Goal: Entertainment & Leisure: Browse casually

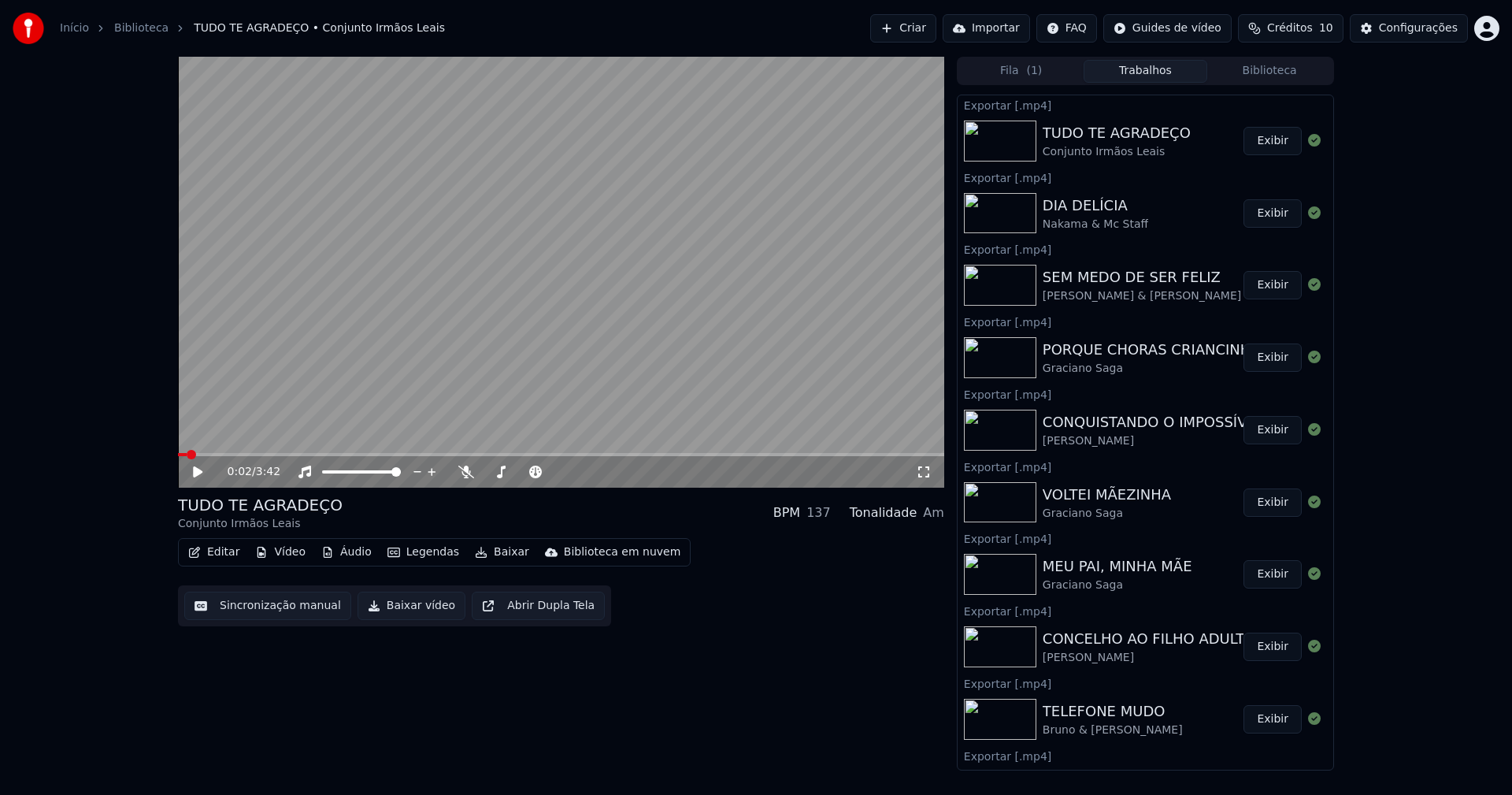
click at [1269, 71] on button "Biblioteca" at bounding box center [1269, 70] width 124 height 23
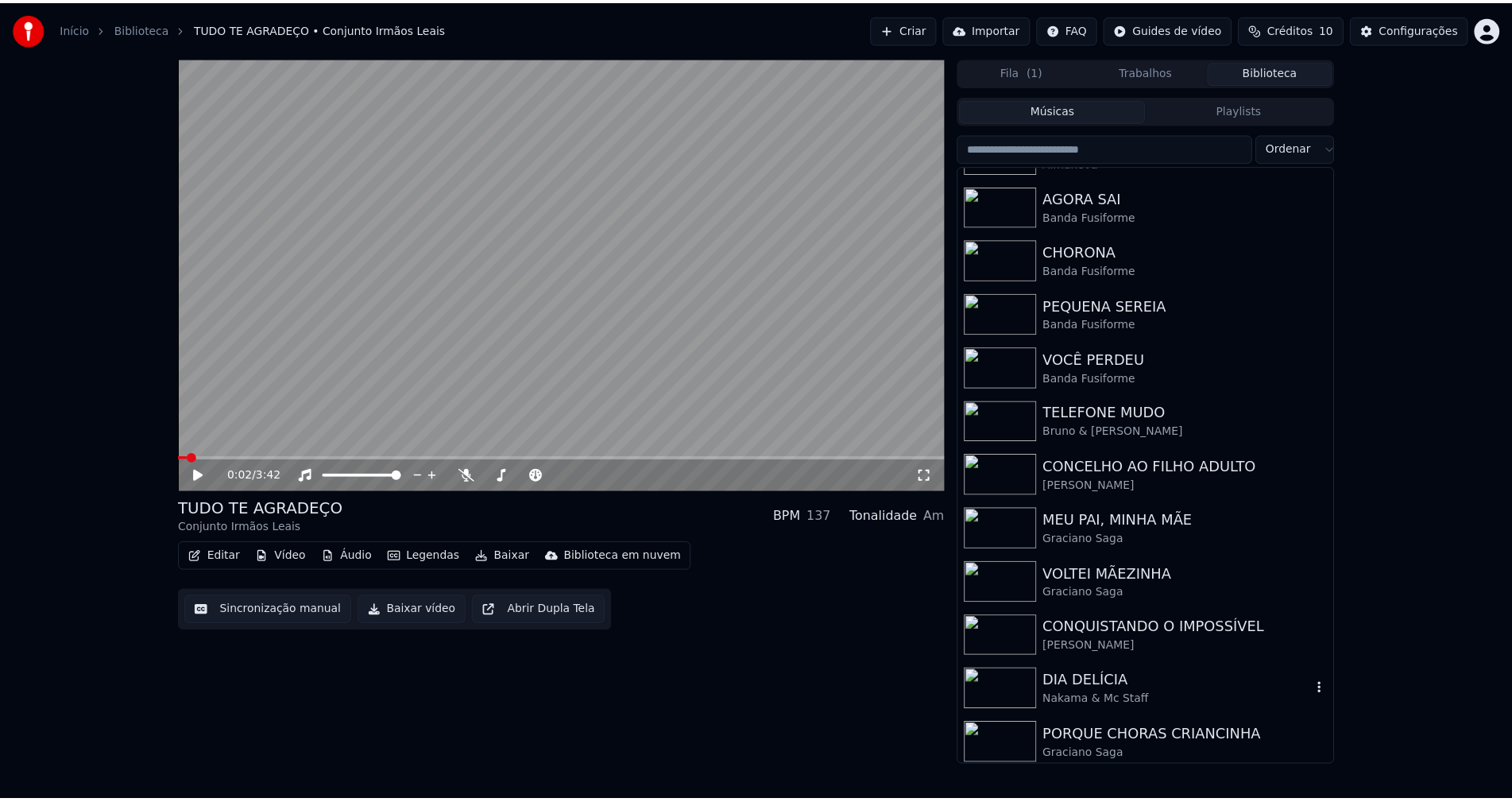
scroll to position [207, 0]
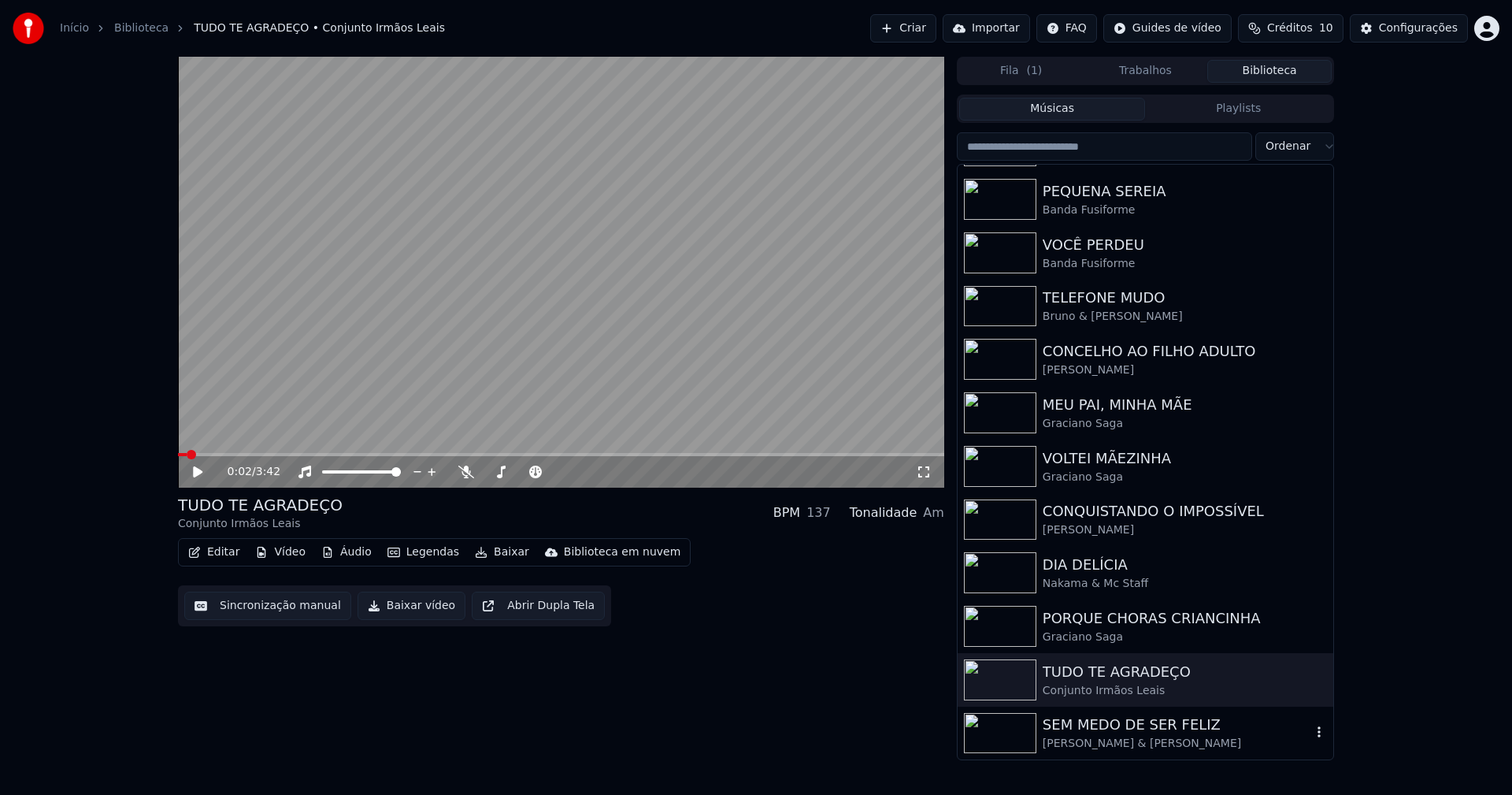
click at [1121, 726] on div "SEM MEDO DE SER FELIZ" at bounding box center [1177, 725] width 268 height 22
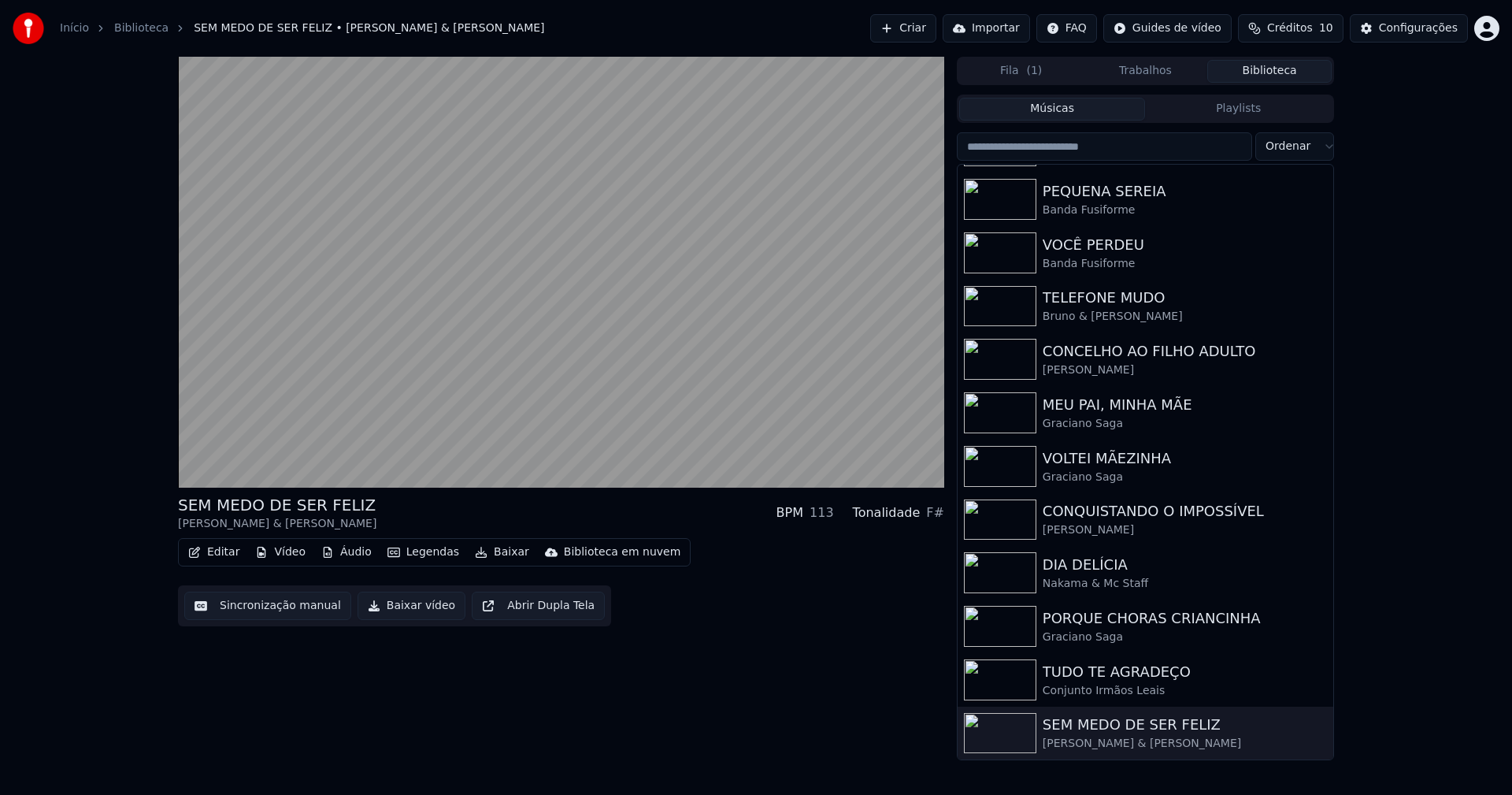
click at [225, 553] on button "Editar" at bounding box center [214, 553] width 64 height 22
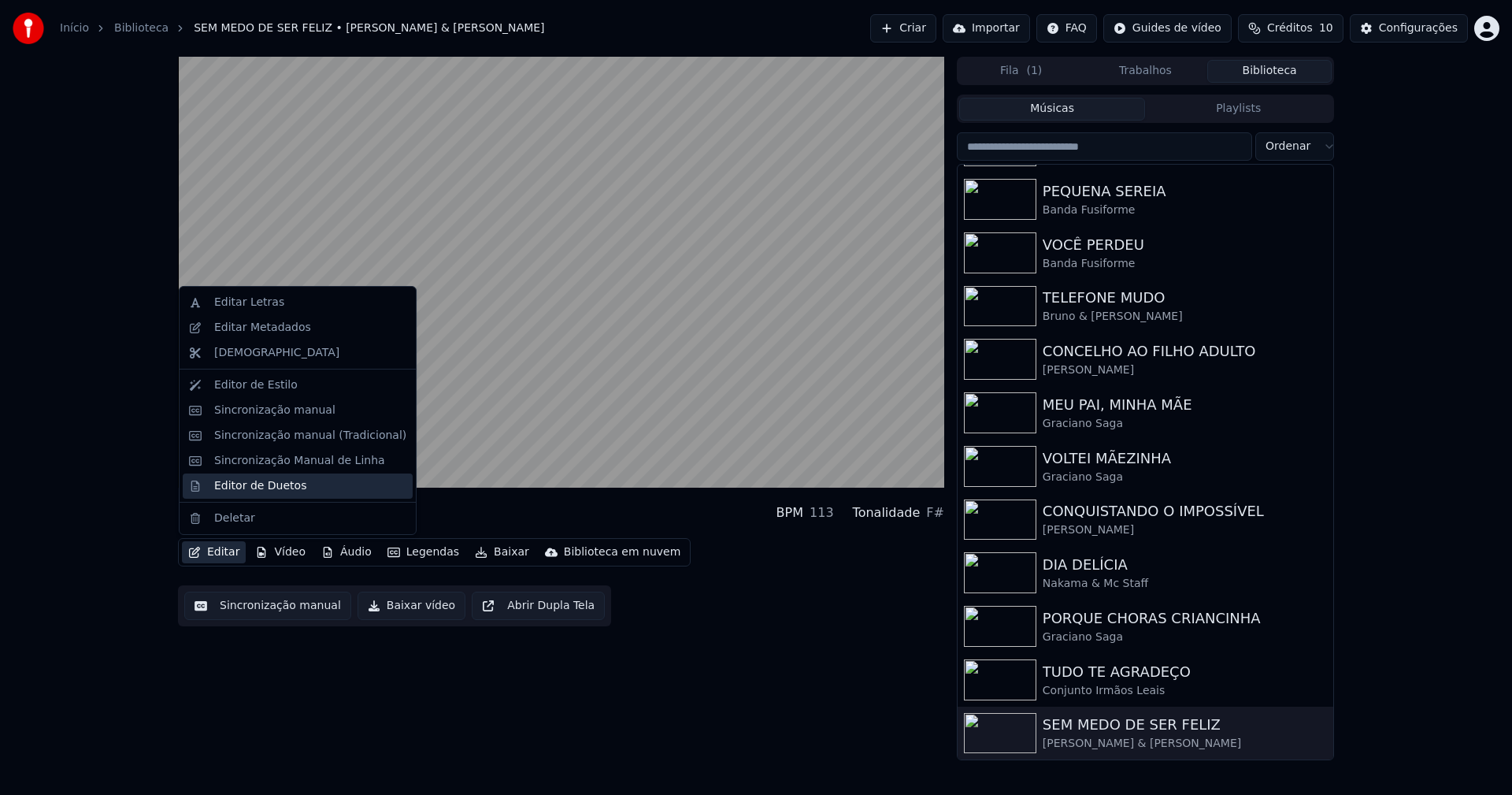
click at [247, 484] on div "Editor de Duetos" at bounding box center [261, 486] width 92 height 16
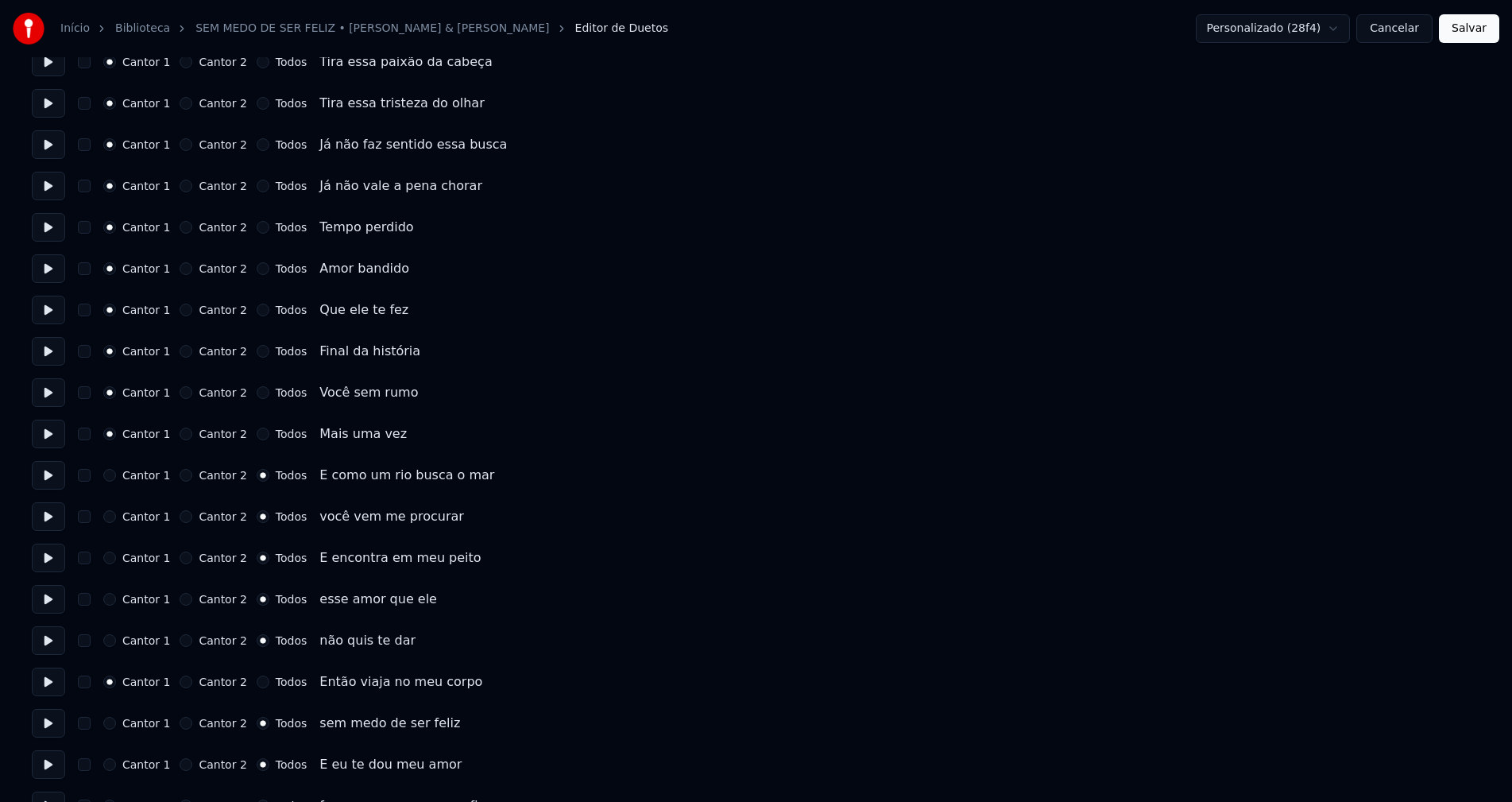
scroll to position [159, 0]
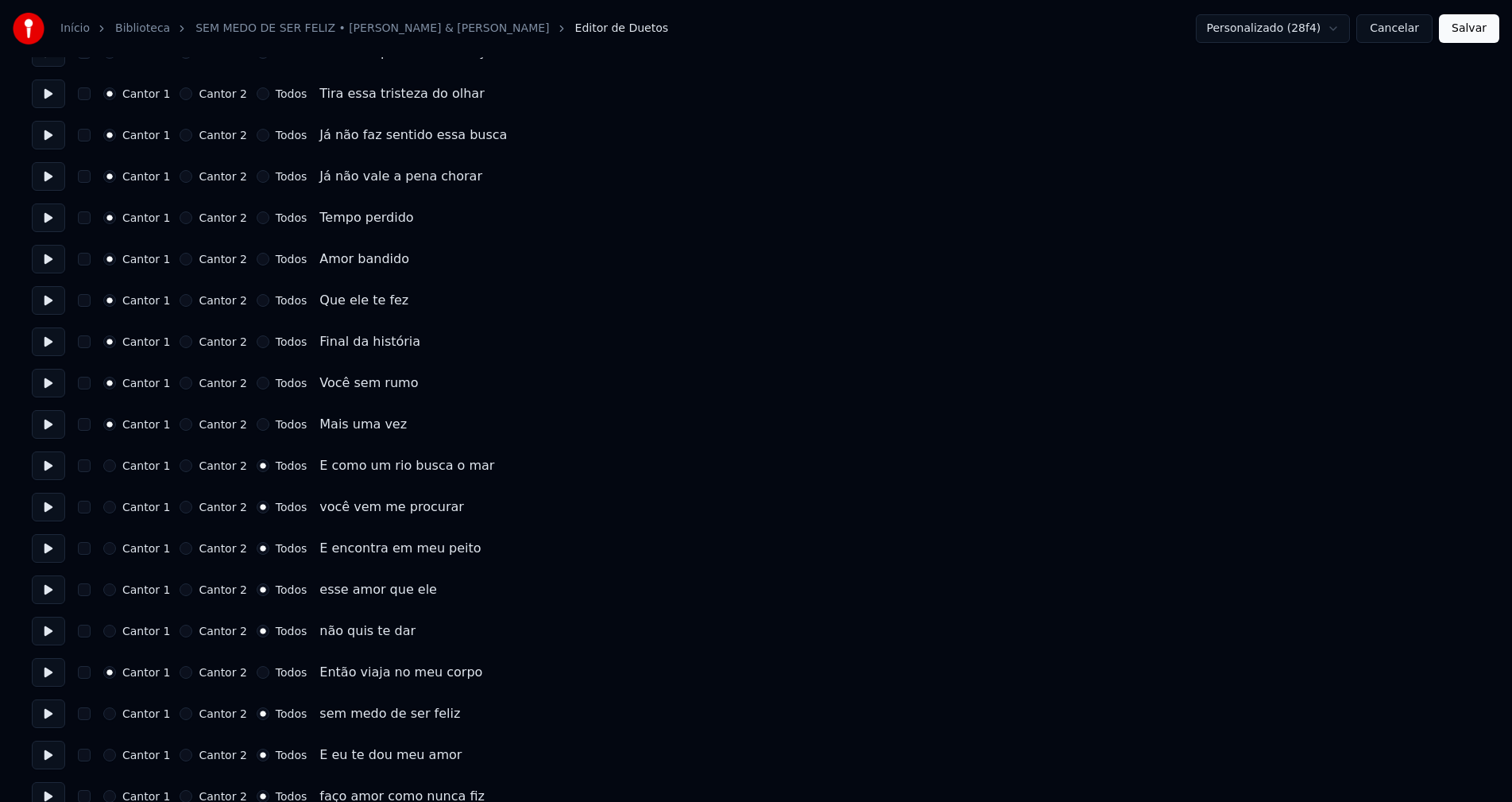
click at [256, 671] on button "Todos" at bounding box center [262, 672] width 13 height 13
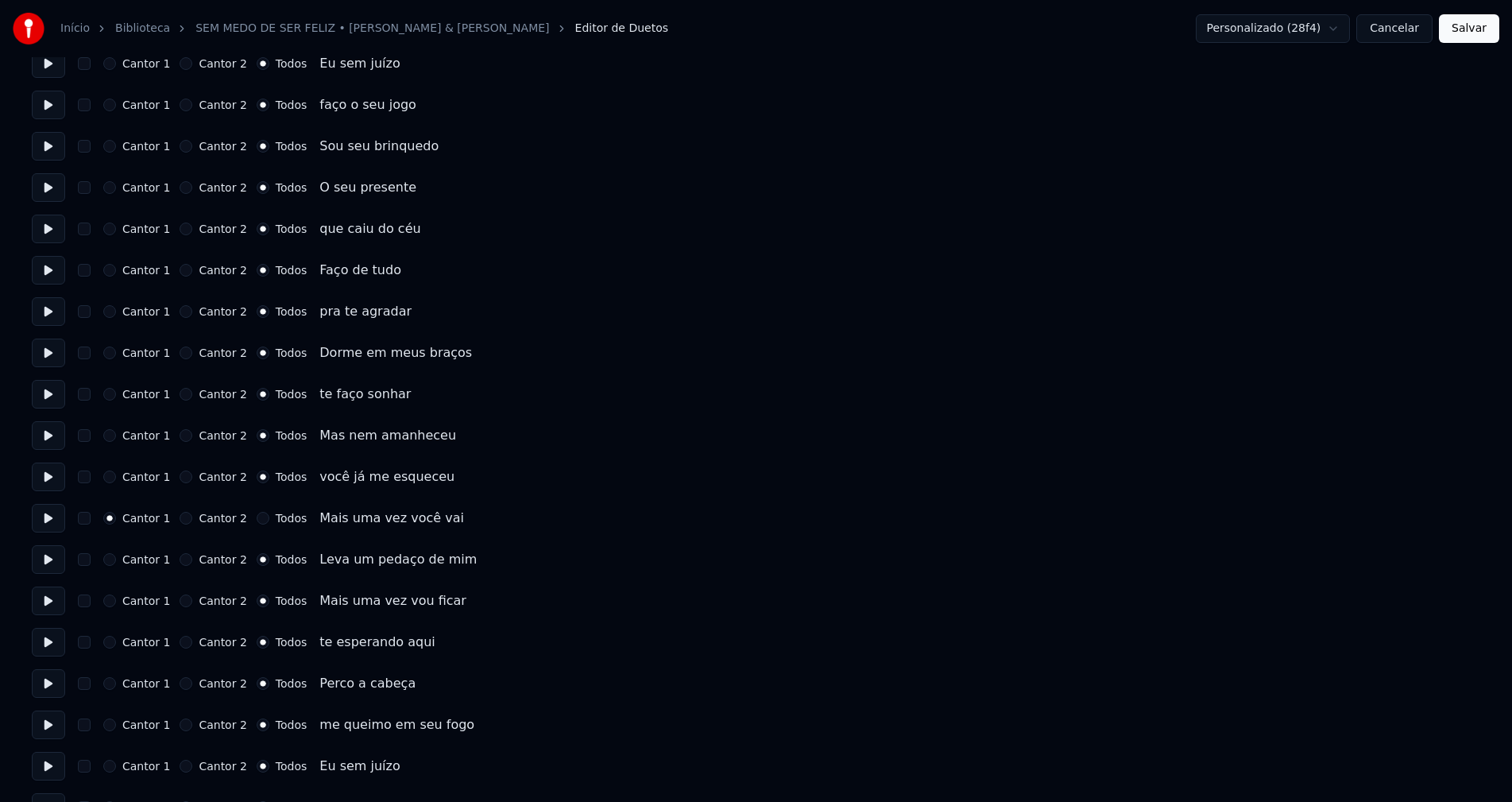
scroll to position [1033, 0]
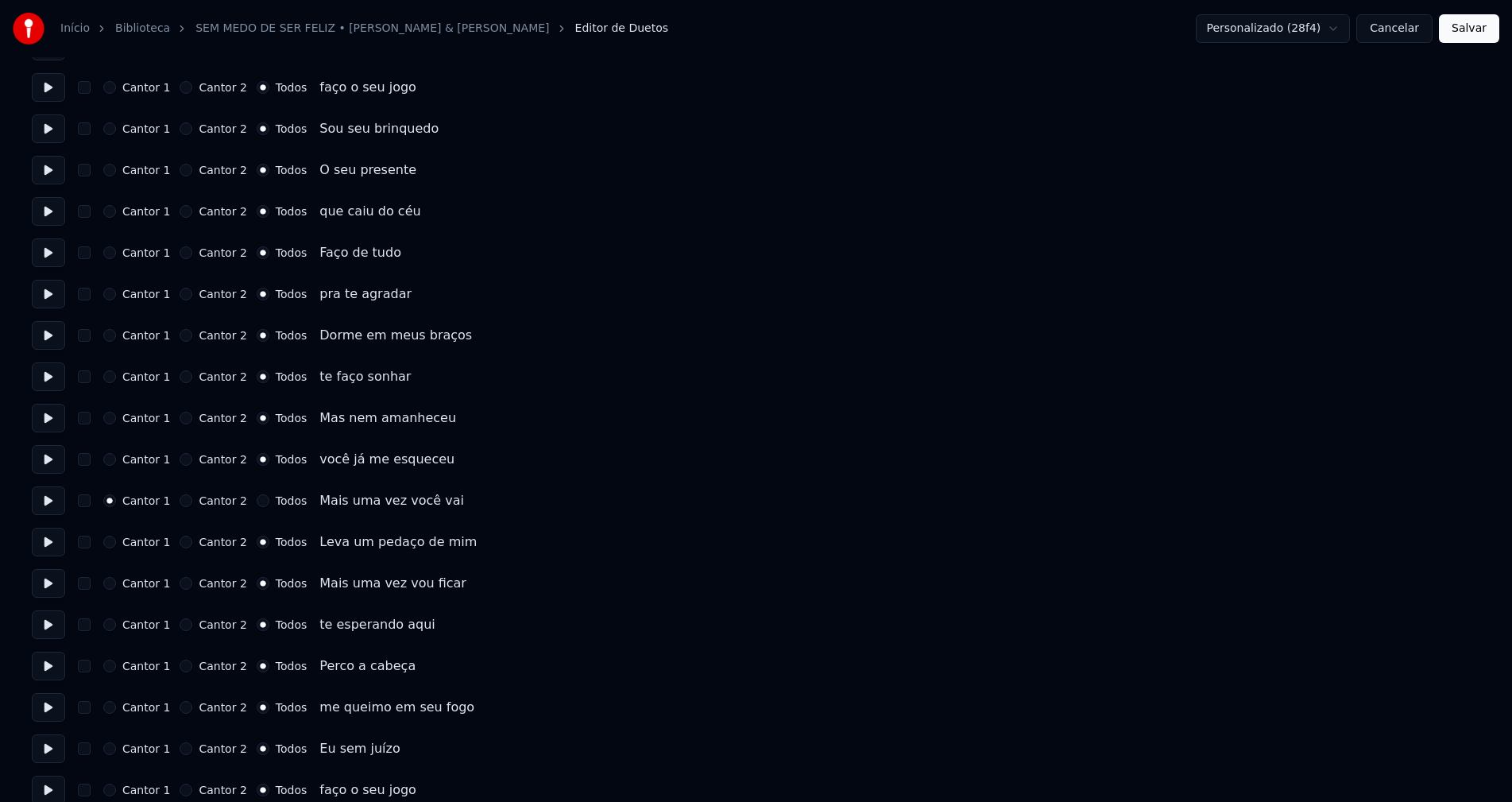
click at [256, 499] on button "Todos" at bounding box center [262, 500] width 13 height 13
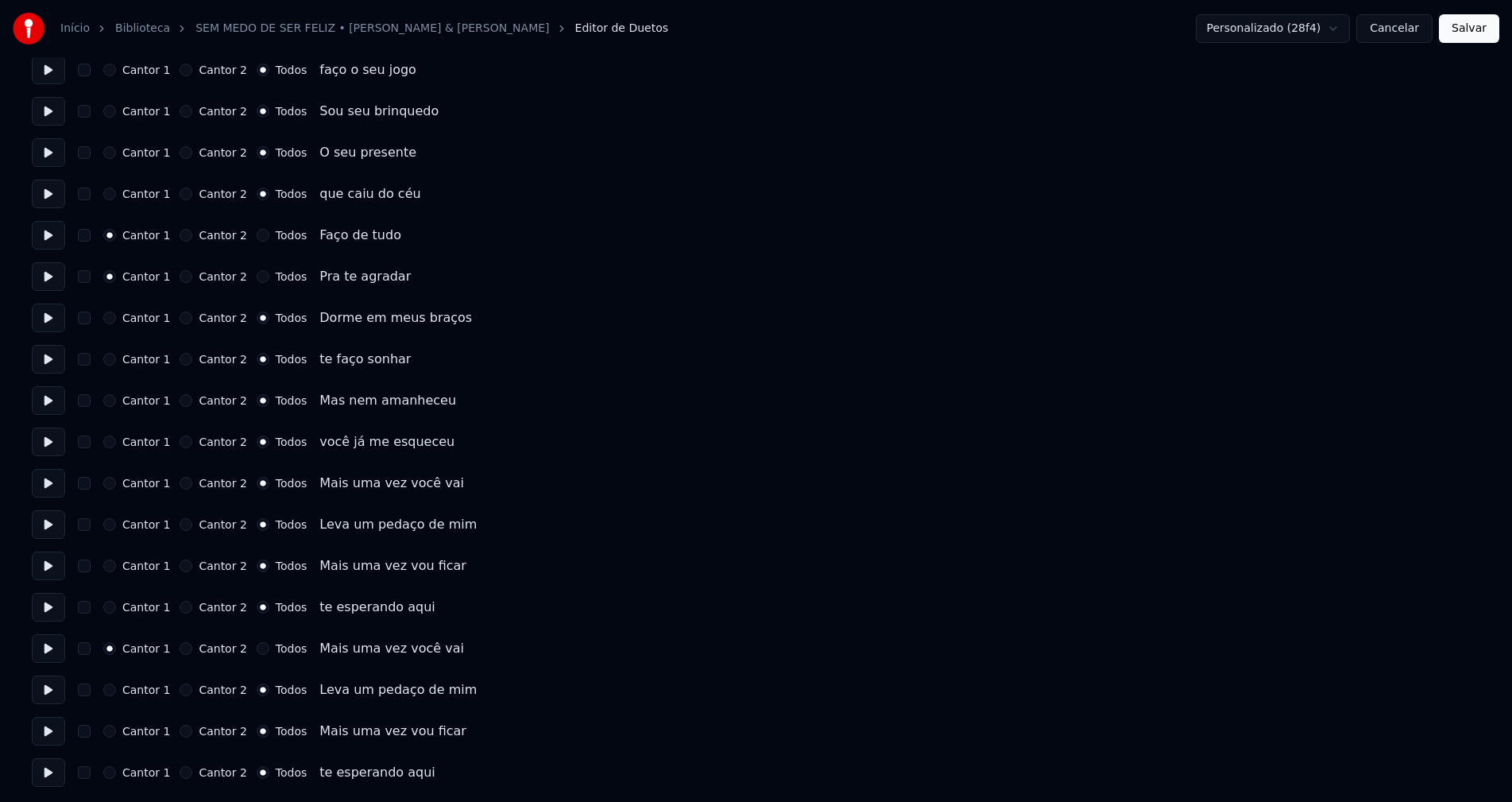
scroll to position [1755, 0]
click at [256, 648] on button "Todos" at bounding box center [262, 647] width 13 height 13
click at [1478, 35] on button "Salvar" at bounding box center [1469, 29] width 60 height 29
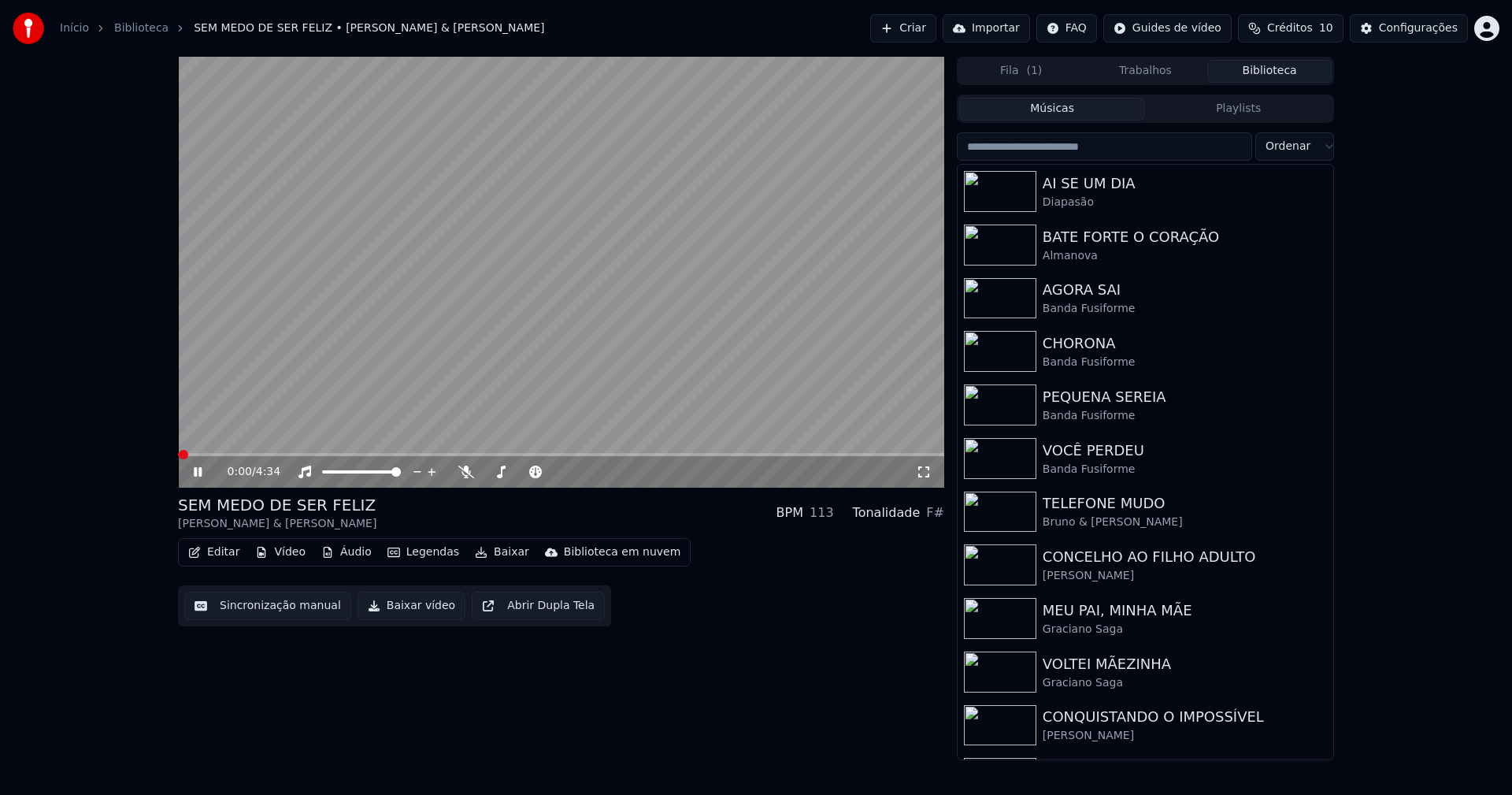
click at [398, 610] on button "Baixar vídeo" at bounding box center [412, 606] width 108 height 29
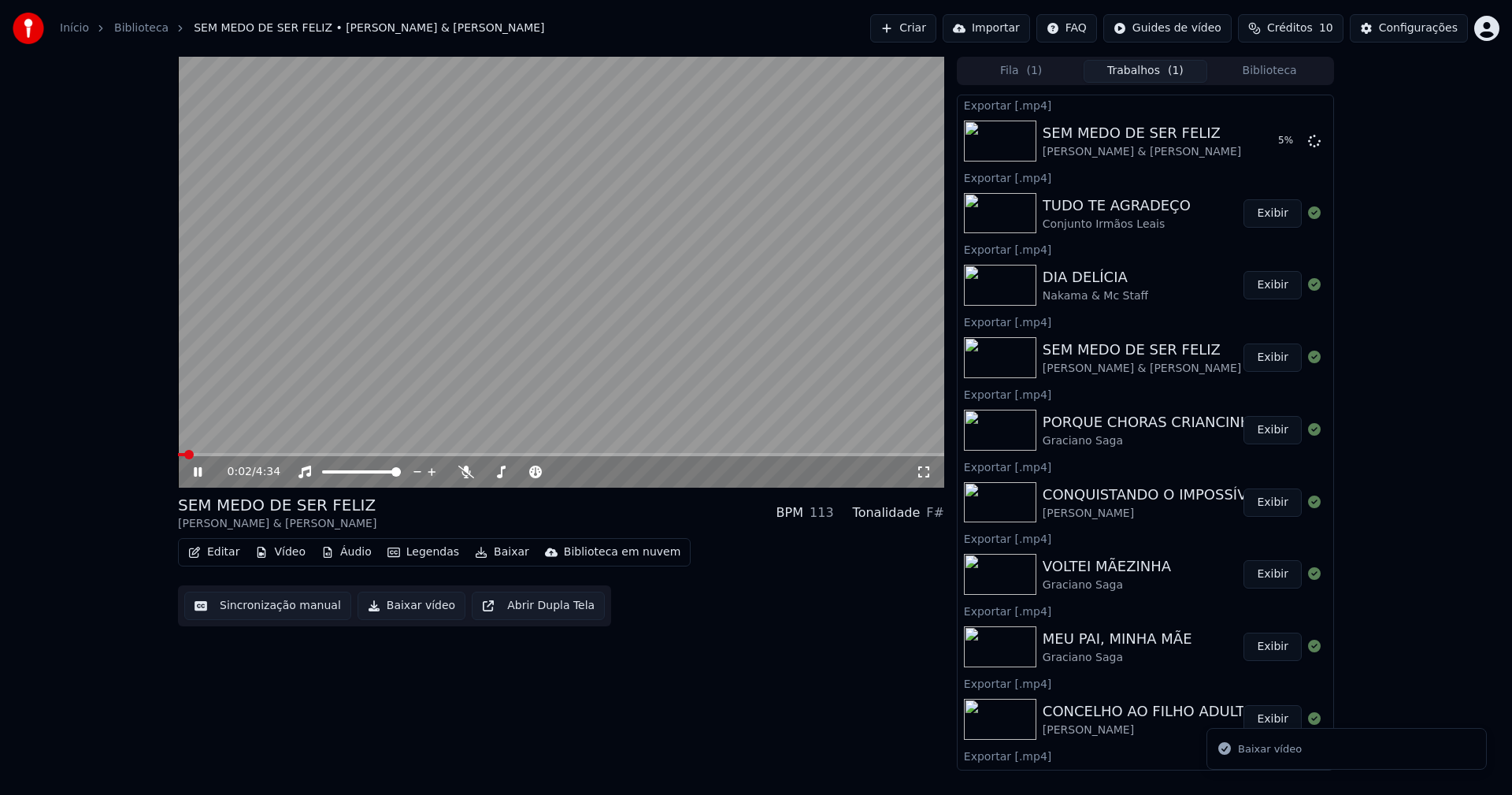
click at [200, 471] on icon at bounding box center [197, 471] width 8 height 9
drag, startPoint x: 1303, startPoint y: 143, endPoint x: 1264, endPoint y: 143, distance: 39.0
click at [1308, 143] on icon at bounding box center [1314, 140] width 13 height 13
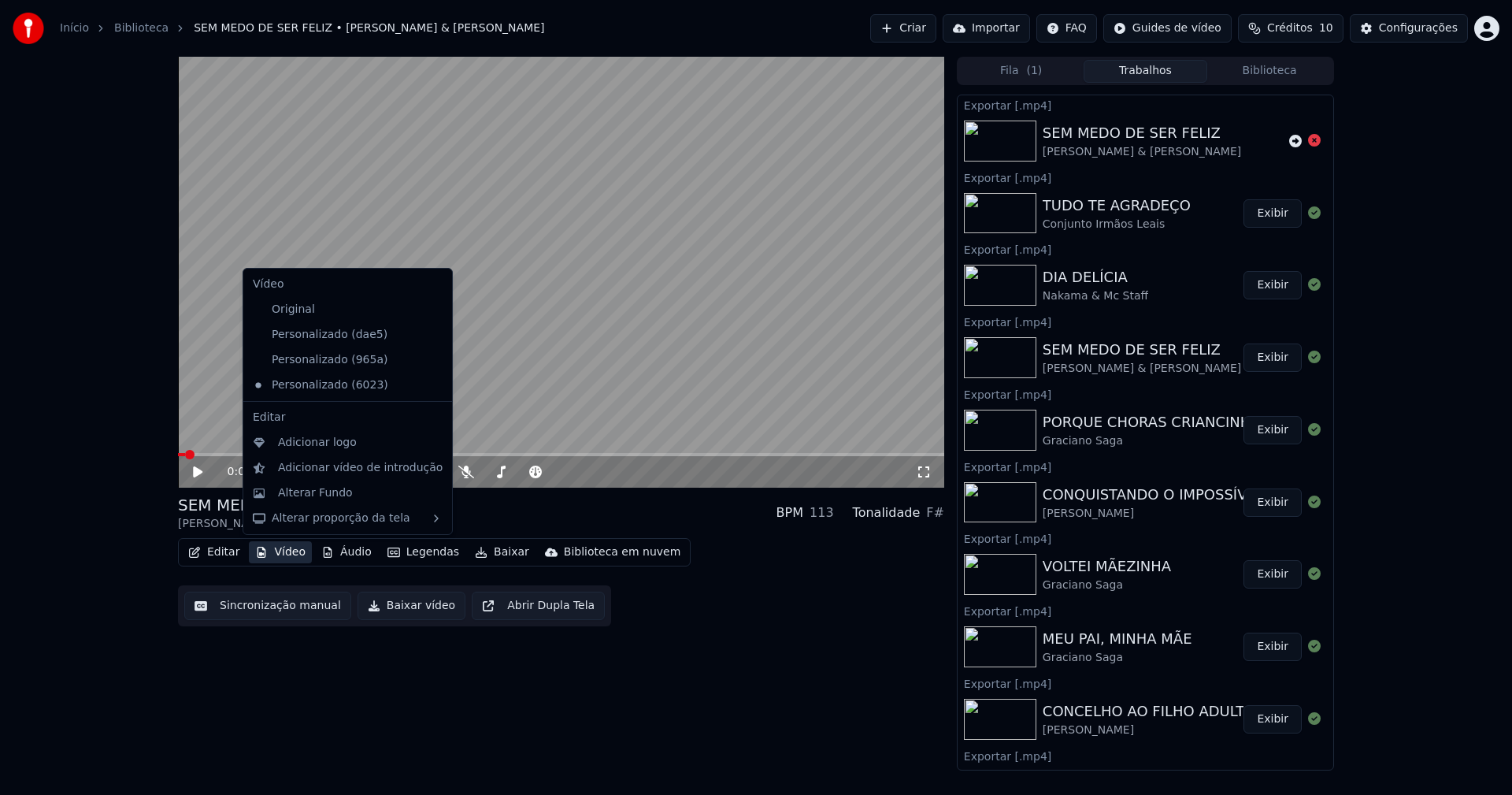
click at [289, 553] on button "Vídeo" at bounding box center [280, 553] width 63 height 22
click at [432, 386] on icon at bounding box center [440, 385] width 18 height 13
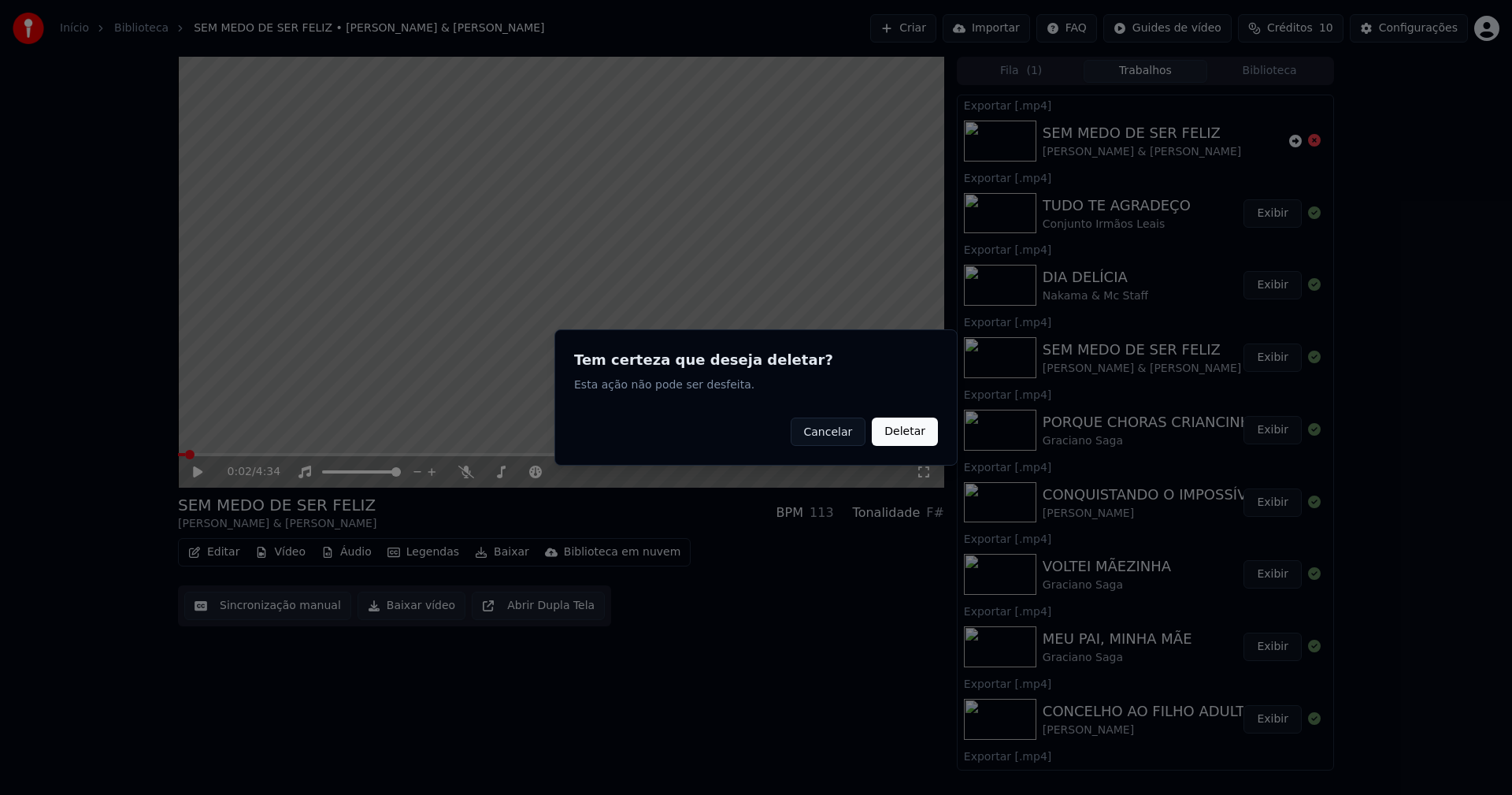
drag, startPoint x: 910, startPoint y: 434, endPoint x: 335, endPoint y: 449, distance: 575.2
click at [904, 433] on button "Deletar" at bounding box center [904, 432] width 66 height 29
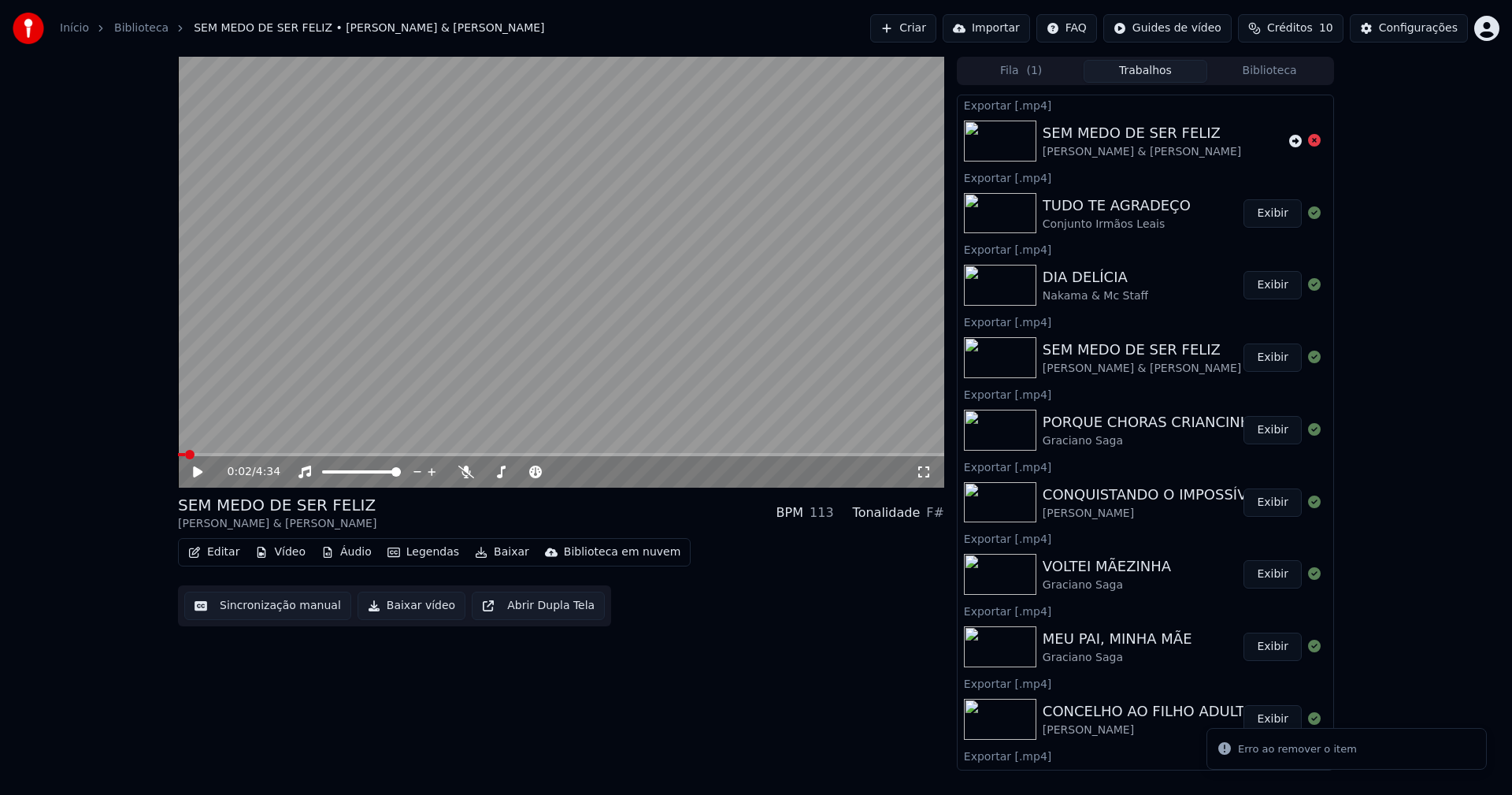
click at [283, 550] on button "Vídeo" at bounding box center [280, 553] width 63 height 22
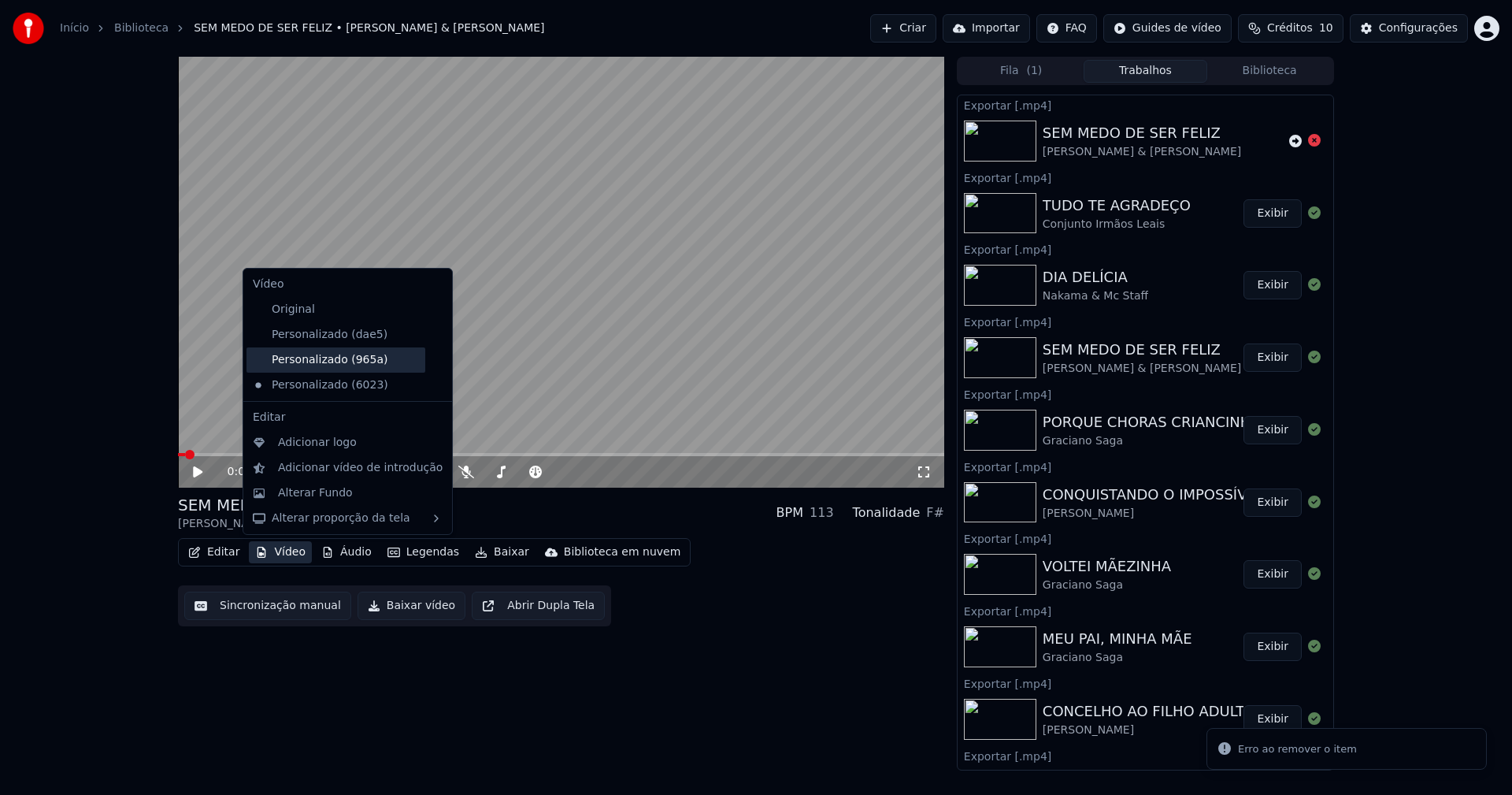
click at [364, 362] on div "Personalizado (965a)" at bounding box center [335, 360] width 179 height 25
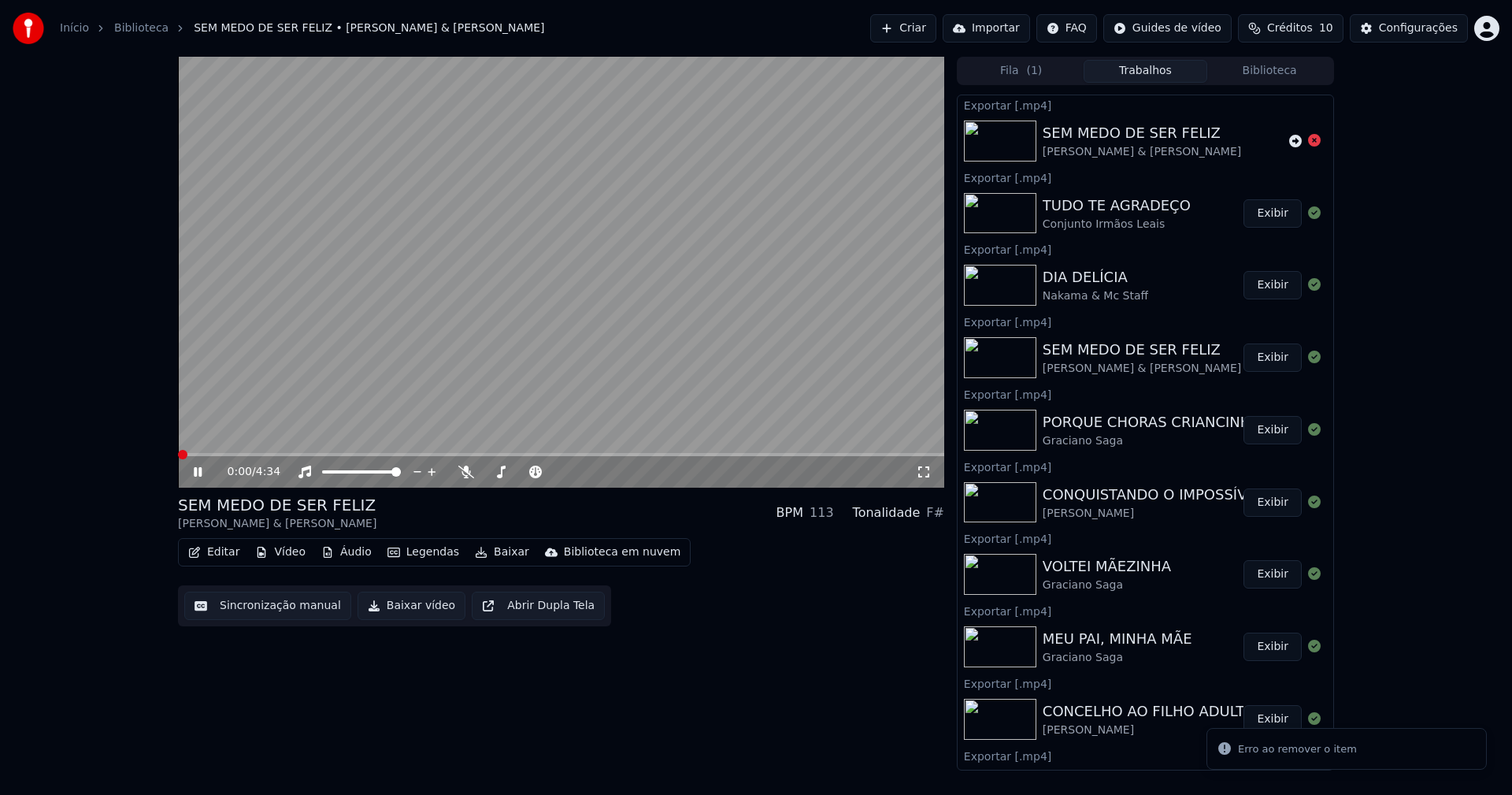
click at [287, 552] on button "Vídeo" at bounding box center [280, 553] width 63 height 22
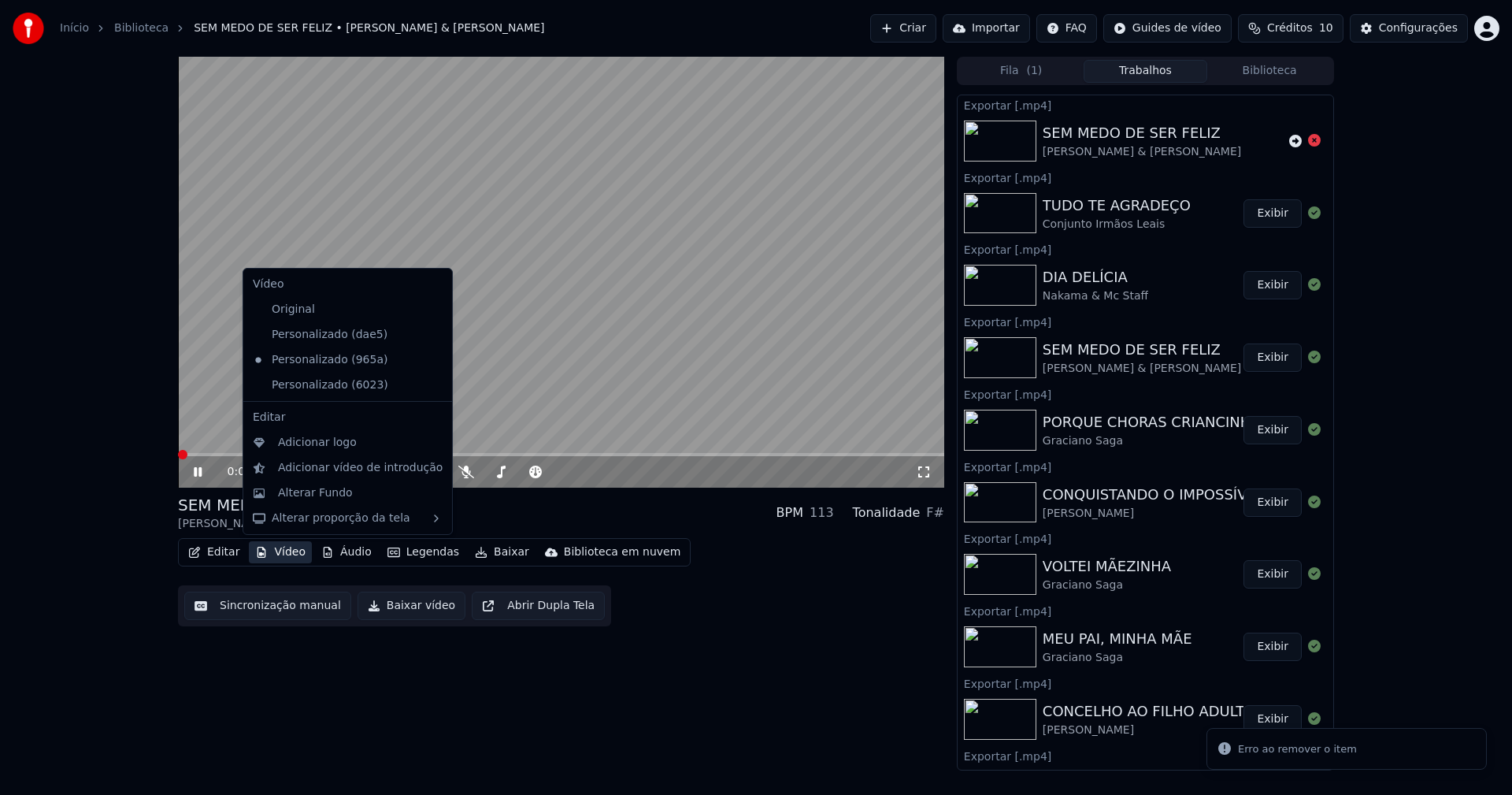
click at [432, 387] on icon at bounding box center [440, 385] width 18 height 13
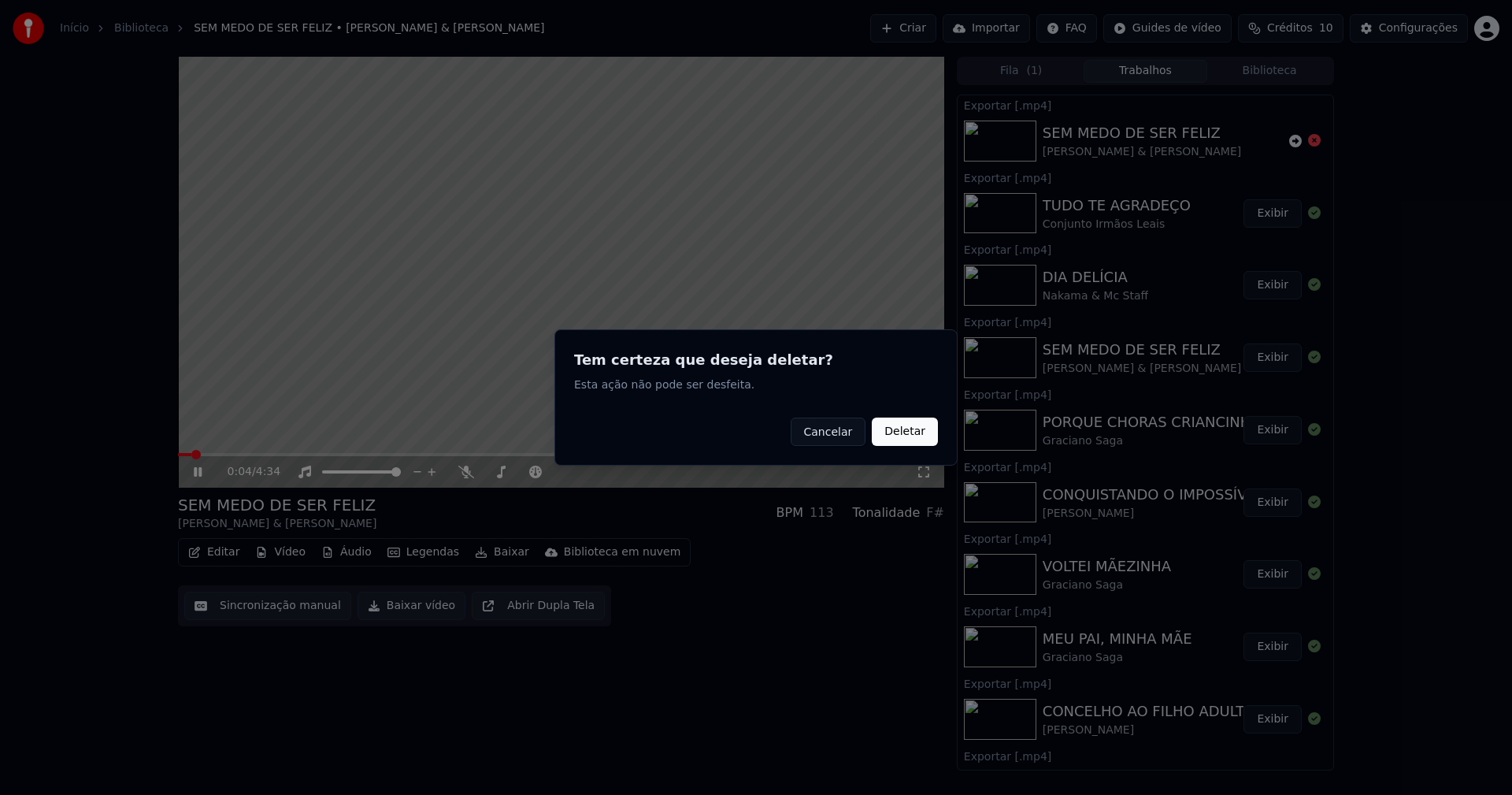
drag, startPoint x: 906, startPoint y: 434, endPoint x: 343, endPoint y: 404, distance: 563.8
click at [904, 434] on button "Deletar" at bounding box center [904, 432] width 66 height 29
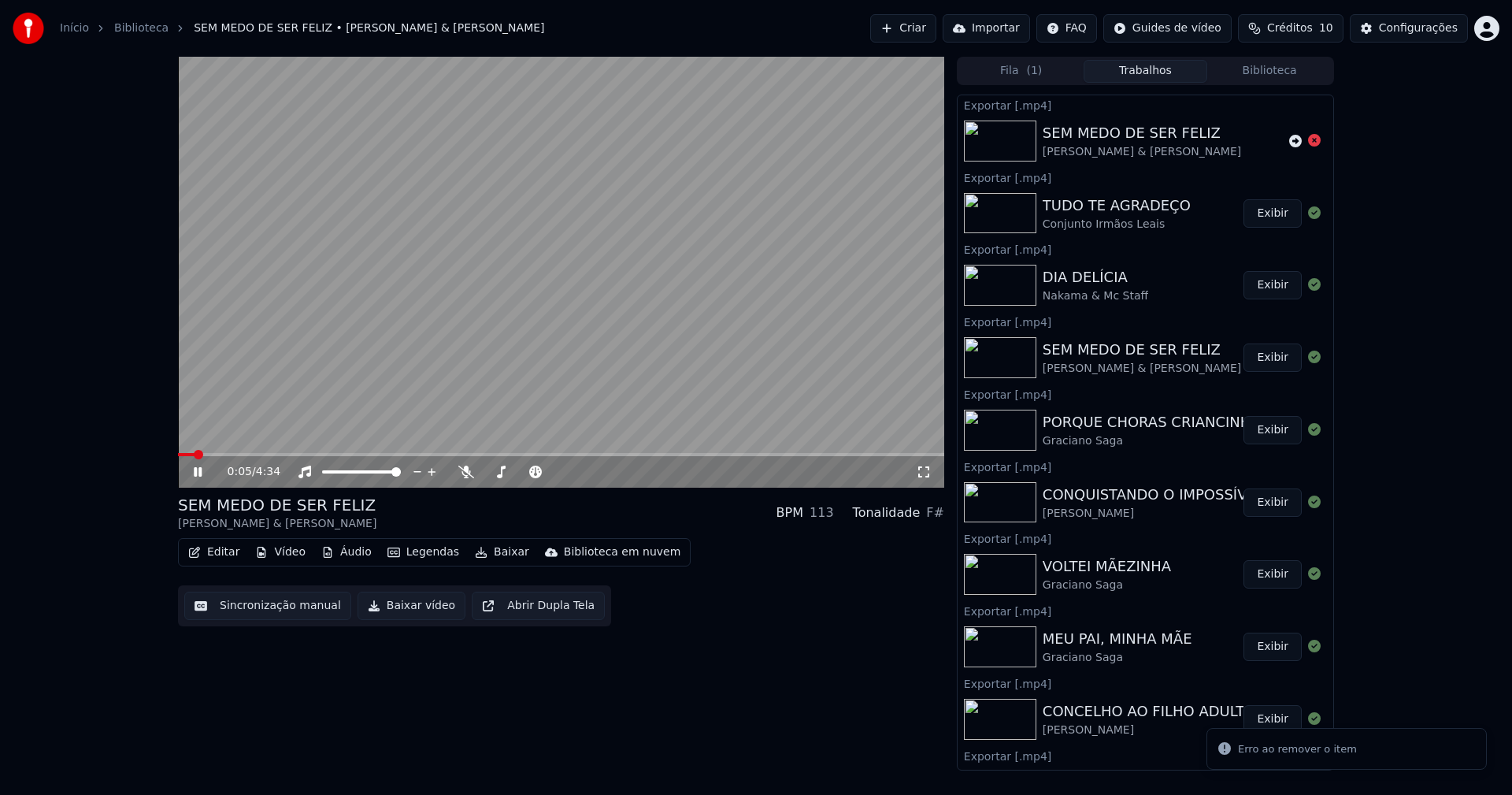
click at [277, 555] on button "Vídeo" at bounding box center [280, 553] width 63 height 22
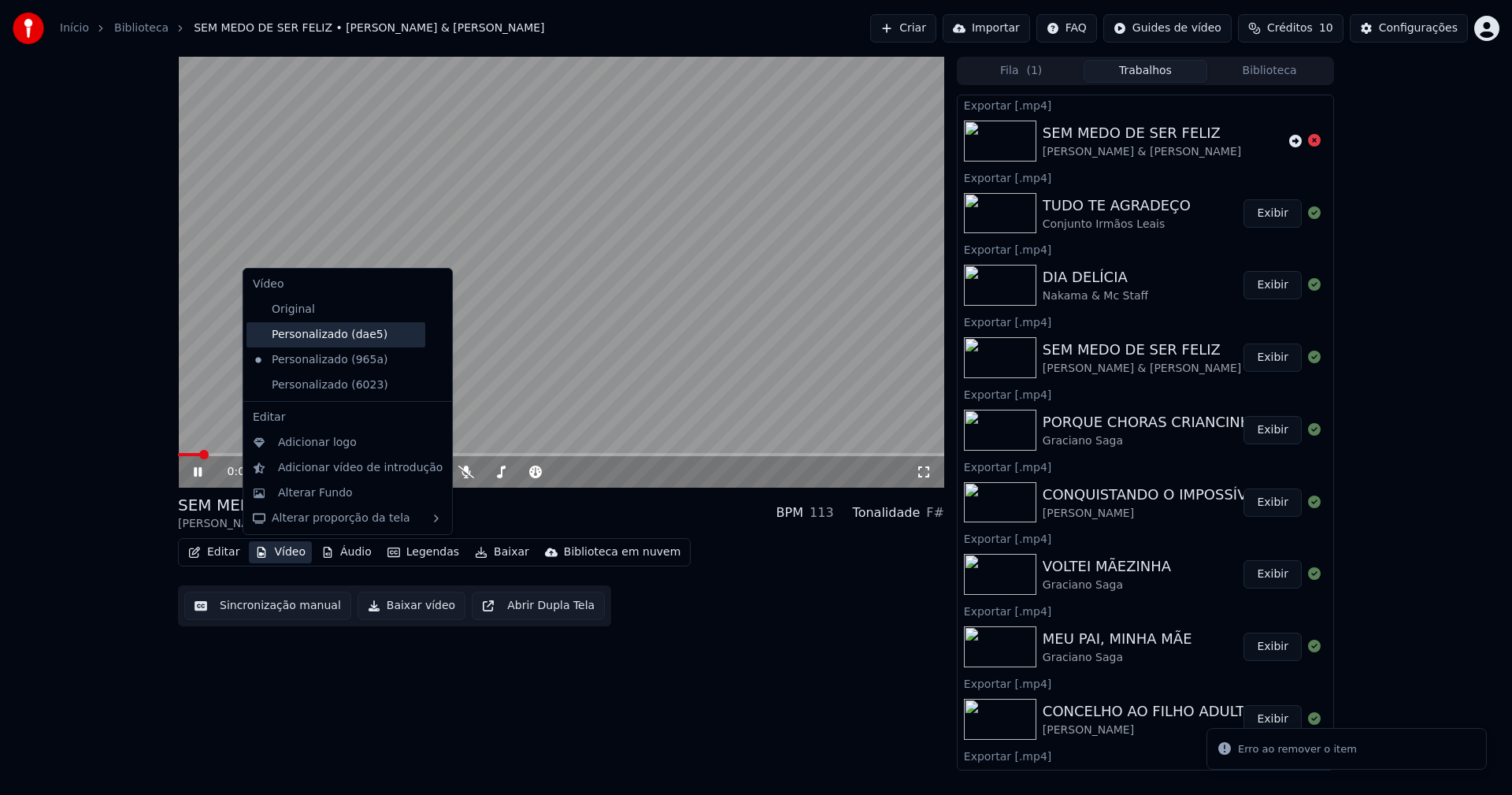
click at [334, 336] on div "Personalizado (dae5)" at bounding box center [335, 335] width 179 height 25
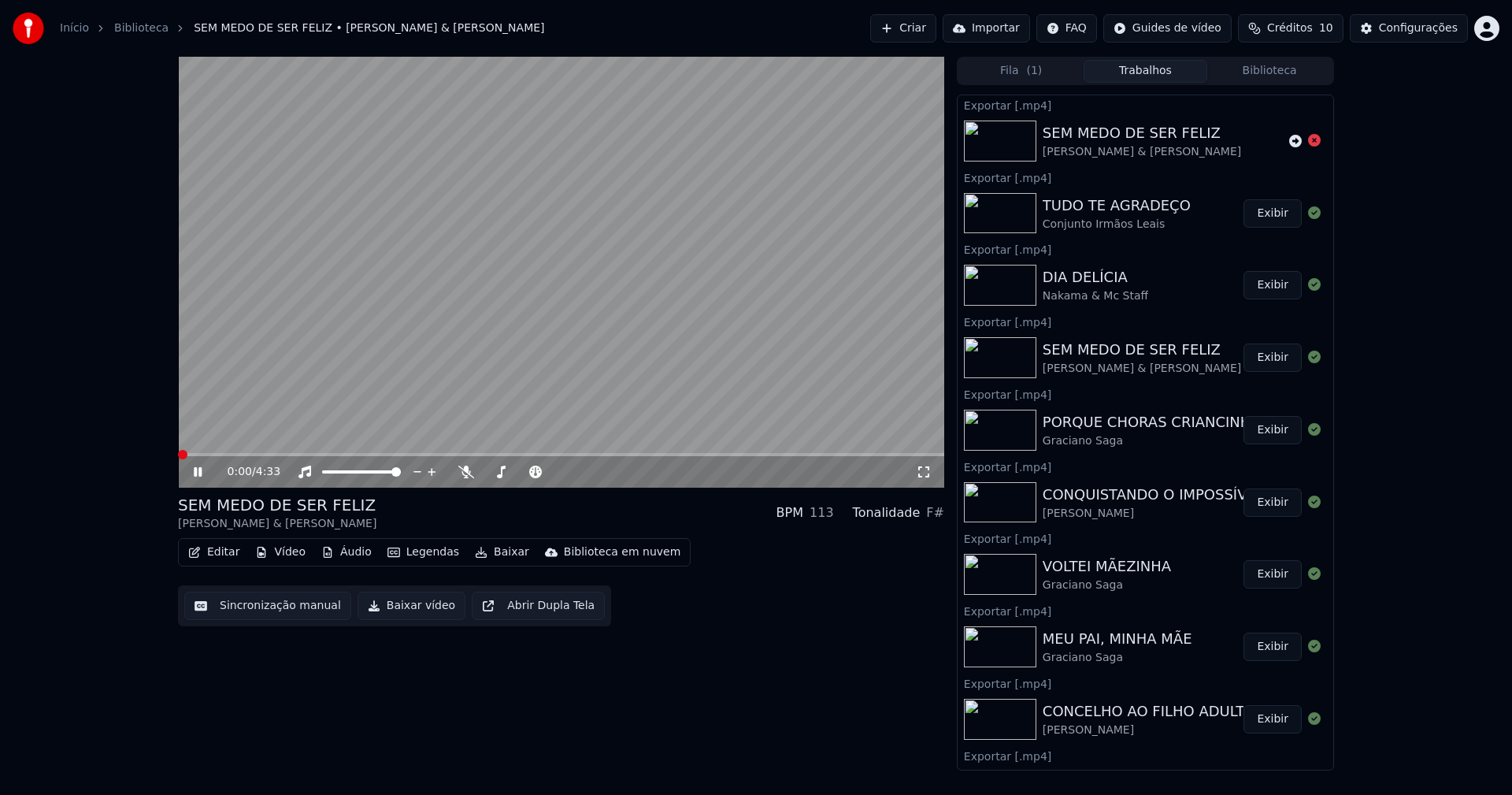
click at [276, 556] on button "Vídeo" at bounding box center [280, 553] width 63 height 22
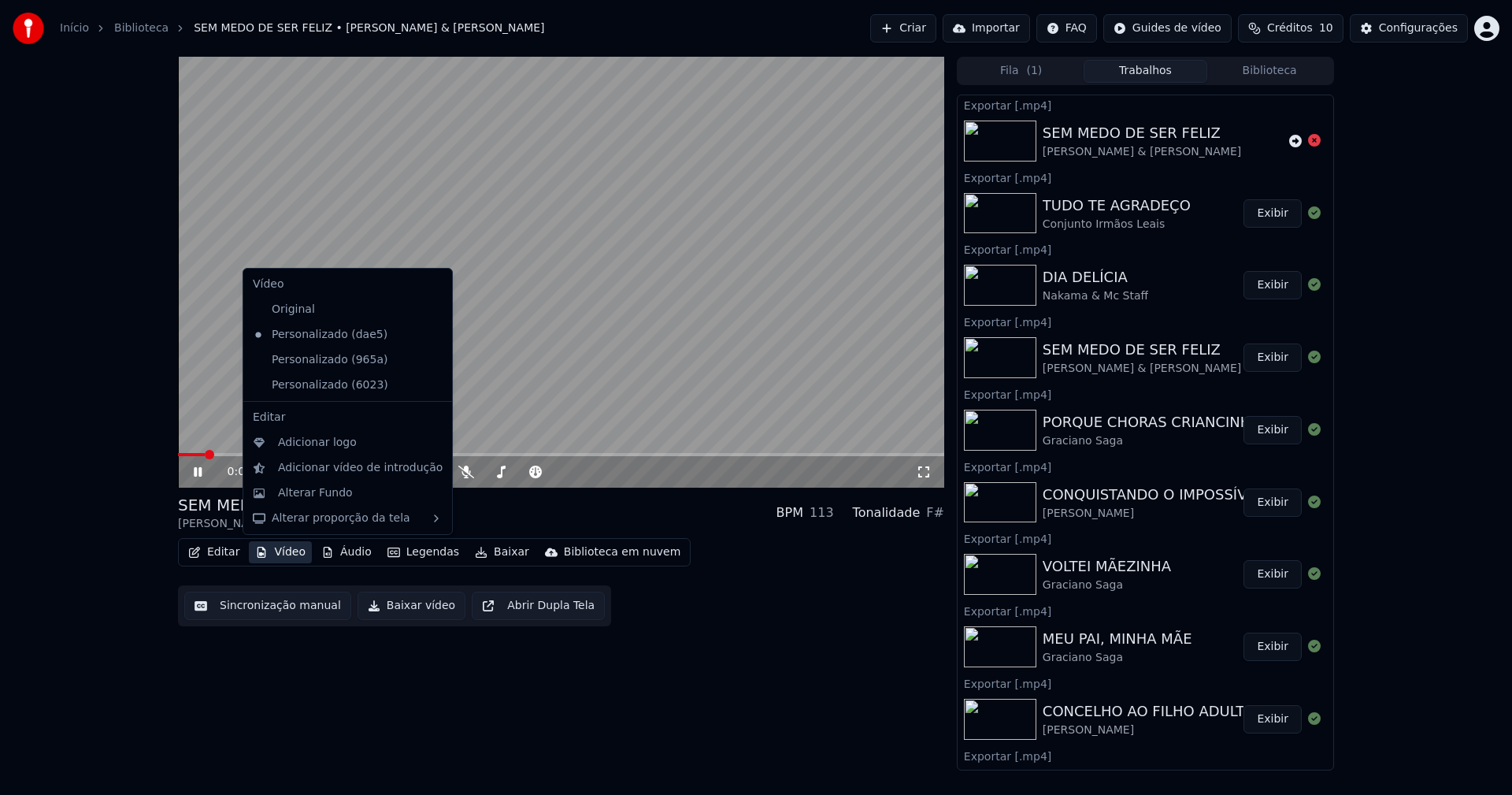
click at [412, 385] on div "Personalizado (6023)" at bounding box center [347, 385] width 202 height 25
click at [432, 386] on icon at bounding box center [440, 385] width 18 height 13
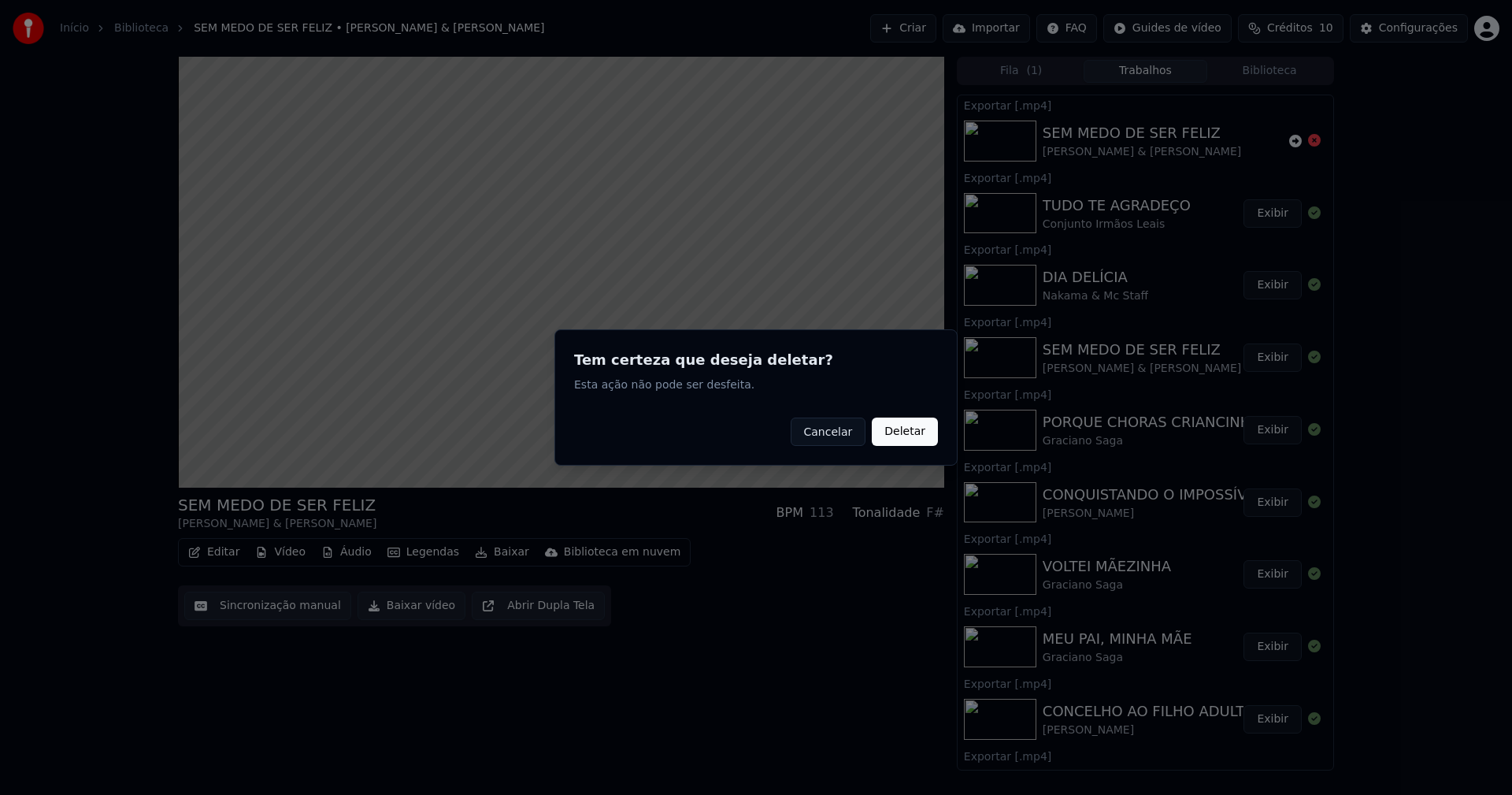
click at [894, 439] on button "Deletar" at bounding box center [904, 432] width 66 height 29
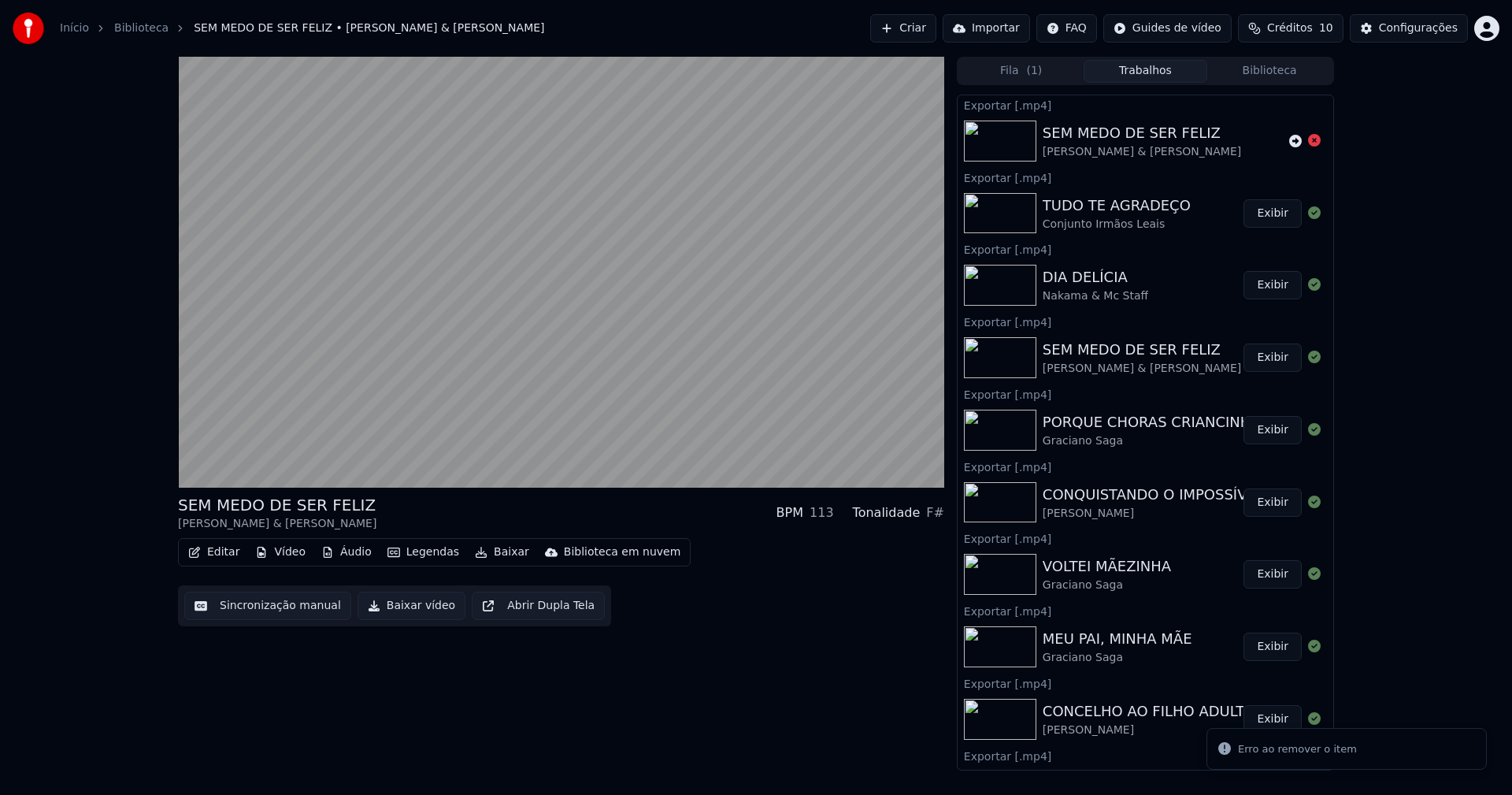
click at [276, 556] on button "Vídeo" at bounding box center [280, 553] width 63 height 22
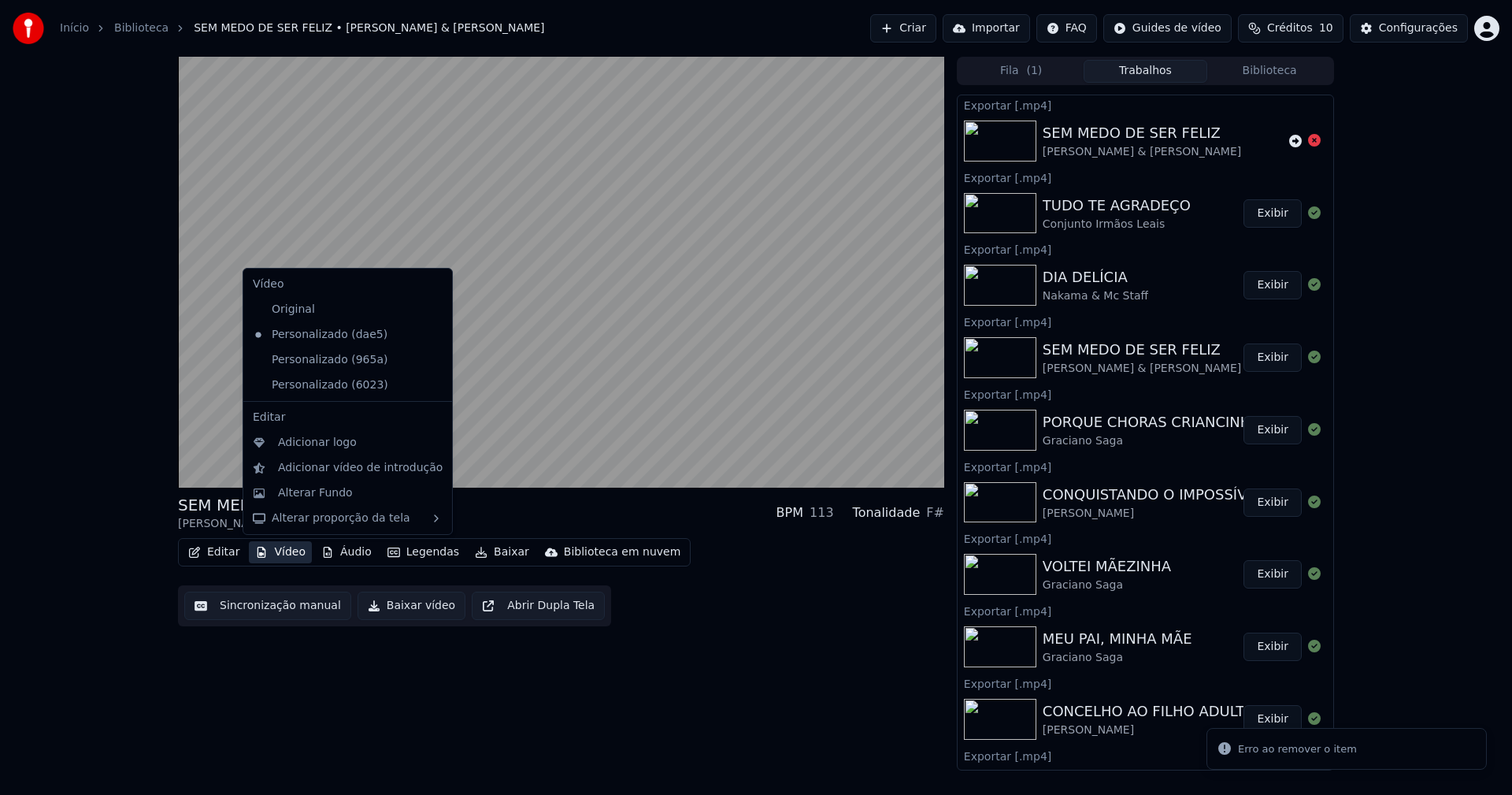
click at [432, 361] on icon at bounding box center [440, 360] width 18 height 13
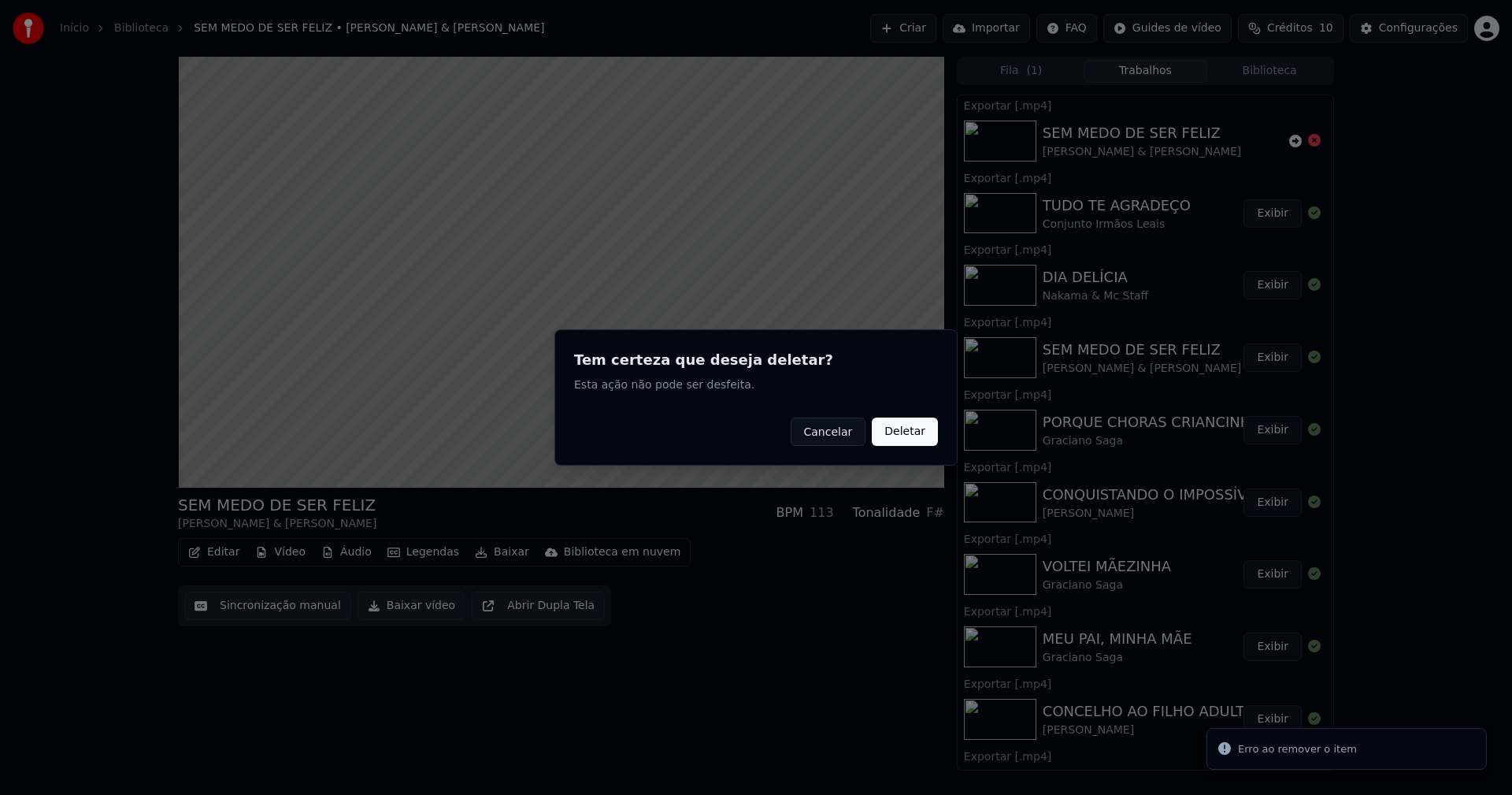
click at [901, 437] on button "Deletar" at bounding box center [904, 432] width 66 height 29
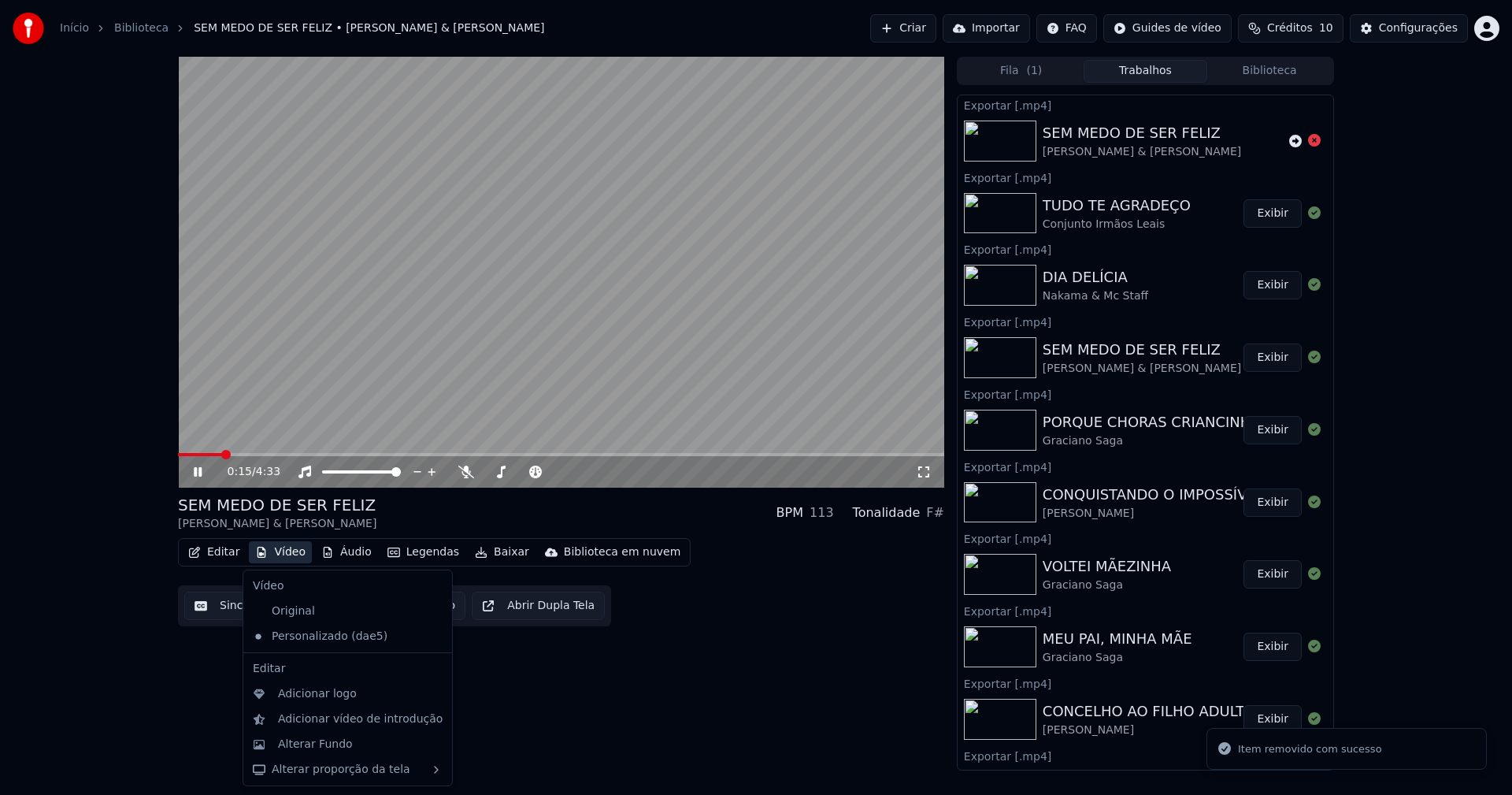
click at [287, 553] on button "Vídeo" at bounding box center [280, 553] width 63 height 22
click at [332, 746] on div "Alterar Fundo" at bounding box center [315, 745] width 75 height 16
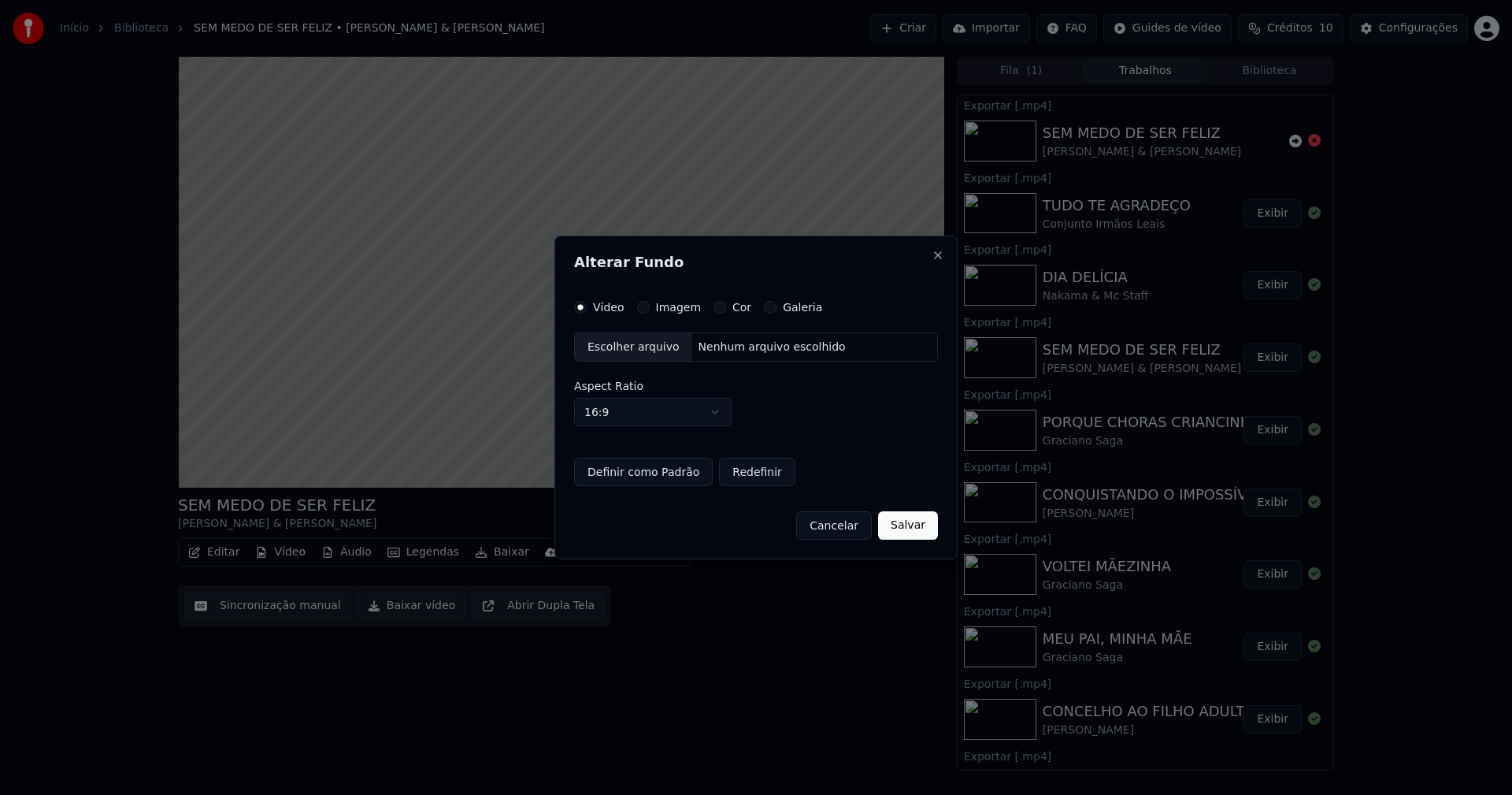
click at [638, 311] on button "Imagem" at bounding box center [643, 307] width 13 height 13
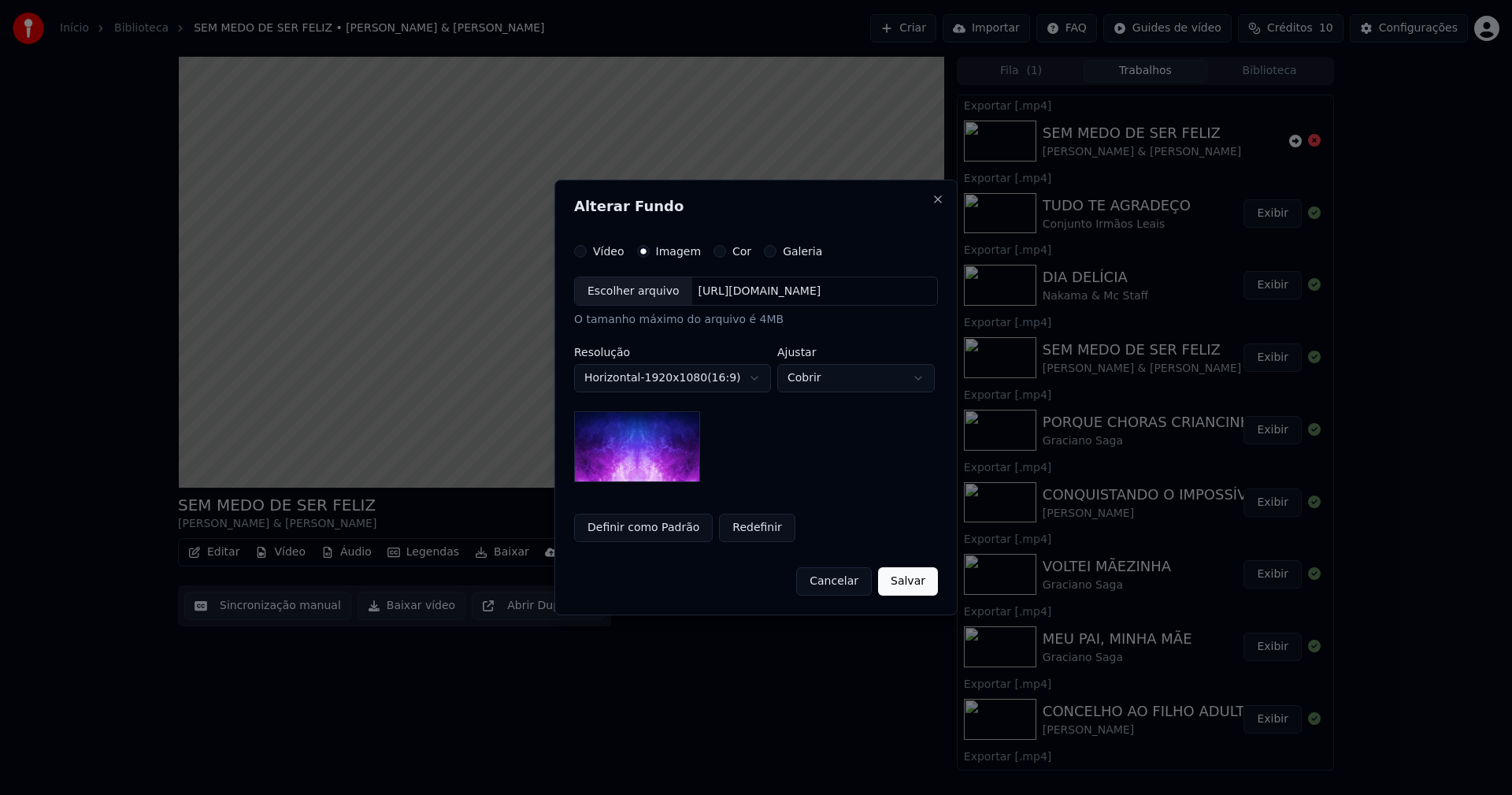
click at [632, 301] on div "Escolher arquivo" at bounding box center [634, 292] width 117 height 29
click at [909, 569] on button "Salvar" at bounding box center [908, 582] width 60 height 29
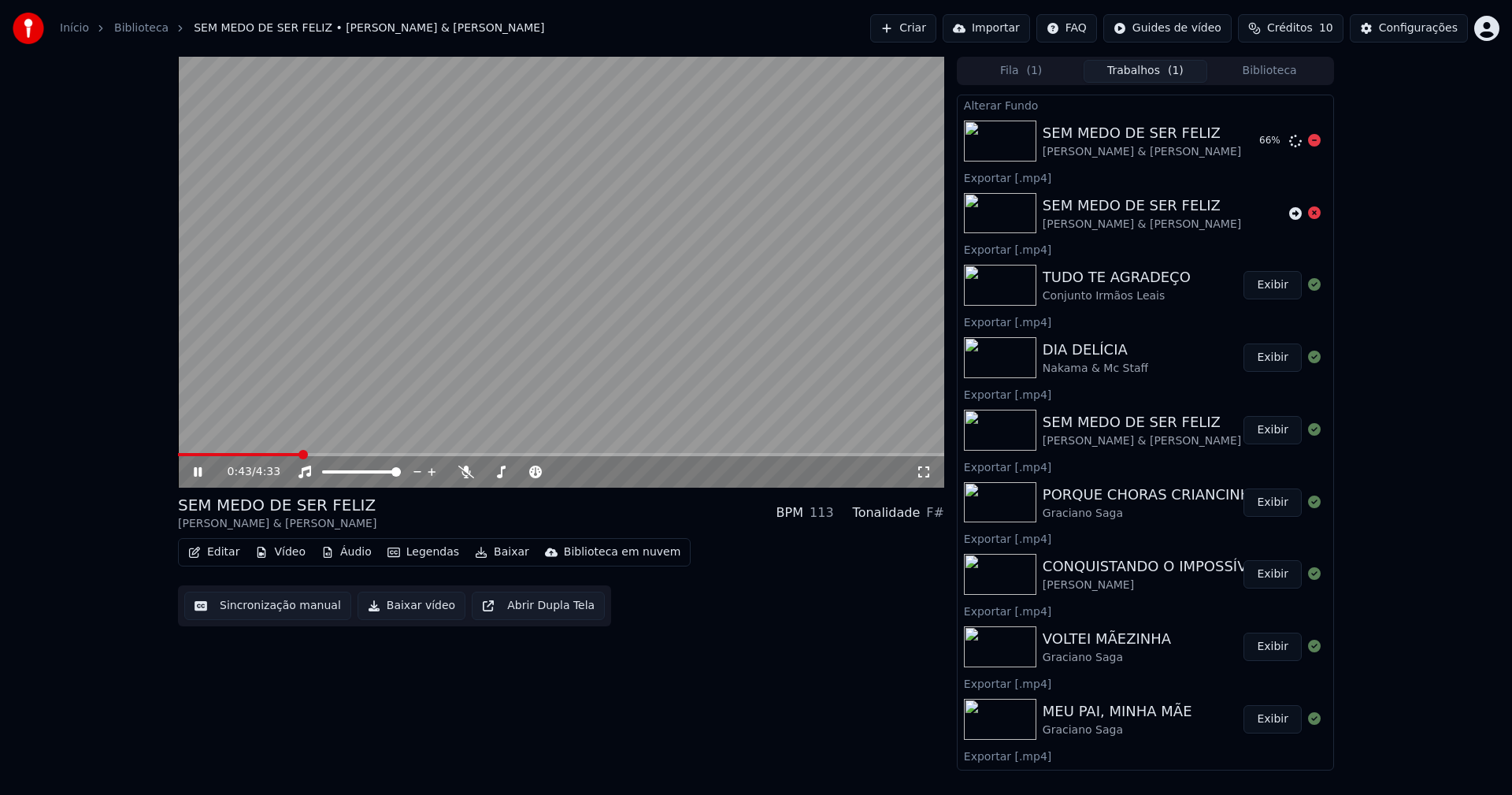
click at [1423, 26] on div "Configurações" at bounding box center [1418, 28] width 79 height 16
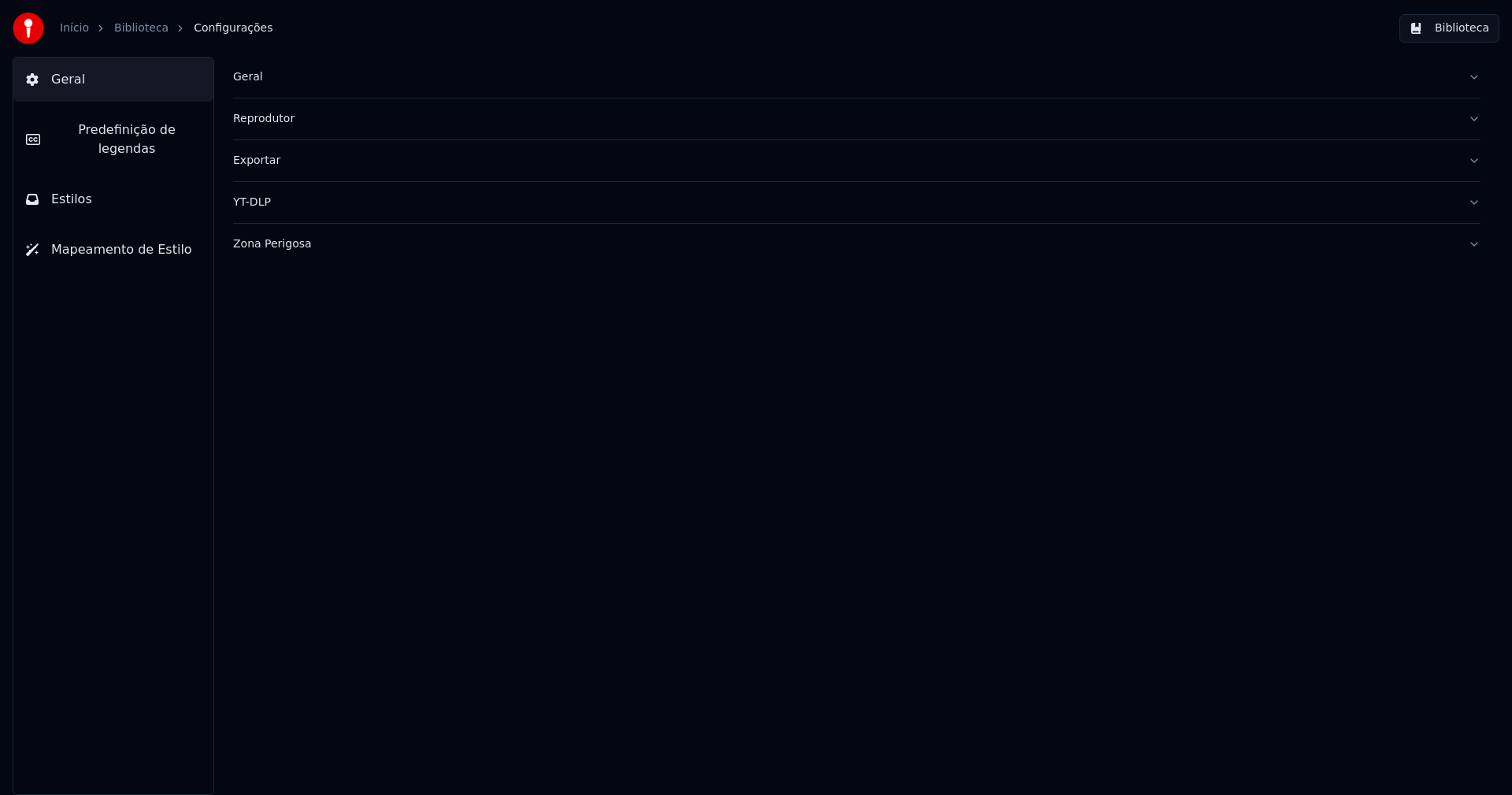
click at [101, 183] on button "Estilos" at bounding box center [113, 199] width 200 height 44
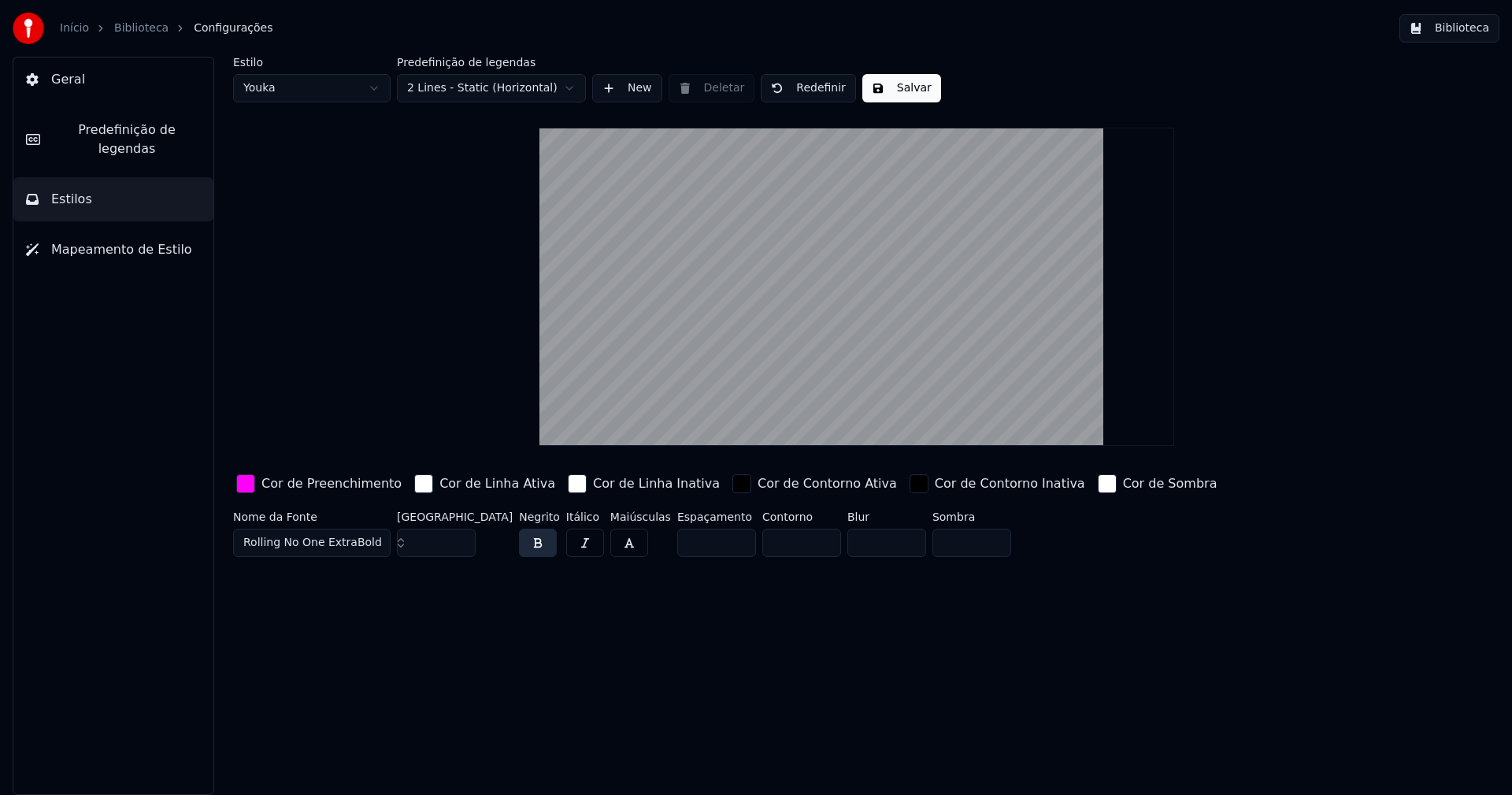
click at [241, 486] on div "button" at bounding box center [246, 484] width 19 height 19
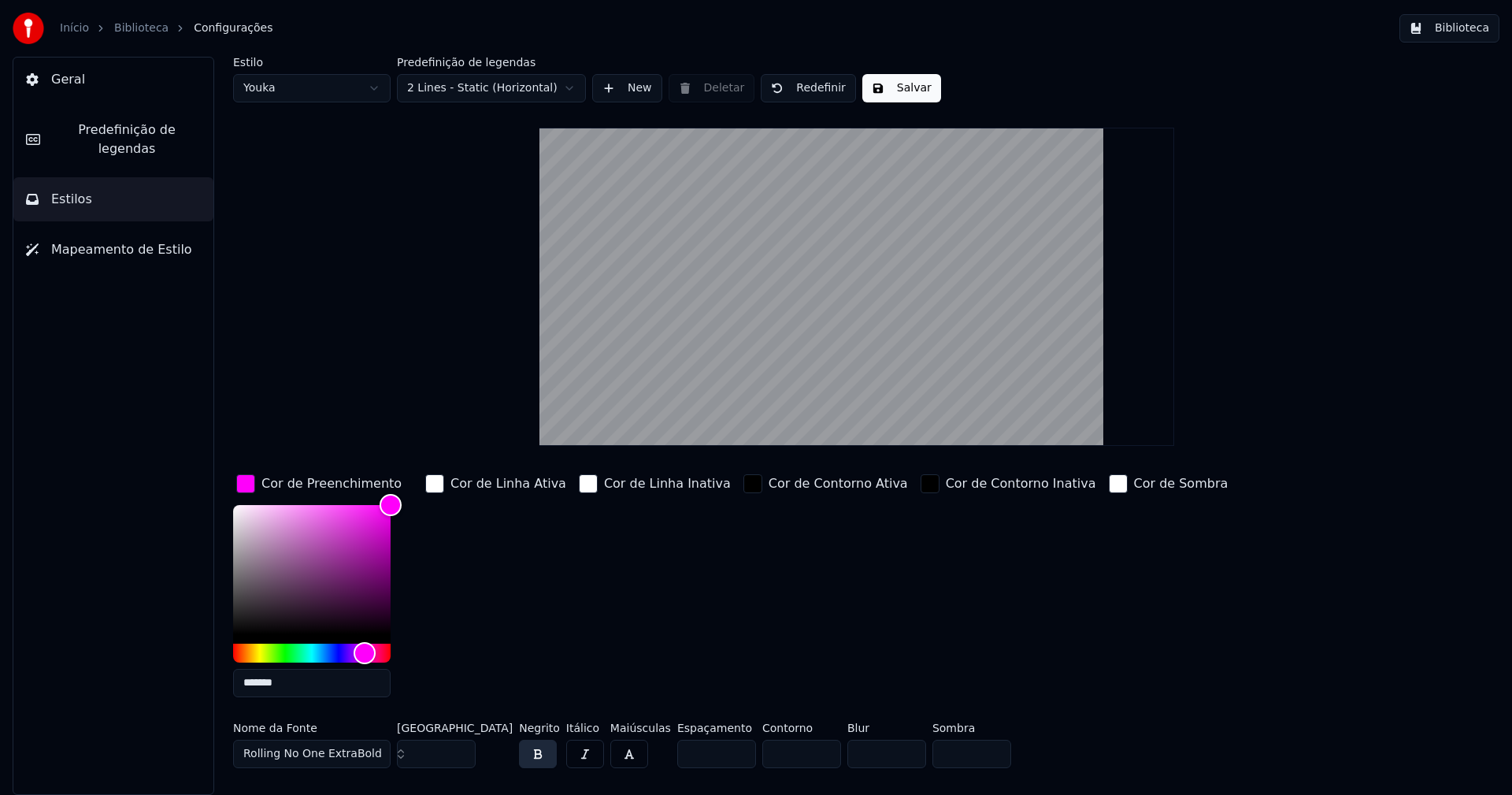
click at [294, 686] on input "*******" at bounding box center [312, 683] width 158 height 29
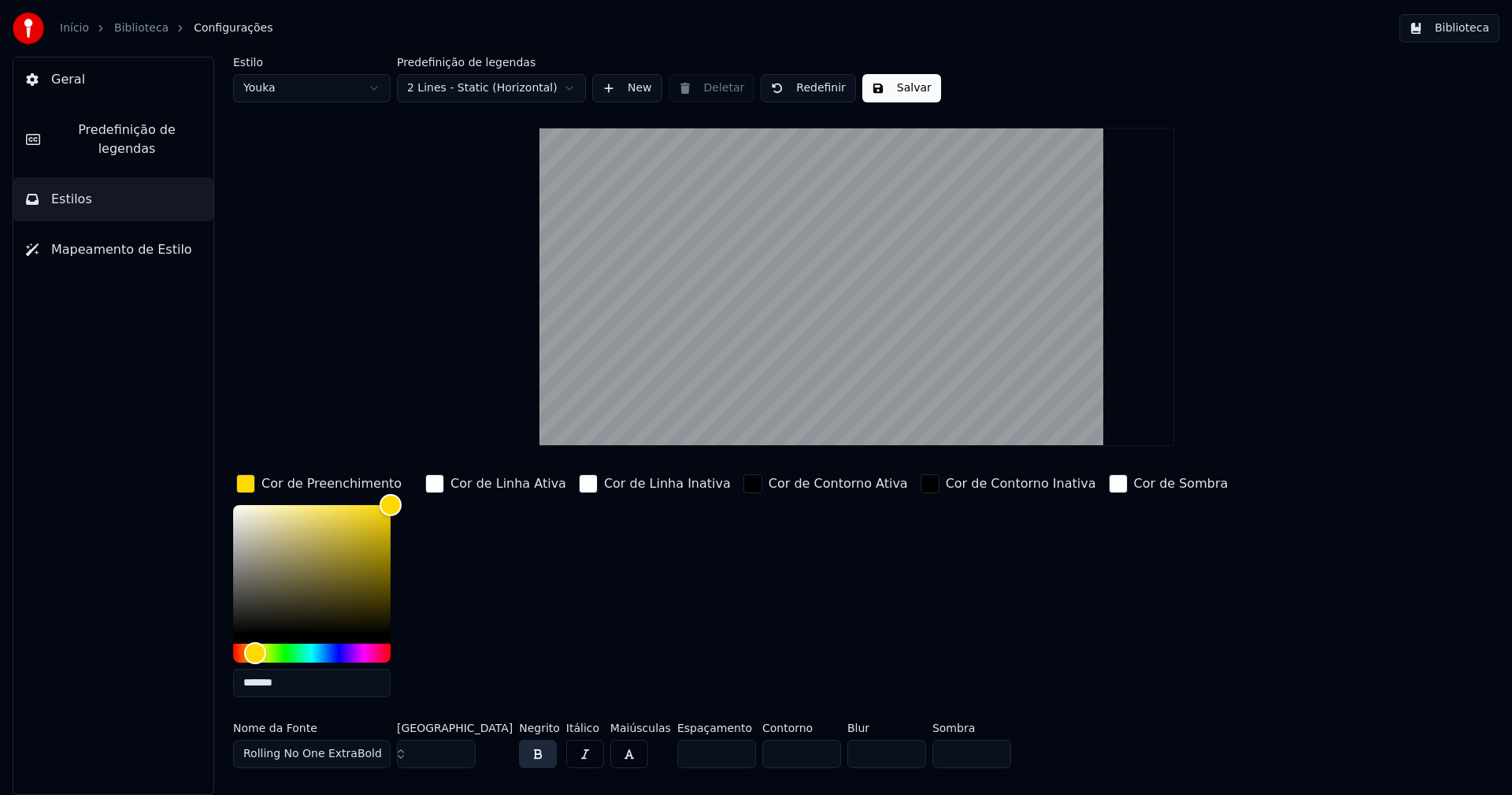
type input "*******"
drag, startPoint x: 246, startPoint y: 484, endPoint x: 254, endPoint y: 471, distance: 15.3
click at [247, 484] on div "button" at bounding box center [246, 484] width 19 height 19
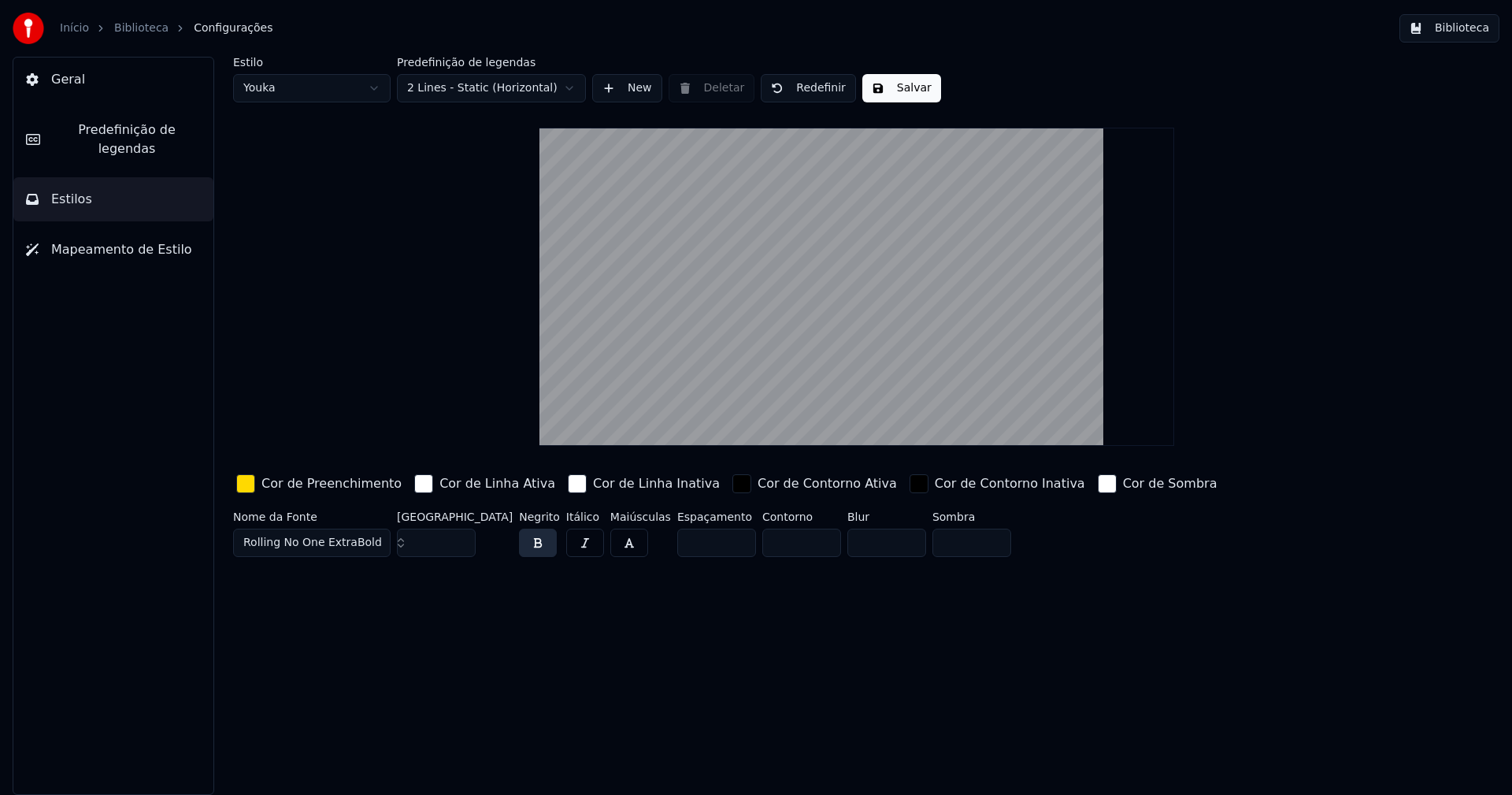
click at [893, 85] on button "Salvar" at bounding box center [902, 88] width 79 height 29
click at [1457, 26] on button "Biblioteca" at bounding box center [1449, 29] width 100 height 29
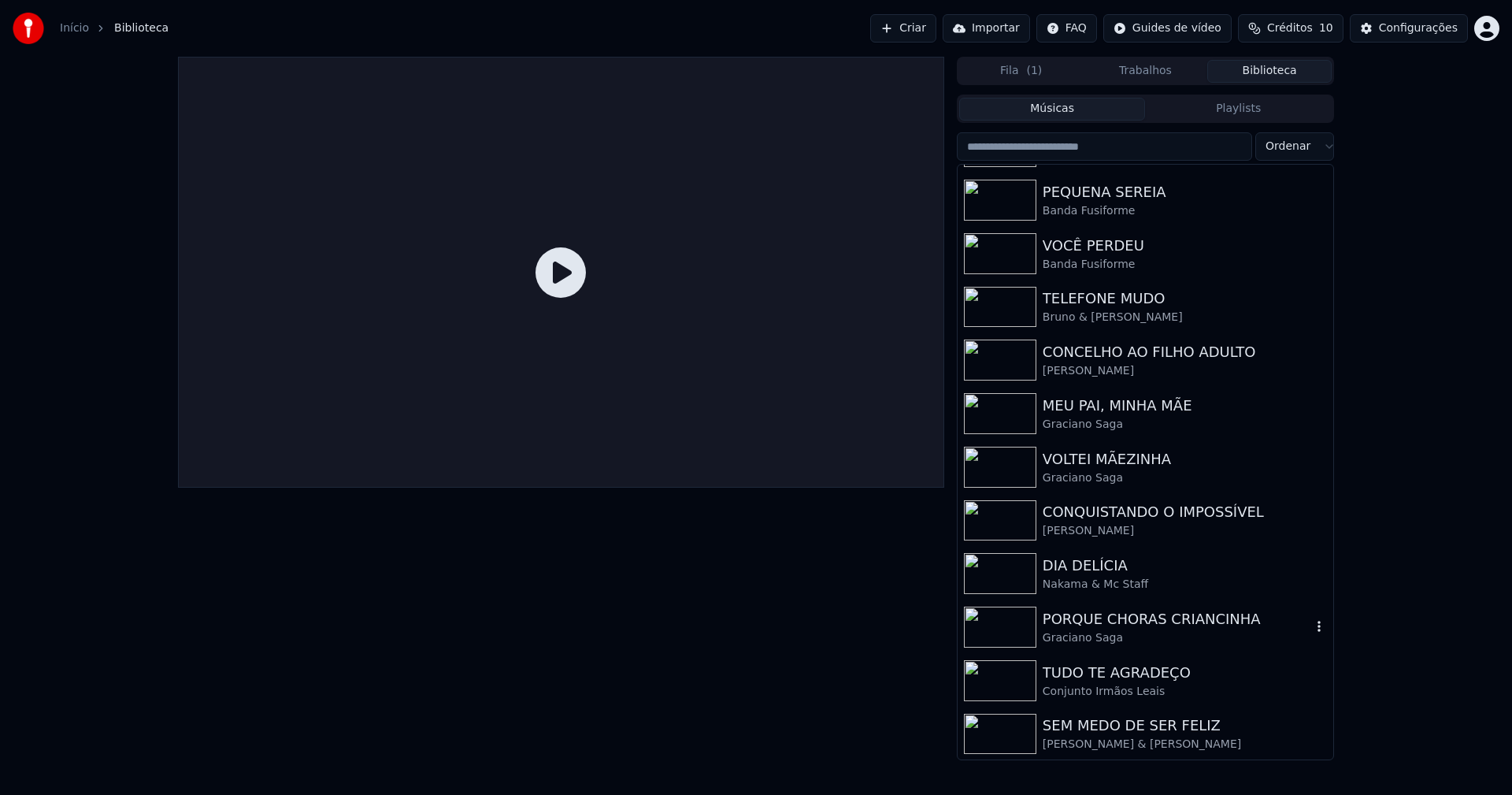
scroll to position [205, 0]
drag, startPoint x: 1102, startPoint y: 740, endPoint x: 1170, endPoint y: 605, distance: 151.2
click at [1102, 740] on div "[PERSON_NAME] & [PERSON_NAME]" at bounding box center [1177, 744] width 268 height 16
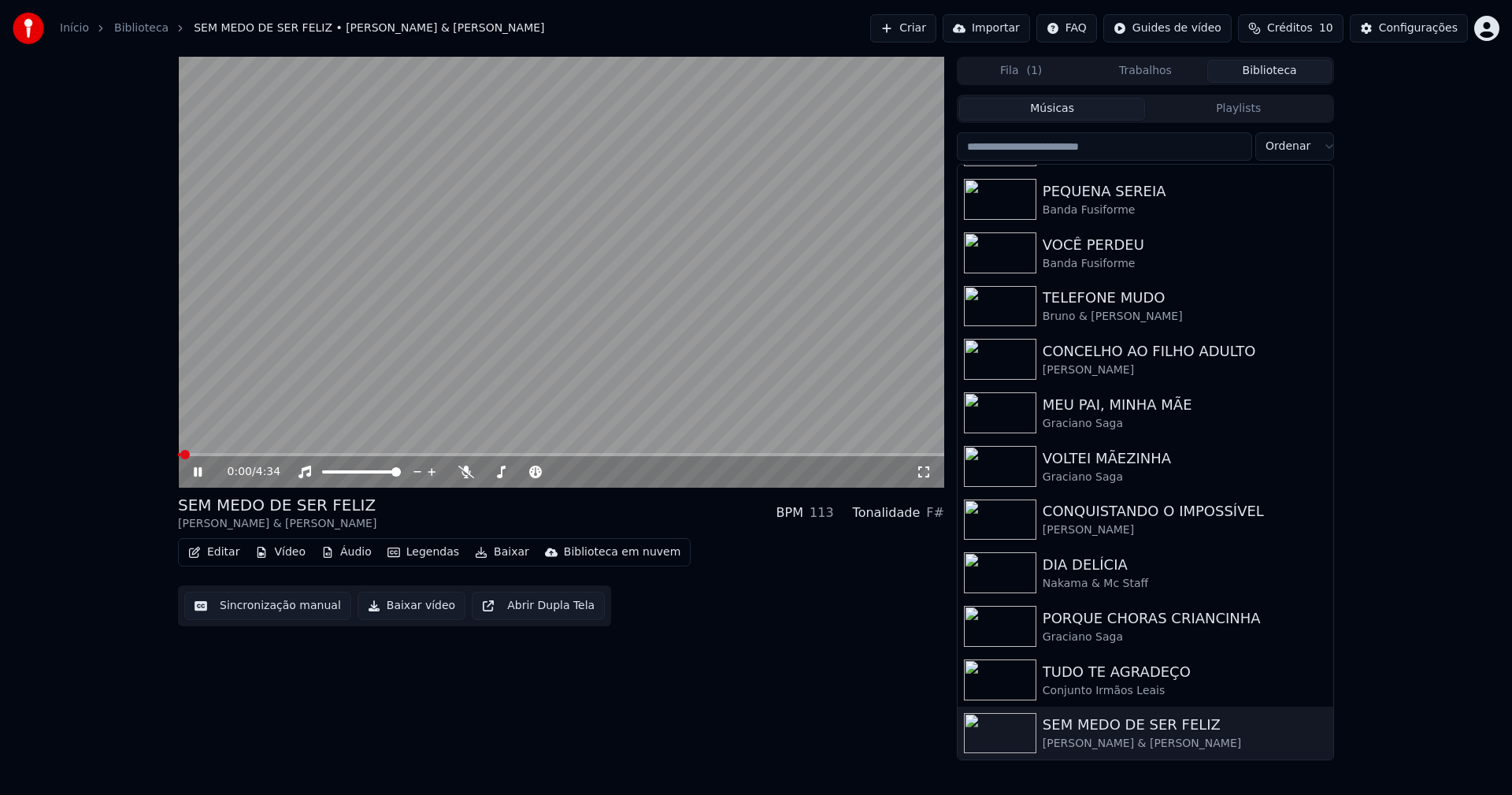
click at [292, 554] on button "Vídeo" at bounding box center [280, 553] width 63 height 22
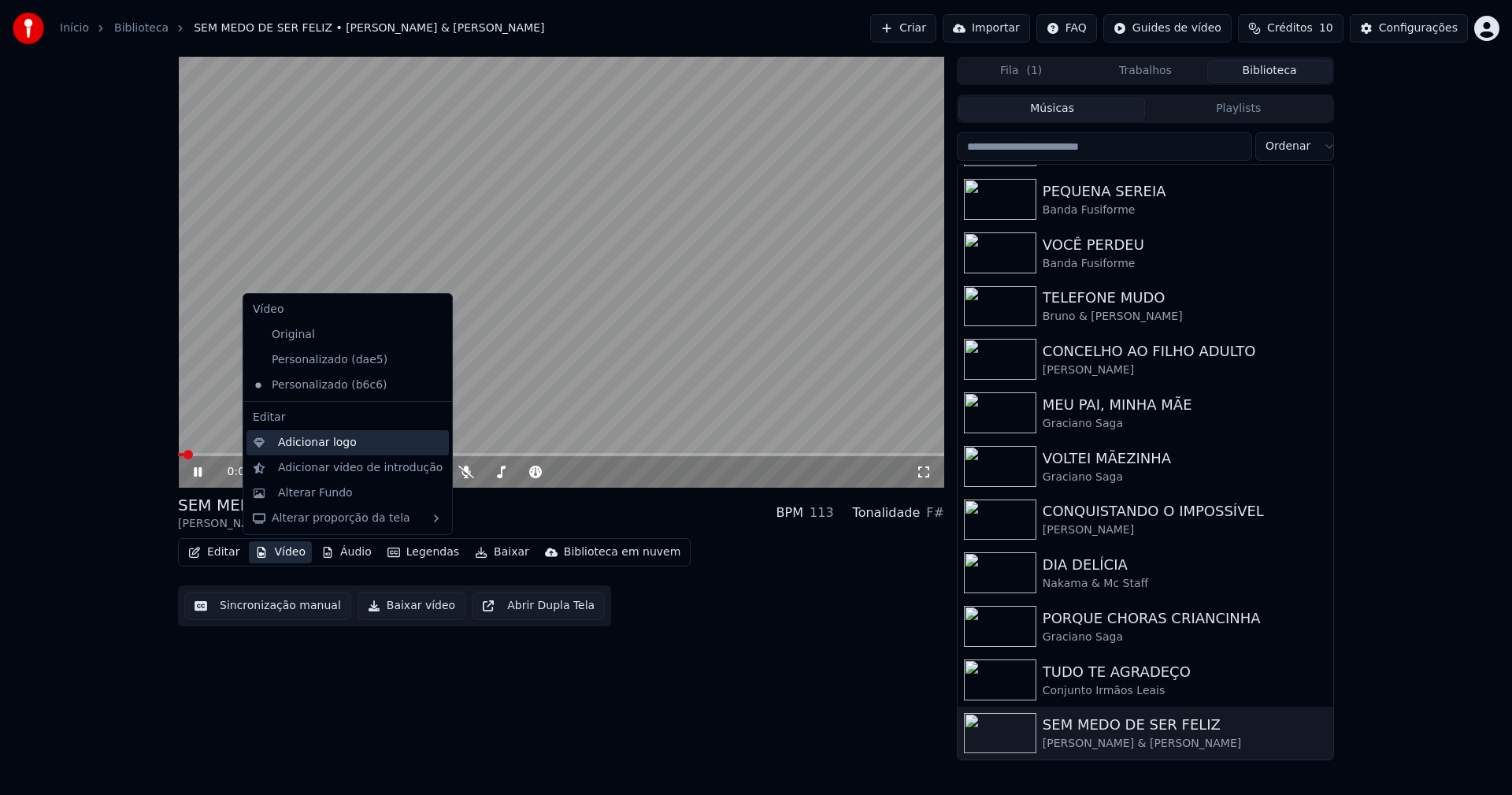
click at [306, 448] on div "Adicionar logo" at bounding box center [318, 443] width 79 height 16
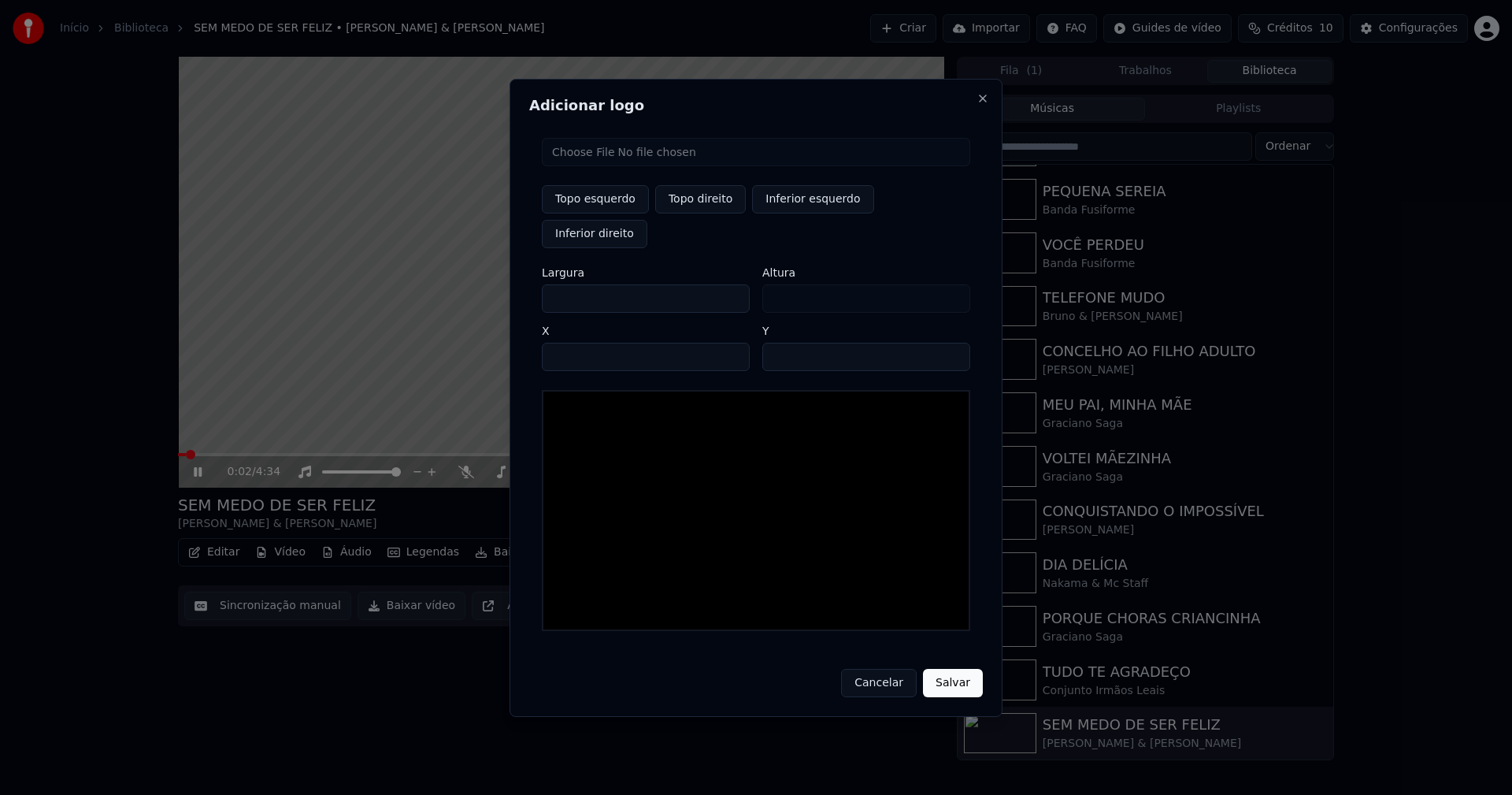
click at [593, 166] on input "file" at bounding box center [755, 152] width 428 height 29
type input "**********"
type input "***"
drag, startPoint x: 692, startPoint y: 219, endPoint x: 567, endPoint y: 305, distance: 151.7
click at [692, 214] on button "Topo direito" at bounding box center [701, 200] width 91 height 29
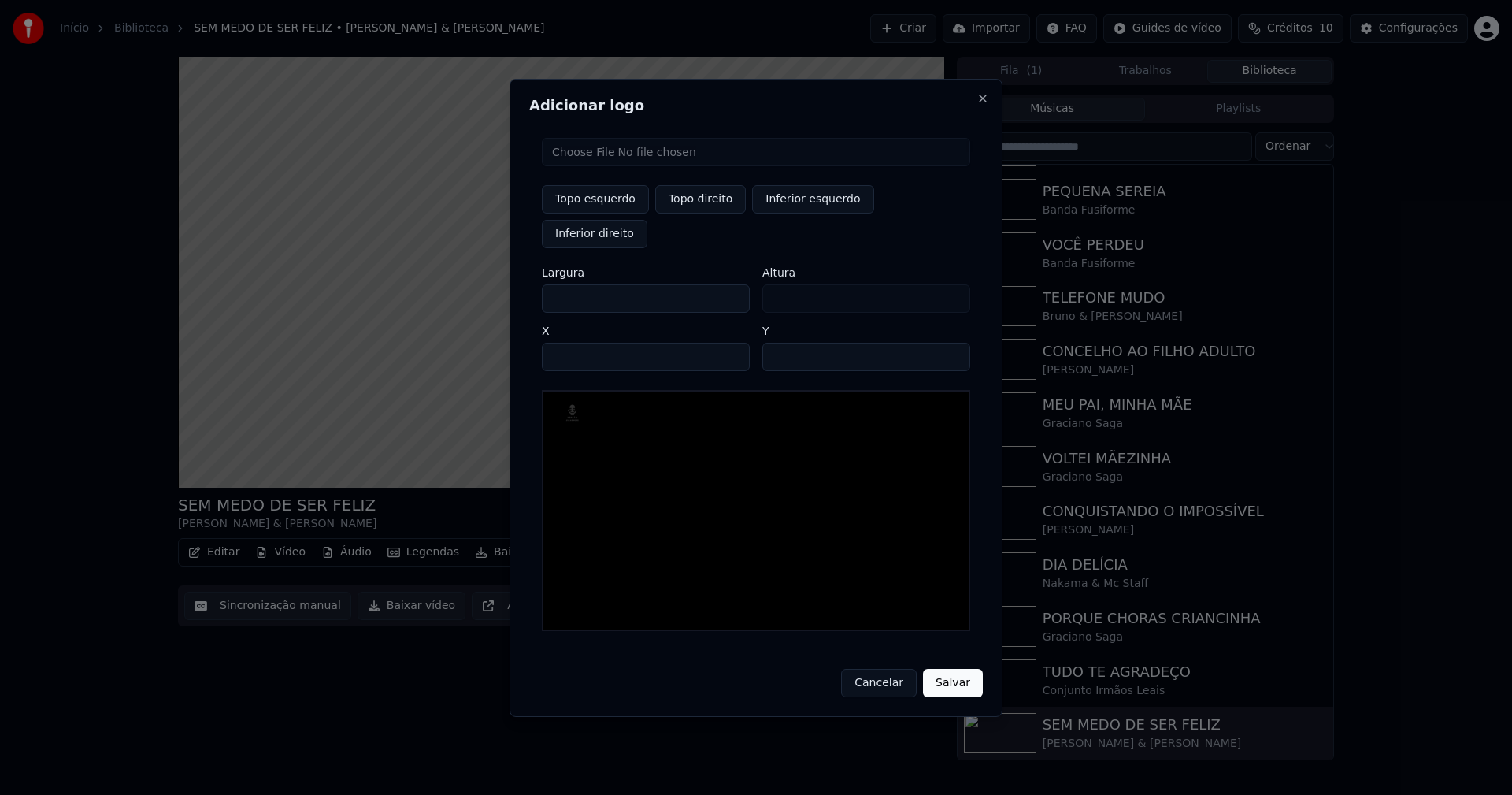
type input "****"
drag, startPoint x: 567, startPoint y: 280, endPoint x: 539, endPoint y: 283, distance: 28.2
click at [539, 283] on div "Topo esquerdo Topo direito Inferior esquerdo Inferior direito Largura *** Altur…" at bounding box center [755, 384] width 453 height 518
type input "**"
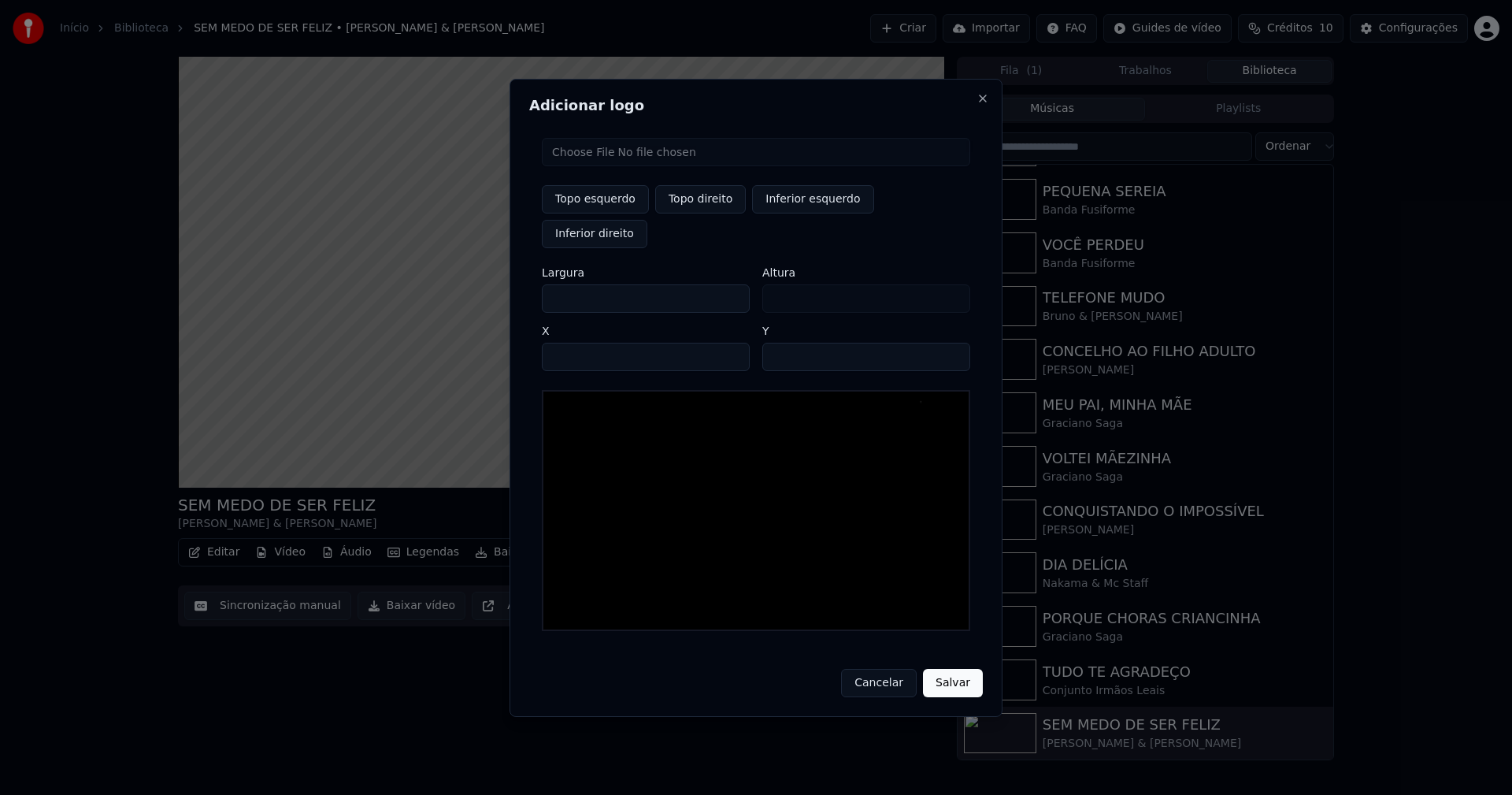
type input "***"
click at [572, 343] on input "****" at bounding box center [645, 357] width 208 height 29
type input "****"
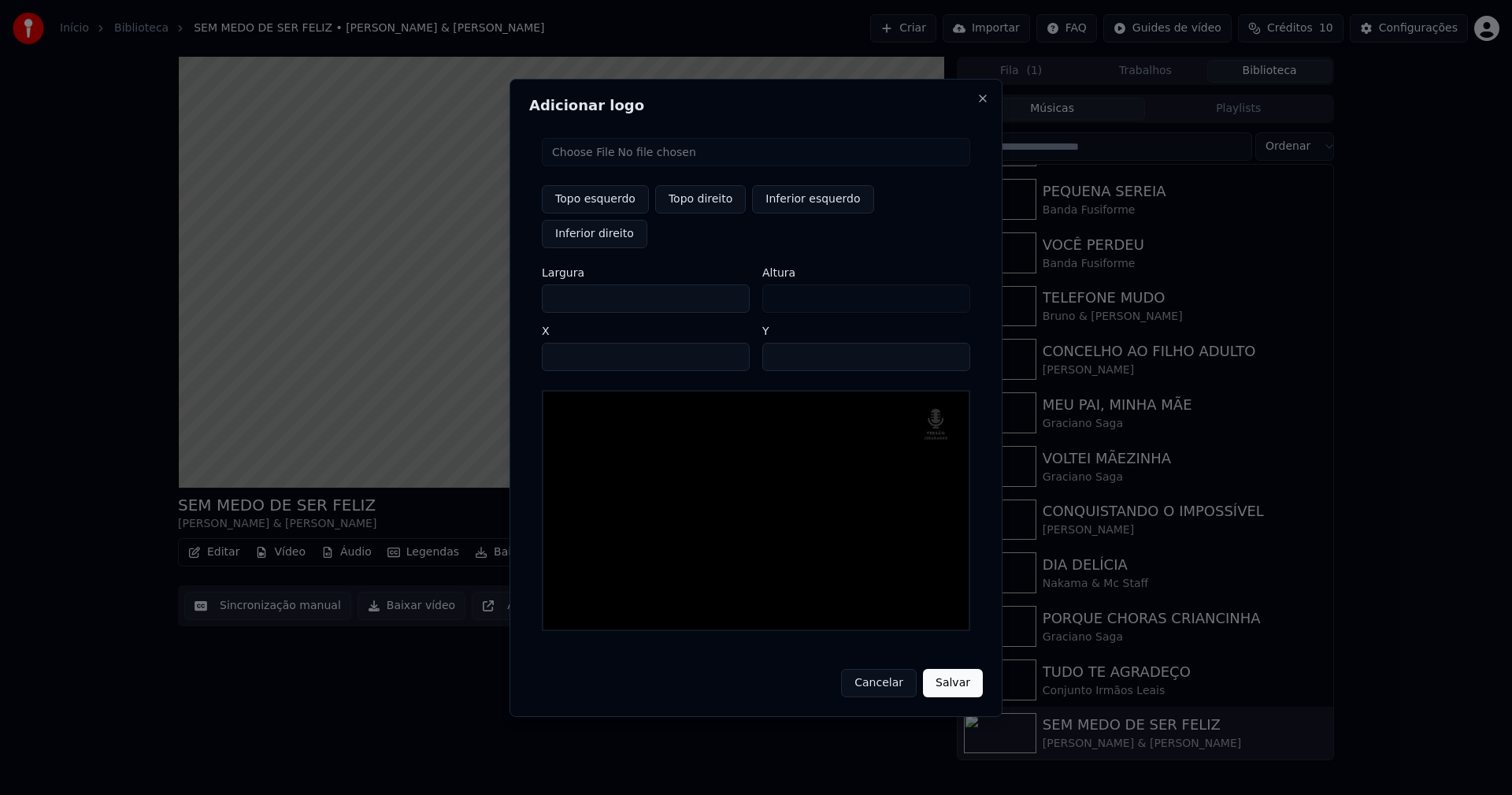
click at [951, 343] on input "**" at bounding box center [867, 357] width 208 height 29
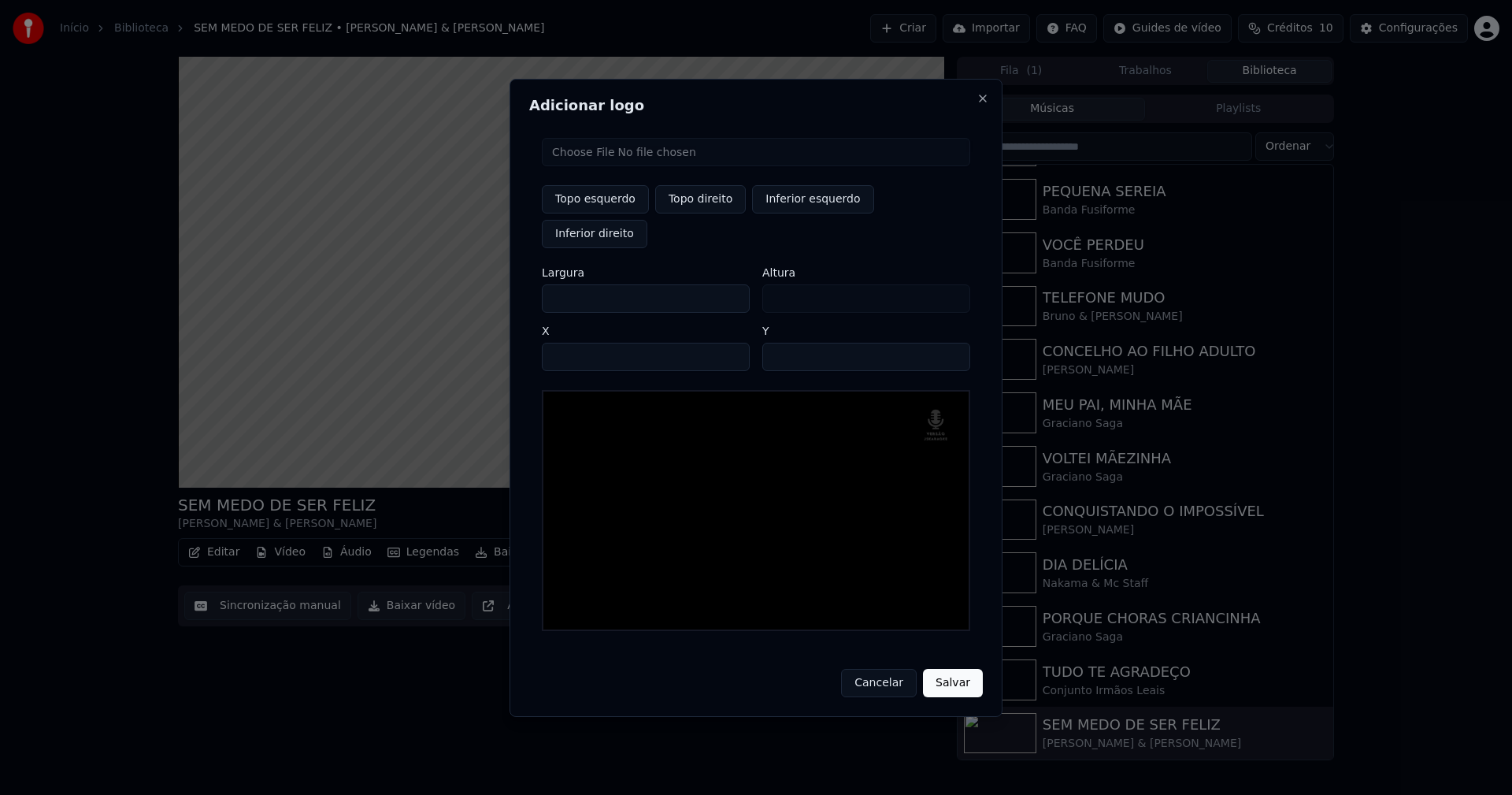
click at [951, 343] on input "**" at bounding box center [867, 357] width 208 height 29
type input "**"
click at [950, 345] on input "**" at bounding box center [867, 357] width 208 height 29
click at [944, 673] on button "Salvar" at bounding box center [952, 683] width 60 height 29
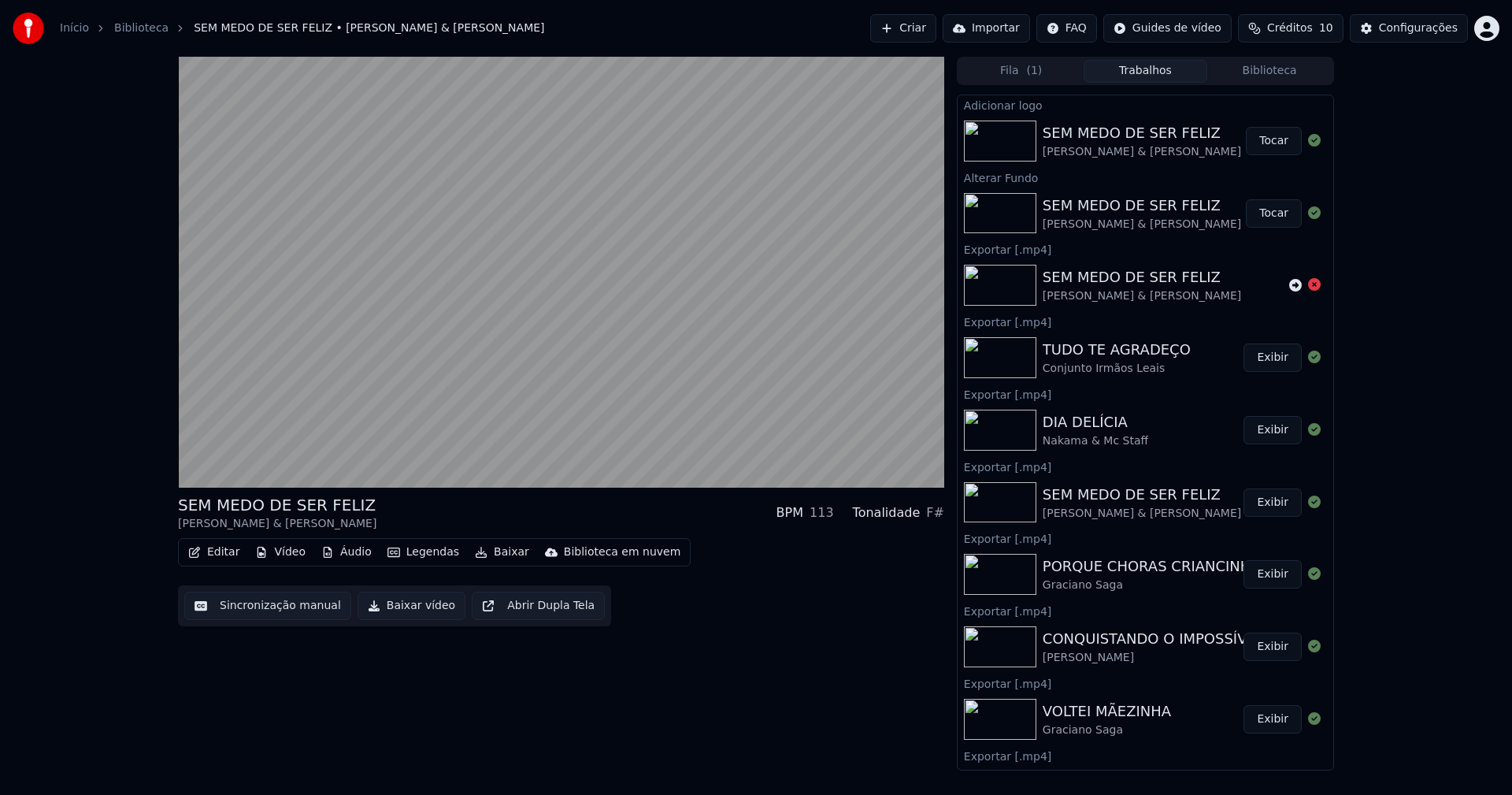
click at [1268, 145] on button "Tocar" at bounding box center [1273, 141] width 56 height 29
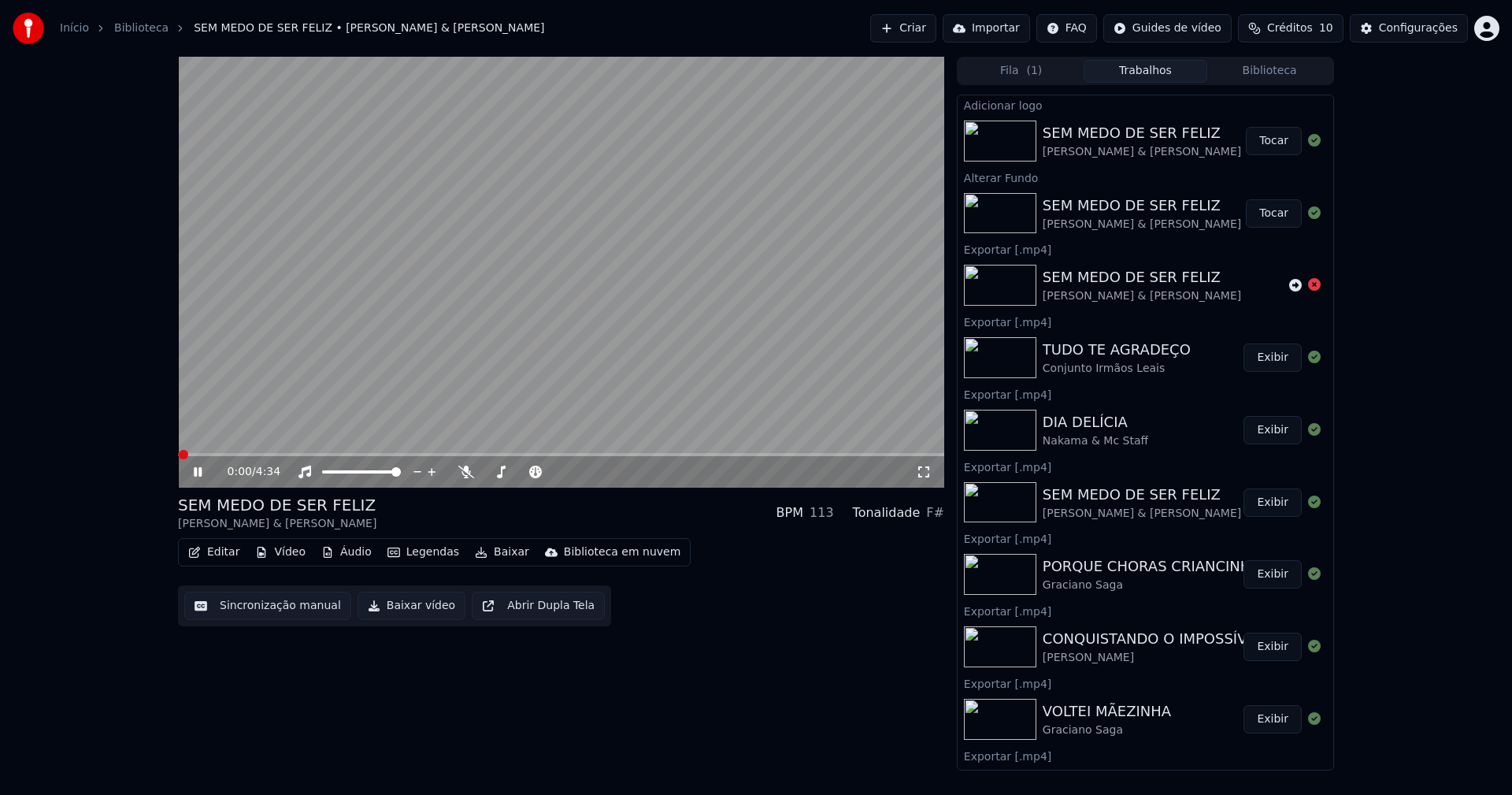
click at [382, 612] on button "Baixar vídeo" at bounding box center [412, 606] width 108 height 29
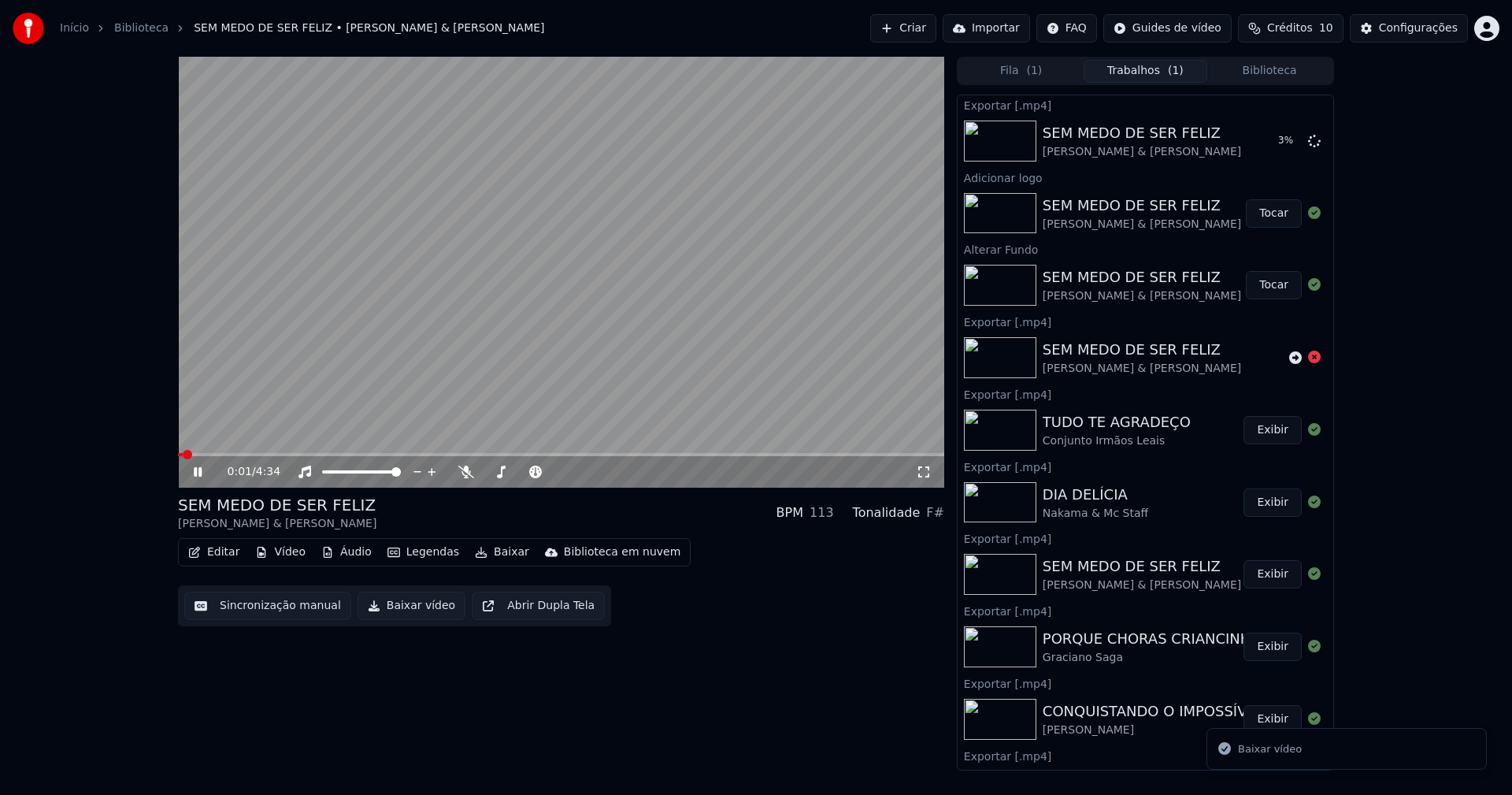
click at [199, 475] on icon at bounding box center [209, 471] width 37 height 13
click at [1425, 34] on div "Configurações" at bounding box center [1418, 28] width 79 height 16
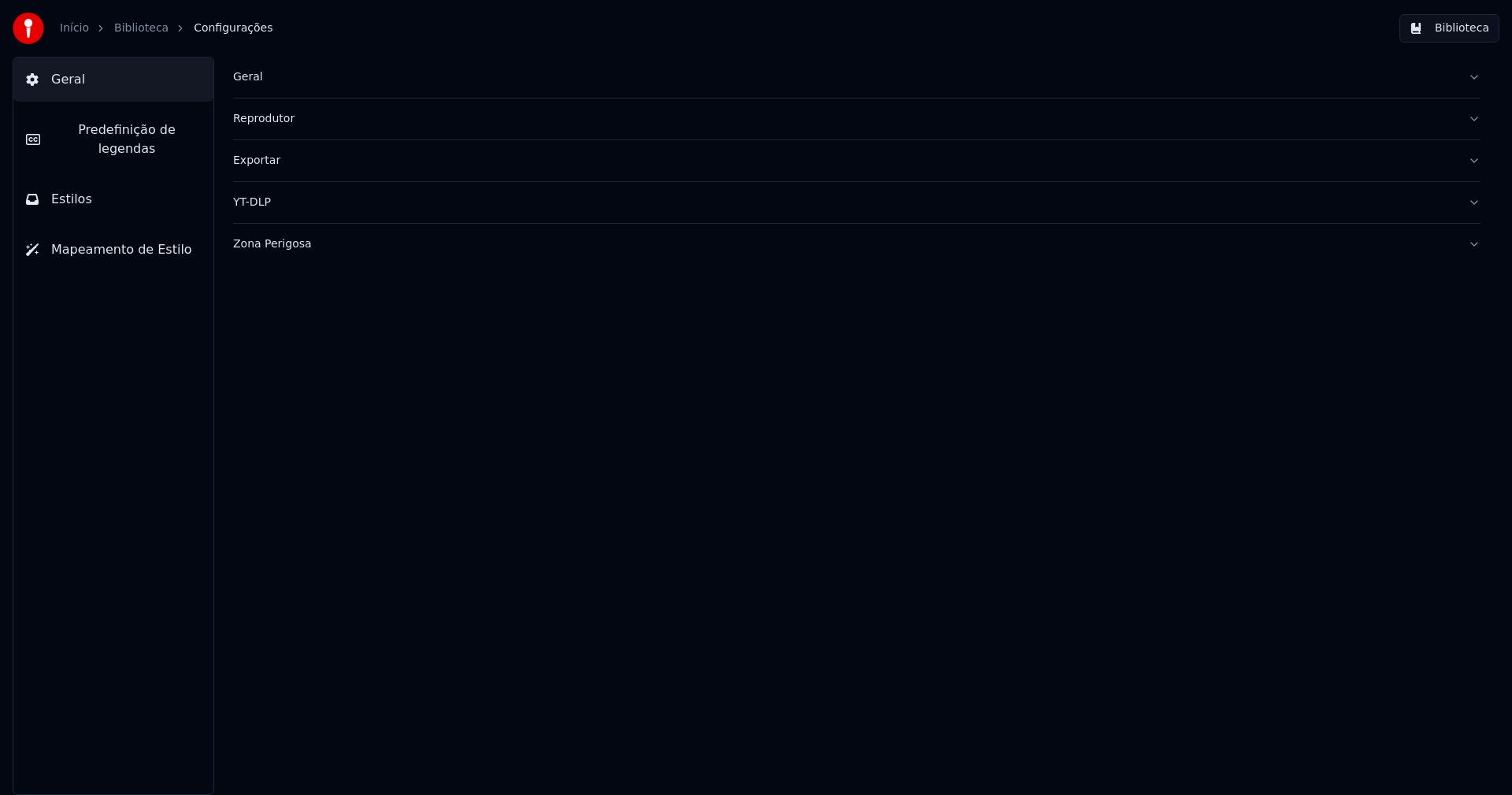
click at [254, 75] on div "Geral" at bounding box center [844, 77] width 1222 height 16
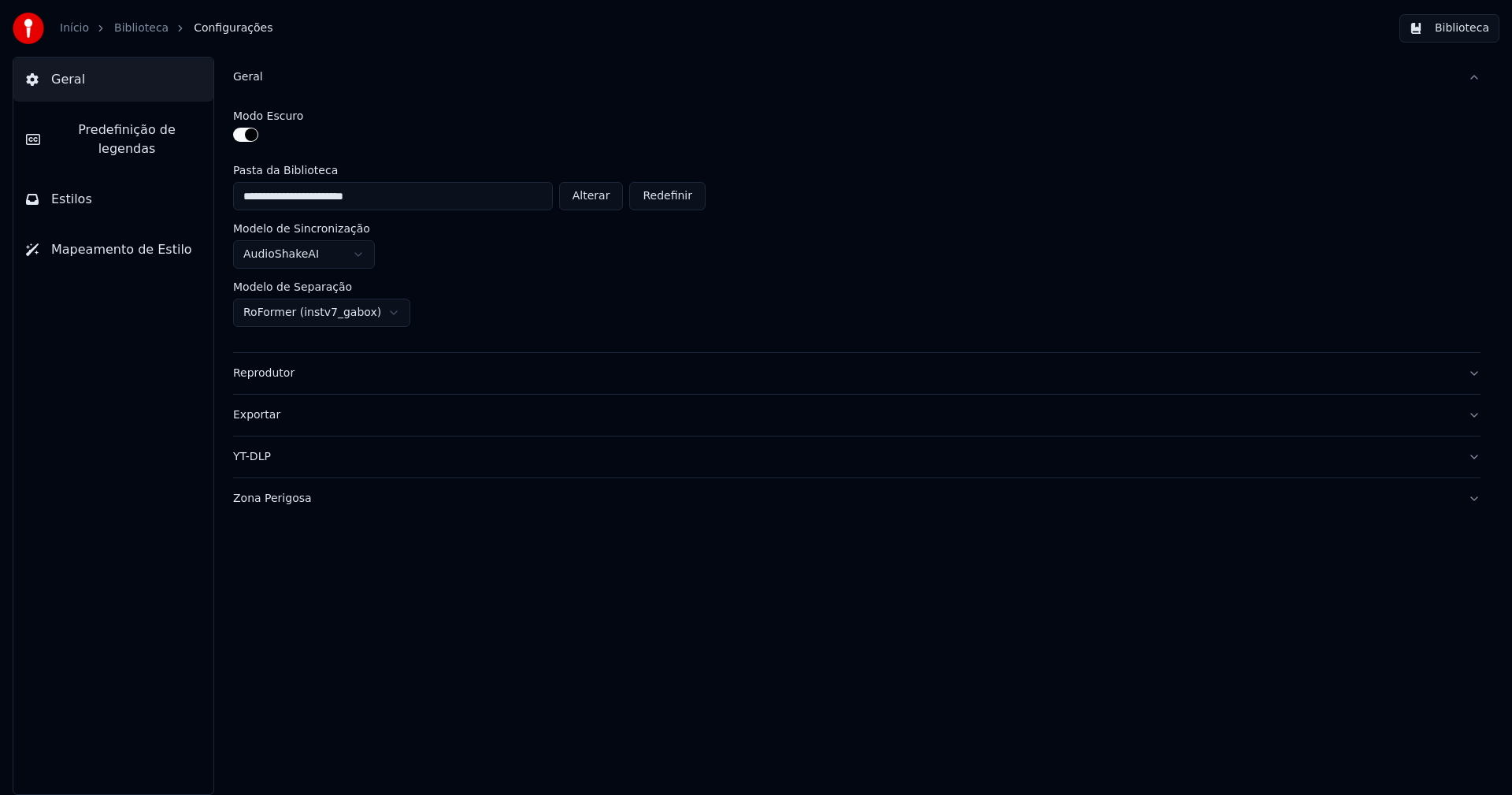
click at [608, 195] on button "Alterar" at bounding box center [591, 196] width 65 height 29
type input "**********"
click at [1473, 35] on button "Biblioteca" at bounding box center [1449, 29] width 100 height 29
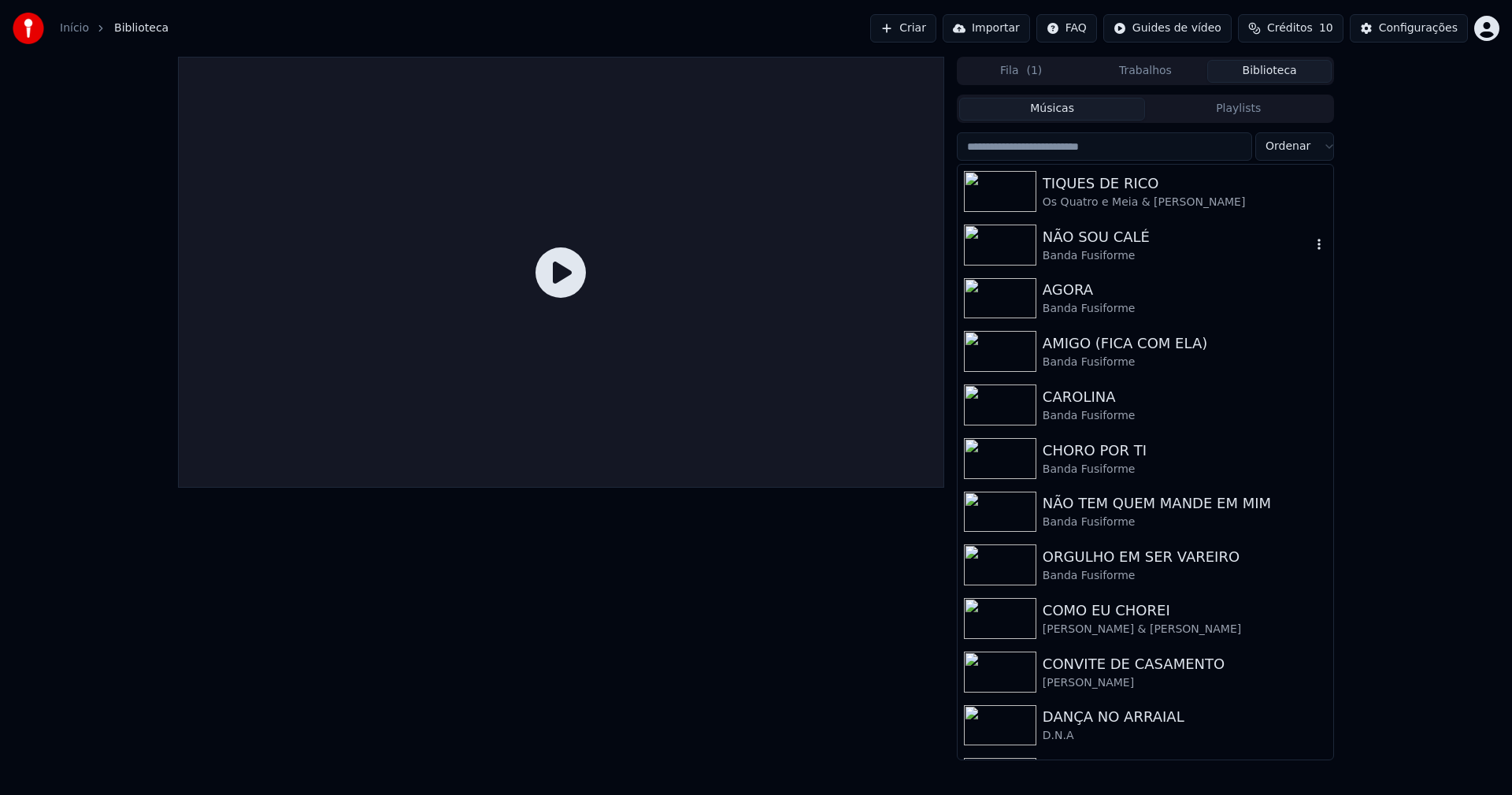
click at [1090, 252] on div "Banda Fusiforme" at bounding box center [1177, 256] width 268 height 16
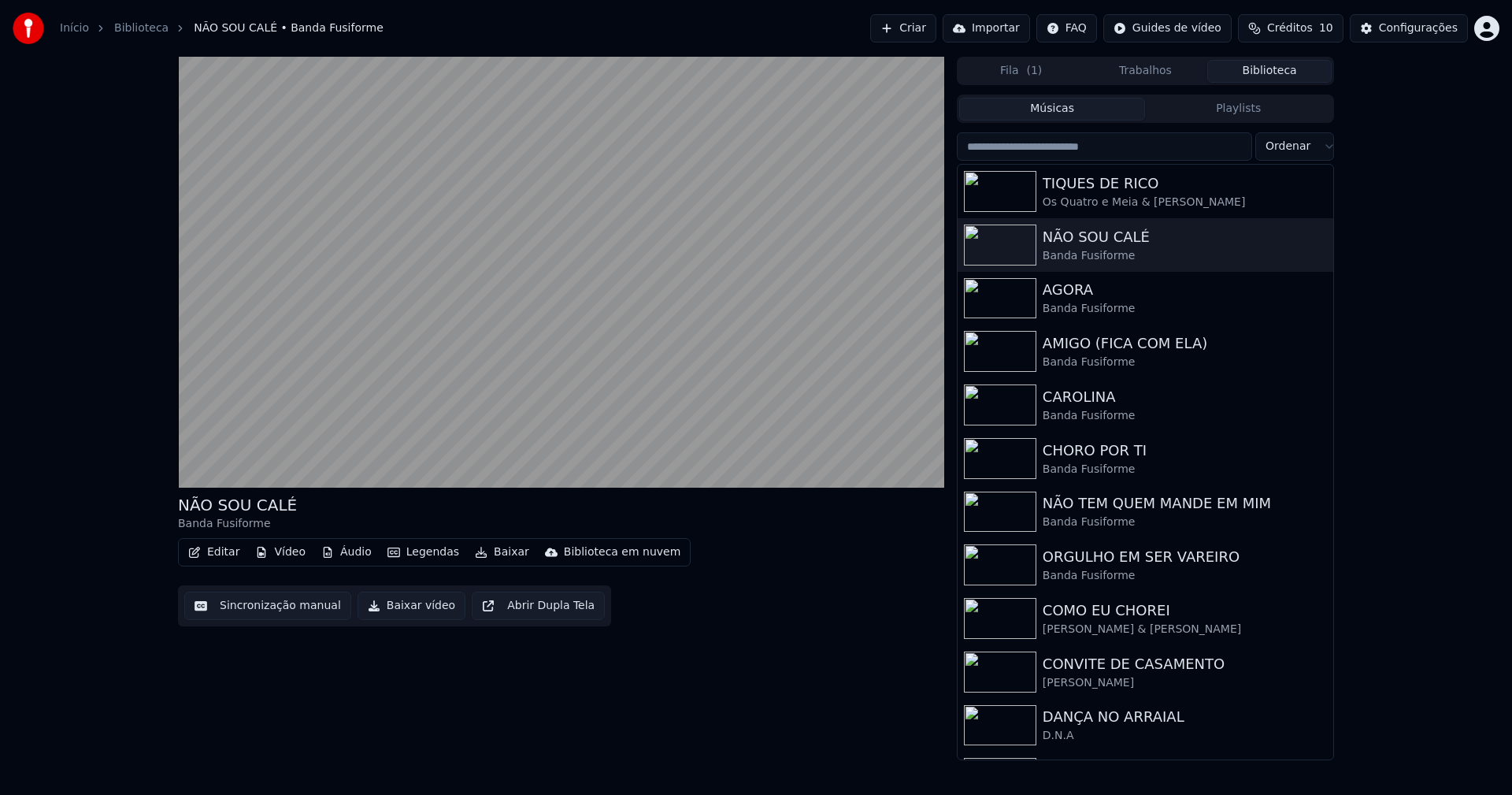
click at [385, 611] on button "Baixar vídeo" at bounding box center [412, 606] width 108 height 29
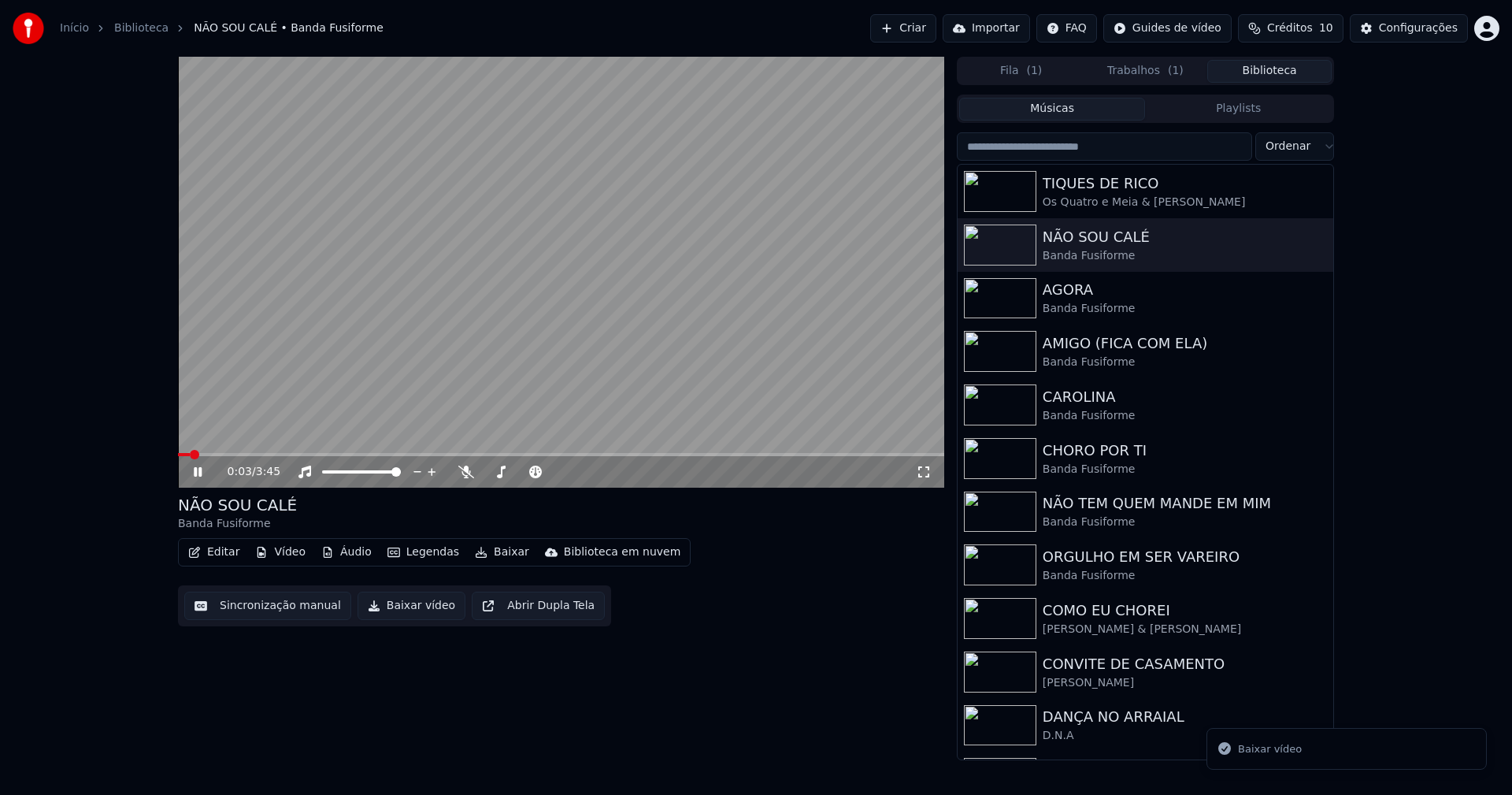
click at [1291, 73] on button "Biblioteca" at bounding box center [1269, 70] width 124 height 23
click at [1089, 314] on div "Banda Fusiforme" at bounding box center [1177, 309] width 268 height 16
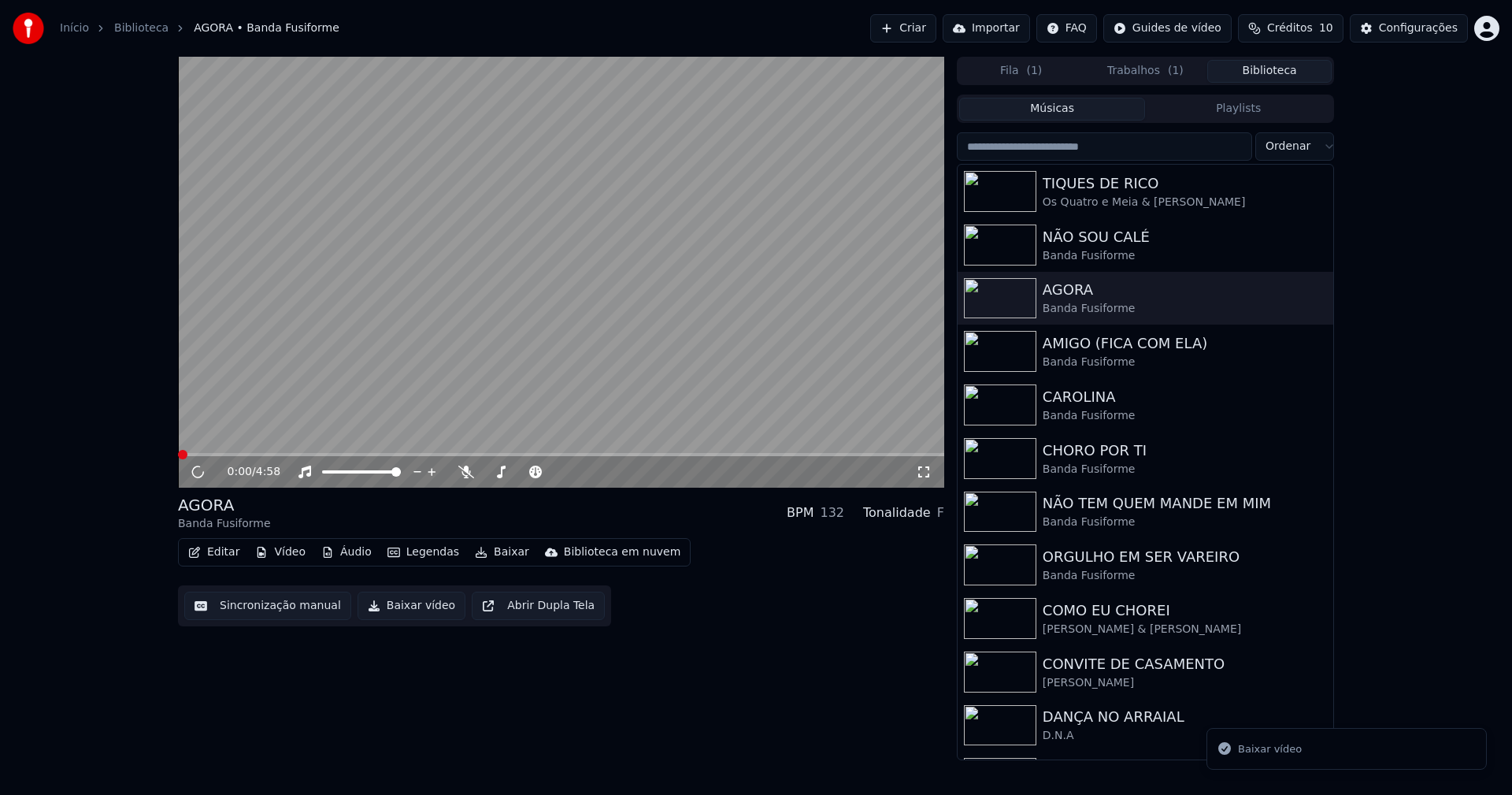
click at [394, 611] on button "Baixar vídeo" at bounding box center [412, 606] width 108 height 29
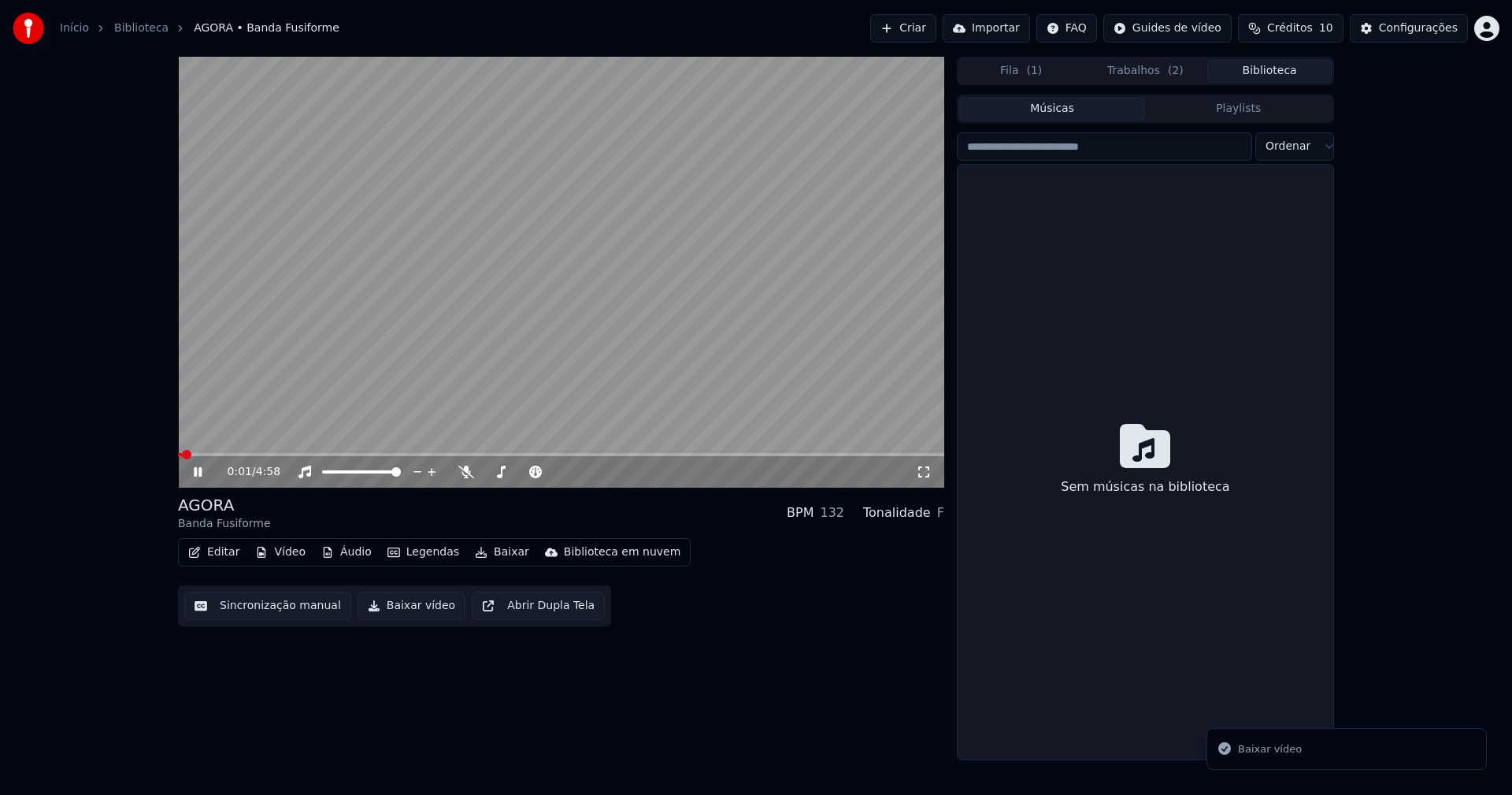
click at [1271, 74] on button "Biblioteca" at bounding box center [1269, 70] width 124 height 23
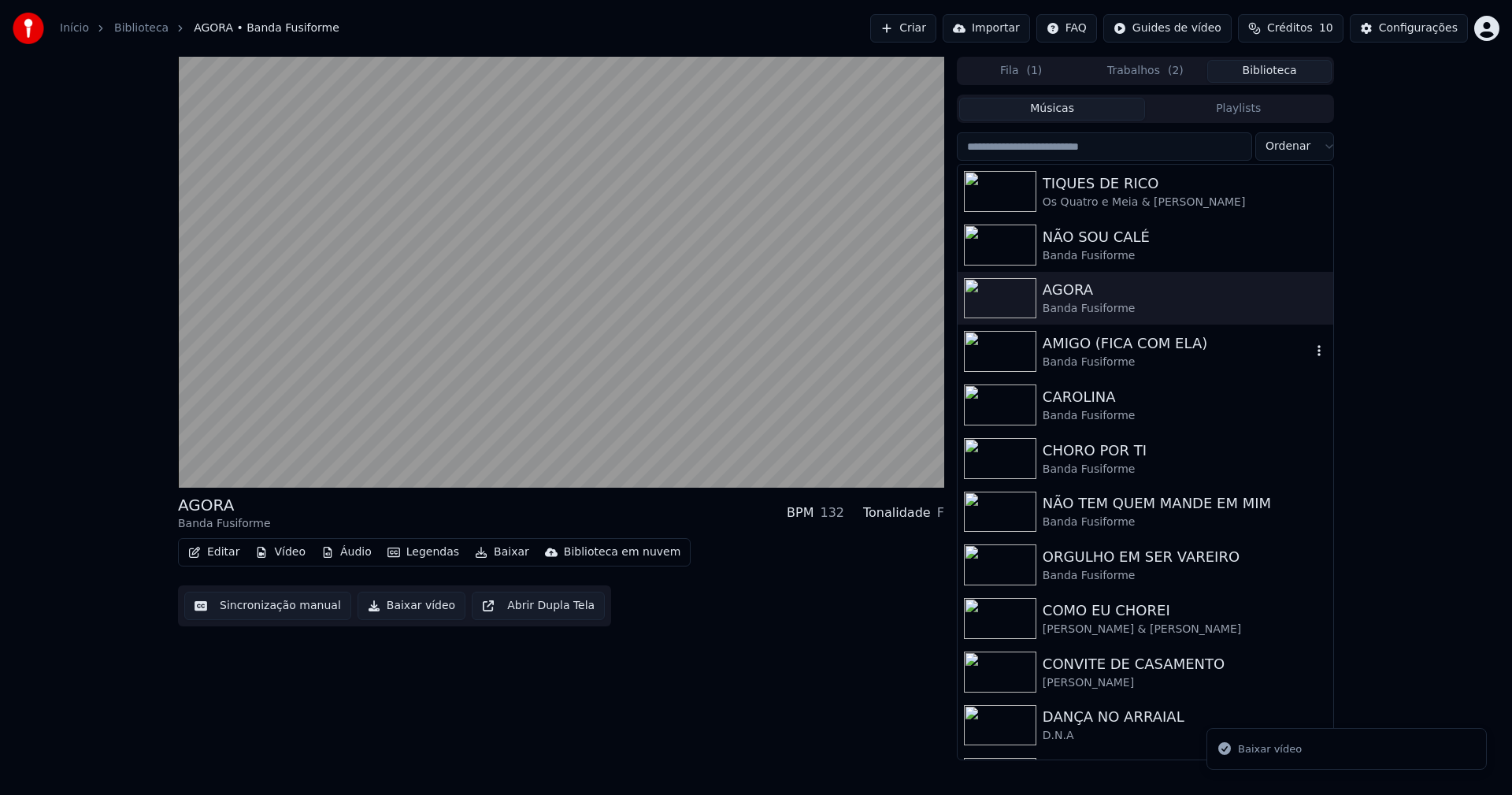
click at [1081, 349] on div "AMIGO (FICA COM ELA)" at bounding box center [1177, 344] width 268 height 22
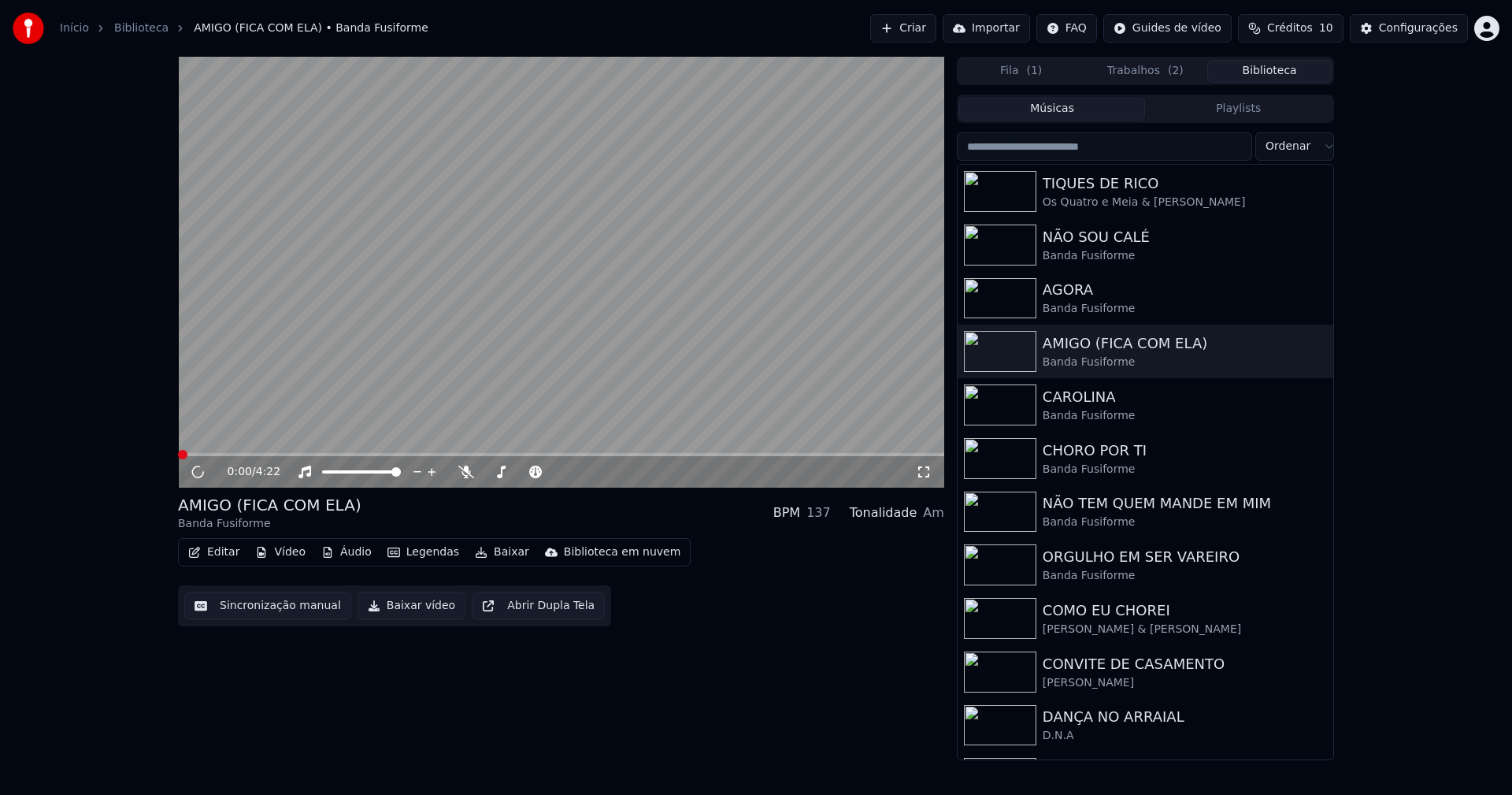
click at [410, 611] on button "Baixar vídeo" at bounding box center [412, 606] width 108 height 29
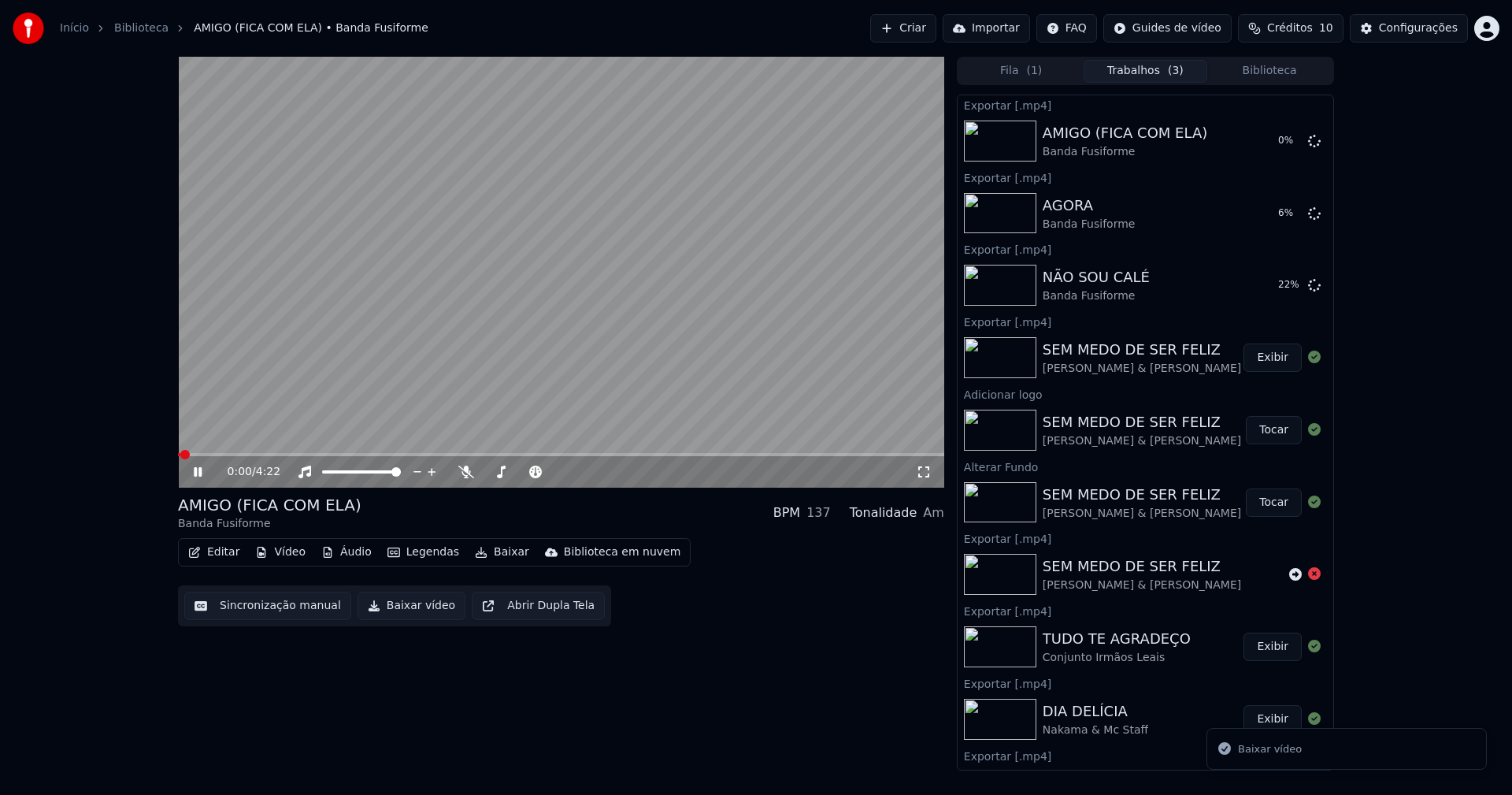
click at [1297, 72] on button "Biblioteca" at bounding box center [1269, 70] width 124 height 23
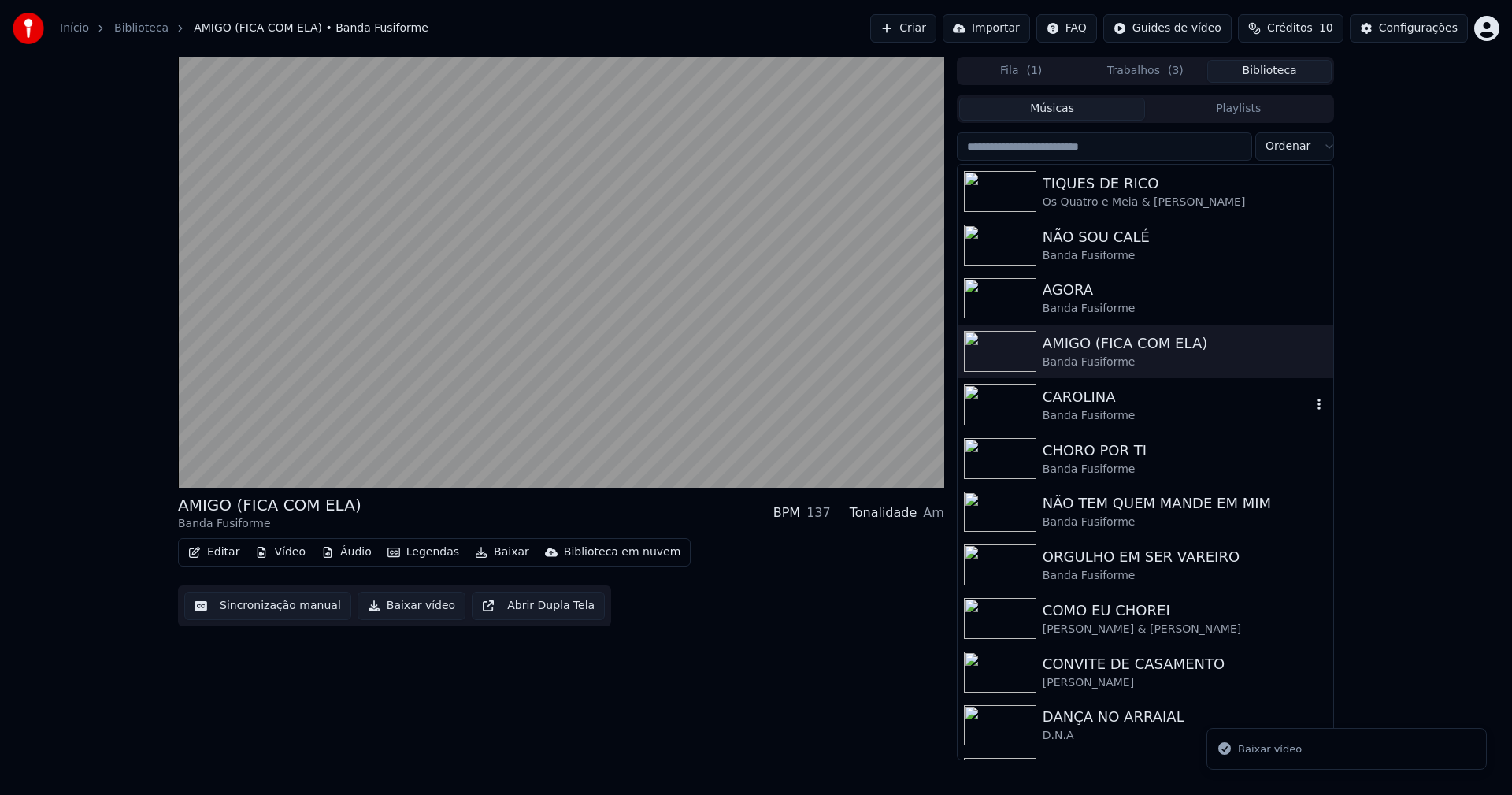
click at [1064, 411] on div "Banda Fusiforme" at bounding box center [1177, 416] width 268 height 16
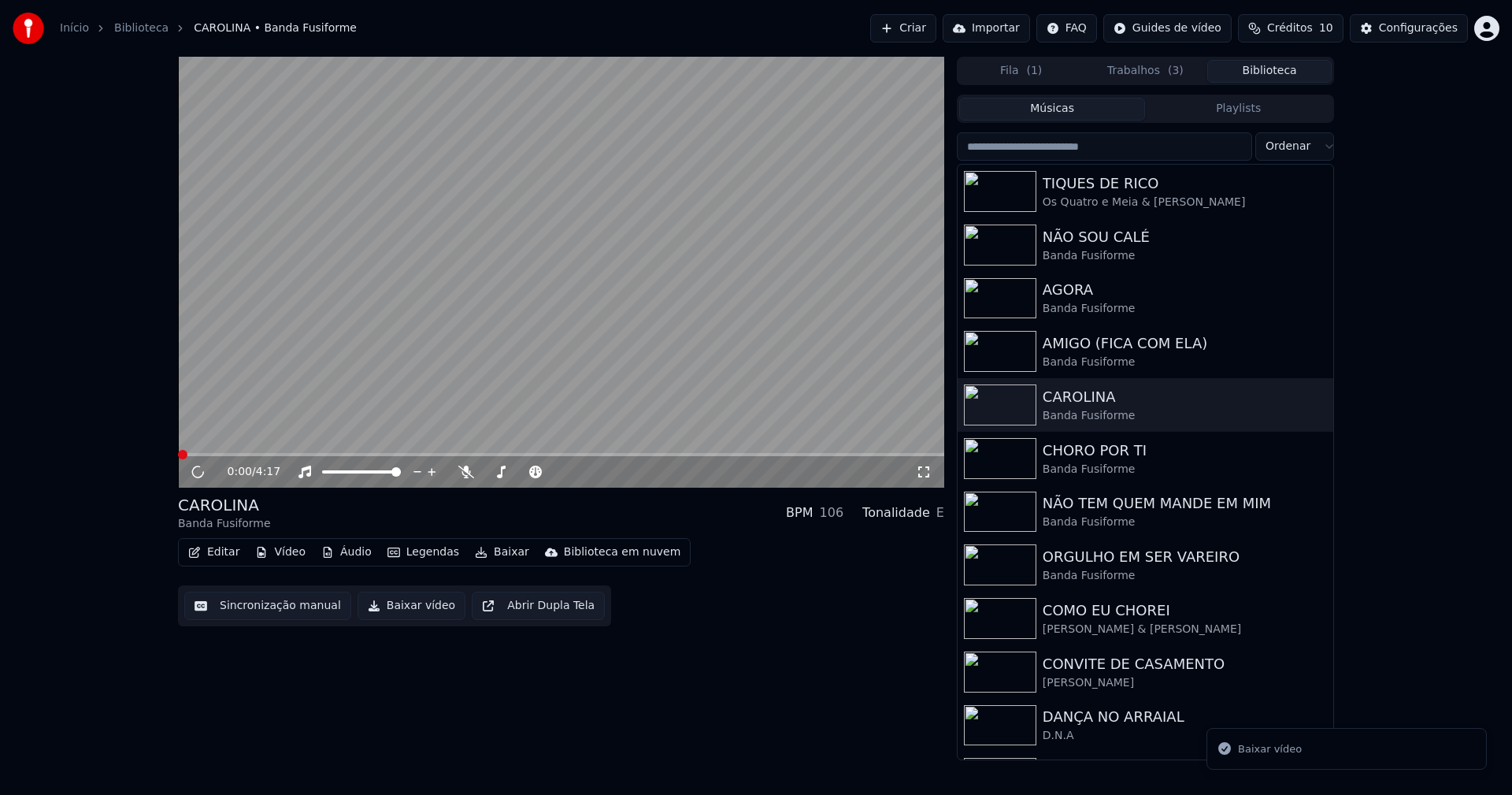
drag, startPoint x: 398, startPoint y: 610, endPoint x: 954, endPoint y: 425, distance: 586.0
click at [398, 610] on button "Baixar vídeo" at bounding box center [412, 606] width 108 height 29
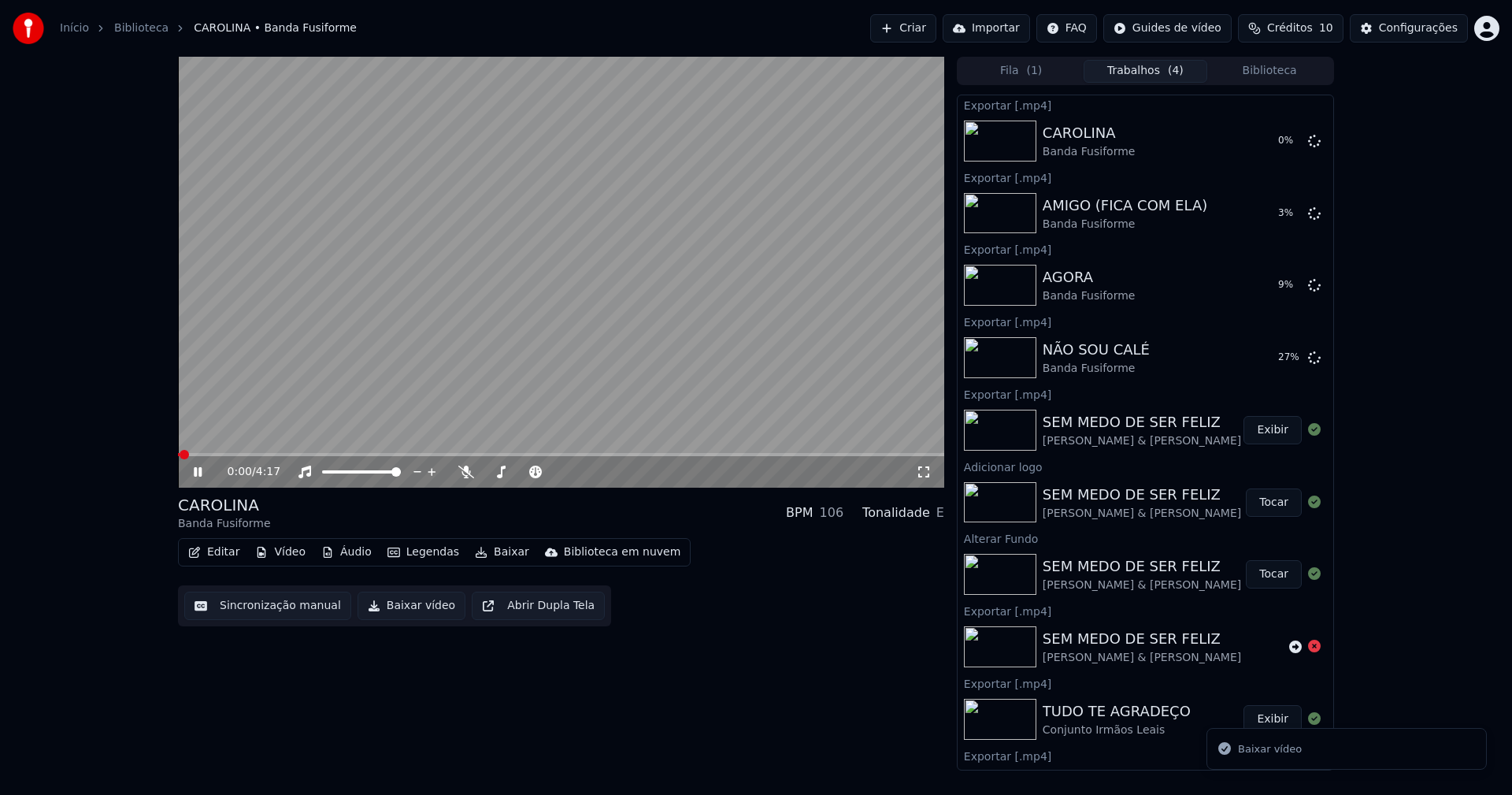
click at [1309, 70] on button "Biblioteca" at bounding box center [1269, 70] width 124 height 23
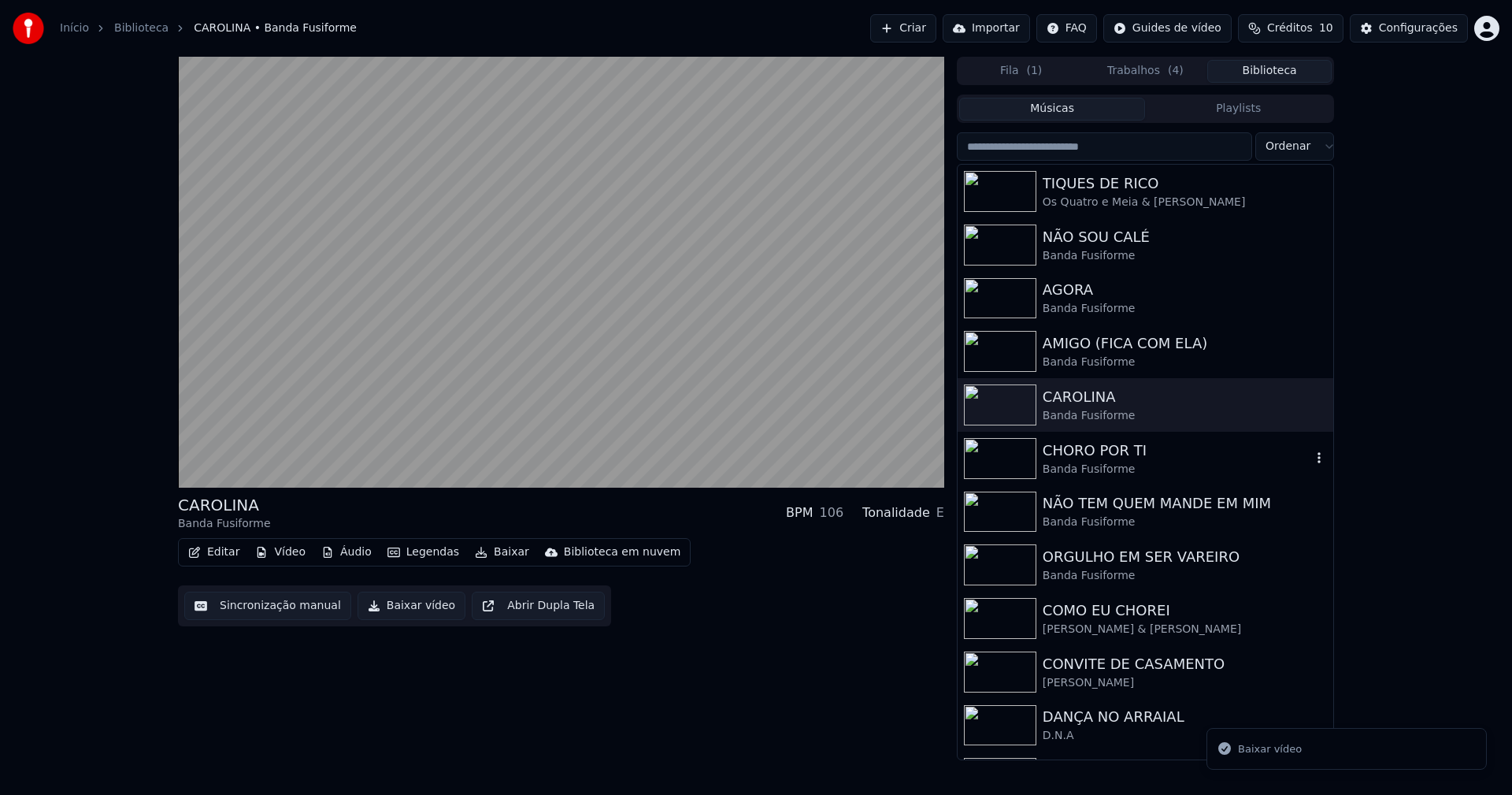
click at [1116, 471] on div "Banda Fusiforme" at bounding box center [1177, 470] width 268 height 16
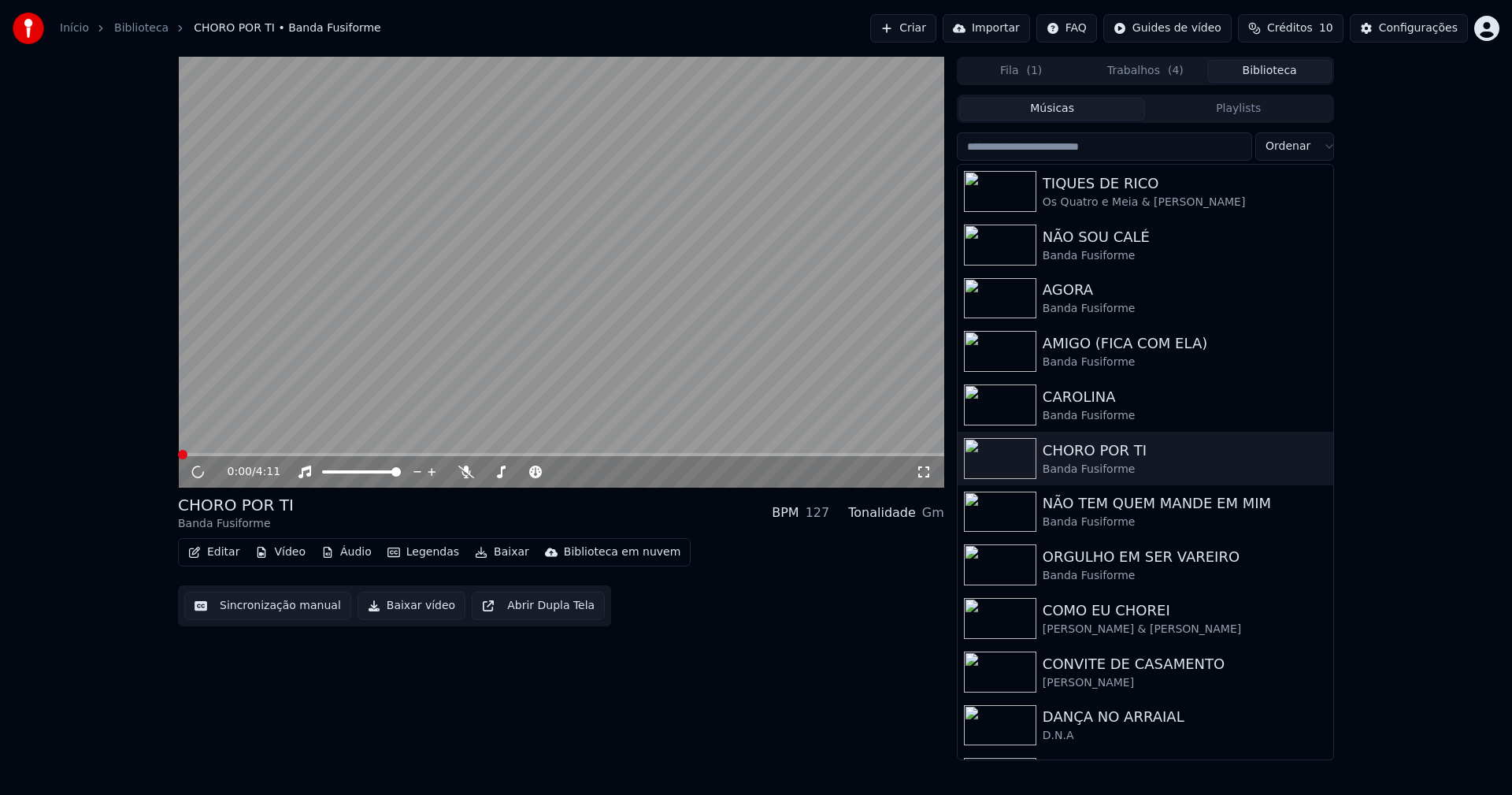
click at [405, 608] on button "Baixar vídeo" at bounding box center [412, 606] width 108 height 29
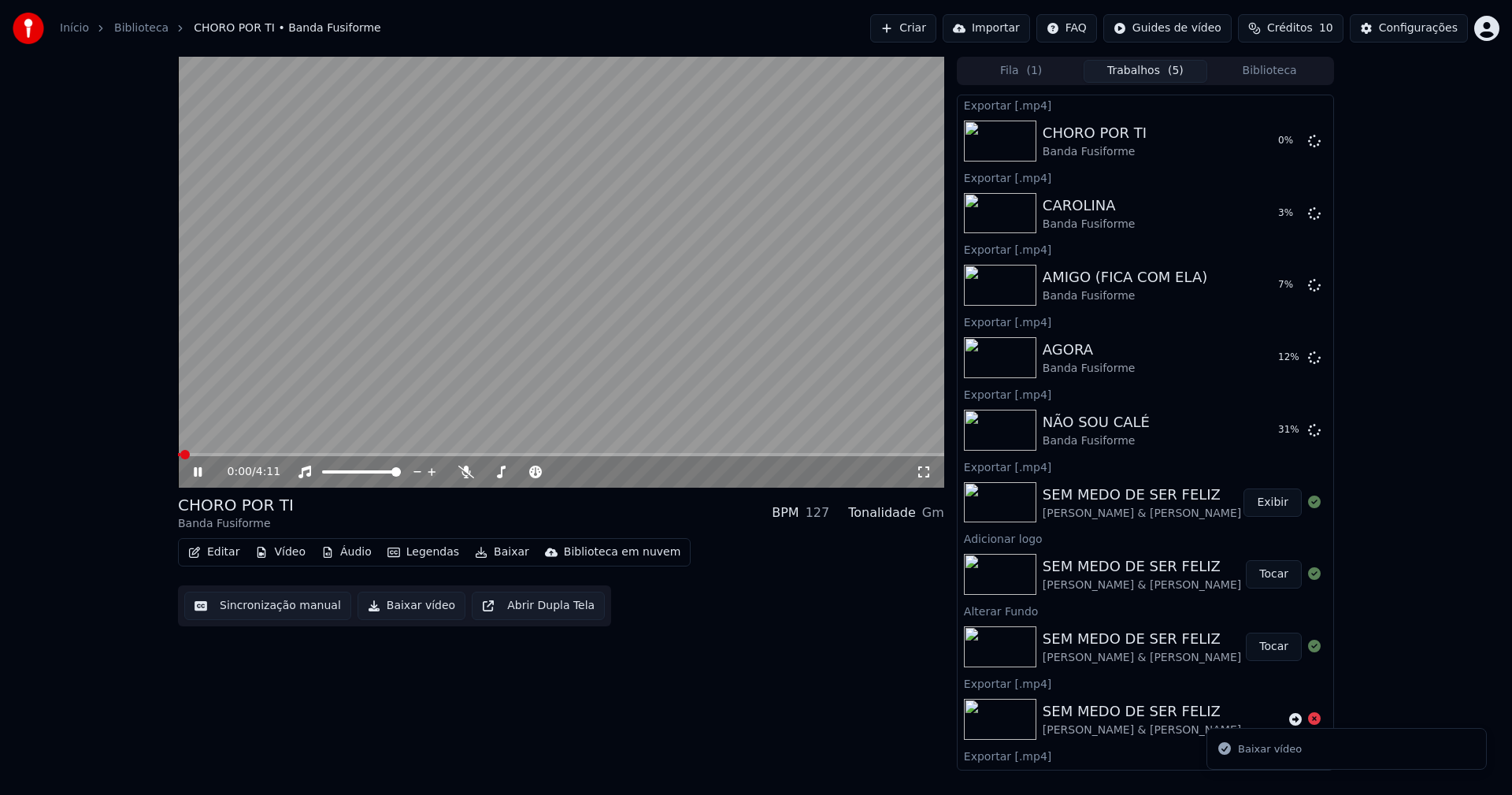
click at [202, 473] on icon at bounding box center [209, 471] width 37 height 13
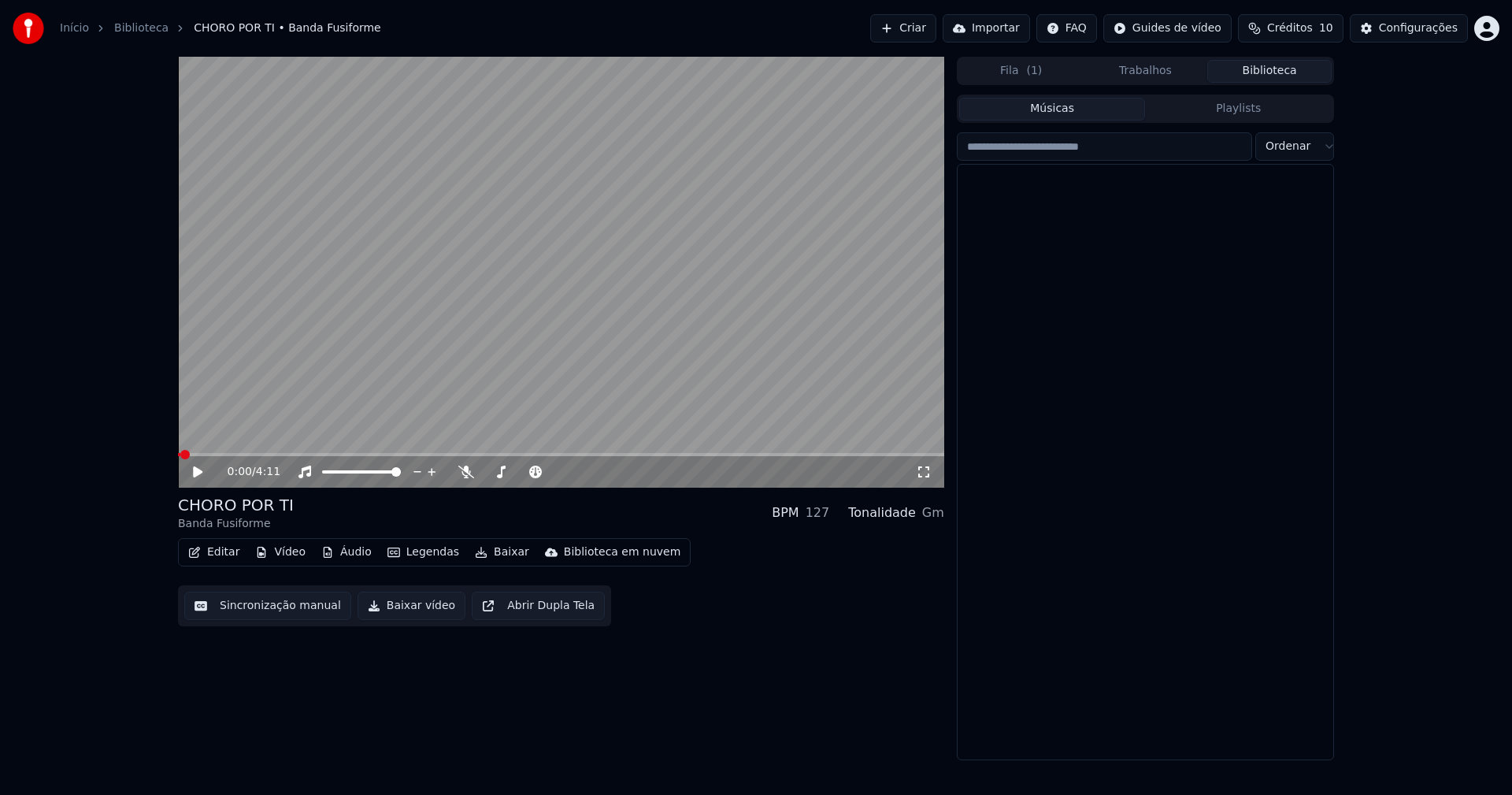
drag, startPoint x: 1286, startPoint y: 75, endPoint x: 1290, endPoint y: 59, distance: 16.5
click at [1286, 75] on button "Biblioteca" at bounding box center [1269, 70] width 124 height 23
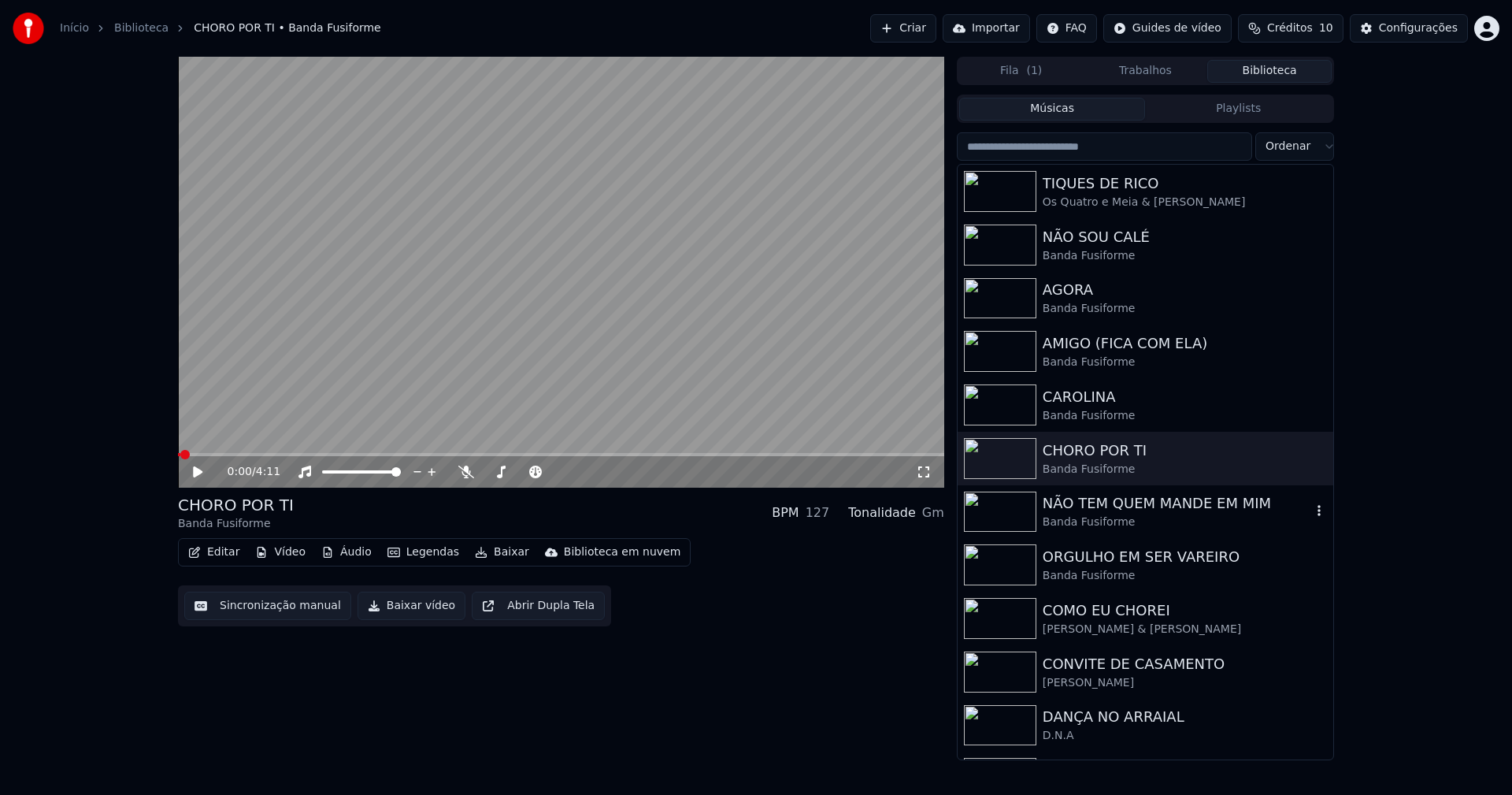
click at [1141, 504] on div "NÃO TEM QUEM MANDE EM MIM" at bounding box center [1177, 503] width 268 height 22
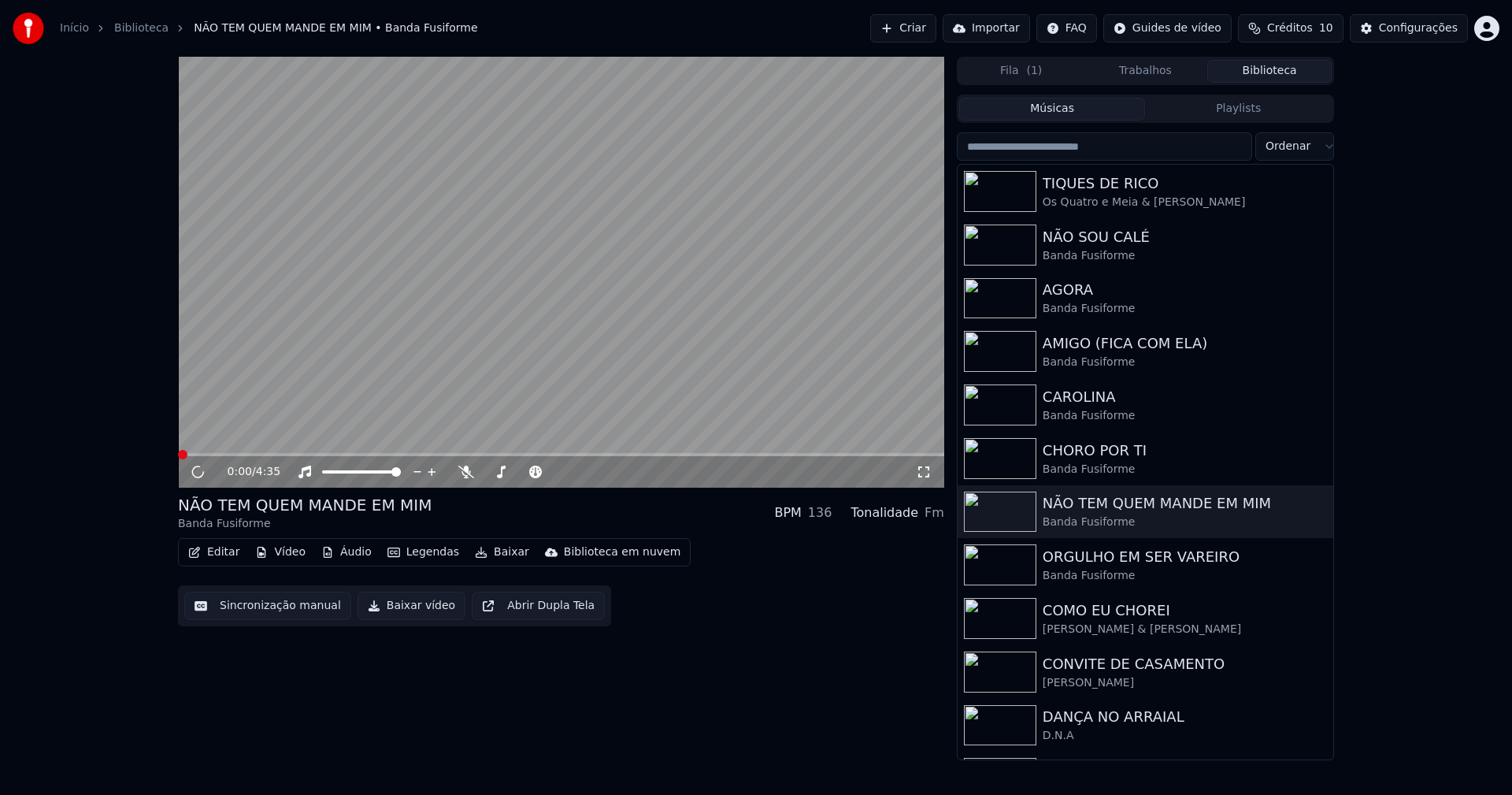
click at [398, 611] on button "Baixar vídeo" at bounding box center [412, 606] width 108 height 29
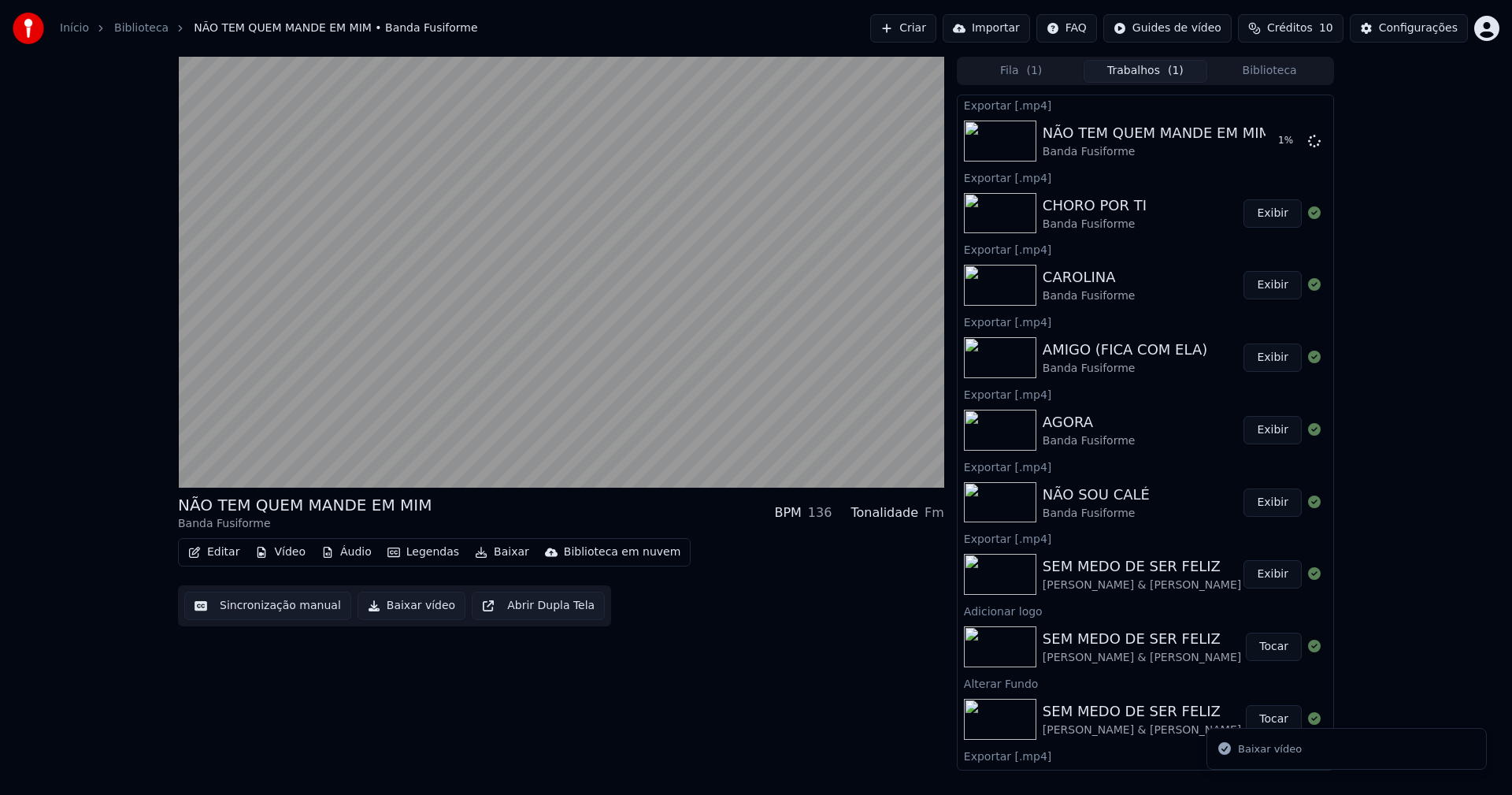
click at [1288, 76] on button "Biblioteca" at bounding box center [1269, 70] width 124 height 23
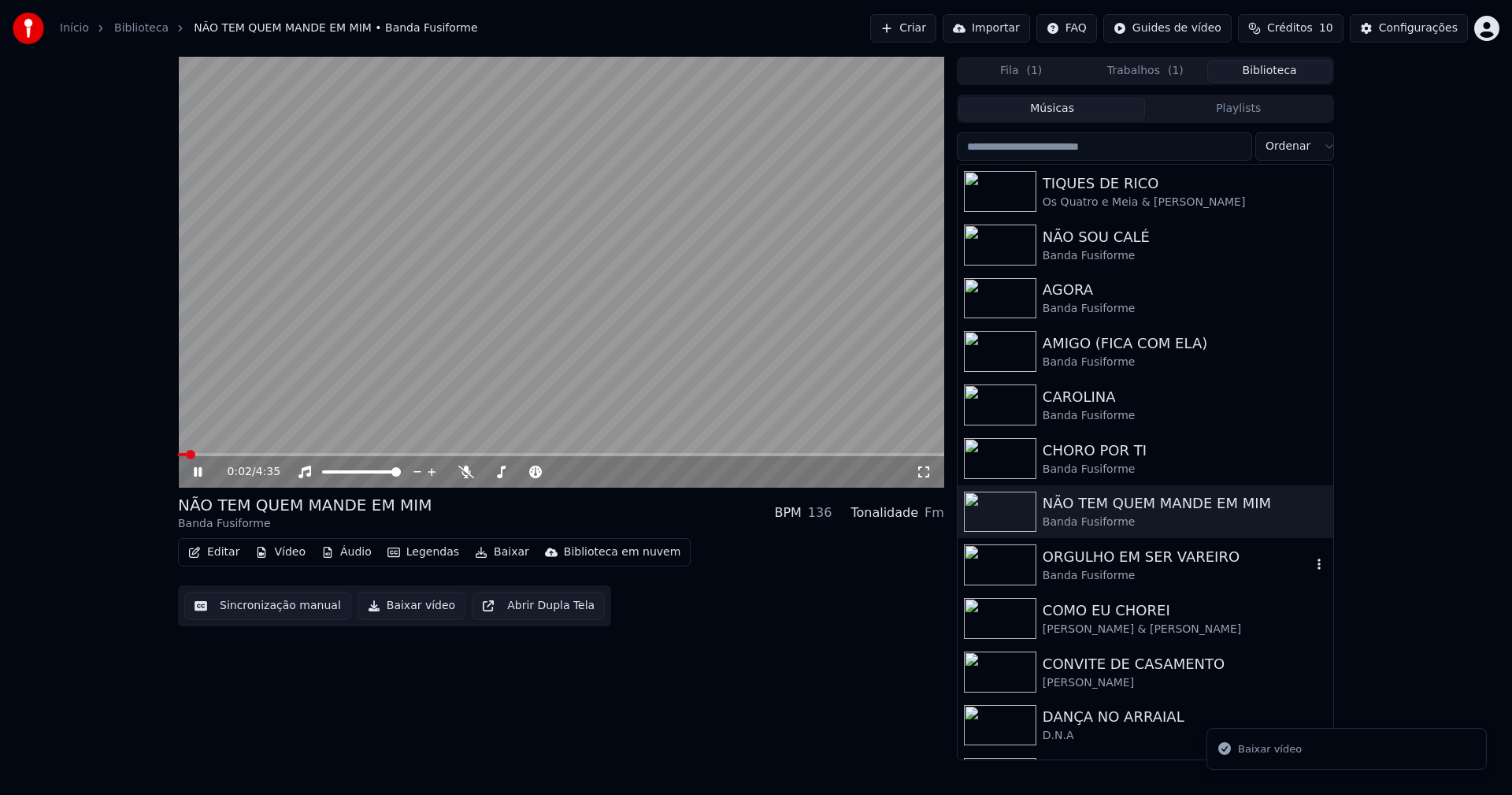
click at [1104, 566] on div "ORGULHO EM SER VAREIRO" at bounding box center [1177, 557] width 268 height 22
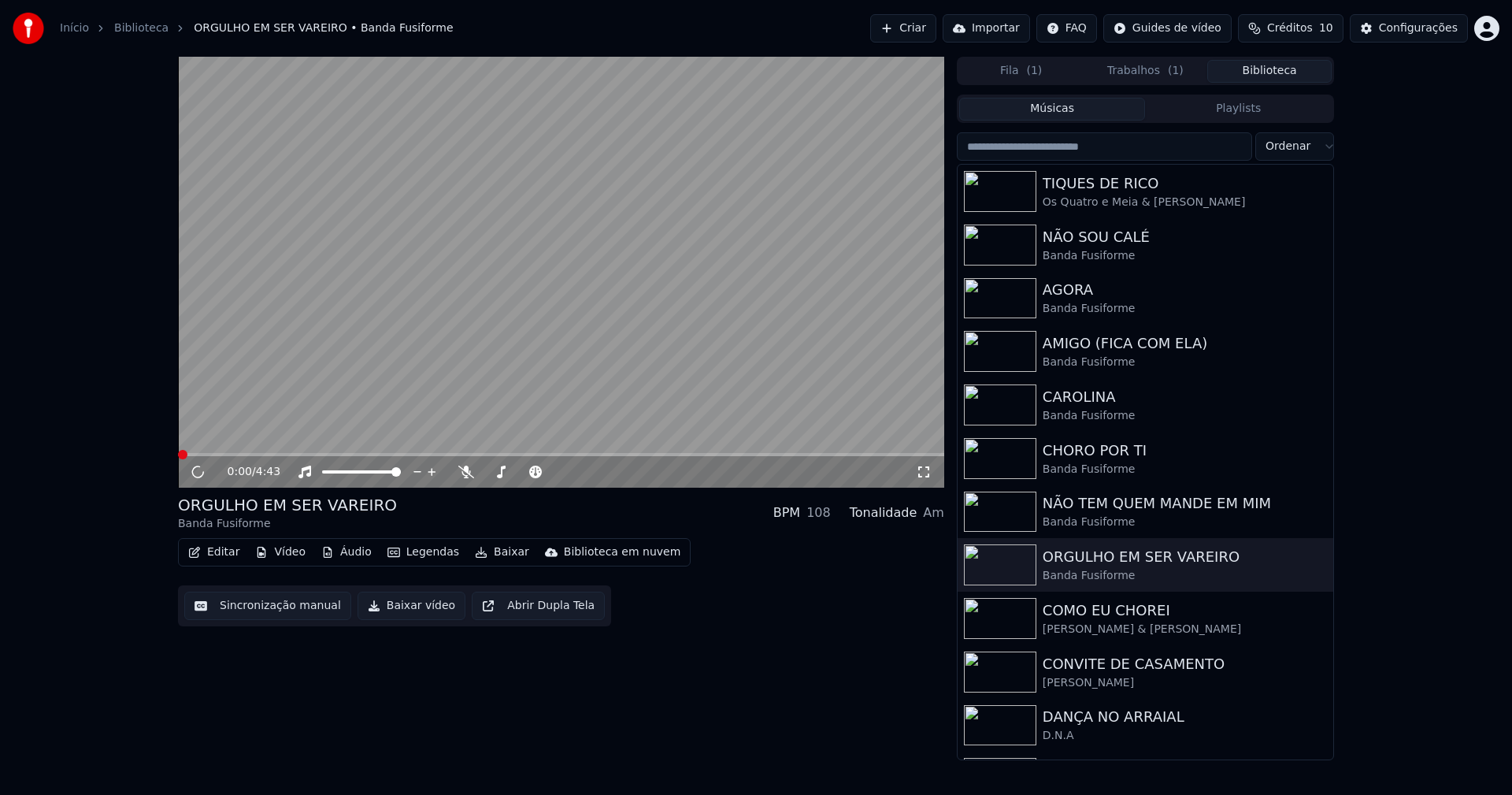
click at [401, 611] on button "Baixar vídeo" at bounding box center [412, 606] width 108 height 29
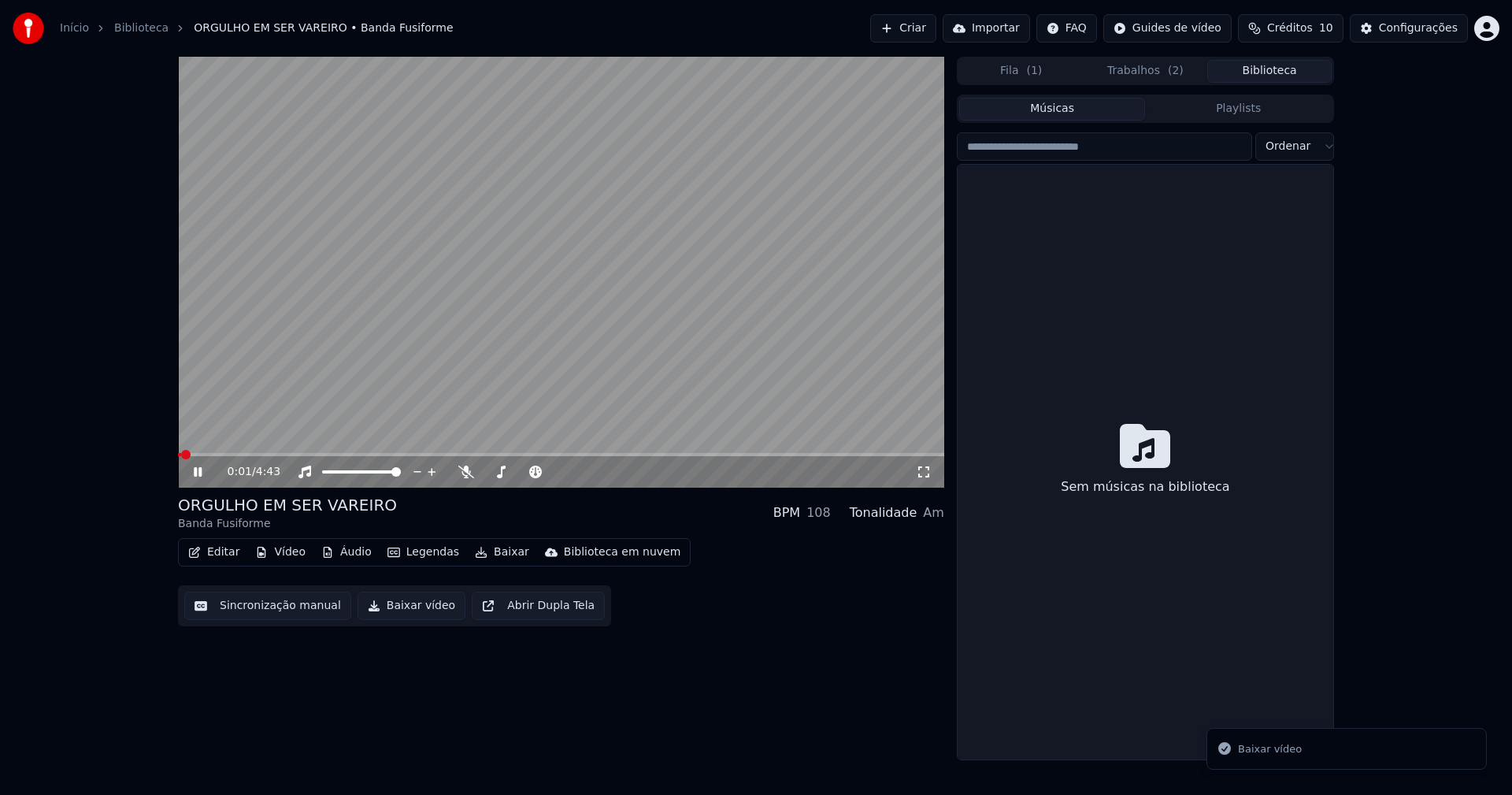
click at [1282, 72] on button "Biblioteca" at bounding box center [1269, 70] width 124 height 23
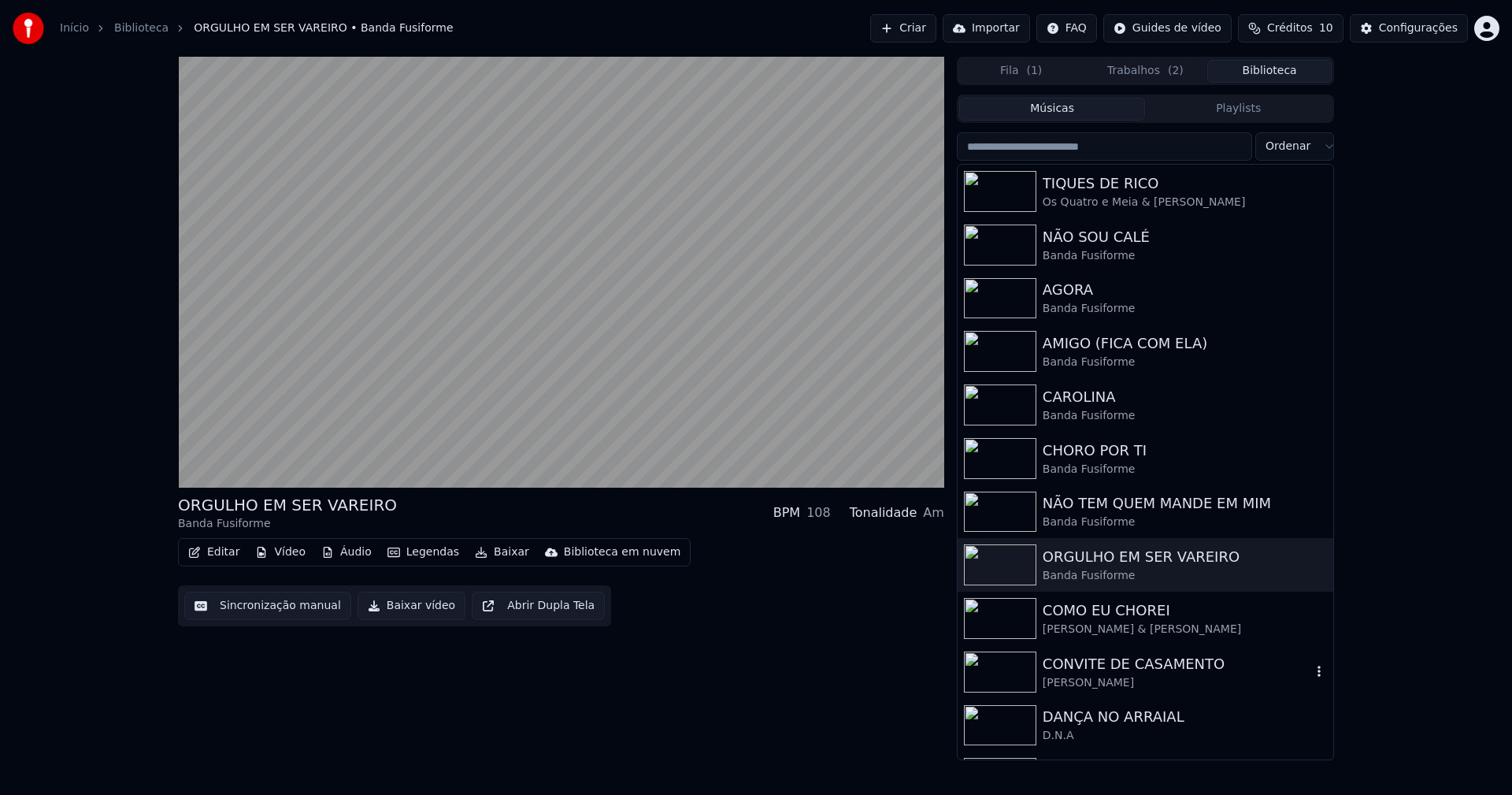
click at [1141, 668] on div "CONVITE DE CASAMENTO" at bounding box center [1177, 664] width 268 height 22
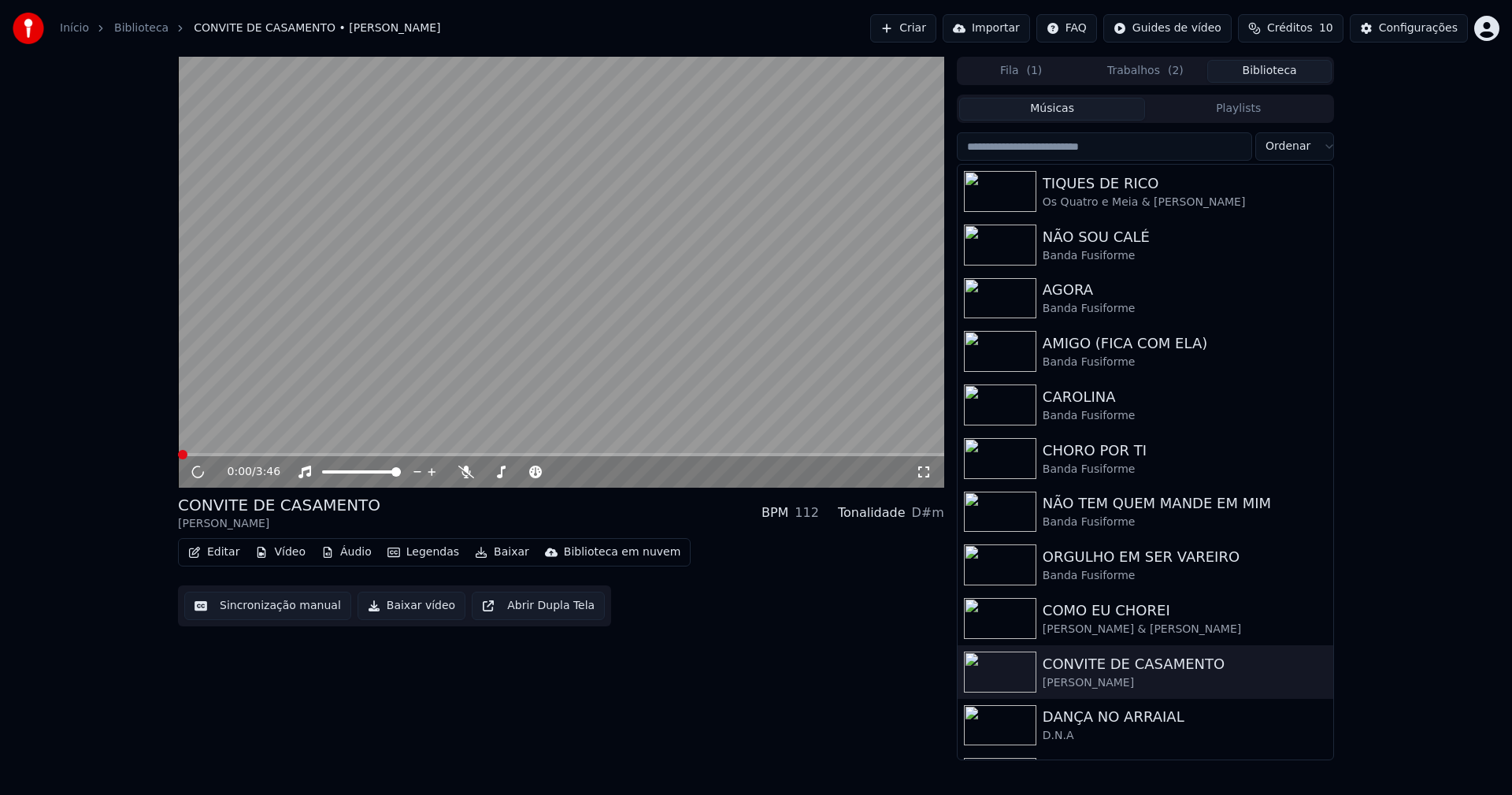
click at [419, 611] on button "Baixar vídeo" at bounding box center [412, 606] width 108 height 29
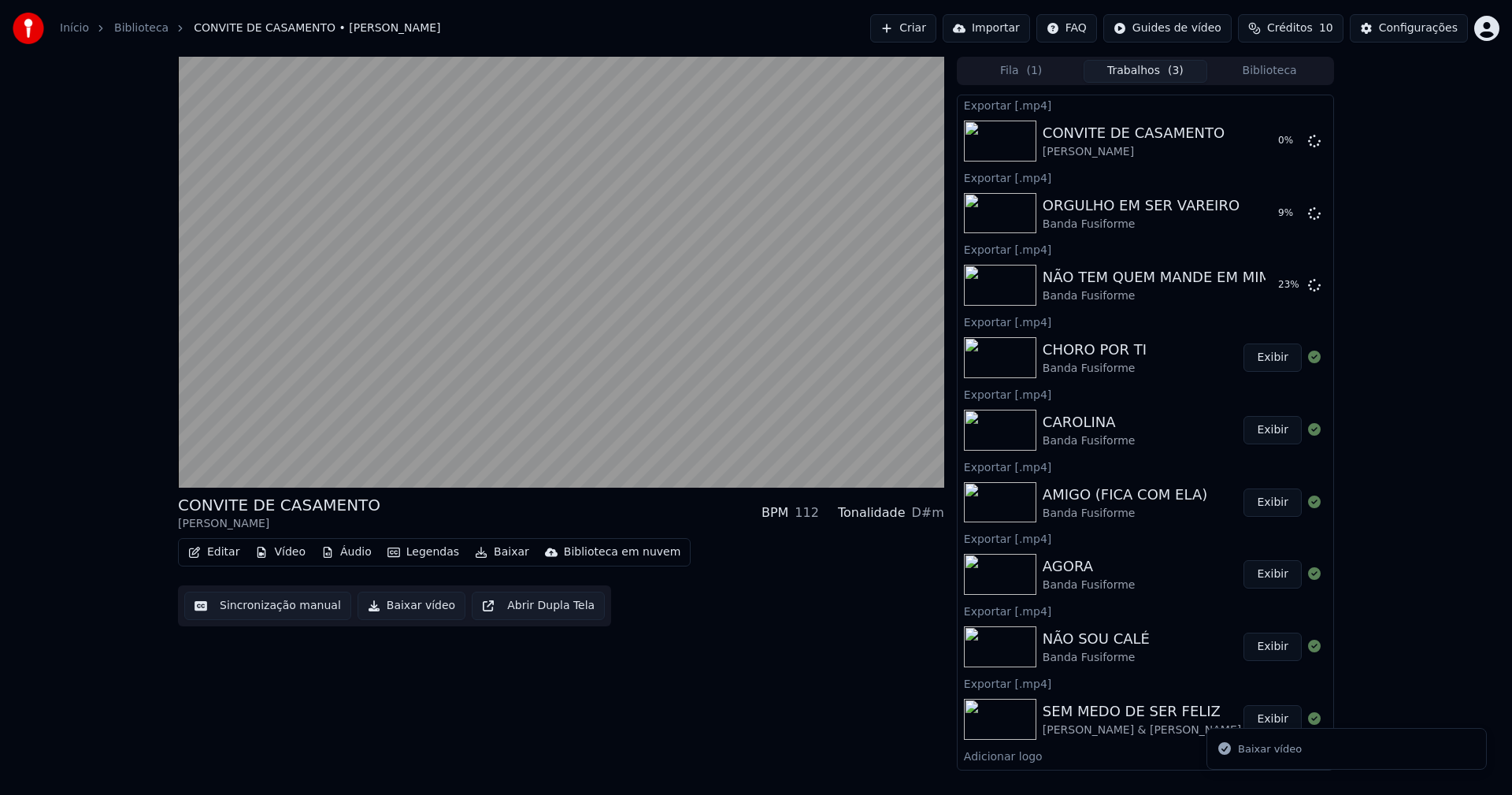
click at [1279, 78] on button "Biblioteca" at bounding box center [1269, 70] width 124 height 23
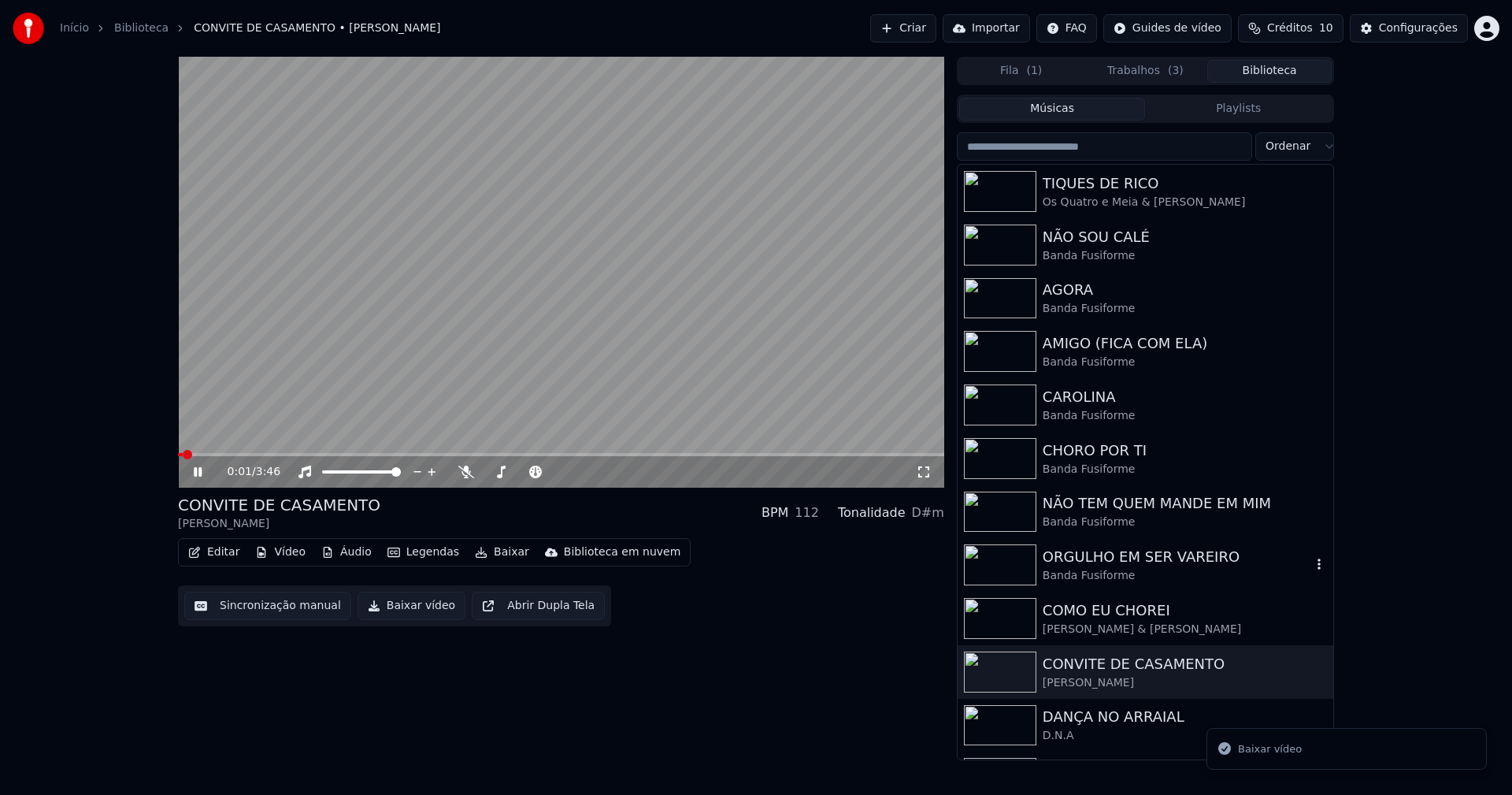
scroll to position [158, 0]
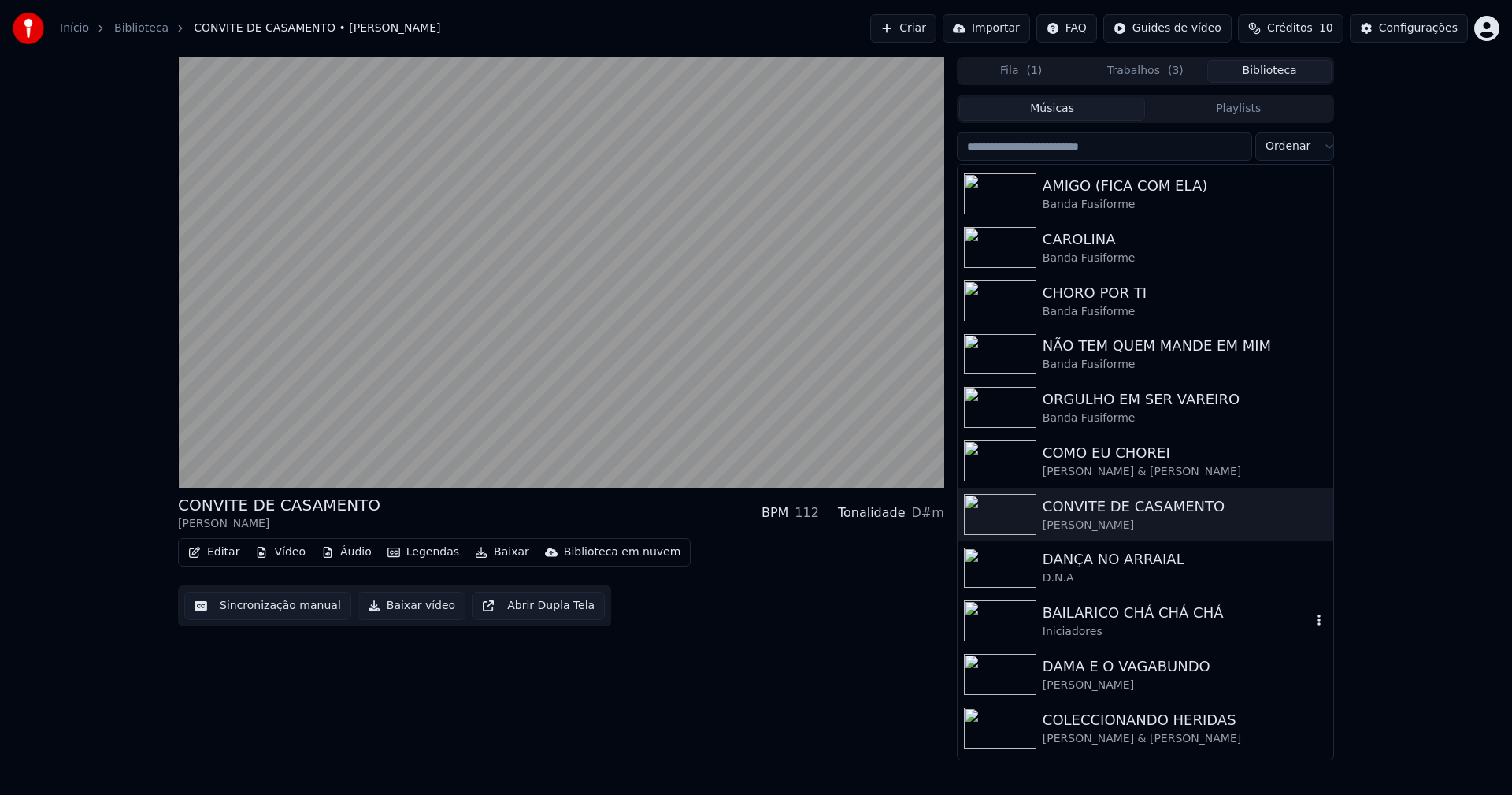
drag, startPoint x: 1106, startPoint y: 621, endPoint x: 572, endPoint y: 472, distance: 554.4
click at [1108, 620] on div "BAILARICO CHÁ CHÁ CHÁ" at bounding box center [1177, 613] width 268 height 22
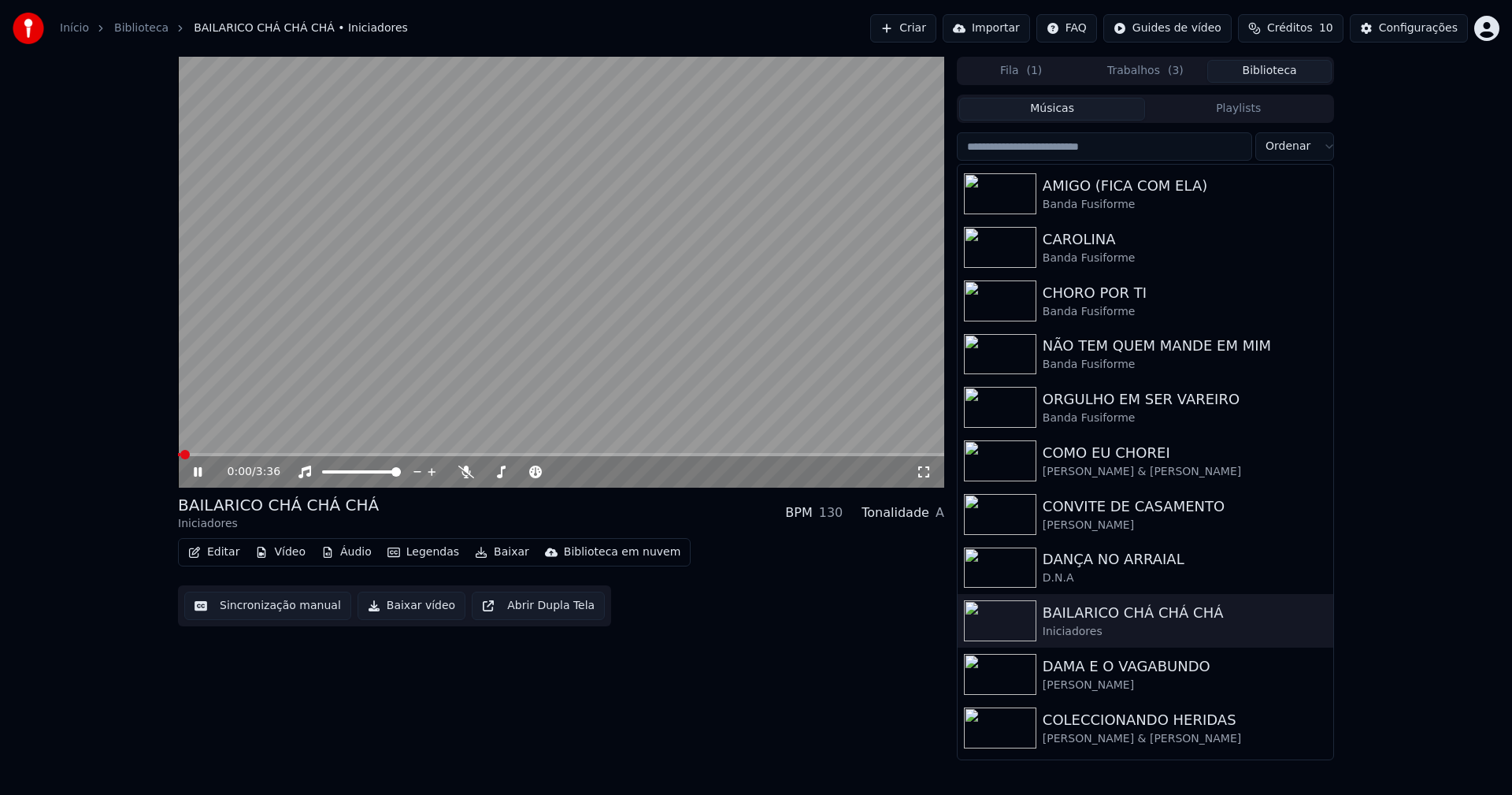
drag, startPoint x: 399, startPoint y: 601, endPoint x: 652, endPoint y: 596, distance: 253.0
click at [400, 602] on button "Baixar vídeo" at bounding box center [412, 606] width 108 height 29
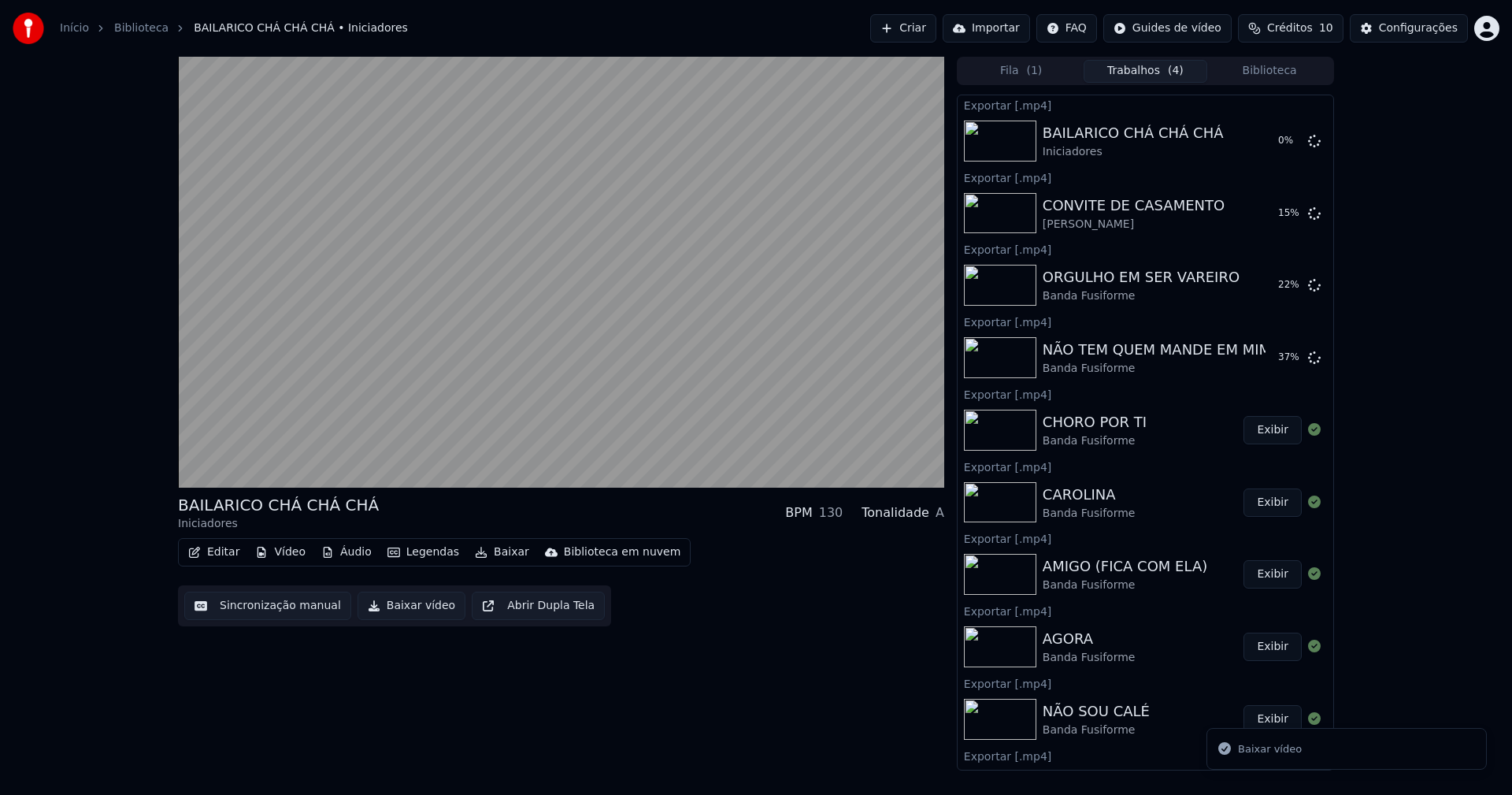
click at [1279, 70] on button "Biblioteca" at bounding box center [1269, 70] width 124 height 23
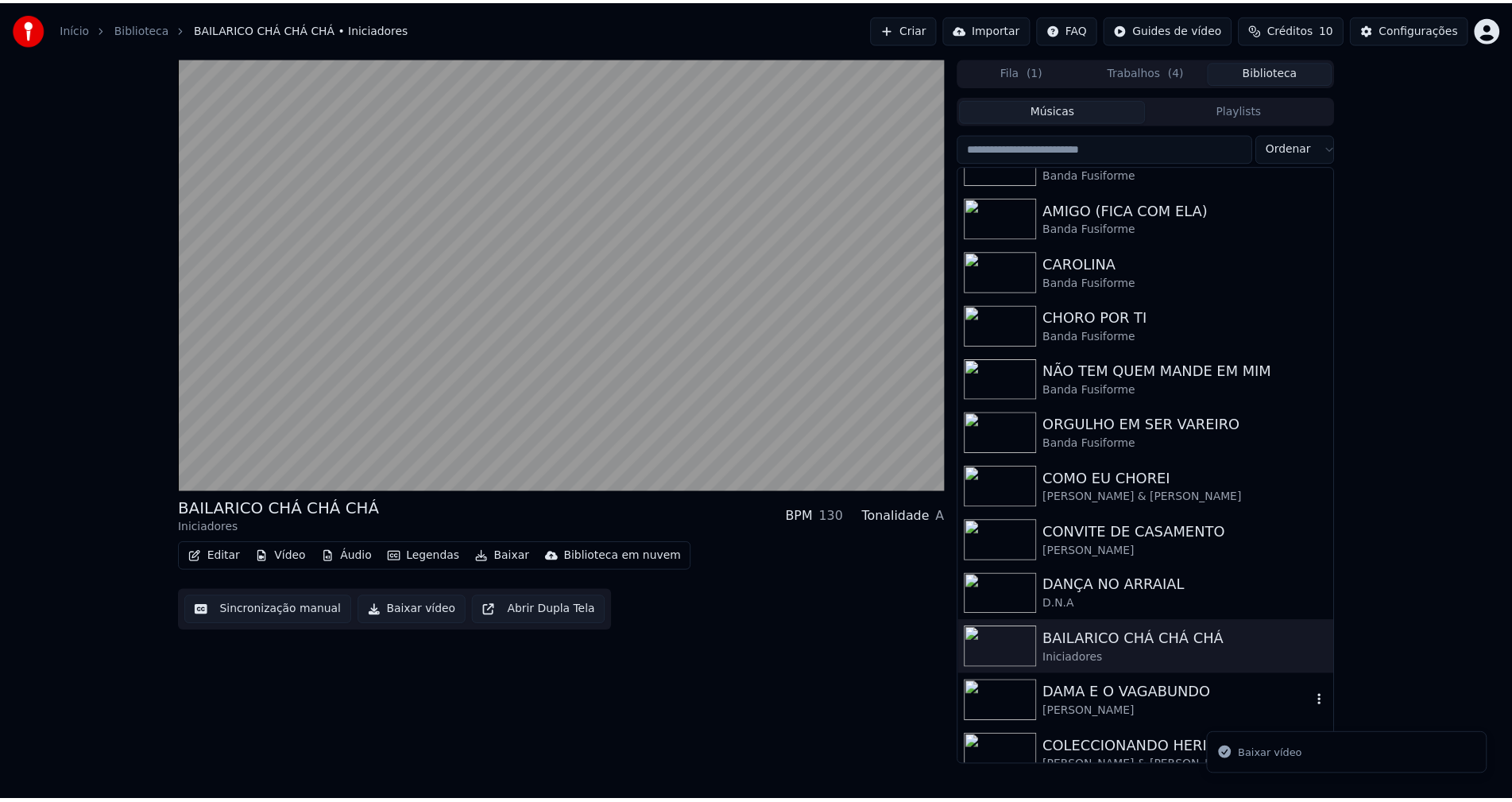
scroll to position [159, 0]
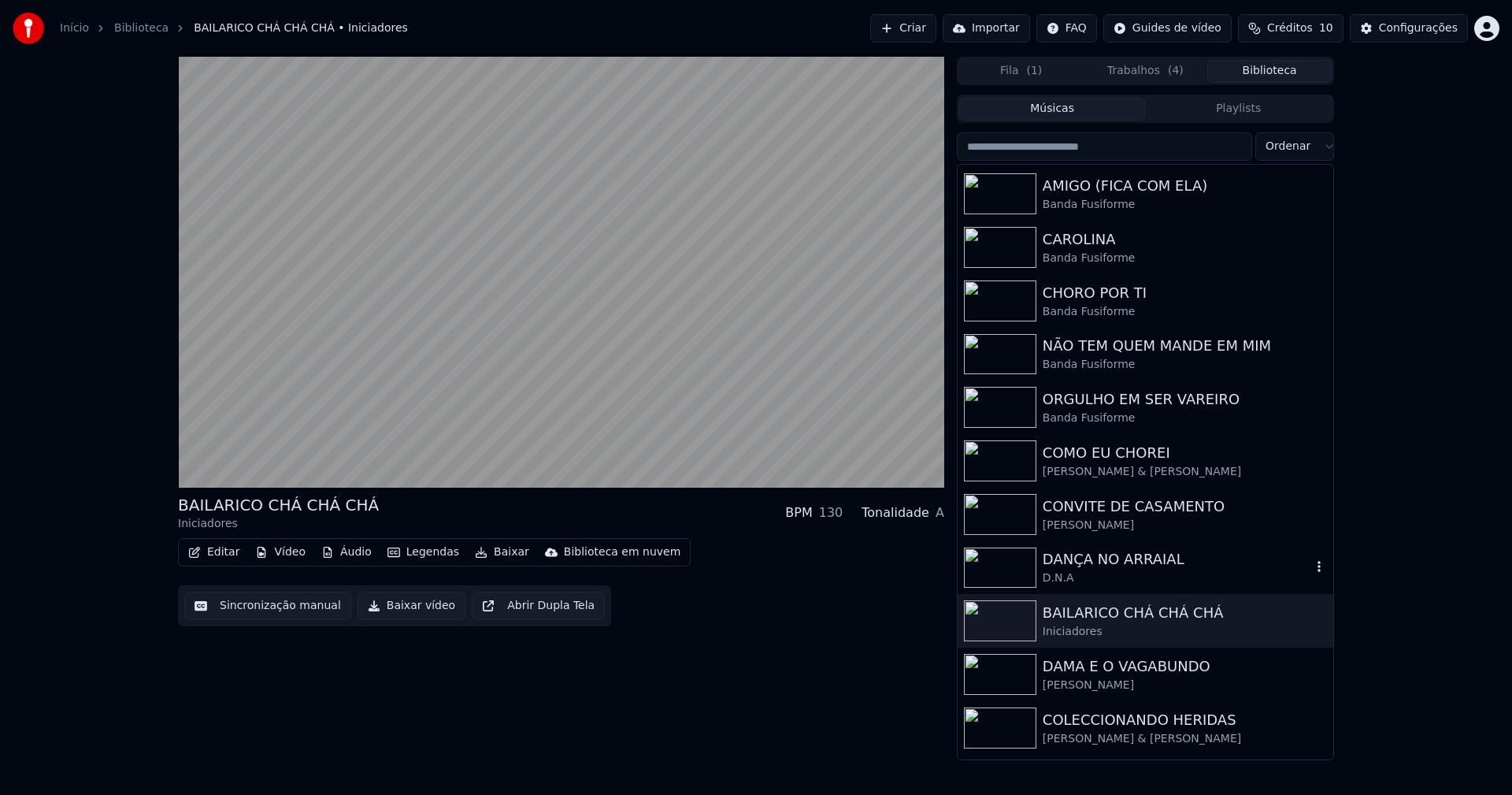
click at [1095, 565] on div "DANÇA NO ARRAIAL" at bounding box center [1177, 559] width 268 height 22
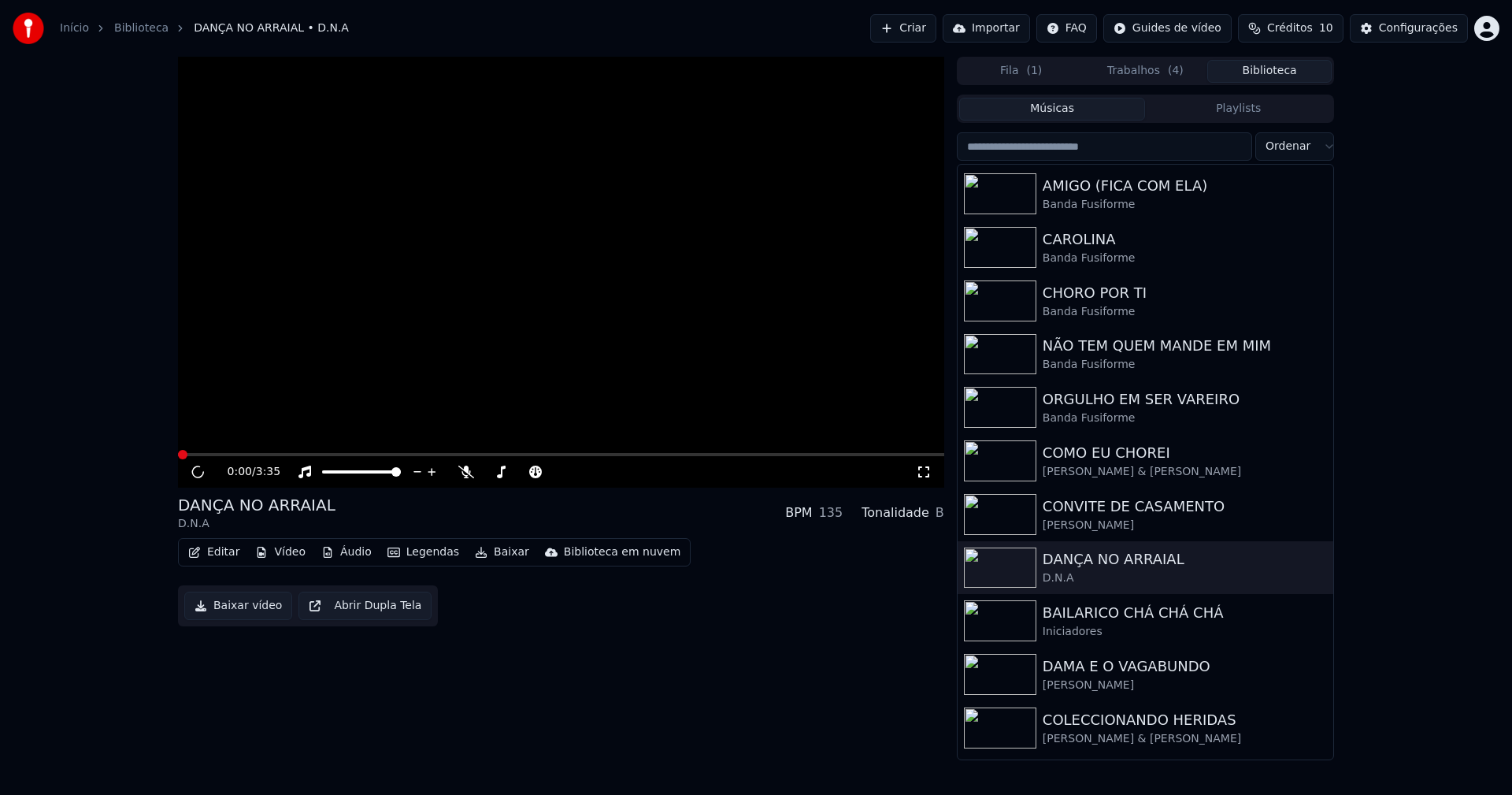
click at [228, 557] on button "Editar" at bounding box center [214, 553] width 64 height 22
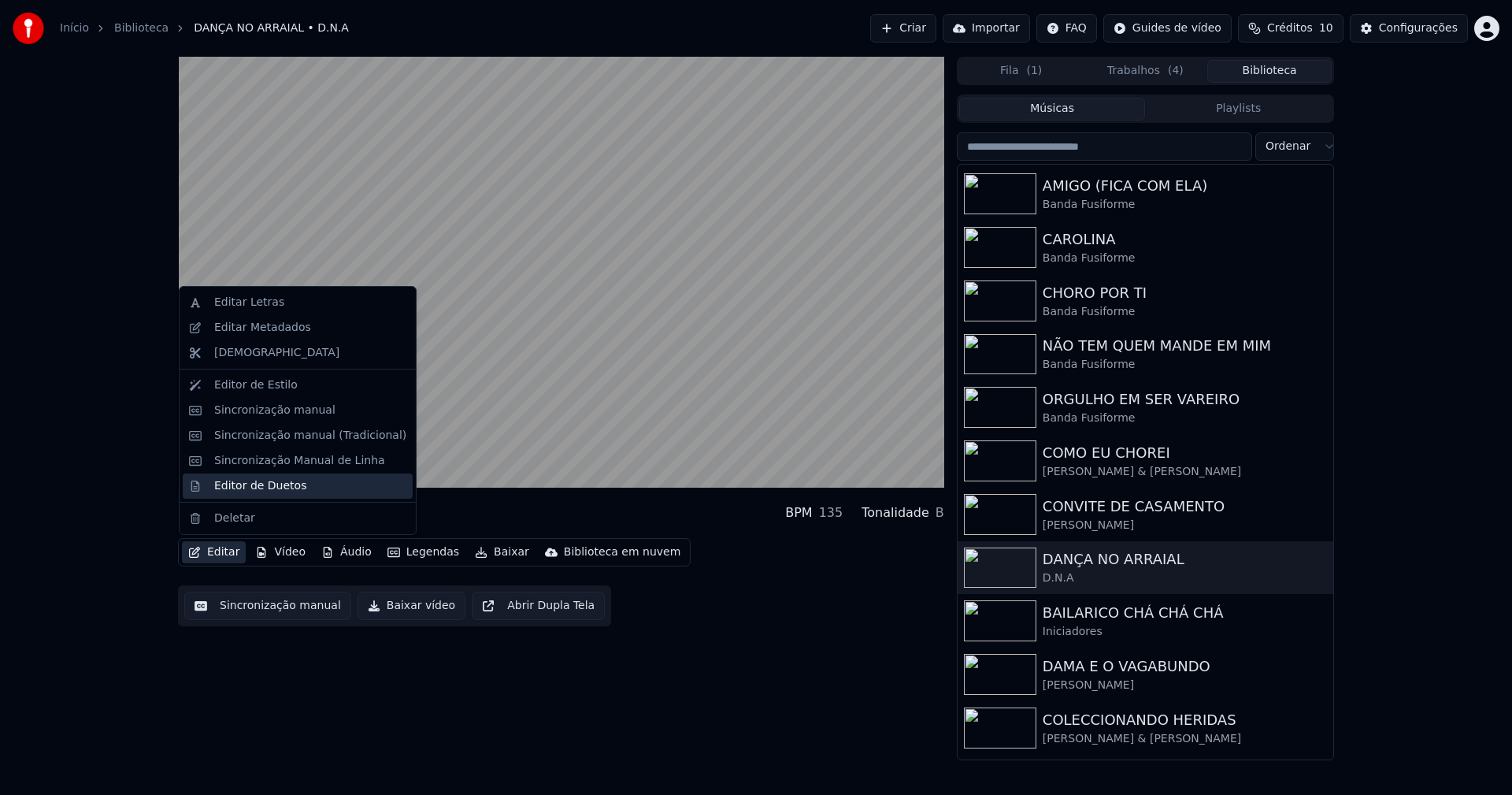
drag, startPoint x: 246, startPoint y: 488, endPoint x: 258, endPoint y: 475, distance: 17.7
click at [246, 487] on div "Editor de Duetos" at bounding box center [261, 486] width 92 height 16
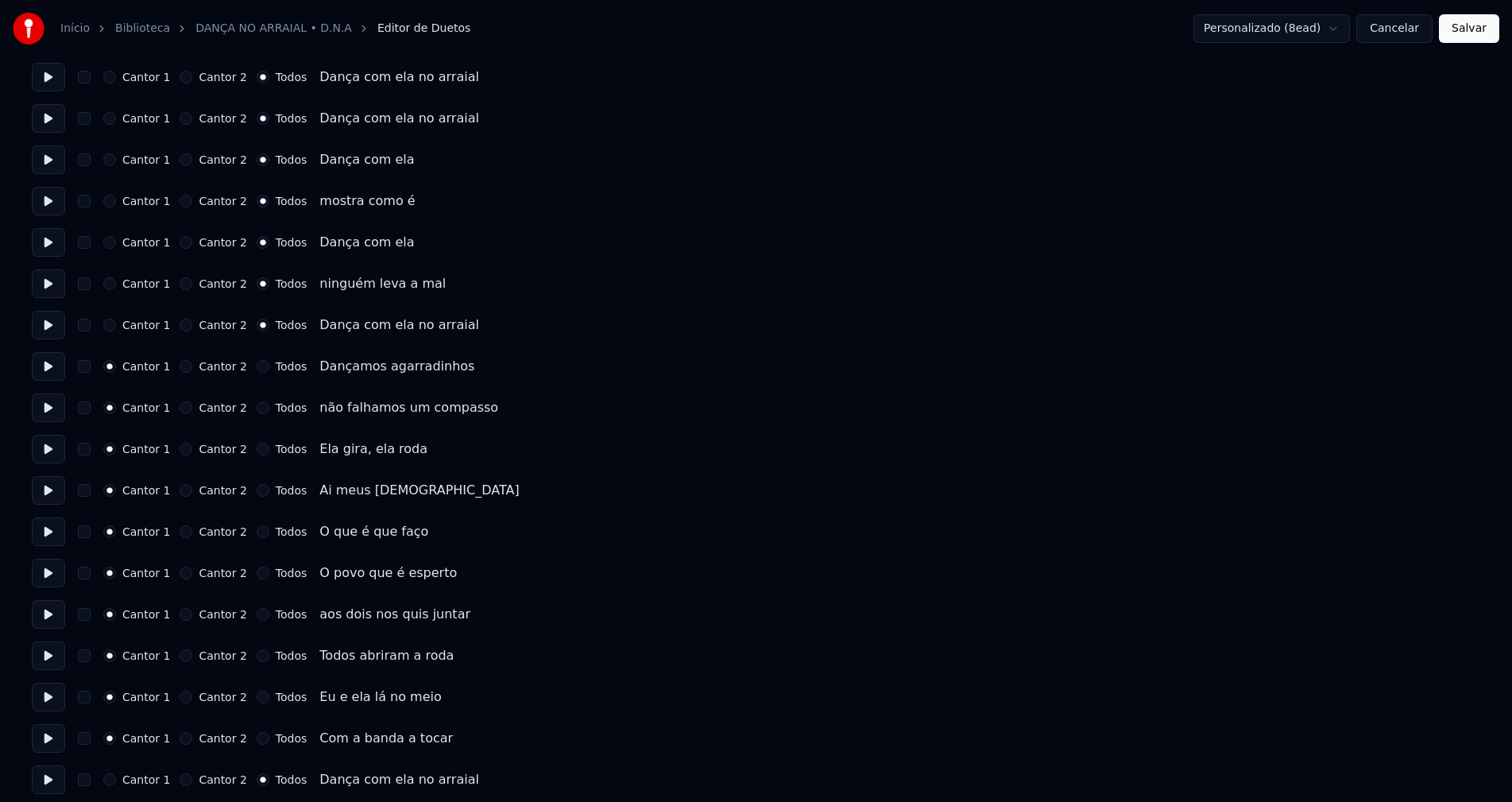
scroll to position [716, 0]
click at [1412, 25] on button "Cancelar" at bounding box center [1394, 29] width 76 height 29
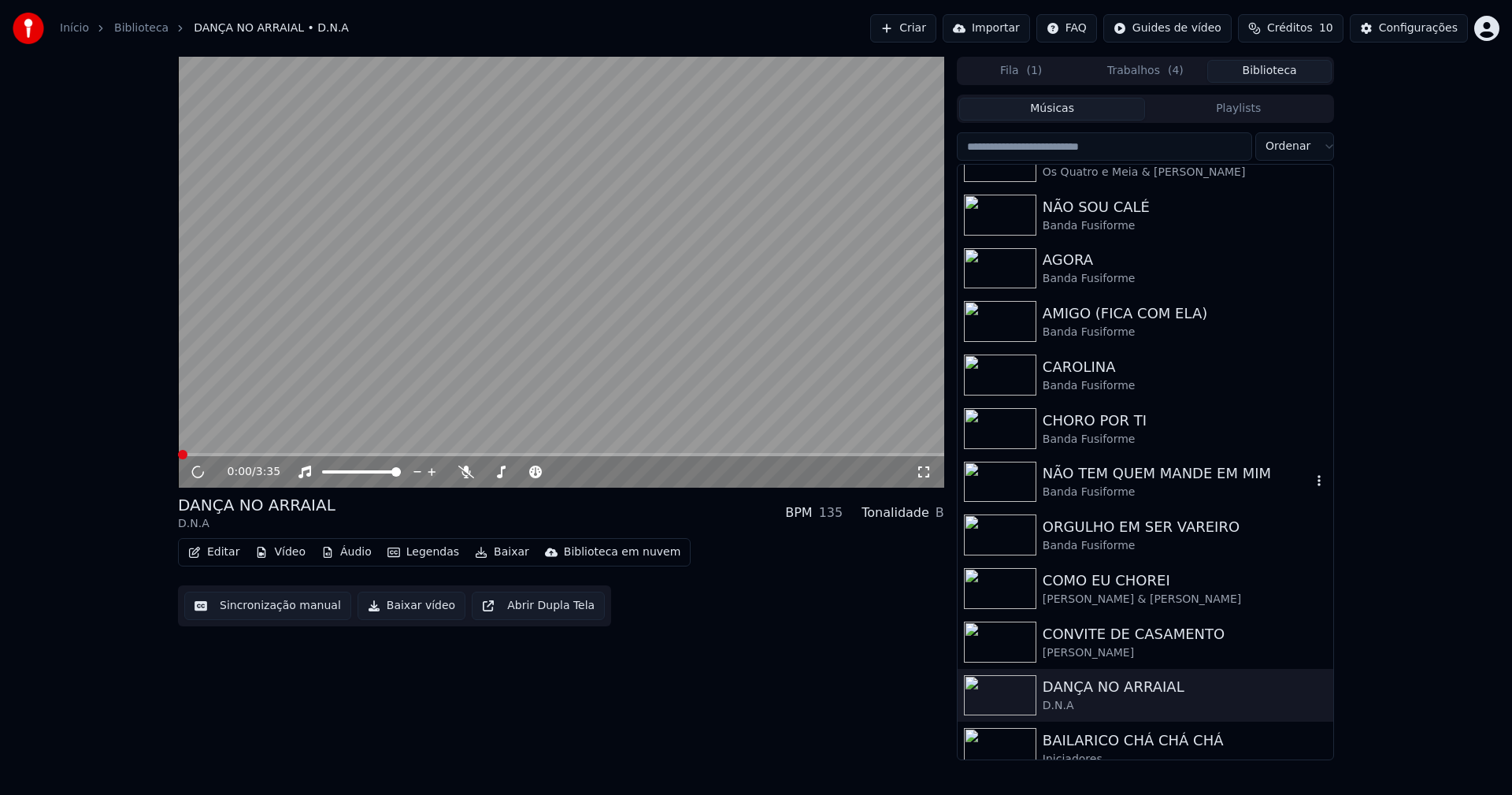
scroll to position [236, 0]
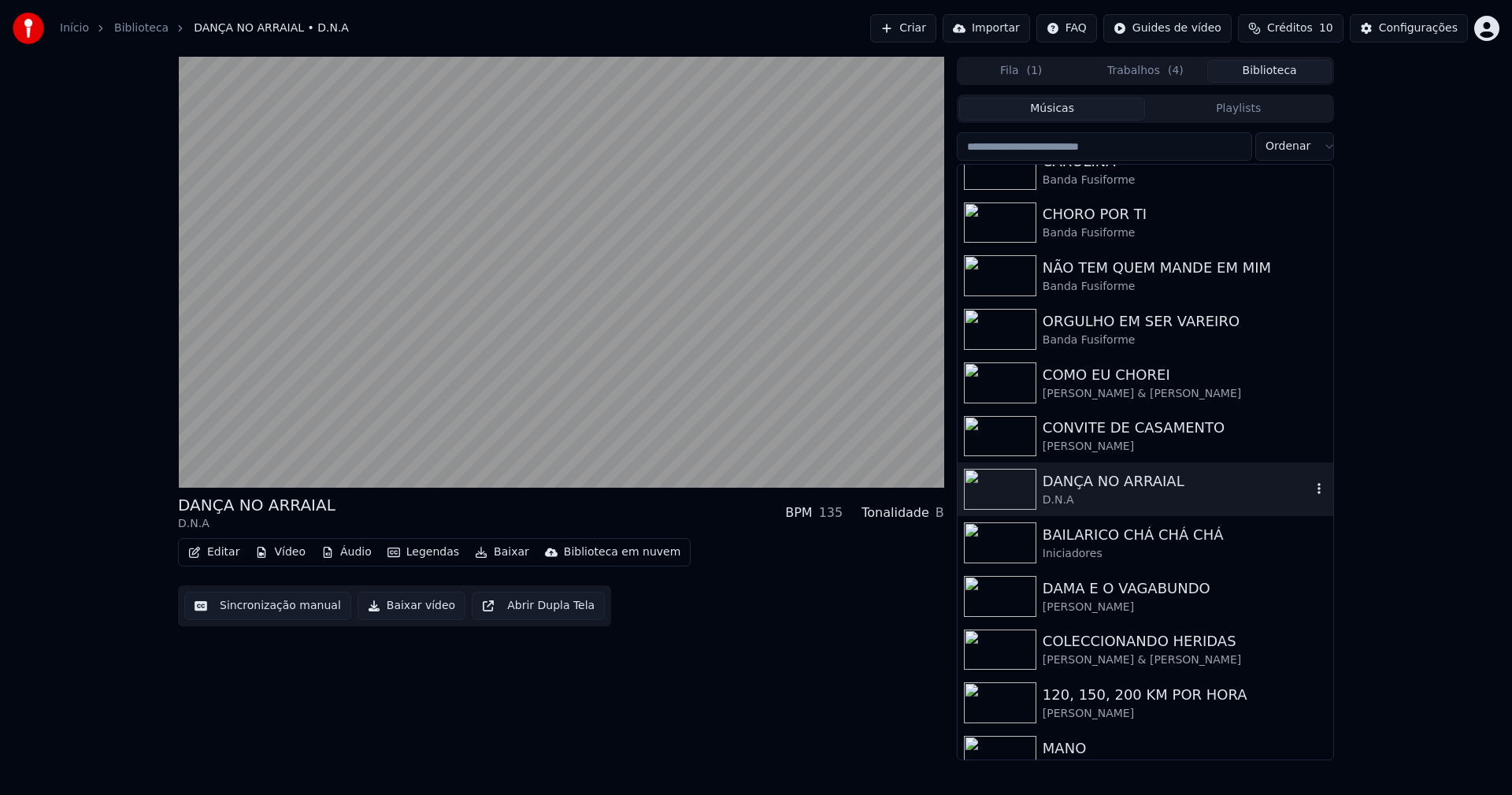
click at [1083, 485] on div "DANÇA NO ARRAIAL" at bounding box center [1177, 481] width 268 height 22
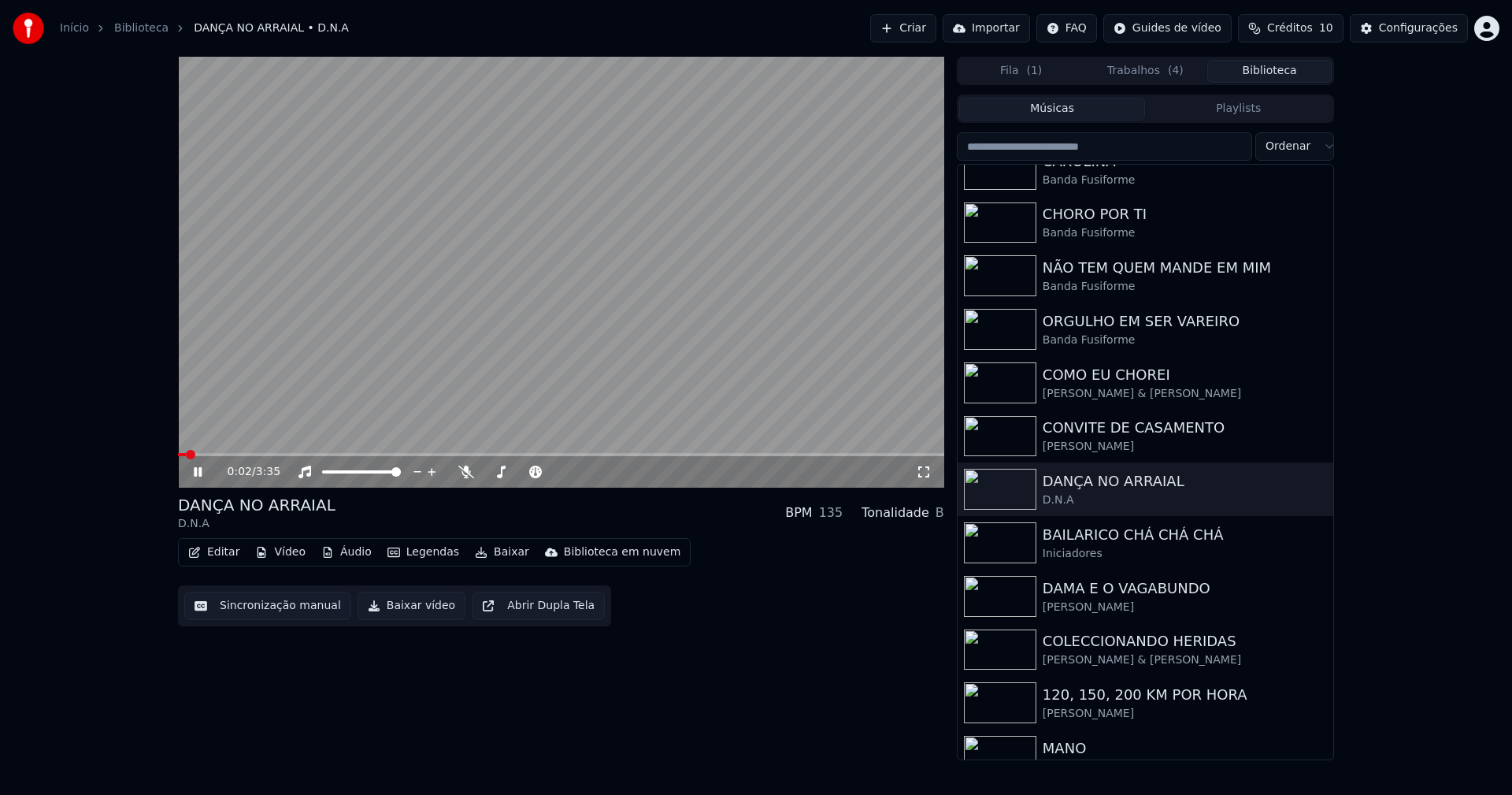
click at [414, 612] on button "Baixar vídeo" at bounding box center [412, 606] width 108 height 29
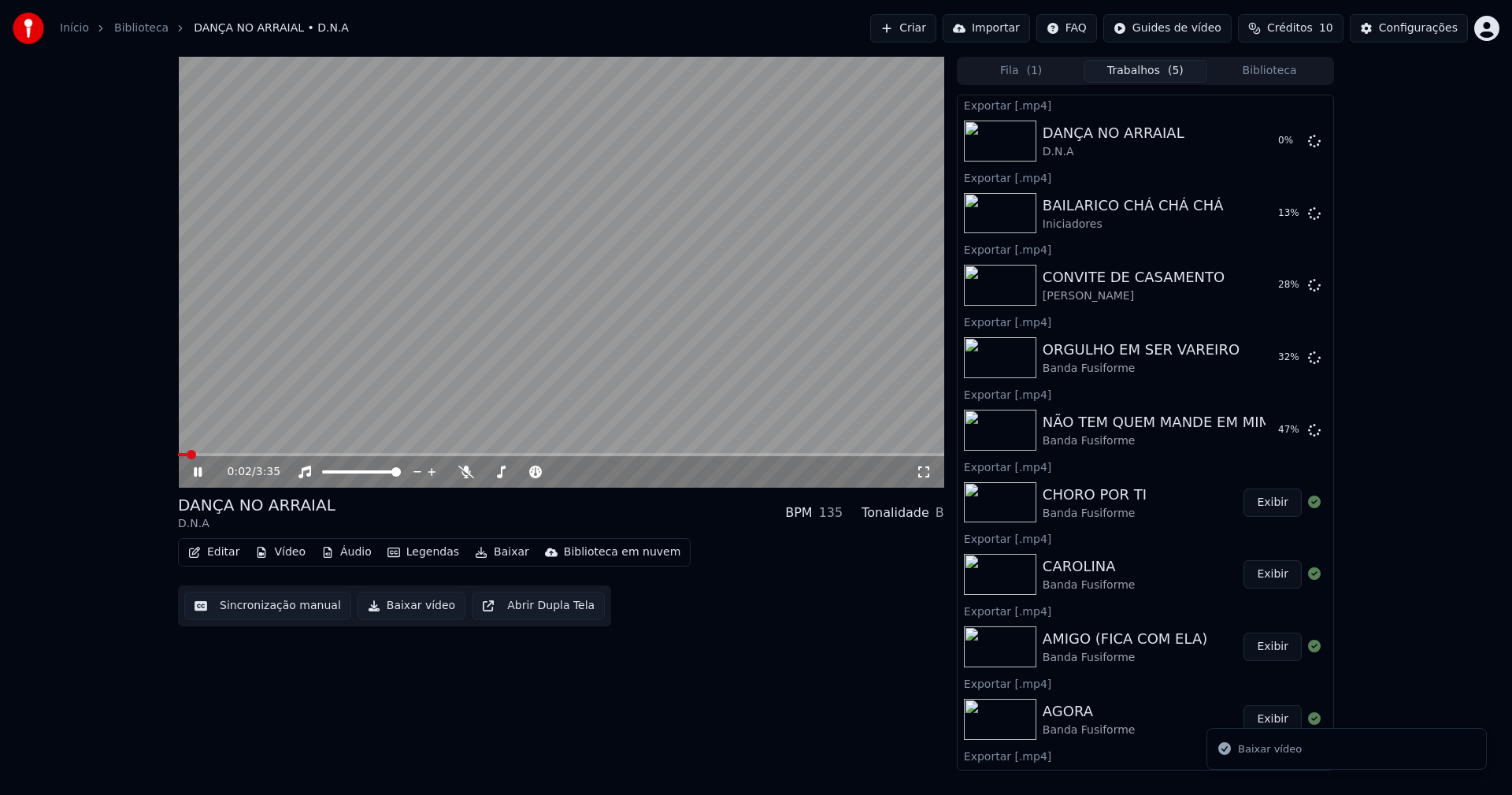
click at [1289, 73] on button "Biblioteca" at bounding box center [1269, 70] width 124 height 23
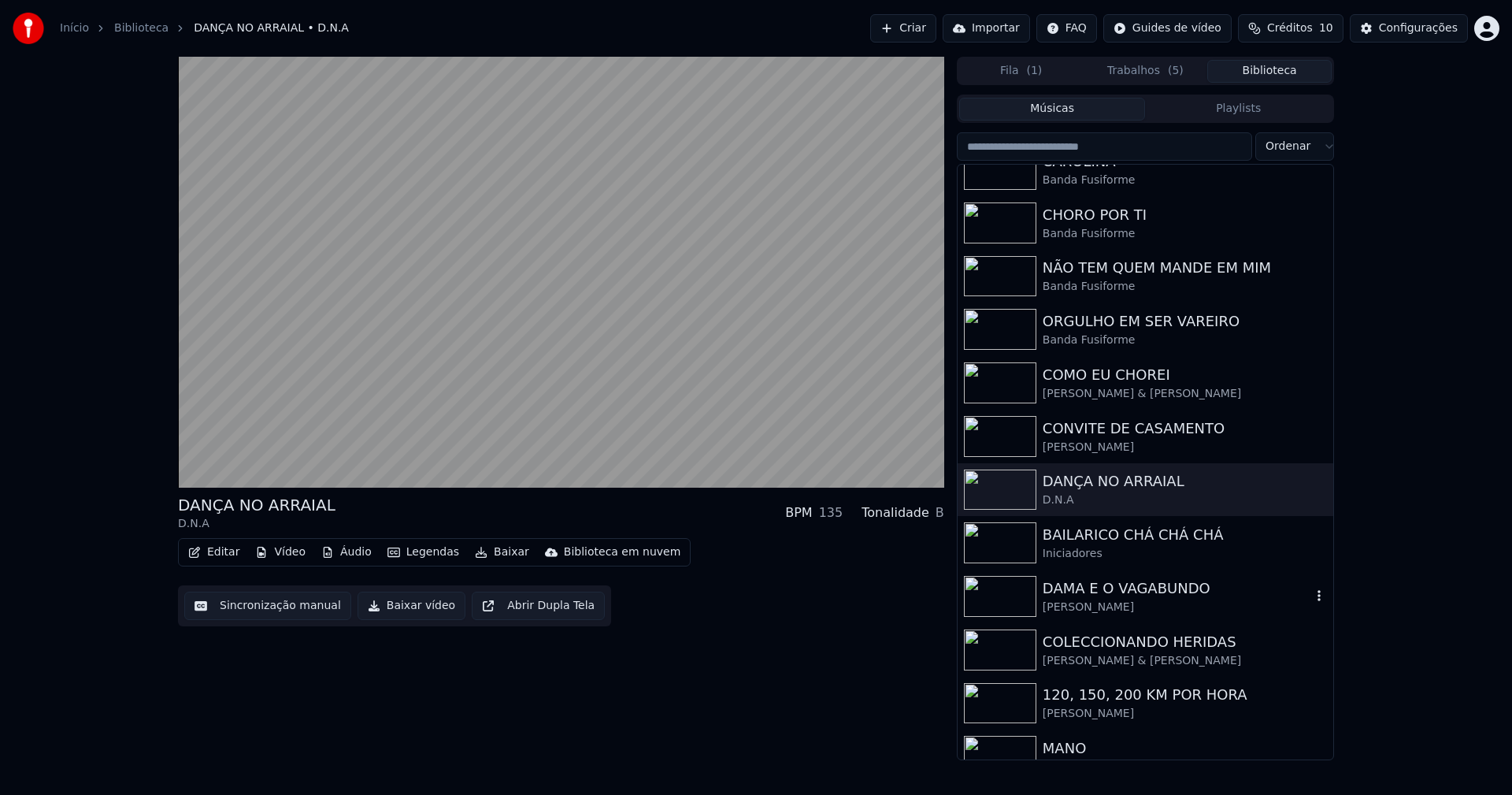
drag, startPoint x: 1114, startPoint y: 588, endPoint x: 879, endPoint y: 540, distance: 239.9
click at [1114, 589] on div "DAMA E O VAGABUNDO" at bounding box center [1177, 589] width 268 height 22
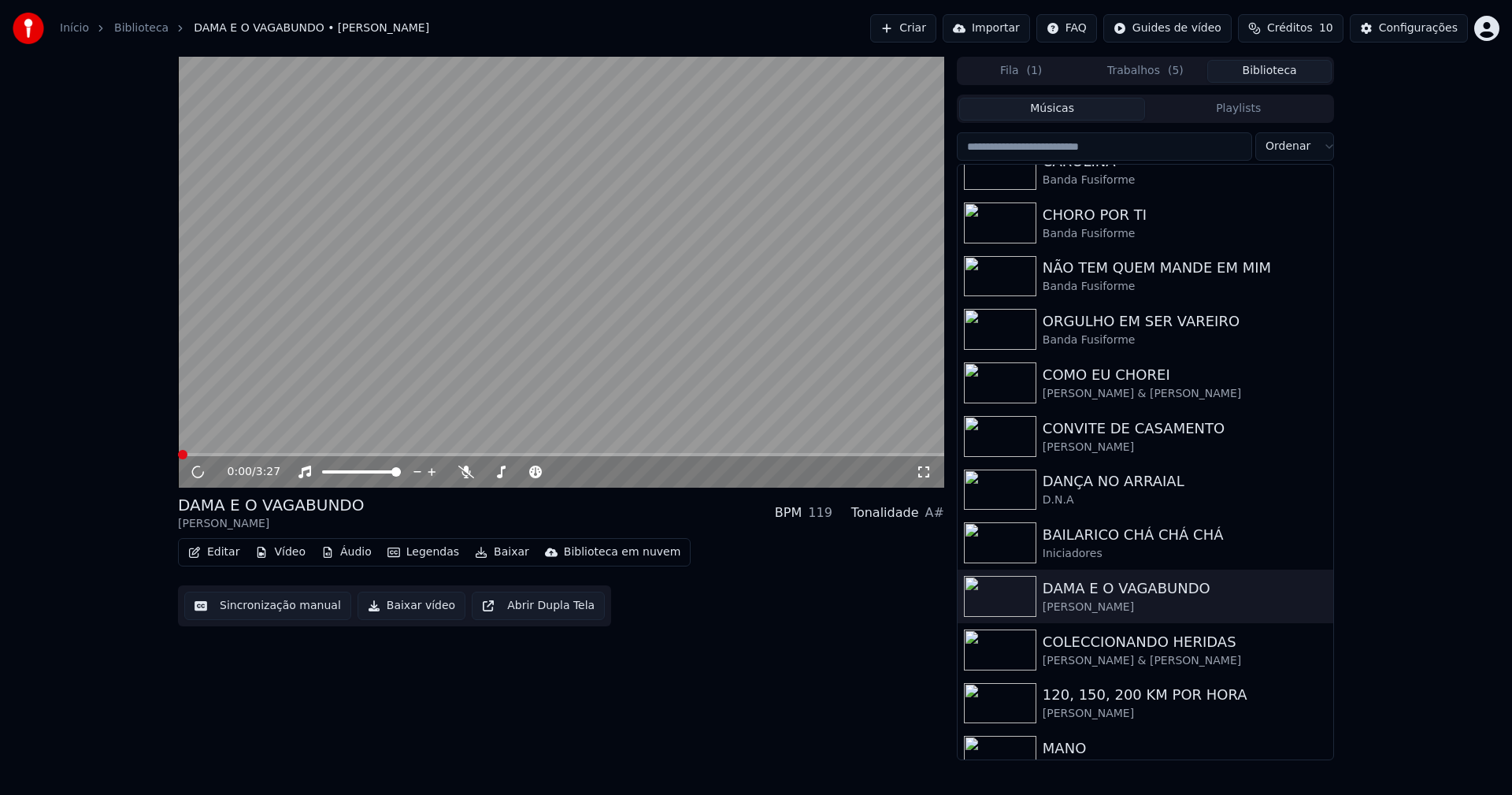
click at [415, 605] on button "Baixar vídeo" at bounding box center [412, 606] width 108 height 29
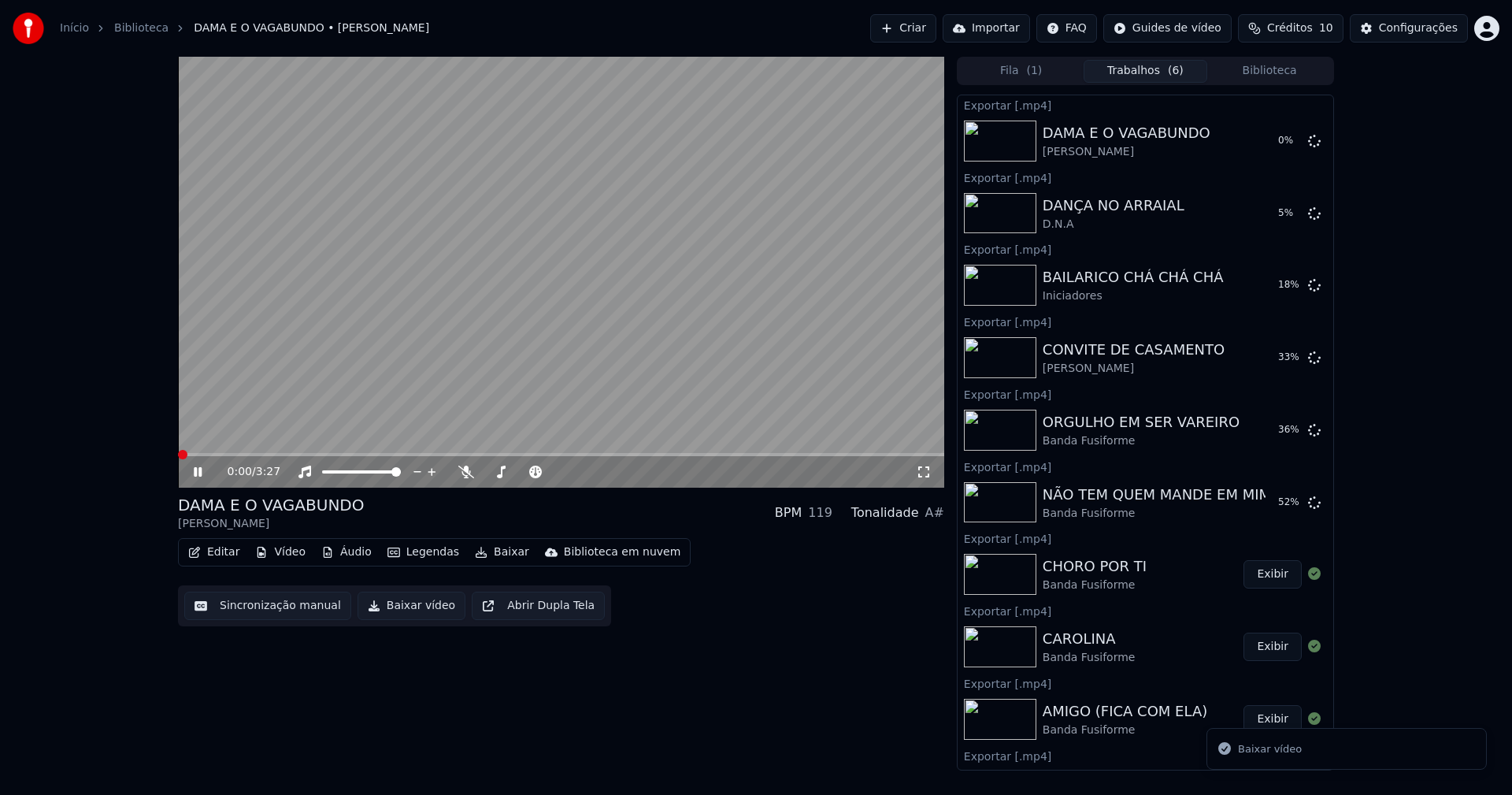
click at [200, 472] on icon at bounding box center [197, 471] width 8 height 9
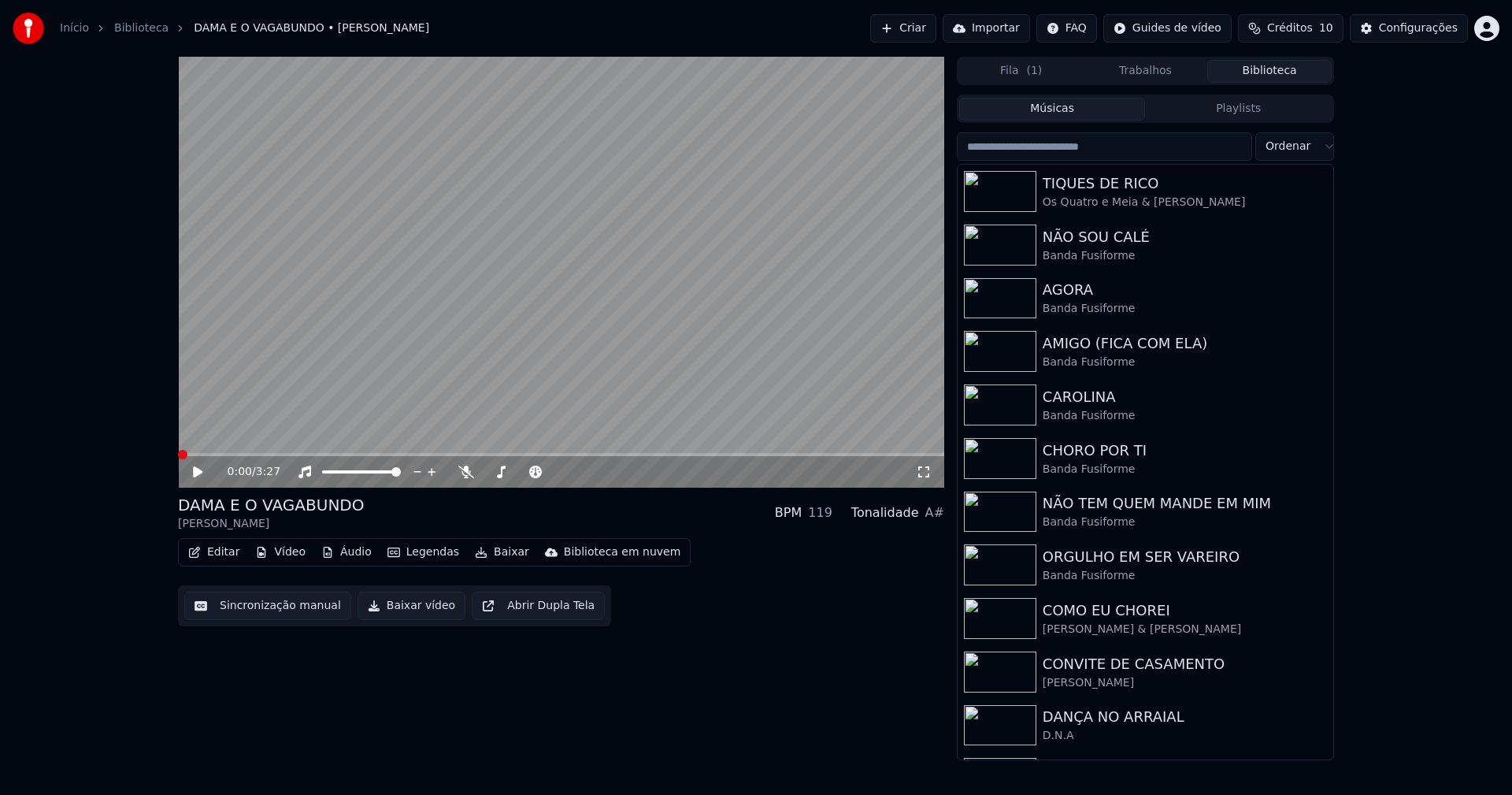
click at [1292, 74] on button "Biblioteca" at bounding box center [1269, 70] width 124 height 23
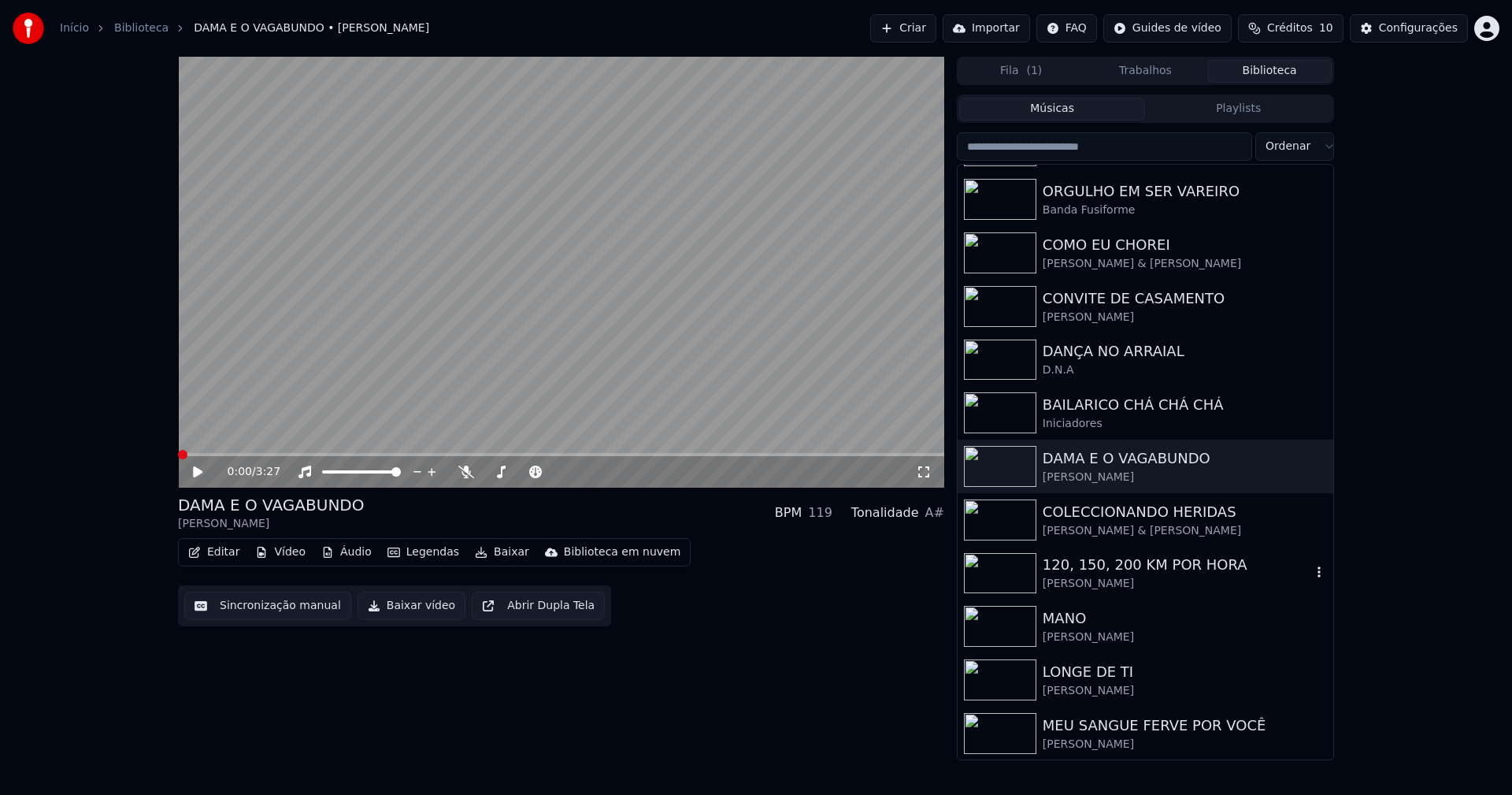
scroll to position [394, 0]
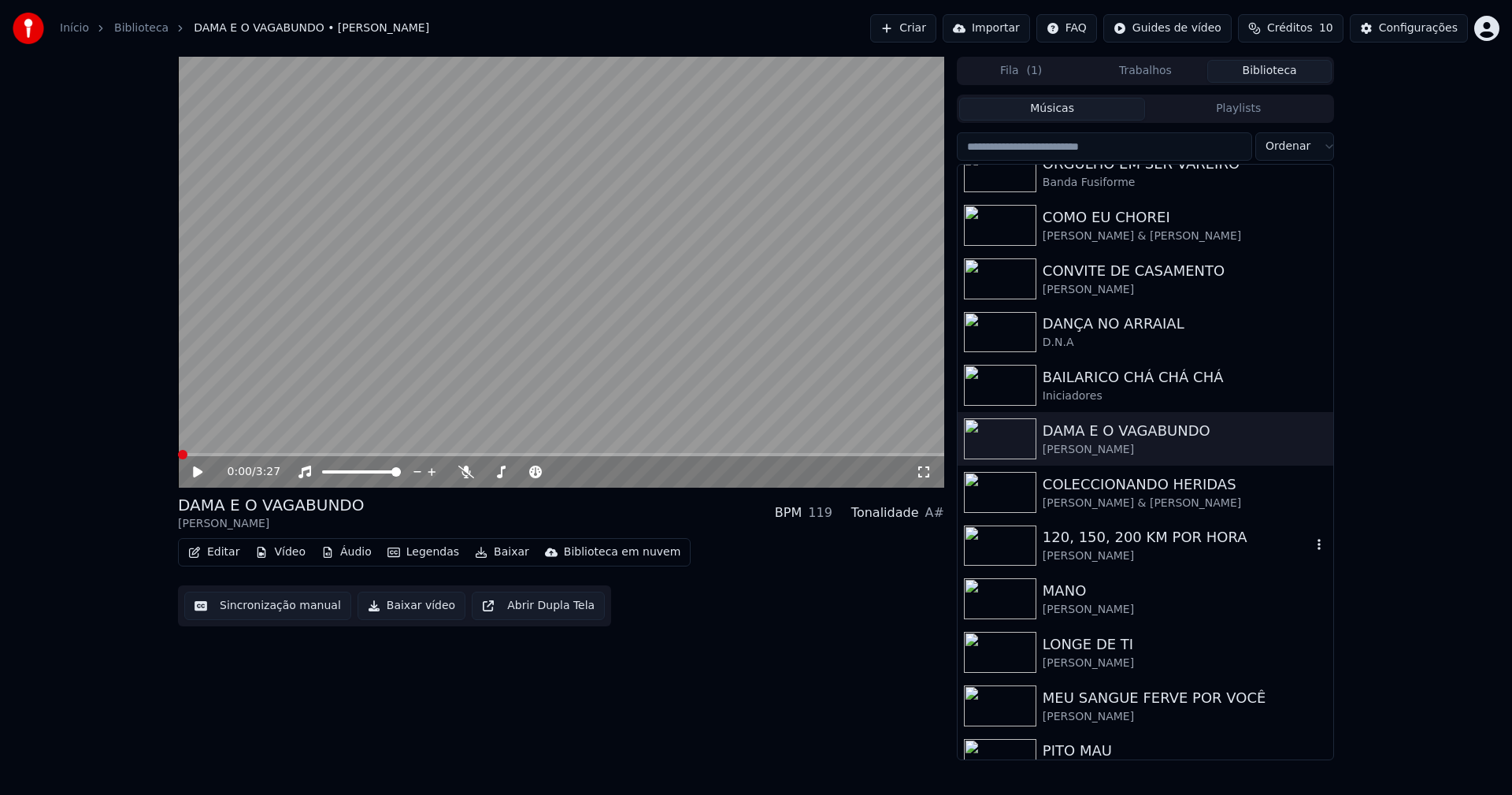
drag, startPoint x: 1100, startPoint y: 547, endPoint x: 616, endPoint y: 529, distance: 484.3
click at [1095, 546] on div "120, 150, 200 KM POR HORA" at bounding box center [1177, 538] width 268 height 22
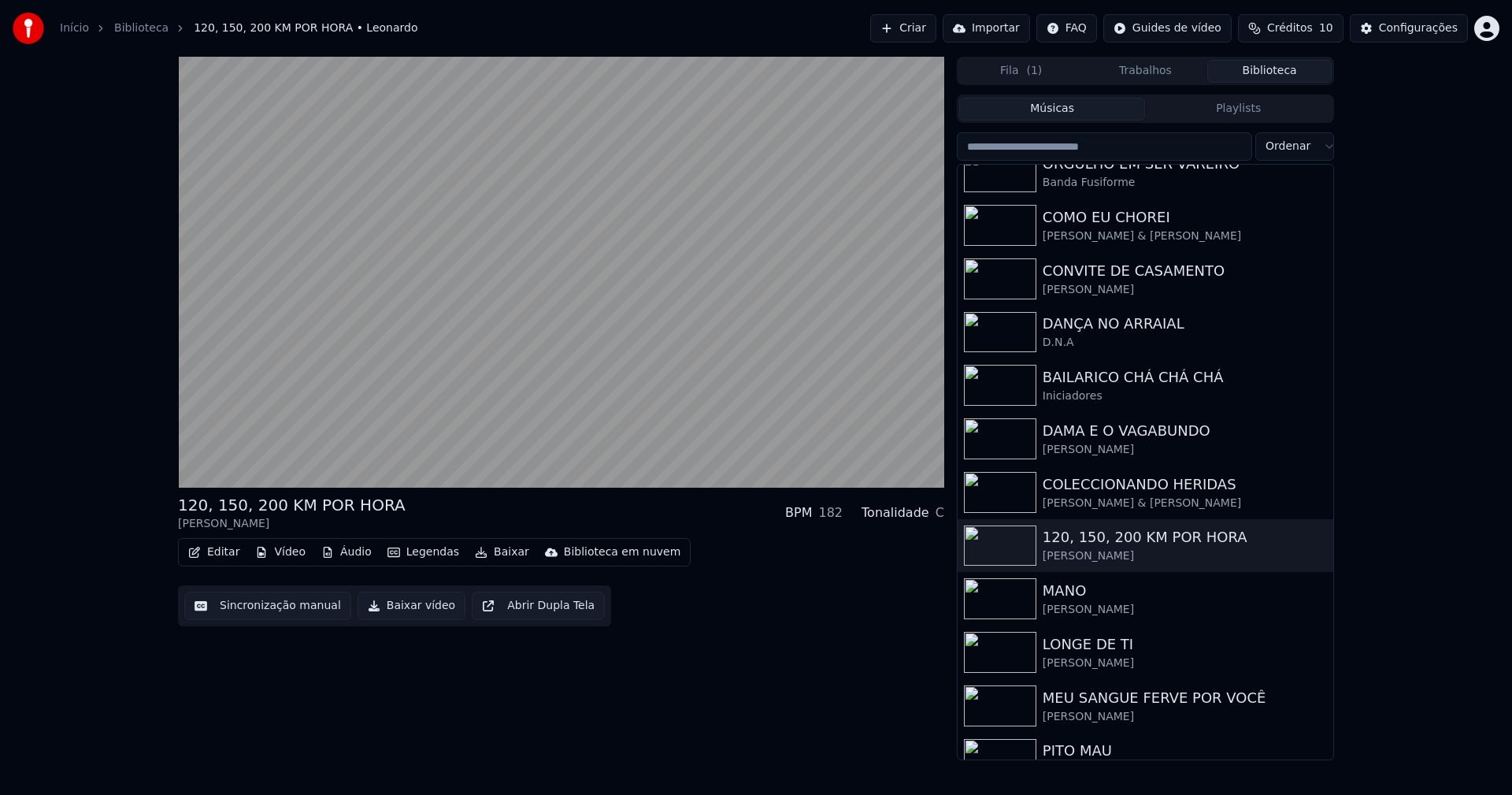
click at [415, 606] on button "Baixar vídeo" at bounding box center [412, 606] width 108 height 29
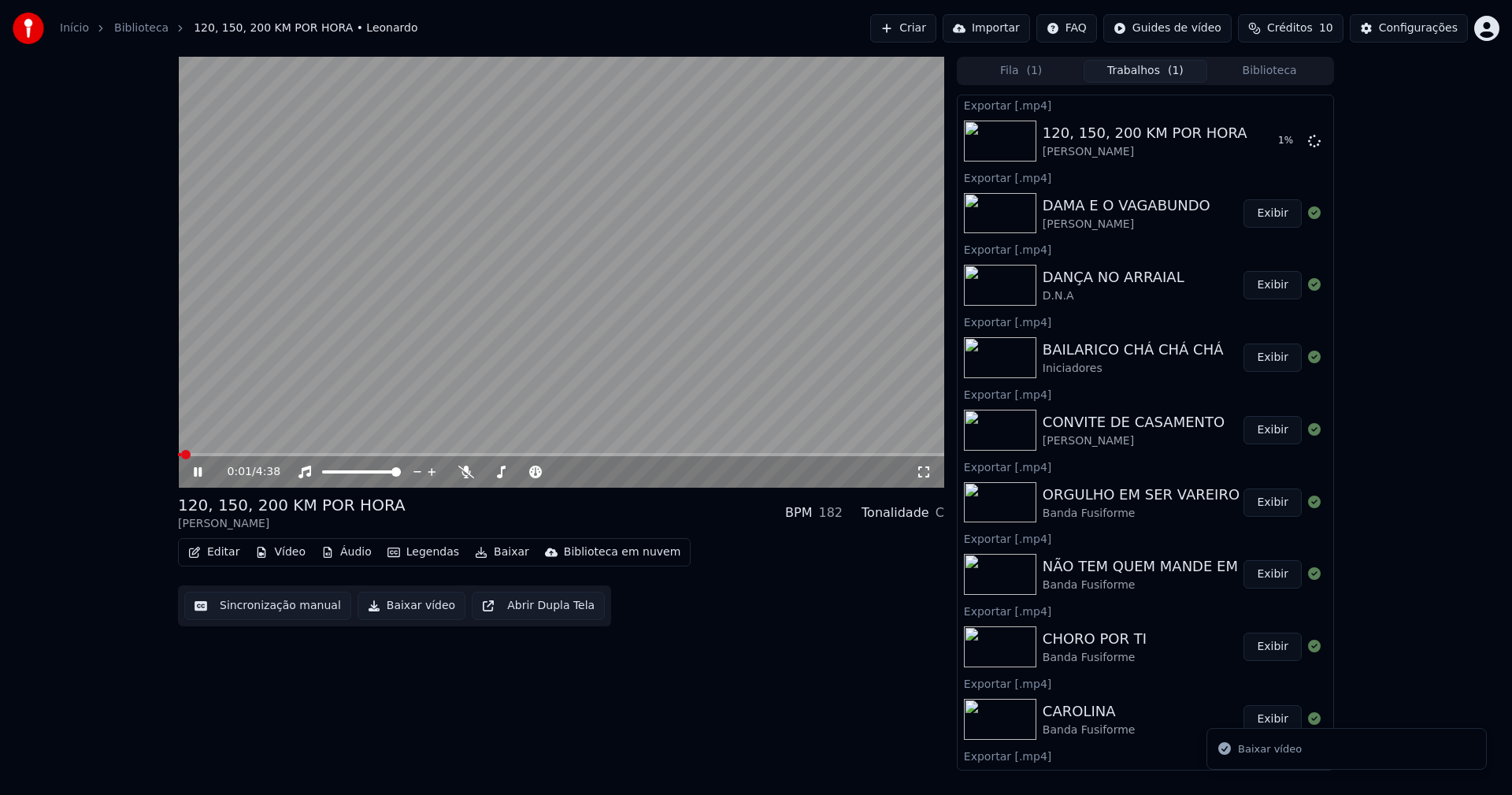
click at [1271, 74] on button "Biblioteca" at bounding box center [1269, 70] width 124 height 23
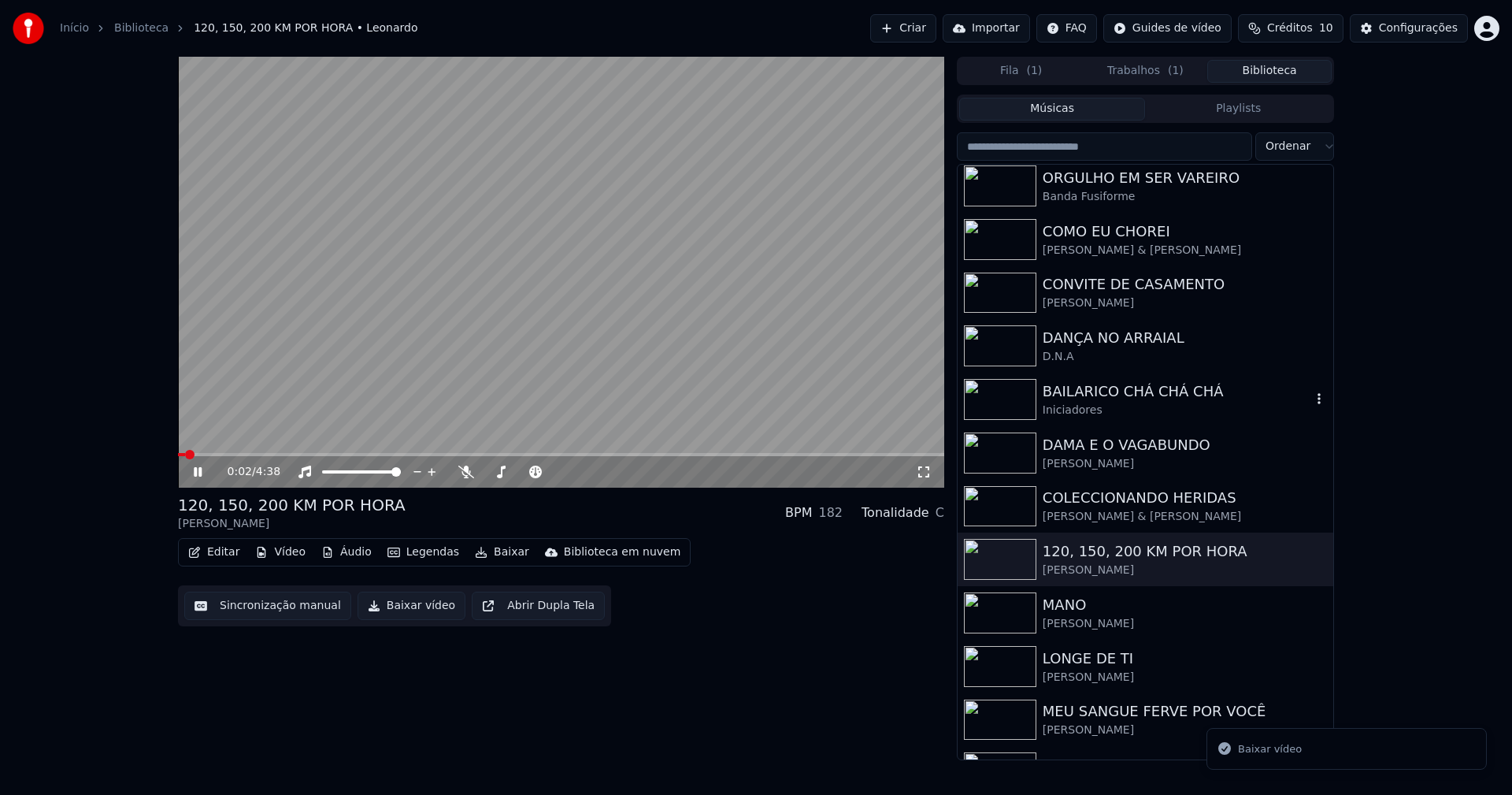
scroll to position [394, 0]
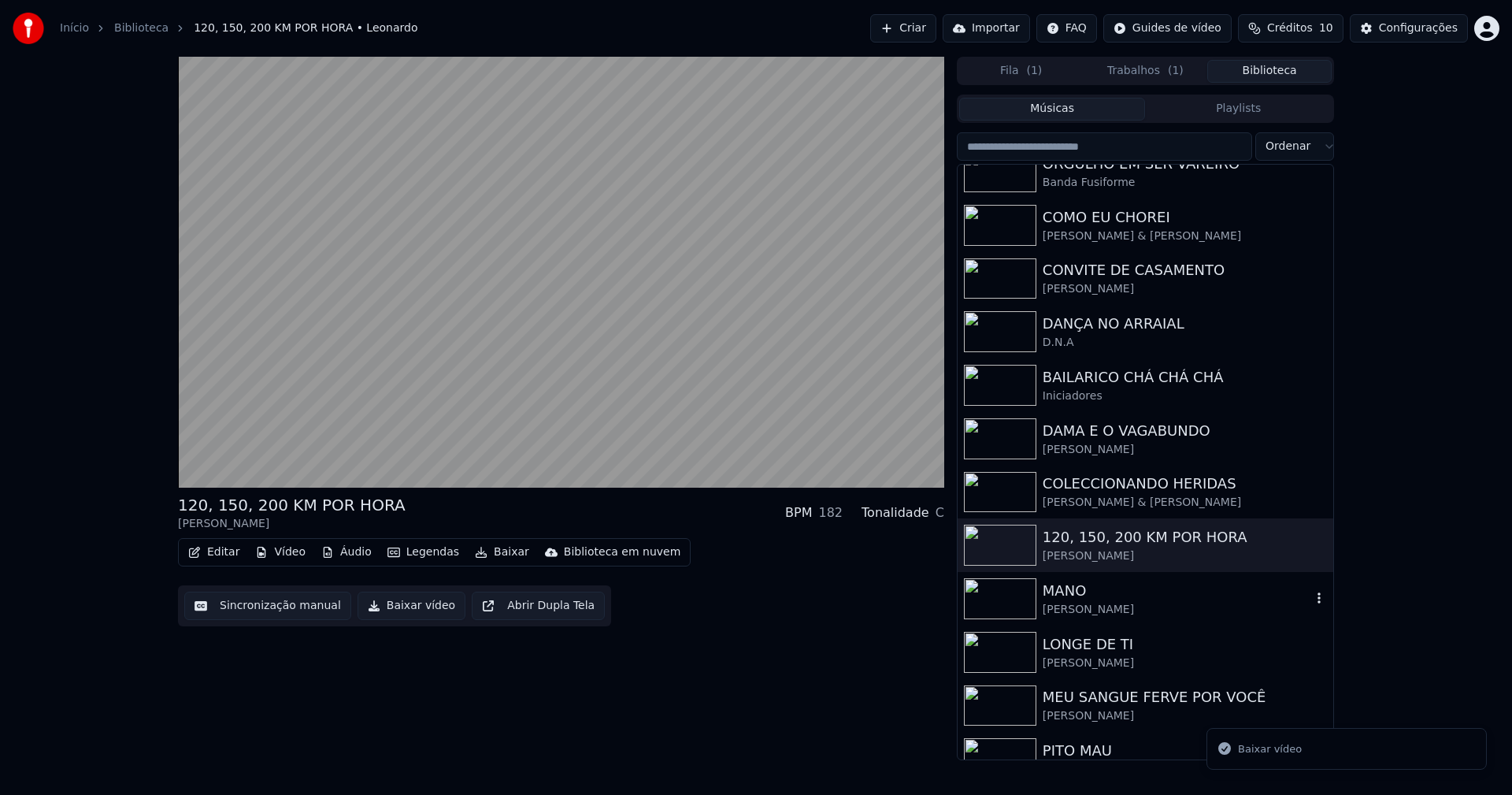
click at [1100, 605] on div "[PERSON_NAME]" at bounding box center [1177, 610] width 268 height 16
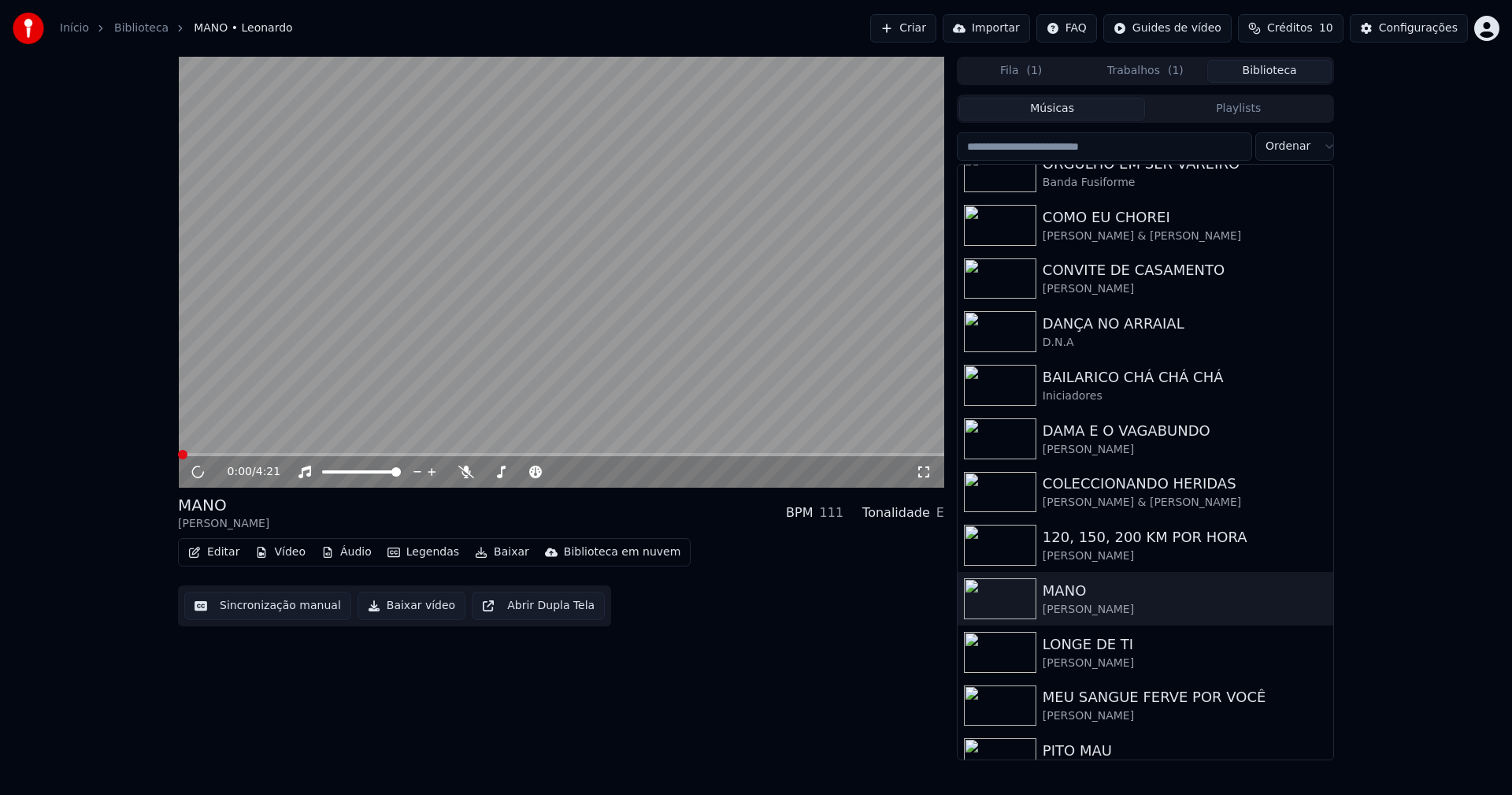
click at [417, 610] on button "Baixar vídeo" at bounding box center [412, 606] width 108 height 29
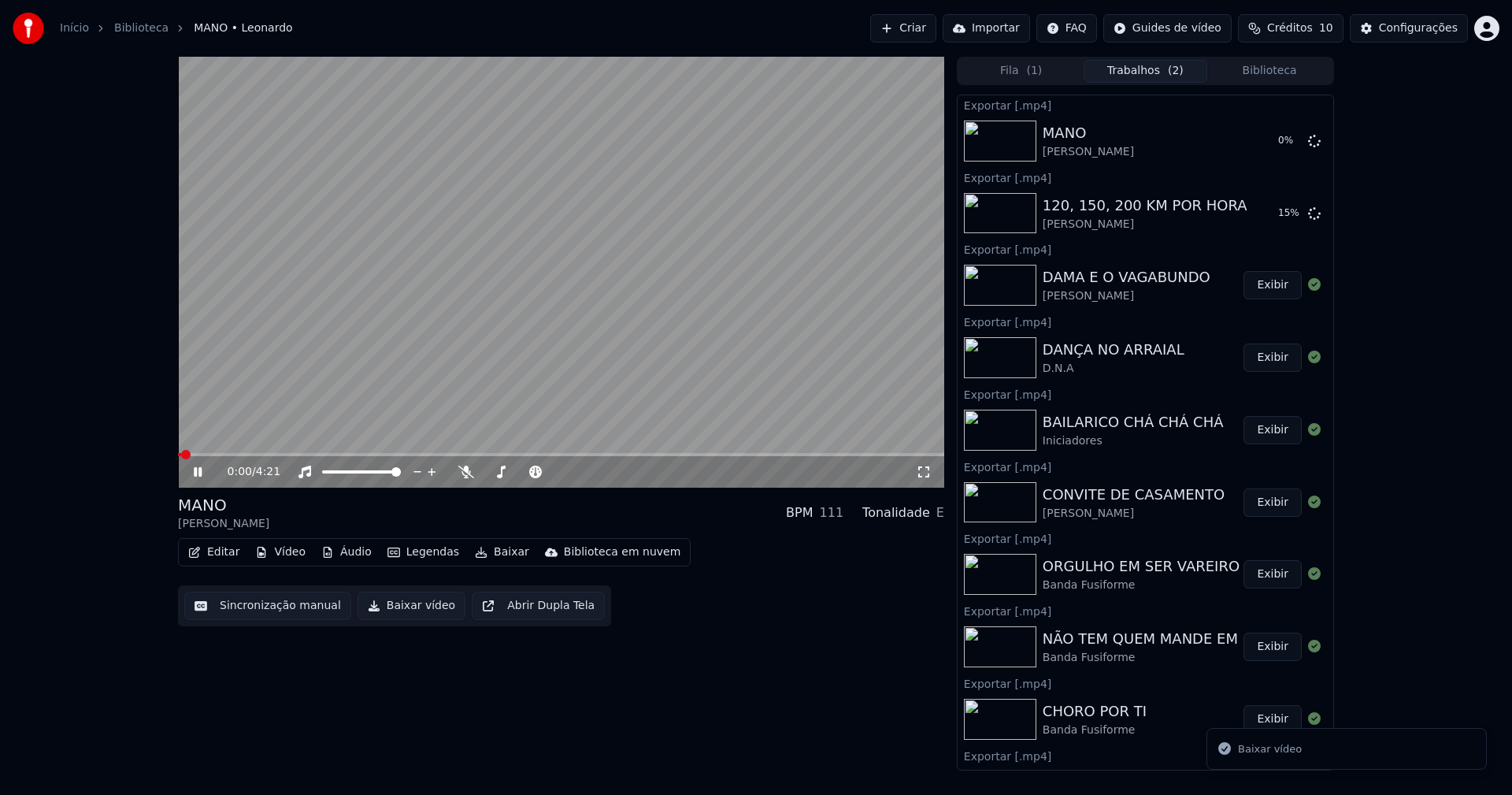
click at [1276, 72] on button "Biblioteca" at bounding box center [1269, 70] width 124 height 23
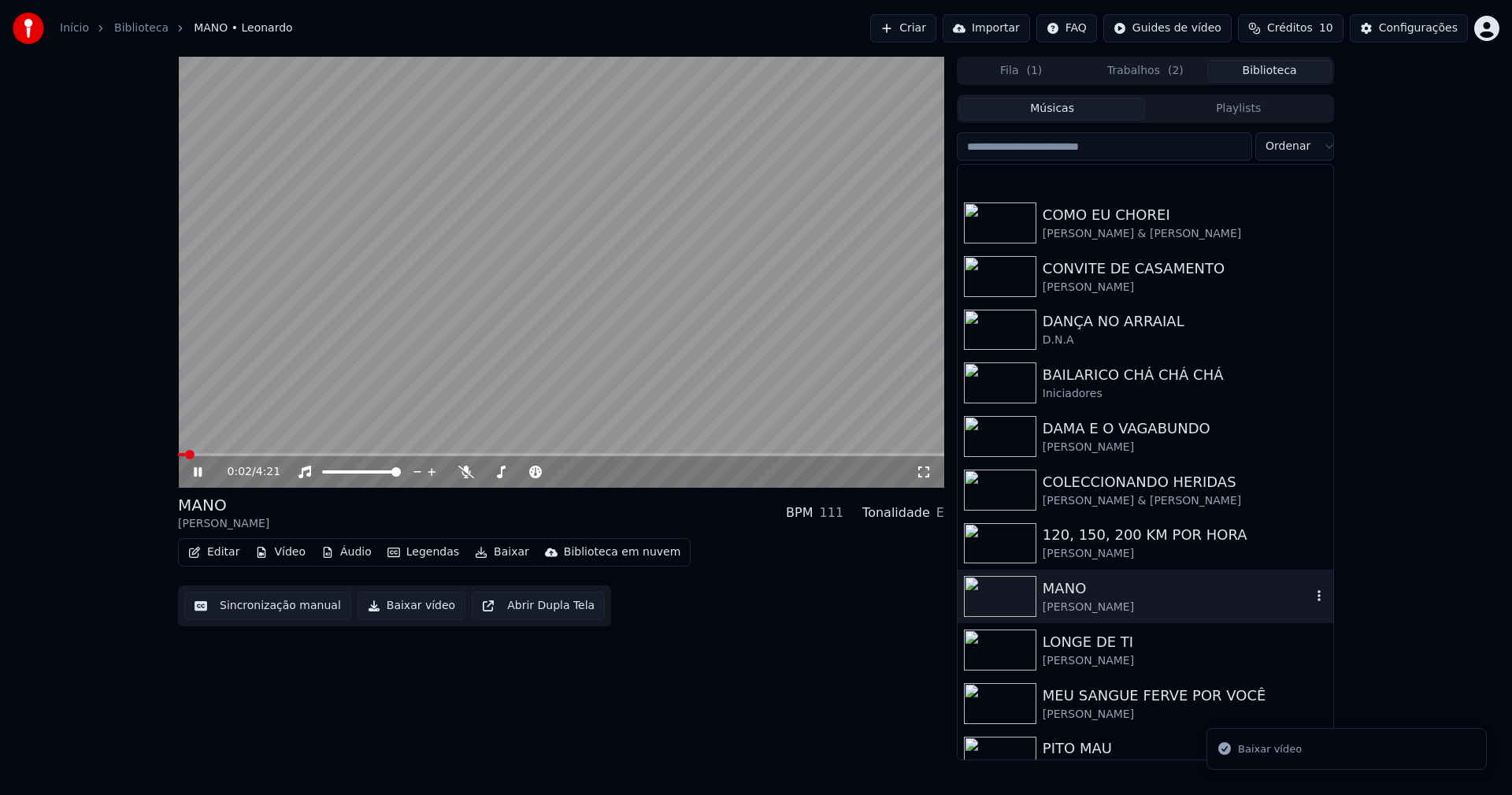
scroll to position [473, 0]
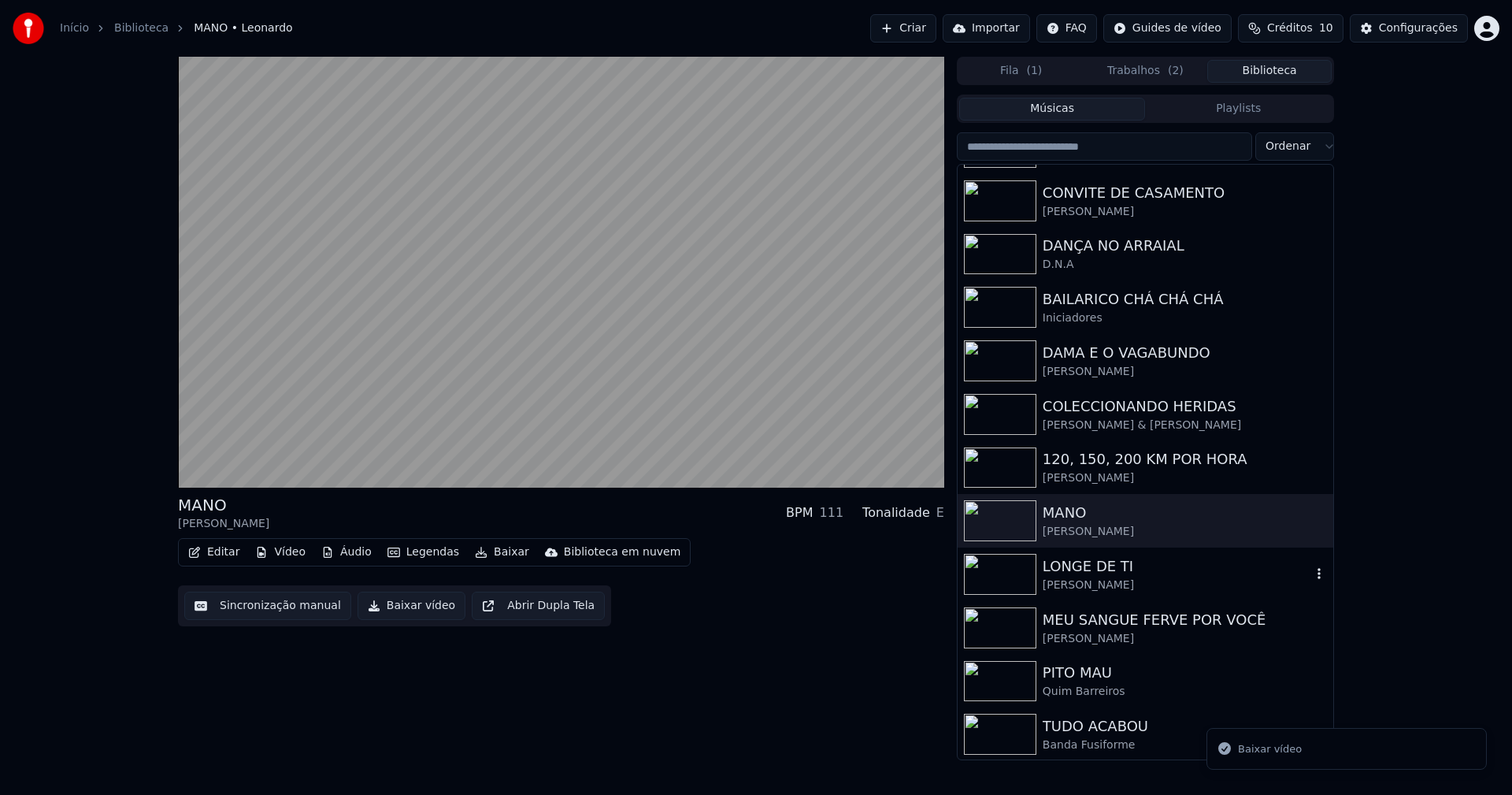
click at [1110, 578] on div "[PERSON_NAME]" at bounding box center [1177, 585] width 268 height 16
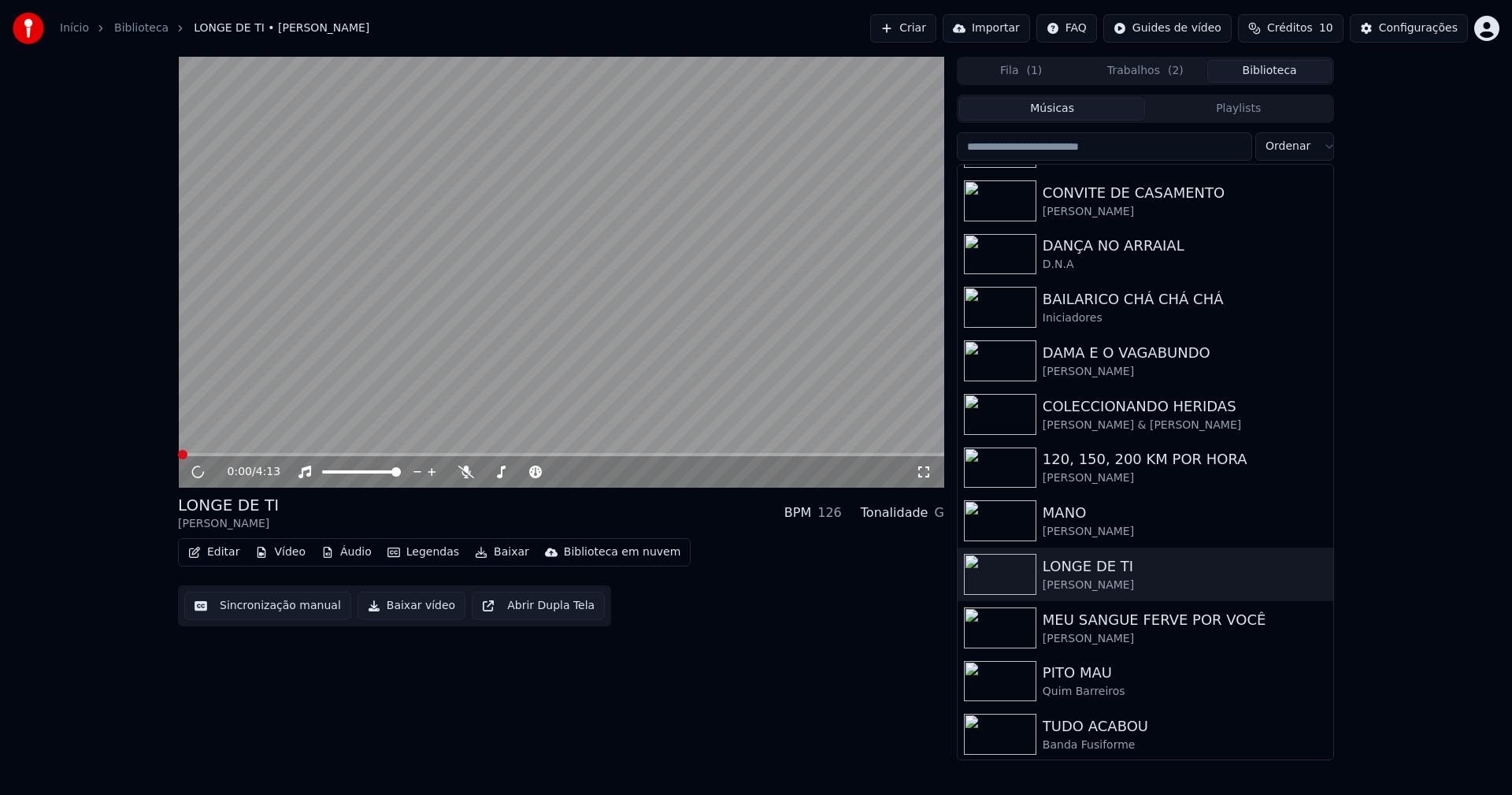
click at [415, 608] on button "Baixar vídeo" at bounding box center [412, 606] width 108 height 29
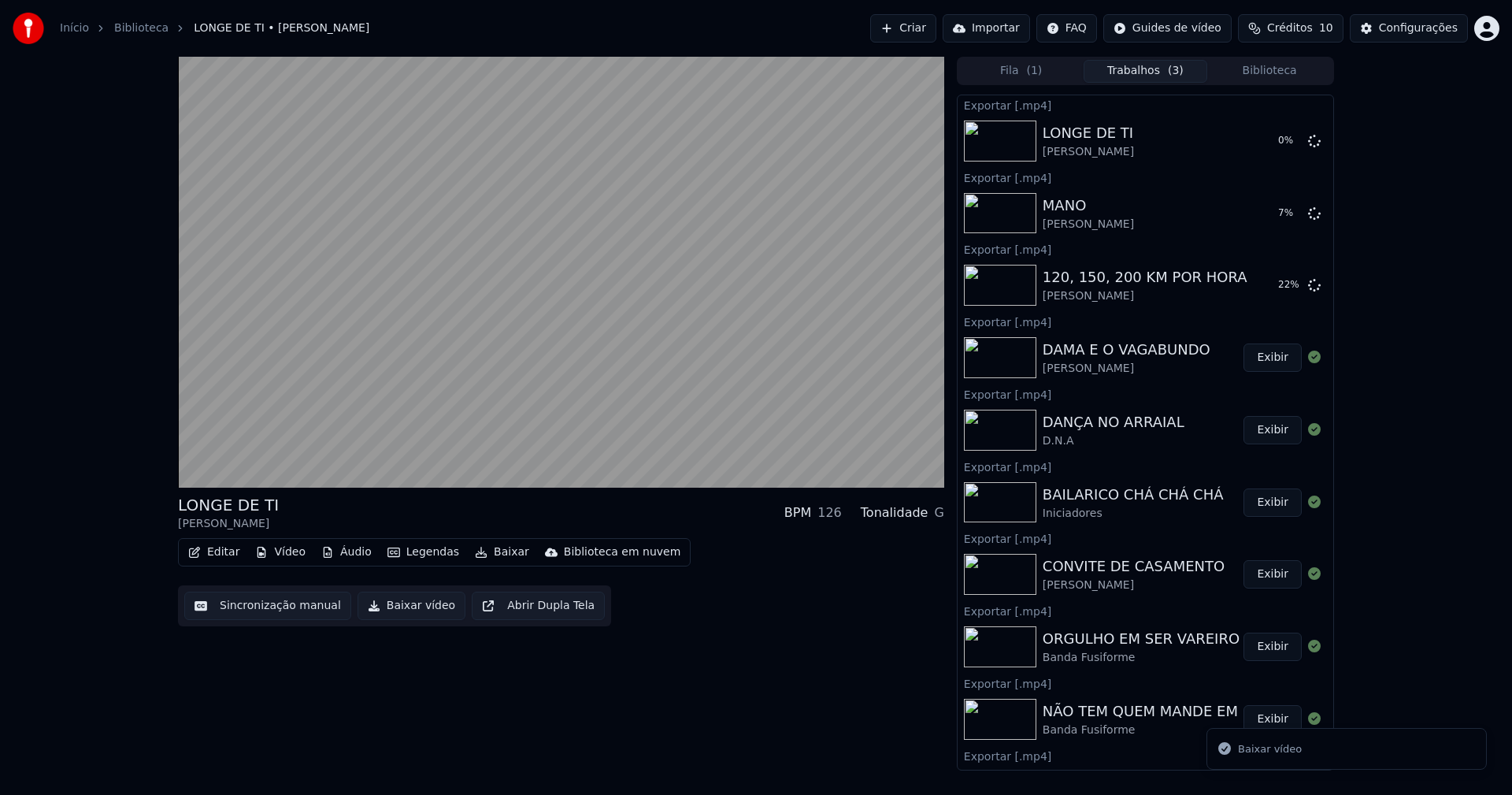
click at [1293, 72] on button "Biblioteca" at bounding box center [1269, 70] width 124 height 23
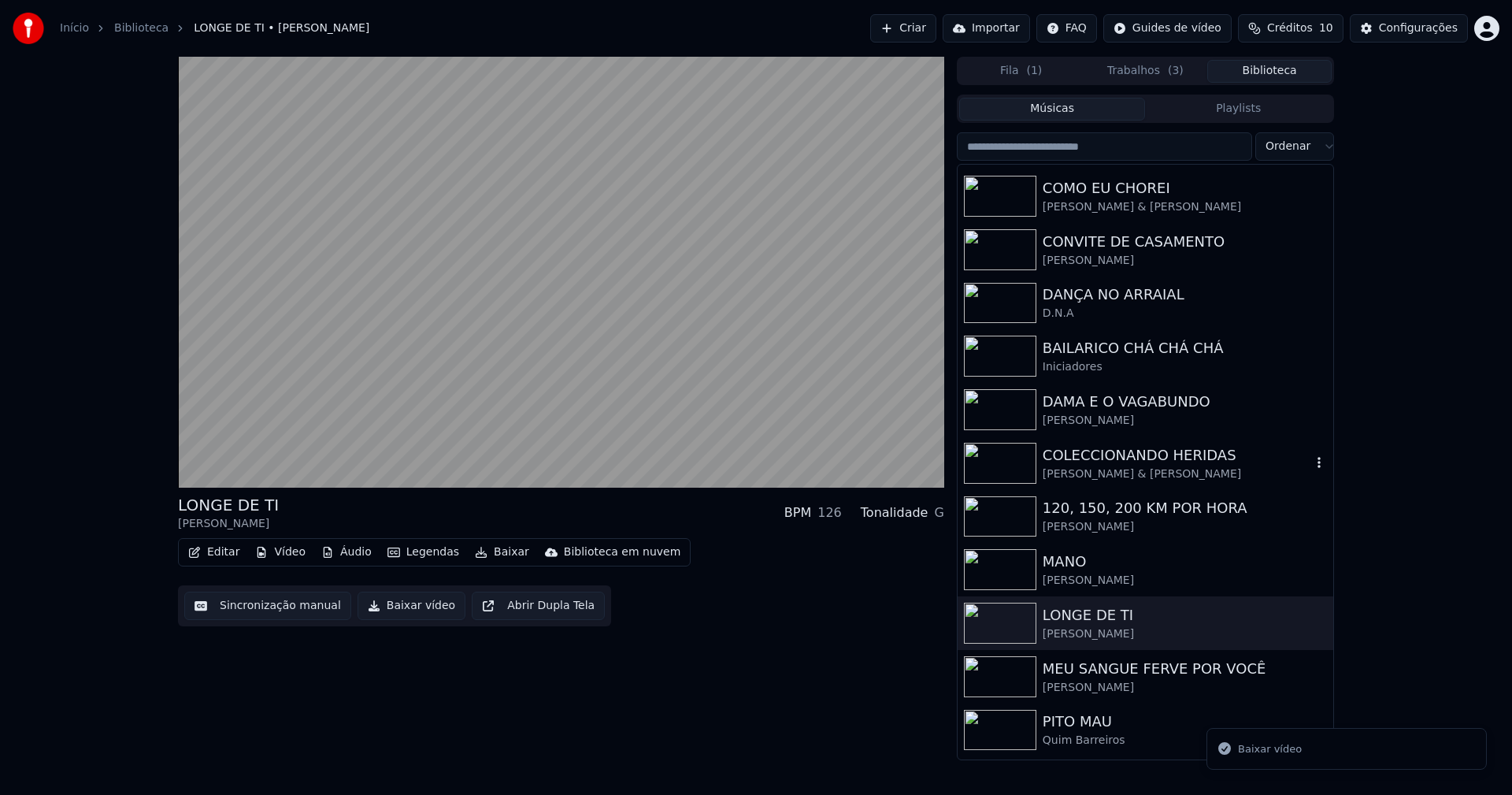
scroll to position [474, 0]
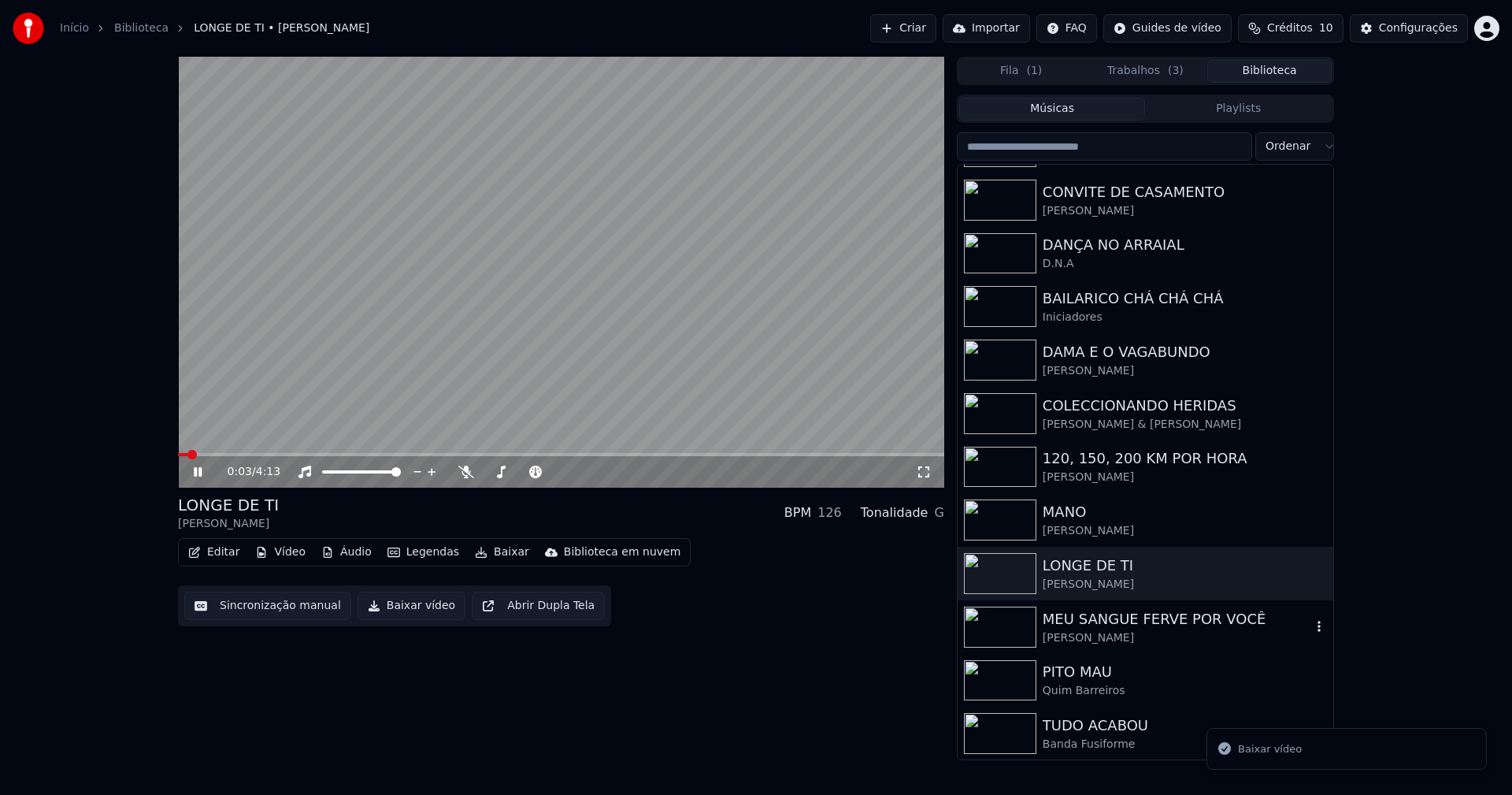
click at [1088, 628] on div "MEU SANGUE FERVE POR VOCÊ" at bounding box center [1177, 619] width 268 height 22
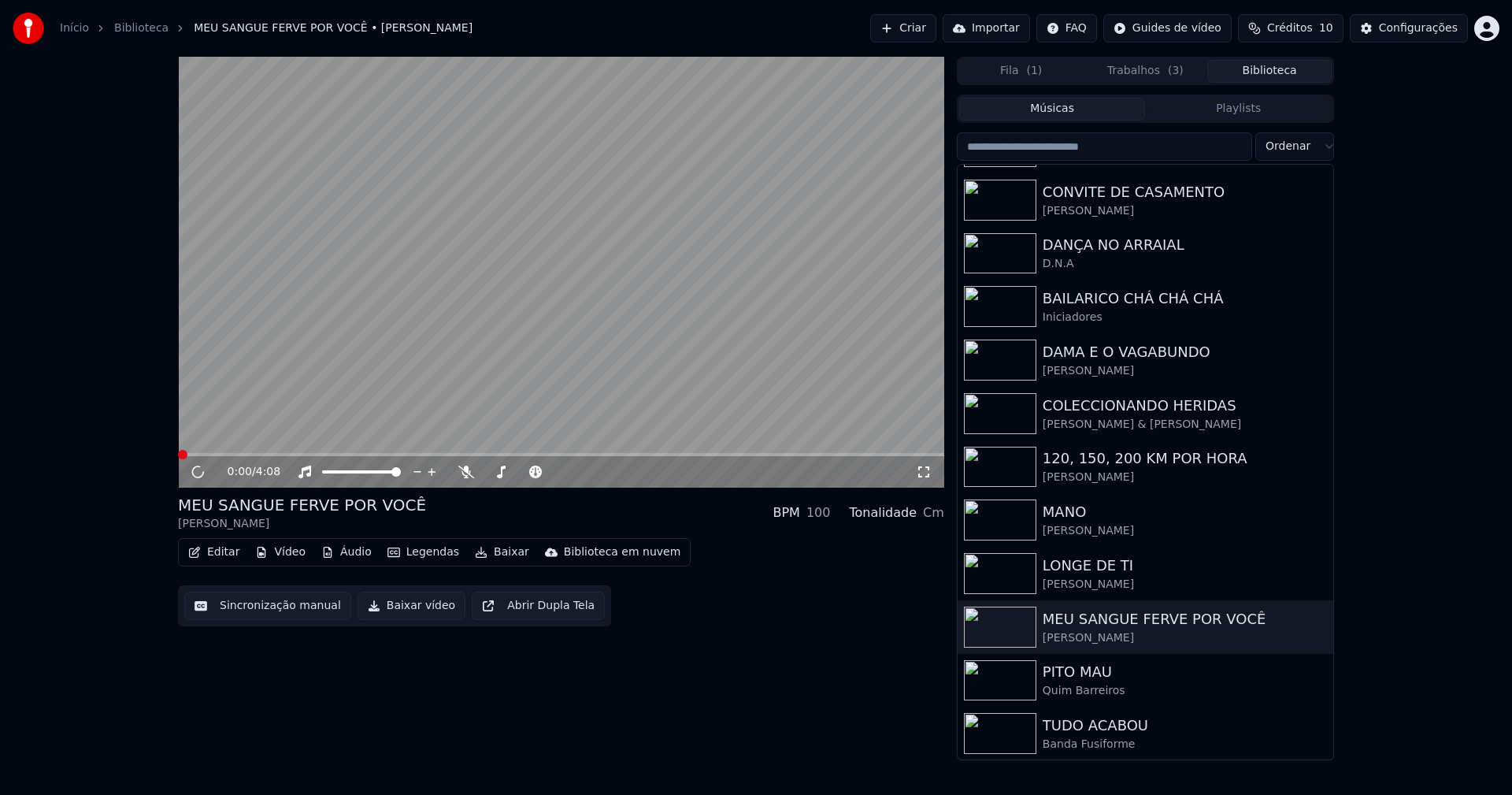
click at [419, 601] on button "Baixar vídeo" at bounding box center [412, 606] width 108 height 29
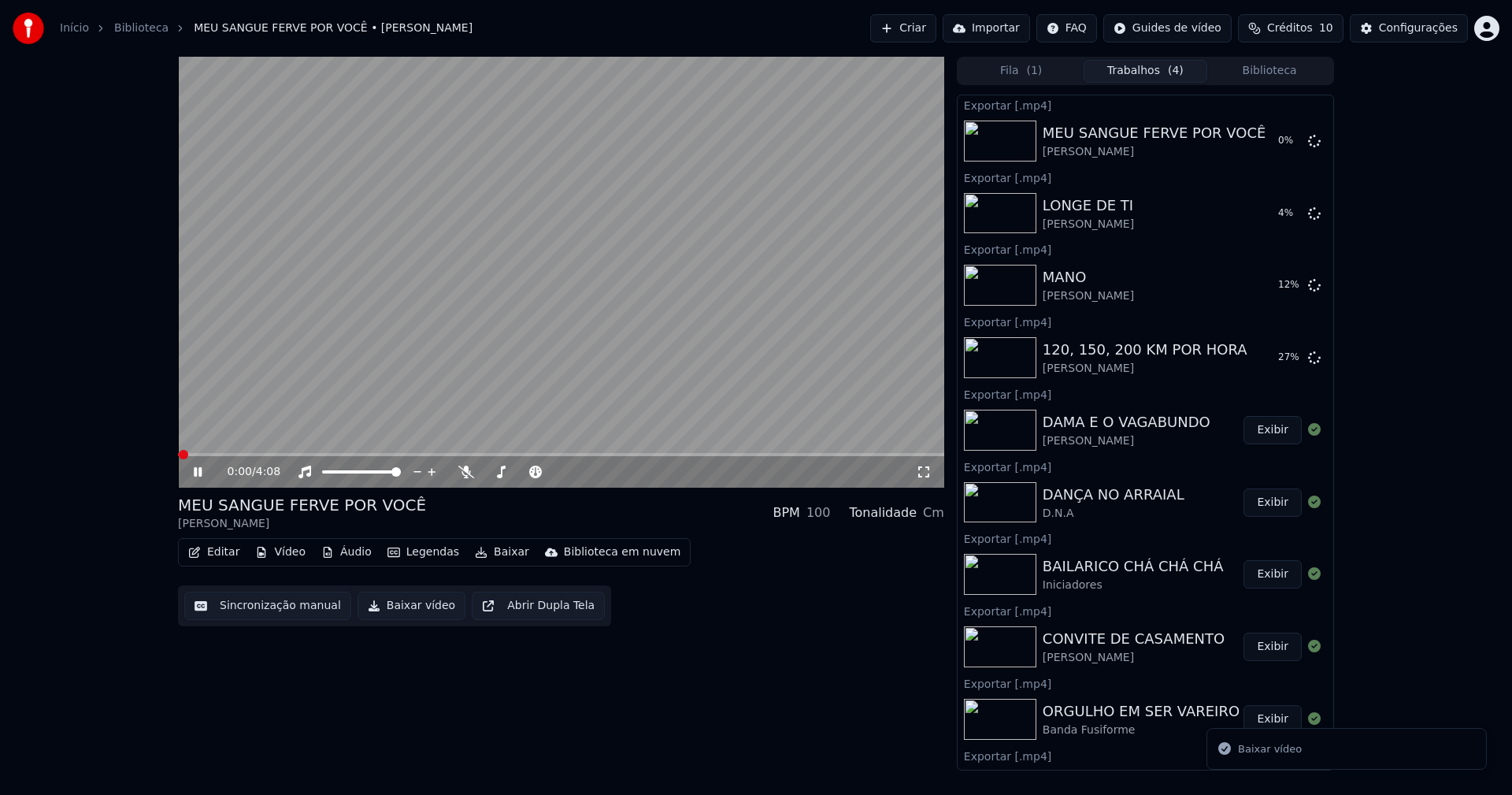
click at [1277, 74] on button "Biblioteca" at bounding box center [1269, 70] width 124 height 23
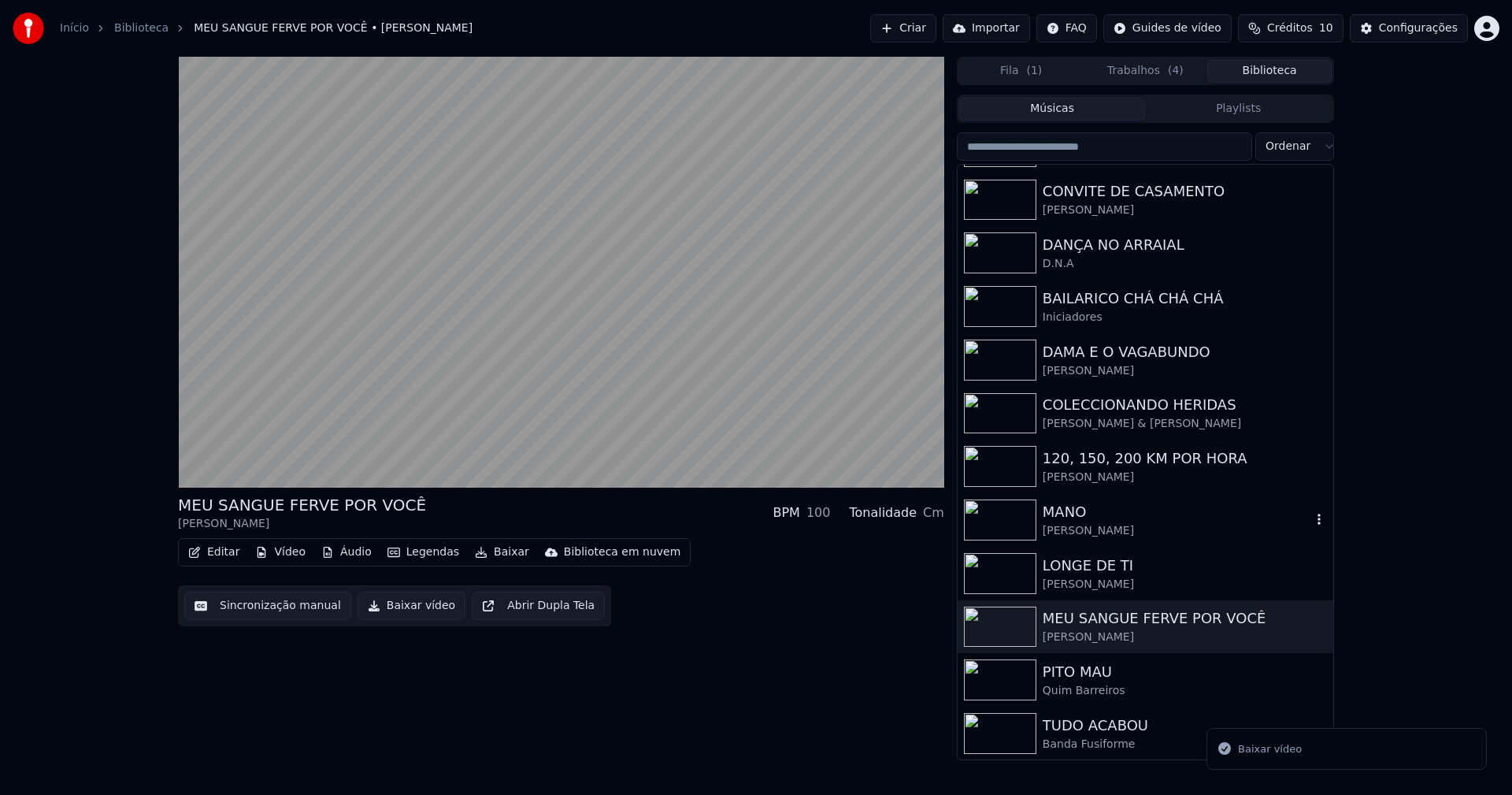
scroll to position [475, 0]
drag, startPoint x: 1063, startPoint y: 680, endPoint x: 620, endPoint y: 604, distance: 449.5
click at [1064, 679] on div "PITO MAU" at bounding box center [1177, 671] width 268 height 22
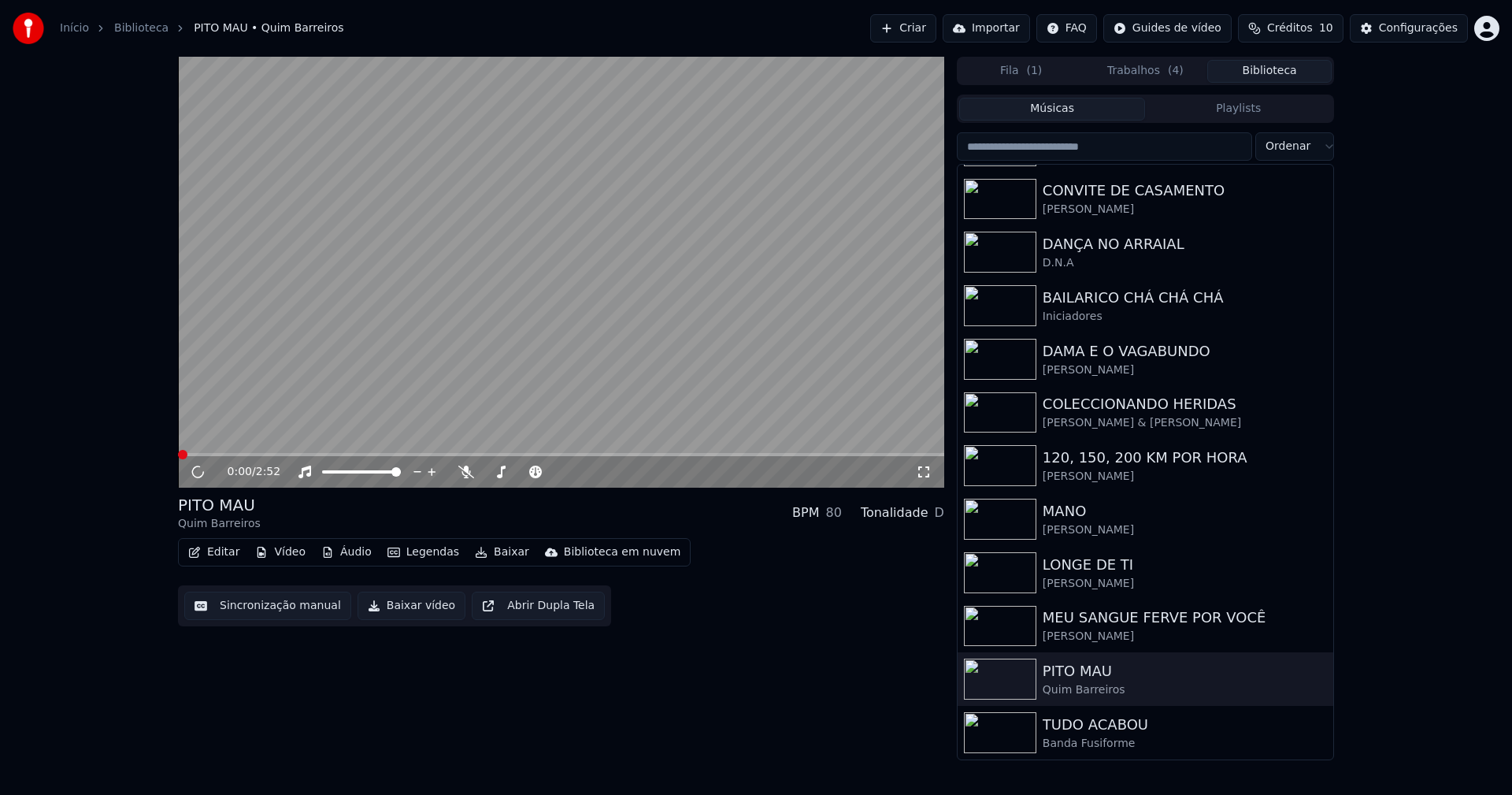
click at [391, 600] on button "Baixar vídeo" at bounding box center [412, 606] width 108 height 29
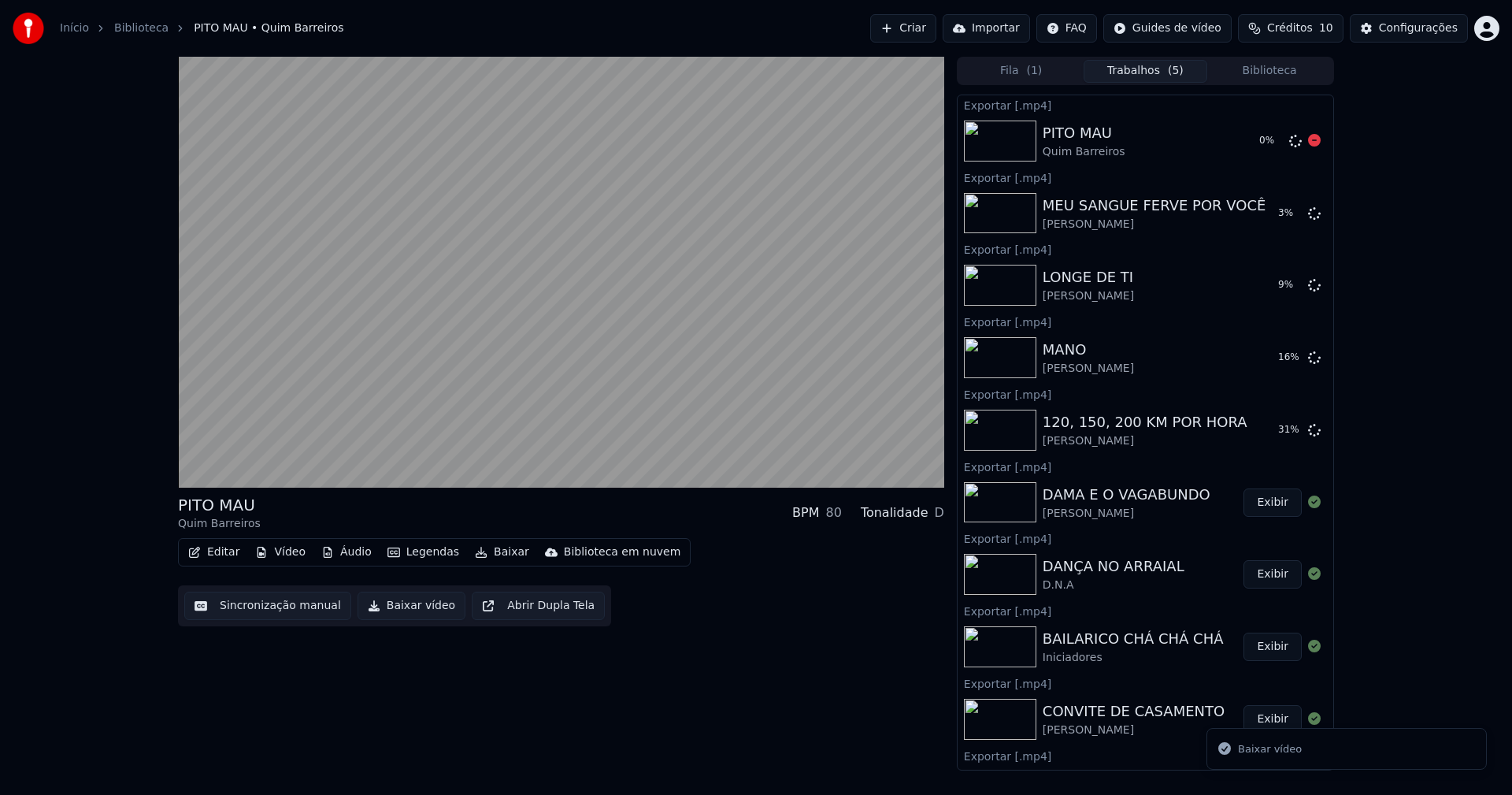
click at [1292, 75] on button "Biblioteca" at bounding box center [1269, 70] width 124 height 23
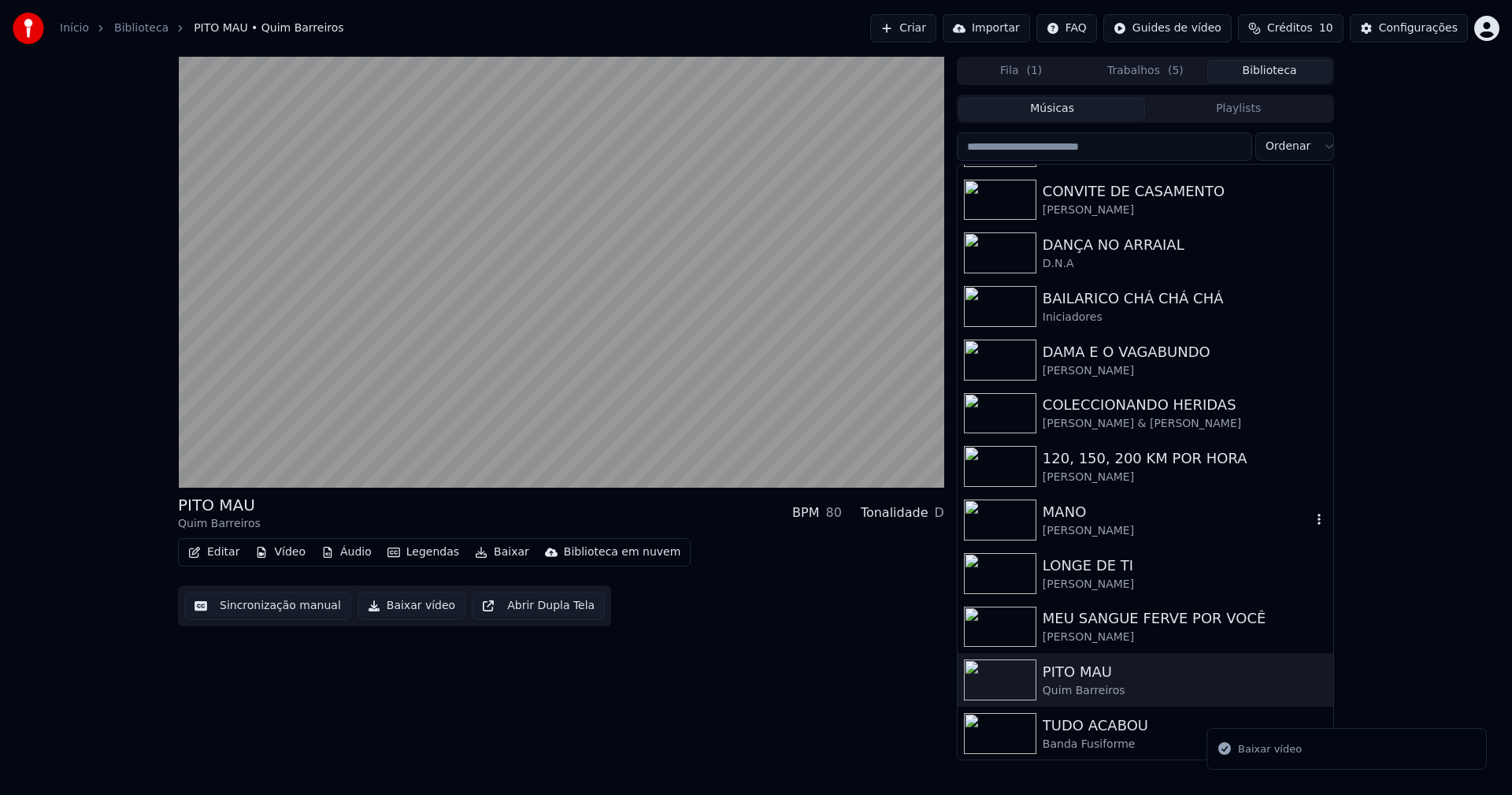
scroll to position [475, 0]
click at [1080, 727] on div "TUDO ACABOU" at bounding box center [1177, 725] width 268 height 22
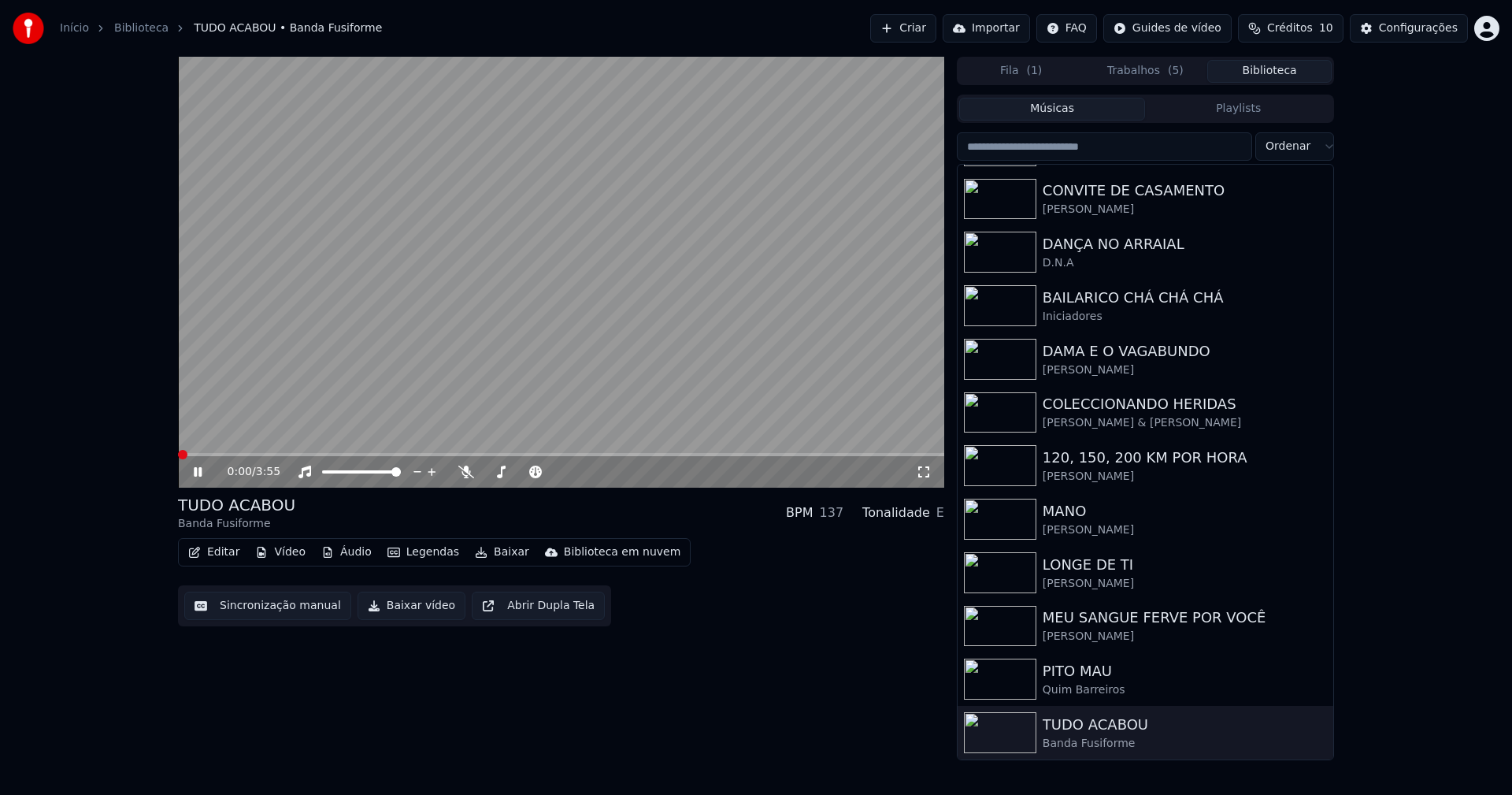
click at [198, 471] on icon at bounding box center [209, 471] width 37 height 13
click at [412, 605] on button "Baixar vídeo" at bounding box center [412, 606] width 108 height 29
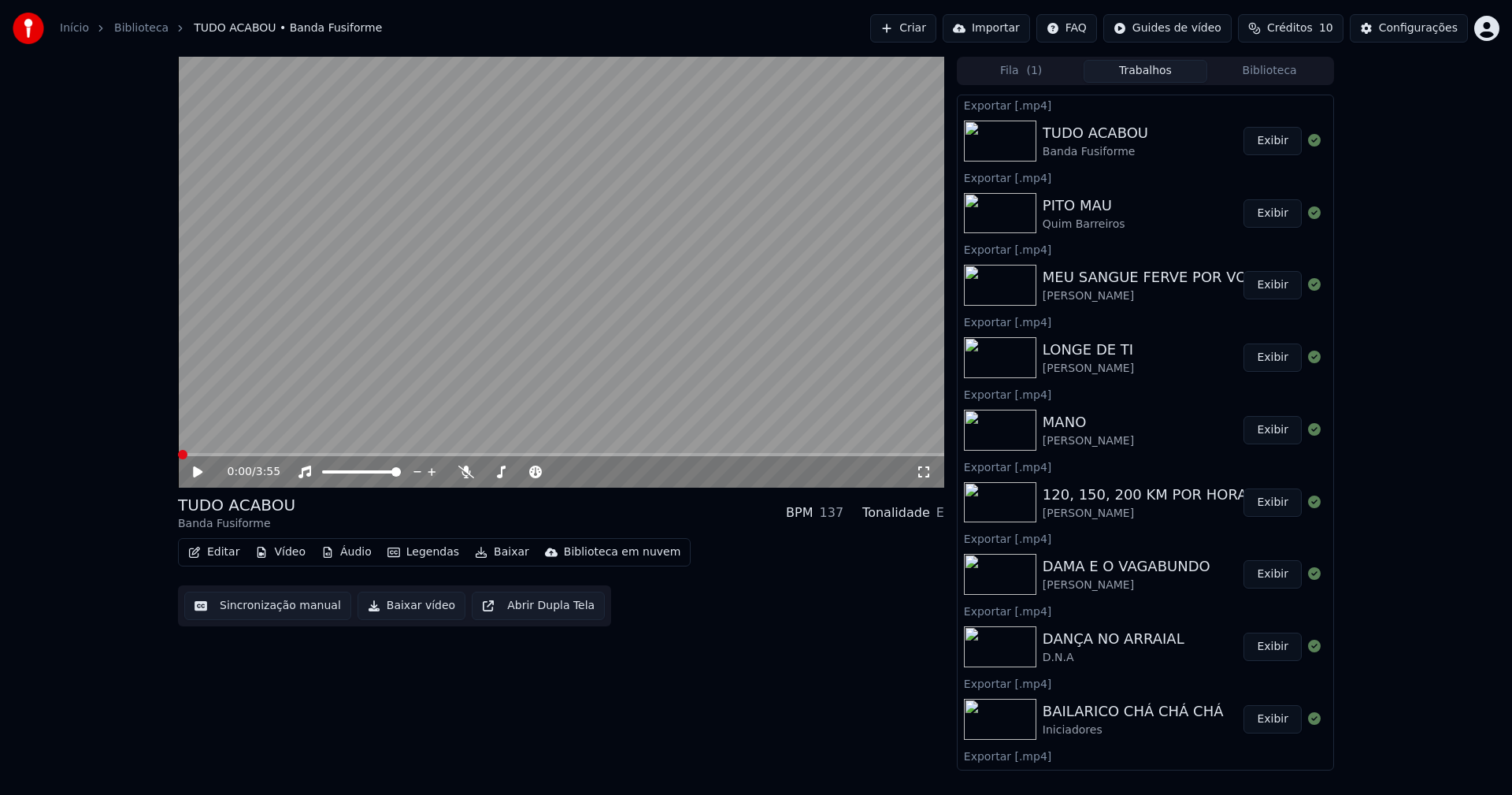
click at [1267, 76] on button "Biblioteca" at bounding box center [1269, 70] width 124 height 23
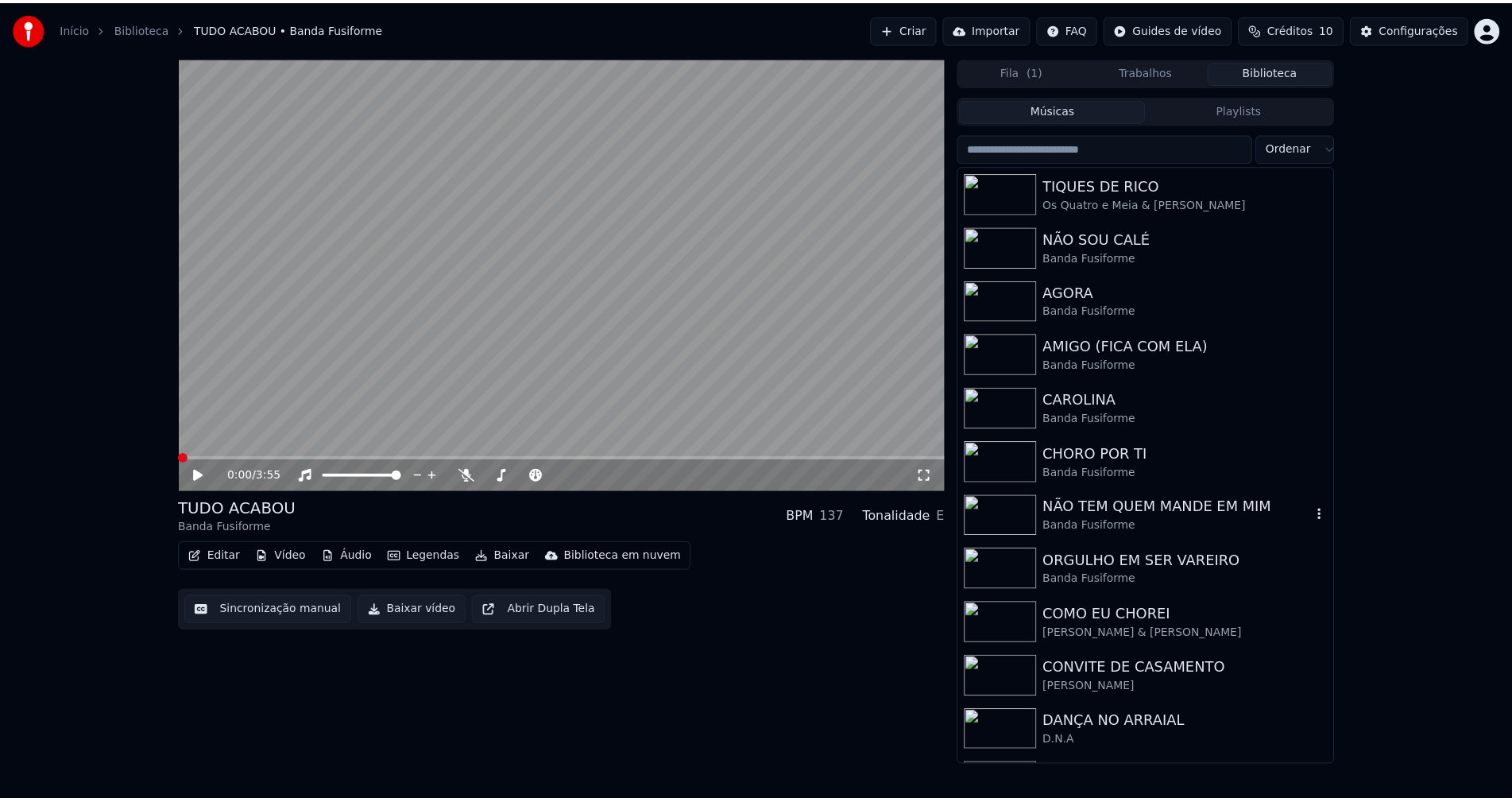
scroll to position [80, 0]
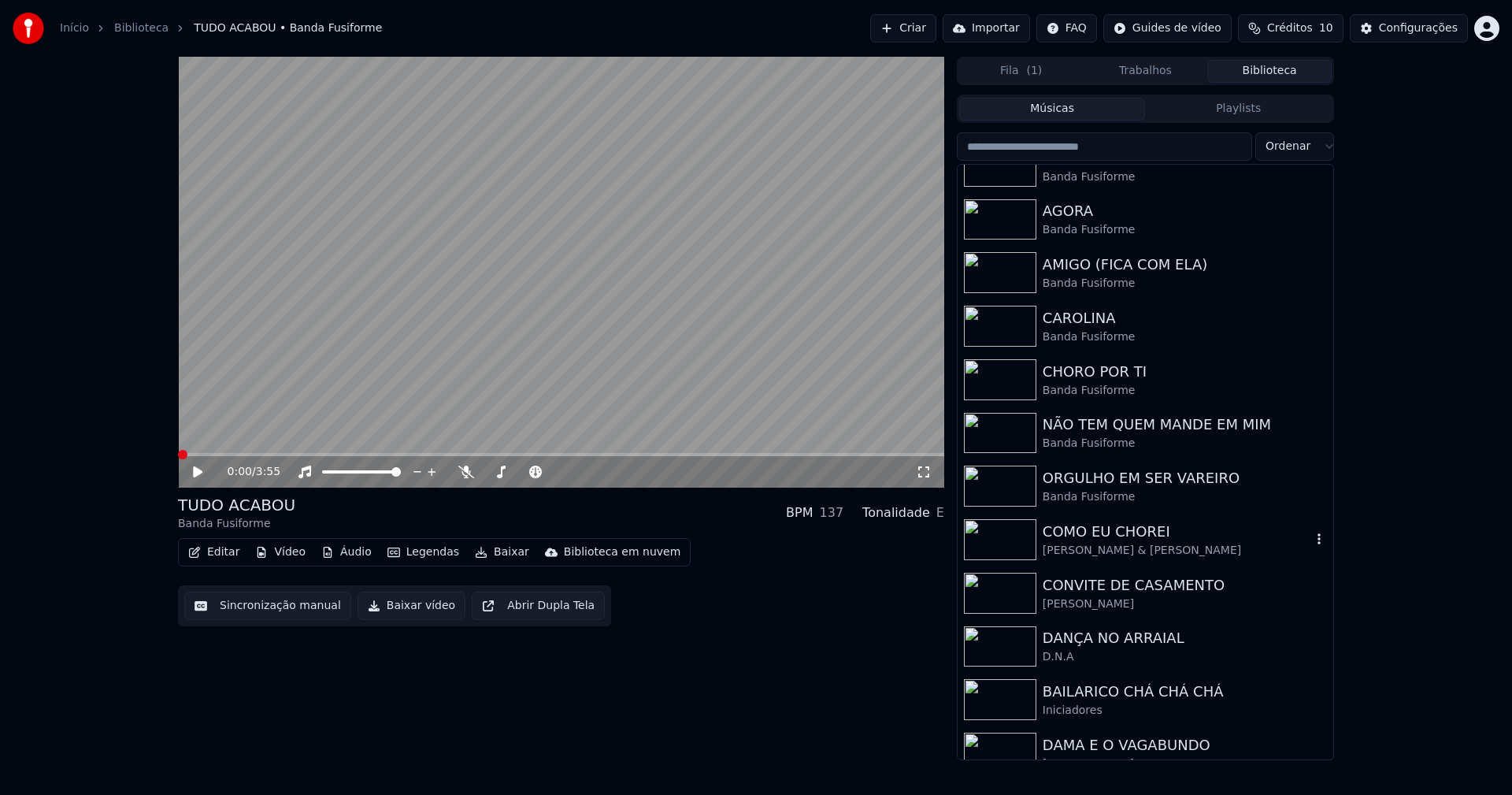
drag, startPoint x: 1112, startPoint y: 553, endPoint x: 1081, endPoint y: 535, distance: 35.8
click at [1112, 552] on div "[PERSON_NAME] & [PERSON_NAME]" at bounding box center [1177, 550] width 268 height 16
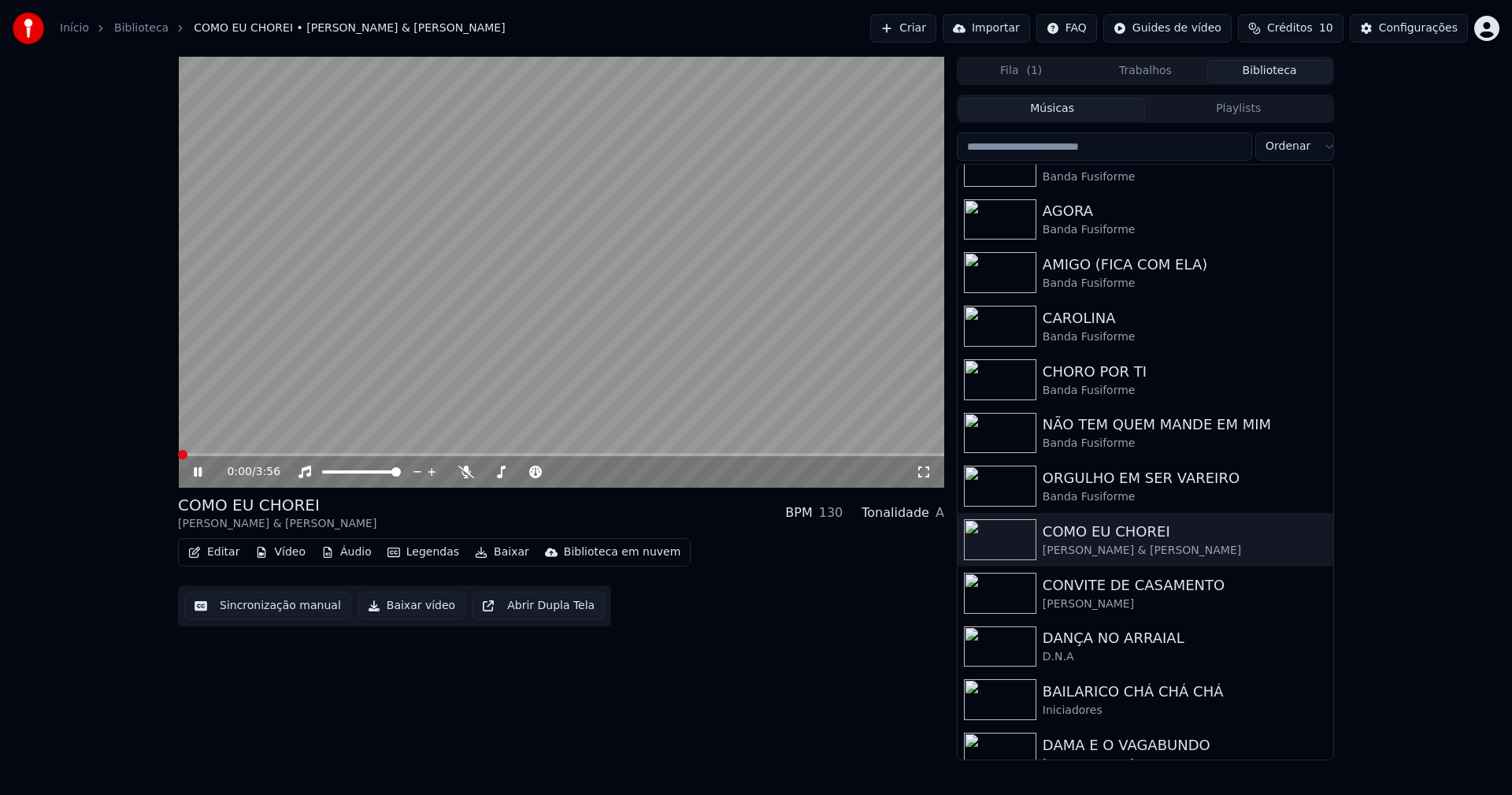
click at [199, 474] on icon at bounding box center [209, 471] width 37 height 13
click at [227, 551] on button "Editar" at bounding box center [214, 553] width 64 height 22
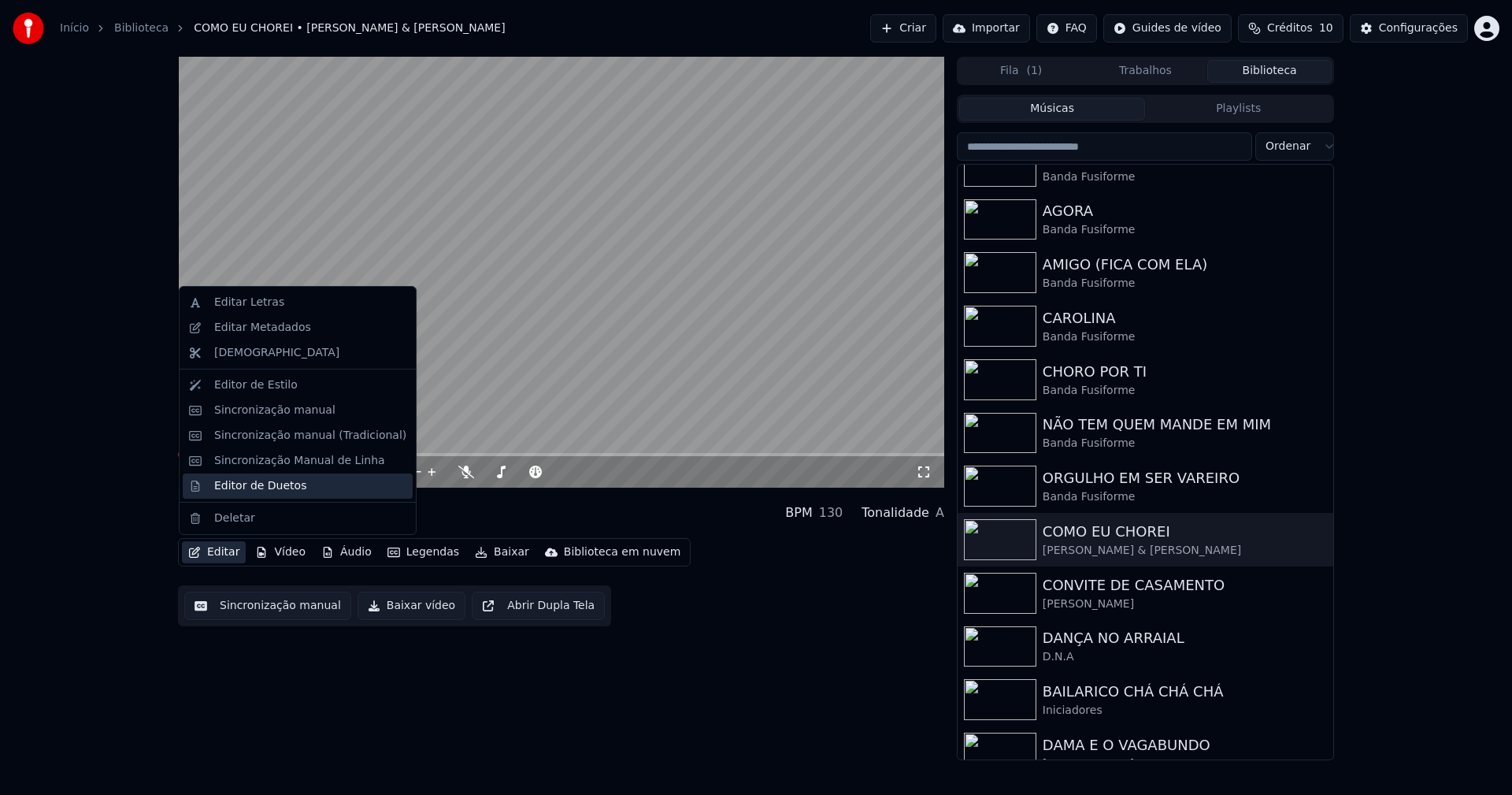
click at [249, 489] on div "Editor de Duetos" at bounding box center [261, 486] width 92 height 16
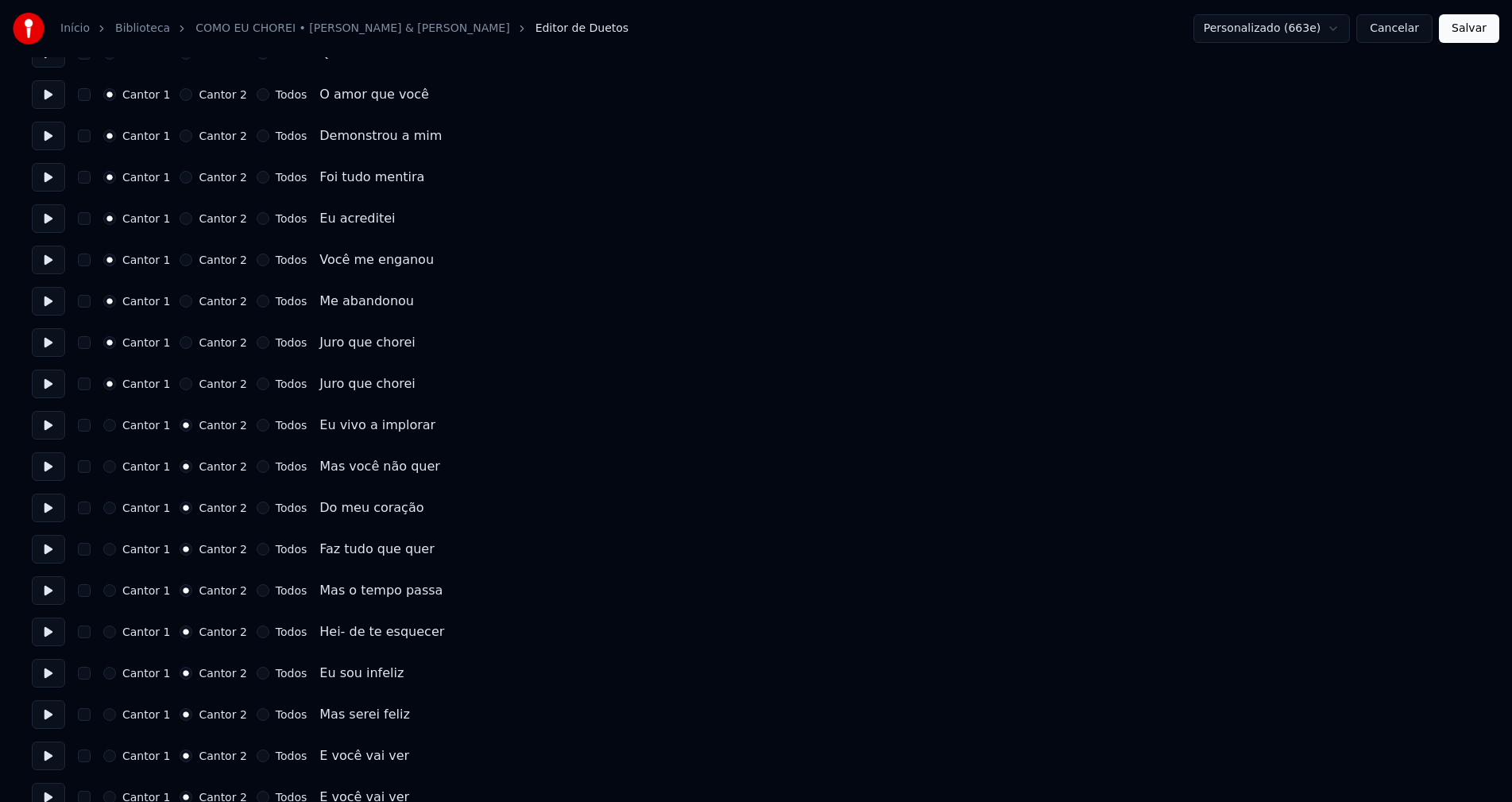
scroll to position [239, 0]
click at [1415, 32] on button "Cancelar" at bounding box center [1394, 29] width 76 height 29
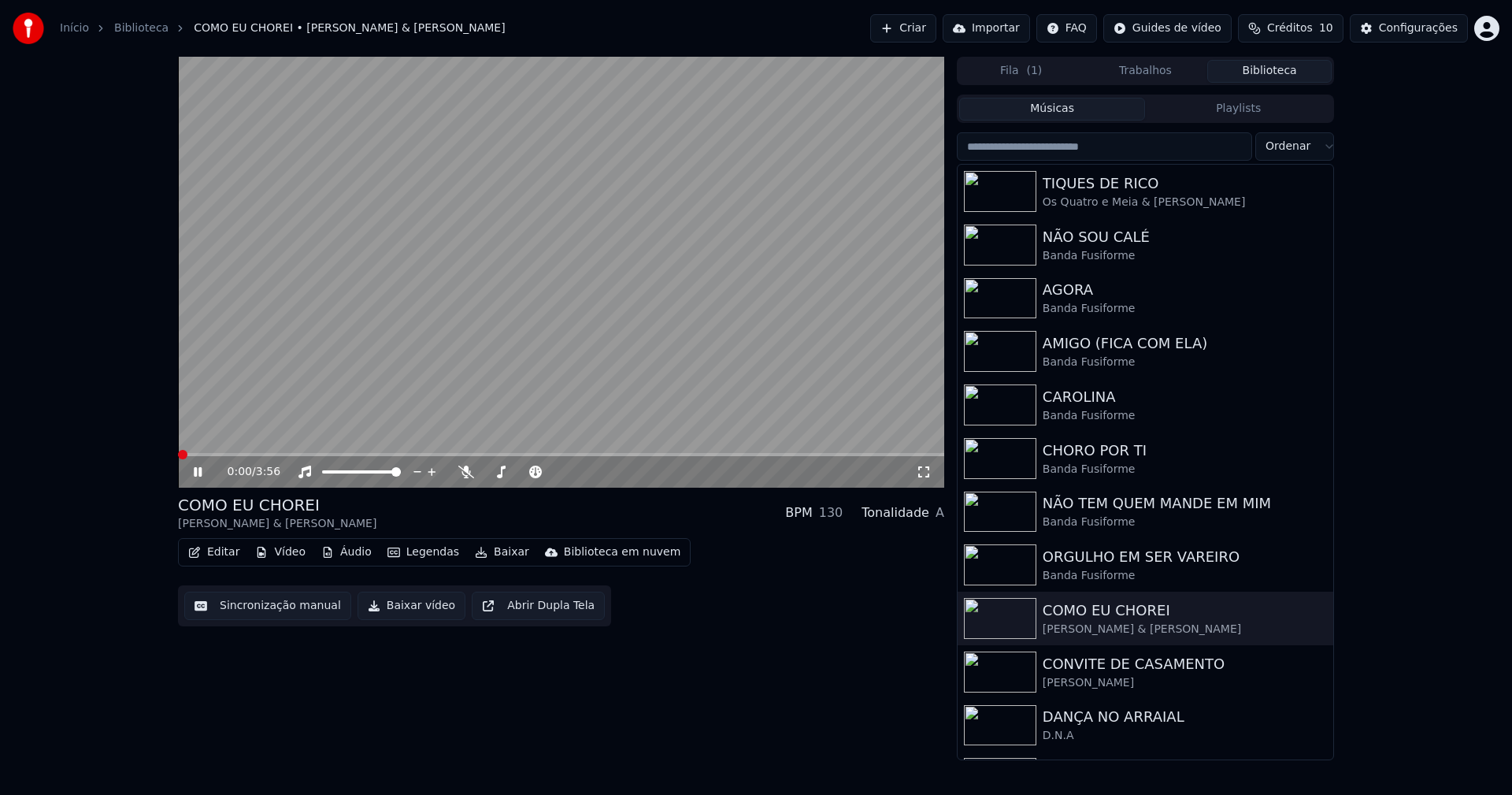
click at [1415, 28] on div "Configurações" at bounding box center [1418, 28] width 79 height 16
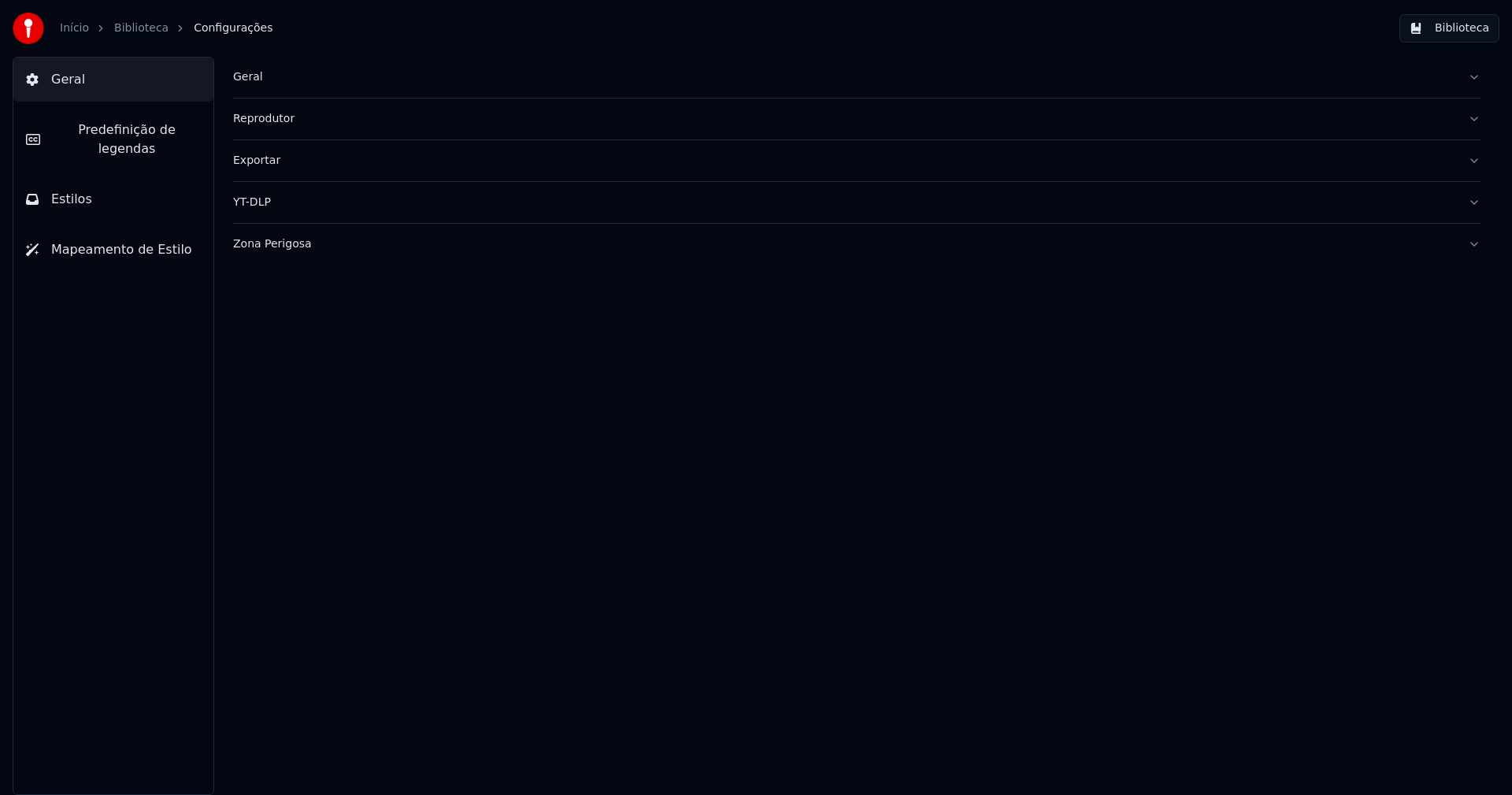
drag, startPoint x: 80, startPoint y: 189, endPoint x: 127, endPoint y: 159, distance: 55.8
click at [80, 190] on span "Estilos" at bounding box center [71, 199] width 41 height 19
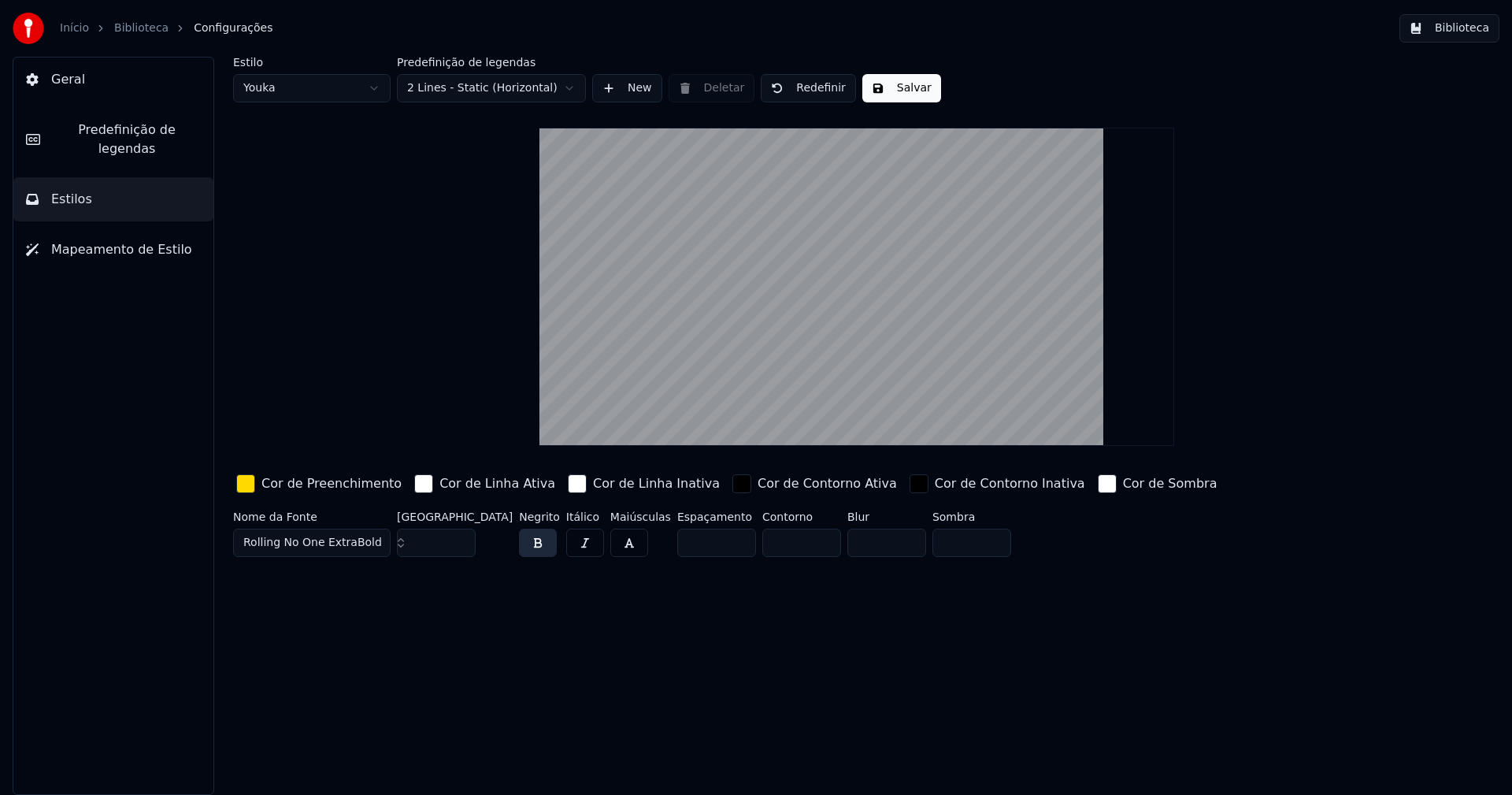
click at [347, 91] on html "Início Biblioteca Configurações Biblioteca Geral Predefinição de legendas Estil…" at bounding box center [756, 398] width 1512 height 795
click at [1437, 35] on button "Biblioteca" at bounding box center [1449, 29] width 100 height 29
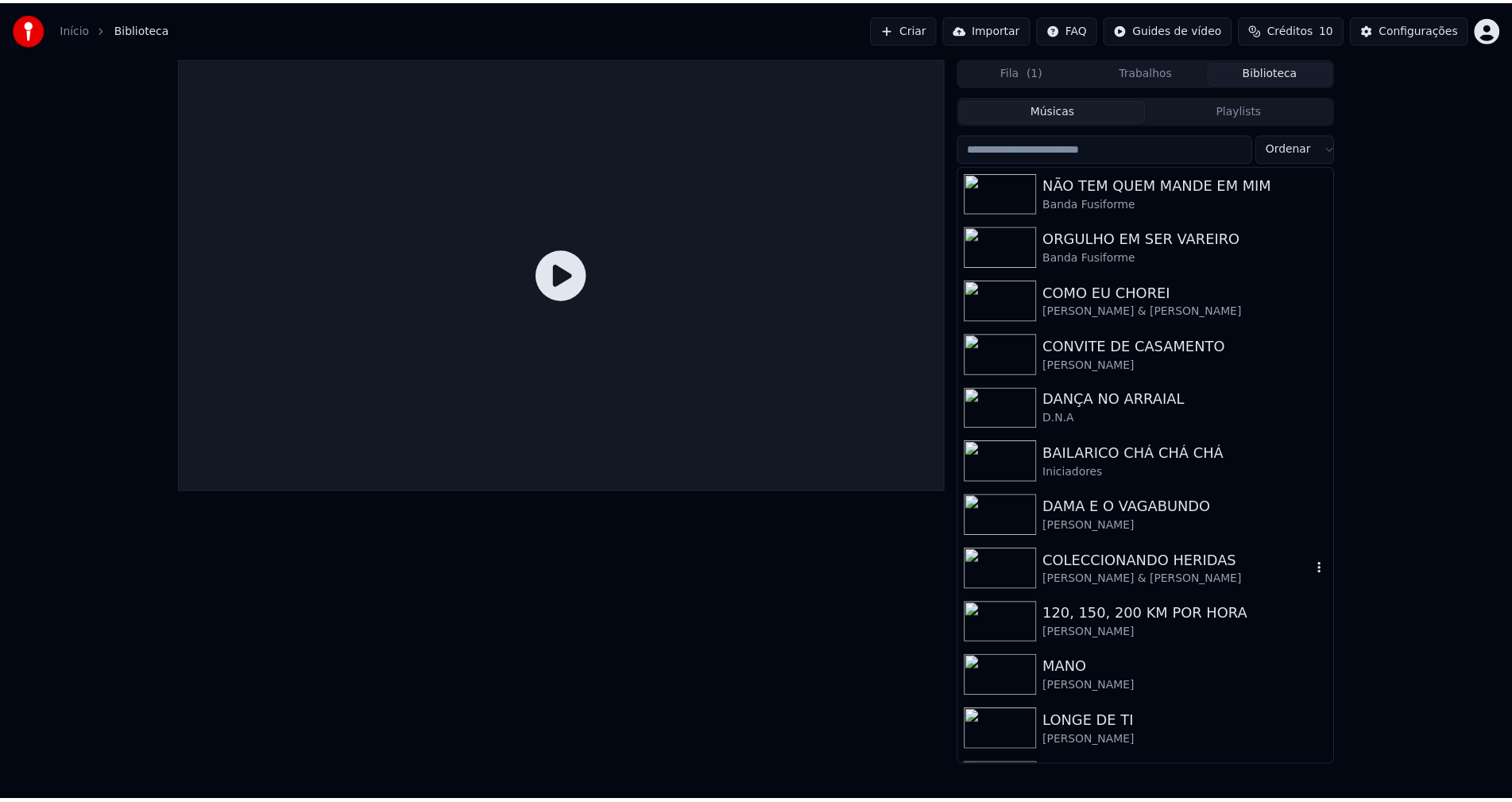
scroll to position [320, 0]
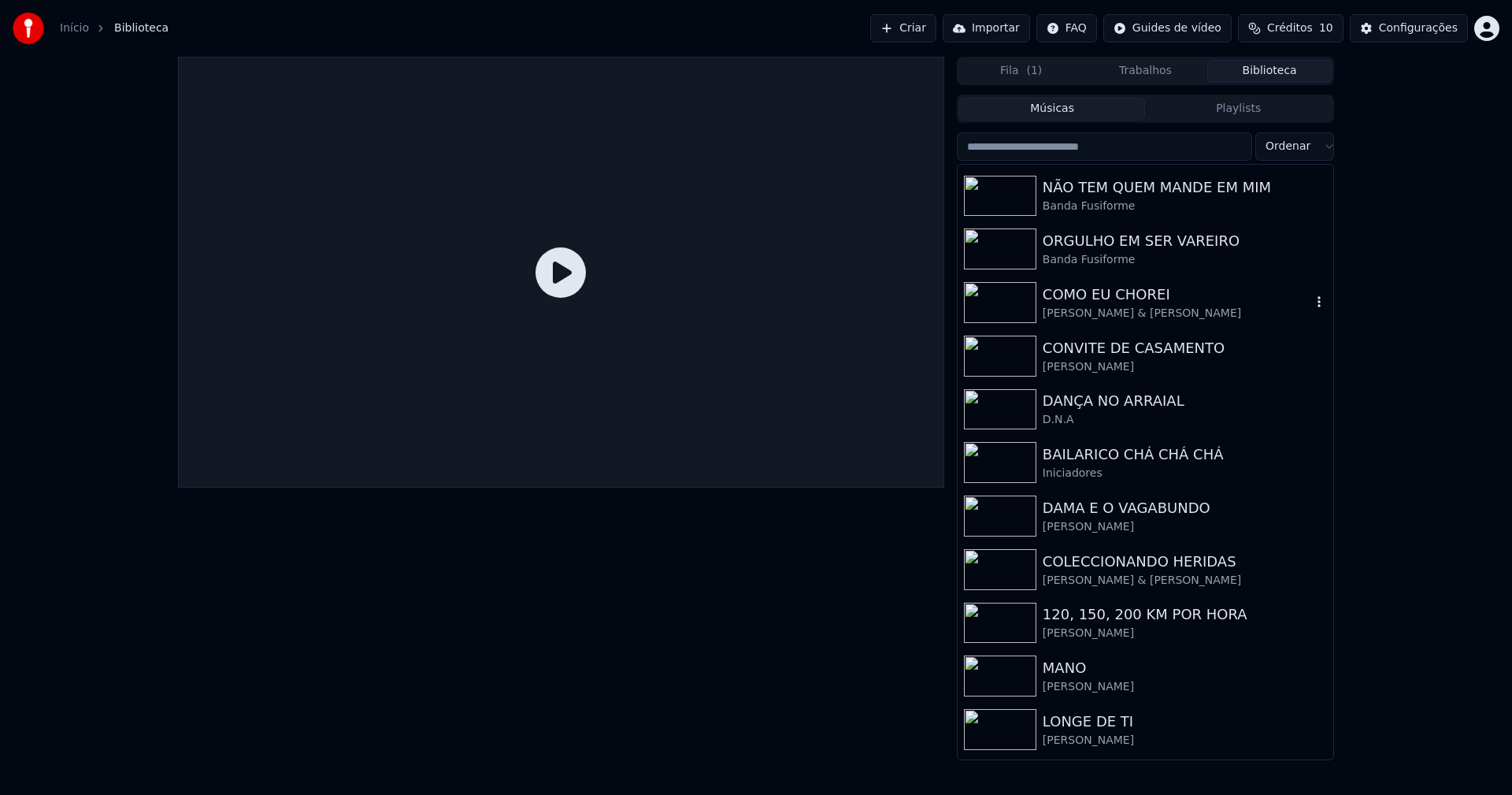
click at [1117, 309] on div "[PERSON_NAME] & [PERSON_NAME]" at bounding box center [1177, 314] width 268 height 16
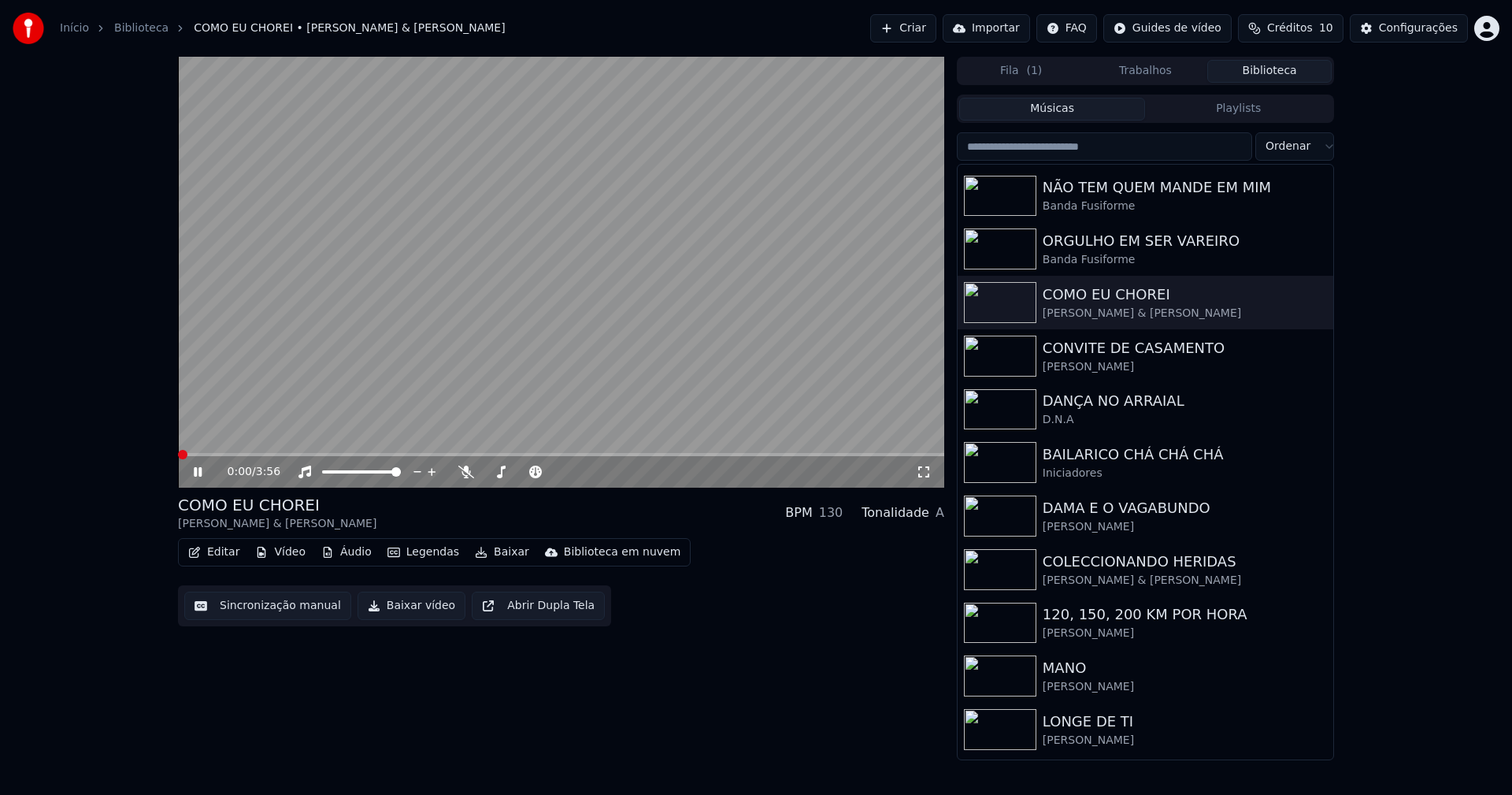
click at [402, 454] on span at bounding box center [561, 455] width 766 height 3
click at [202, 475] on icon at bounding box center [209, 471] width 37 height 13
click at [410, 616] on button "Baixar vídeo" at bounding box center [412, 606] width 108 height 29
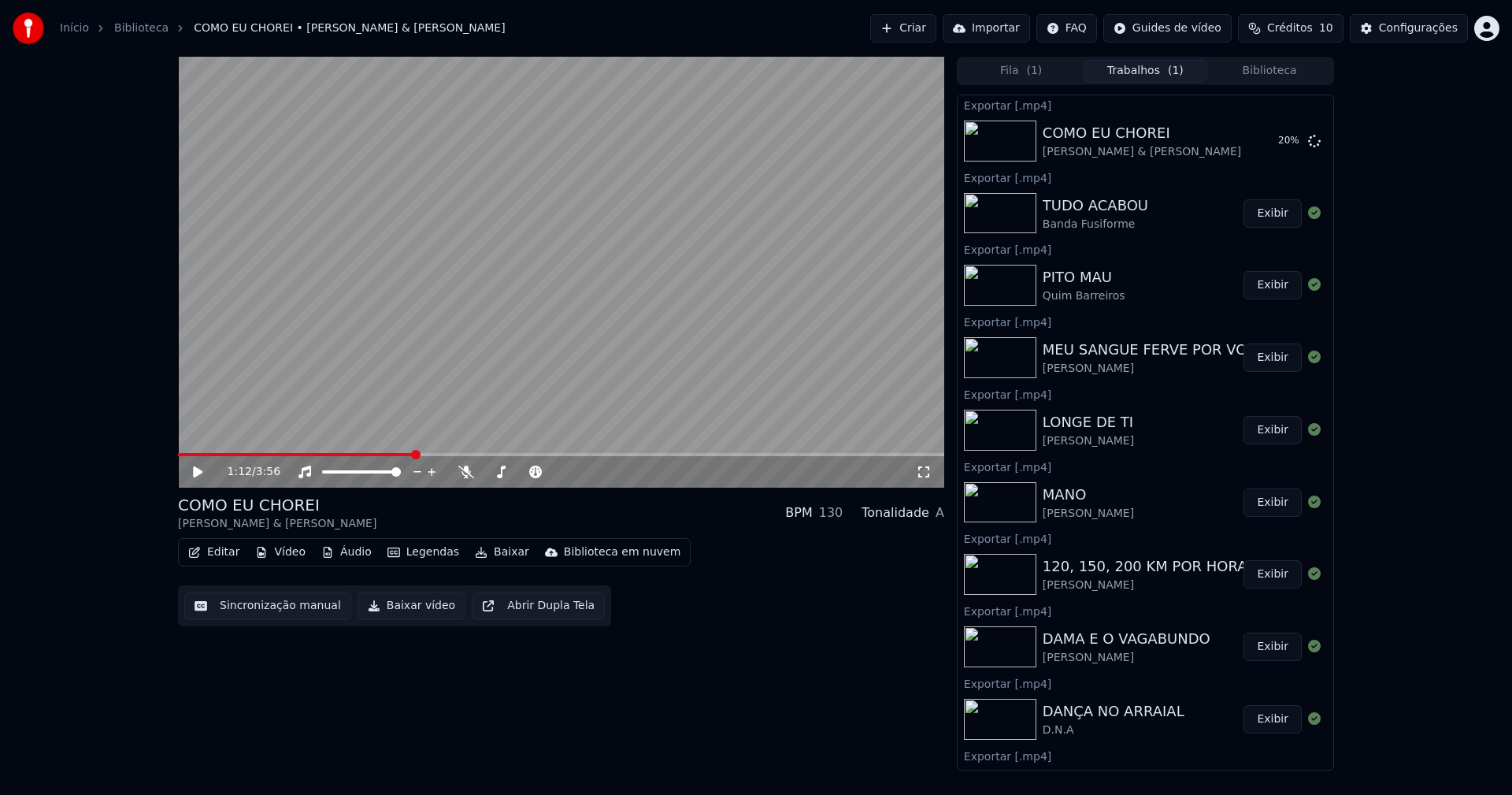
click at [1283, 69] on button "Biblioteca" at bounding box center [1269, 70] width 124 height 23
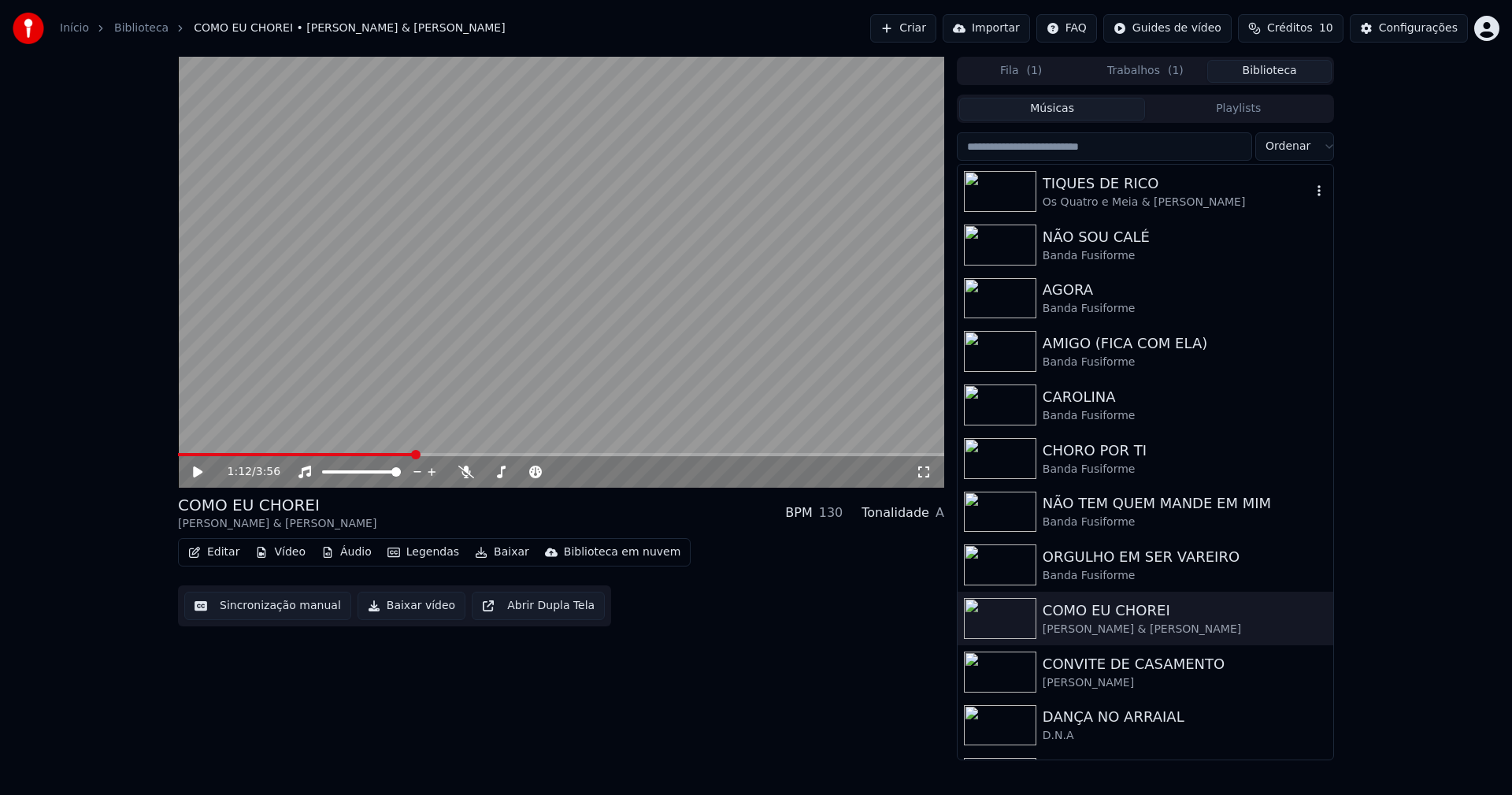
click at [1119, 202] on div "Os Quatro e Meia & [PERSON_NAME]" at bounding box center [1177, 202] width 268 height 16
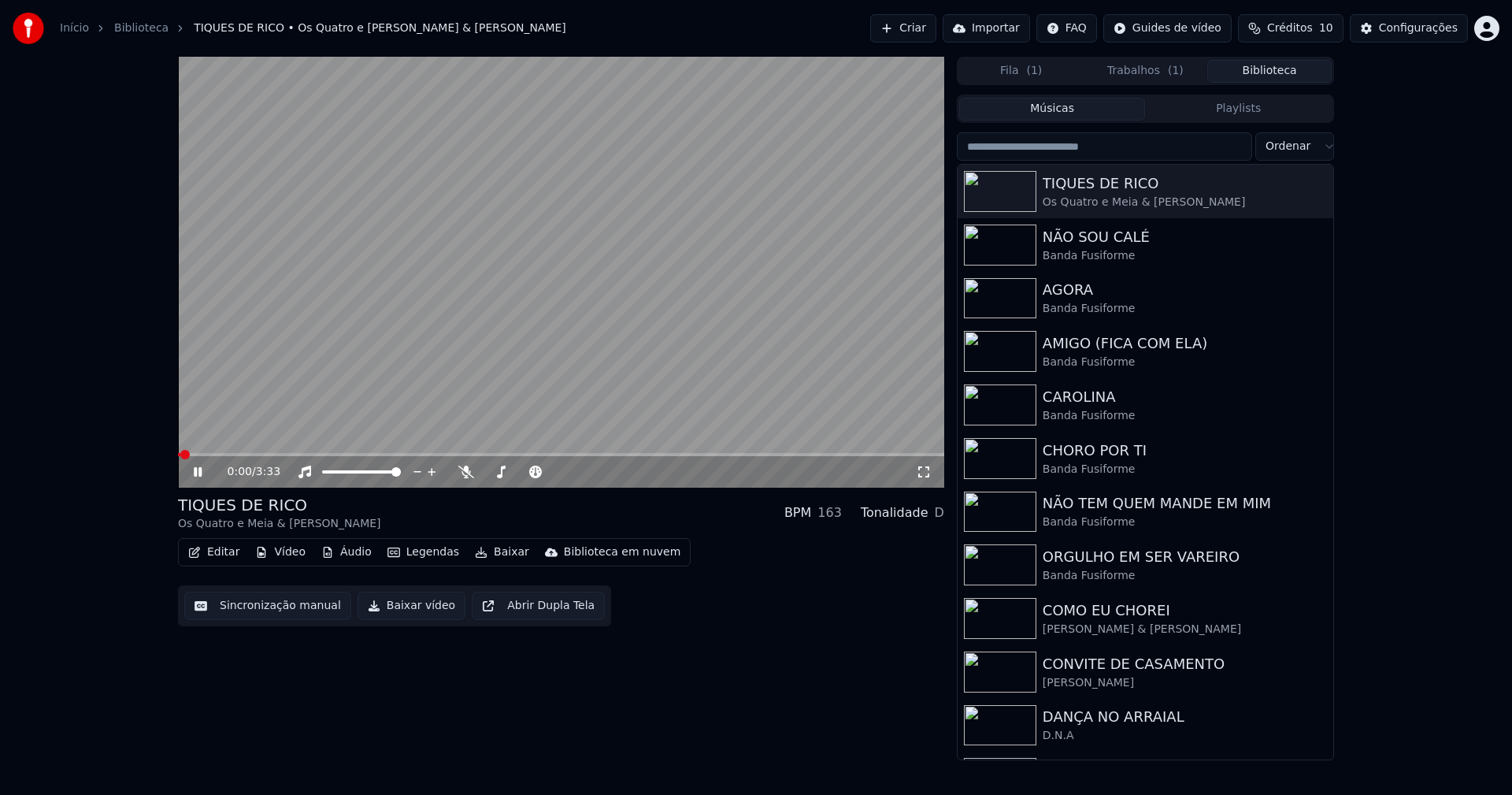
click at [195, 473] on icon at bounding box center [197, 471] width 8 height 9
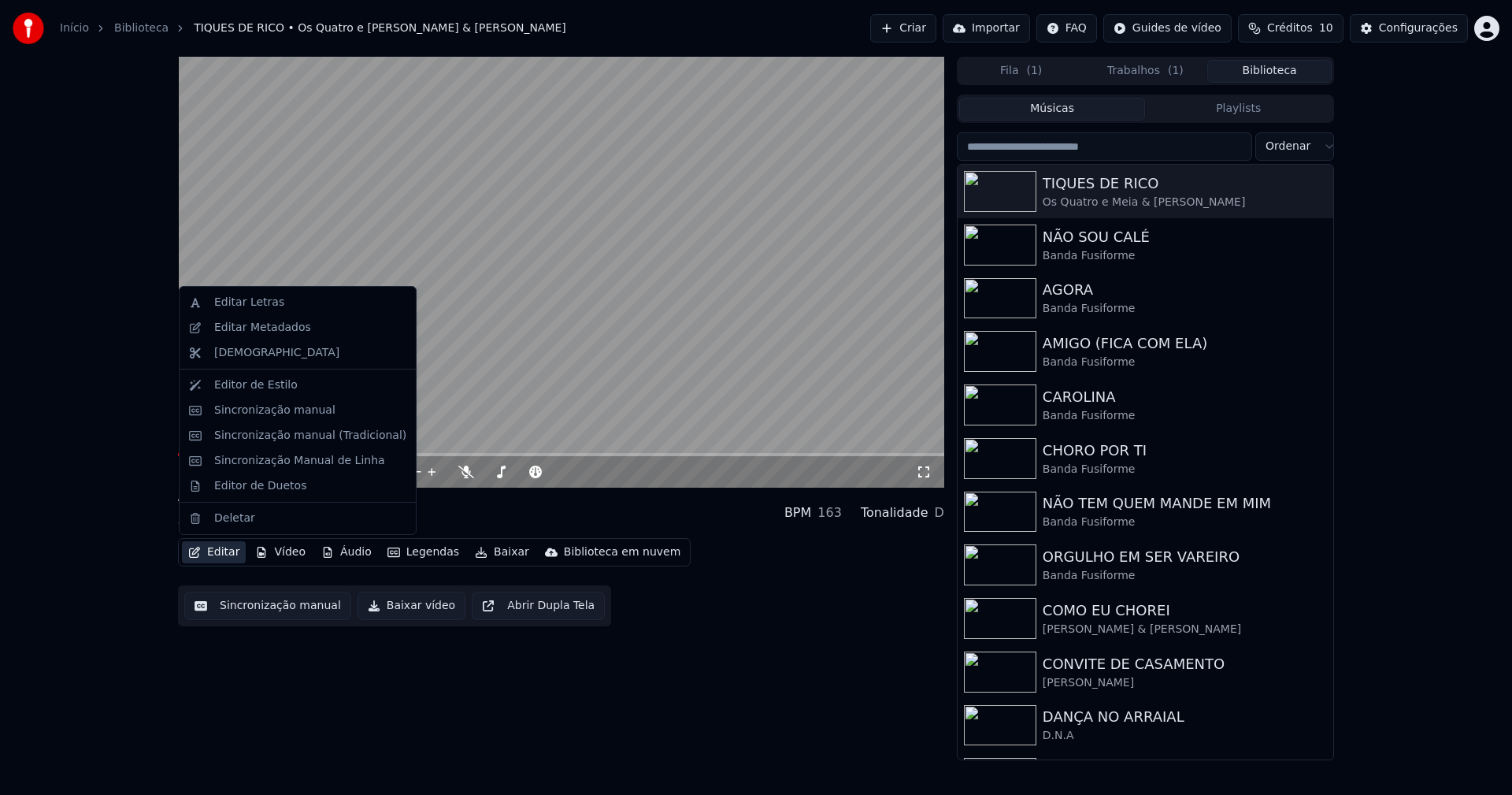
click at [225, 555] on button "Editar" at bounding box center [214, 553] width 64 height 22
click at [257, 488] on div "Editor de Duetos" at bounding box center [261, 486] width 92 height 16
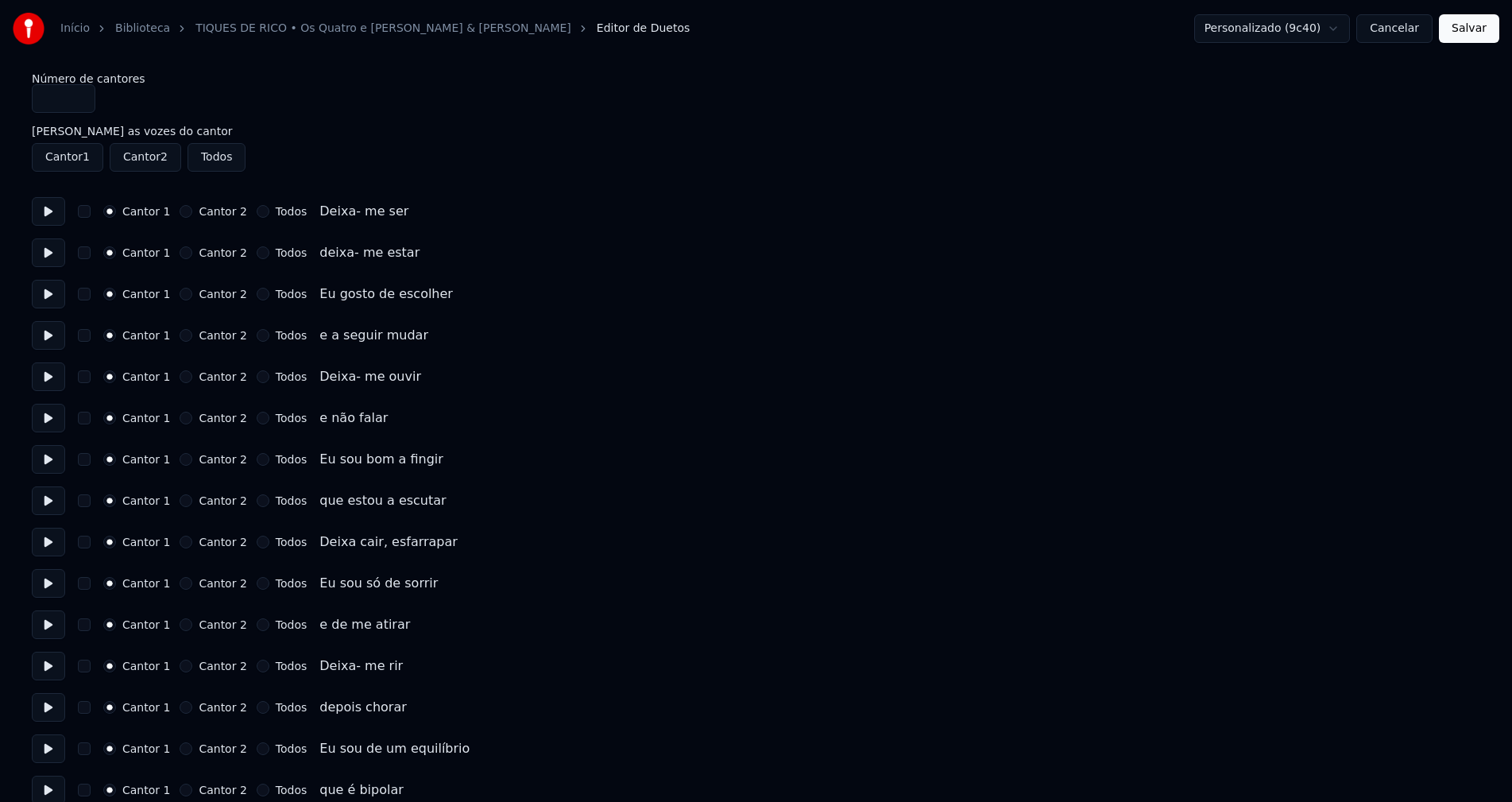
click at [1401, 32] on button "Cancelar" at bounding box center [1394, 29] width 76 height 29
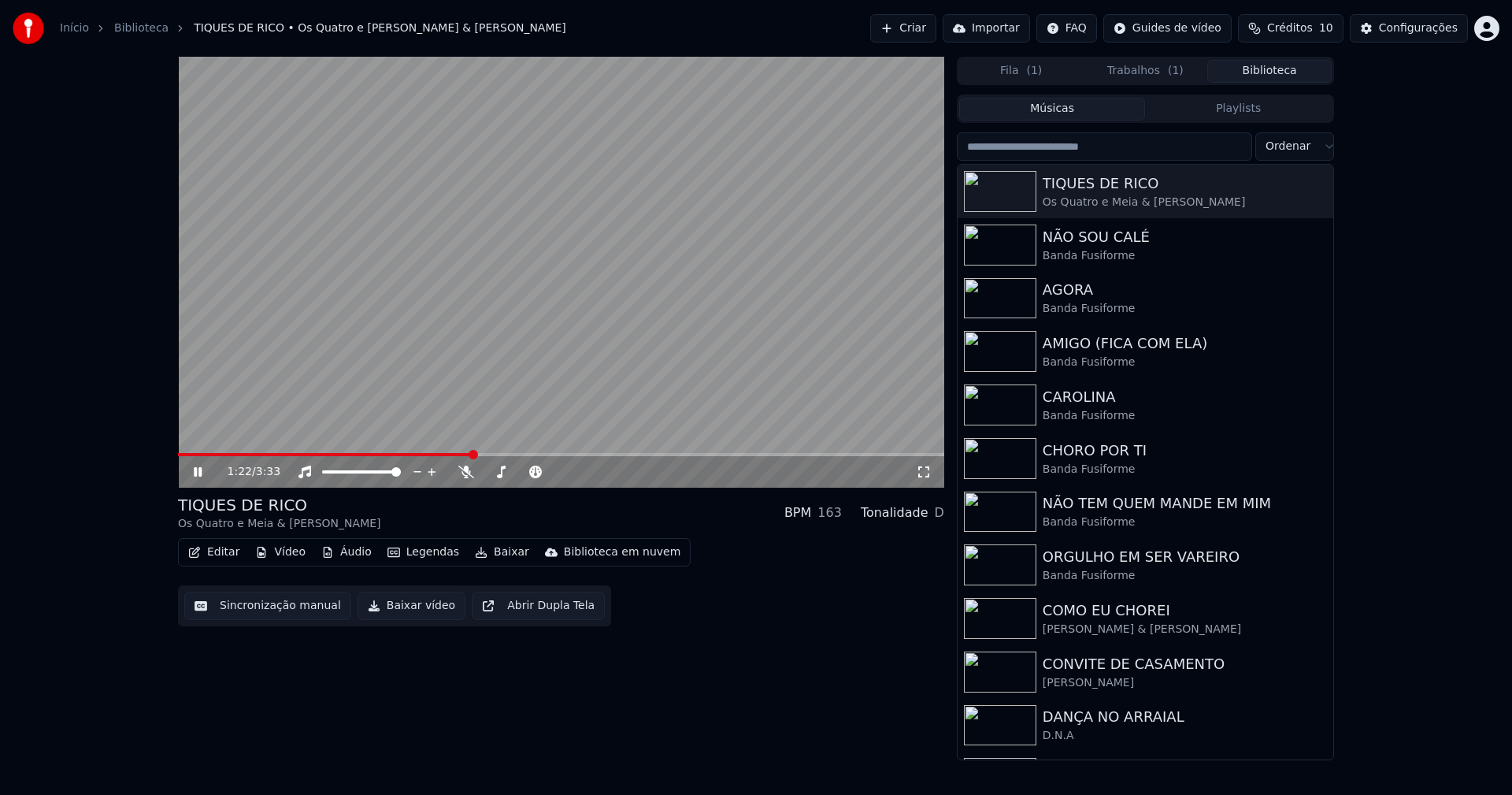
click at [470, 455] on span at bounding box center [561, 455] width 766 height 3
click at [573, 455] on span at bounding box center [561, 455] width 766 height 3
click at [684, 454] on span at bounding box center [561, 455] width 766 height 3
click at [746, 455] on span at bounding box center [561, 455] width 766 height 3
click at [202, 469] on icon at bounding box center [209, 471] width 37 height 13
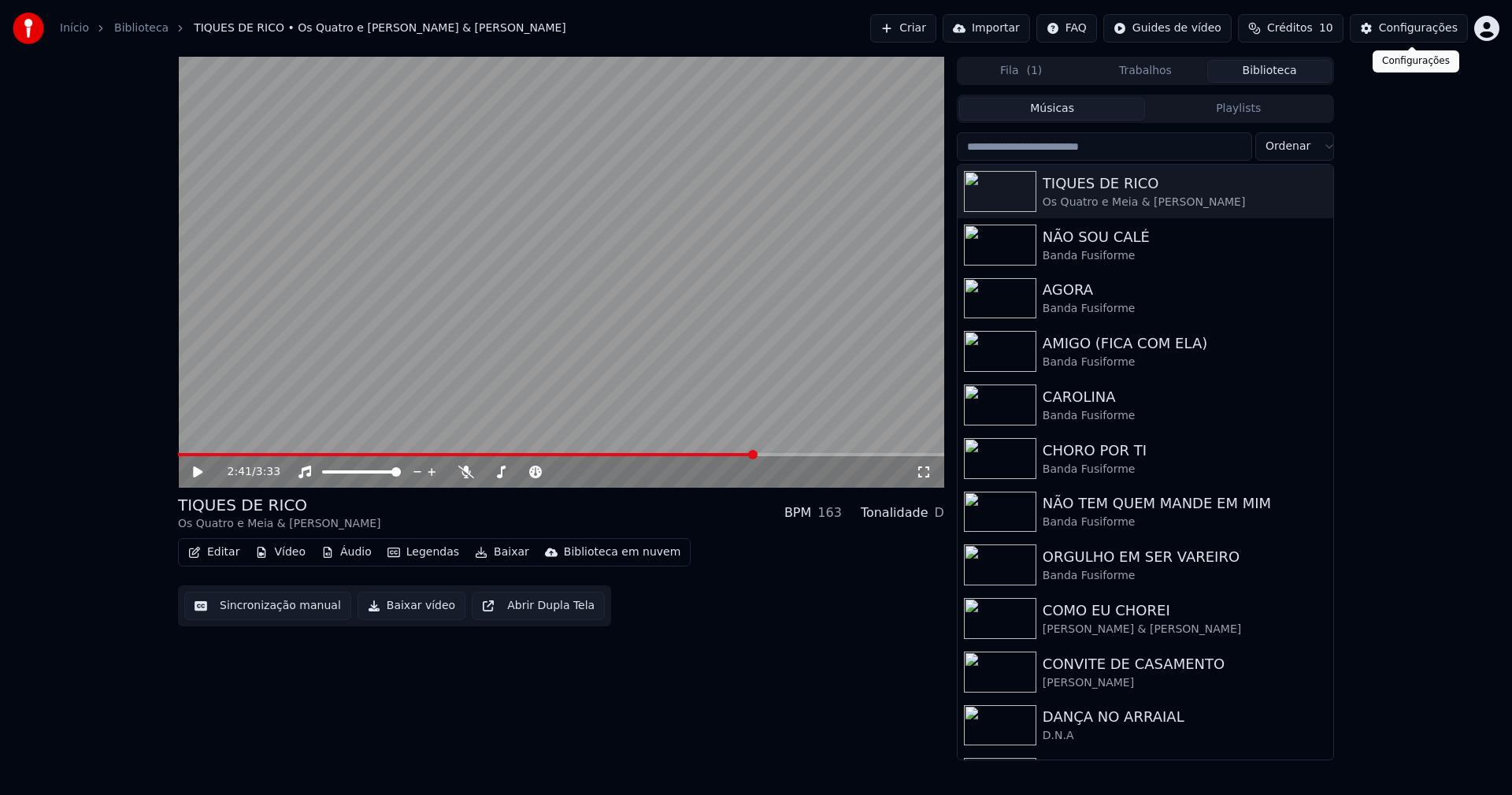
click at [1418, 33] on div "Configurações" at bounding box center [1418, 28] width 79 height 16
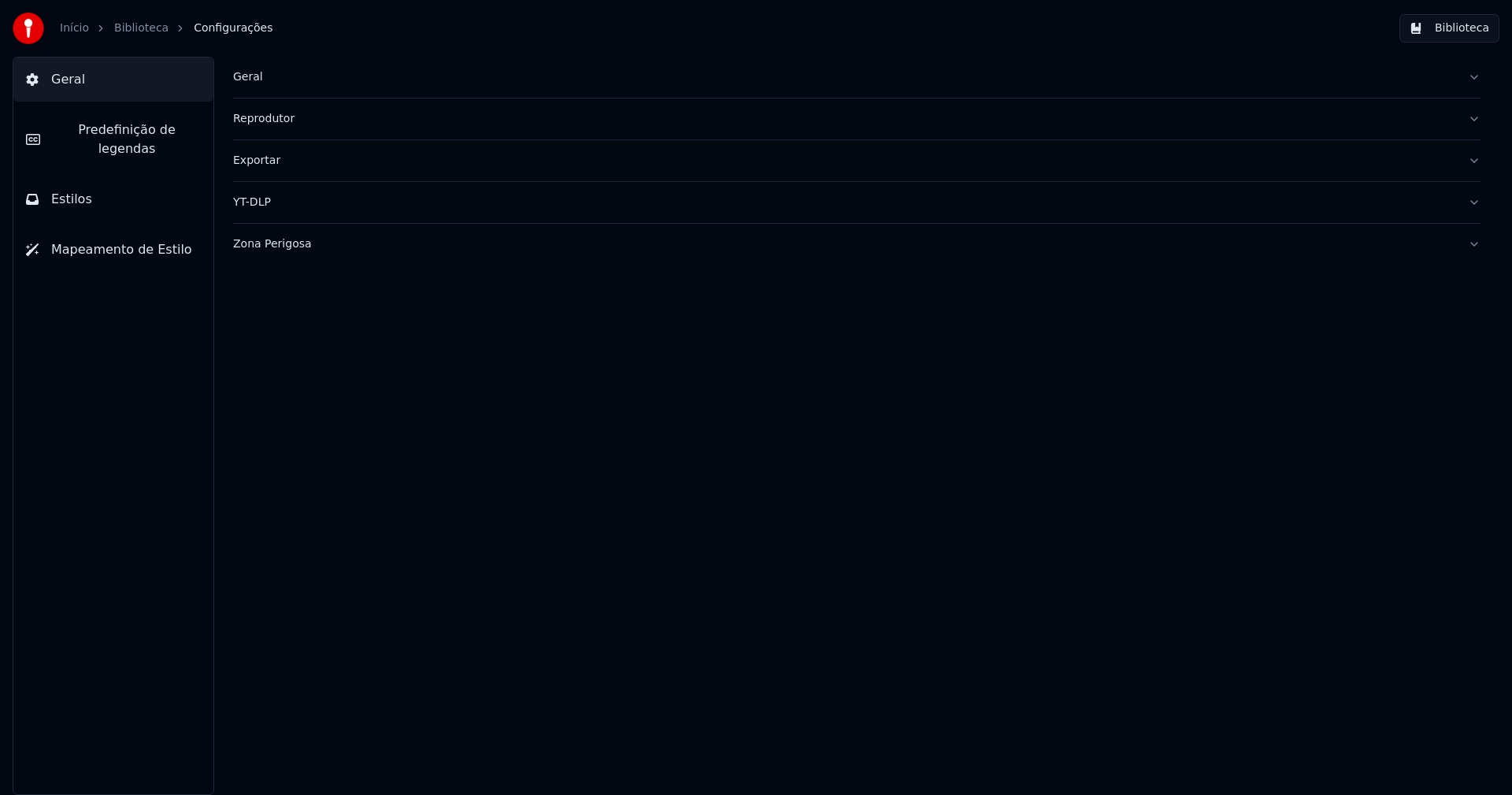
click at [127, 187] on button "Estilos" at bounding box center [113, 199] width 200 height 44
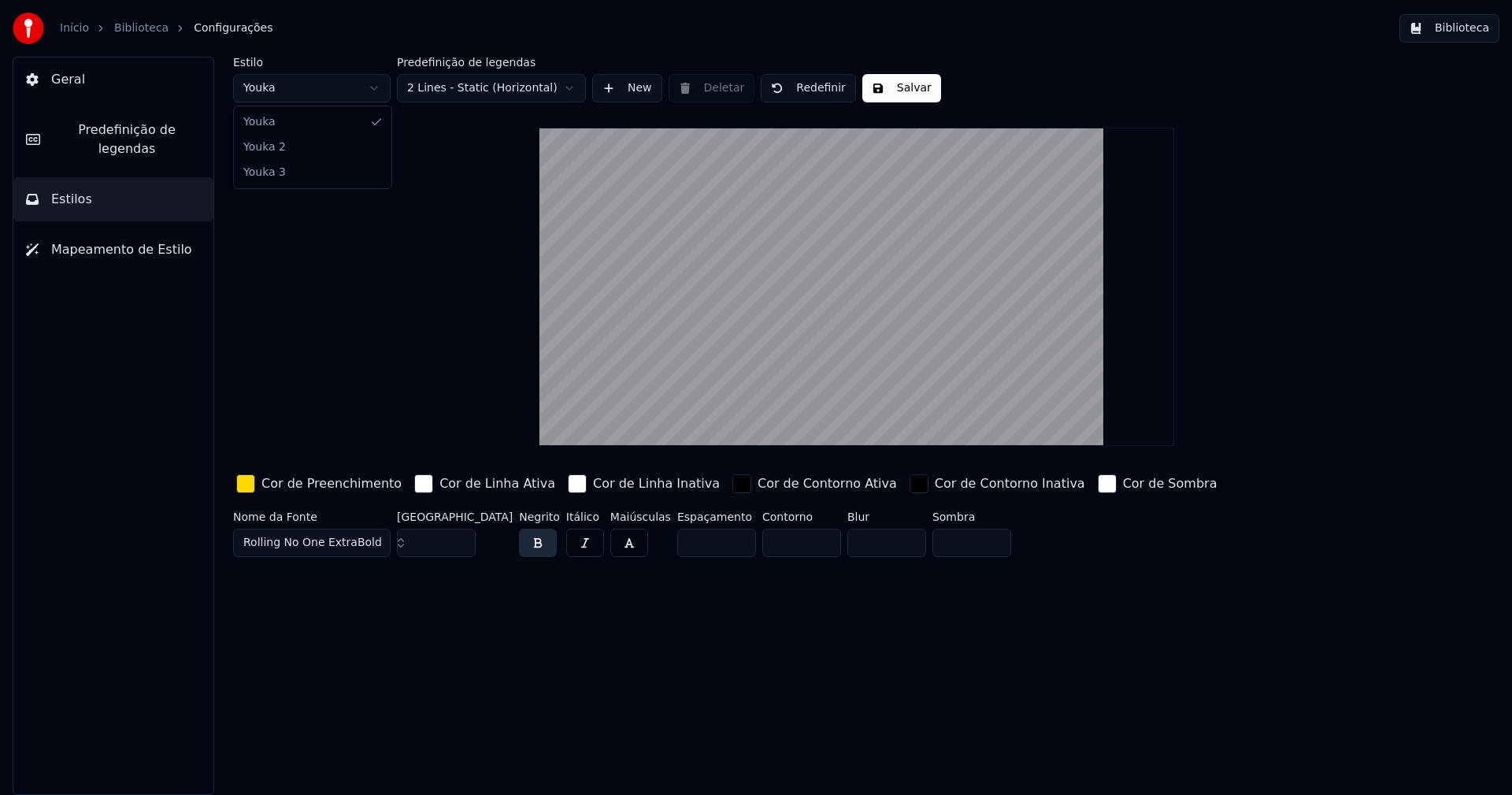
click at [292, 91] on html "Início Biblioteca Configurações Biblioteca Geral Predefinição de legendas Estil…" at bounding box center [756, 398] width 1512 height 795
click at [458, 543] on input "**" at bounding box center [437, 543] width 79 height 29
click at [458, 547] on input "**" at bounding box center [437, 543] width 79 height 29
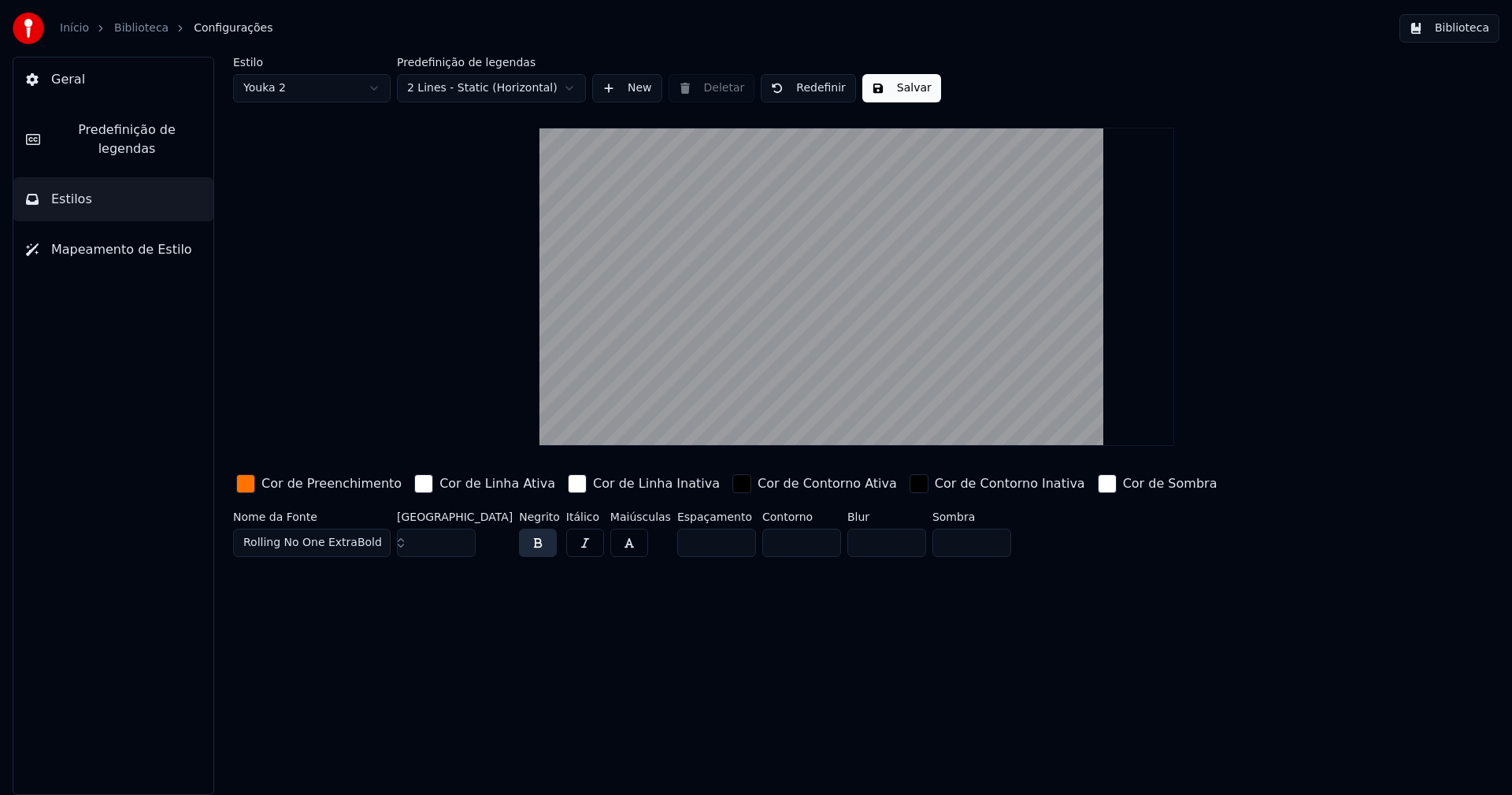
click at [458, 547] on input "**" at bounding box center [437, 543] width 79 height 29
type input "**"
click at [458, 547] on input "**" at bounding box center [437, 543] width 79 height 29
click at [894, 97] on button "Salvar" at bounding box center [902, 88] width 79 height 29
click at [1465, 28] on button "Biblioteca" at bounding box center [1449, 29] width 100 height 29
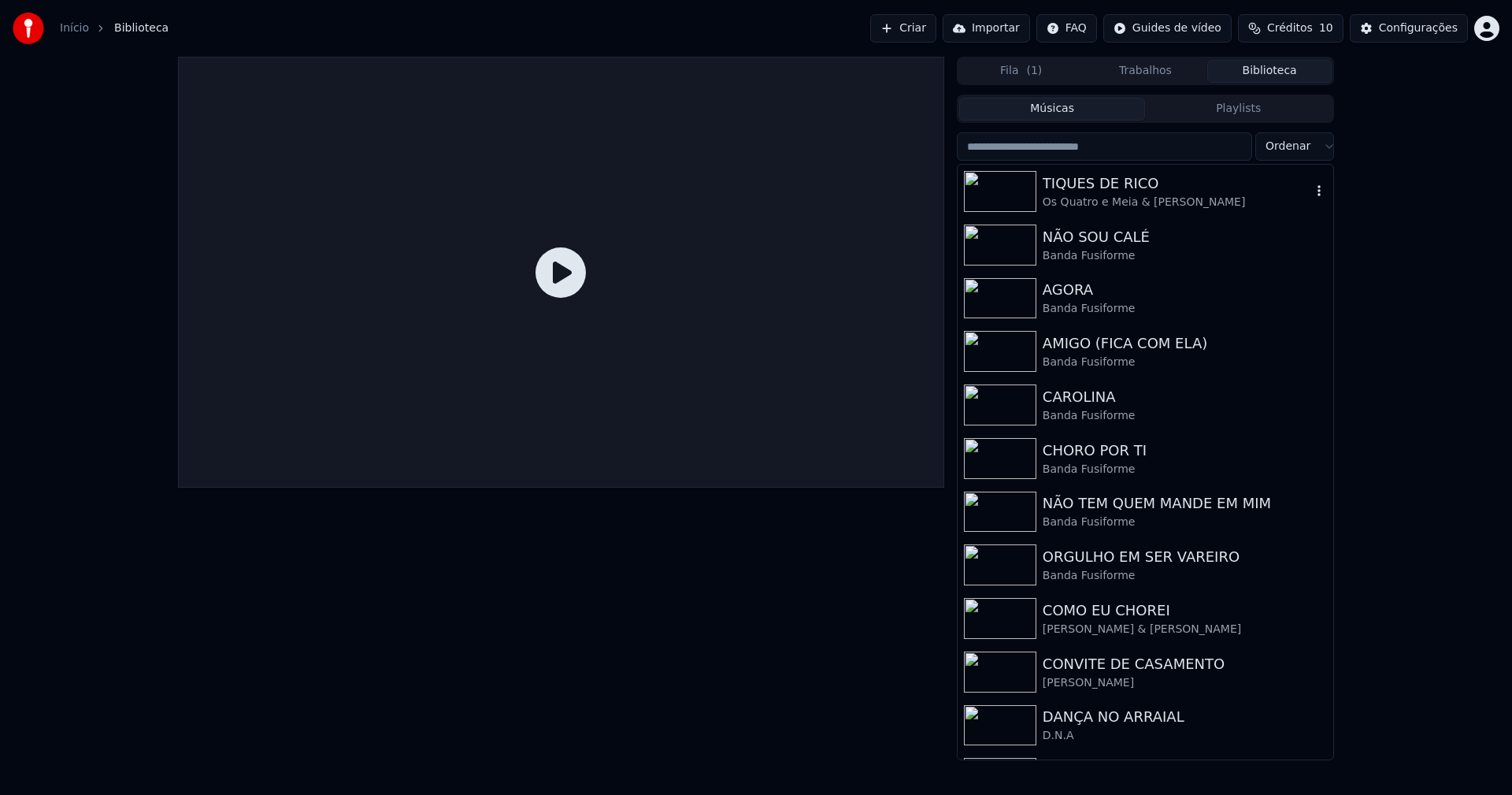
click at [1112, 195] on div "Os Quatro e Meia & [PERSON_NAME]" at bounding box center [1177, 202] width 268 height 16
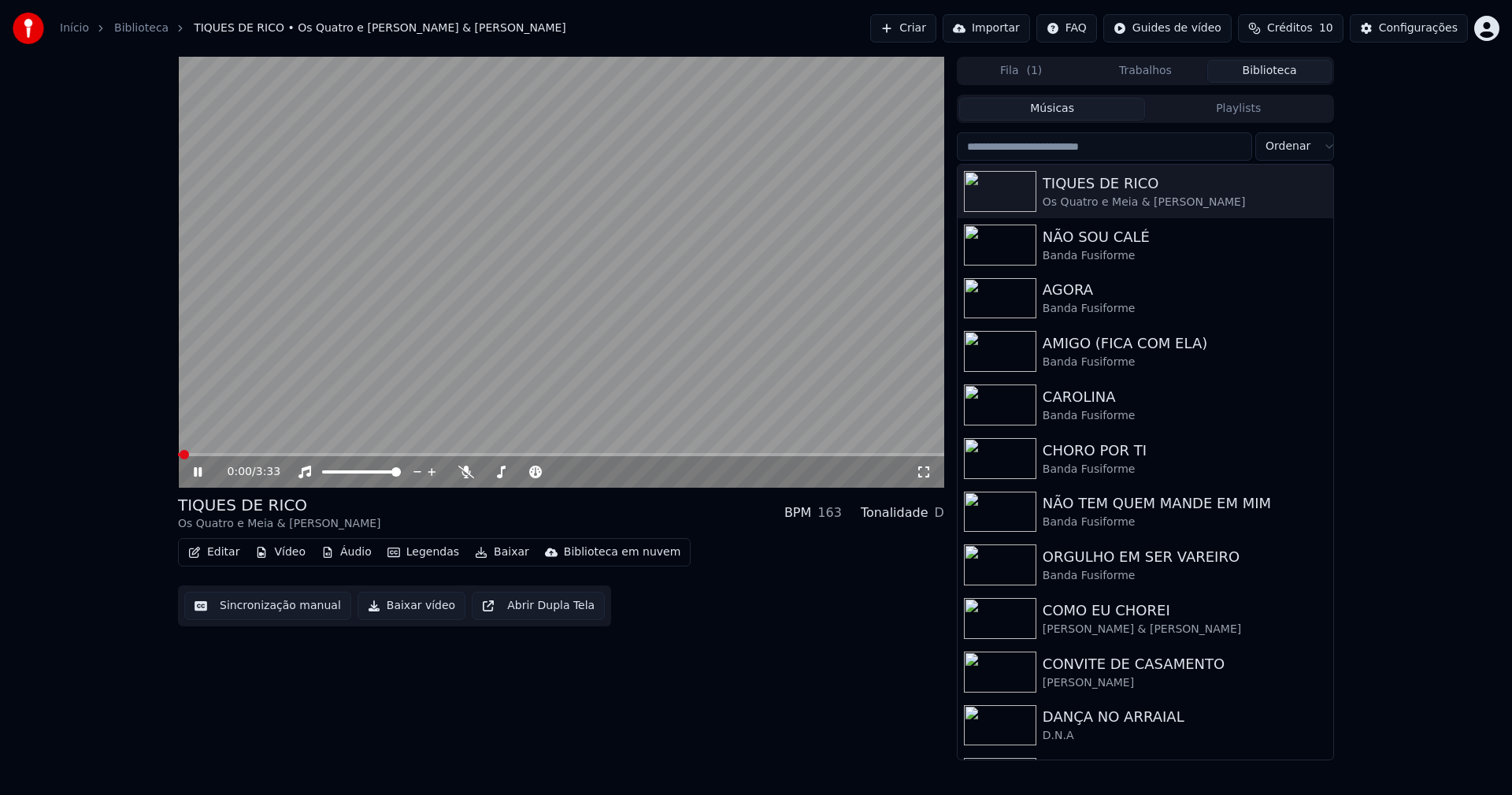
click at [419, 615] on button "Baixar vídeo" at bounding box center [412, 606] width 108 height 29
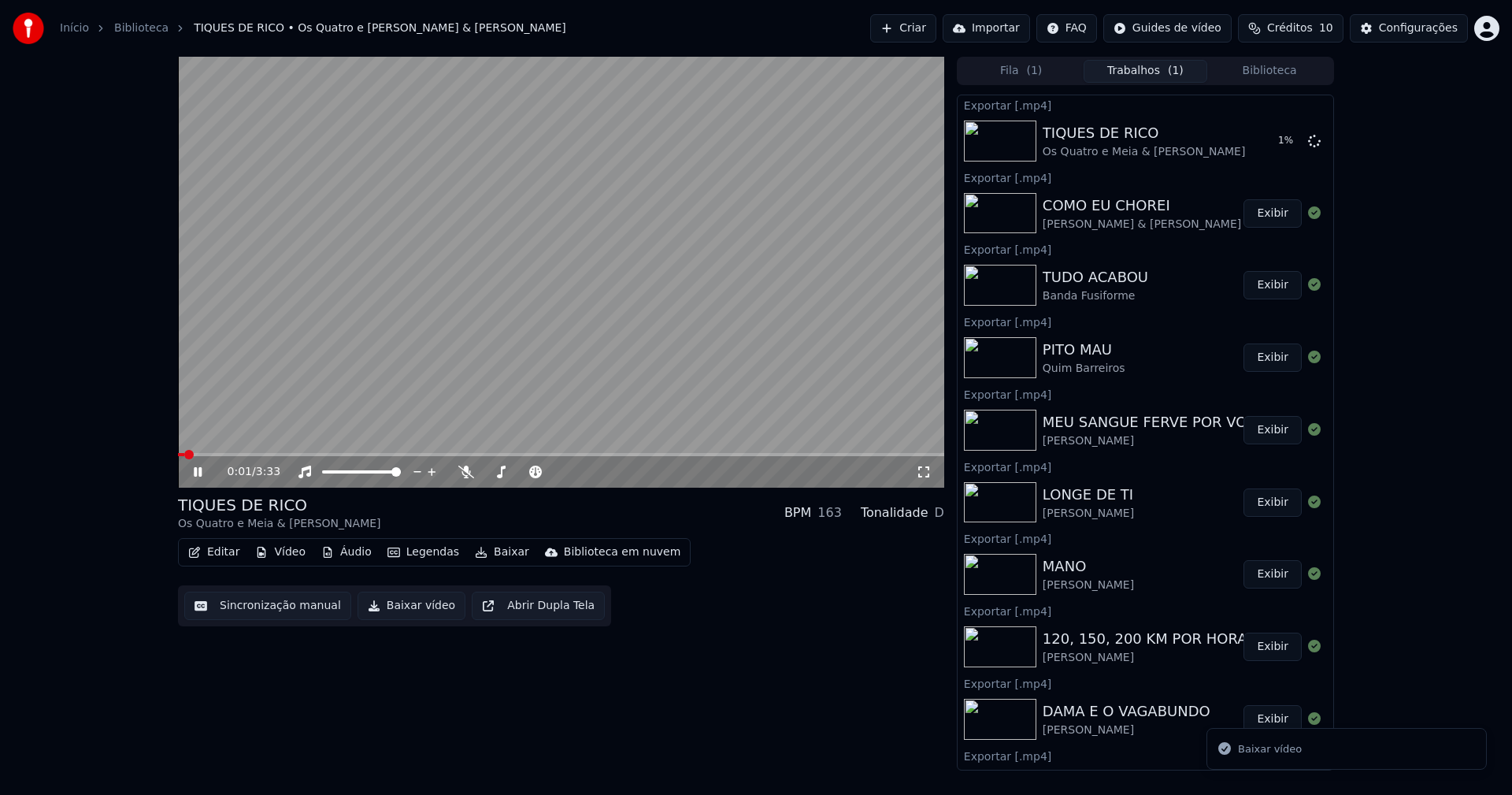
click at [194, 476] on icon at bounding box center [197, 471] width 8 height 9
click at [1277, 66] on button "Biblioteca" at bounding box center [1269, 70] width 124 height 23
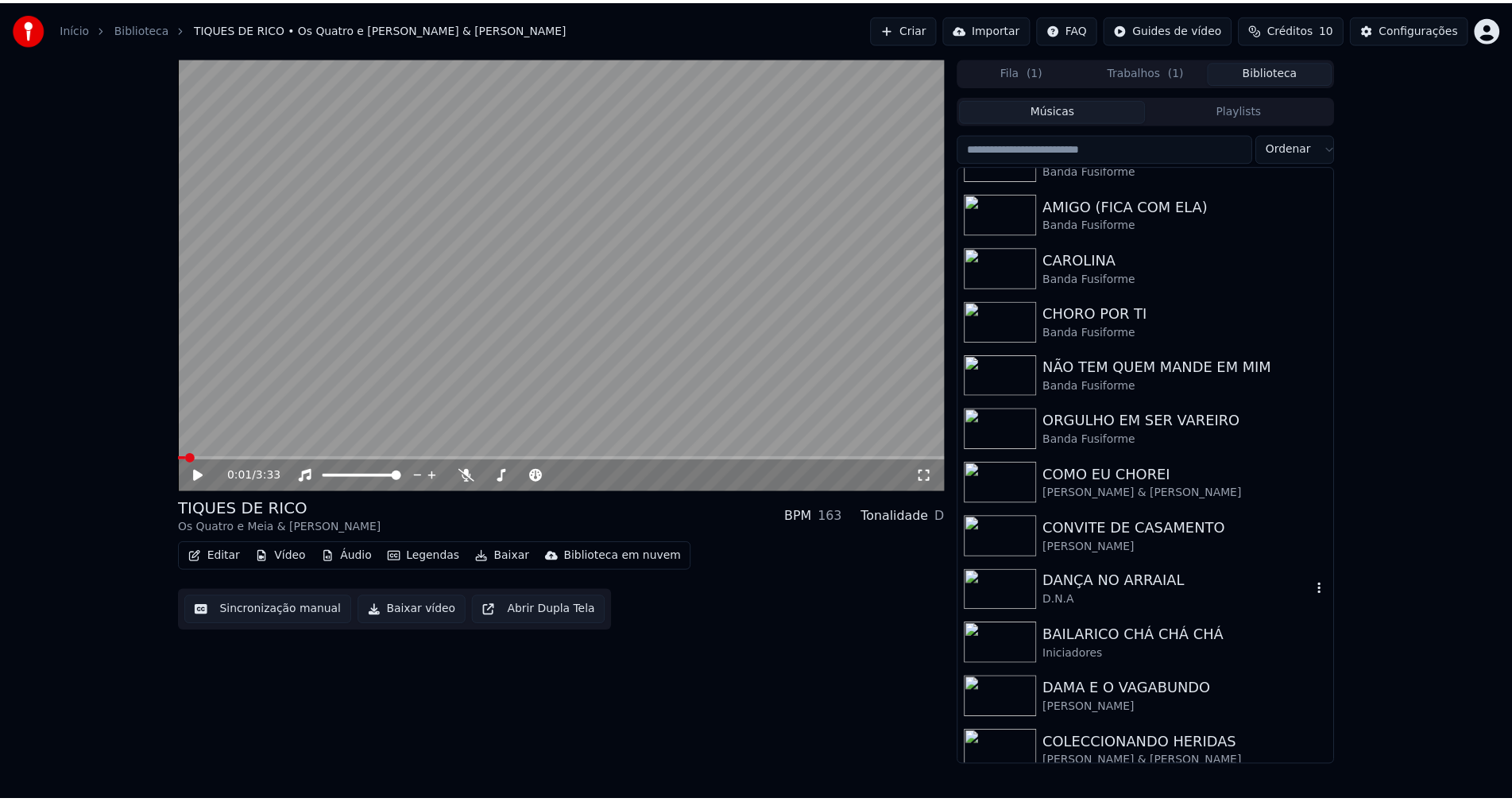
scroll to position [159, 0]
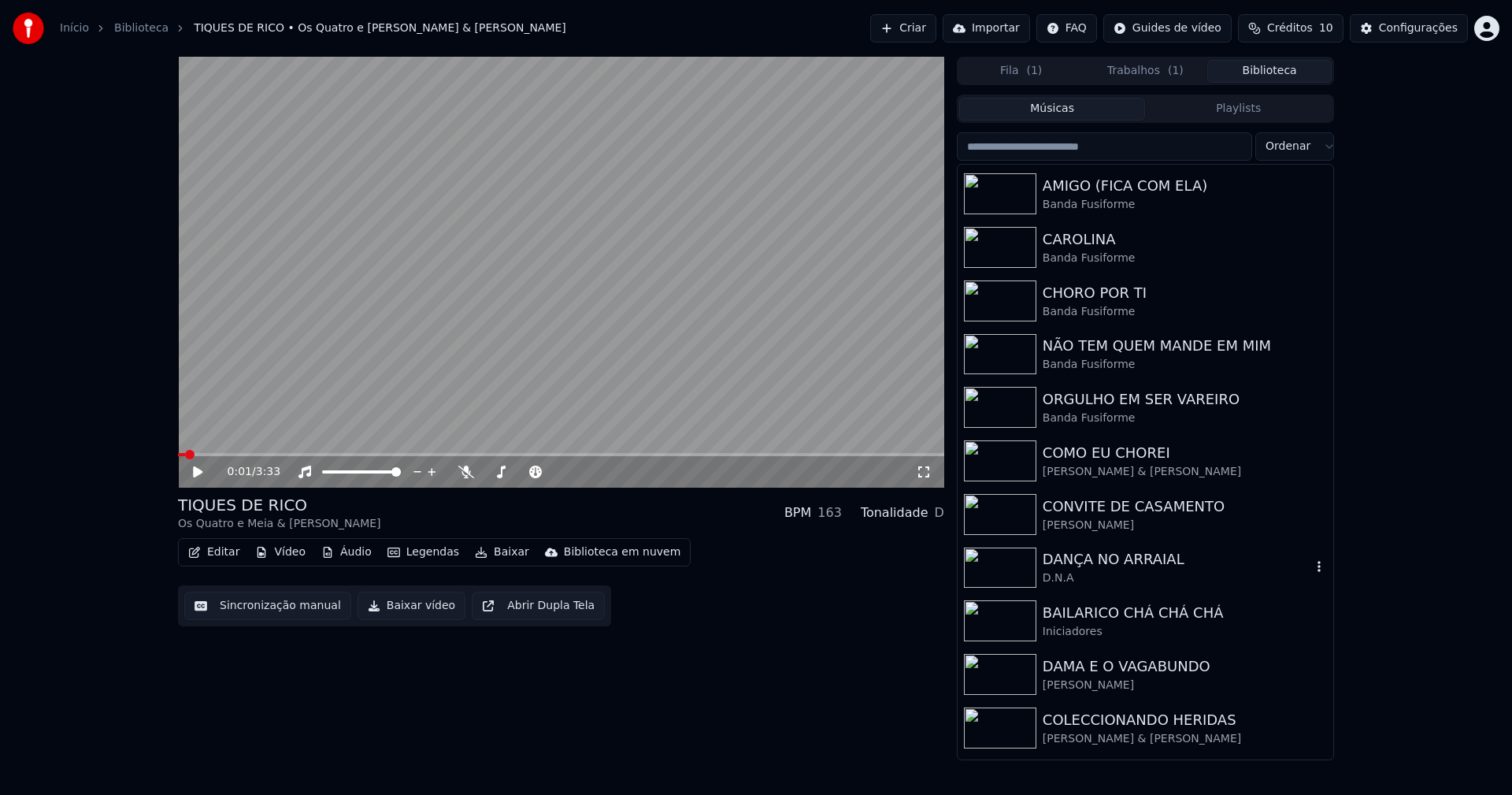
drag, startPoint x: 1116, startPoint y: 574, endPoint x: 802, endPoint y: 501, distance: 322.4
click at [1116, 574] on div "D.N.A" at bounding box center [1177, 578] width 268 height 16
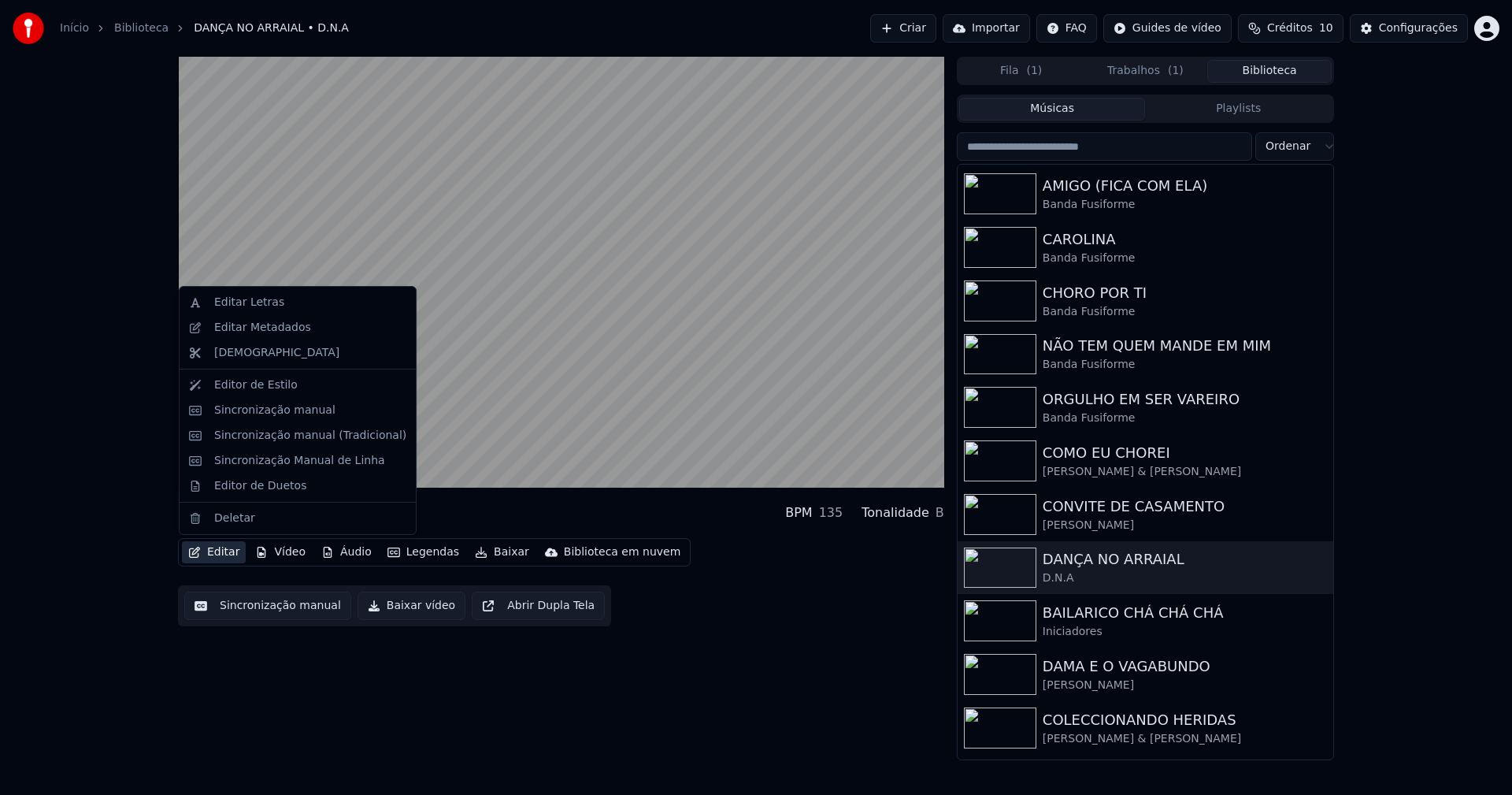
click at [223, 553] on button "Editar" at bounding box center [214, 553] width 64 height 22
click at [238, 489] on div "Editor de Duetos" at bounding box center [261, 486] width 92 height 16
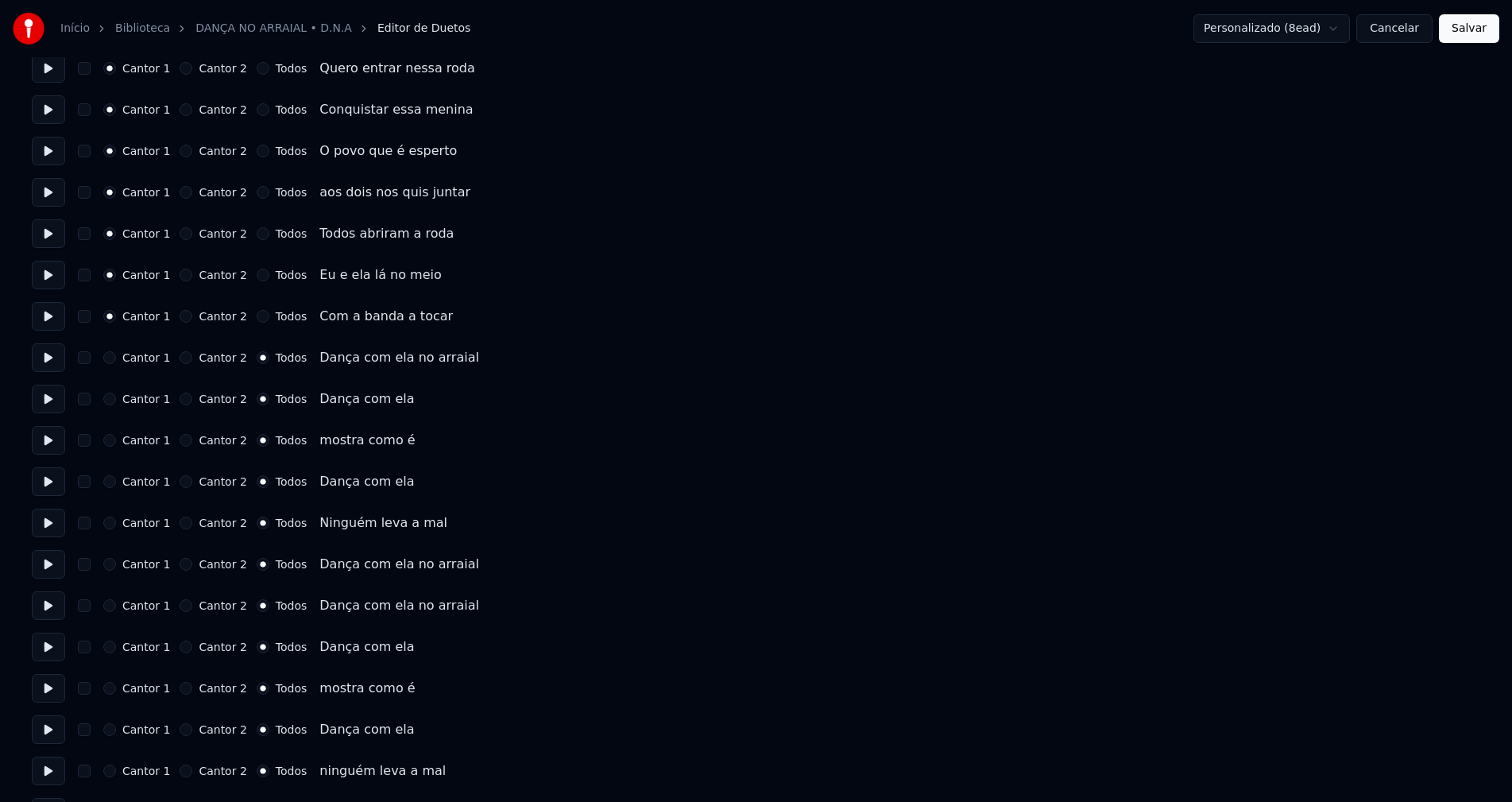
scroll to position [239, 0]
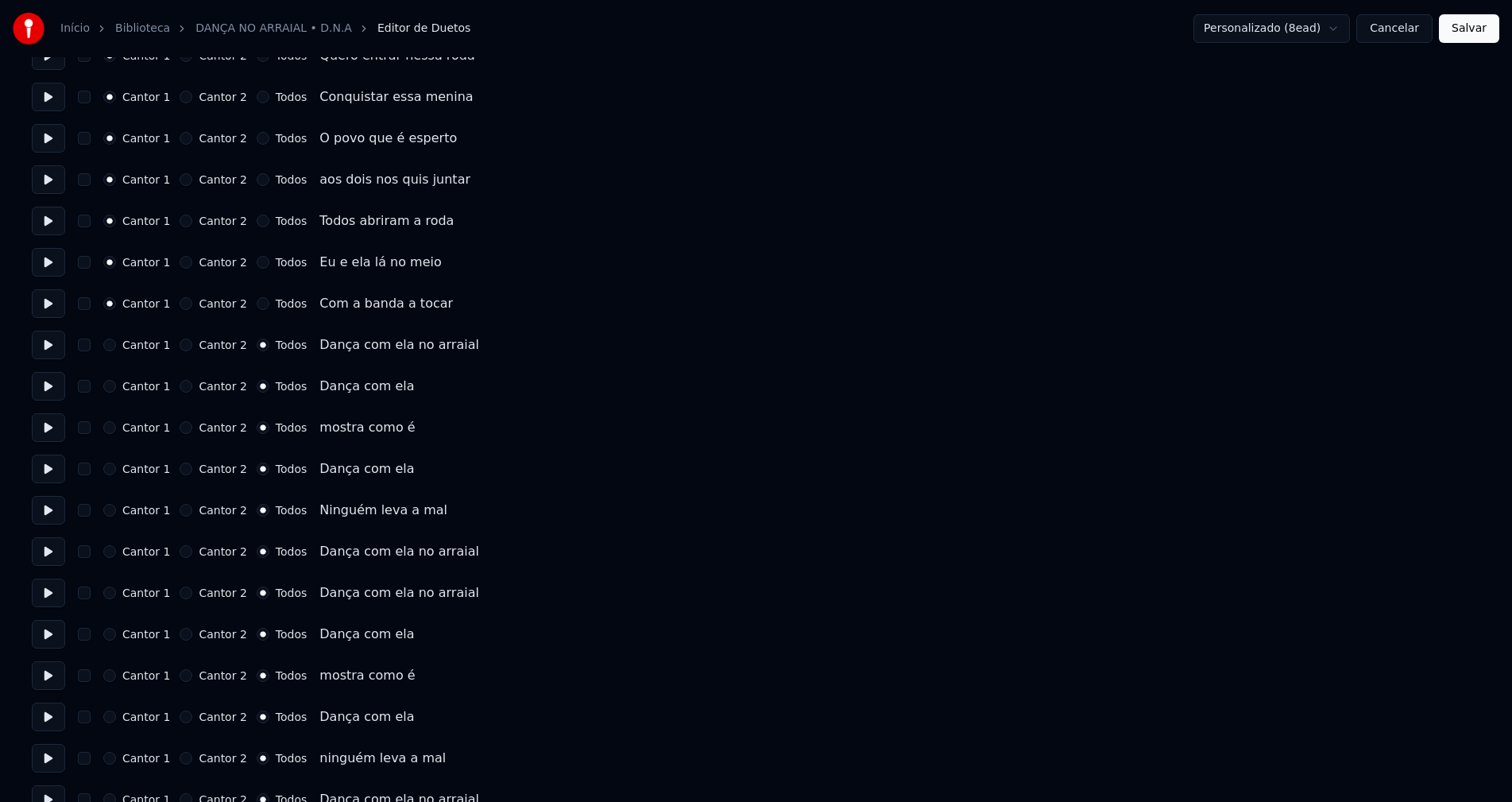
click at [1400, 30] on button "Cancelar" at bounding box center [1394, 29] width 76 height 29
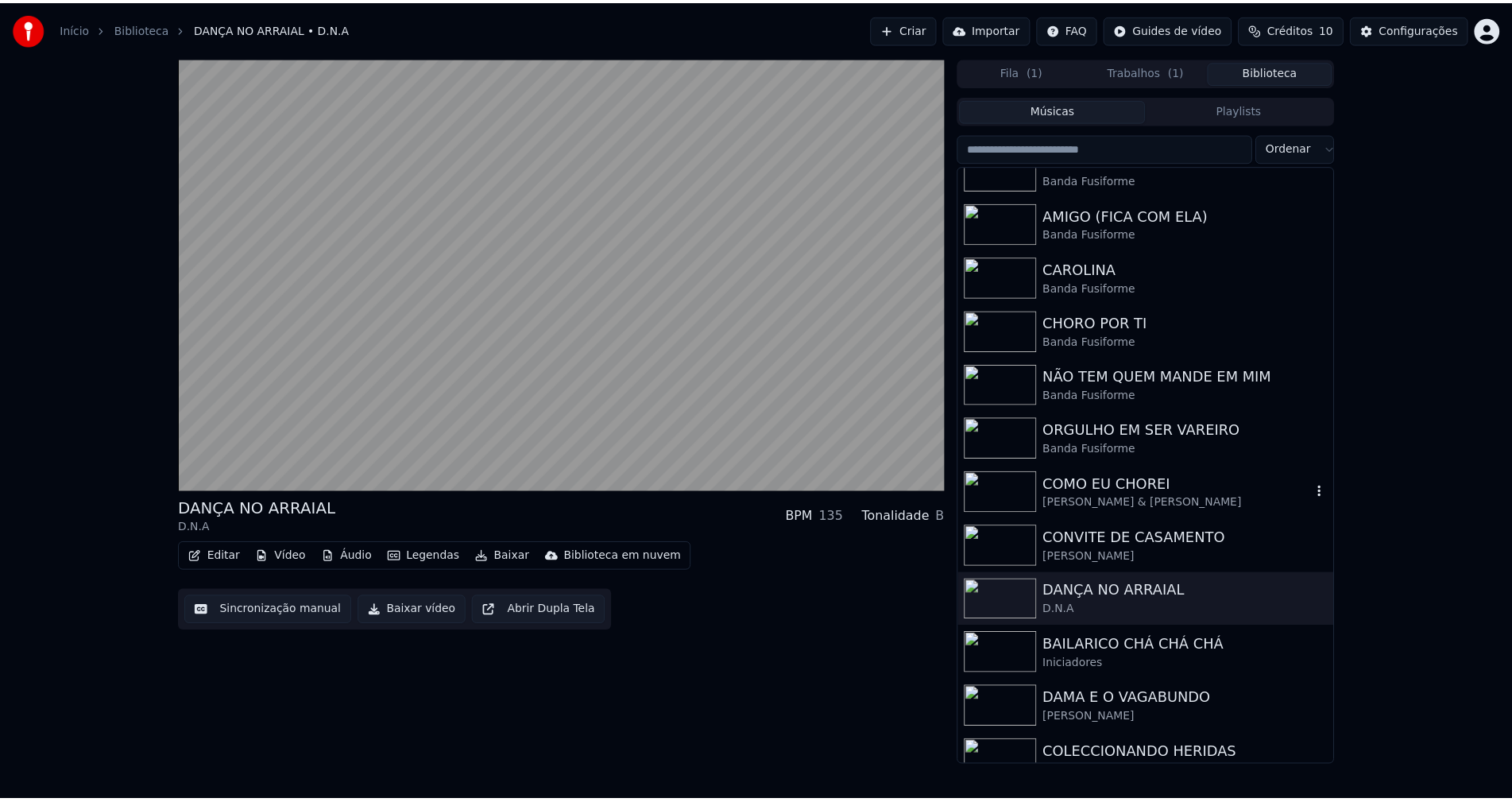
scroll to position [159, 0]
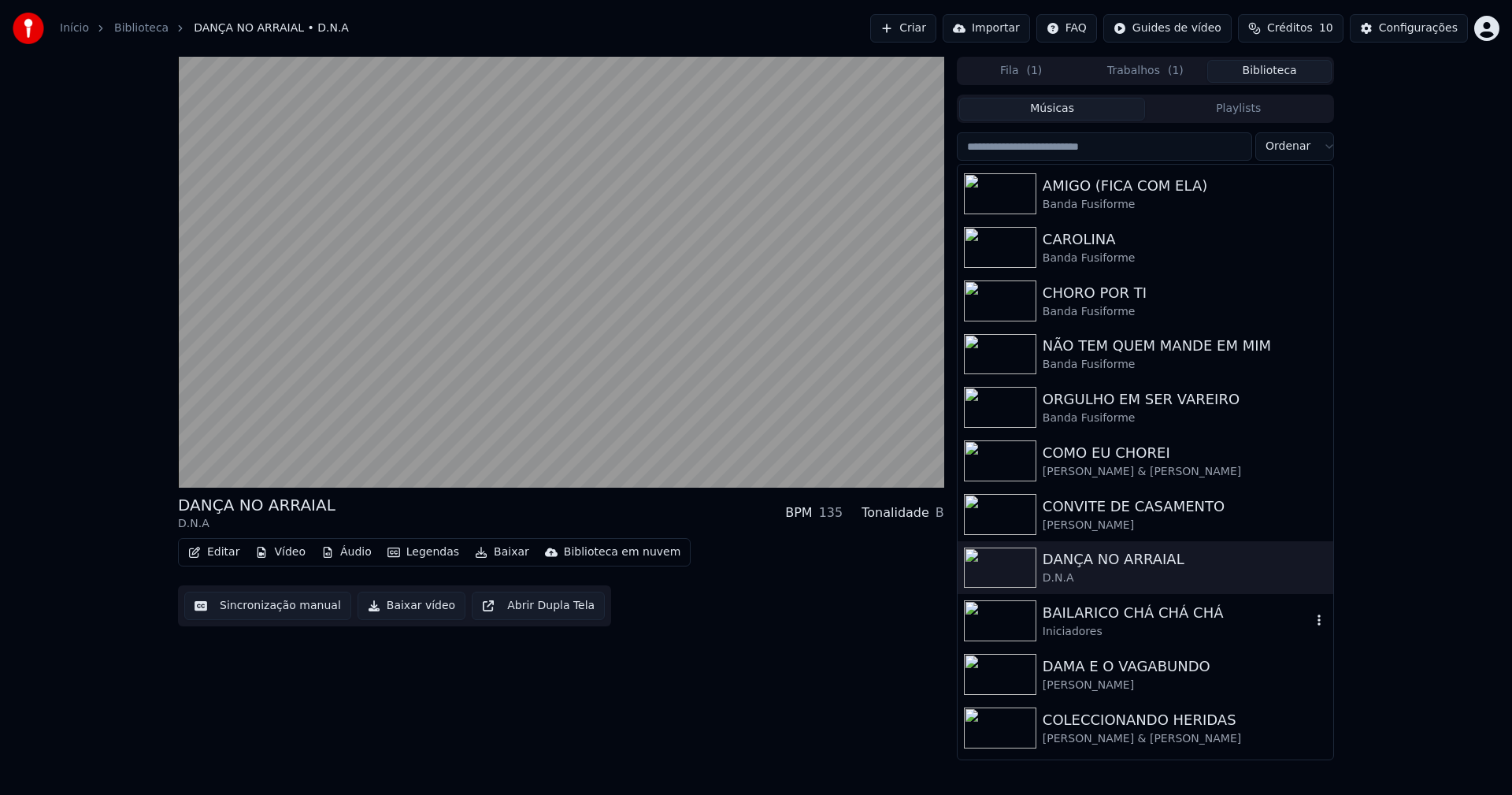
click at [1125, 620] on div "BAILARICO CHÁ CHÁ CHÁ" at bounding box center [1177, 613] width 268 height 22
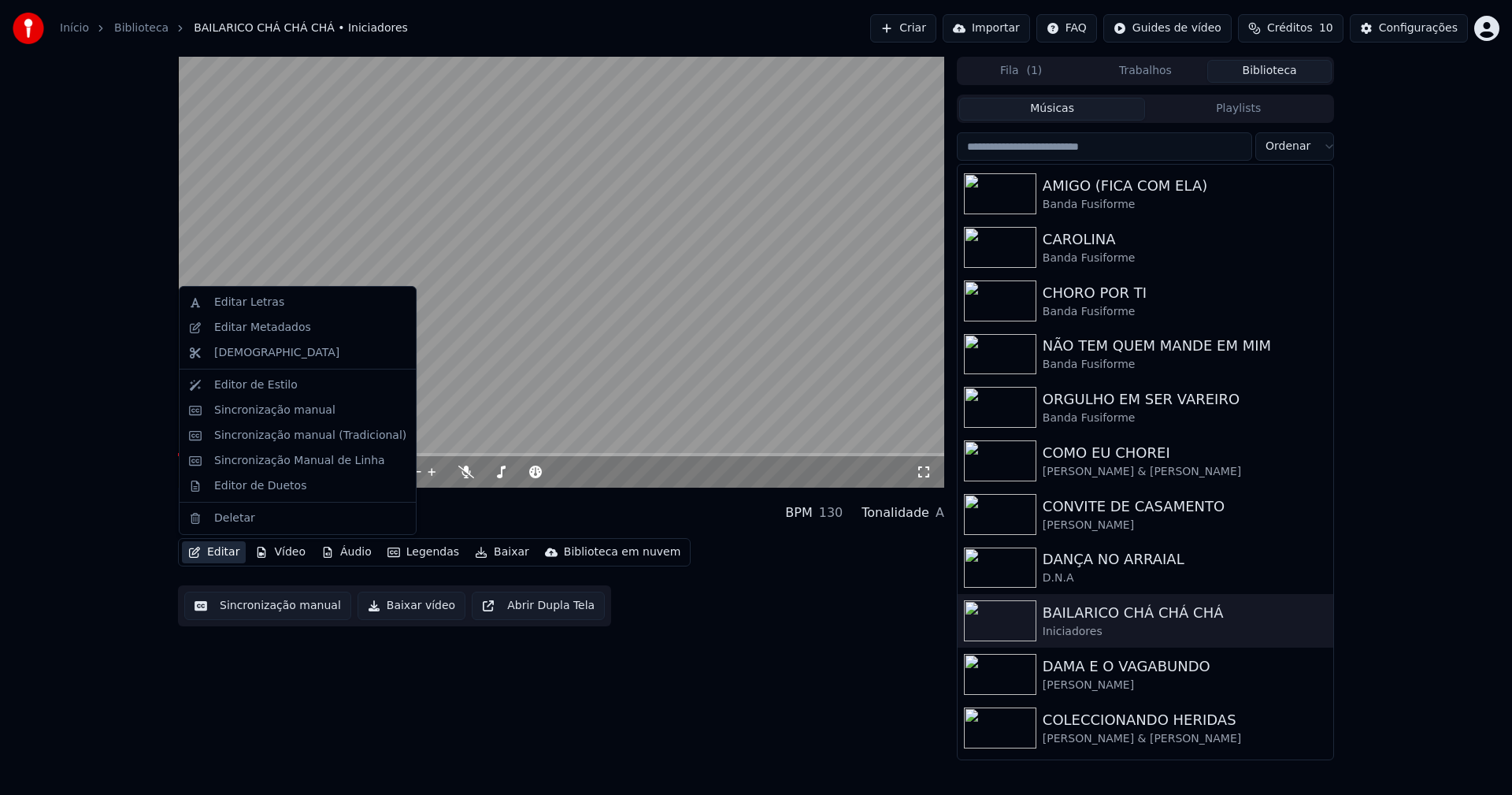
click at [225, 558] on button "Editar" at bounding box center [214, 553] width 64 height 22
click at [255, 488] on div "Editor de Duetos" at bounding box center [261, 486] width 92 height 16
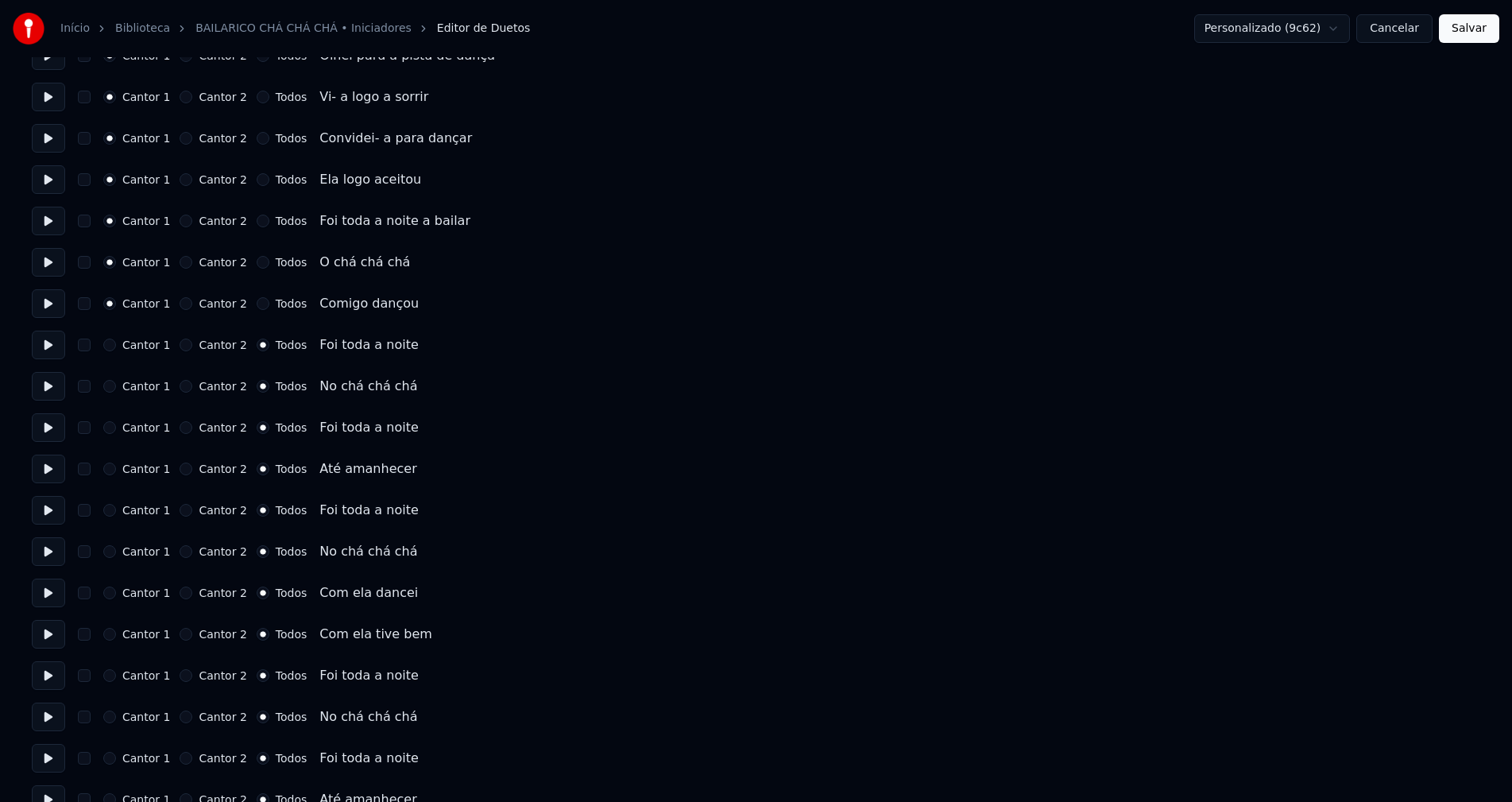
scroll to position [477, 0]
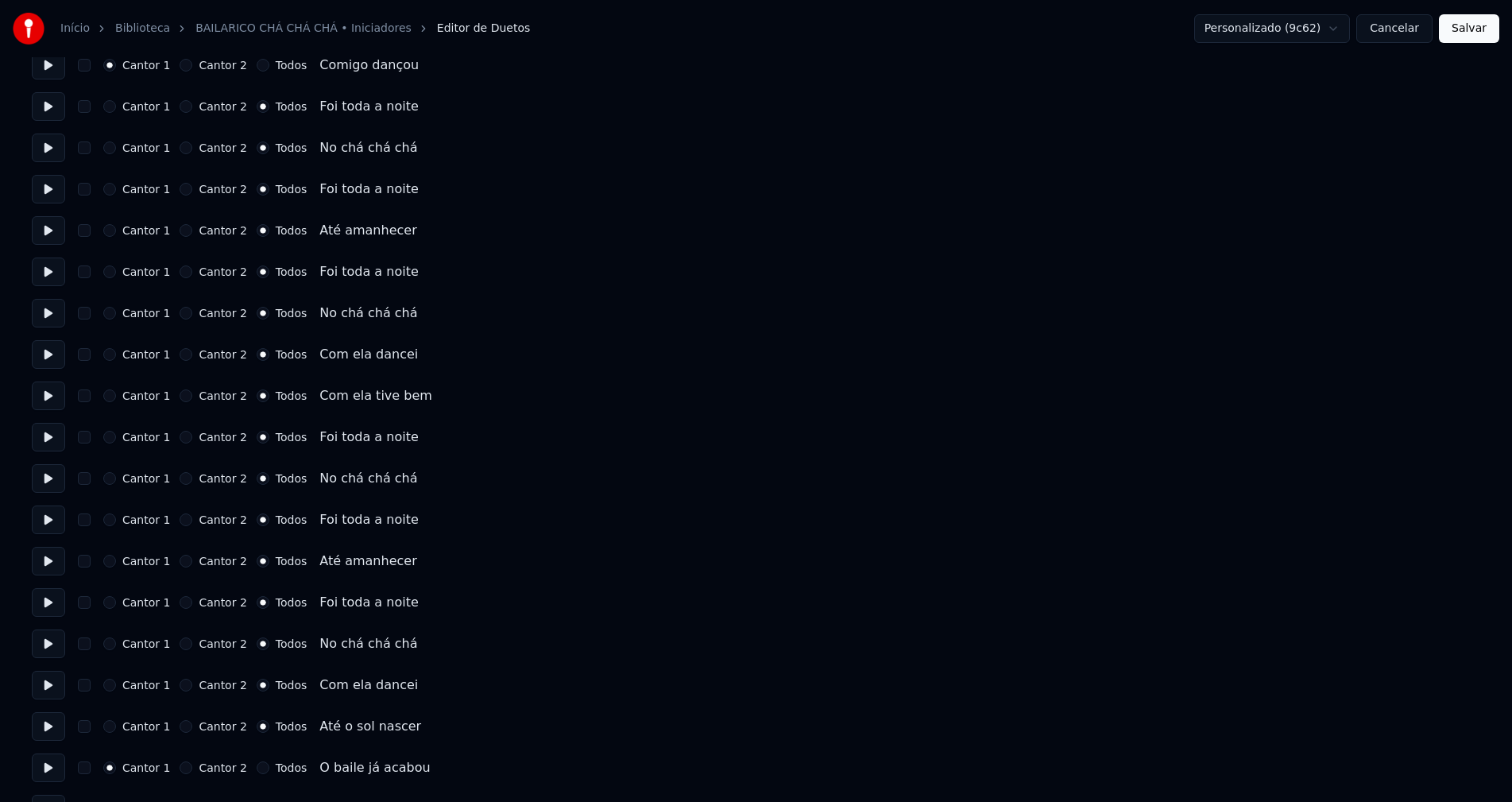
click at [1400, 30] on button "Cancelar" at bounding box center [1394, 29] width 76 height 29
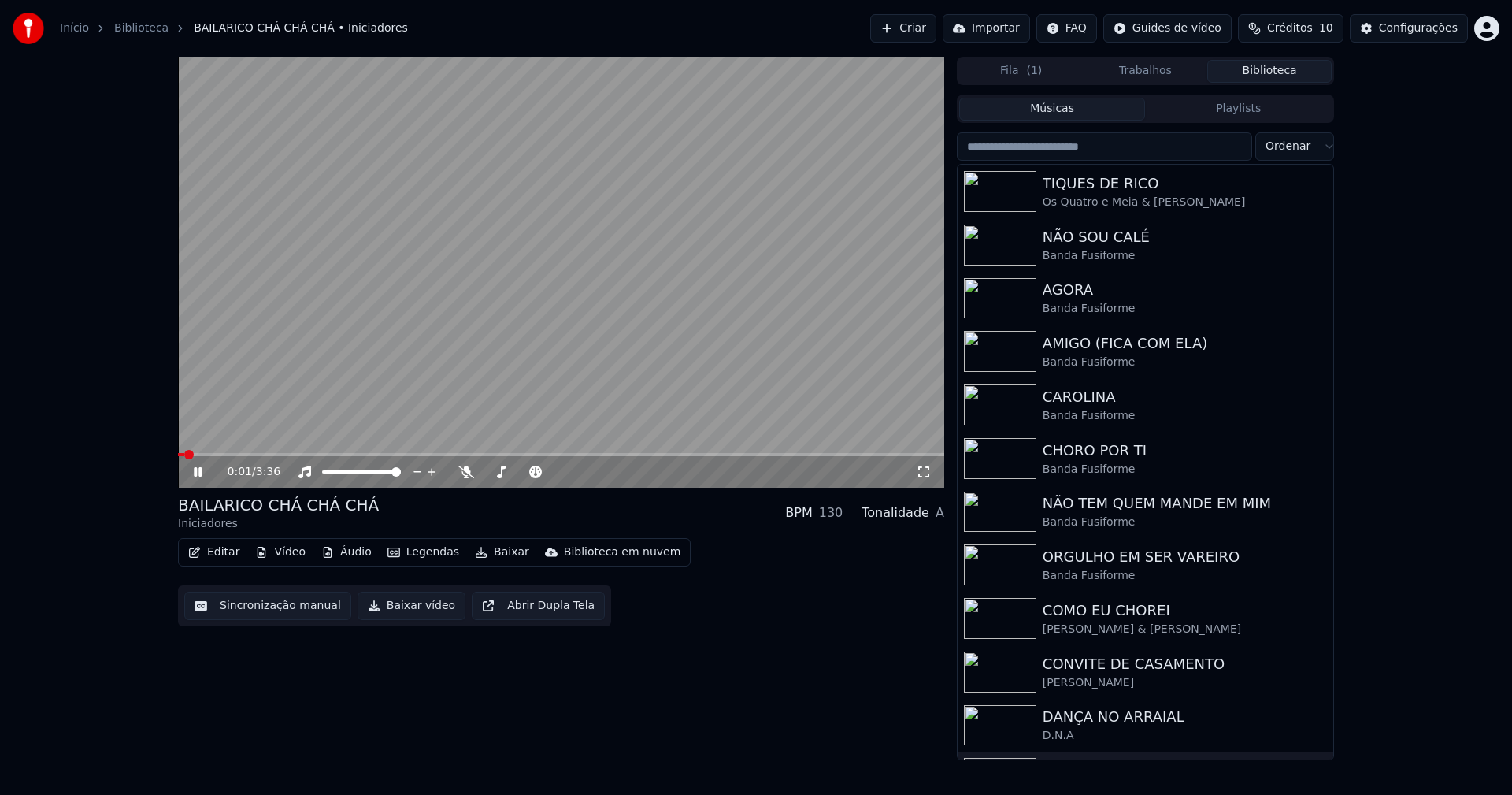
click at [195, 474] on icon at bounding box center [197, 471] width 8 height 9
drag, startPoint x: 393, startPoint y: 612, endPoint x: 506, endPoint y: 518, distance: 147.0
click at [394, 612] on button "Baixar vídeo" at bounding box center [412, 606] width 108 height 29
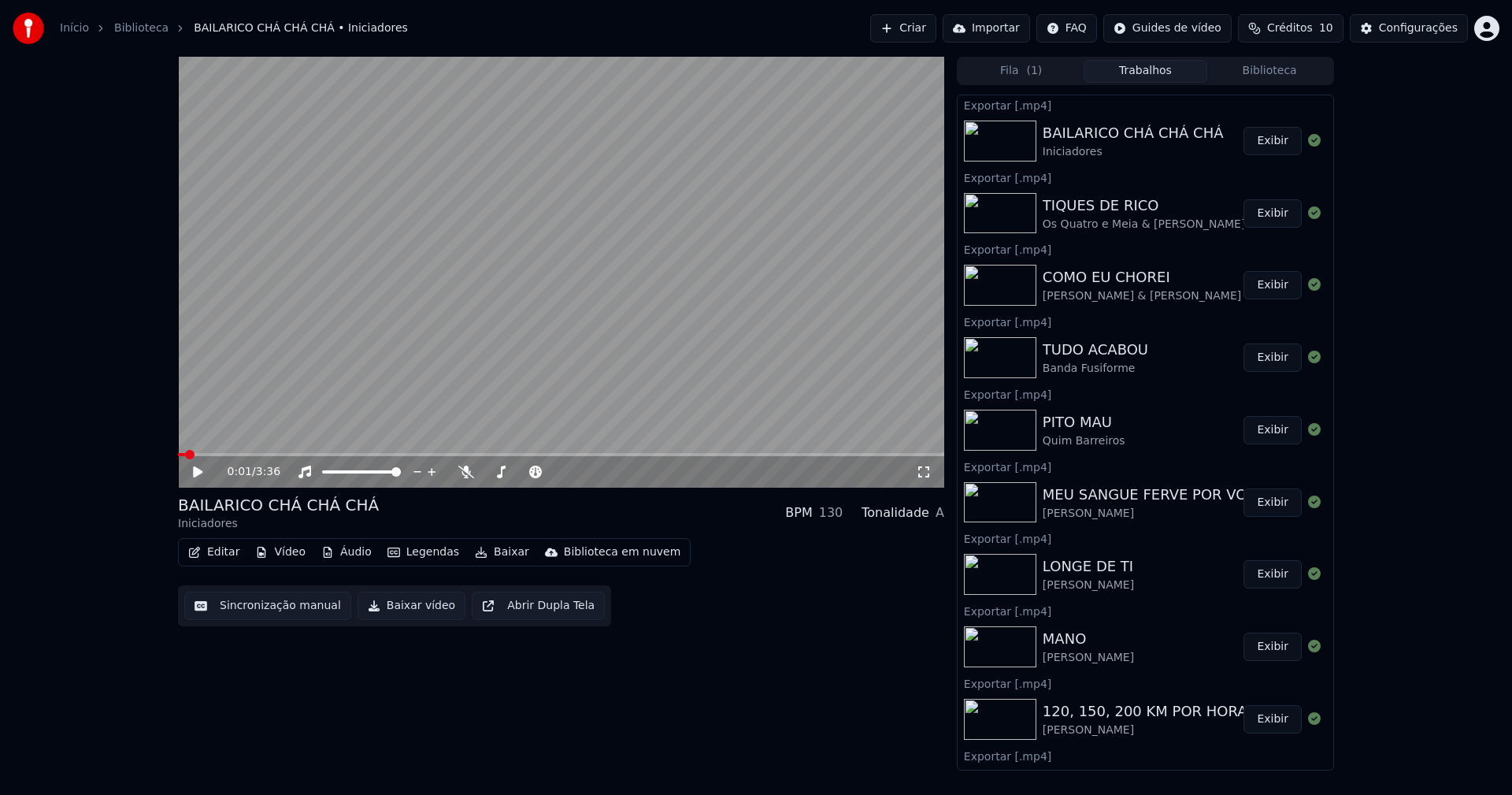
click at [1281, 72] on button "Biblioteca" at bounding box center [1269, 70] width 124 height 23
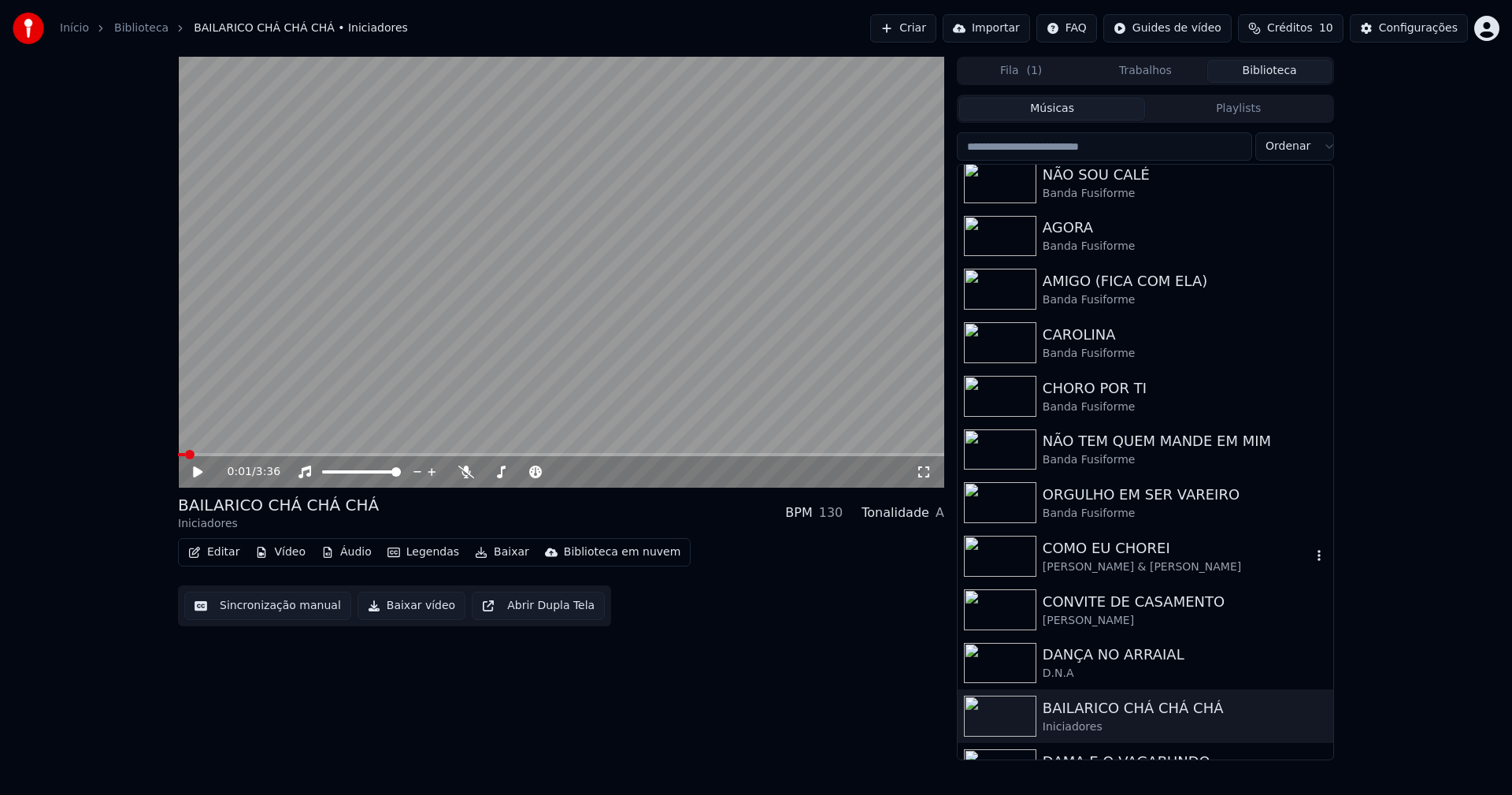
scroll to position [158, 0]
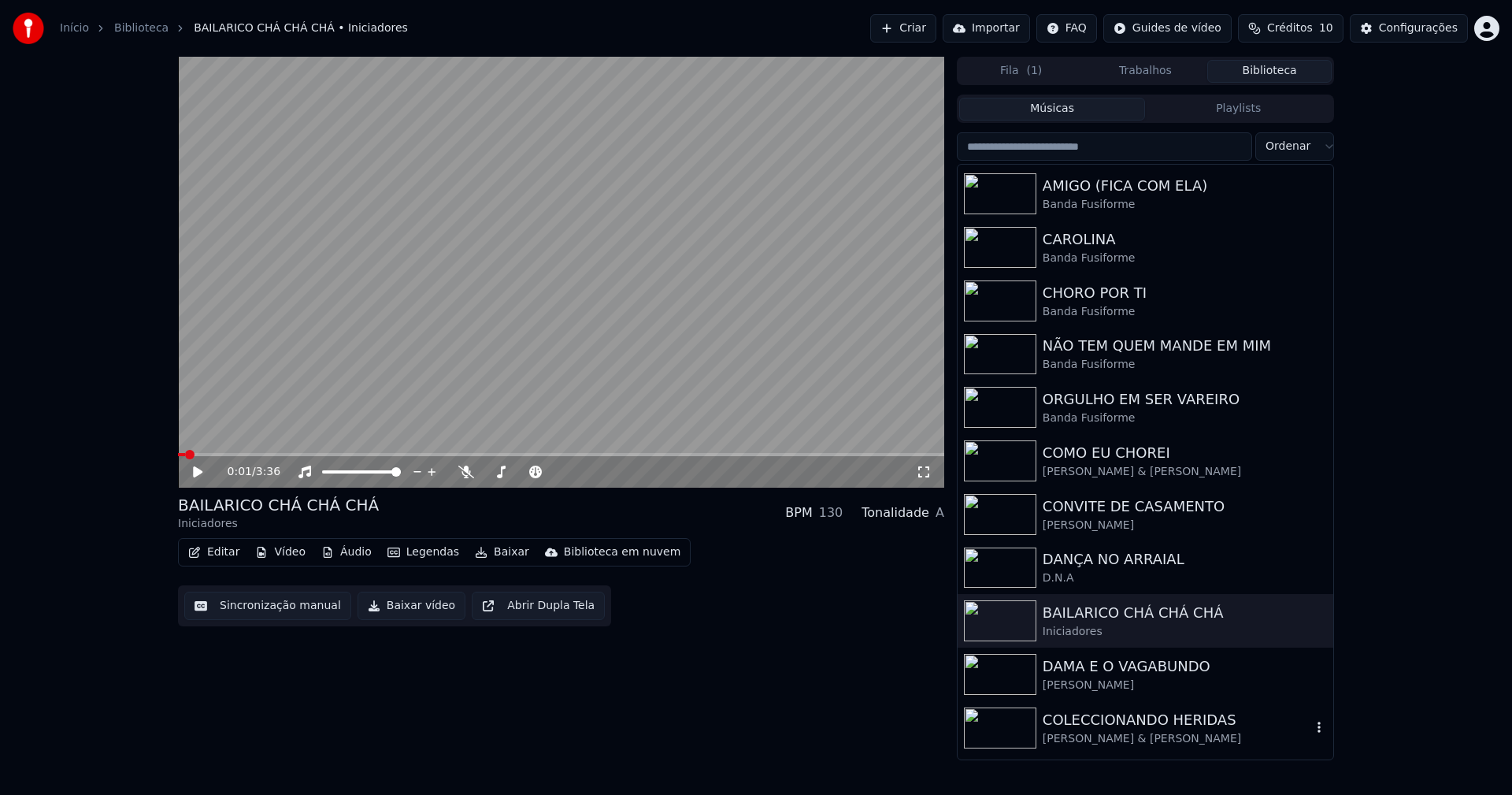
drag, startPoint x: 1193, startPoint y: 723, endPoint x: 1318, endPoint y: 647, distance: 146.3
click at [1196, 723] on div "COLECCIONANDO HERIDAS" at bounding box center [1177, 720] width 268 height 22
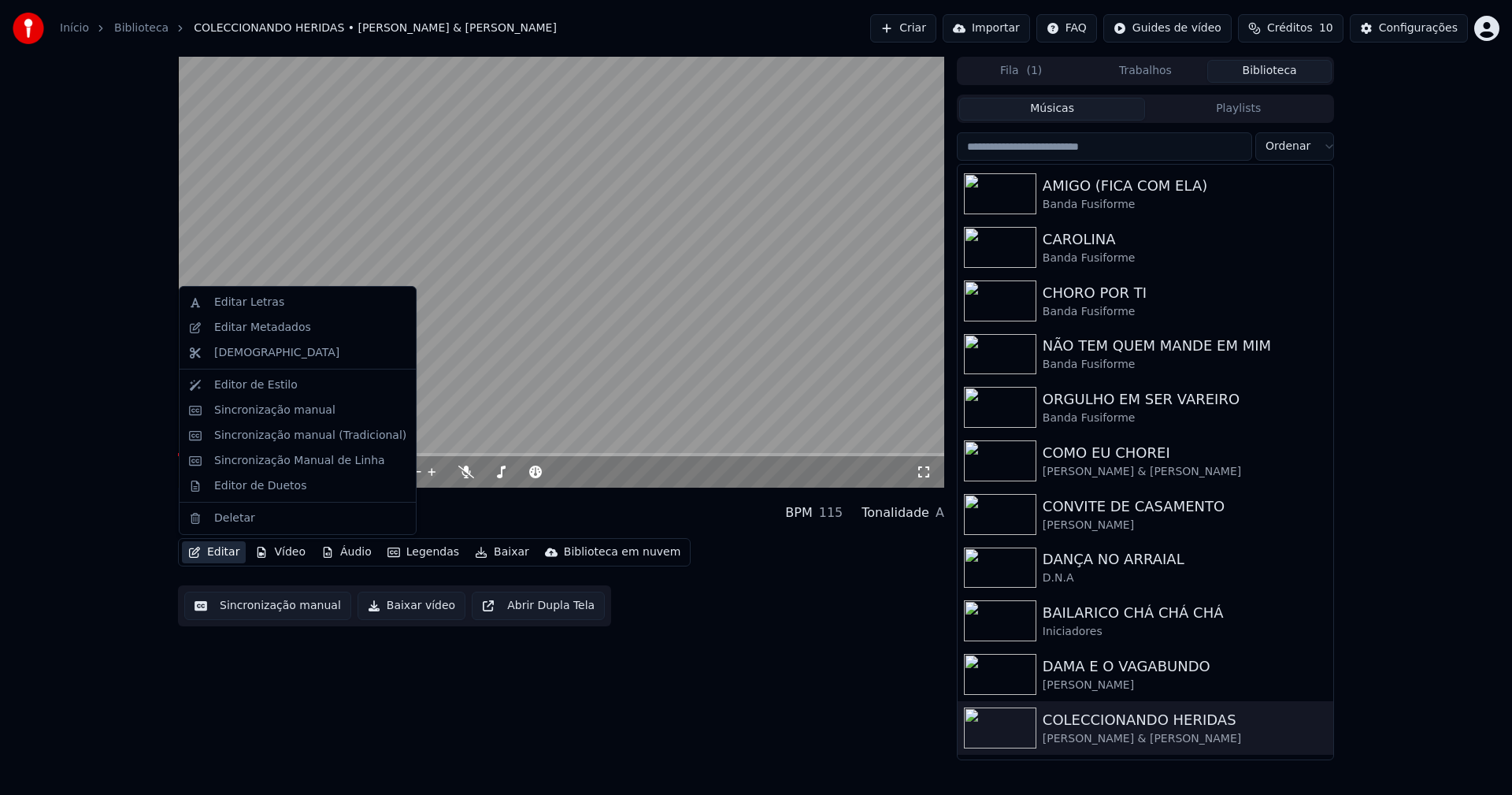
click at [235, 553] on button "Editar" at bounding box center [214, 553] width 64 height 22
click at [271, 437] on div "Sincronização manual (Tradicional)" at bounding box center [310, 435] width 192 height 16
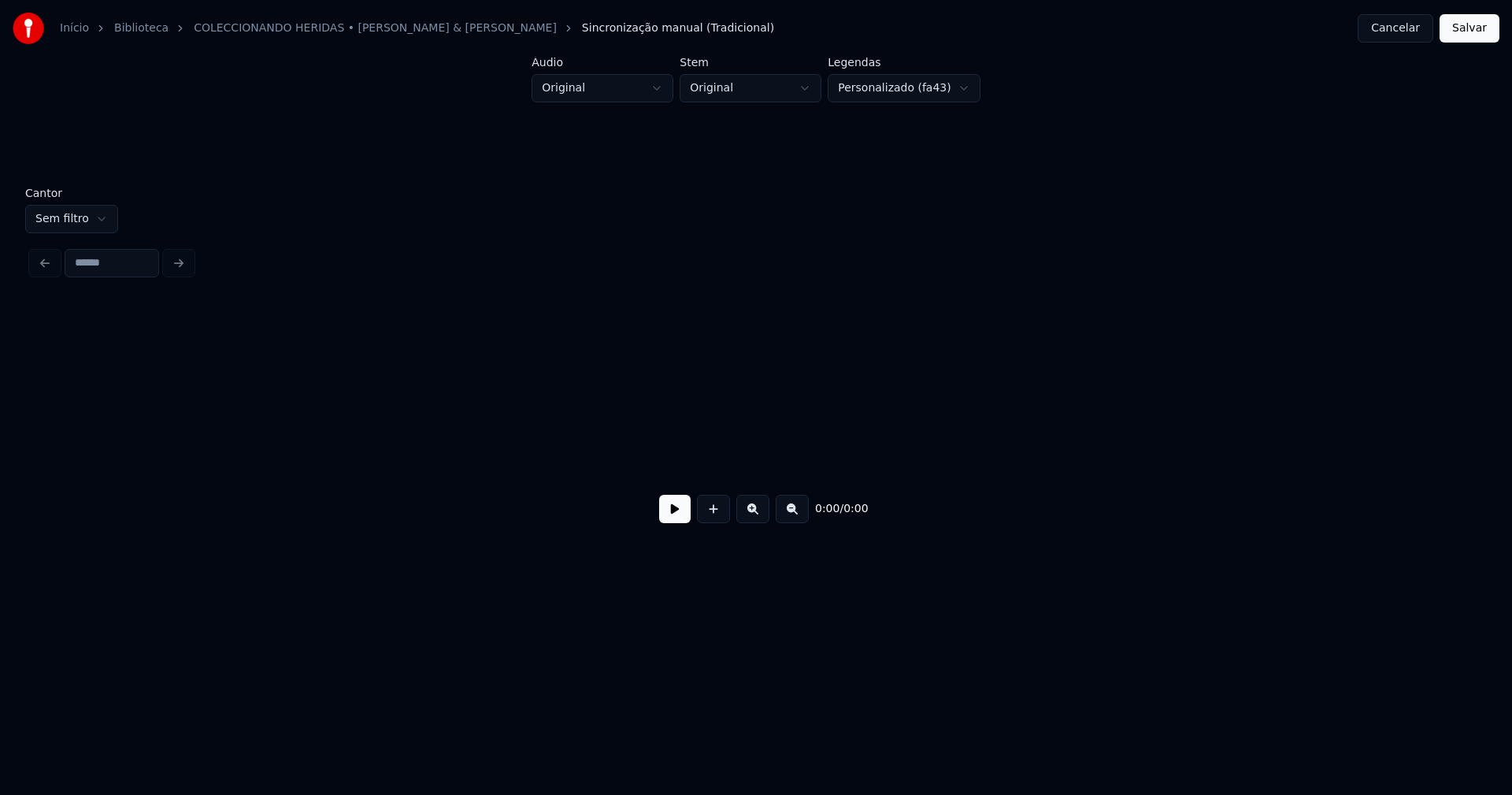
scroll to position [0, 3446]
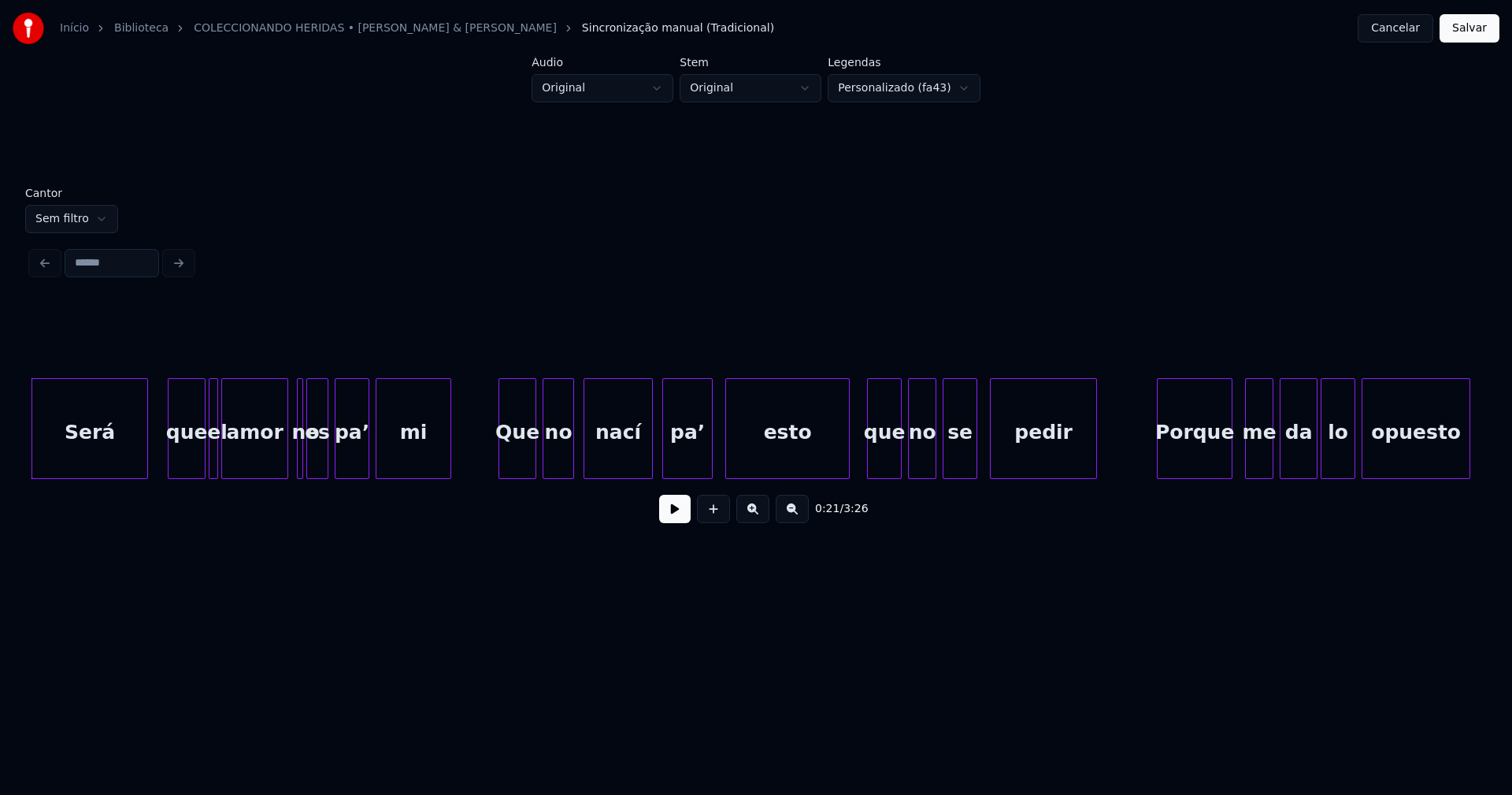
click at [671, 519] on button at bounding box center [675, 509] width 32 height 29
click at [669, 518] on button at bounding box center [675, 509] width 32 height 29
click at [1397, 28] on button "Cancelar" at bounding box center [1395, 29] width 75 height 29
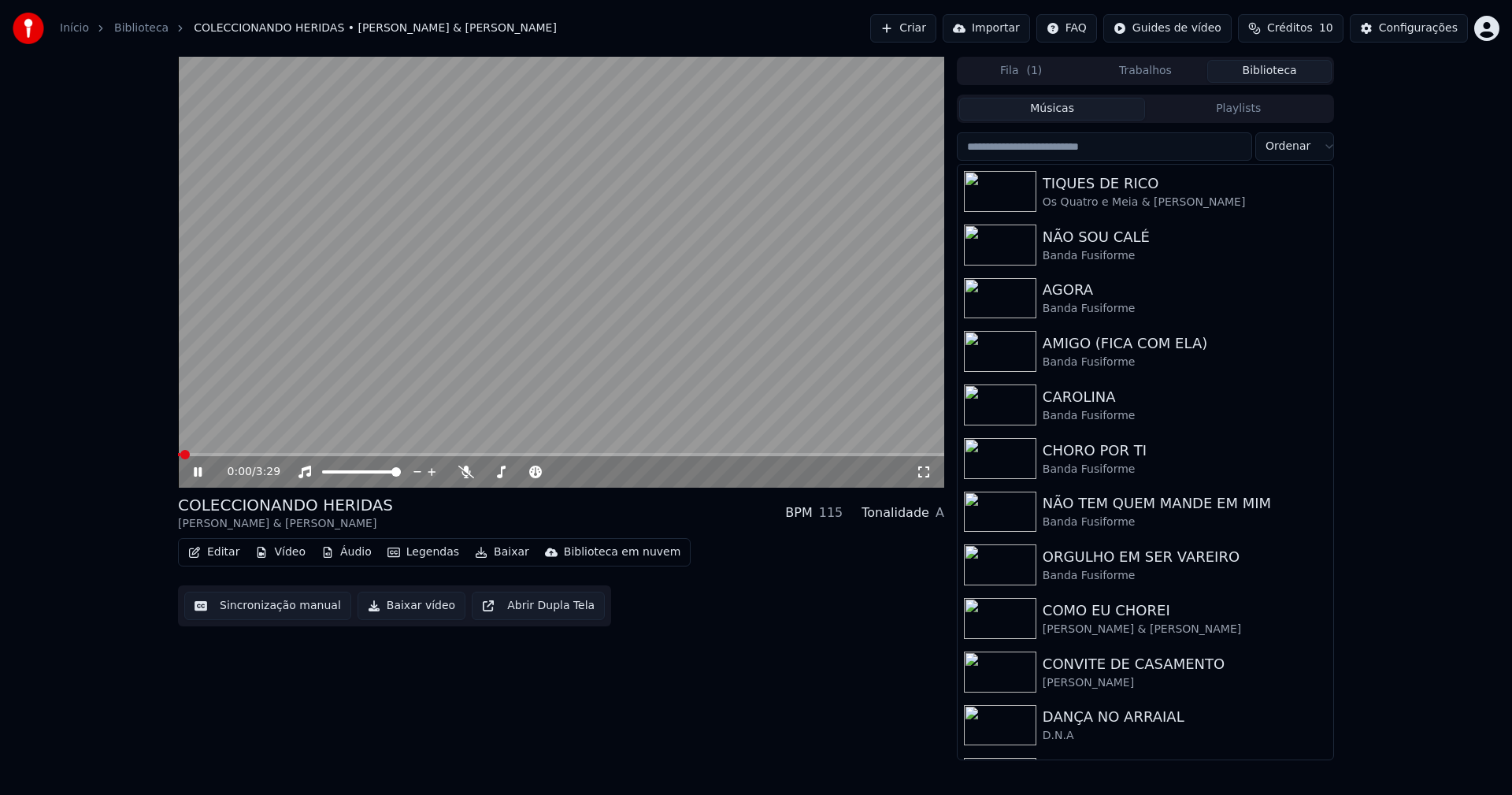
click at [202, 470] on icon at bounding box center [209, 471] width 37 height 13
click at [1414, 30] on div "Configurações" at bounding box center [1418, 28] width 79 height 16
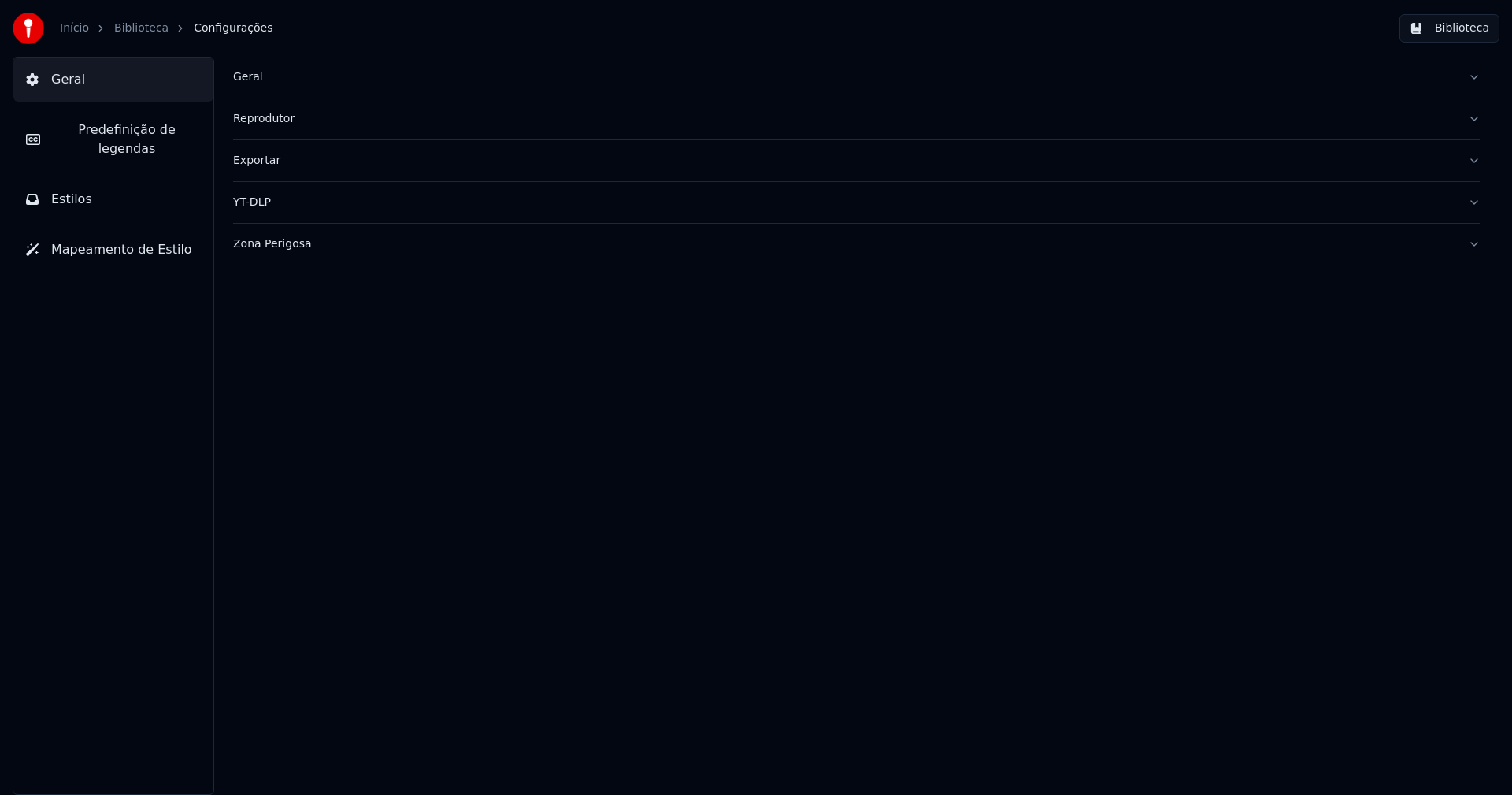
click at [104, 187] on button "Estilos" at bounding box center [113, 199] width 200 height 44
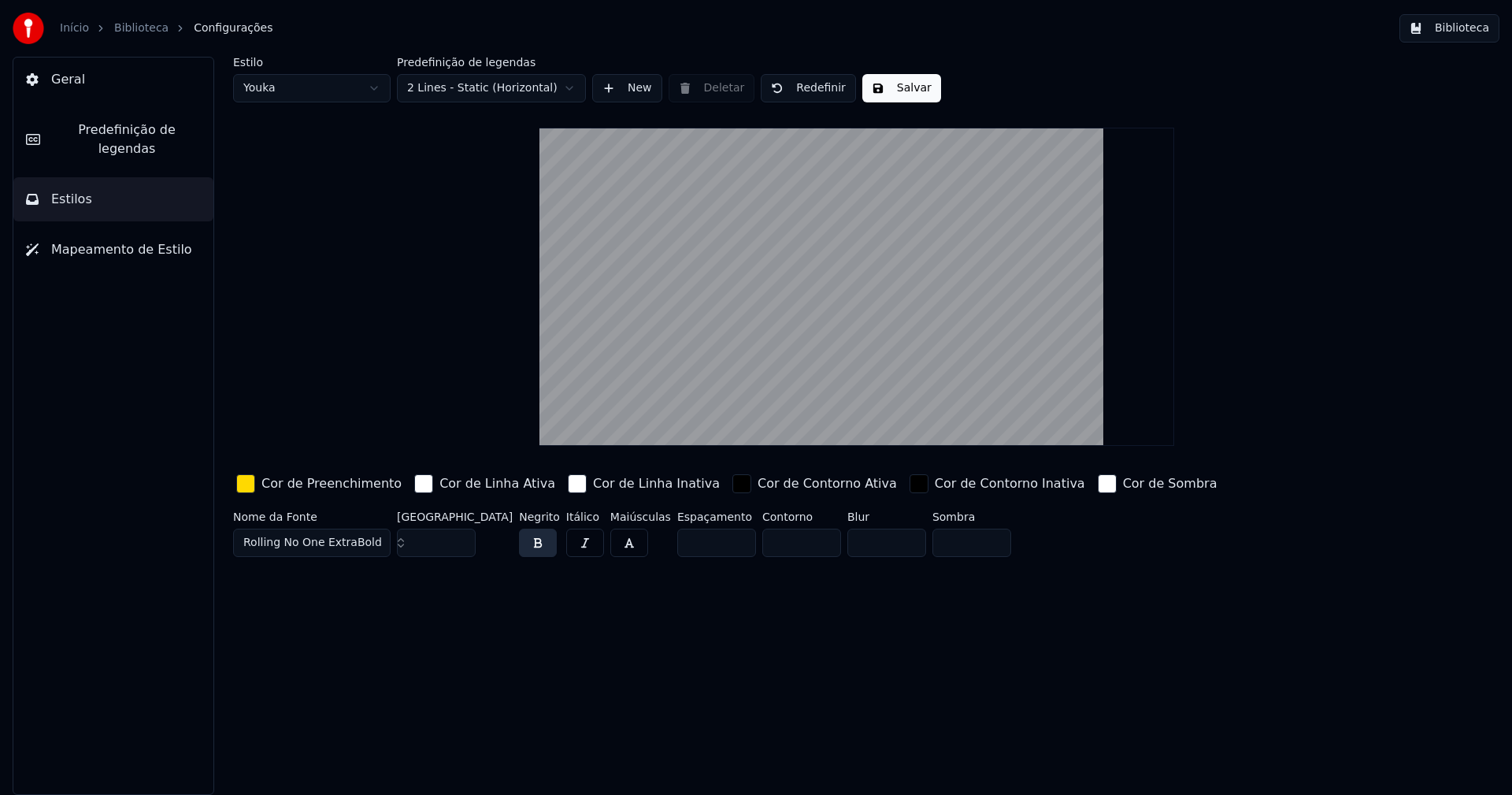
click at [246, 489] on div "button" at bounding box center [246, 484] width 19 height 19
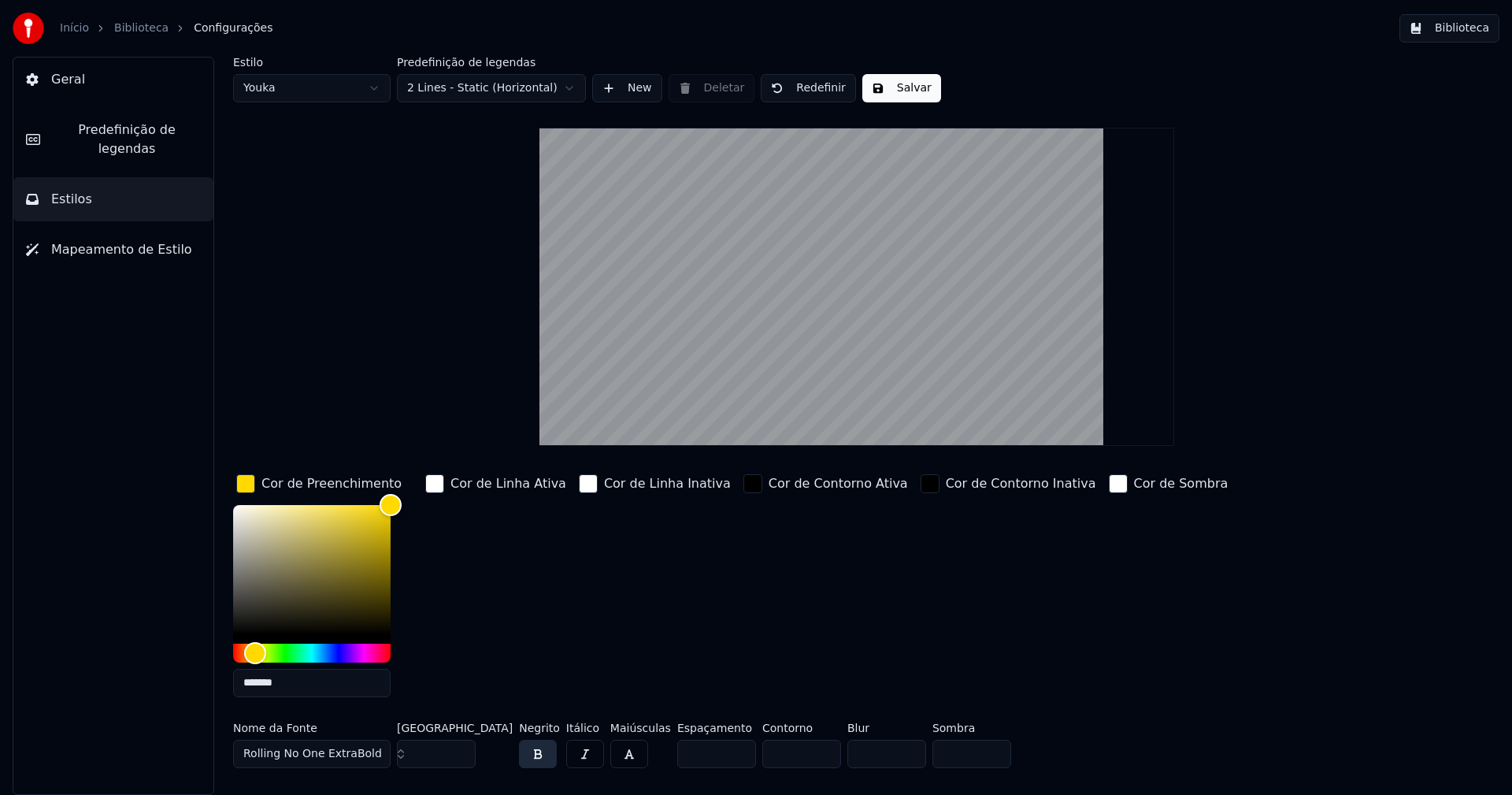
click at [299, 683] on input "*******" at bounding box center [312, 683] width 158 height 29
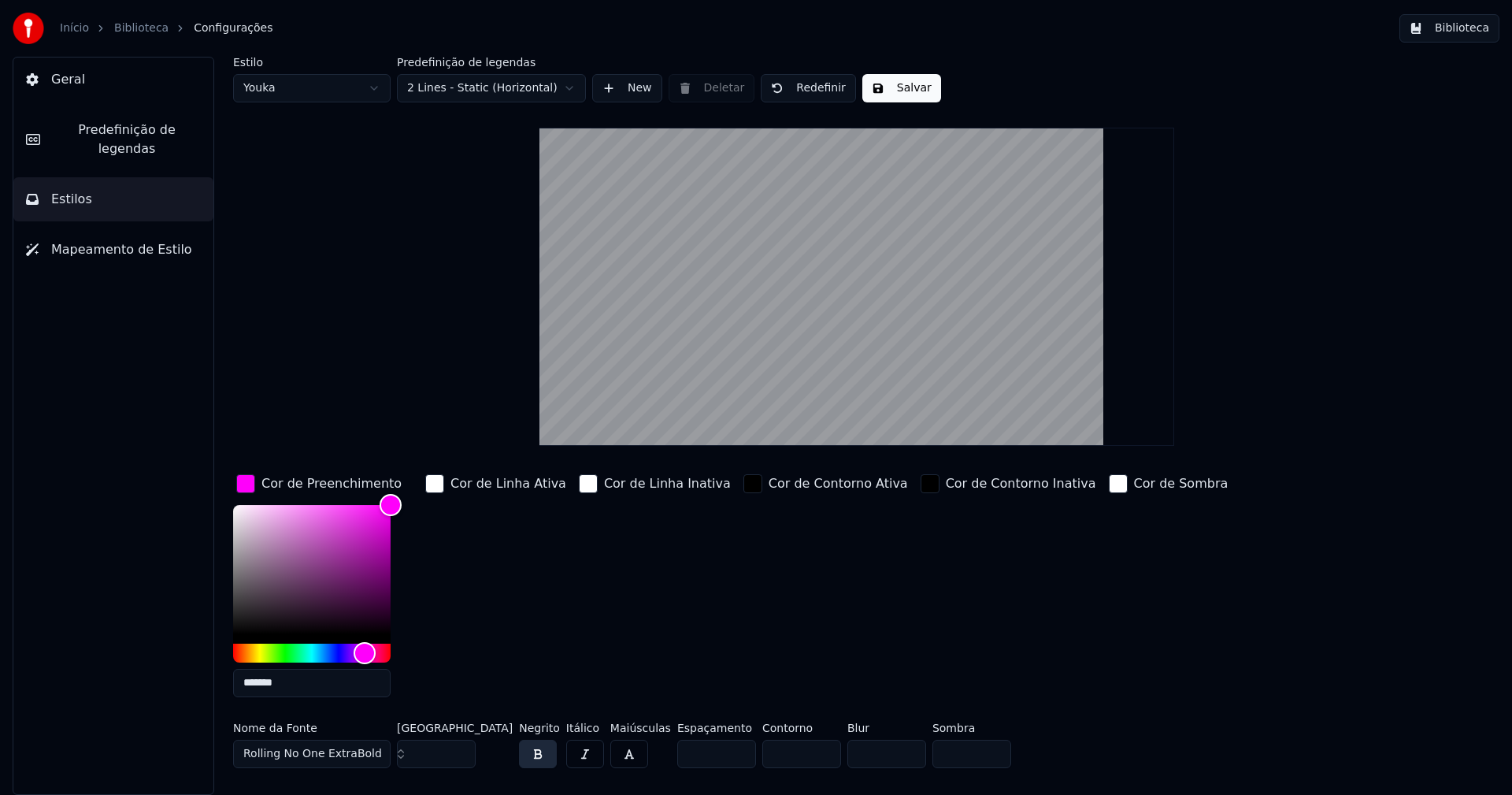
type input "*******"
click at [240, 486] on div "button" at bounding box center [246, 484] width 19 height 19
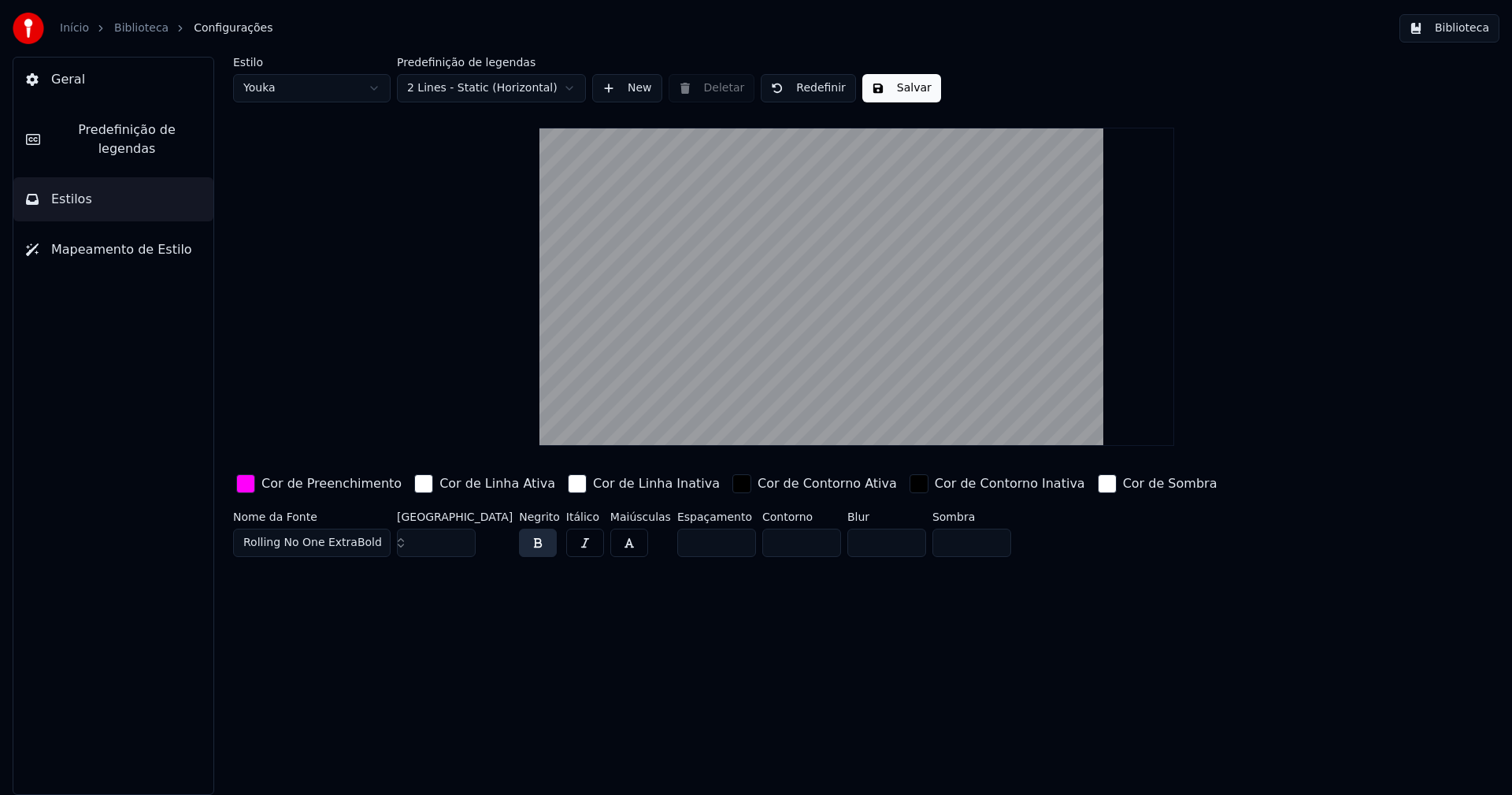
click at [913, 88] on button "Salvar" at bounding box center [902, 88] width 79 height 29
click at [313, 87] on html "Início Biblioteca Configurações Biblioteca Geral Predefinição de legendas Estil…" at bounding box center [756, 398] width 1512 height 795
type input "**"
click at [251, 489] on div "button" at bounding box center [246, 484] width 19 height 19
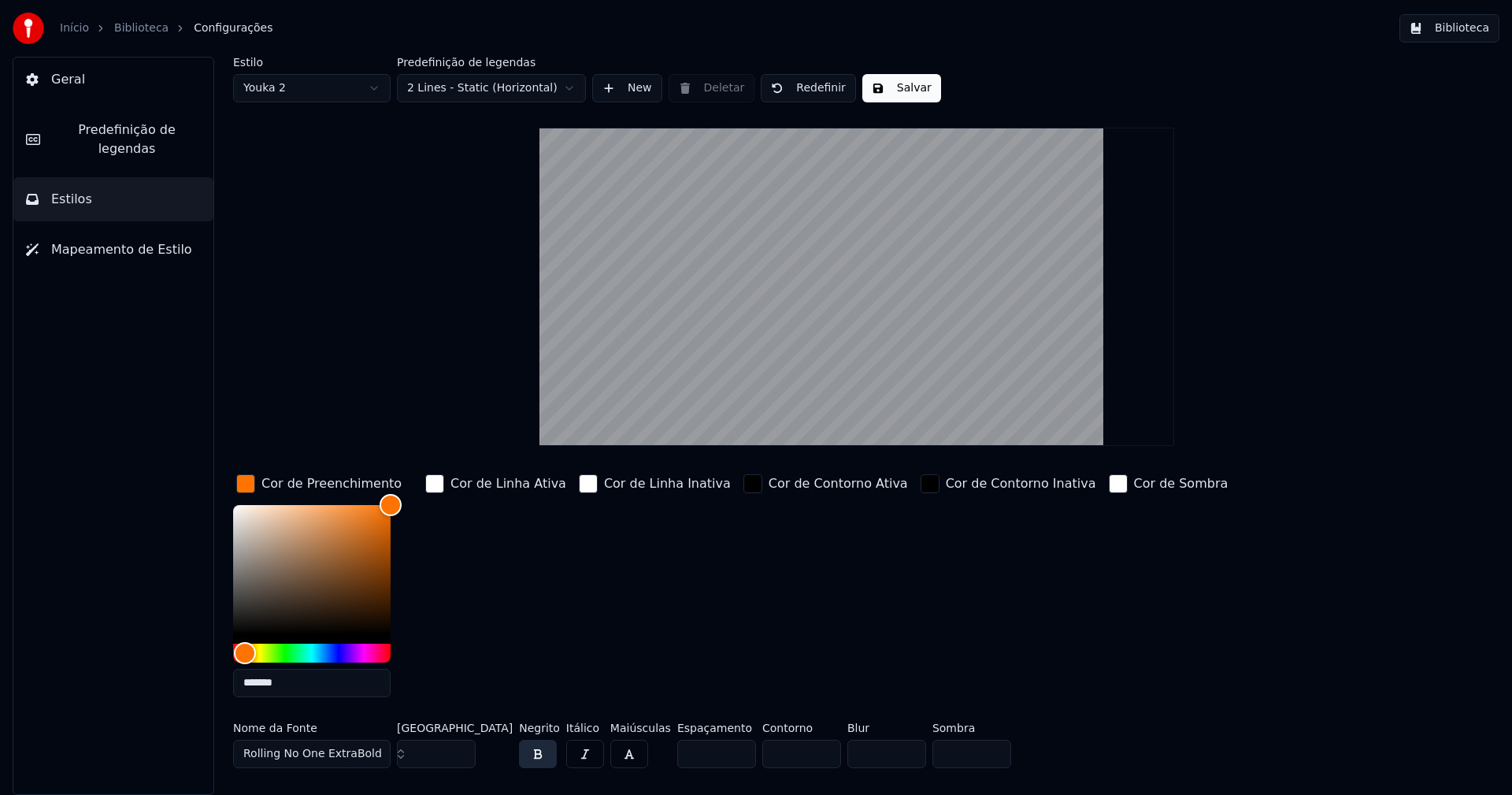
click at [302, 683] on input "*******" at bounding box center [312, 683] width 158 height 29
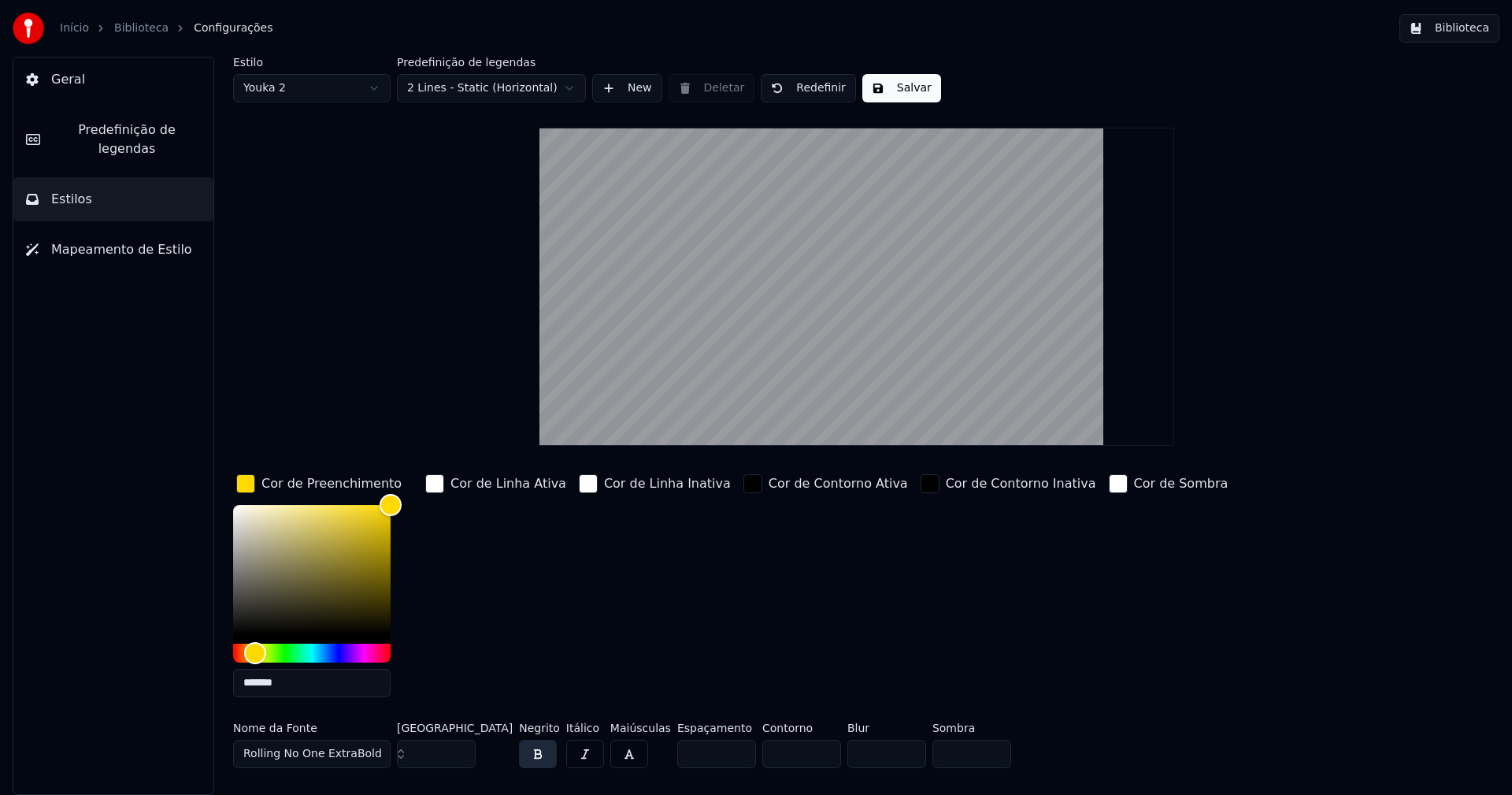
type input "*******"
click at [241, 486] on div "button" at bounding box center [246, 484] width 19 height 19
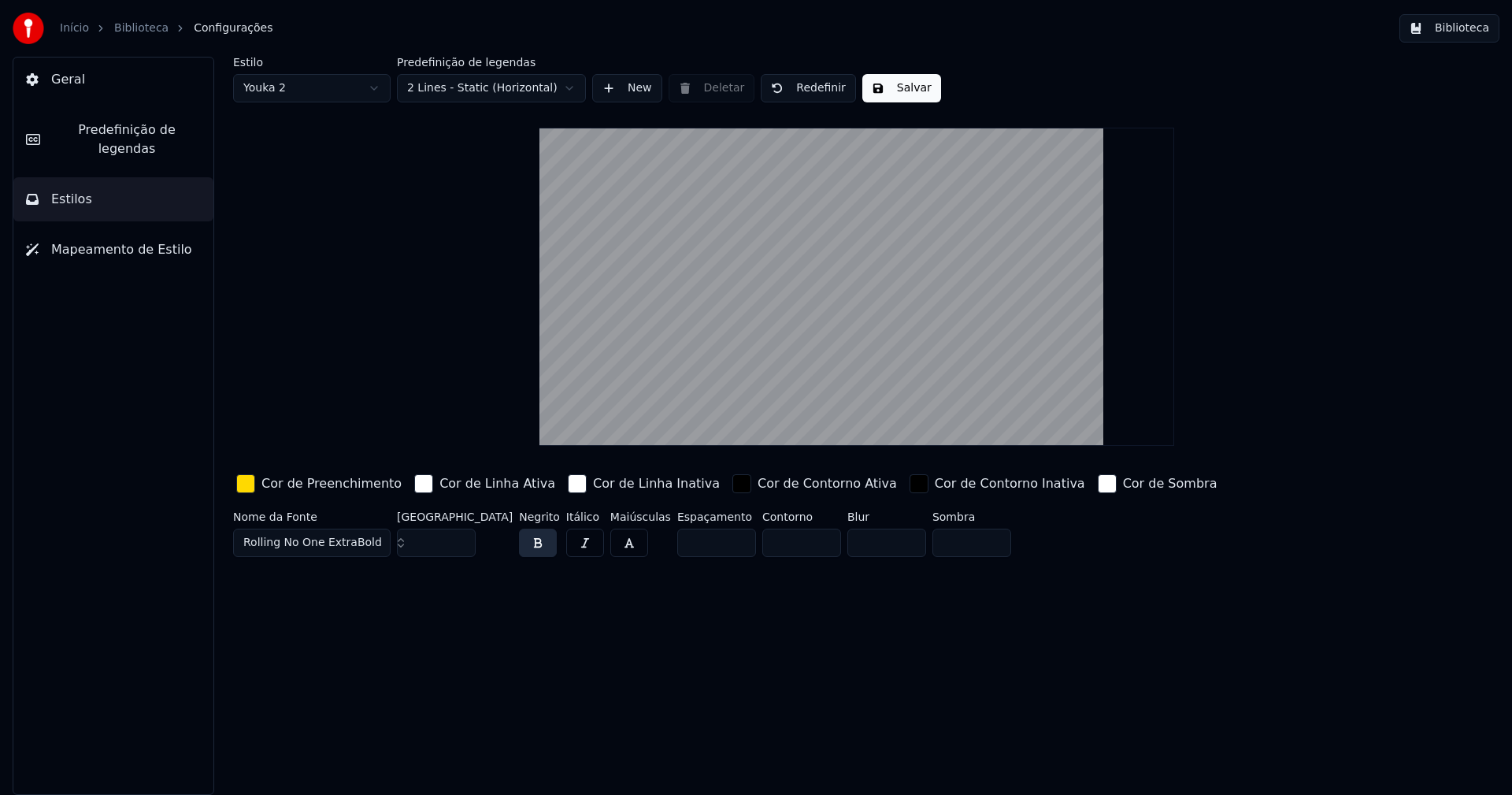
click at [905, 93] on button "Salvar" at bounding box center [902, 88] width 79 height 29
click at [462, 538] on input "***" at bounding box center [437, 543] width 79 height 29
type input "***"
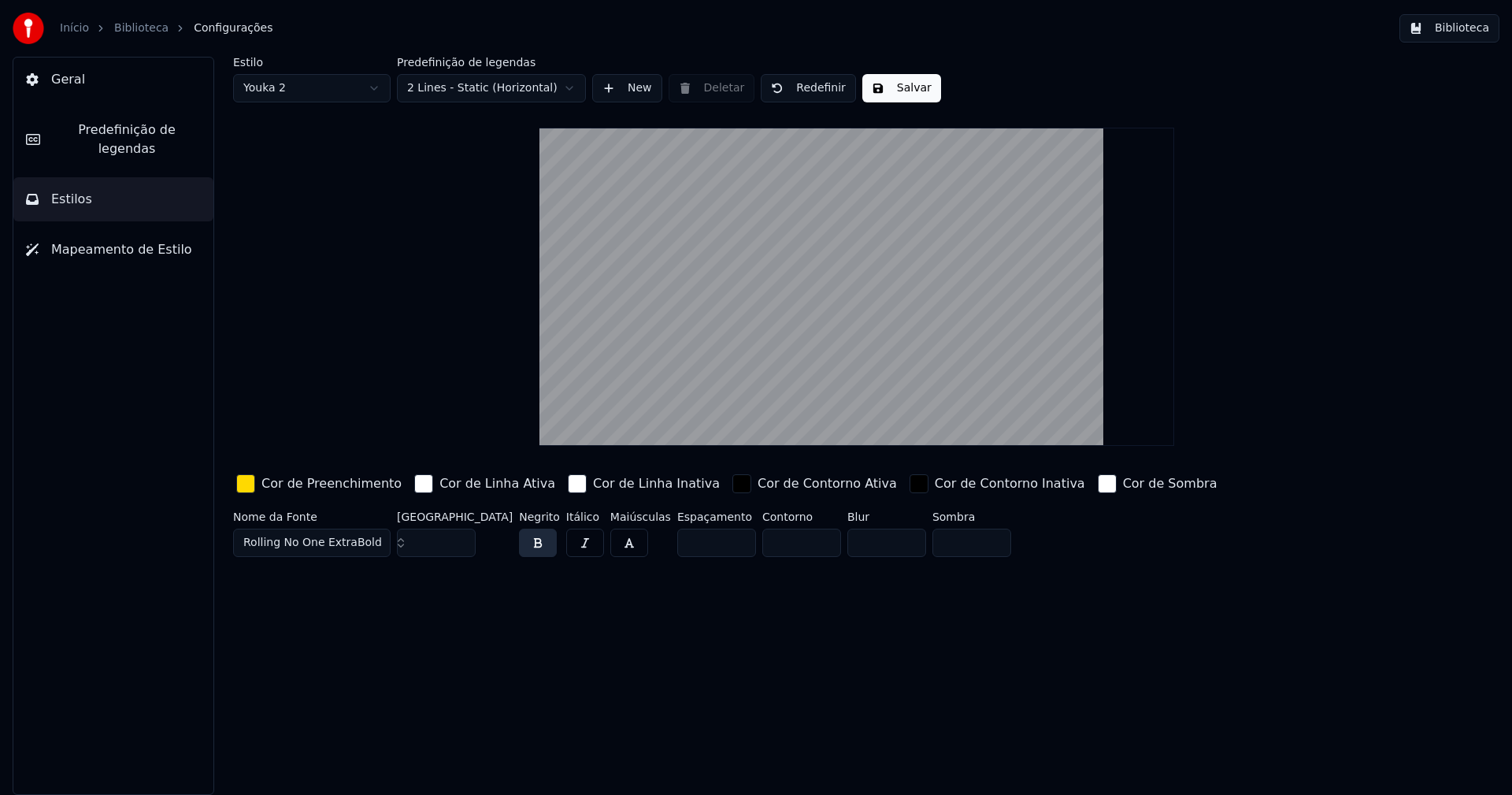
click at [463, 538] on input "***" at bounding box center [437, 543] width 79 height 29
drag, startPoint x: 900, startPoint y: 92, endPoint x: 1084, endPoint y: 75, distance: 184.8
click at [905, 92] on button "Salvar" at bounding box center [902, 88] width 79 height 29
click at [1462, 24] on button "Biblioteca" at bounding box center [1449, 29] width 100 height 29
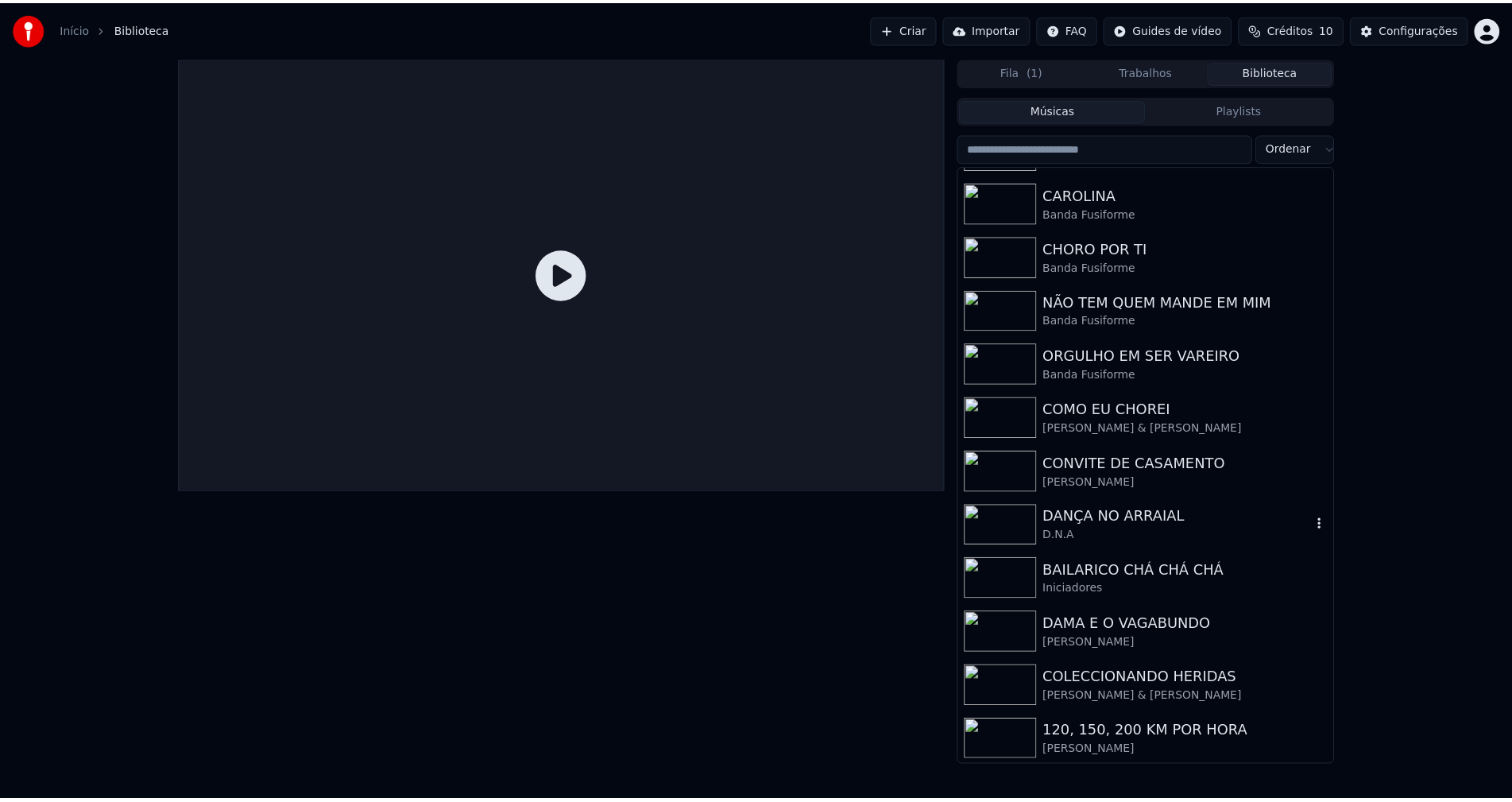
scroll to position [239, 0]
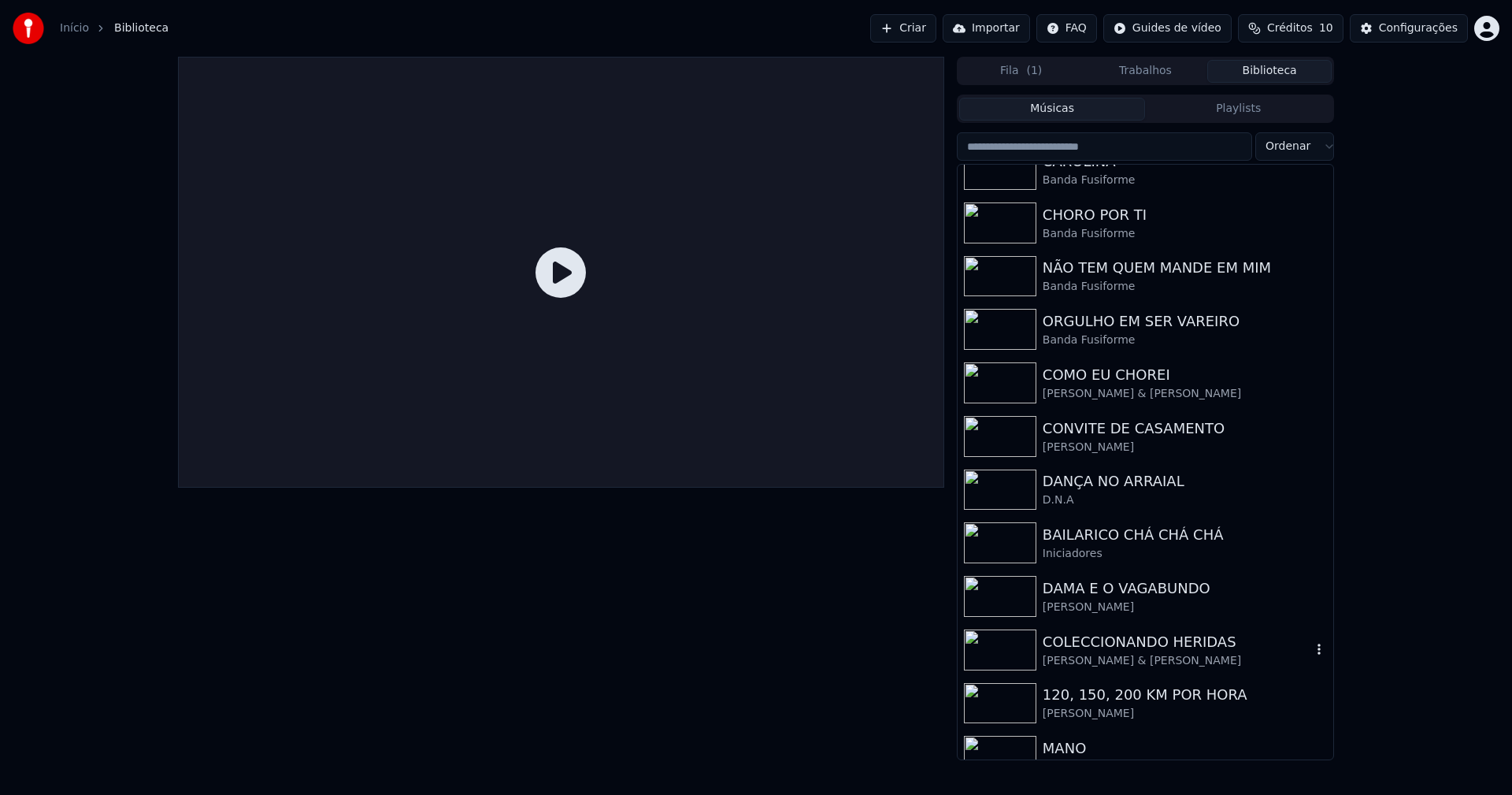
drag, startPoint x: 1145, startPoint y: 652, endPoint x: 1164, endPoint y: 637, distance: 24.2
click at [1150, 650] on div "COLECCIONANDO HERIDAS" at bounding box center [1177, 642] width 268 height 22
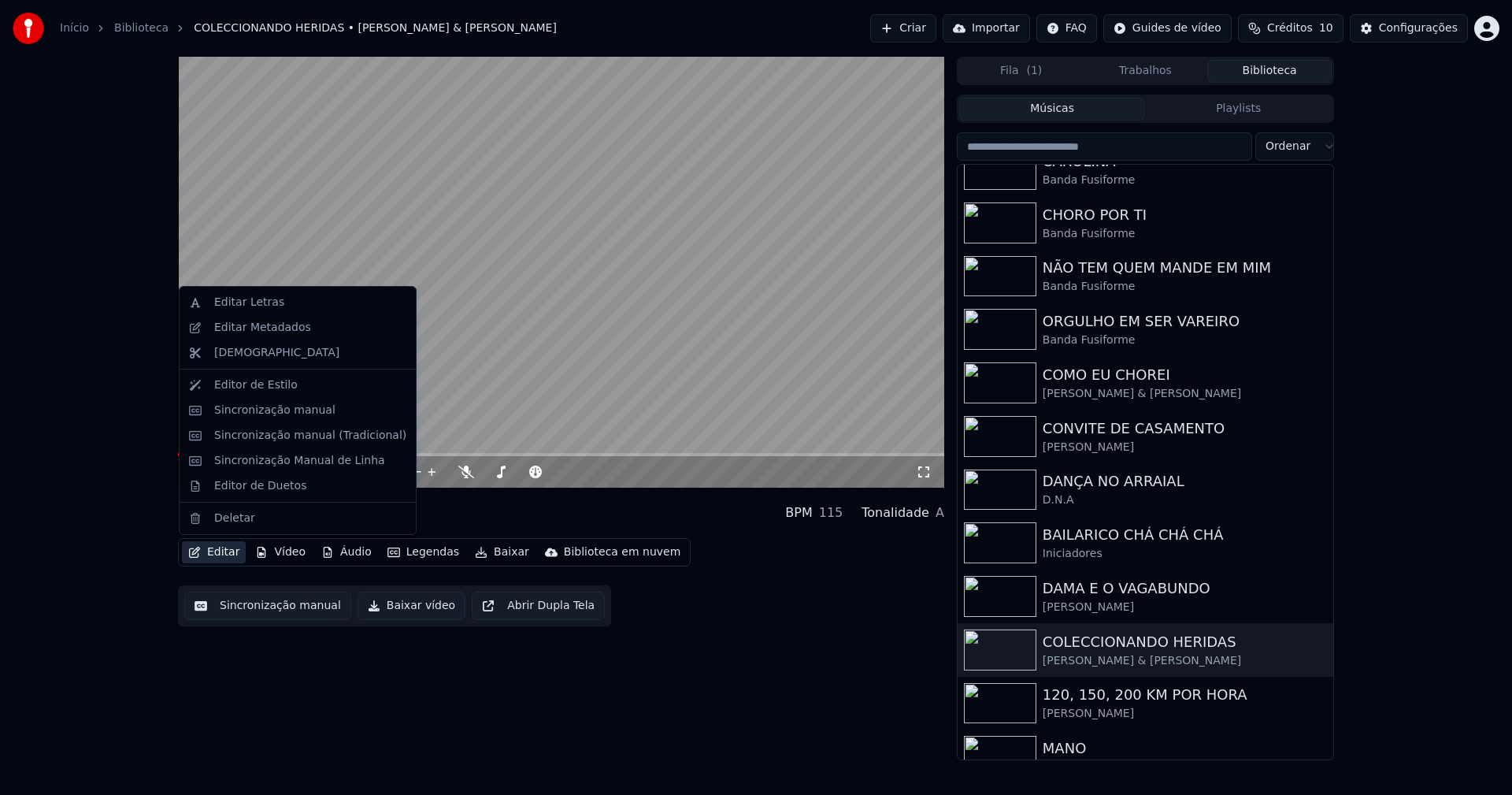
click at [220, 554] on button "Editar" at bounding box center [214, 553] width 64 height 22
click at [246, 486] on div "Editor de Duetos" at bounding box center [261, 486] width 92 height 16
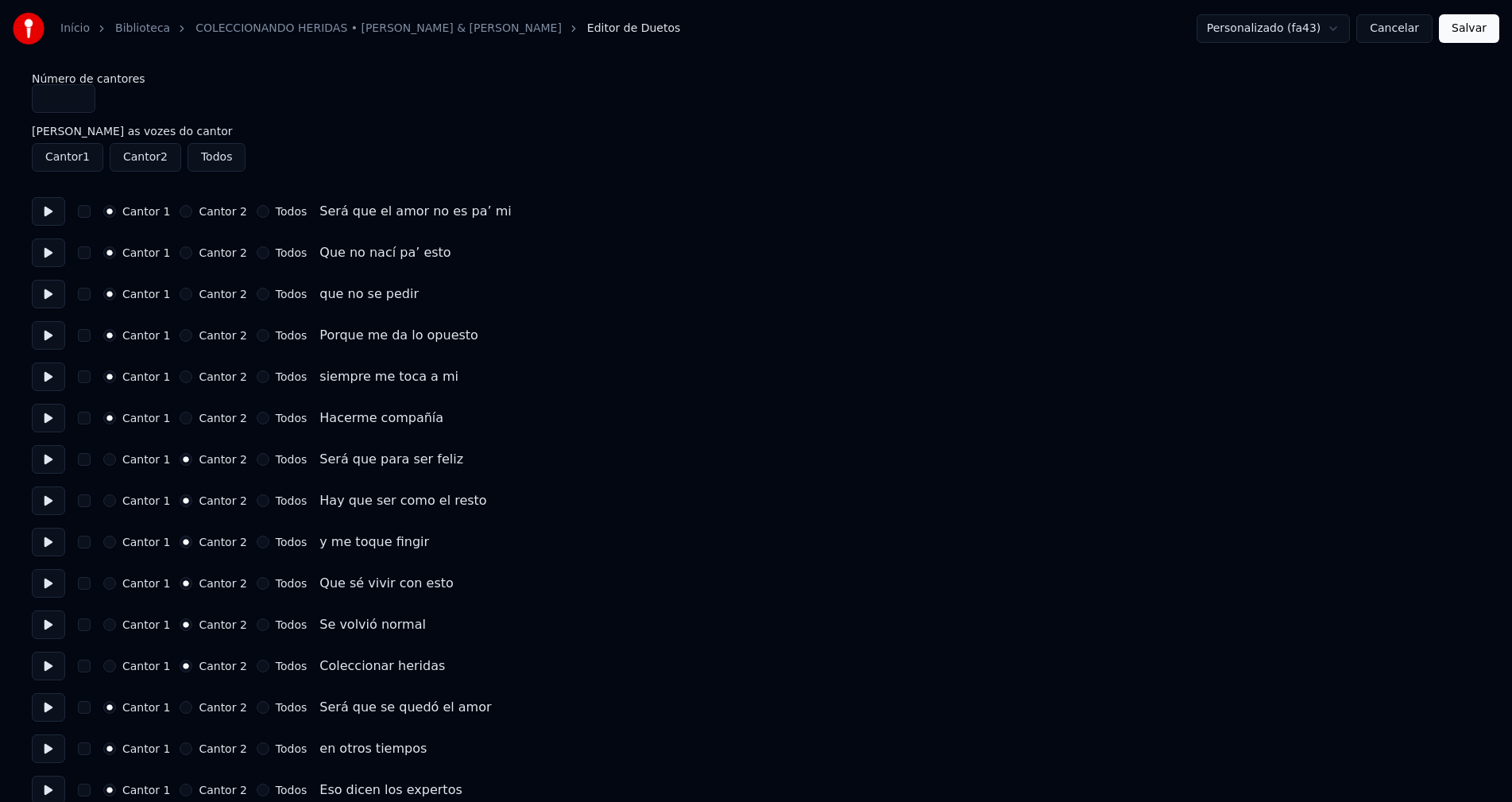
click at [1401, 34] on button "Cancelar" at bounding box center [1394, 29] width 76 height 29
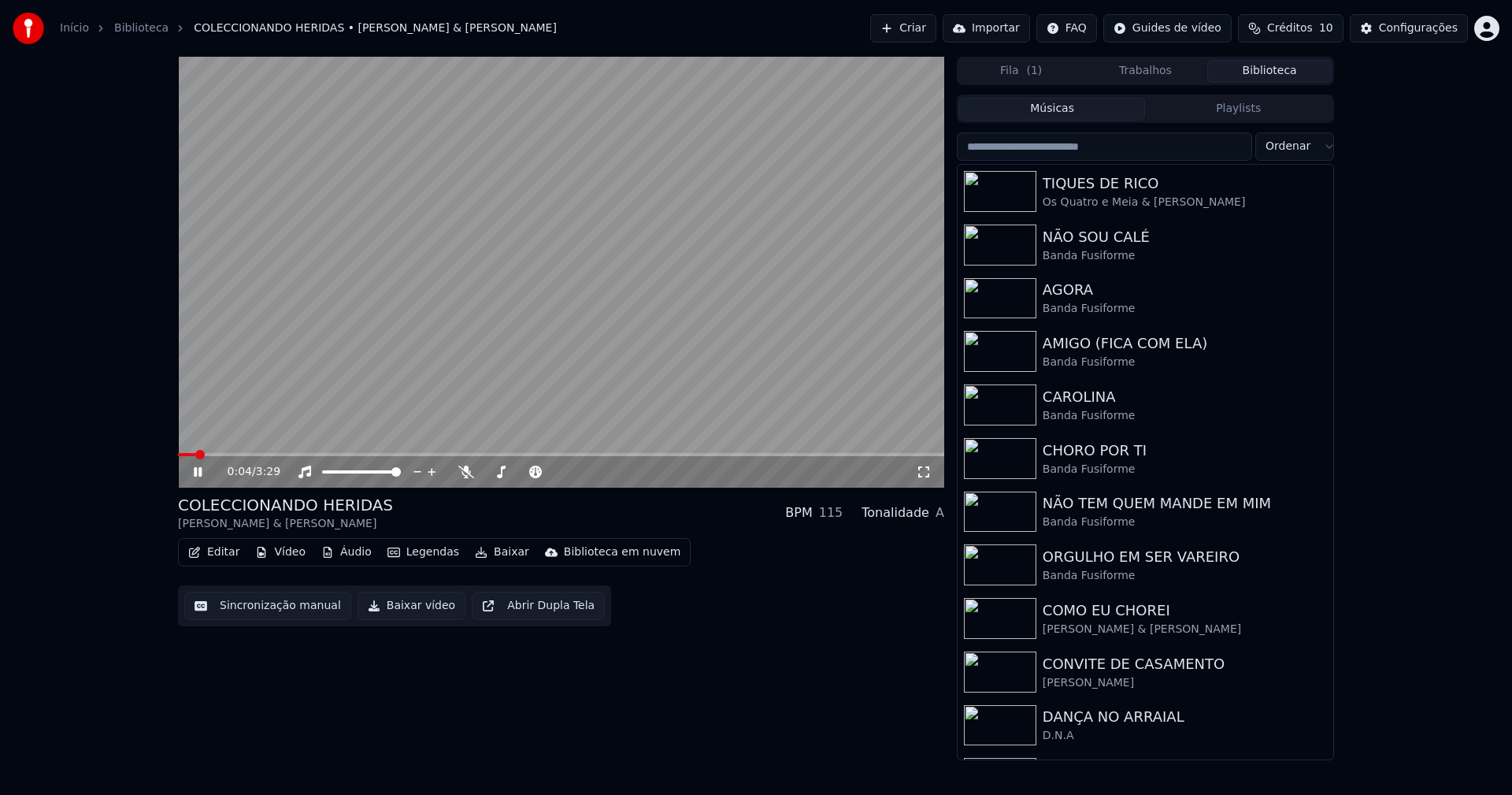
click at [923, 471] on icon at bounding box center [924, 471] width 16 height 13
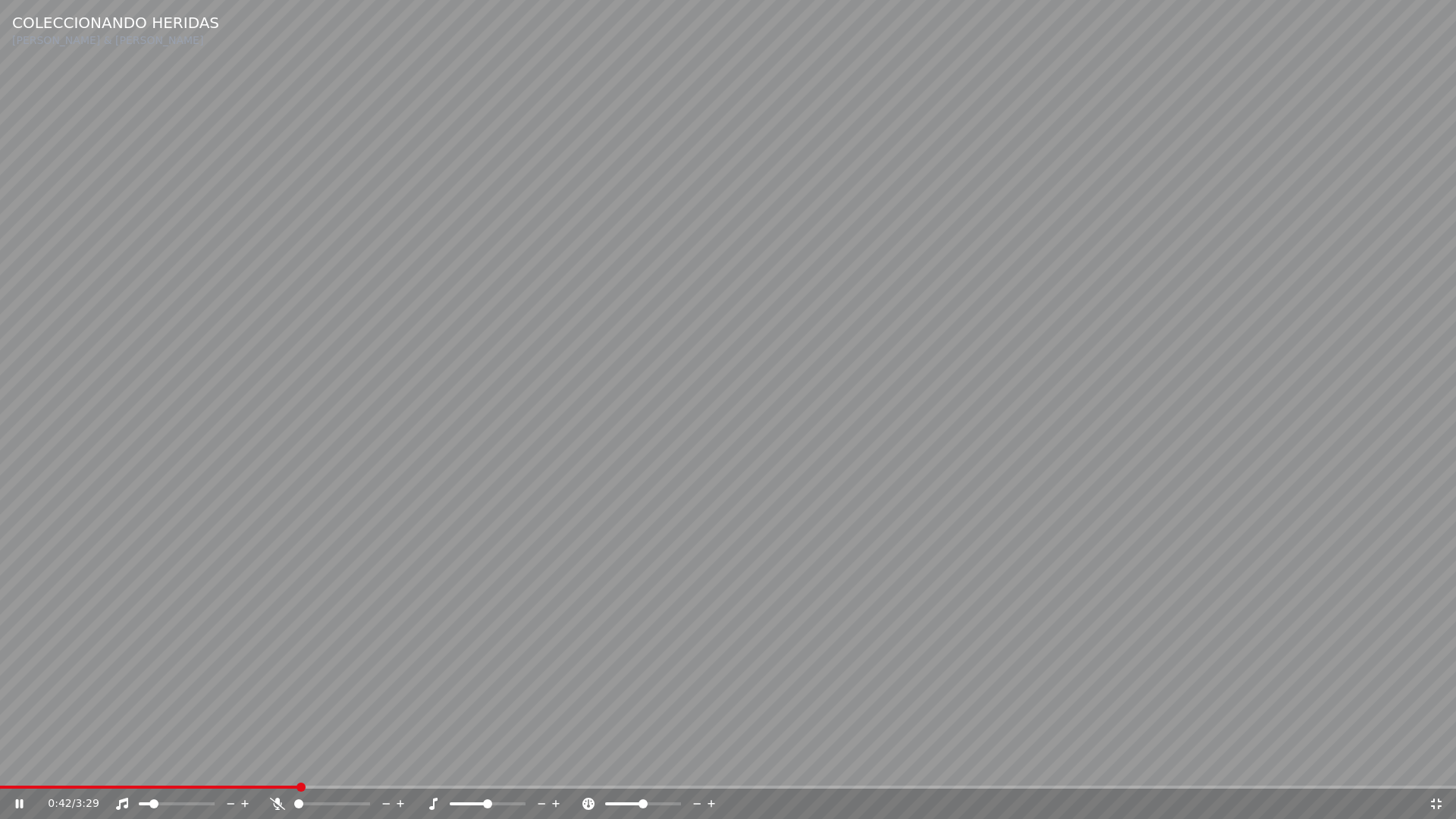
click at [1438, 764] on icon at bounding box center [1436, 803] width 10 height 10
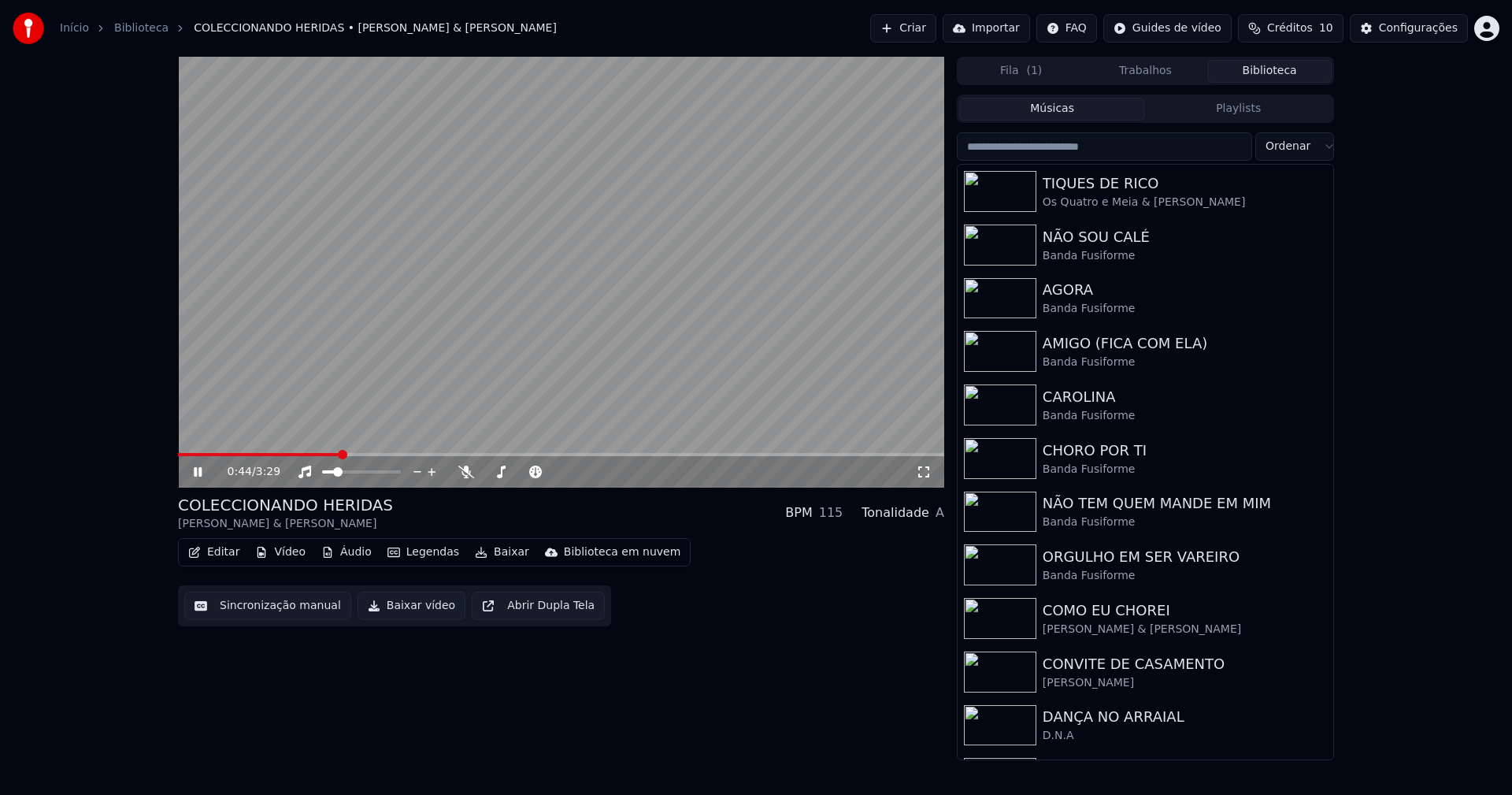
click at [200, 474] on icon at bounding box center [197, 471] width 8 height 9
click at [416, 615] on button "Baixar vídeo" at bounding box center [412, 606] width 108 height 29
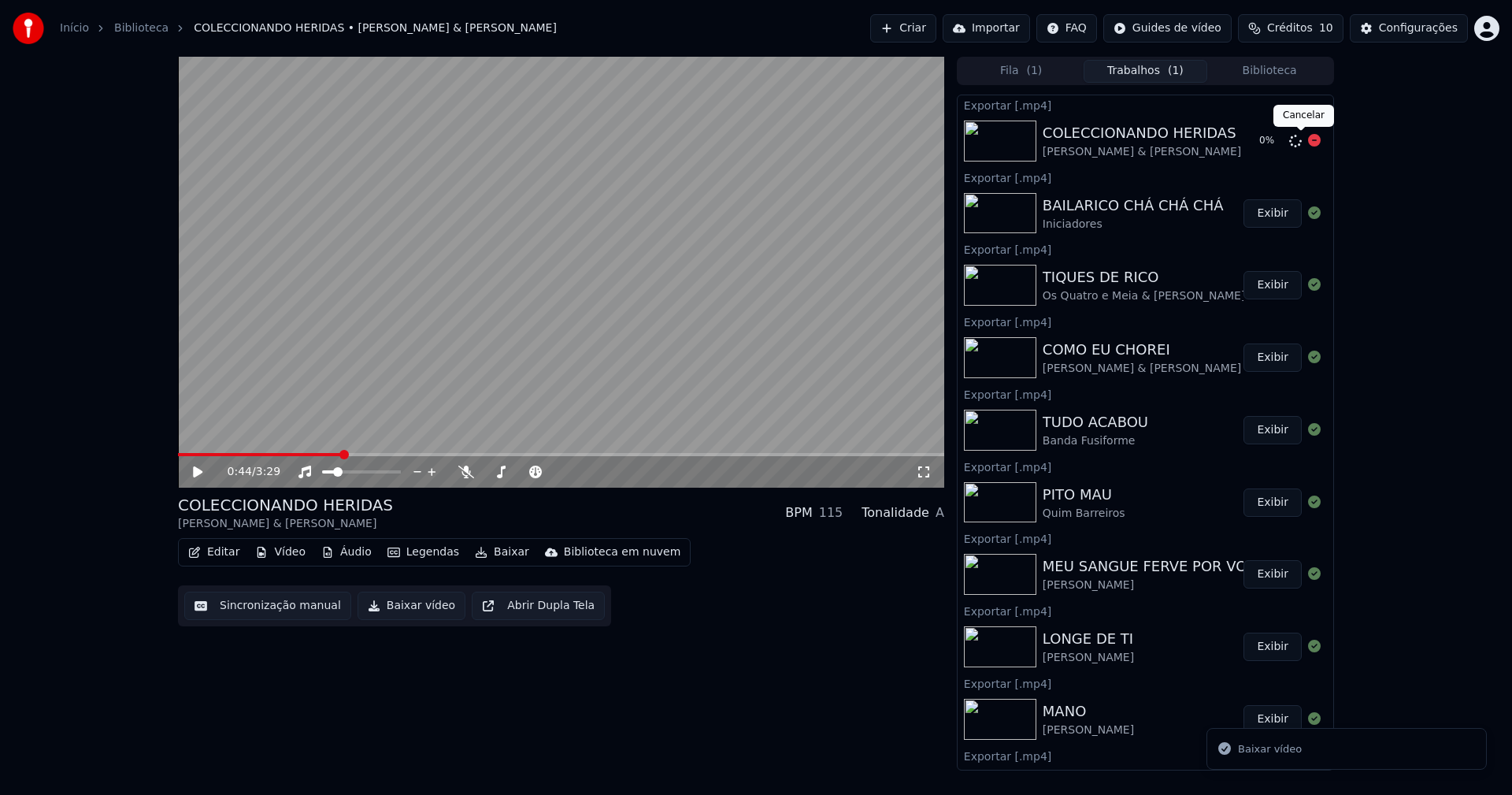
drag, startPoint x: 1302, startPoint y: 139, endPoint x: 842, endPoint y: 249, distance: 473.0
click at [1308, 138] on icon at bounding box center [1314, 140] width 13 height 13
click at [401, 473] on span at bounding box center [396, 471] width 9 height 9
click at [401, 611] on button "Baixar vídeo" at bounding box center [412, 606] width 108 height 29
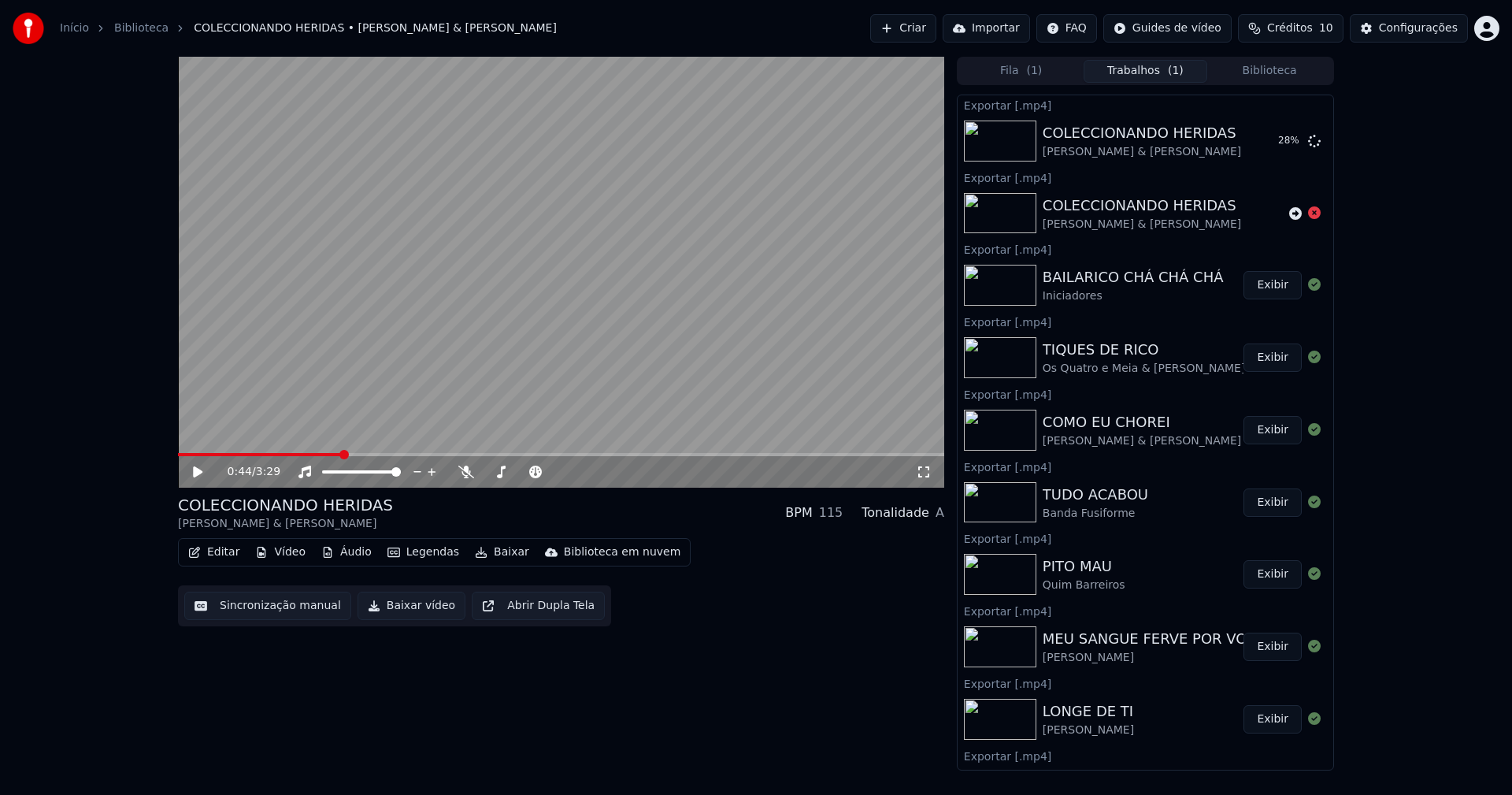
click at [1271, 72] on button "Biblioteca" at bounding box center [1269, 70] width 124 height 23
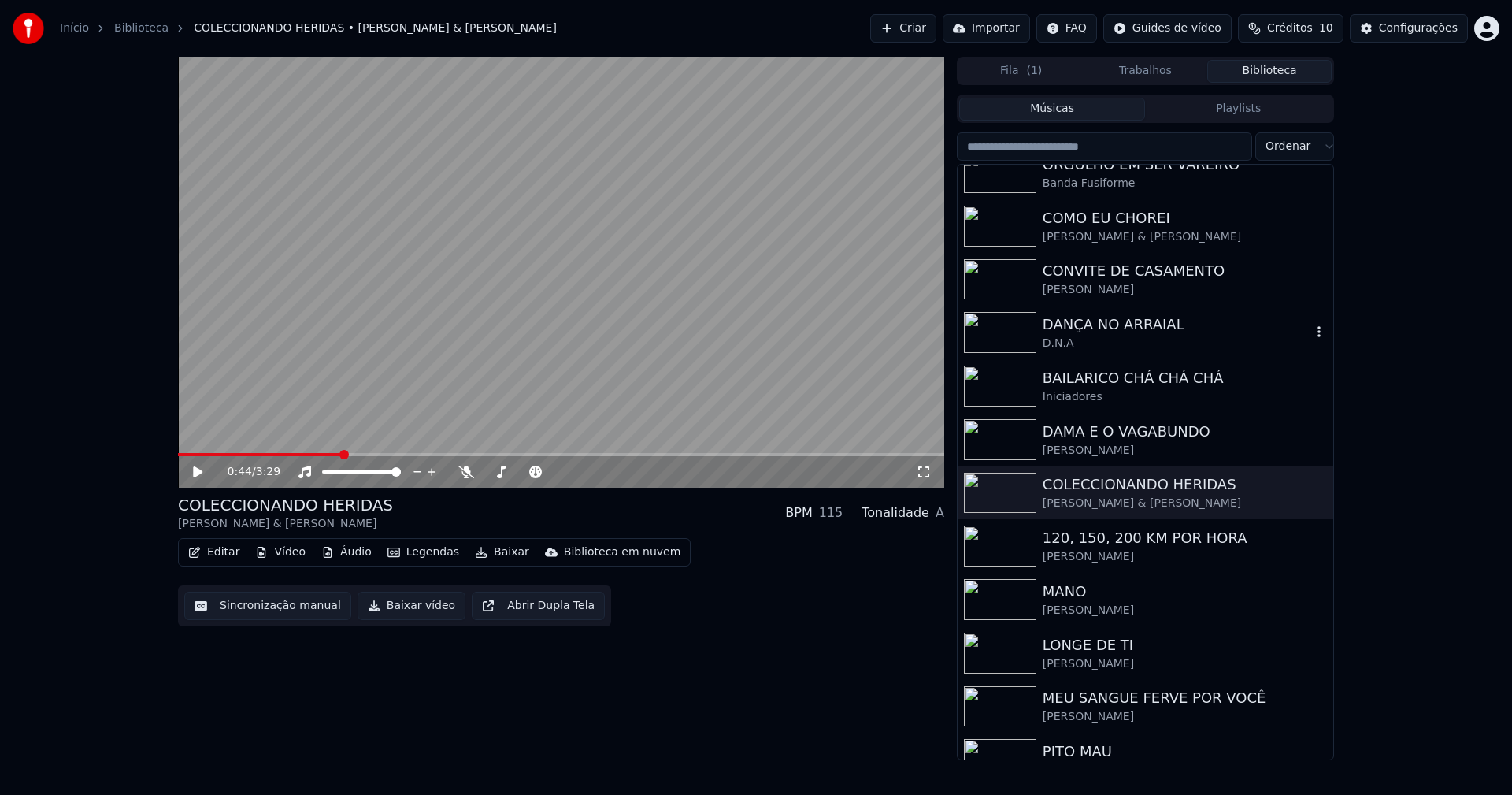
click at [1090, 335] on div "DANÇA NO ARRAIAL" at bounding box center [1177, 325] width 268 height 22
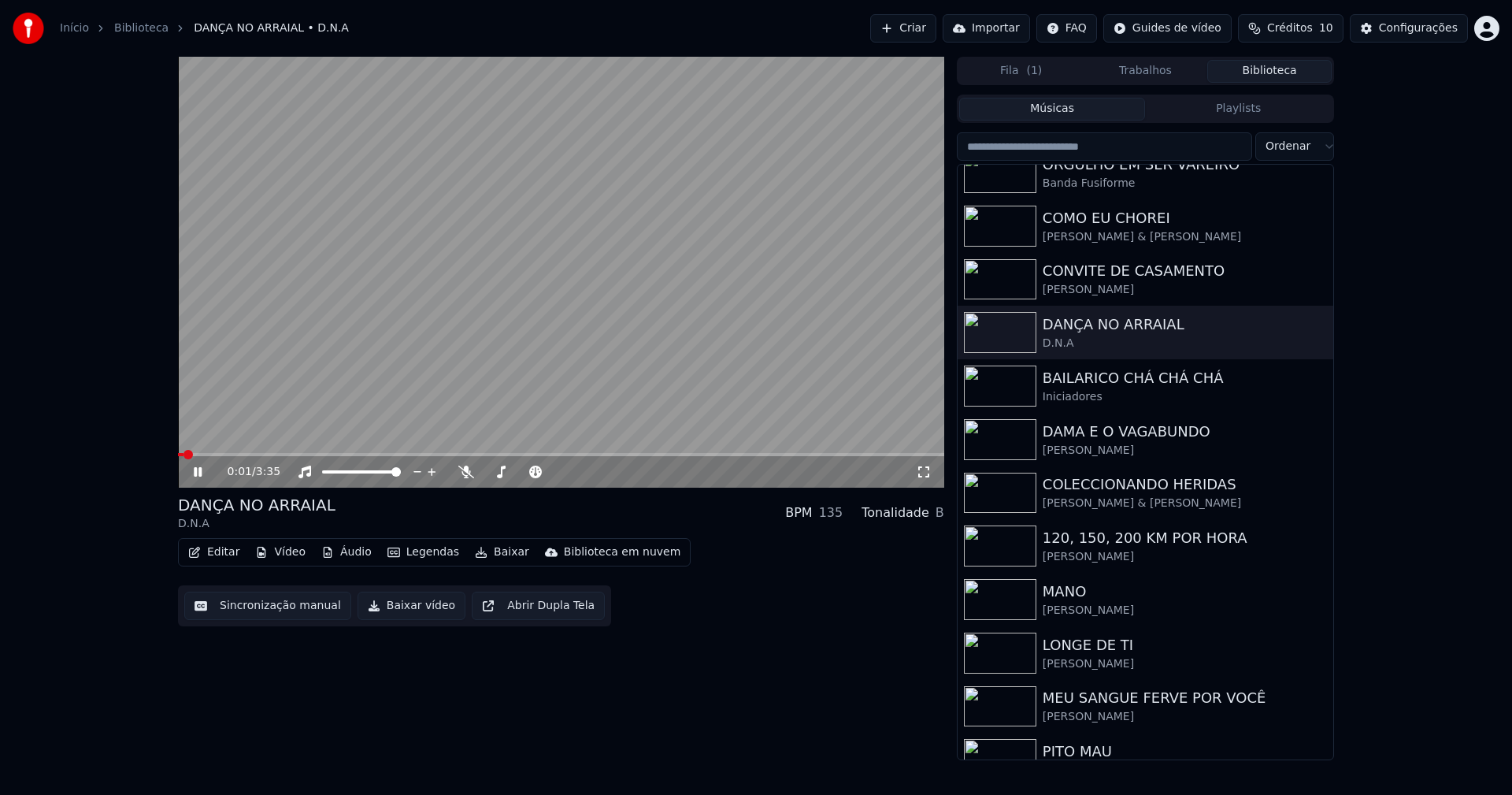
click at [352, 455] on span at bounding box center [561, 455] width 766 height 3
click at [194, 471] on icon at bounding box center [197, 471] width 8 height 9
click at [1411, 26] on div "Configurações" at bounding box center [1418, 28] width 79 height 16
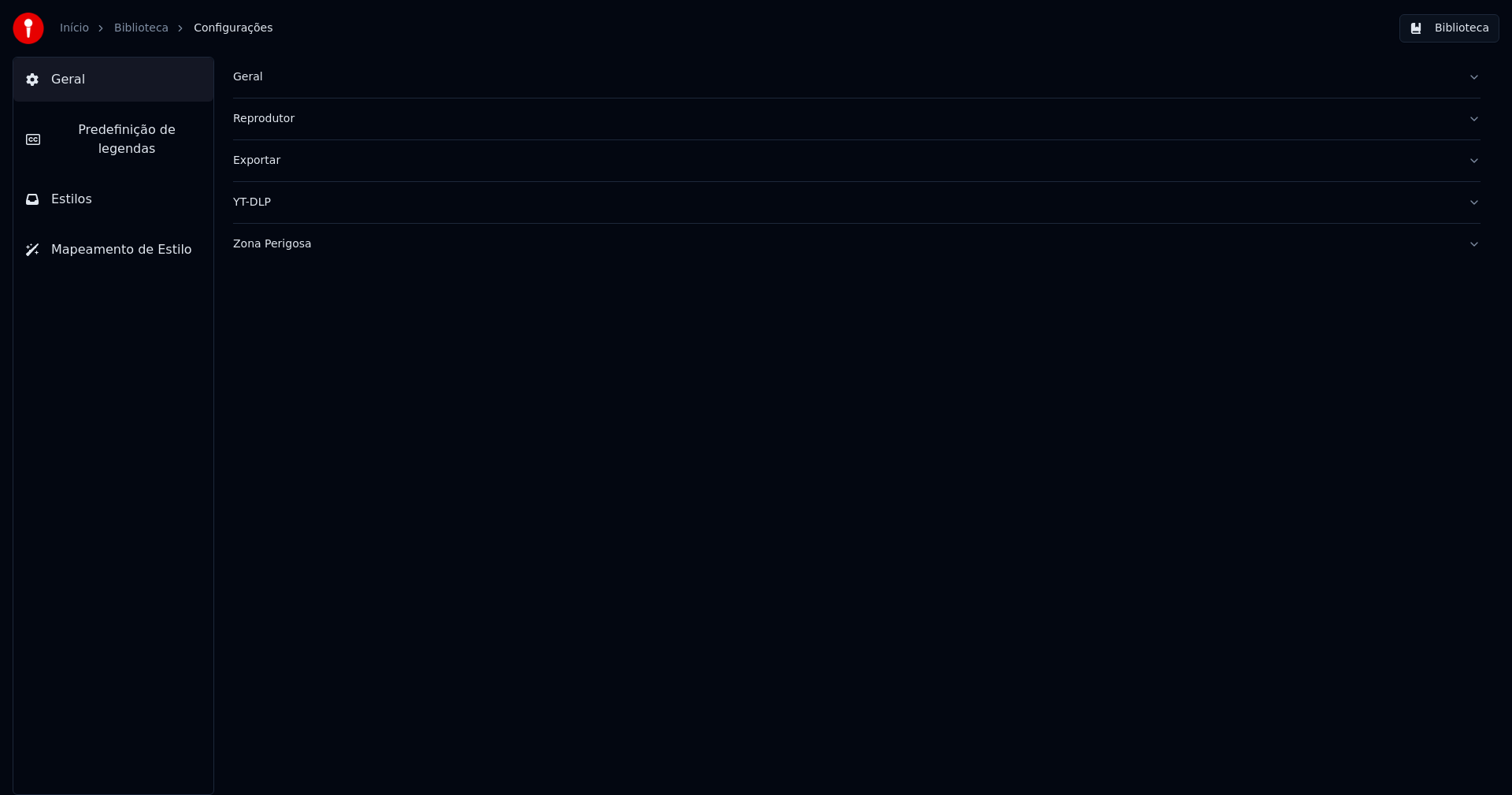
click at [93, 180] on button "Estilos" at bounding box center [113, 199] width 200 height 44
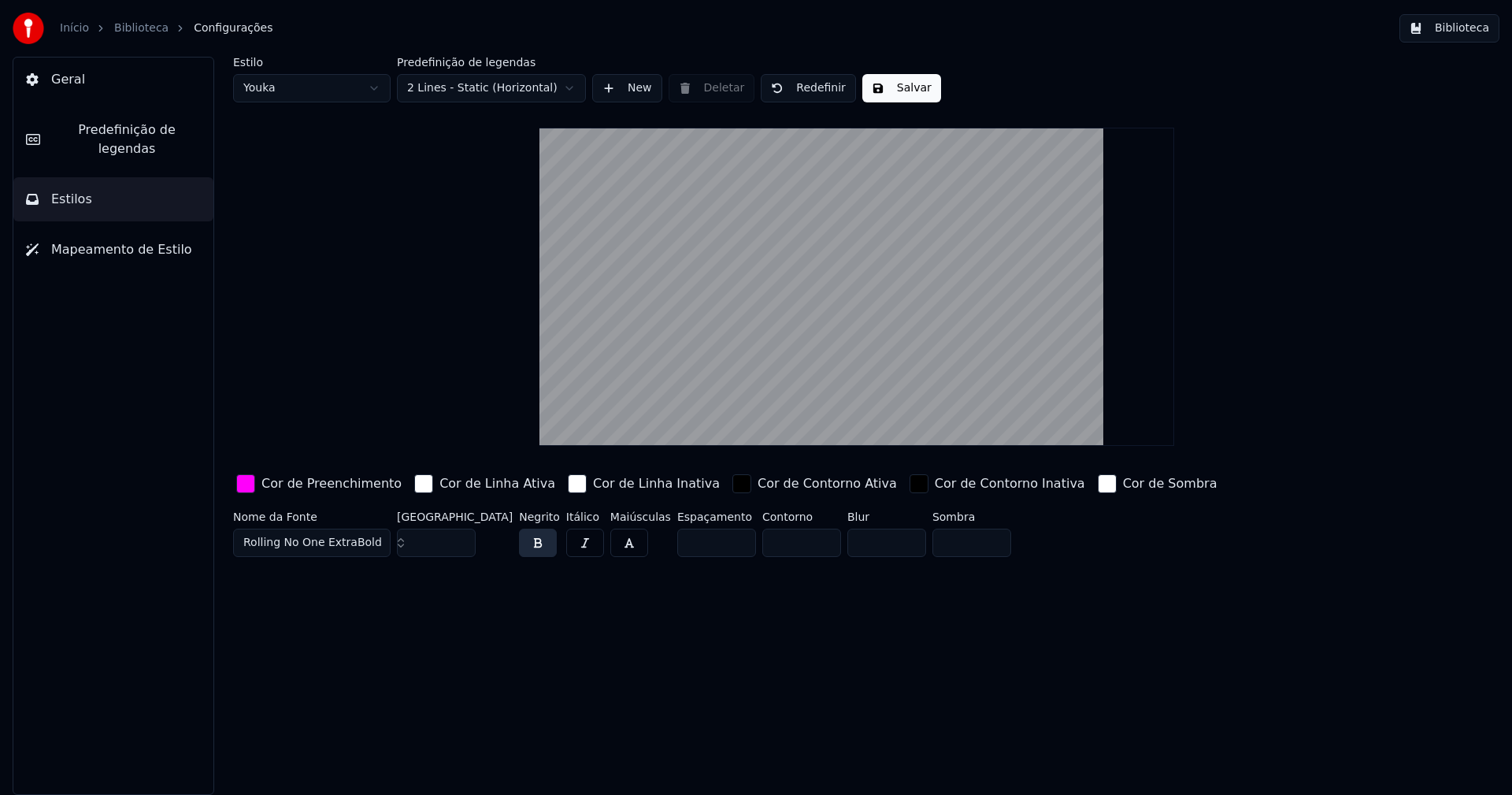
click at [241, 481] on div "button" at bounding box center [246, 484] width 19 height 19
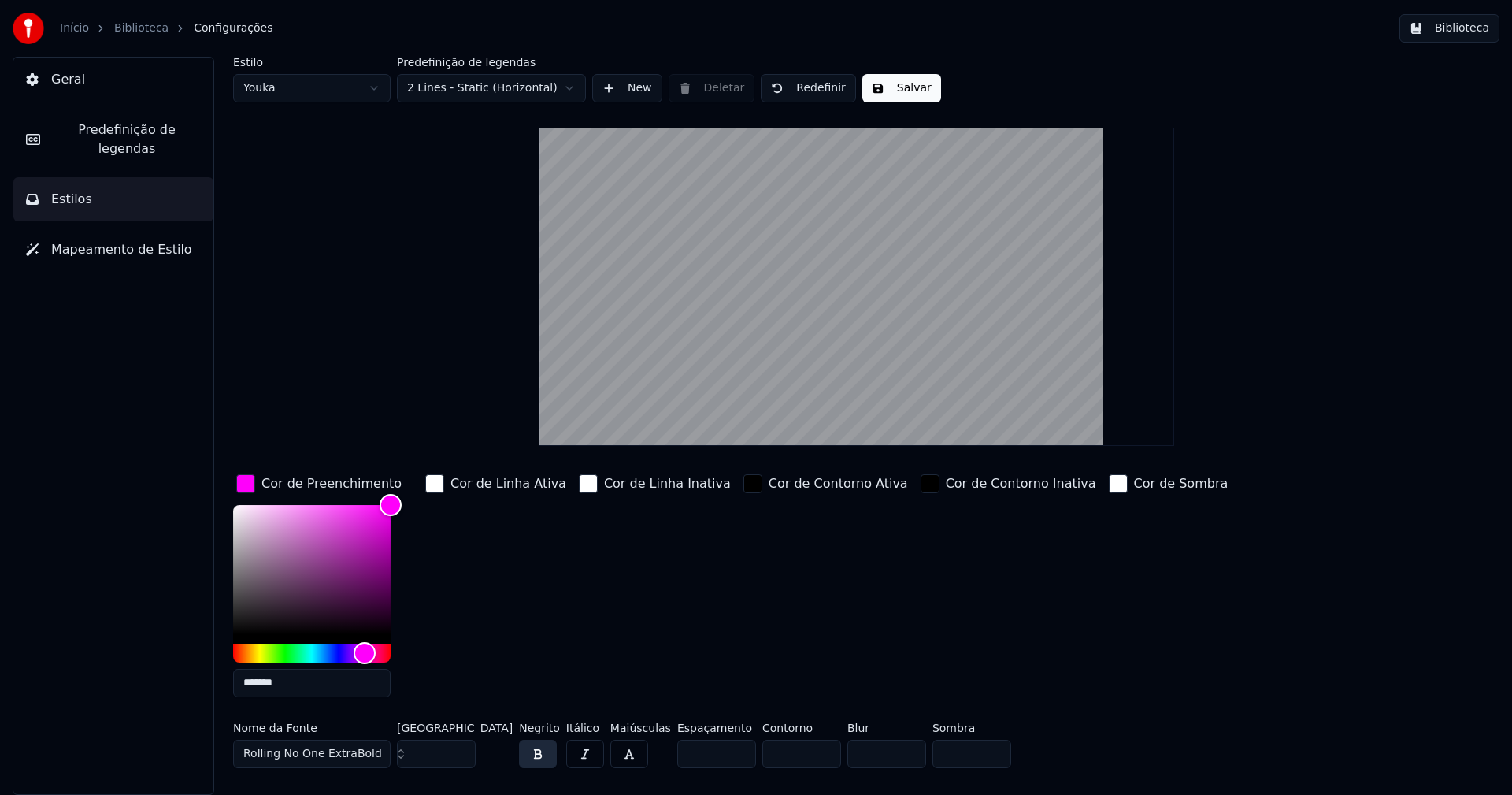
click at [289, 684] on input "*******" at bounding box center [312, 683] width 158 height 29
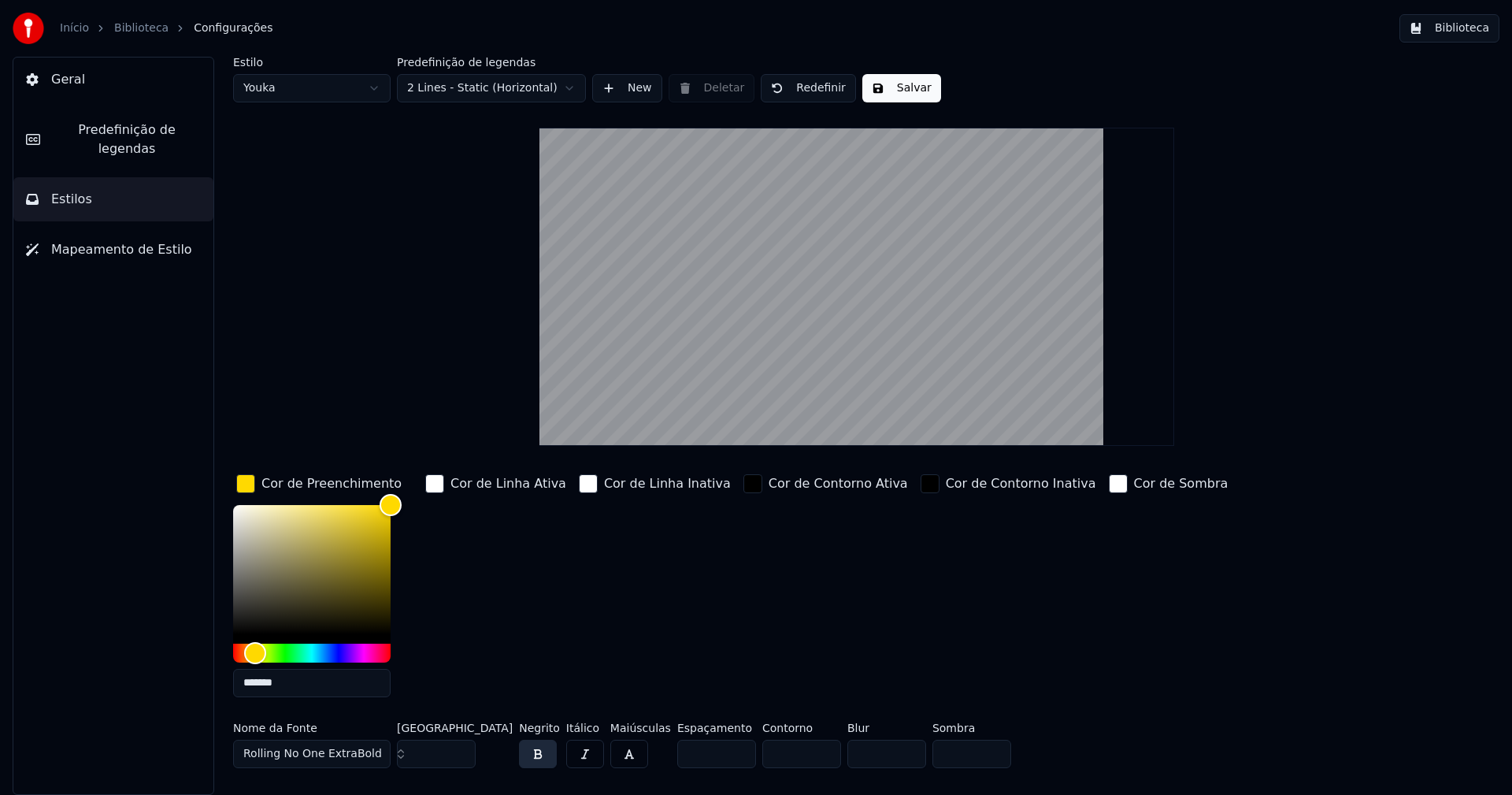
type input "*******"
click at [242, 485] on div "button" at bounding box center [246, 484] width 19 height 19
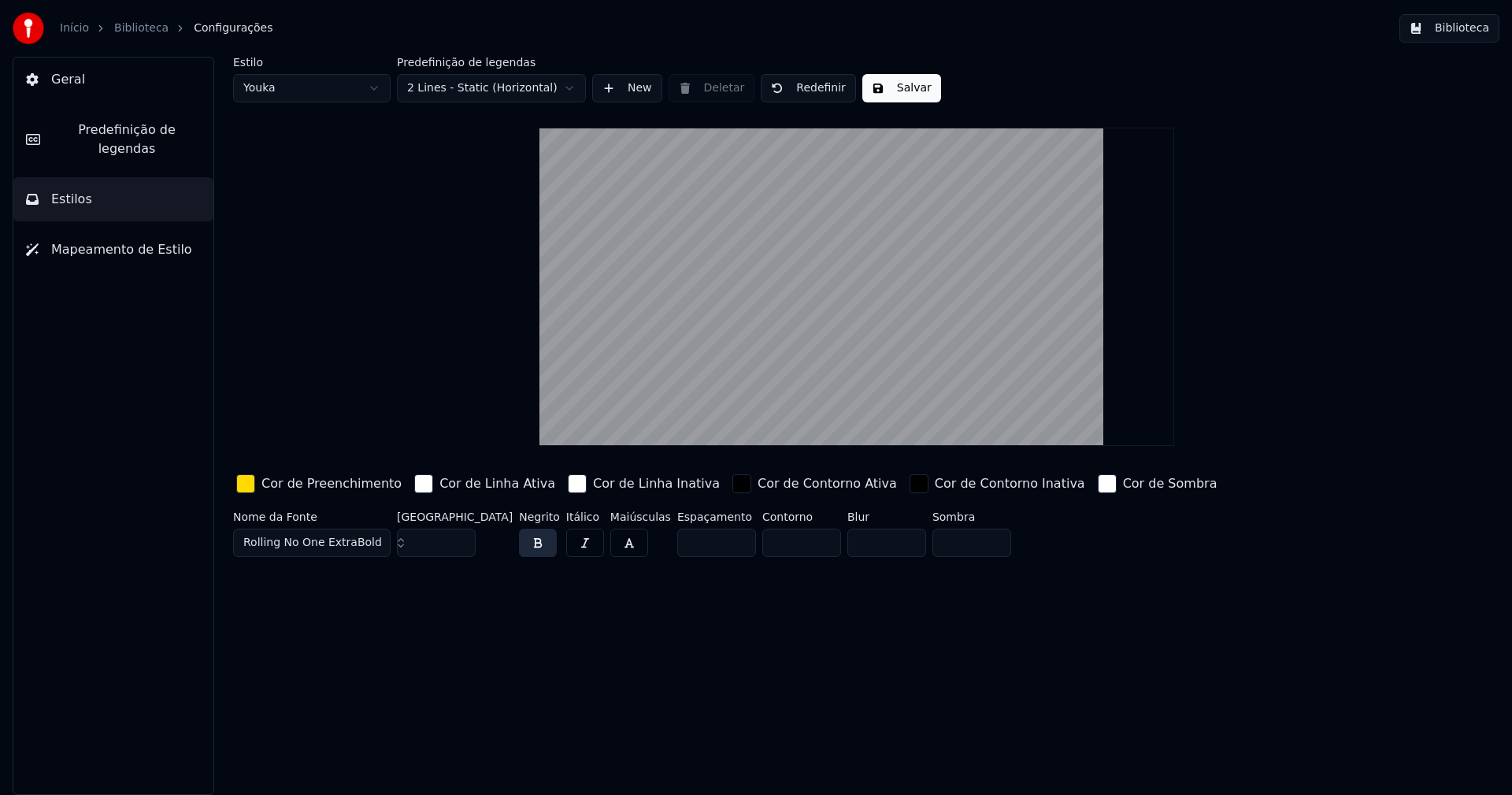
click at [887, 91] on button "Salvar" at bounding box center [902, 88] width 79 height 29
click at [293, 83] on html "Início Biblioteca Configurações Biblioteca Geral Predefinição de legendas Estil…" at bounding box center [756, 398] width 1512 height 795
click at [459, 548] on input "**" at bounding box center [437, 543] width 79 height 29
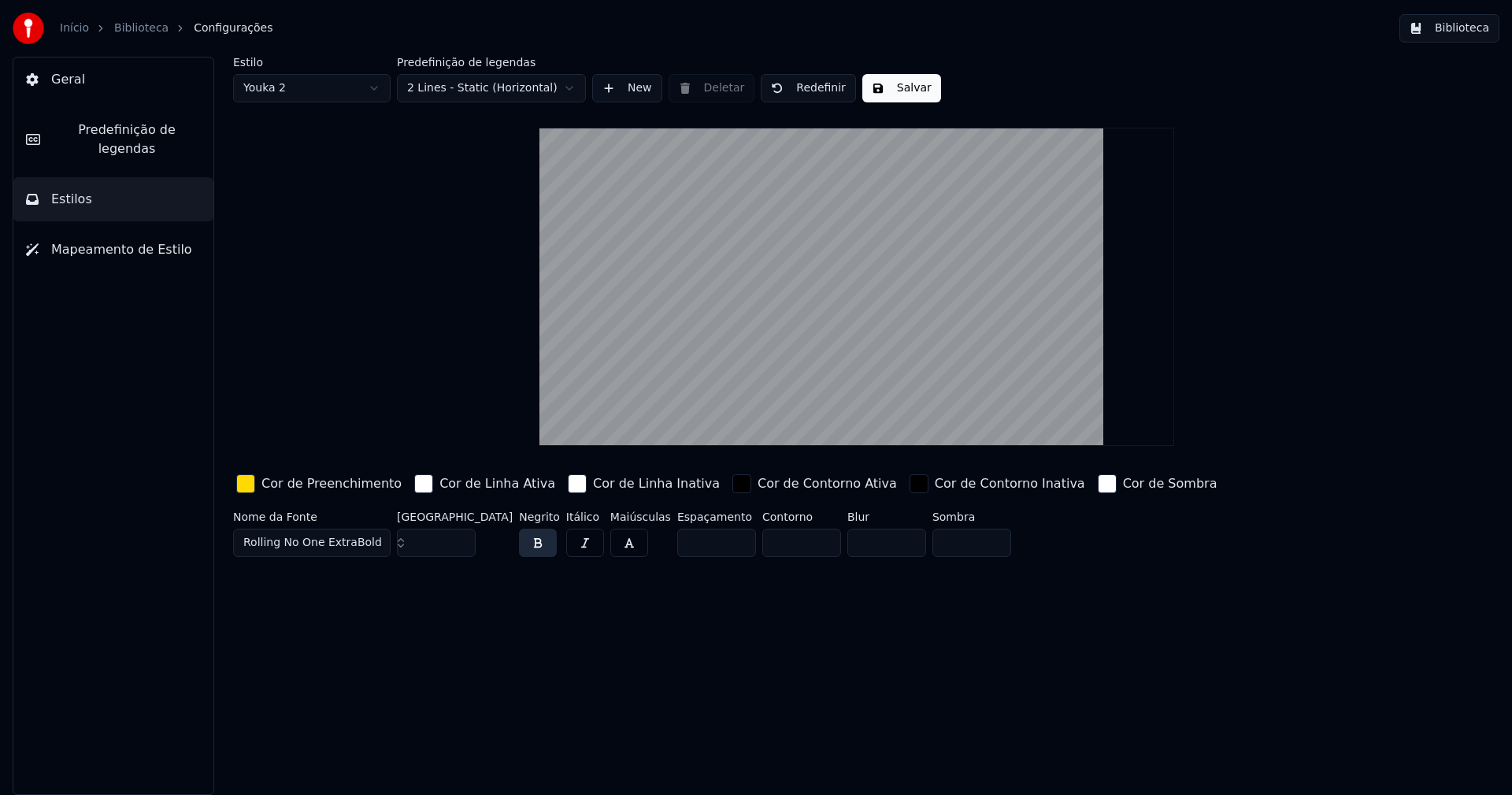
click at [460, 548] on input "**" at bounding box center [437, 543] width 79 height 29
type input "**"
click at [460, 548] on input "**" at bounding box center [437, 543] width 79 height 29
click at [250, 483] on div "button" at bounding box center [246, 484] width 19 height 19
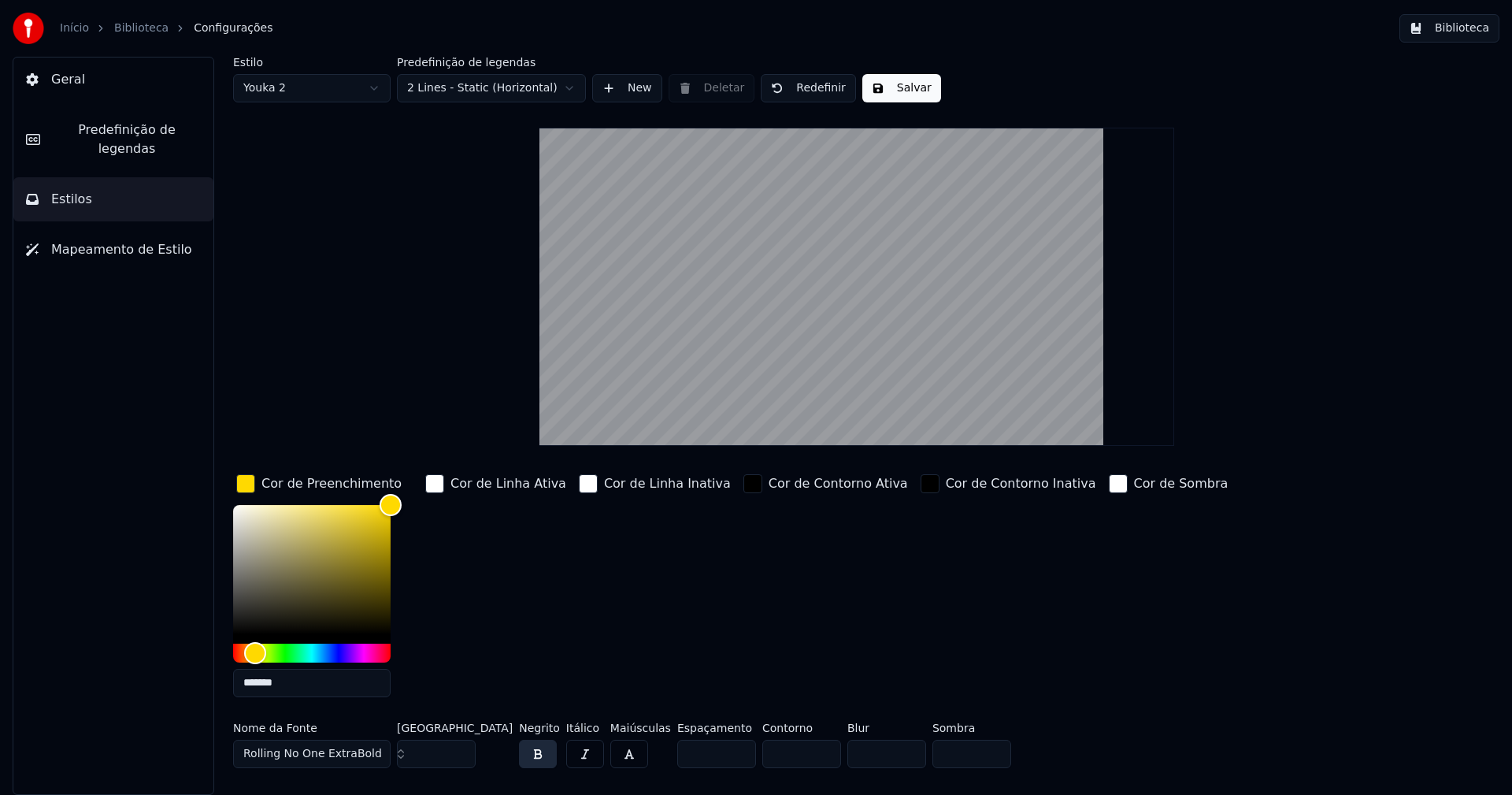
click at [294, 681] on input "*******" at bounding box center [312, 683] width 158 height 29
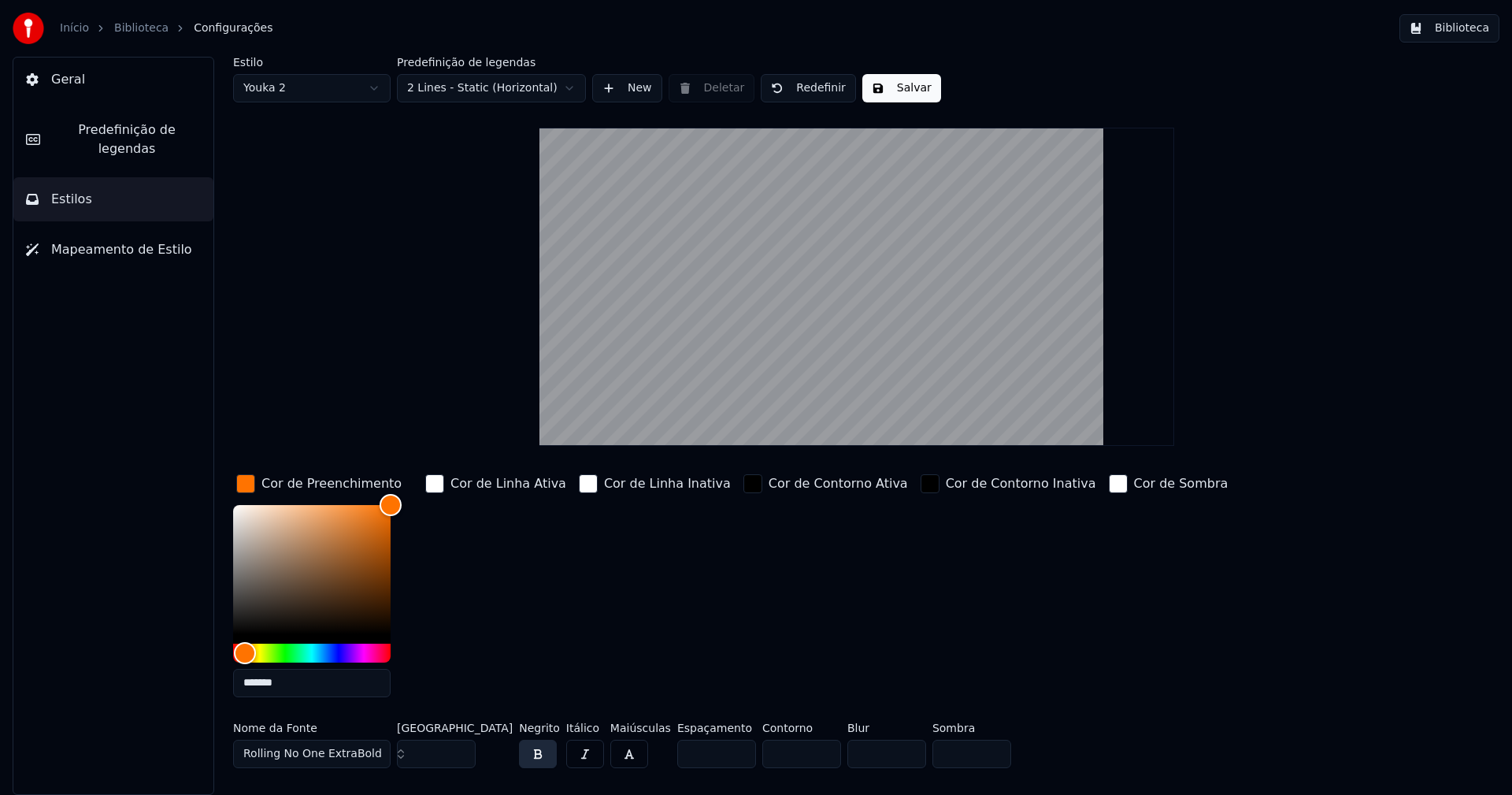
type input "*******"
click at [243, 489] on div "button" at bounding box center [246, 484] width 19 height 19
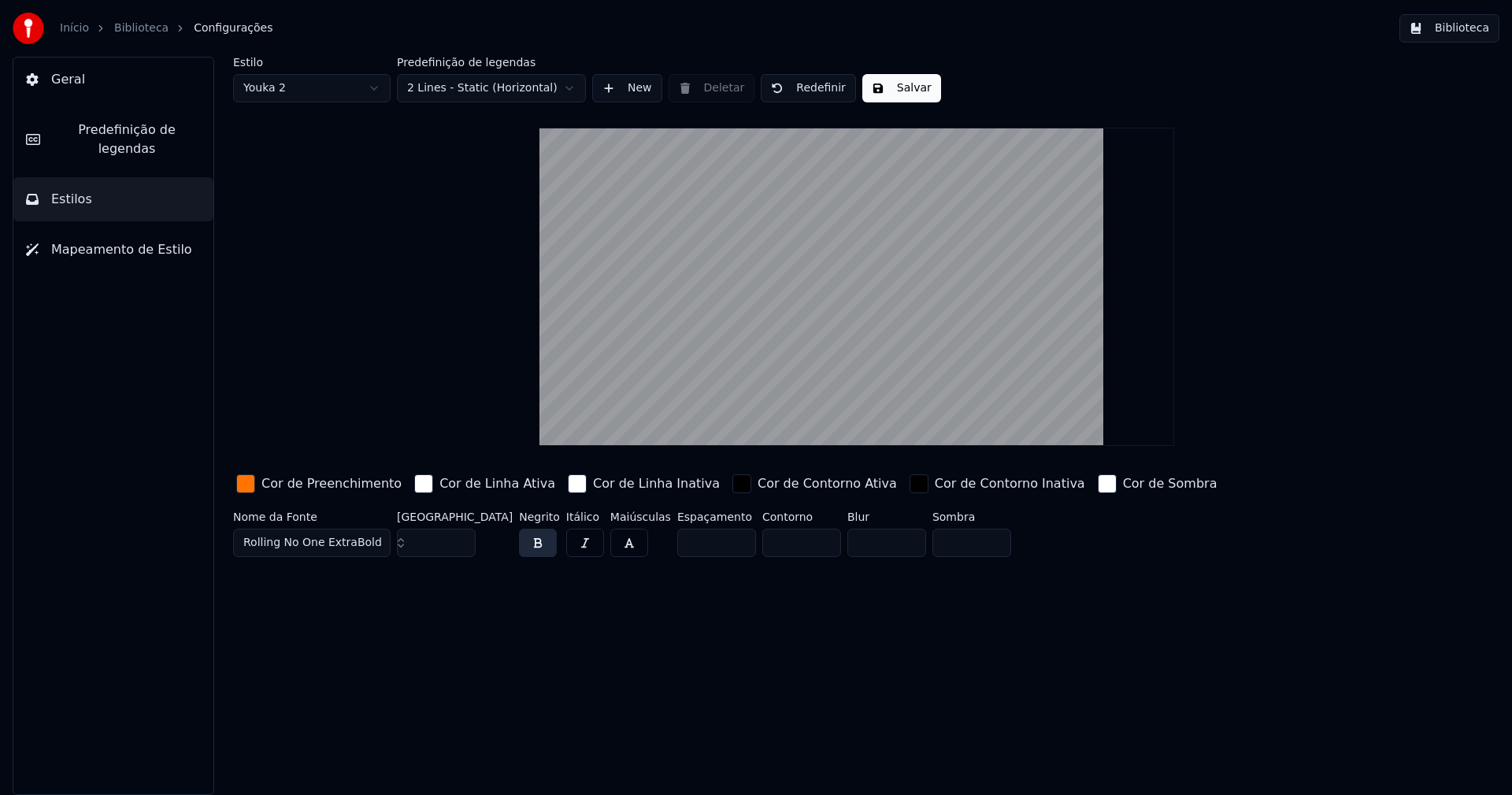
click at [884, 98] on button "Salvar" at bounding box center [902, 88] width 79 height 29
click at [1478, 28] on button "Biblioteca" at bounding box center [1449, 29] width 100 height 29
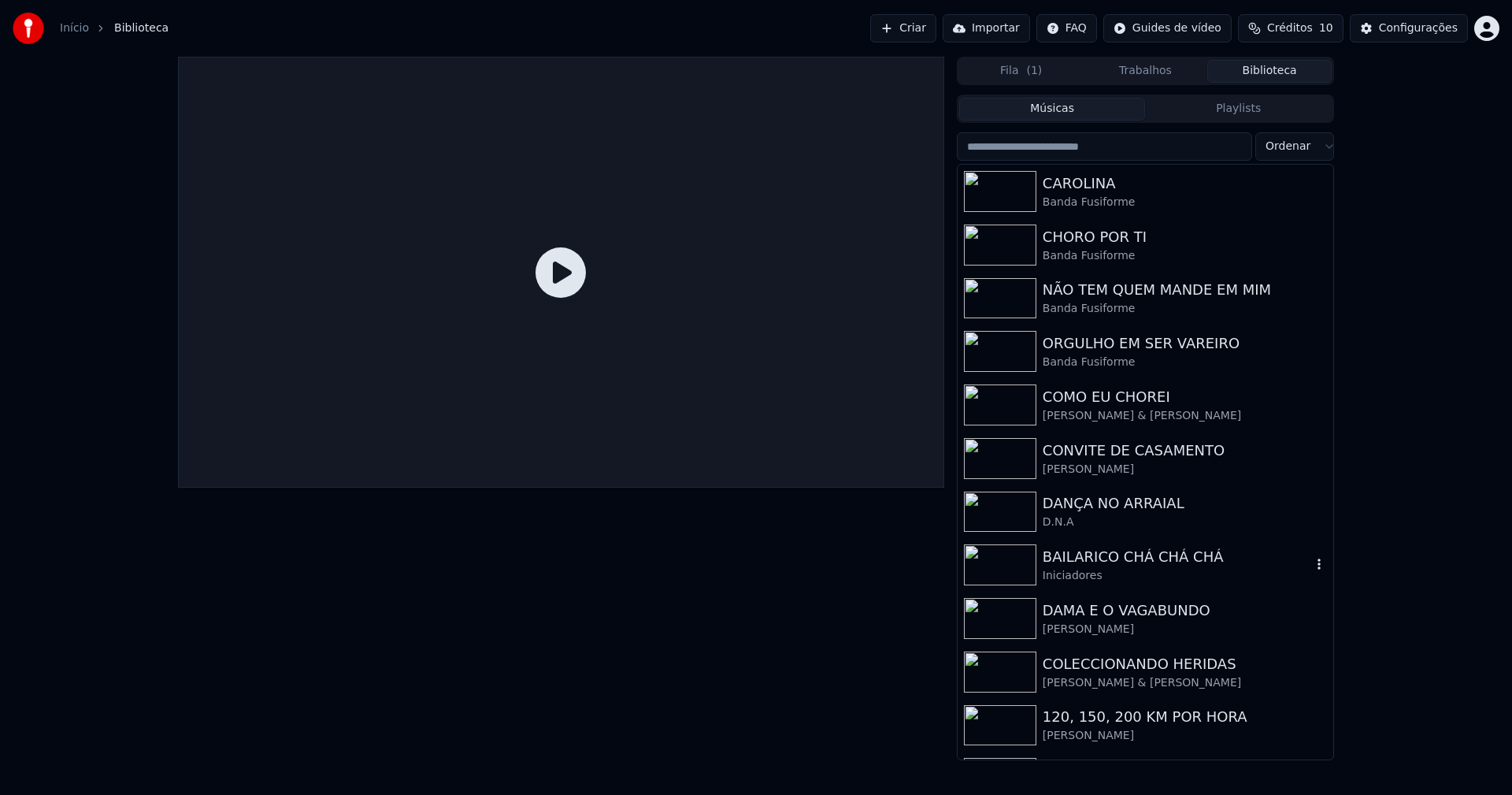
scroll to position [236, 0]
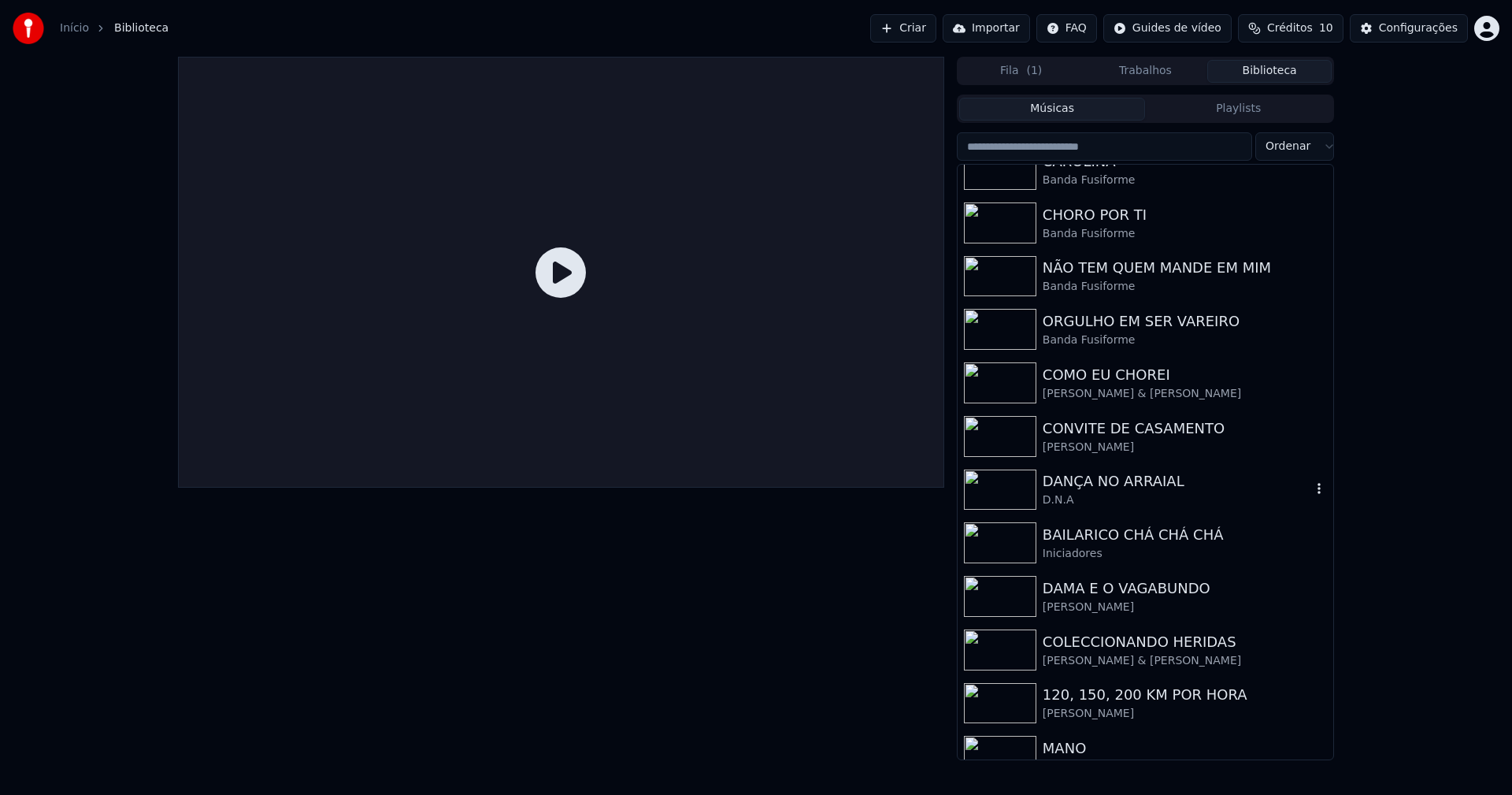
click at [1102, 489] on div "DANÇA NO ARRAIAL" at bounding box center [1177, 481] width 268 height 22
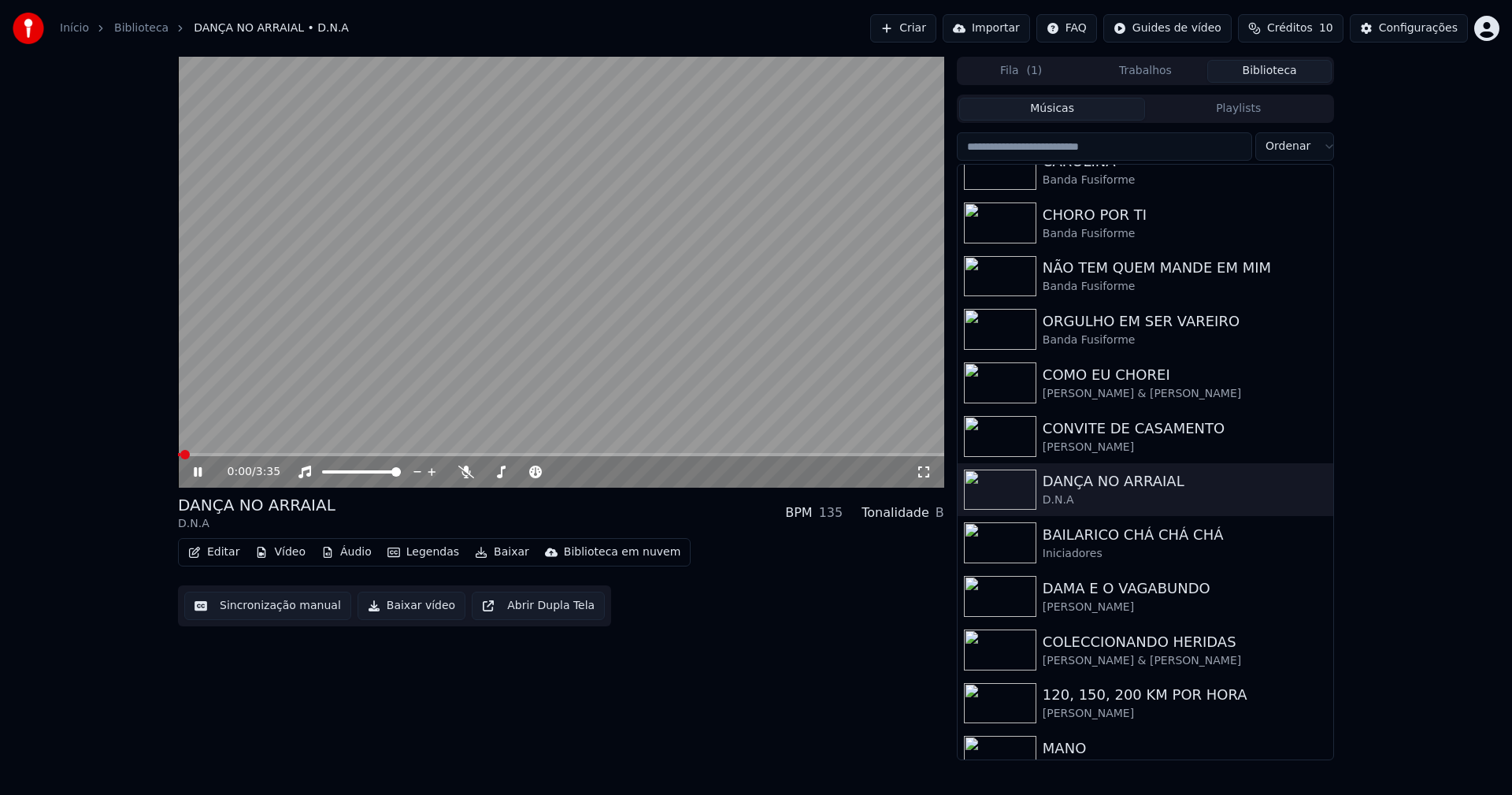
click at [195, 475] on icon at bounding box center [197, 471] width 8 height 9
click at [407, 605] on button "Baixar vídeo" at bounding box center [412, 606] width 108 height 29
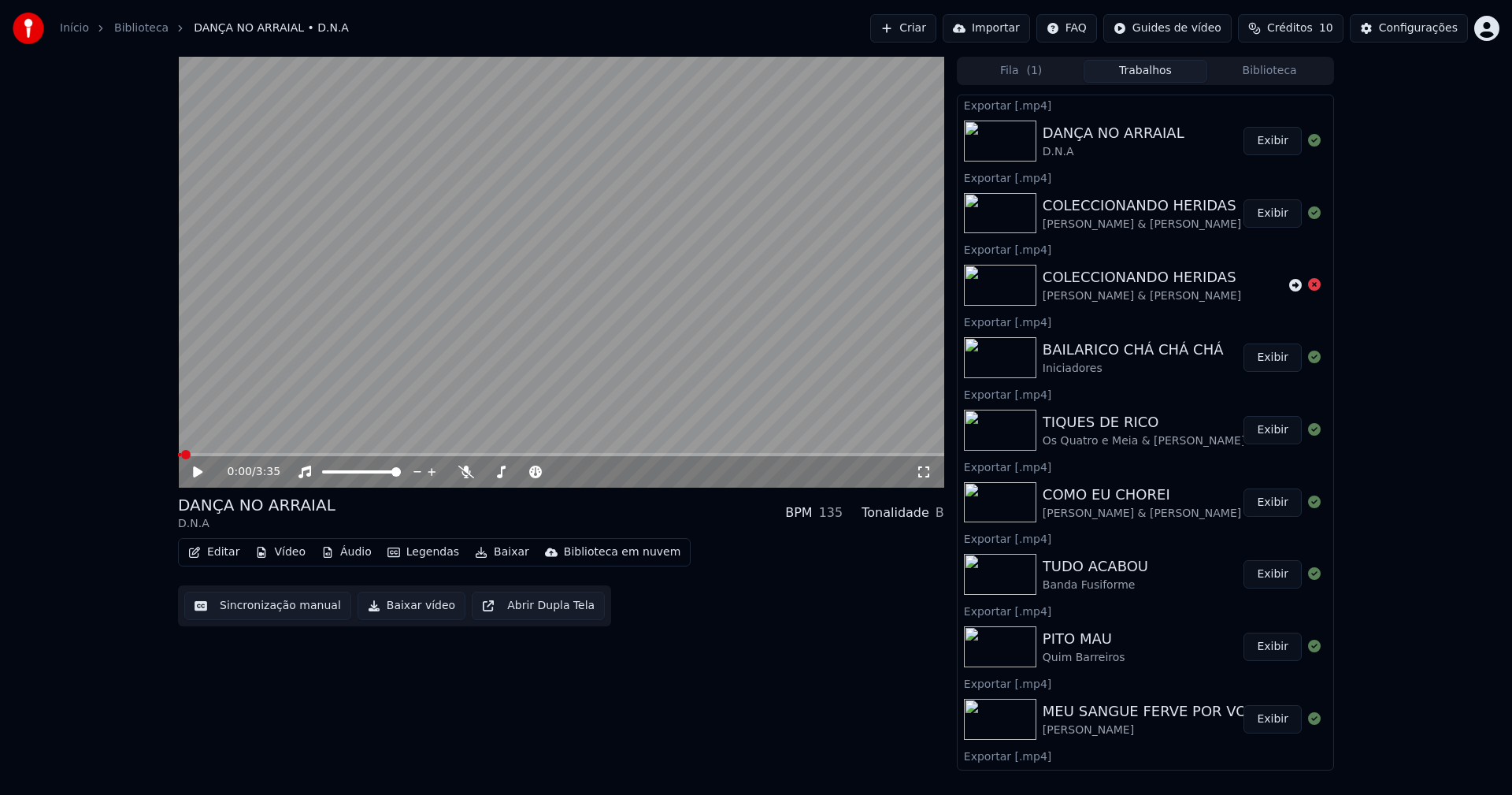
click at [1287, 70] on button "Biblioteca" at bounding box center [1269, 70] width 124 height 23
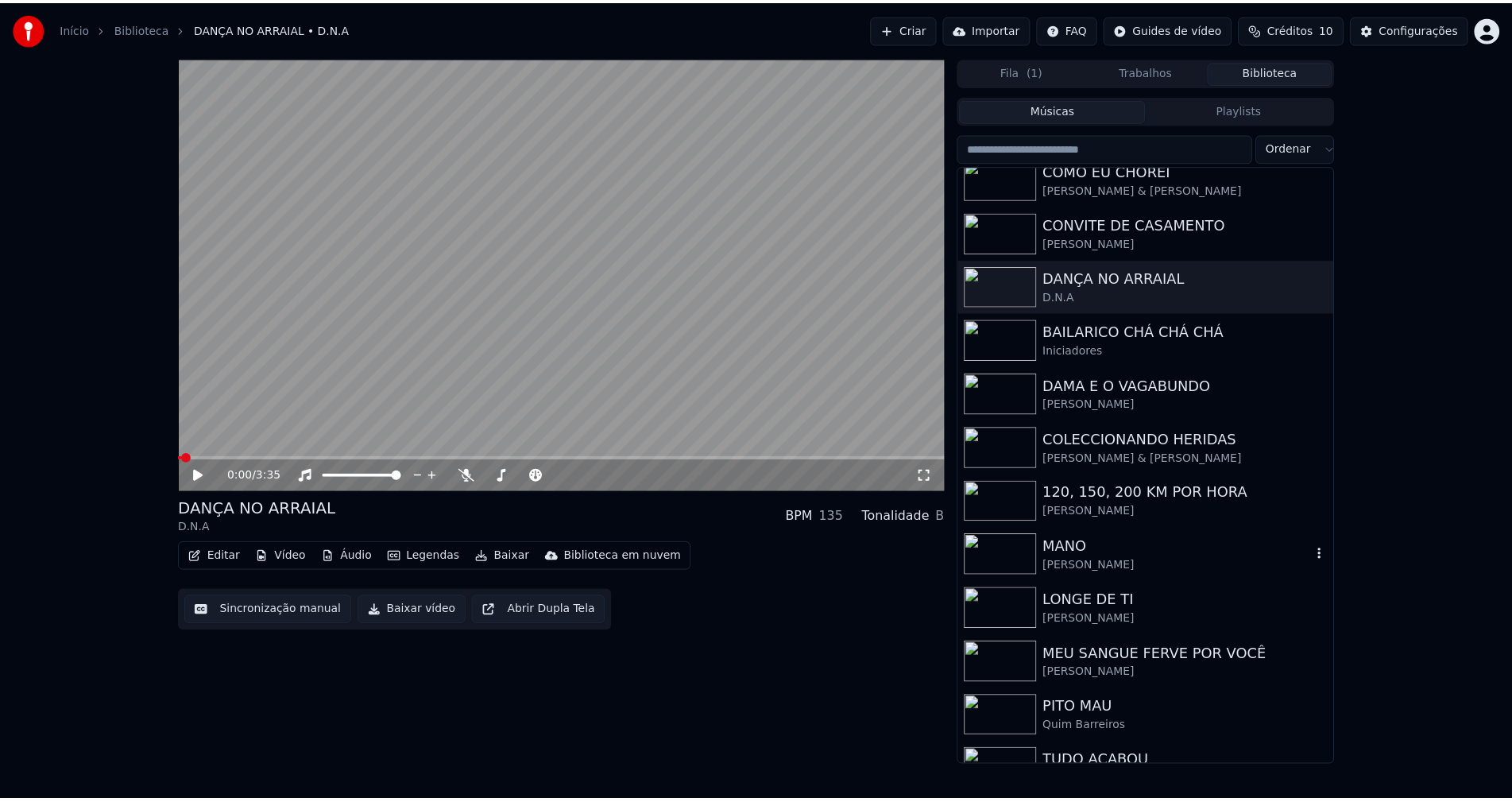
scroll to position [479, 0]
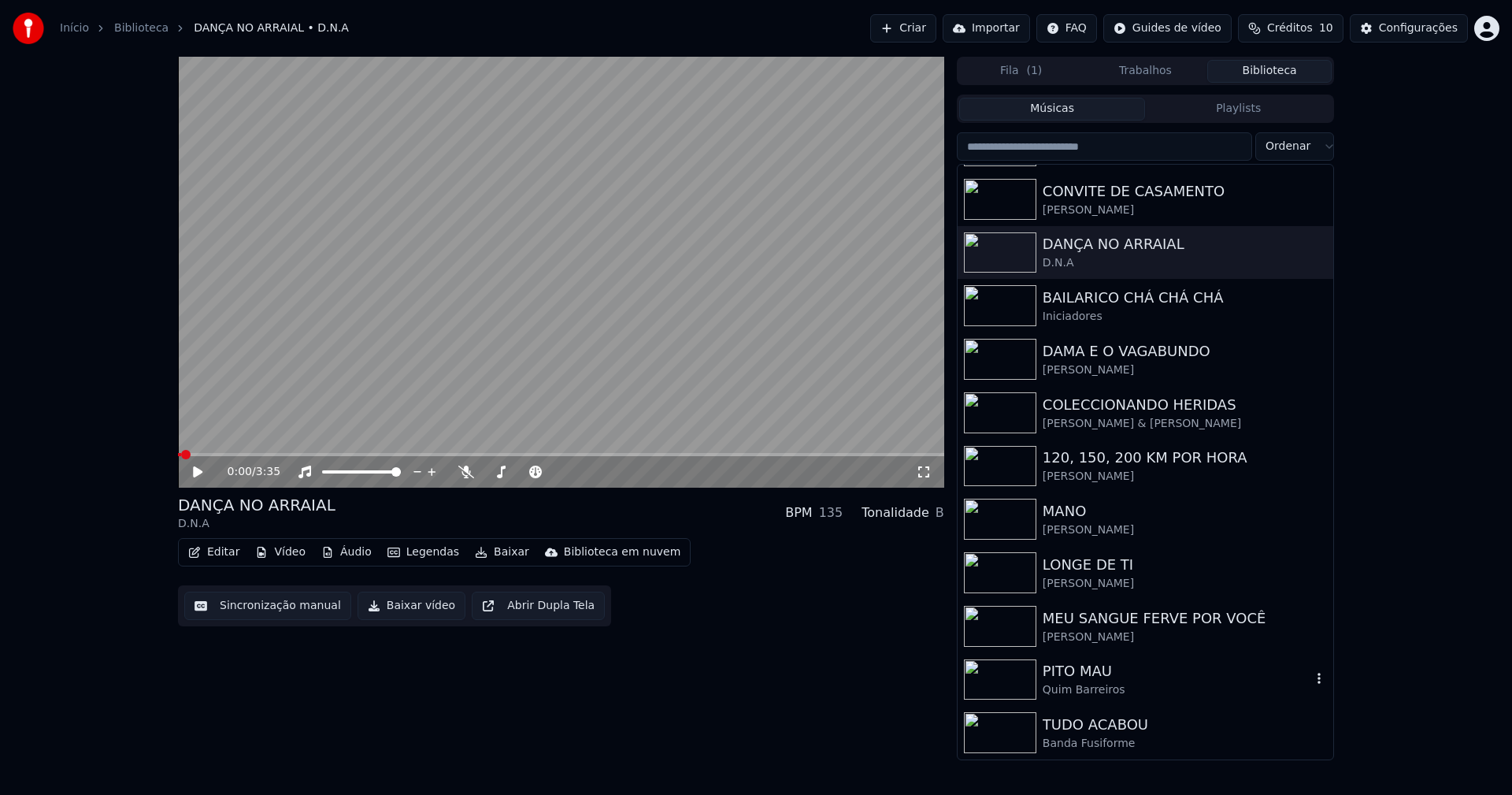
click at [1106, 683] on div "Quim Barreiros" at bounding box center [1177, 690] width 268 height 16
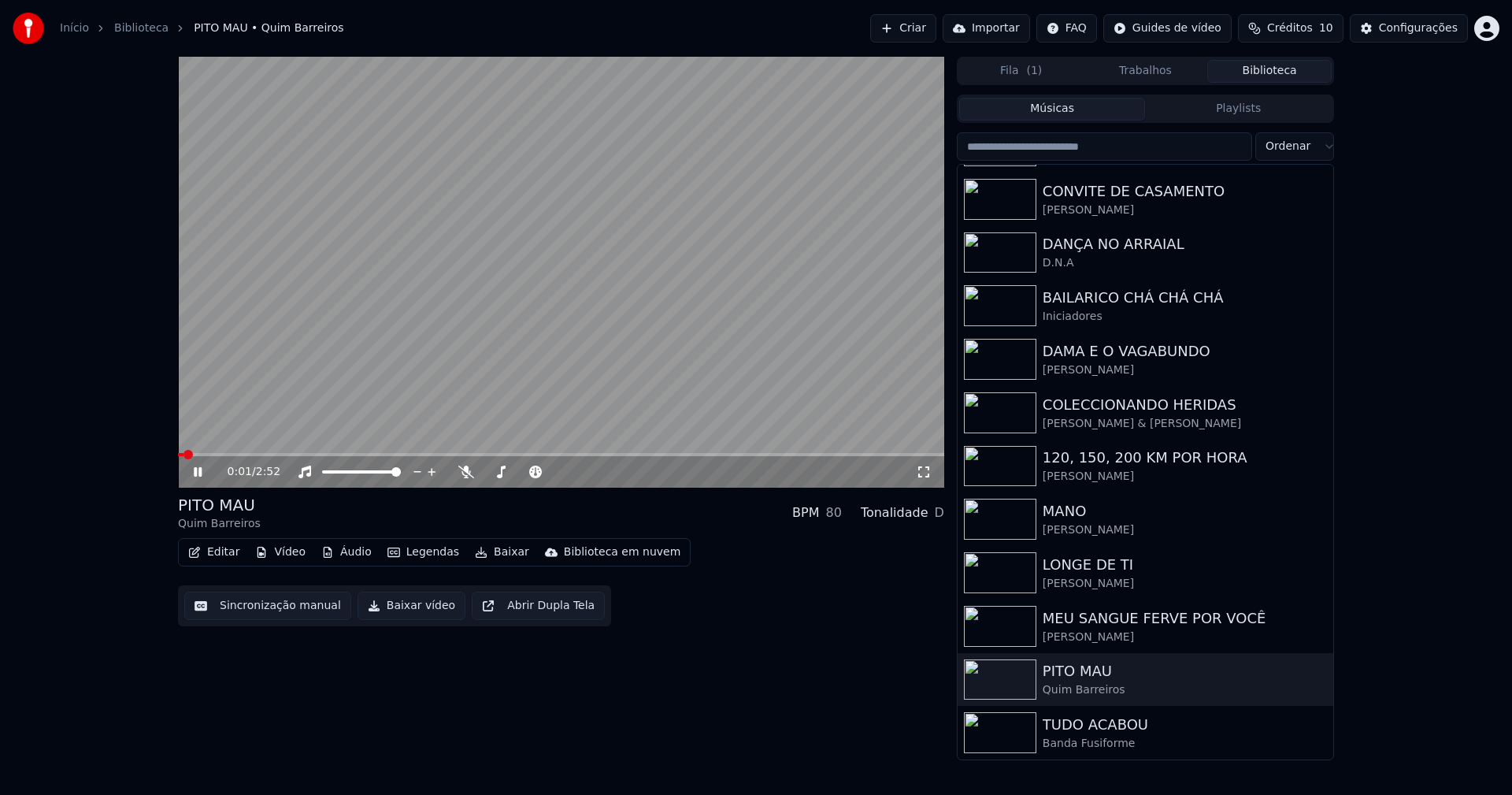
click at [199, 475] on icon at bounding box center [197, 471] width 8 height 9
click at [378, 606] on button "Baixar vídeo" at bounding box center [412, 606] width 108 height 29
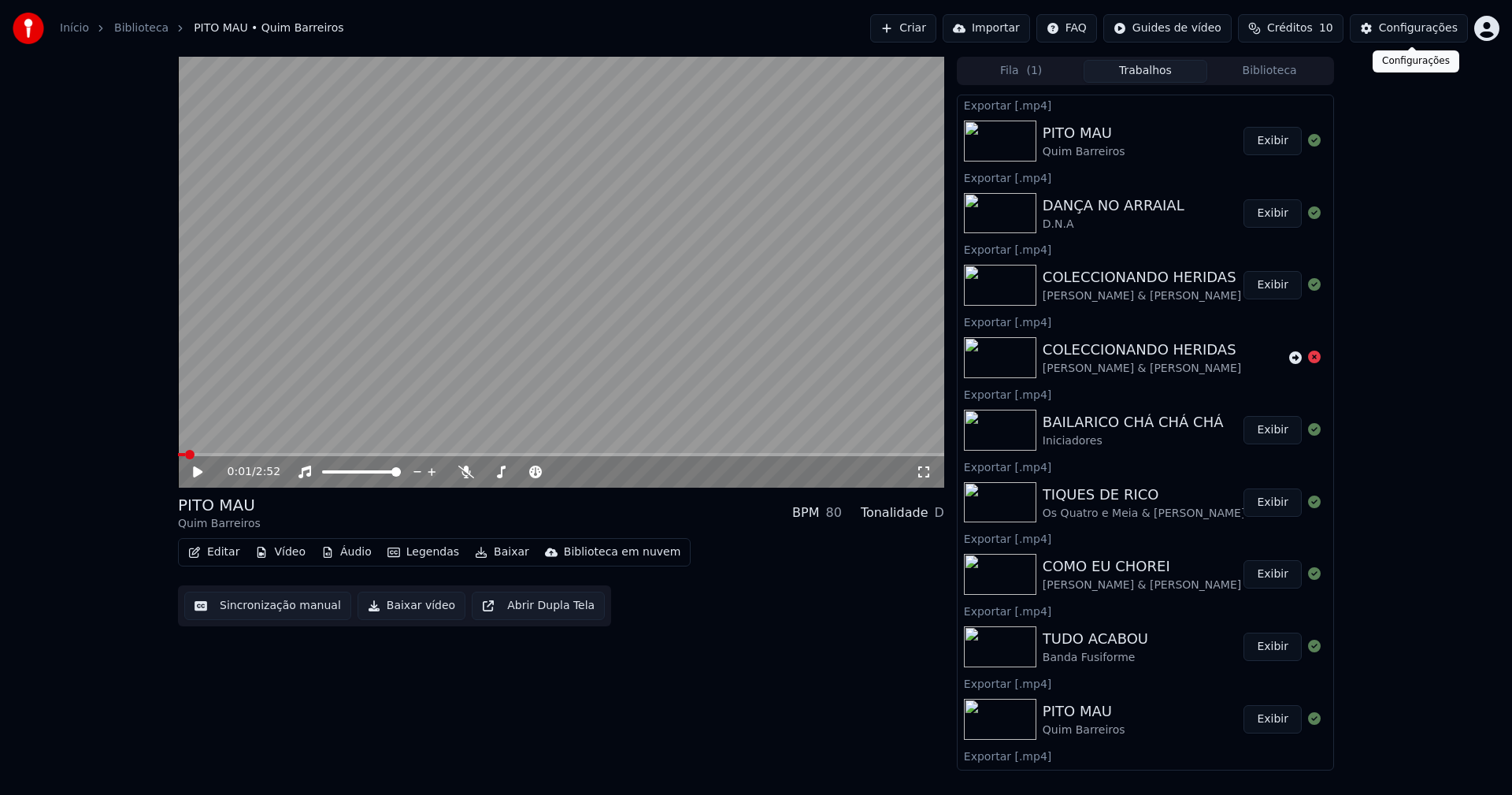
click at [1435, 34] on div "Configurações" at bounding box center [1418, 28] width 79 height 16
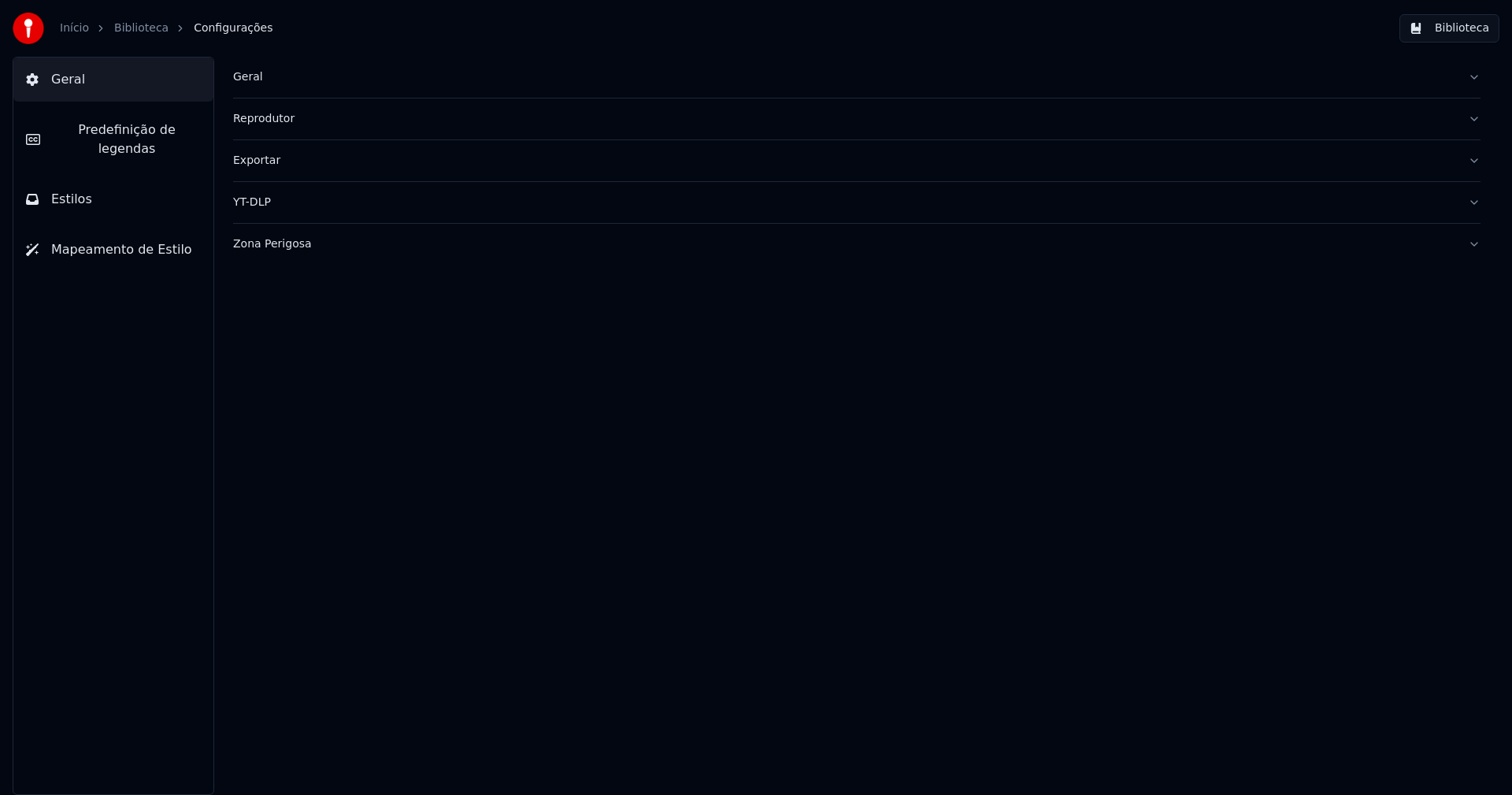
click at [1473, 30] on button "Biblioteca" at bounding box center [1449, 29] width 100 height 29
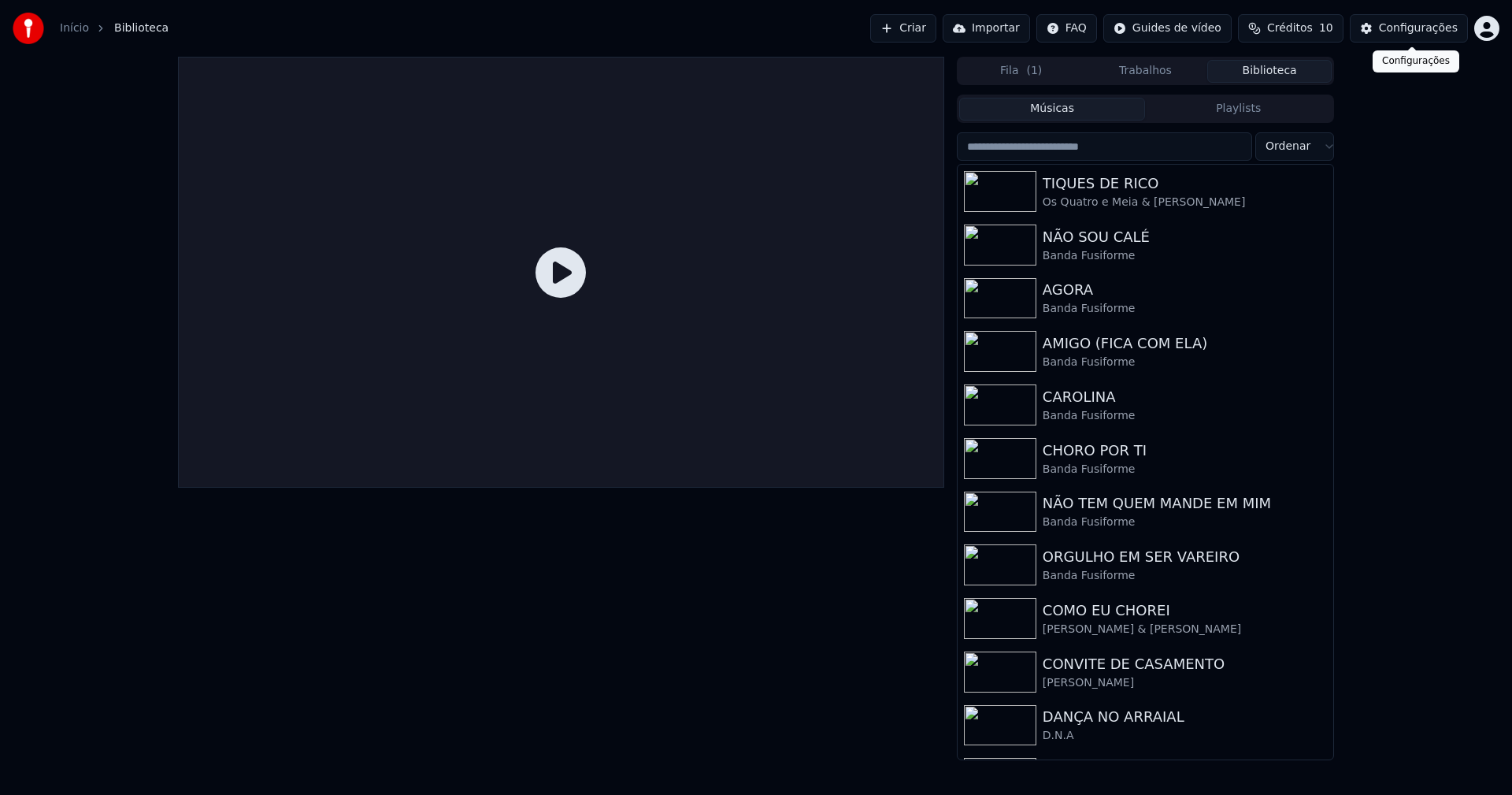
click at [1411, 31] on div "Configurações" at bounding box center [1418, 28] width 79 height 16
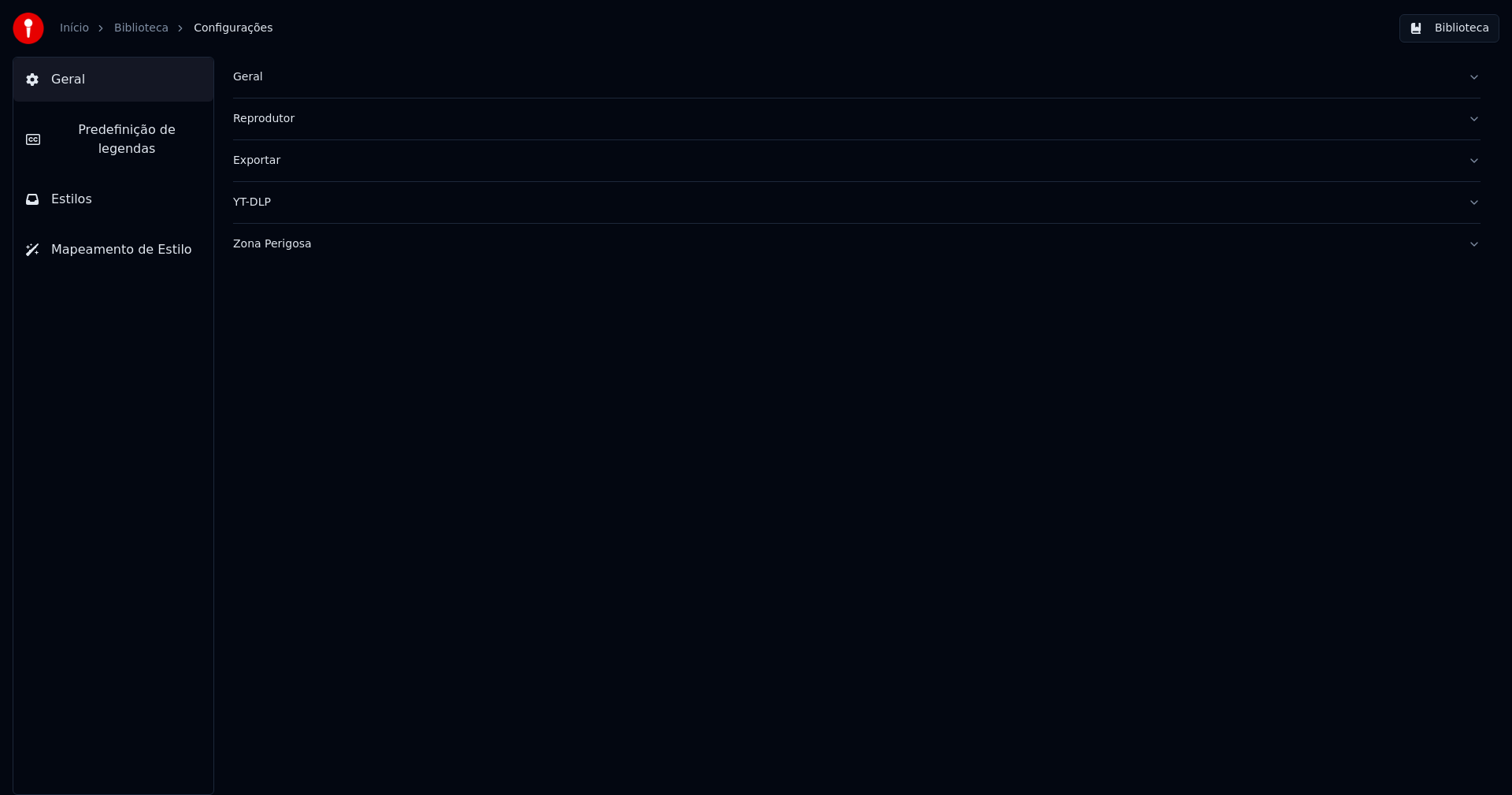
click at [253, 84] on div "Geral" at bounding box center [844, 77] width 1222 height 16
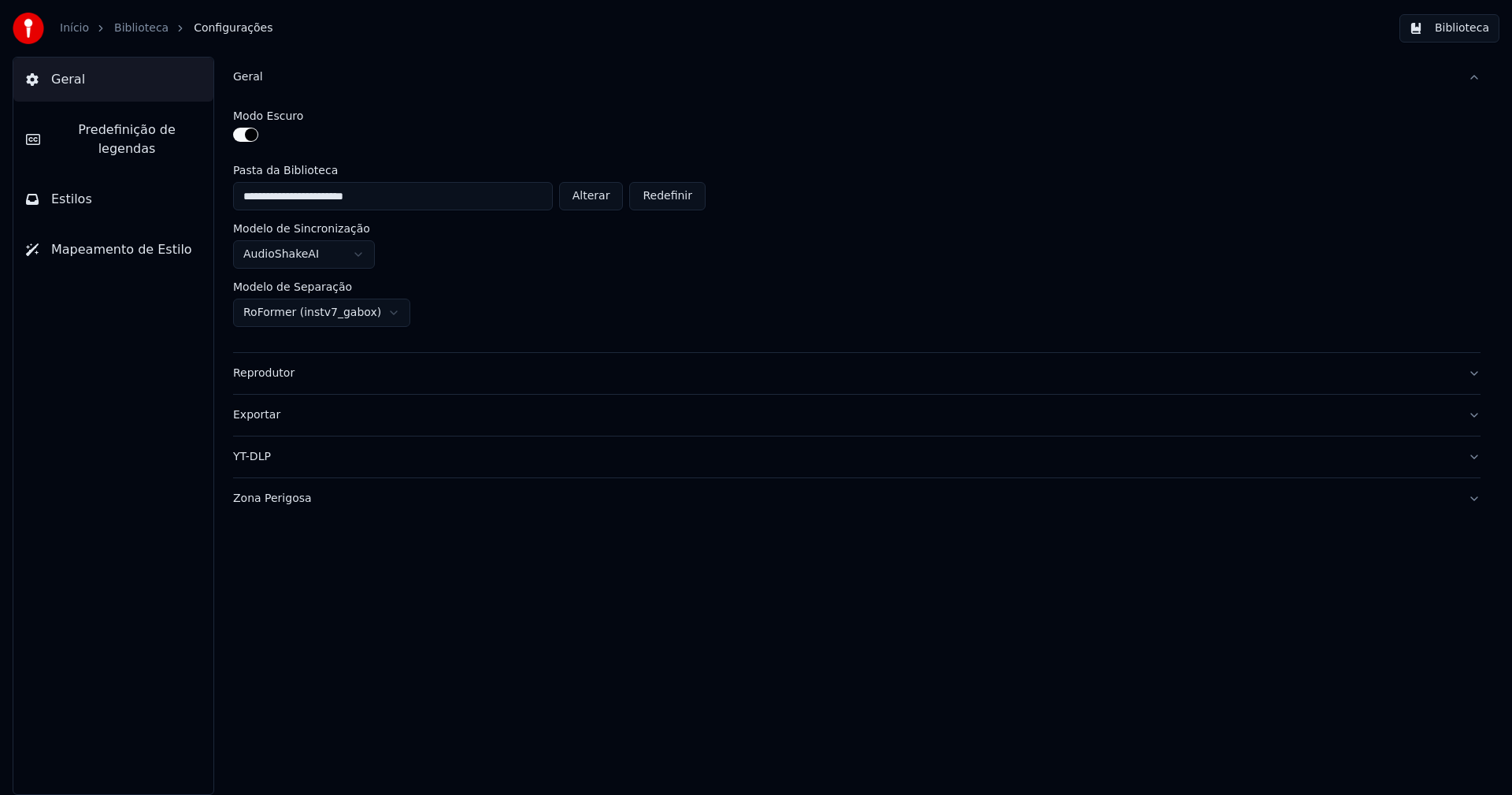
click at [605, 200] on button "Alterar" at bounding box center [591, 196] width 65 height 29
type input "**********"
click at [1478, 33] on button "Biblioteca" at bounding box center [1449, 29] width 100 height 29
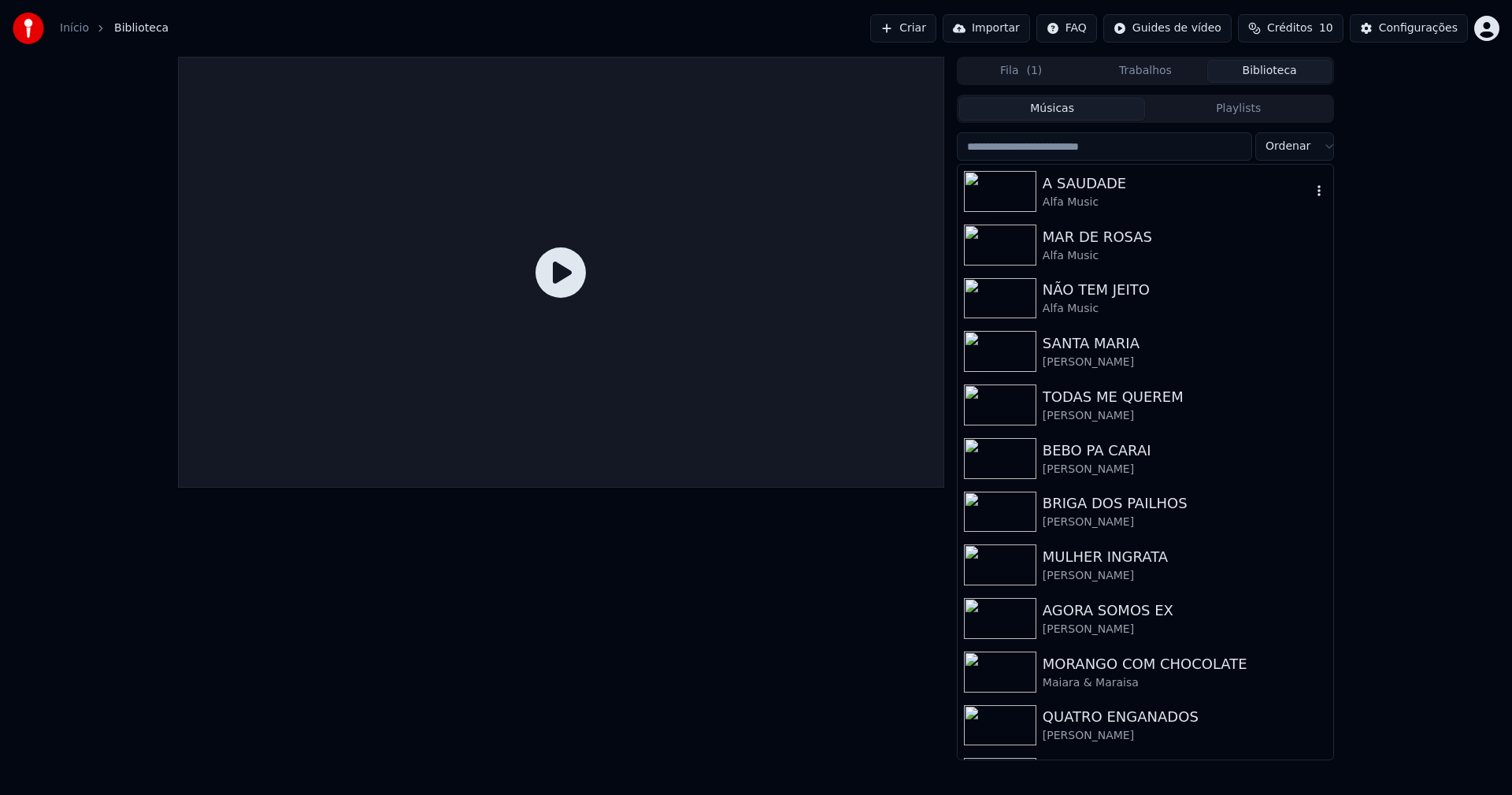
click at [1078, 197] on div "Alfa Music" at bounding box center [1177, 202] width 268 height 16
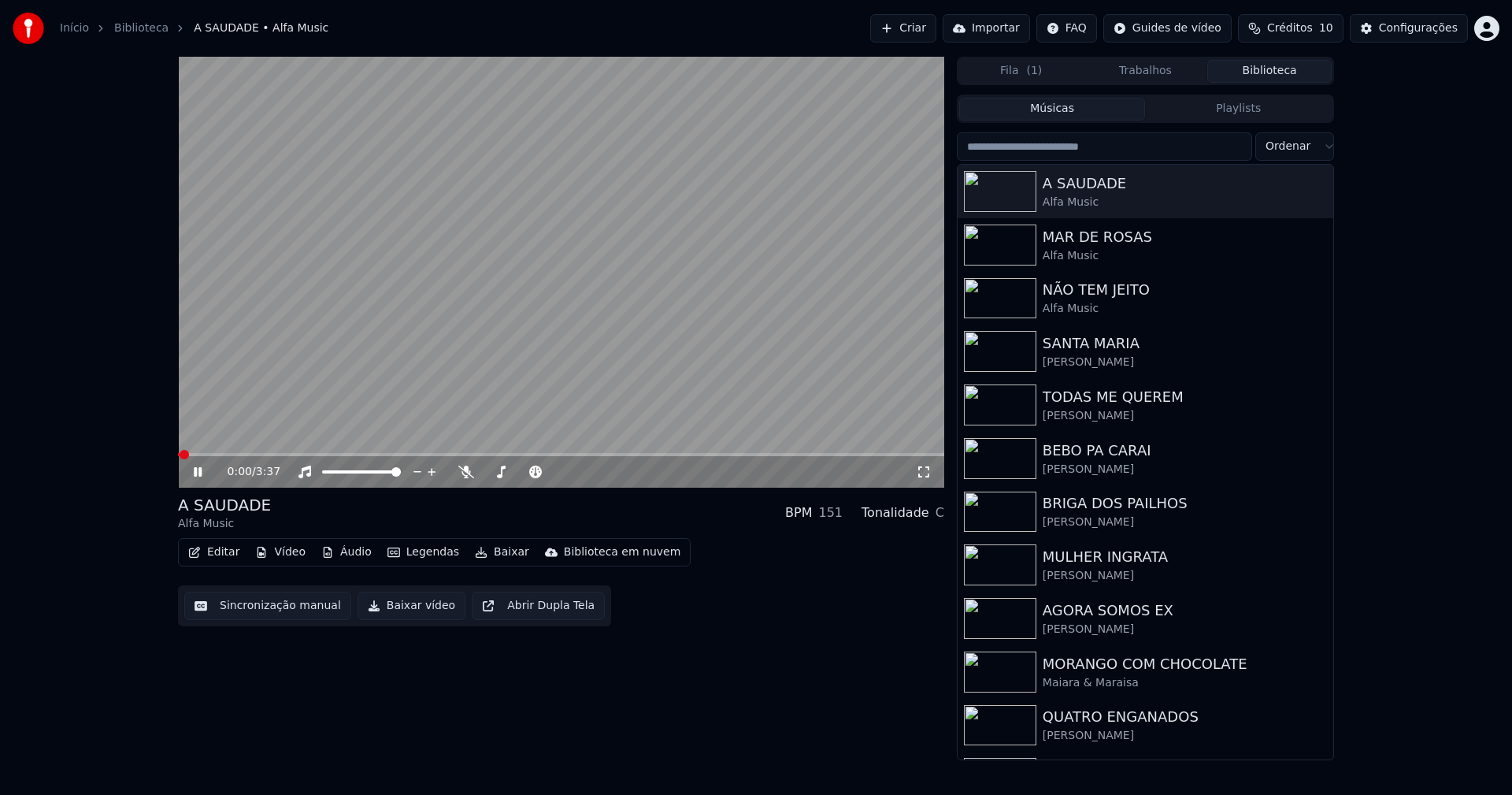
click at [401, 455] on span at bounding box center [561, 455] width 766 height 3
click at [202, 473] on icon at bounding box center [209, 471] width 37 height 13
click at [229, 555] on button "Editar" at bounding box center [214, 553] width 64 height 22
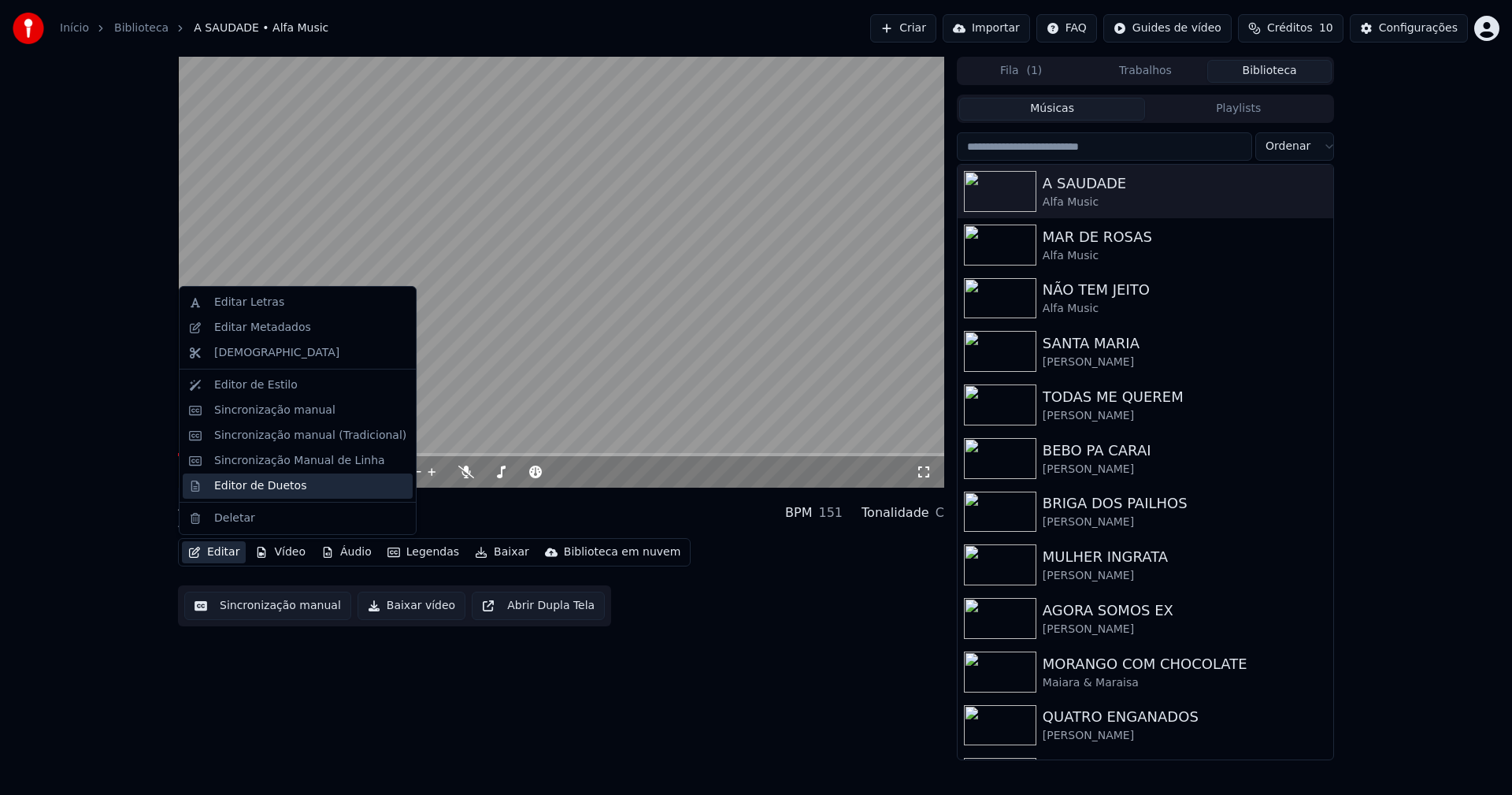
click at [248, 489] on div "Editor de Duetos" at bounding box center [261, 486] width 92 height 16
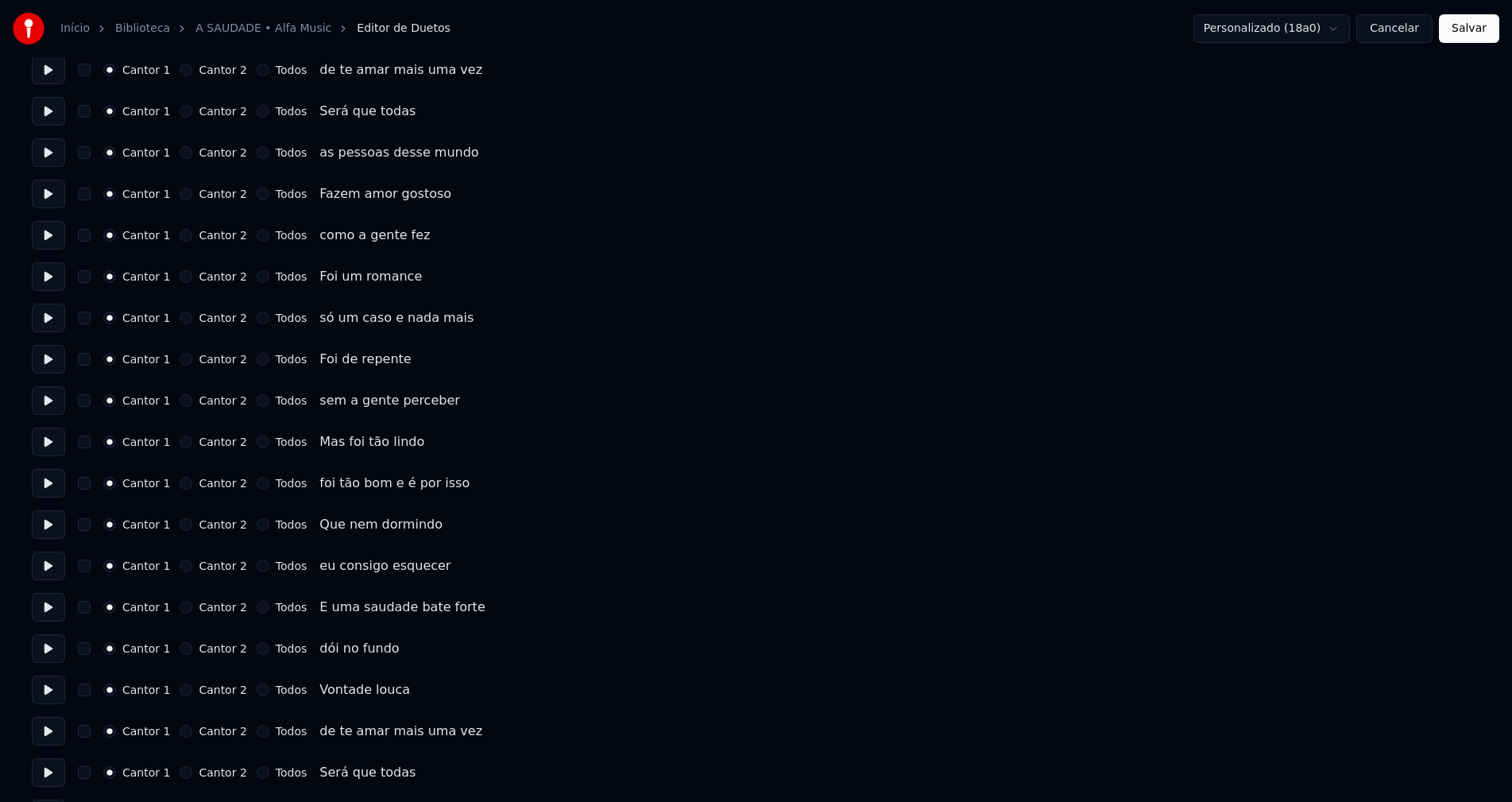
scroll to position [1755, 0]
click at [1401, 31] on button "Cancelar" at bounding box center [1394, 29] width 76 height 29
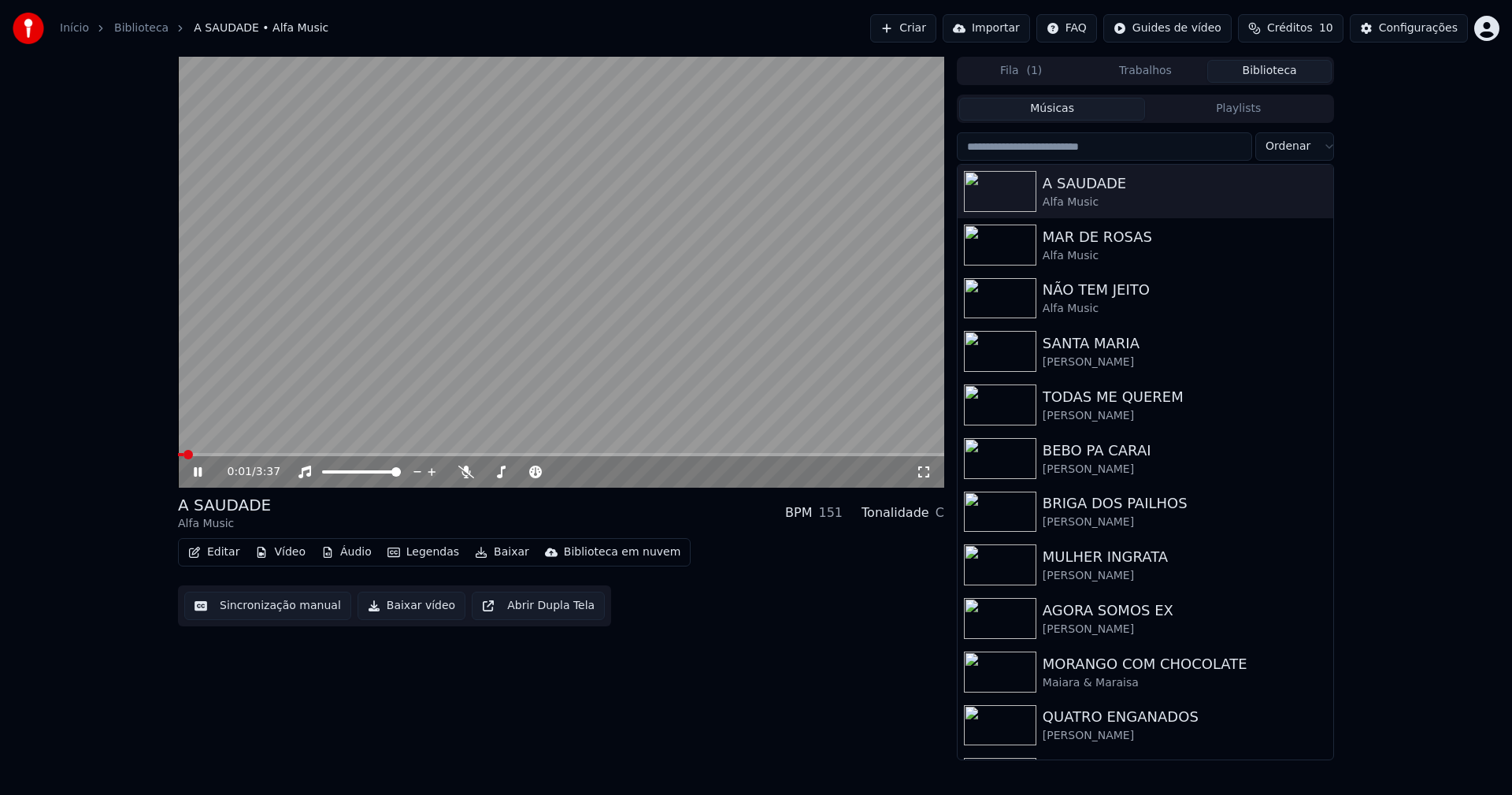
click at [398, 606] on button "Baixar vídeo" at bounding box center [412, 606] width 108 height 29
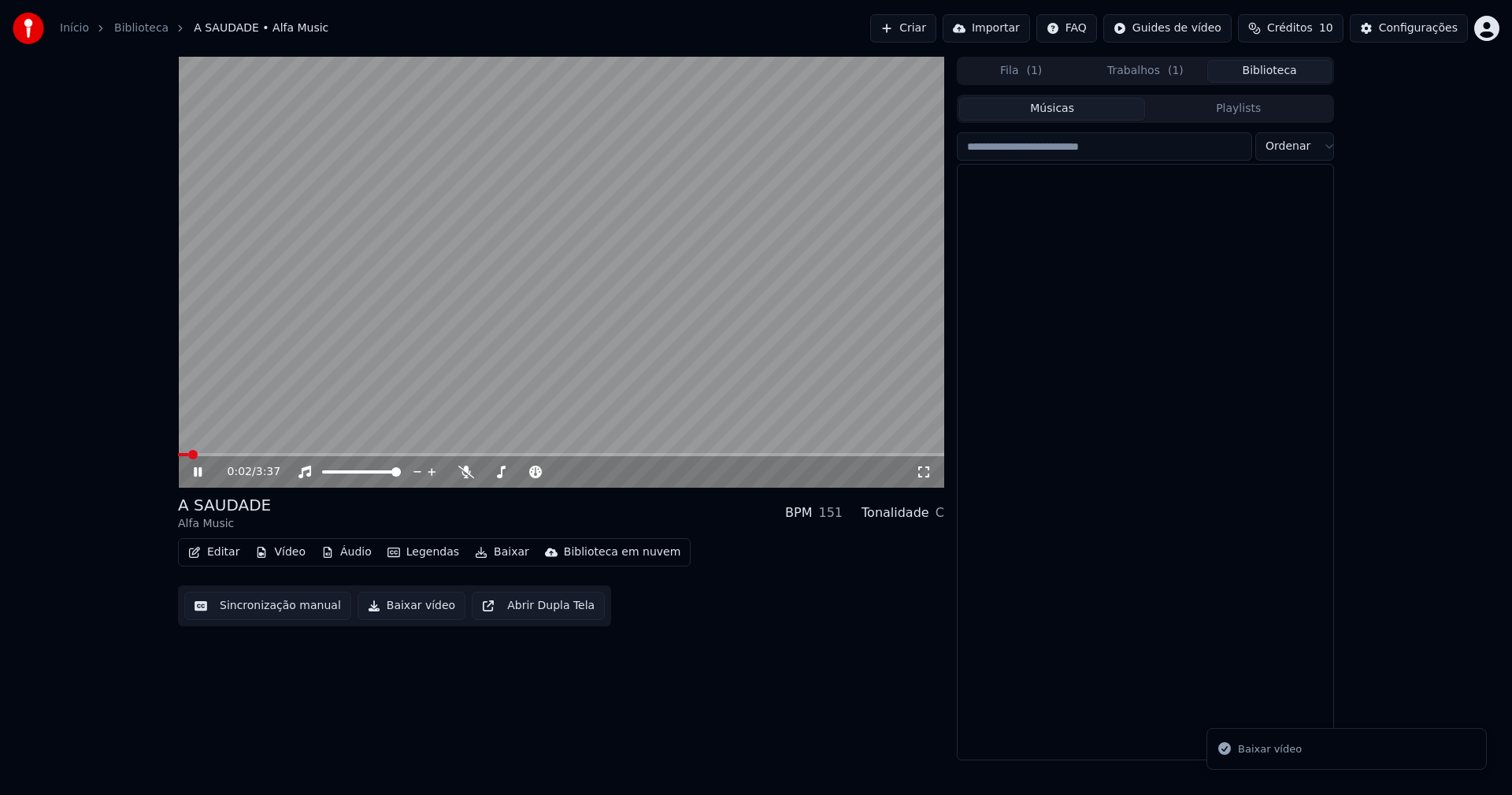
click at [1284, 72] on button "Biblioteca" at bounding box center [1269, 70] width 124 height 23
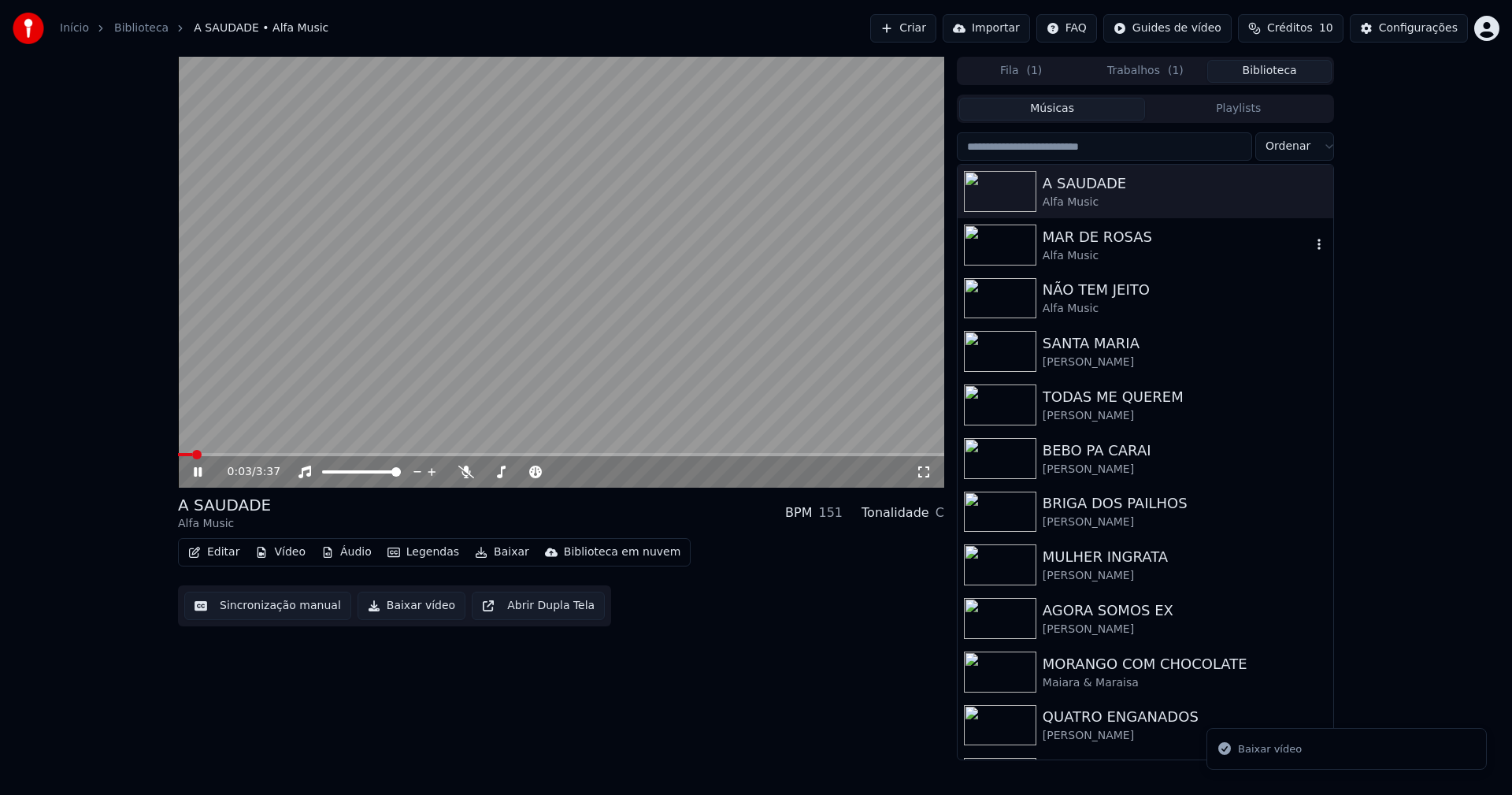
click at [1124, 249] on div "Alfa Music" at bounding box center [1177, 256] width 268 height 16
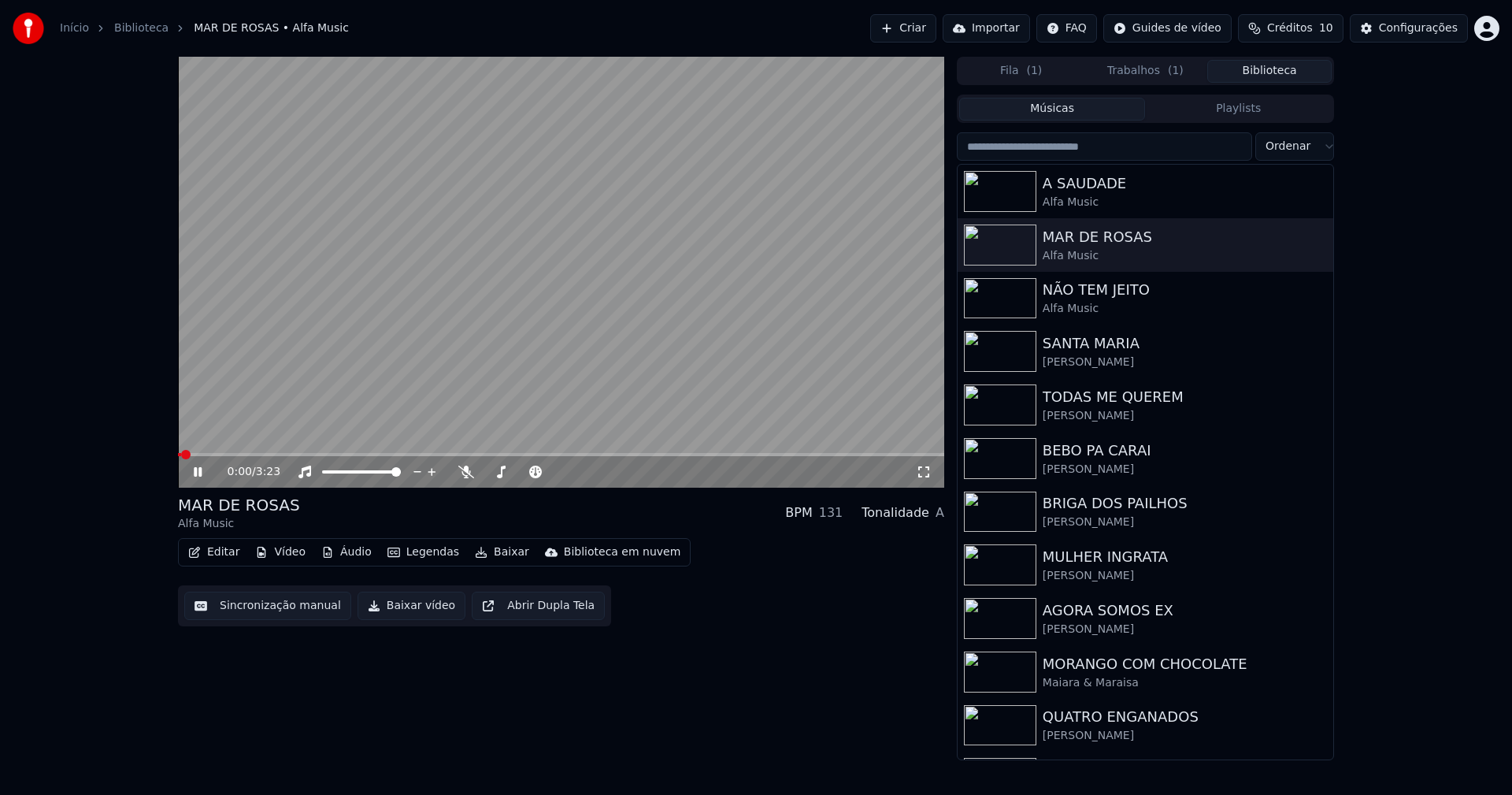
click at [405, 607] on button "Baixar vídeo" at bounding box center [412, 606] width 108 height 29
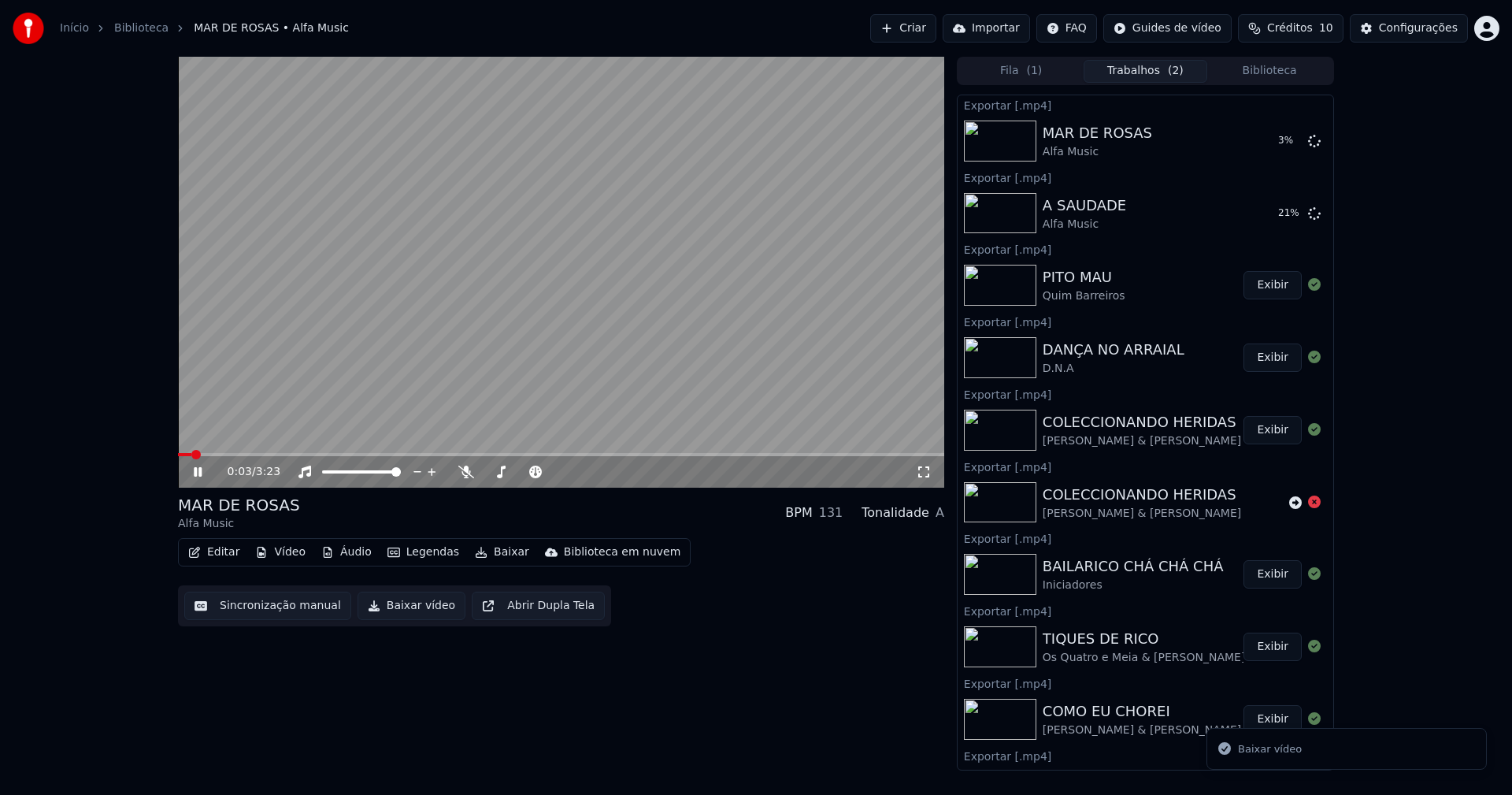
click at [1261, 72] on button "Biblioteca" at bounding box center [1269, 70] width 124 height 23
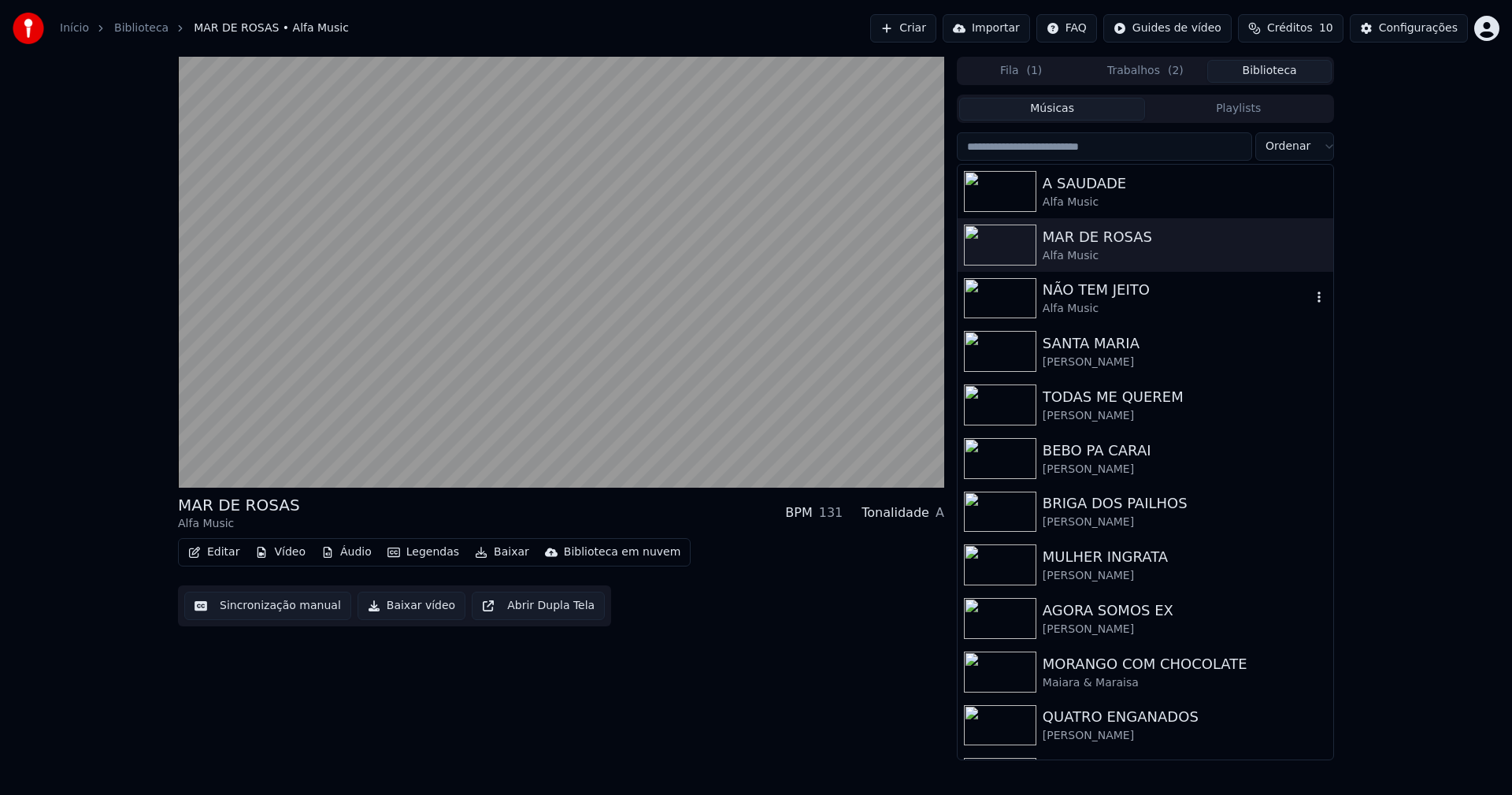
click at [1129, 305] on div "Alfa Music" at bounding box center [1177, 309] width 268 height 16
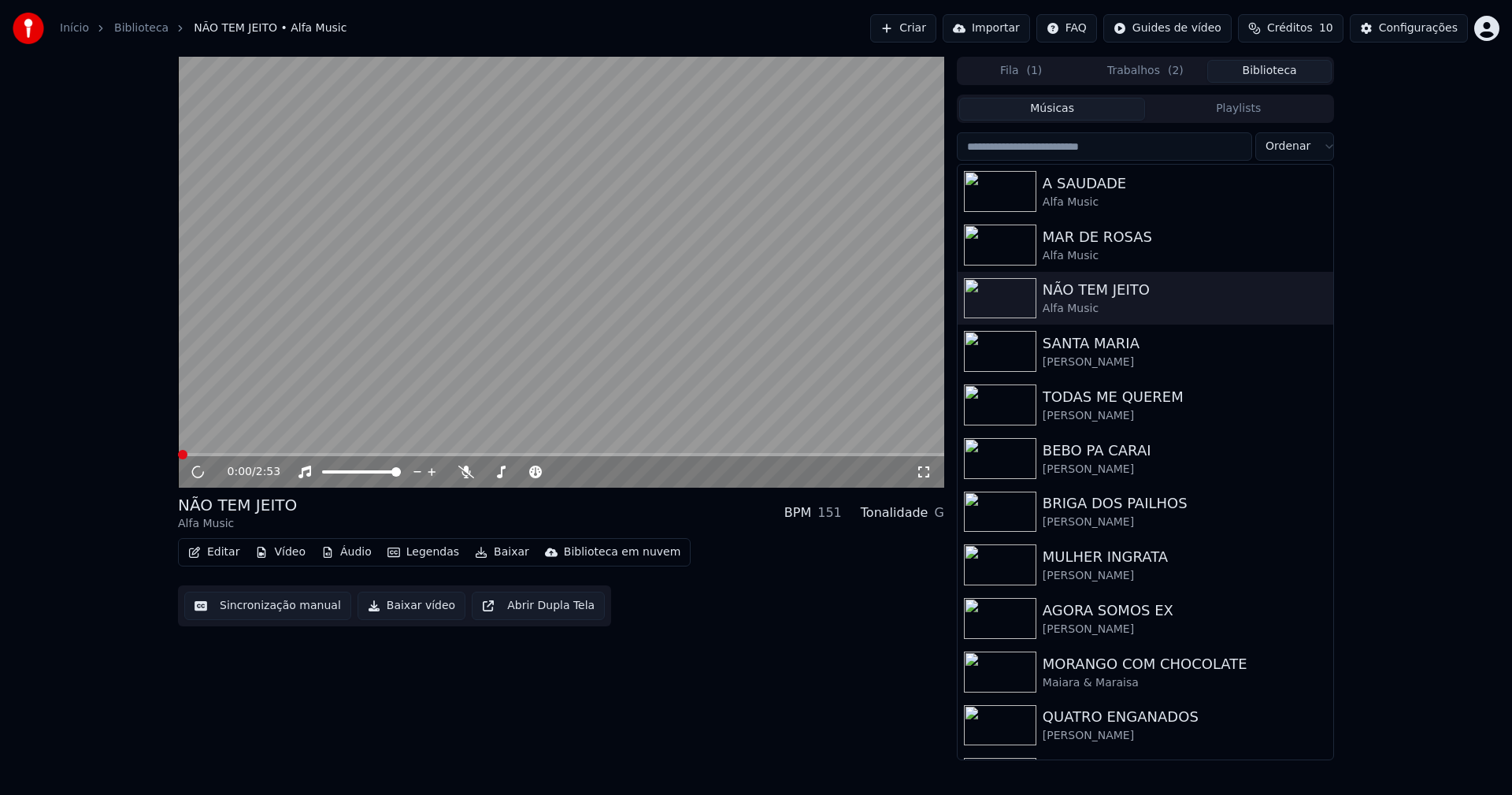
click at [386, 611] on button "Baixar vídeo" at bounding box center [412, 606] width 108 height 29
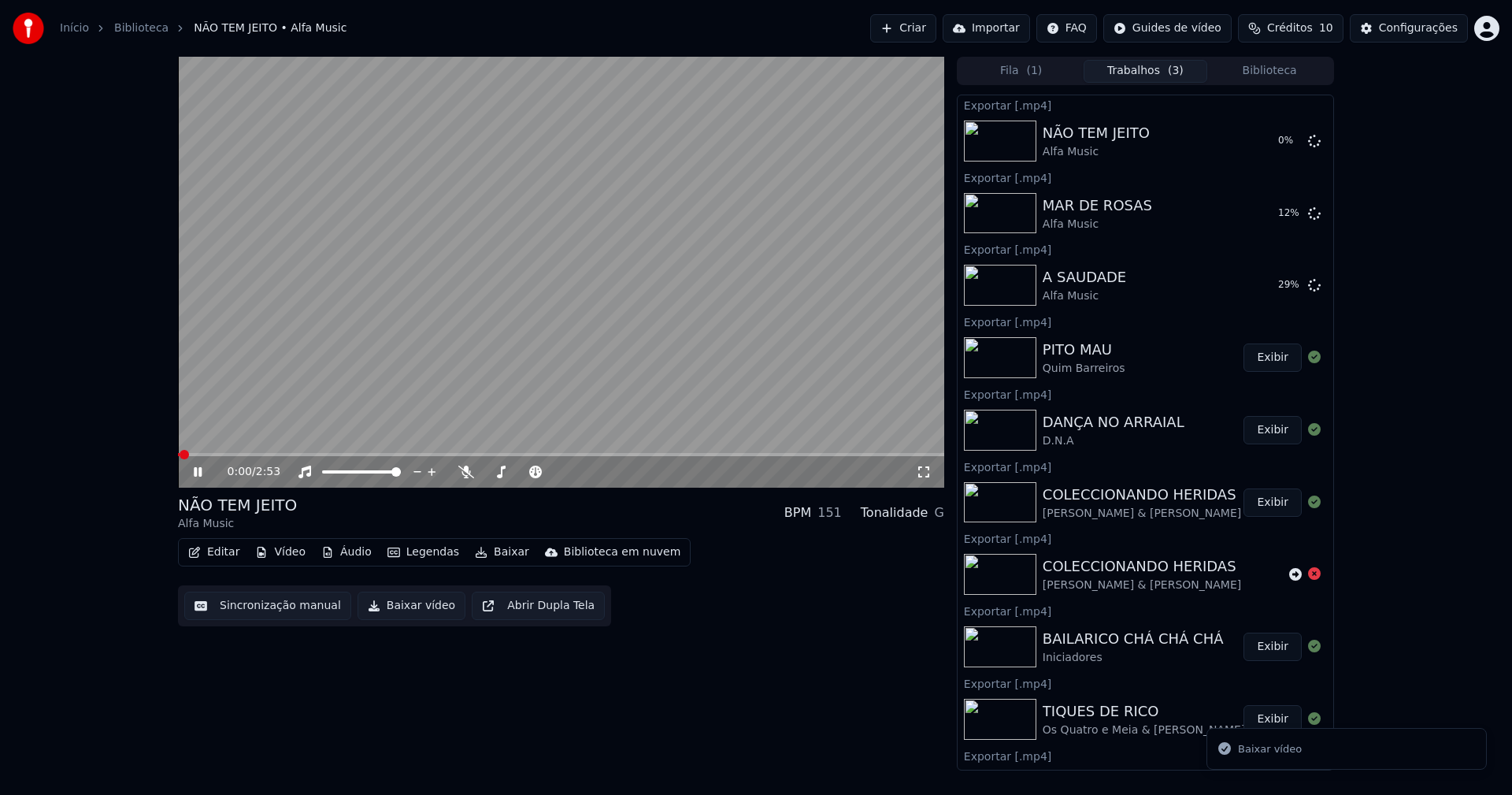
click at [1276, 72] on button "Biblioteca" at bounding box center [1269, 70] width 124 height 23
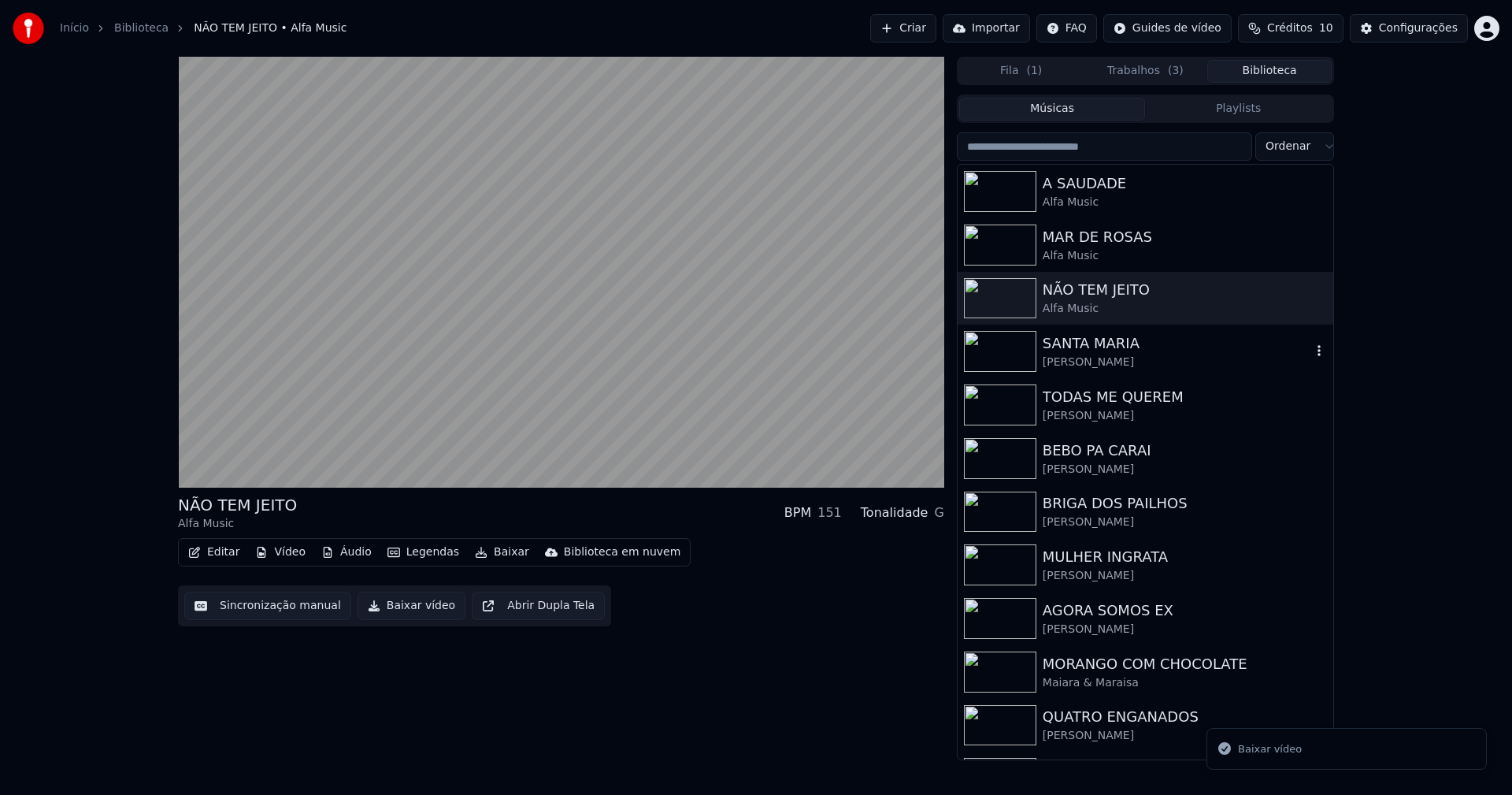
click at [1108, 362] on div "[PERSON_NAME]" at bounding box center [1177, 362] width 268 height 16
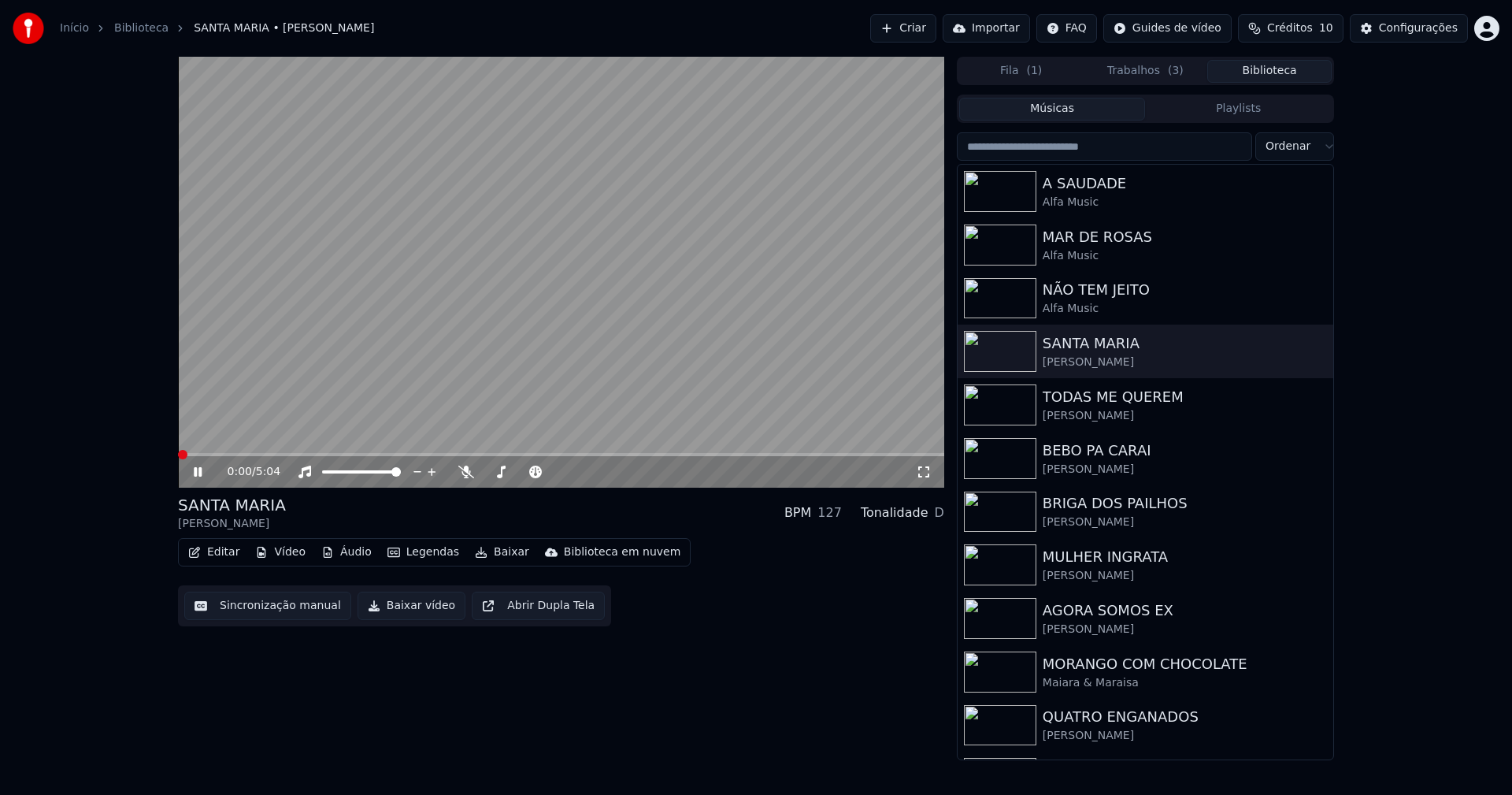
click at [199, 470] on icon at bounding box center [209, 471] width 37 height 13
click at [391, 611] on button "Baixar vídeo" at bounding box center [412, 606] width 108 height 29
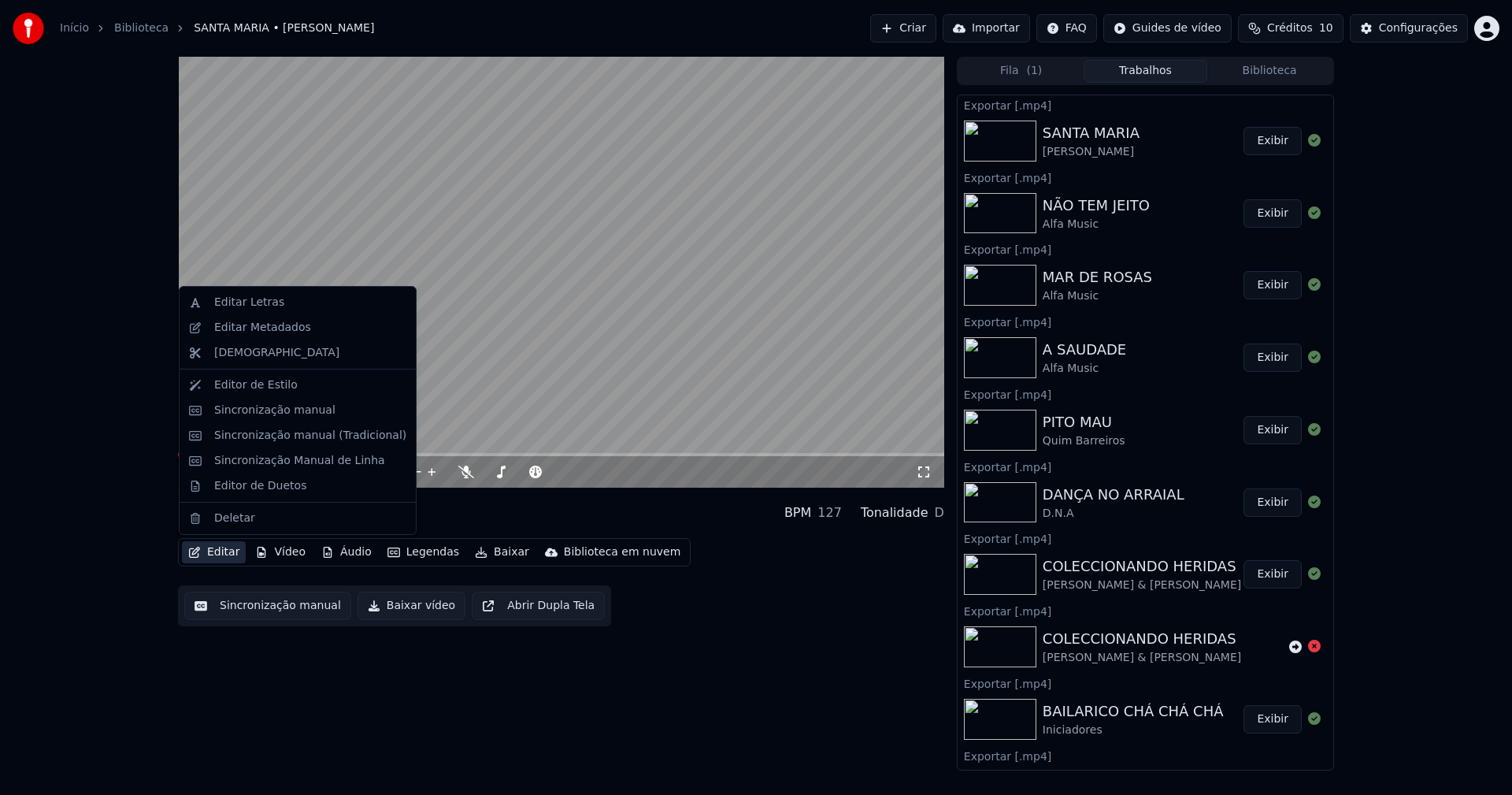
click at [232, 550] on button "Editar" at bounding box center [214, 553] width 64 height 22
click at [249, 489] on div "Editor de Duetos" at bounding box center [261, 486] width 92 height 16
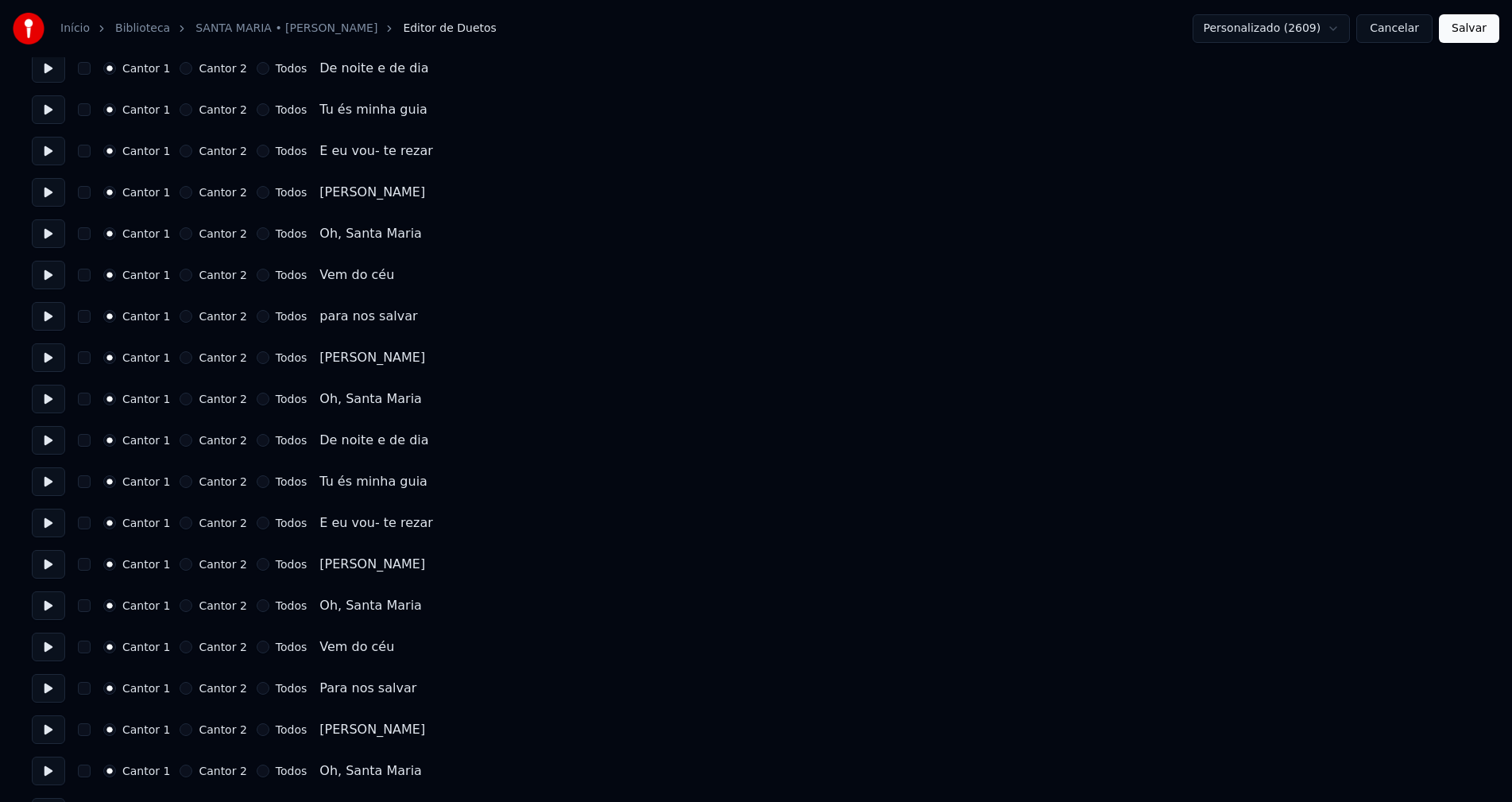
scroll to position [1713, 0]
click at [1405, 34] on button "Cancelar" at bounding box center [1394, 29] width 76 height 29
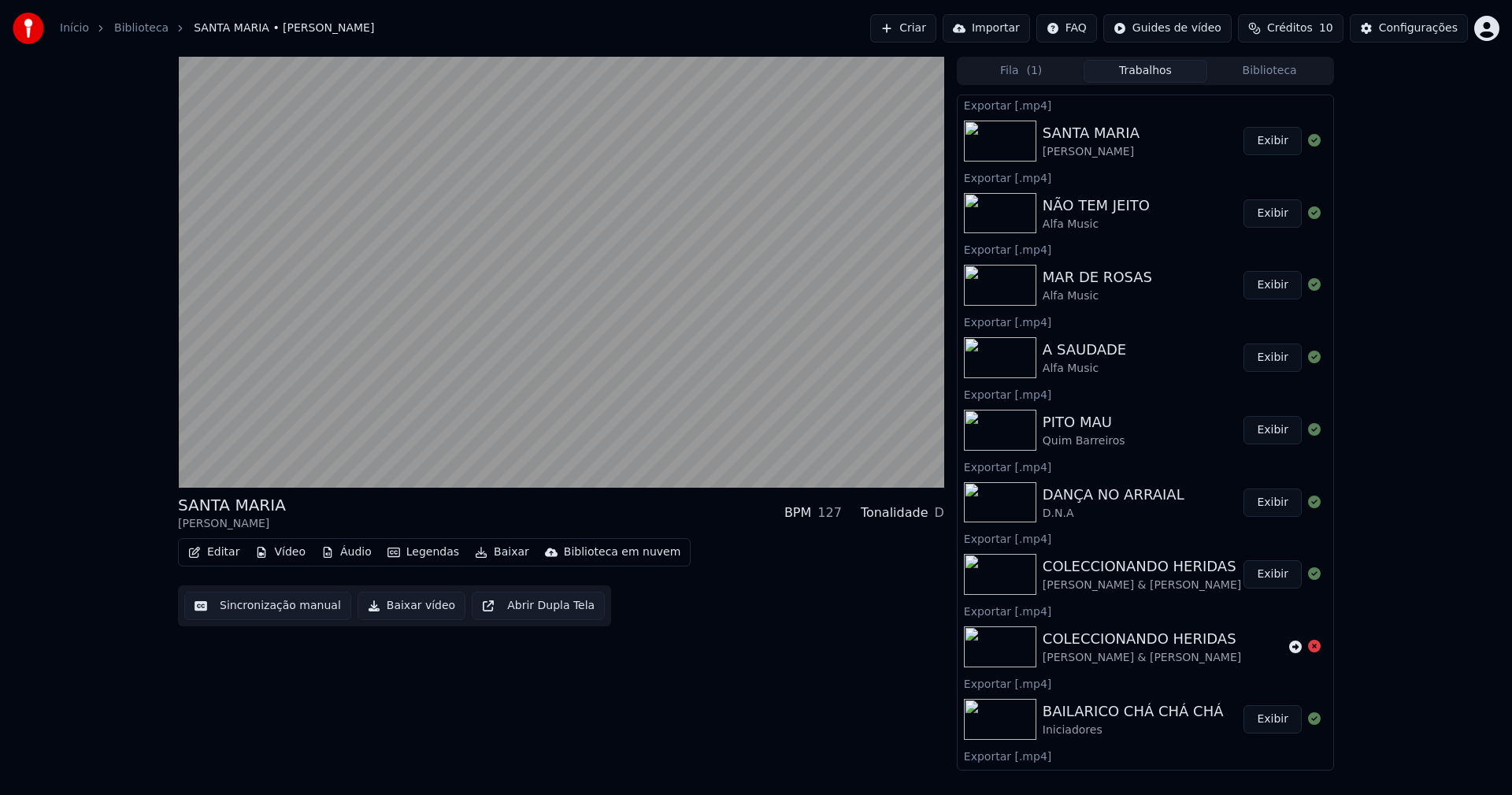
click at [1297, 70] on button "Biblioteca" at bounding box center [1269, 70] width 124 height 23
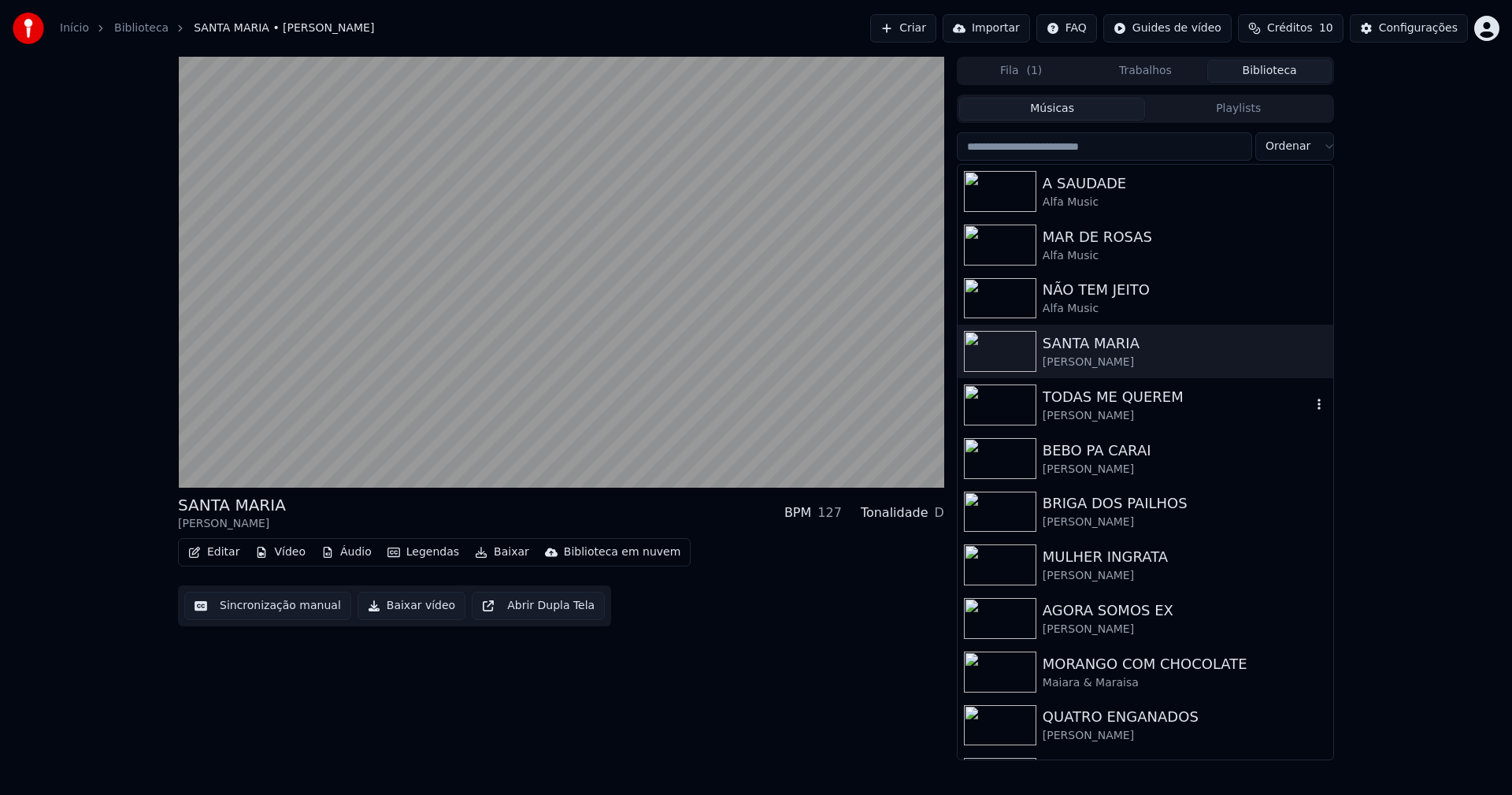
drag, startPoint x: 1144, startPoint y: 406, endPoint x: 1249, endPoint y: 381, distance: 107.9
click at [1144, 404] on div "TODAS ME QUEREM" at bounding box center [1177, 397] width 268 height 22
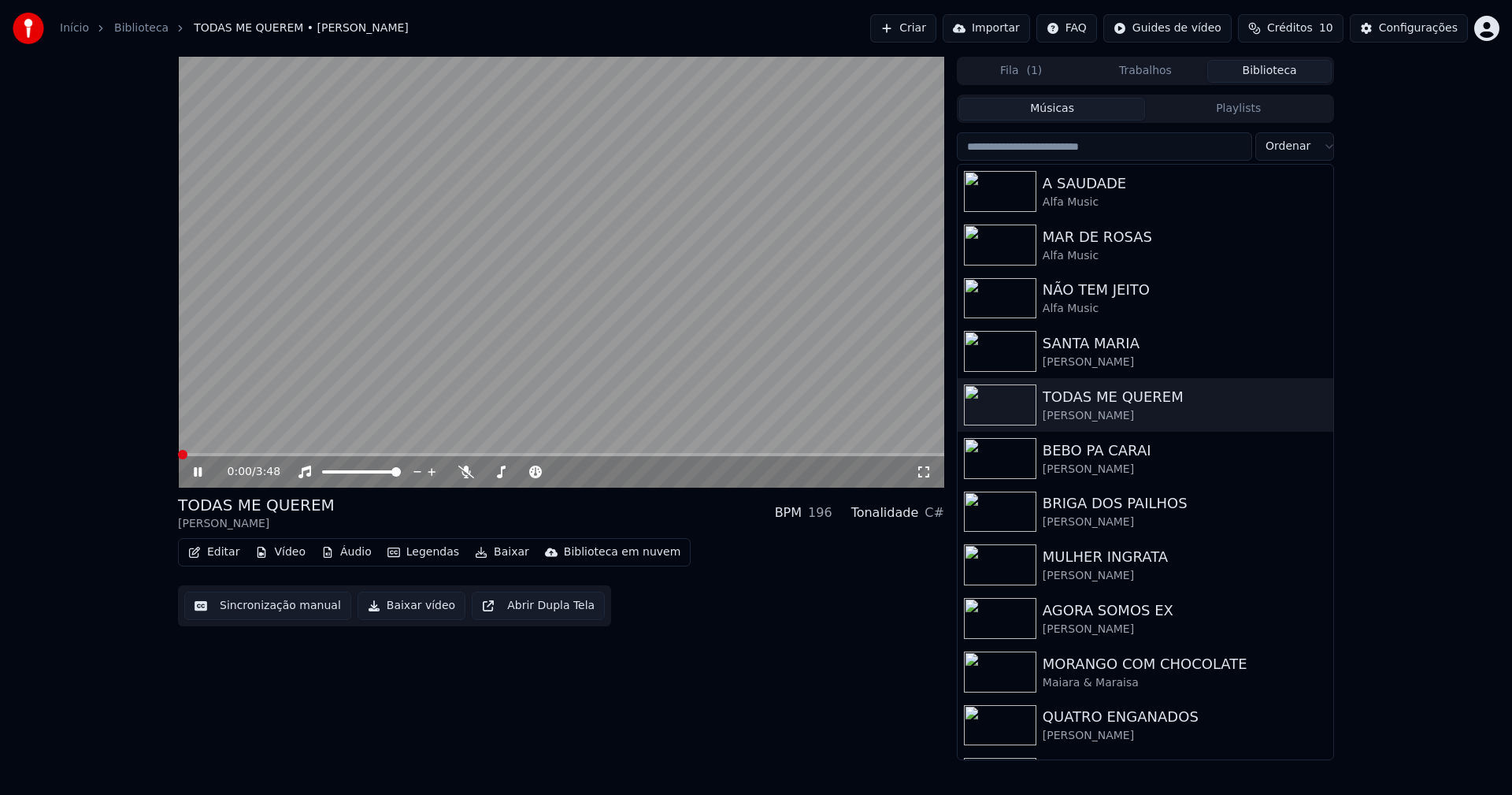
click at [202, 470] on icon at bounding box center [197, 471] width 8 height 9
click at [345, 450] on video at bounding box center [561, 273] width 766 height 431
click at [345, 453] on span at bounding box center [561, 455] width 766 height 3
click at [272, 455] on span at bounding box center [263, 455] width 172 height 3
click at [246, 452] on video at bounding box center [561, 273] width 766 height 431
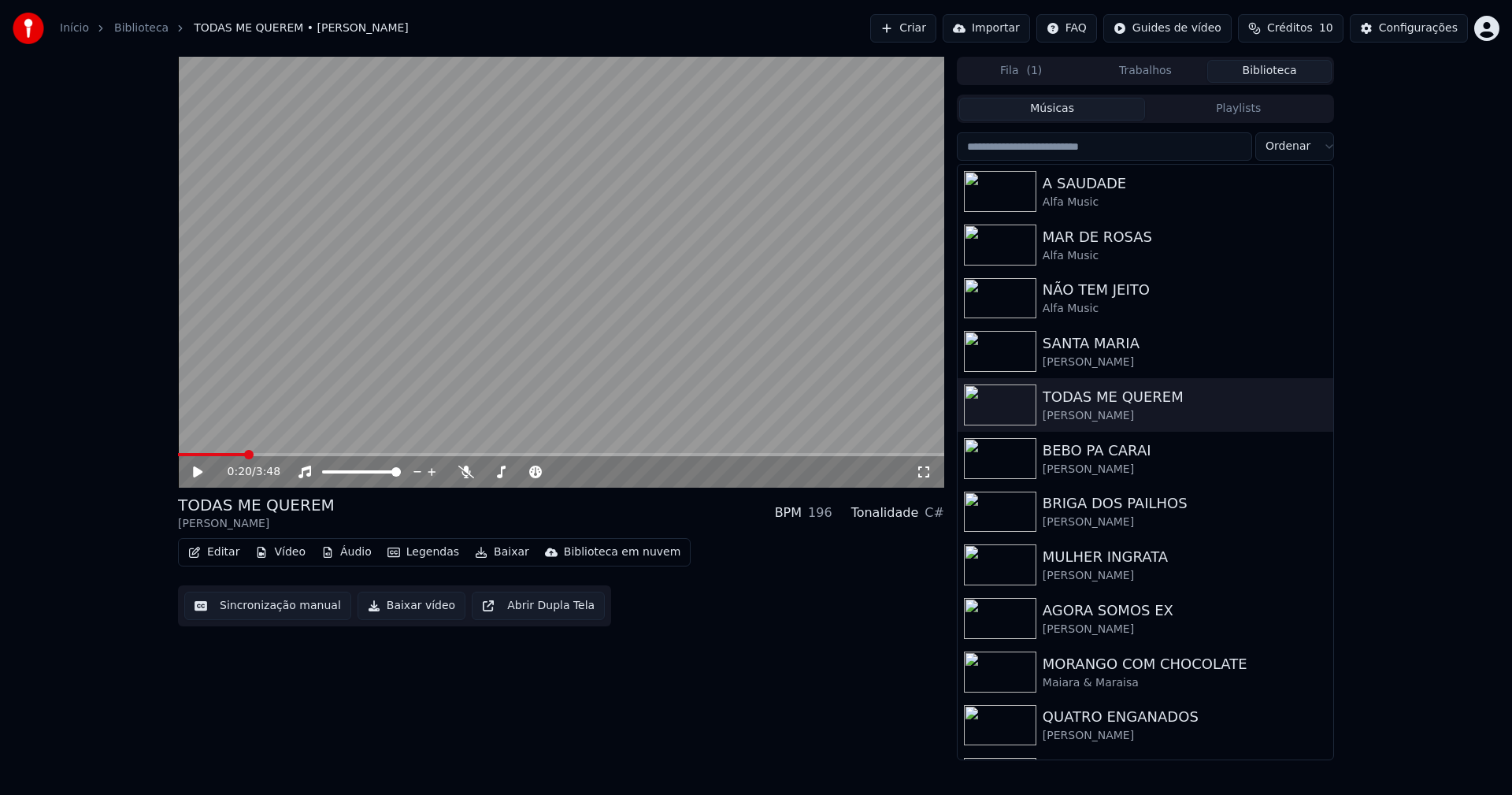
click at [244, 453] on span at bounding box center [211, 455] width 67 height 3
click at [396, 613] on button "Baixar vídeo" at bounding box center [412, 606] width 108 height 29
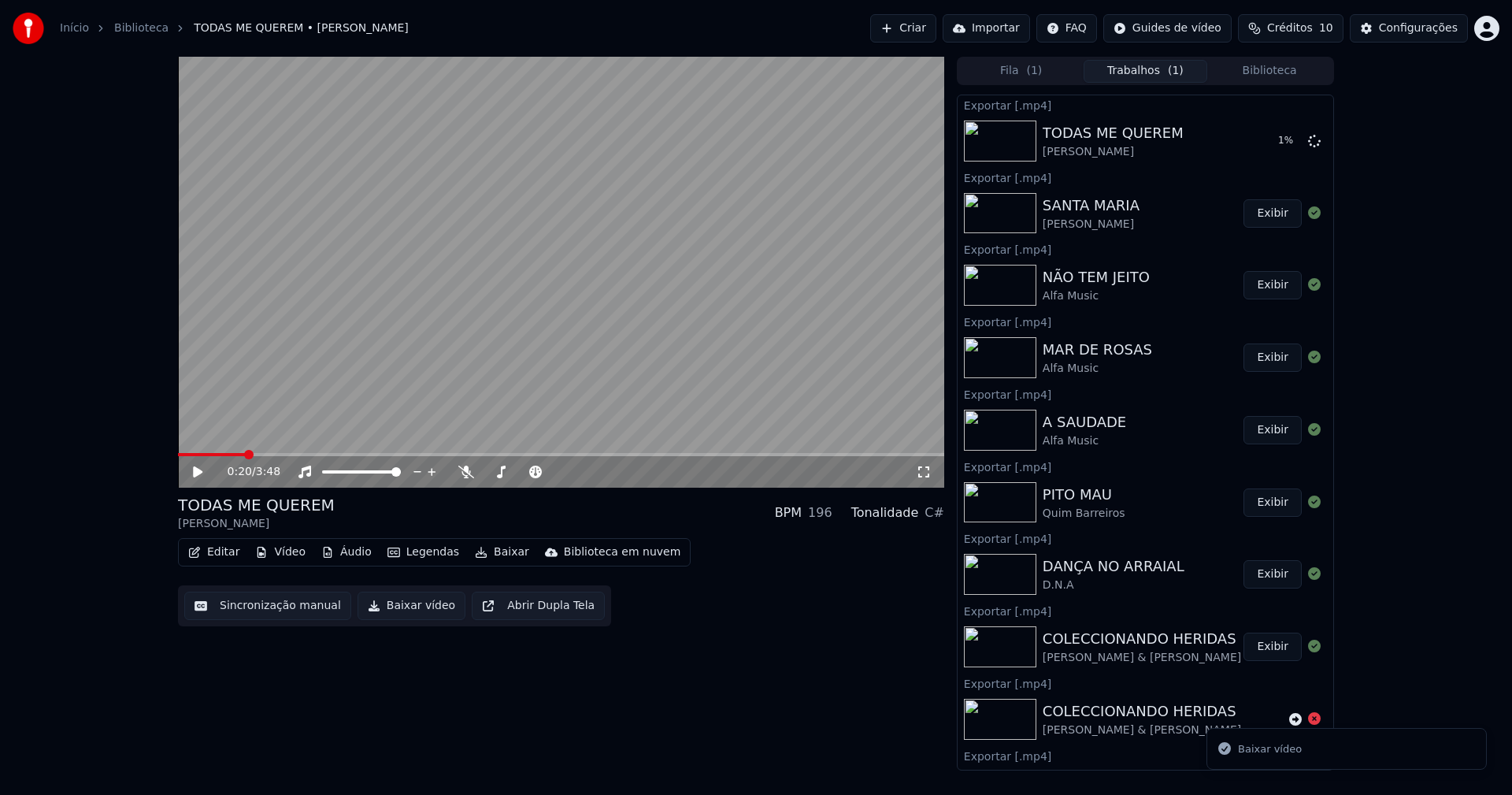
click at [1271, 67] on button "Biblioteca" at bounding box center [1269, 70] width 124 height 23
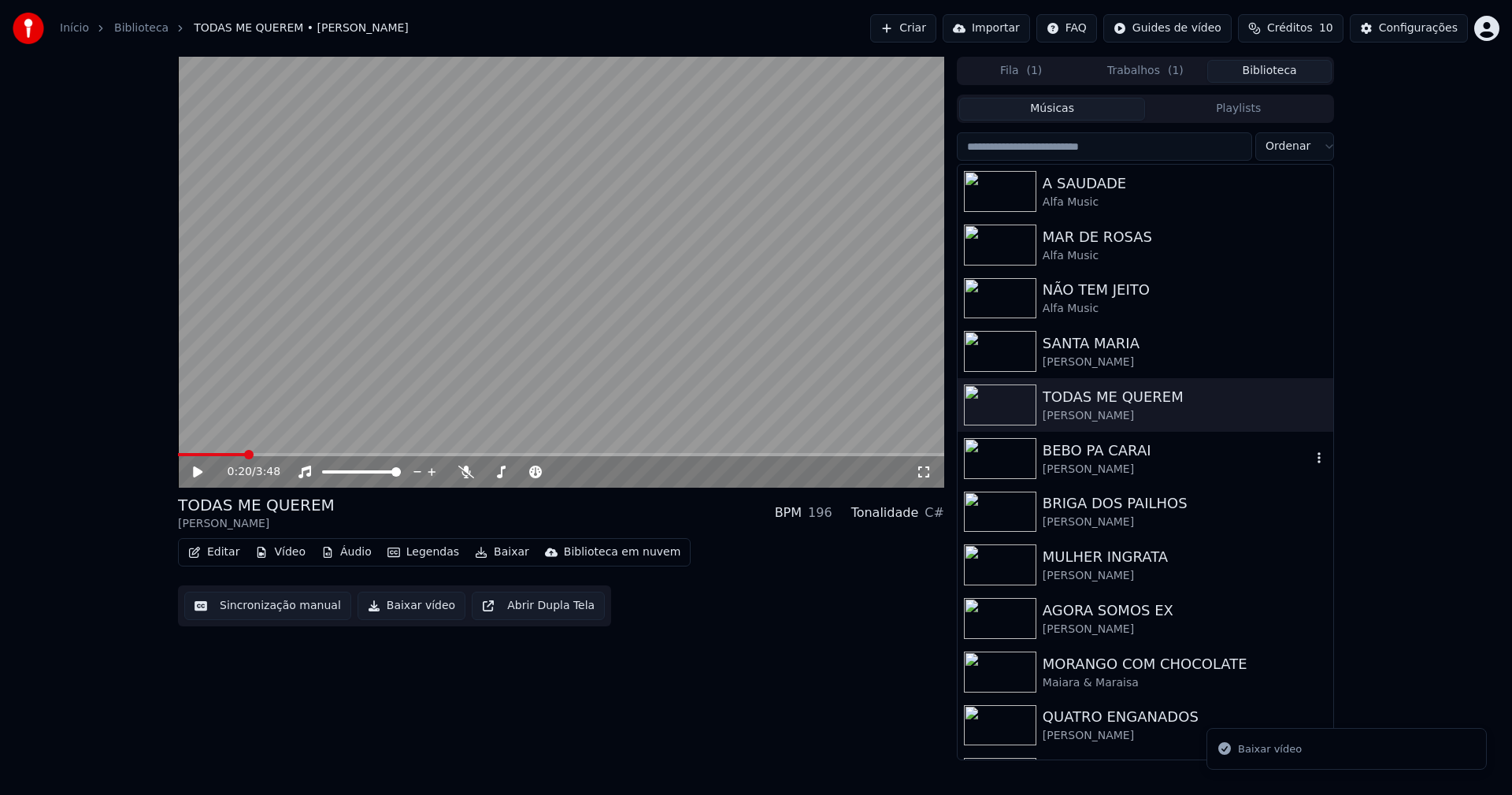
click at [1122, 460] on div "BEBO PA CARAI" at bounding box center [1177, 450] width 268 height 22
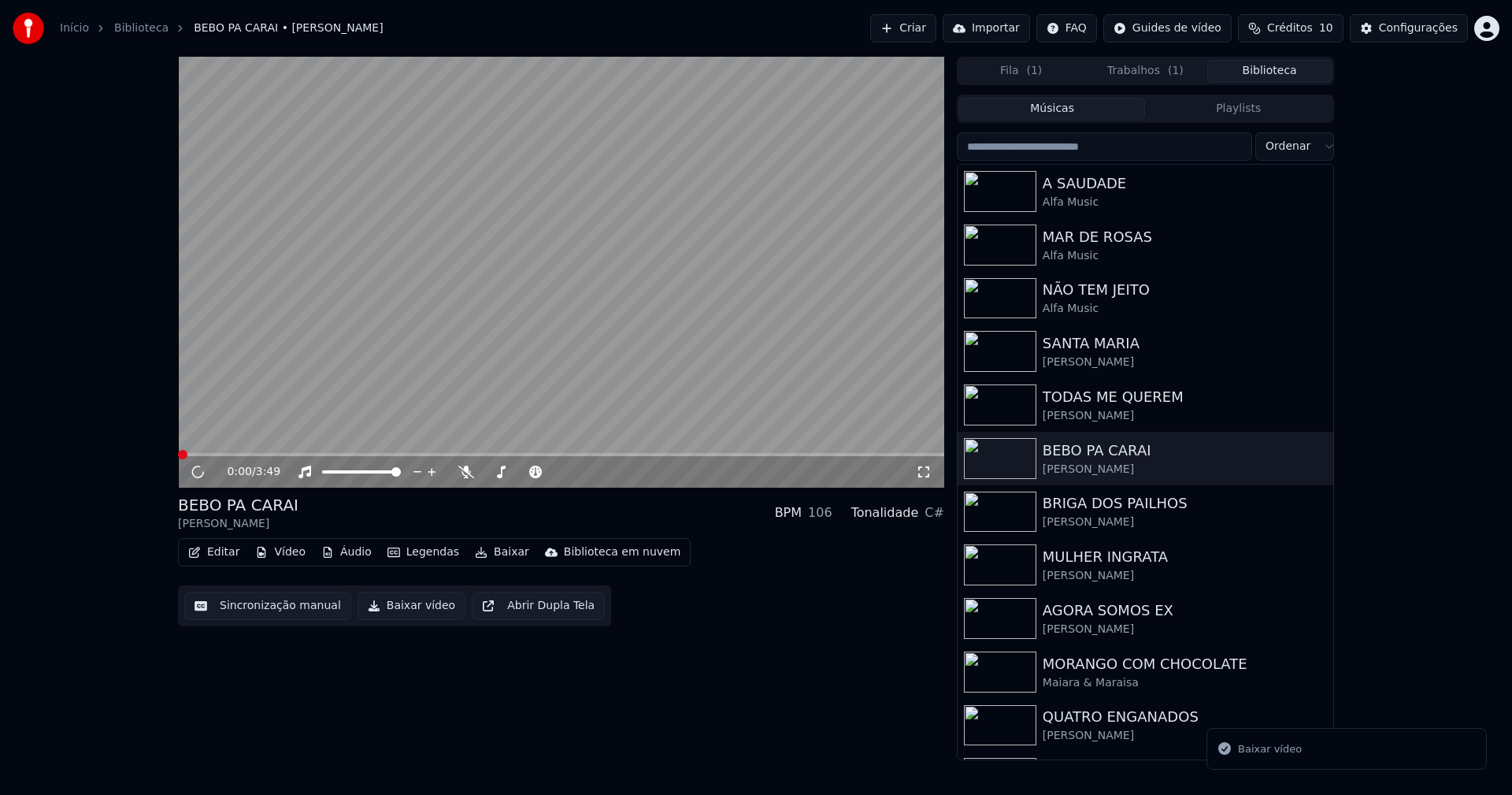
drag, startPoint x: 403, startPoint y: 613, endPoint x: 644, endPoint y: 497, distance: 267.5
click at [406, 610] on button "Baixar vídeo" at bounding box center [412, 606] width 108 height 29
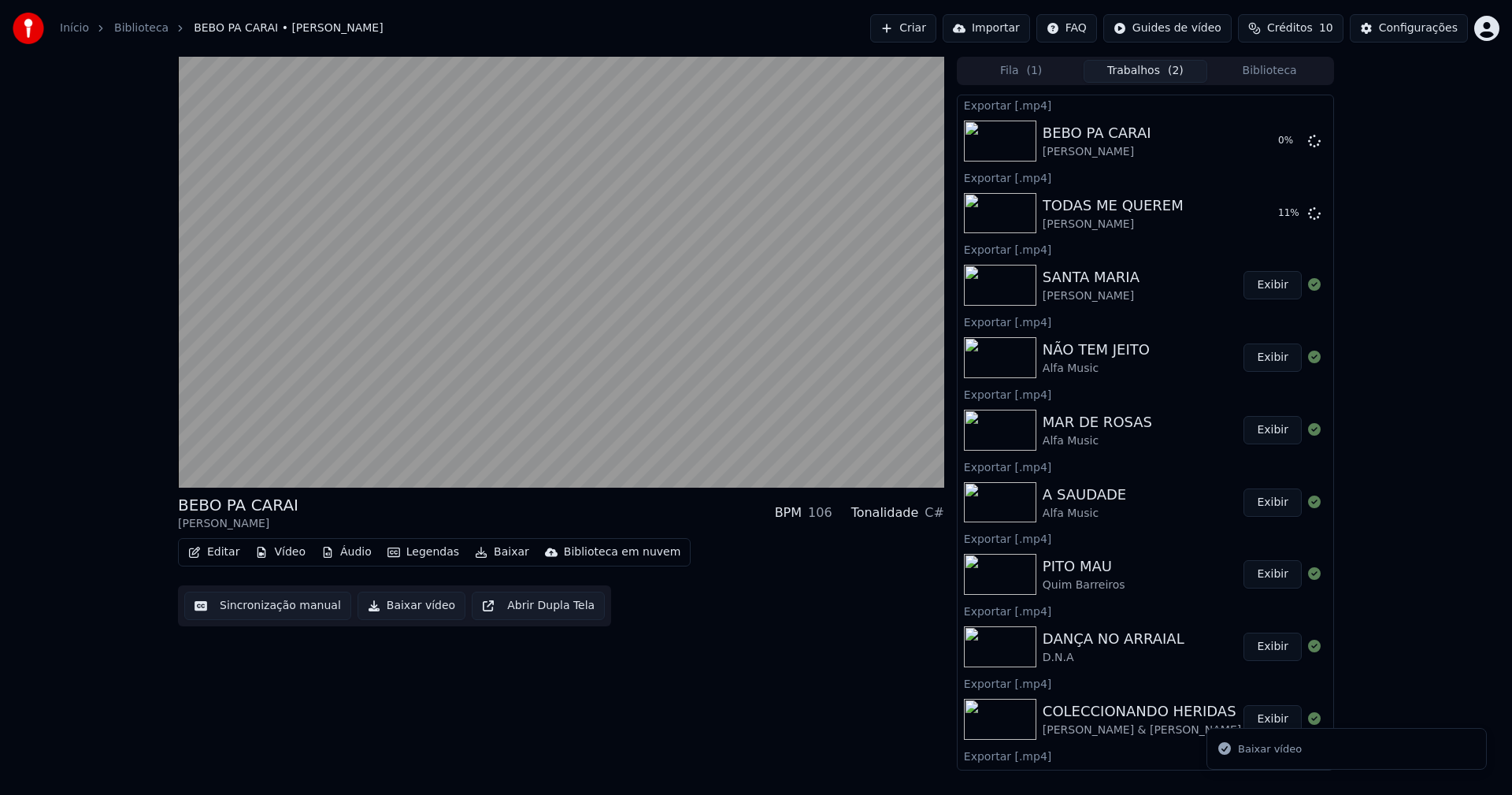
click at [1284, 76] on button "Biblioteca" at bounding box center [1269, 70] width 124 height 23
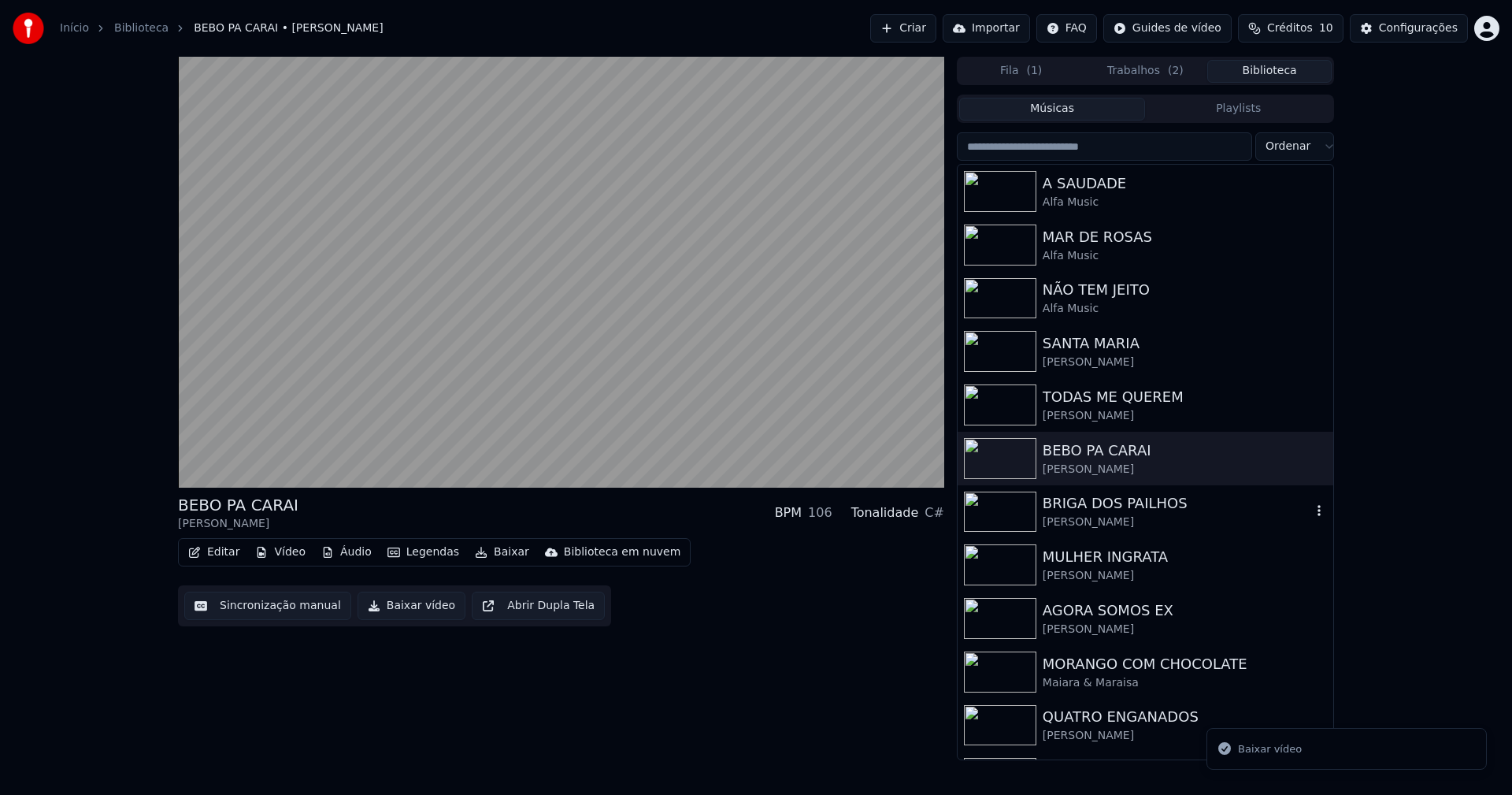
click at [1125, 516] on div "[PERSON_NAME]" at bounding box center [1177, 522] width 268 height 16
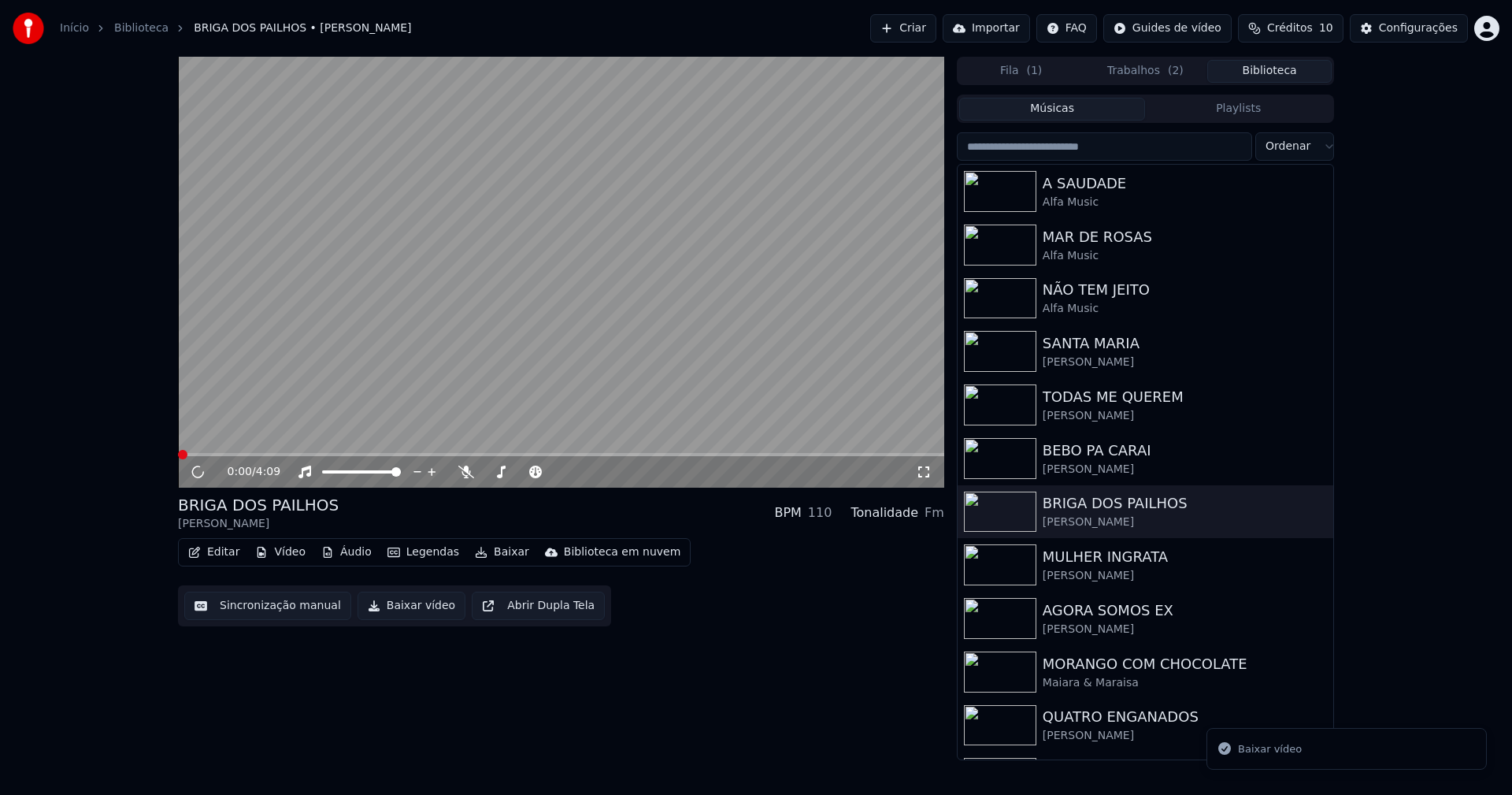
drag, startPoint x: 401, startPoint y: 610, endPoint x: 472, endPoint y: 657, distance: 85.1
click at [401, 609] on button "Baixar vídeo" at bounding box center [412, 606] width 108 height 29
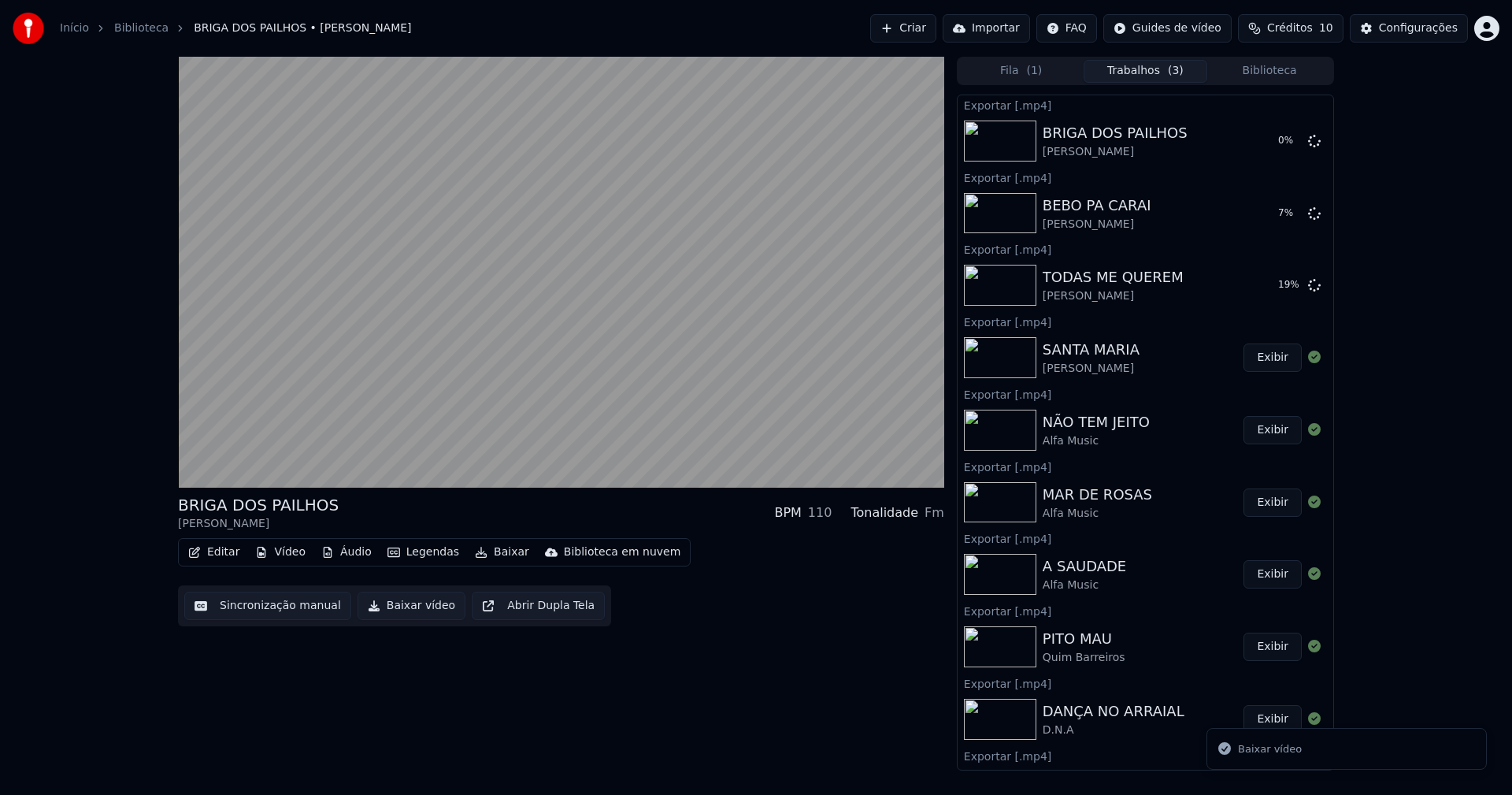
click at [1292, 71] on button "Biblioteca" at bounding box center [1269, 70] width 124 height 23
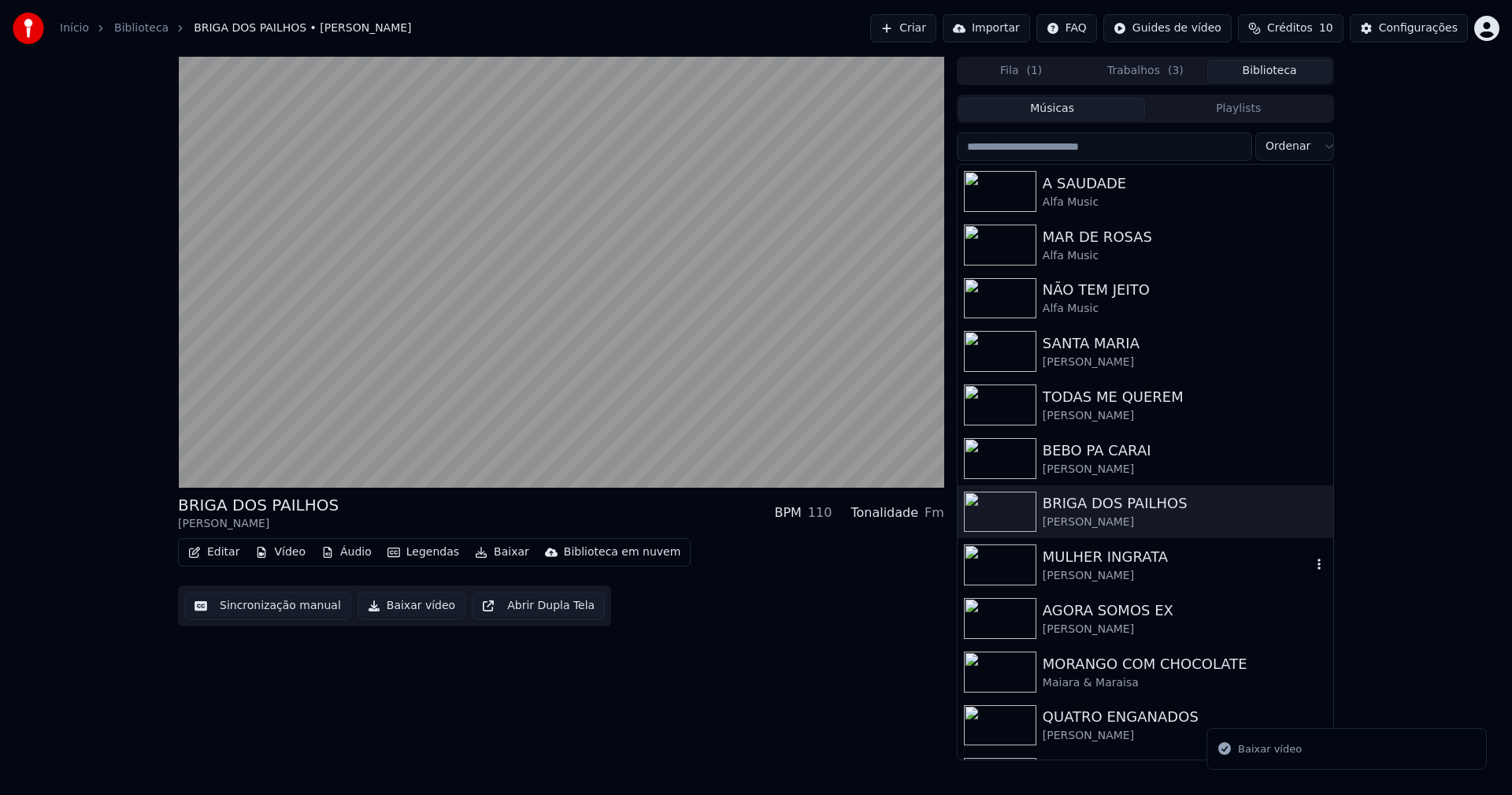
drag, startPoint x: 1123, startPoint y: 568, endPoint x: 1271, endPoint y: 508, distance: 159.7
click at [1123, 567] on div "MULHER INGRATA" at bounding box center [1177, 557] width 268 height 22
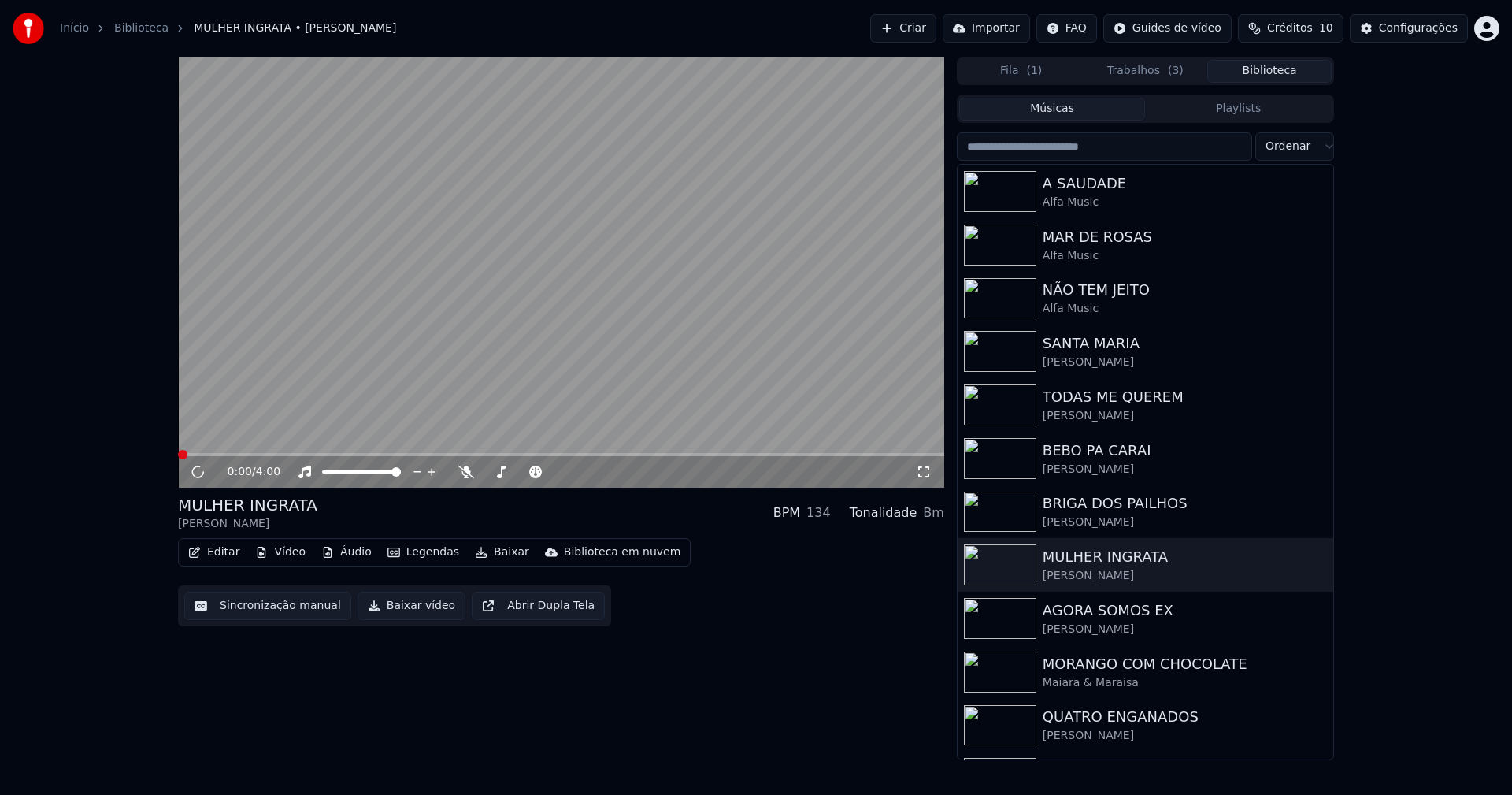
click at [406, 614] on button "Baixar vídeo" at bounding box center [412, 606] width 108 height 29
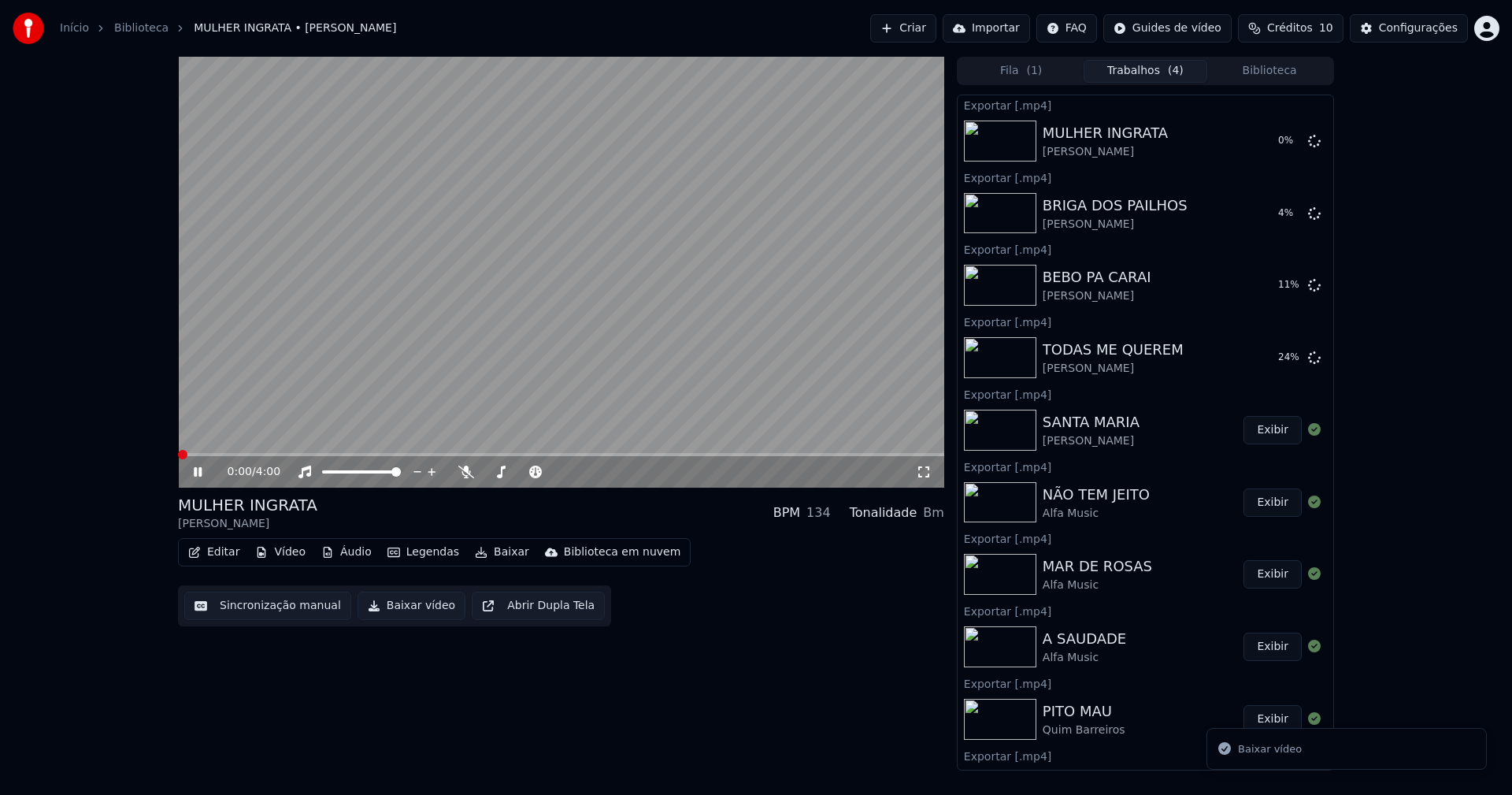
click at [1281, 68] on button "Biblioteca" at bounding box center [1269, 70] width 124 height 23
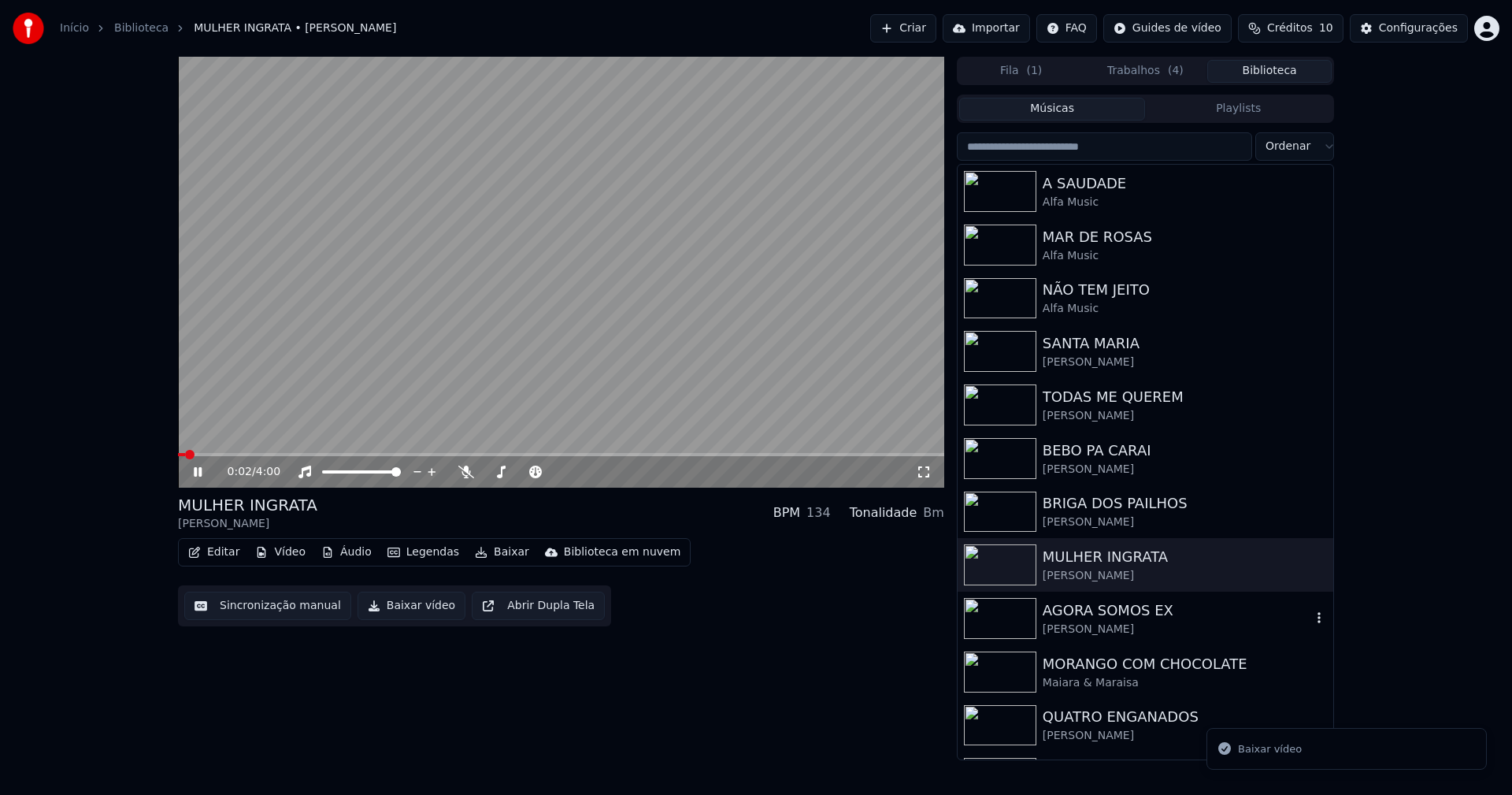
drag, startPoint x: 1111, startPoint y: 628, endPoint x: 453, endPoint y: 658, distance: 658.7
click at [1111, 627] on div "[PERSON_NAME]" at bounding box center [1177, 629] width 268 height 16
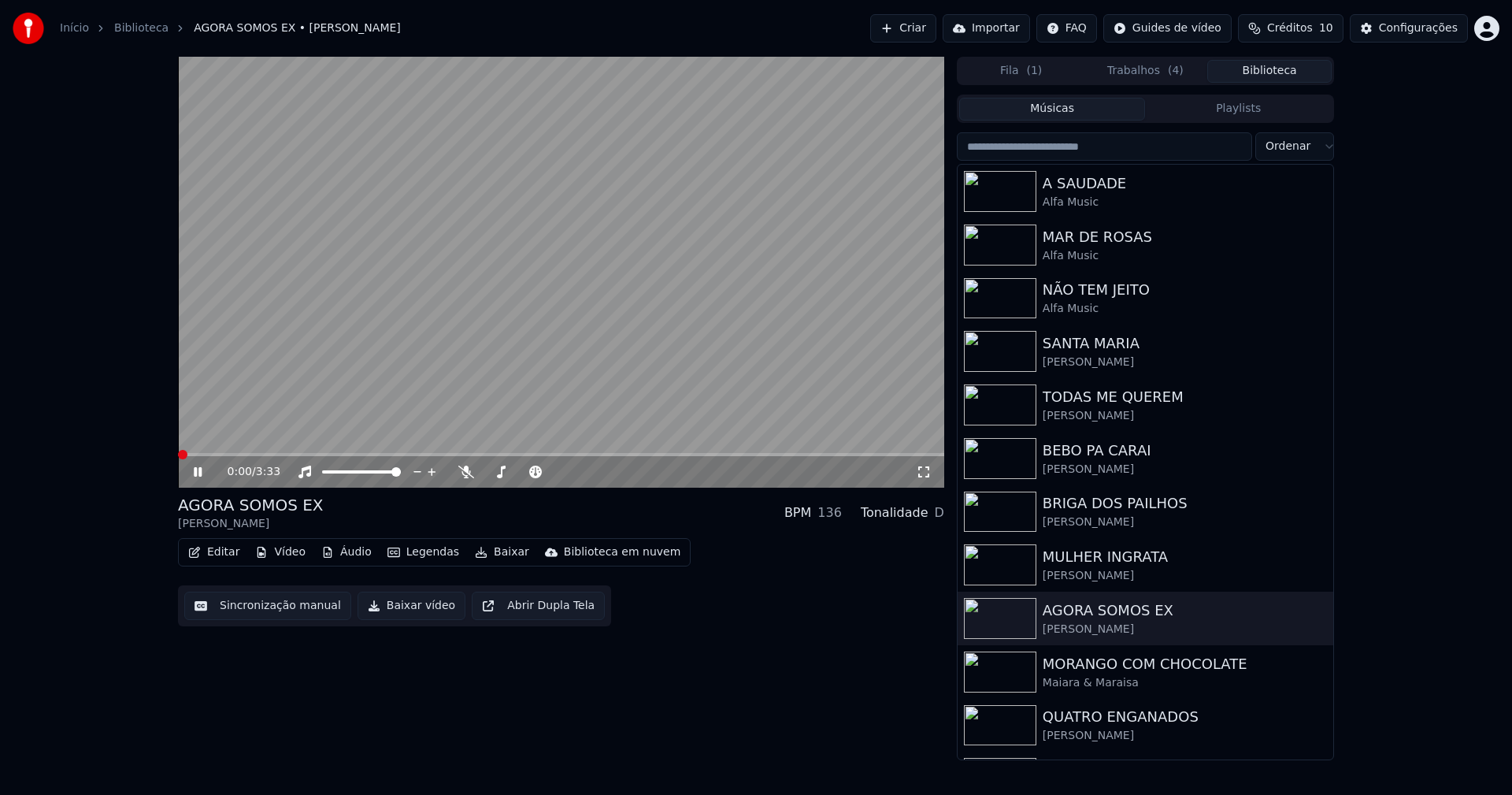
click at [198, 473] on icon at bounding box center [209, 471] width 37 height 13
click at [400, 609] on button "Baixar vídeo" at bounding box center [412, 606] width 108 height 29
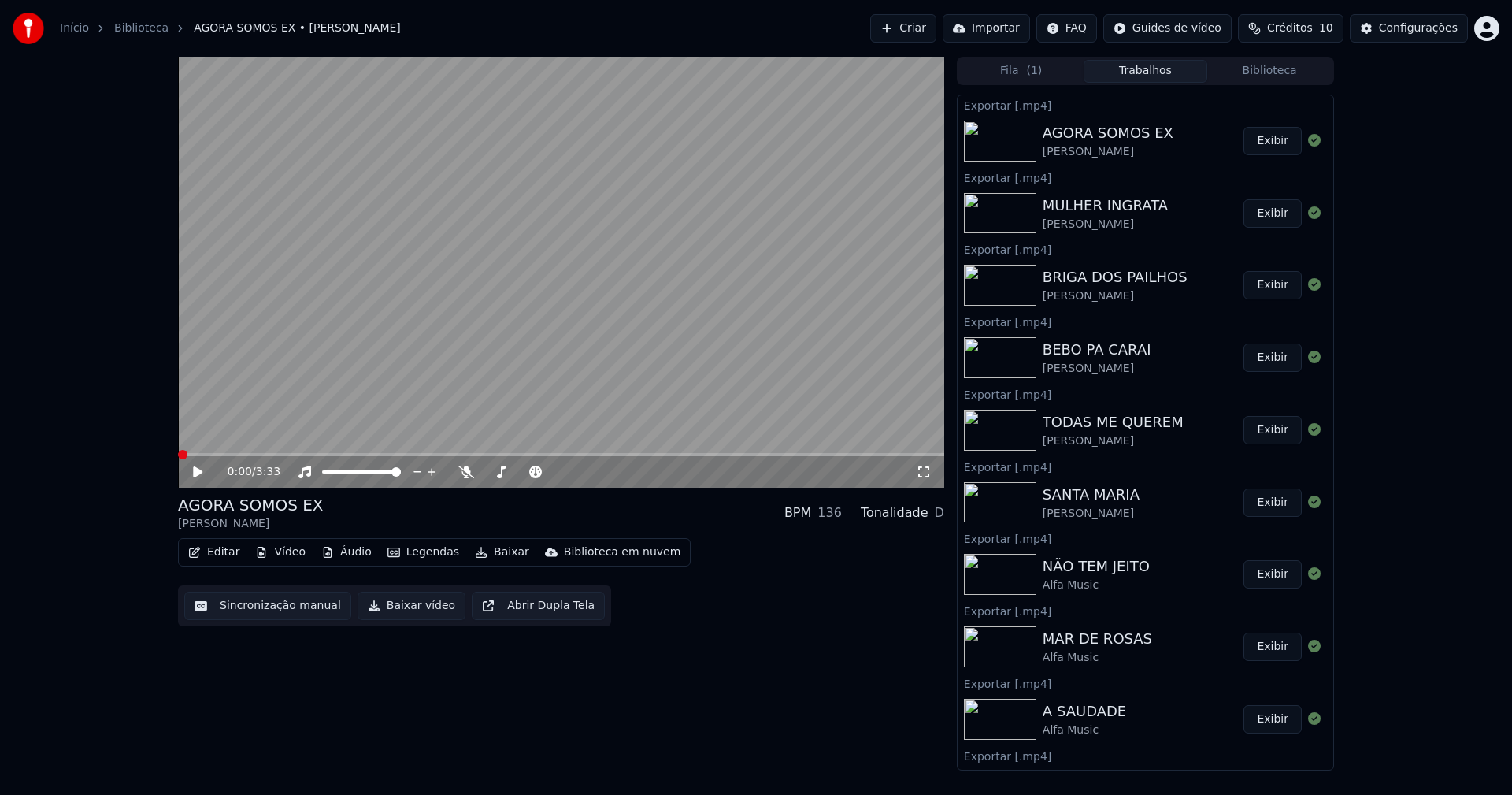
click at [1293, 75] on button "Biblioteca" at bounding box center [1269, 70] width 124 height 23
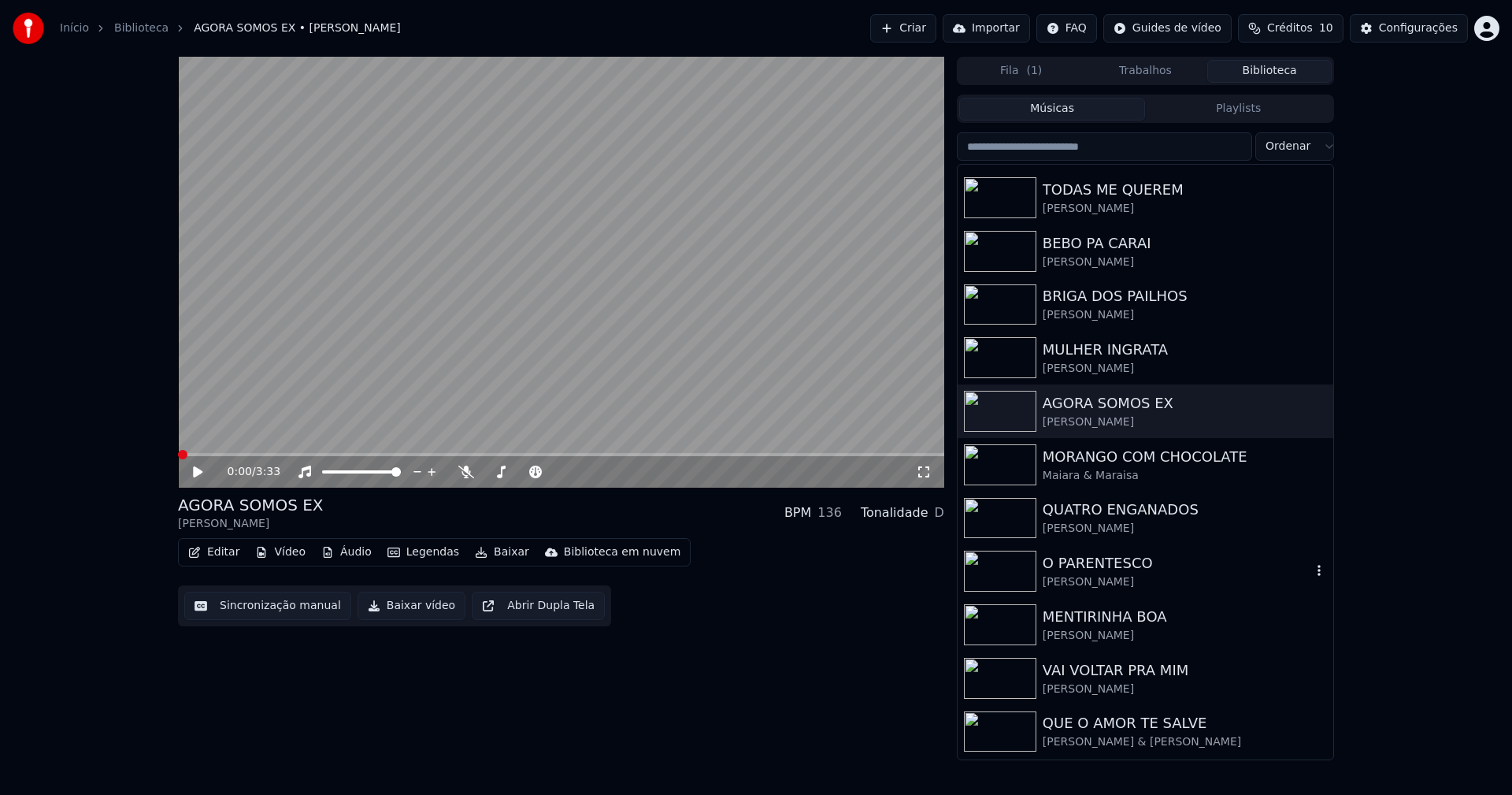
scroll to position [236, 0]
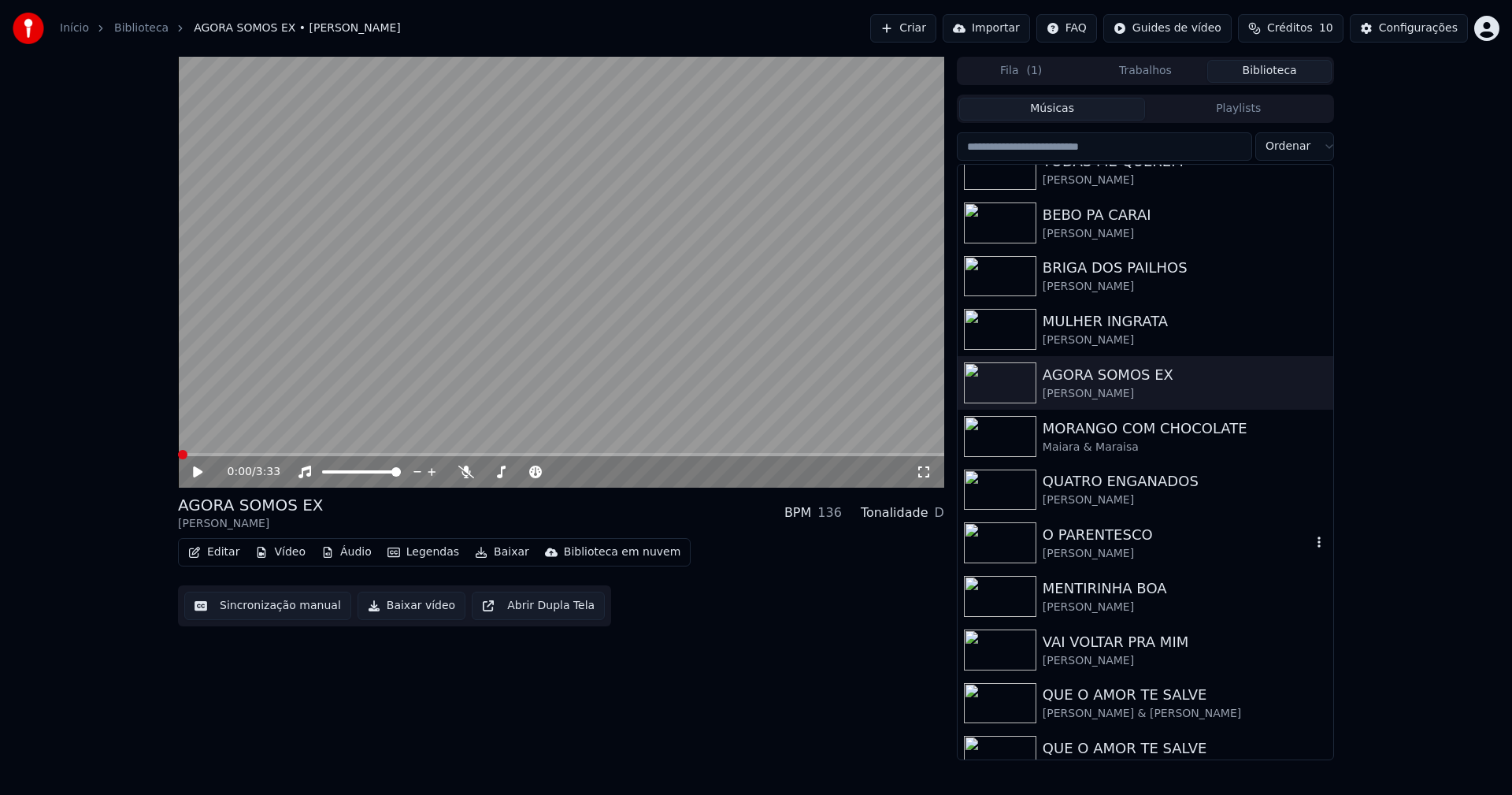
click at [1107, 550] on div "[PERSON_NAME]" at bounding box center [1177, 553] width 268 height 16
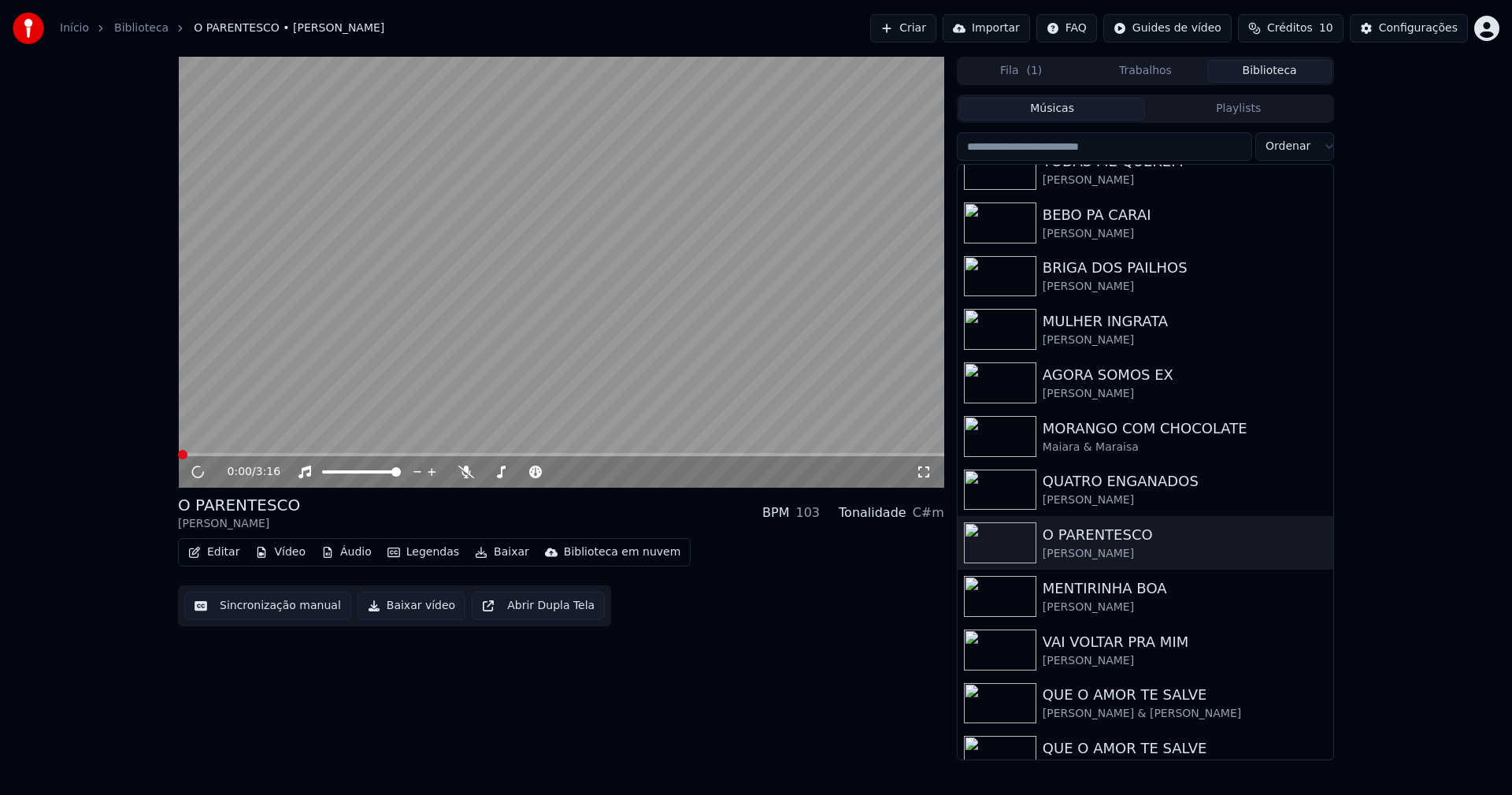
click at [398, 607] on button "Baixar vídeo" at bounding box center [412, 606] width 108 height 29
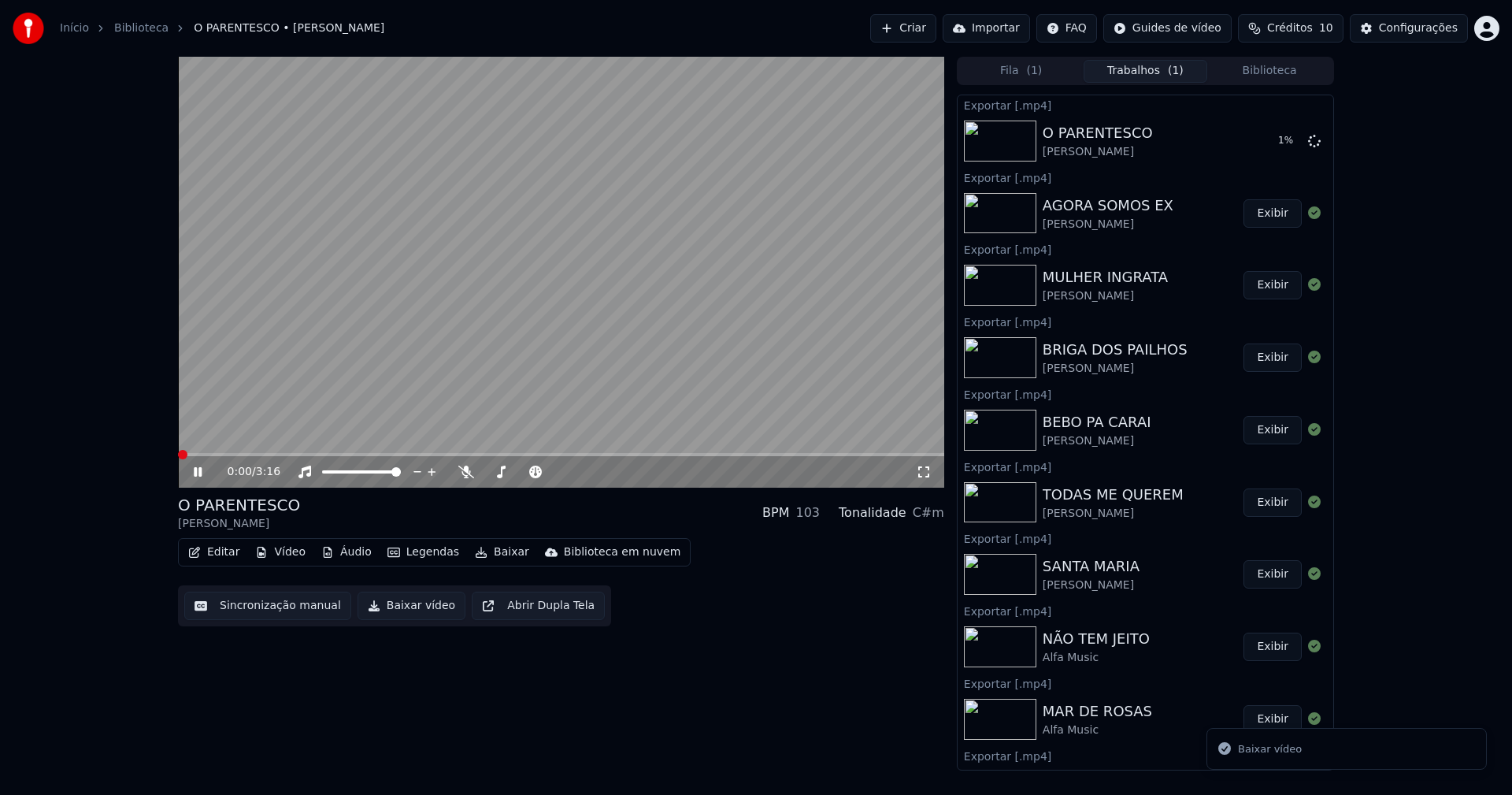
click at [1274, 73] on button "Biblioteca" at bounding box center [1269, 70] width 124 height 23
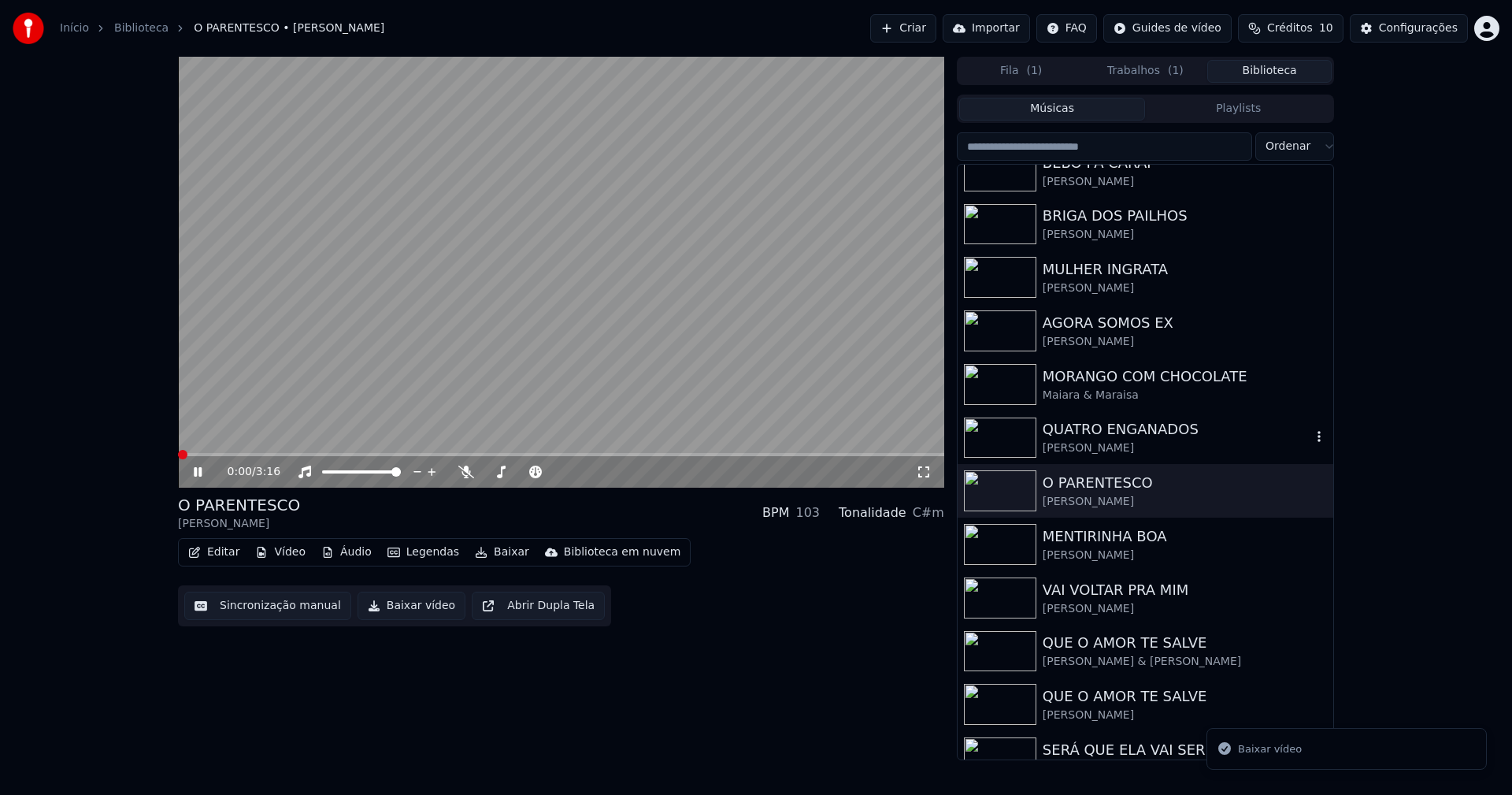
scroll to position [315, 0]
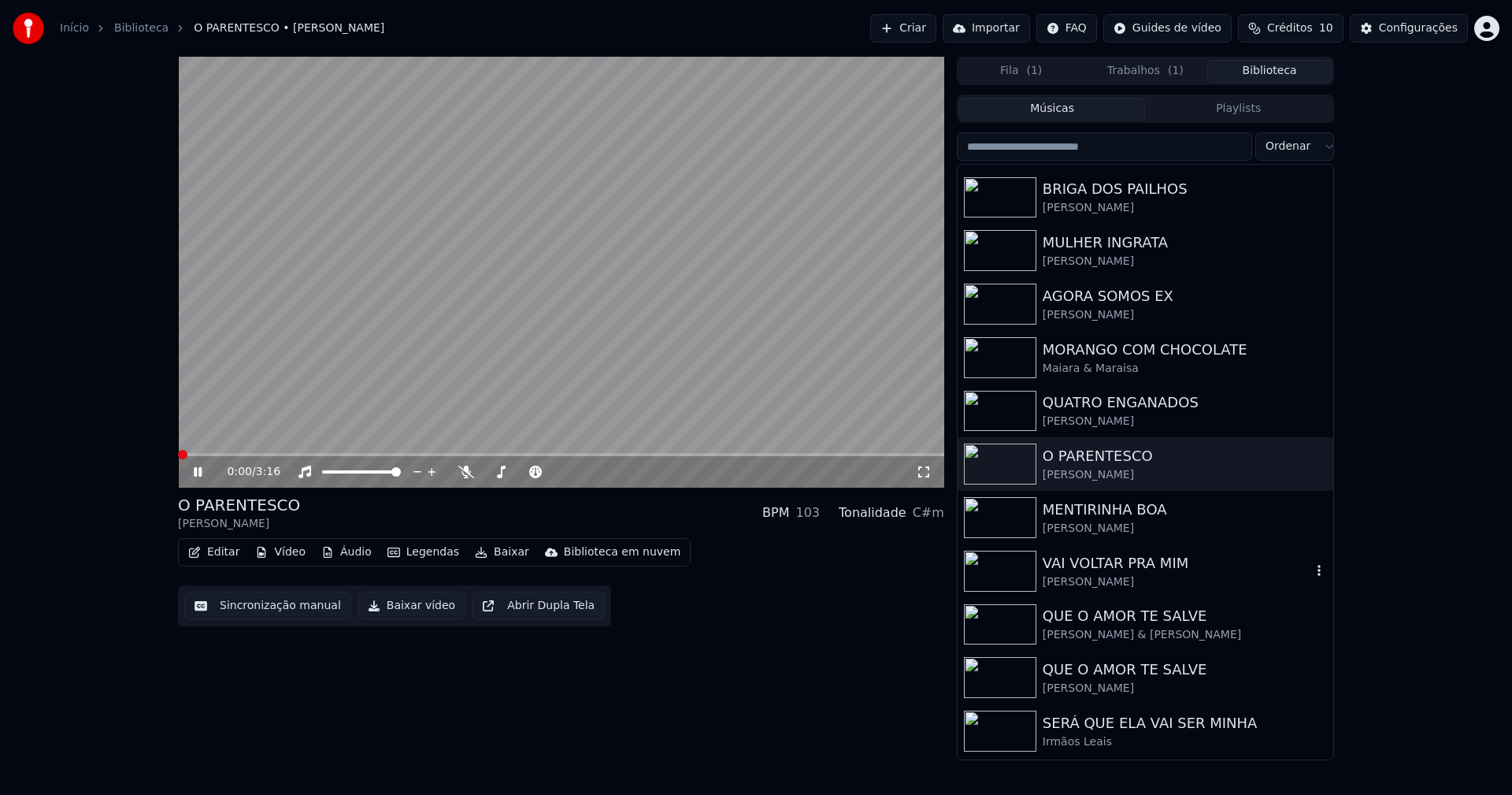
click at [1103, 573] on div "VAI VOLTAR PRA MIM" at bounding box center [1177, 564] width 268 height 22
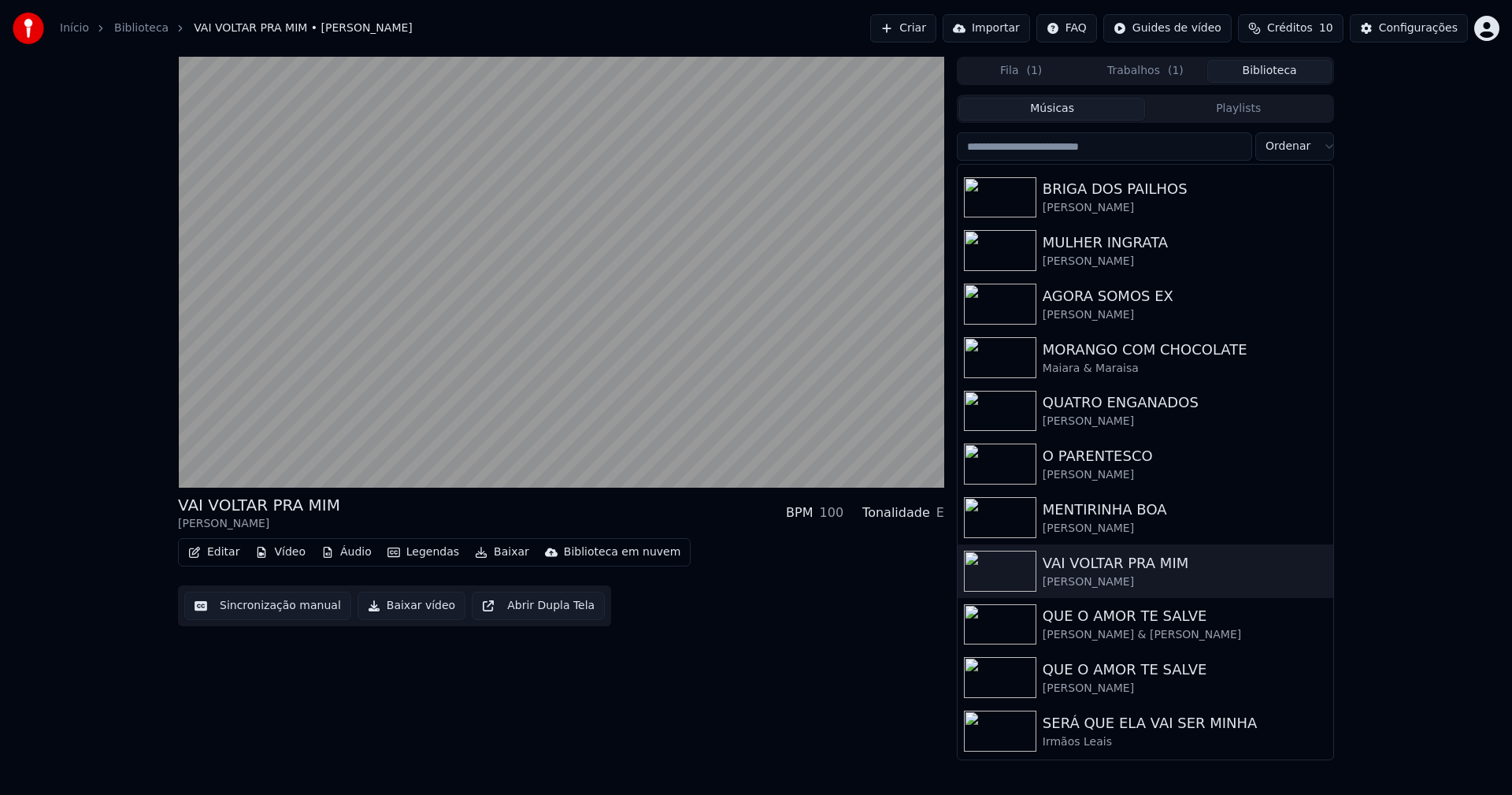
click at [386, 606] on button "Baixar vídeo" at bounding box center [412, 606] width 108 height 29
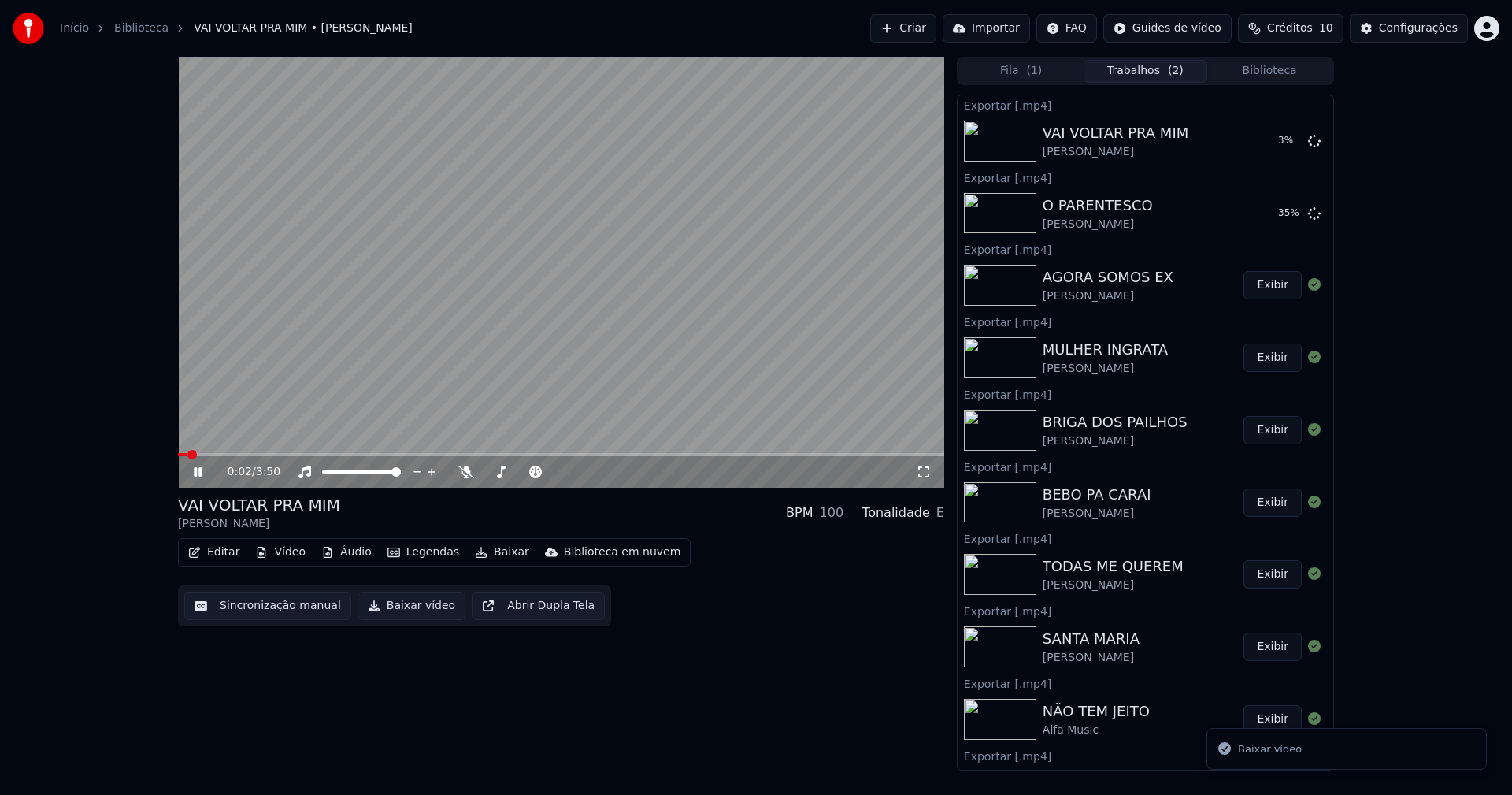
click at [1282, 71] on button "Biblioteca" at bounding box center [1269, 70] width 124 height 23
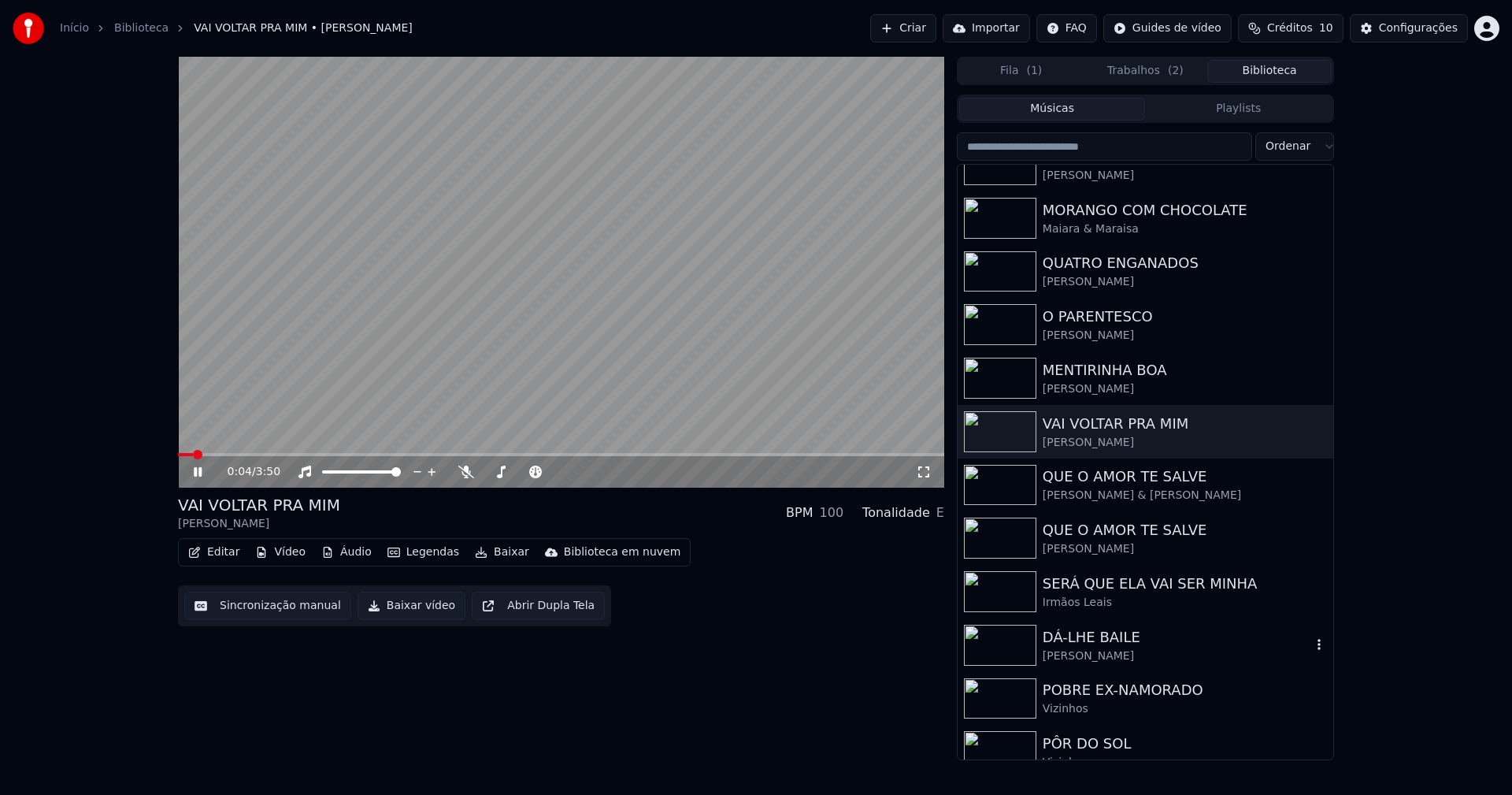
scroll to position [473, 0]
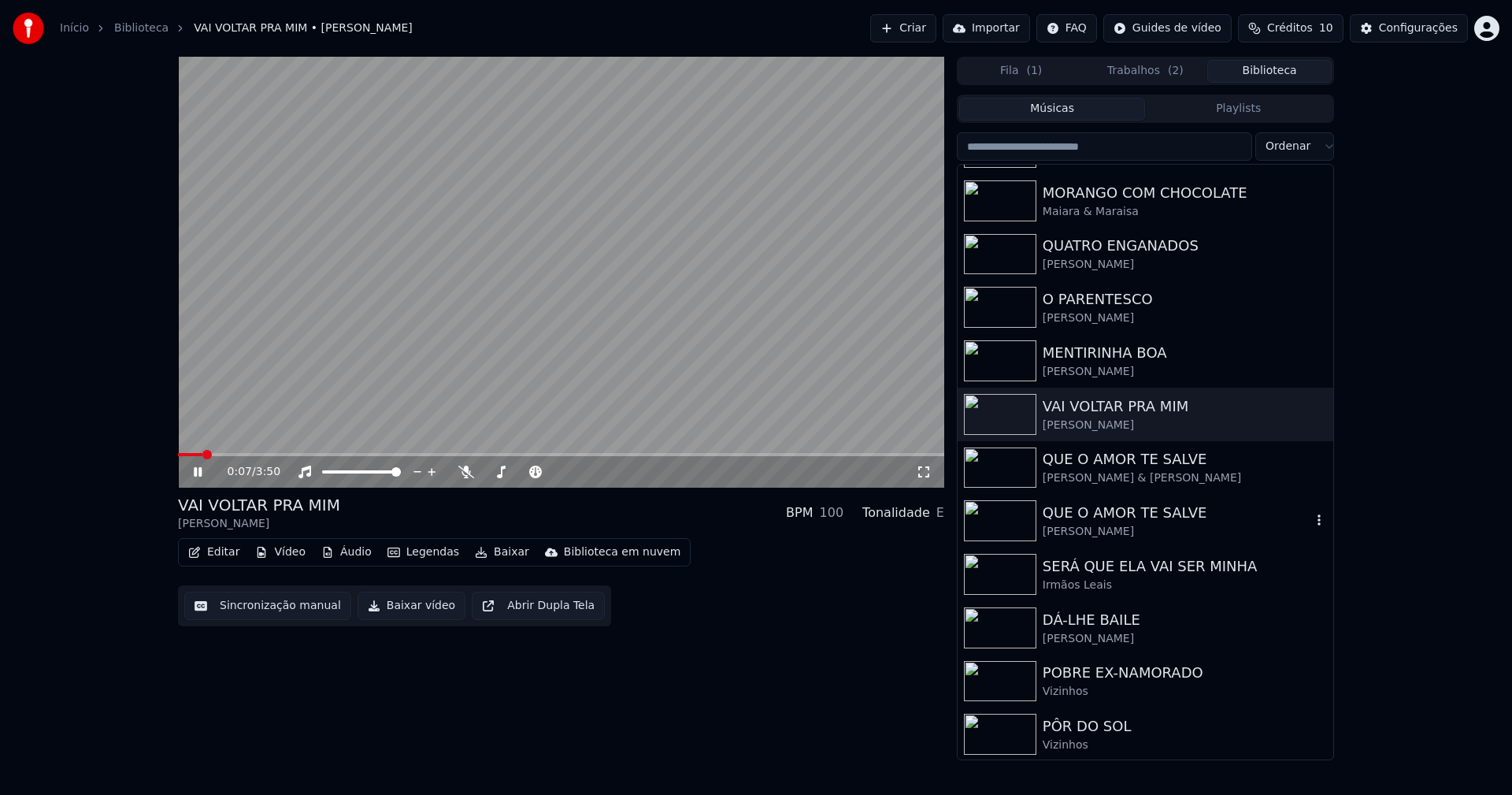
click at [1104, 528] on div "[PERSON_NAME]" at bounding box center [1177, 532] width 268 height 16
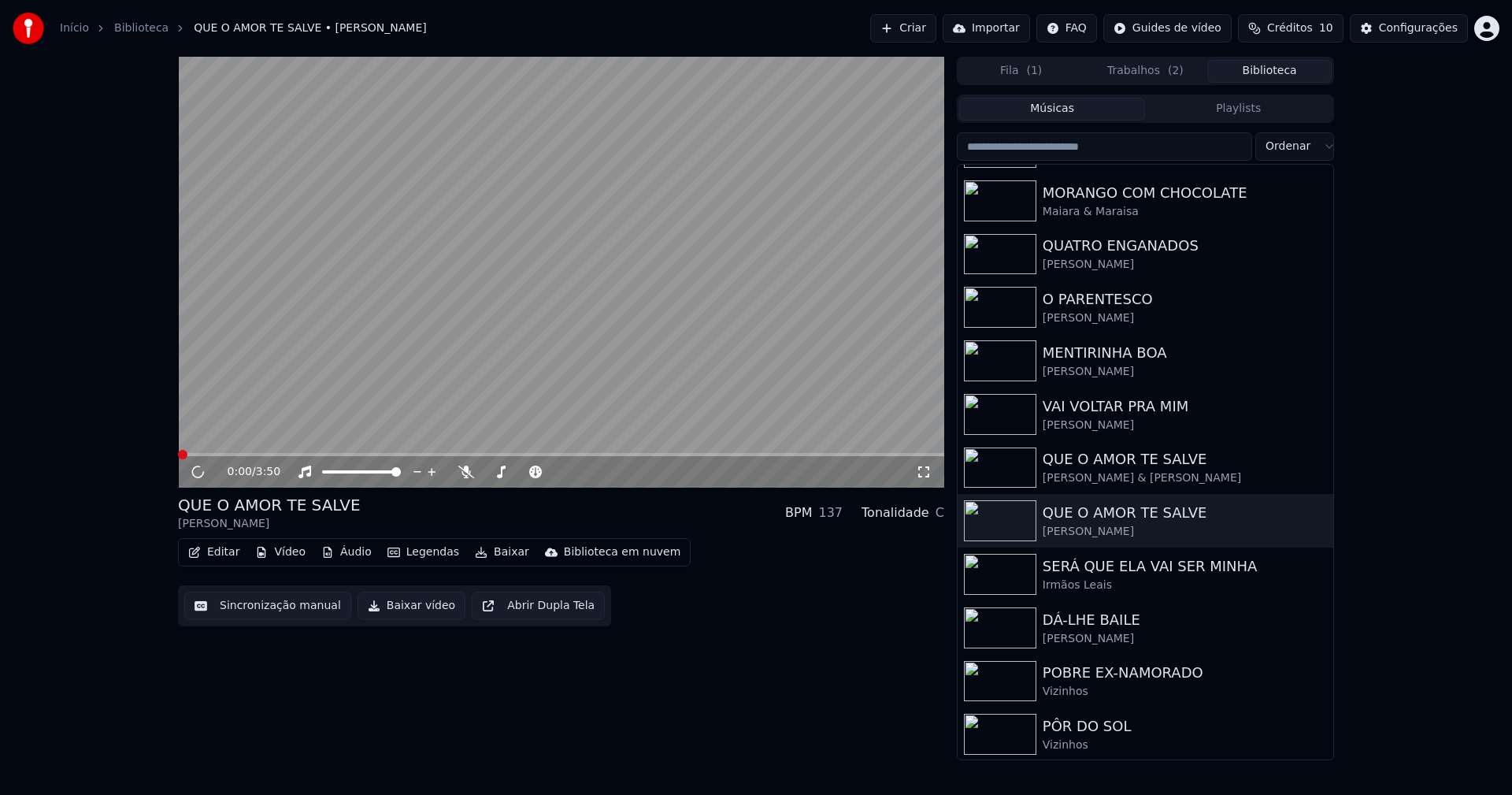
click at [406, 613] on button "Baixar vídeo" at bounding box center [412, 606] width 108 height 29
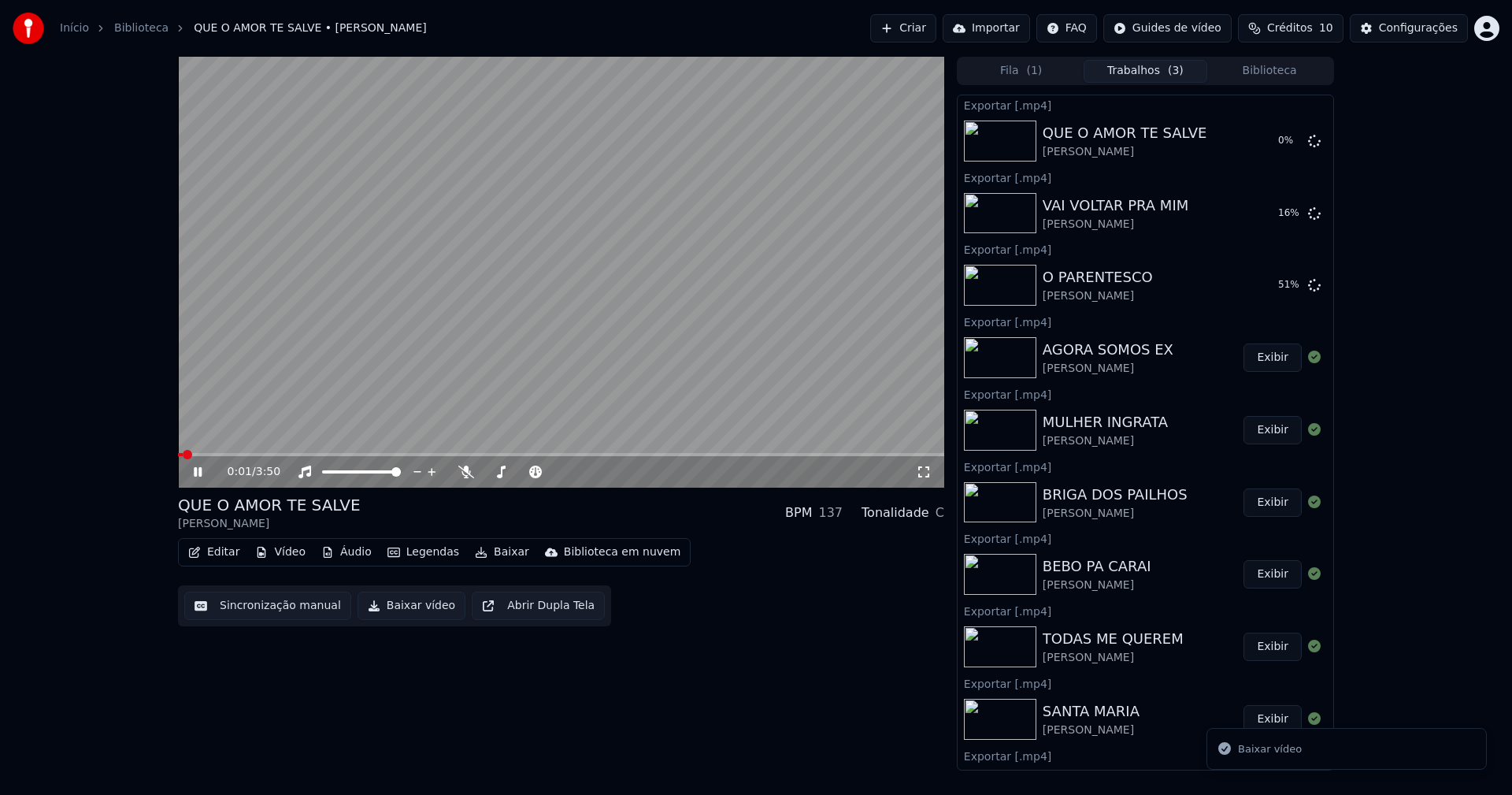
click at [1290, 75] on button "Biblioteca" at bounding box center [1269, 70] width 124 height 23
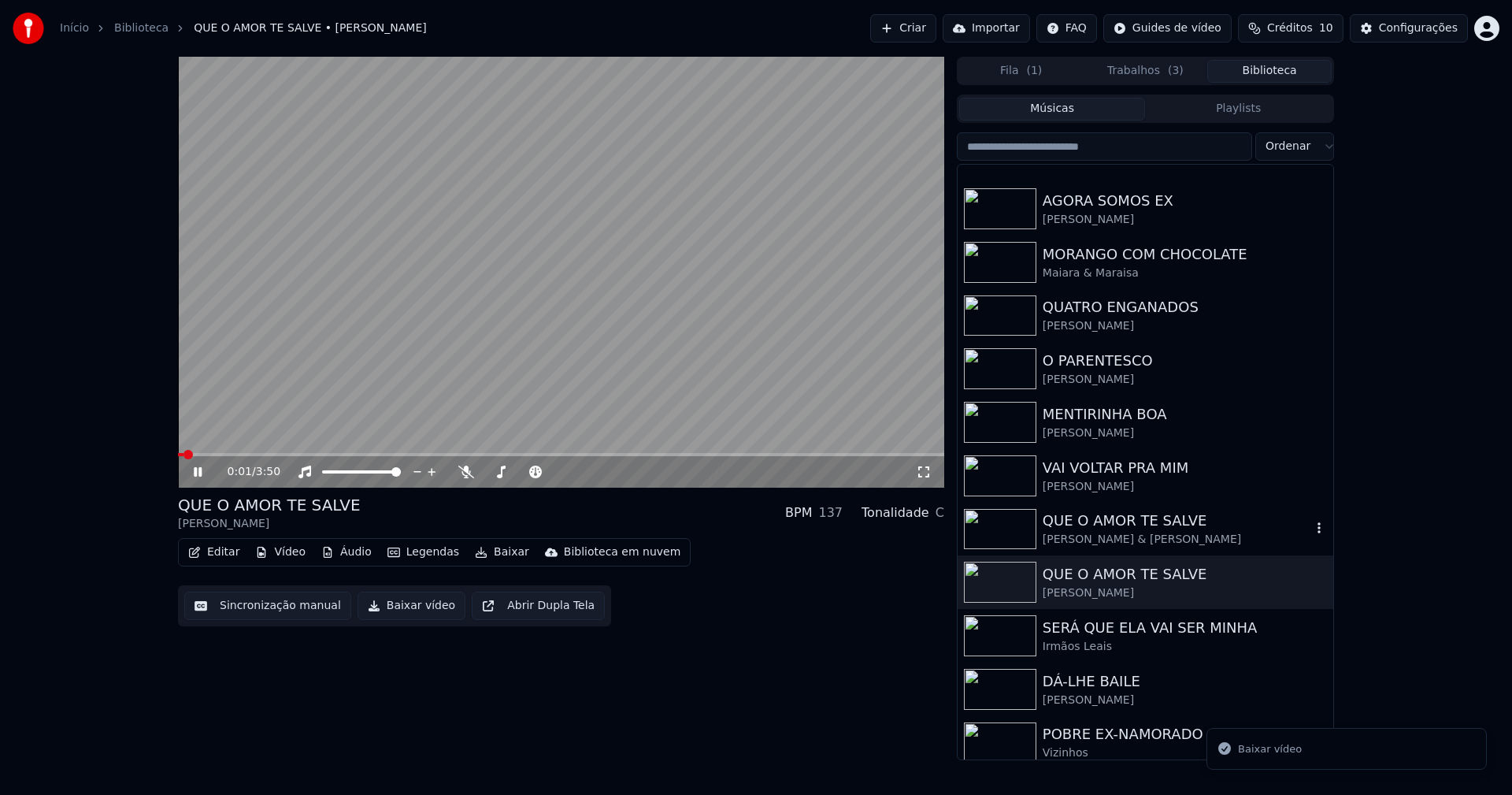
scroll to position [474, 0]
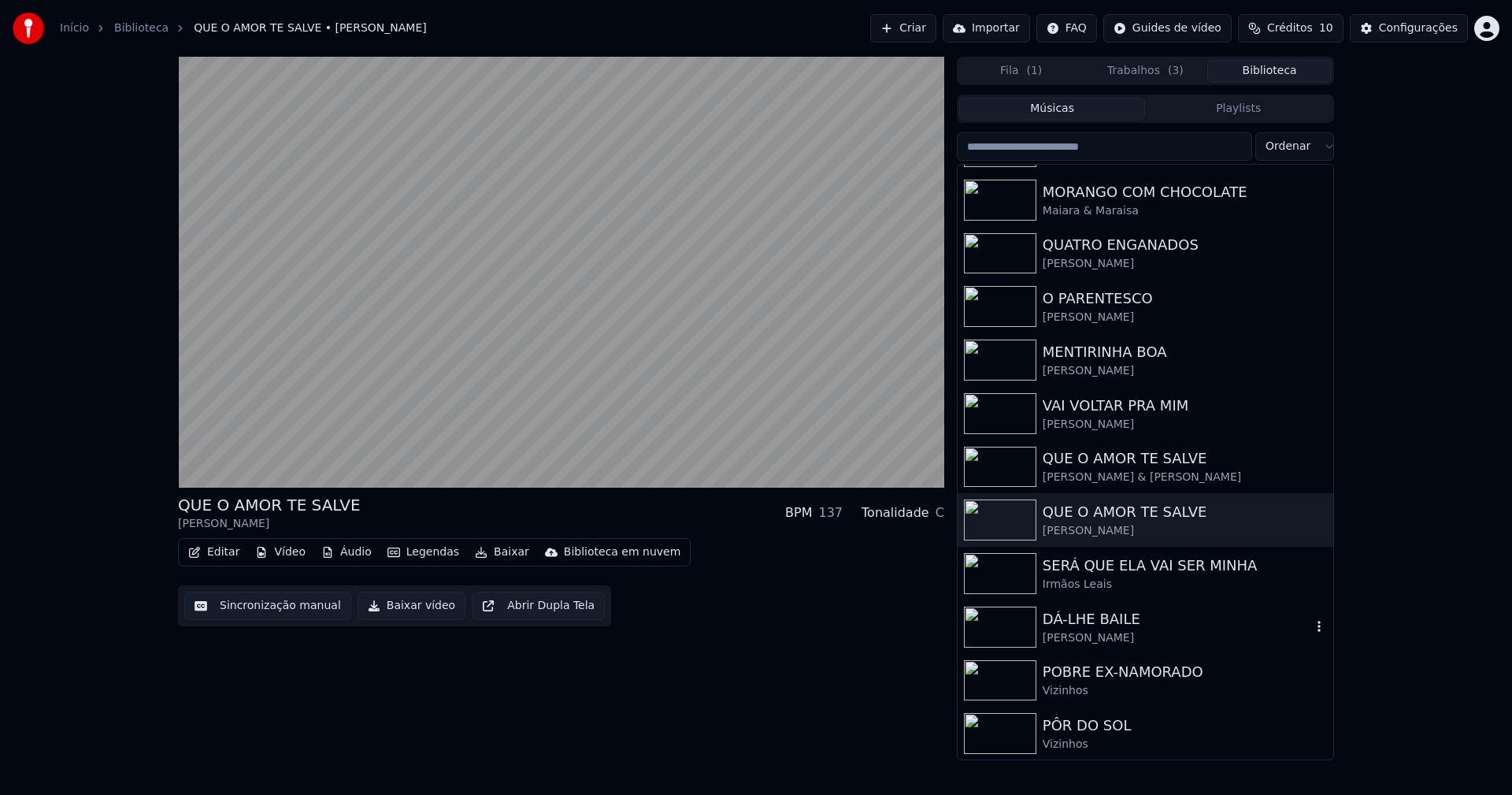
click at [1106, 640] on div "[PERSON_NAME]" at bounding box center [1177, 638] width 268 height 16
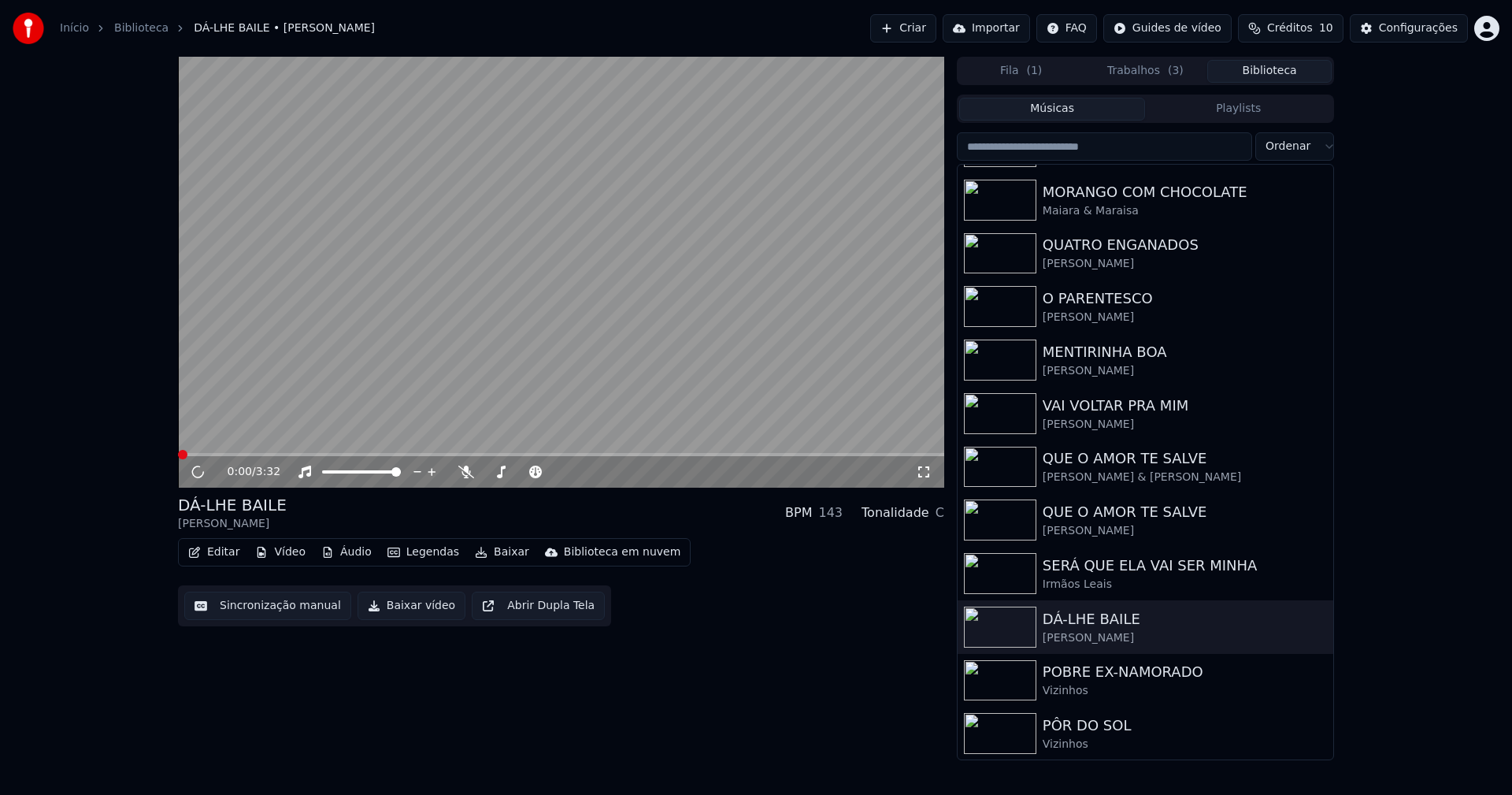
click at [398, 611] on button "Baixar vídeo" at bounding box center [412, 606] width 108 height 29
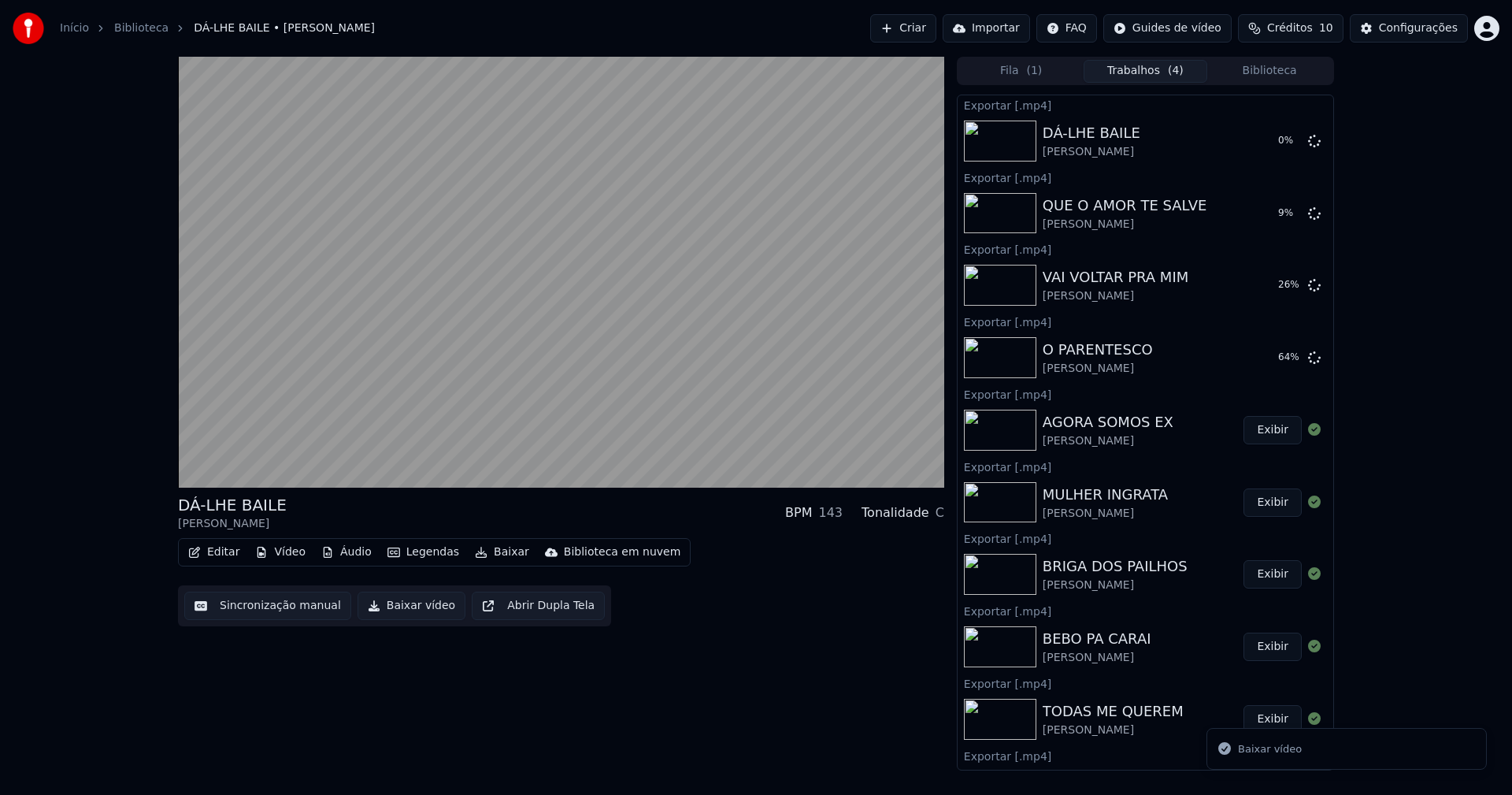
click at [1284, 72] on button "Biblioteca" at bounding box center [1269, 70] width 124 height 23
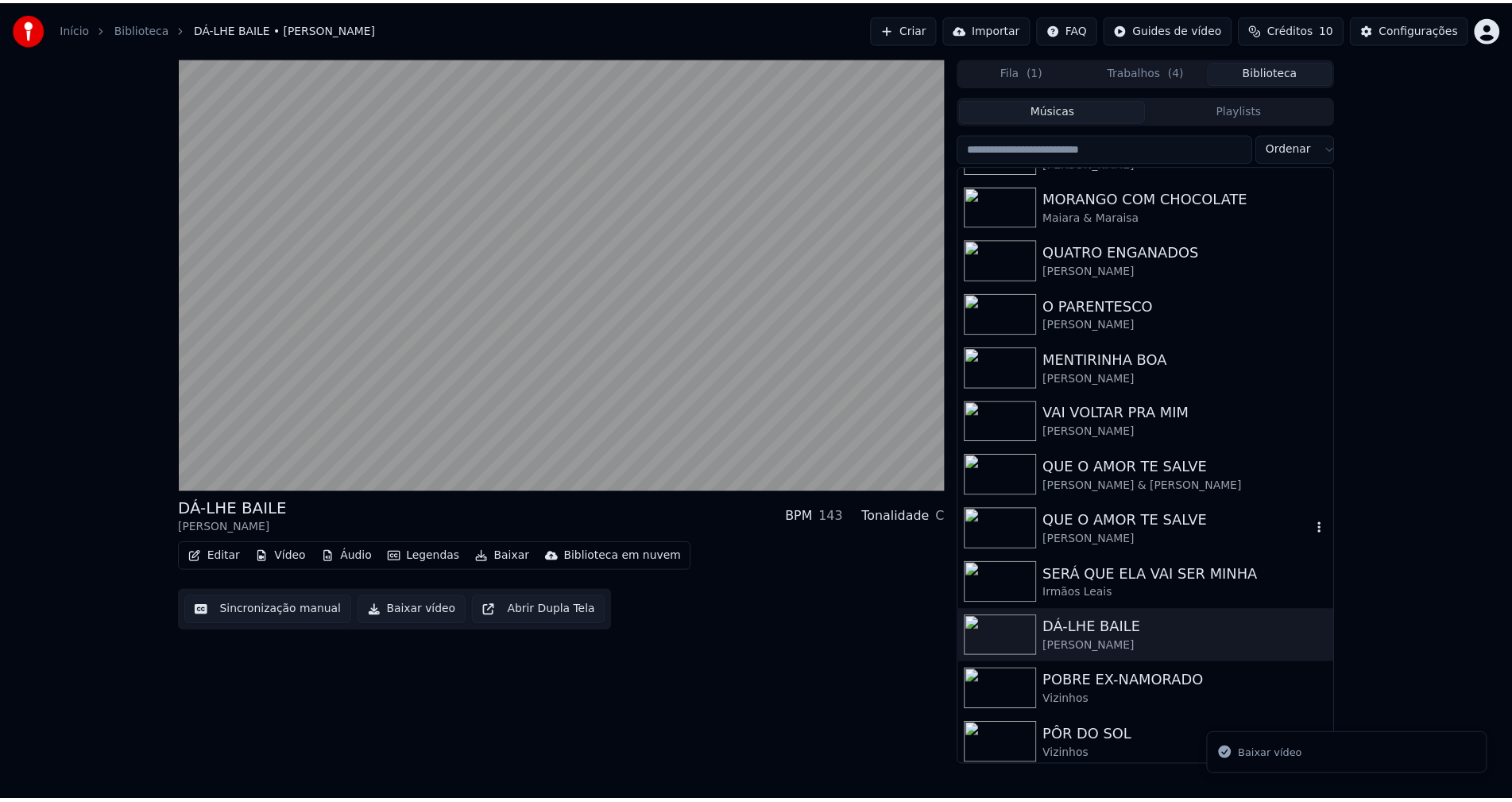
scroll to position [477, 0]
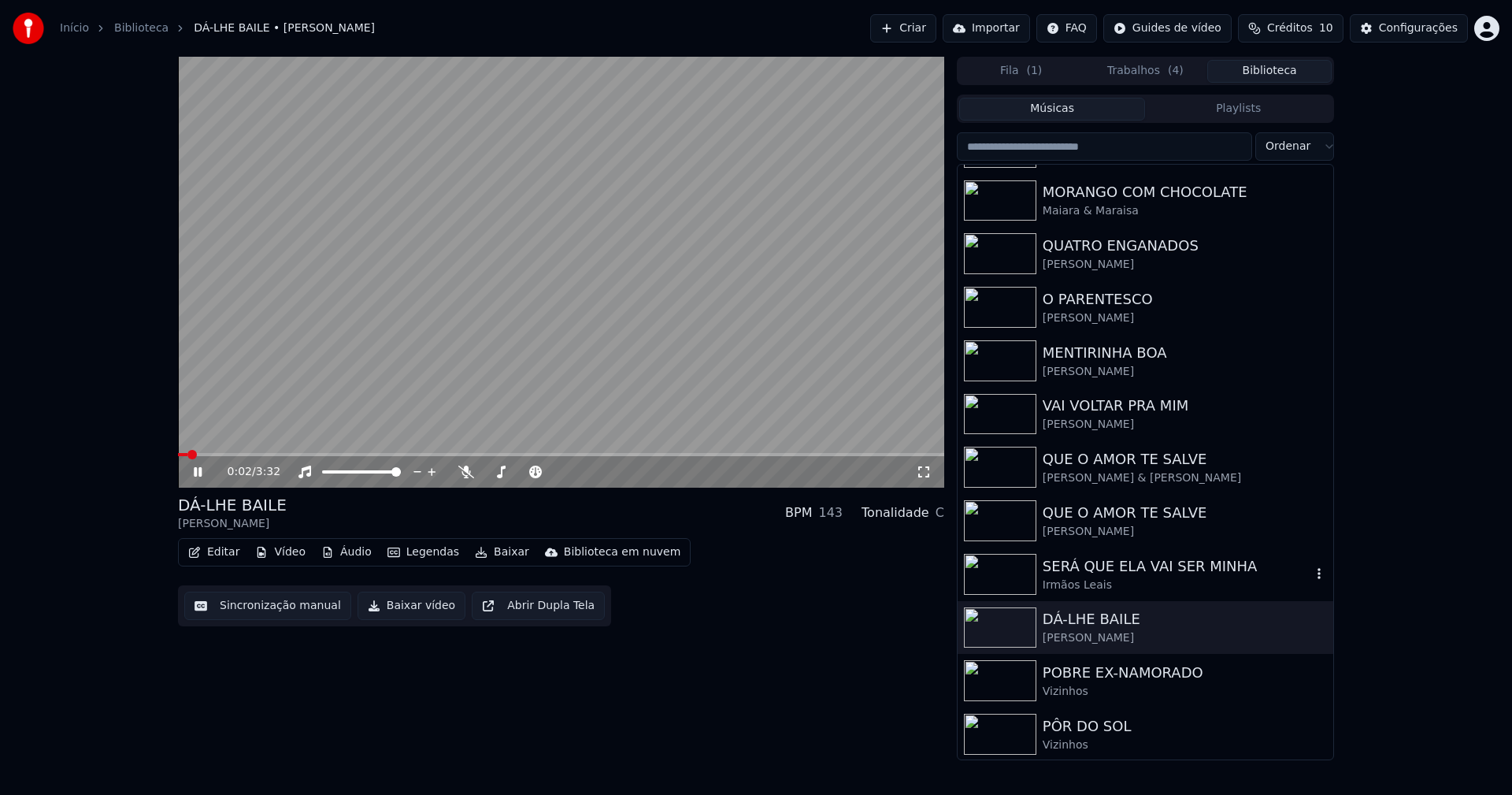
click at [1080, 574] on div "SERÁ QUE ELA VAI SER MINHA" at bounding box center [1177, 566] width 268 height 22
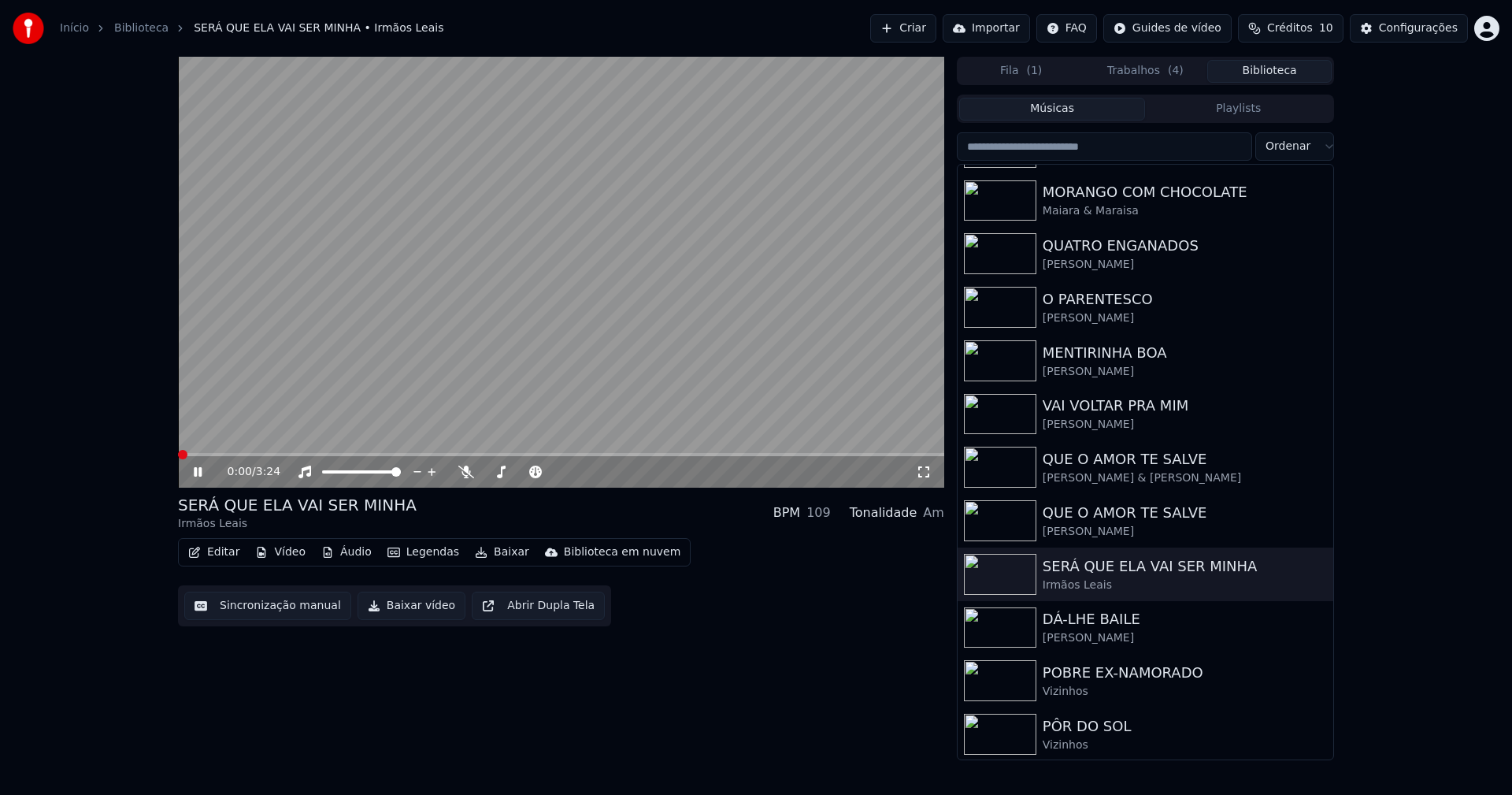
click at [306, 455] on span at bounding box center [561, 455] width 766 height 3
click at [391, 455] on span at bounding box center [561, 455] width 766 height 3
click at [496, 454] on span at bounding box center [561, 455] width 766 height 3
click at [228, 548] on button "Editar" at bounding box center [214, 553] width 64 height 22
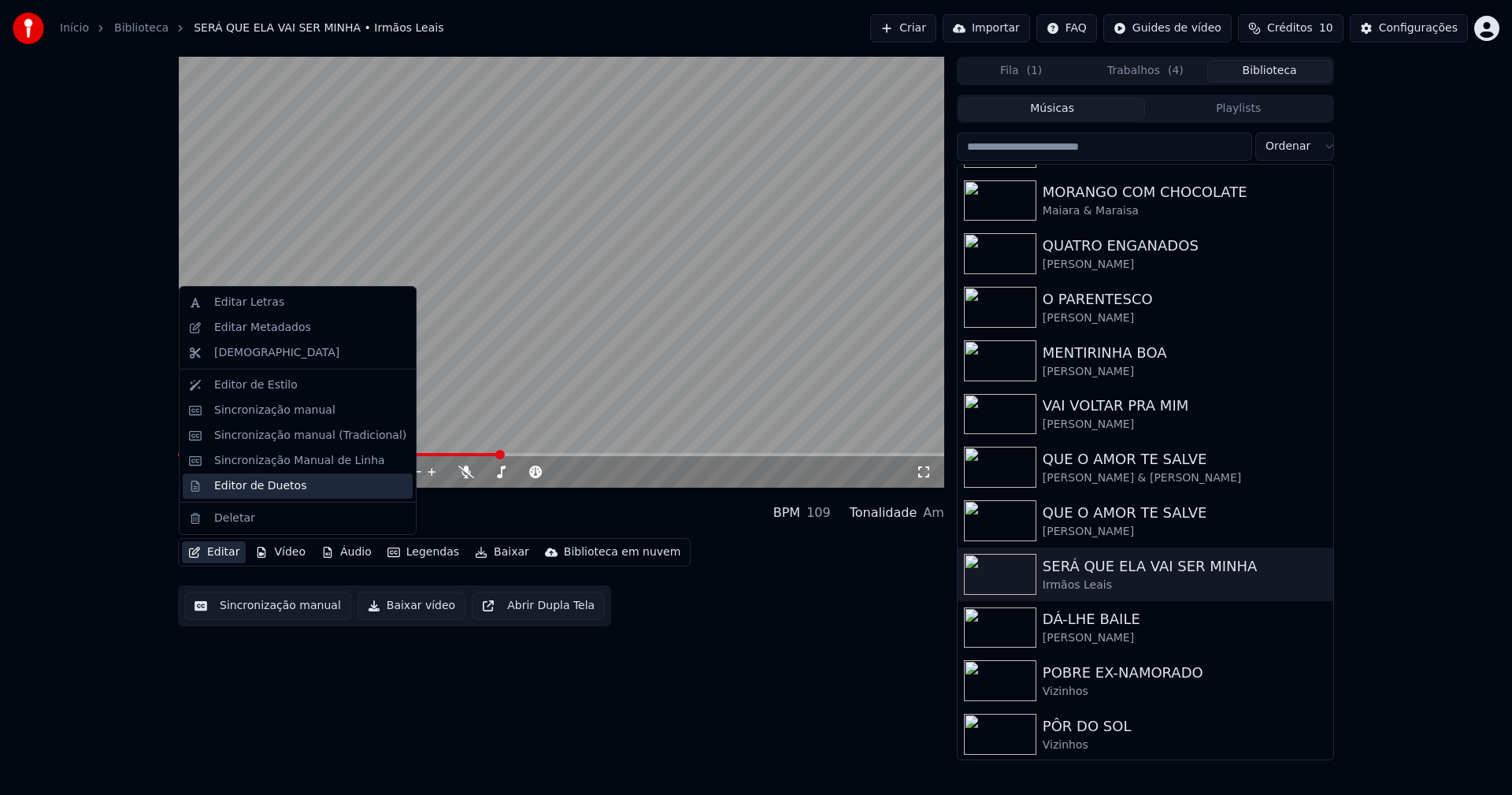
click at [248, 487] on div "Editor de Duetos" at bounding box center [261, 486] width 92 height 16
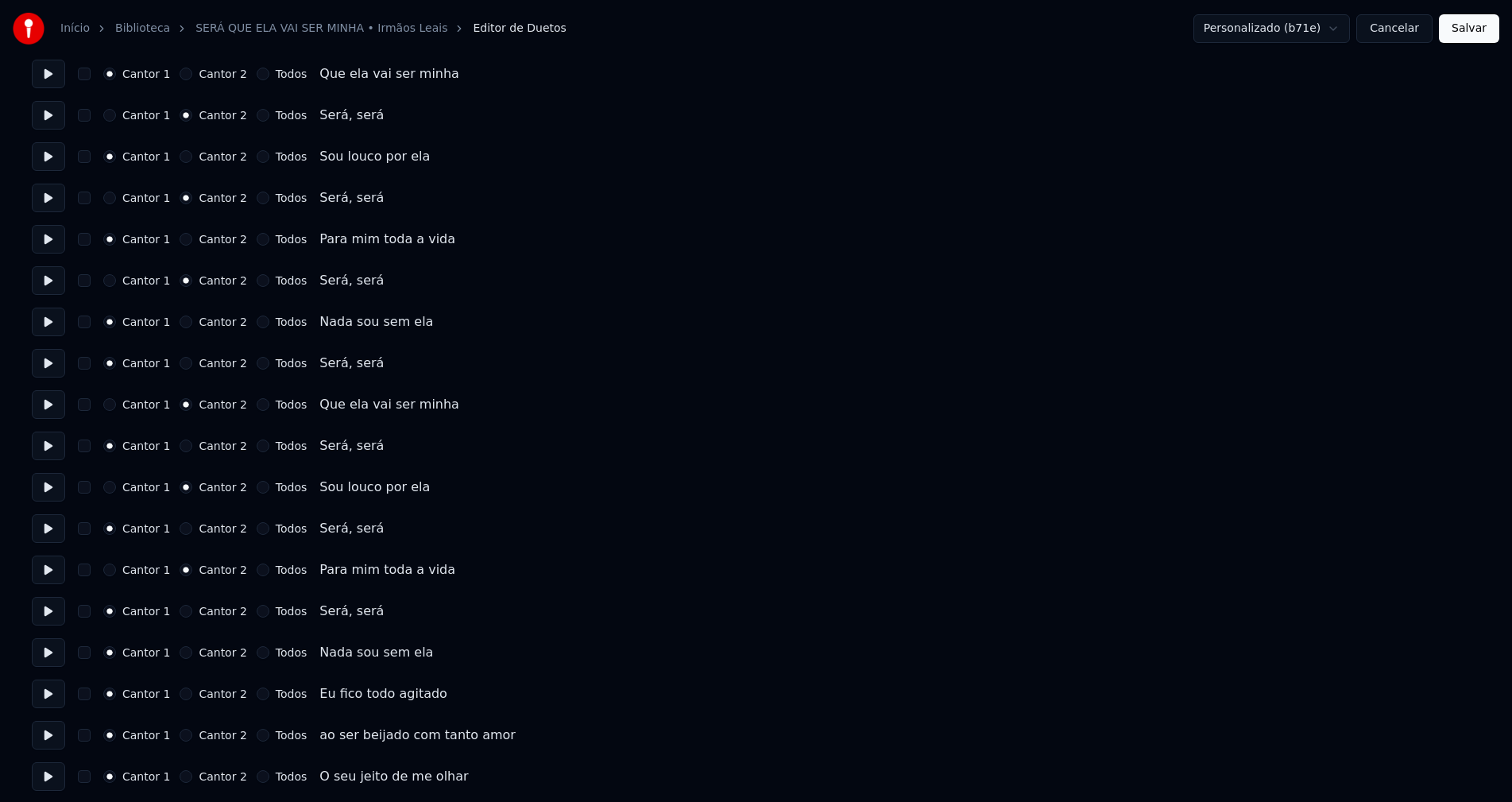
scroll to position [557, 0]
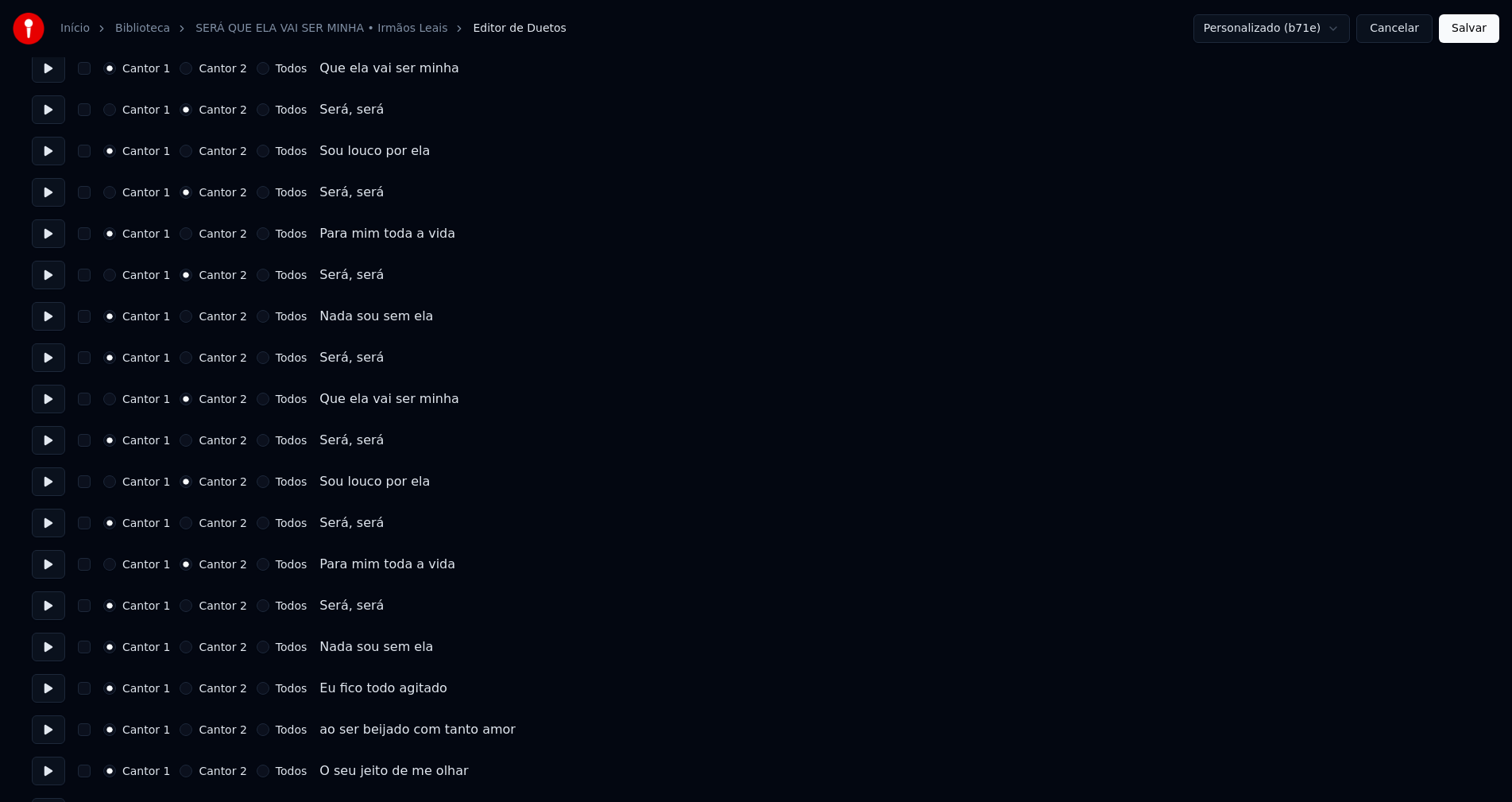
click at [1398, 30] on button "Cancelar" at bounding box center [1394, 29] width 76 height 29
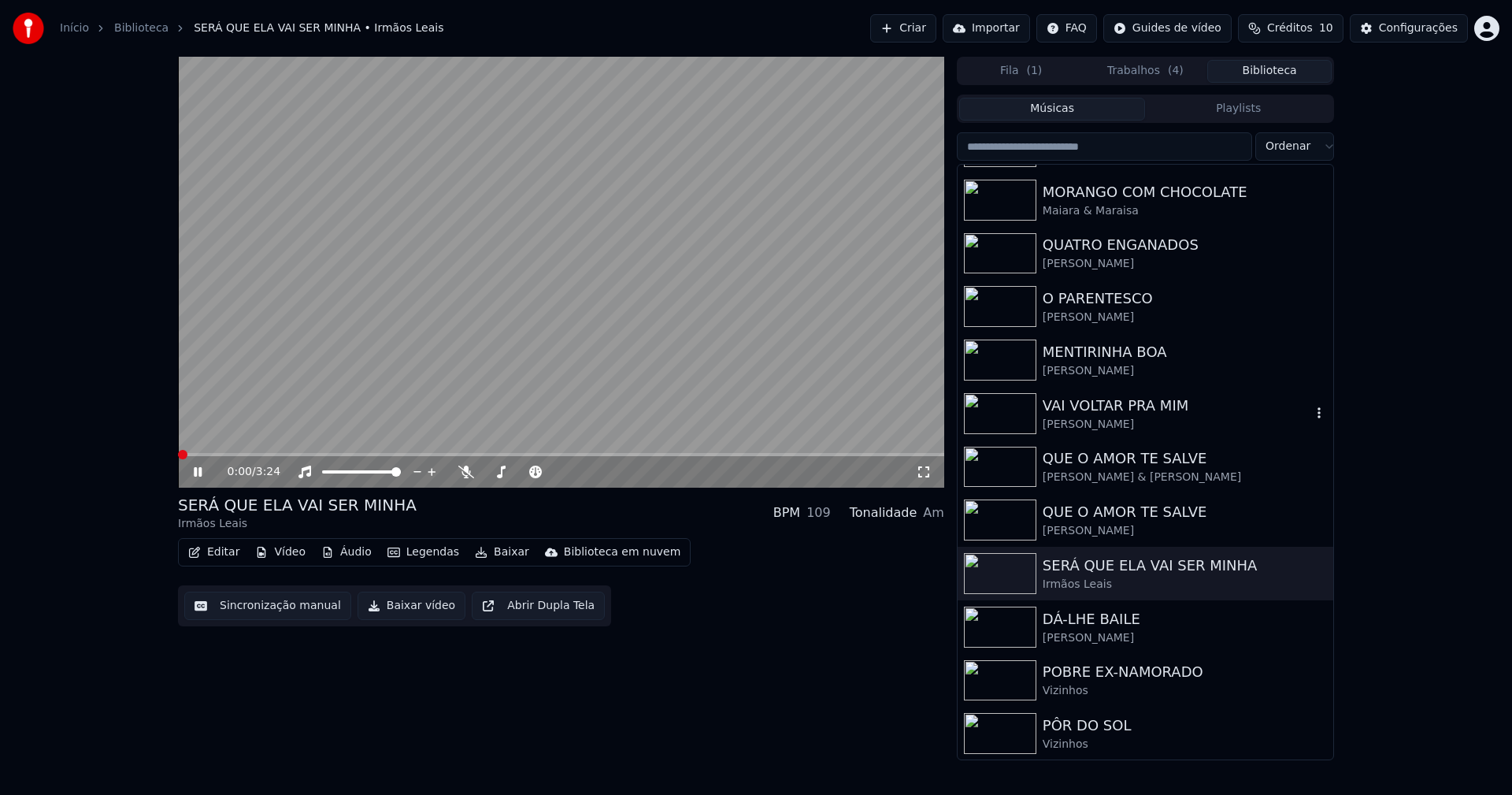
scroll to position [475, 0]
drag, startPoint x: 1102, startPoint y: 683, endPoint x: 645, endPoint y: 526, distance: 483.2
click at [1103, 683] on div "Vizinhos" at bounding box center [1177, 690] width 268 height 16
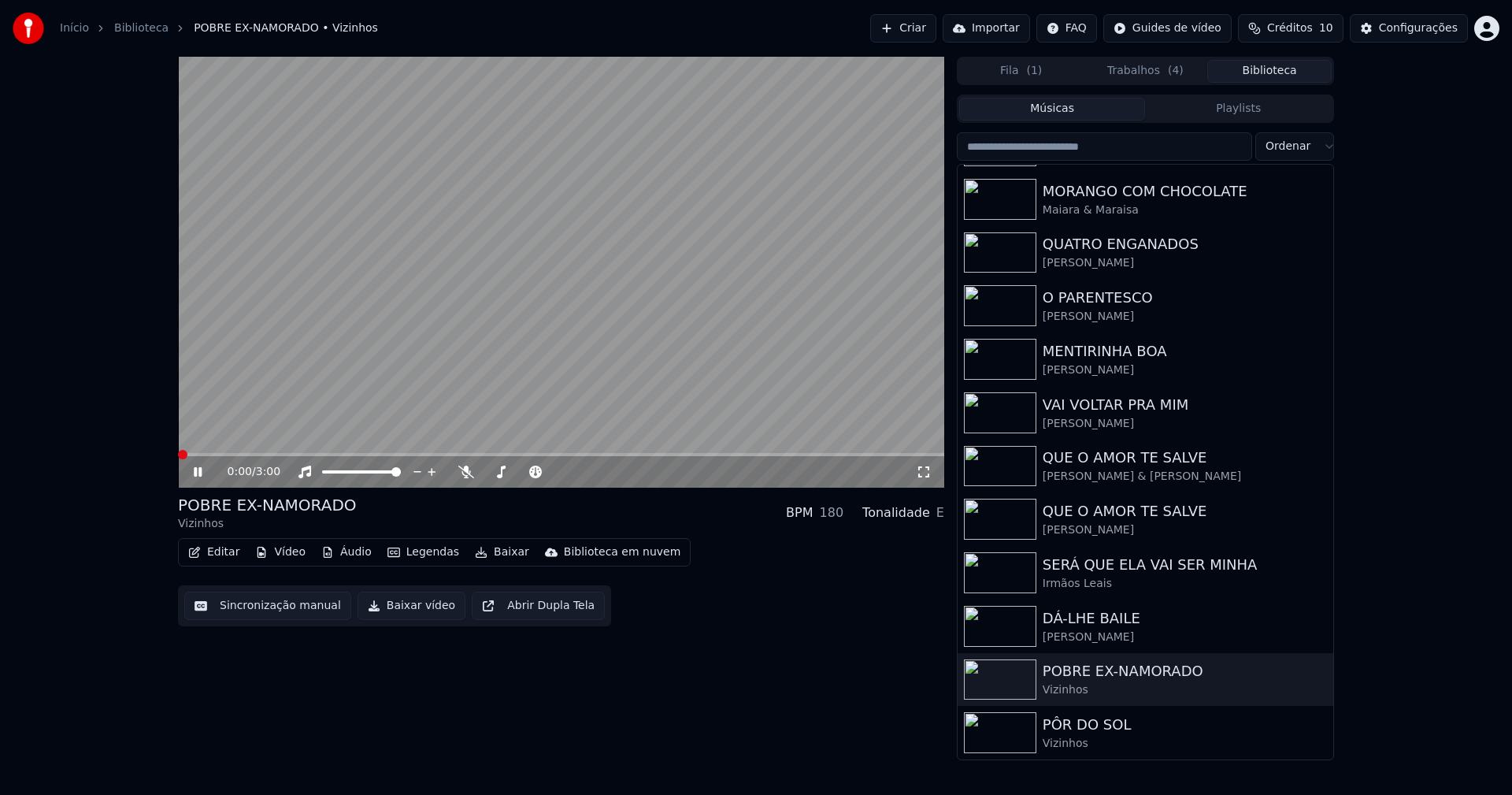
click at [413, 610] on button "Baixar vídeo" at bounding box center [412, 606] width 108 height 29
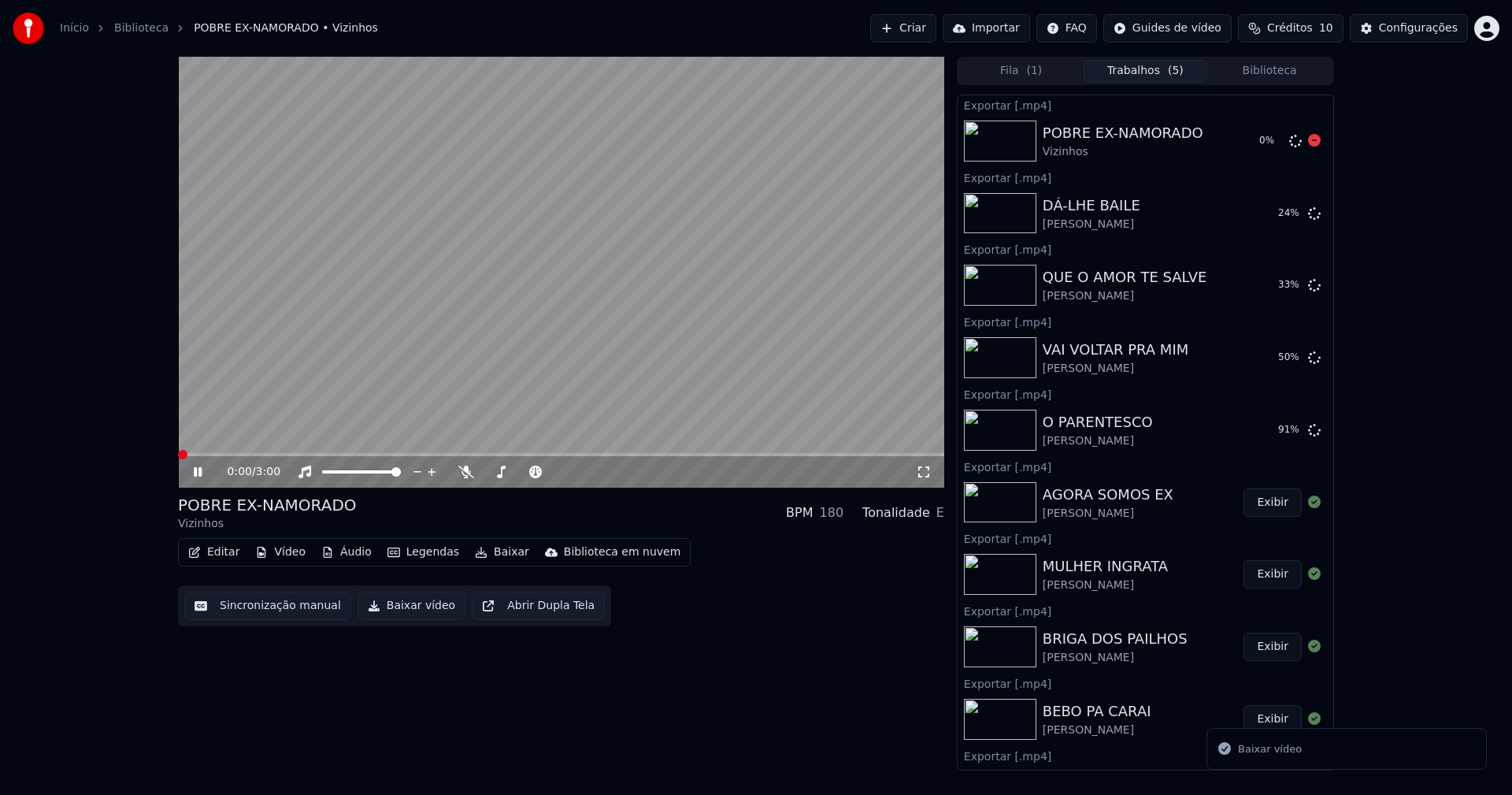
click at [1292, 74] on button "Biblioteca" at bounding box center [1269, 70] width 124 height 23
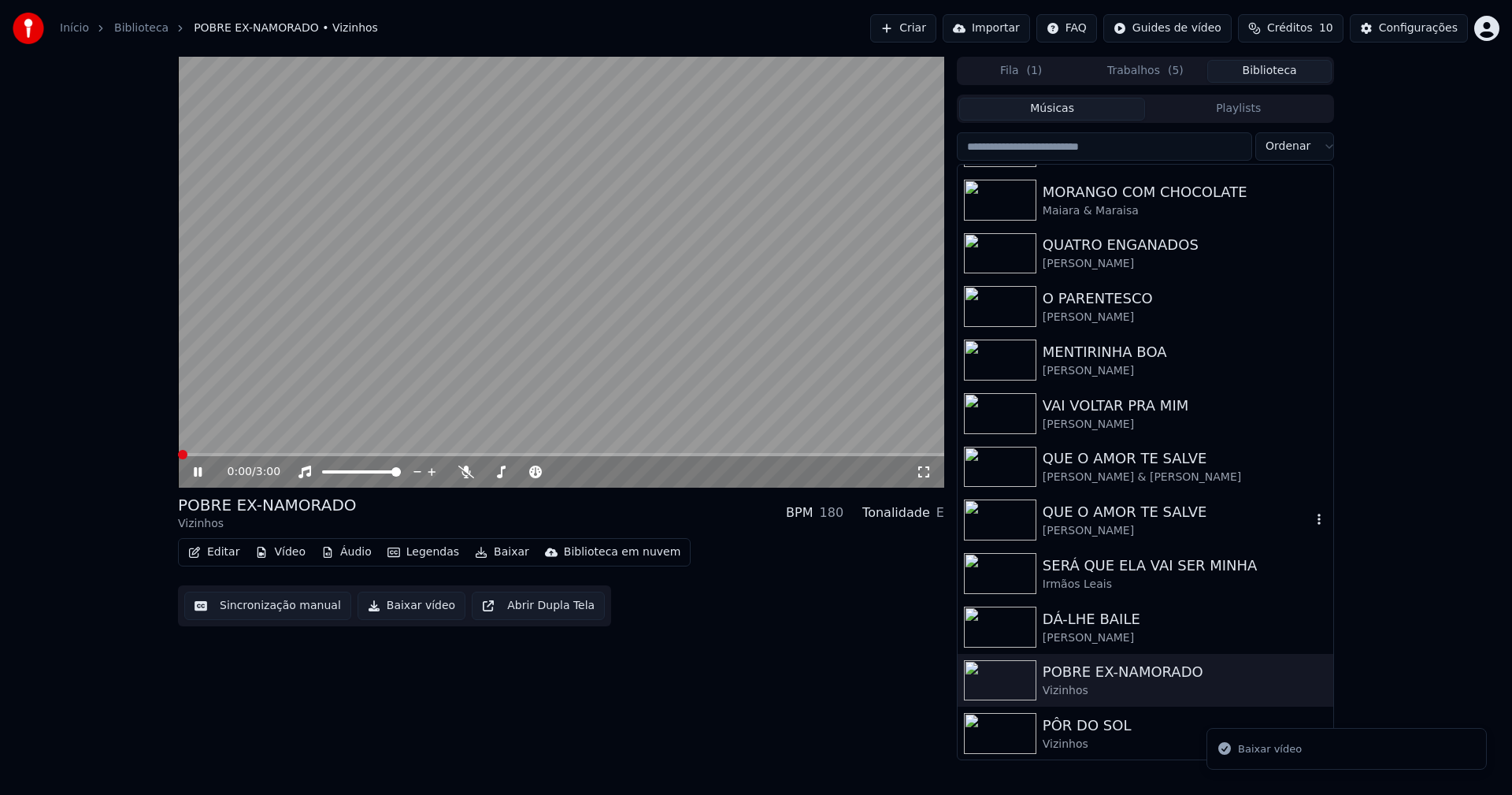
scroll to position [475, 0]
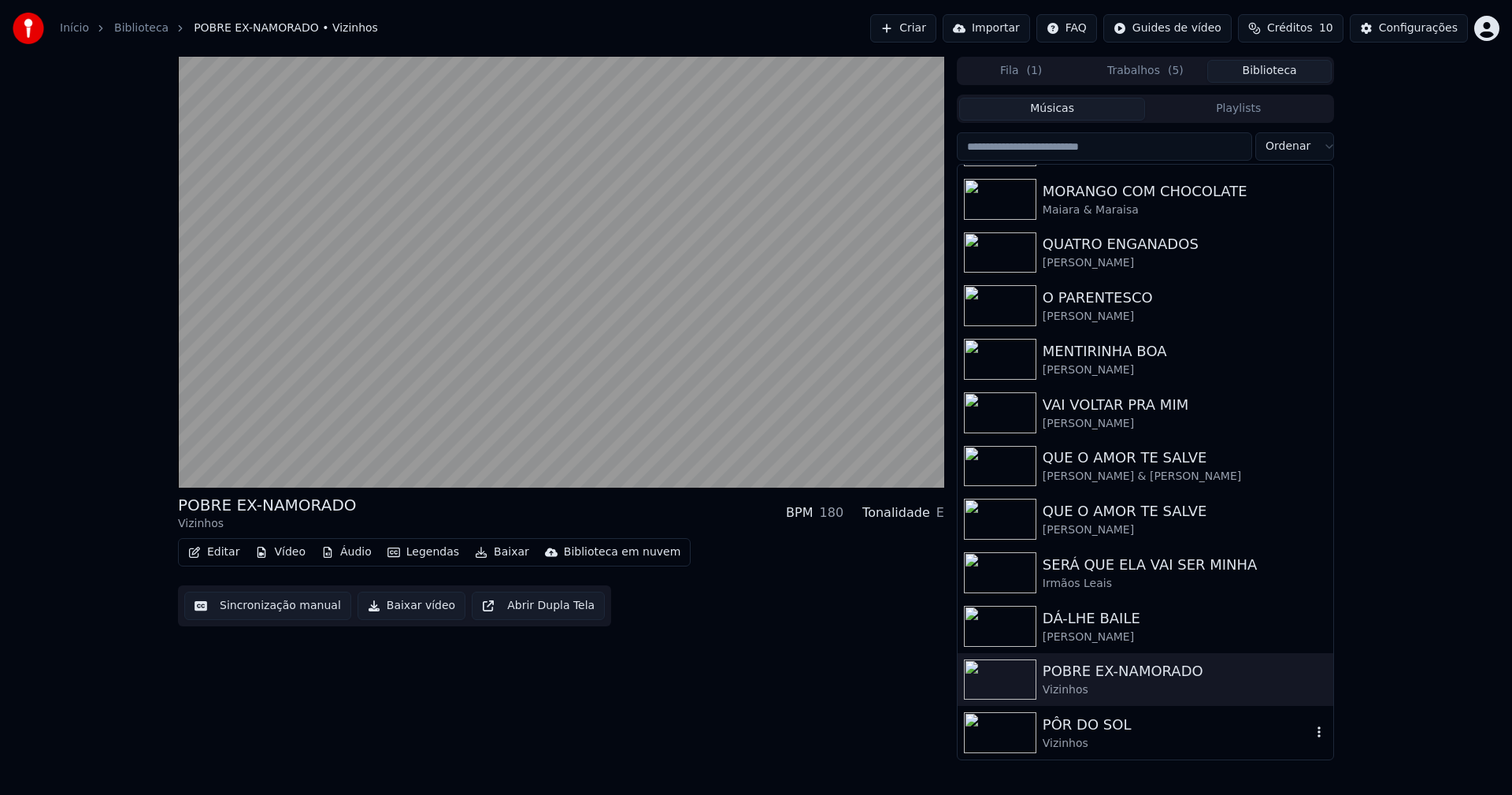
click at [1093, 733] on div "PÔR DO SOL" at bounding box center [1177, 725] width 268 height 22
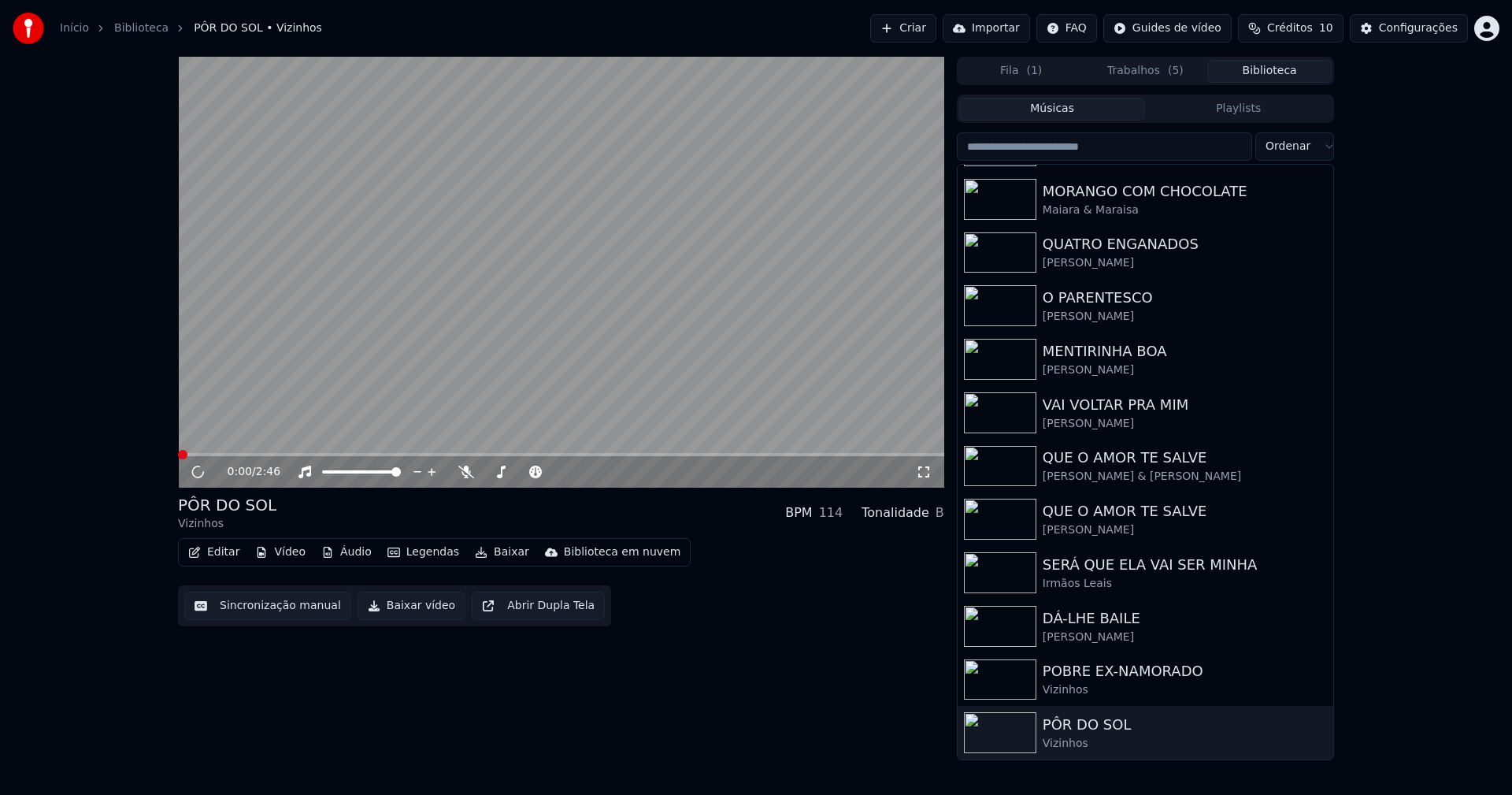
click at [392, 605] on button "Baixar vídeo" at bounding box center [412, 606] width 108 height 29
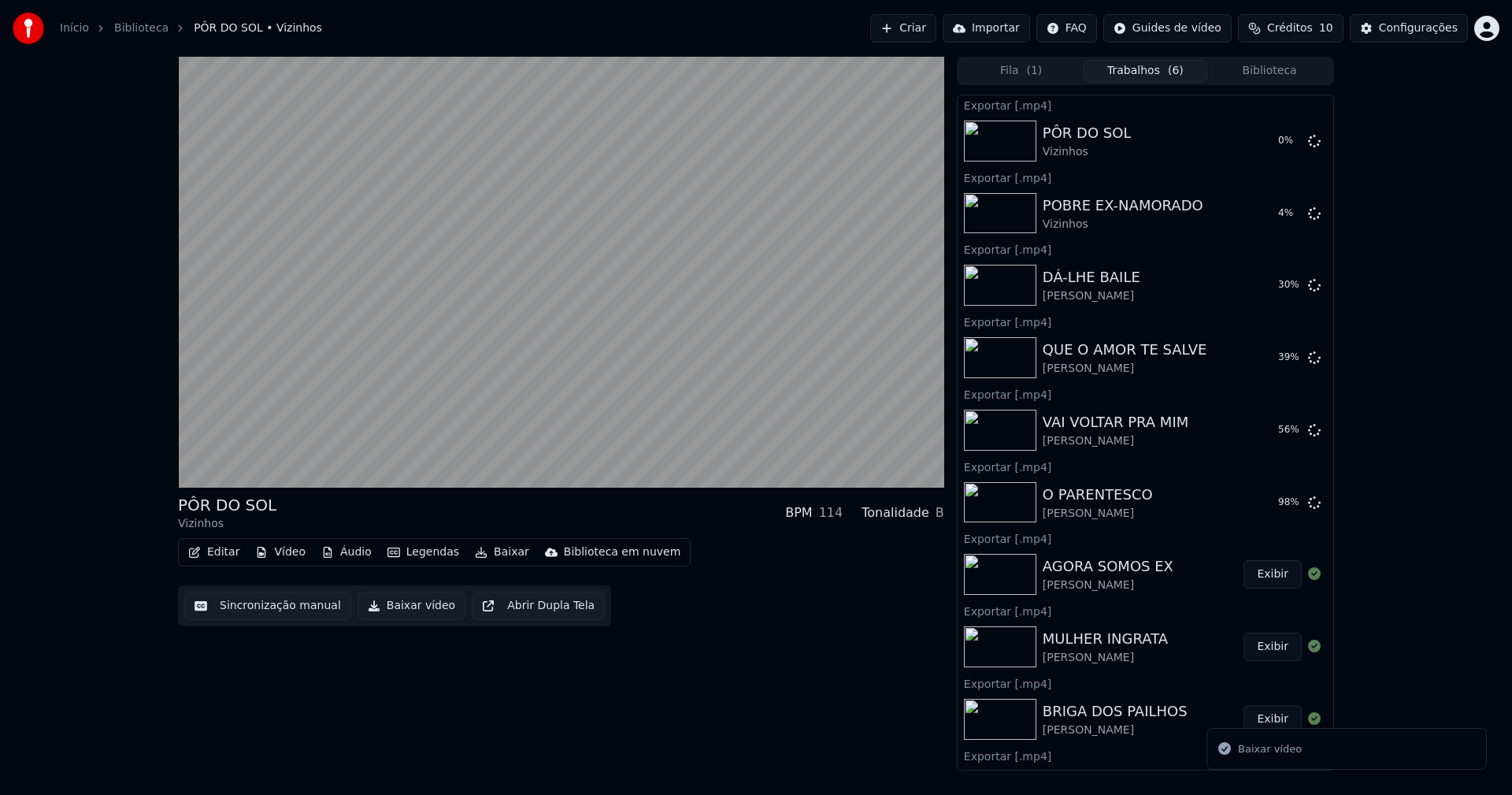
click at [200, 475] on div at bounding box center [561, 273] width 766 height 431
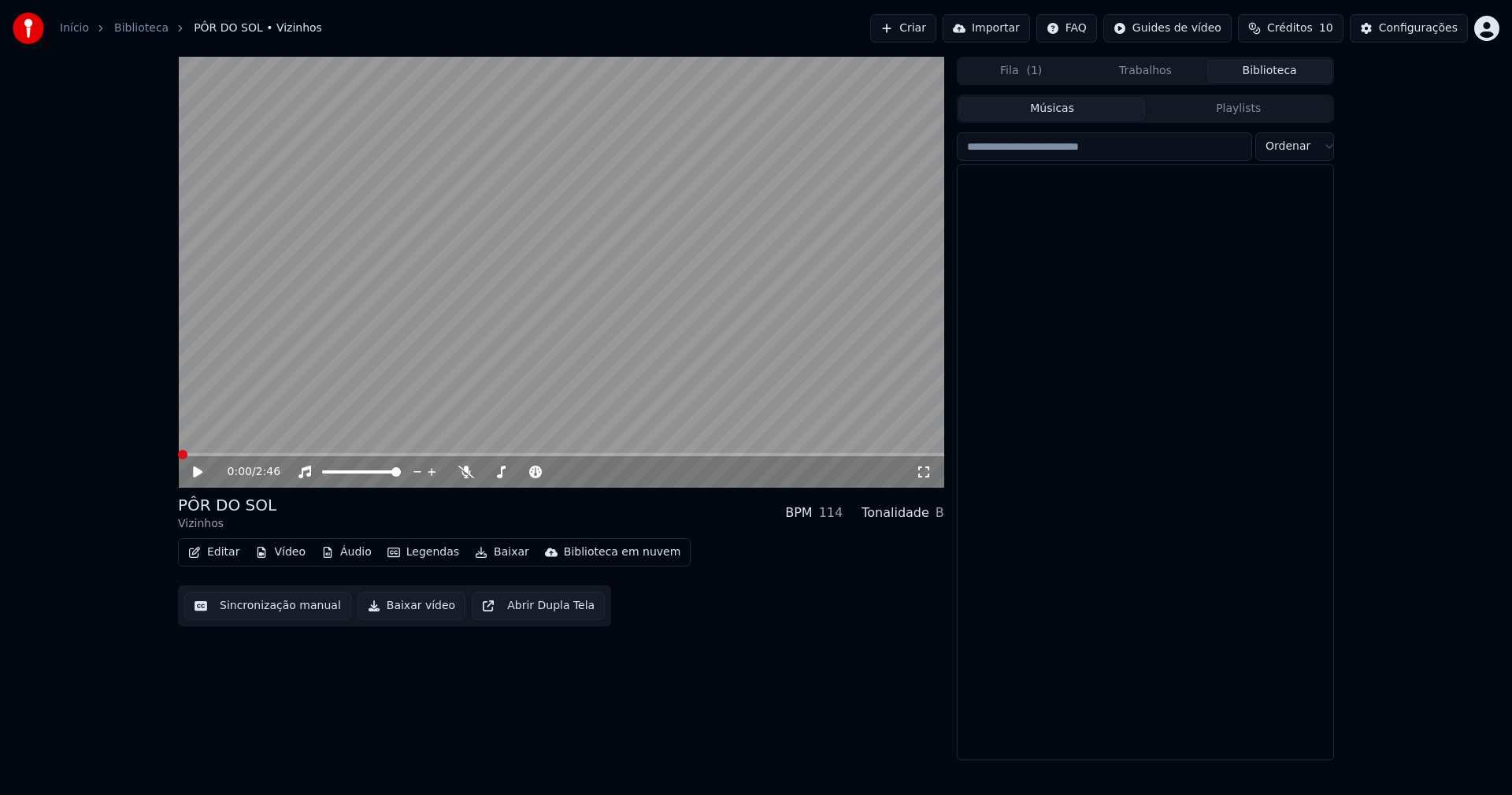
click at [1282, 72] on button "Biblioteca" at bounding box center [1269, 70] width 124 height 23
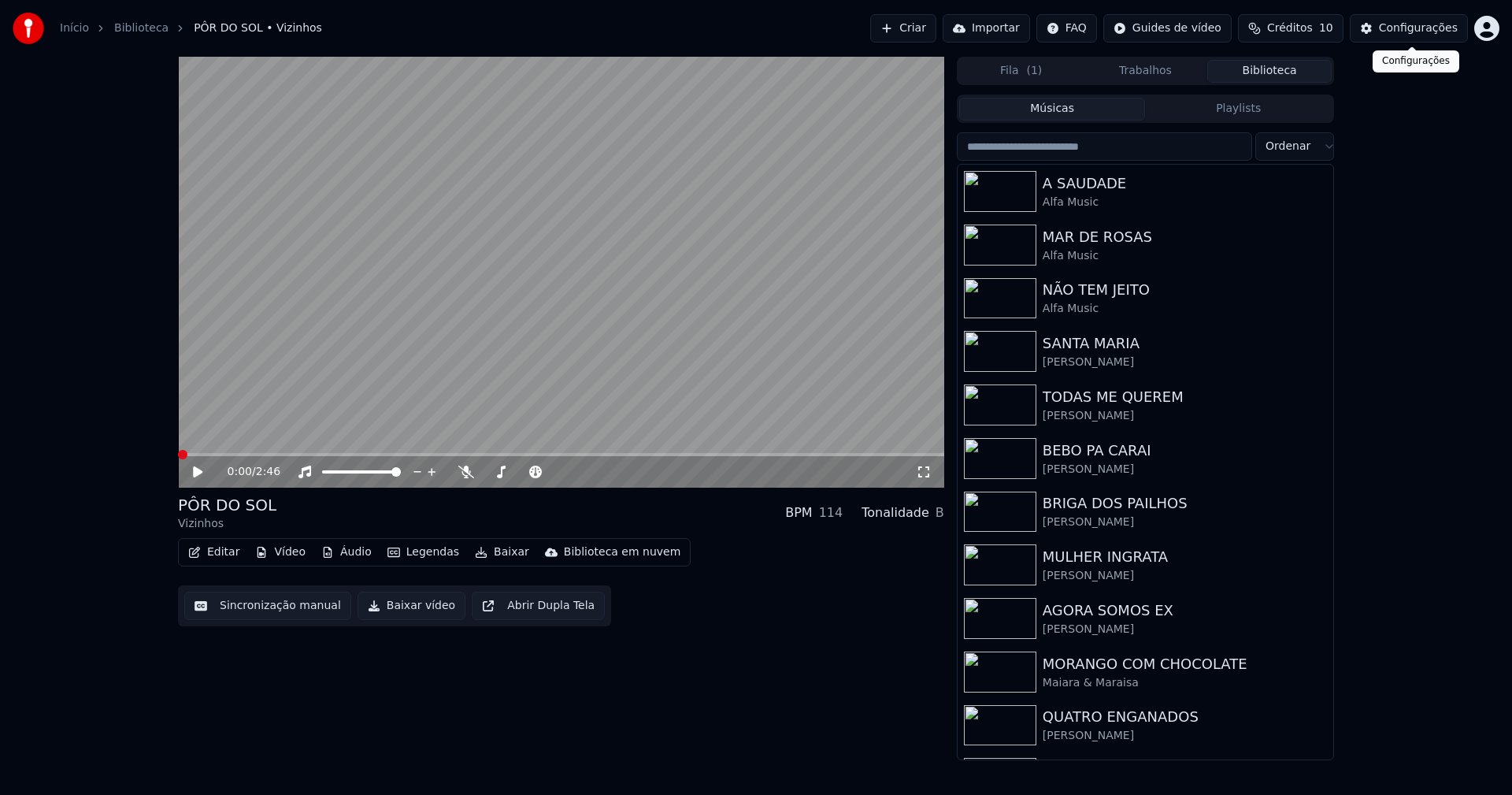
click at [1409, 33] on div "Configurações" at bounding box center [1418, 28] width 79 height 16
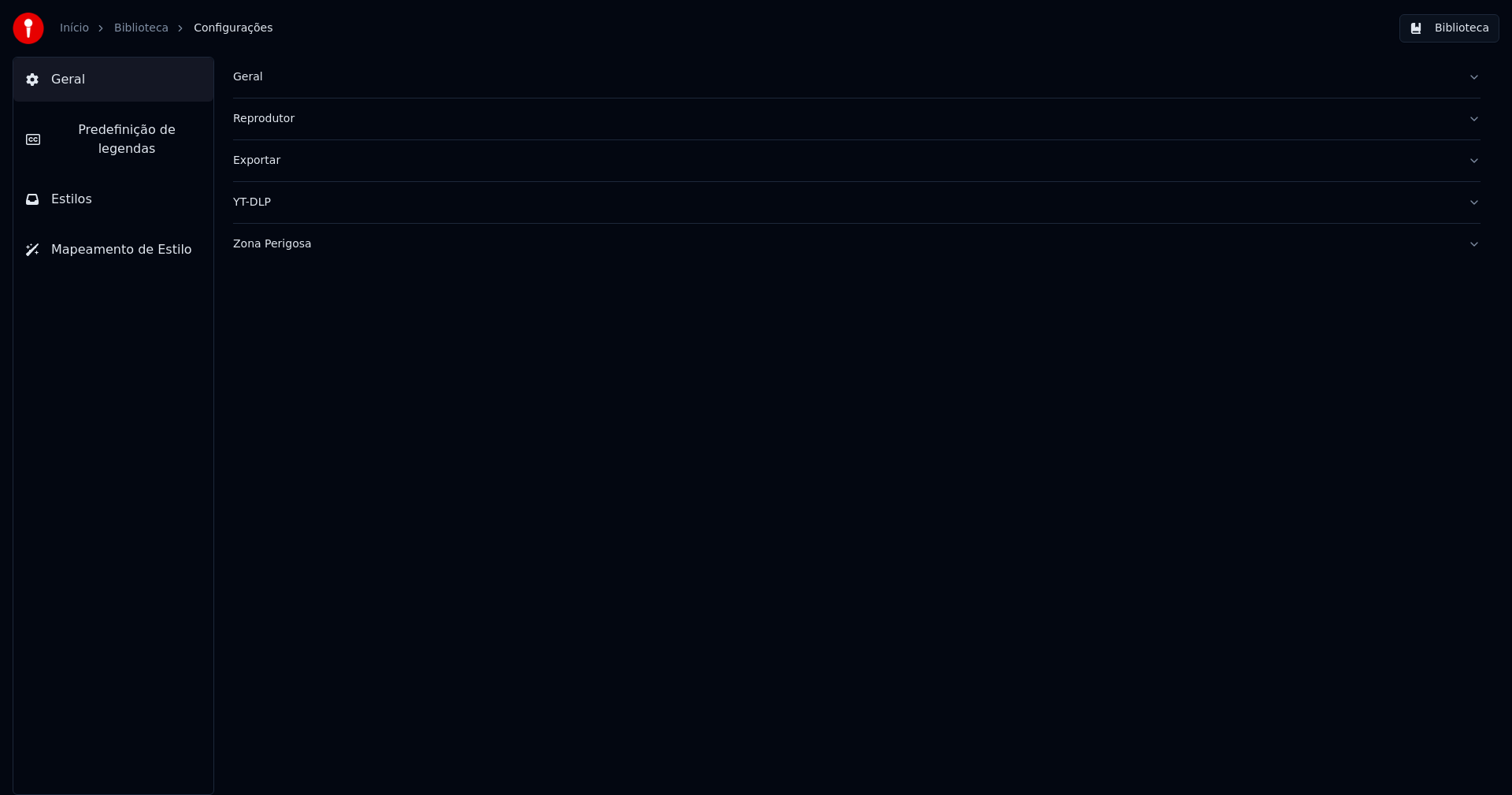
click at [124, 184] on button "Estilos" at bounding box center [113, 199] width 200 height 44
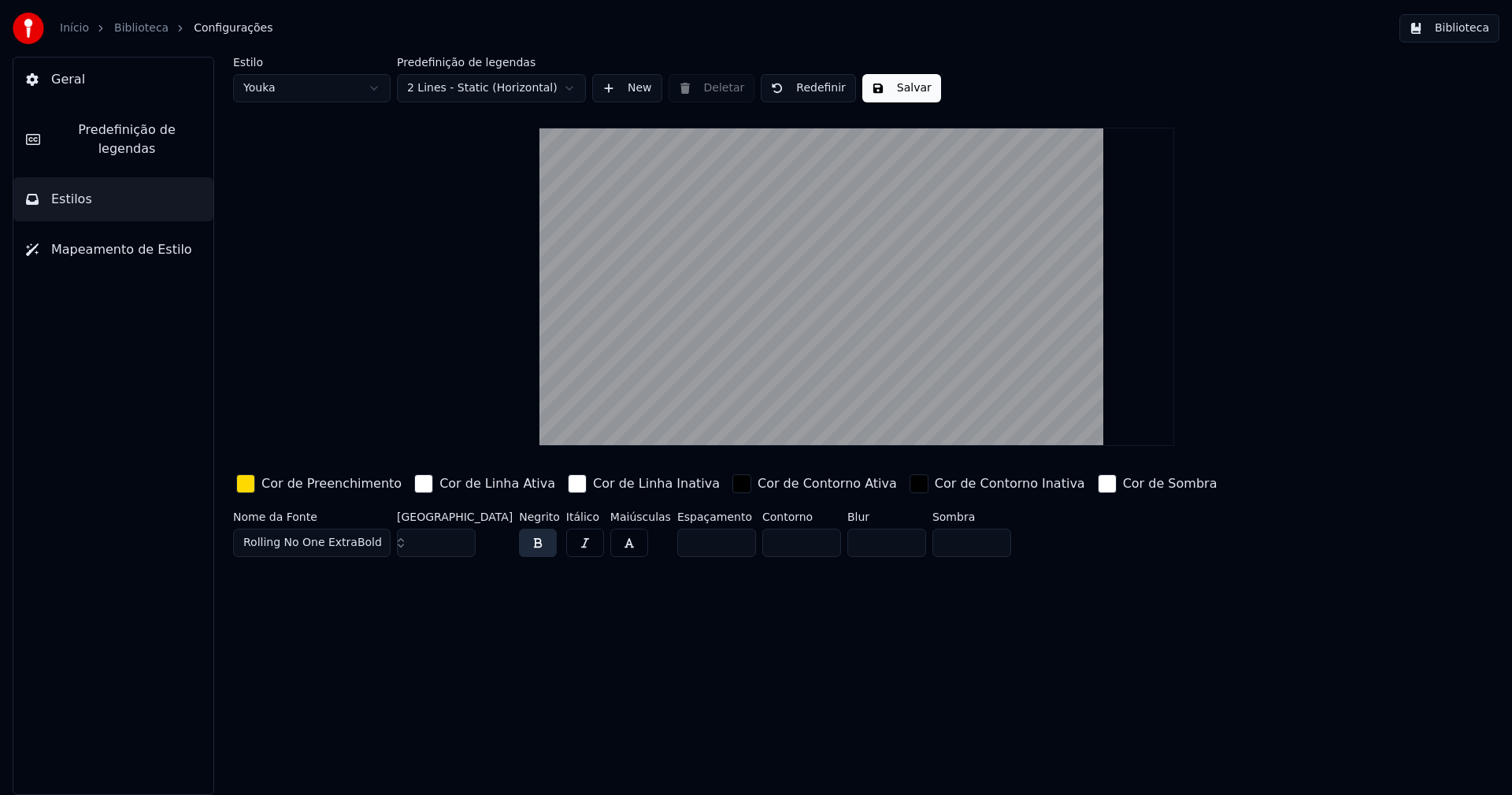
click at [248, 486] on div "button" at bounding box center [246, 484] width 19 height 19
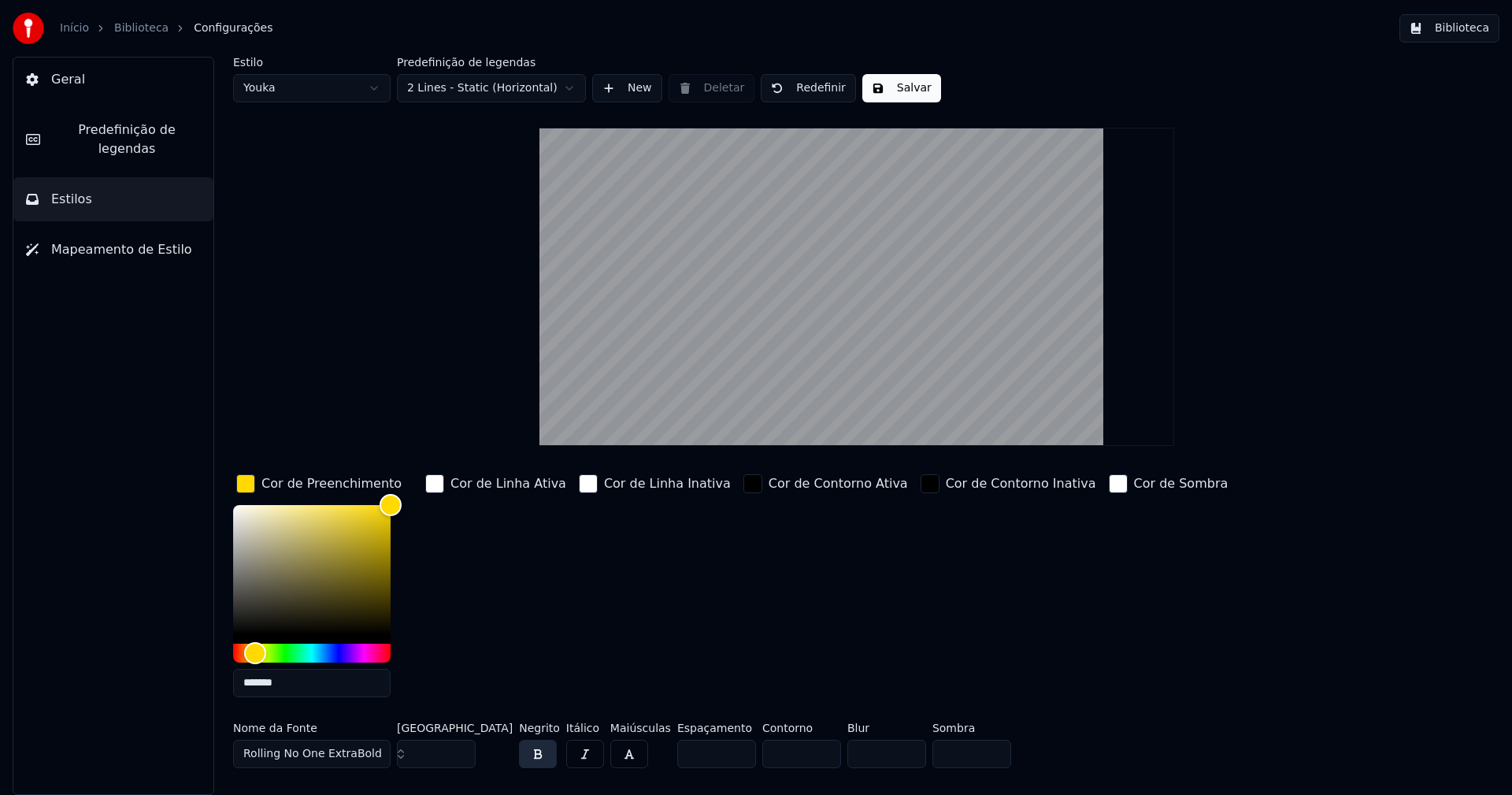
drag, startPoint x: 284, startPoint y: 676, endPoint x: 293, endPoint y: 686, distance: 13.5
click at [290, 684] on input "*******" at bounding box center [312, 683] width 158 height 29
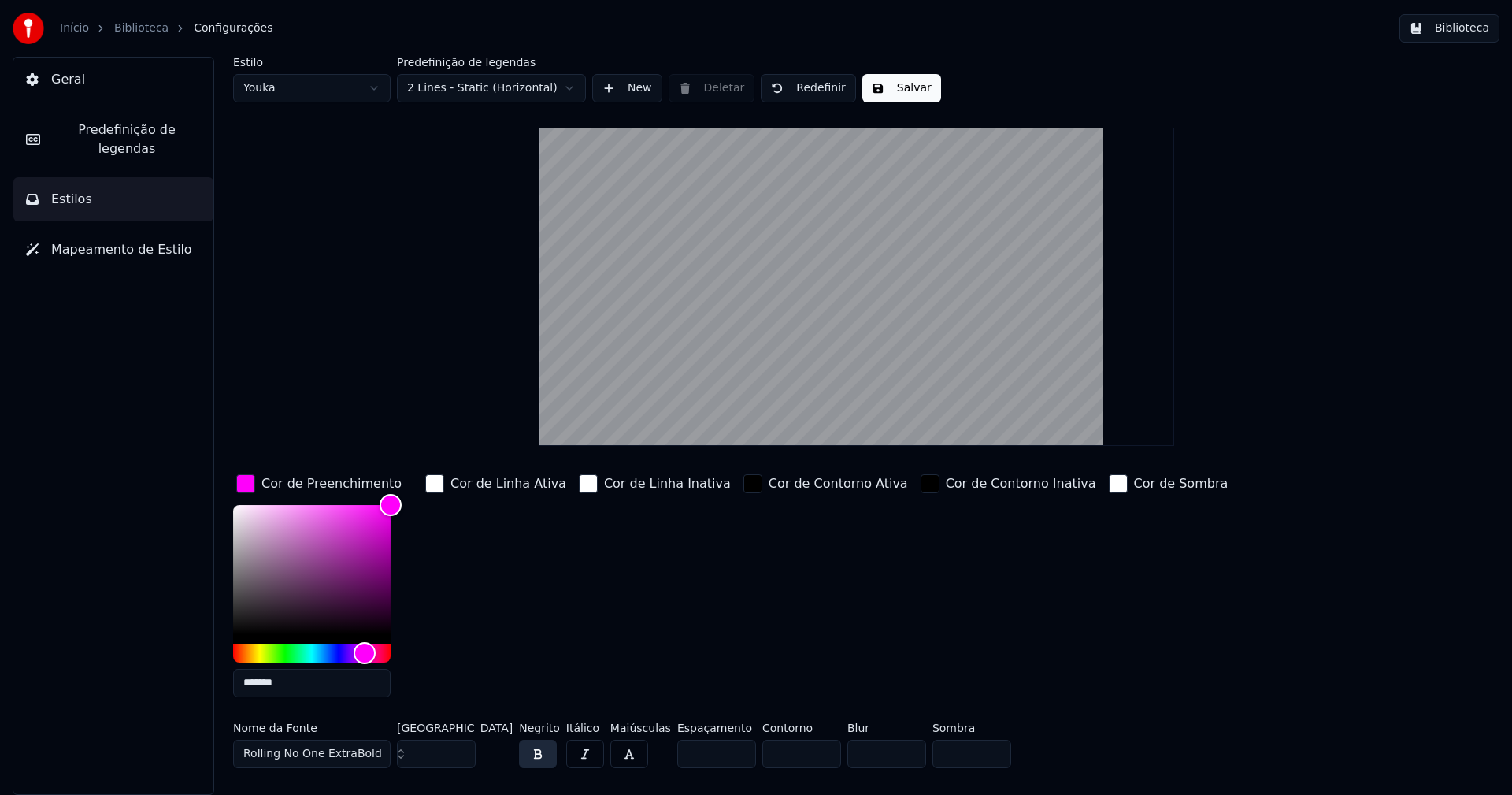
type input "*******"
click at [250, 483] on div "button" at bounding box center [246, 484] width 19 height 19
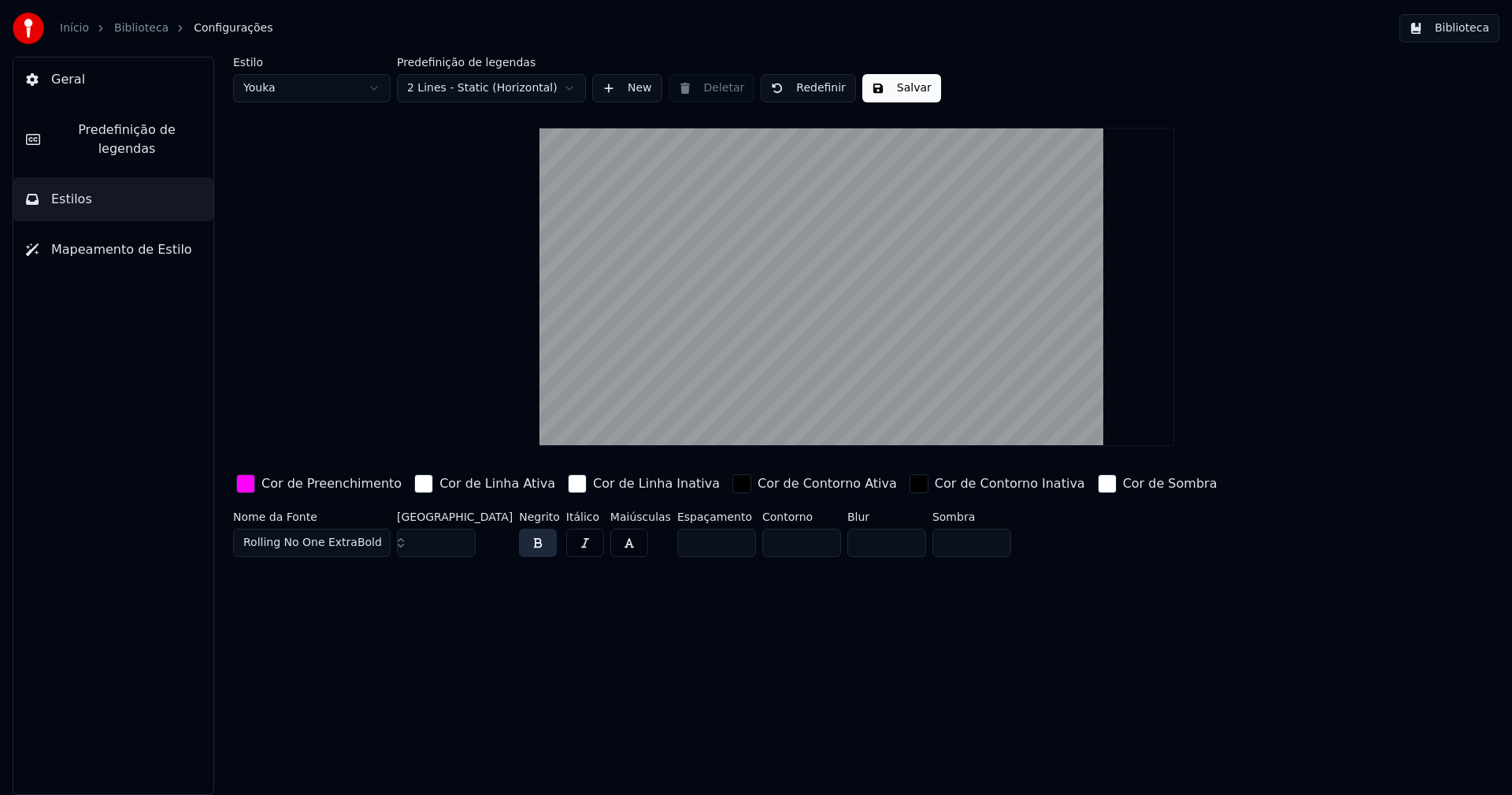
click at [901, 85] on button "Salvar" at bounding box center [902, 88] width 79 height 29
click at [1458, 25] on button "Biblioteca" at bounding box center [1449, 29] width 100 height 29
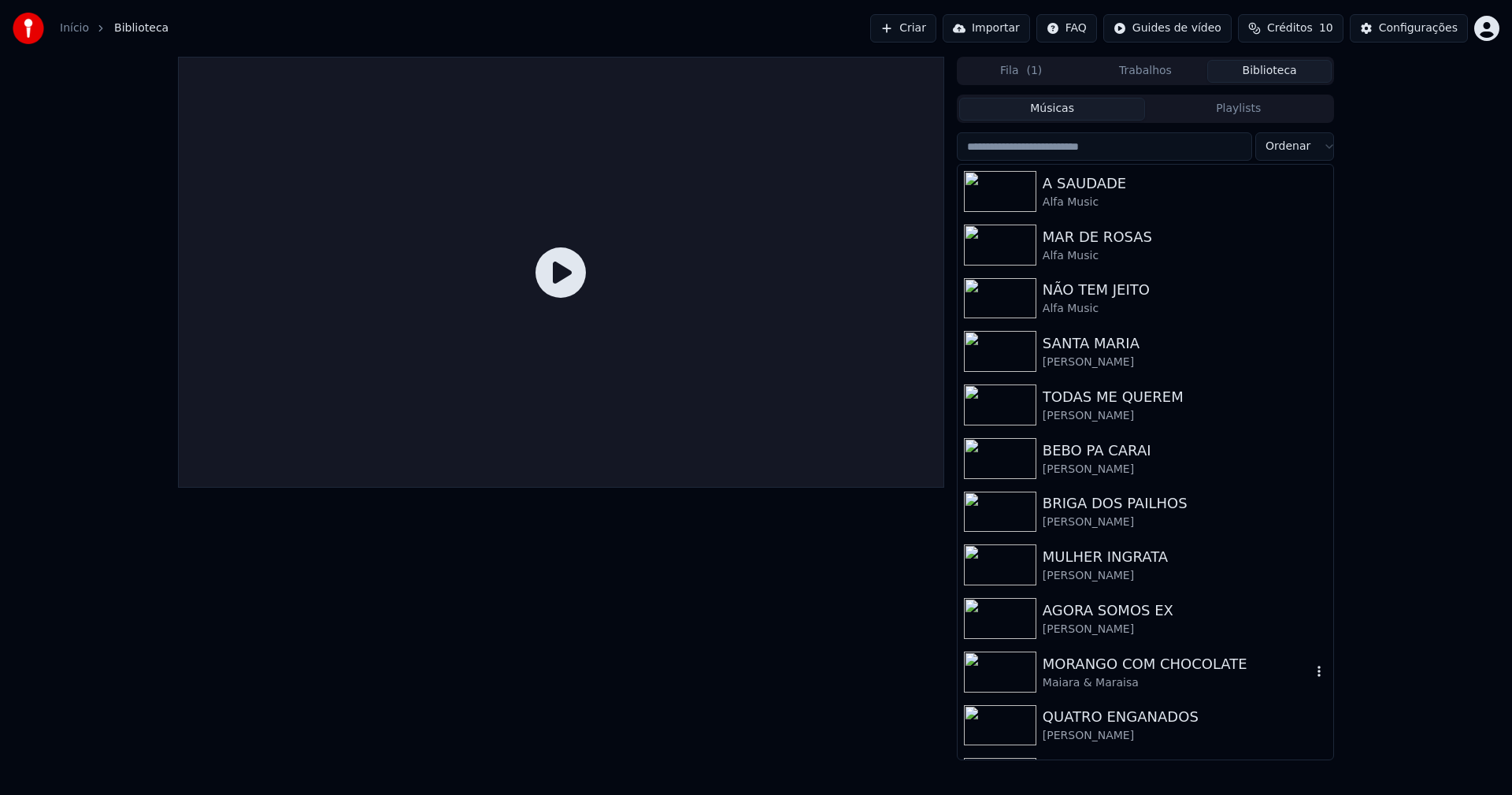
click at [1089, 668] on div "MORANGO COM CHOCOLATE" at bounding box center [1177, 664] width 268 height 22
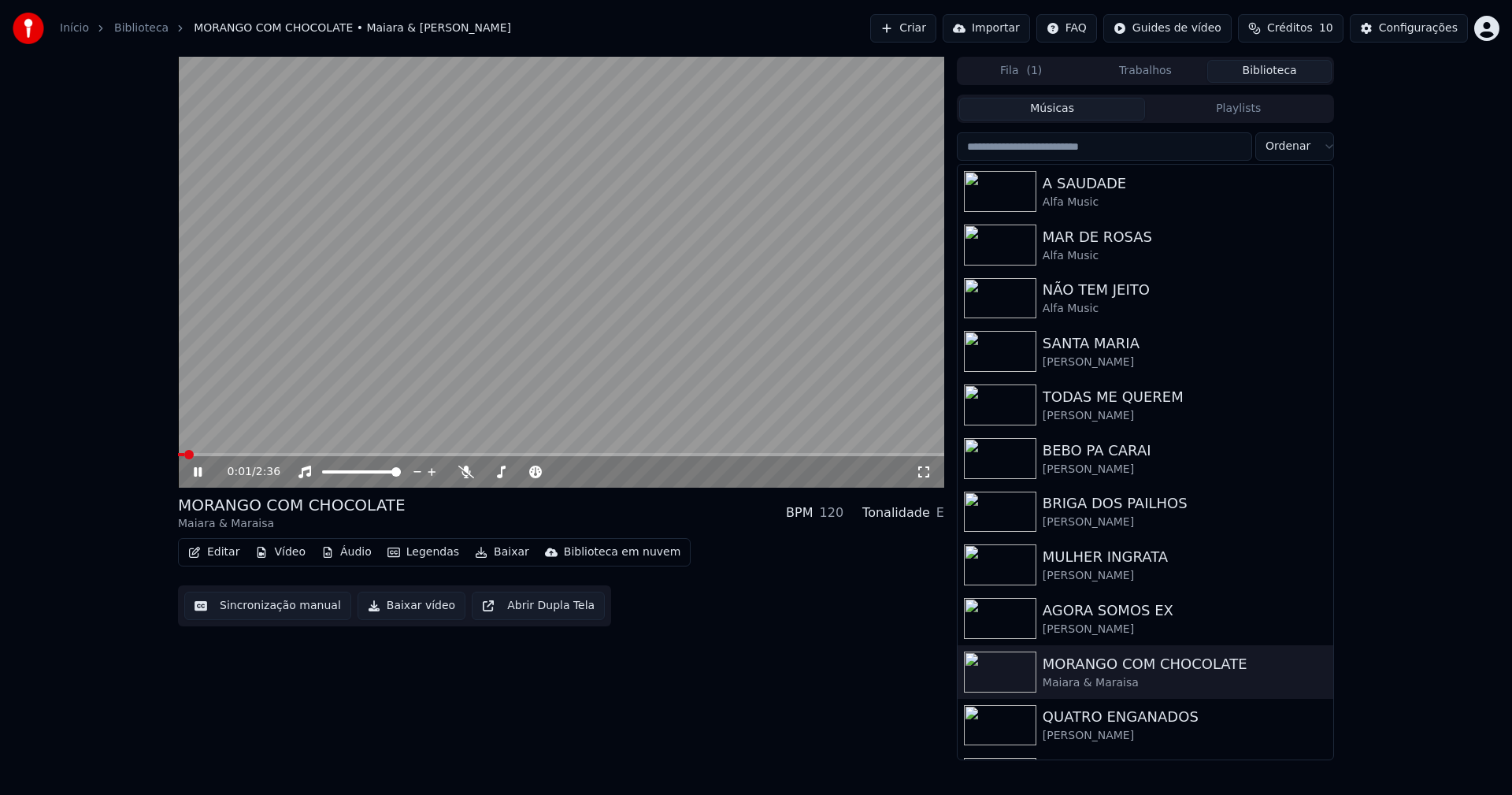
click at [401, 454] on span at bounding box center [561, 455] width 766 height 3
drag, startPoint x: 195, startPoint y: 475, endPoint x: 205, endPoint y: 470, distance: 11.2
click at [195, 474] on icon at bounding box center [197, 471] width 8 height 9
click at [396, 607] on button "Baixar vídeo" at bounding box center [412, 606] width 108 height 29
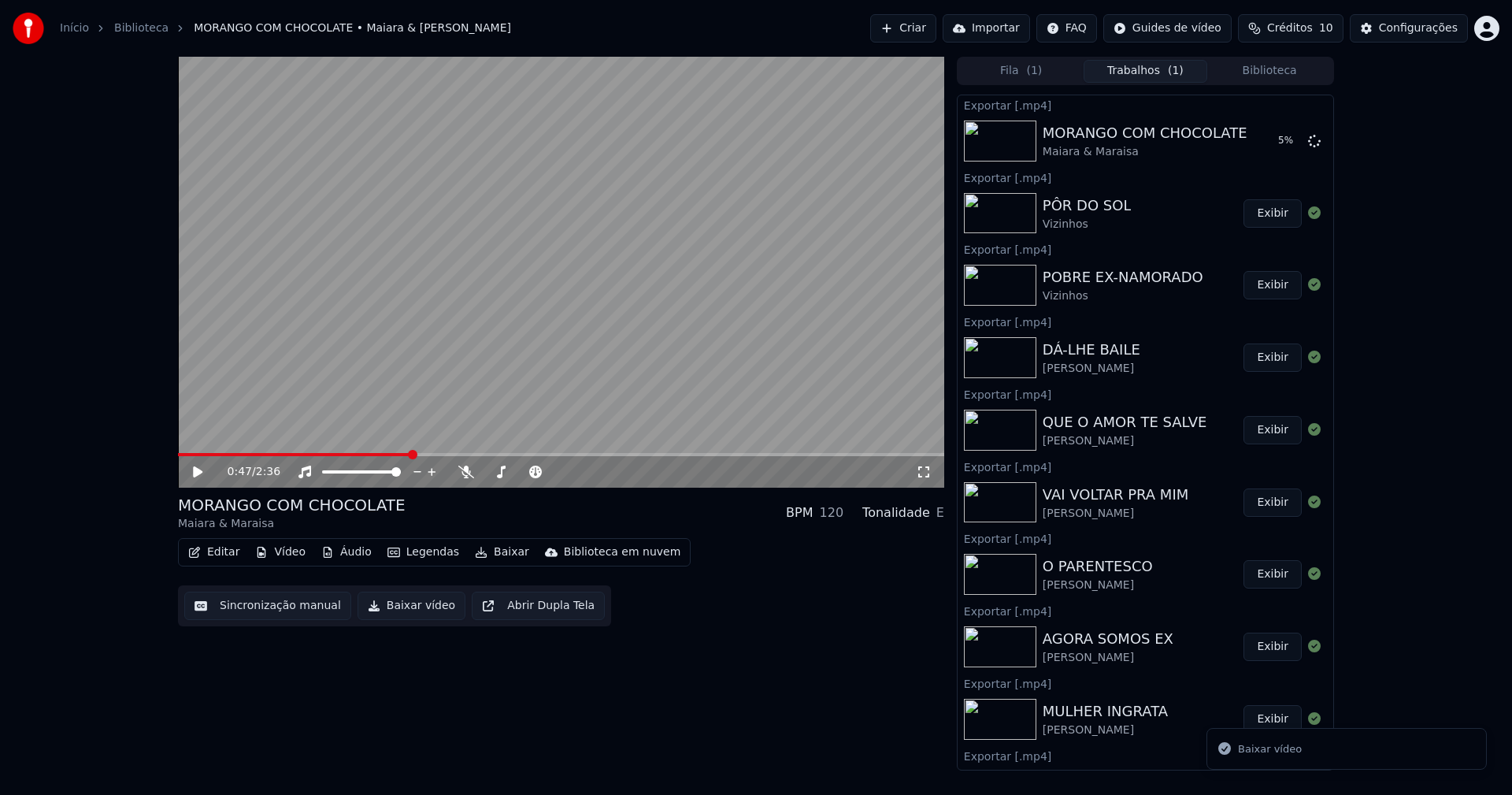
click at [1273, 72] on button "Biblioteca" at bounding box center [1269, 70] width 124 height 23
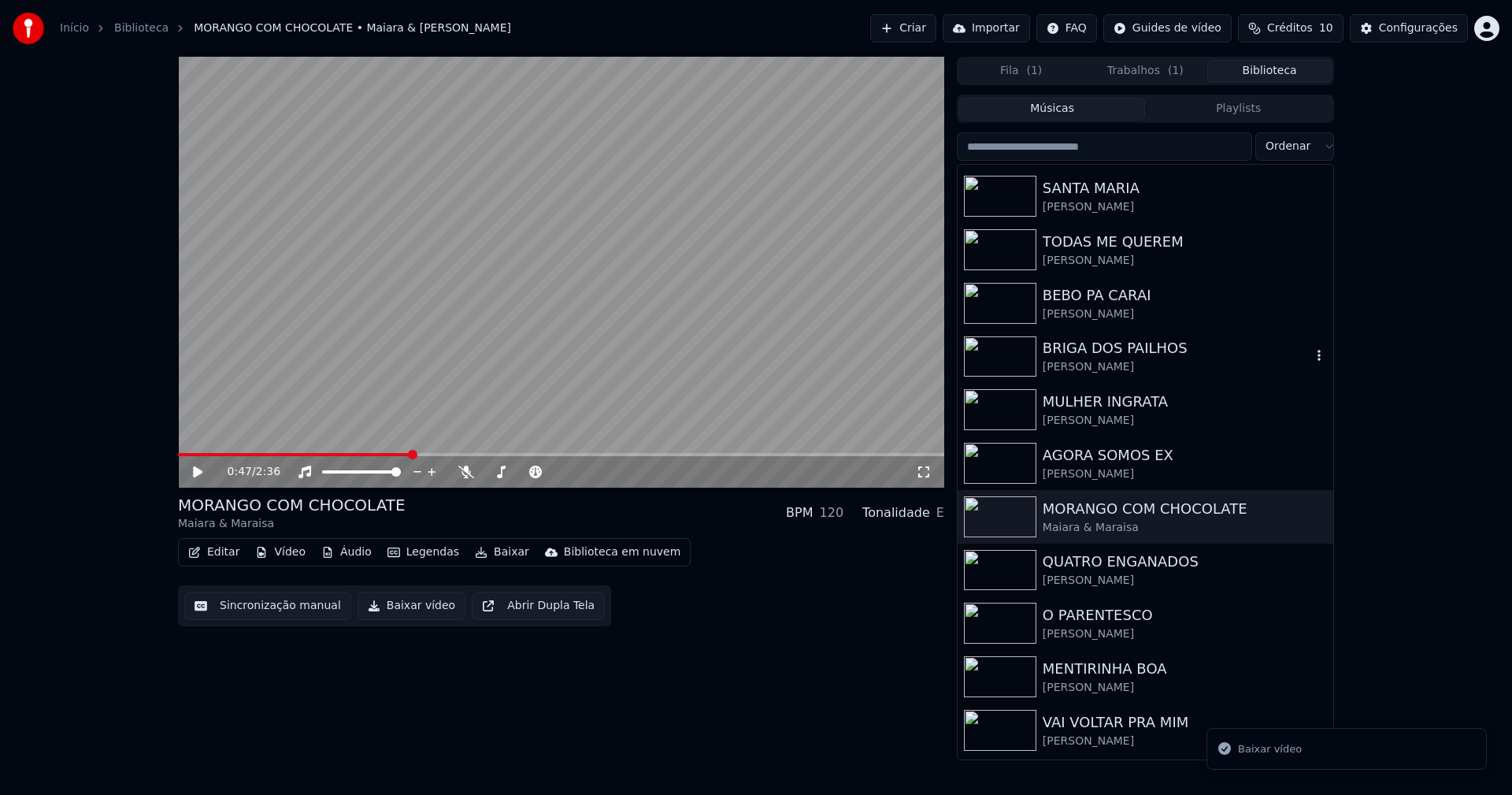
scroll to position [158, 0]
click at [1110, 568] on div "QUATRO ENGANADOS" at bounding box center [1177, 559] width 268 height 22
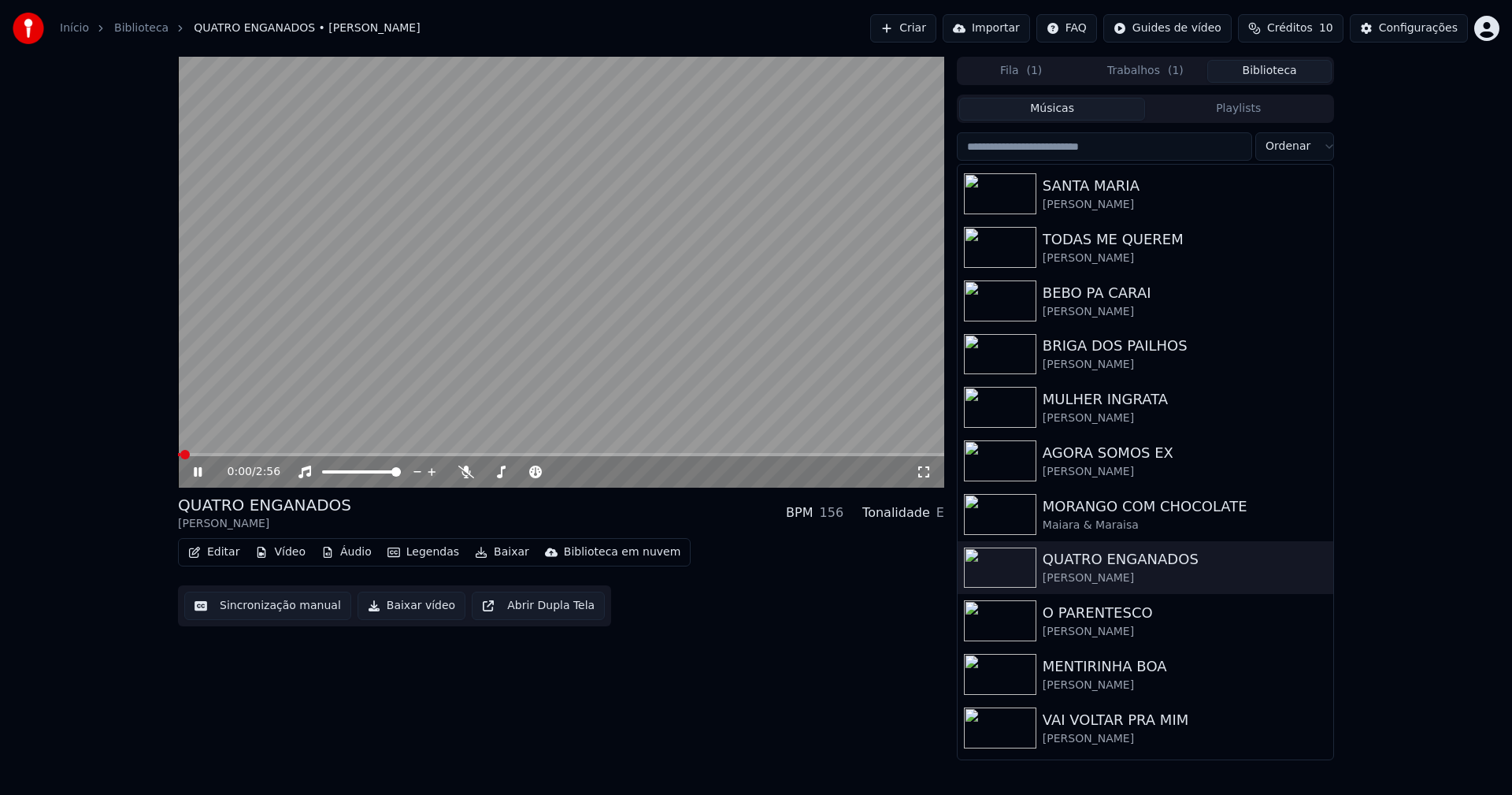
click at [198, 475] on icon at bounding box center [209, 471] width 37 height 13
click at [405, 606] on button "Baixar vídeo" at bounding box center [412, 606] width 108 height 29
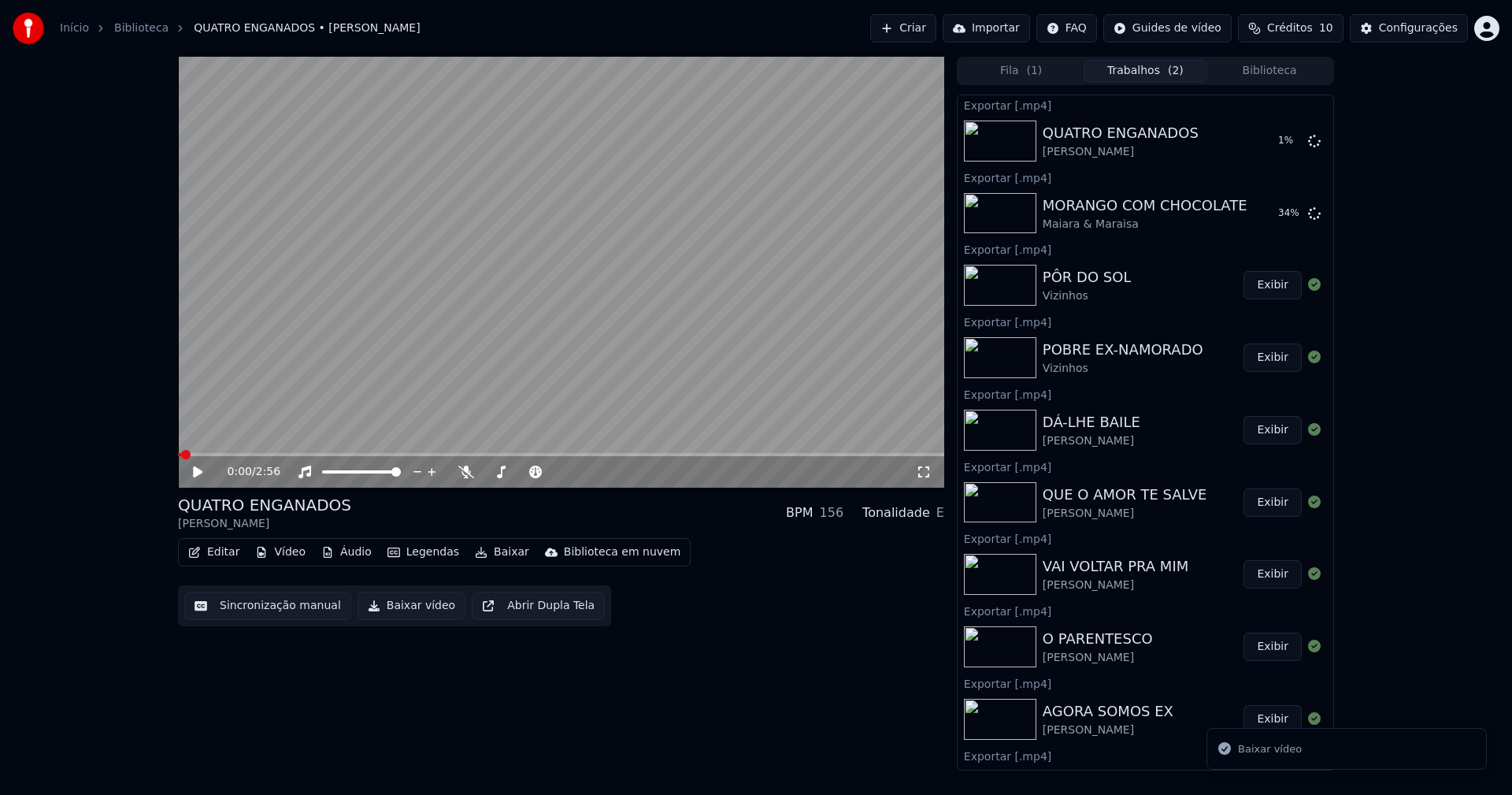
click at [1279, 67] on button "Biblioteca" at bounding box center [1269, 70] width 124 height 23
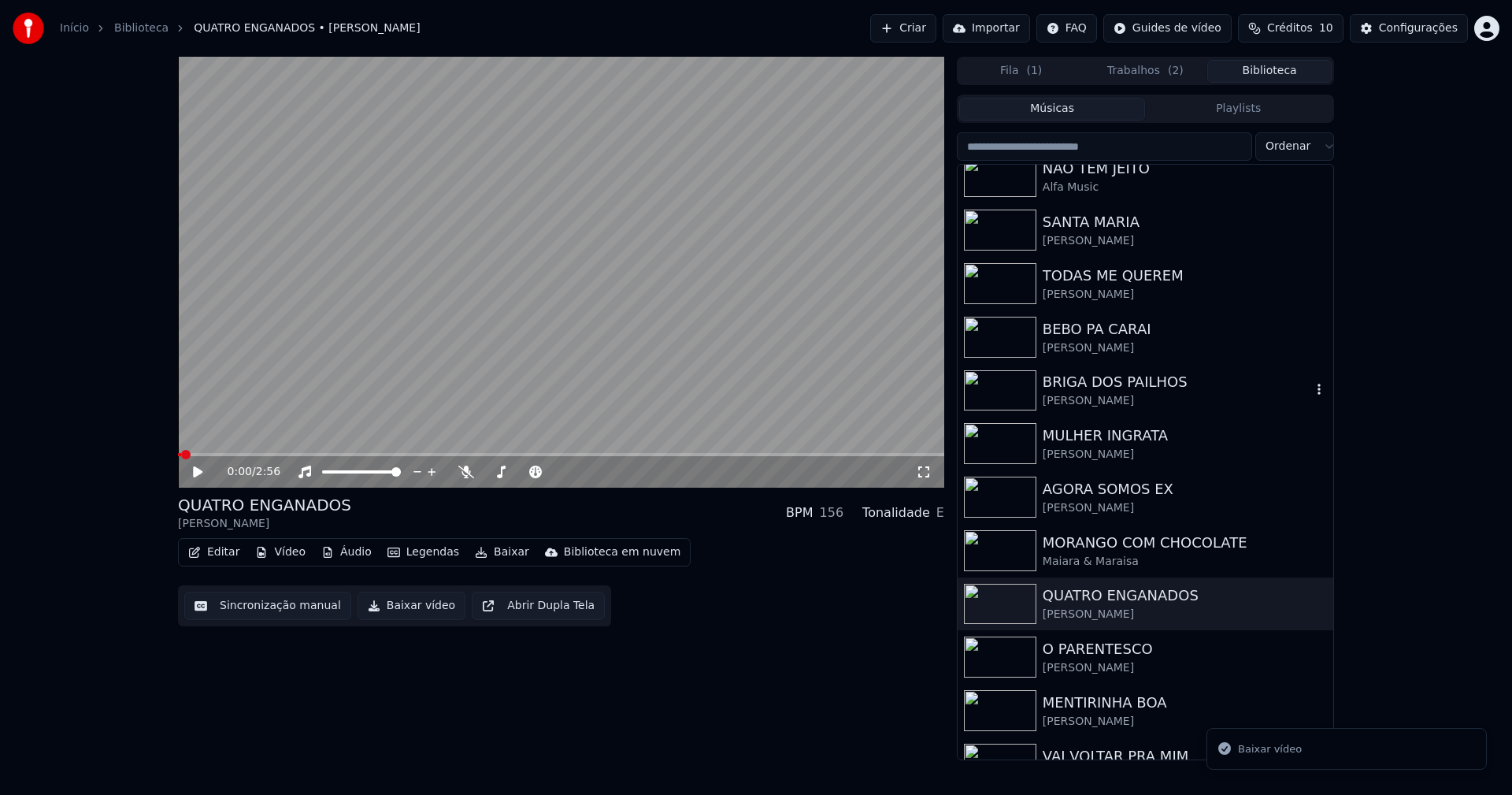
scroll to position [158, 0]
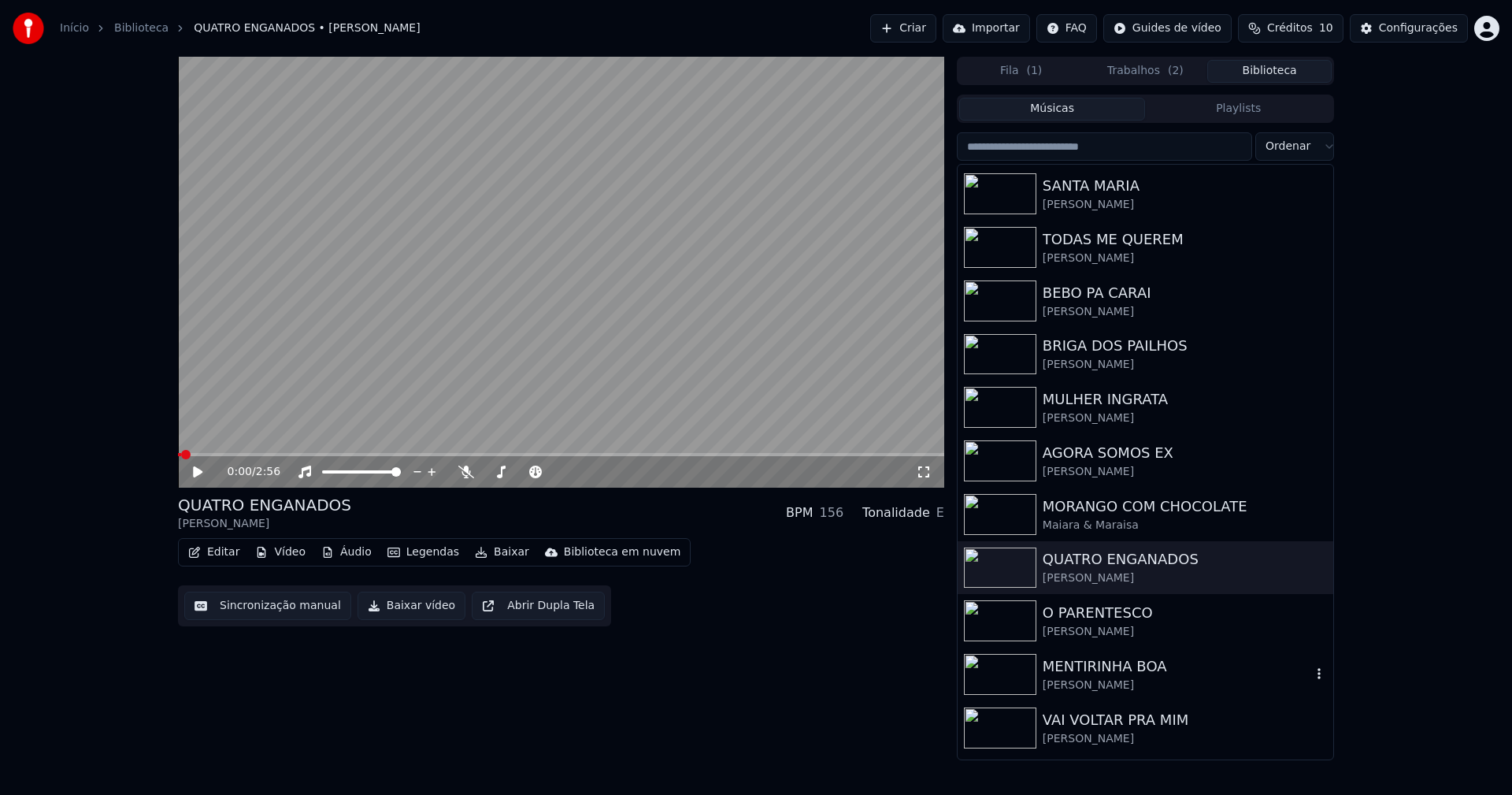
drag, startPoint x: 1116, startPoint y: 682, endPoint x: 1209, endPoint y: 611, distance: 117.0
click at [1117, 682] on div "[PERSON_NAME]" at bounding box center [1177, 685] width 268 height 16
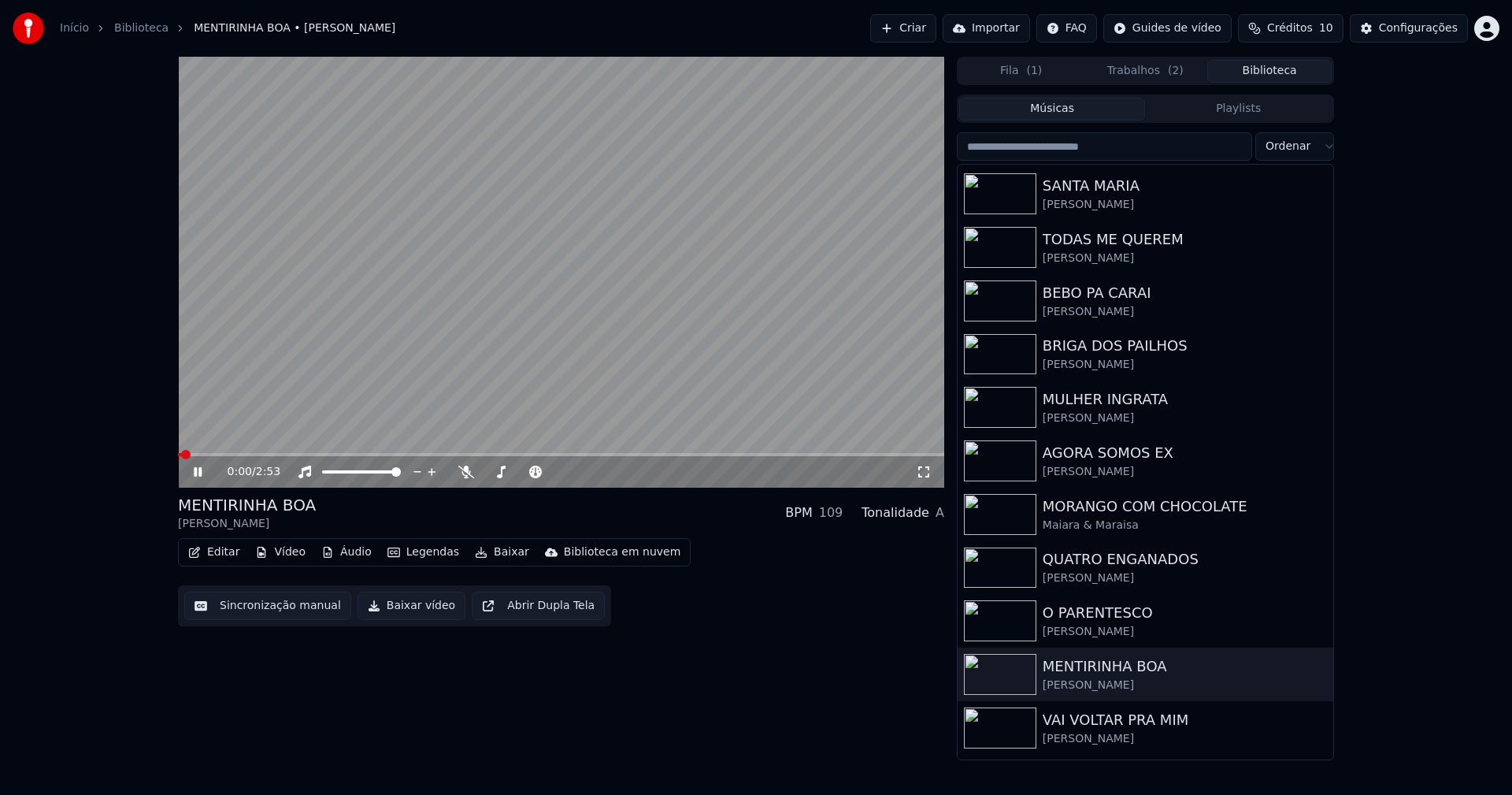
click at [200, 473] on icon at bounding box center [197, 471] width 8 height 9
click at [401, 611] on button "Baixar vídeo" at bounding box center [412, 606] width 108 height 29
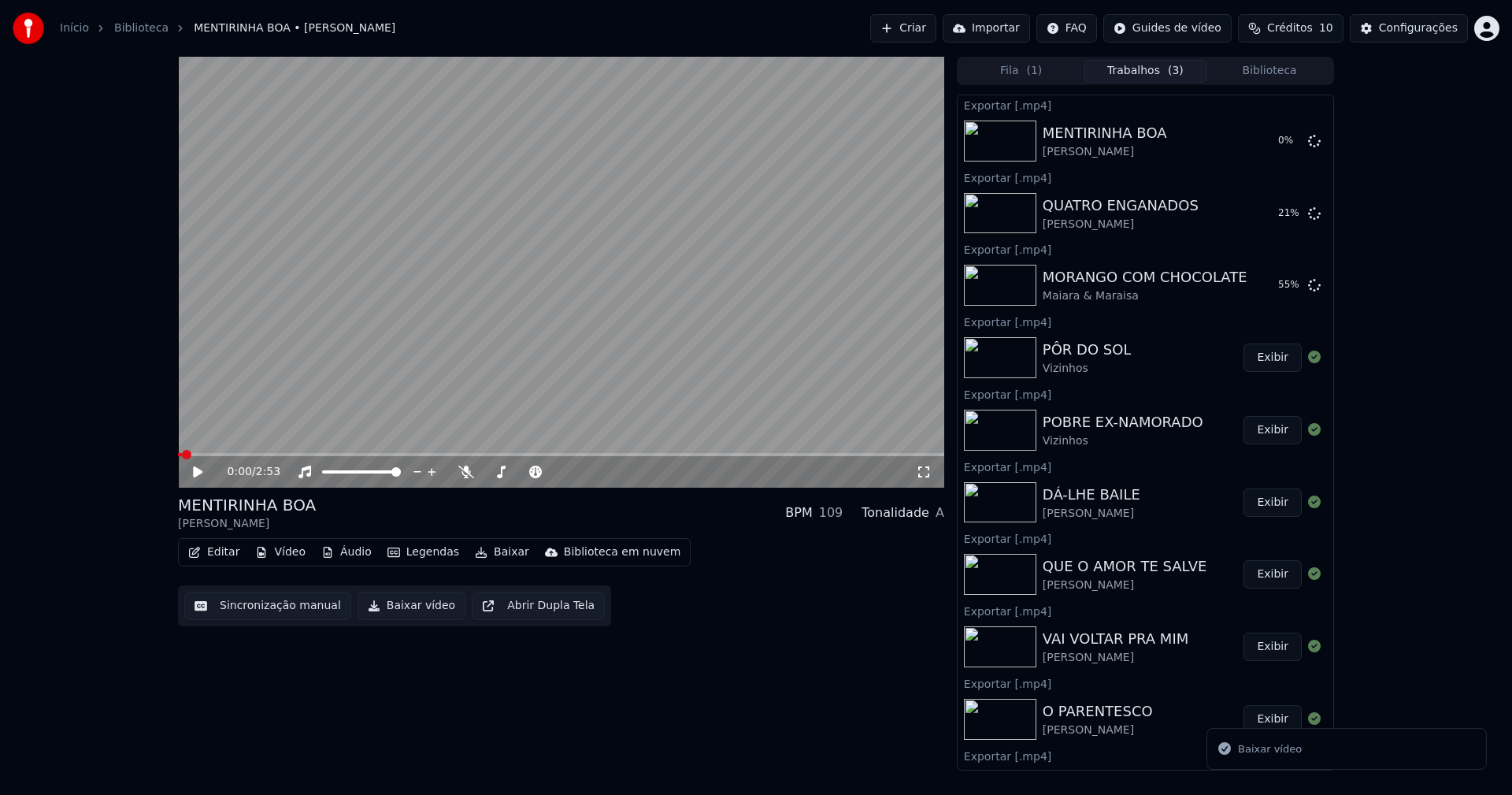
click at [1294, 69] on button "Biblioteca" at bounding box center [1269, 70] width 124 height 23
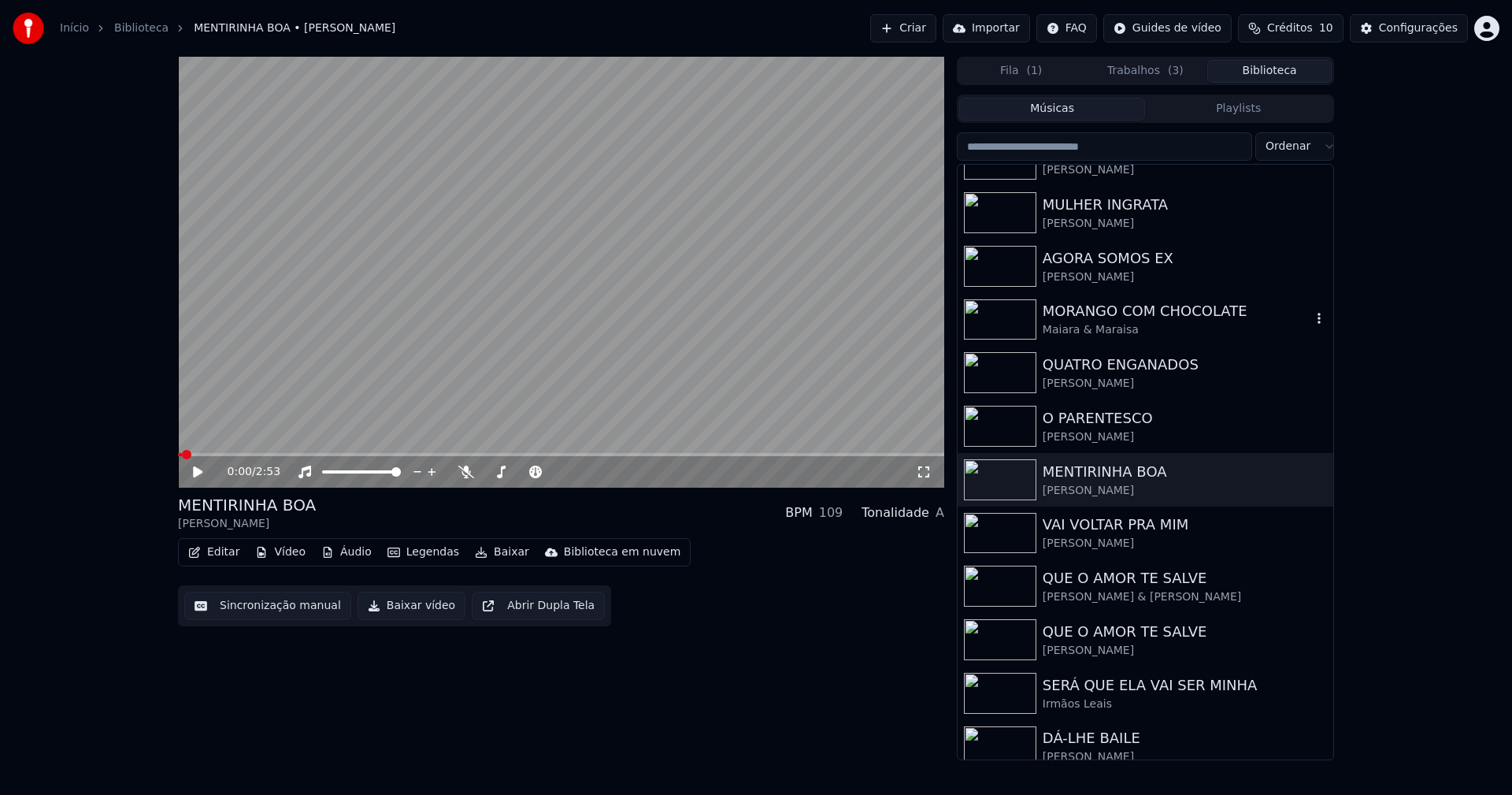
scroll to position [394, 0]
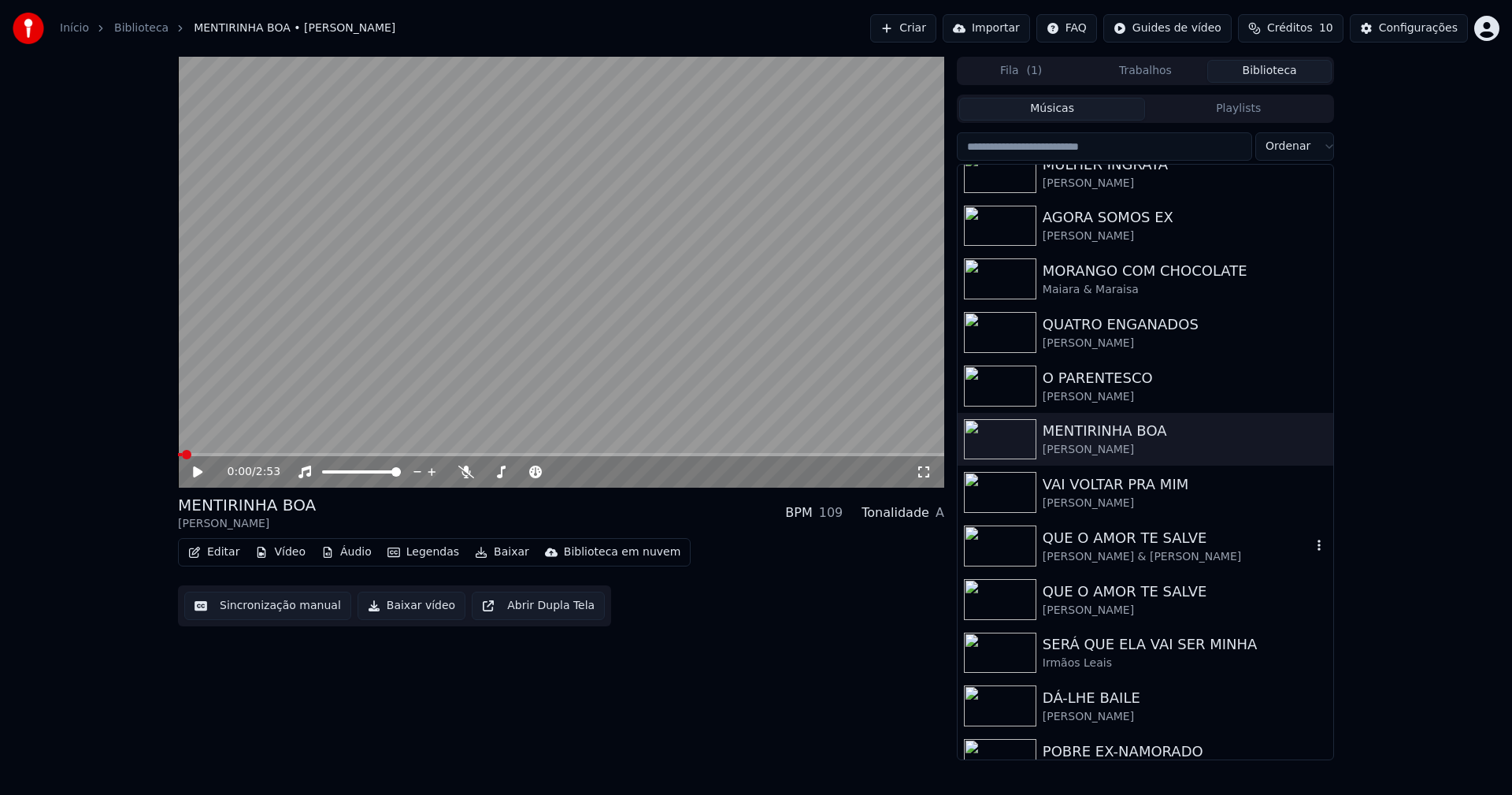
click at [1113, 550] on div "[PERSON_NAME] & [PERSON_NAME]" at bounding box center [1177, 557] width 268 height 16
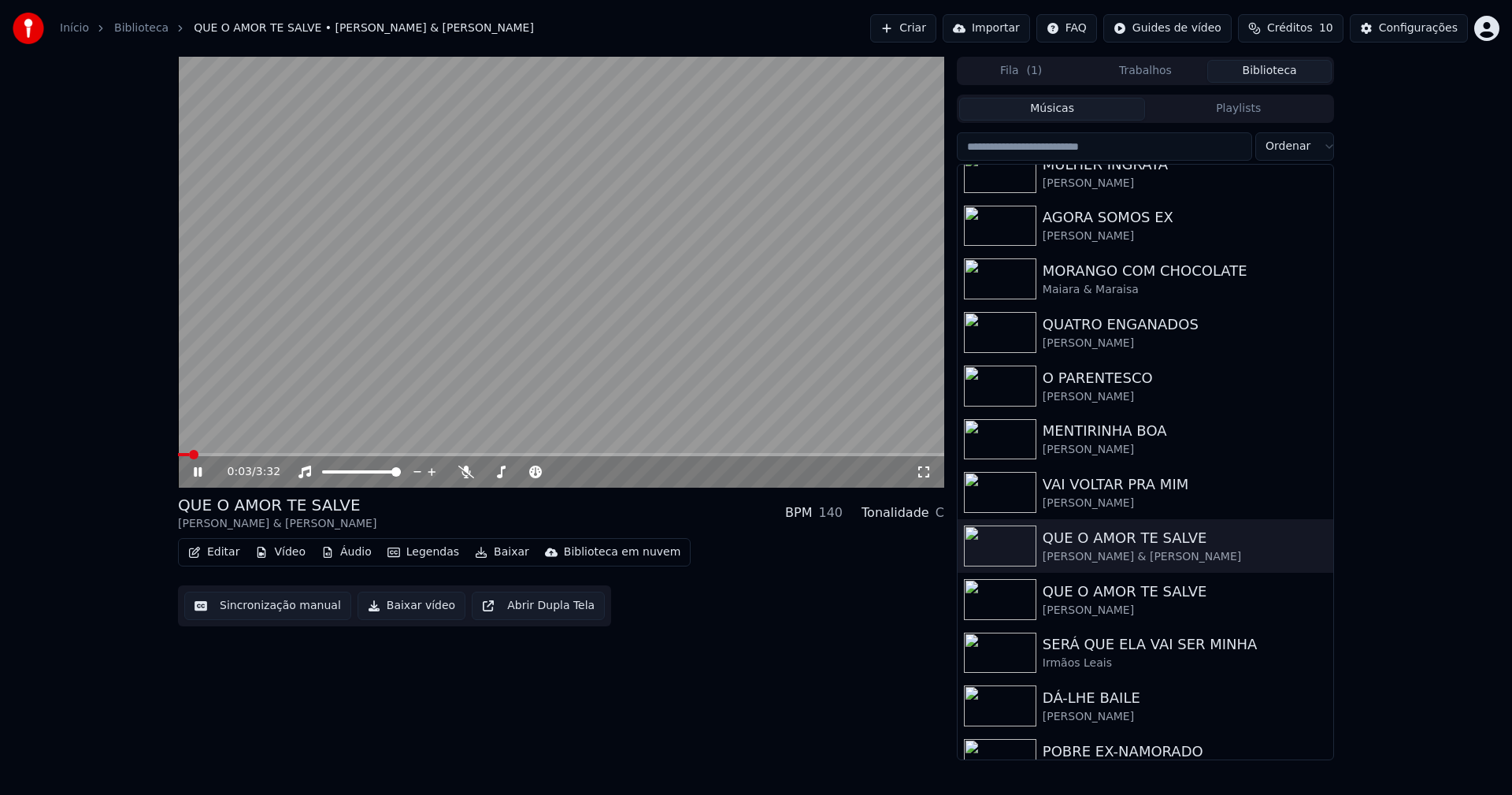
click at [218, 556] on button "Editar" at bounding box center [214, 553] width 64 height 22
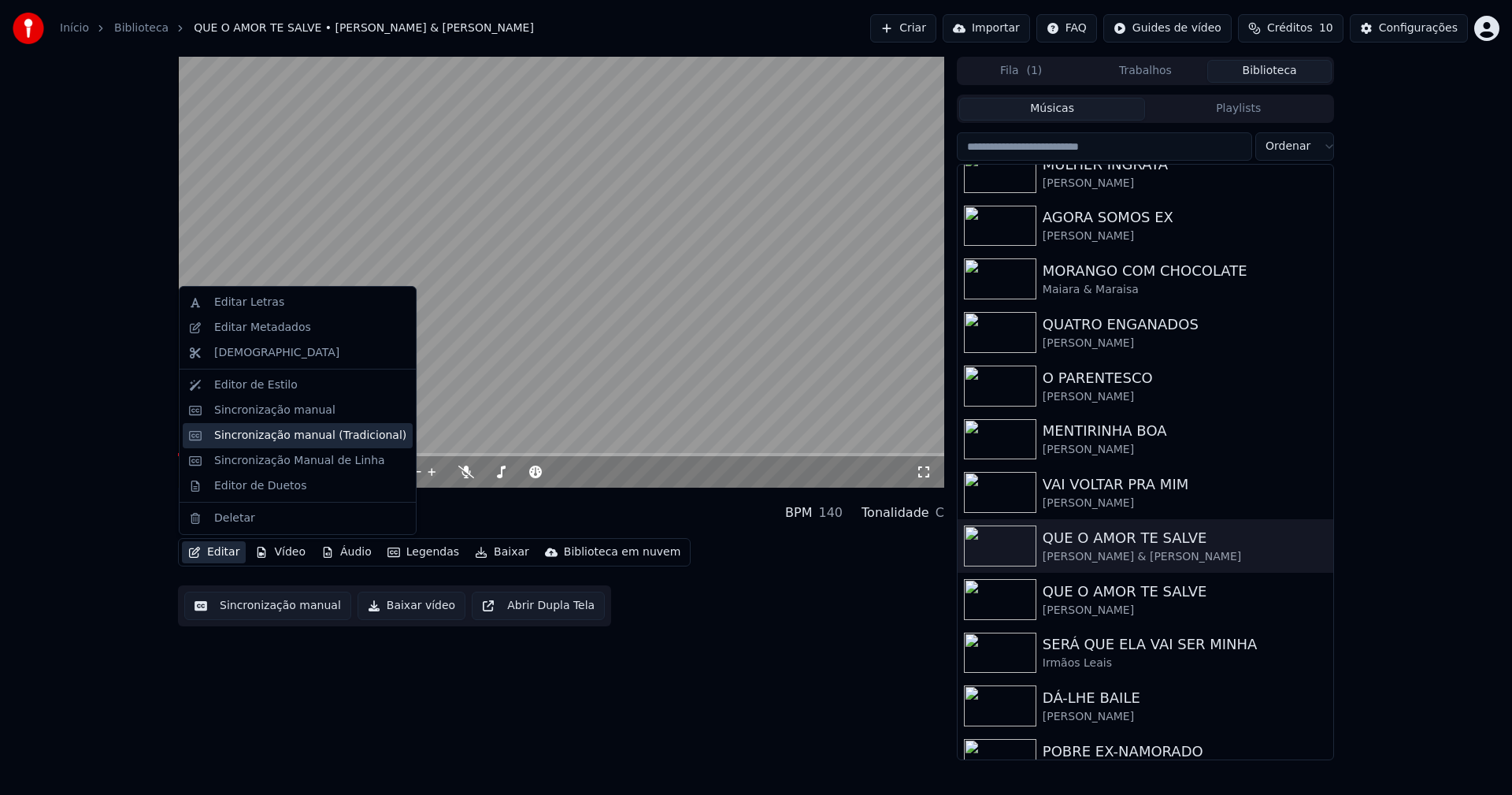
click at [259, 440] on div "Sincronização manual (Tradicional)" at bounding box center [310, 435] width 192 height 16
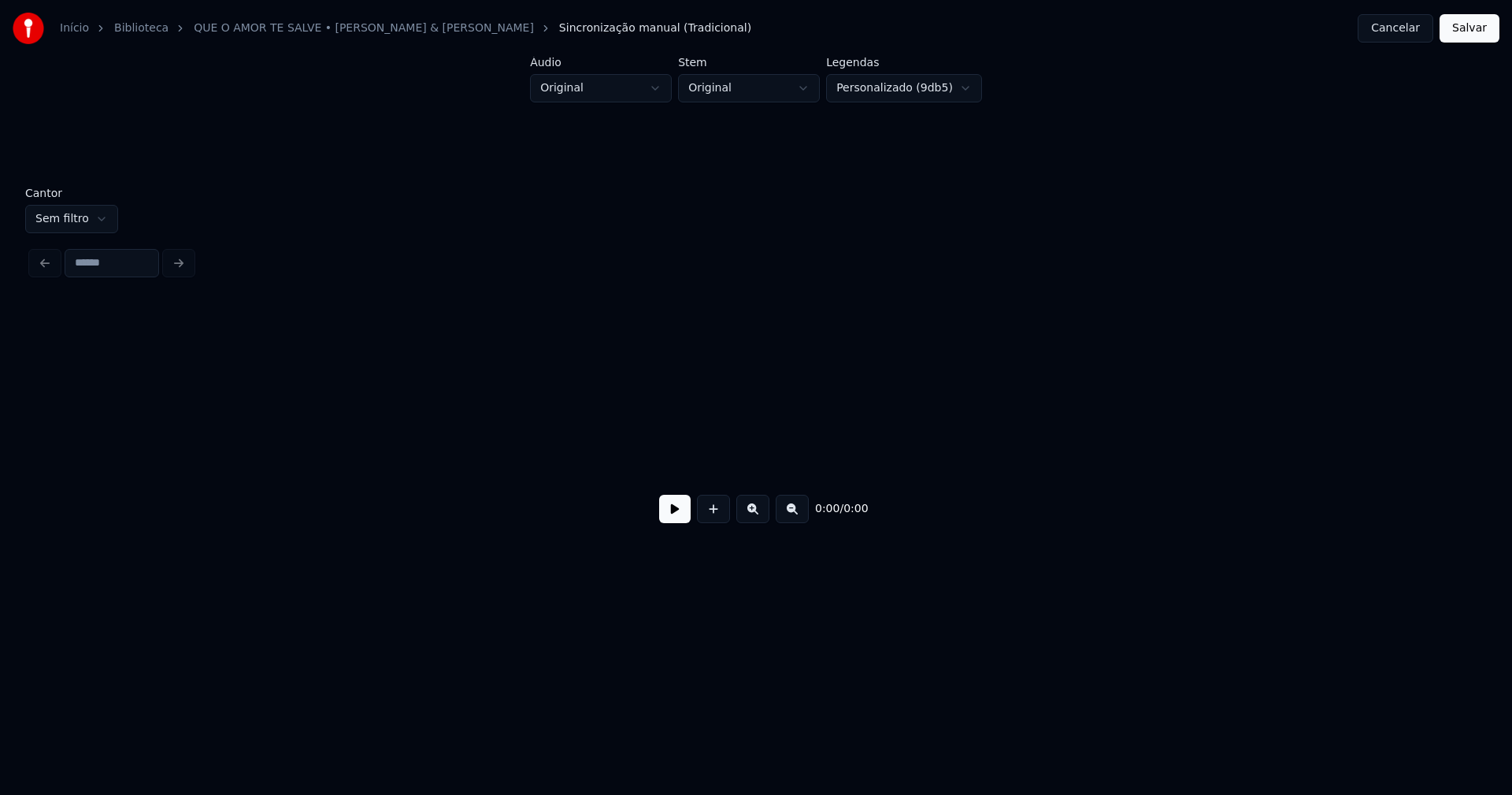
scroll to position [0, 3093]
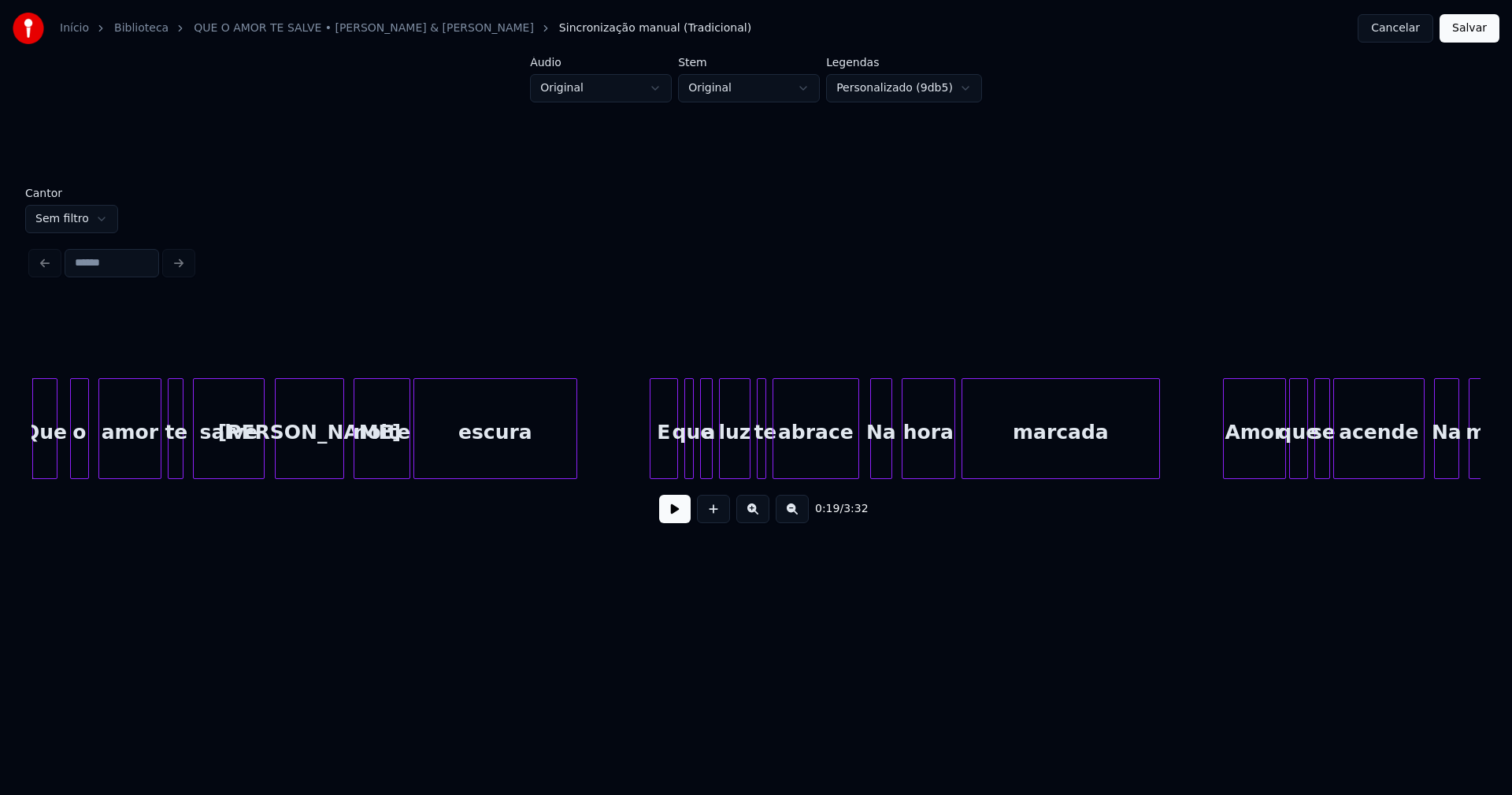
click at [667, 517] on button at bounding box center [675, 509] width 32 height 29
click at [666, 515] on button at bounding box center [675, 509] width 32 height 29
click at [1395, 35] on button "Cancelar" at bounding box center [1395, 29] width 75 height 29
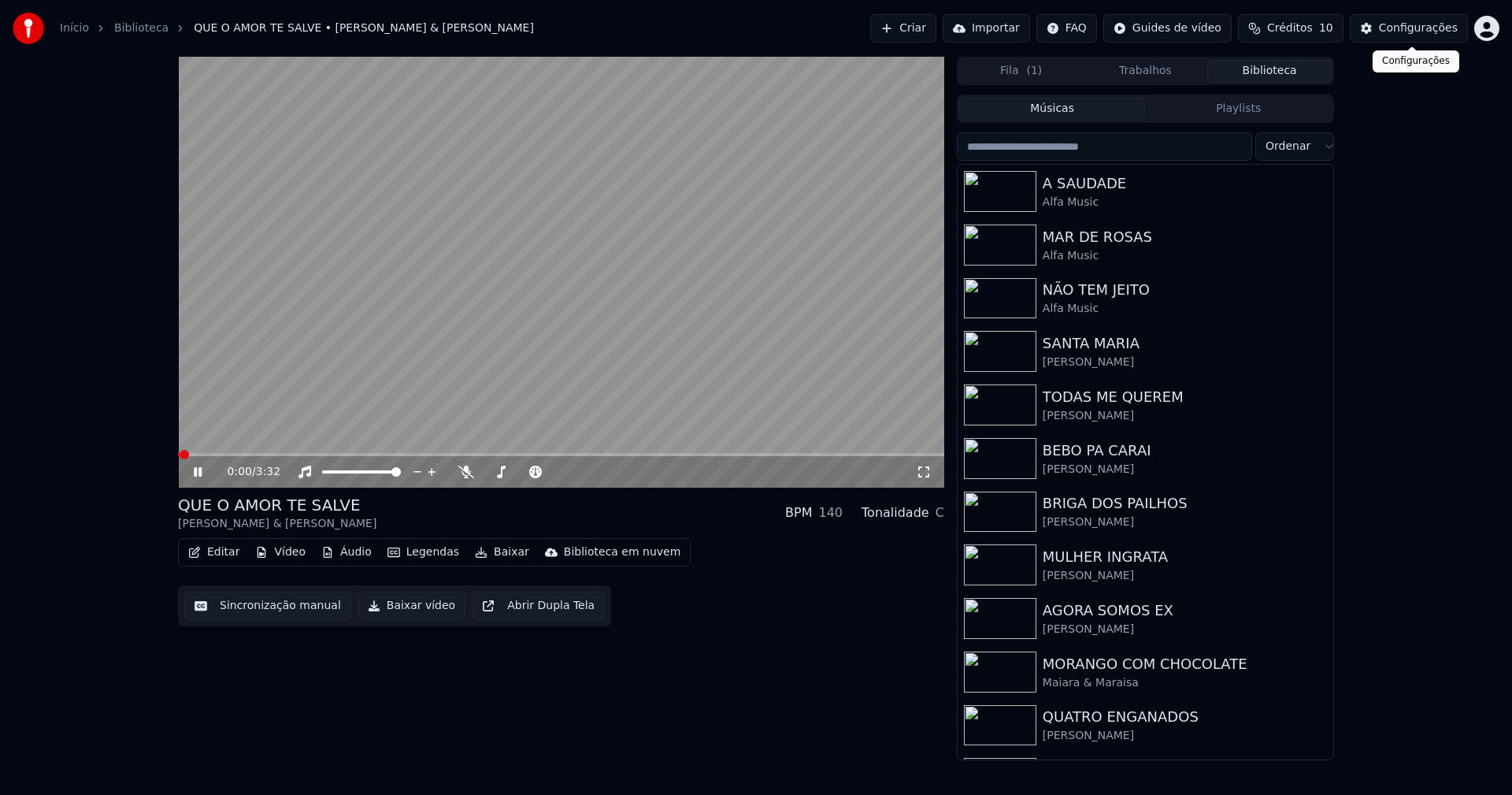
click at [1399, 32] on div "Configurações" at bounding box center [1418, 28] width 79 height 16
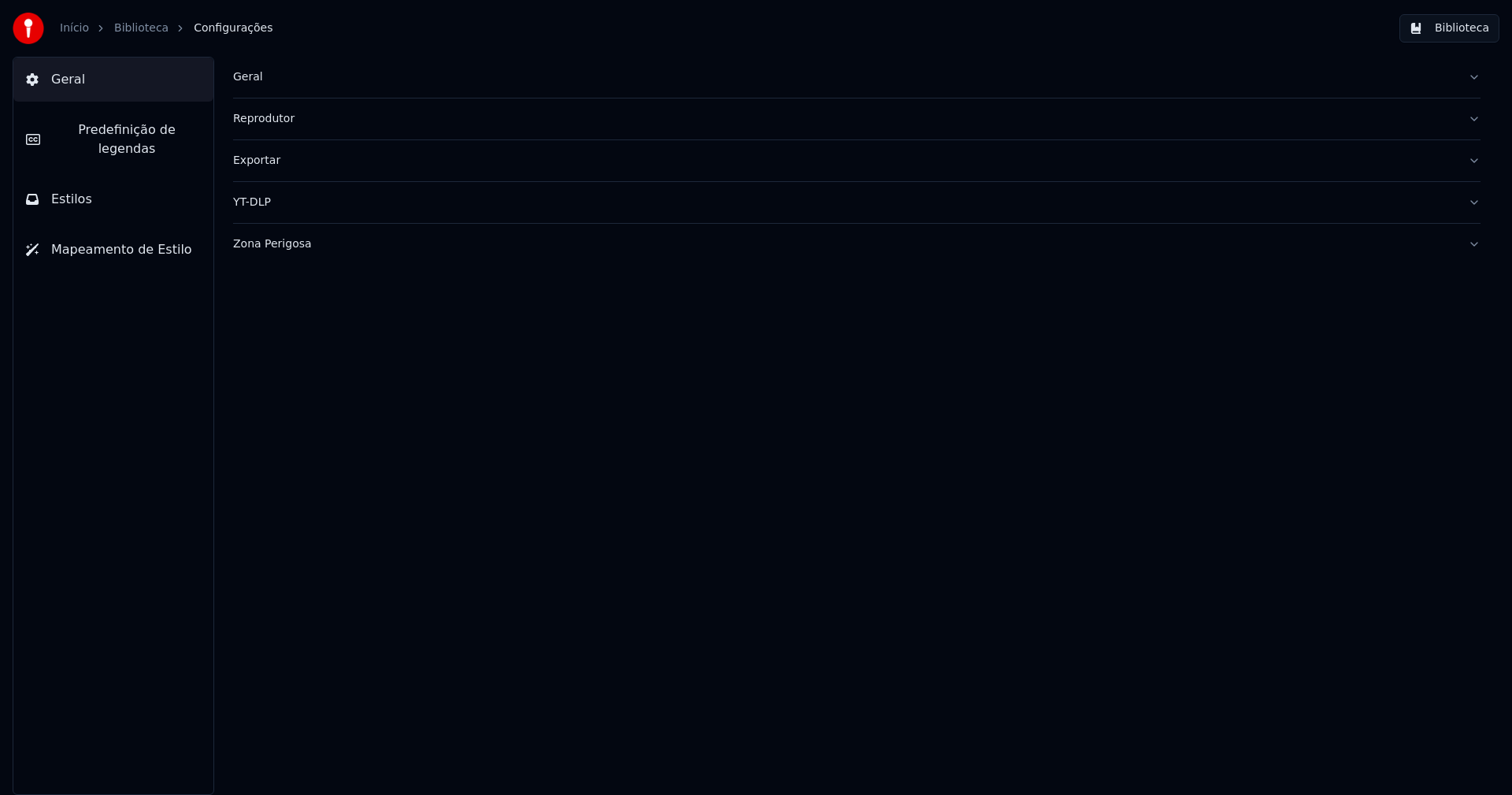
click at [128, 189] on button "Estilos" at bounding box center [113, 199] width 200 height 44
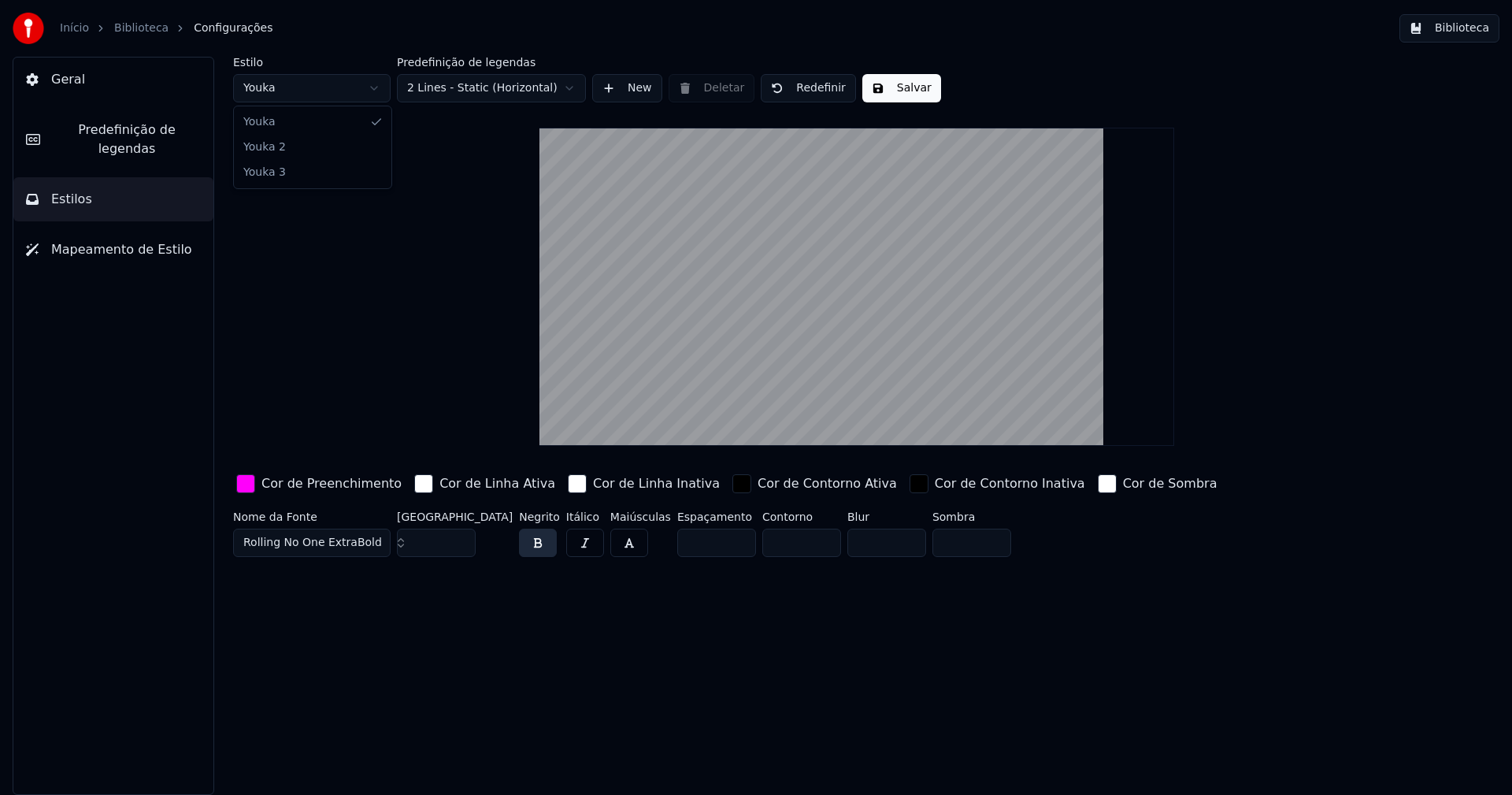
click at [351, 84] on html "Início Biblioteca Configurações Biblioteca Geral Predefinição de legendas Estil…" at bounding box center [756, 398] width 1512 height 795
type input "***"
click at [462, 538] on input "***" at bounding box center [437, 543] width 79 height 29
click at [239, 486] on div "button" at bounding box center [246, 484] width 19 height 19
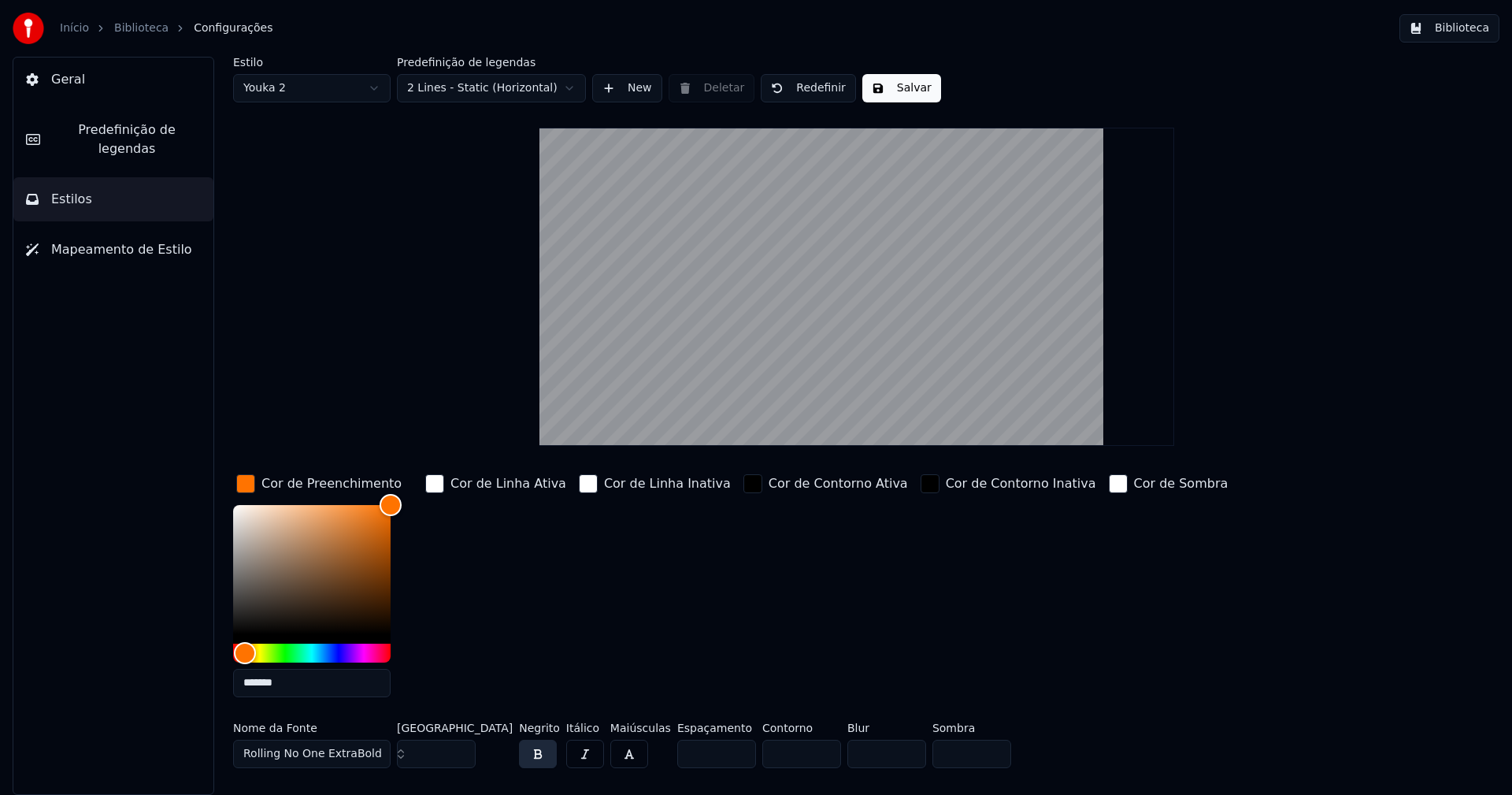
click at [306, 682] on input "*******" at bounding box center [312, 683] width 158 height 29
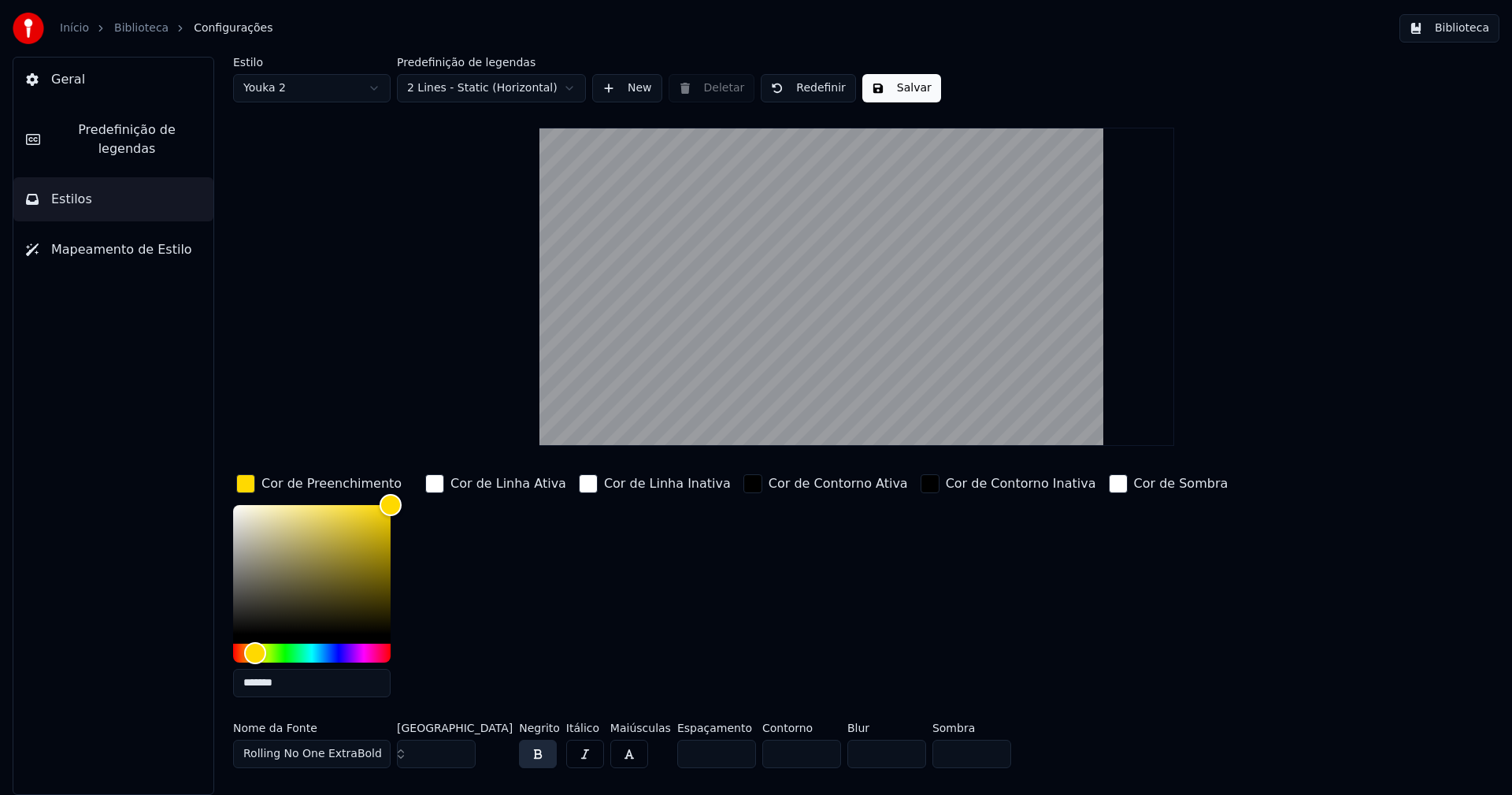
type input "*******"
click at [246, 487] on div "button" at bounding box center [246, 484] width 19 height 19
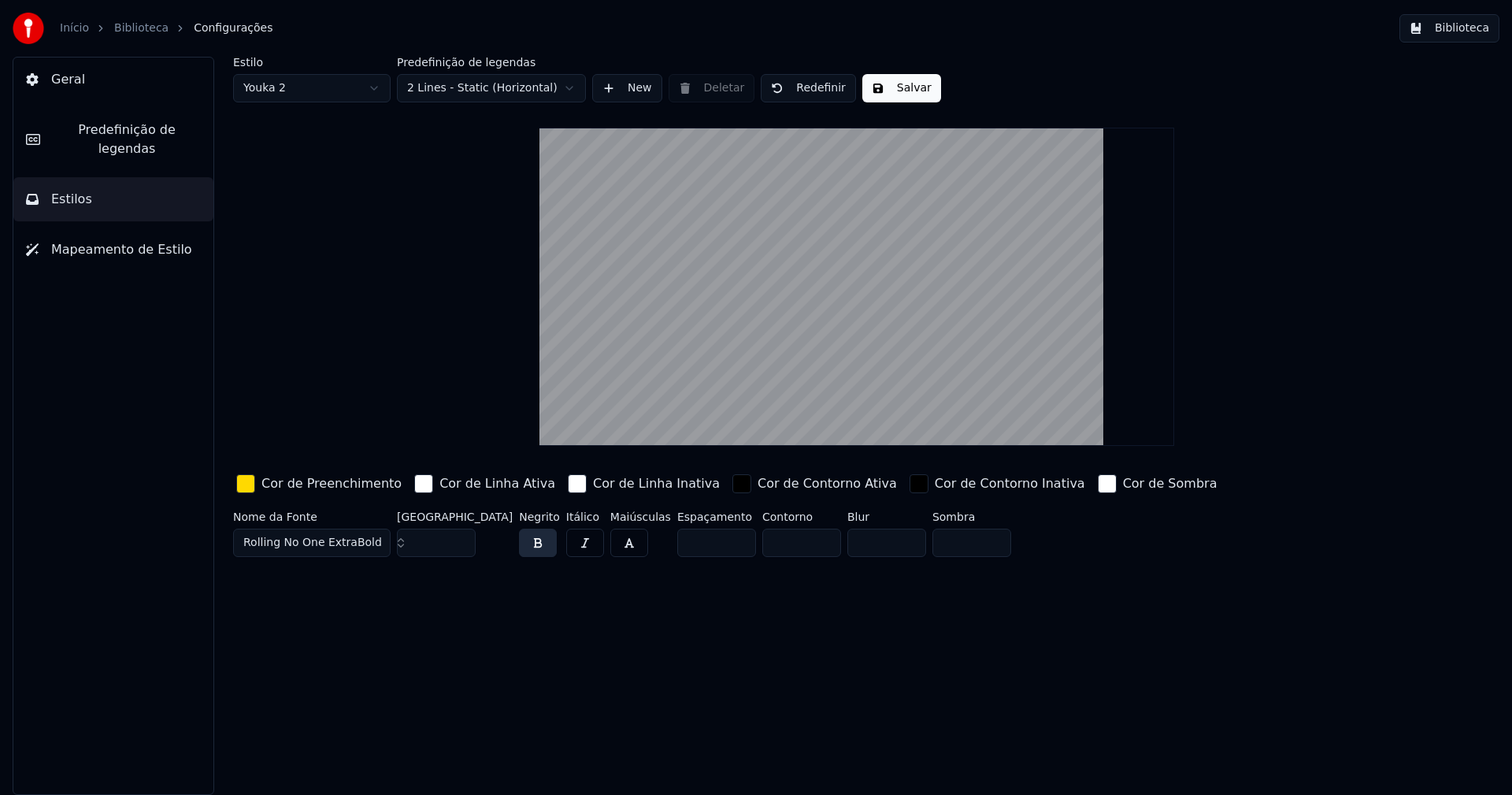
drag, startPoint x: 903, startPoint y: 88, endPoint x: 953, endPoint y: 72, distance: 52.5
click at [902, 88] on button "Salvar" at bounding box center [902, 88] width 79 height 29
click at [1467, 29] on button "Biblioteca" at bounding box center [1449, 29] width 100 height 29
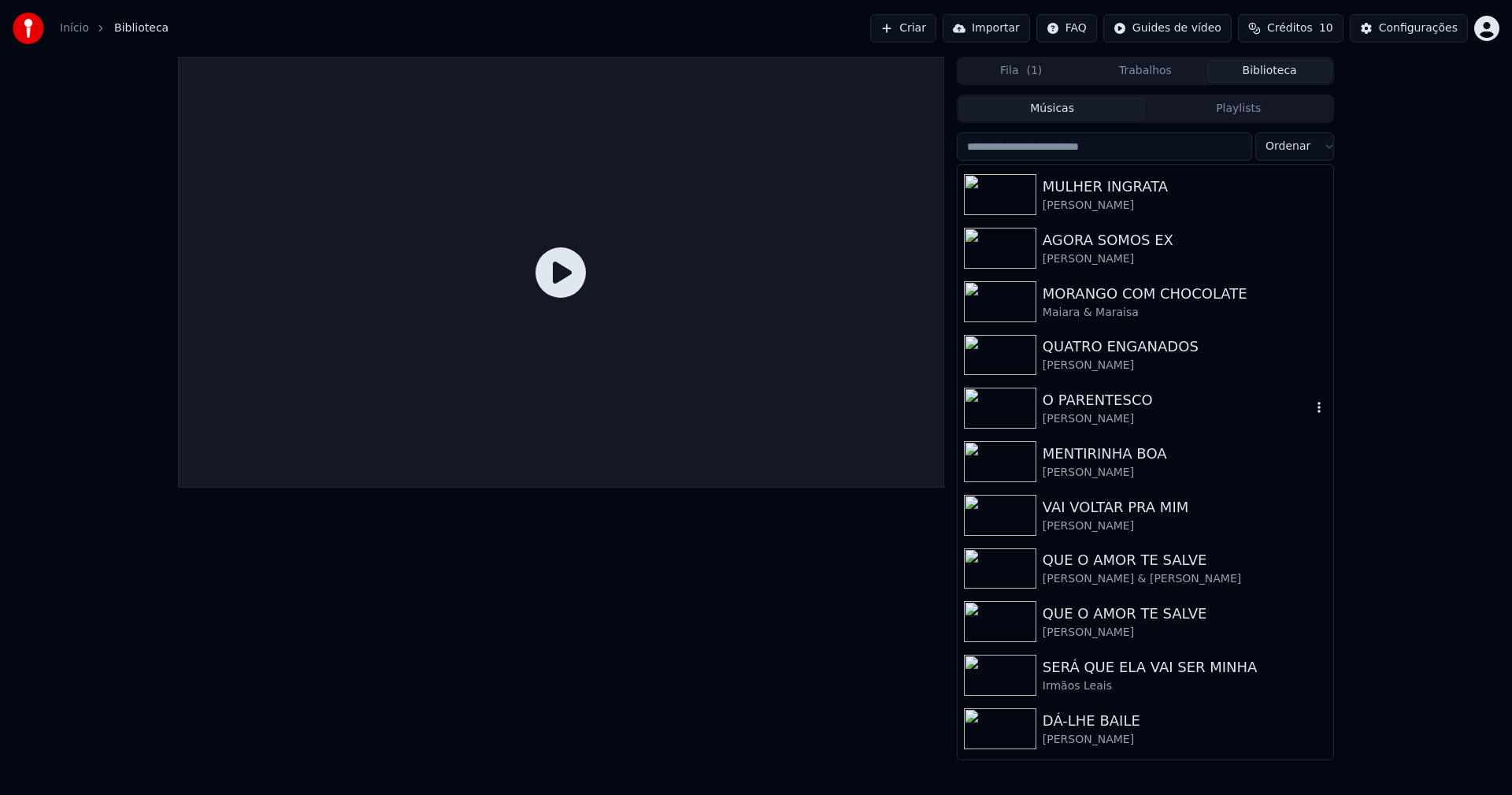
scroll to position [394, 0]
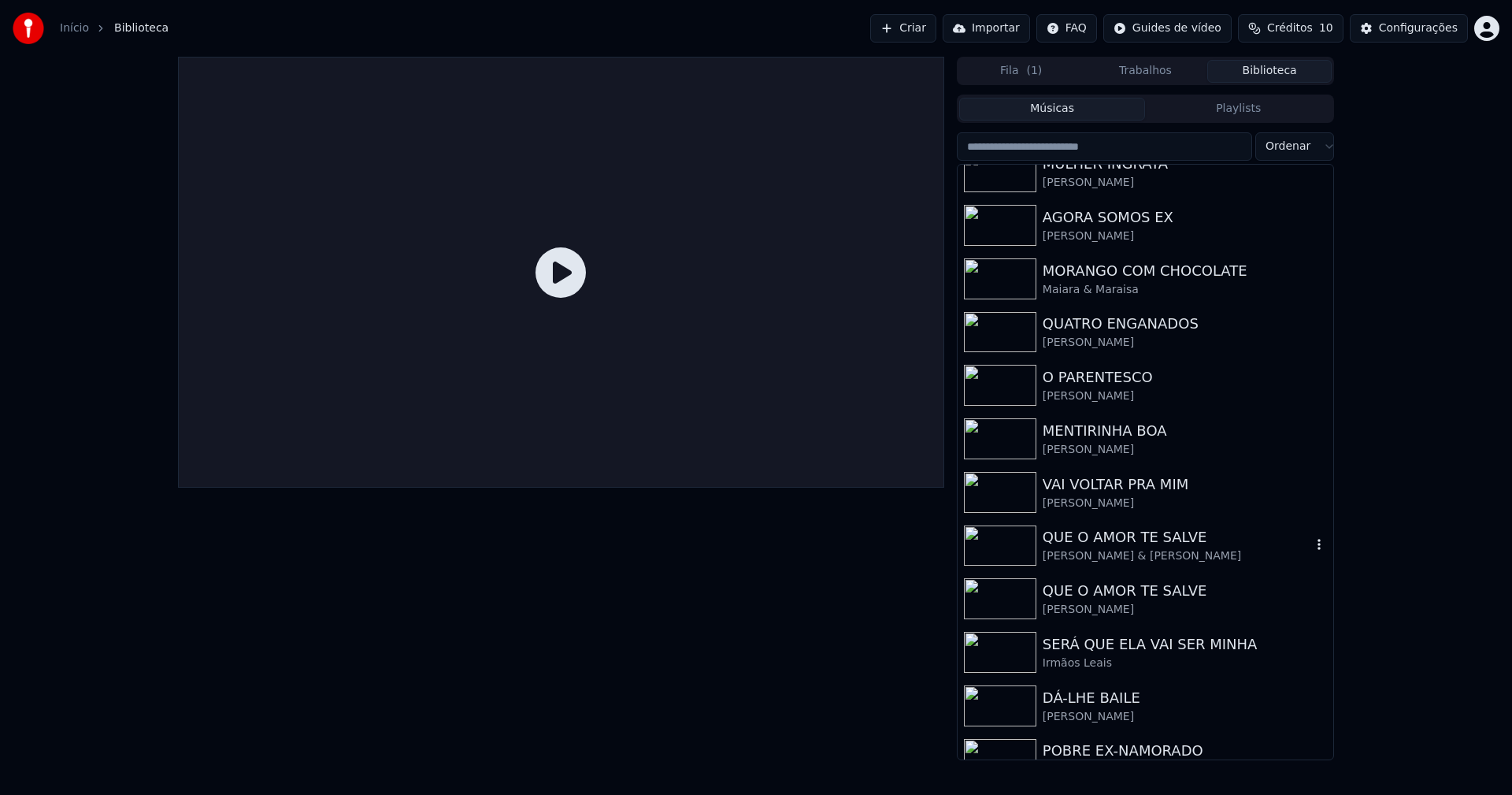
drag, startPoint x: 1110, startPoint y: 553, endPoint x: 1135, endPoint y: 564, distance: 27.3
click at [1111, 552] on div "[PERSON_NAME] & [PERSON_NAME]" at bounding box center [1177, 556] width 268 height 16
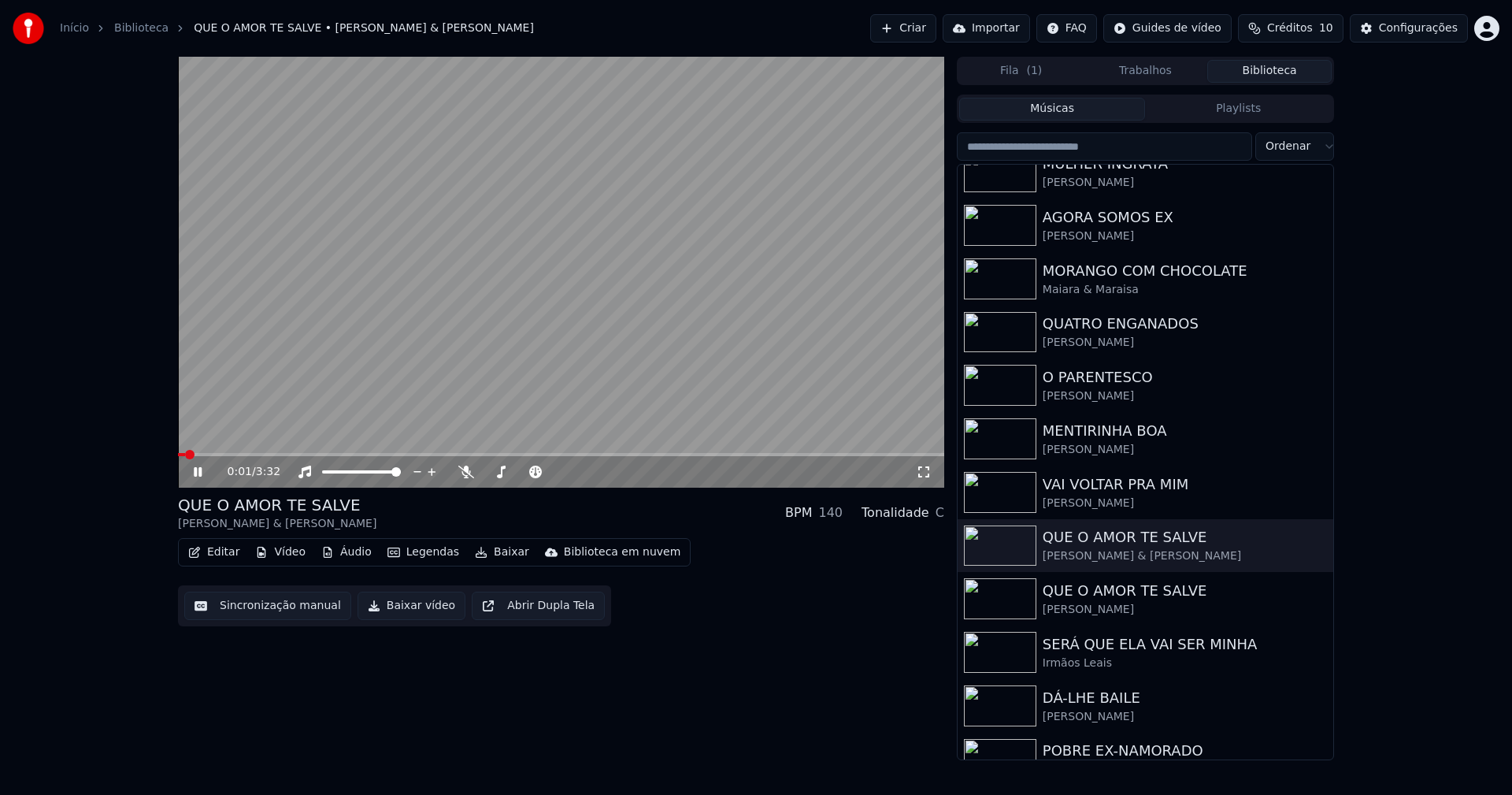
click at [441, 455] on span at bounding box center [561, 455] width 766 height 3
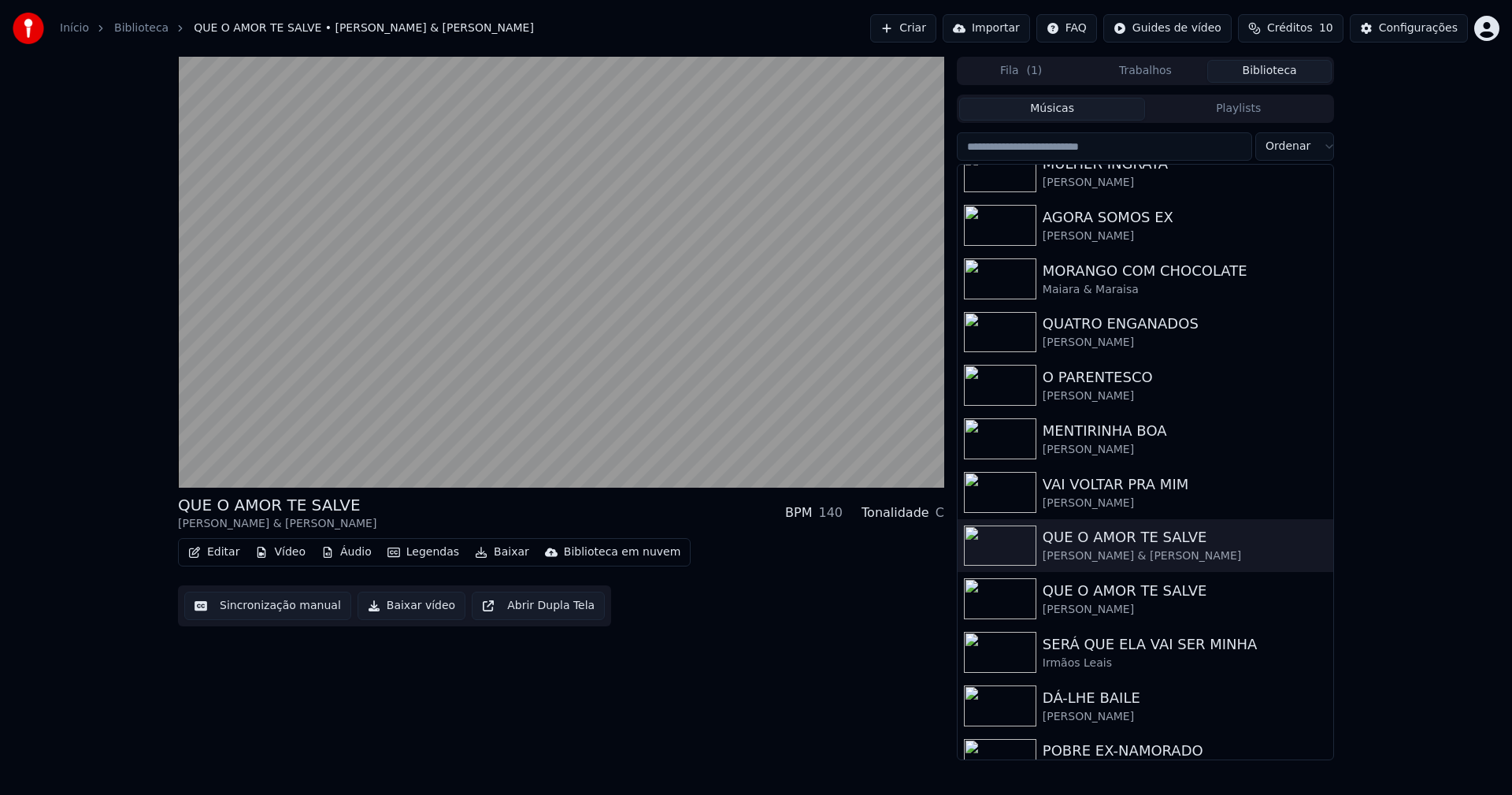
click at [404, 611] on button "Baixar vídeo" at bounding box center [412, 606] width 108 height 29
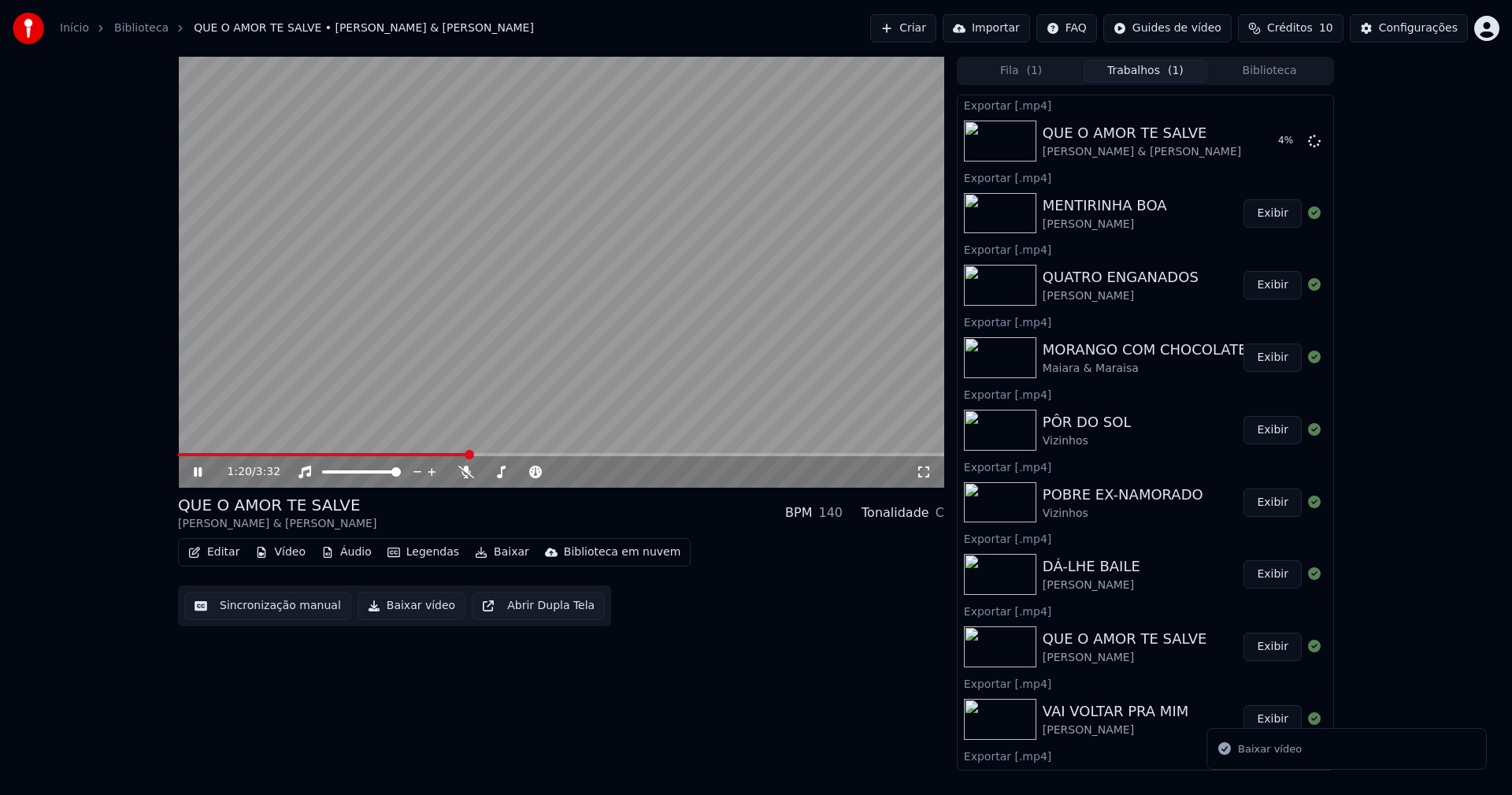
click at [200, 475] on icon at bounding box center [197, 471] width 8 height 9
click at [1276, 68] on button "Biblioteca" at bounding box center [1269, 70] width 124 height 23
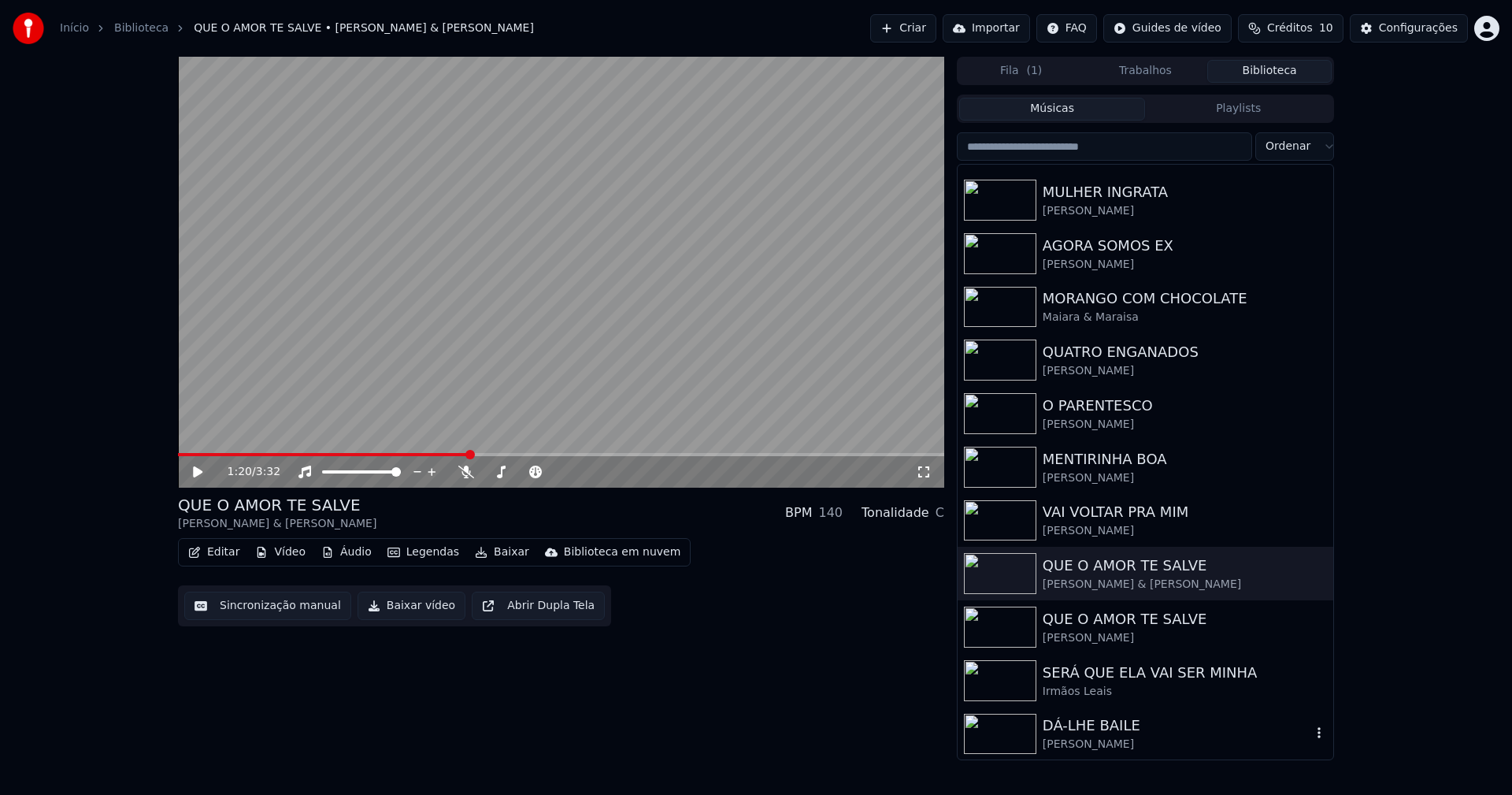
scroll to position [394, 0]
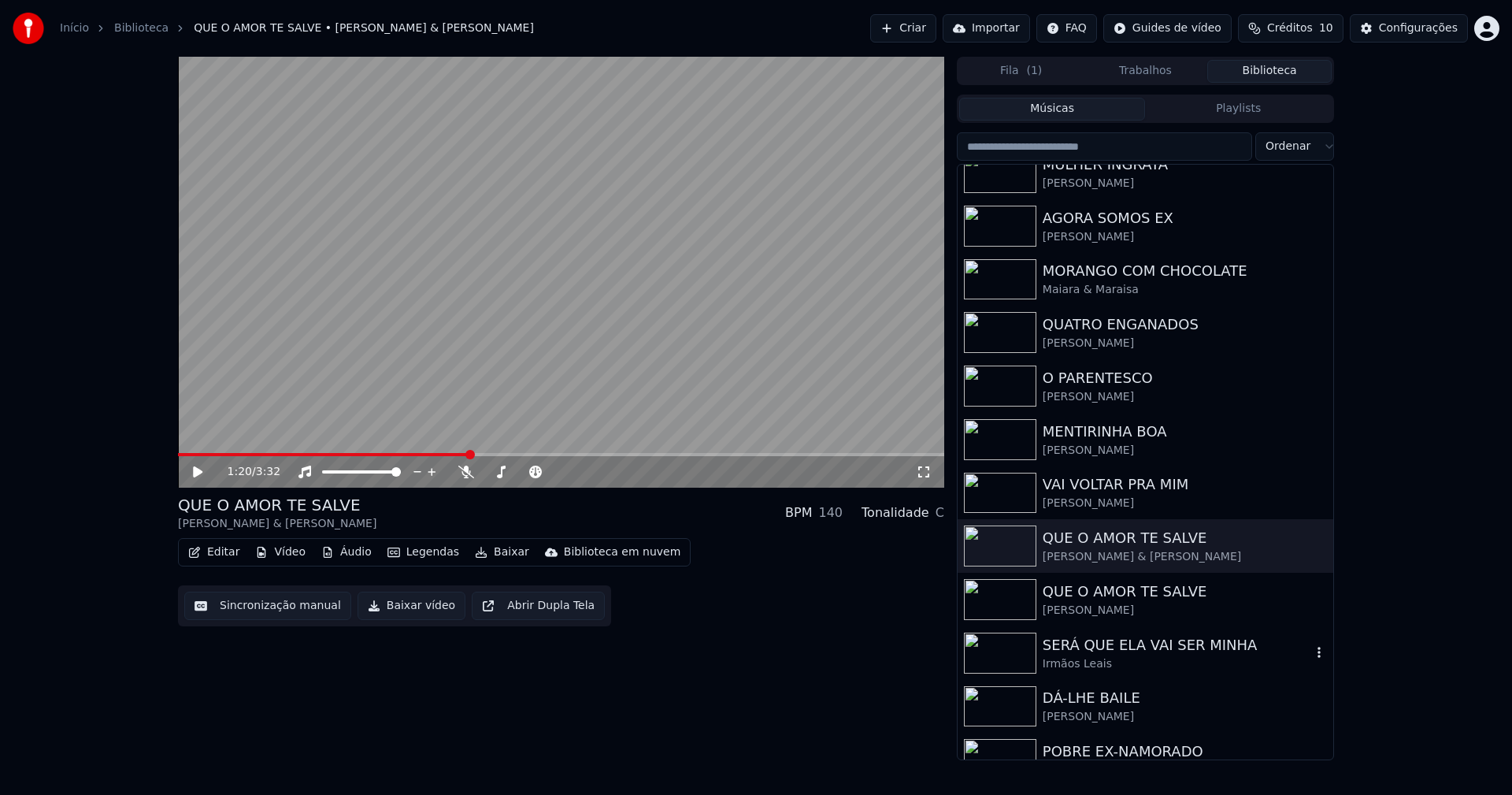
click at [1100, 650] on div "SERÁ QUE ELA VAI SER MINHA" at bounding box center [1177, 645] width 268 height 22
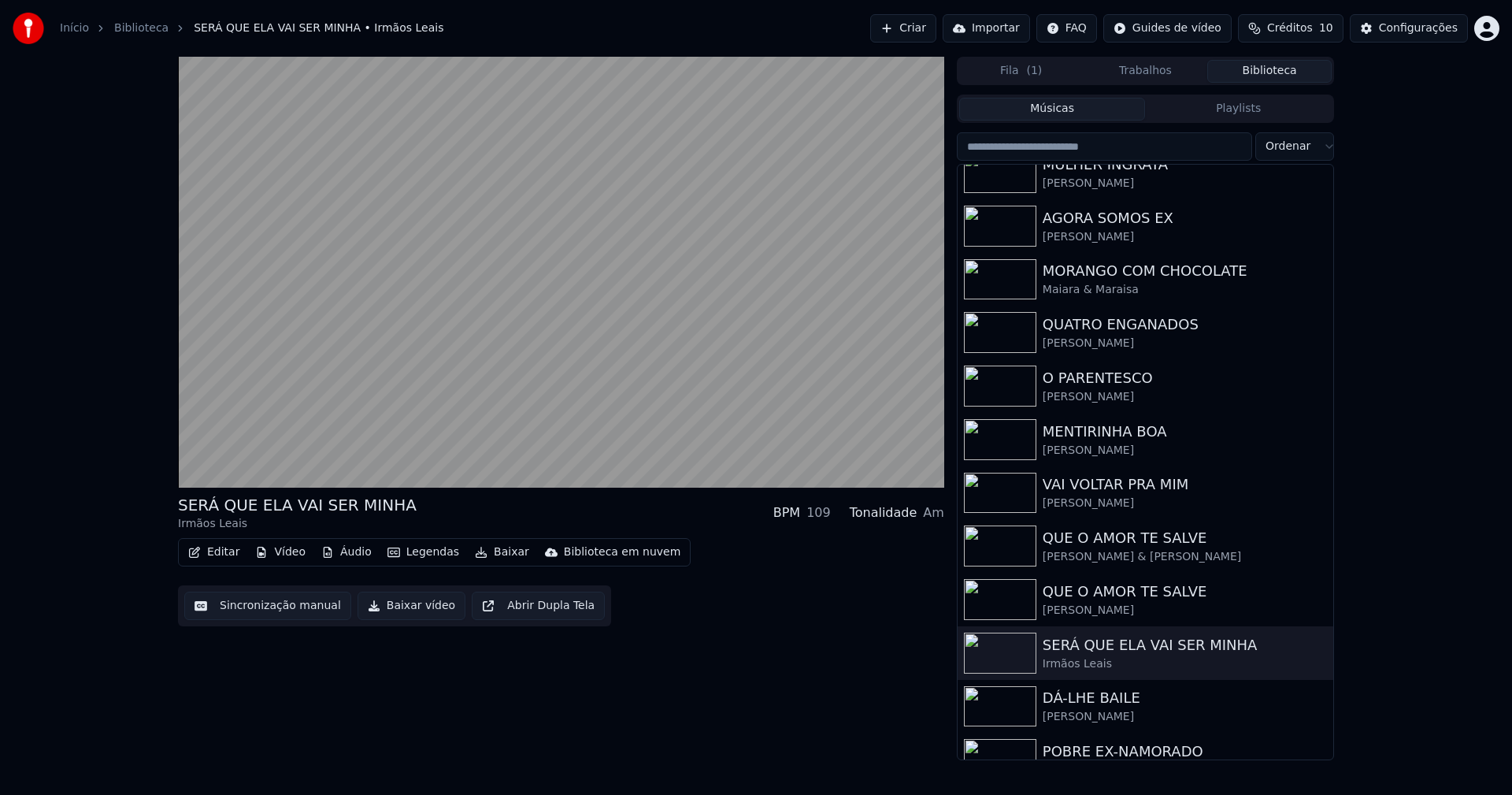
click at [231, 554] on button "Editar" at bounding box center [214, 553] width 64 height 22
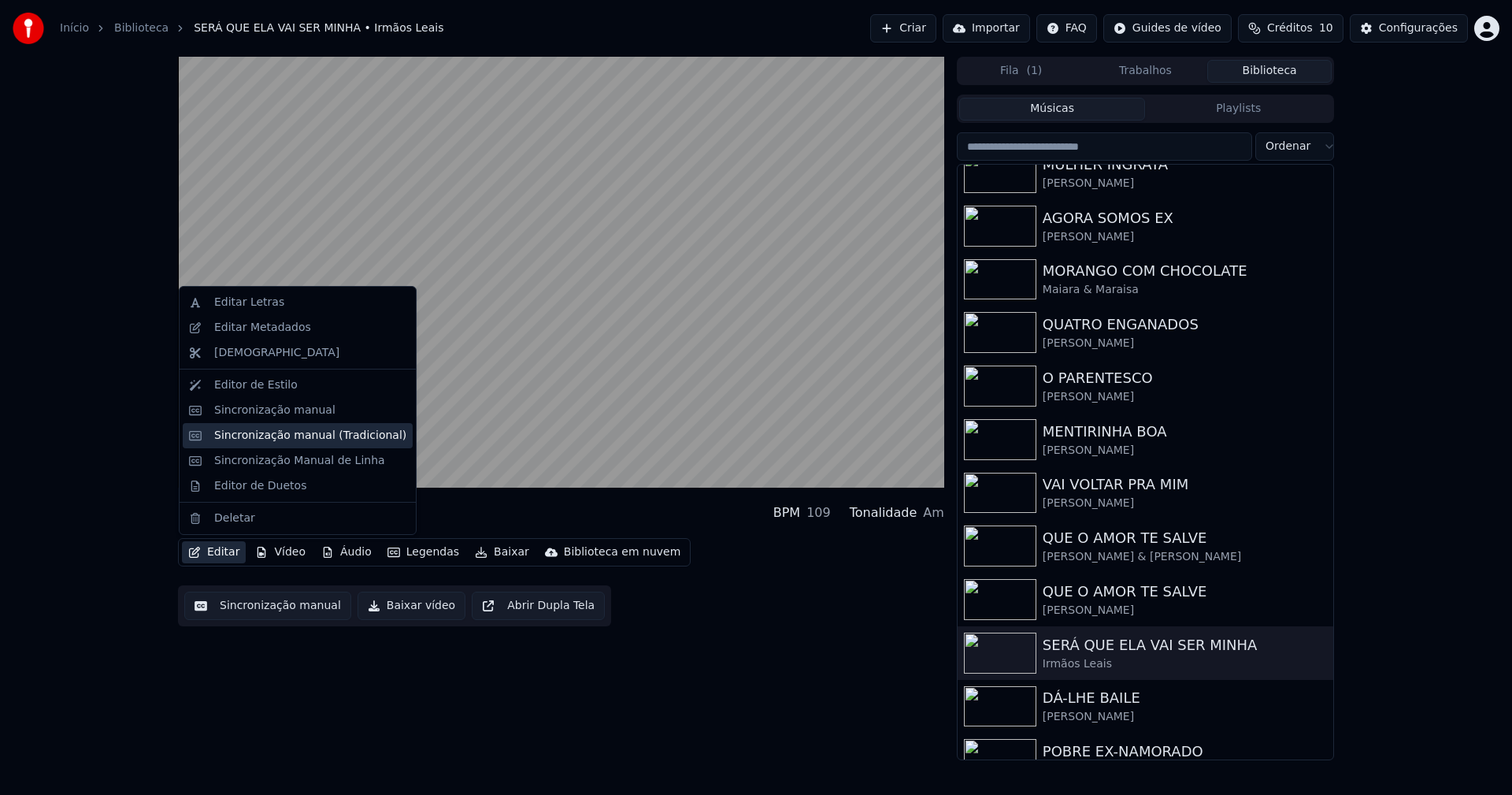
click at [282, 439] on div "Sincronização manual (Tradicional)" at bounding box center [310, 435] width 192 height 16
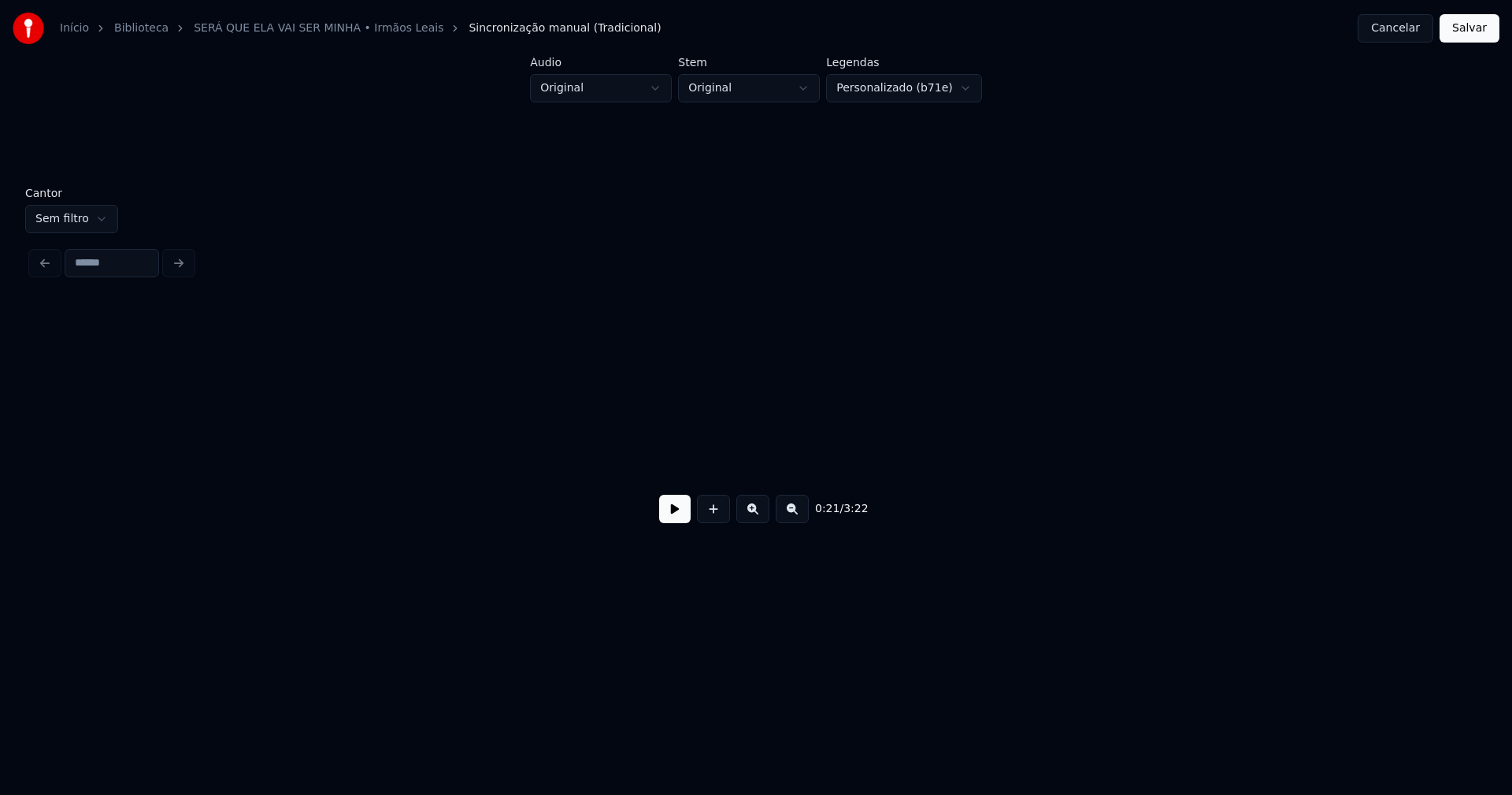
scroll to position [0, 3445]
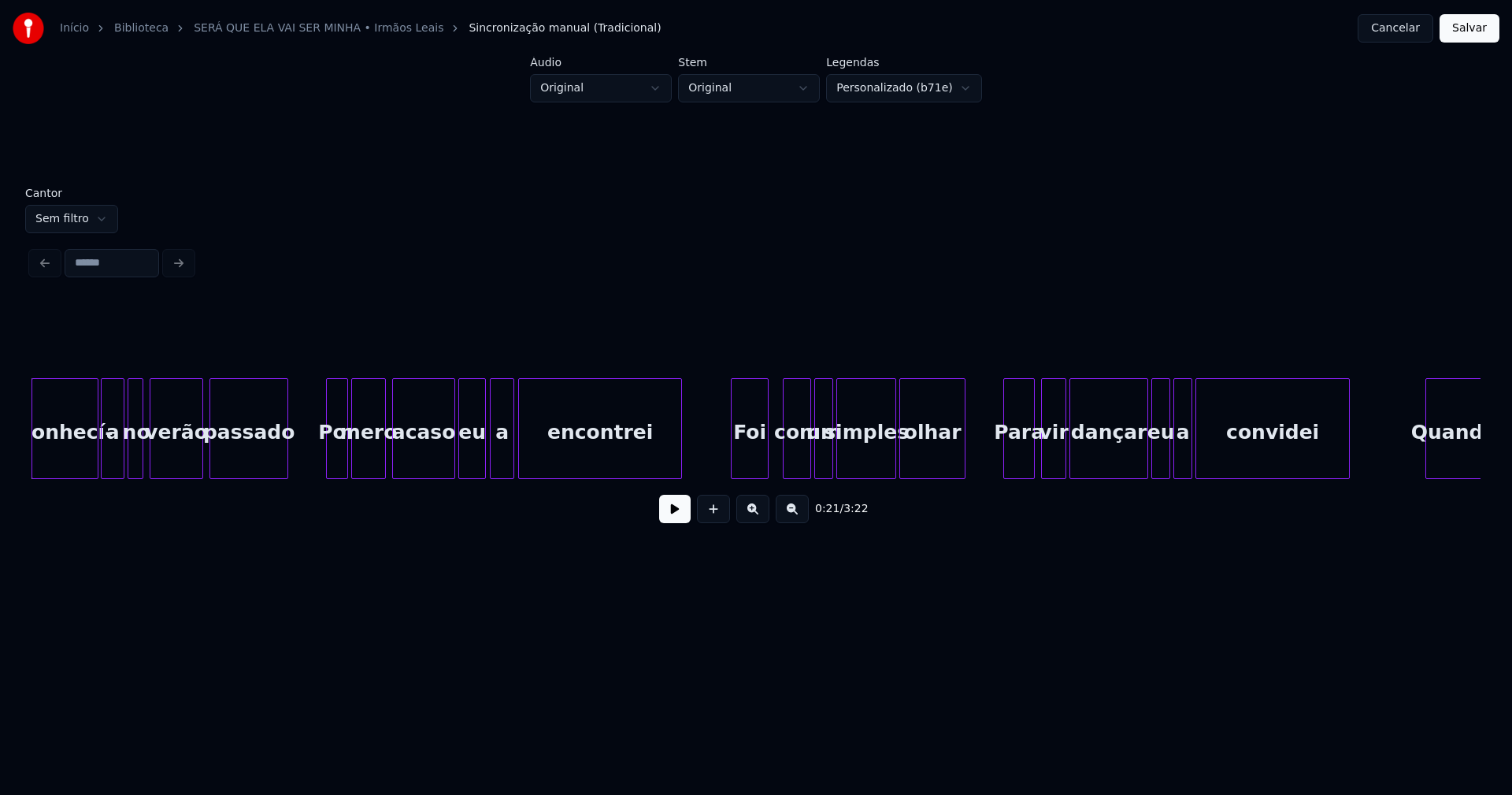
click at [677, 522] on button at bounding box center [675, 509] width 32 height 29
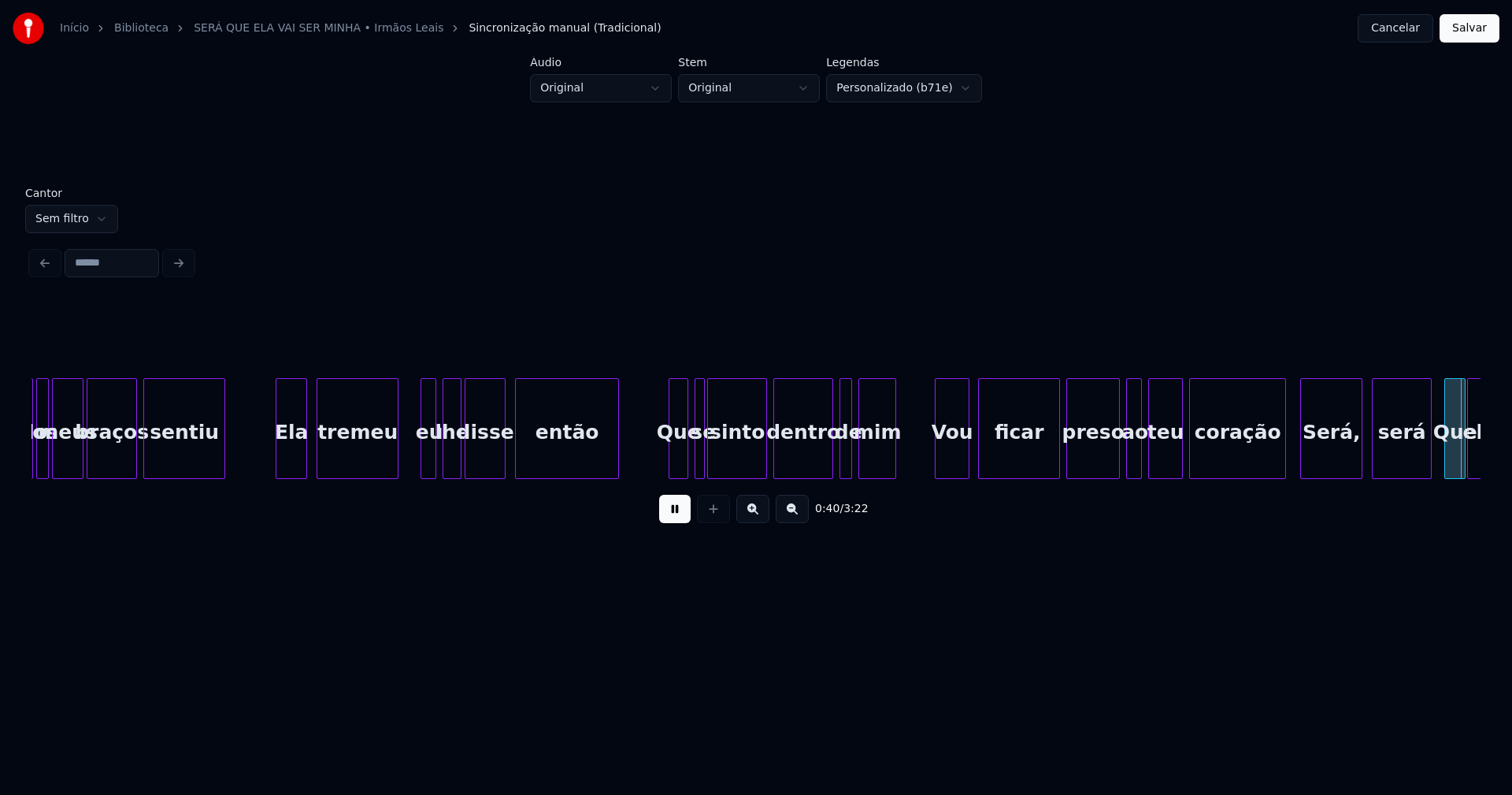
scroll to position [0, 6343]
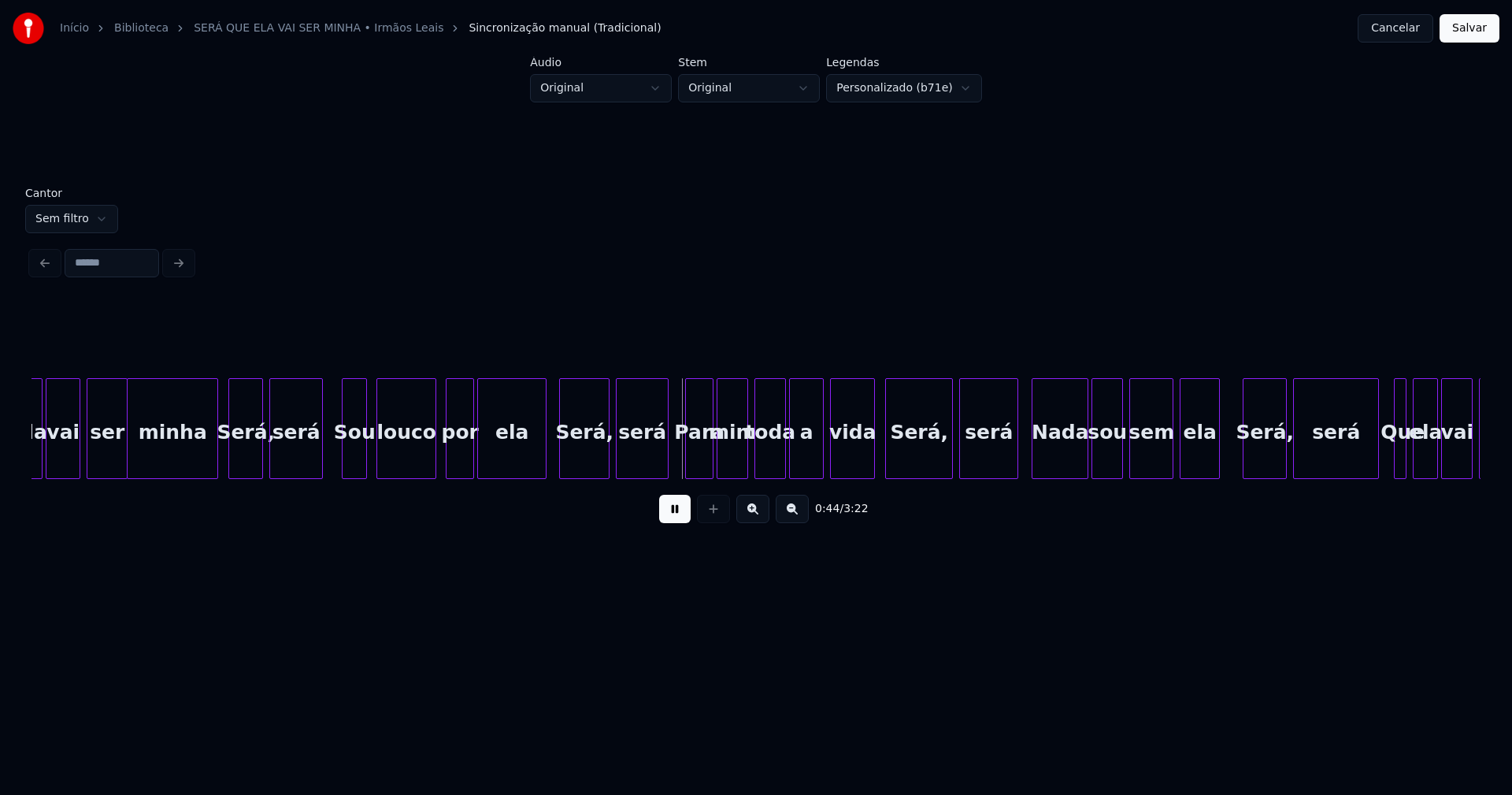
click at [680, 523] on button at bounding box center [675, 509] width 32 height 29
click at [1401, 29] on button "Cancelar" at bounding box center [1395, 29] width 75 height 29
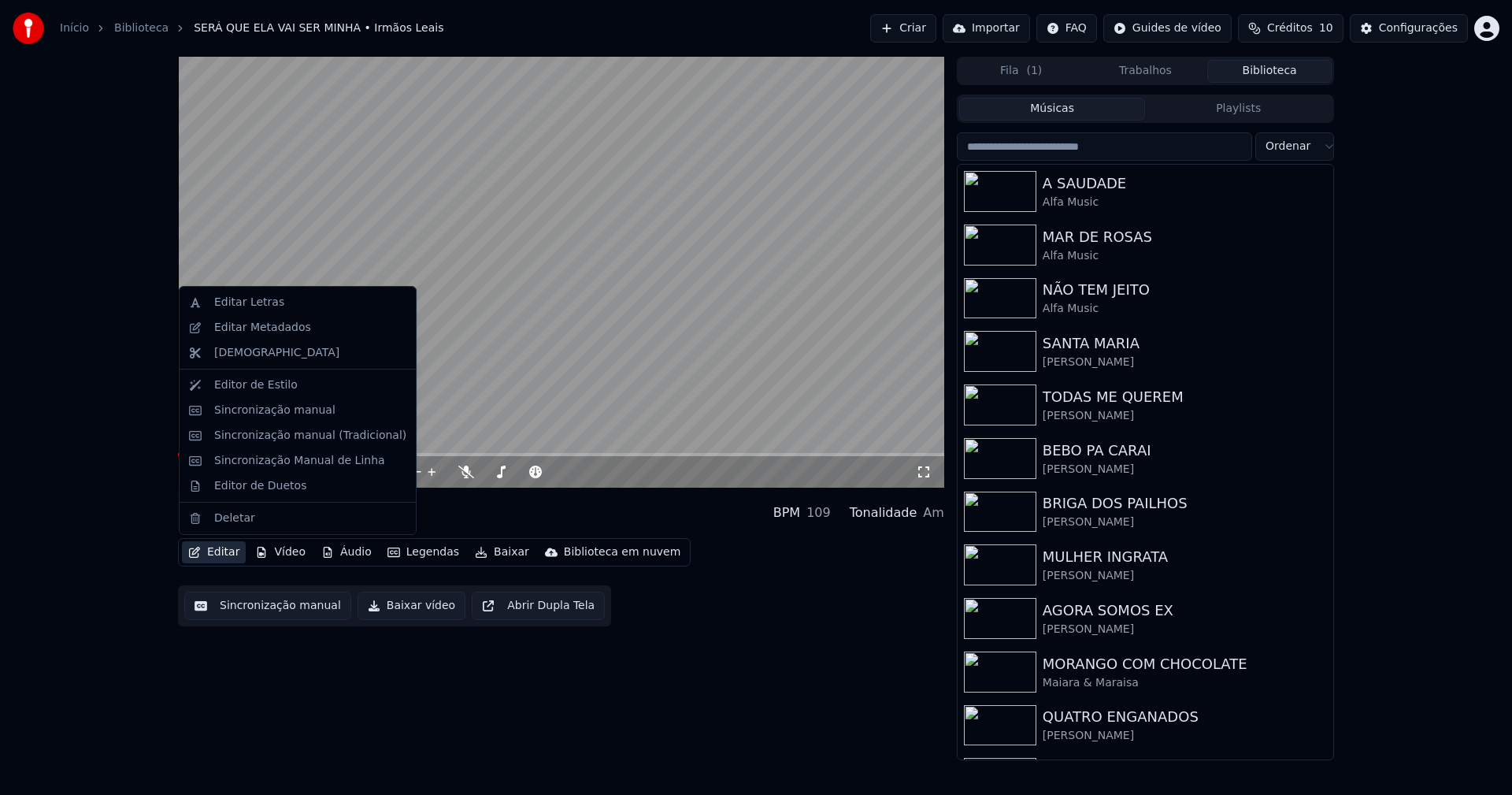
click at [232, 558] on button "Editar" at bounding box center [214, 553] width 64 height 22
click at [254, 486] on div "Editor de Duetos" at bounding box center [261, 486] width 92 height 16
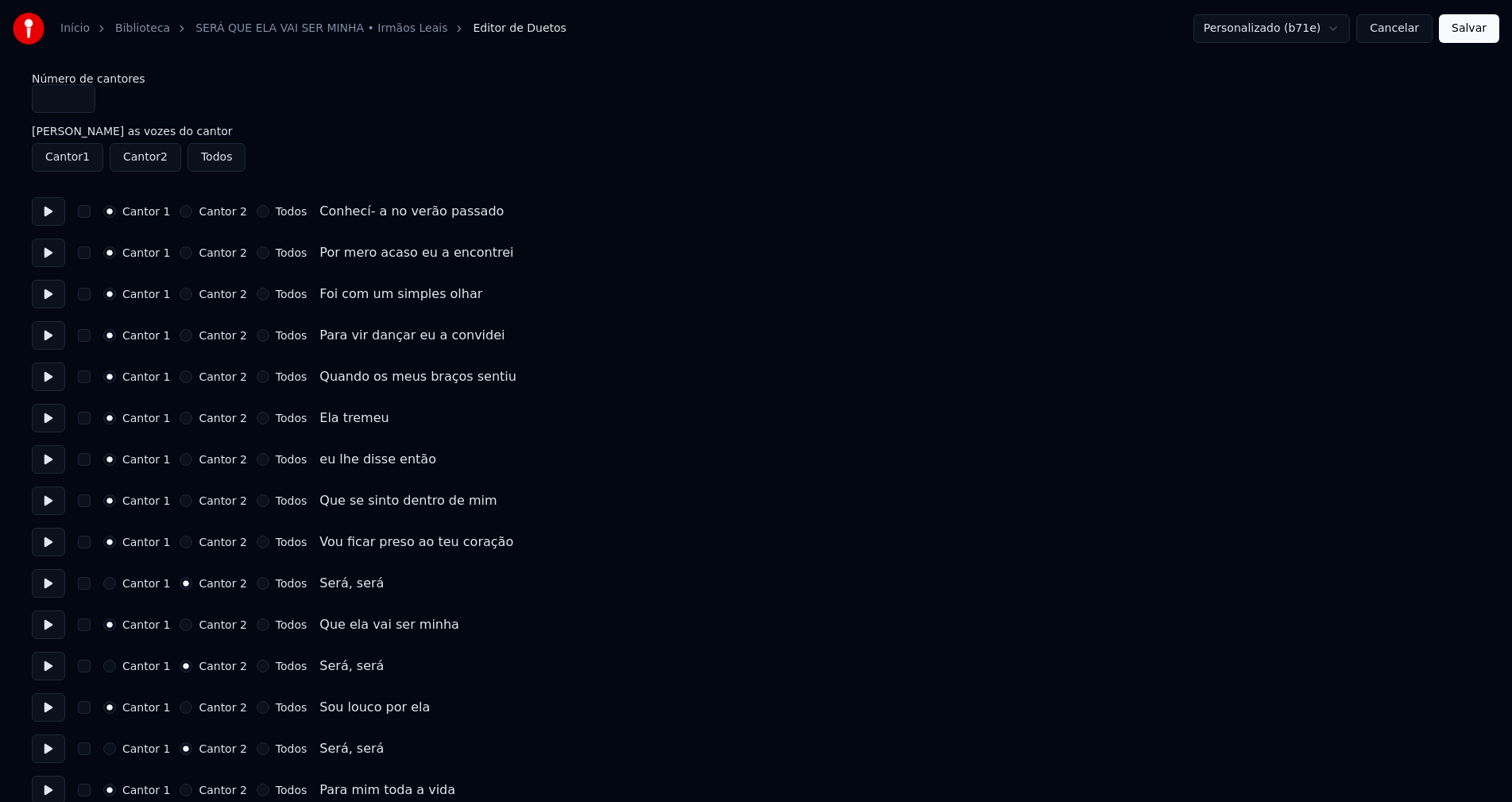
click at [1413, 31] on button "Cancelar" at bounding box center [1394, 29] width 76 height 29
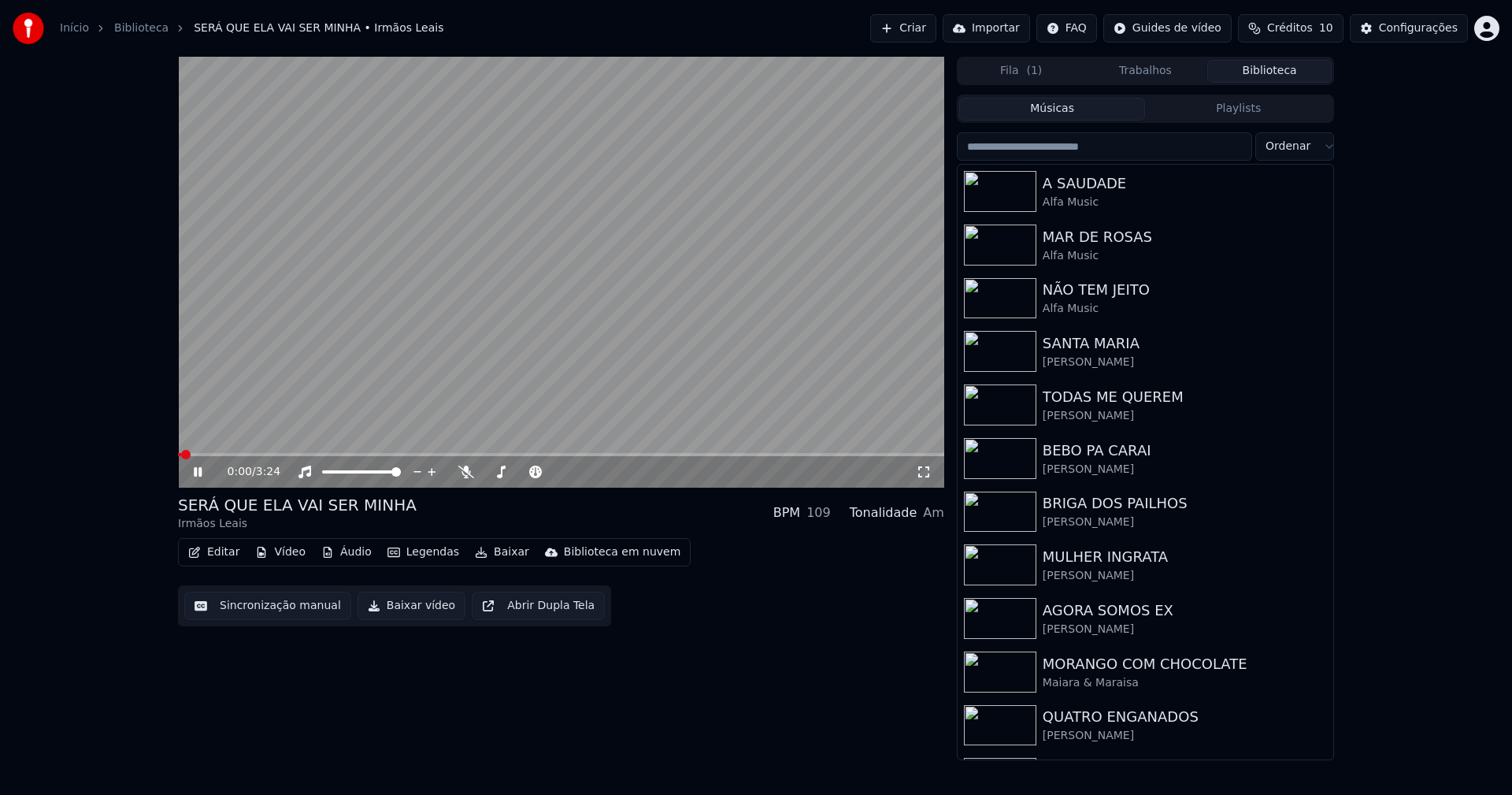
drag, startPoint x: 205, startPoint y: 475, endPoint x: 683, endPoint y: 231, distance: 536.7
click at [209, 468] on icon at bounding box center [209, 471] width 37 height 13
click at [1423, 23] on div "Configurações" at bounding box center [1418, 28] width 79 height 16
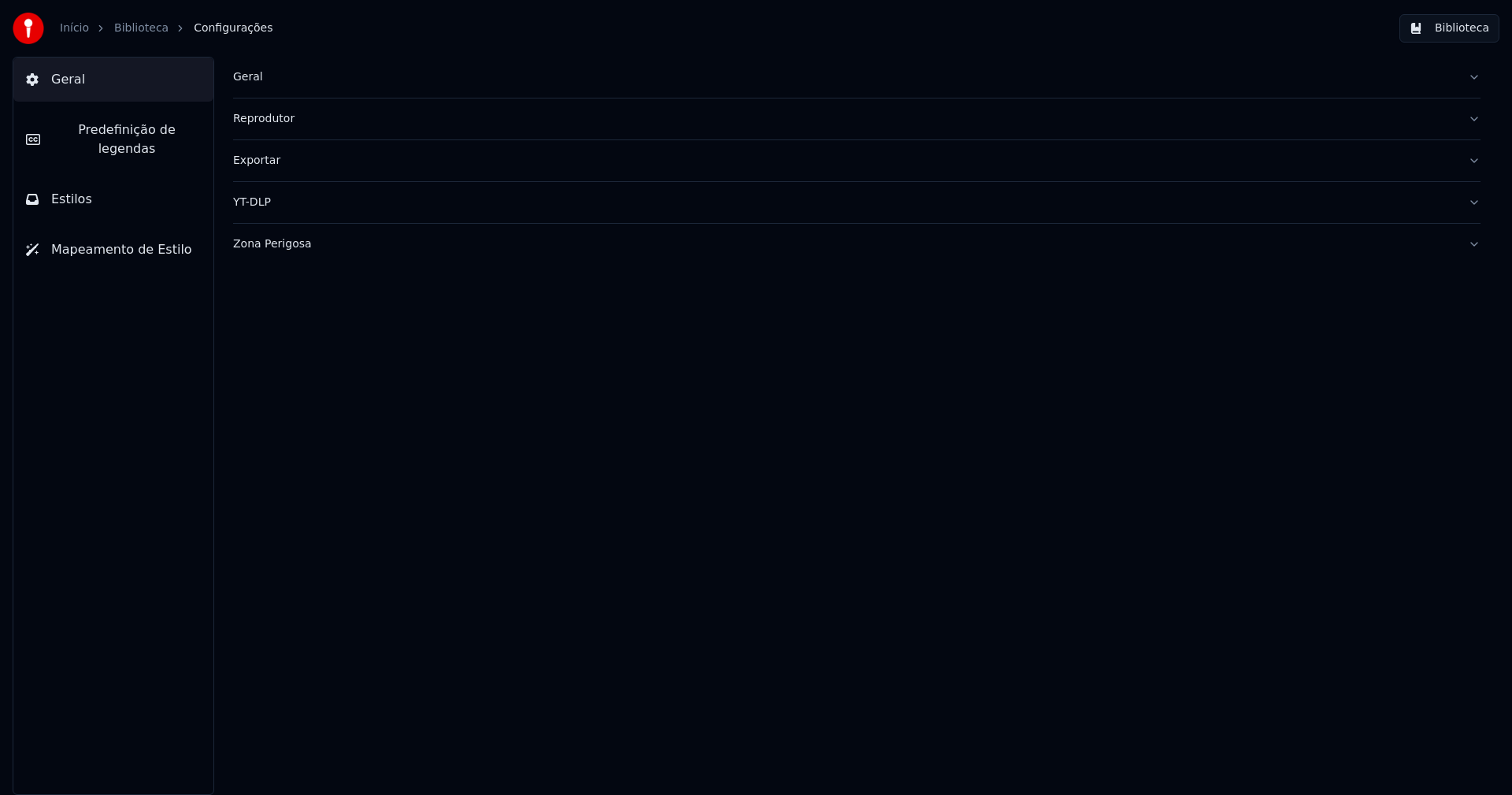
click at [71, 190] on span "Estilos" at bounding box center [71, 199] width 41 height 19
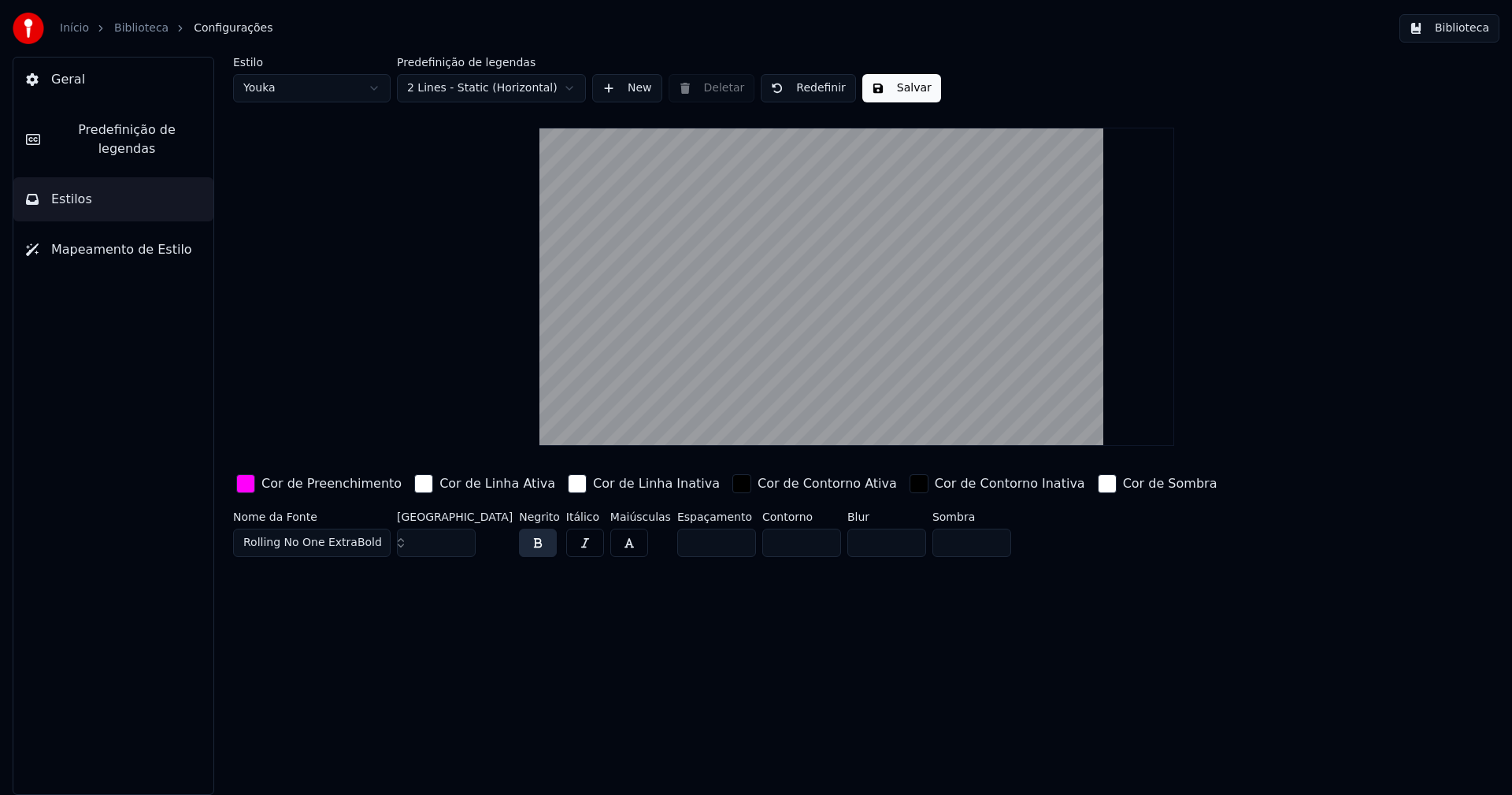
click at [247, 486] on div "button" at bounding box center [246, 484] width 19 height 19
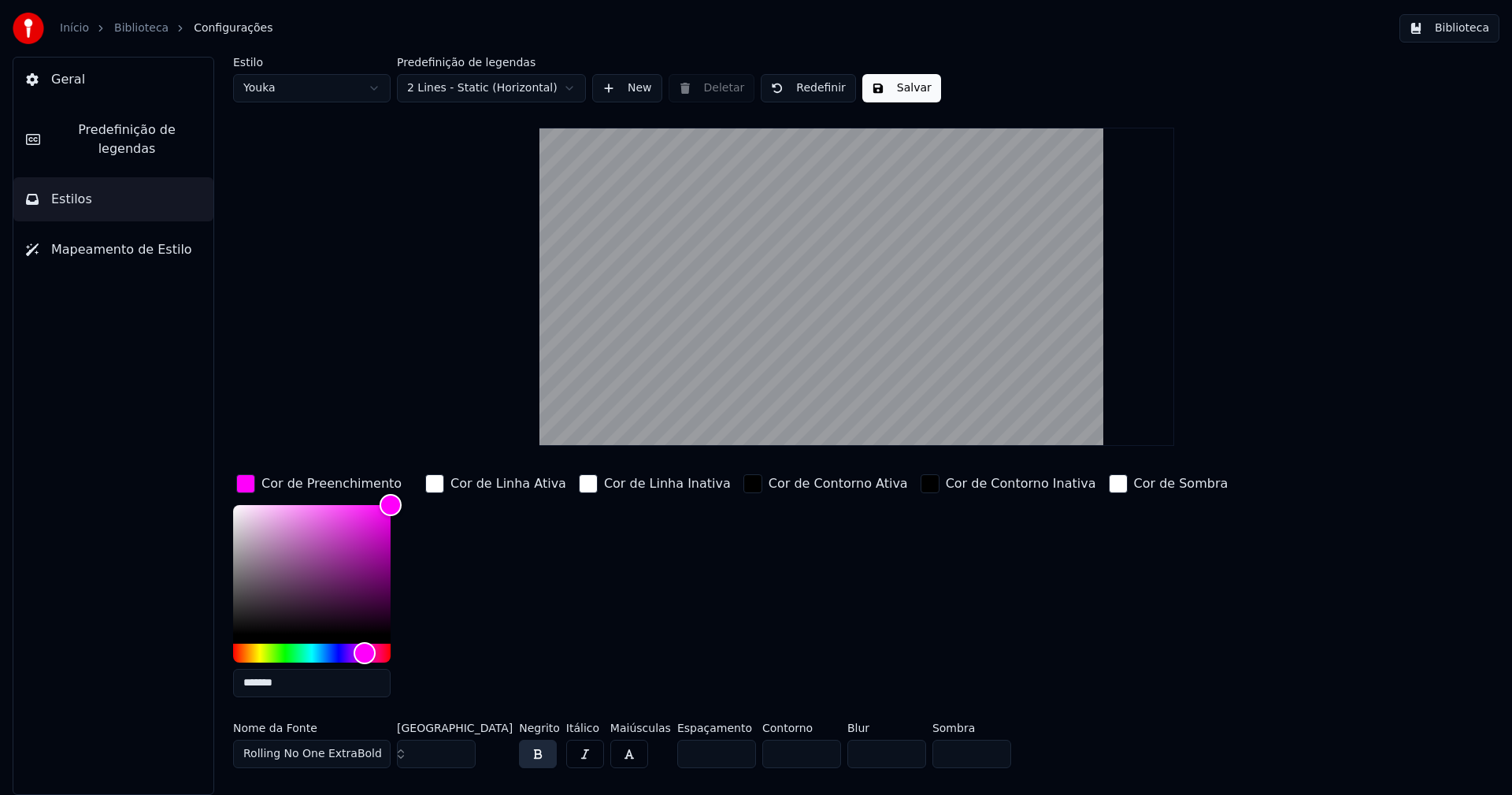
click at [298, 683] on input "*******" at bounding box center [312, 683] width 158 height 29
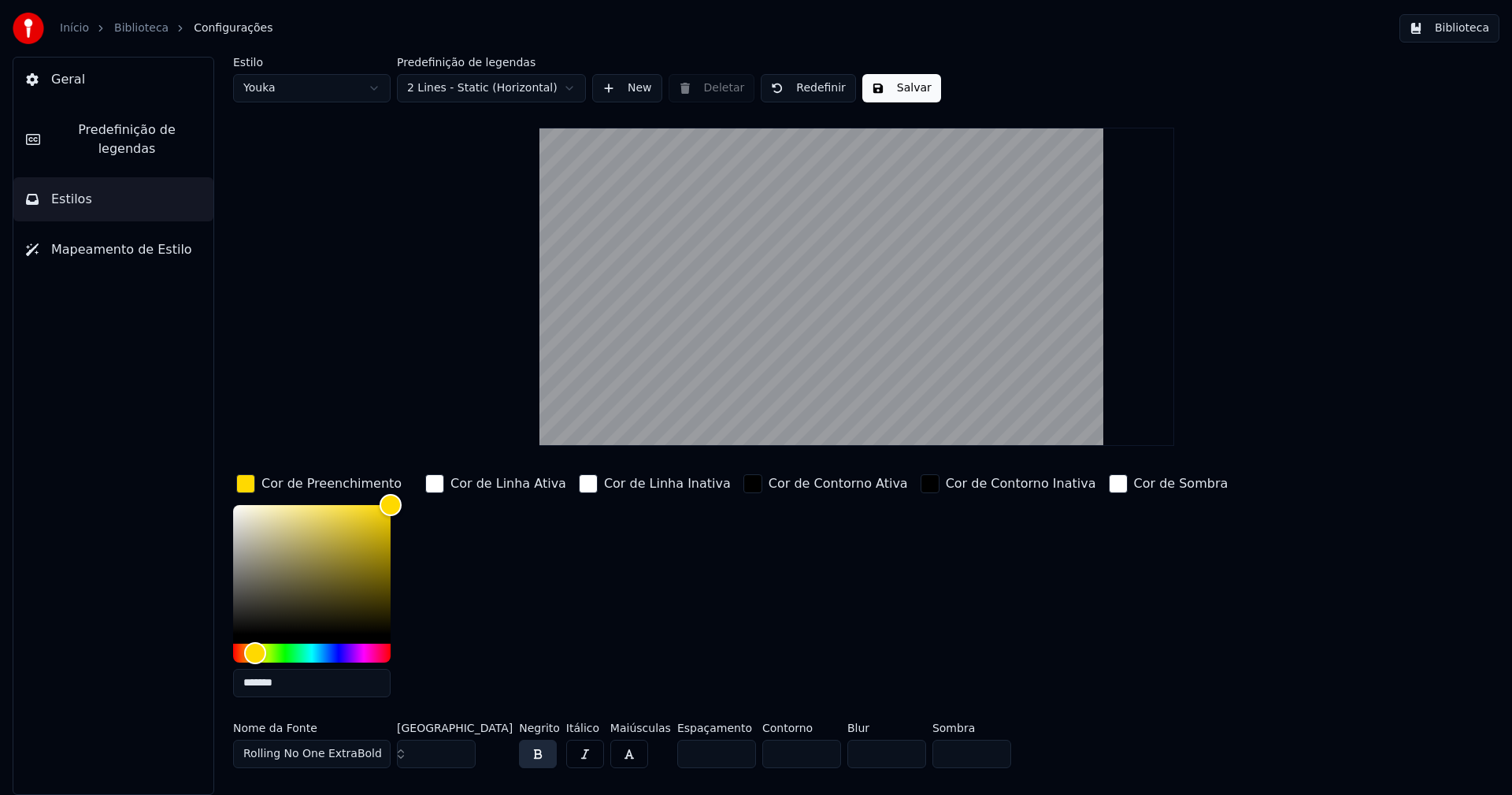
type input "*******"
click at [245, 485] on div "button" at bounding box center [246, 484] width 19 height 19
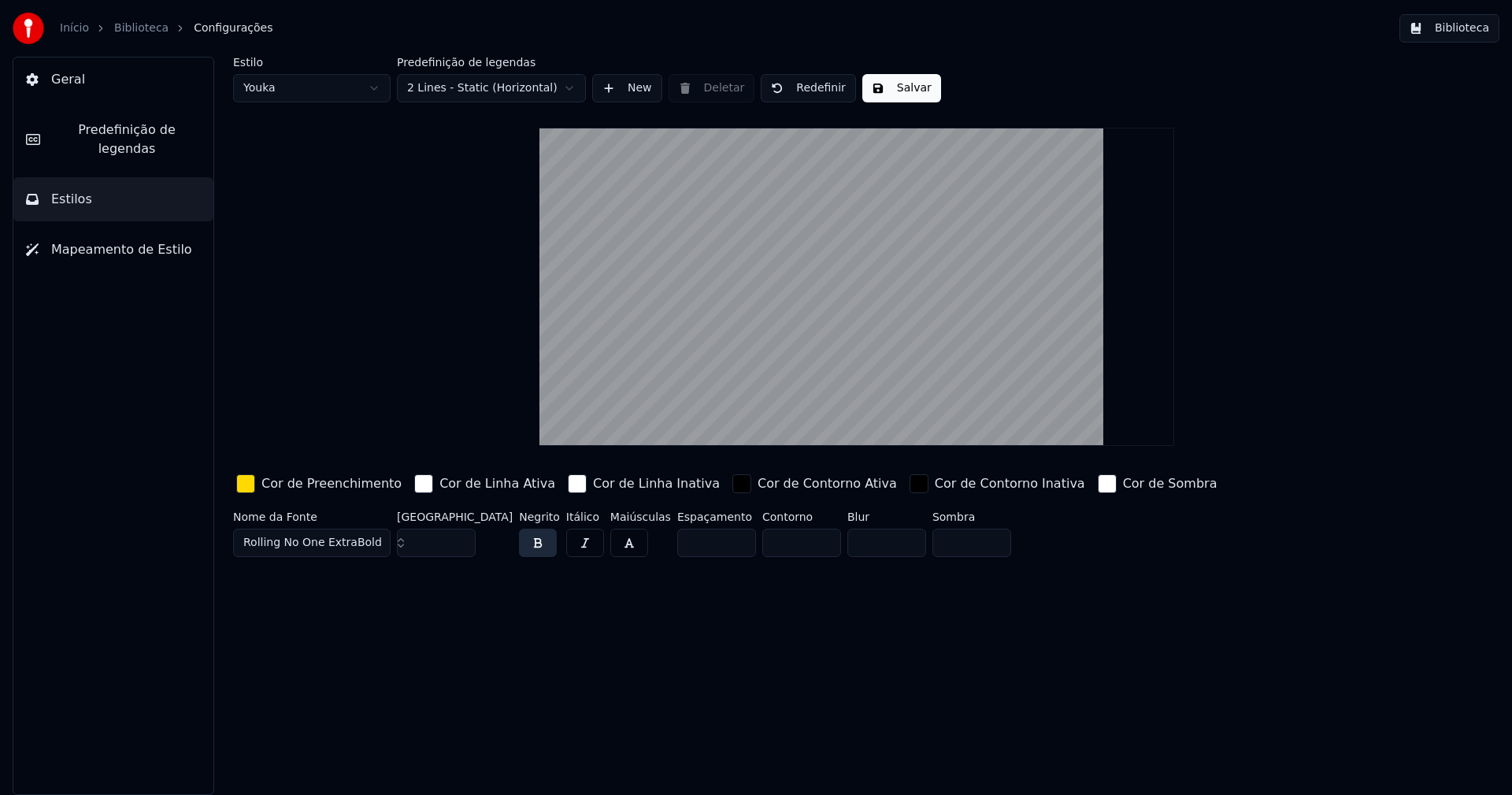
click at [898, 89] on button "Salvar" at bounding box center [902, 88] width 79 height 29
click at [323, 87] on html "Início Biblioteca Configurações Biblioteca Geral Predefinição de legendas Estil…" at bounding box center [756, 398] width 1512 height 795
click at [460, 543] on input "**" at bounding box center [437, 543] width 79 height 29
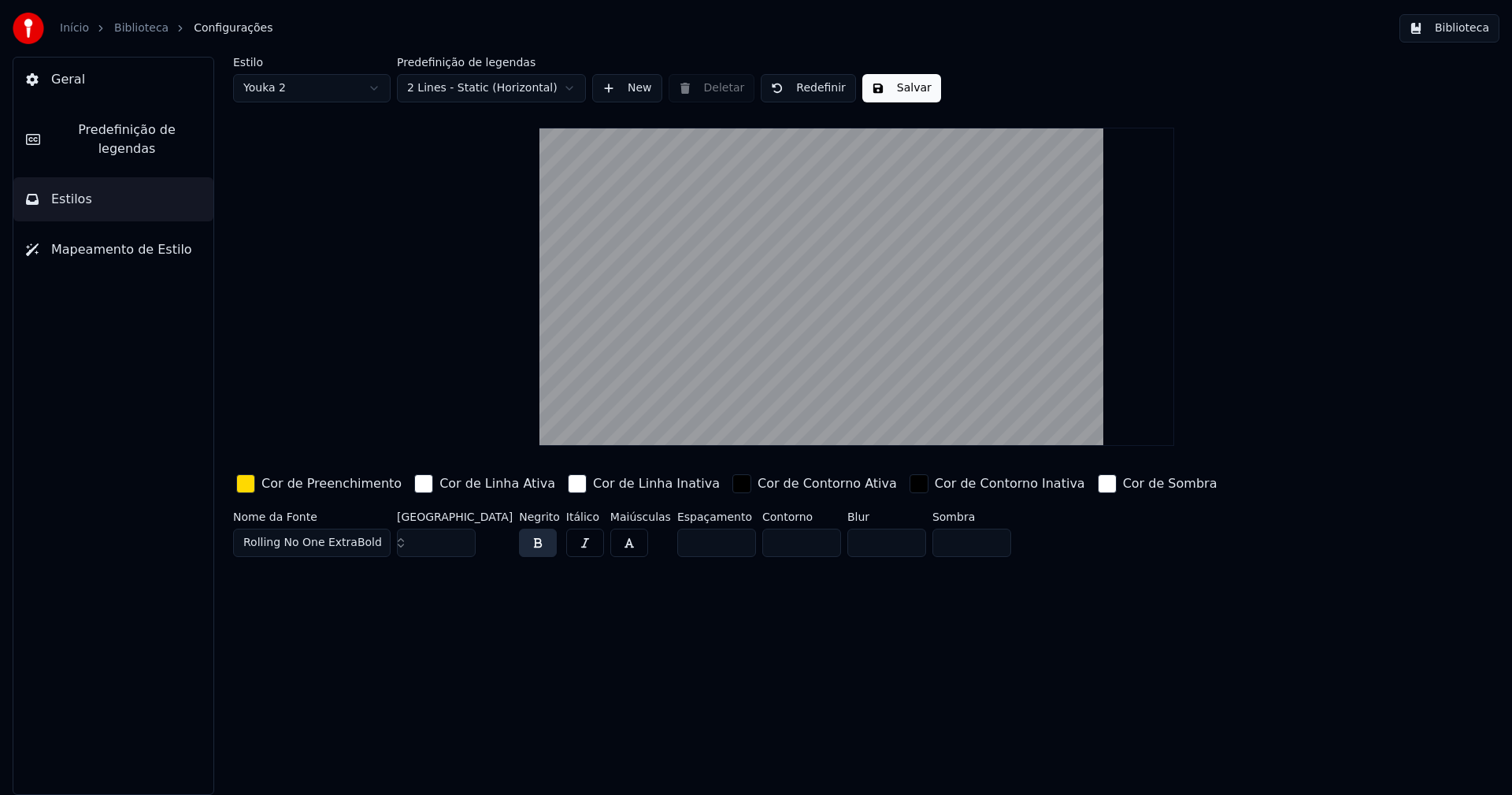
click at [460, 543] on input "**" at bounding box center [437, 543] width 79 height 29
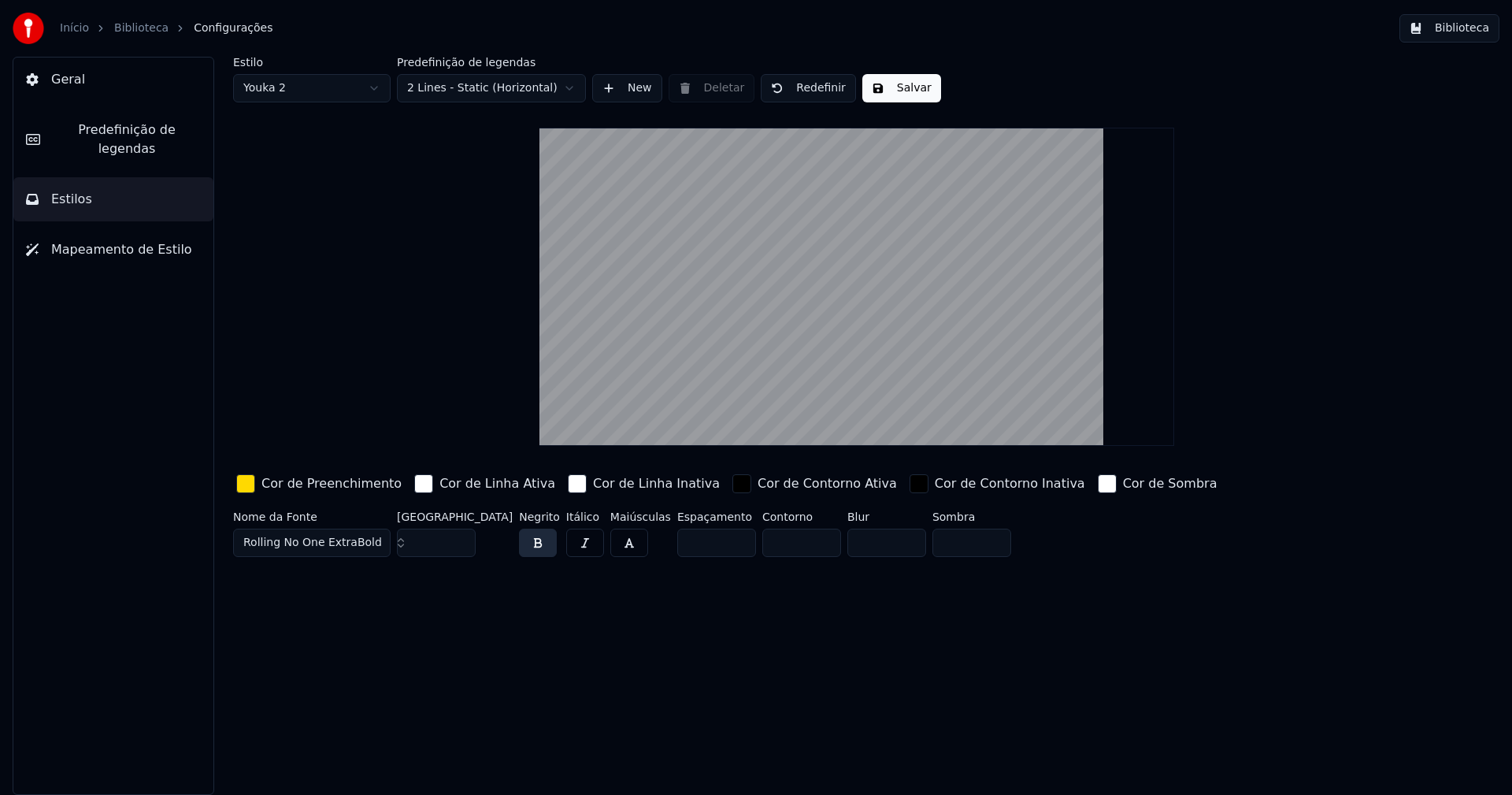
click at [460, 543] on input "**" at bounding box center [437, 543] width 79 height 29
click at [460, 543] on input "**" at bounding box center [437, 543] width 79 height 29
type input "**"
click at [460, 543] on input "**" at bounding box center [437, 543] width 79 height 29
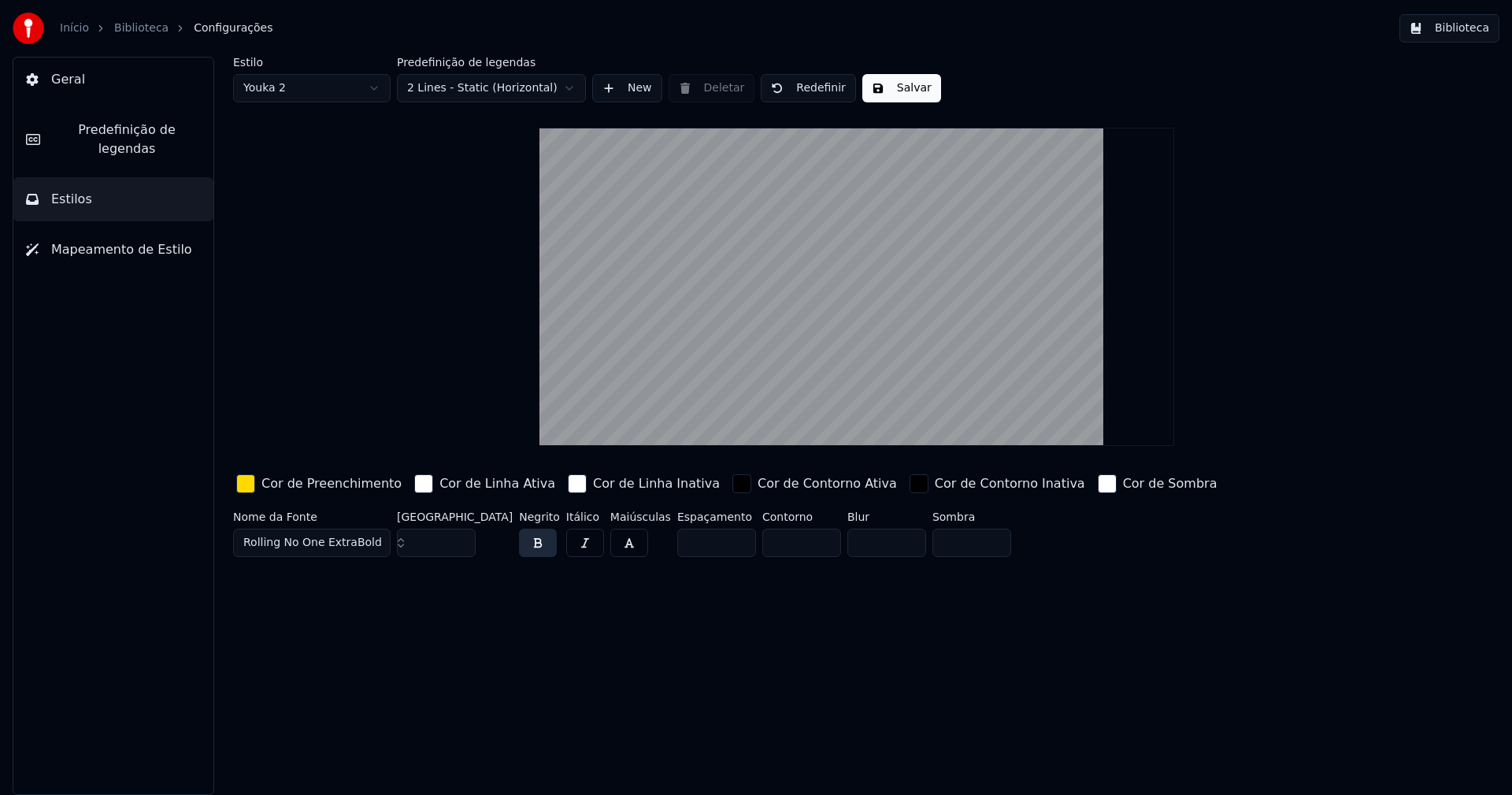
click at [248, 486] on div "button" at bounding box center [246, 484] width 19 height 19
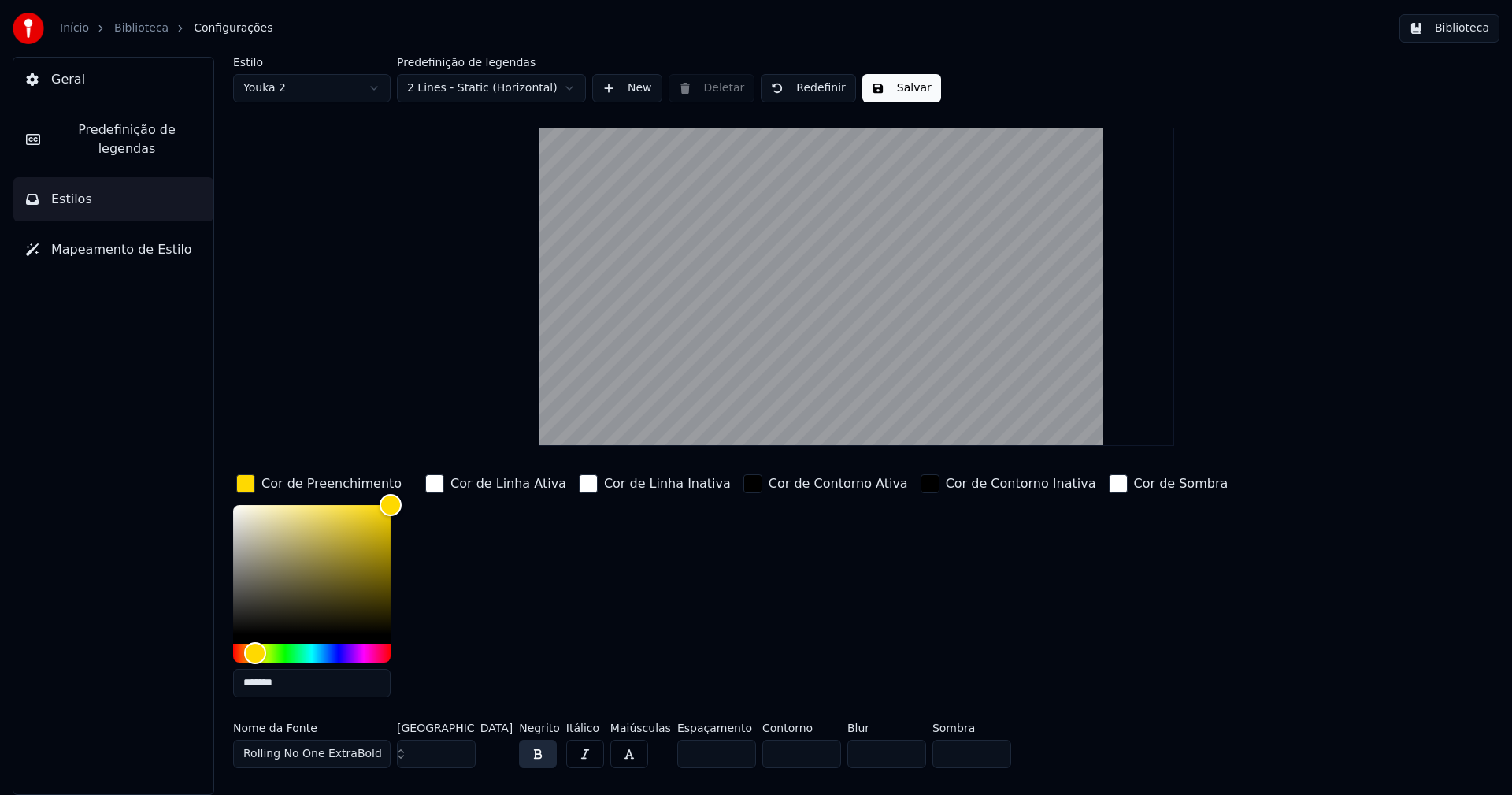
click at [301, 678] on input "*******" at bounding box center [312, 683] width 158 height 29
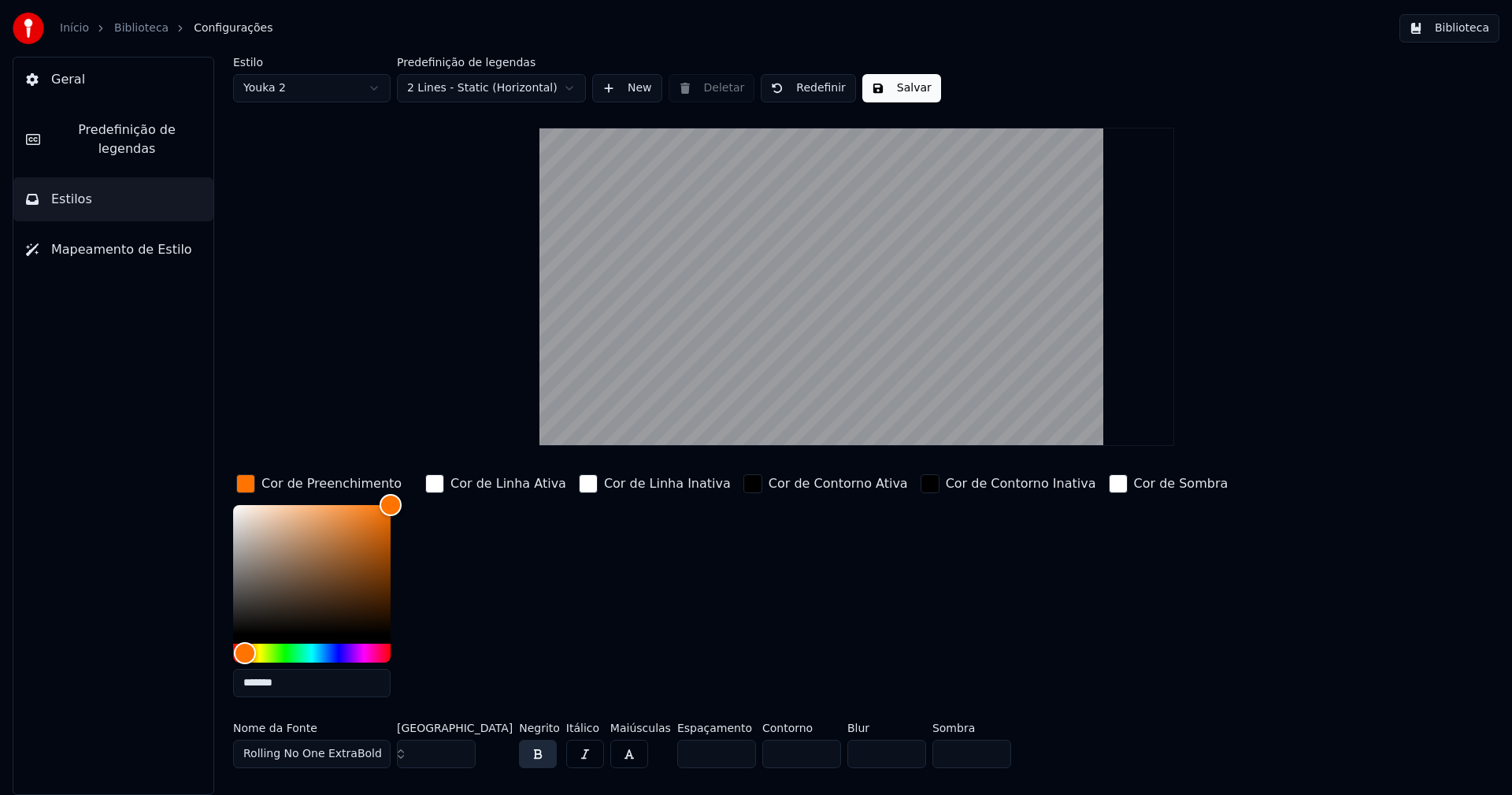
type input "*******"
click at [245, 482] on div "button" at bounding box center [246, 484] width 19 height 19
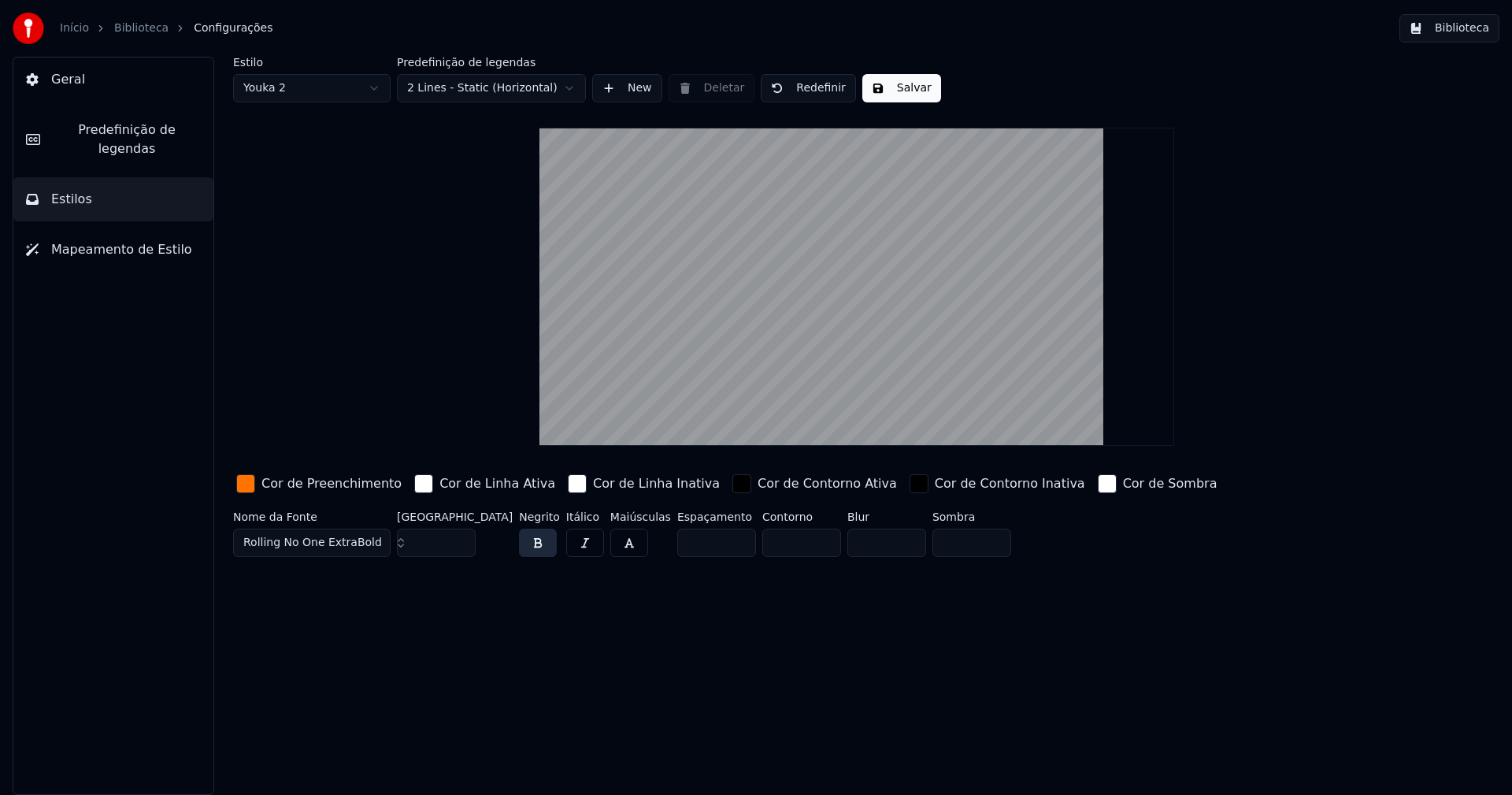
click at [890, 96] on button "Salvar" at bounding box center [902, 88] width 79 height 29
click at [1464, 34] on button "Biblioteca" at bounding box center [1449, 29] width 100 height 29
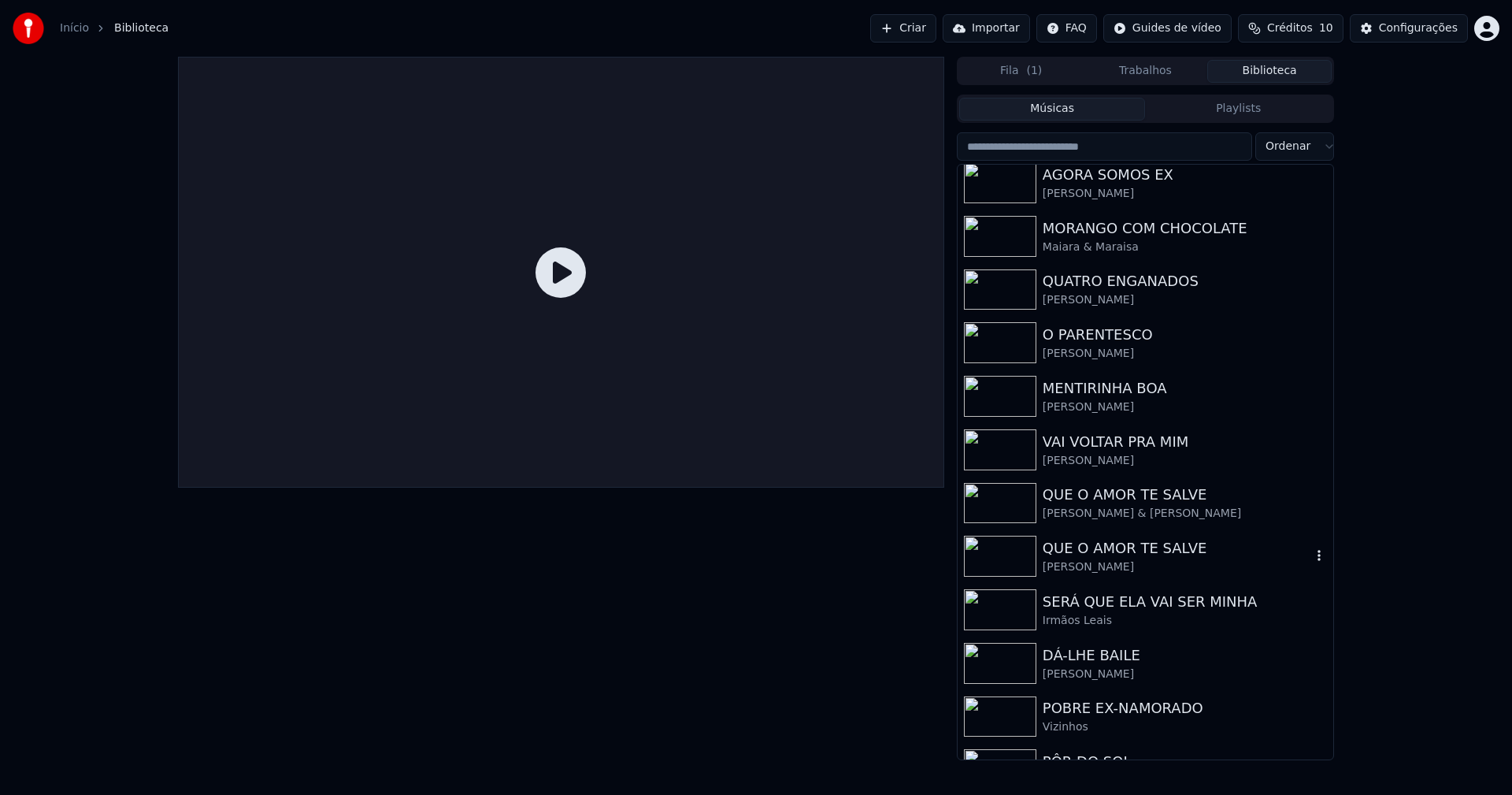
scroll to position [474, 0]
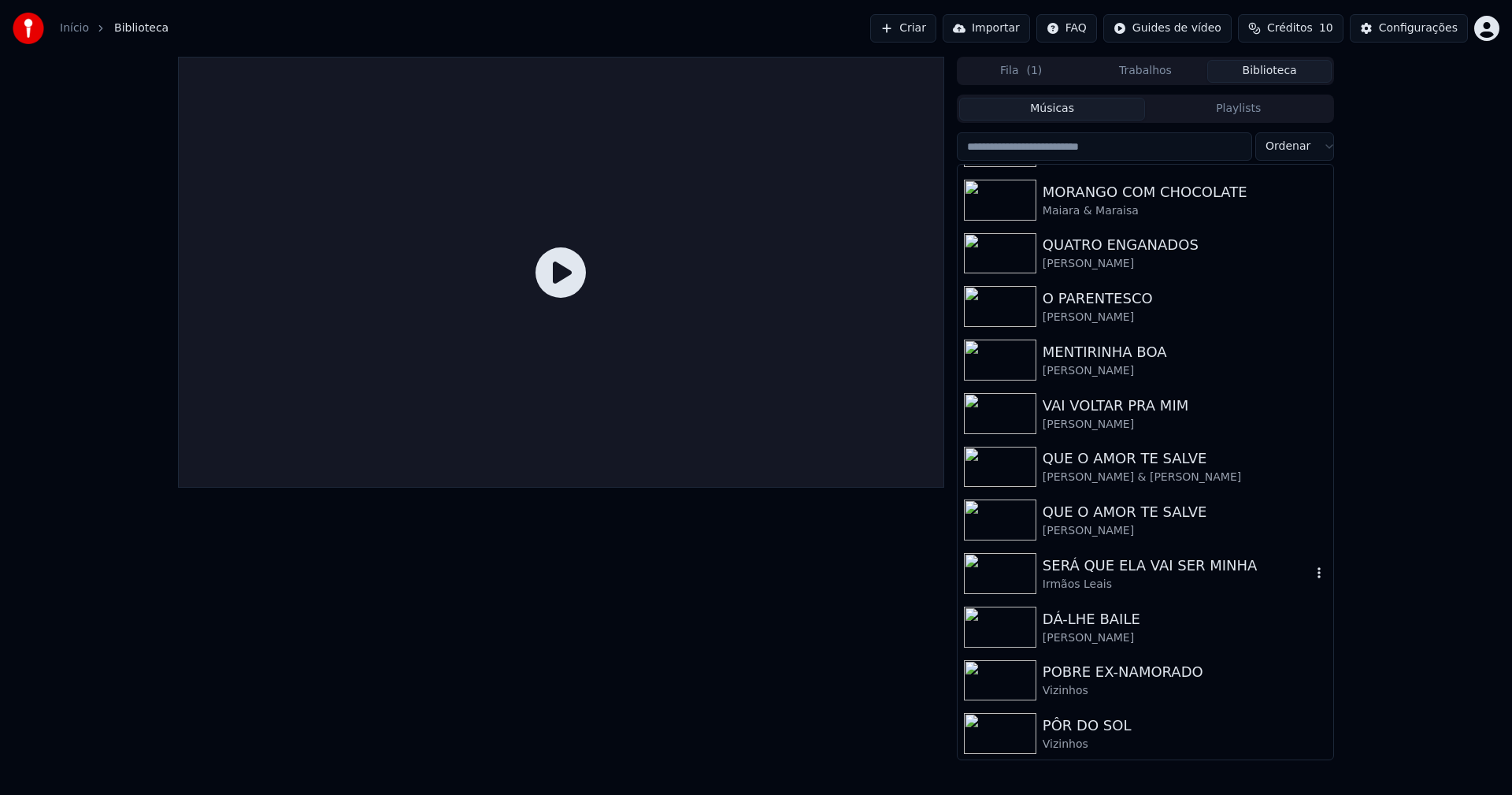
click at [1130, 577] on div "Irmãos Leais" at bounding box center [1177, 585] width 268 height 16
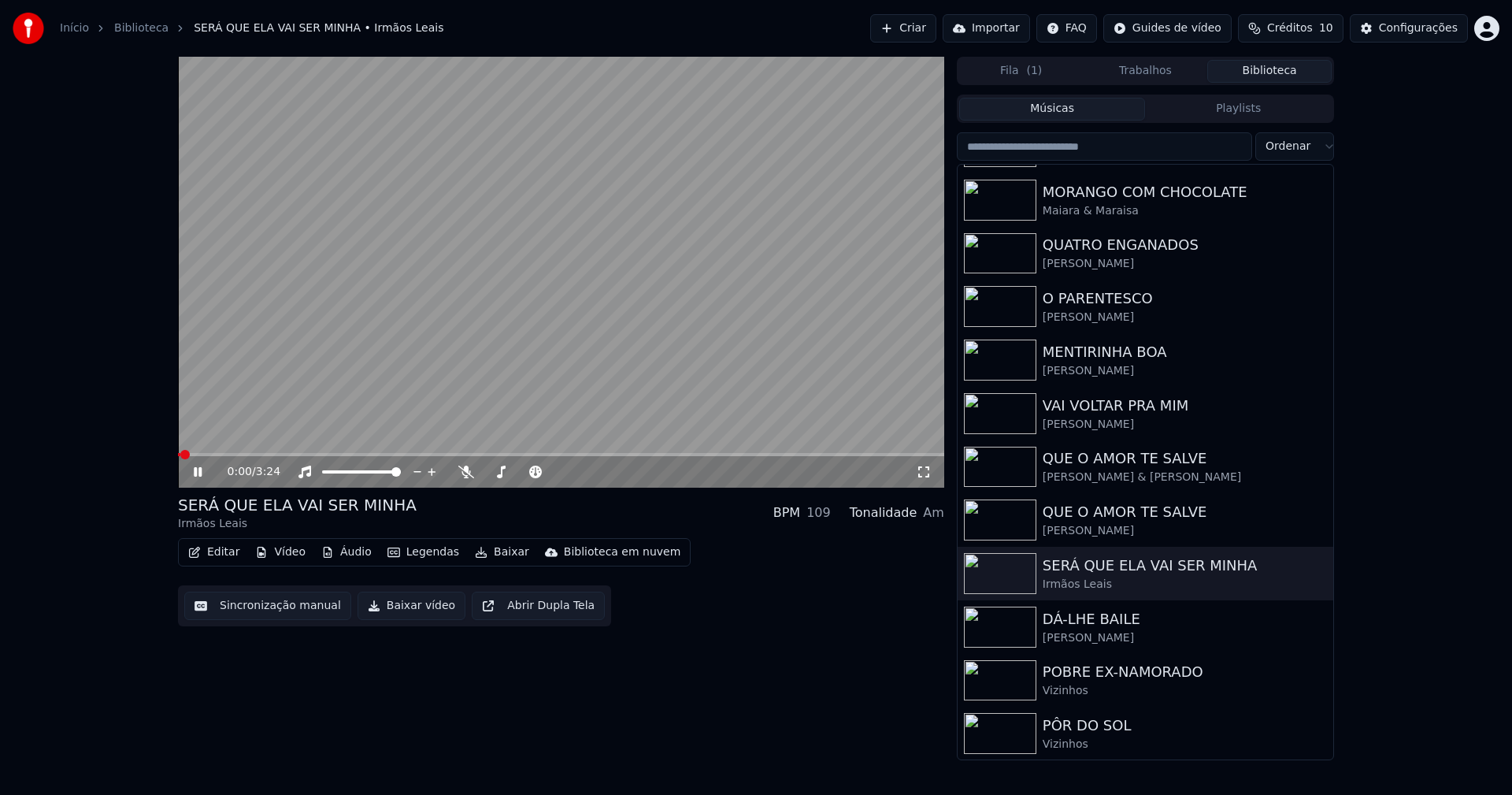
click at [196, 472] on icon at bounding box center [197, 471] width 8 height 9
click at [403, 610] on button "Baixar vídeo" at bounding box center [412, 606] width 108 height 29
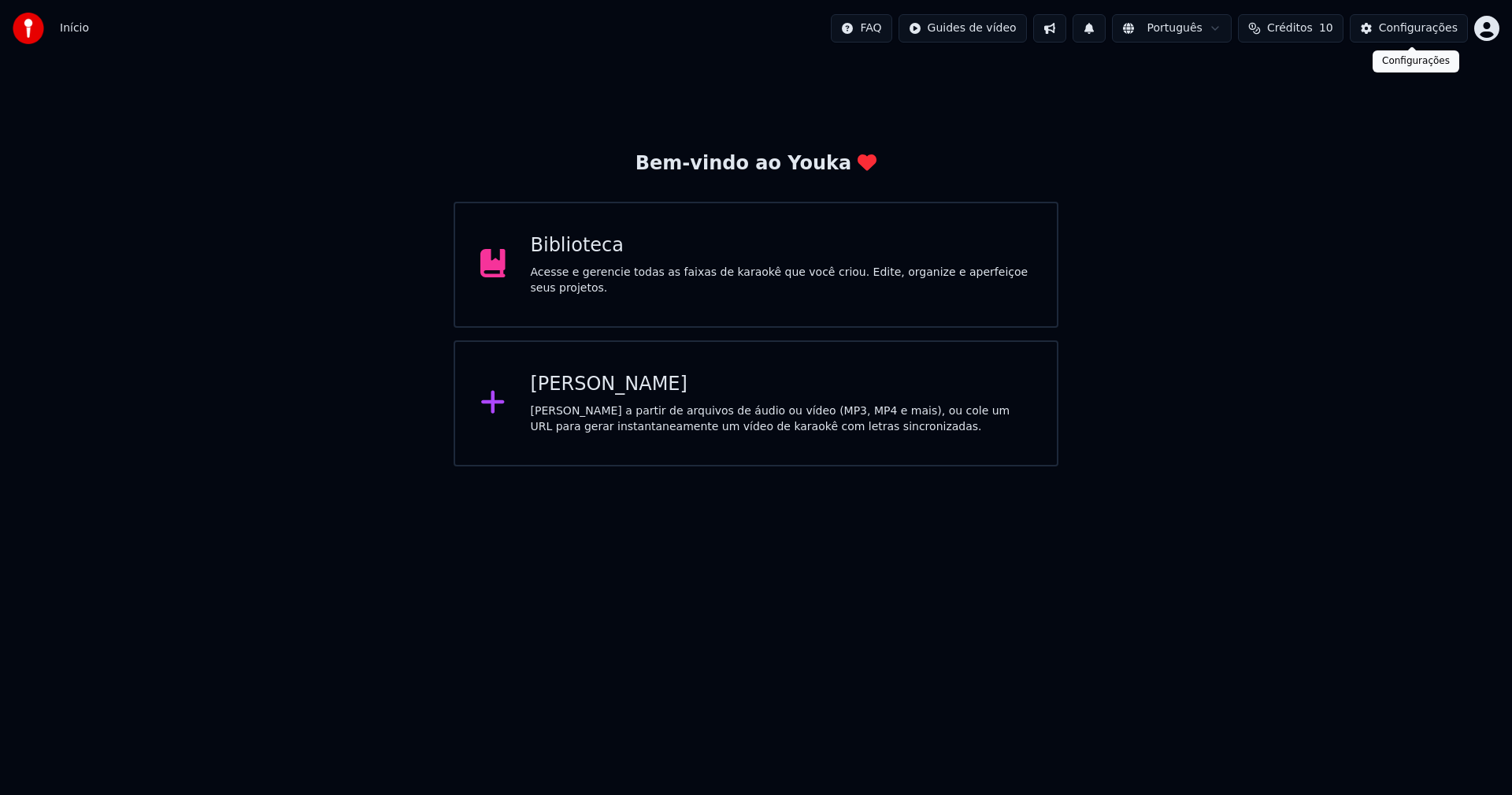
click at [1407, 33] on div "Configurações" at bounding box center [1418, 28] width 79 height 16
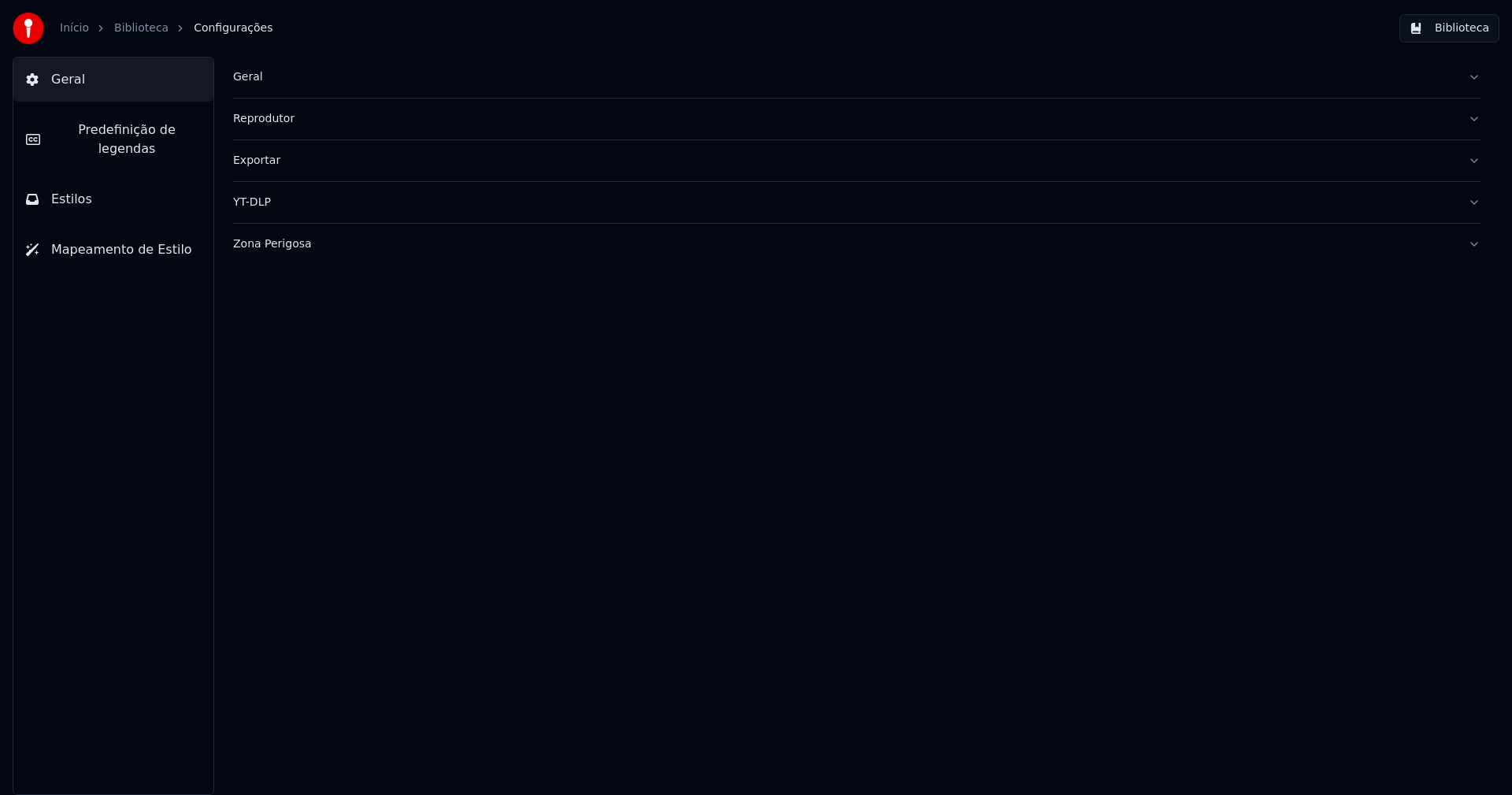
click at [247, 77] on div "Geral" at bounding box center [844, 77] width 1222 height 16
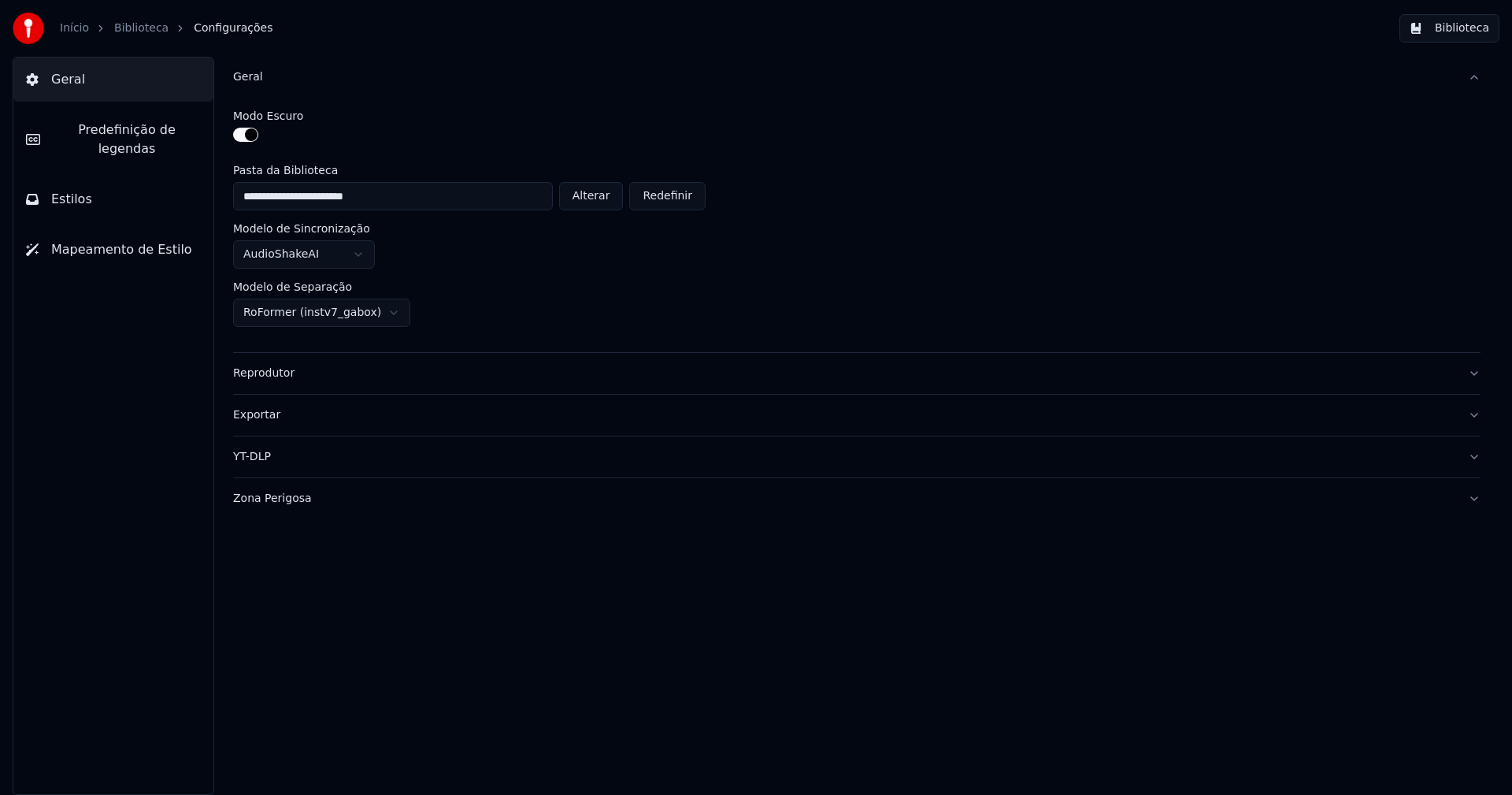
click at [593, 194] on button "Alterar" at bounding box center [591, 196] width 65 height 29
type input "**********"
click at [1463, 27] on button "Biblioteca" at bounding box center [1449, 29] width 100 height 29
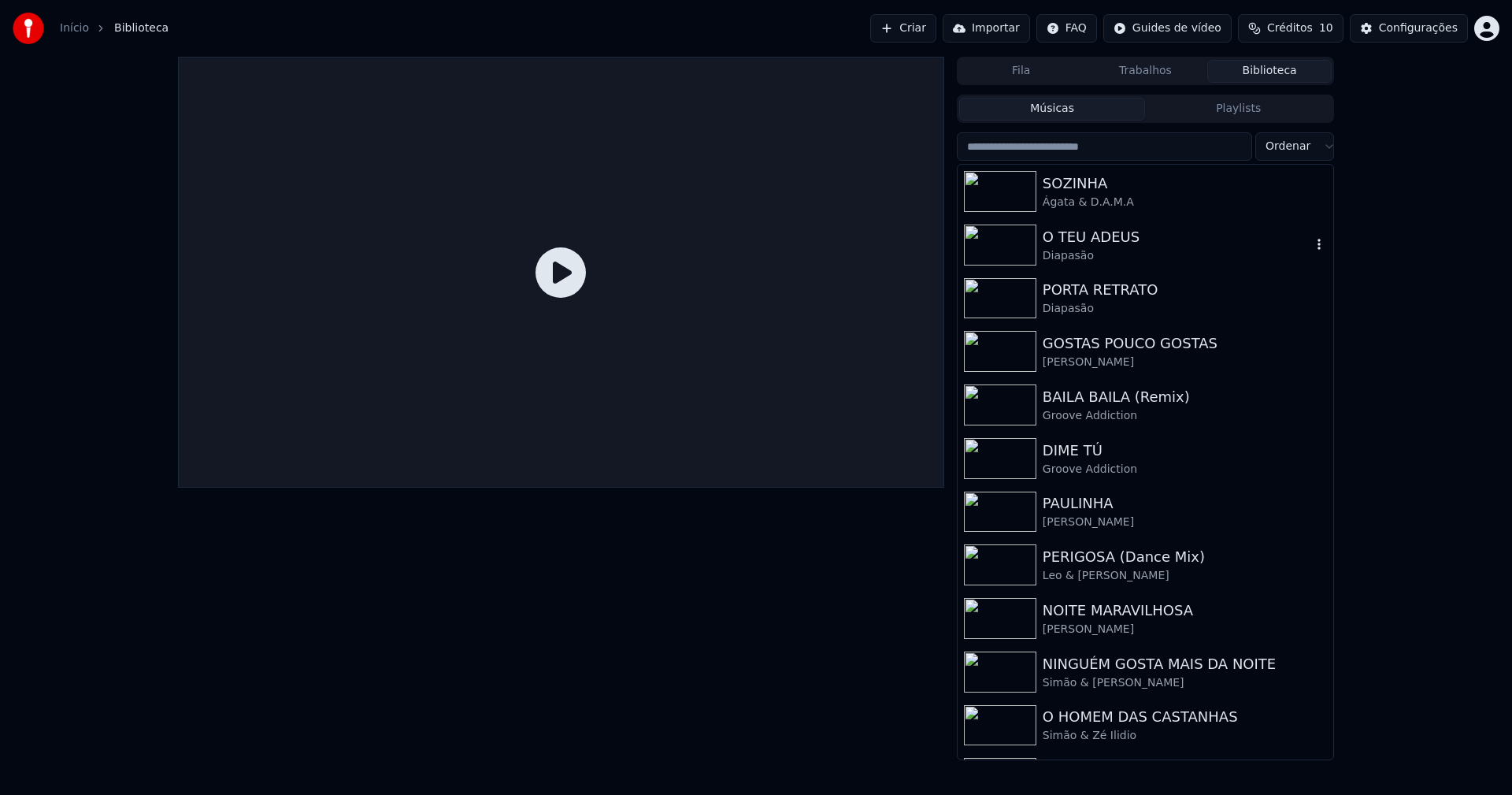
click at [1074, 252] on div "Diapasão" at bounding box center [1177, 256] width 268 height 16
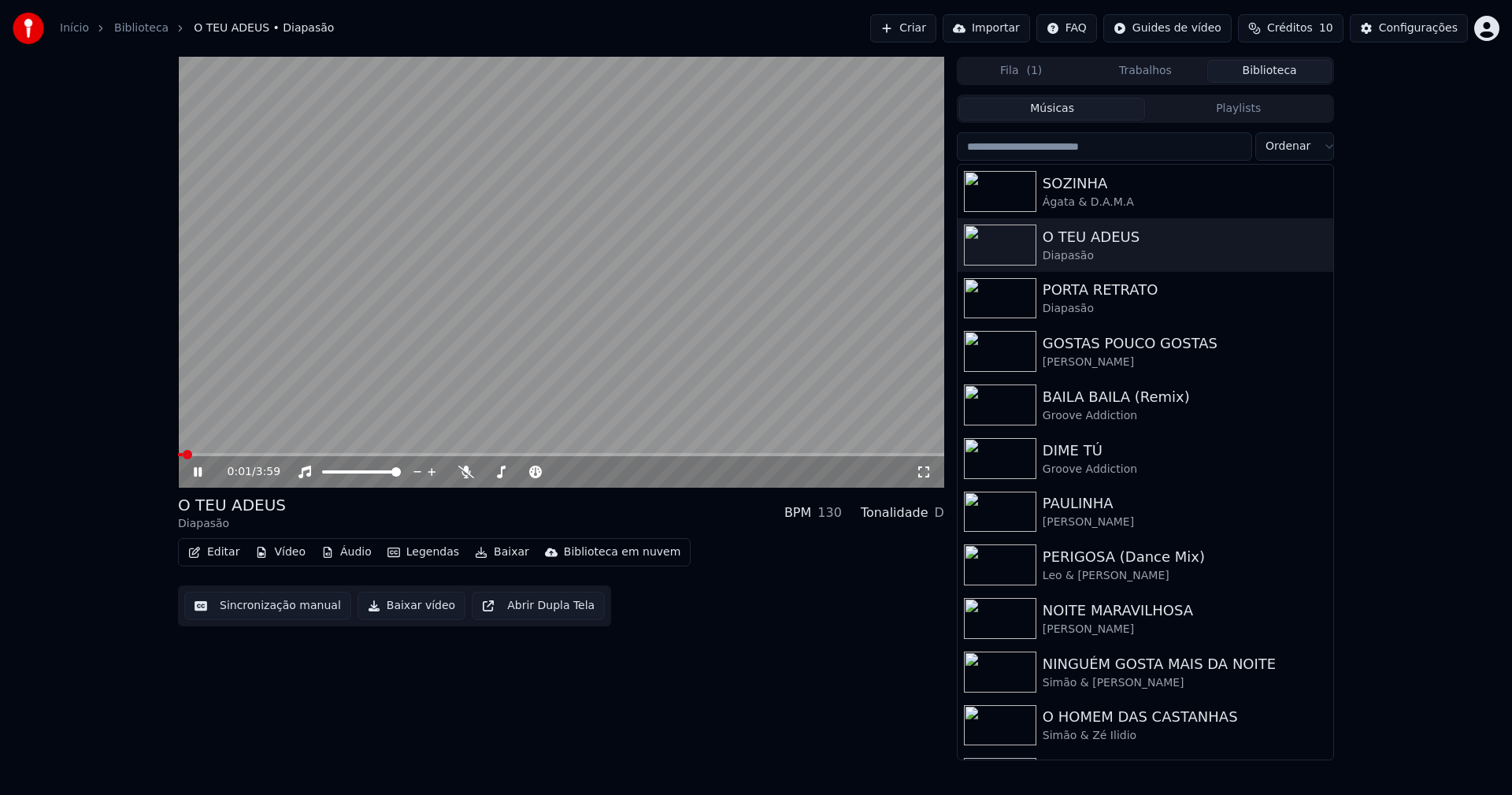
click at [202, 472] on icon at bounding box center [197, 471] width 8 height 9
click at [286, 455] on span at bounding box center [561, 455] width 766 height 3
click at [386, 455] on span at bounding box center [561, 455] width 766 height 3
click at [398, 612] on button "Baixar vídeo" at bounding box center [412, 606] width 108 height 29
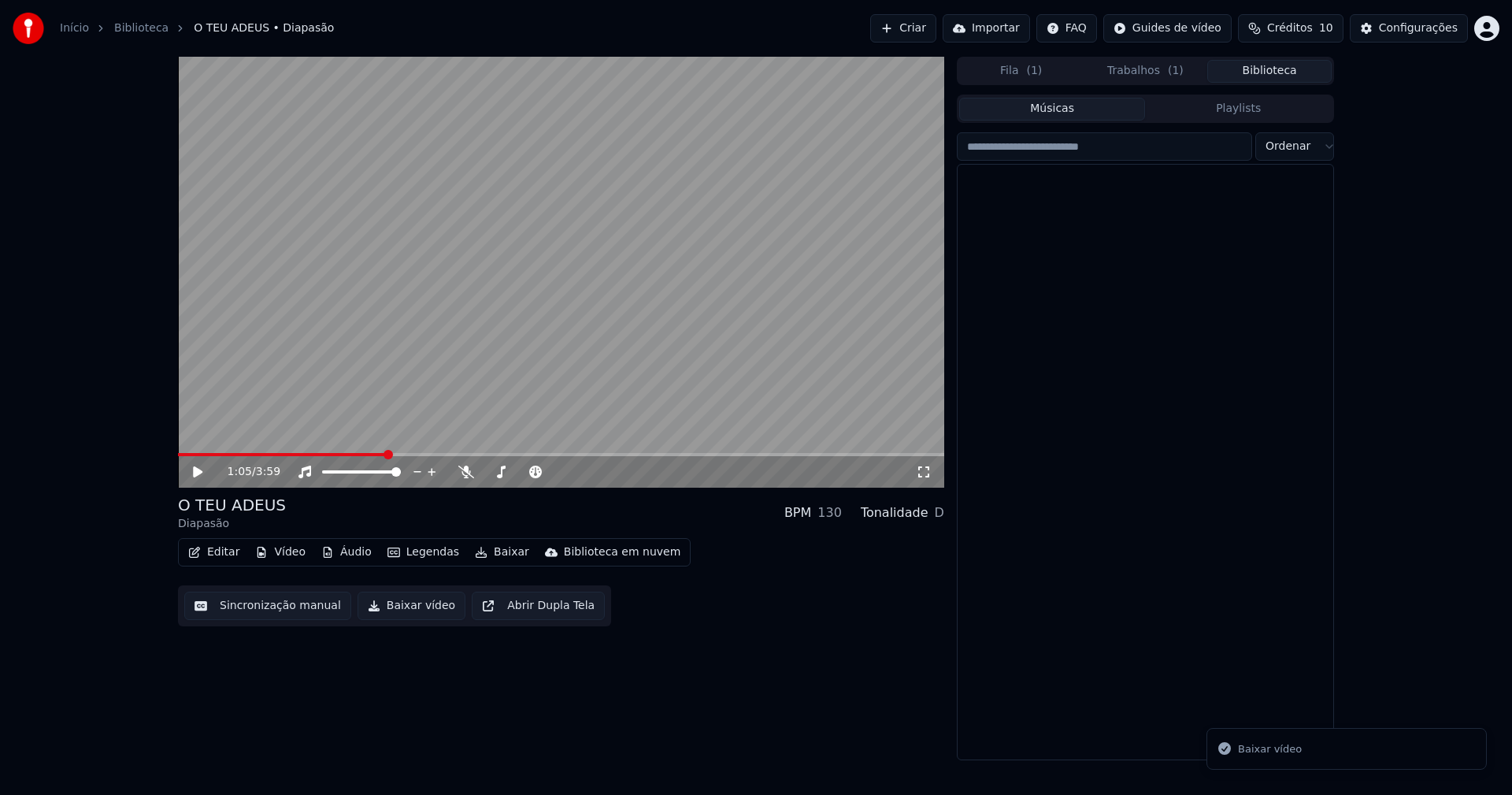
click at [1281, 65] on button "Biblioteca" at bounding box center [1269, 70] width 124 height 23
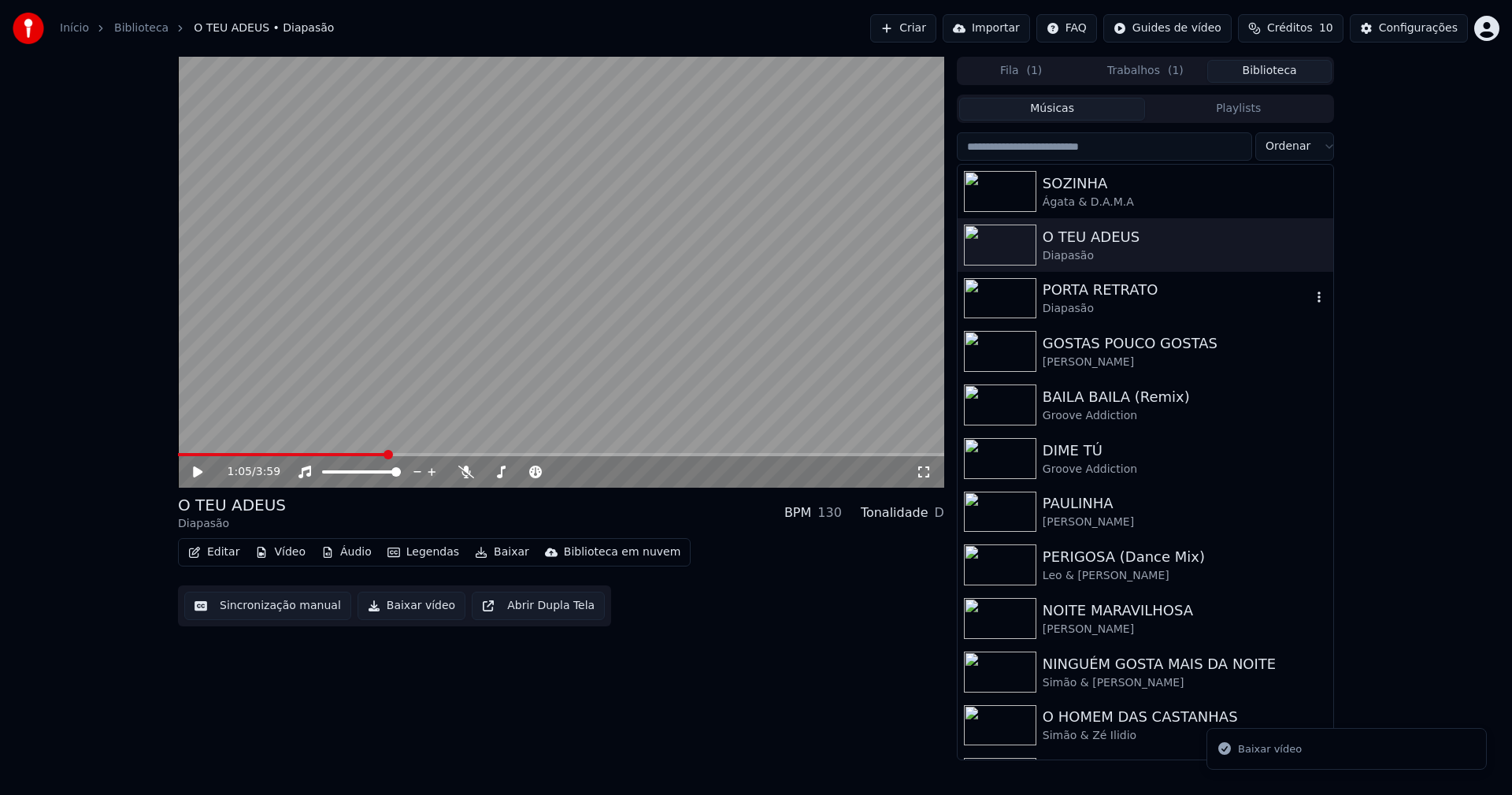
click at [1113, 305] on div "Diapasão" at bounding box center [1177, 309] width 268 height 16
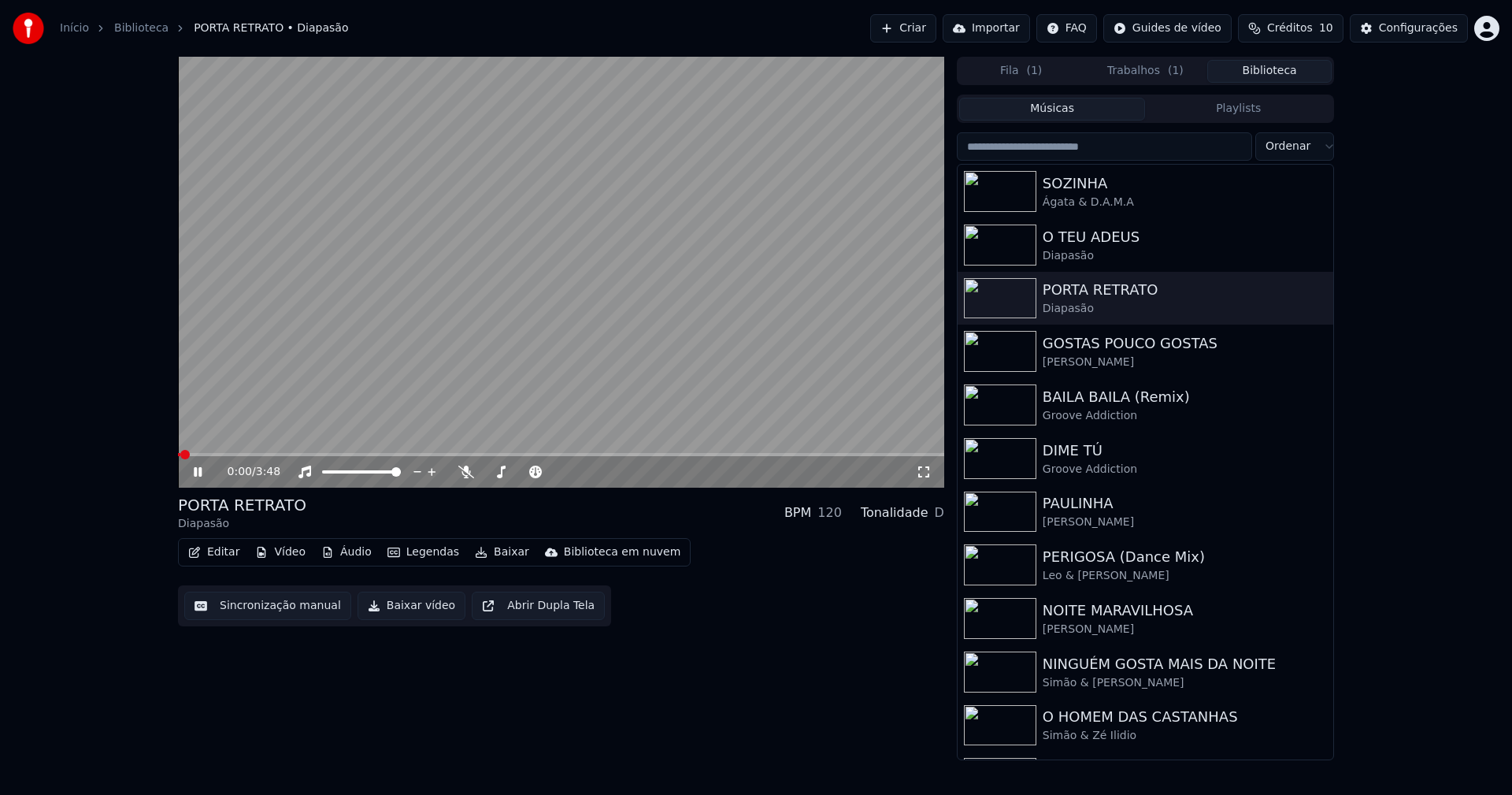
drag, startPoint x: 199, startPoint y: 475, endPoint x: 228, endPoint y: 481, distance: 29.6
click at [199, 475] on icon at bounding box center [209, 471] width 37 height 13
click at [397, 606] on button "Baixar vídeo" at bounding box center [412, 606] width 108 height 29
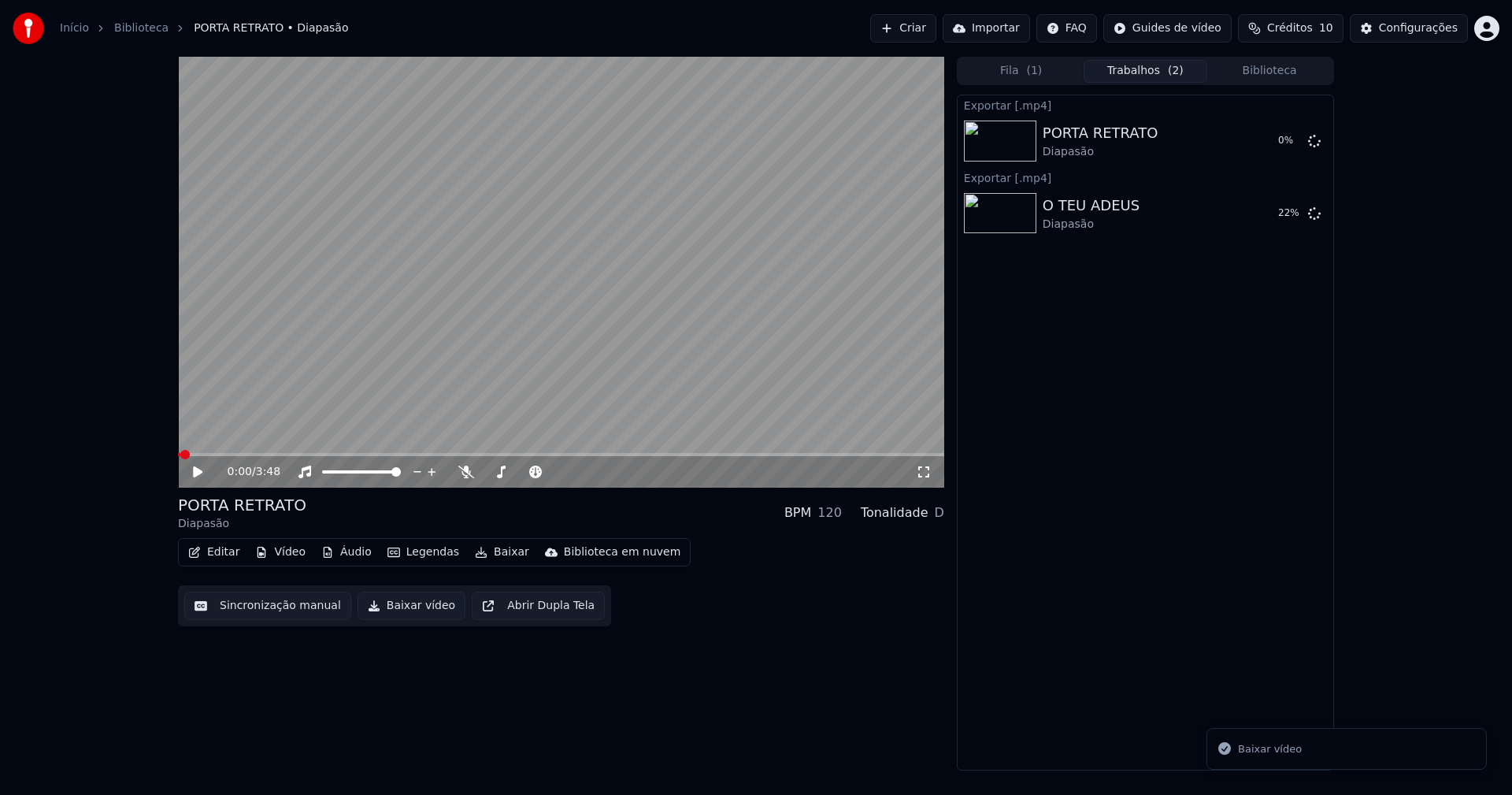
click at [1302, 75] on button "Biblioteca" at bounding box center [1269, 70] width 124 height 23
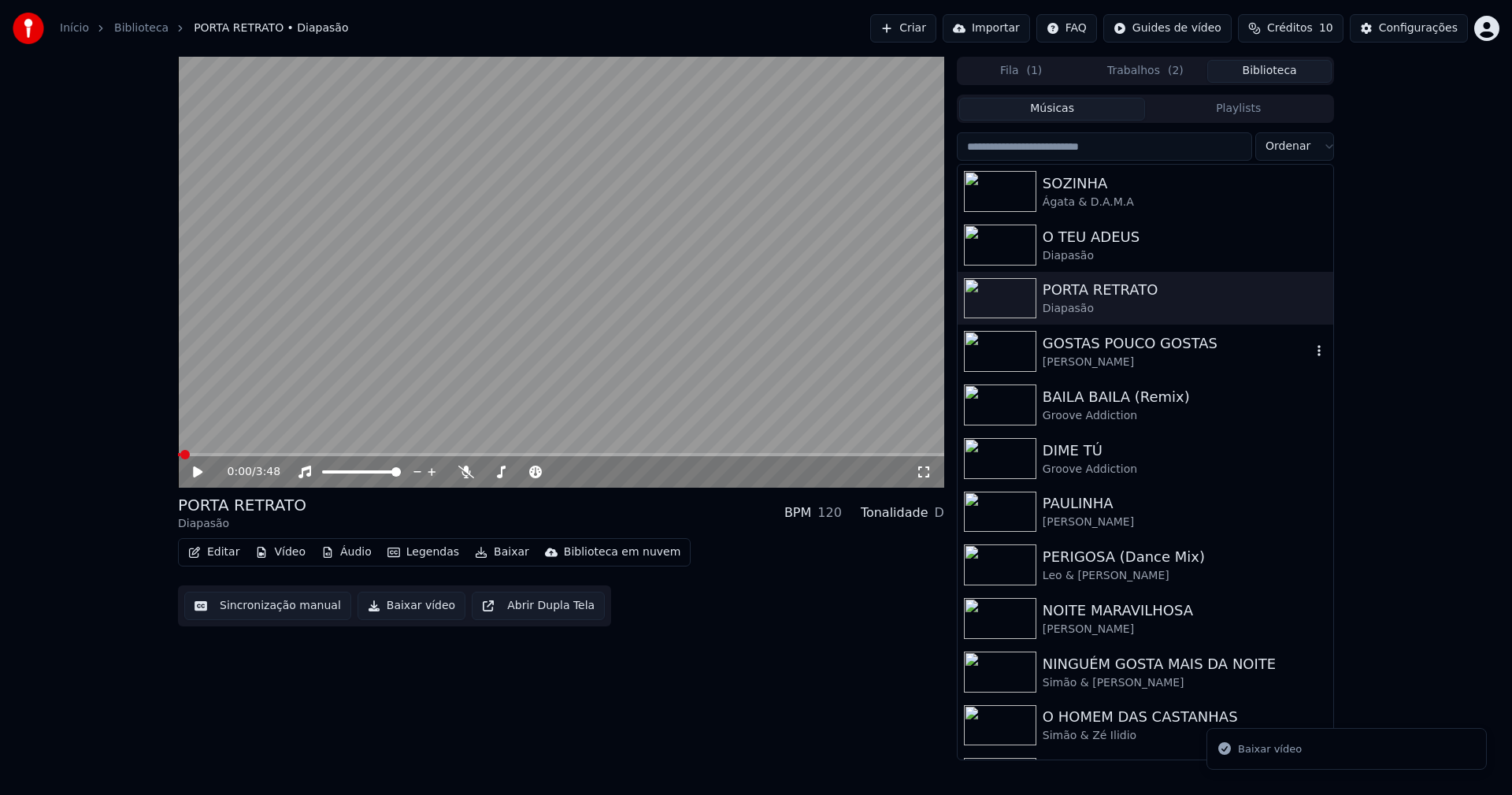
drag, startPoint x: 1131, startPoint y: 361, endPoint x: 1219, endPoint y: 314, distance: 99.8
click at [1132, 361] on div "Maria Leal" at bounding box center [1177, 362] width 268 height 16
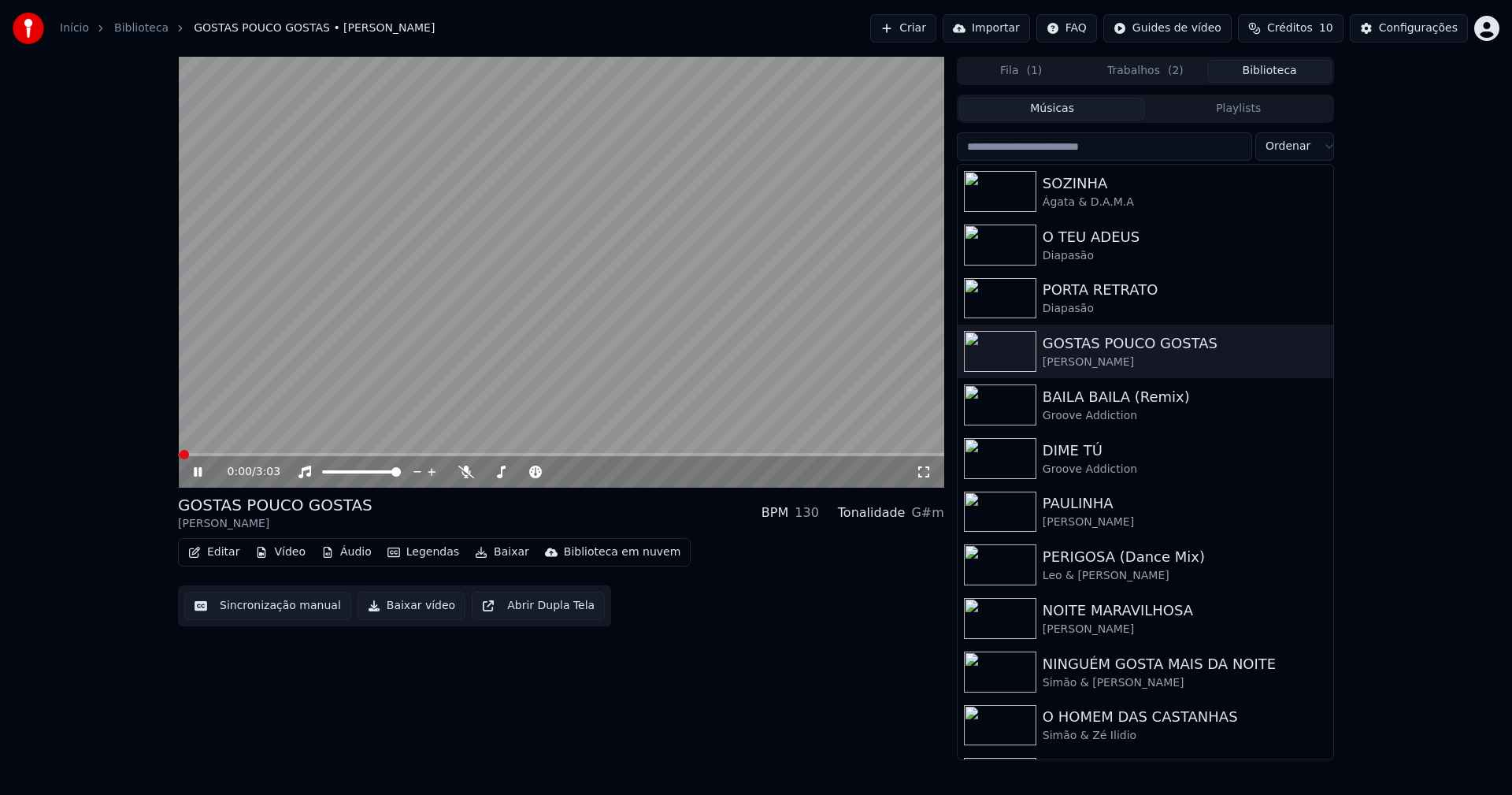
click at [198, 472] on icon at bounding box center [209, 471] width 37 height 13
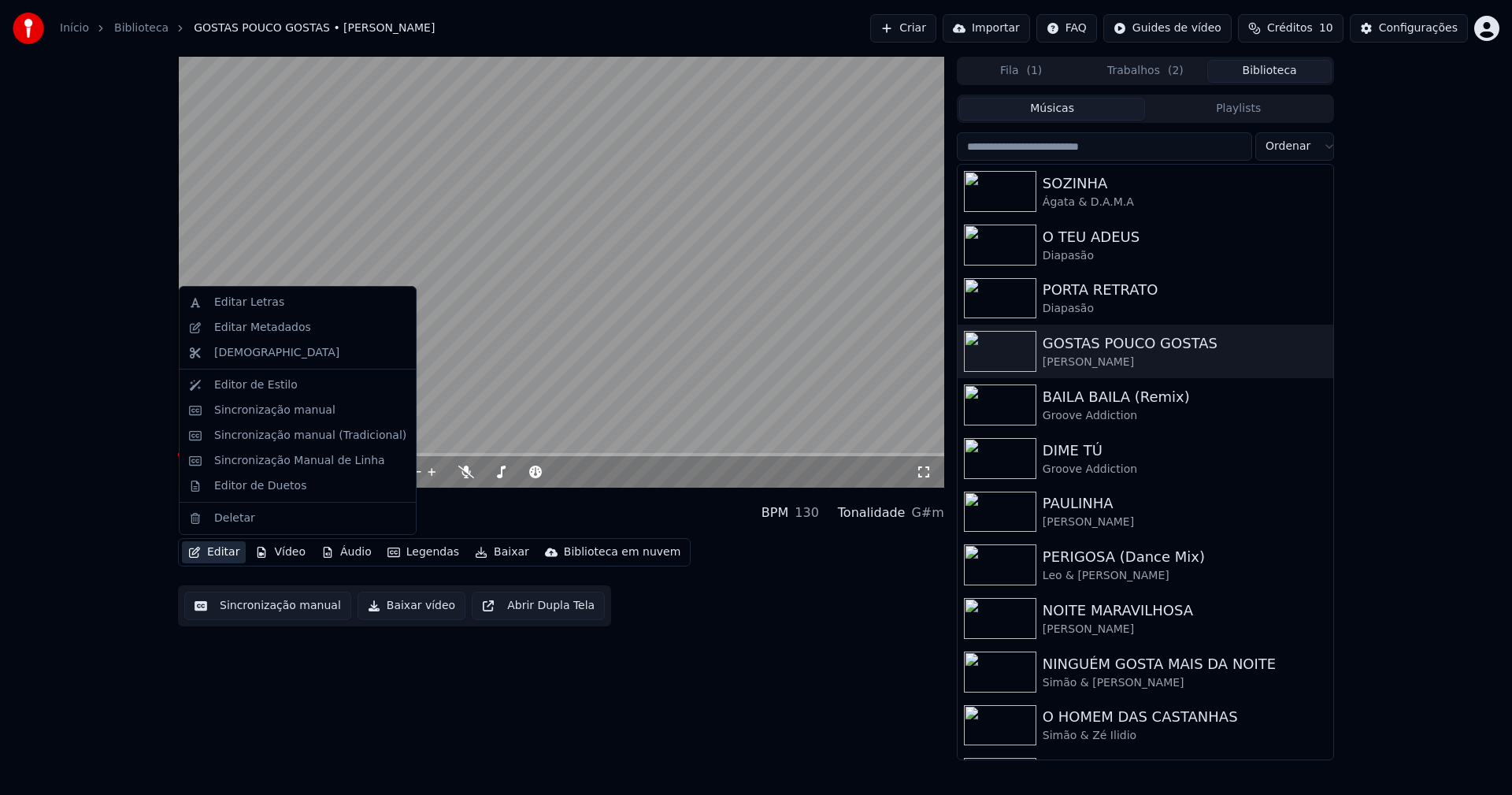
click at [225, 557] on button "Editar" at bounding box center [214, 553] width 64 height 22
click at [246, 496] on div "Editor de Duetos" at bounding box center [298, 486] width 230 height 25
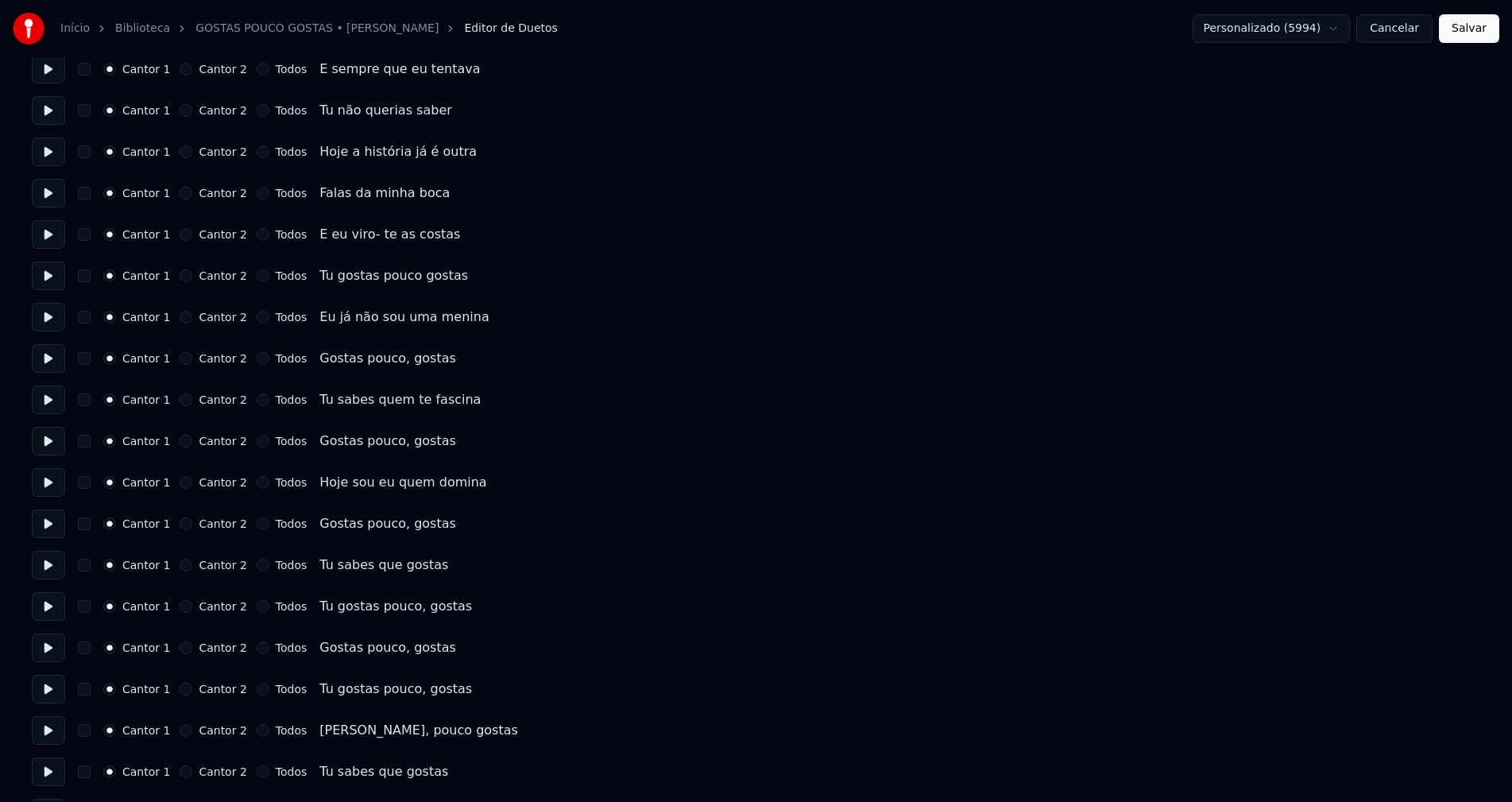
scroll to position [795, 0]
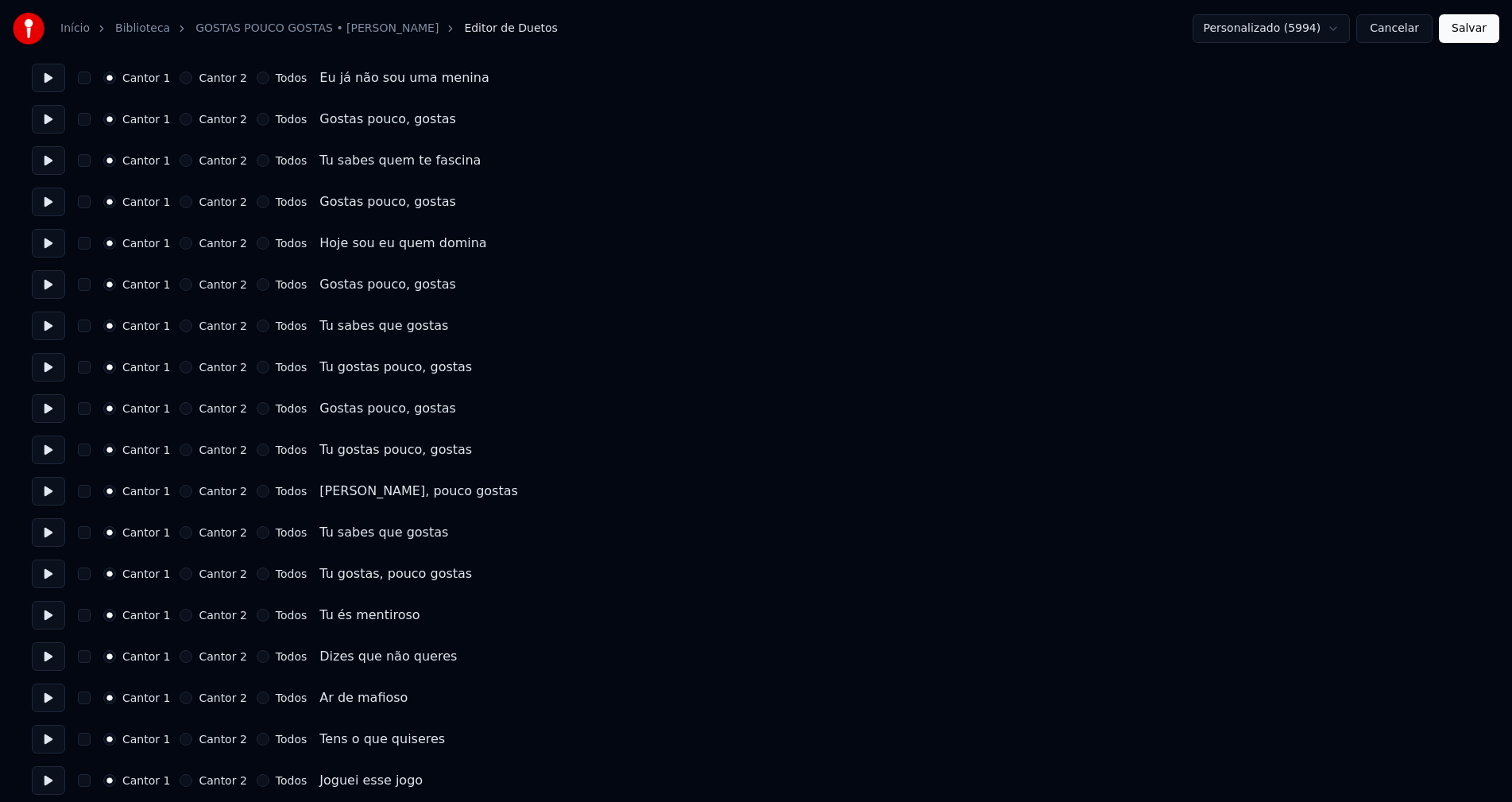
click at [1405, 30] on button "Cancelar" at bounding box center [1394, 29] width 76 height 29
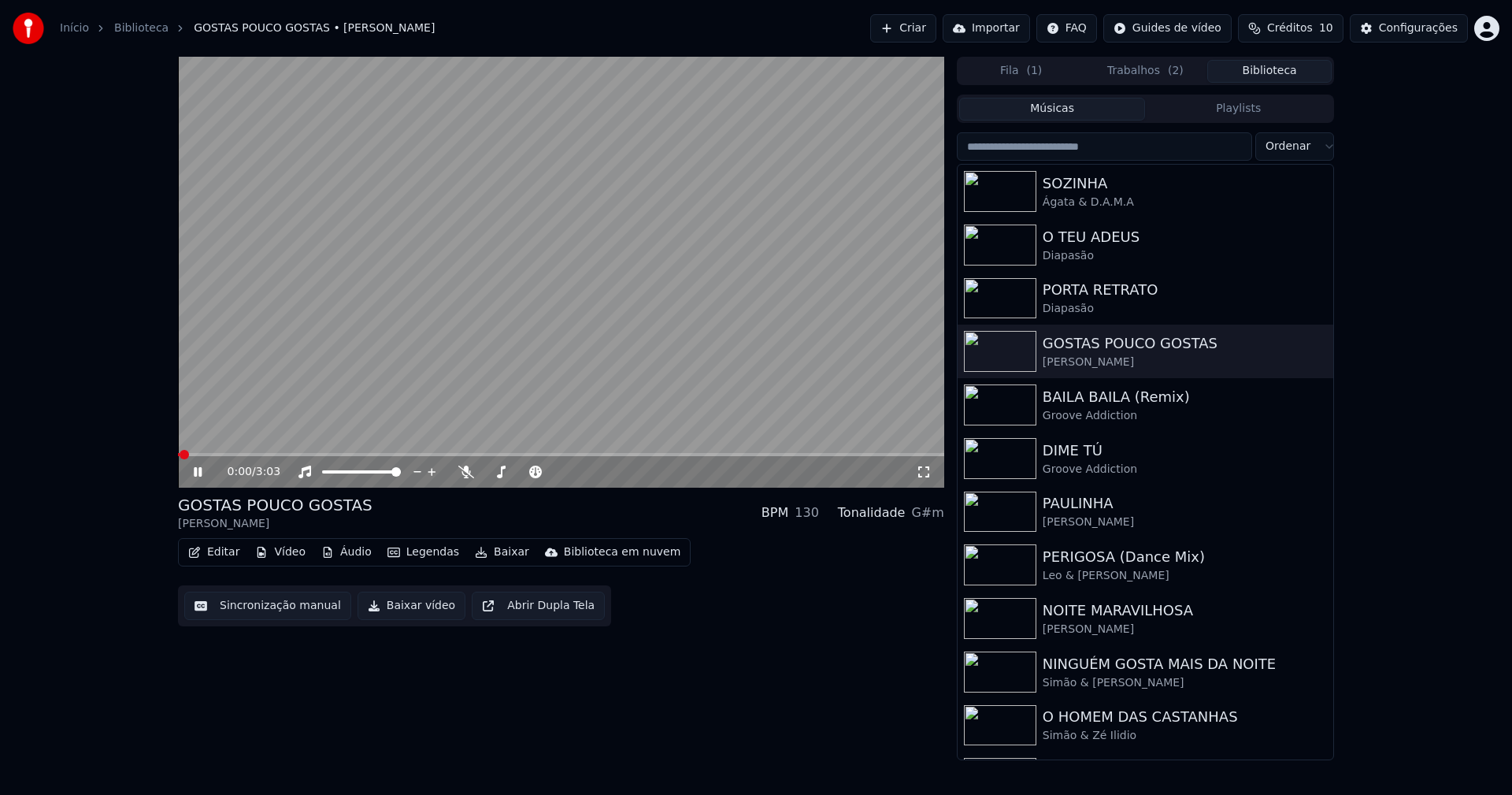
click at [198, 474] on icon at bounding box center [209, 471] width 37 height 13
click at [1091, 414] on div "Groove Addiction" at bounding box center [1177, 416] width 268 height 16
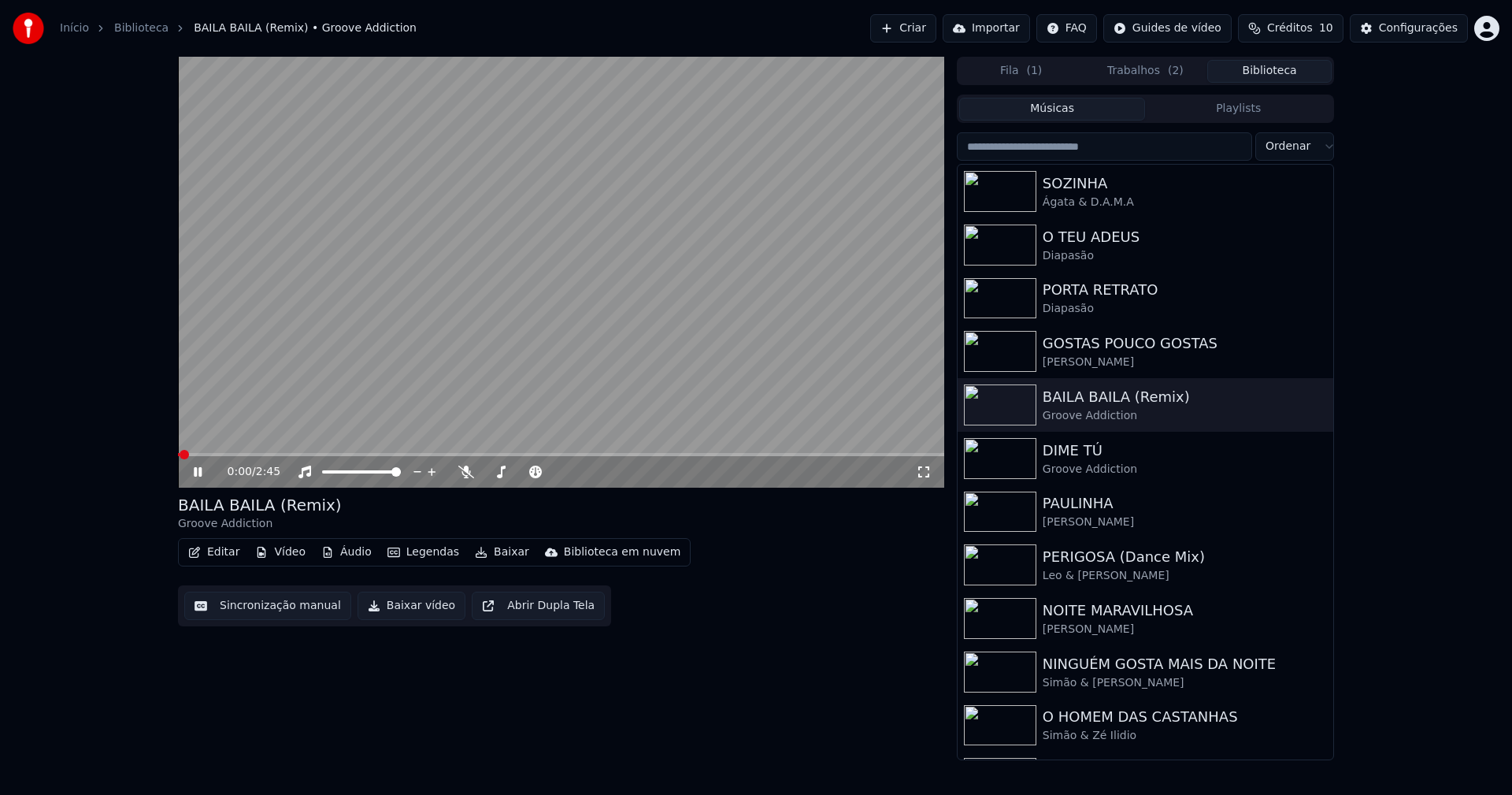
click at [200, 473] on icon at bounding box center [197, 471] width 8 height 9
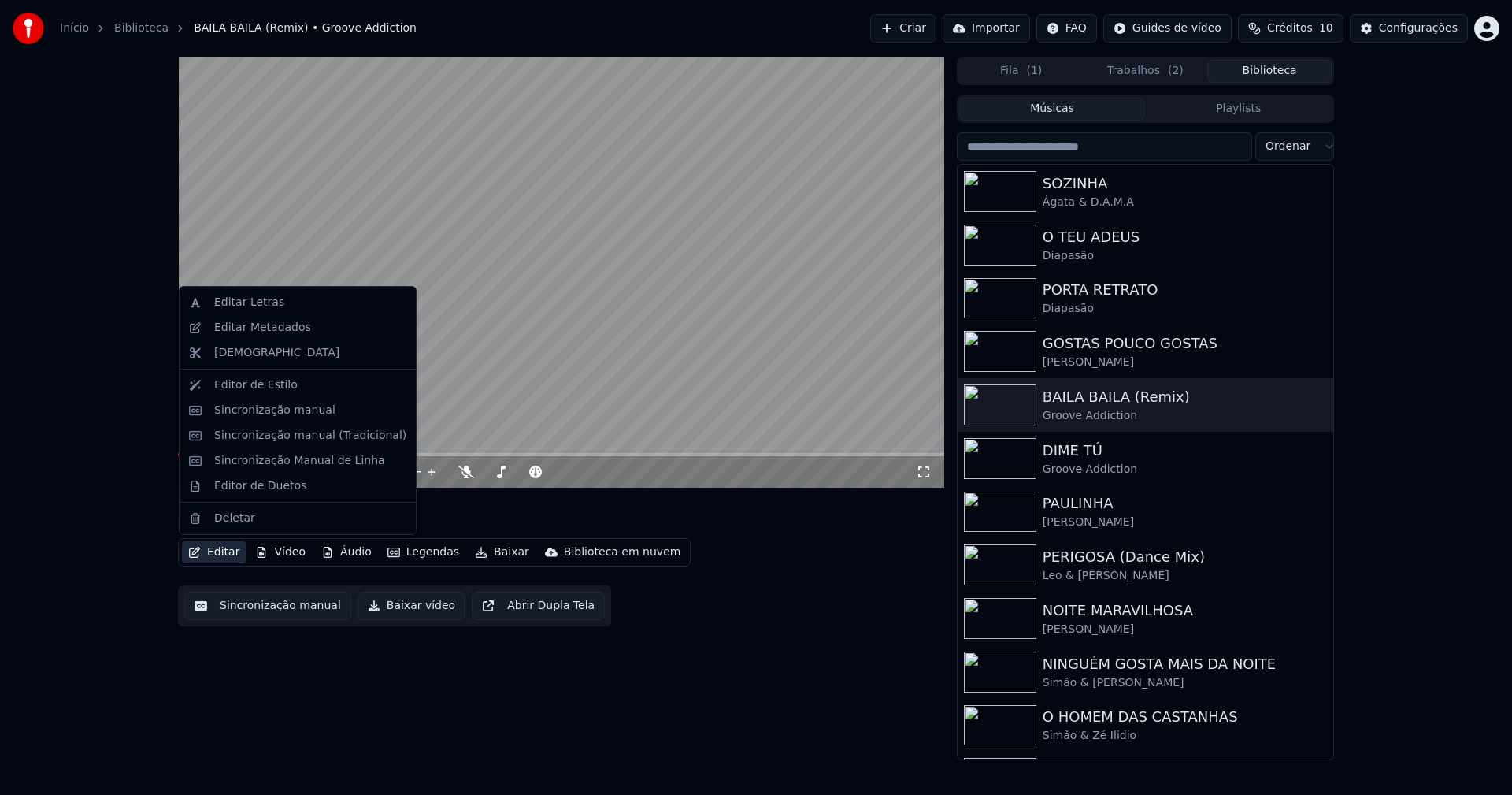
click at [225, 554] on button "Editar" at bounding box center [214, 553] width 64 height 22
click at [242, 489] on div "Editor de Duetos" at bounding box center [261, 486] width 92 height 16
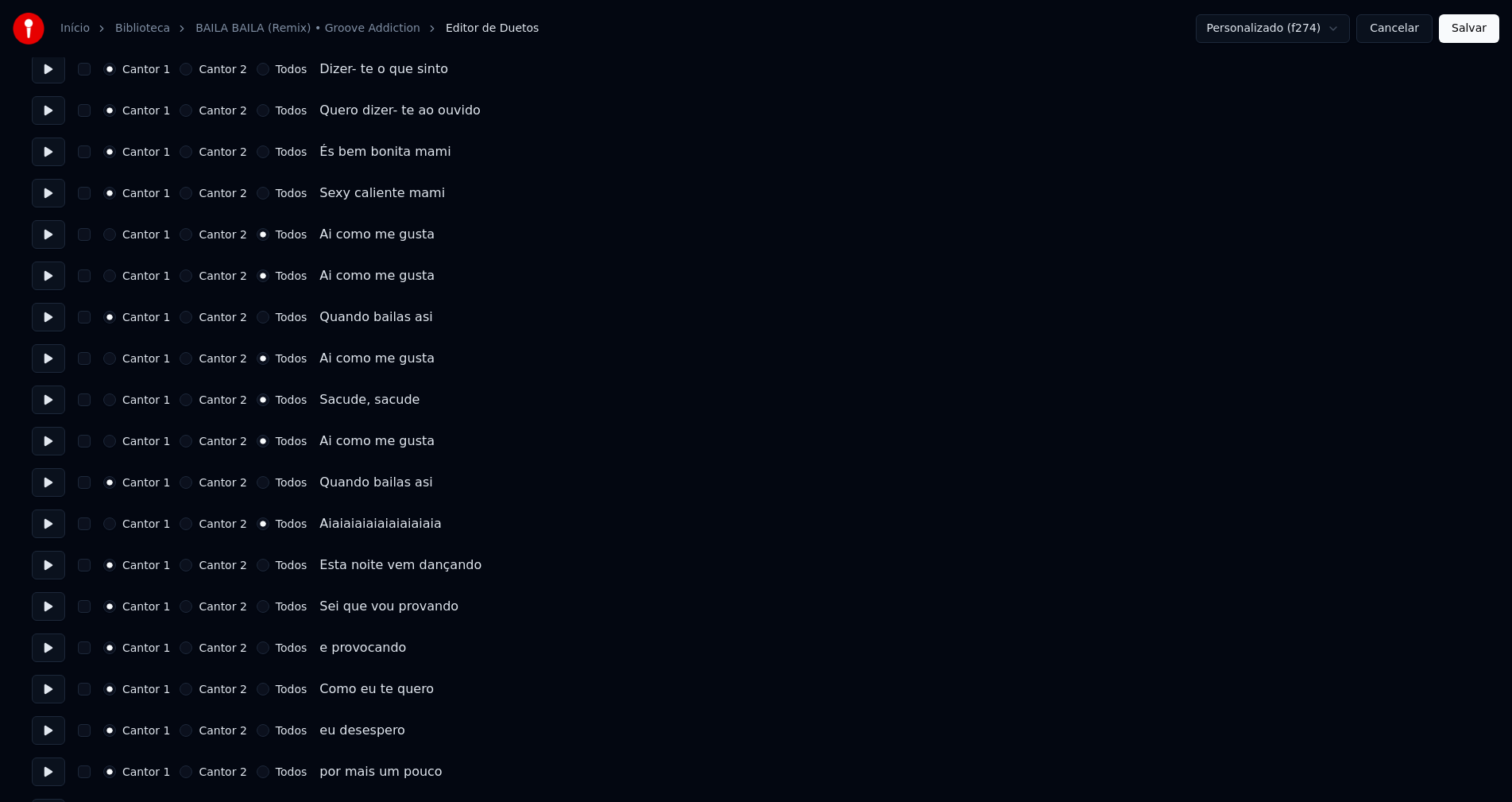
scroll to position [1192, 0]
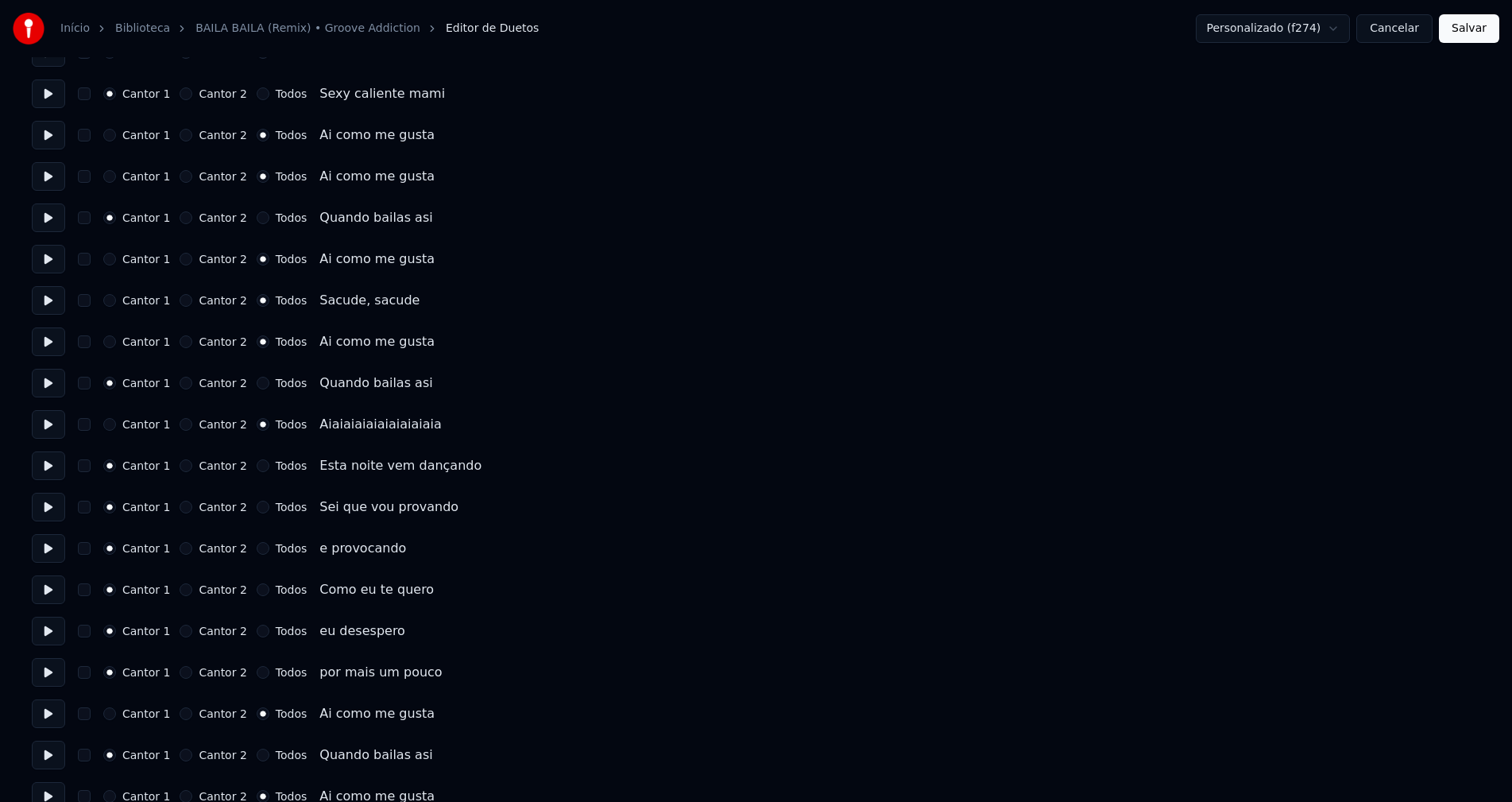
click at [1394, 34] on button "Cancelar" at bounding box center [1394, 29] width 76 height 29
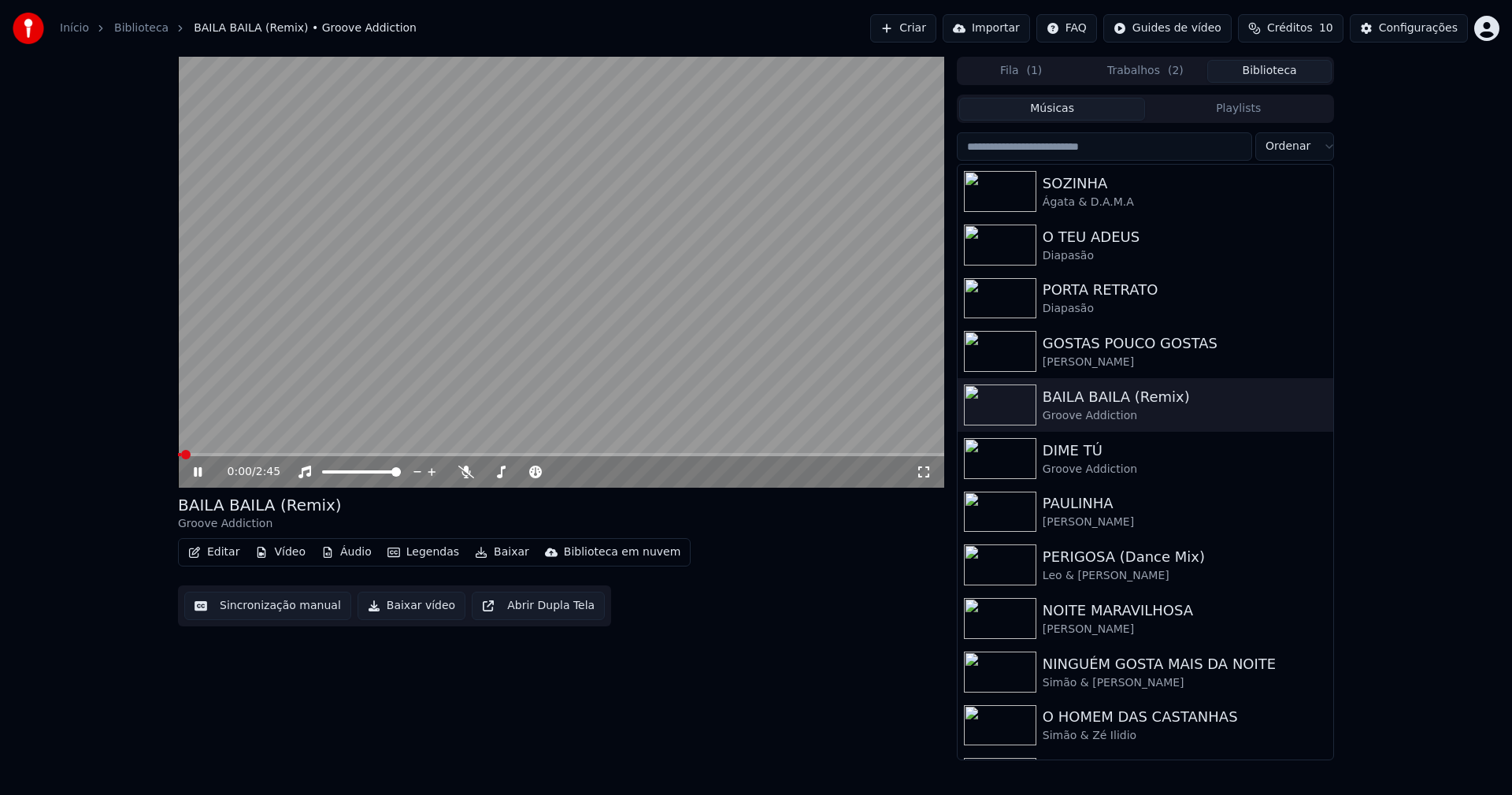
click at [420, 454] on span at bounding box center [561, 455] width 766 height 3
click at [495, 452] on video at bounding box center [561, 273] width 766 height 431
click at [497, 457] on div "0:55 / 2:45" at bounding box center [561, 472] width 766 height 32
click at [495, 455] on span at bounding box center [561, 455] width 766 height 3
click at [413, 614] on button "Baixar vídeo" at bounding box center [412, 606] width 108 height 29
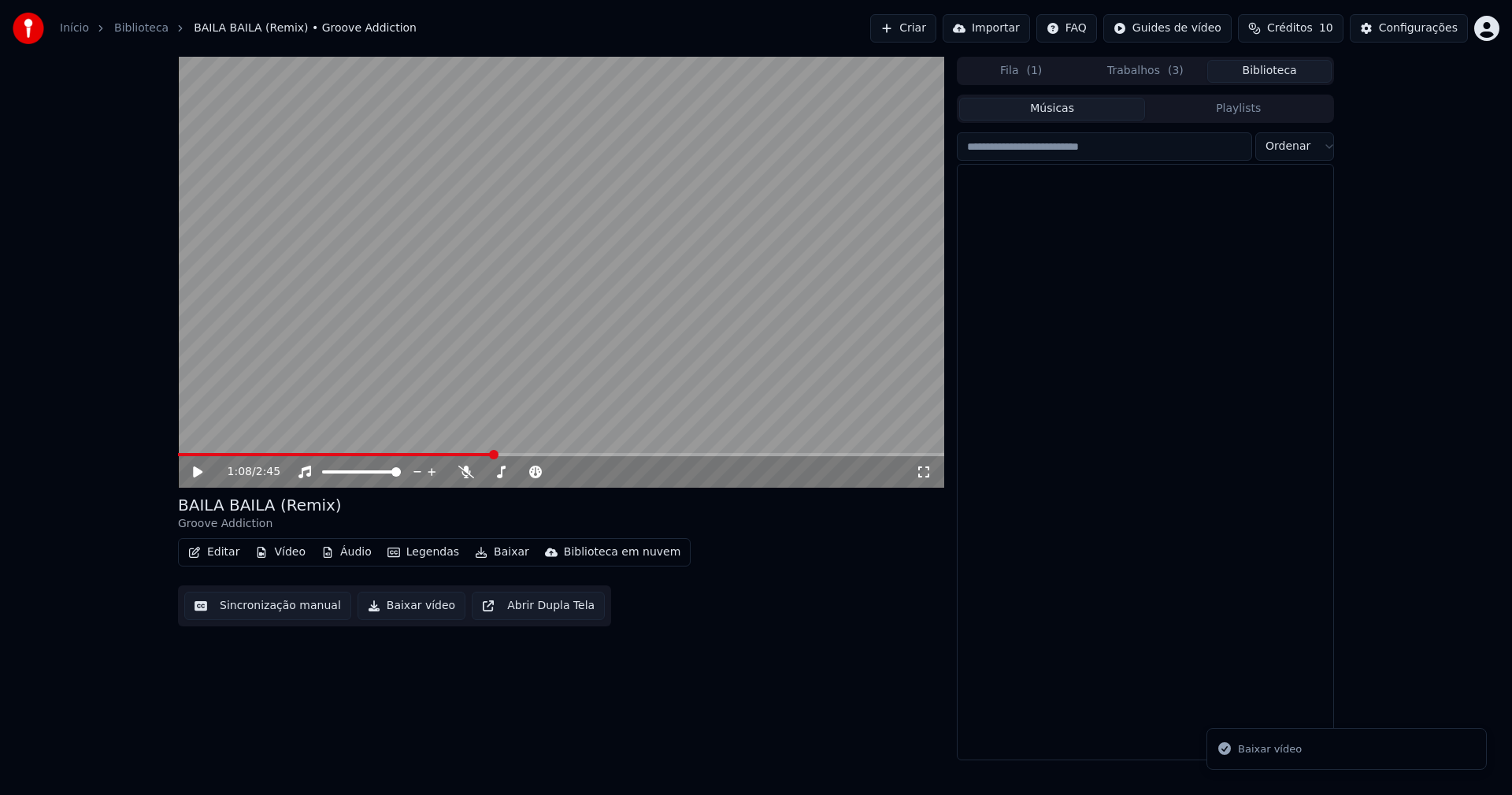
click at [1283, 70] on button "Biblioteca" at bounding box center [1269, 70] width 124 height 23
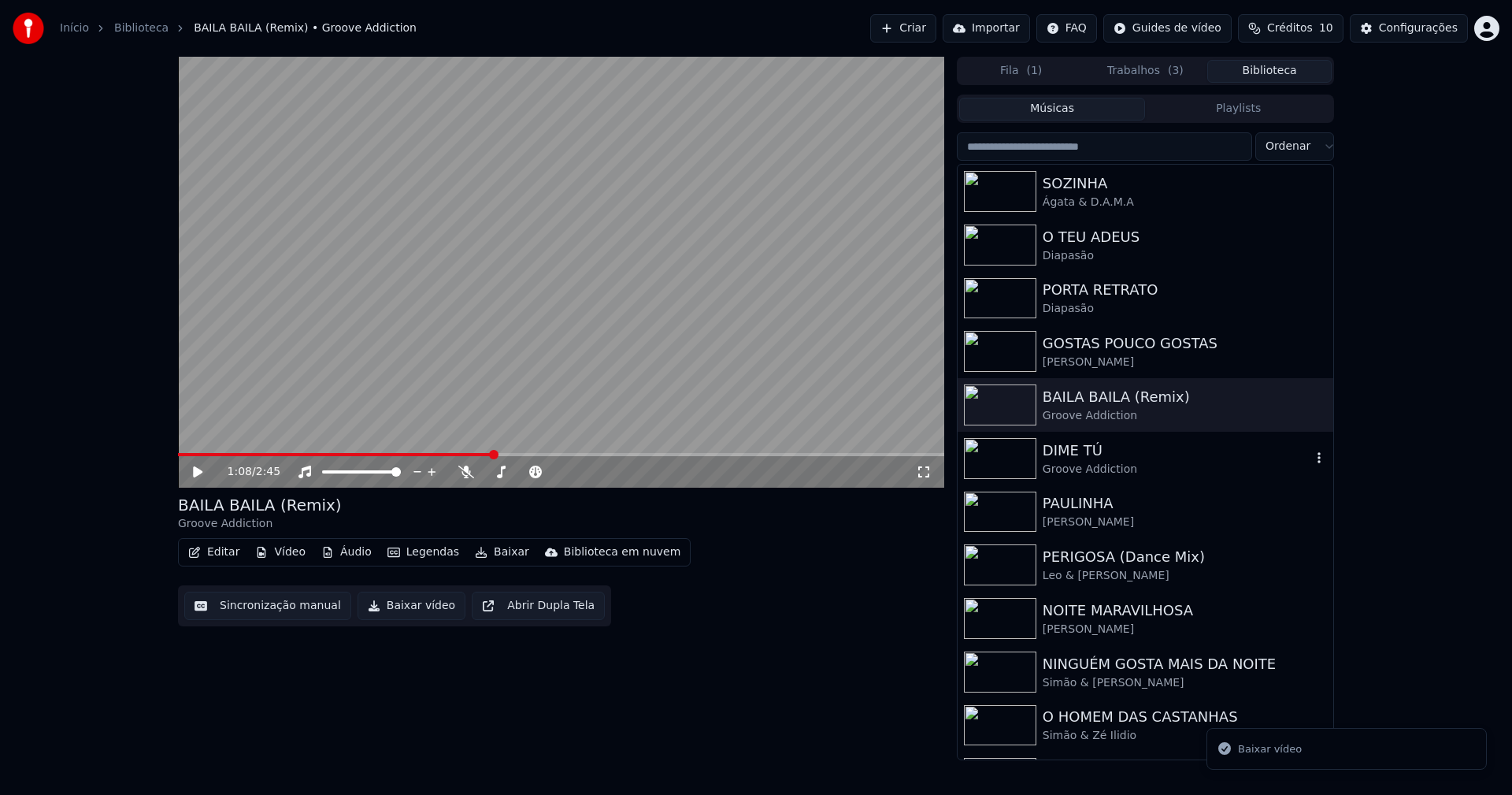
click at [1075, 471] on div "Groove Addiction" at bounding box center [1177, 470] width 268 height 16
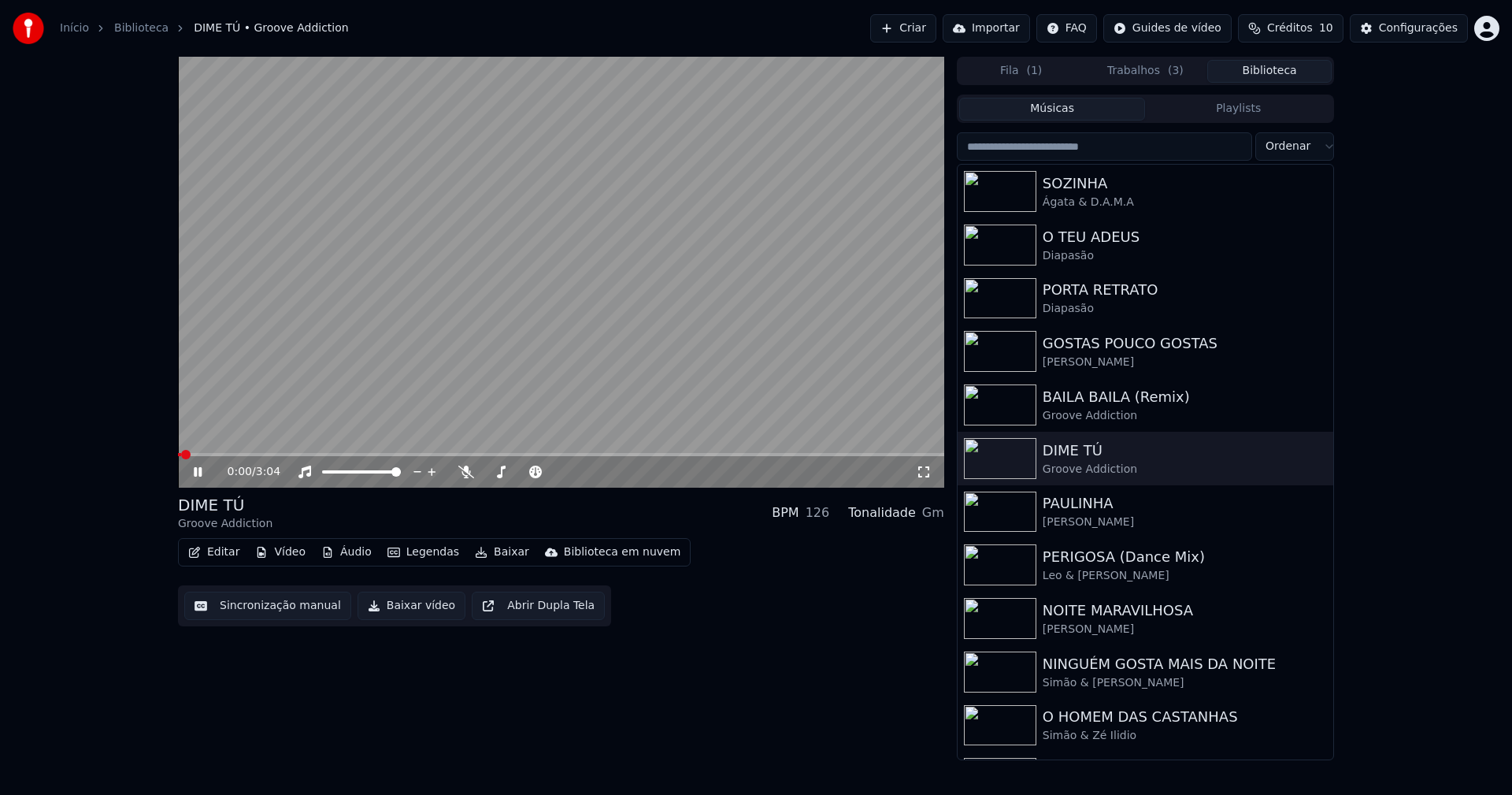
click at [199, 472] on icon at bounding box center [197, 471] width 8 height 9
click at [403, 613] on button "Baixar vídeo" at bounding box center [412, 606] width 108 height 29
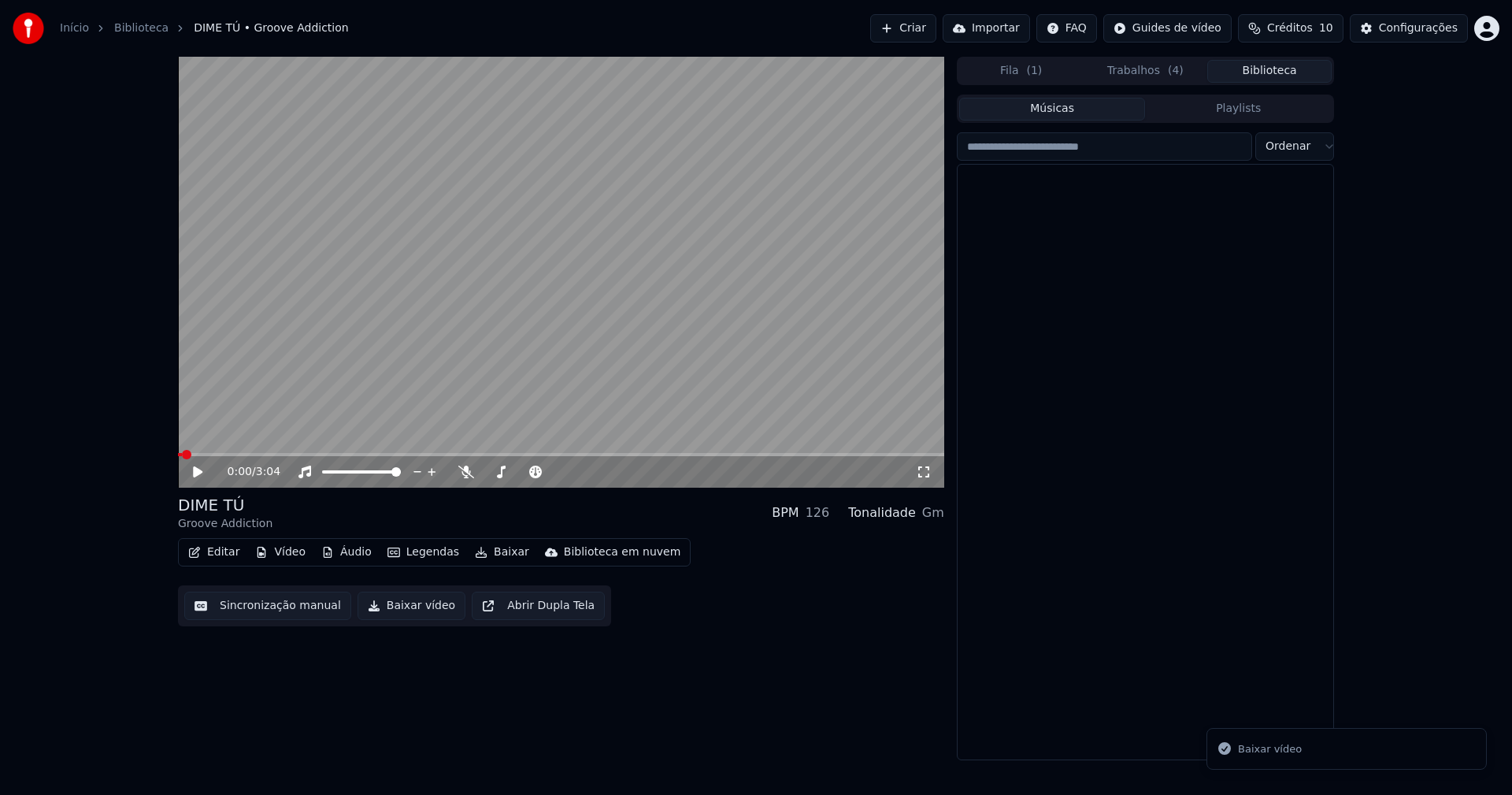
click at [1279, 70] on button "Biblioteca" at bounding box center [1269, 70] width 124 height 23
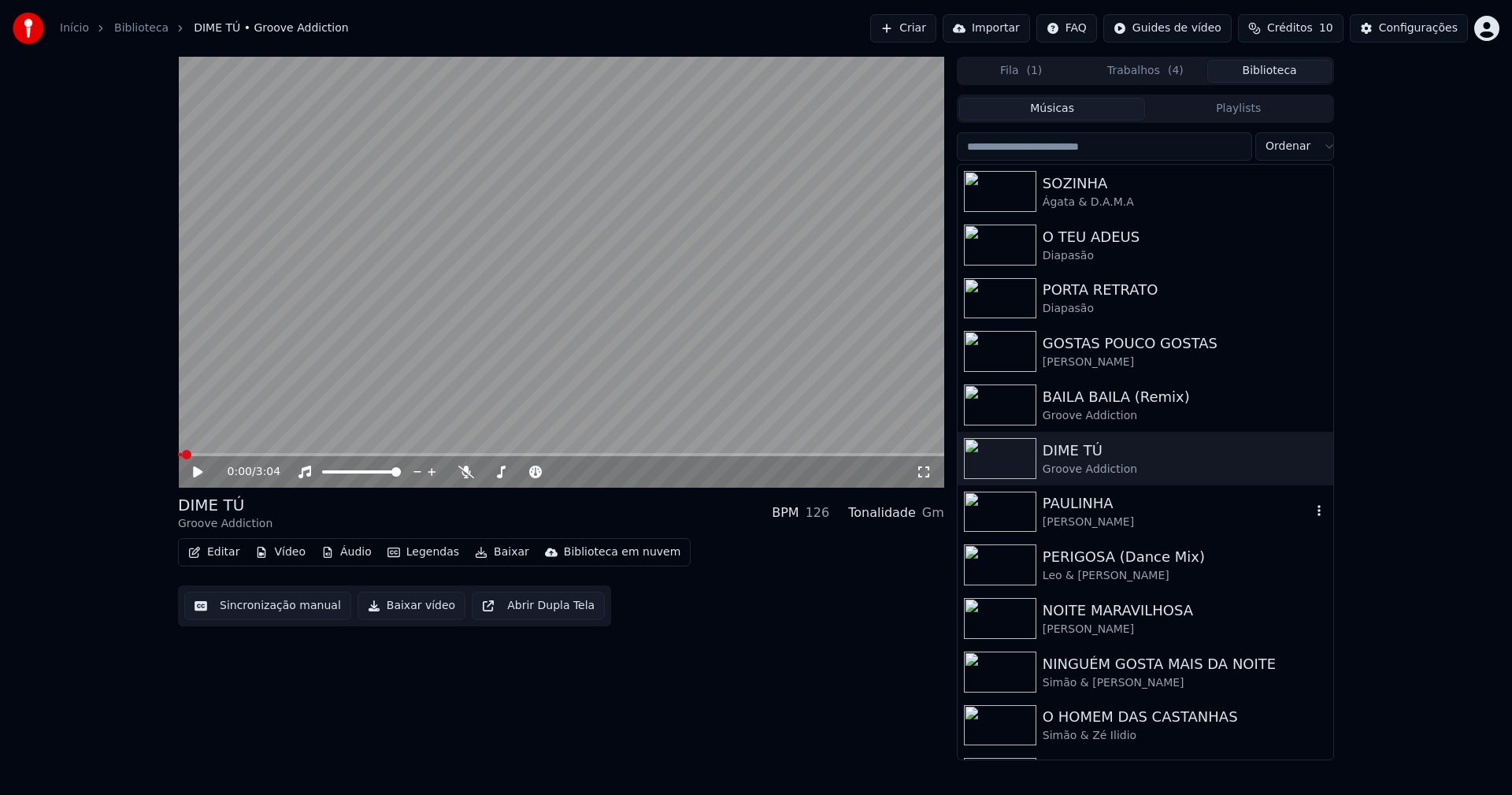
click at [1098, 524] on div "[PERSON_NAME]" at bounding box center [1177, 522] width 268 height 16
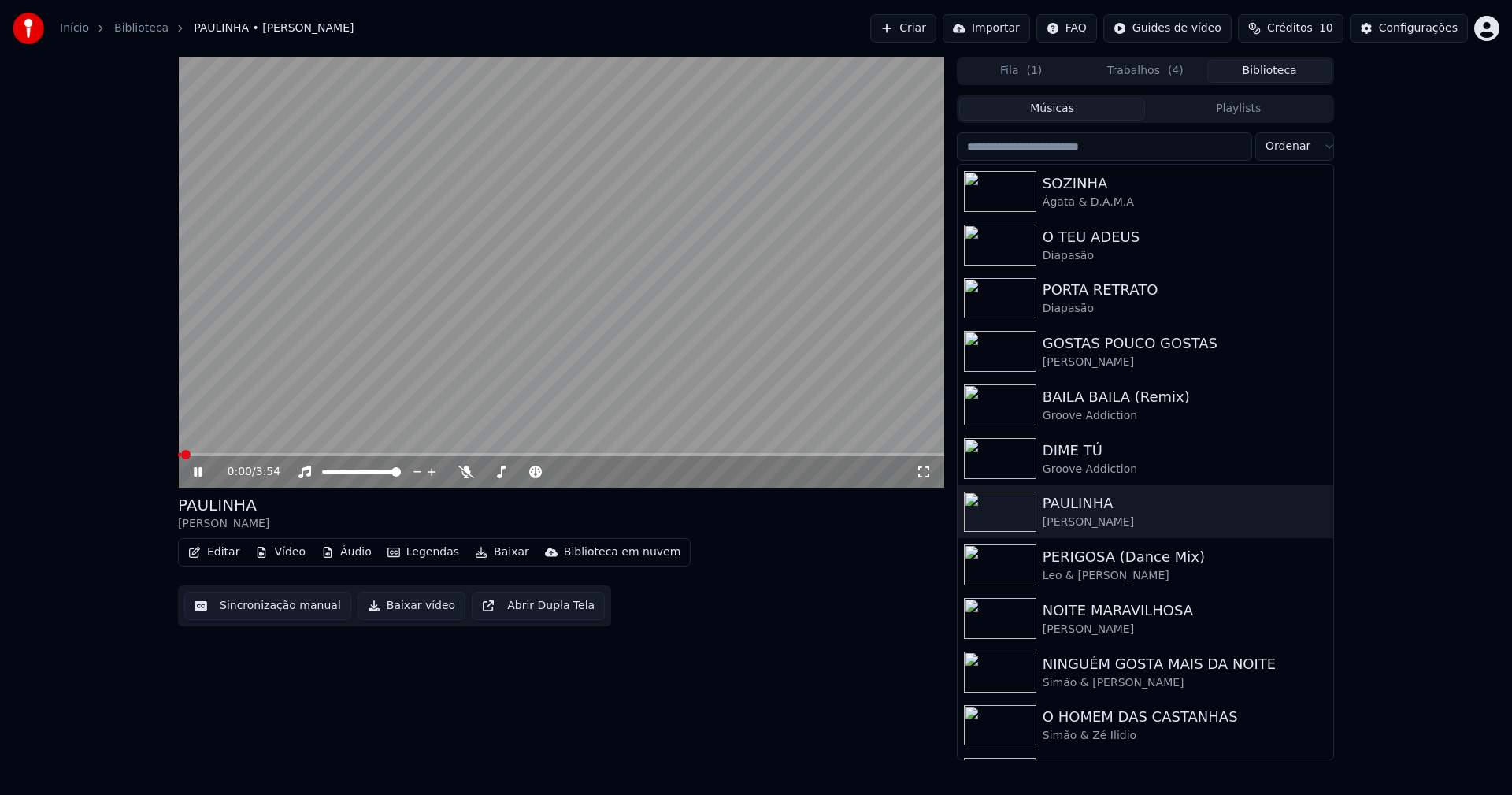
click at [195, 471] on icon at bounding box center [197, 471] width 8 height 9
click at [388, 607] on button "Baixar vídeo" at bounding box center [412, 606] width 108 height 29
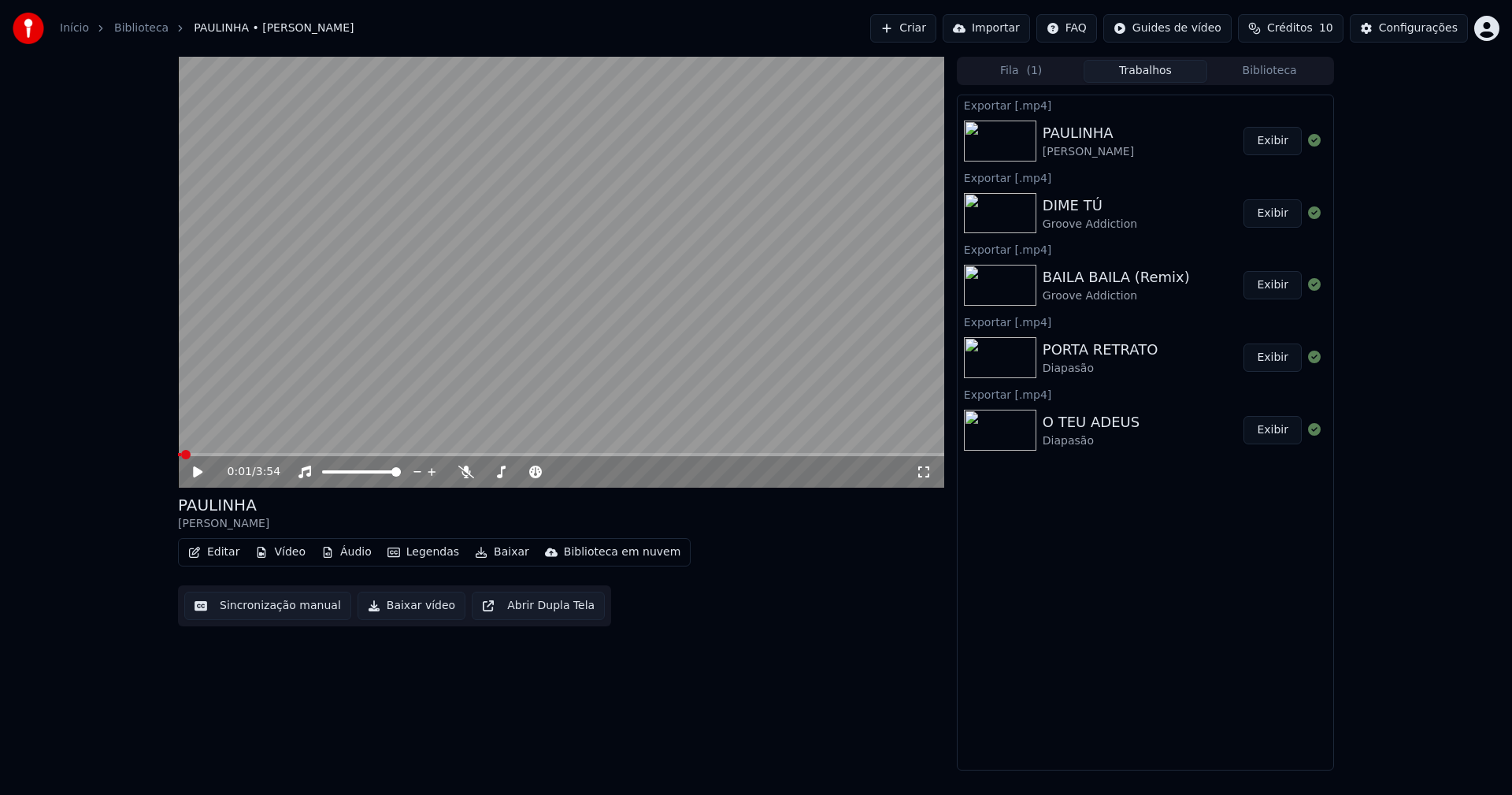
click at [1281, 73] on button "Biblioteca" at bounding box center [1269, 70] width 124 height 23
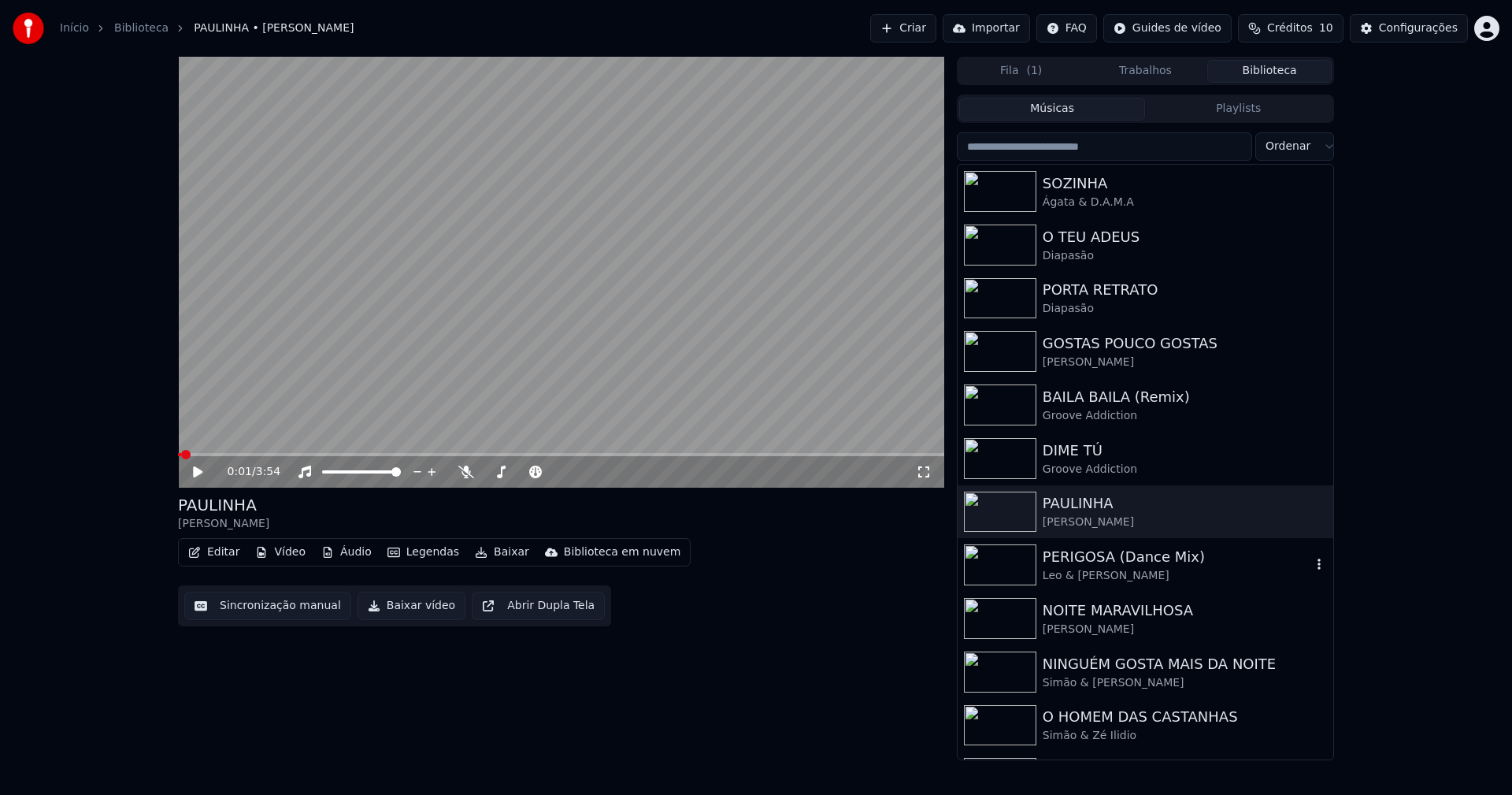
drag, startPoint x: 1062, startPoint y: 573, endPoint x: 1251, endPoint y: 600, distance: 190.9
click at [1064, 573] on div "Leo & Leandro" at bounding box center [1177, 575] width 268 height 16
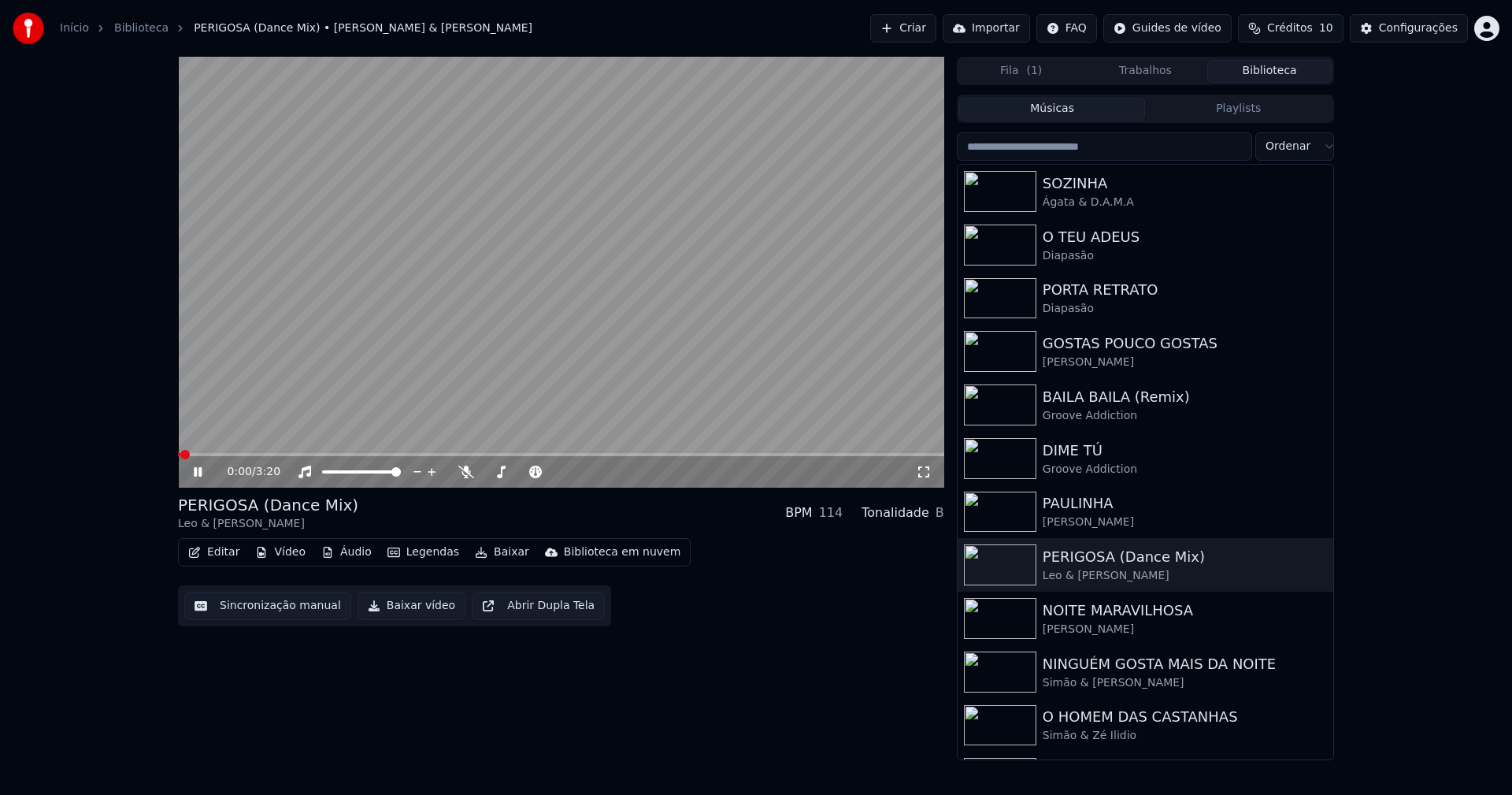
click at [200, 473] on icon at bounding box center [197, 471] width 8 height 9
click at [219, 550] on button "Editar" at bounding box center [214, 553] width 64 height 22
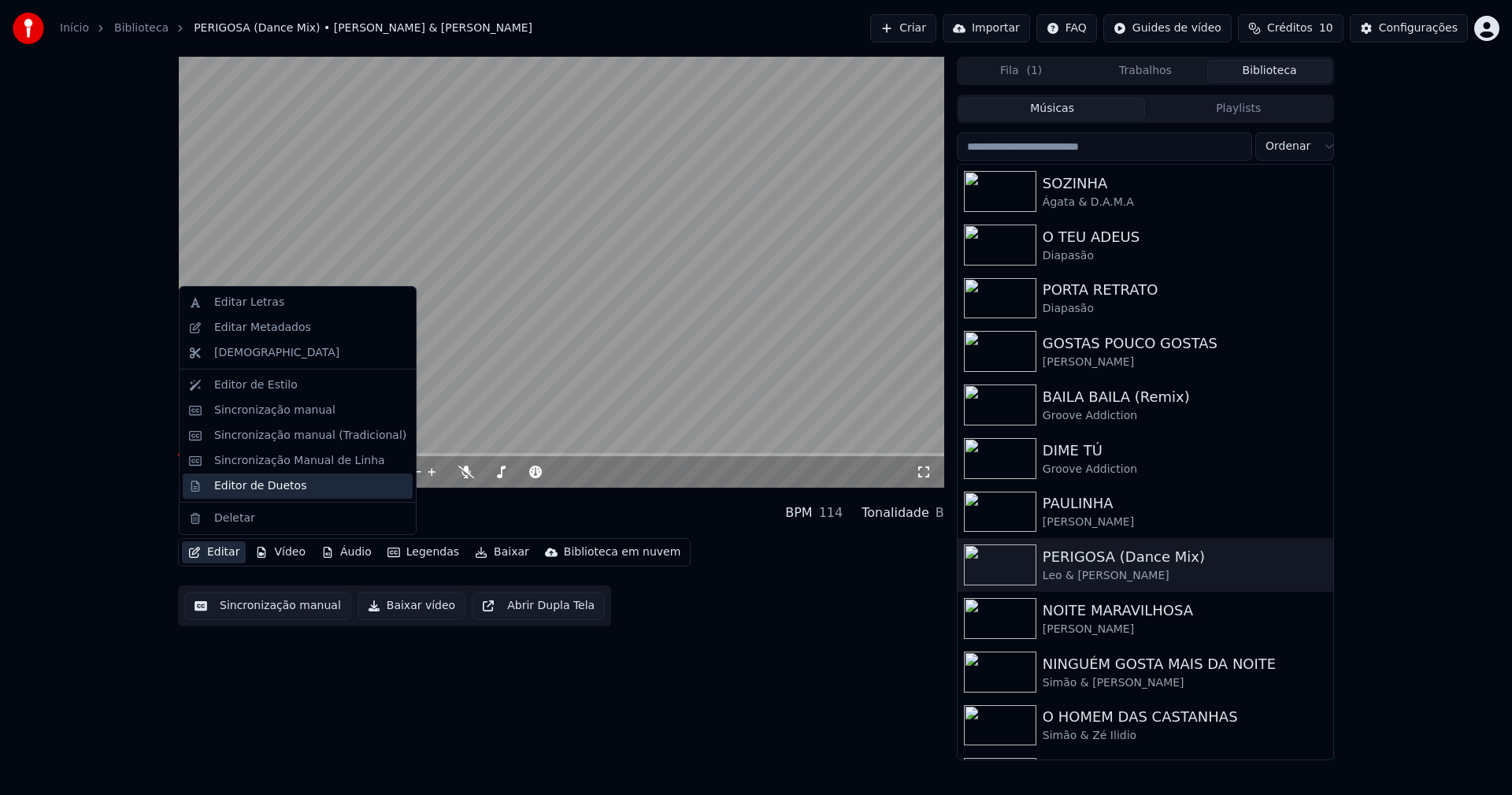
click at [247, 491] on div "Editor de Duetos" at bounding box center [261, 486] width 92 height 16
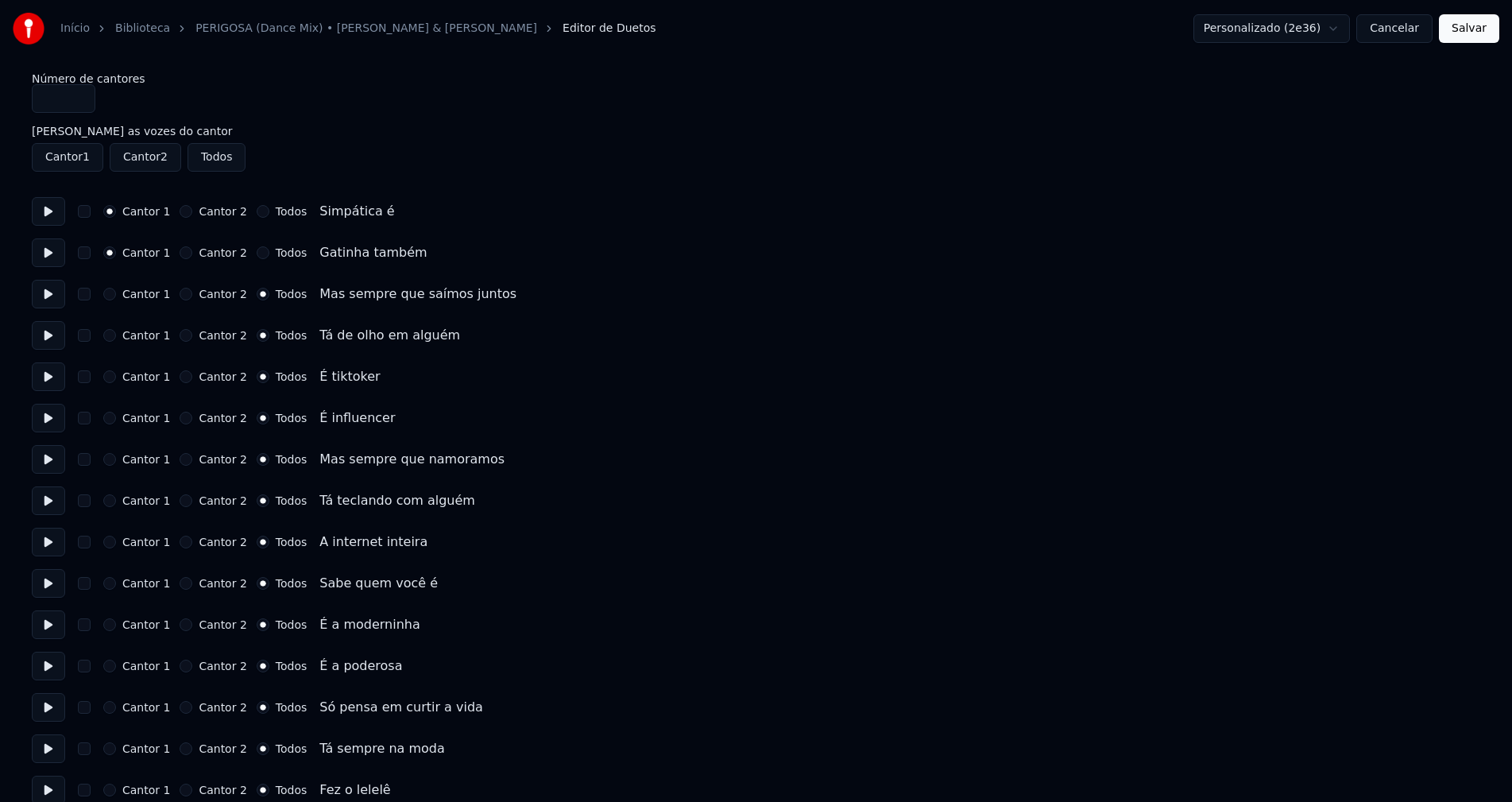
click at [1400, 28] on button "Cancelar" at bounding box center [1394, 29] width 76 height 29
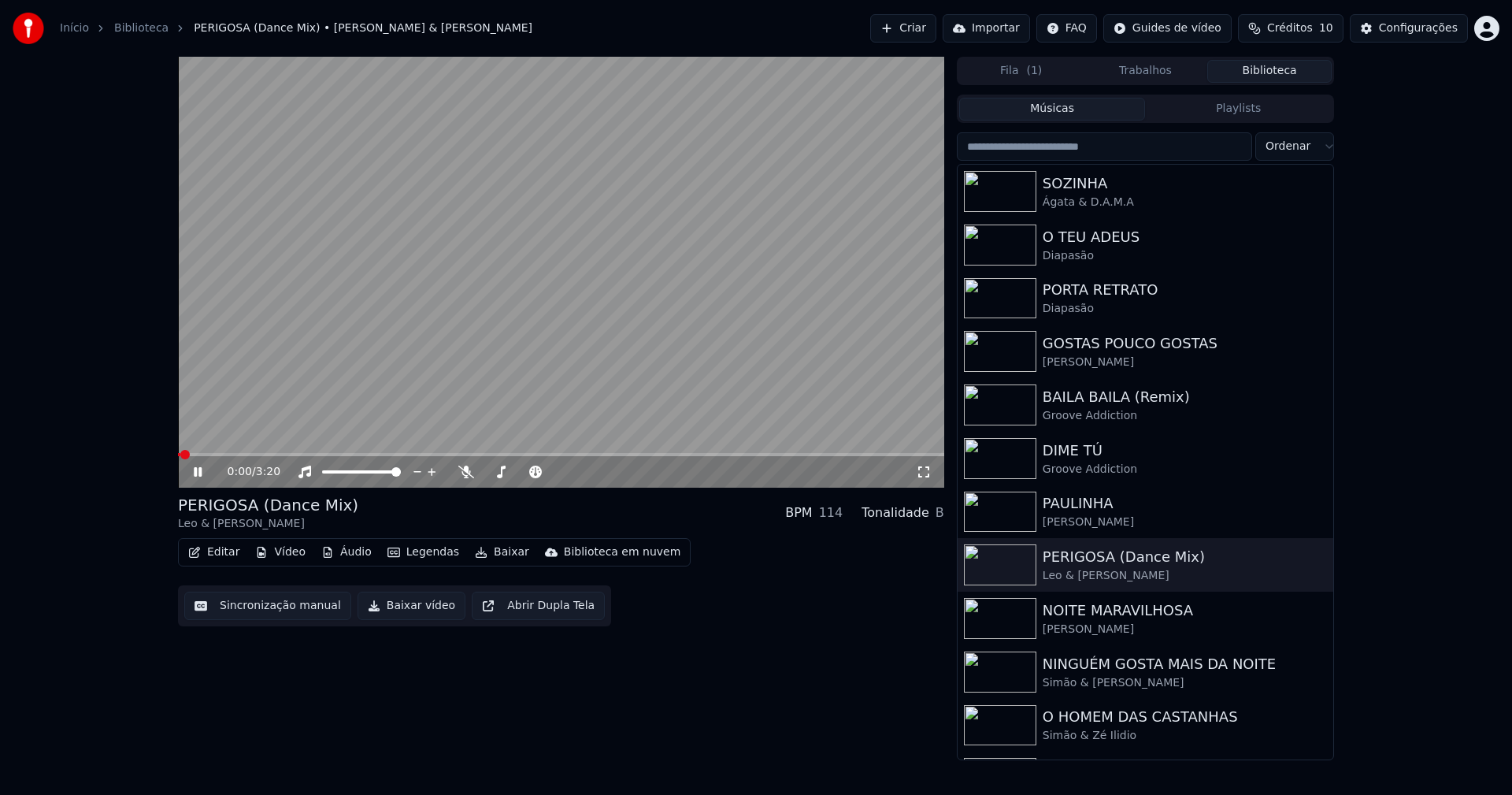
click at [405, 609] on button "Baixar vídeo" at bounding box center [412, 606] width 108 height 29
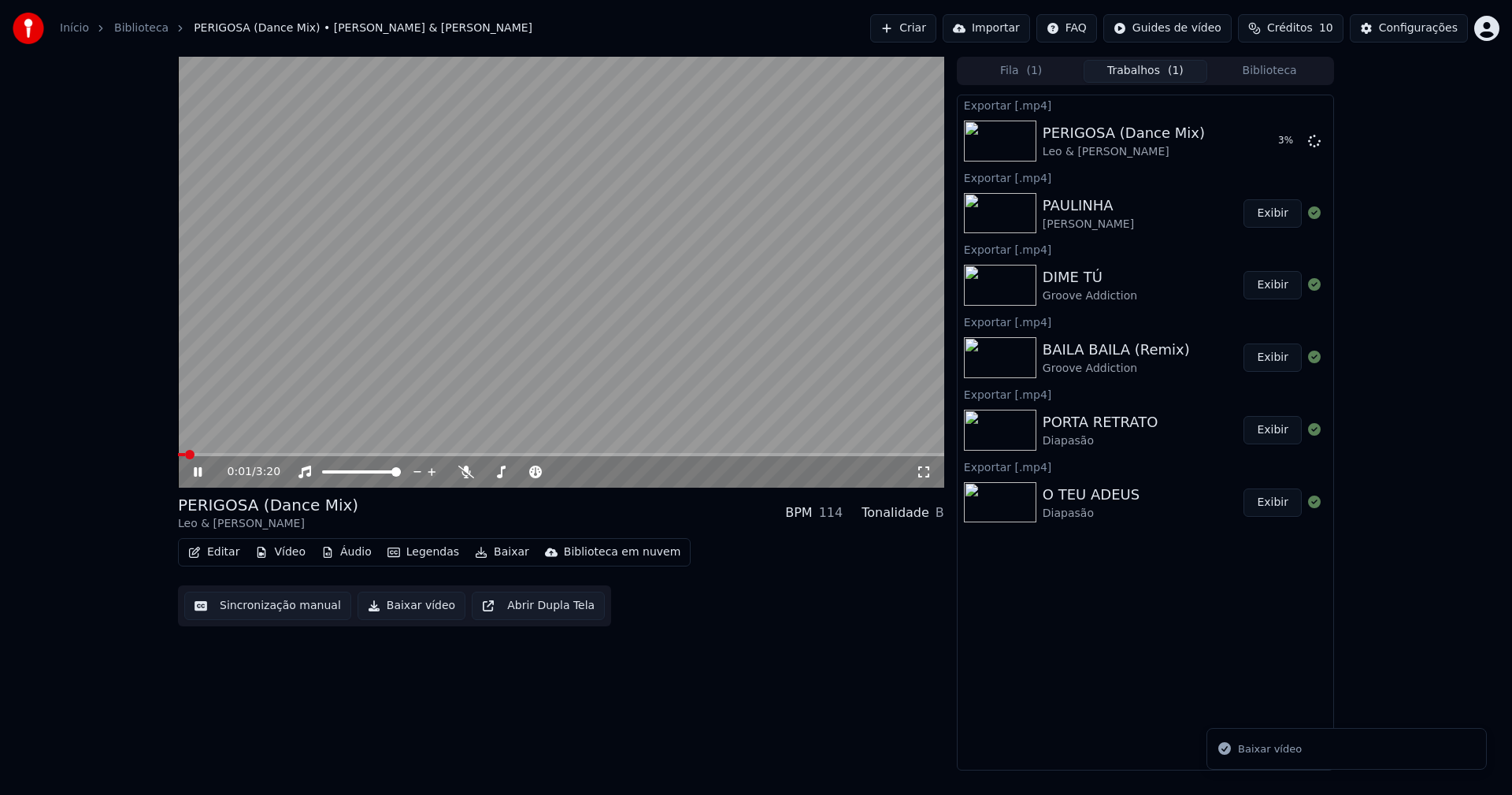
drag, startPoint x: 198, startPoint y: 473, endPoint x: 215, endPoint y: 470, distance: 17.3
click at [202, 473] on icon at bounding box center [209, 471] width 37 height 13
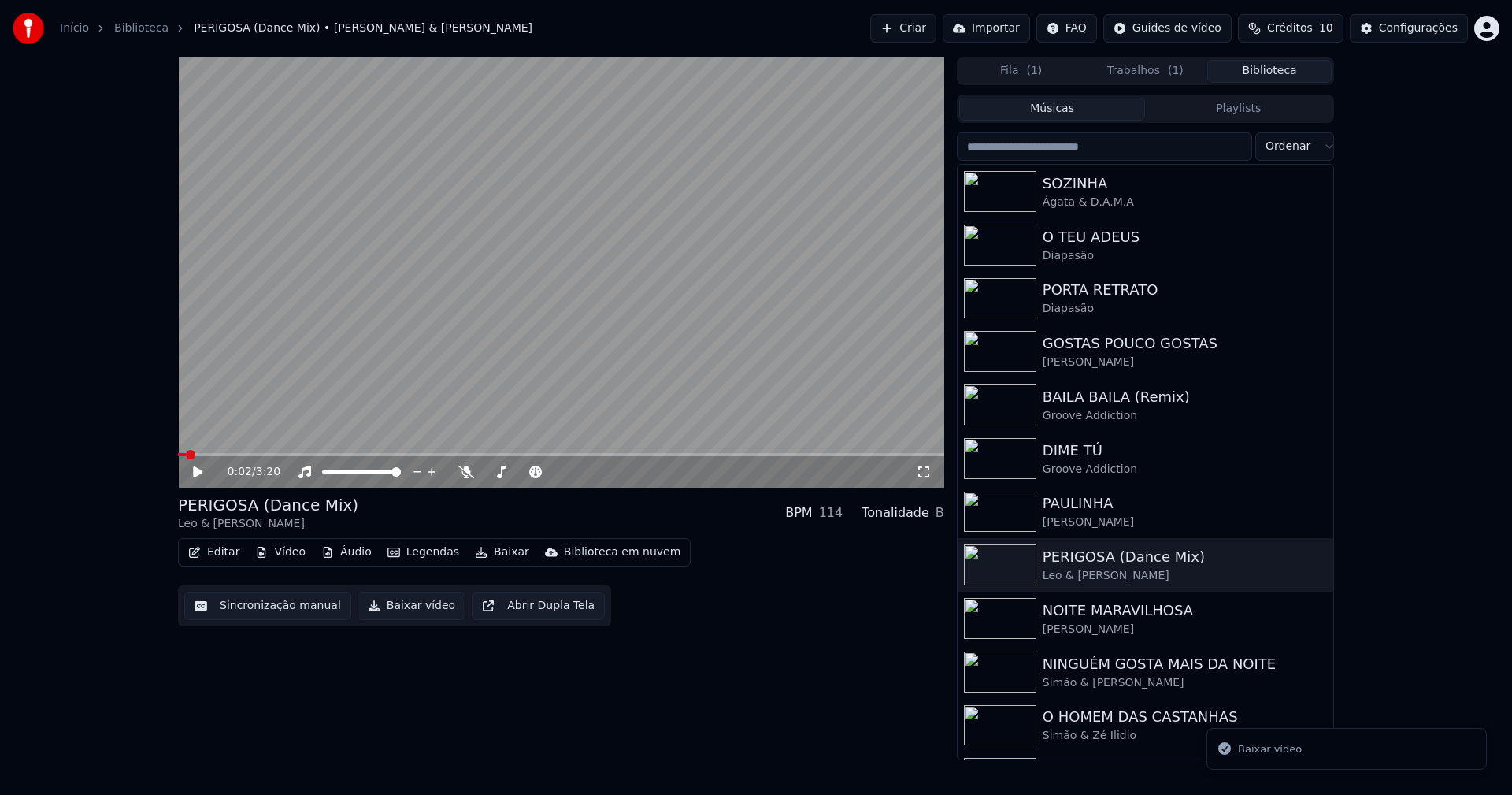
click at [1284, 62] on button "Biblioteca" at bounding box center [1269, 70] width 124 height 23
drag, startPoint x: 1096, startPoint y: 634, endPoint x: 1133, endPoint y: 621, distance: 39.2
click at [1098, 633] on div "Miguel Alexandre" at bounding box center [1177, 629] width 268 height 16
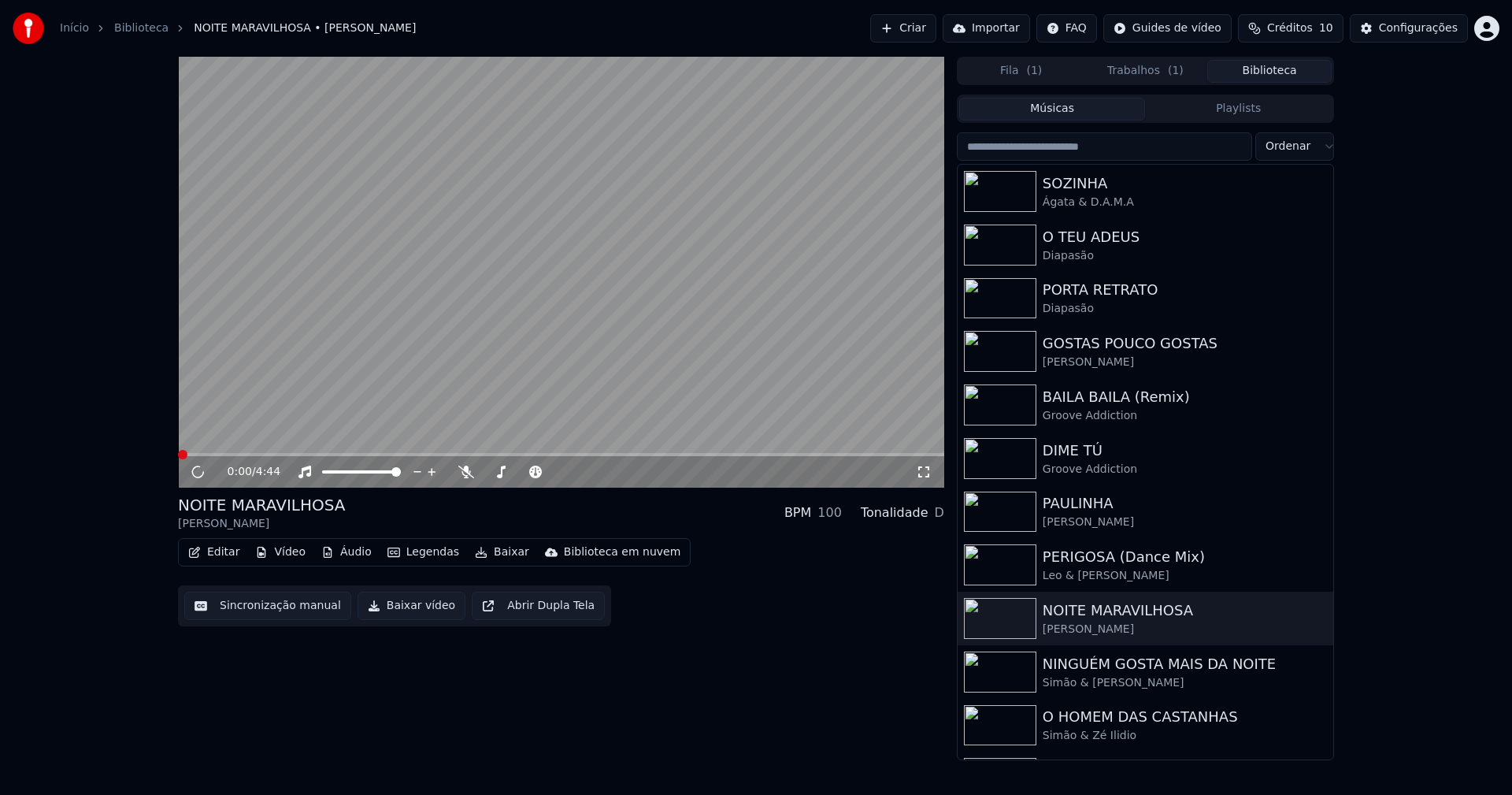
click at [404, 611] on button "Baixar vídeo" at bounding box center [412, 606] width 108 height 29
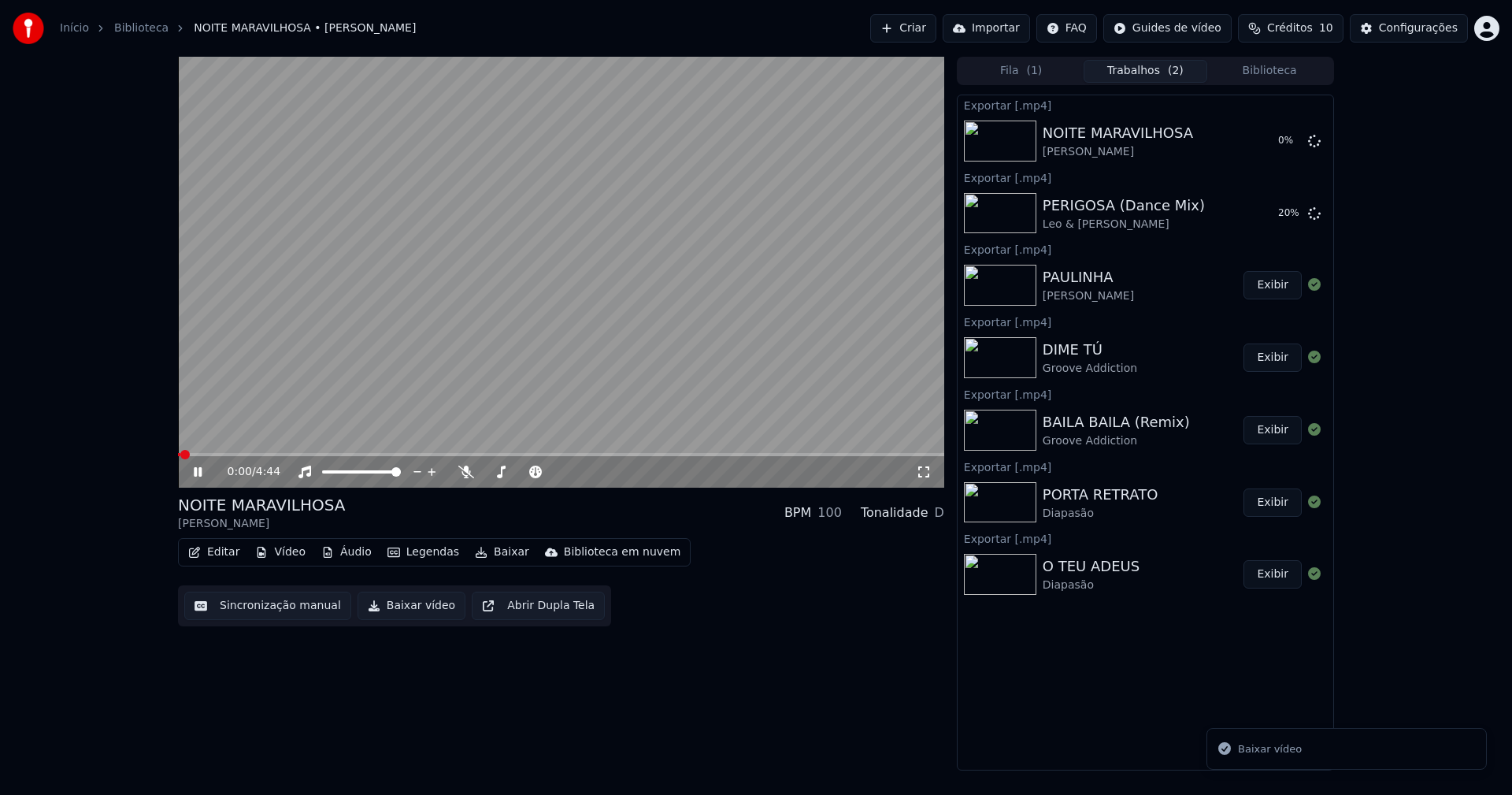
click at [1275, 73] on button "Biblioteca" at bounding box center [1269, 70] width 124 height 23
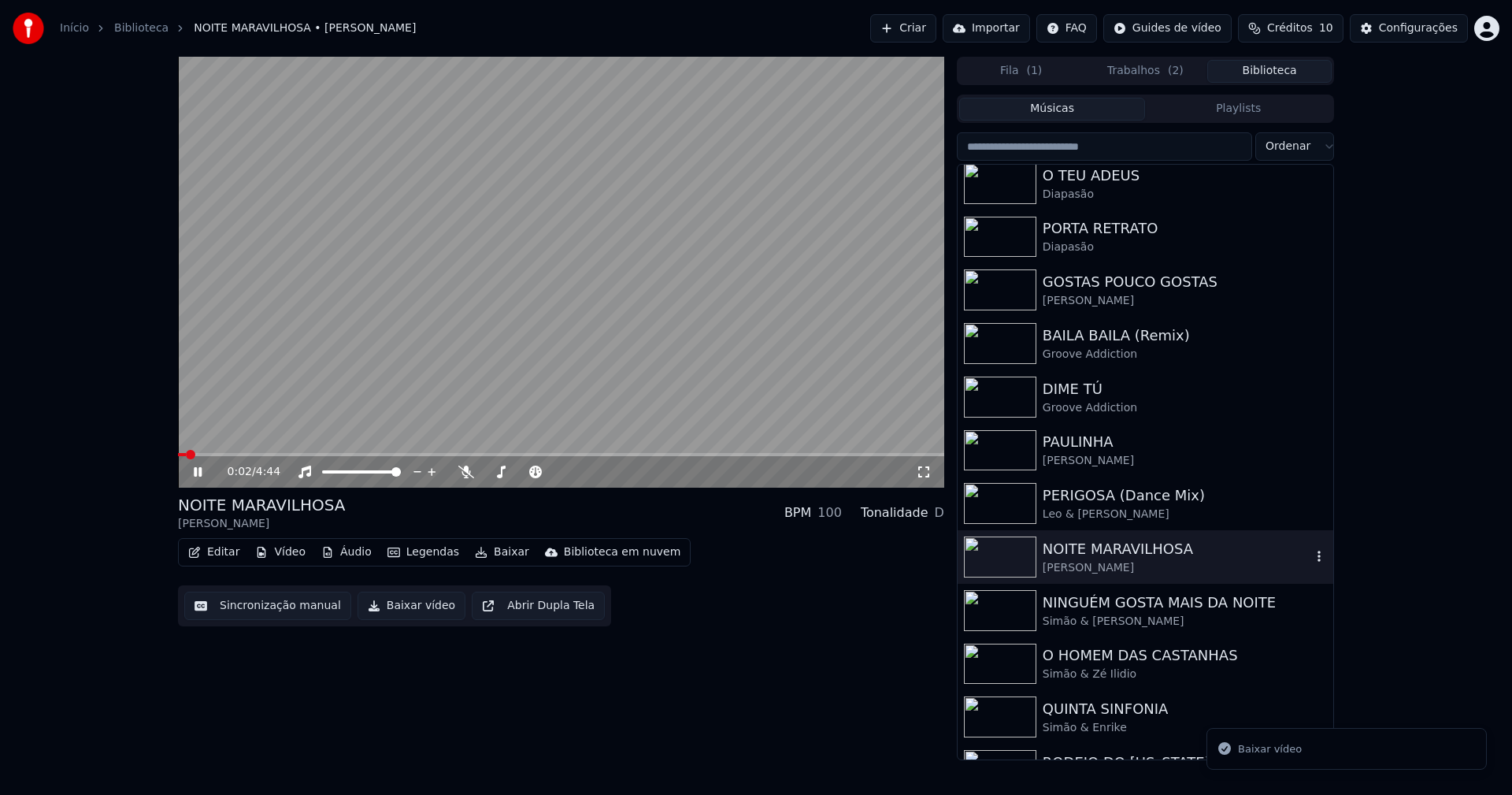
scroll to position [79, 0]
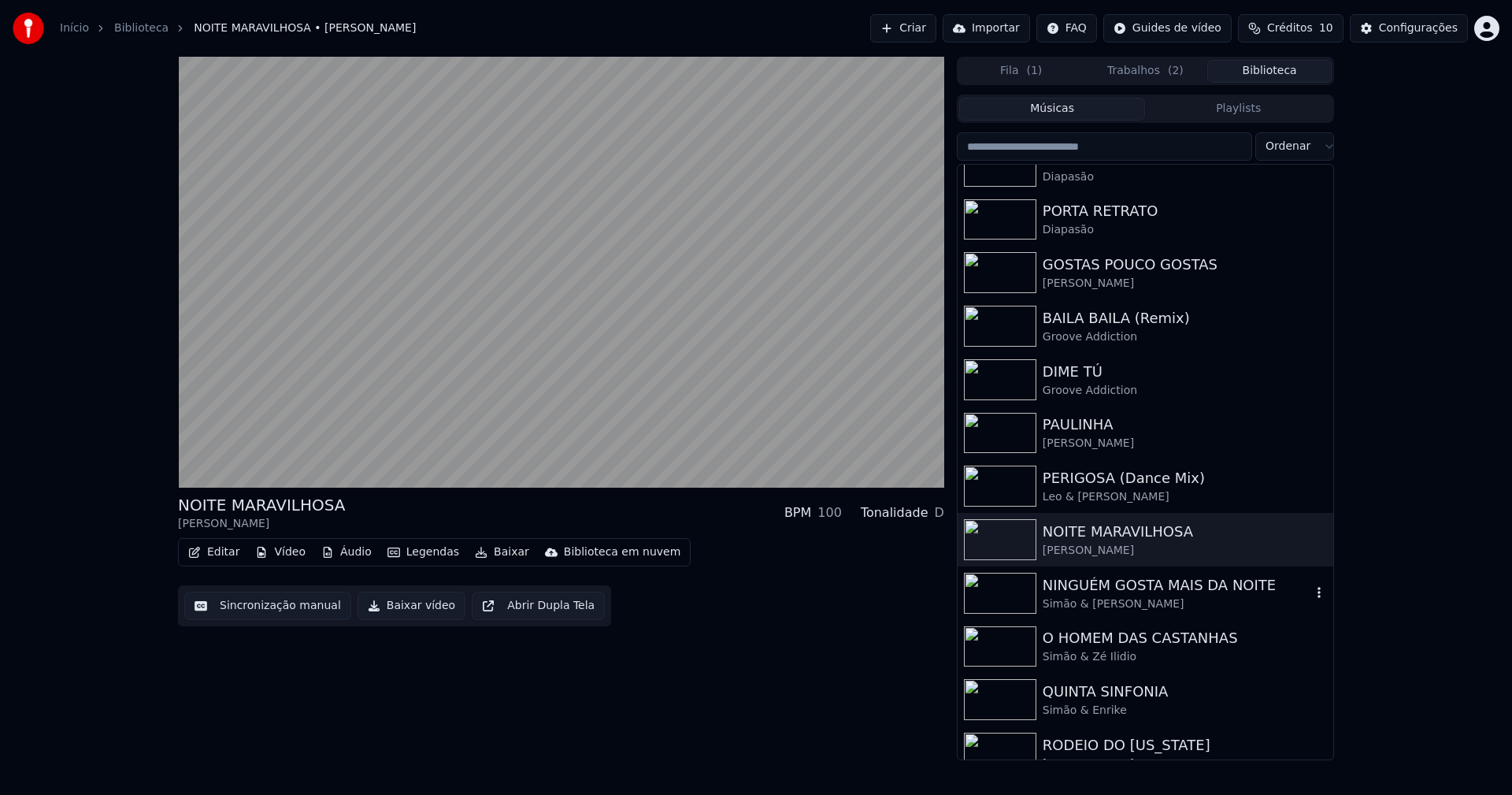
drag, startPoint x: 1104, startPoint y: 604, endPoint x: 974, endPoint y: 464, distance: 191.0
click at [1106, 604] on div "Simão & Carlos Rivera" at bounding box center [1177, 604] width 268 height 16
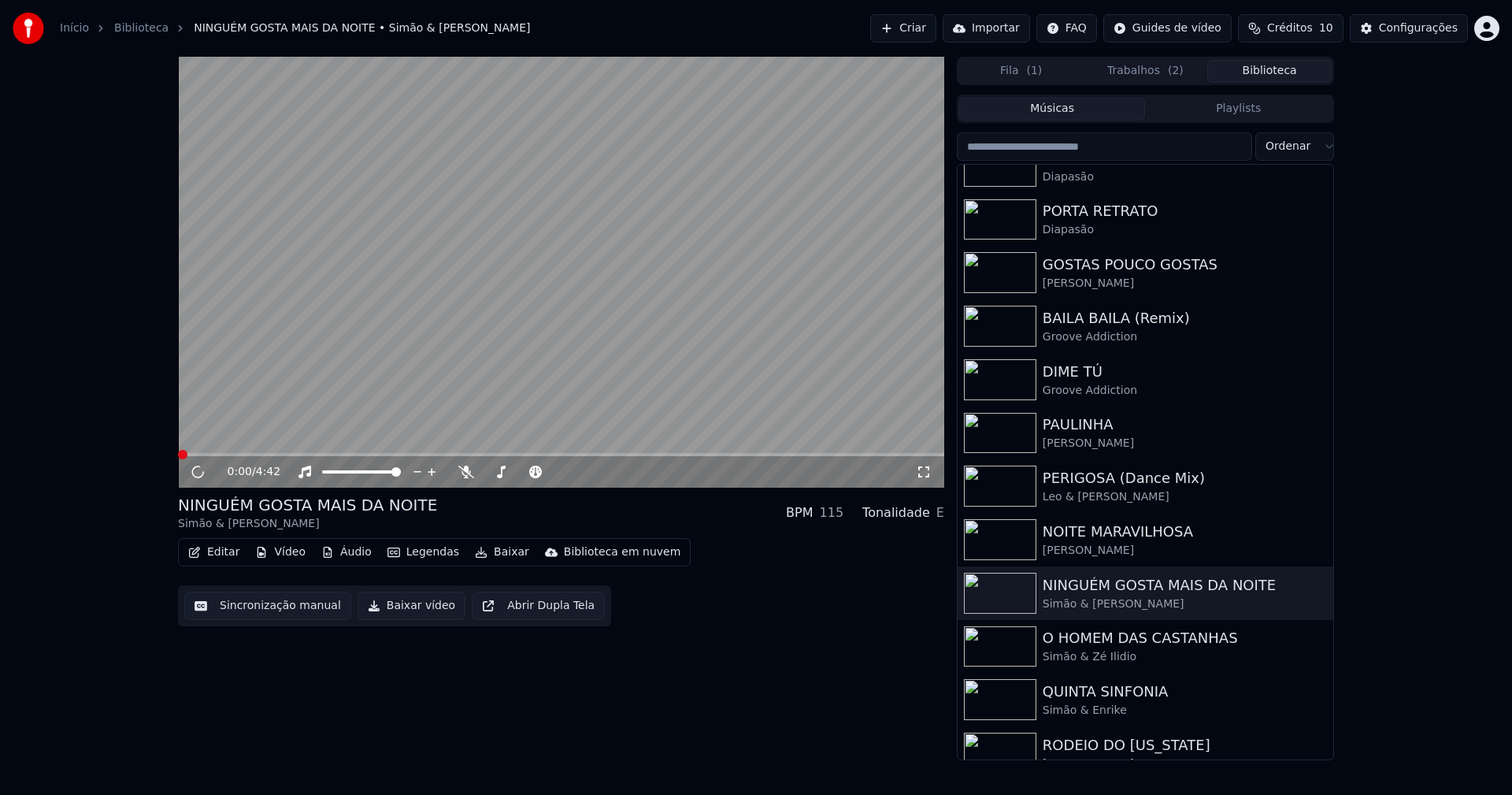
drag, startPoint x: 390, startPoint y: 611, endPoint x: 256, endPoint y: 526, distance: 158.7
click at [391, 609] on button "Baixar vídeo" at bounding box center [412, 606] width 108 height 29
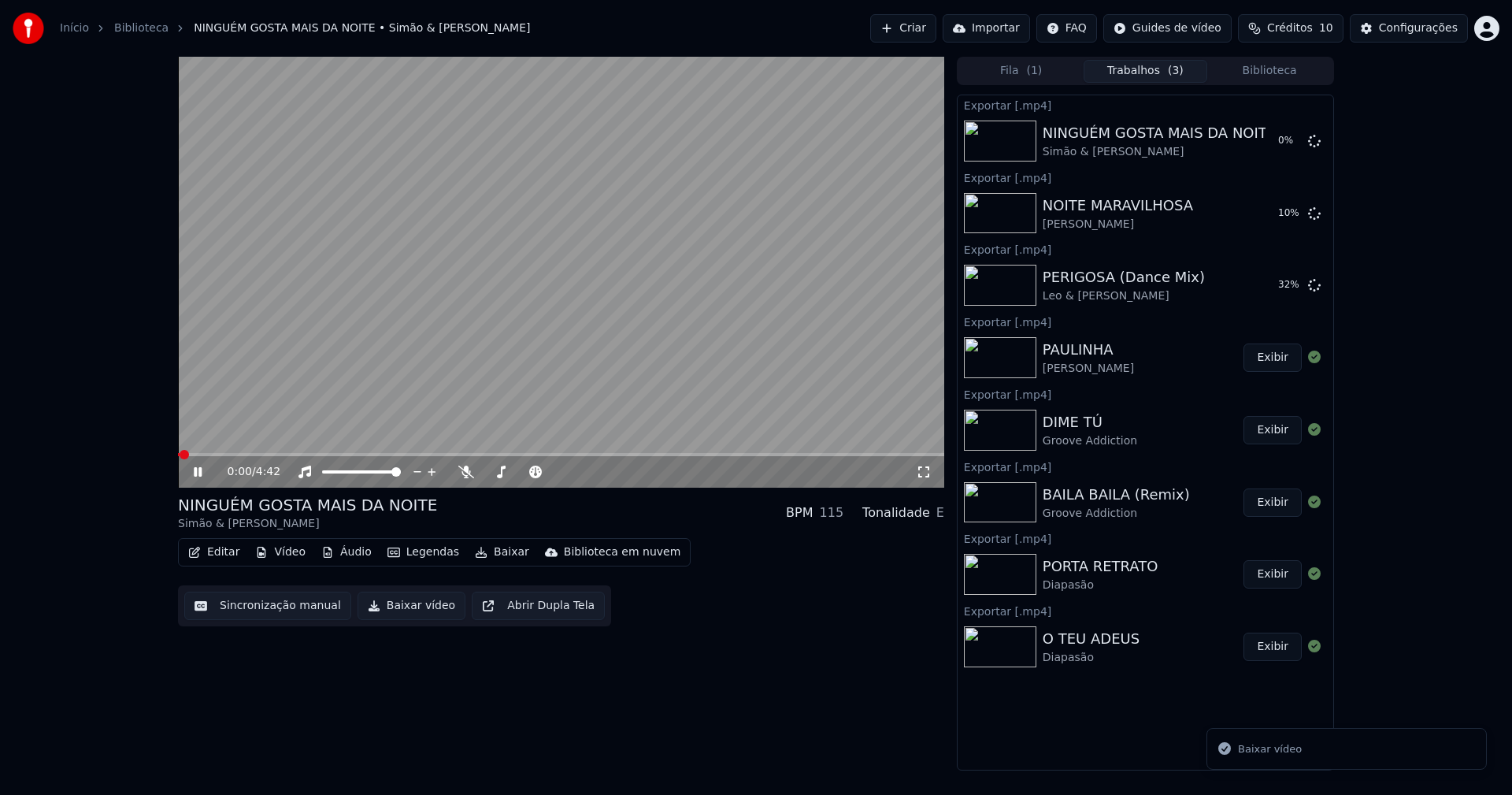
click at [198, 474] on icon at bounding box center [209, 471] width 37 height 13
click at [1293, 70] on button "Biblioteca" at bounding box center [1269, 70] width 124 height 23
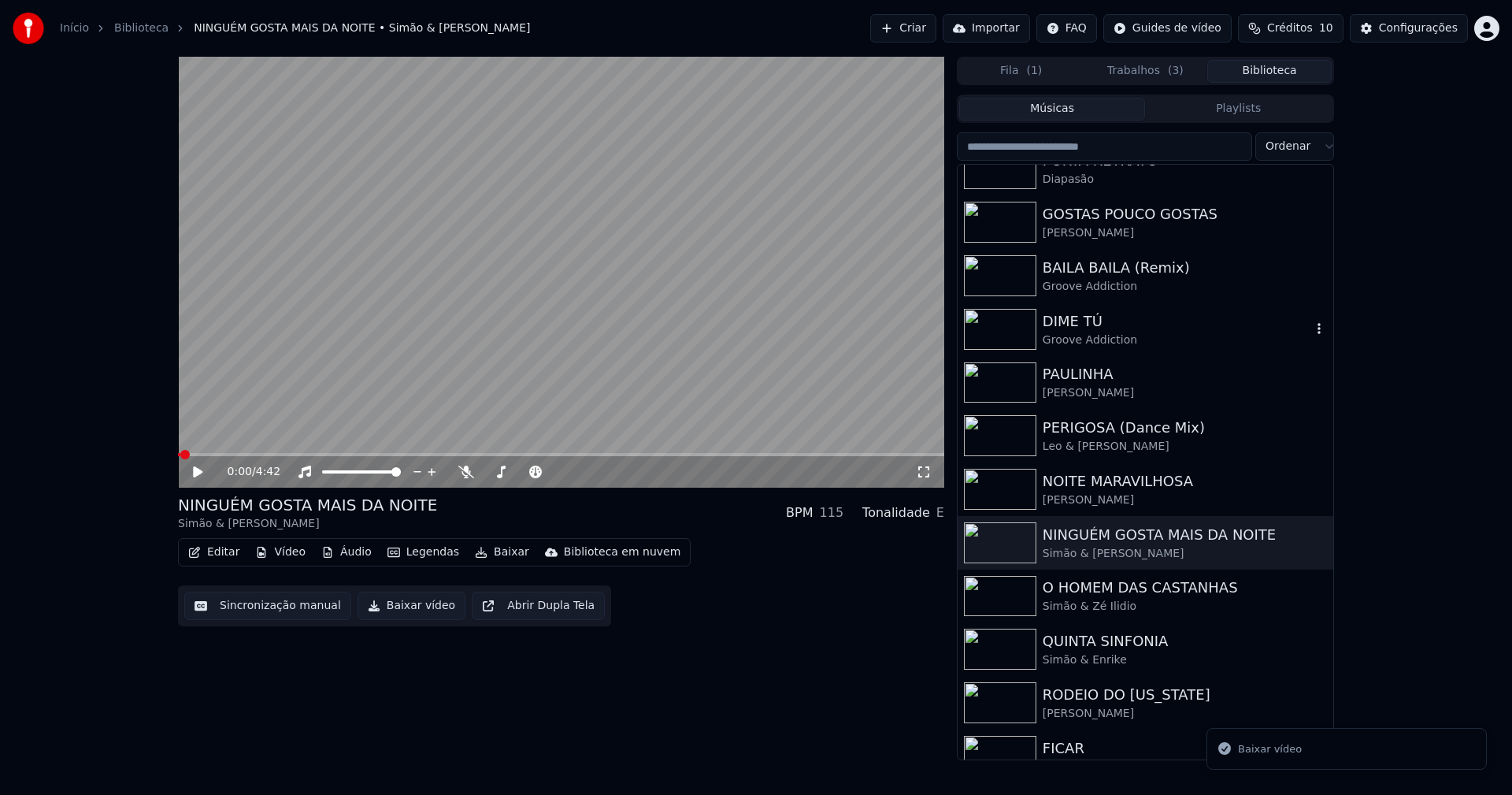
scroll to position [158, 0]
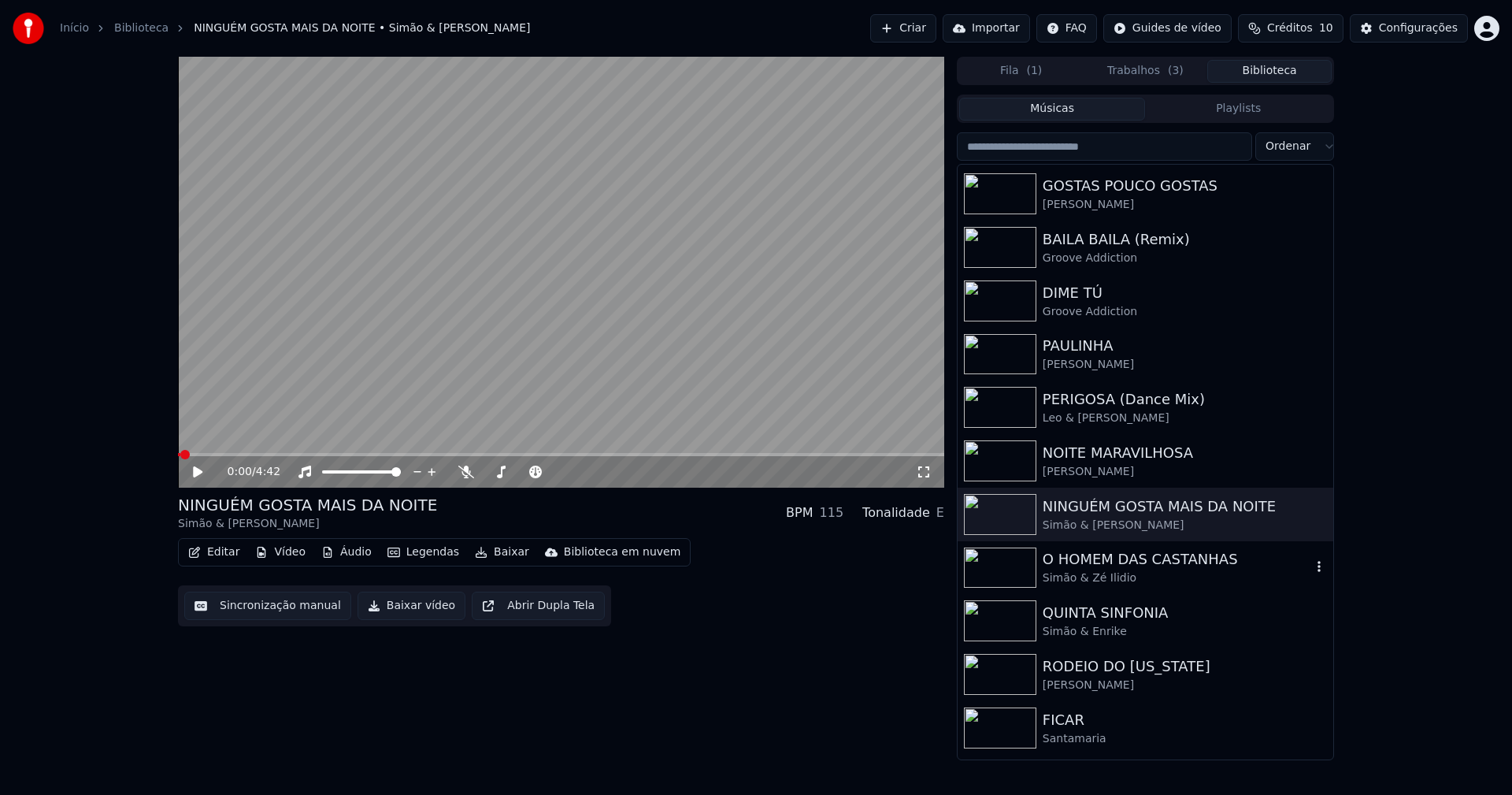
drag, startPoint x: 1105, startPoint y: 567, endPoint x: 957, endPoint y: 429, distance: 202.4
click at [1106, 566] on div "O HOMEM DAS CASTANHAS" at bounding box center [1177, 559] width 268 height 22
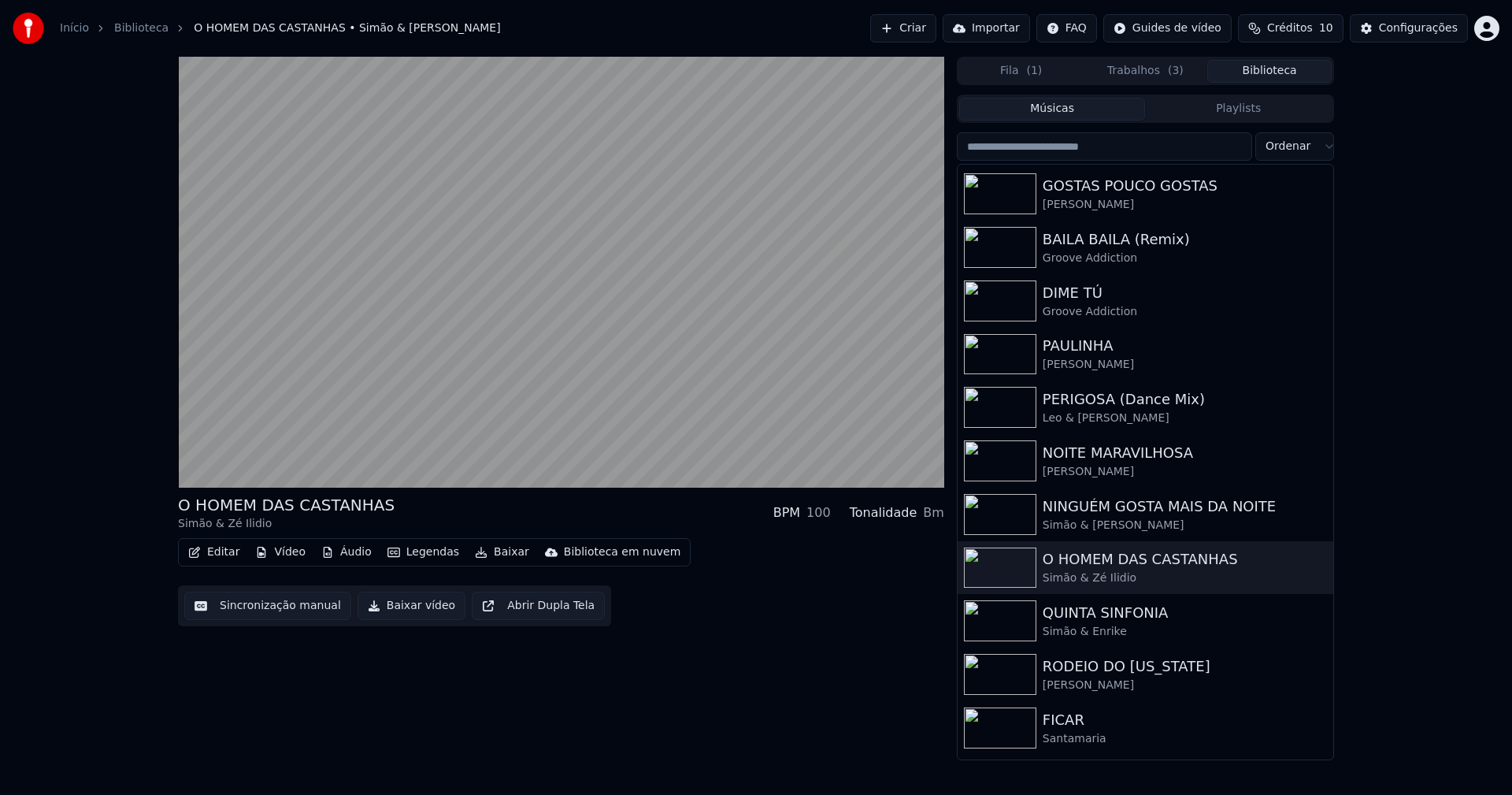
click at [410, 611] on button "Baixar vídeo" at bounding box center [412, 606] width 108 height 29
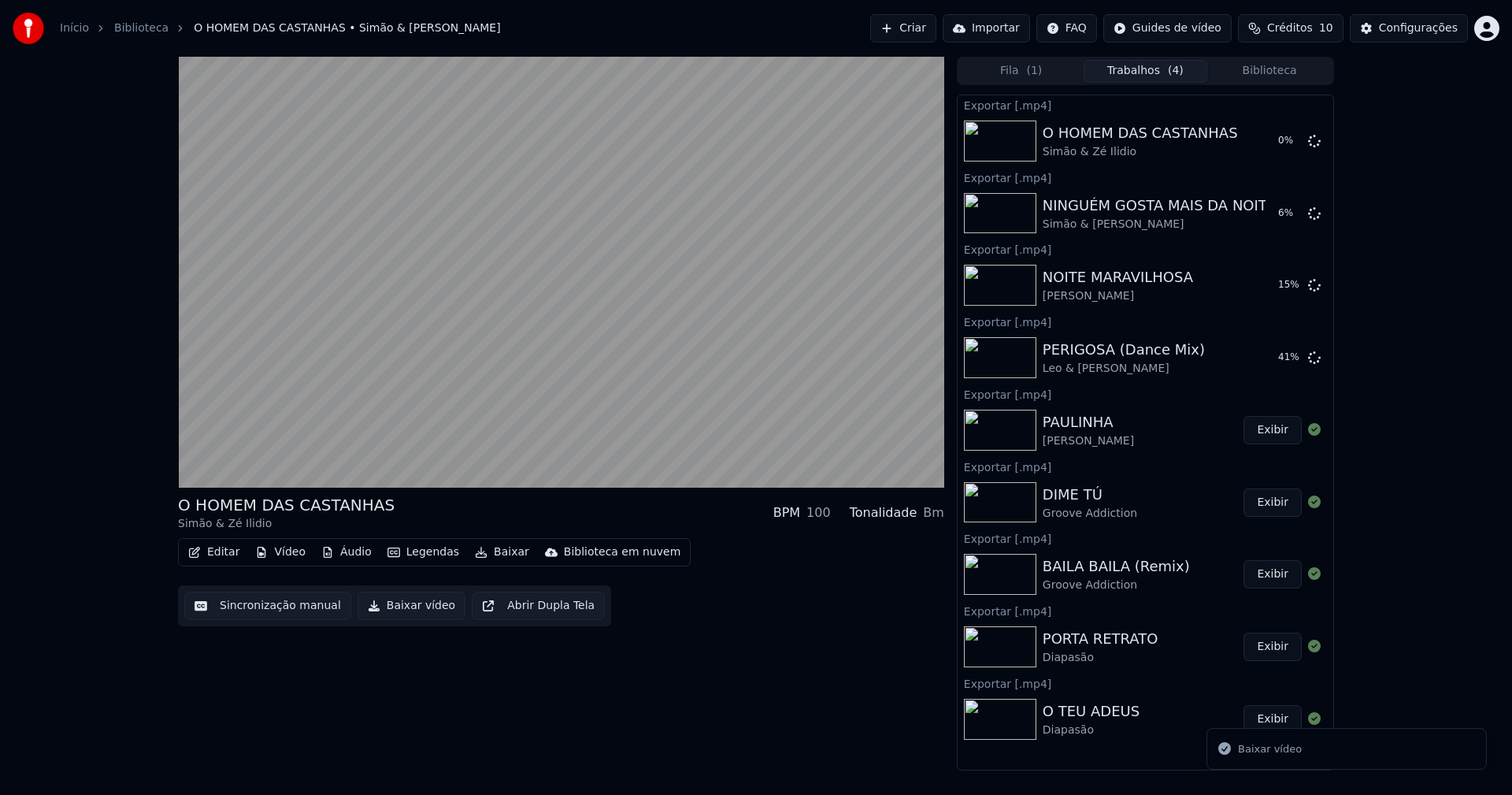
click at [1288, 72] on button "Biblioteca" at bounding box center [1269, 70] width 124 height 23
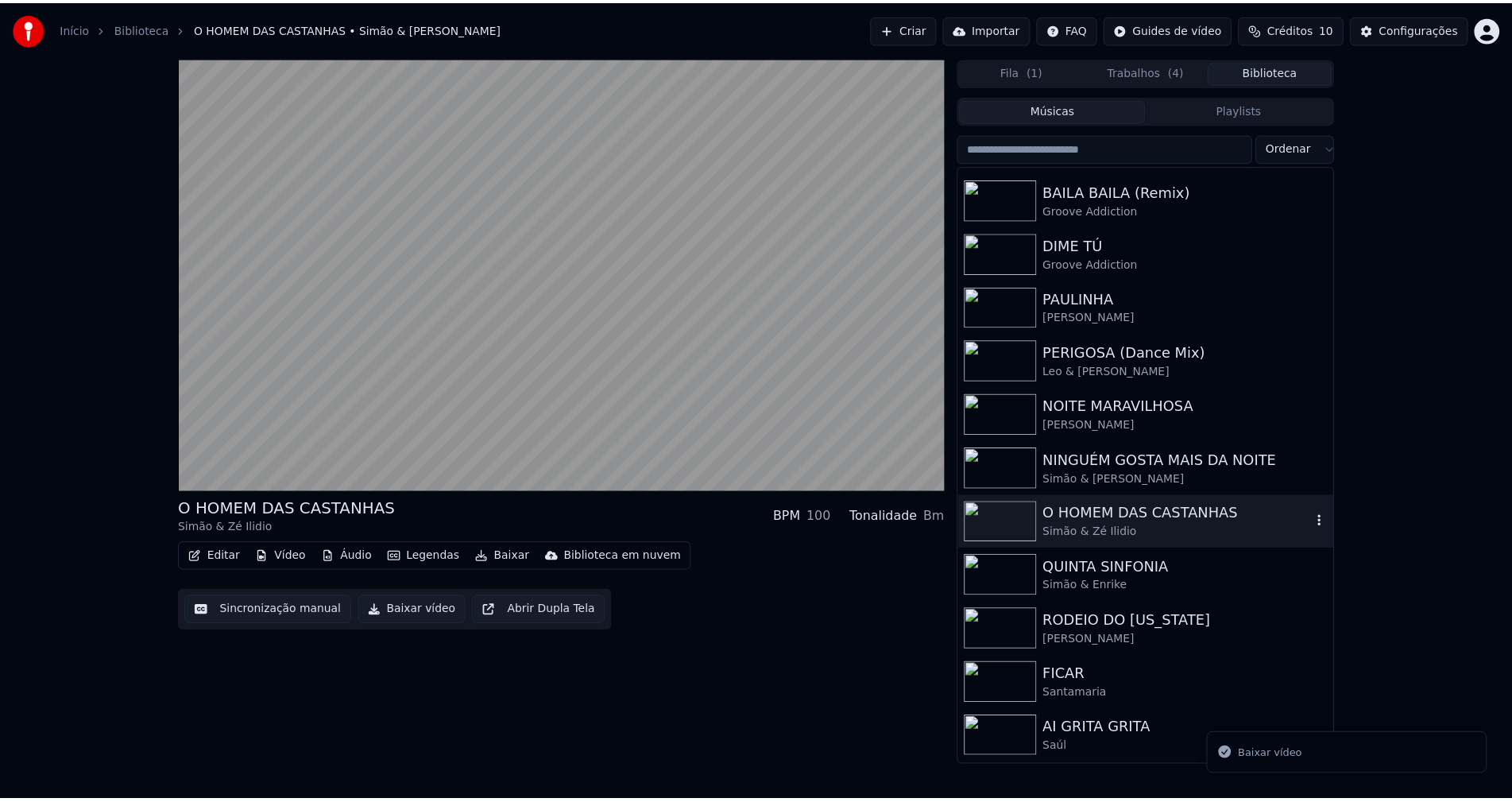
scroll to position [239, 0]
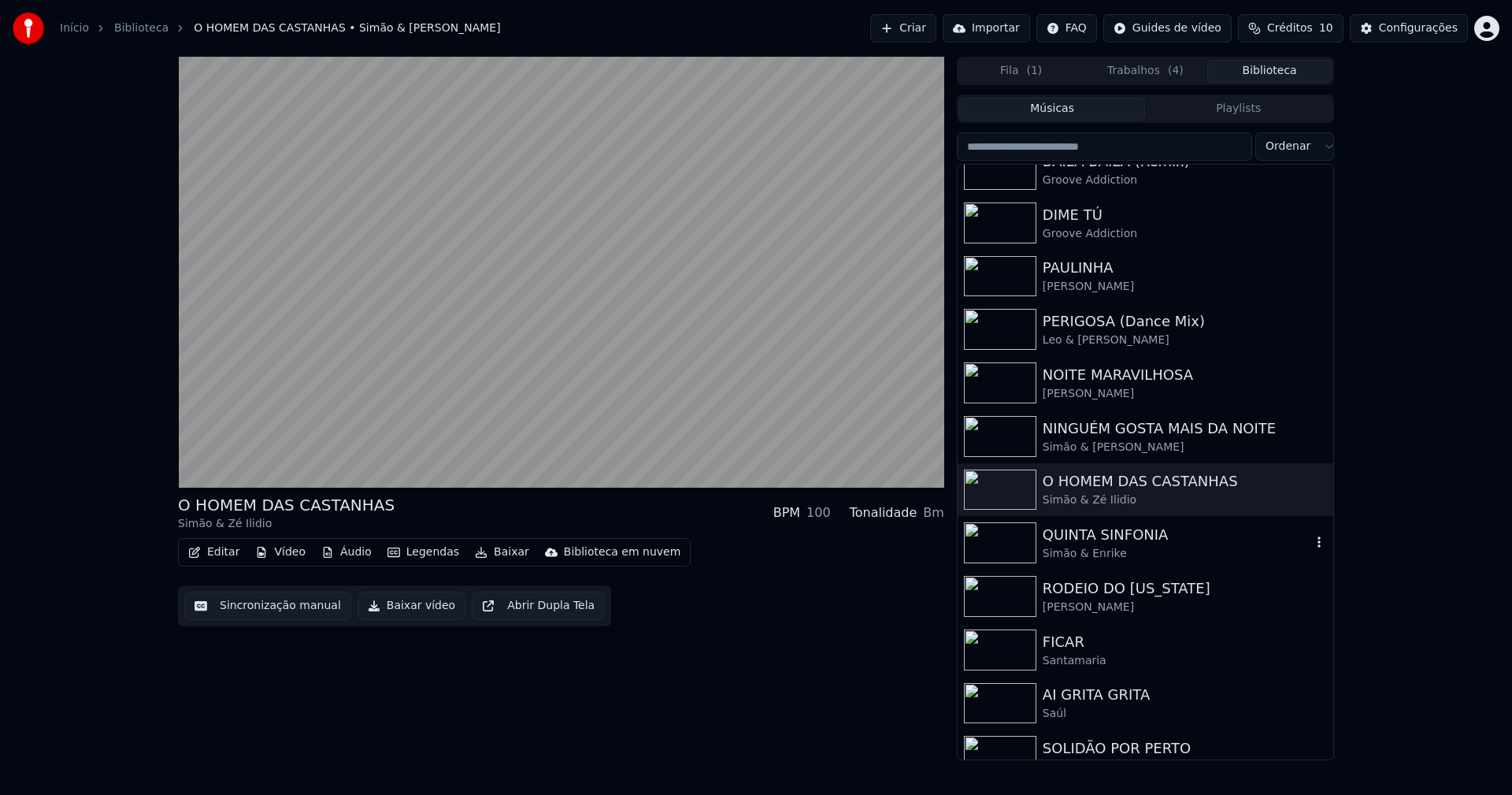
click at [1084, 551] on div "Simão & Enrike" at bounding box center [1177, 553] width 268 height 16
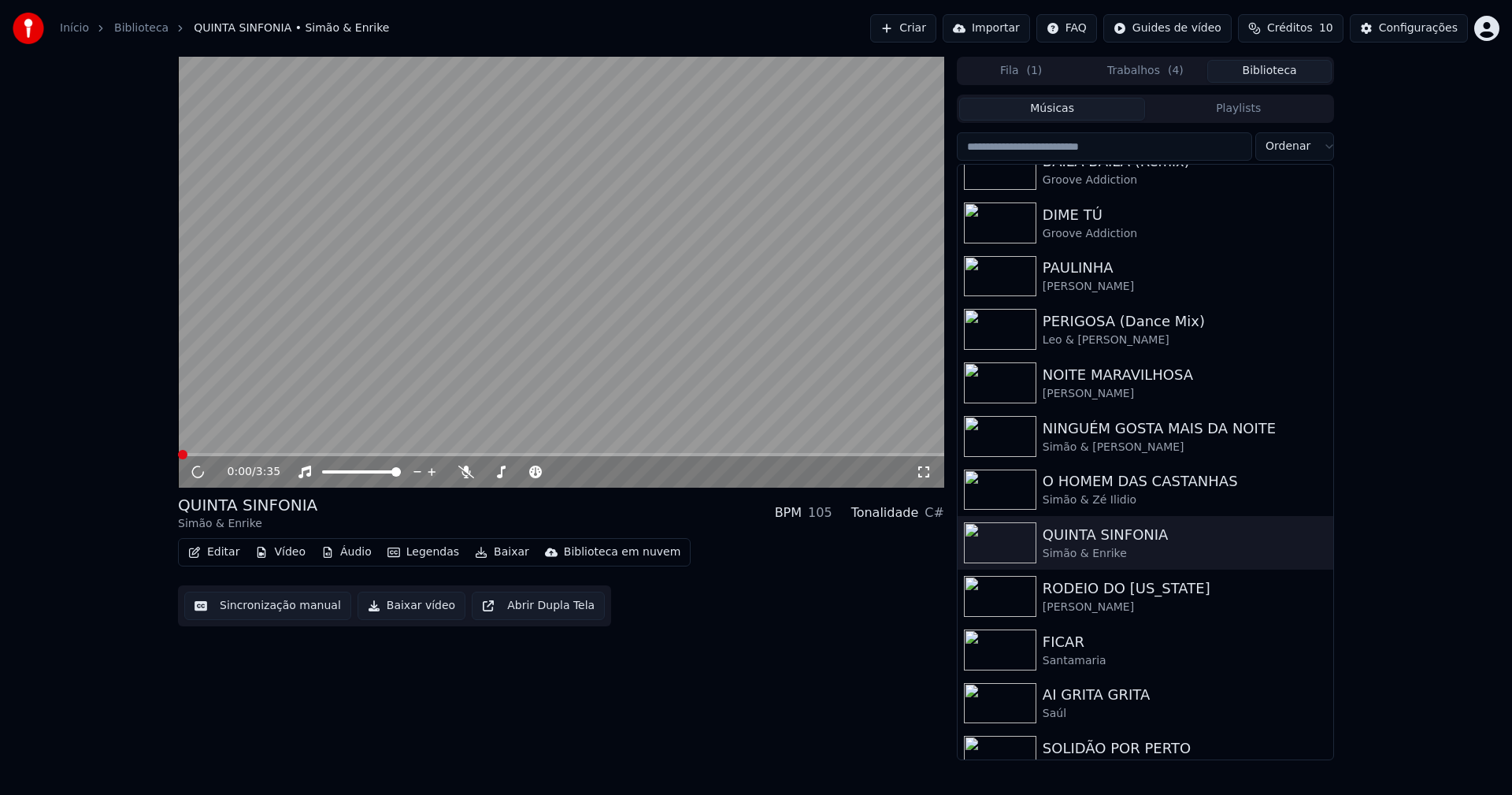
click at [415, 613] on button "Baixar vídeo" at bounding box center [412, 606] width 108 height 29
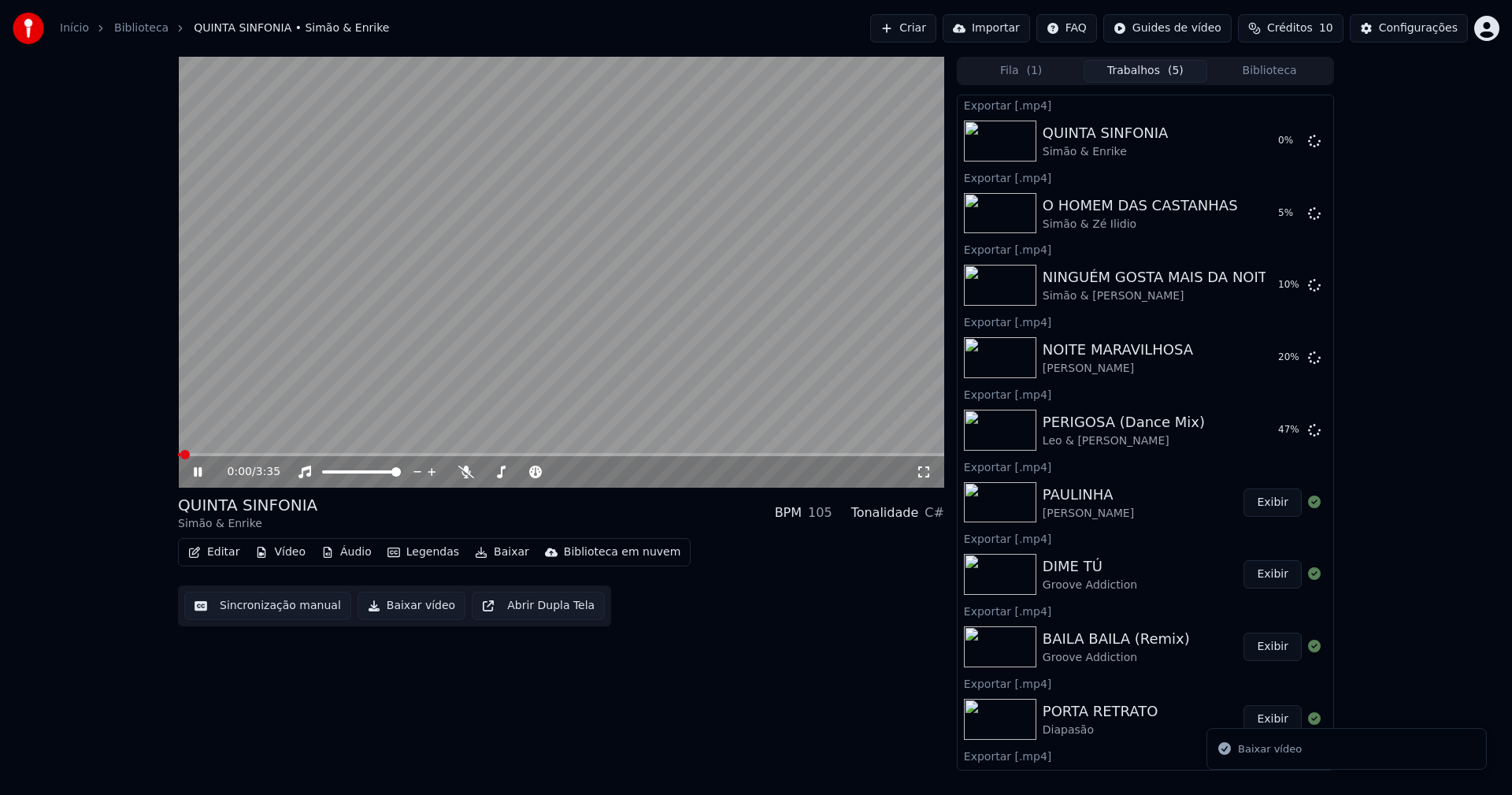
click at [200, 475] on icon at bounding box center [197, 471] width 8 height 9
click at [219, 554] on button "Editar" at bounding box center [214, 553] width 64 height 22
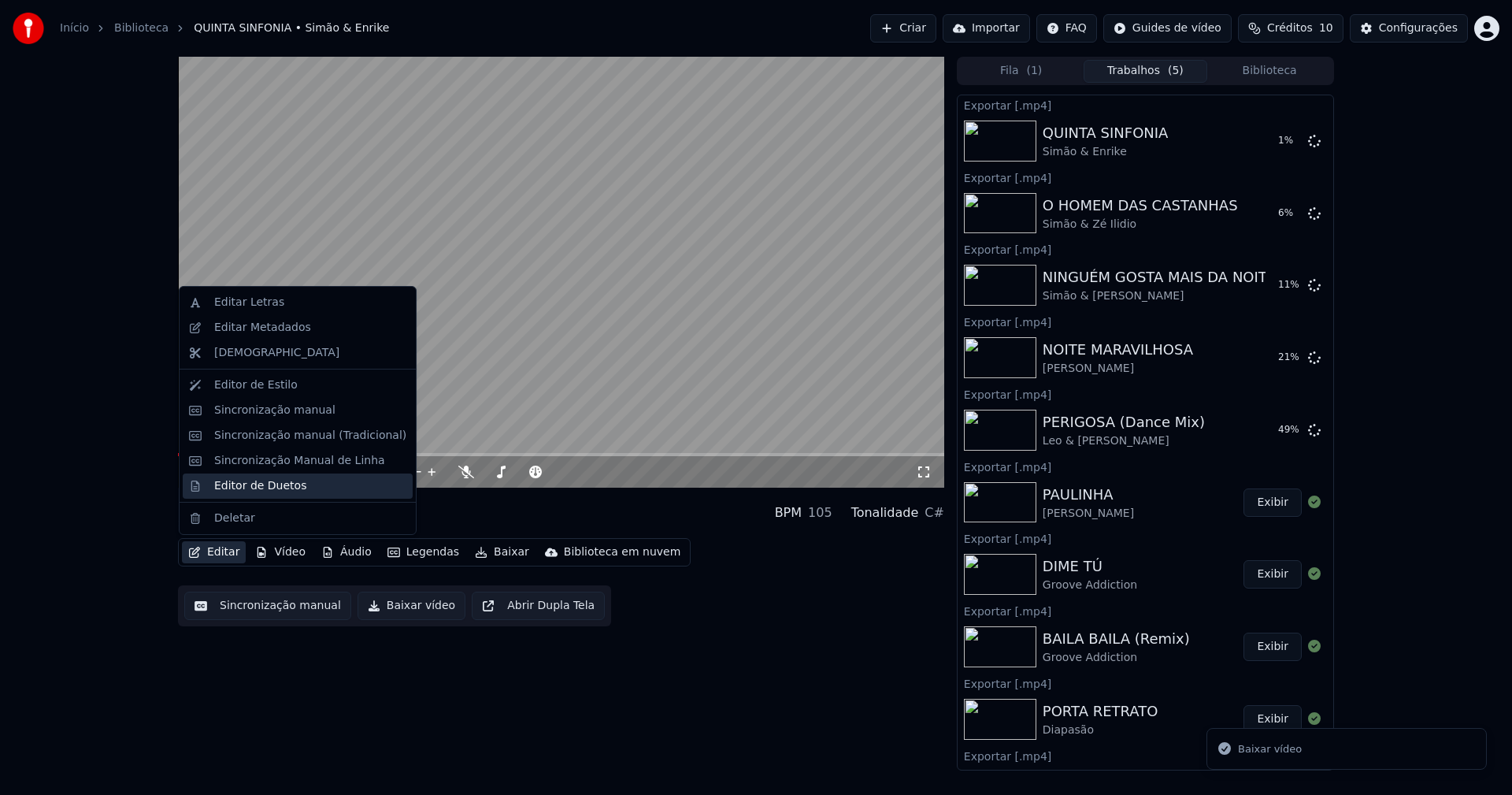
click at [255, 491] on div "Editor de Duetos" at bounding box center [261, 486] width 92 height 16
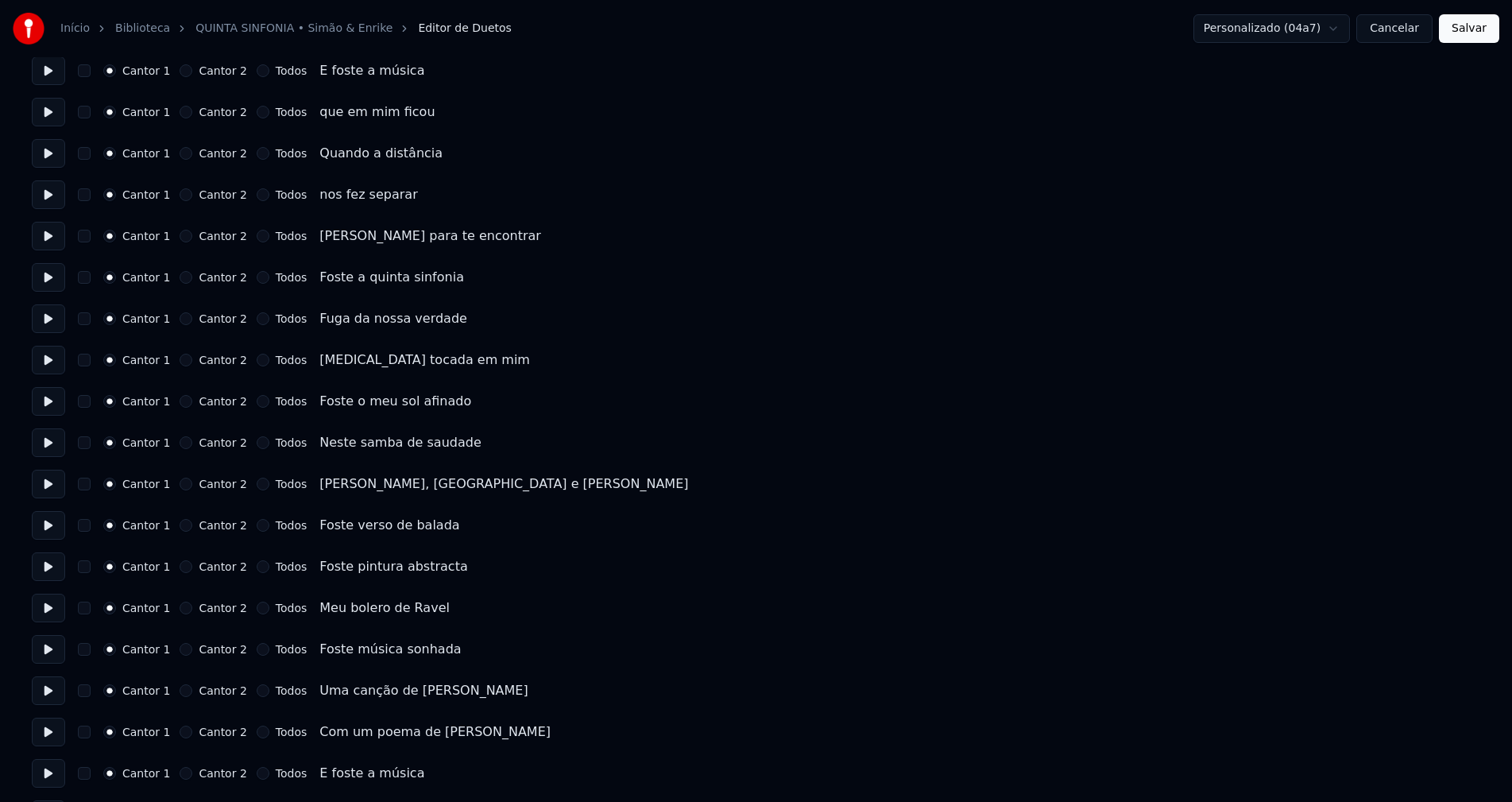
scroll to position [795, 0]
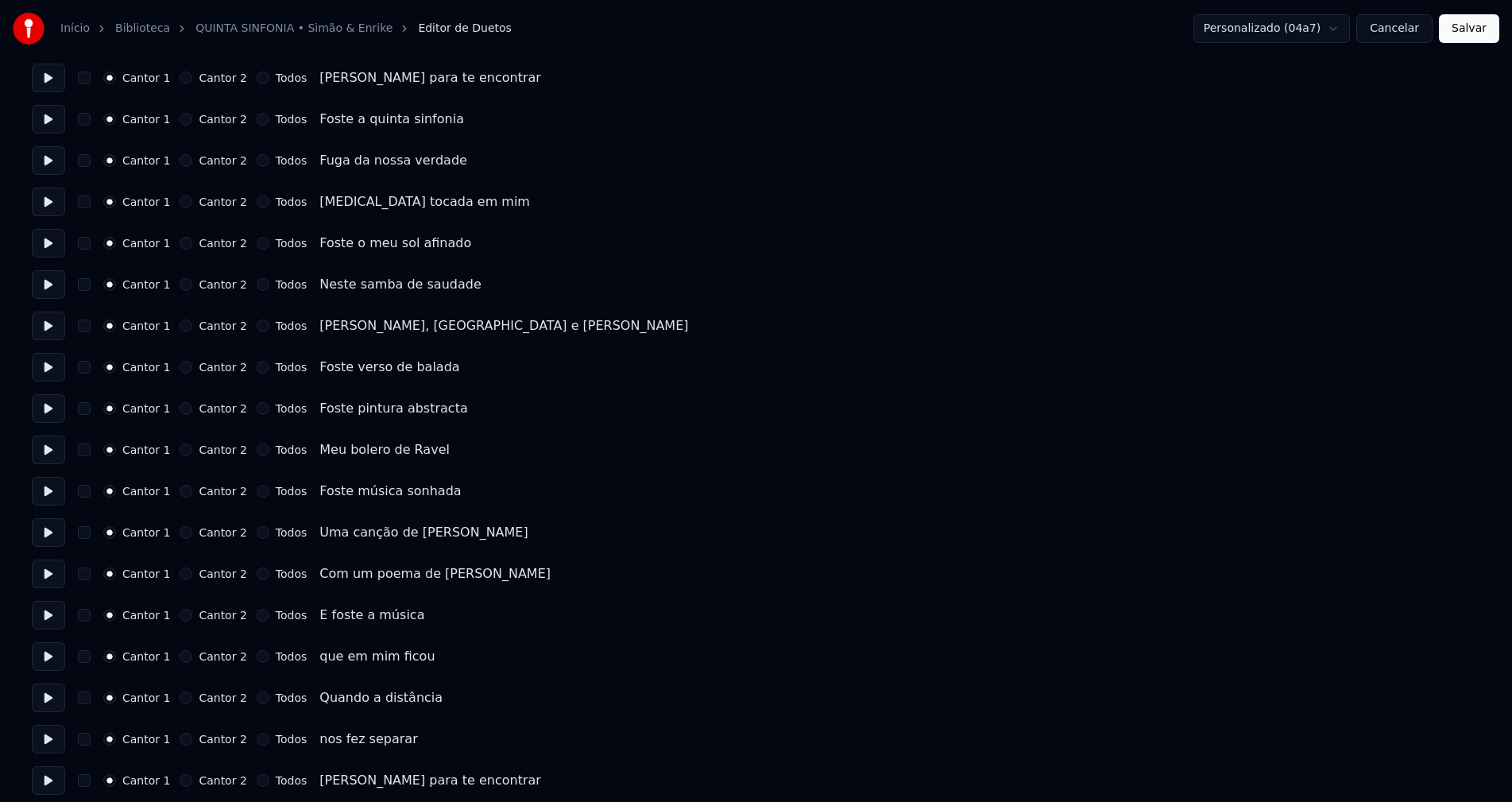
drag, startPoint x: 1407, startPoint y: 30, endPoint x: 1394, endPoint y: 34, distance: 13.6
click at [1403, 32] on button "Cancelar" at bounding box center [1394, 29] width 76 height 29
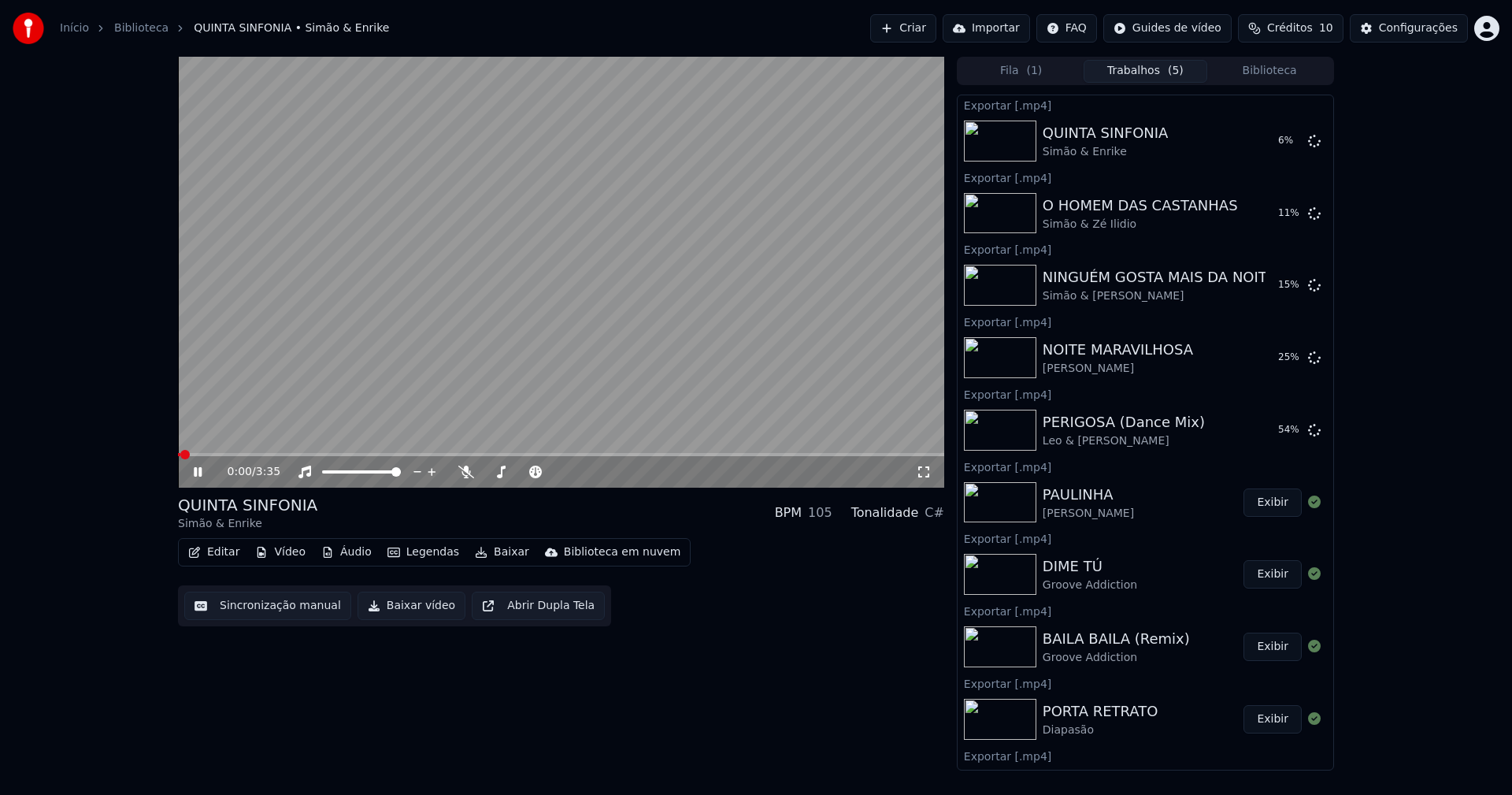
click at [200, 474] on icon at bounding box center [197, 471] width 8 height 9
click at [1279, 72] on button "Biblioteca" at bounding box center [1269, 70] width 124 height 23
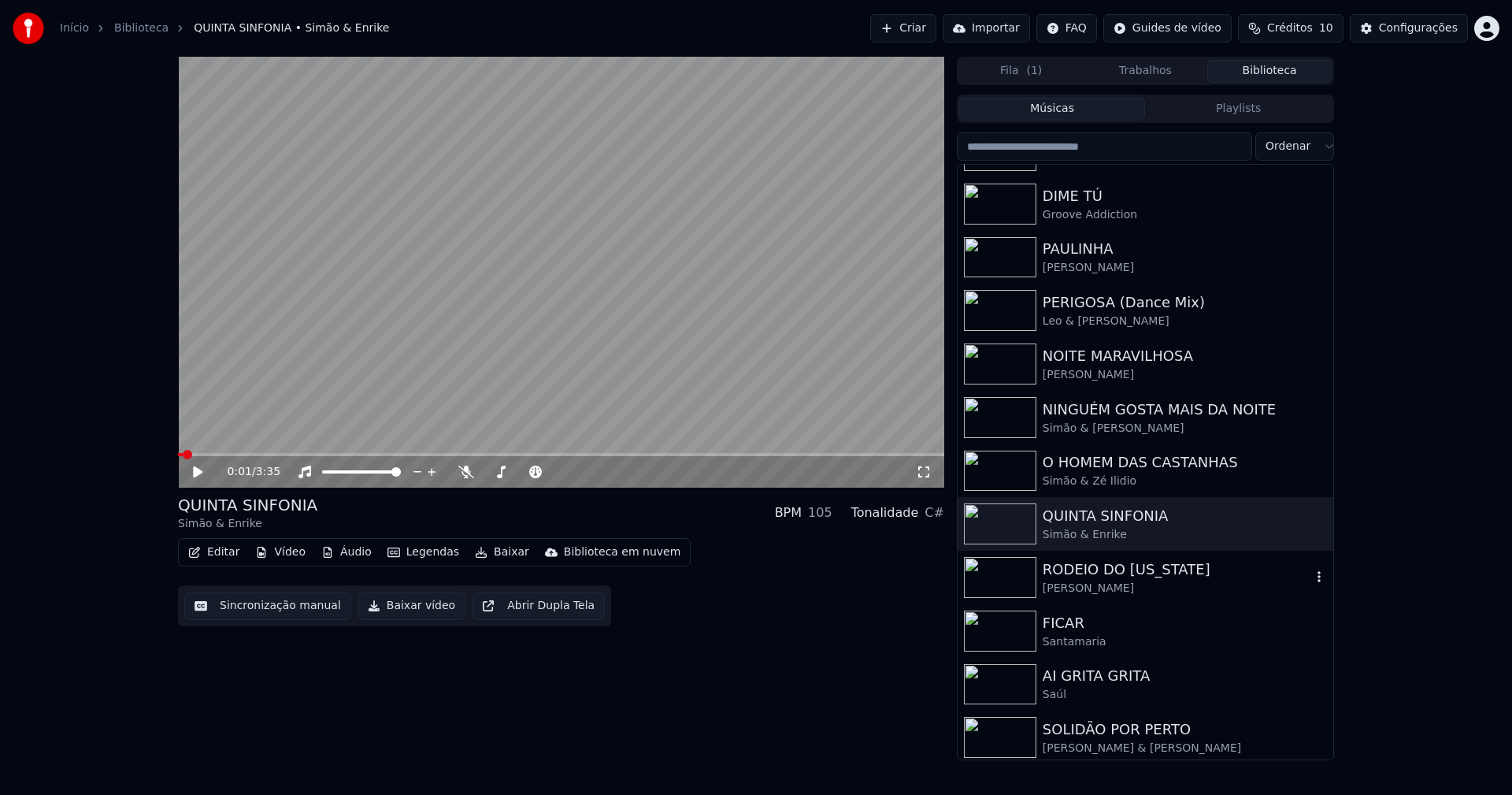
scroll to position [260, 0]
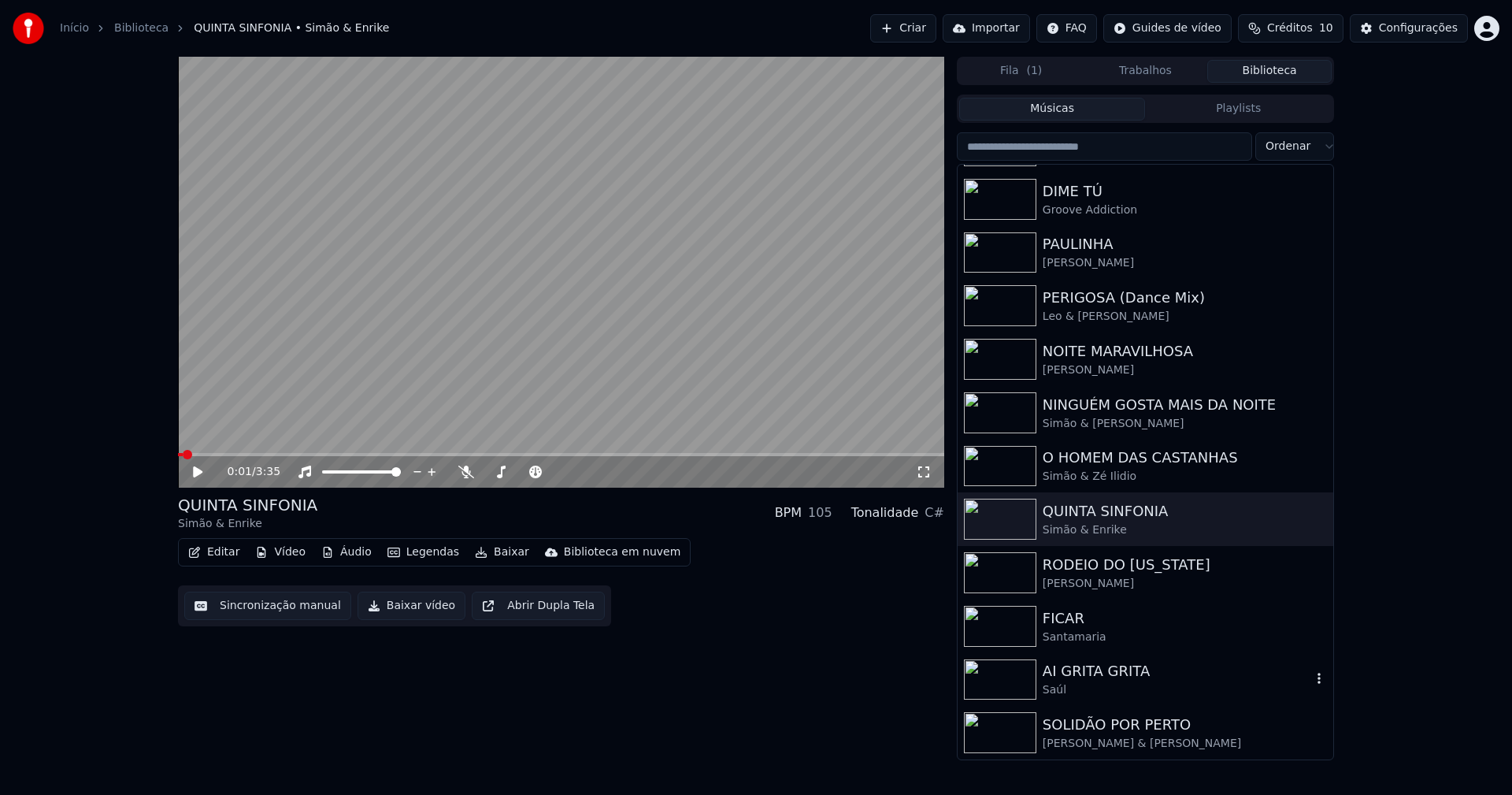
drag, startPoint x: 1100, startPoint y: 668, endPoint x: 1142, endPoint y: 670, distance: 42.0
click at [1100, 669] on div "AI GRITA GRITA" at bounding box center [1177, 671] width 268 height 22
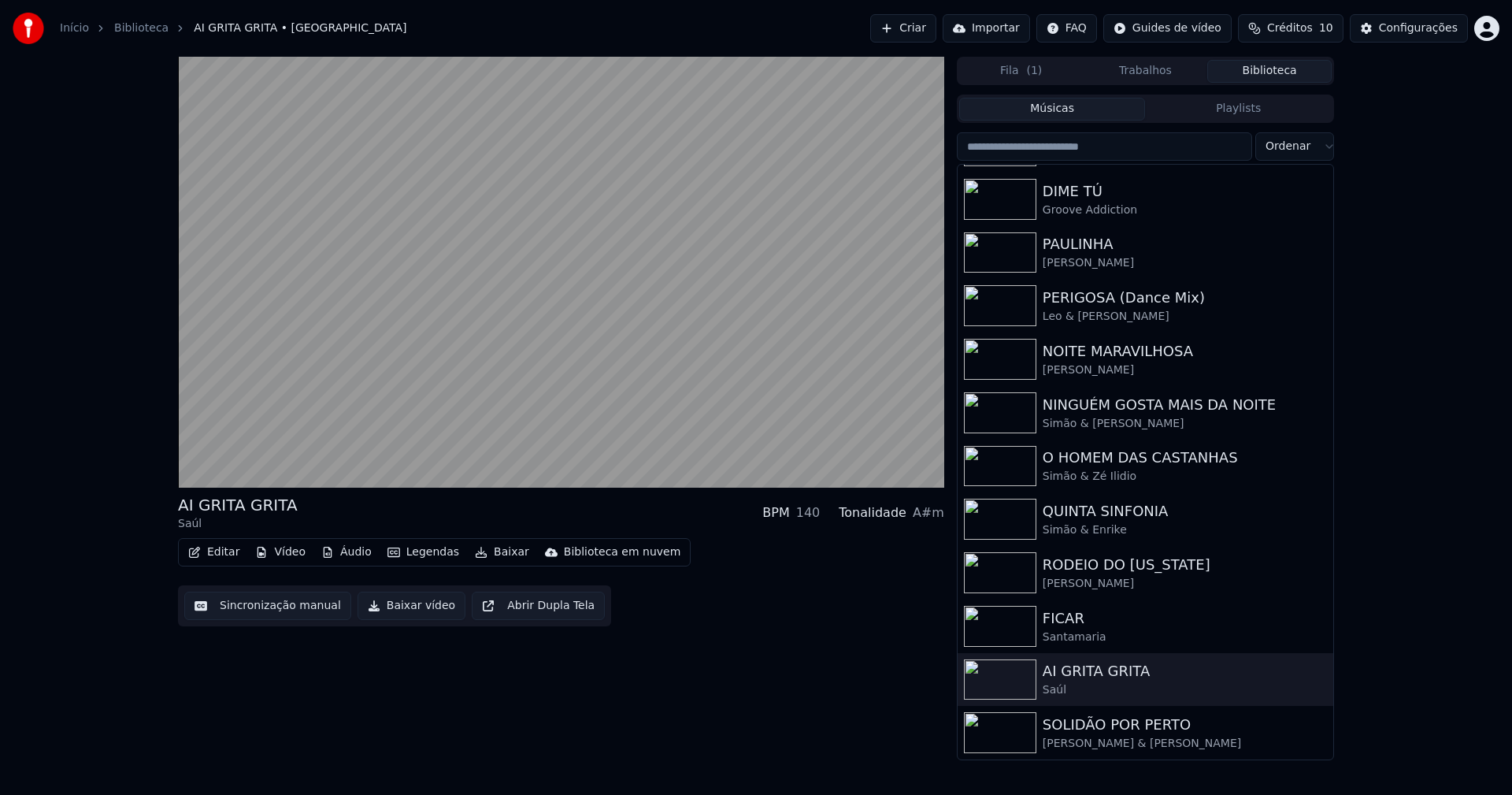
click at [413, 613] on button "Baixar vídeo" at bounding box center [412, 606] width 108 height 29
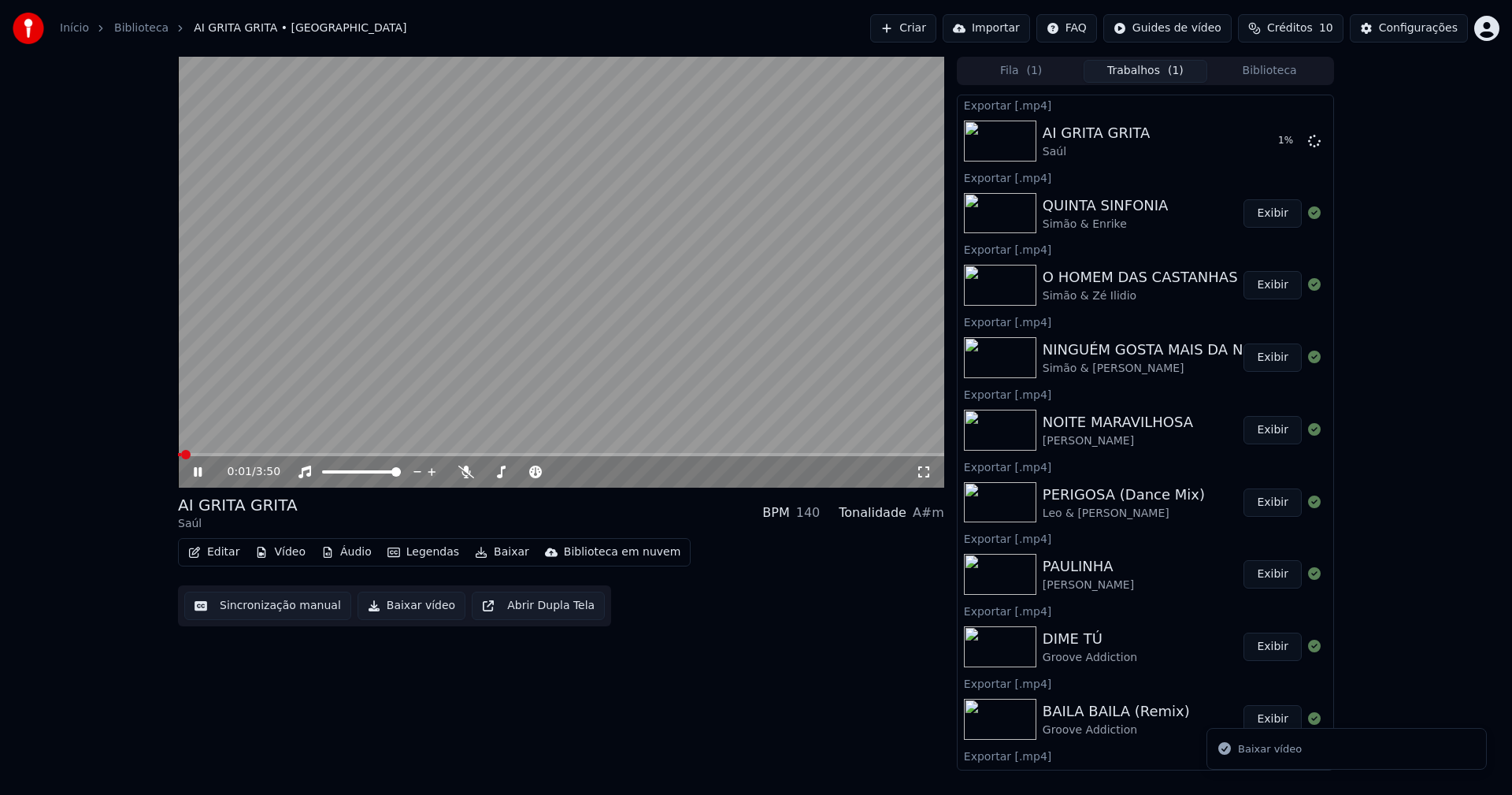
click at [1282, 64] on button "Biblioteca" at bounding box center [1269, 70] width 124 height 23
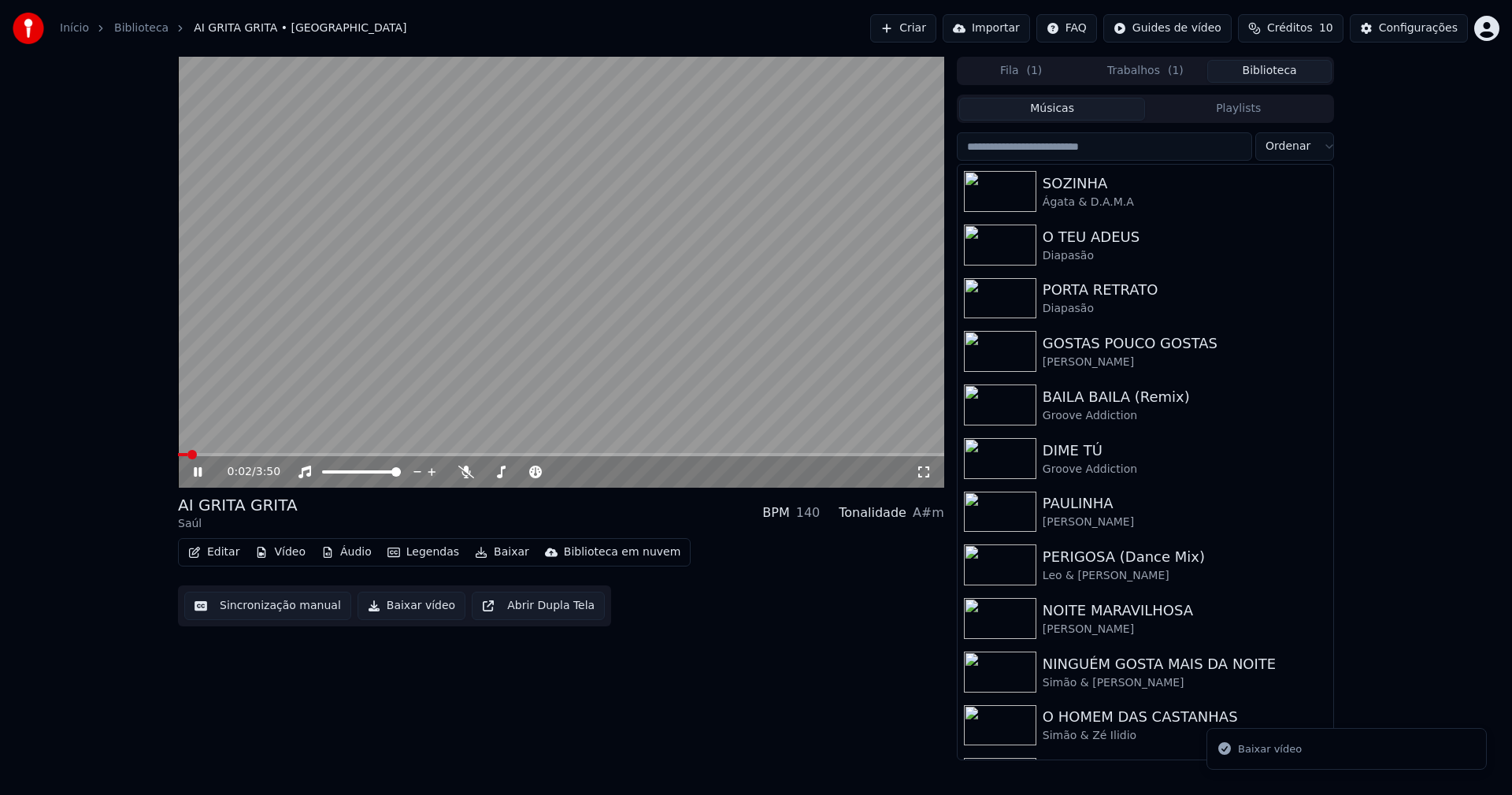
click at [1281, 70] on button "Biblioteca" at bounding box center [1269, 70] width 124 height 23
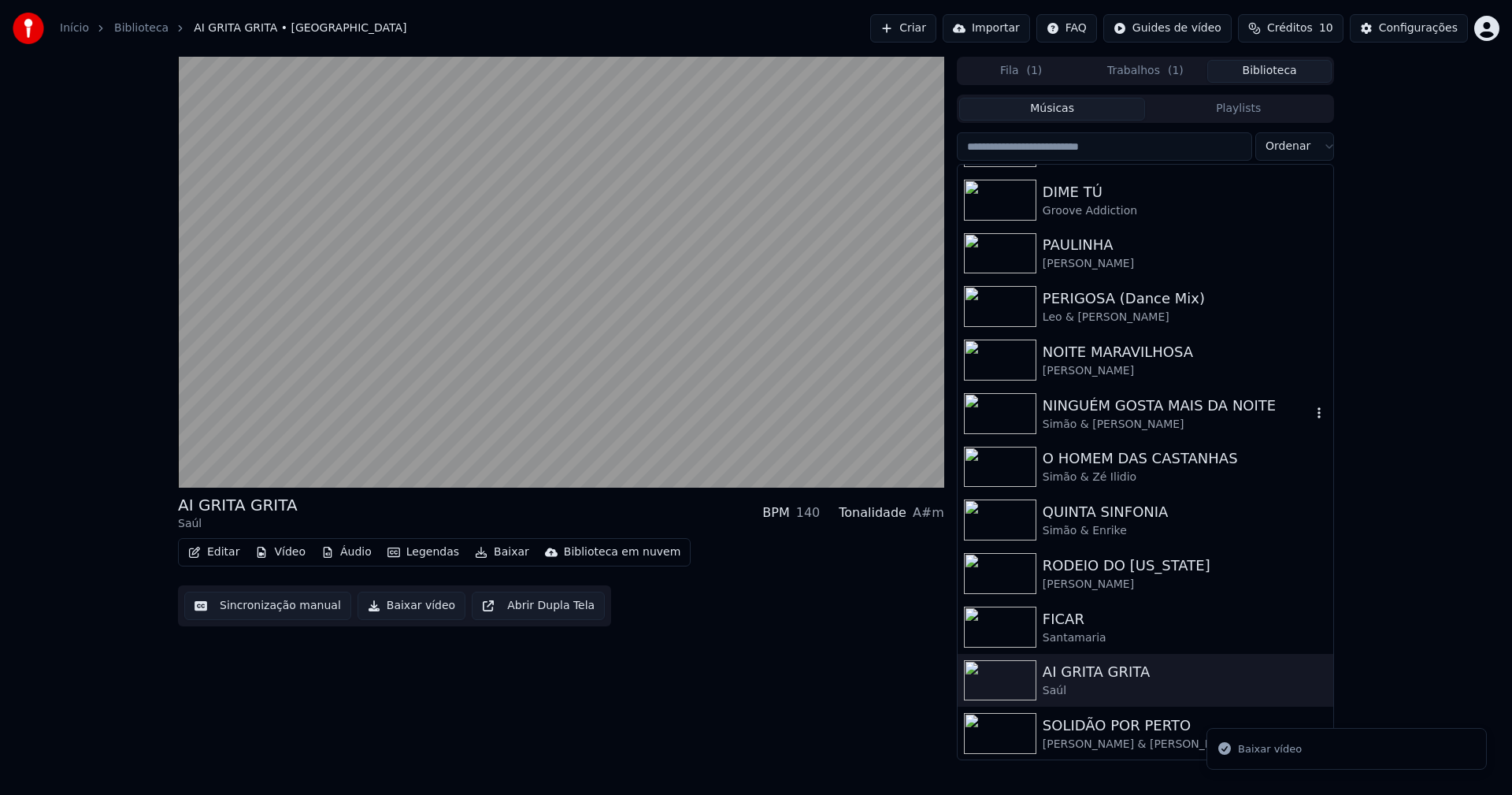
scroll to position [260, 0]
click at [1121, 724] on div "SOLIDÃO POR PERTO" at bounding box center [1177, 725] width 268 height 22
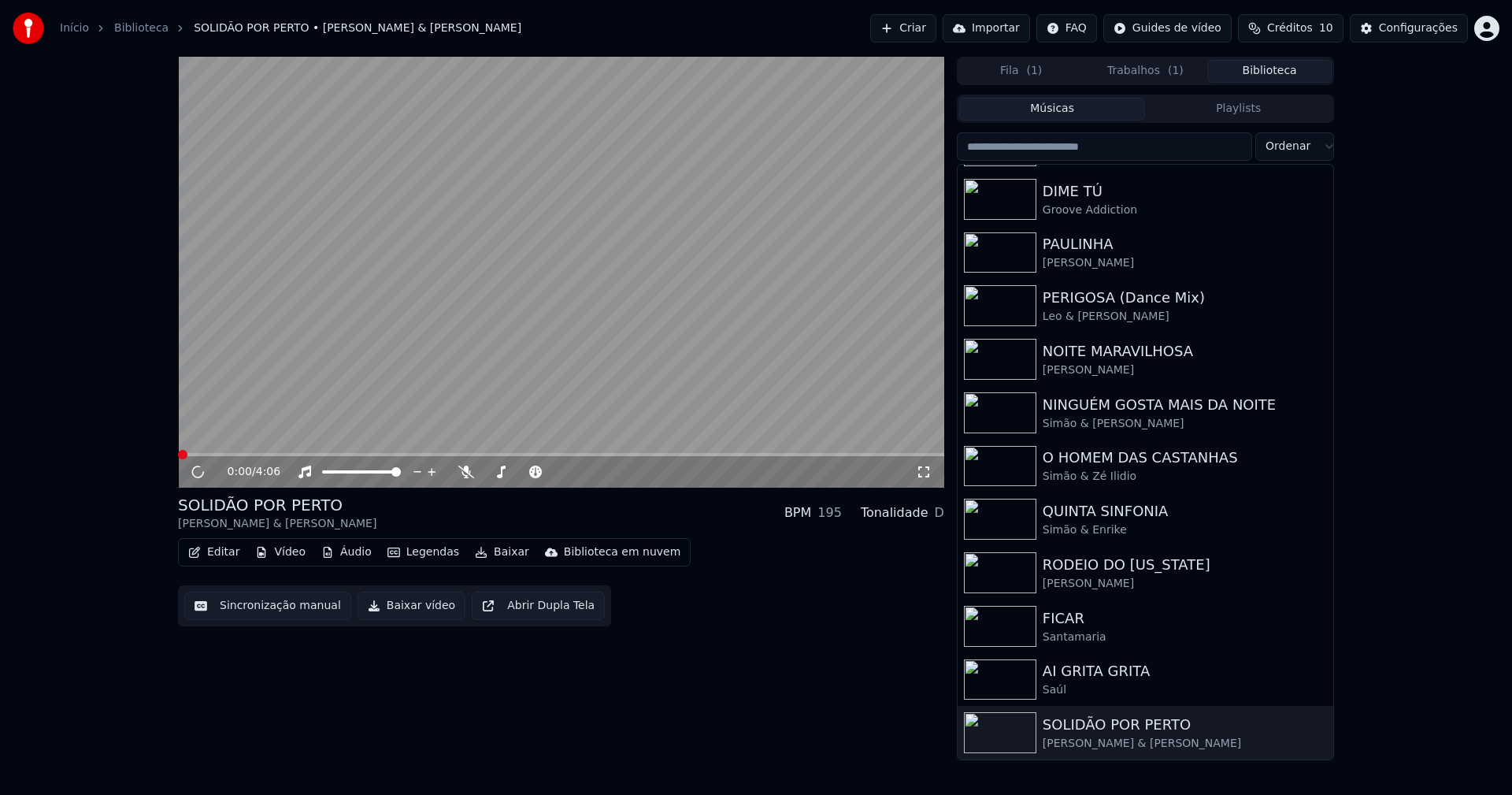
click at [402, 605] on button "Baixar vídeo" at bounding box center [412, 606] width 108 height 29
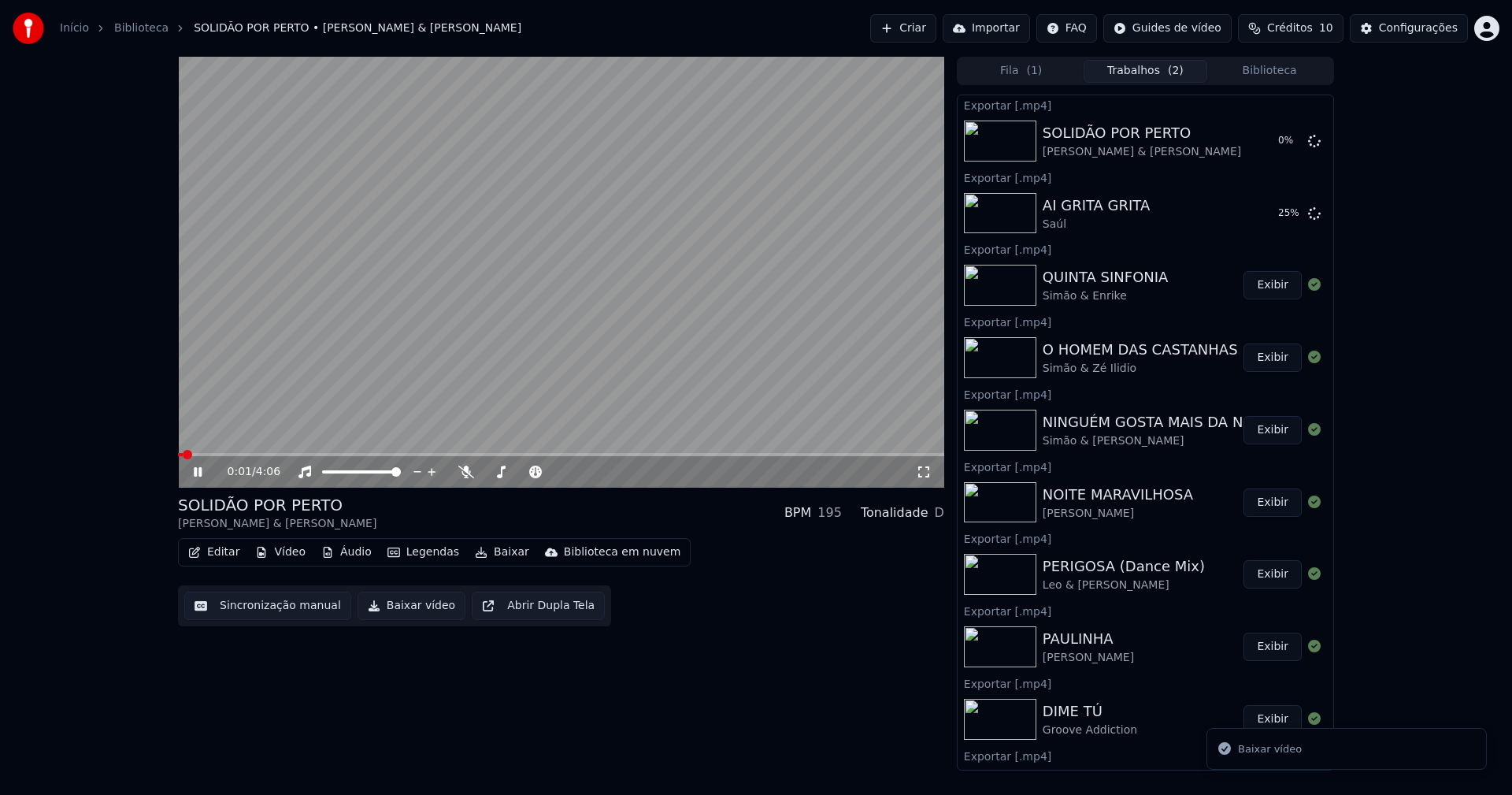
click at [202, 474] on icon at bounding box center [197, 471] width 8 height 9
click at [1282, 72] on button "Biblioteca" at bounding box center [1269, 70] width 124 height 23
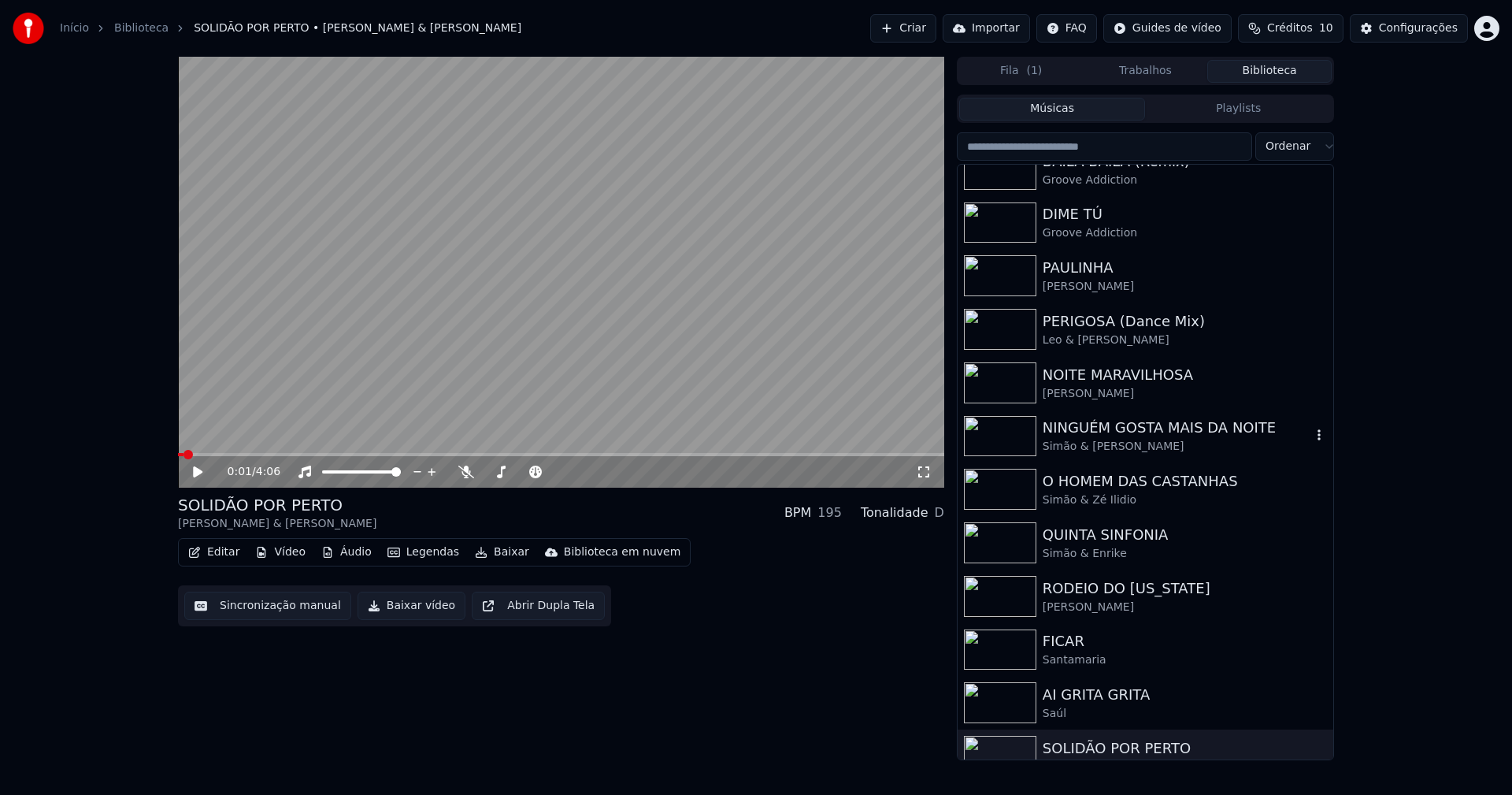
scroll to position [260, 0]
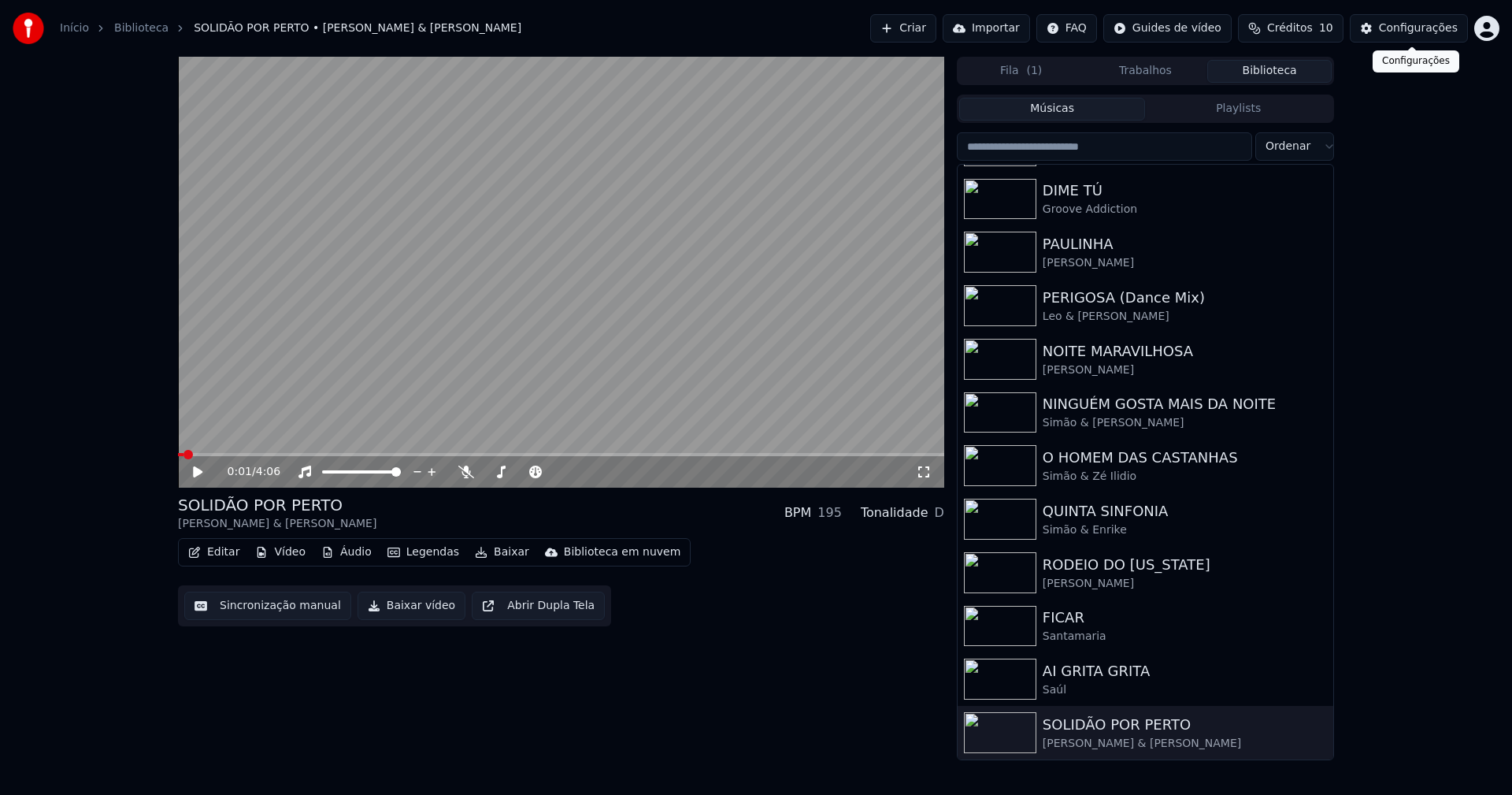
click at [1404, 34] on div "Configurações" at bounding box center [1418, 28] width 79 height 16
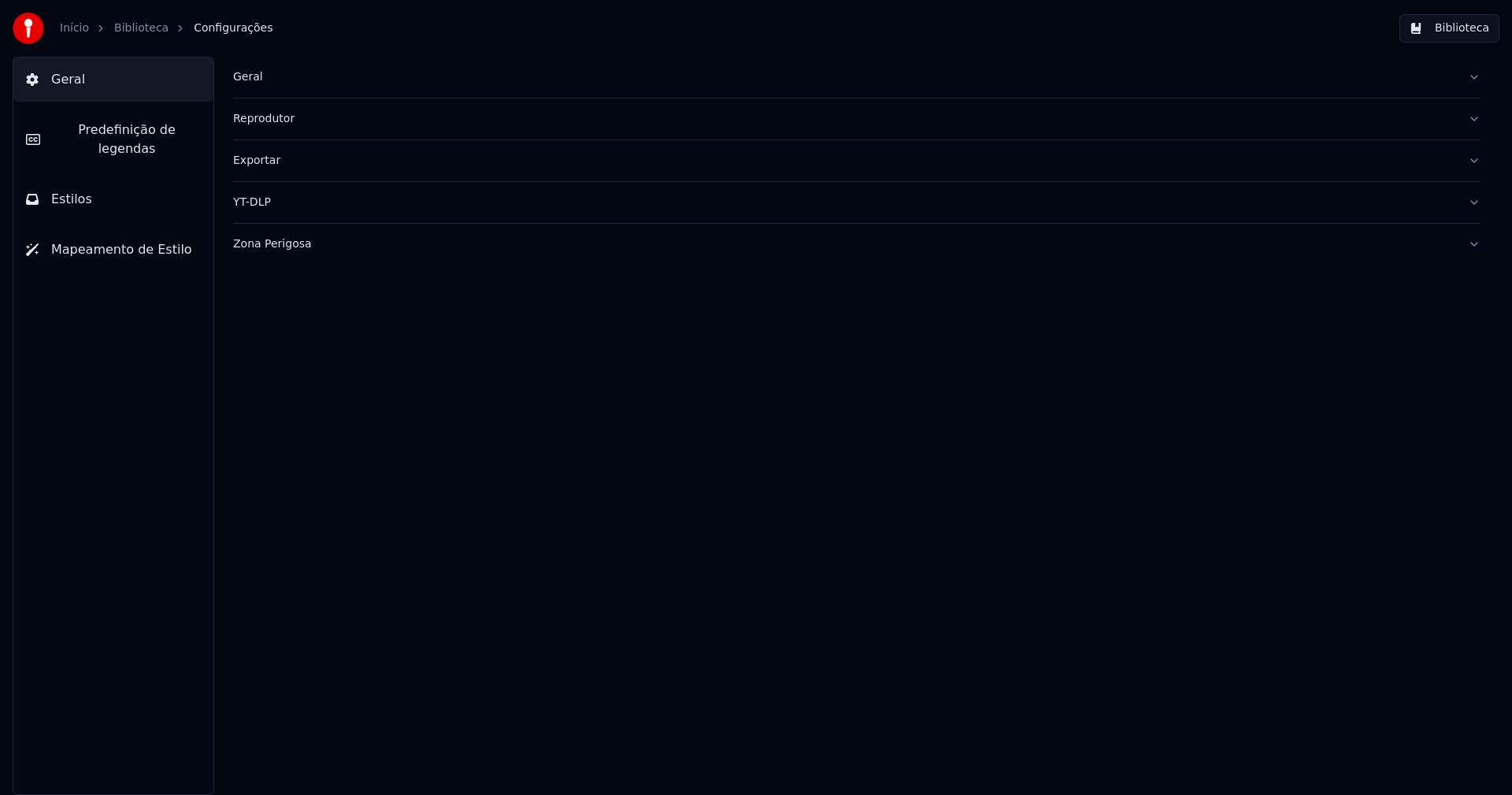
click at [96, 177] on button "Estilos" at bounding box center [113, 199] width 200 height 44
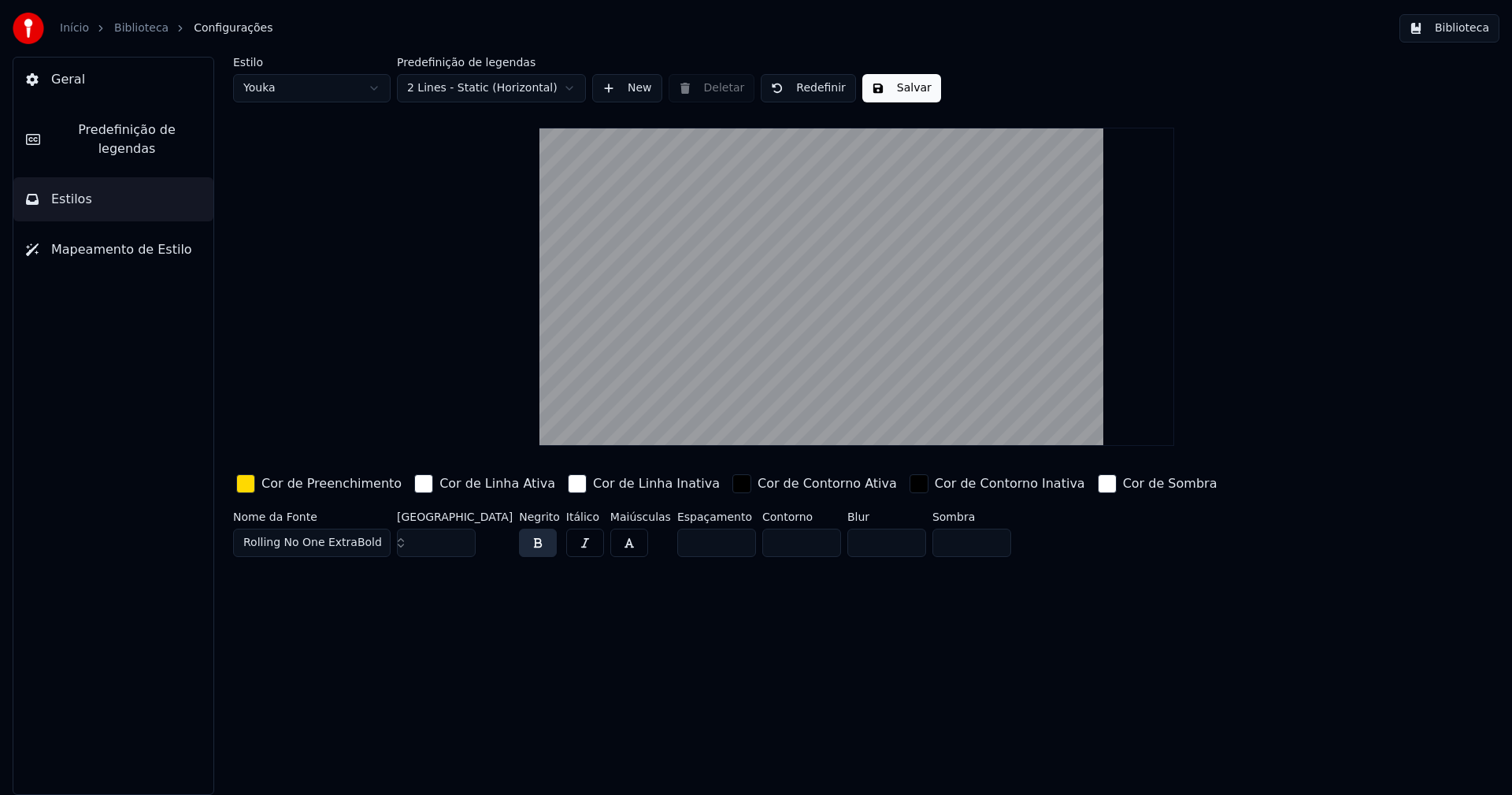
click at [242, 483] on div "button" at bounding box center [246, 484] width 19 height 19
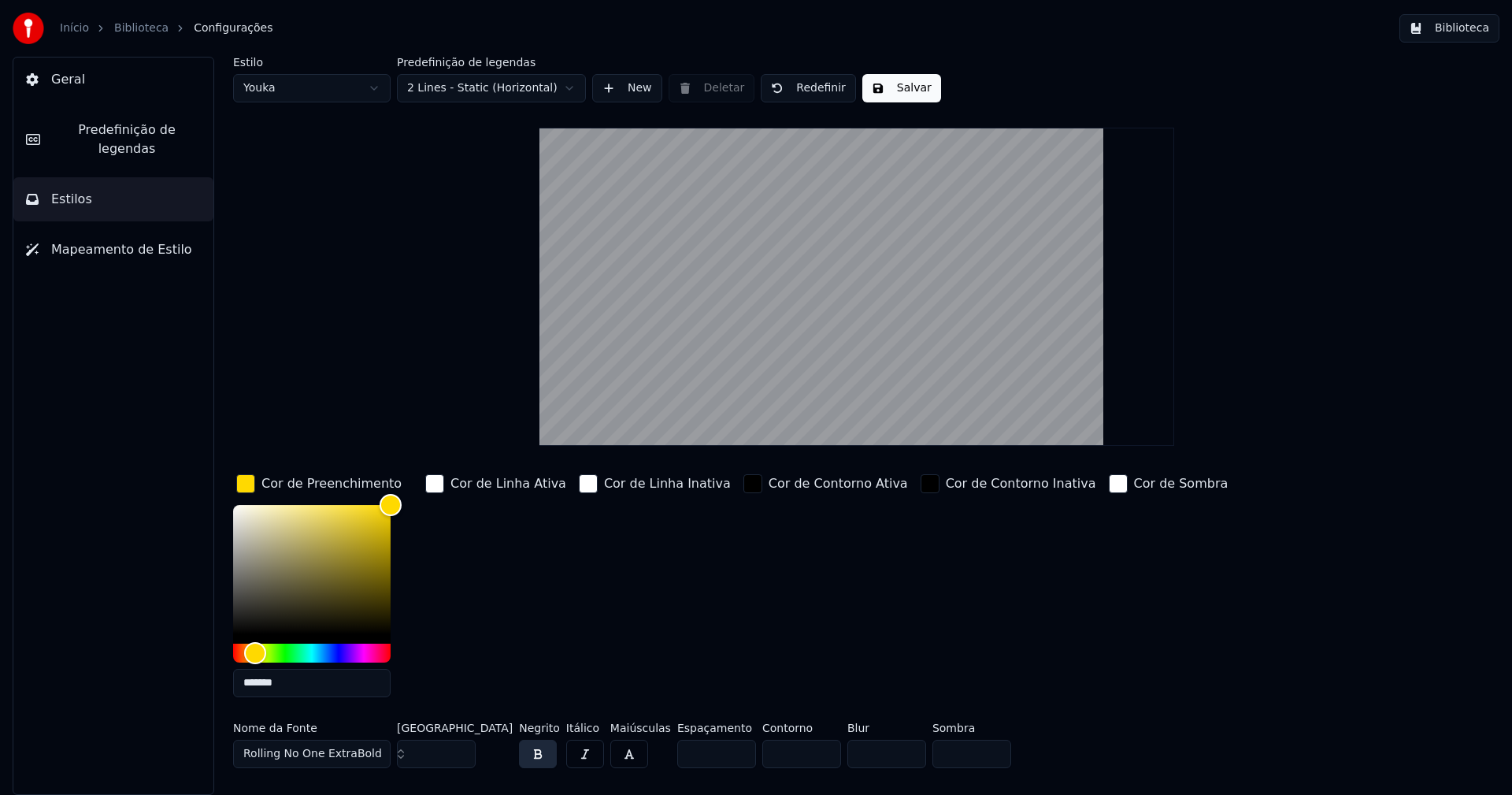
click at [294, 681] on input "*******" at bounding box center [312, 683] width 158 height 29
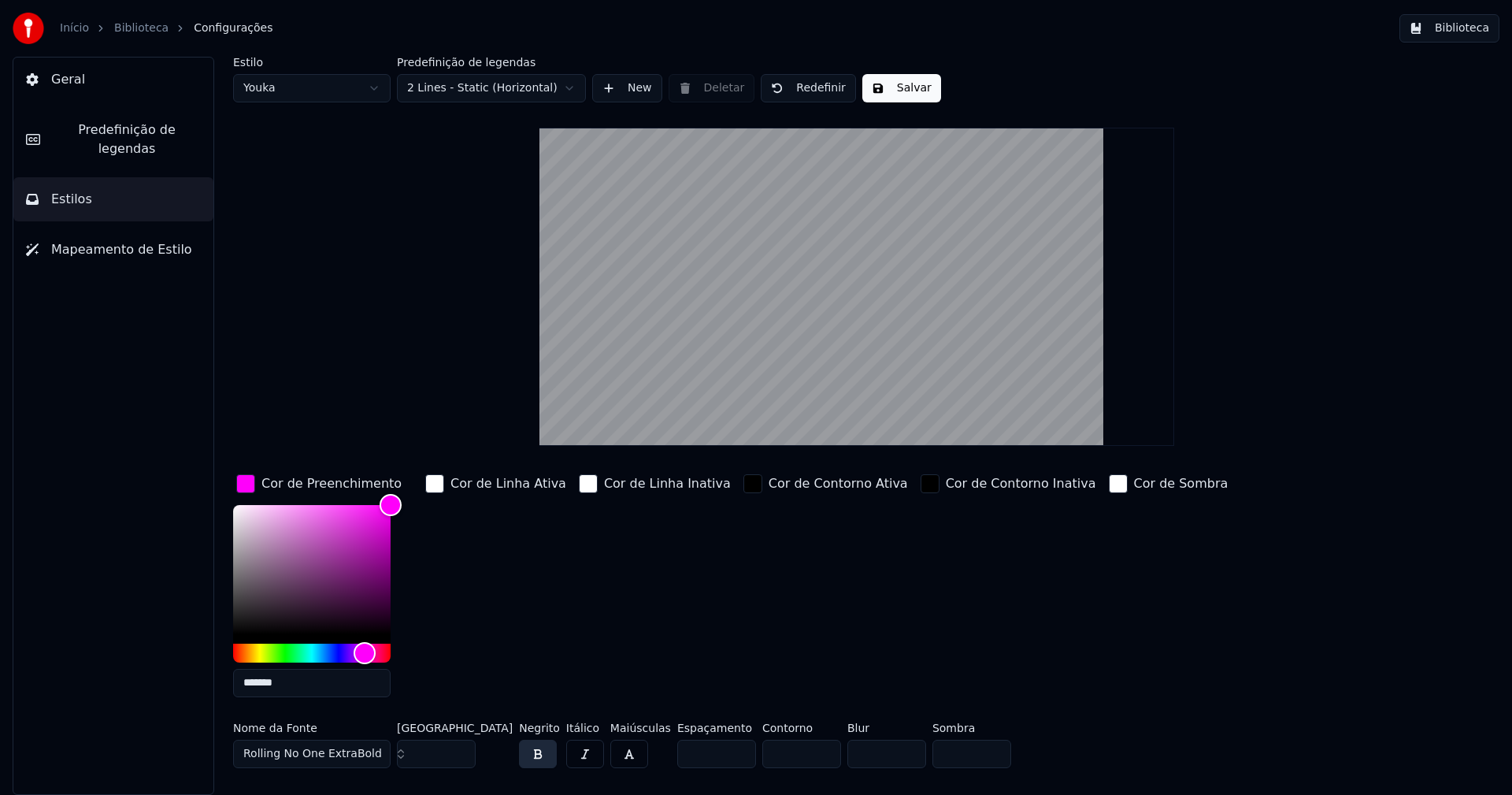
type input "*******"
click at [236, 486] on div "button" at bounding box center [246, 484] width 19 height 19
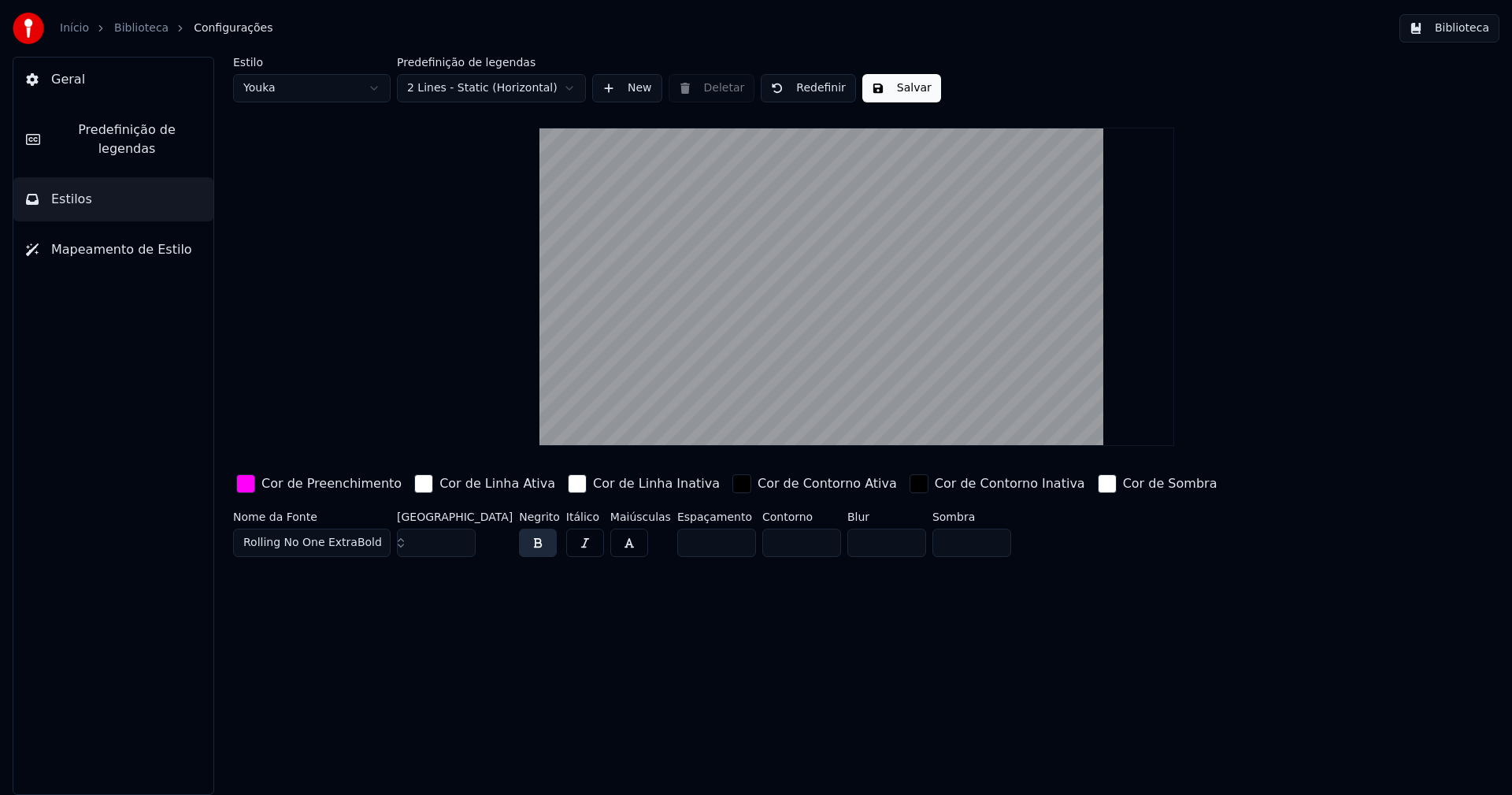
click at [896, 97] on button "Salvar" at bounding box center [902, 88] width 79 height 29
click at [1479, 30] on button "Biblioteca" at bounding box center [1449, 29] width 100 height 29
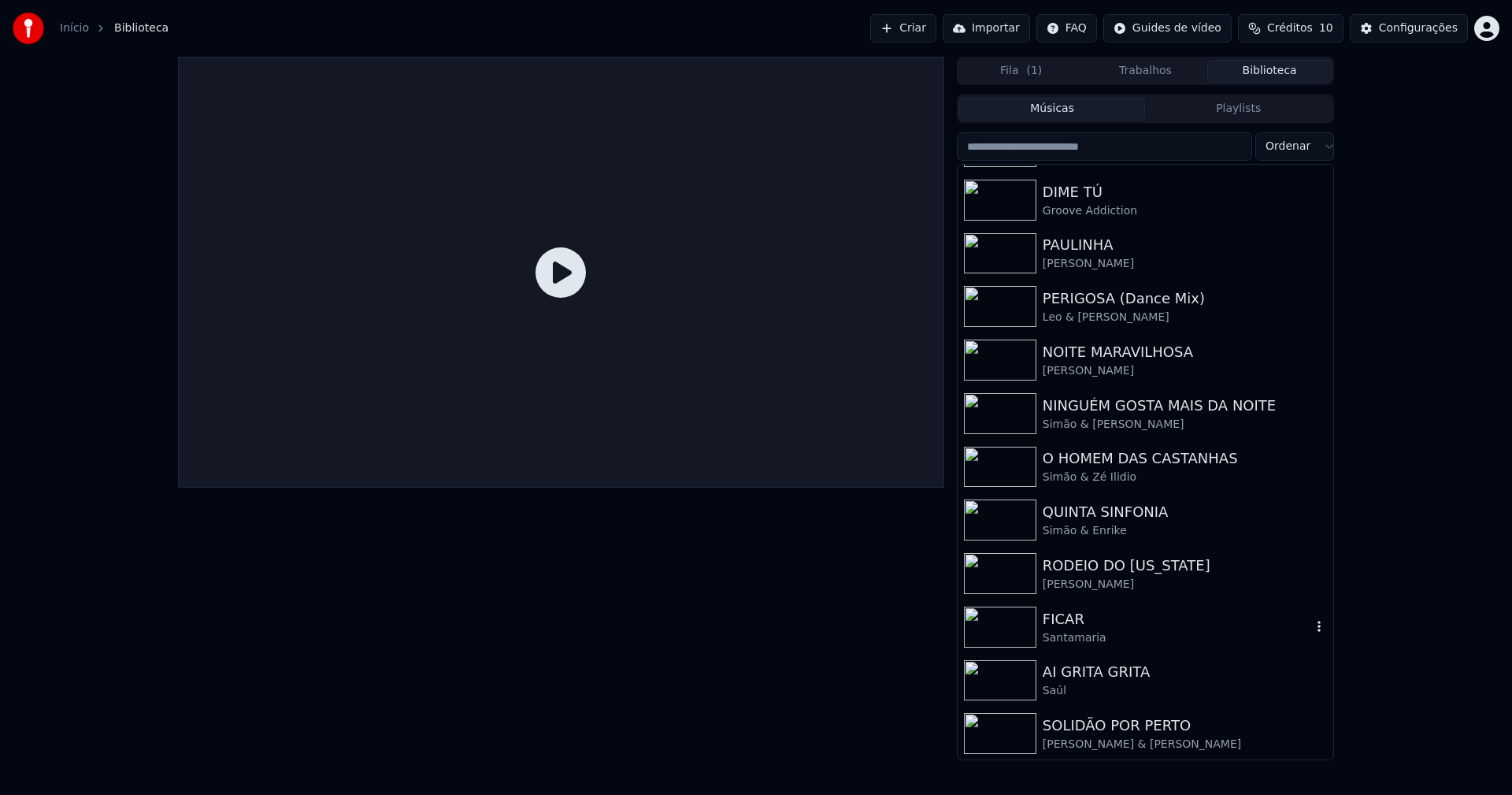
scroll to position [260, 0]
click at [1085, 632] on div "Santamaria" at bounding box center [1177, 637] width 268 height 16
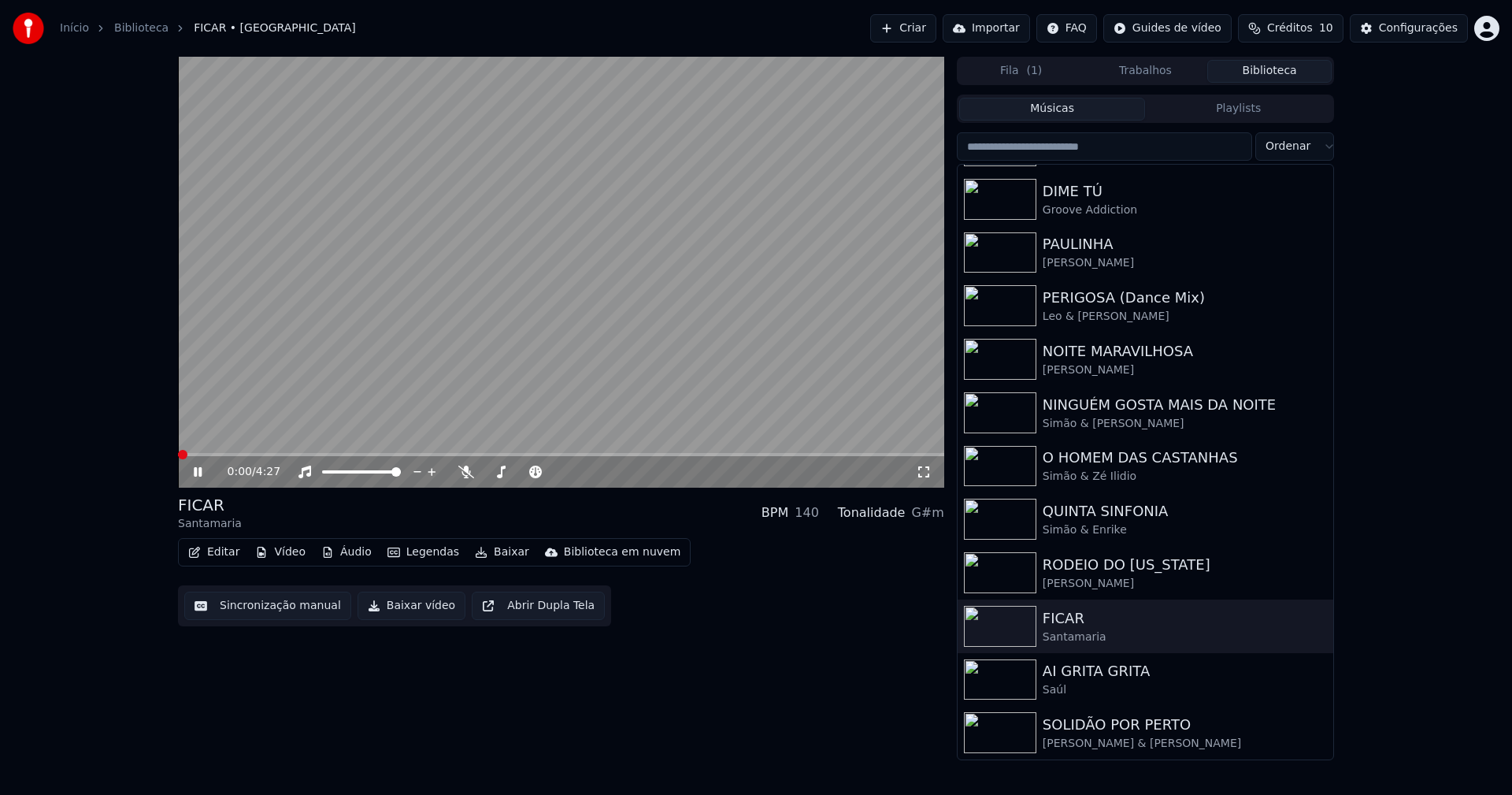
click at [387, 612] on button "Baixar vídeo" at bounding box center [412, 606] width 108 height 29
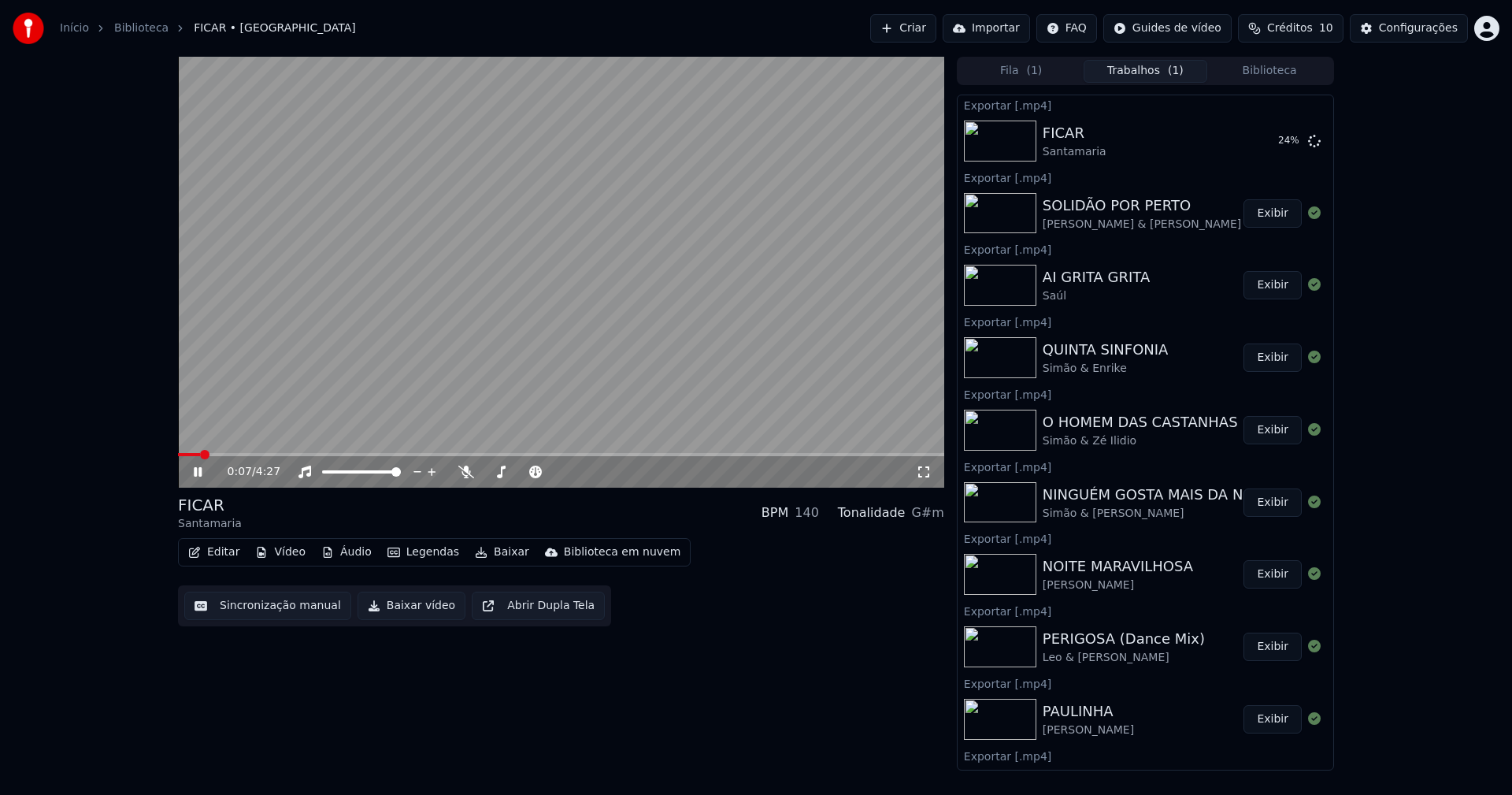
click at [197, 471] on icon at bounding box center [197, 471] width 8 height 9
click at [1276, 71] on button "Biblioteca" at bounding box center [1269, 70] width 124 height 23
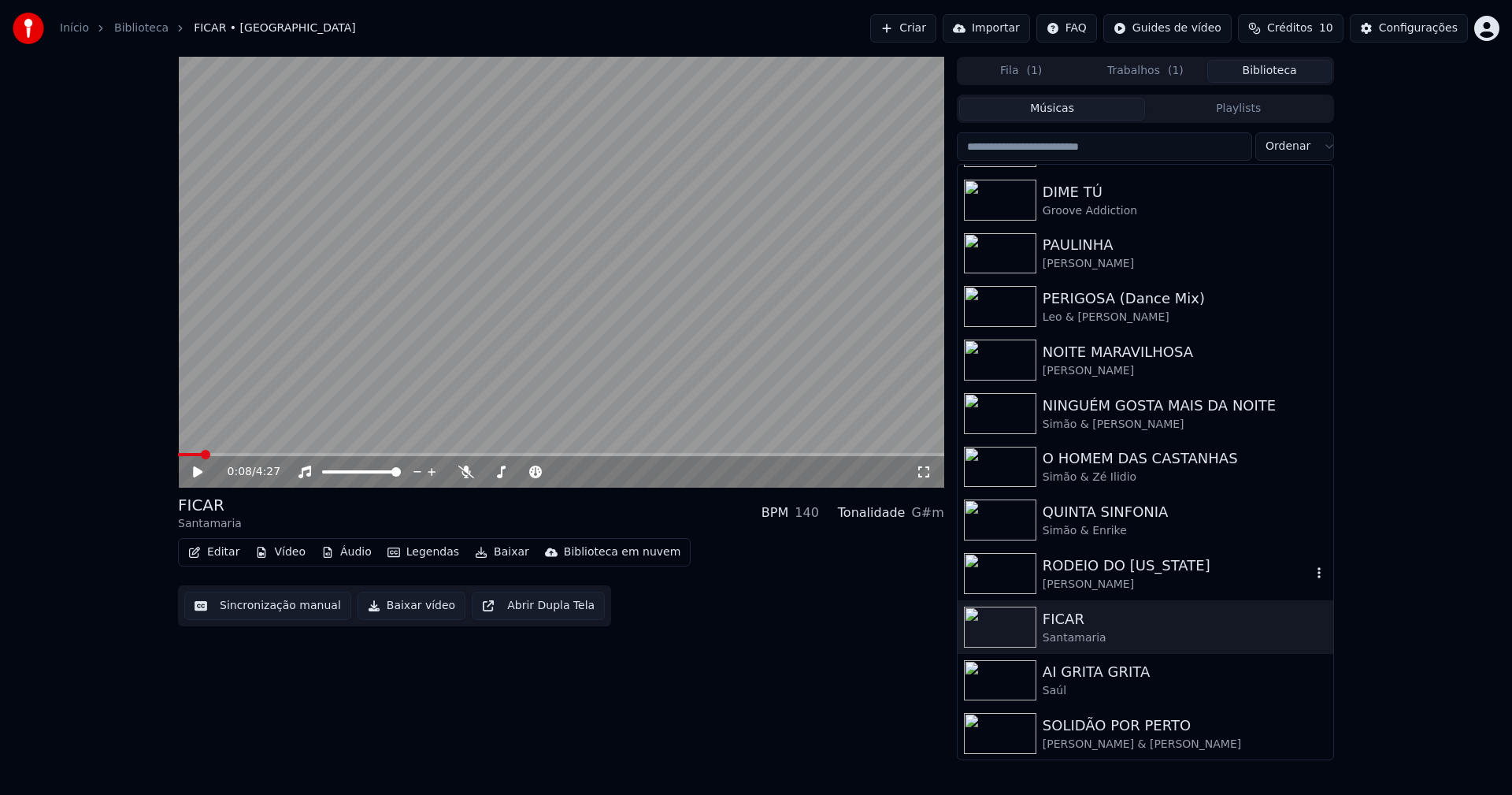
scroll to position [260, 0]
click at [1074, 579] on div "Ana Castela" at bounding box center [1177, 584] width 268 height 16
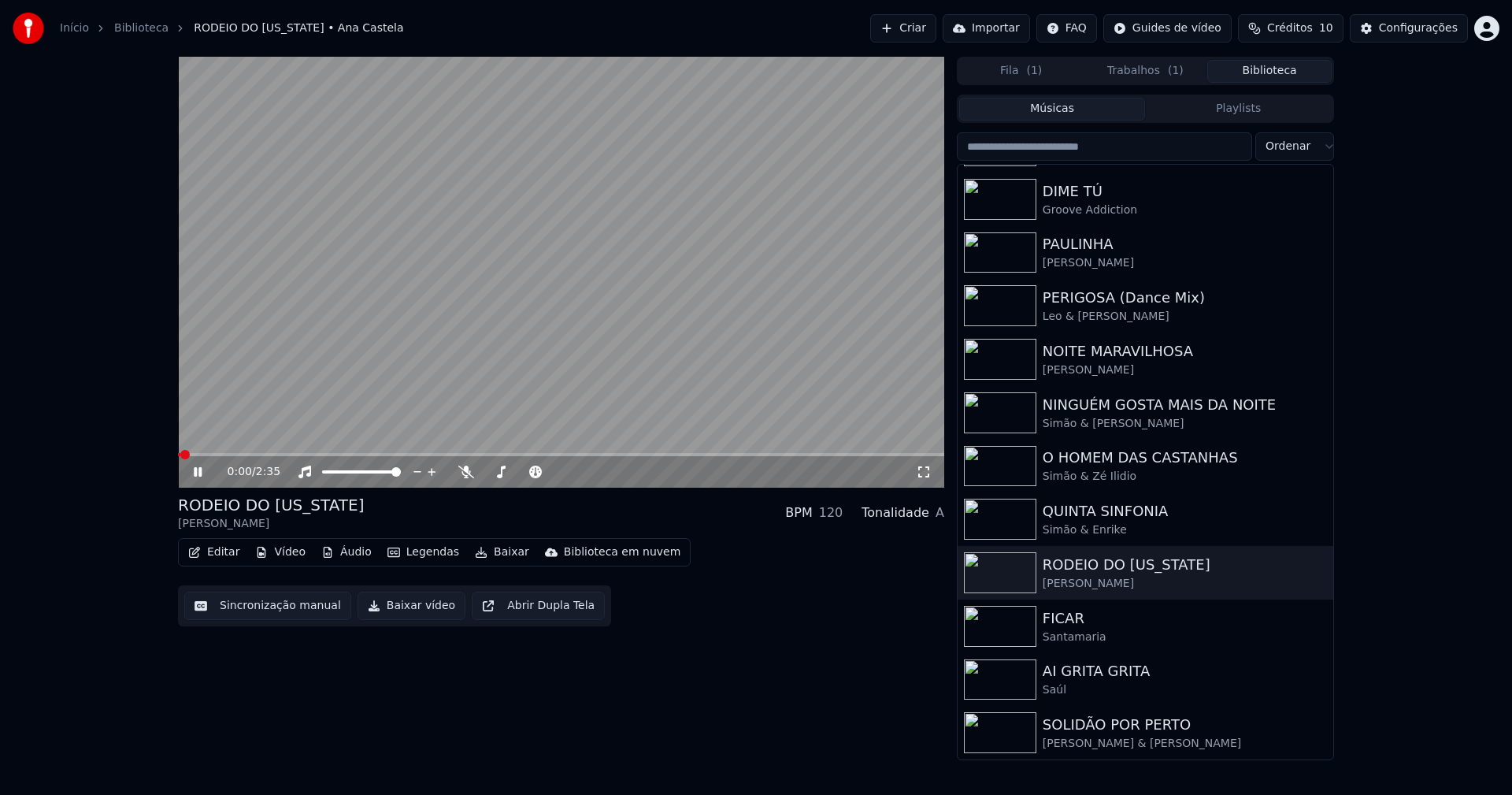
click at [393, 614] on button "Baixar vídeo" at bounding box center [412, 606] width 108 height 29
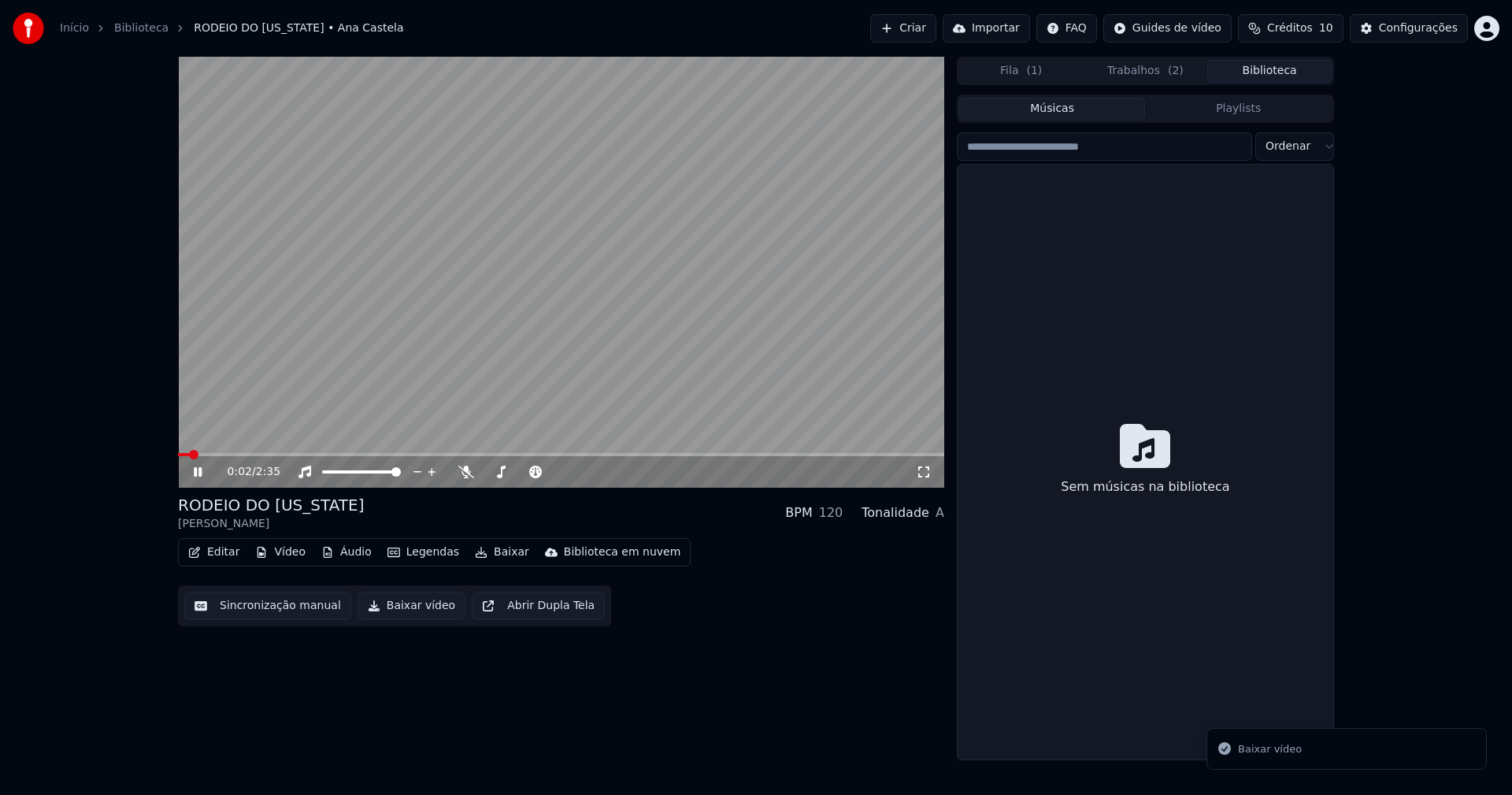
click at [1280, 70] on button "Biblioteca" at bounding box center [1269, 70] width 124 height 23
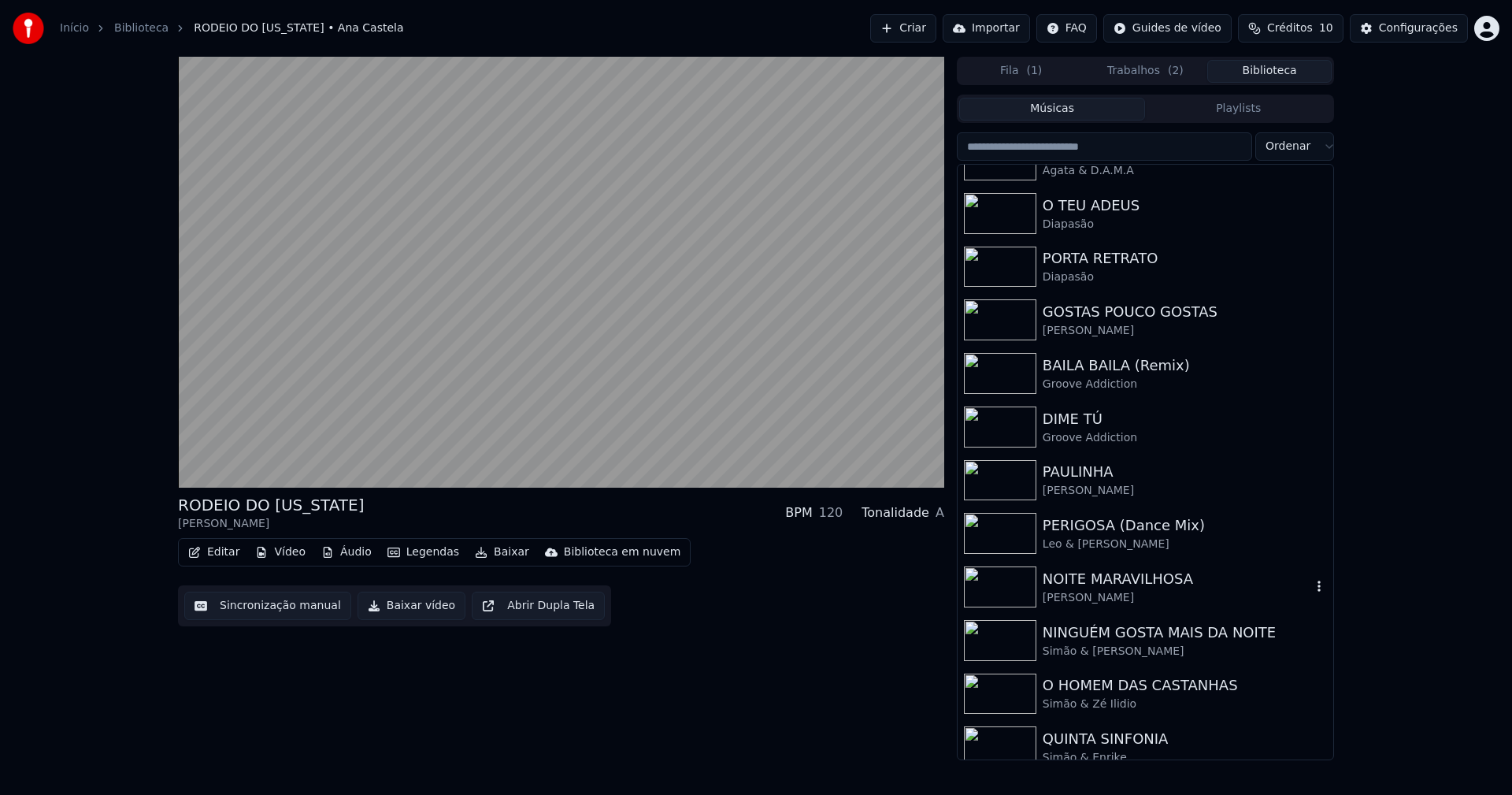
scroll to position [23, 0]
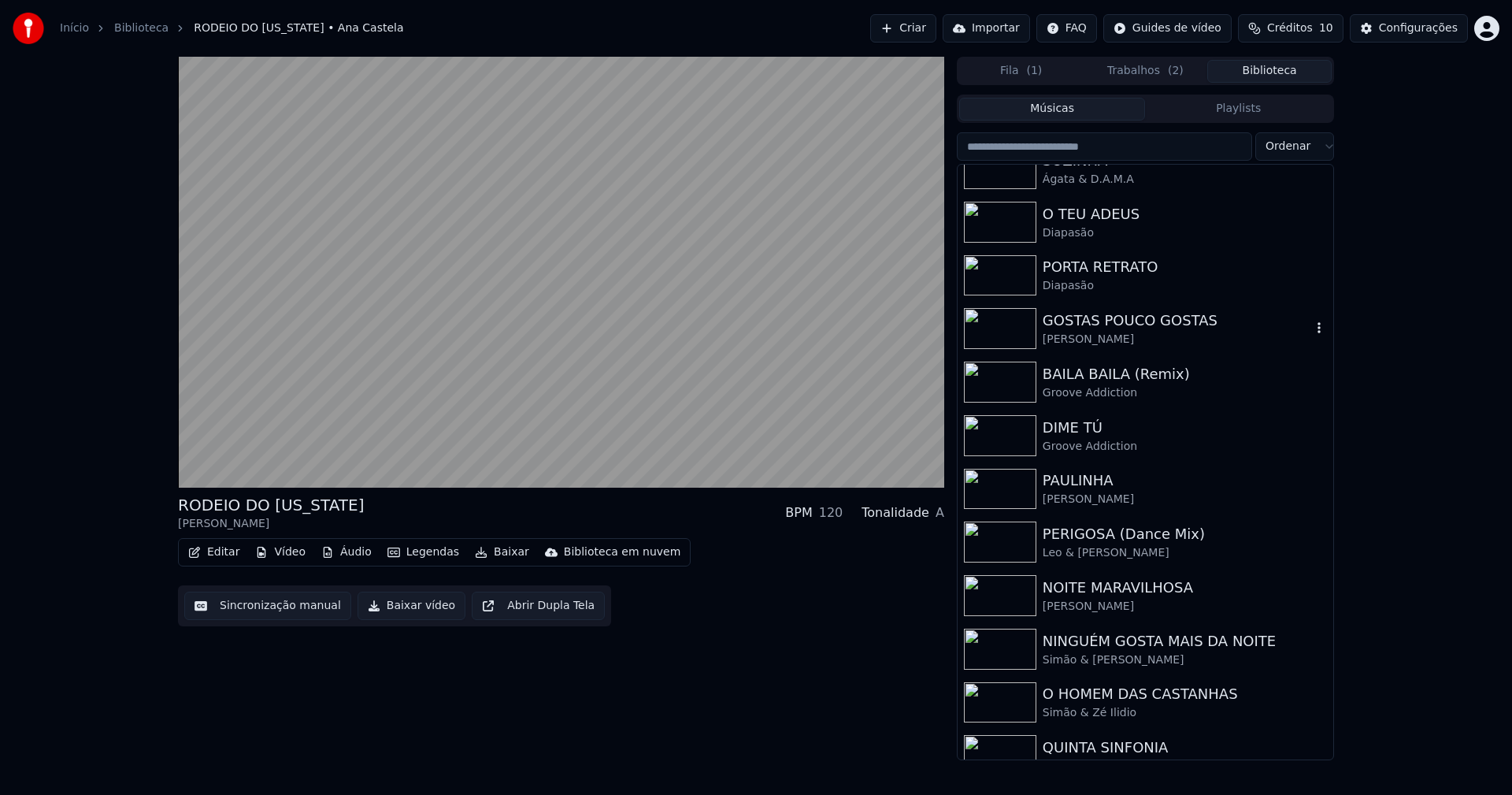
click at [1093, 333] on div "Maria Leal" at bounding box center [1177, 340] width 268 height 16
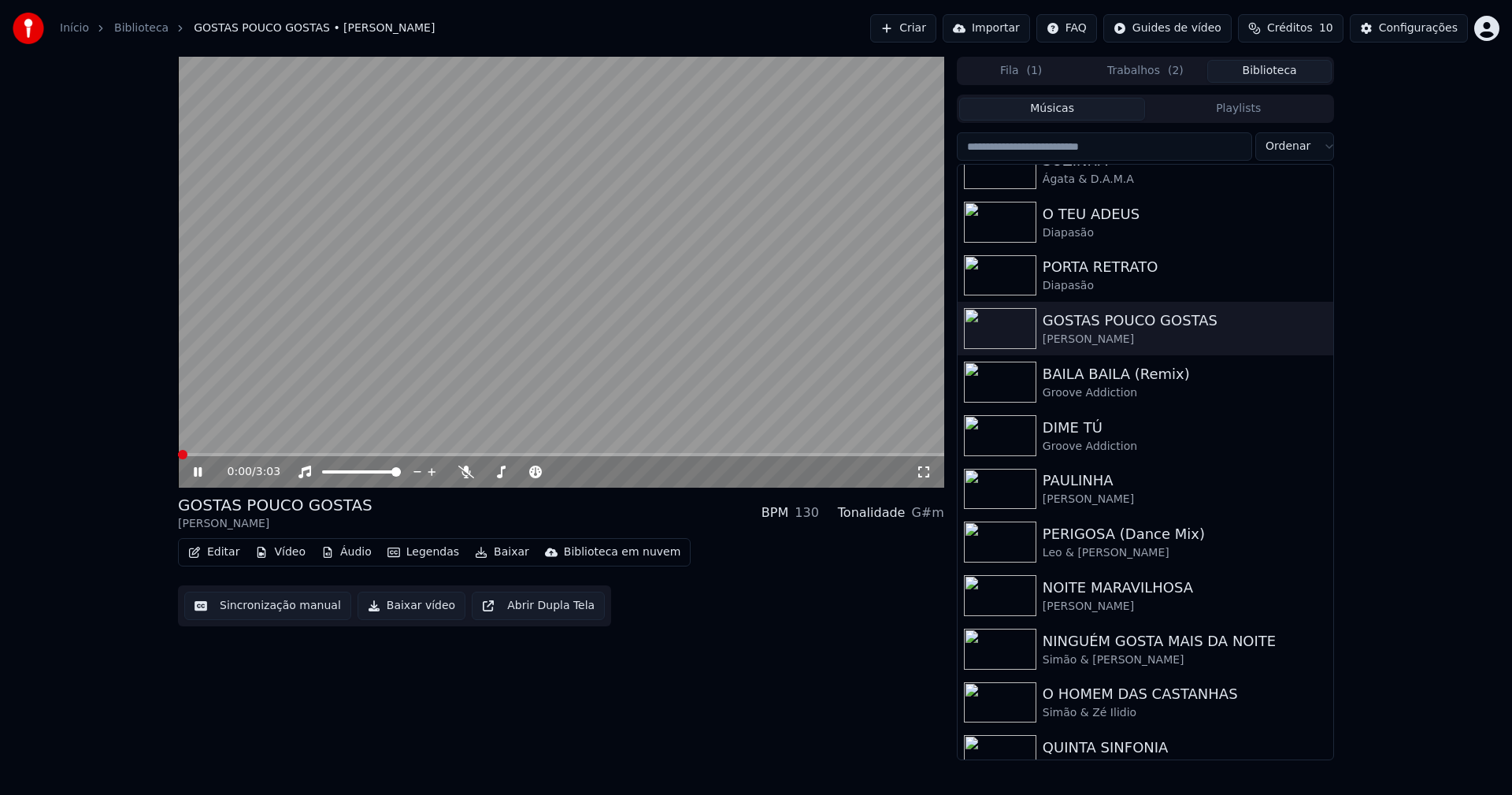
click at [398, 616] on button "Baixar vídeo" at bounding box center [412, 606] width 108 height 29
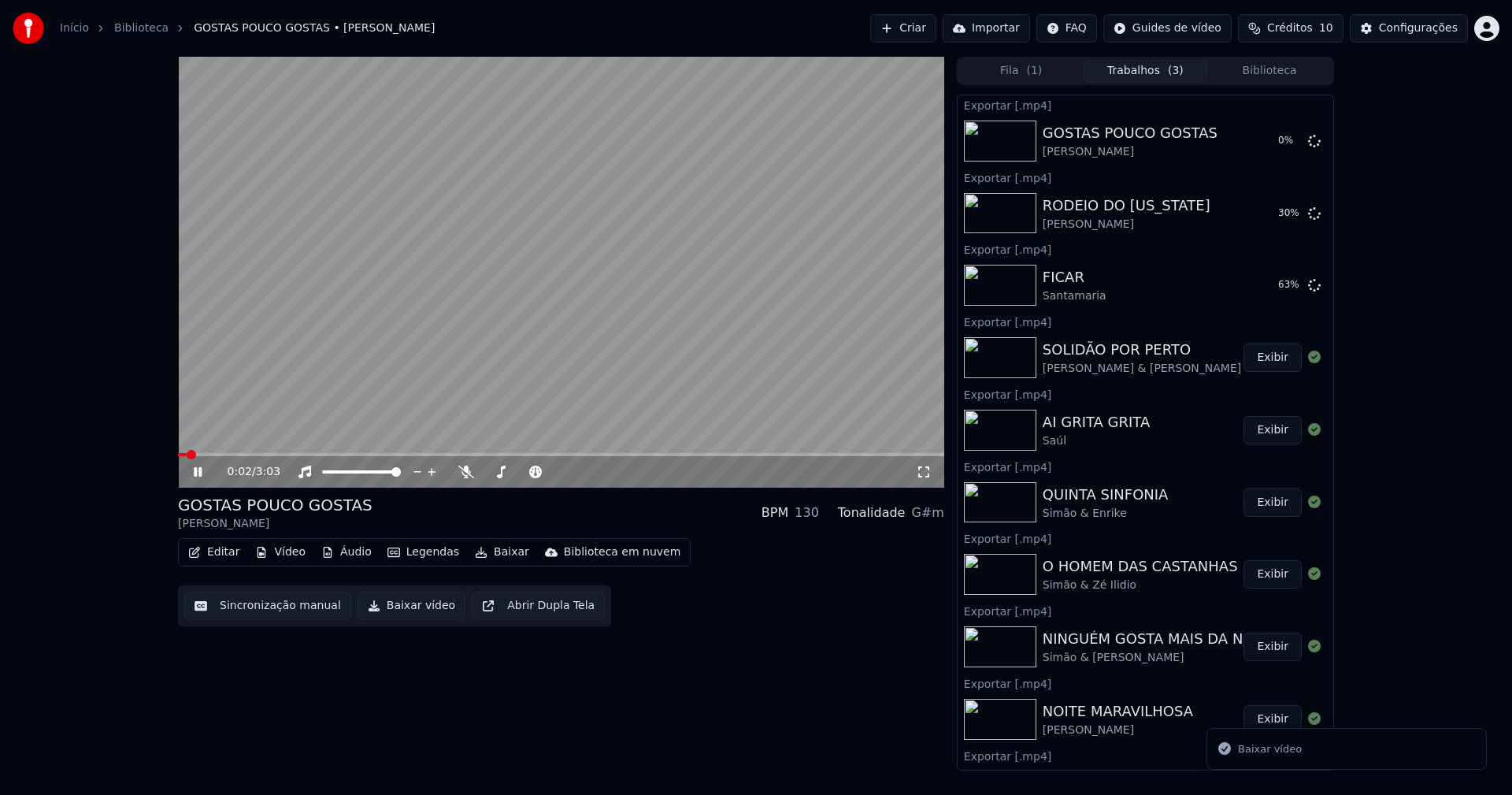
click at [1297, 75] on button "Biblioteca" at bounding box center [1269, 70] width 124 height 23
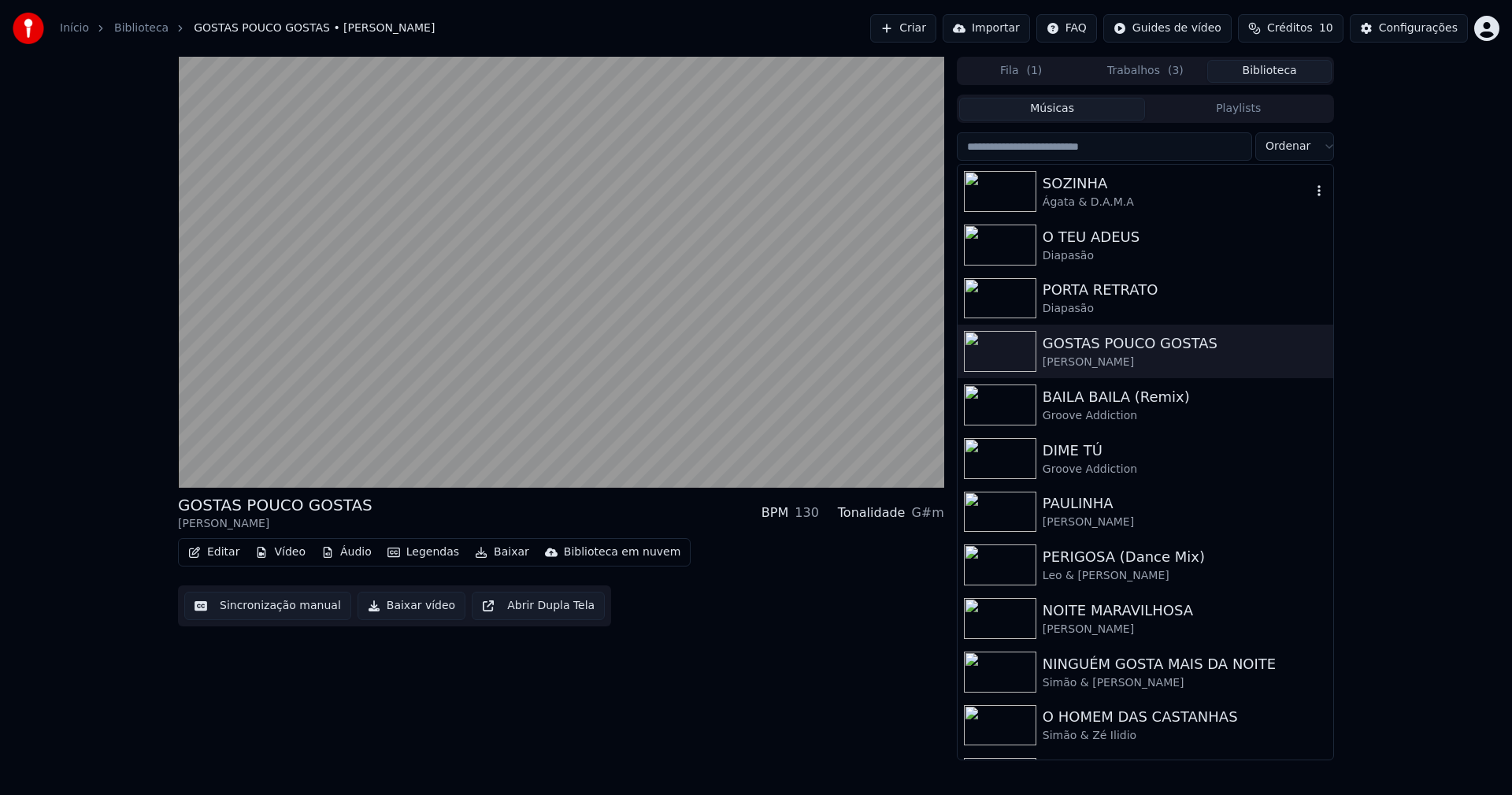
click at [1081, 192] on div "SOZINHA" at bounding box center [1177, 184] width 268 height 22
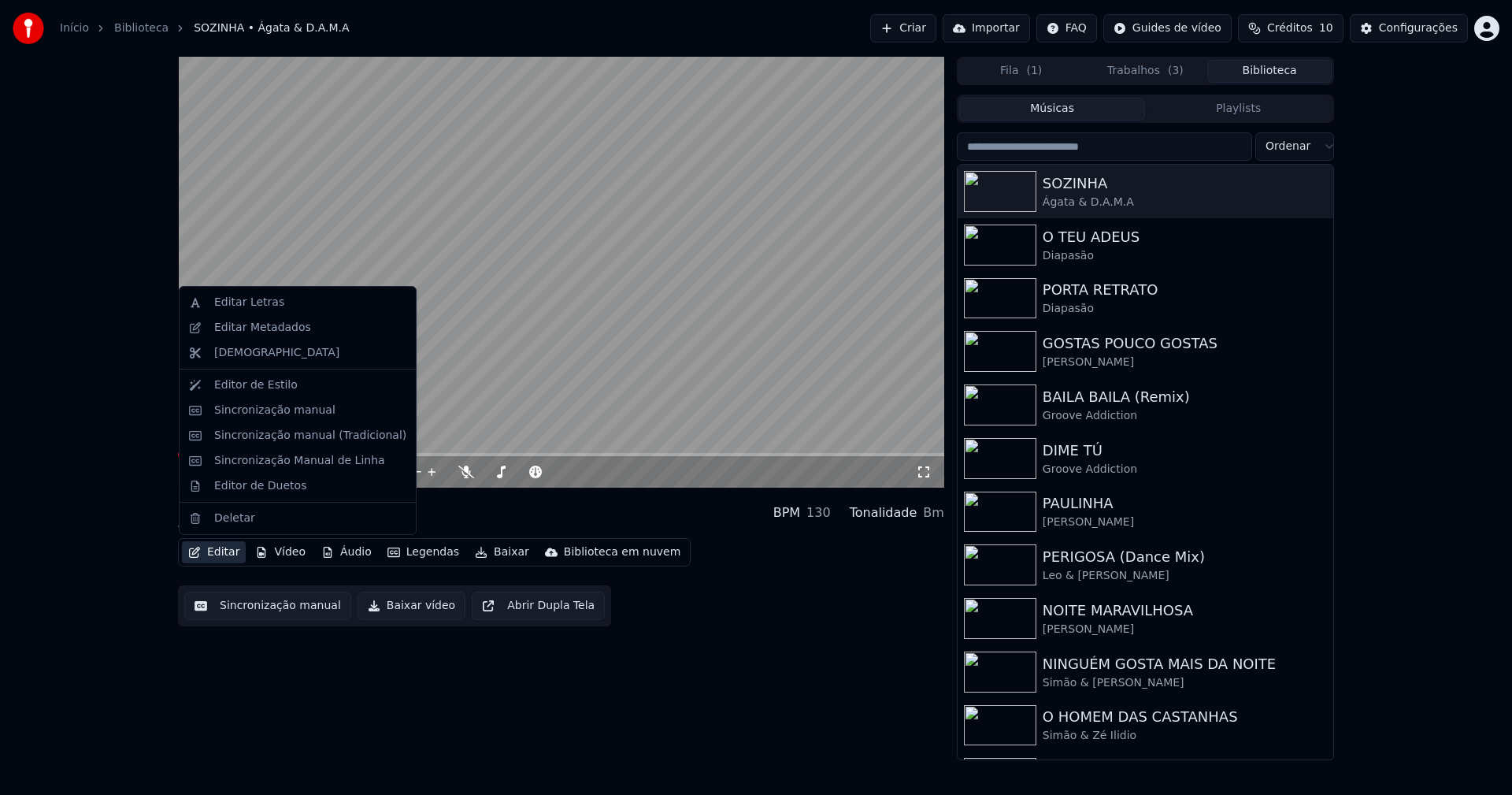
click at [215, 558] on button "Editar" at bounding box center [214, 553] width 64 height 22
click at [279, 441] on div "Sincronização manual (Tradicional)" at bounding box center [310, 435] width 192 height 16
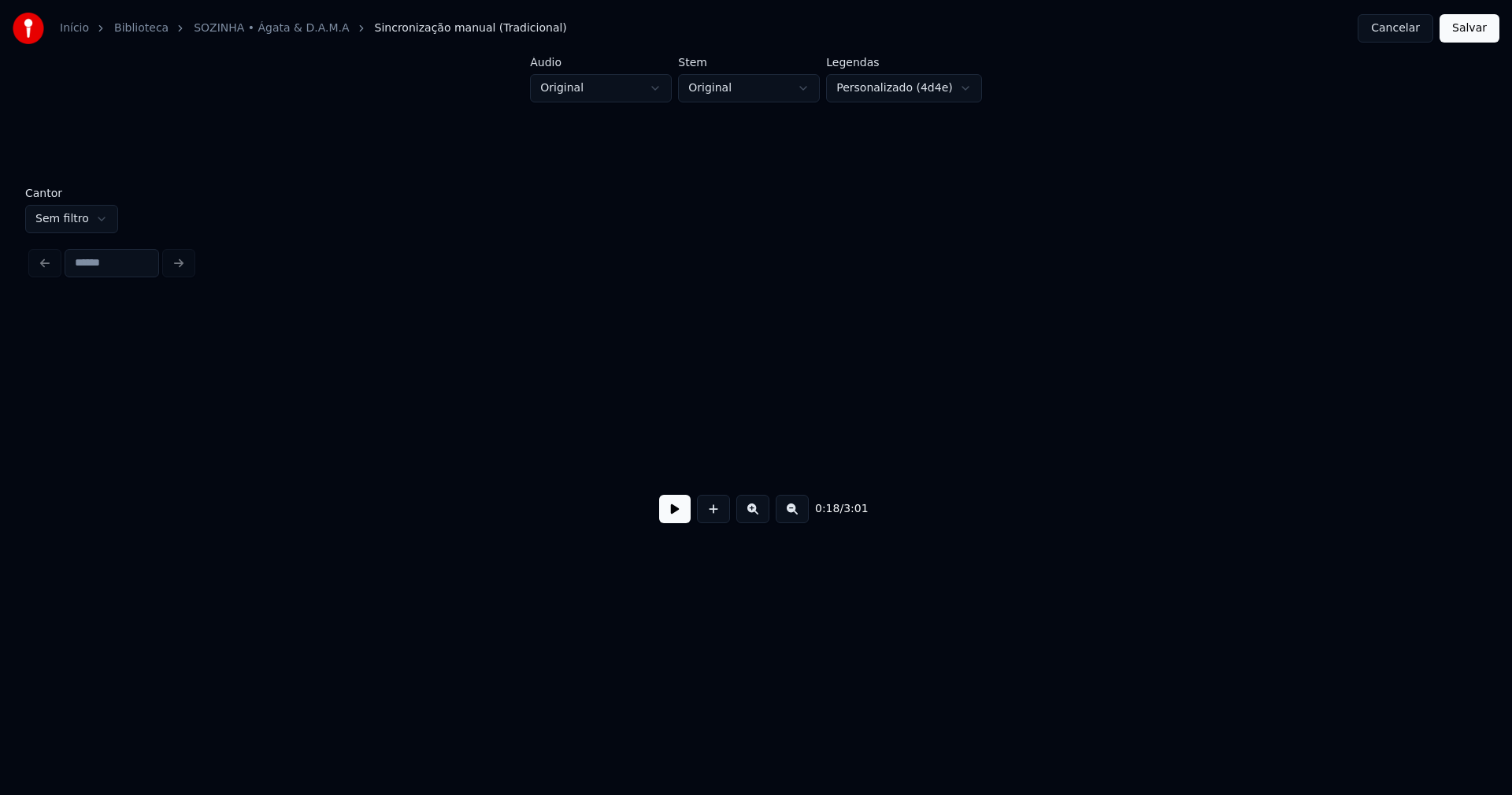
scroll to position [0, 2933]
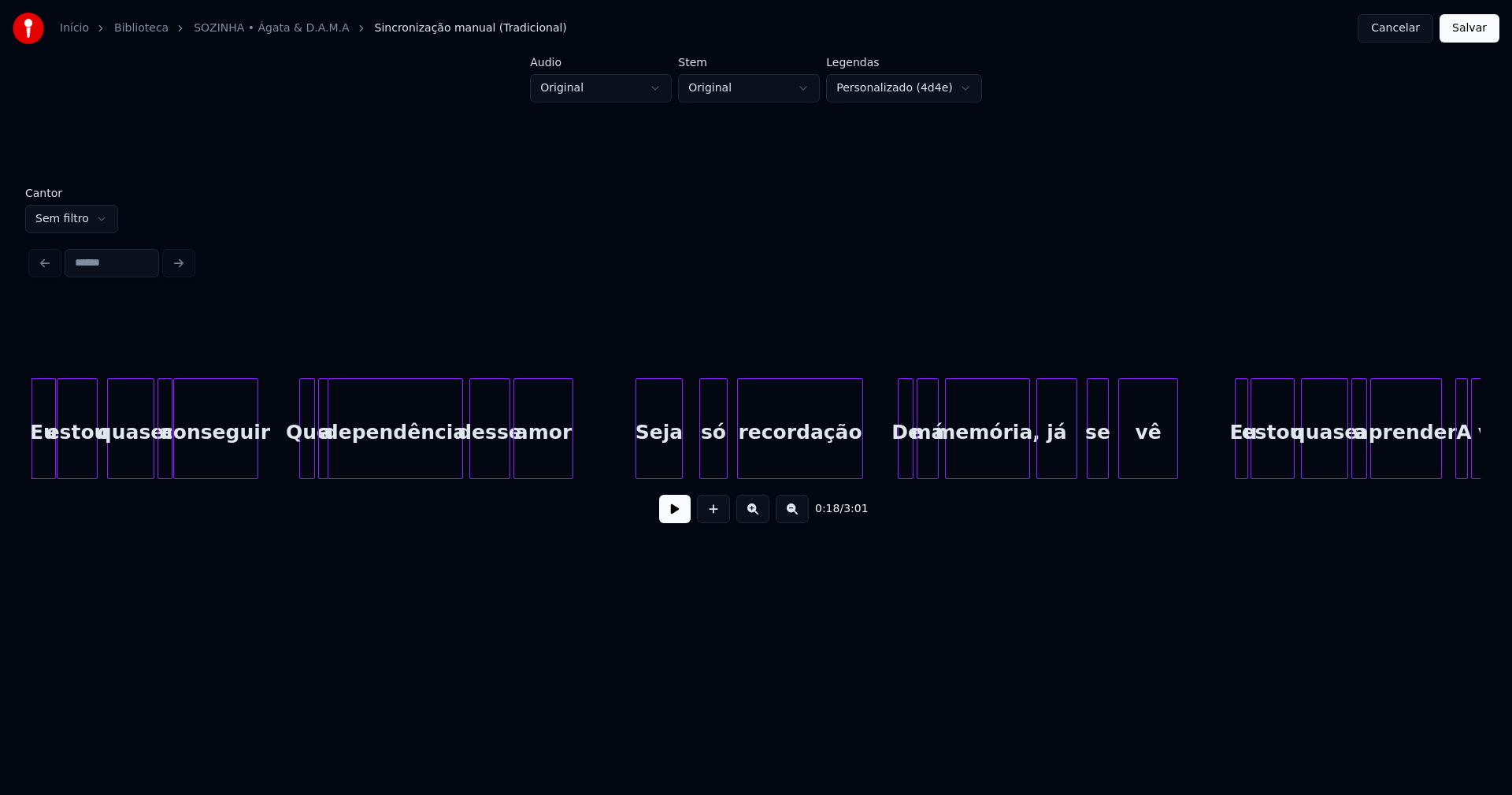
click at [676, 517] on button at bounding box center [675, 509] width 32 height 29
click at [676, 516] on button at bounding box center [675, 509] width 32 height 29
click at [1405, 22] on button "Cancelar" at bounding box center [1395, 29] width 75 height 29
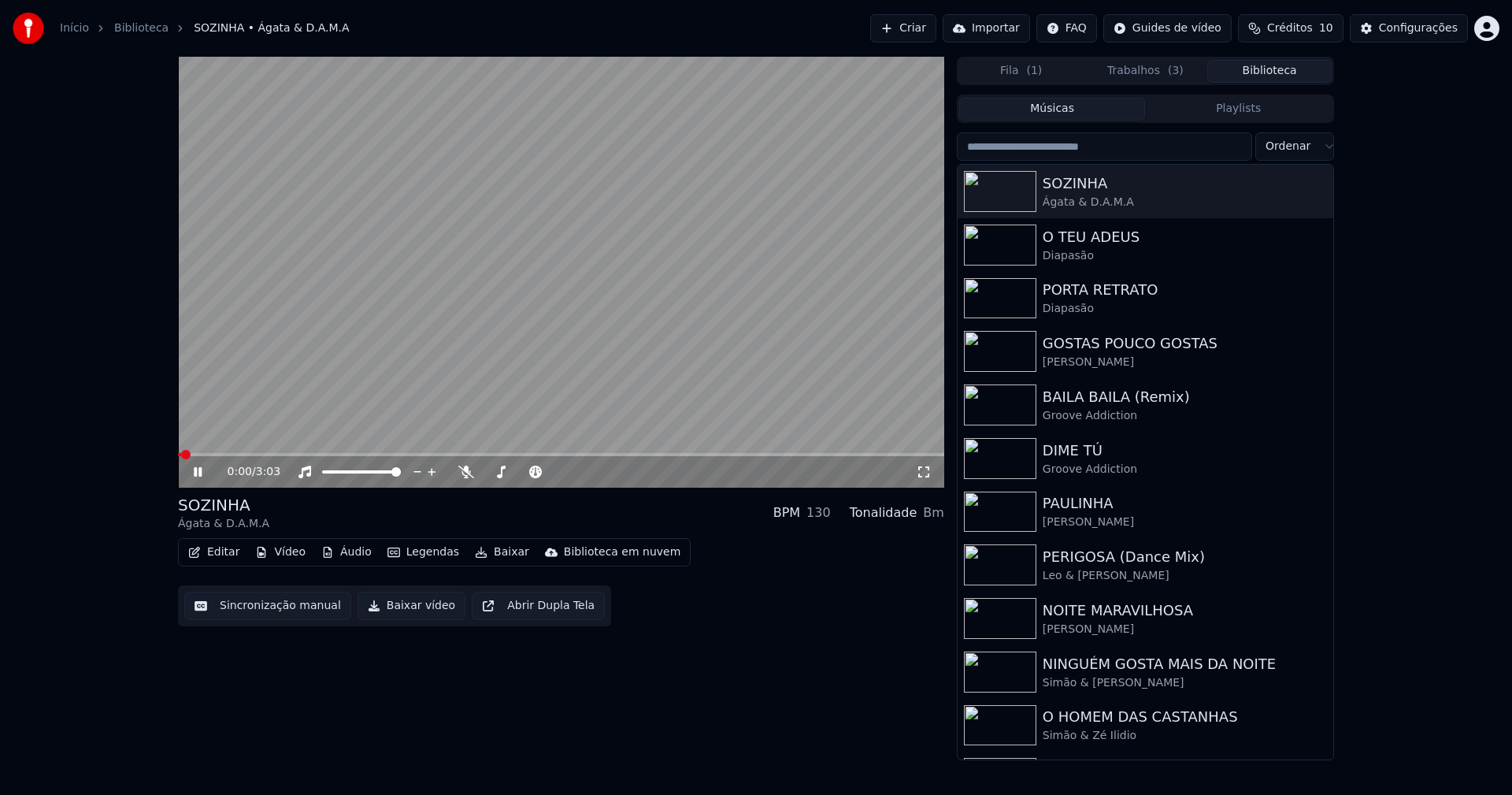
click at [200, 474] on icon at bounding box center [197, 471] width 8 height 9
click at [1426, 35] on div "Configurações" at bounding box center [1418, 28] width 79 height 16
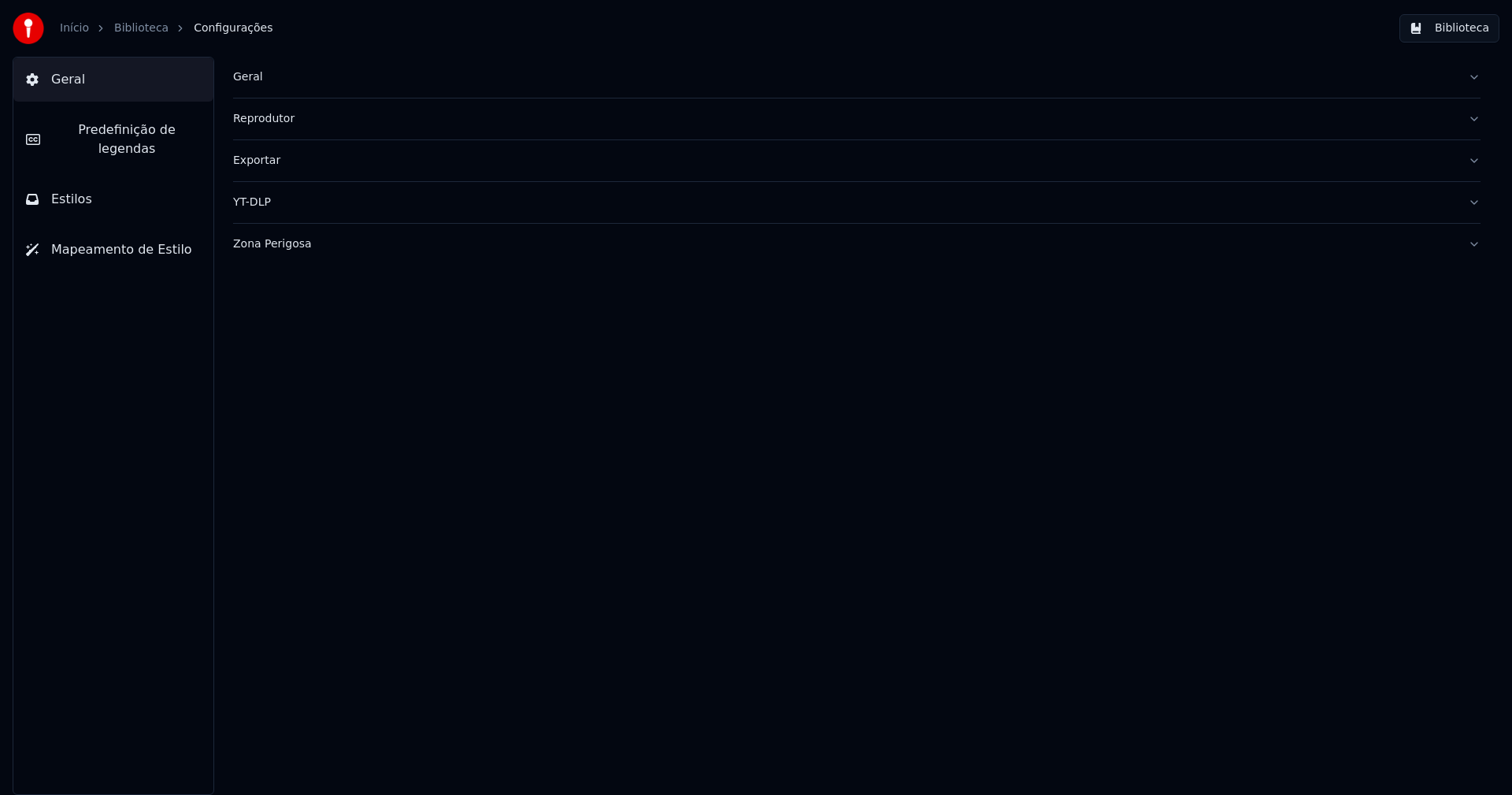
click at [133, 179] on button "Estilos" at bounding box center [113, 199] width 200 height 44
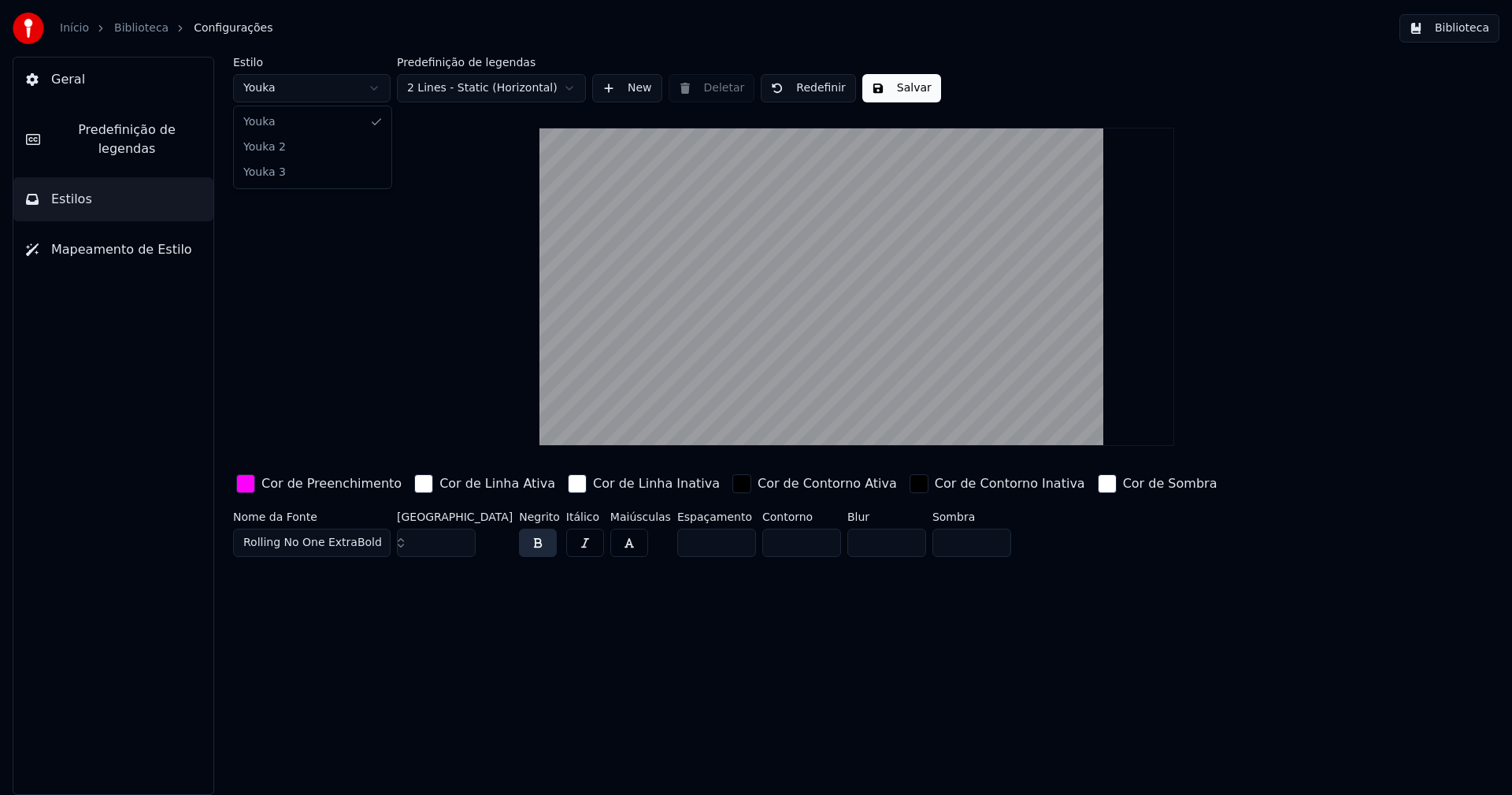
click at [317, 91] on html "Início Biblioteca Configurações Biblioteca Geral Predefinição de legendas Estil…" at bounding box center [756, 398] width 1512 height 795
click at [458, 538] on input "***" at bounding box center [437, 543] width 79 height 29
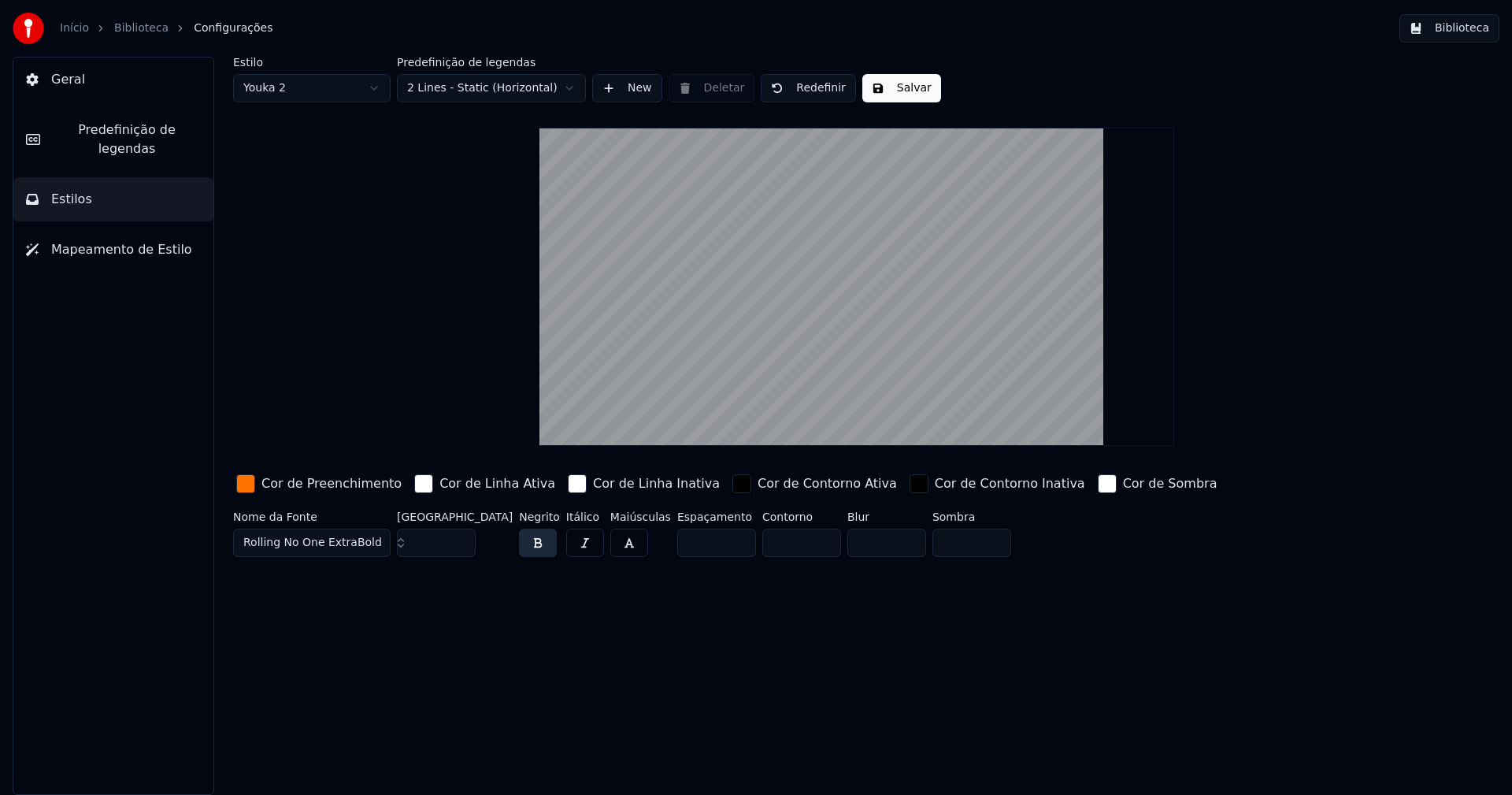
click at [458, 538] on input "***" at bounding box center [437, 543] width 79 height 29
type input "***"
click at [458, 538] on input "***" at bounding box center [437, 543] width 79 height 29
click at [245, 491] on div "button" at bounding box center [246, 484] width 19 height 19
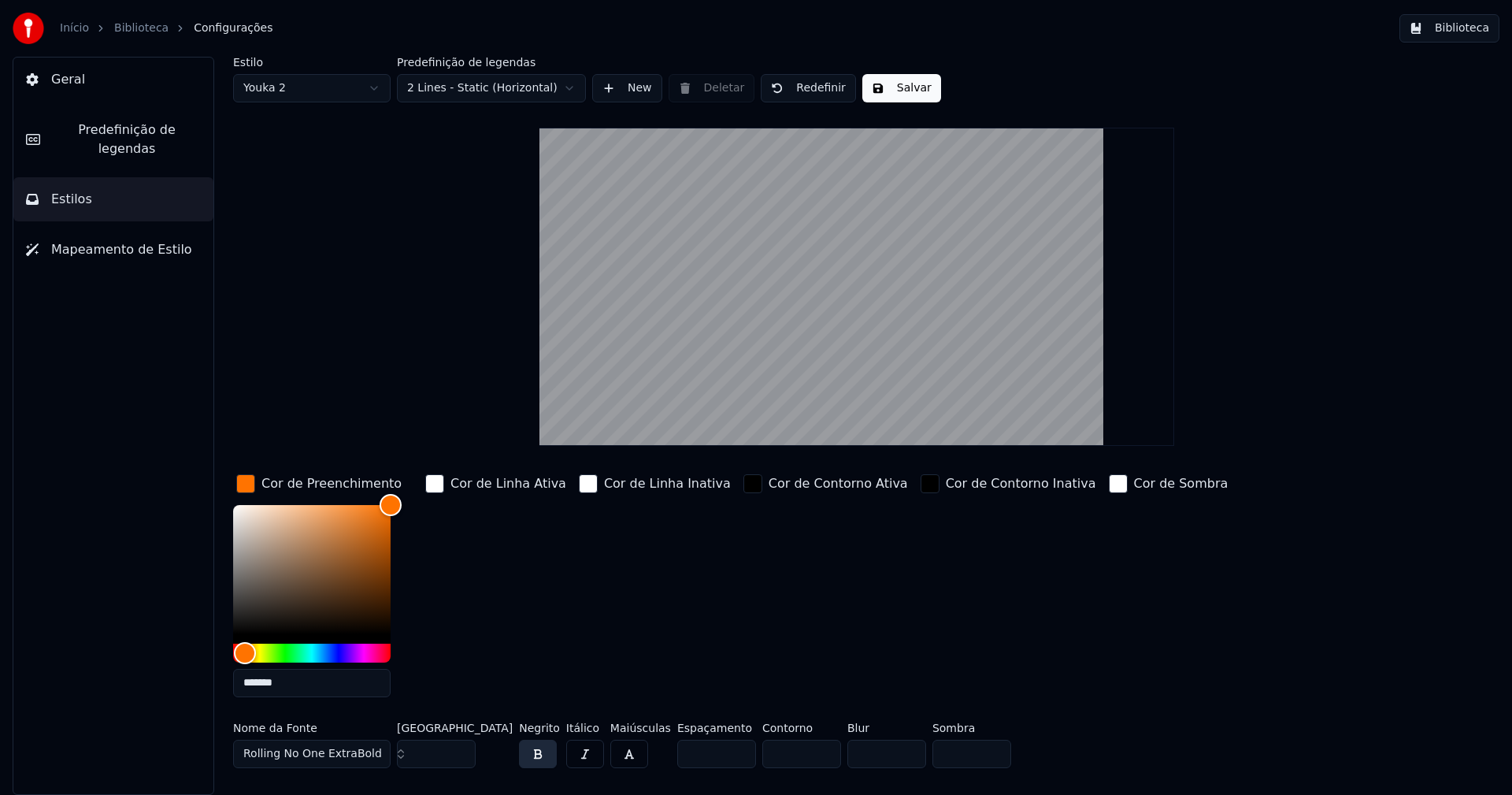
click at [301, 688] on input "*******" at bounding box center [312, 683] width 158 height 29
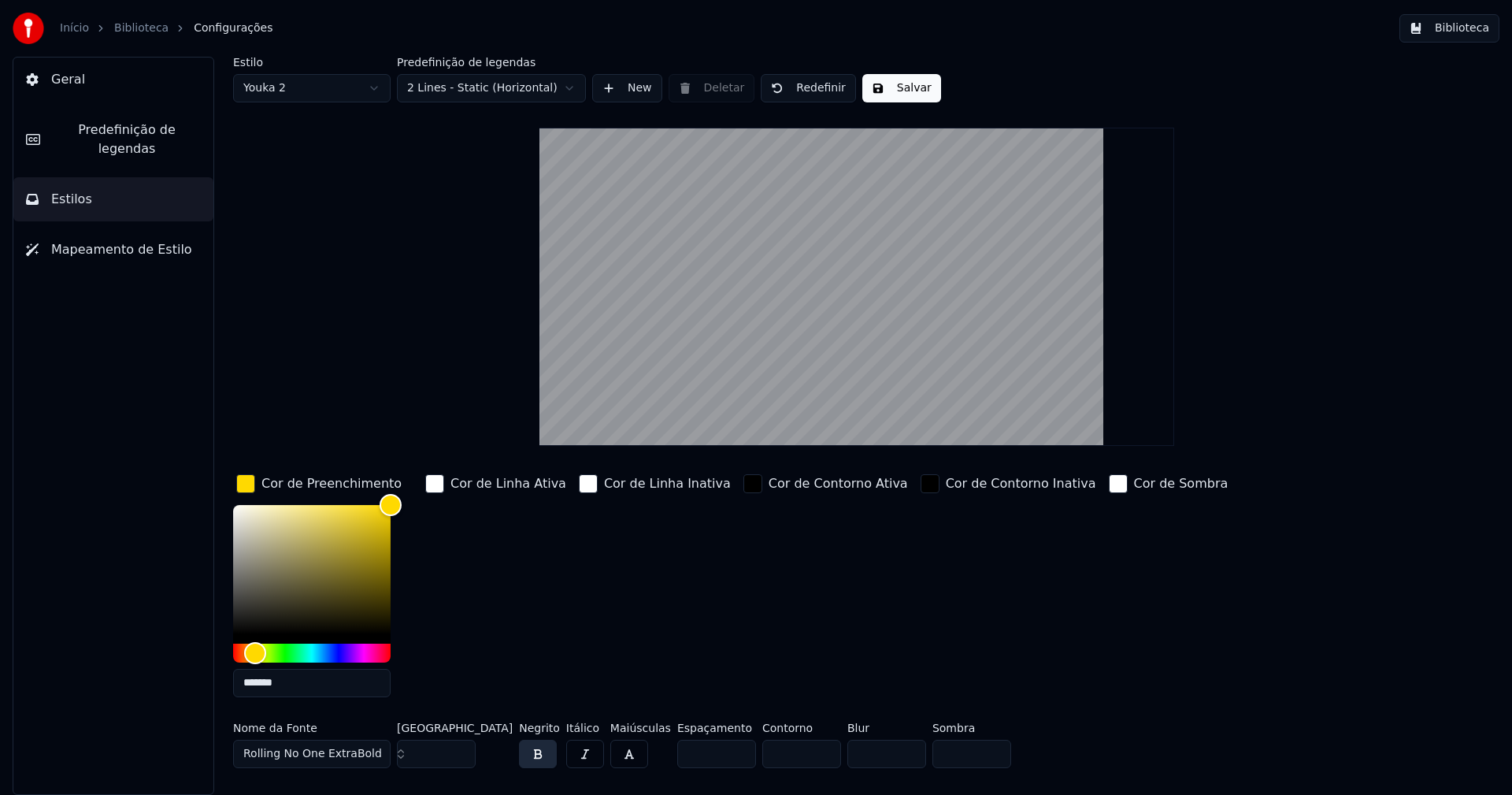
type input "*******"
click at [246, 489] on div "button" at bounding box center [246, 484] width 19 height 19
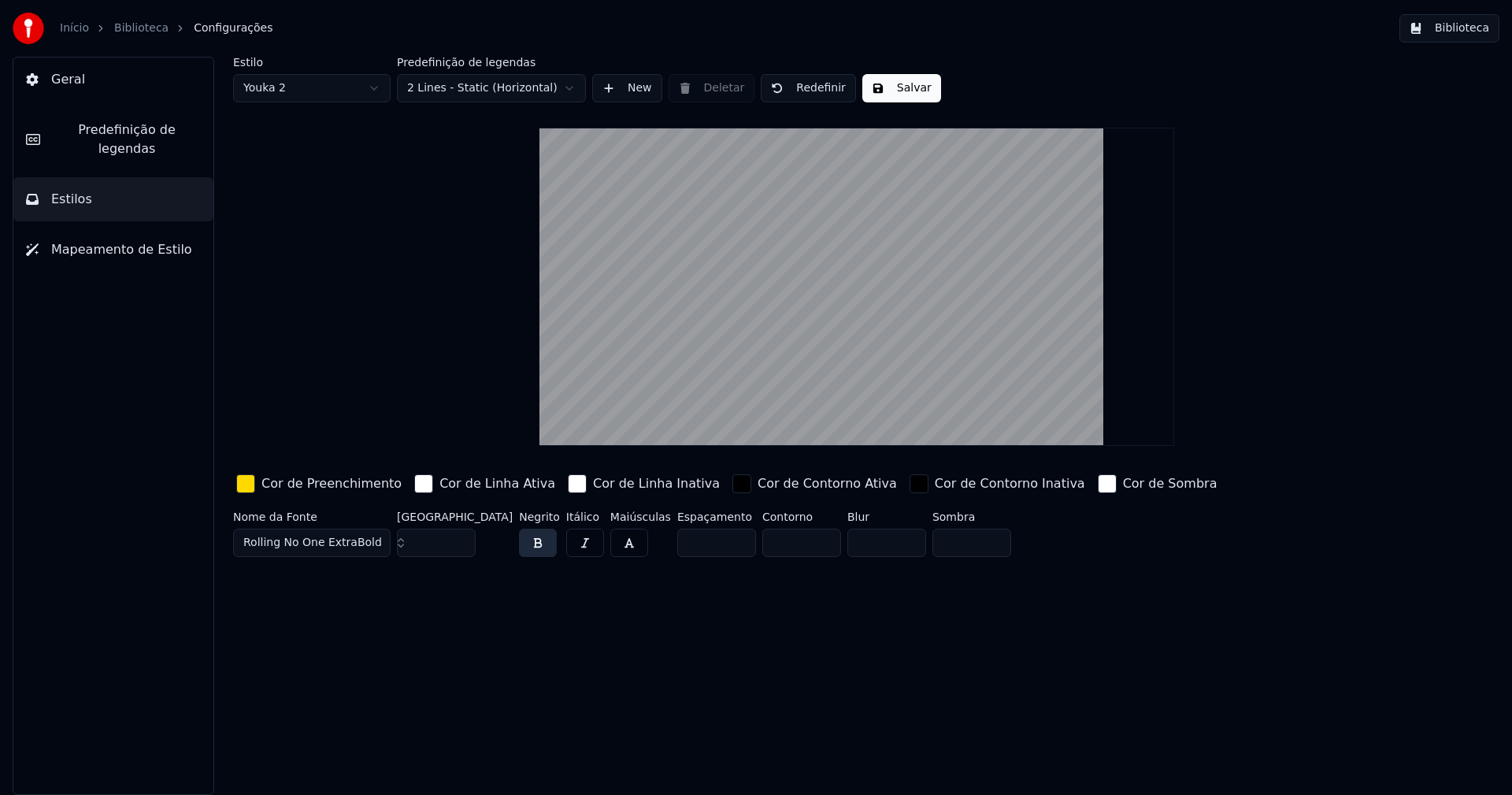
click at [906, 85] on button "Salvar" at bounding box center [902, 88] width 79 height 29
click at [1452, 33] on button "Biblioteca" at bounding box center [1449, 29] width 100 height 29
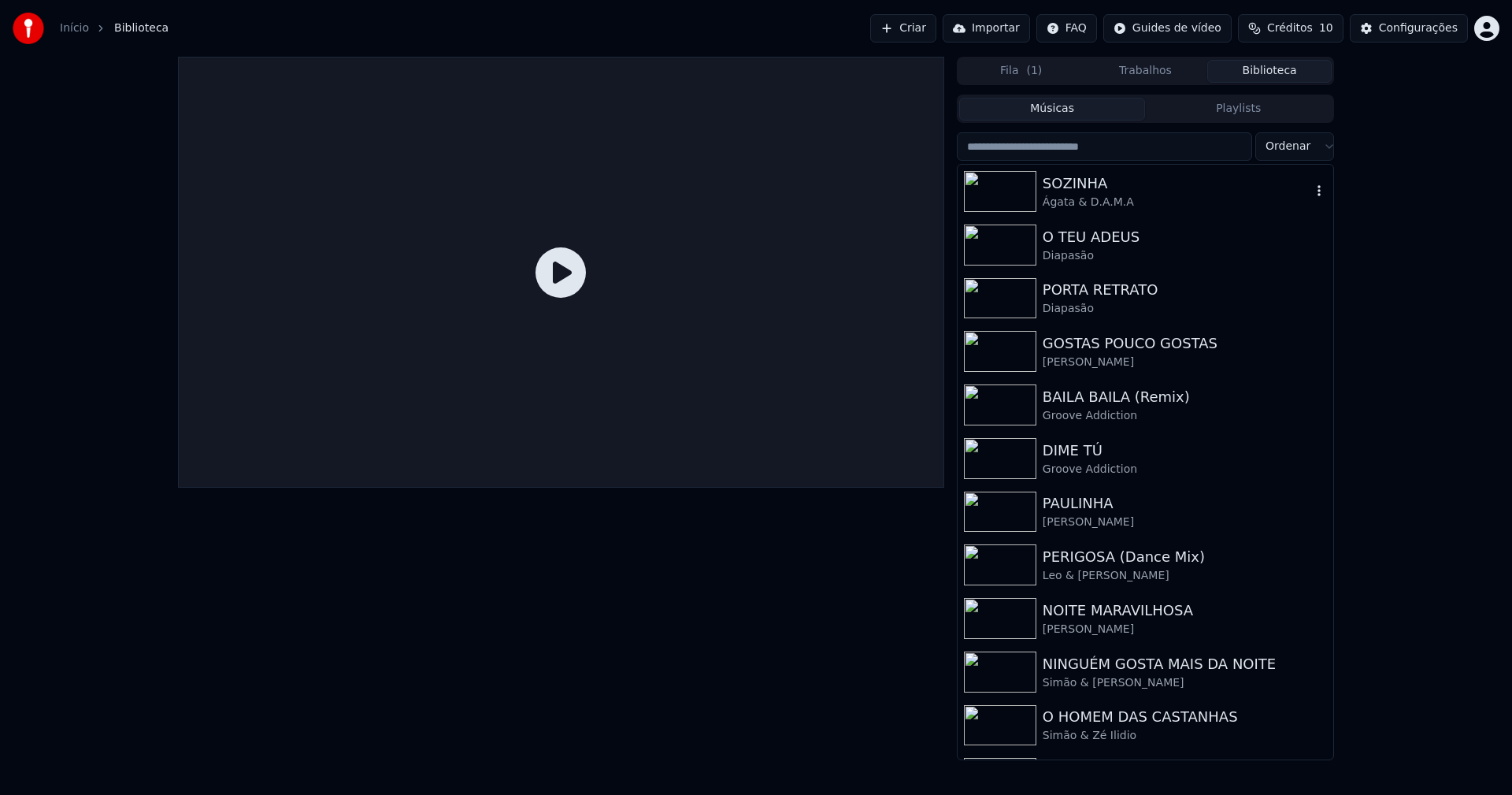
click at [1102, 190] on div "SOZINHA" at bounding box center [1177, 184] width 268 height 22
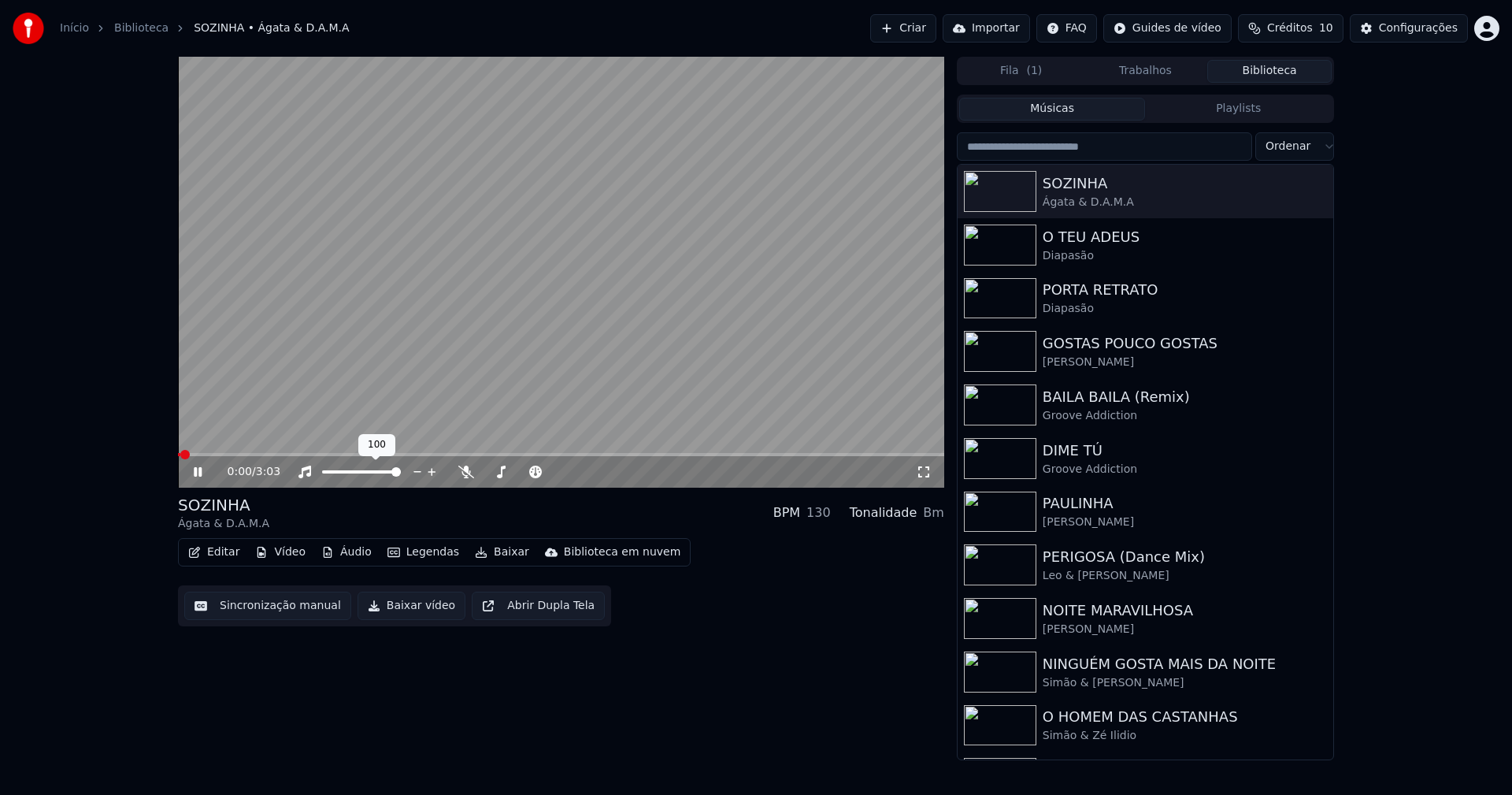
click at [391, 453] on div "100 100" at bounding box center [377, 445] width 37 height 22
click at [402, 454] on span at bounding box center [561, 455] width 766 height 3
click at [199, 471] on icon at bounding box center [197, 471] width 8 height 9
click at [407, 611] on button "Baixar vídeo" at bounding box center [412, 606] width 108 height 29
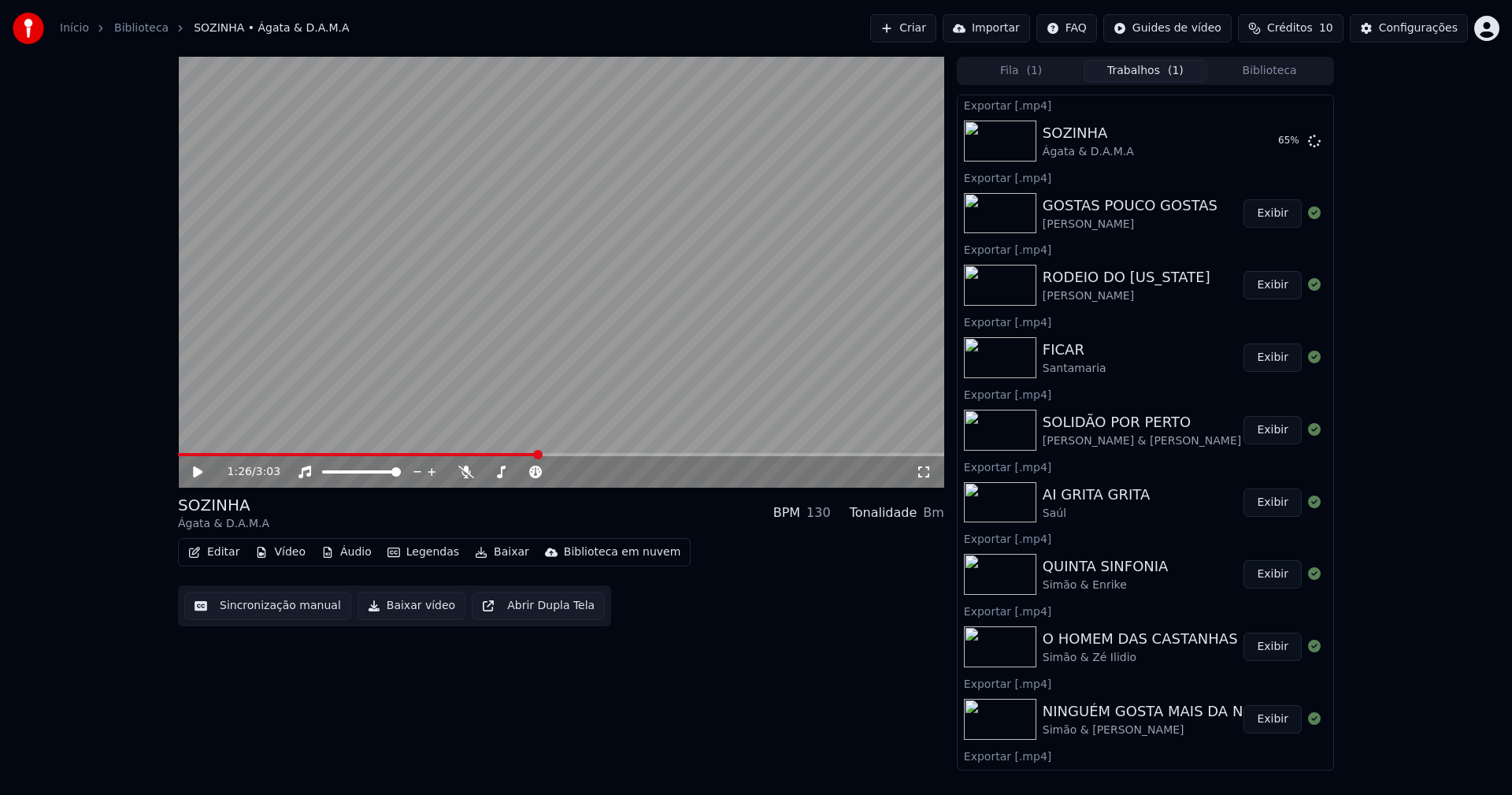
click at [1289, 72] on button "Biblioteca" at bounding box center [1269, 70] width 124 height 23
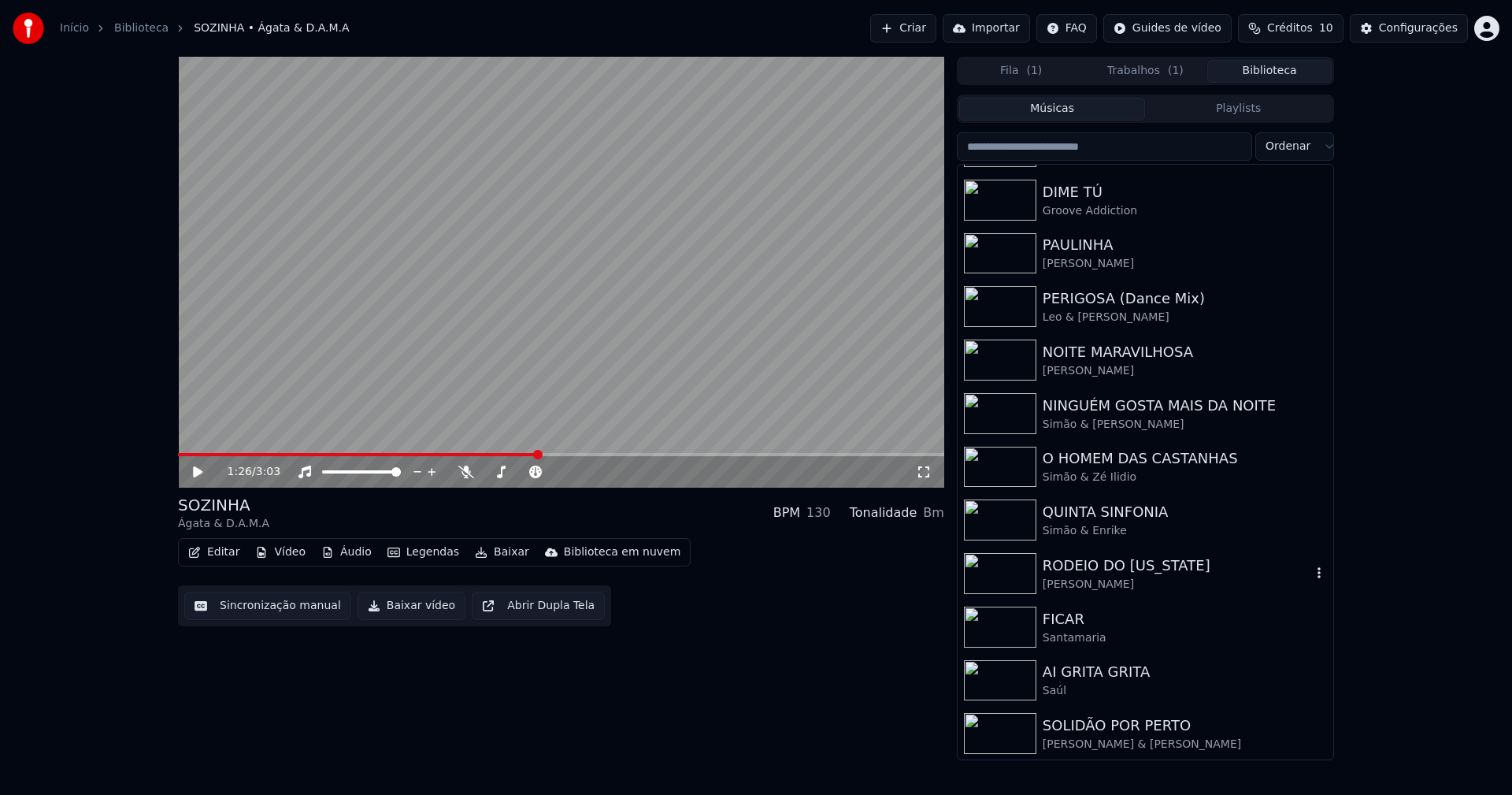
scroll to position [260, 0]
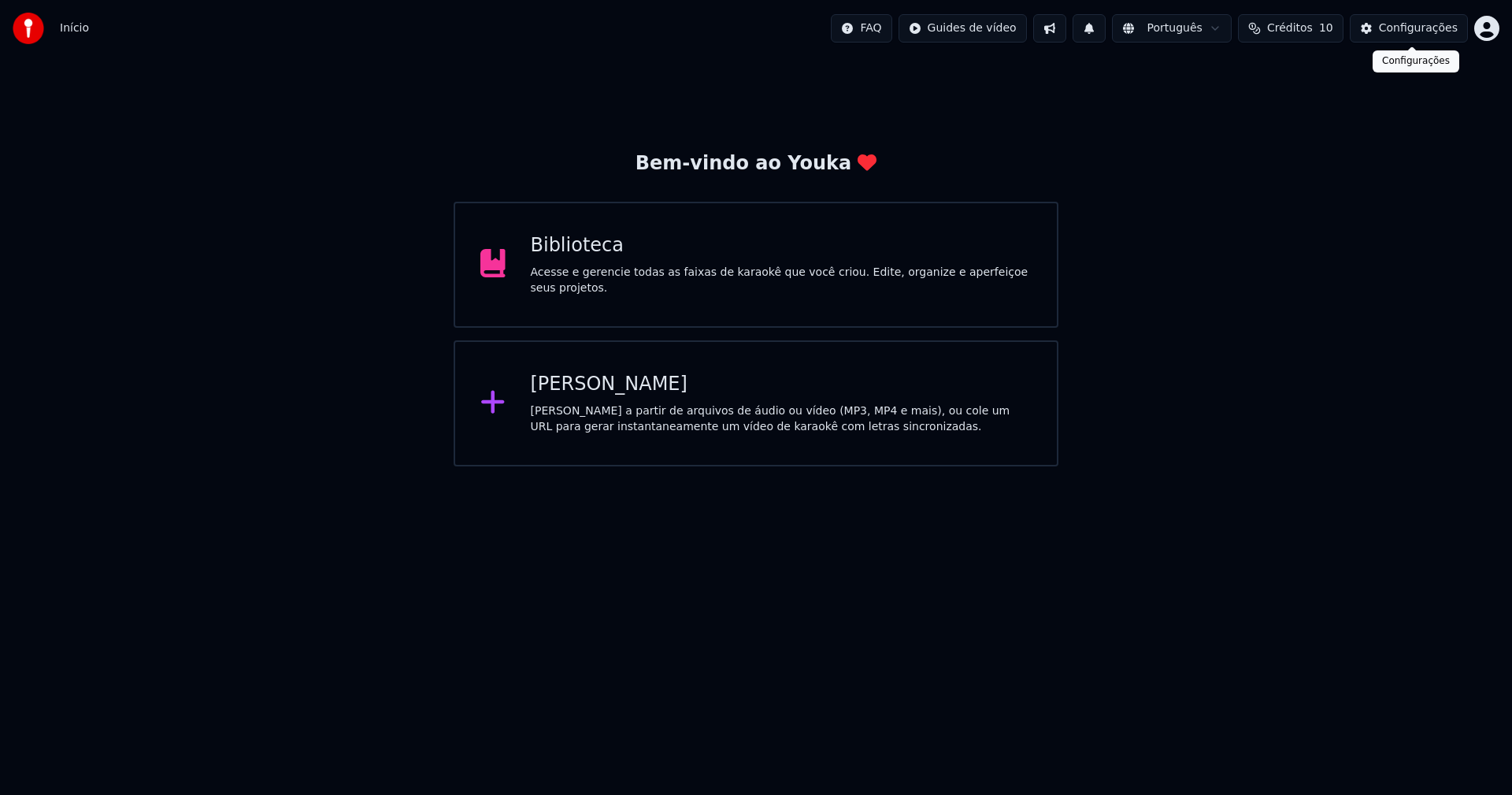
click at [1416, 30] on div "Configurações" at bounding box center [1418, 28] width 79 height 16
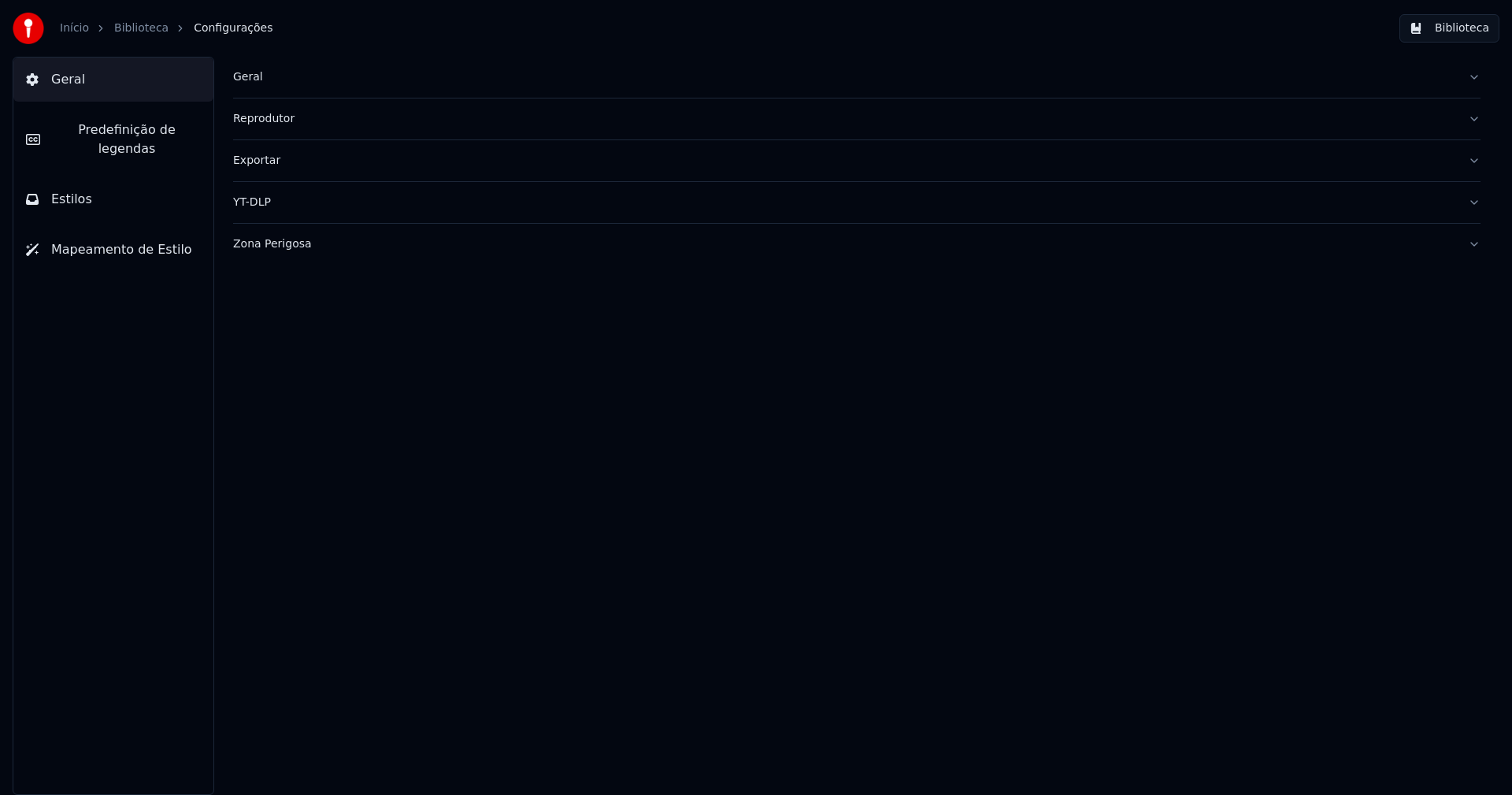
click at [250, 81] on div "Geral" at bounding box center [844, 77] width 1222 height 16
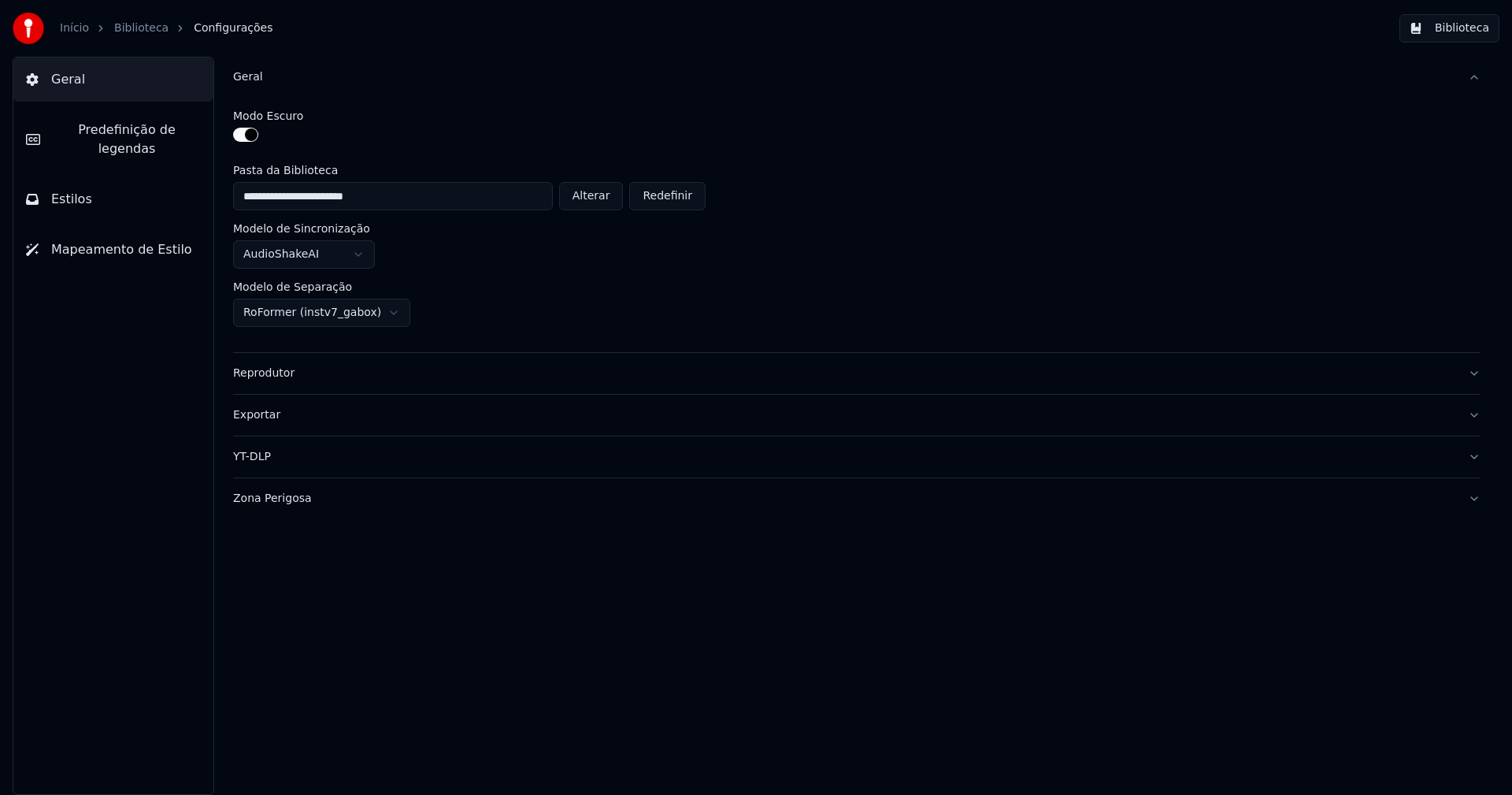
click at [593, 201] on button "Alterar" at bounding box center [591, 196] width 65 height 29
type input "**********"
click at [1464, 29] on button "Biblioteca" at bounding box center [1449, 29] width 100 height 29
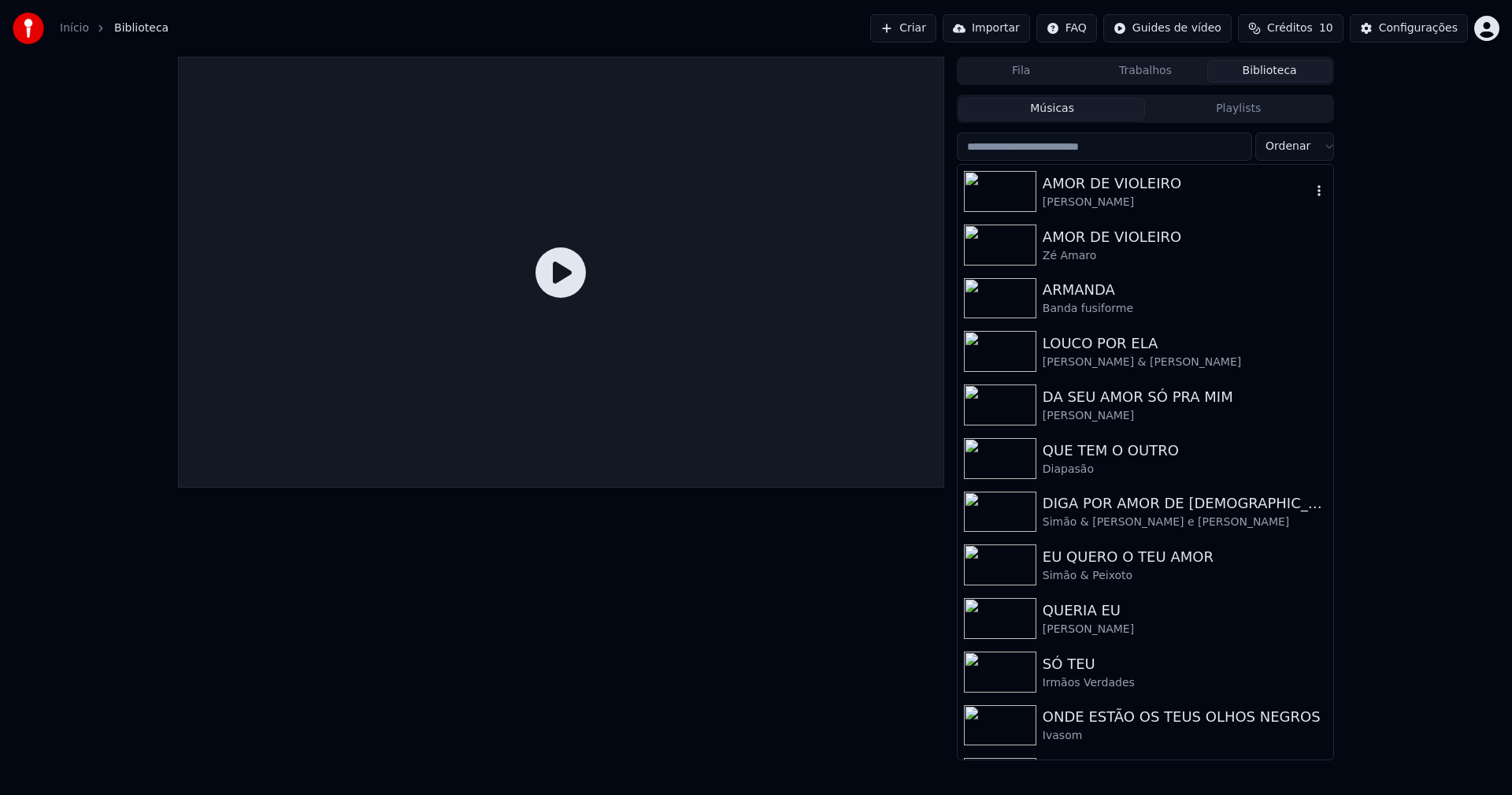
drag, startPoint x: 1113, startPoint y: 194, endPoint x: 997, endPoint y: 177, distance: 117.2
click at [1115, 195] on div "Eduardo Costa" at bounding box center [1177, 202] width 268 height 16
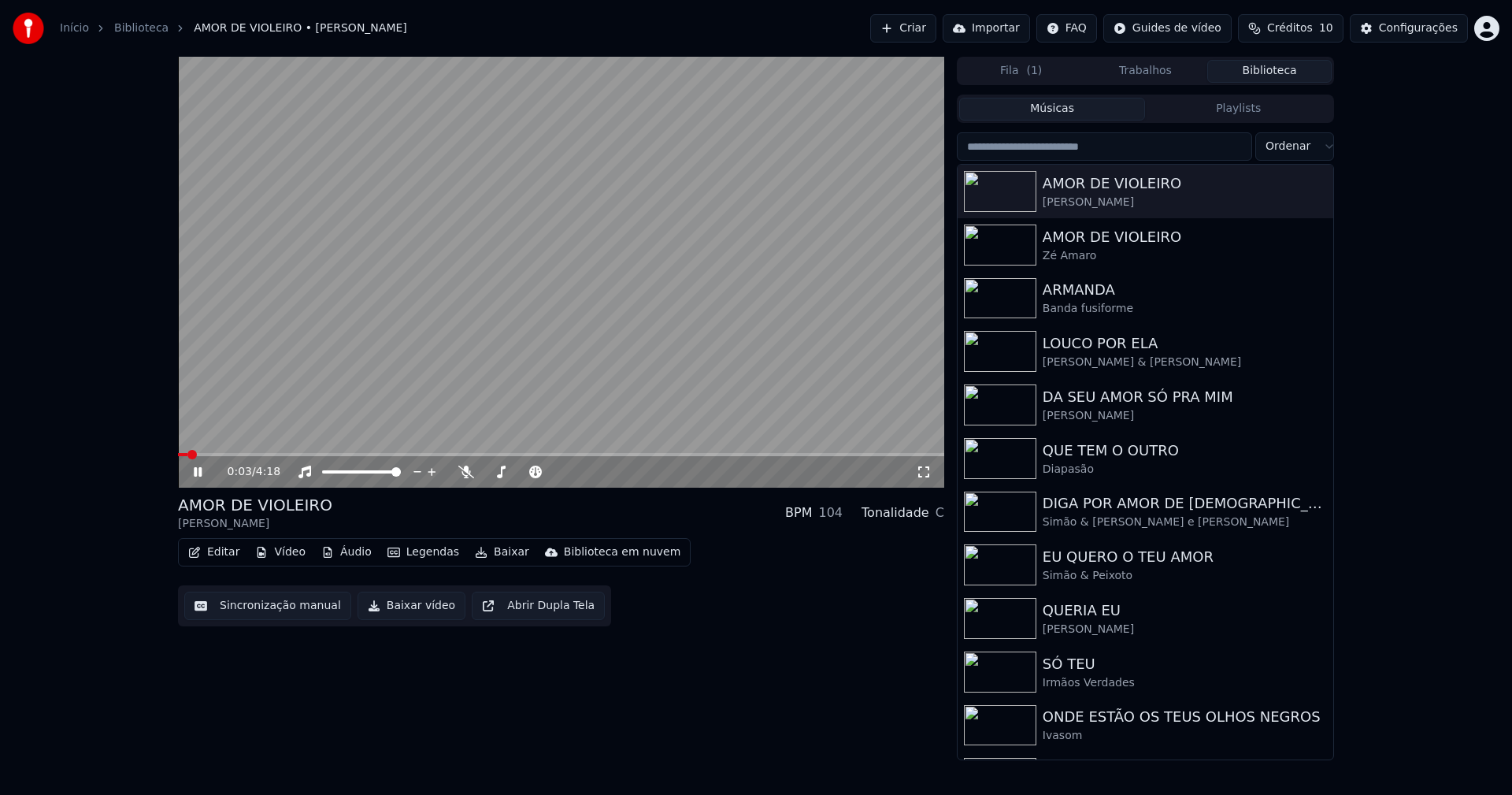
click at [296, 455] on span at bounding box center [561, 455] width 766 height 3
click at [1429, 33] on div "Configurações" at bounding box center [1418, 28] width 79 height 16
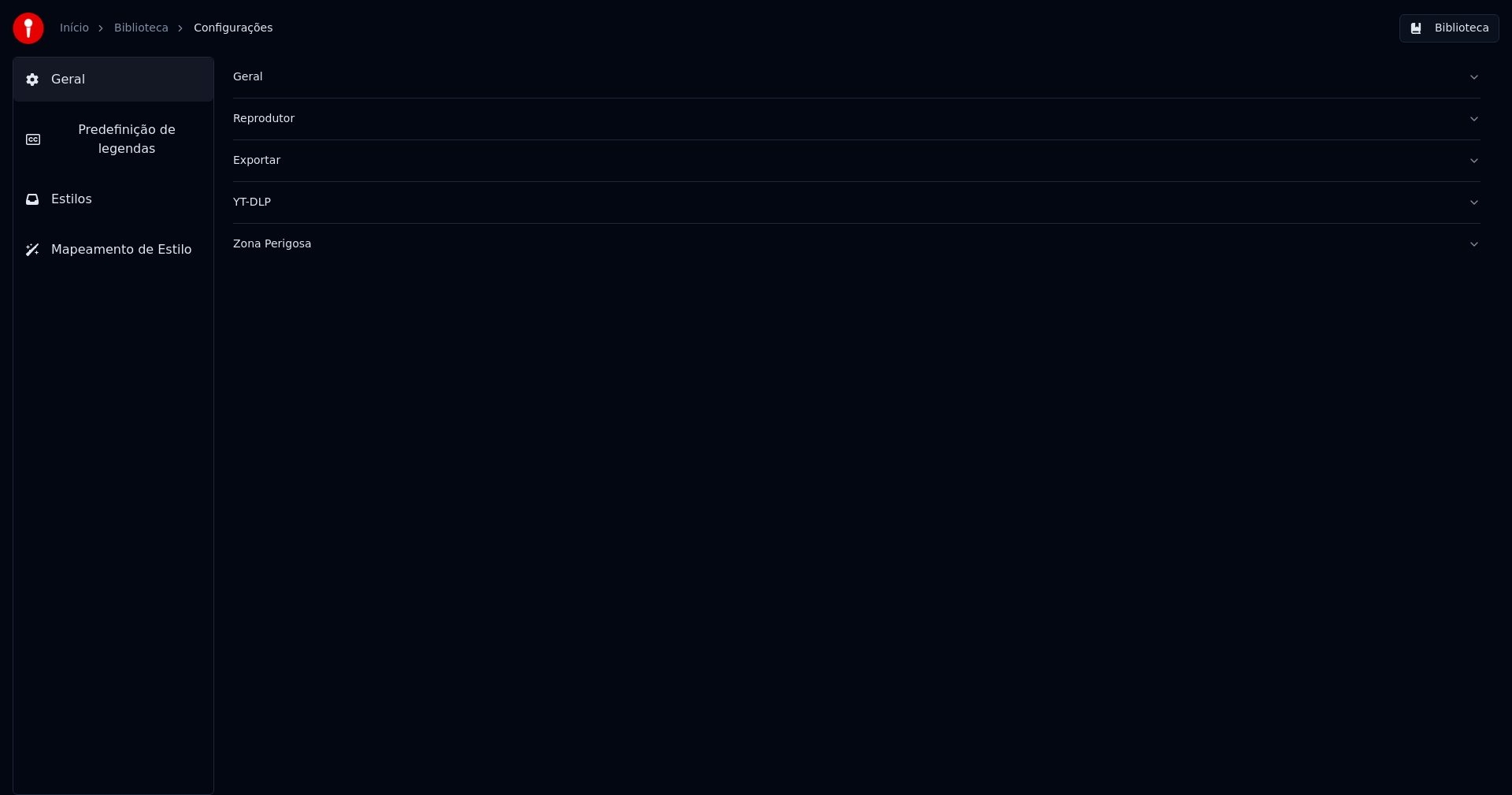
drag, startPoint x: 91, startPoint y: 184, endPoint x: 99, endPoint y: 184, distance: 8.0
click at [91, 184] on button "Estilos" at bounding box center [113, 199] width 200 height 44
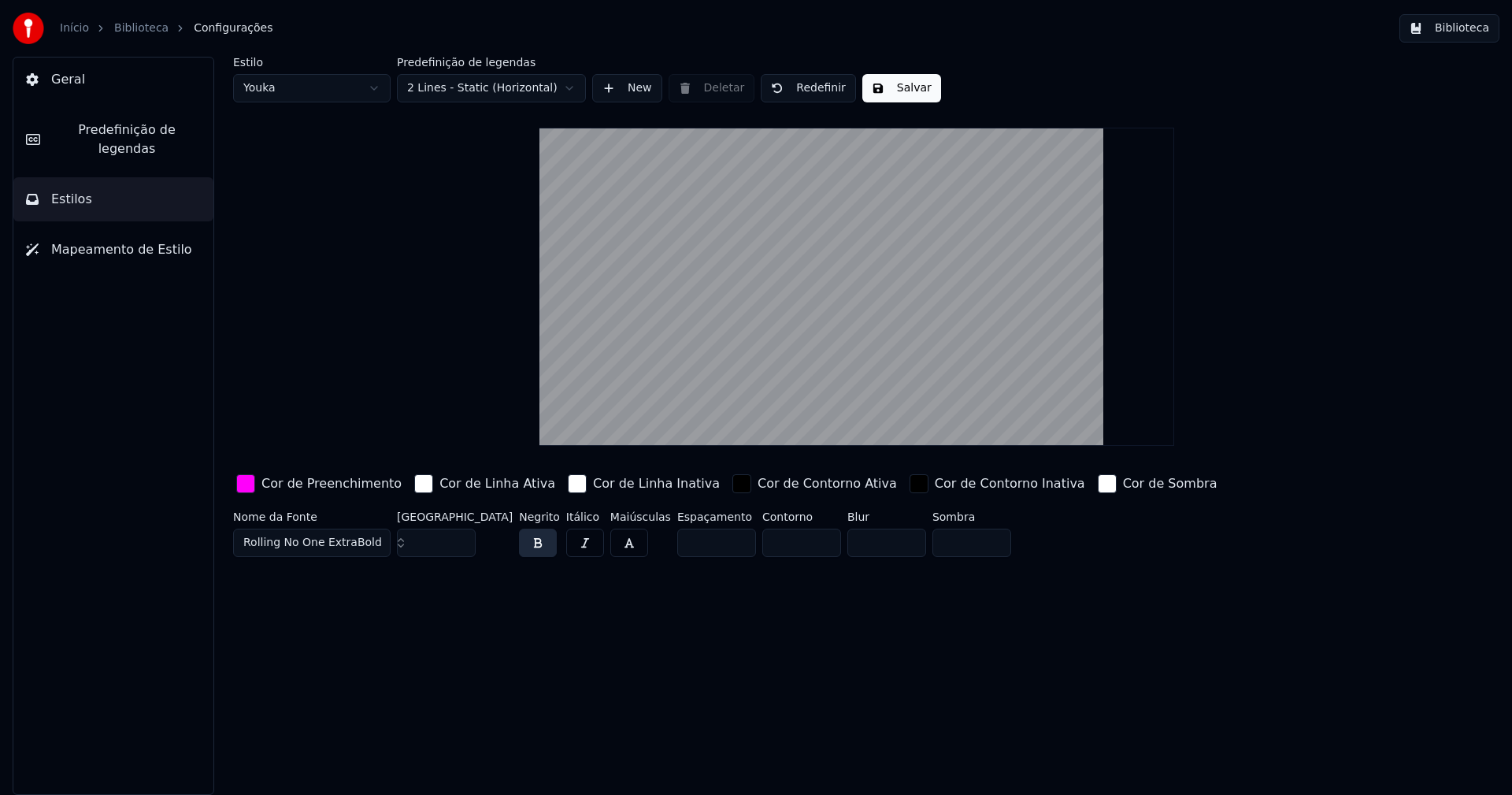
click at [241, 490] on div "button" at bounding box center [246, 484] width 19 height 19
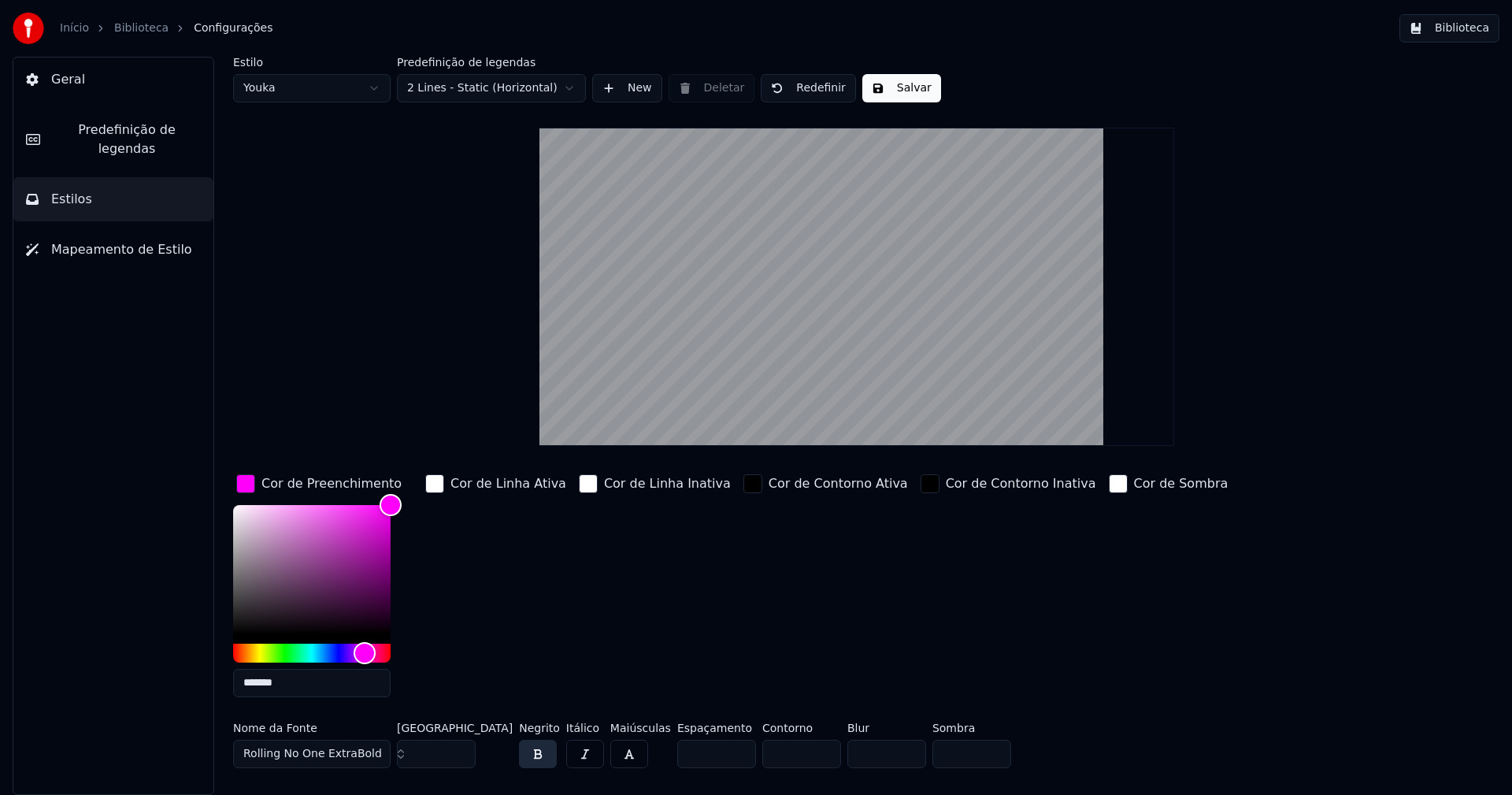
click at [290, 679] on input "*******" at bounding box center [312, 683] width 158 height 29
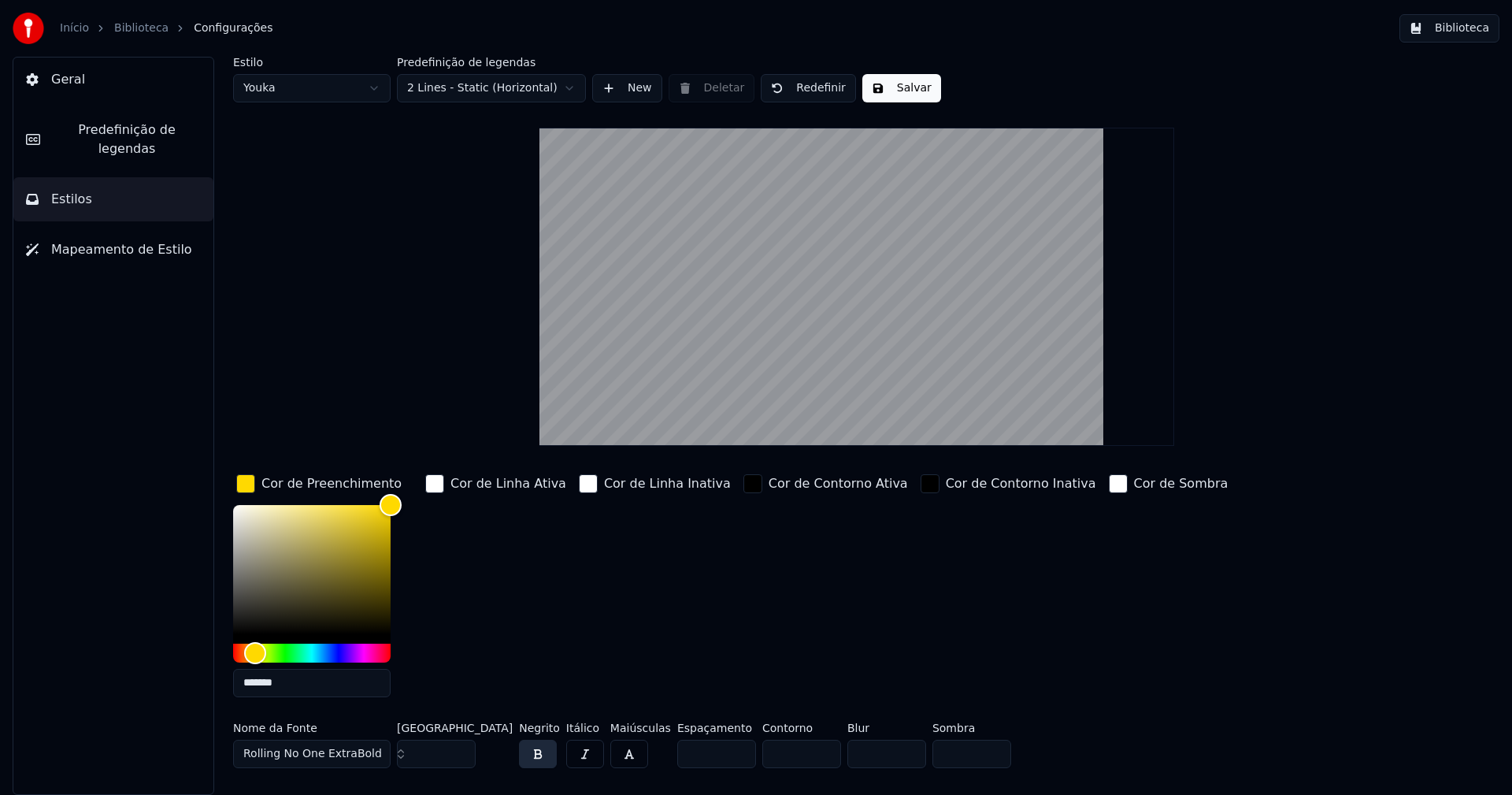
type input "*******"
click at [244, 483] on div "button" at bounding box center [246, 484] width 19 height 19
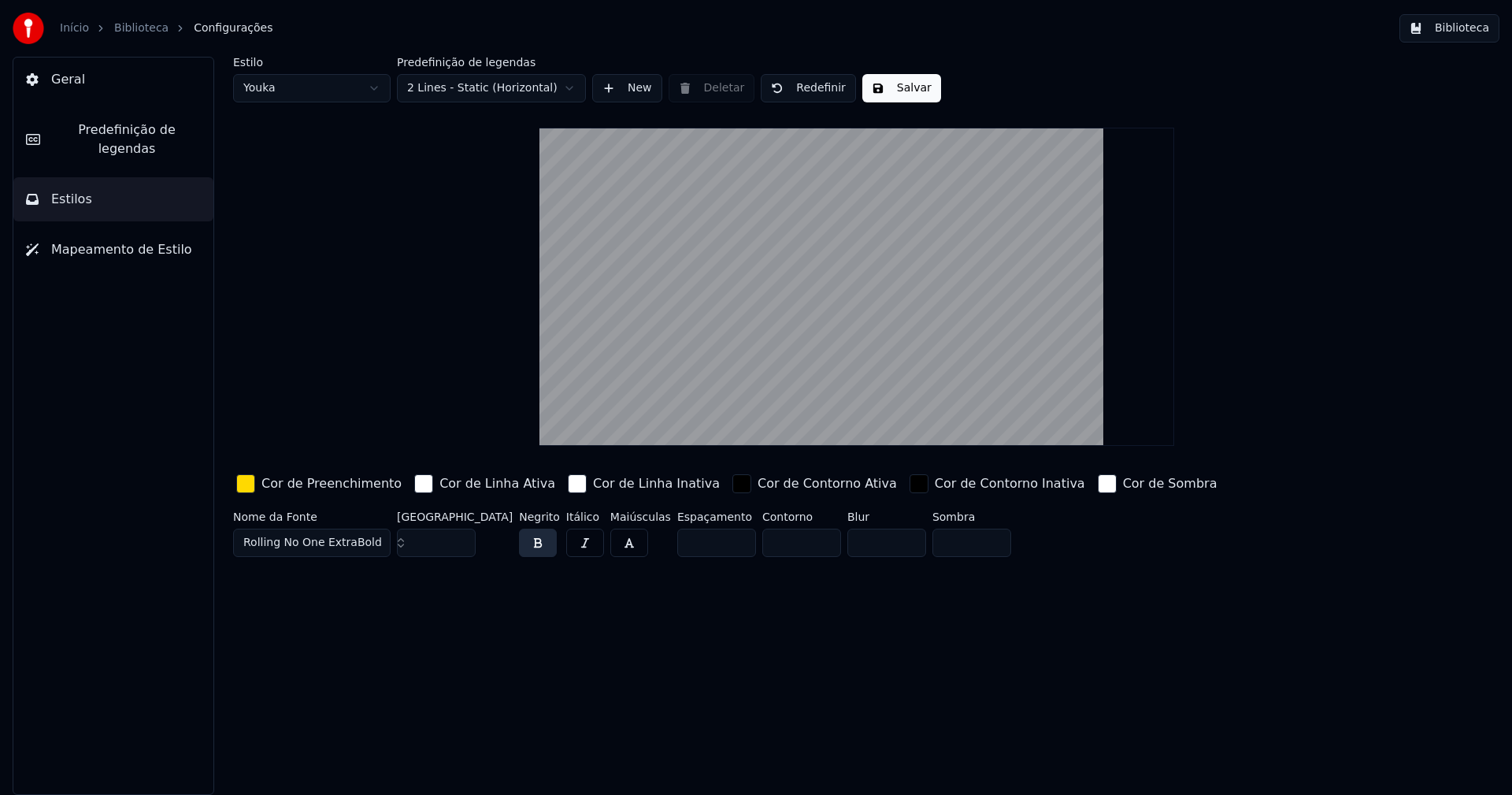
click at [310, 91] on html "Início Biblioteca Configurações Biblioteca Geral Predefinição de legendas Estil…" at bounding box center [756, 398] width 1512 height 795
click at [457, 543] on input "**" at bounding box center [437, 543] width 79 height 29
type input "**"
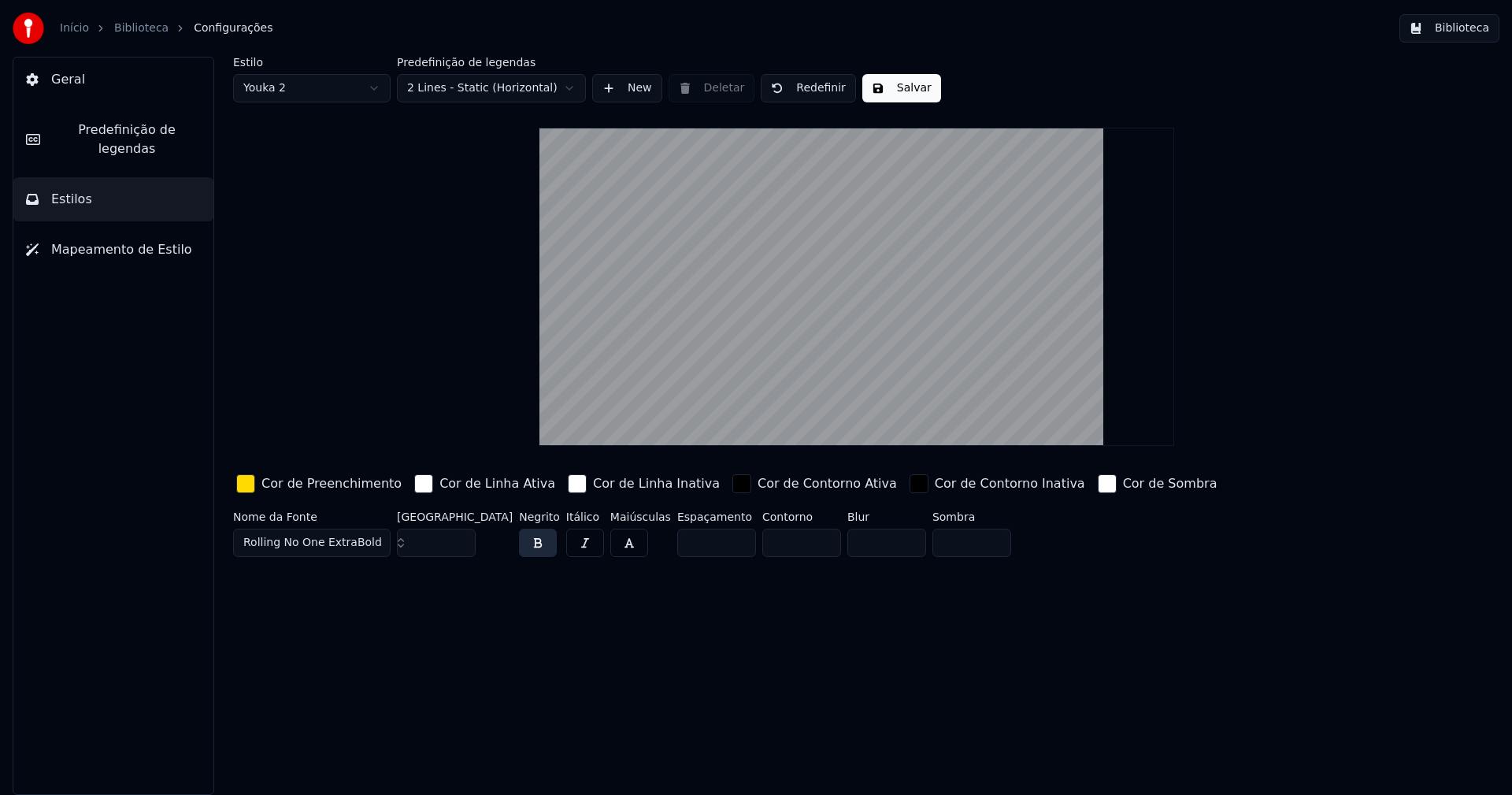
click at [457, 543] on input "**" at bounding box center [437, 543] width 79 height 29
click at [248, 483] on div "button" at bounding box center [246, 484] width 19 height 19
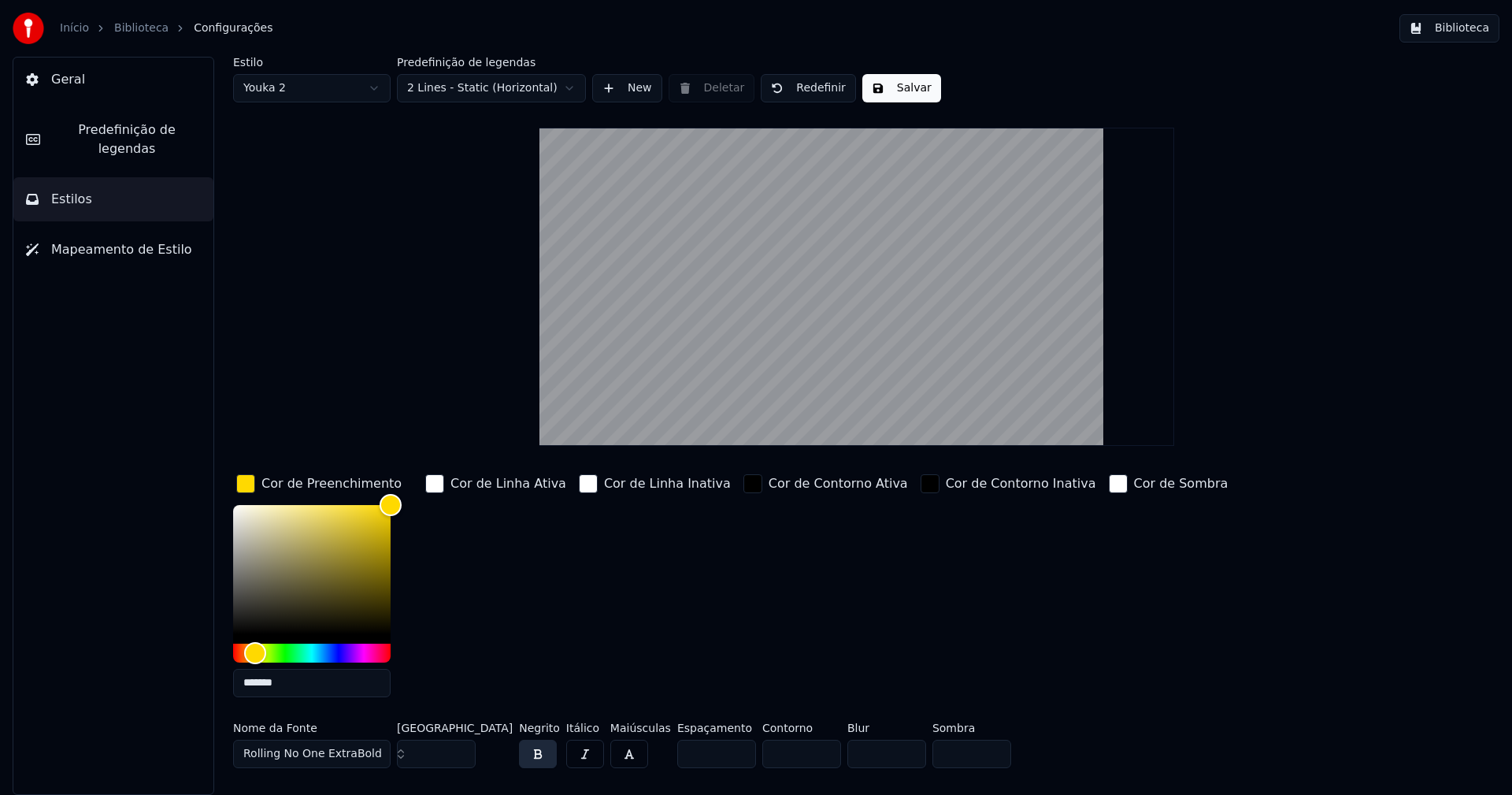
click at [309, 683] on input "*******" at bounding box center [312, 683] width 158 height 29
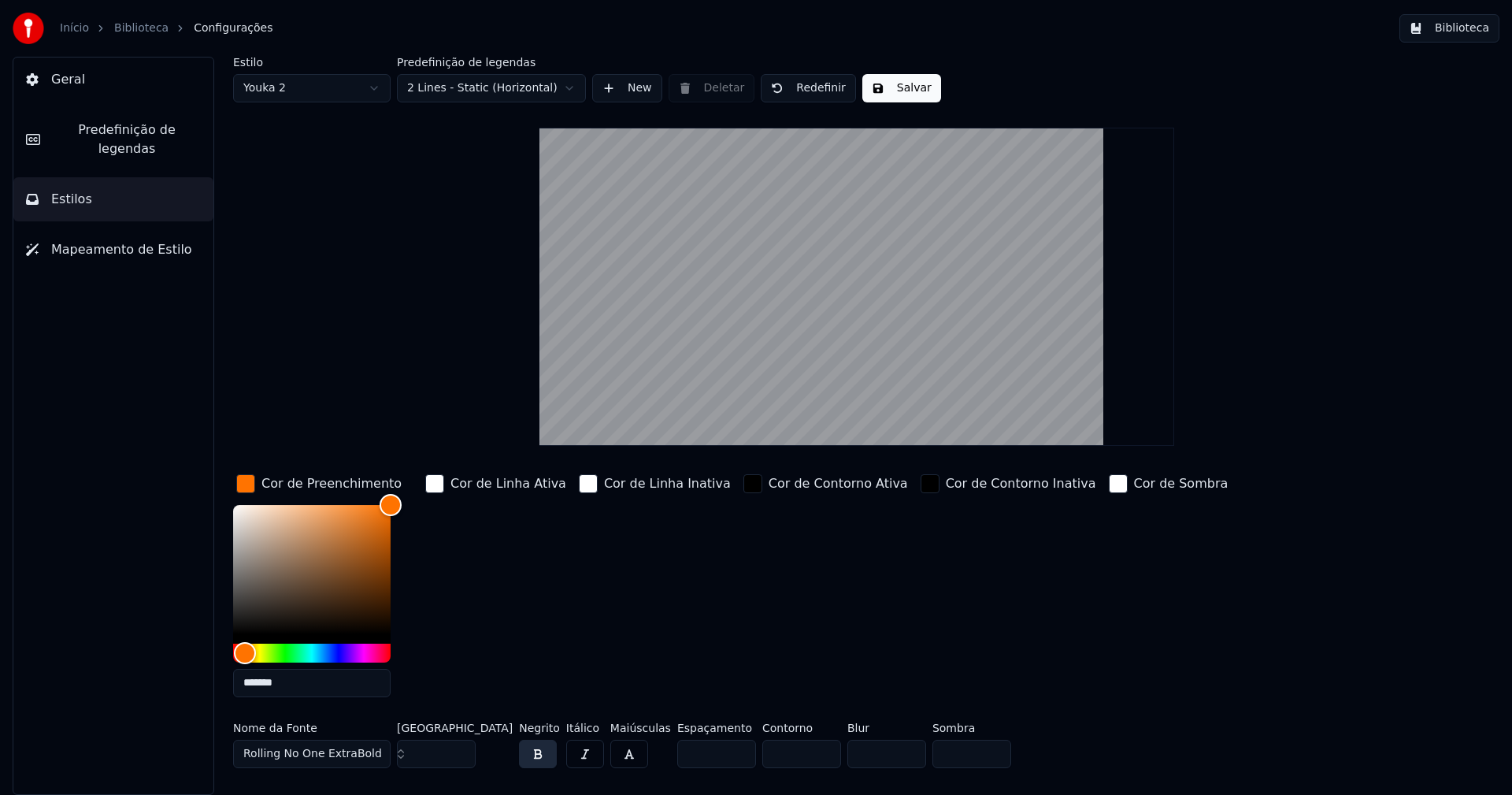
type input "*******"
click at [251, 484] on div "button" at bounding box center [246, 484] width 19 height 19
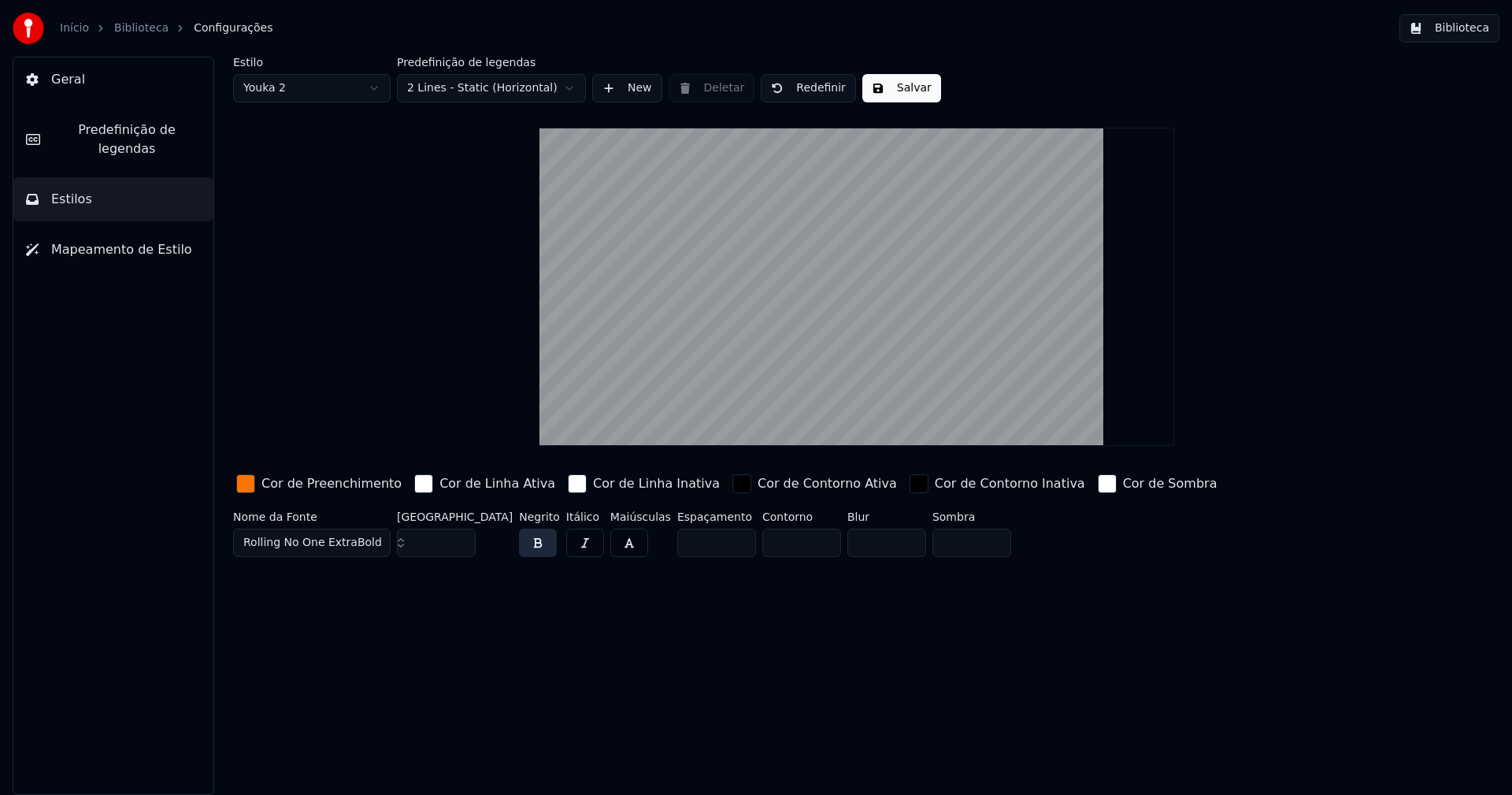
click at [898, 96] on button "Salvar" at bounding box center [902, 88] width 79 height 29
click at [1465, 32] on button "Biblioteca" at bounding box center [1449, 29] width 100 height 29
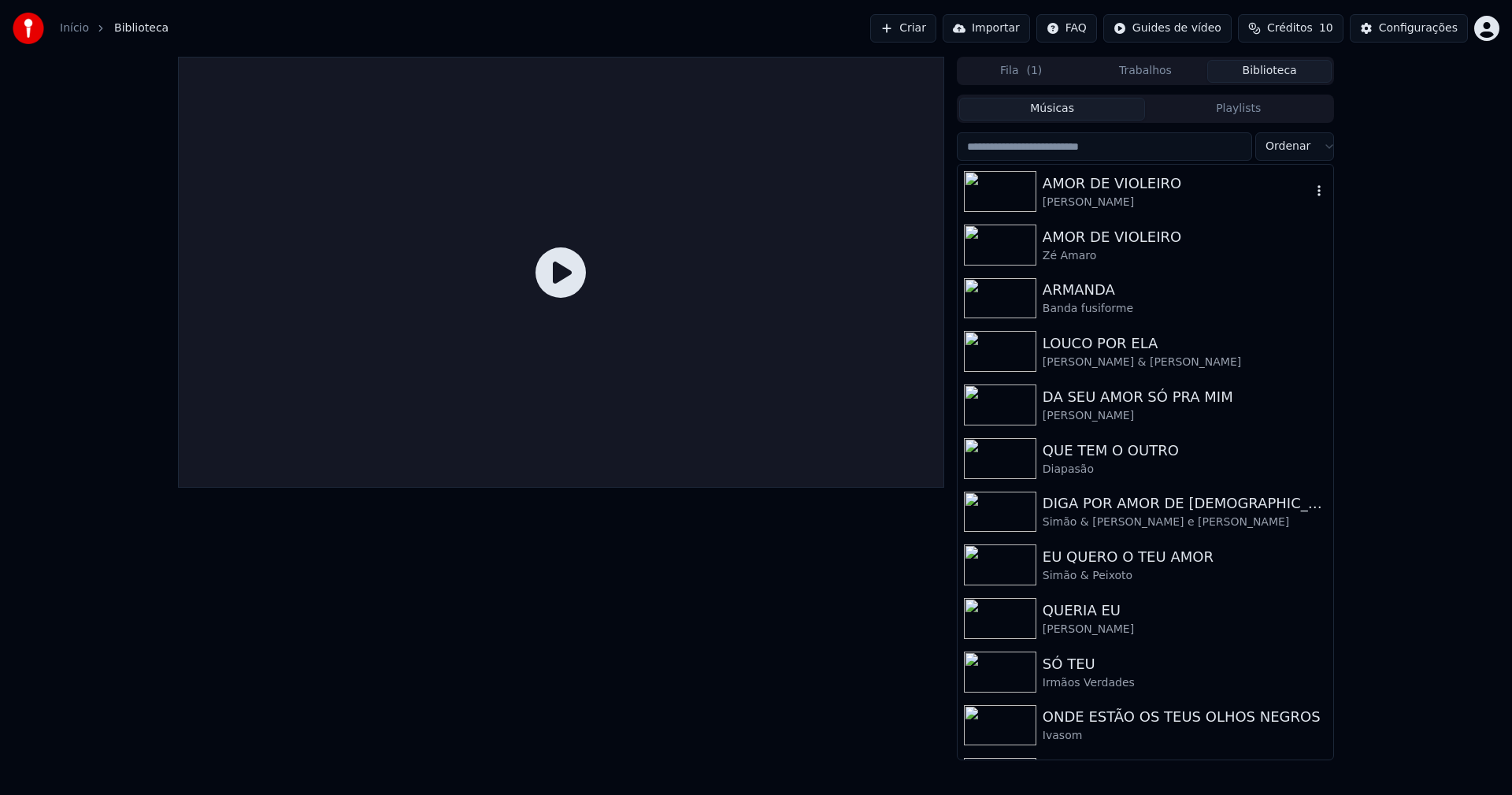
drag, startPoint x: 1124, startPoint y: 194, endPoint x: 1106, endPoint y: 197, distance: 18.2
click at [1124, 193] on div "AMOR DE VIOLEIRO Eduardo Costa" at bounding box center [1177, 191] width 268 height 38
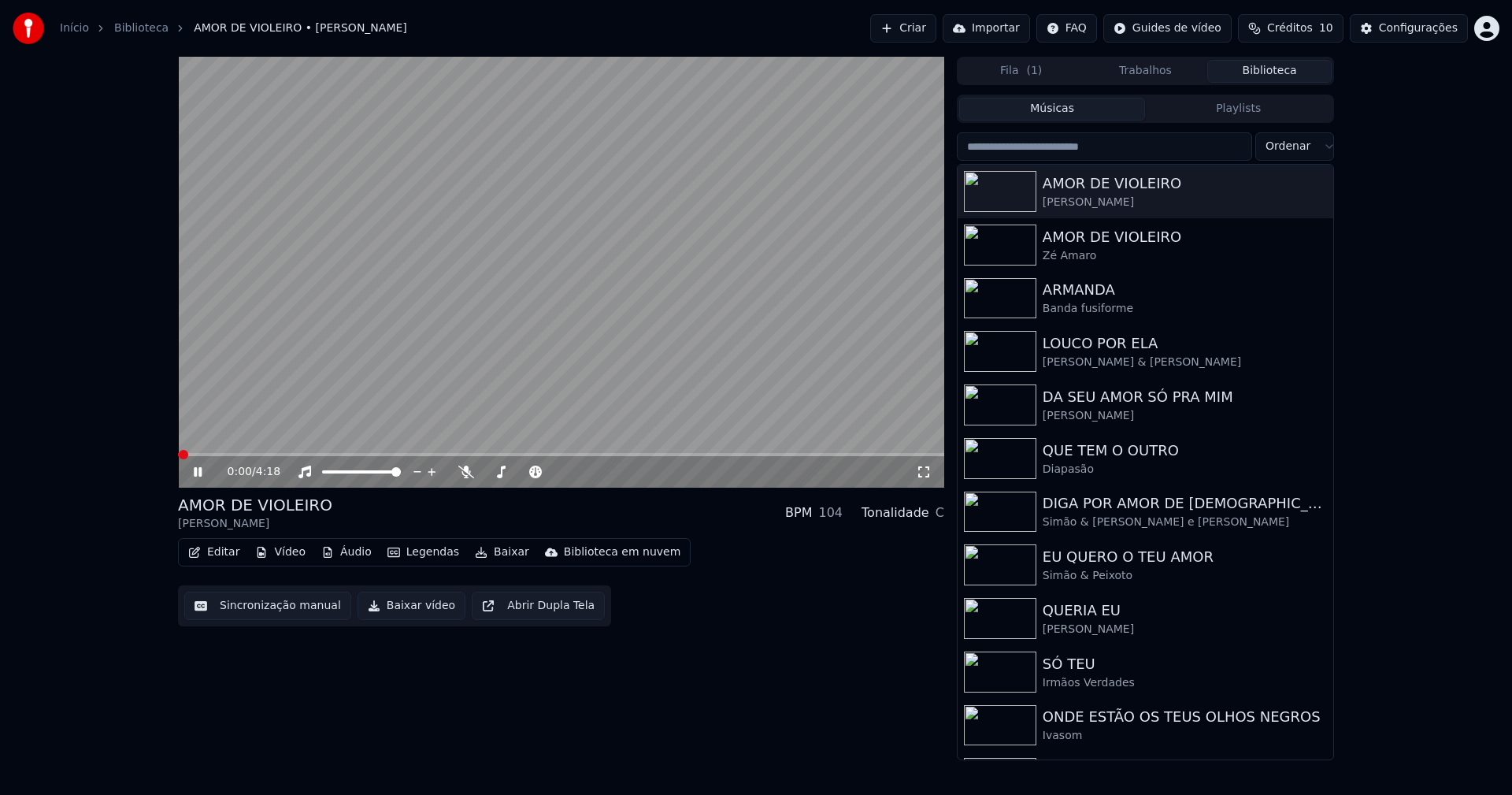
click at [394, 611] on button "Baixar vídeo" at bounding box center [412, 606] width 108 height 29
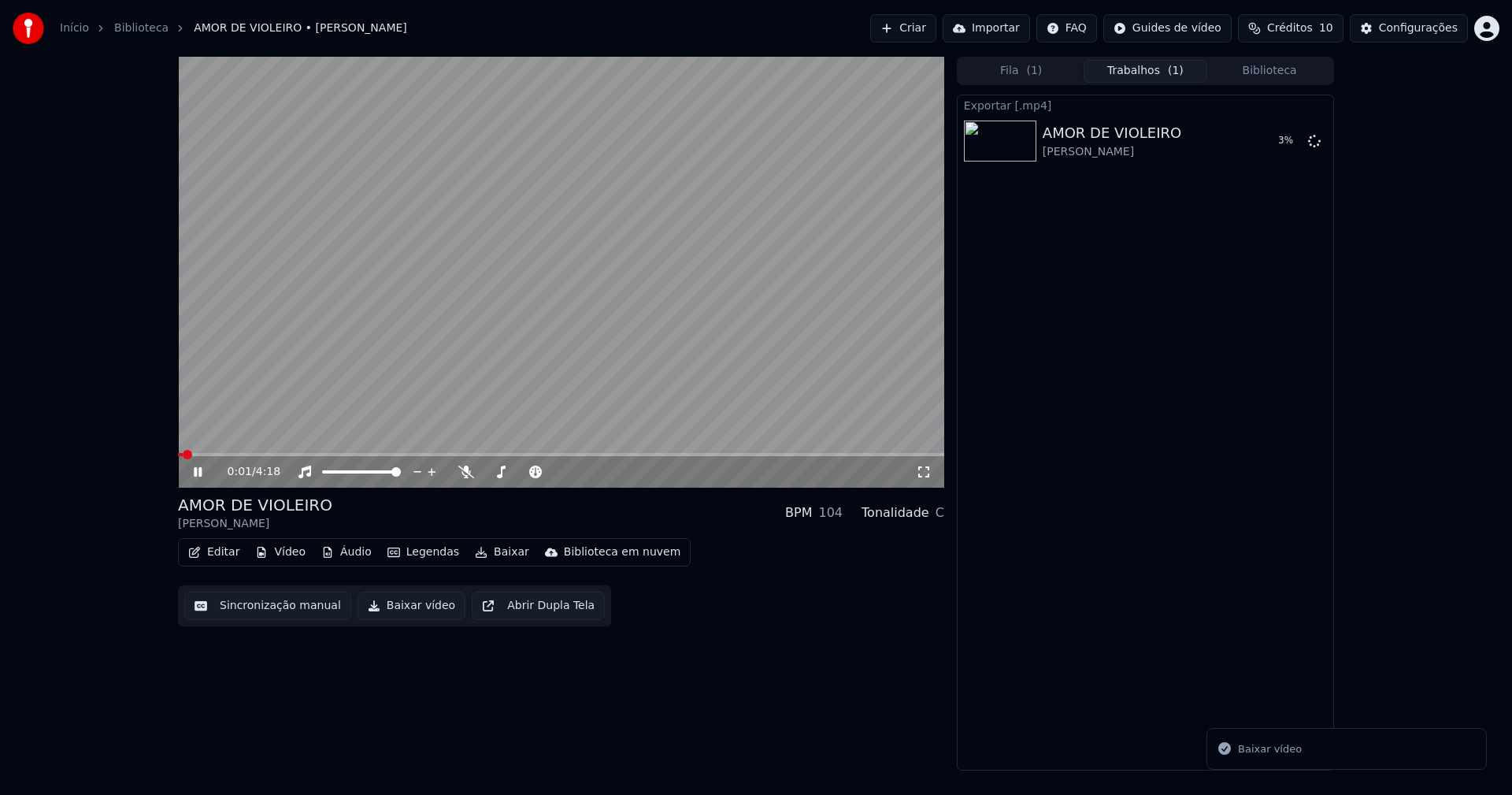
click at [1294, 69] on button "Biblioteca" at bounding box center [1269, 70] width 124 height 23
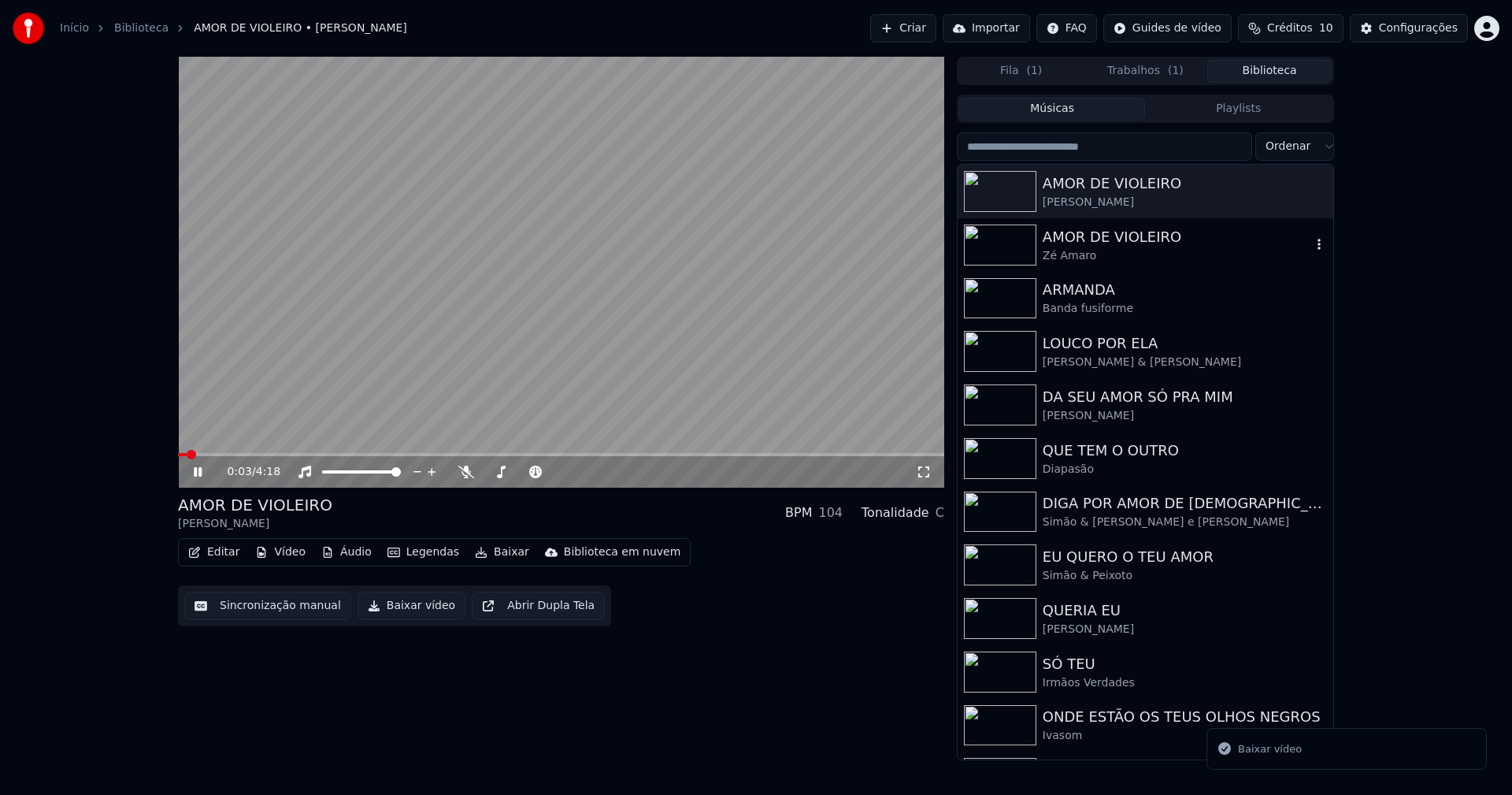
click at [1123, 249] on div "Zé Amaro" at bounding box center [1177, 256] width 268 height 16
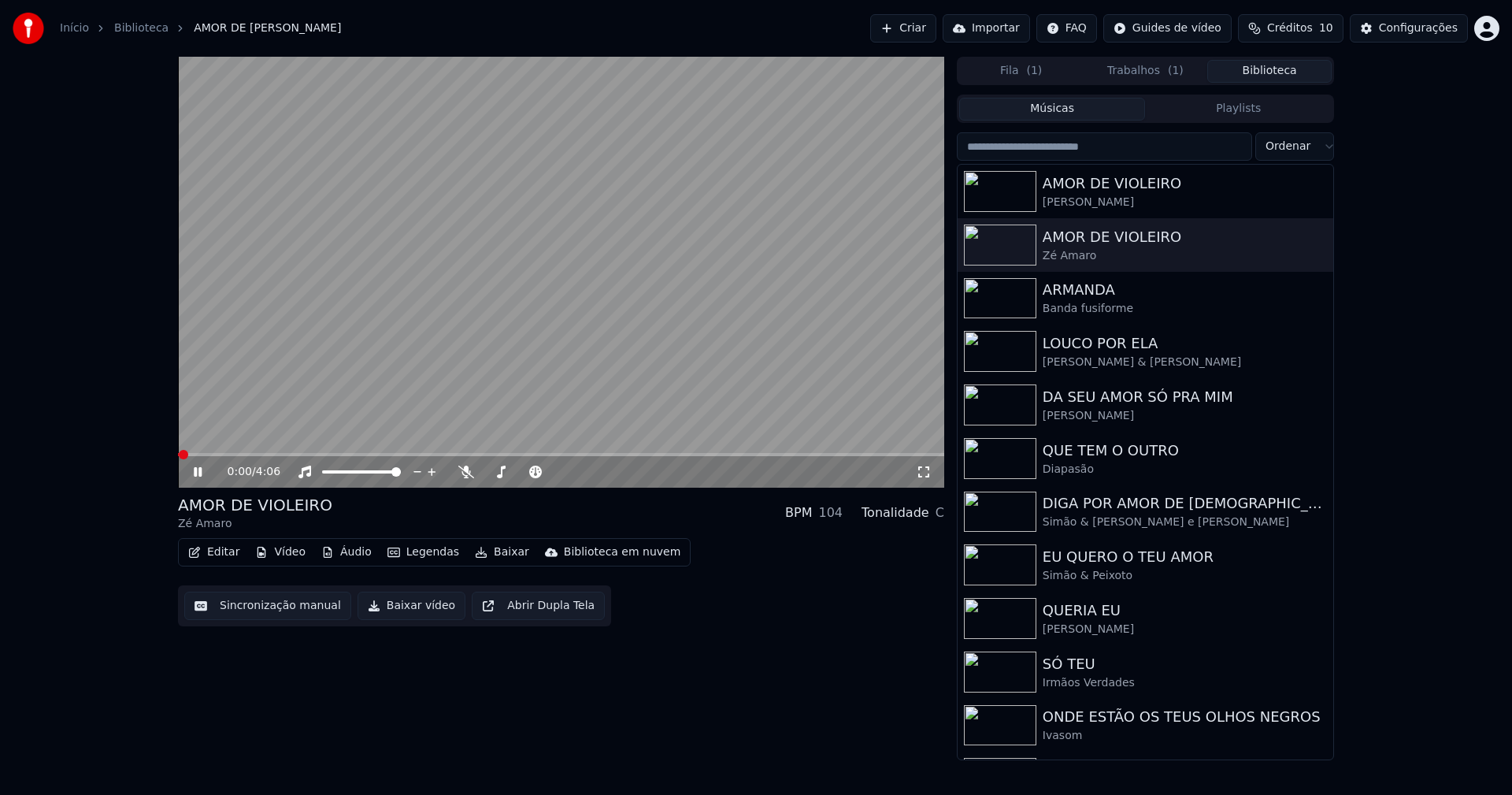
click at [383, 610] on button "Baixar vídeo" at bounding box center [412, 606] width 108 height 29
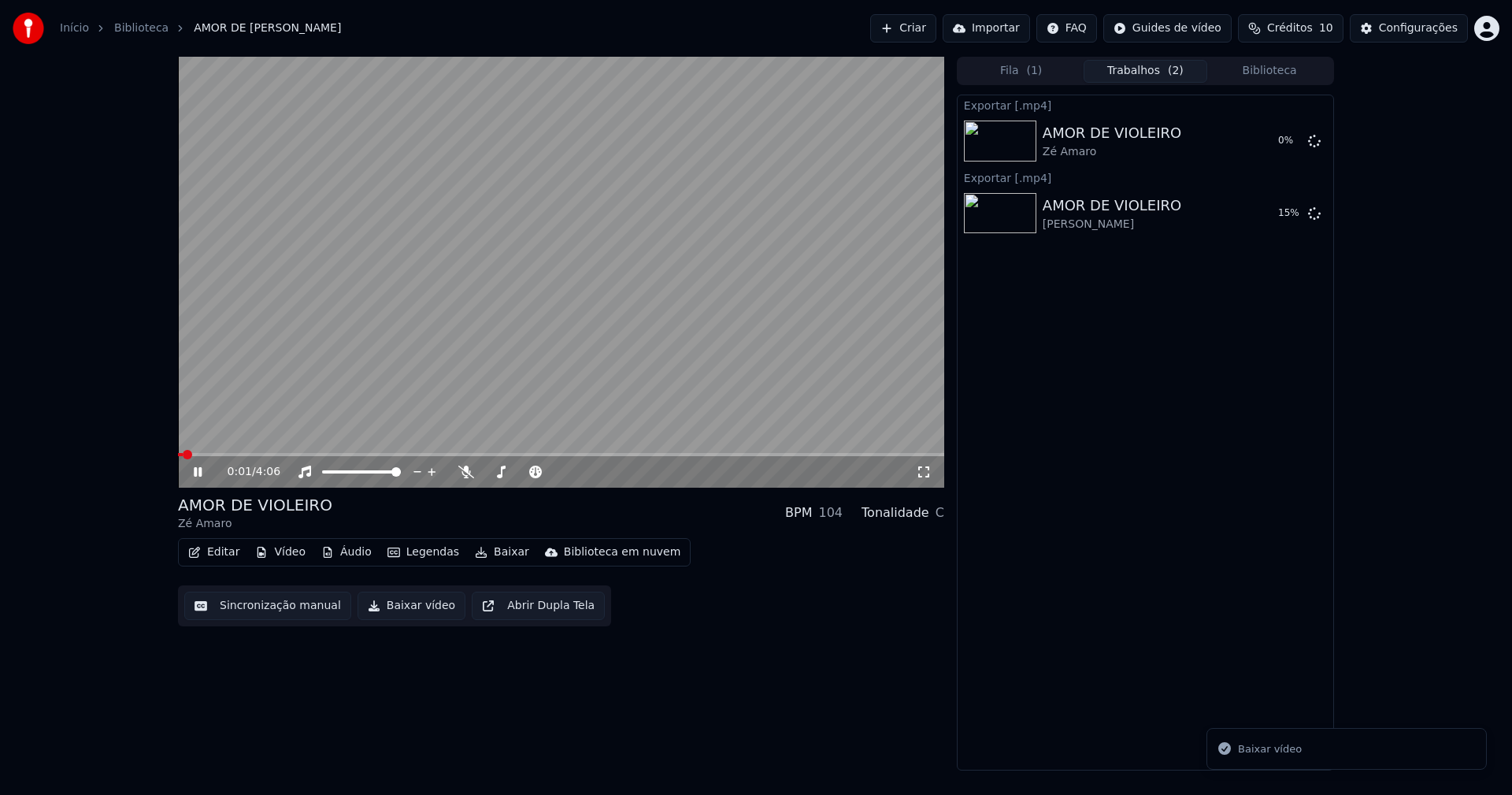
click at [1275, 68] on button "Biblioteca" at bounding box center [1269, 70] width 124 height 23
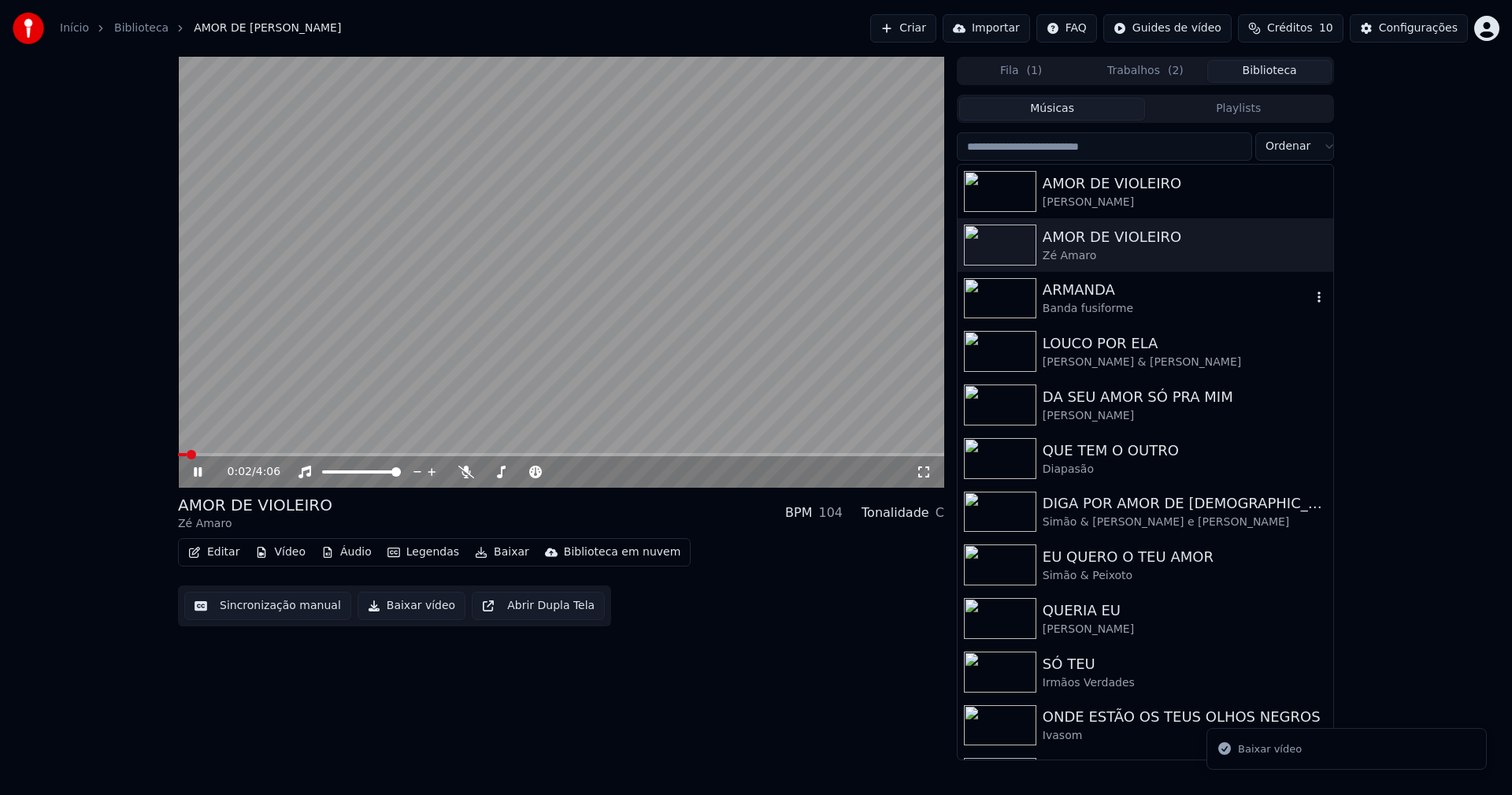
click at [1084, 309] on div "Banda fusiforme" at bounding box center [1177, 309] width 268 height 16
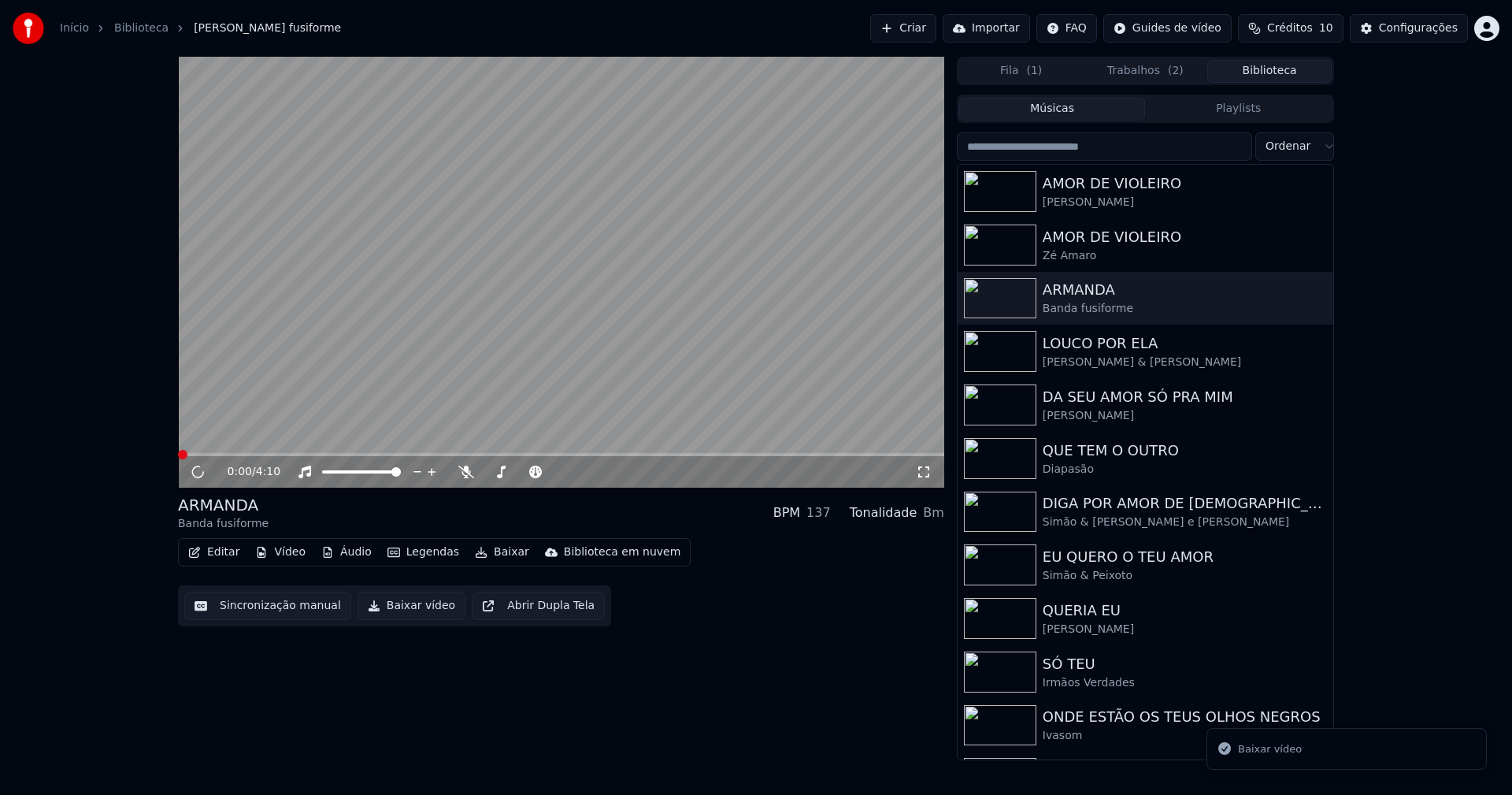
click at [410, 606] on button "Baixar vídeo" at bounding box center [412, 606] width 108 height 29
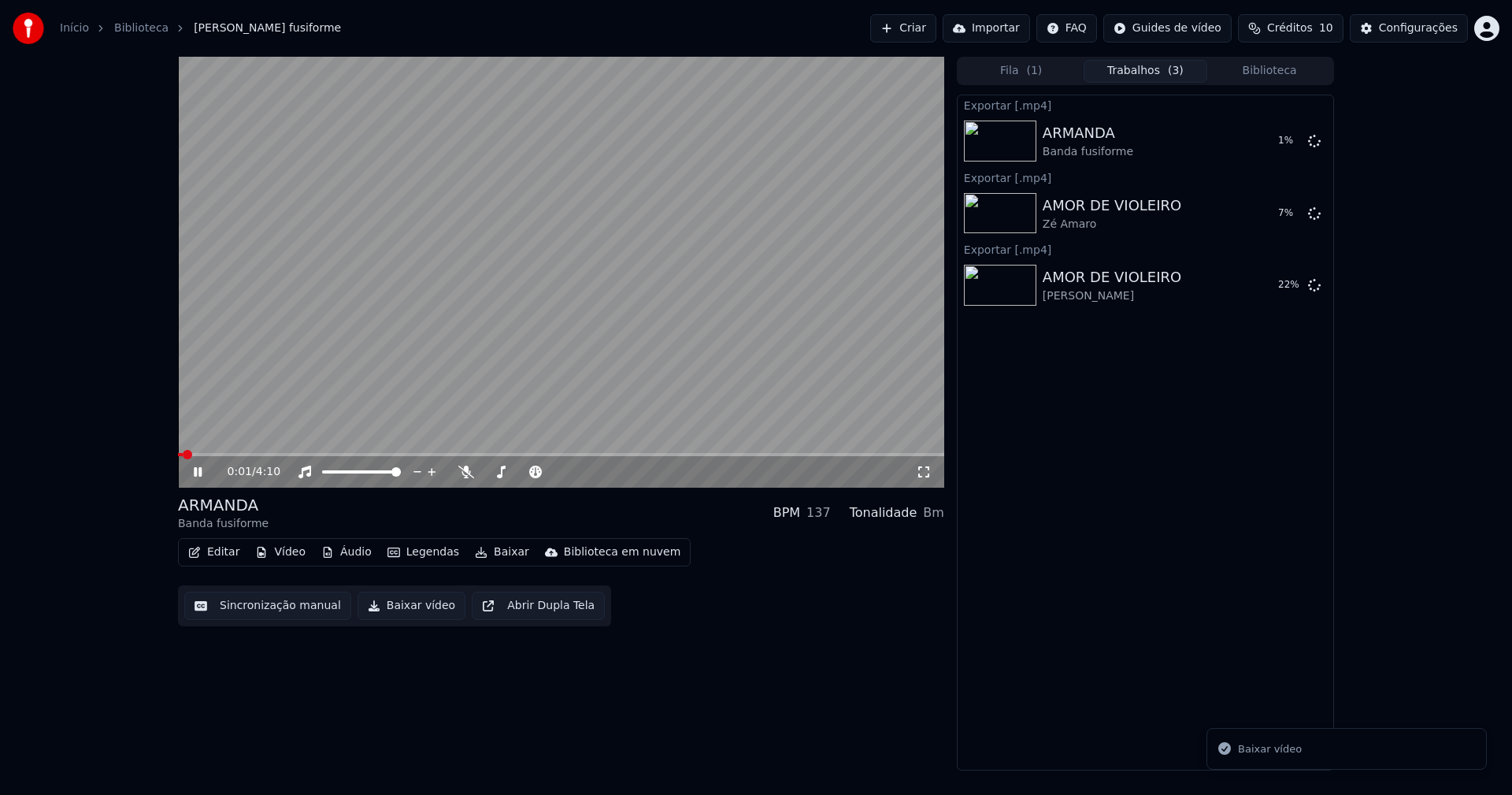
click at [1282, 70] on button "Biblioteca" at bounding box center [1269, 70] width 124 height 23
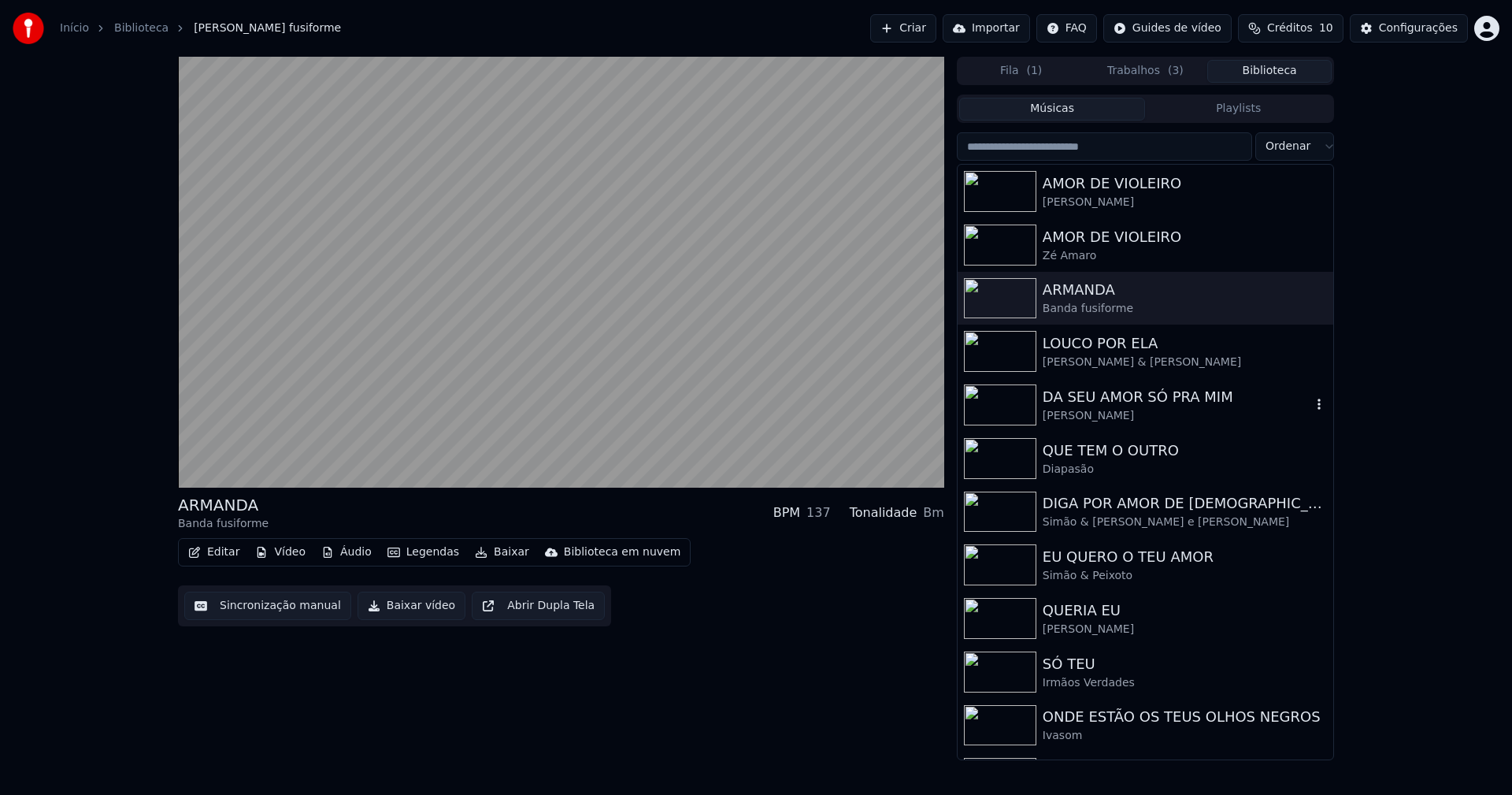
click at [1078, 419] on div "Cristiano Neves" at bounding box center [1177, 416] width 268 height 16
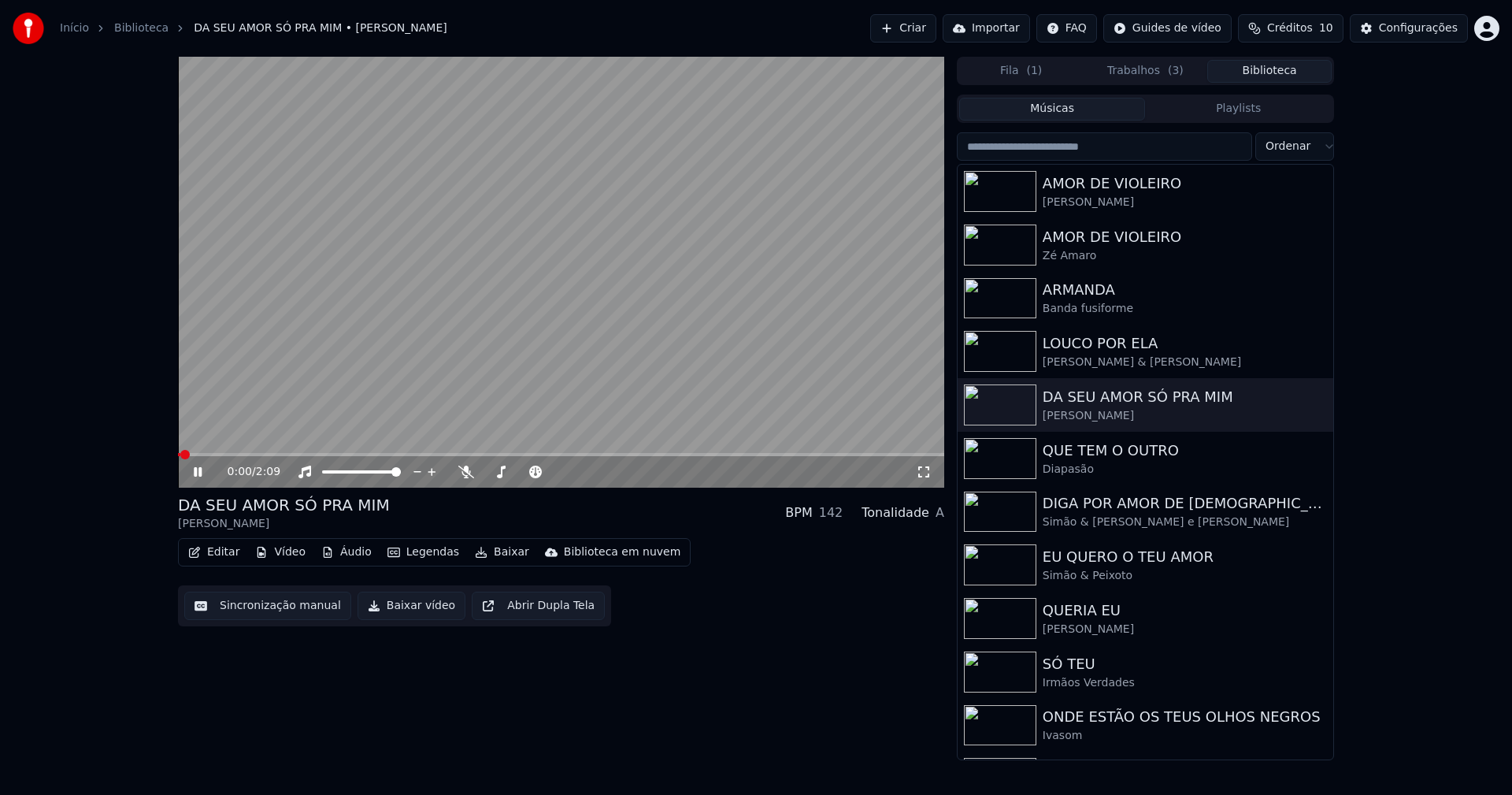
click at [416, 613] on button "Baixar vídeo" at bounding box center [412, 606] width 108 height 29
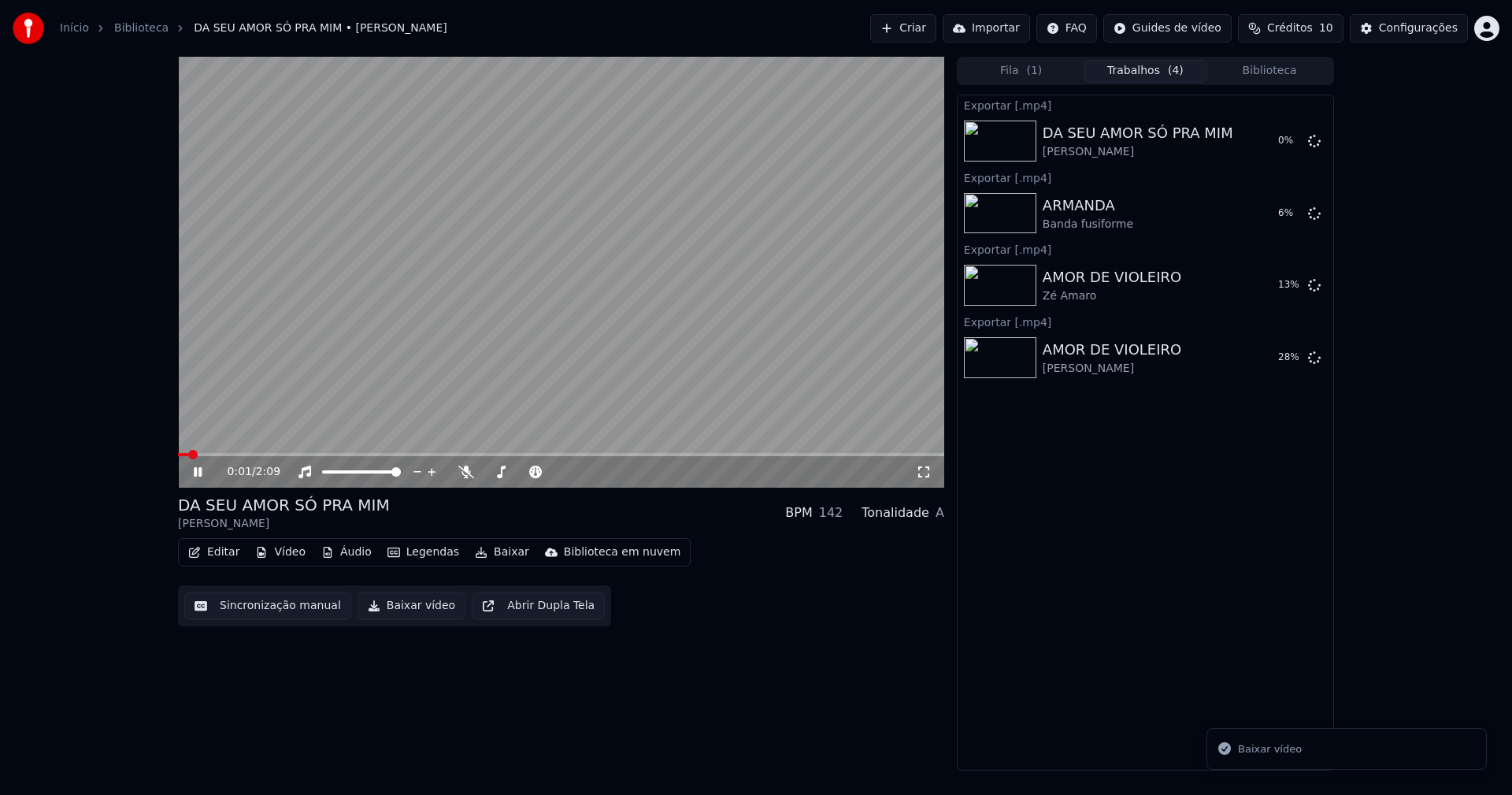
click at [1282, 70] on button "Biblioteca" at bounding box center [1269, 70] width 124 height 23
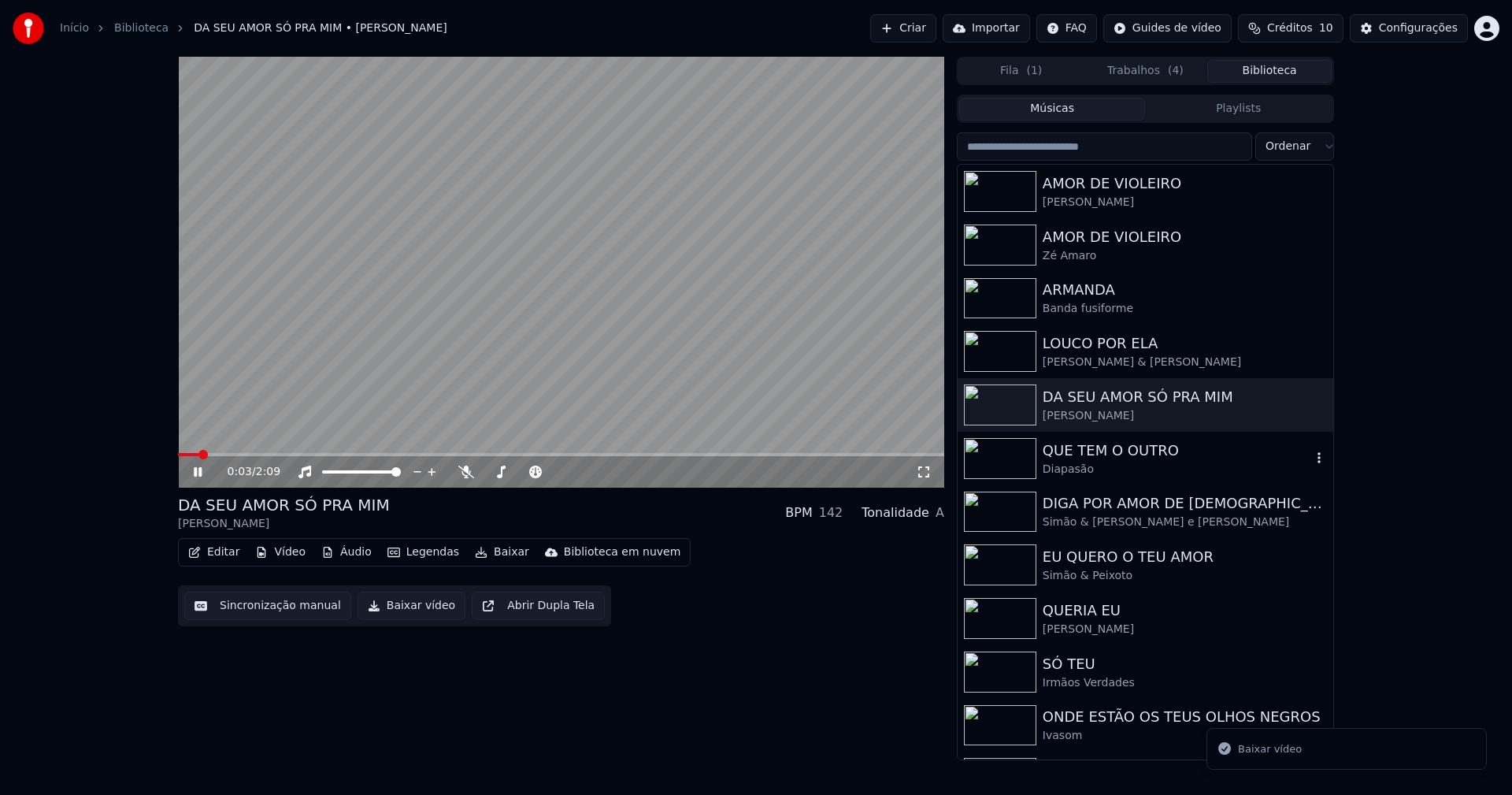
click at [1097, 462] on div "Diapasão" at bounding box center [1177, 470] width 268 height 16
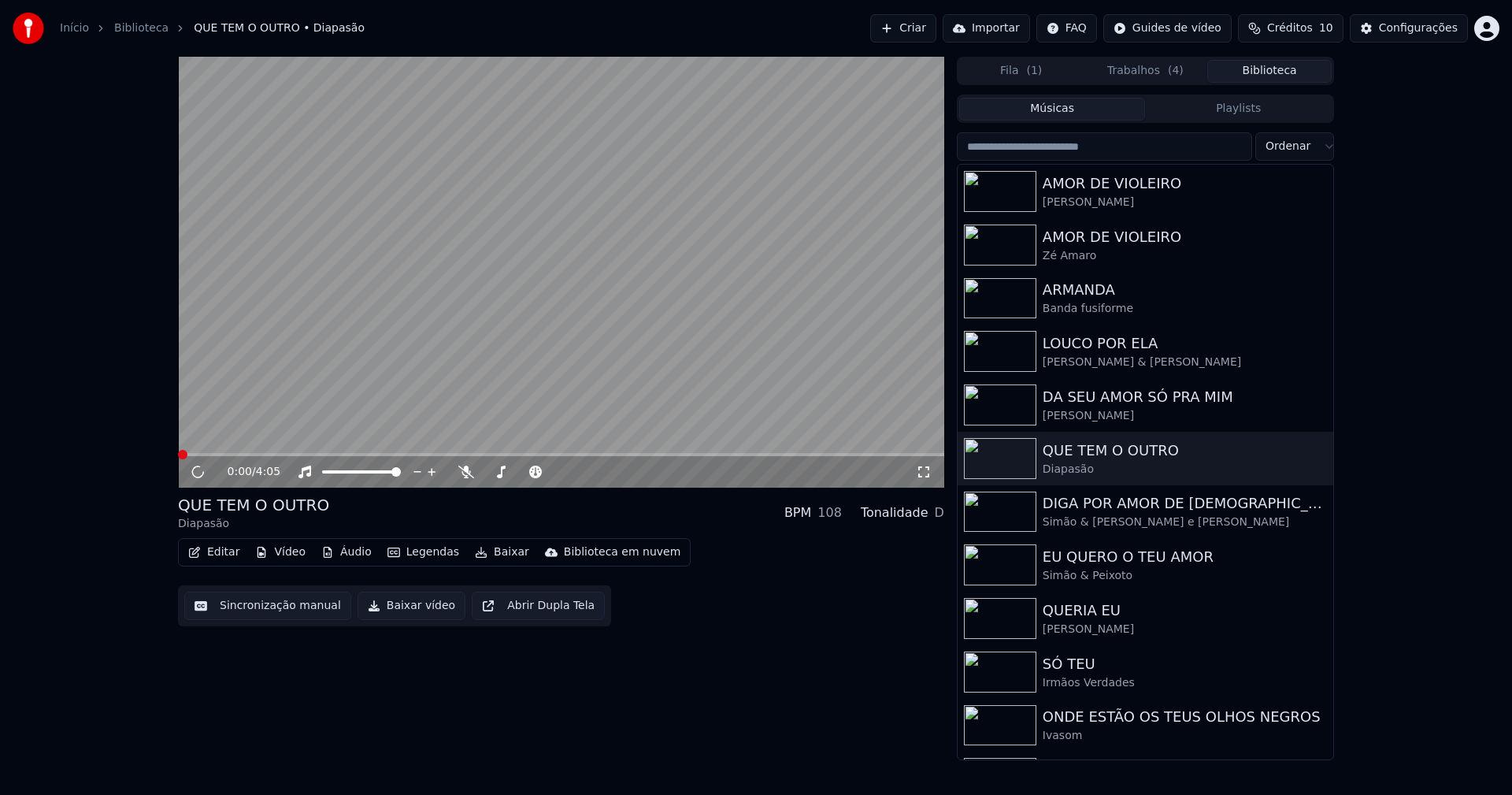
click at [398, 612] on button "Baixar vídeo" at bounding box center [412, 606] width 108 height 29
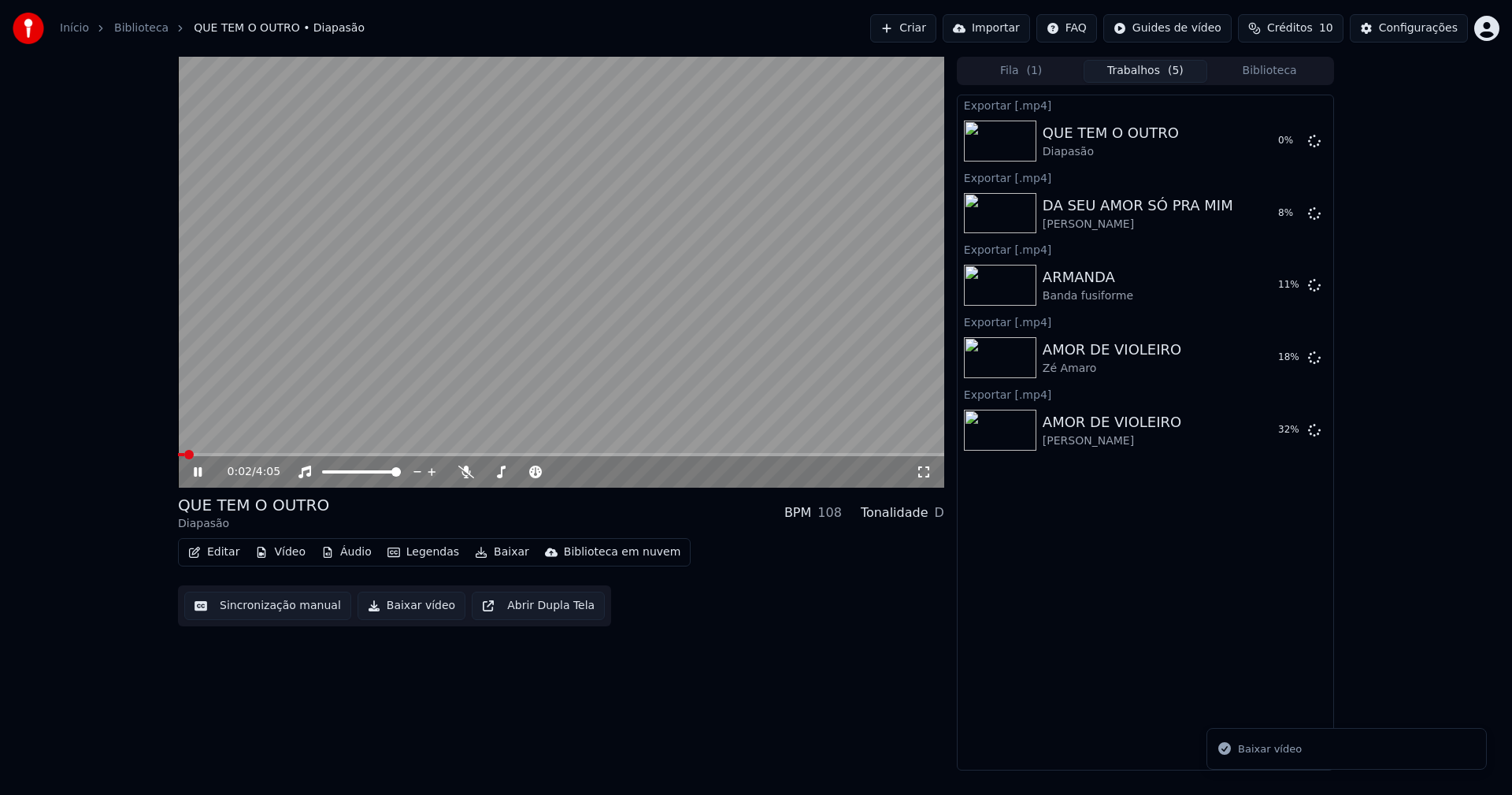
click at [199, 473] on icon at bounding box center [209, 471] width 37 height 13
click at [1301, 69] on button "Biblioteca" at bounding box center [1269, 70] width 124 height 23
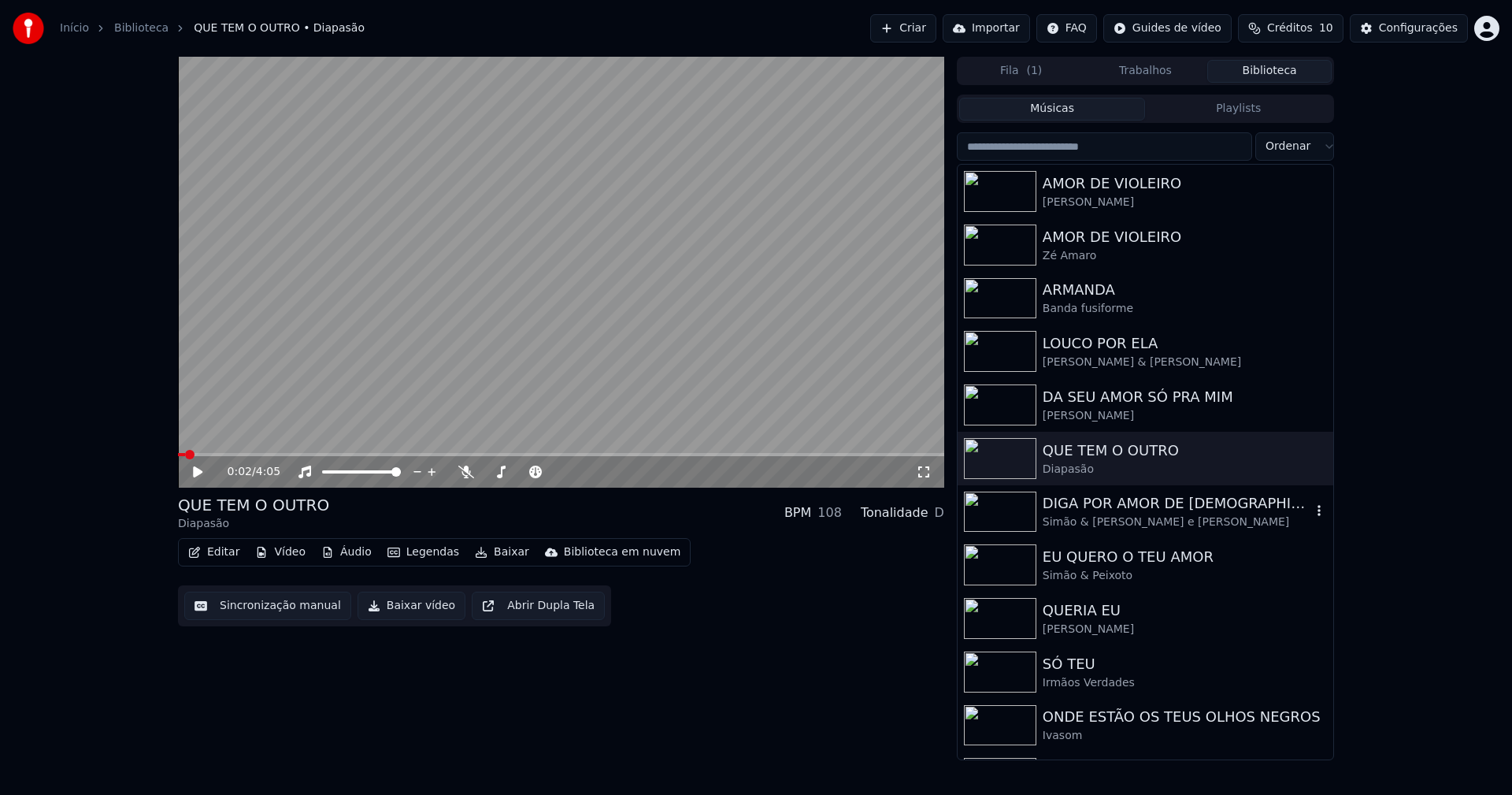
click at [1114, 522] on div "Simão & Jorge e Filipe" at bounding box center [1177, 522] width 268 height 16
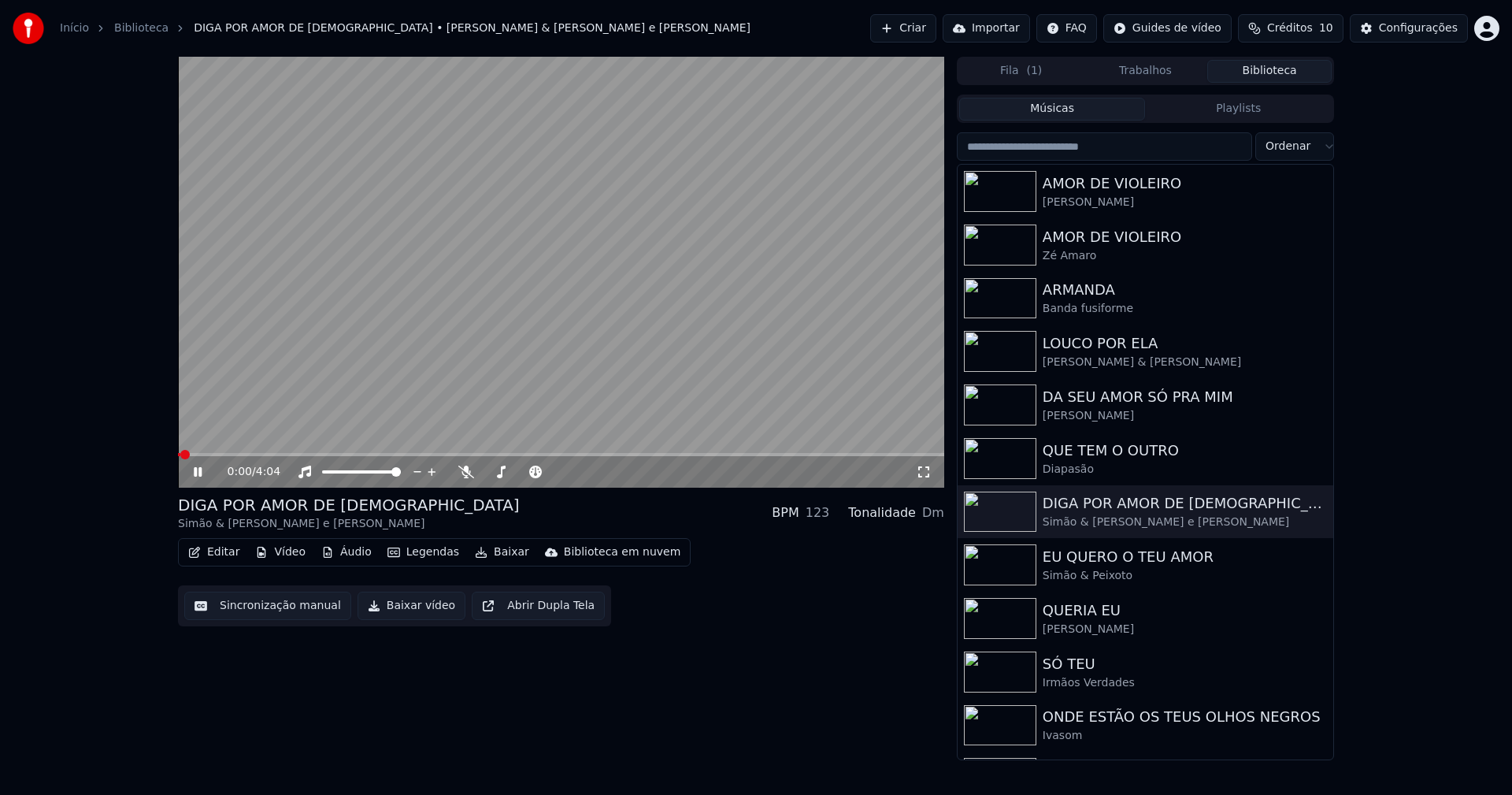
click at [396, 609] on button "Baixar vídeo" at bounding box center [412, 606] width 108 height 29
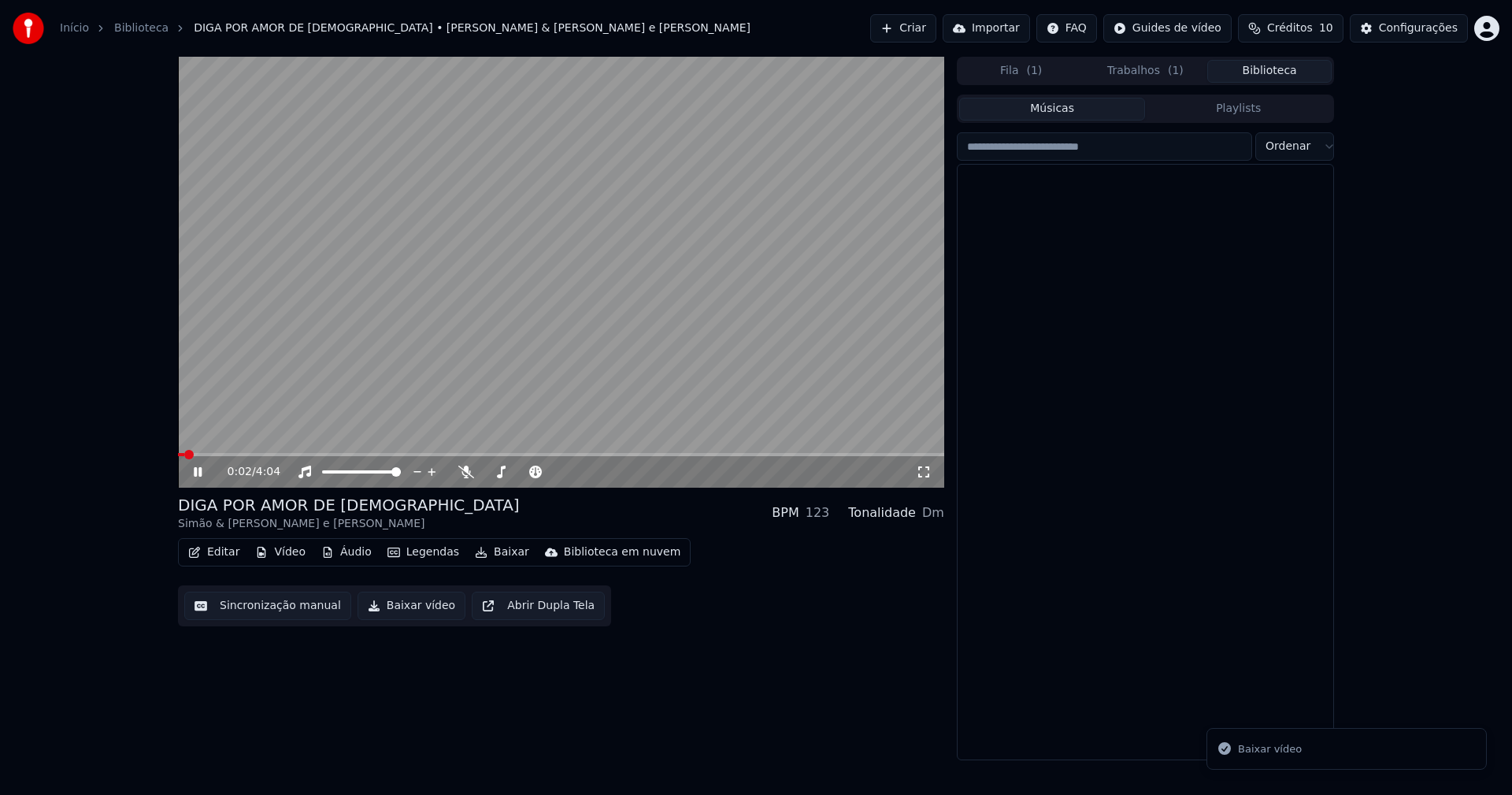
click at [1277, 66] on button "Biblioteca" at bounding box center [1269, 70] width 124 height 23
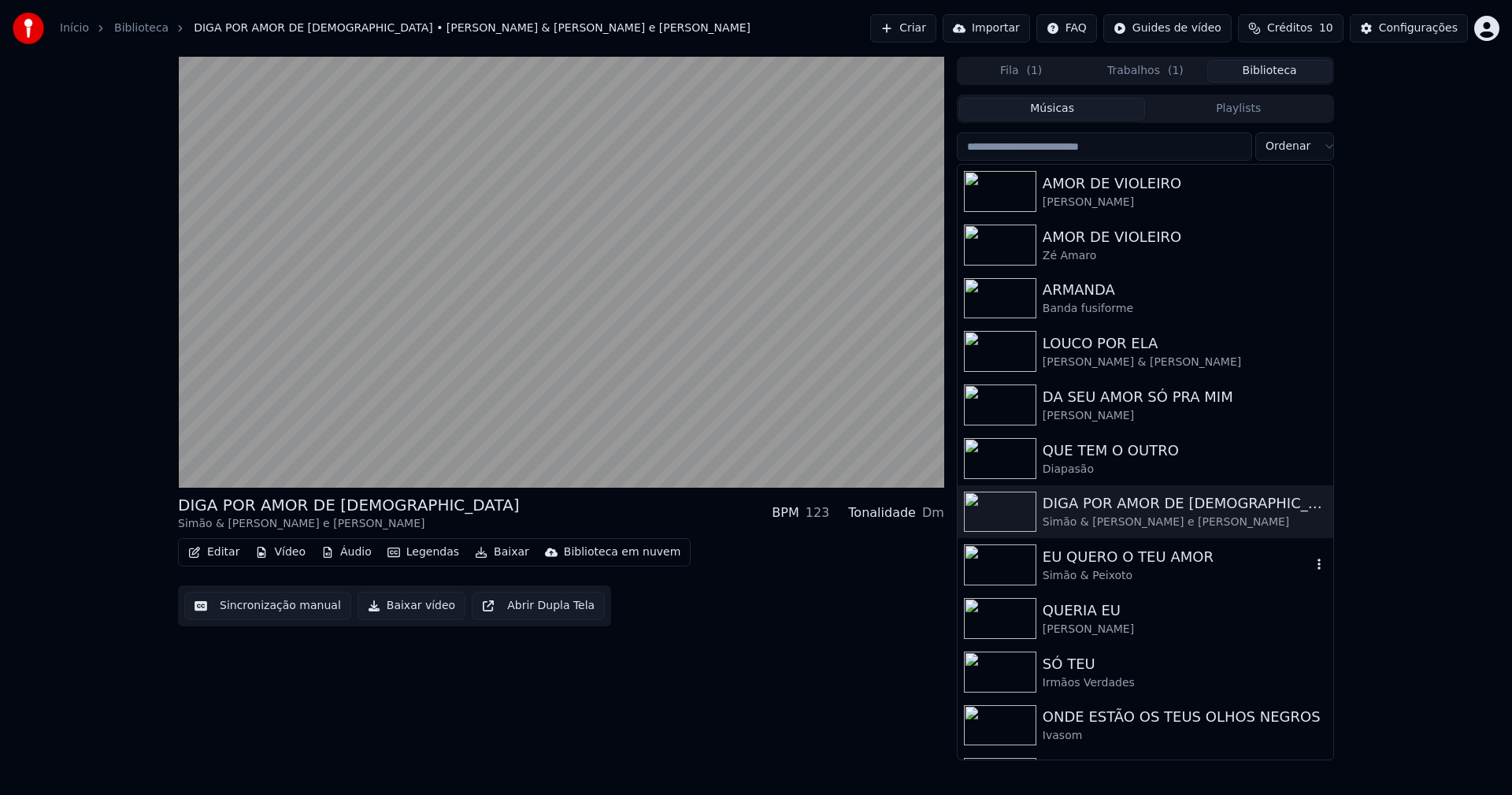
click at [1116, 576] on div "Simão & Peixoto" at bounding box center [1177, 575] width 268 height 16
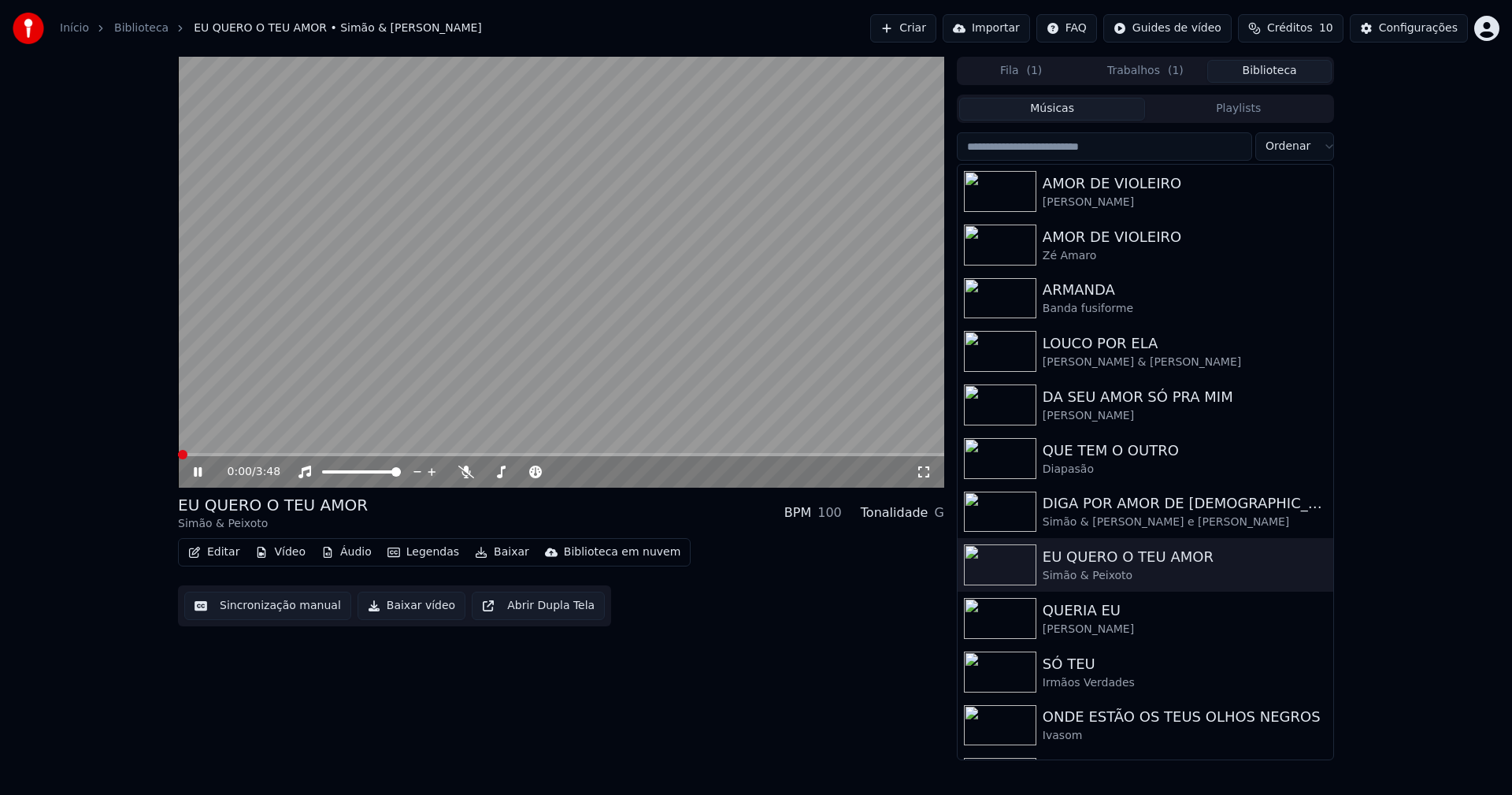
click at [422, 613] on button "Baixar vídeo" at bounding box center [412, 606] width 108 height 29
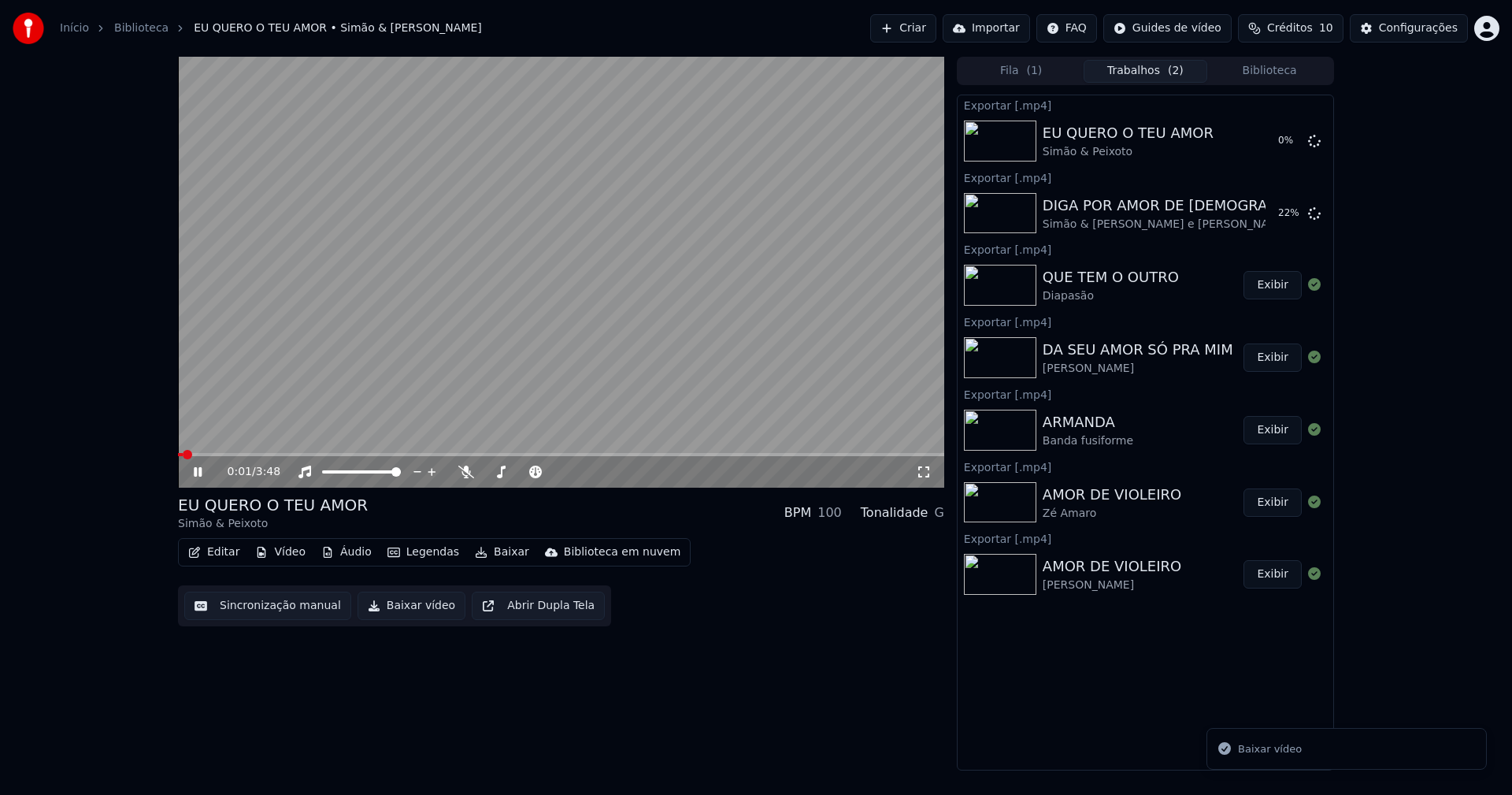
click at [1297, 68] on button "Biblioteca" at bounding box center [1269, 70] width 124 height 23
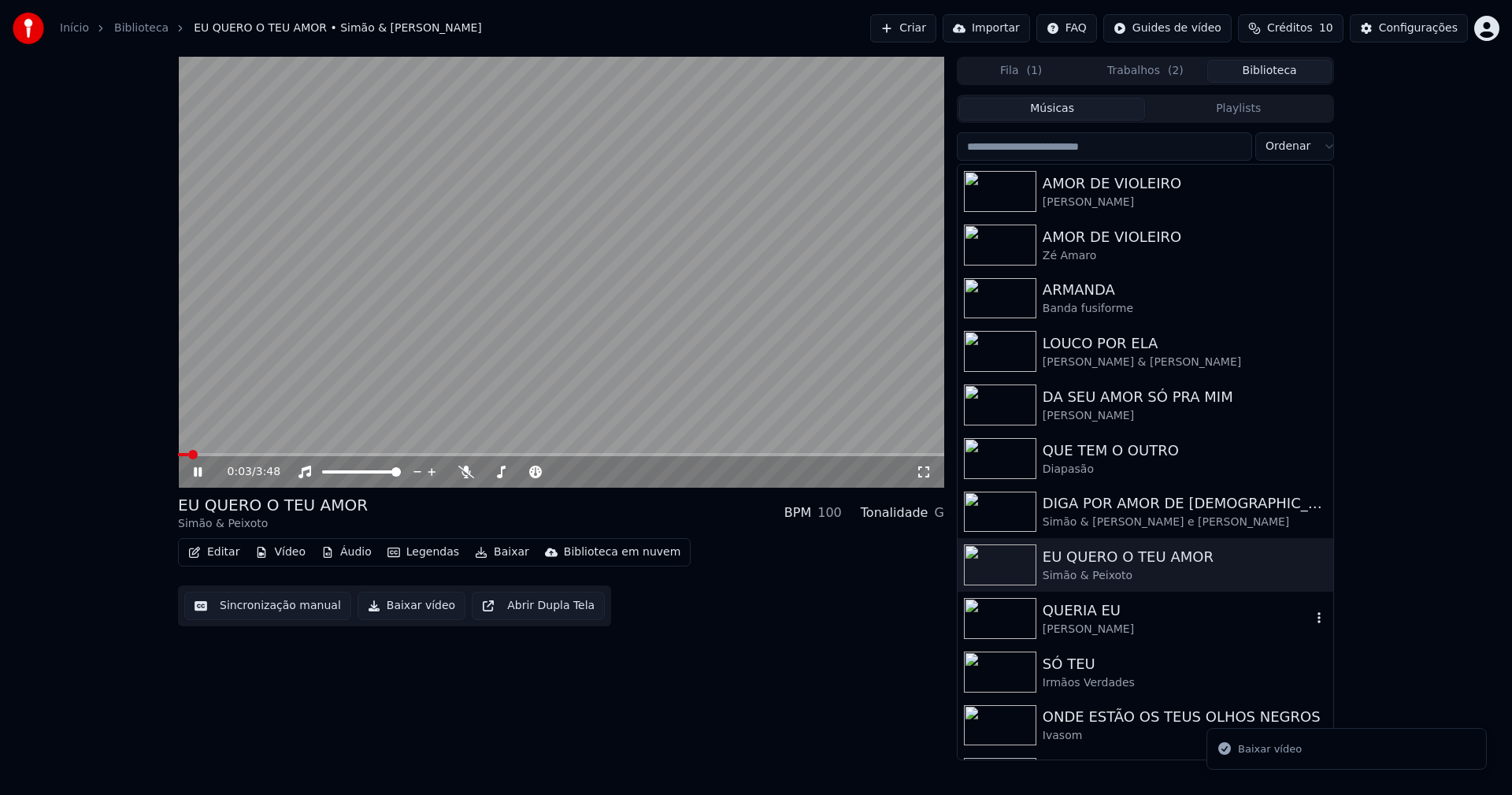
click at [1106, 620] on div "QUERIA EU" at bounding box center [1177, 611] width 268 height 22
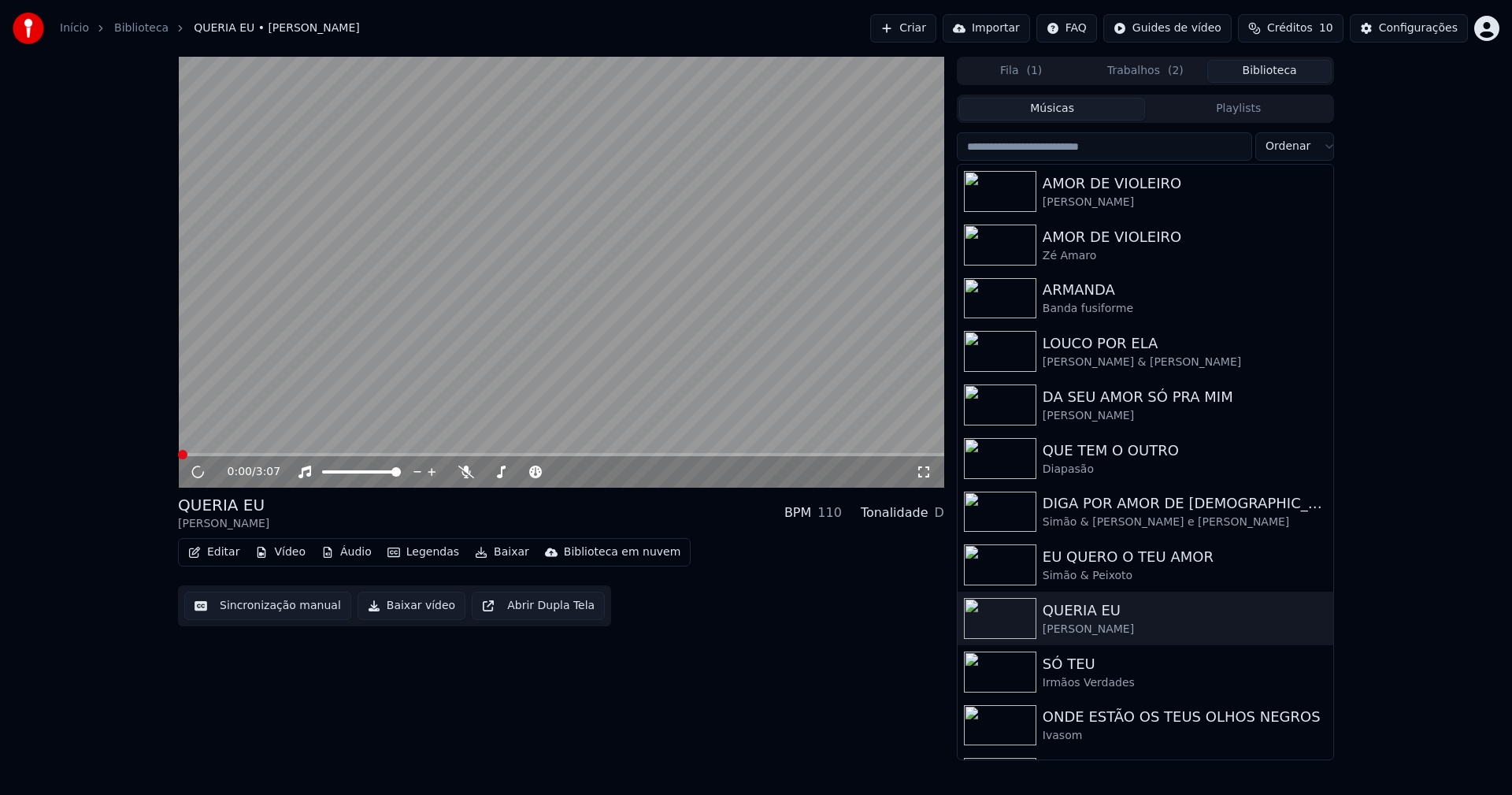
click at [417, 609] on button "Baixar vídeo" at bounding box center [412, 606] width 108 height 29
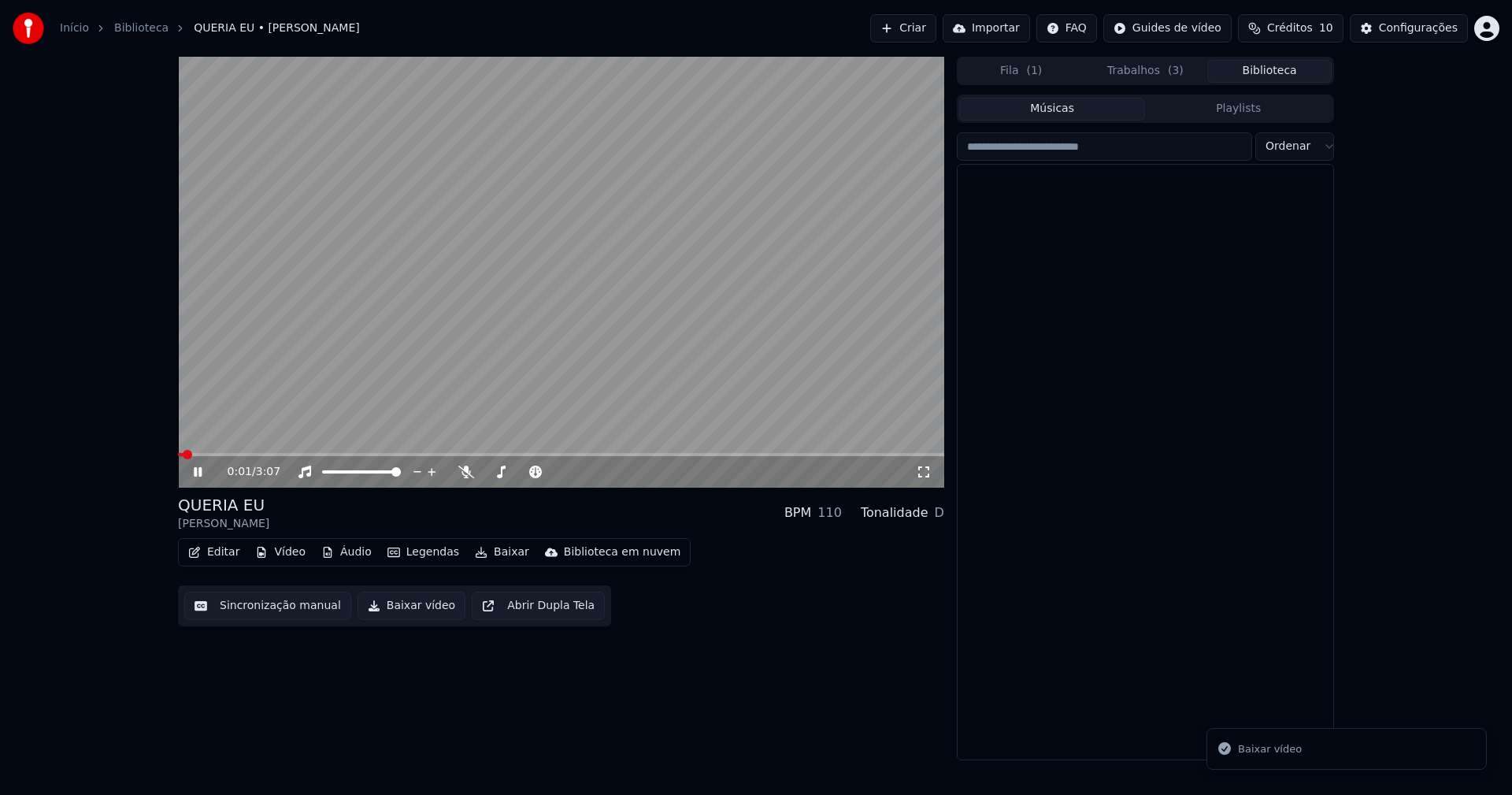
click at [1290, 74] on button "Biblioteca" at bounding box center [1269, 70] width 124 height 23
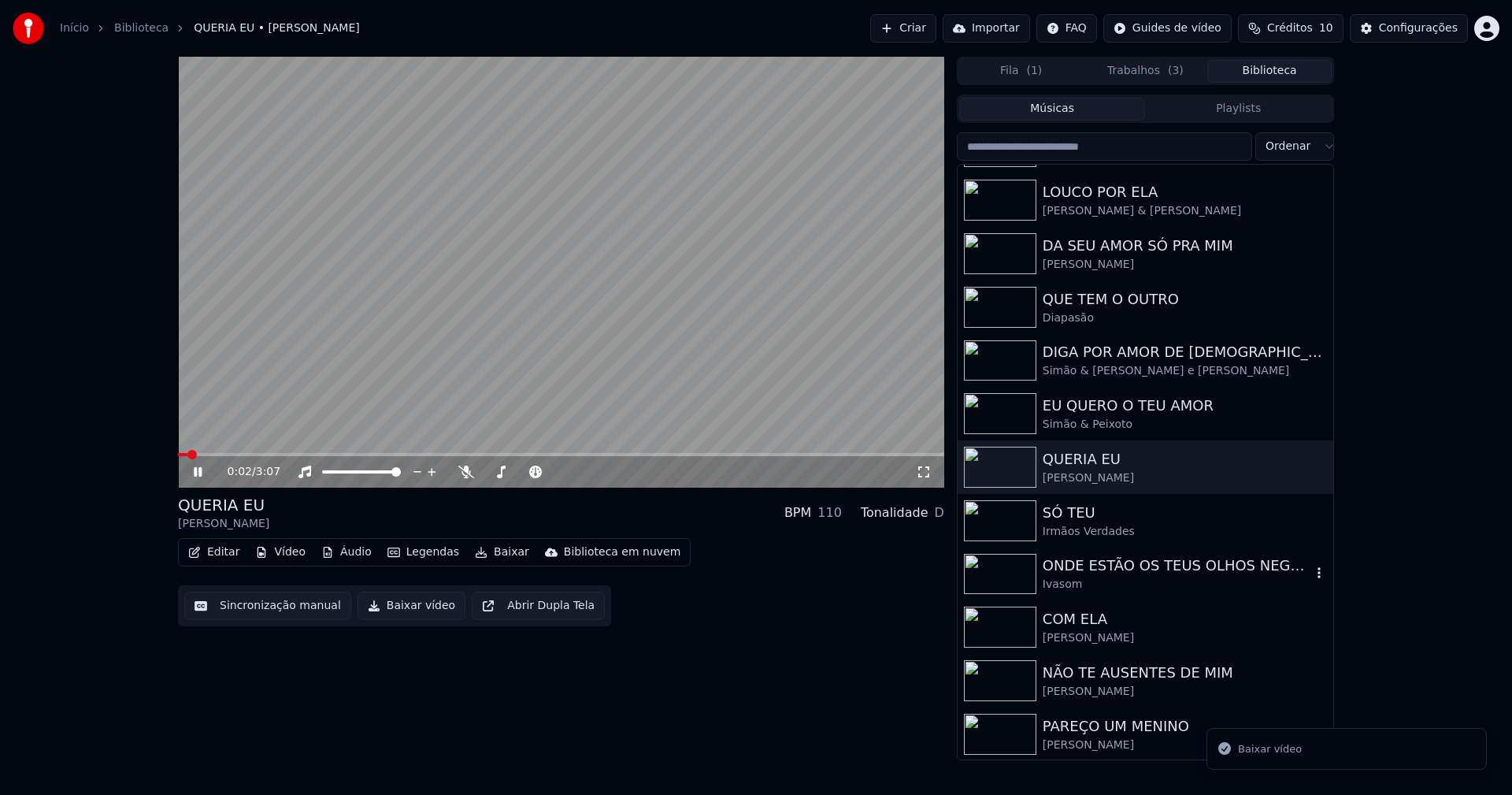
scroll to position [158, 0]
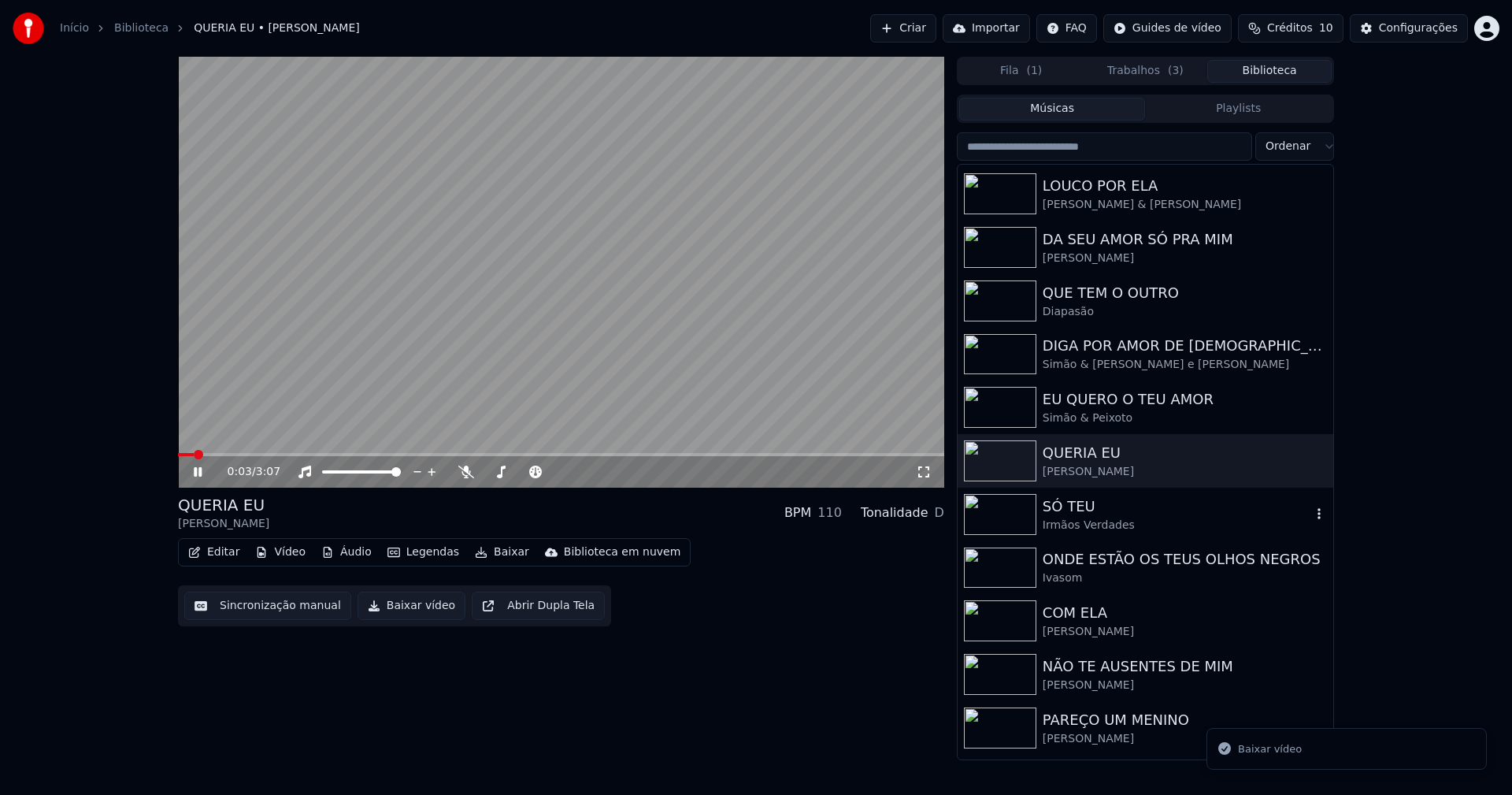
drag, startPoint x: 1090, startPoint y: 524, endPoint x: 1092, endPoint y: 432, distance: 92.0
click at [1093, 524] on div "Irmãos Verdades" at bounding box center [1177, 525] width 268 height 16
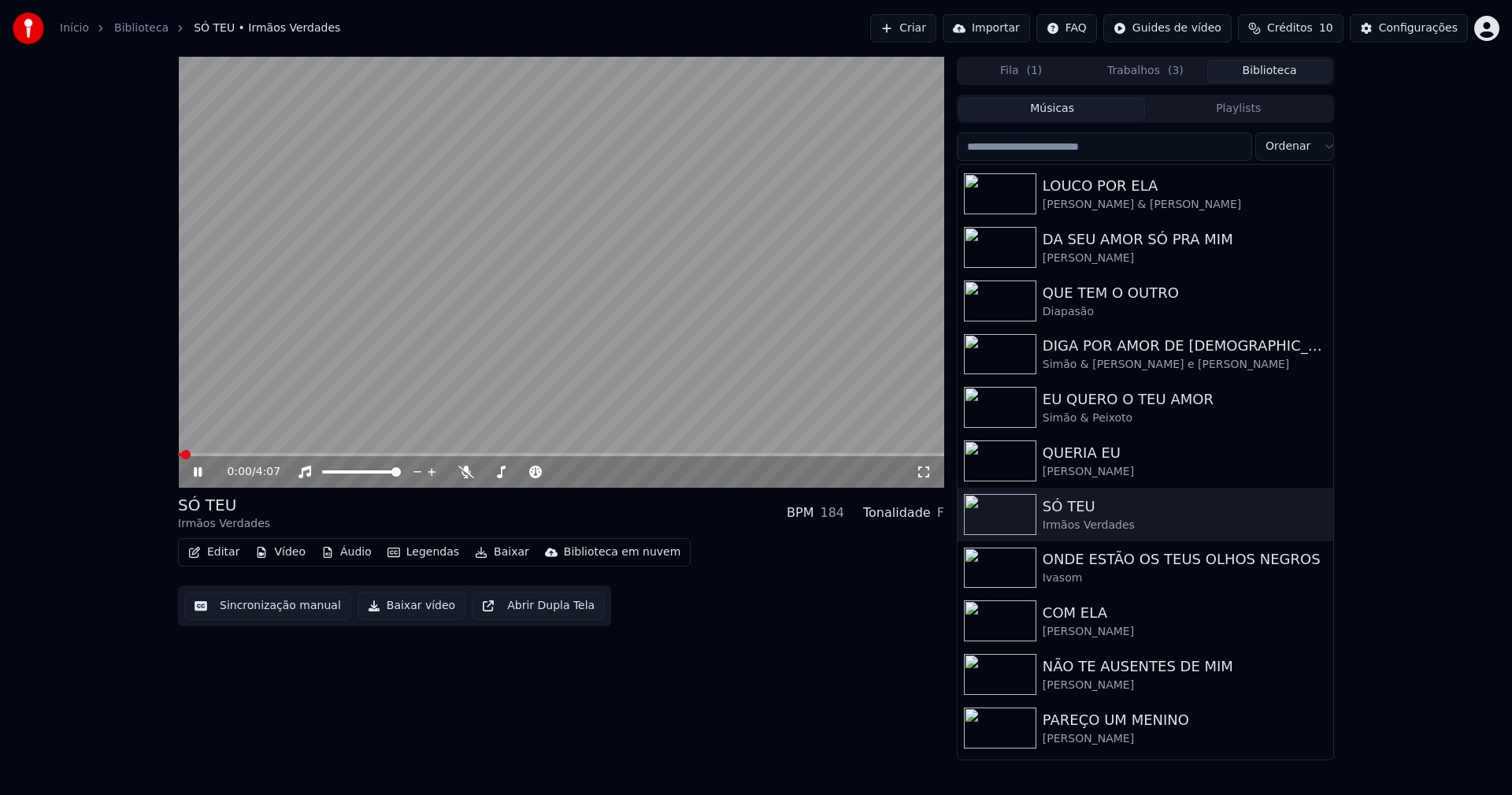
click at [403, 611] on button "Baixar vídeo" at bounding box center [412, 606] width 108 height 29
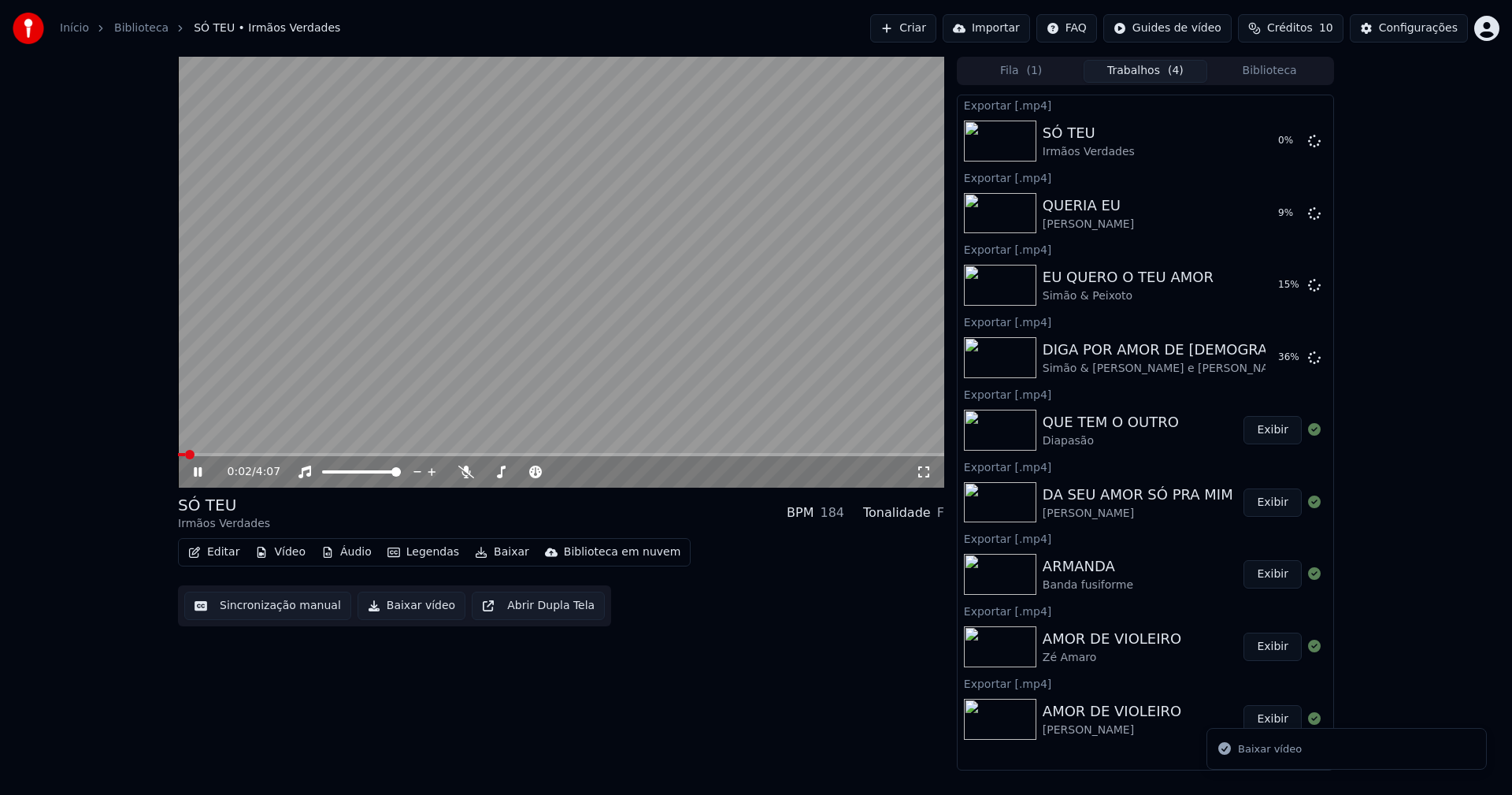
click at [1274, 70] on button "Biblioteca" at bounding box center [1269, 70] width 124 height 23
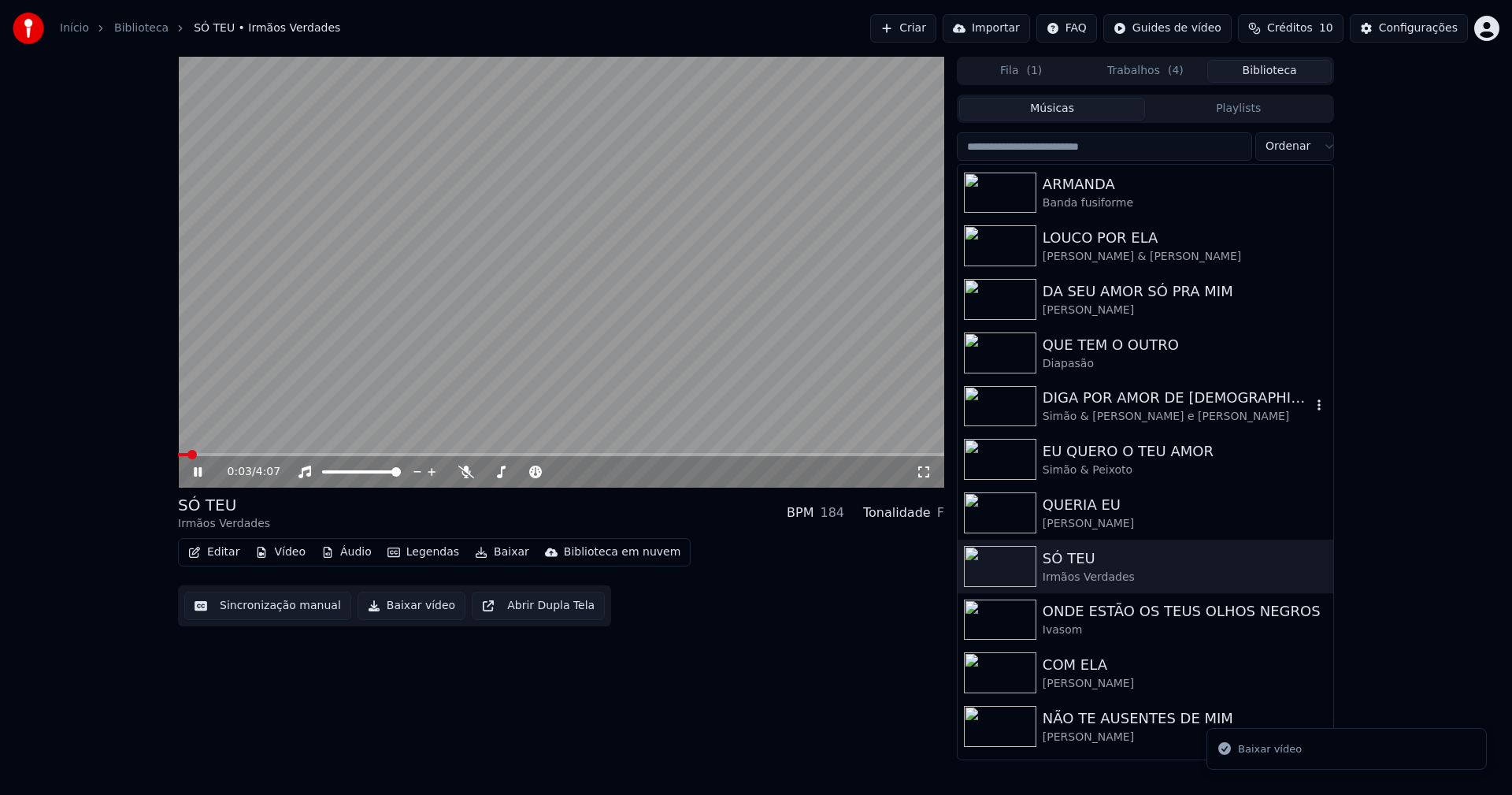
scroll to position [158, 0]
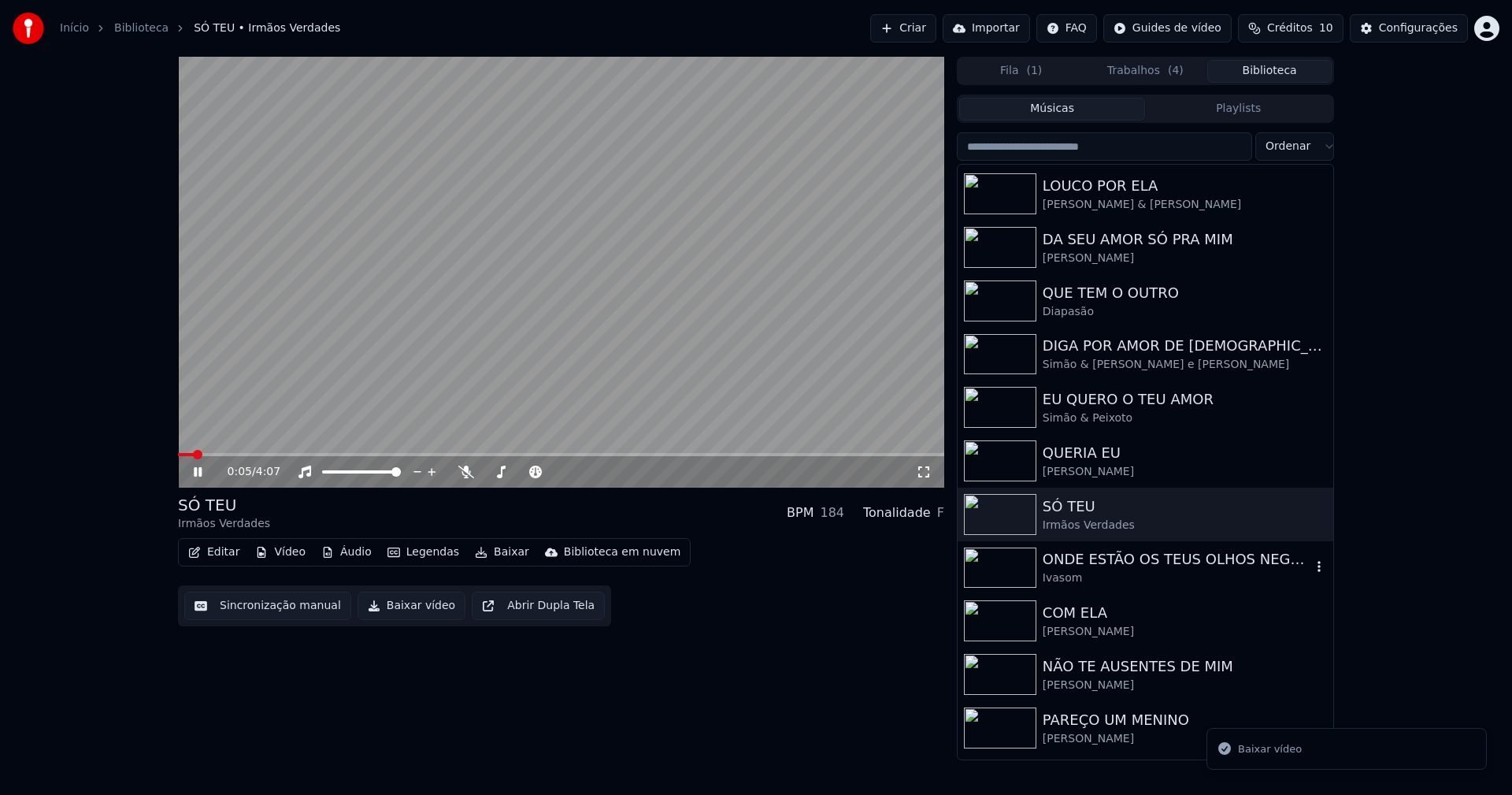
drag, startPoint x: 1121, startPoint y: 565, endPoint x: 515, endPoint y: 605, distance: 607.3
click at [1122, 565] on div "ONDE ESTÃO OS TEUS OLHOS NEGROS" at bounding box center [1177, 559] width 268 height 22
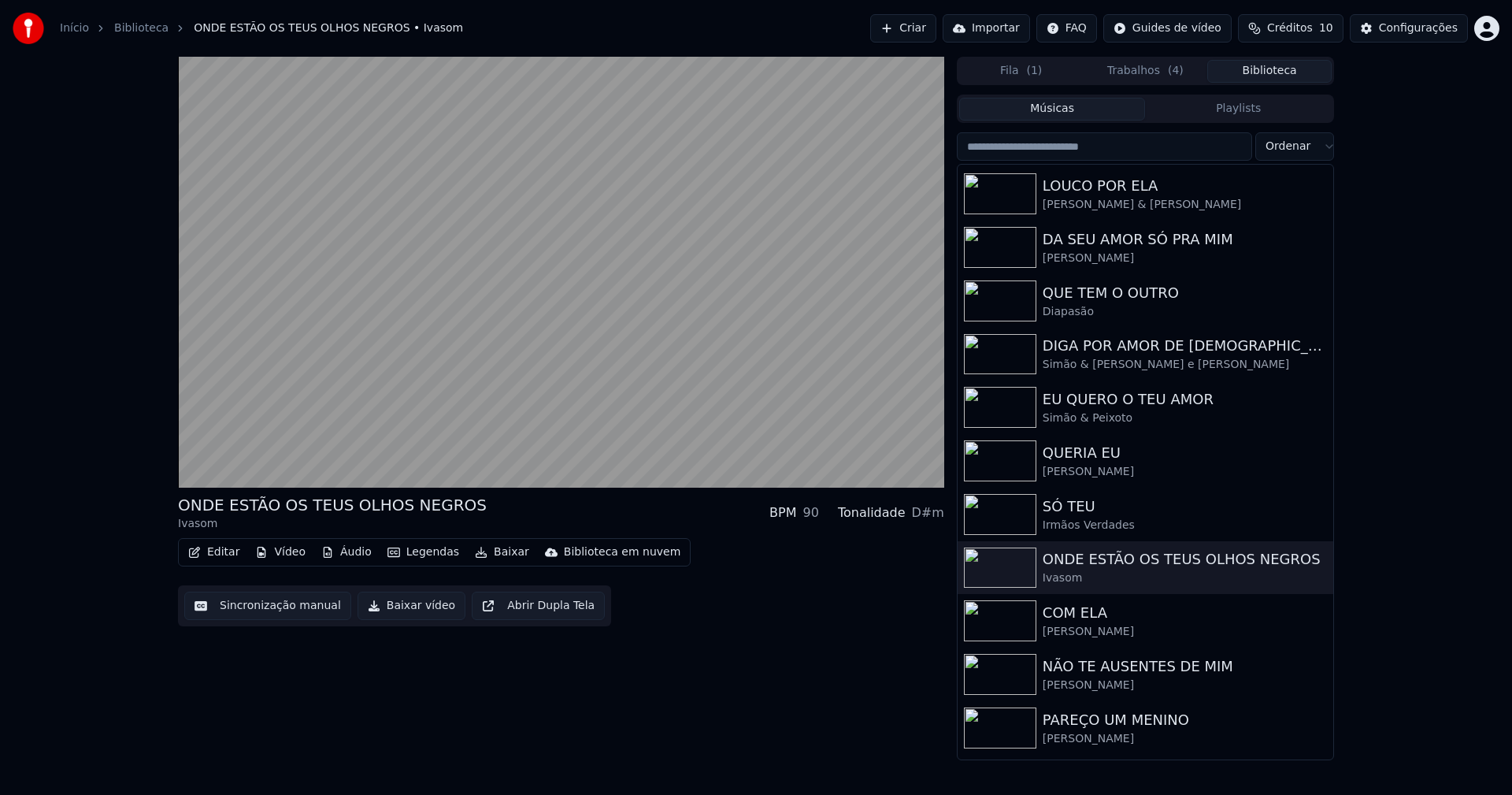
click at [396, 611] on button "Baixar vídeo" at bounding box center [412, 606] width 108 height 29
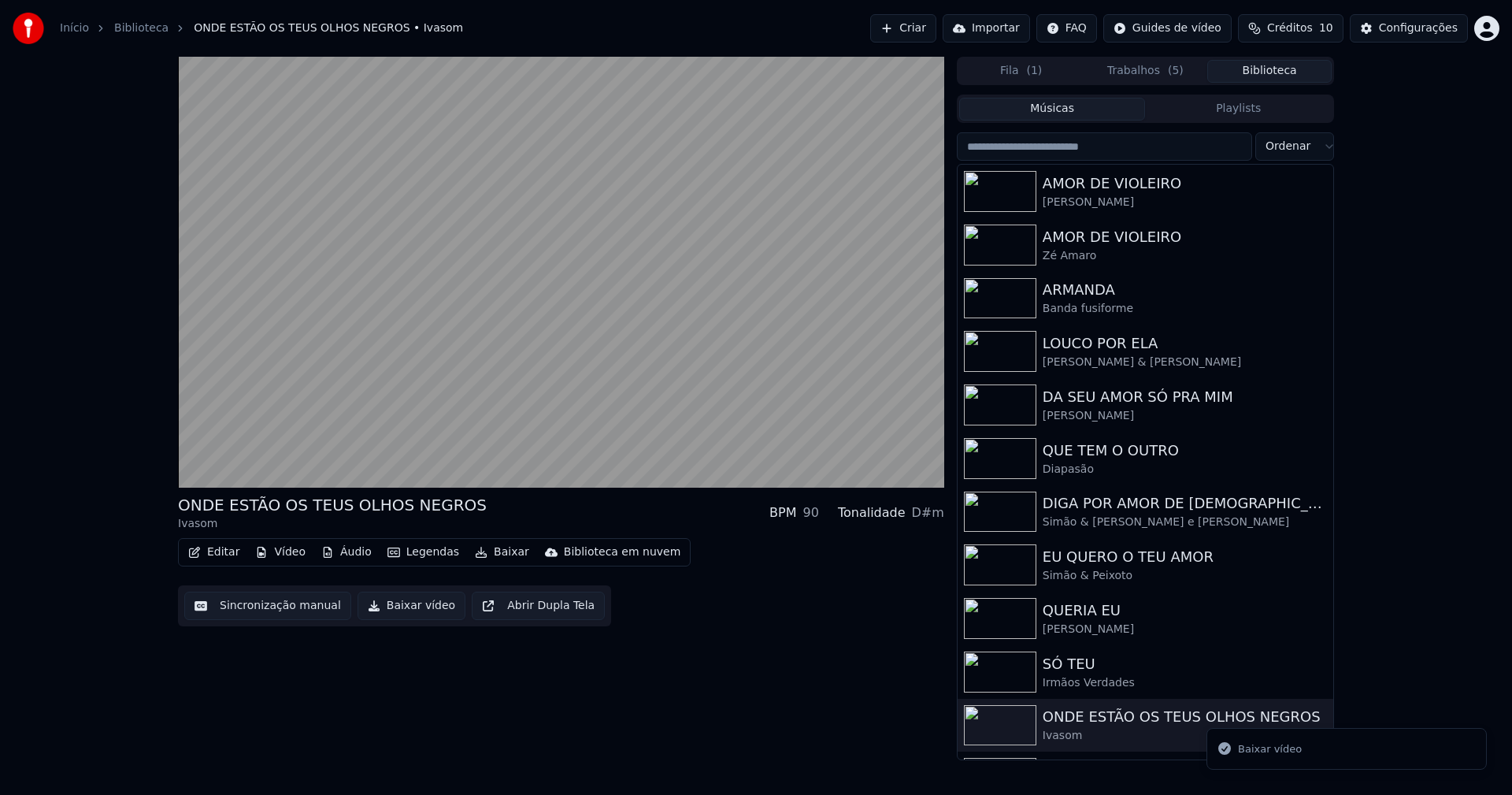
click at [1282, 76] on button "Biblioteca" at bounding box center [1269, 70] width 124 height 23
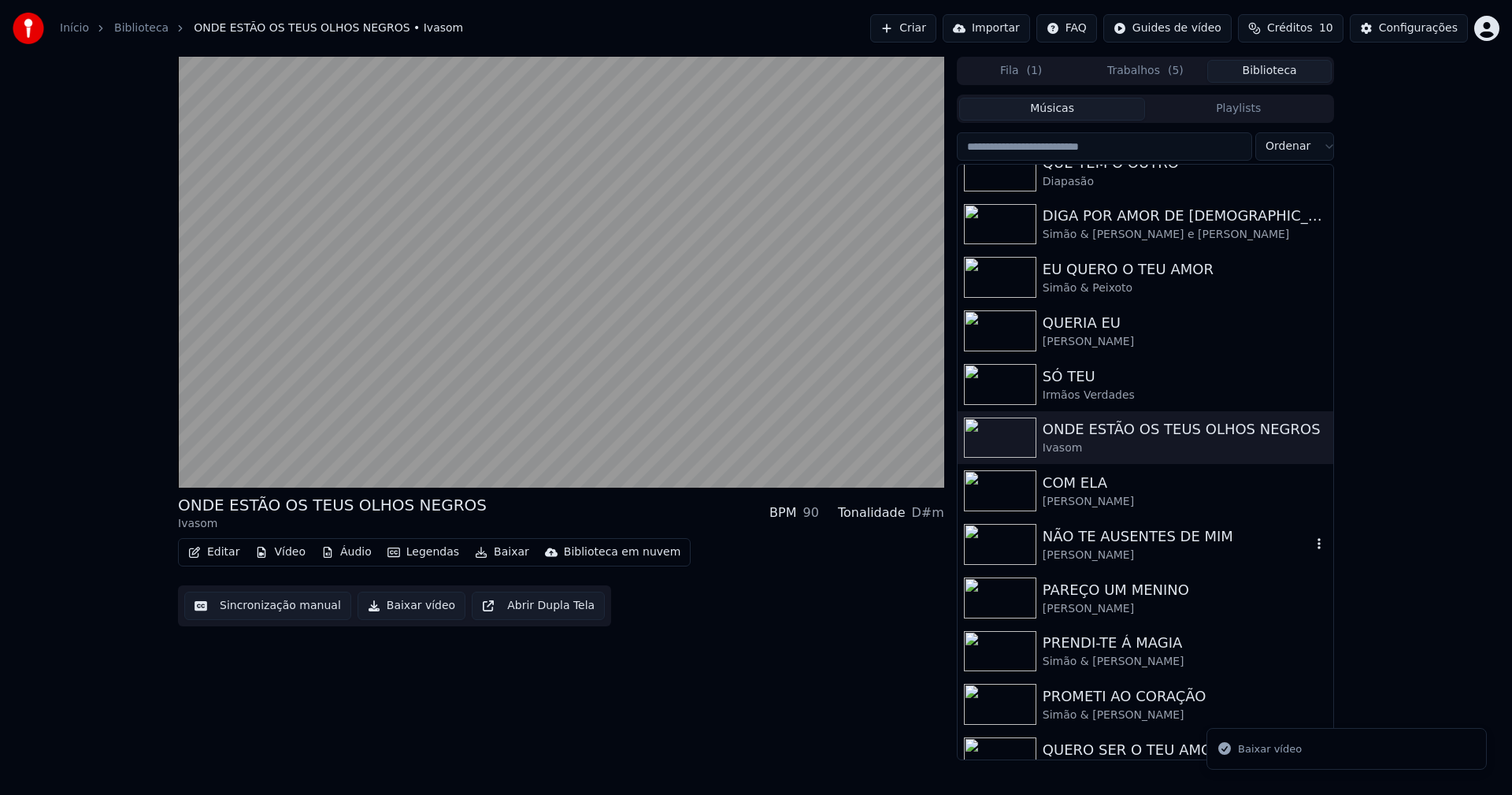
scroll to position [315, 0]
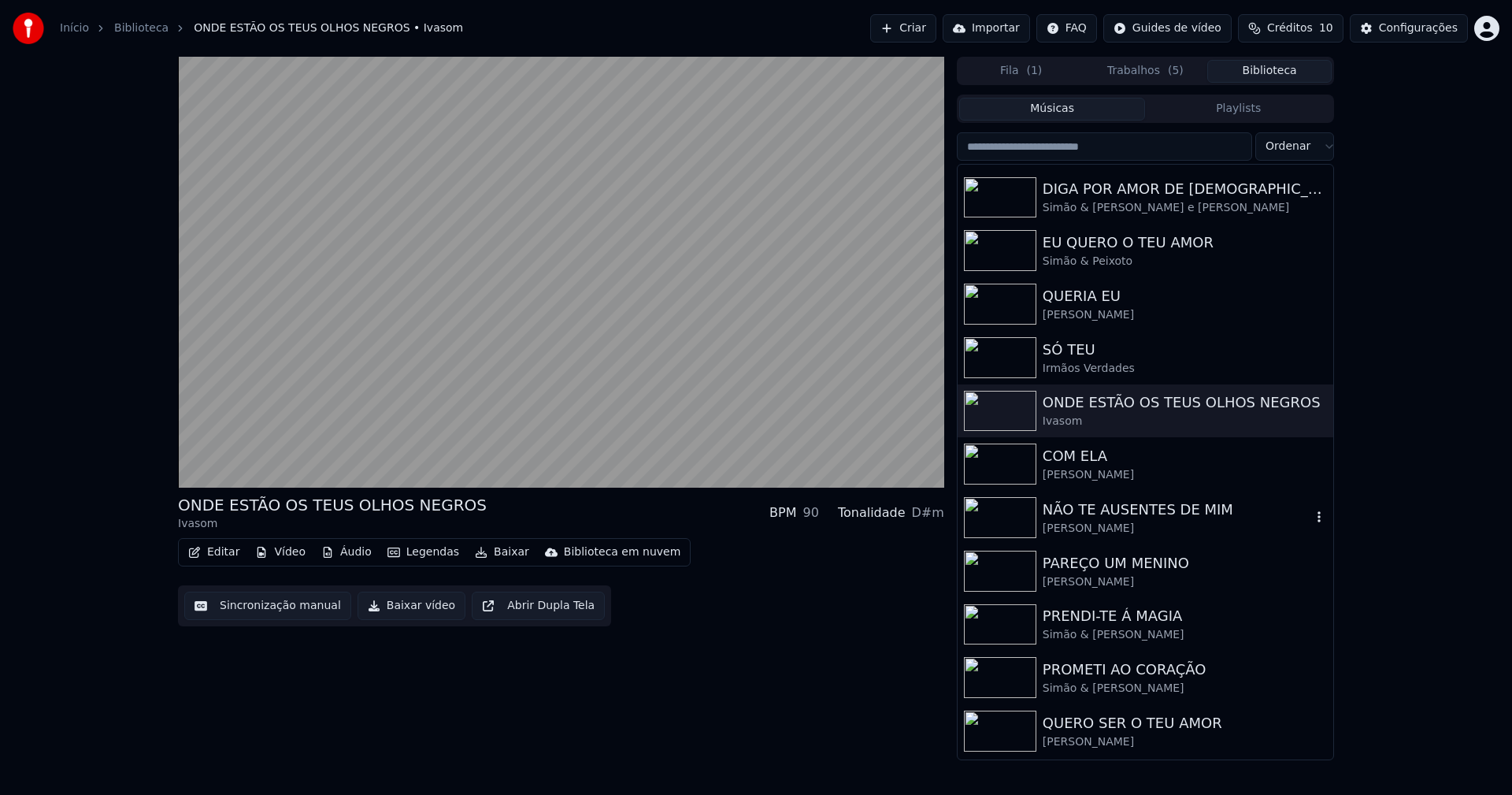
click at [1107, 517] on div "NÃO TE AUSENTES DE MIM" at bounding box center [1177, 510] width 268 height 22
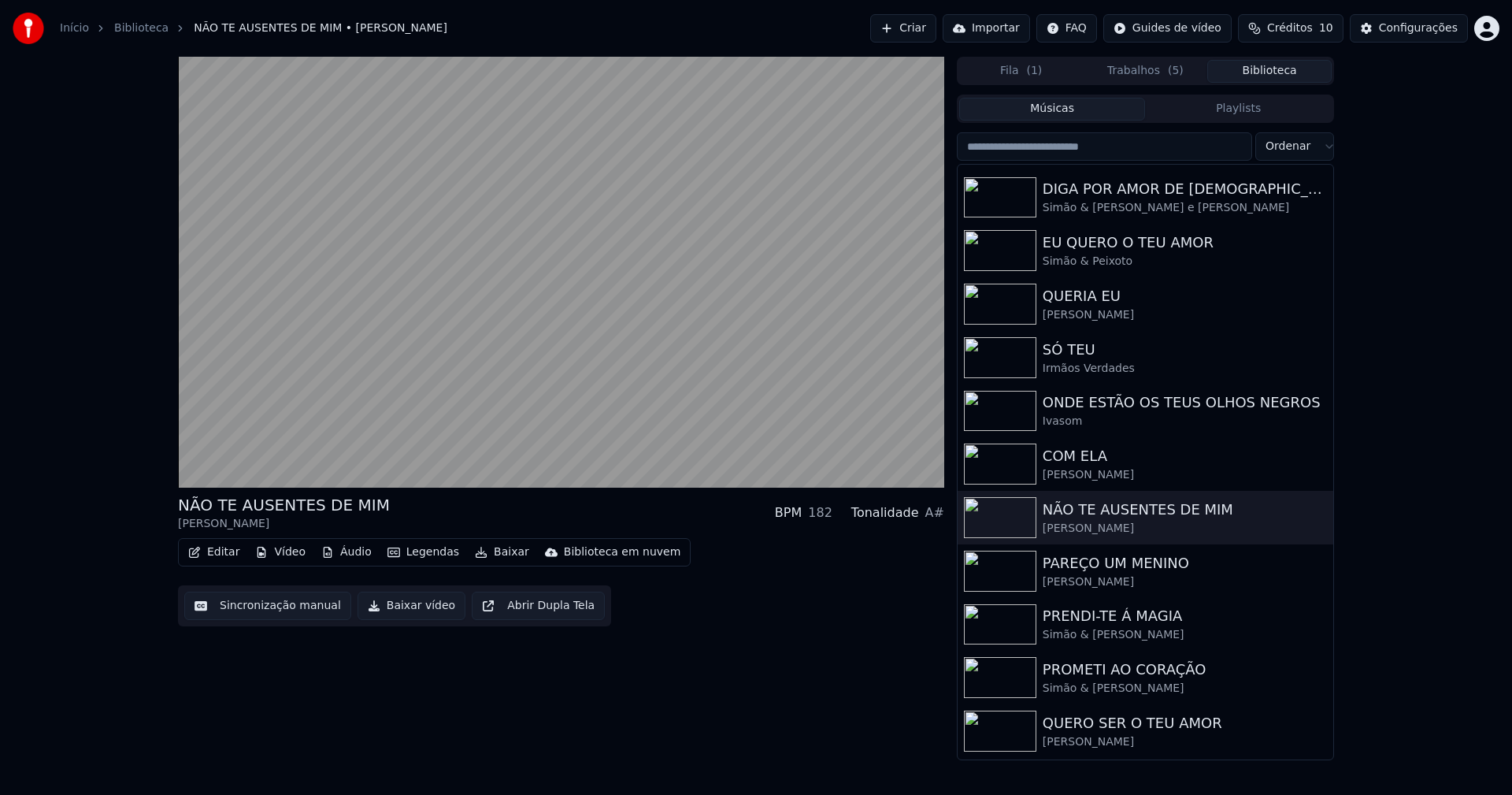
click at [411, 614] on button "Baixar vídeo" at bounding box center [412, 606] width 108 height 29
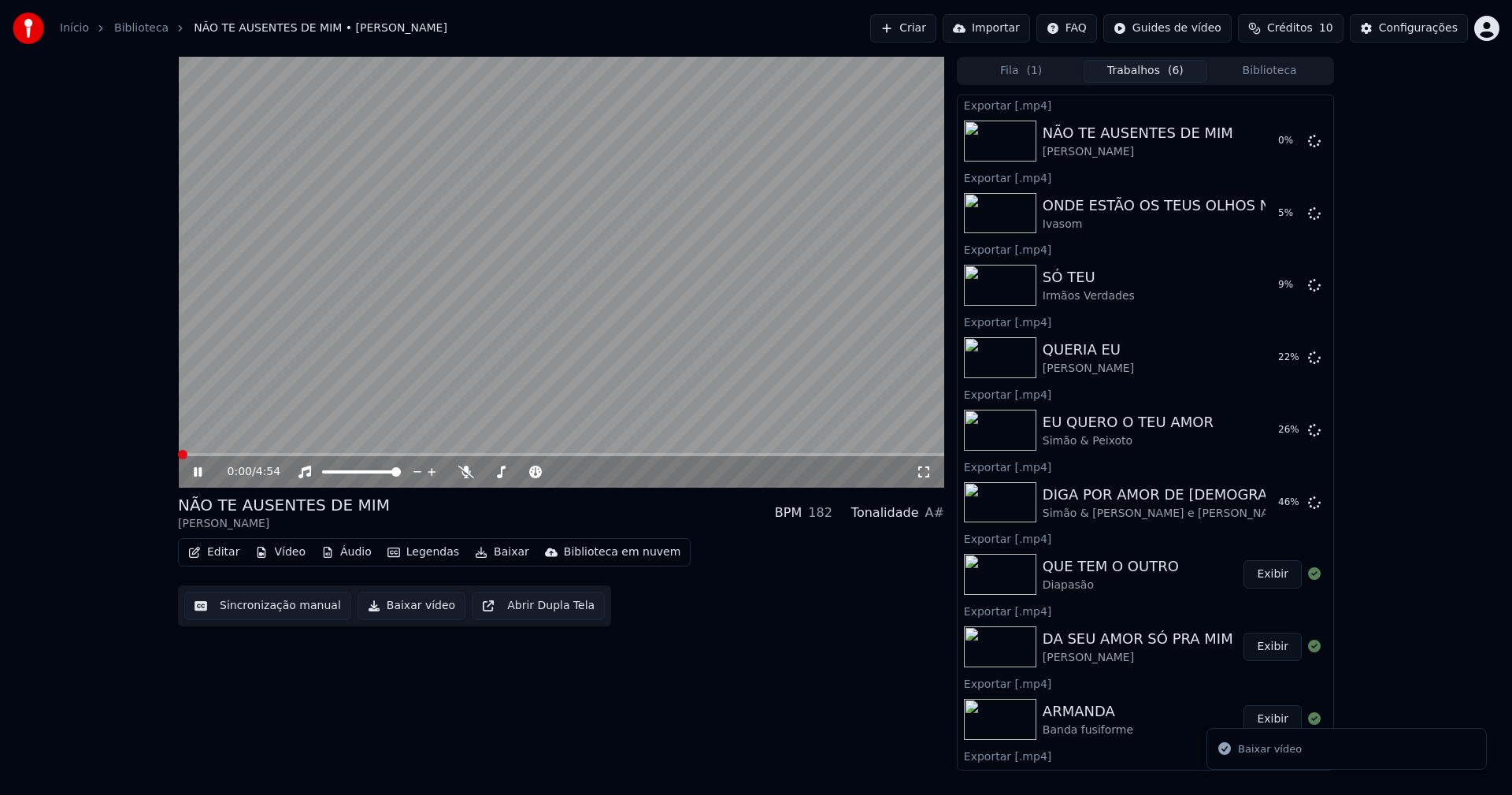
click at [1296, 72] on button "Biblioteca" at bounding box center [1269, 70] width 124 height 23
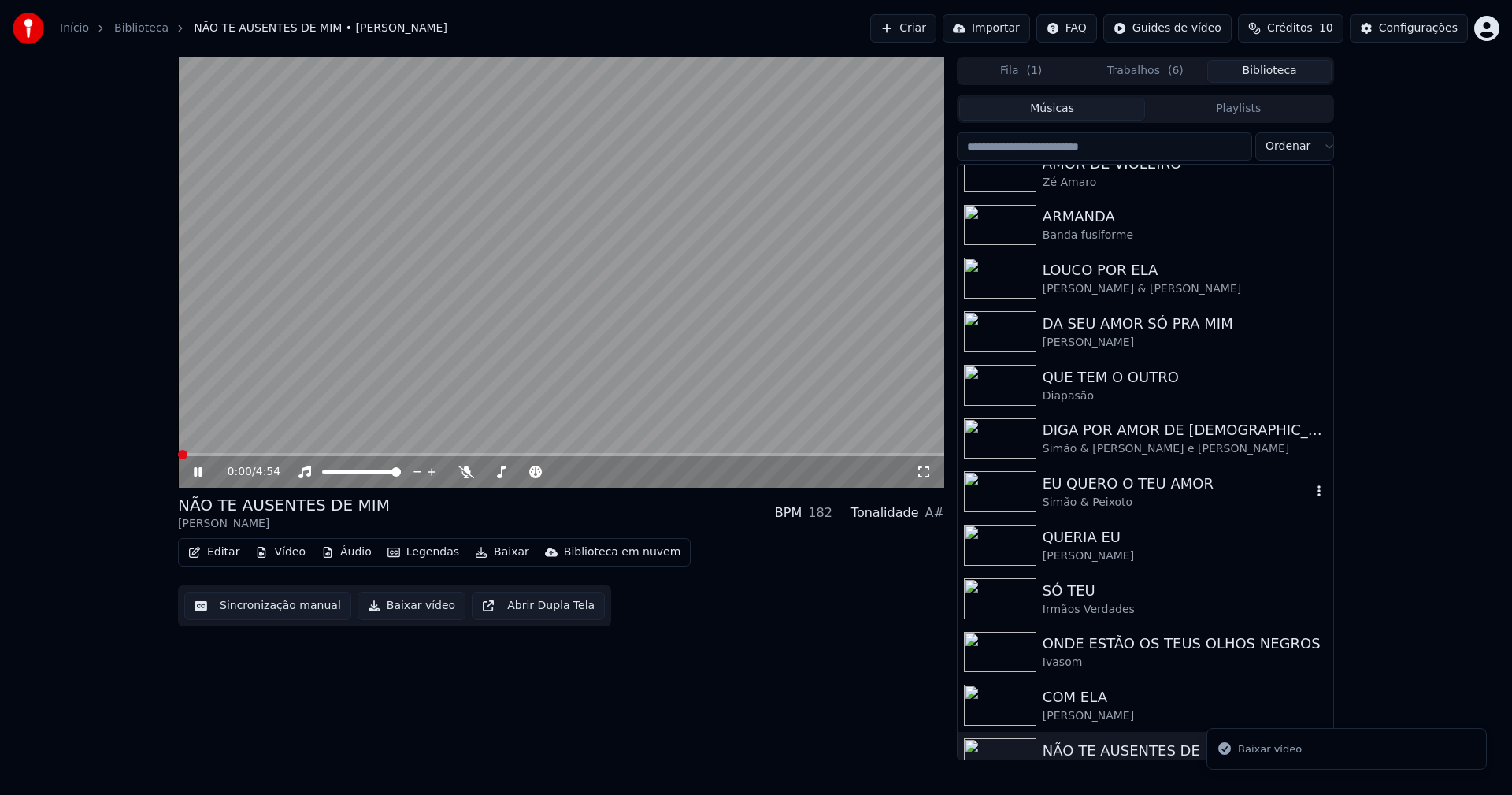
scroll to position [158, 0]
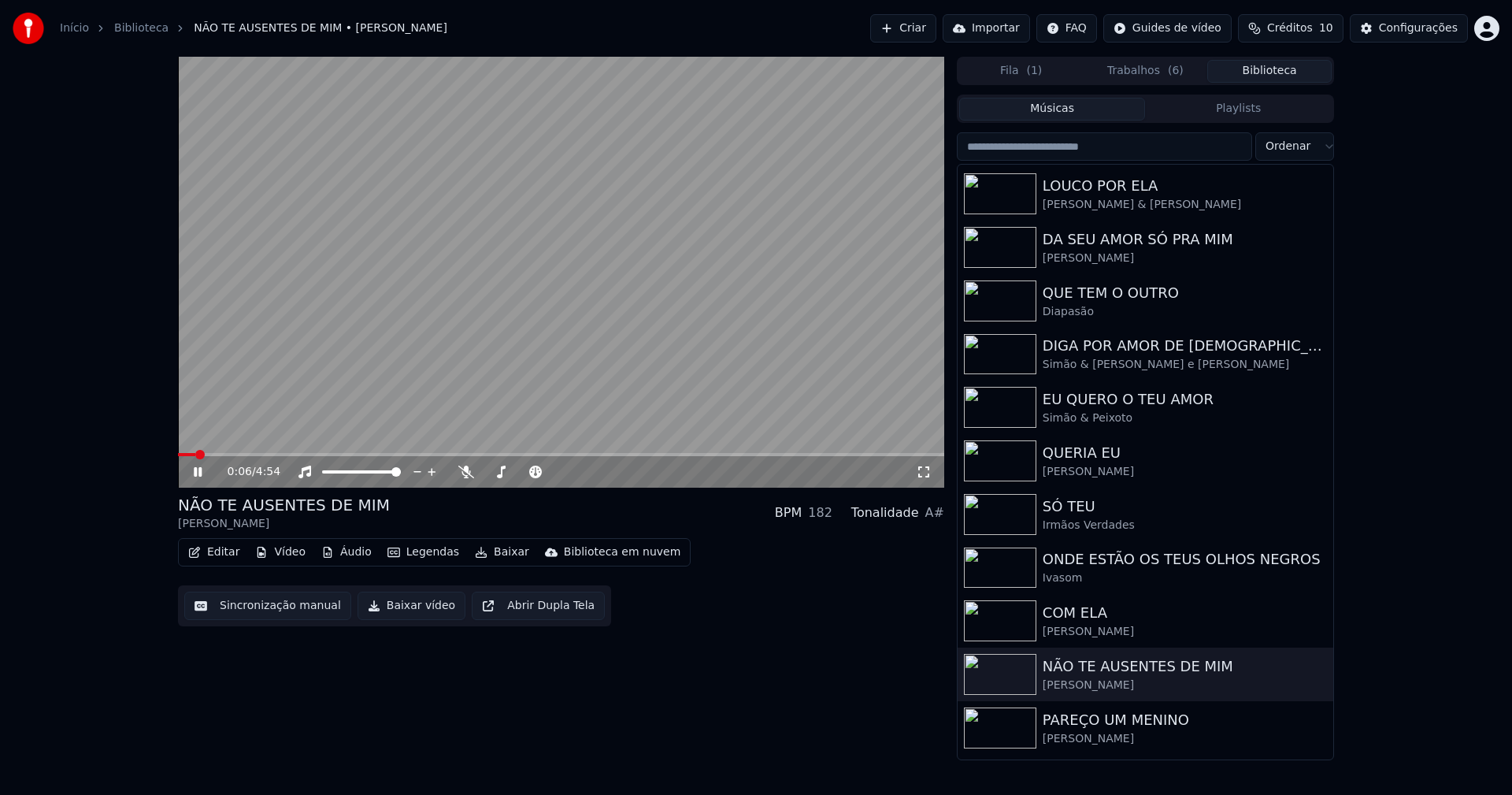
click at [1142, 67] on button "Trabalhos ( 6 )" at bounding box center [1146, 70] width 124 height 23
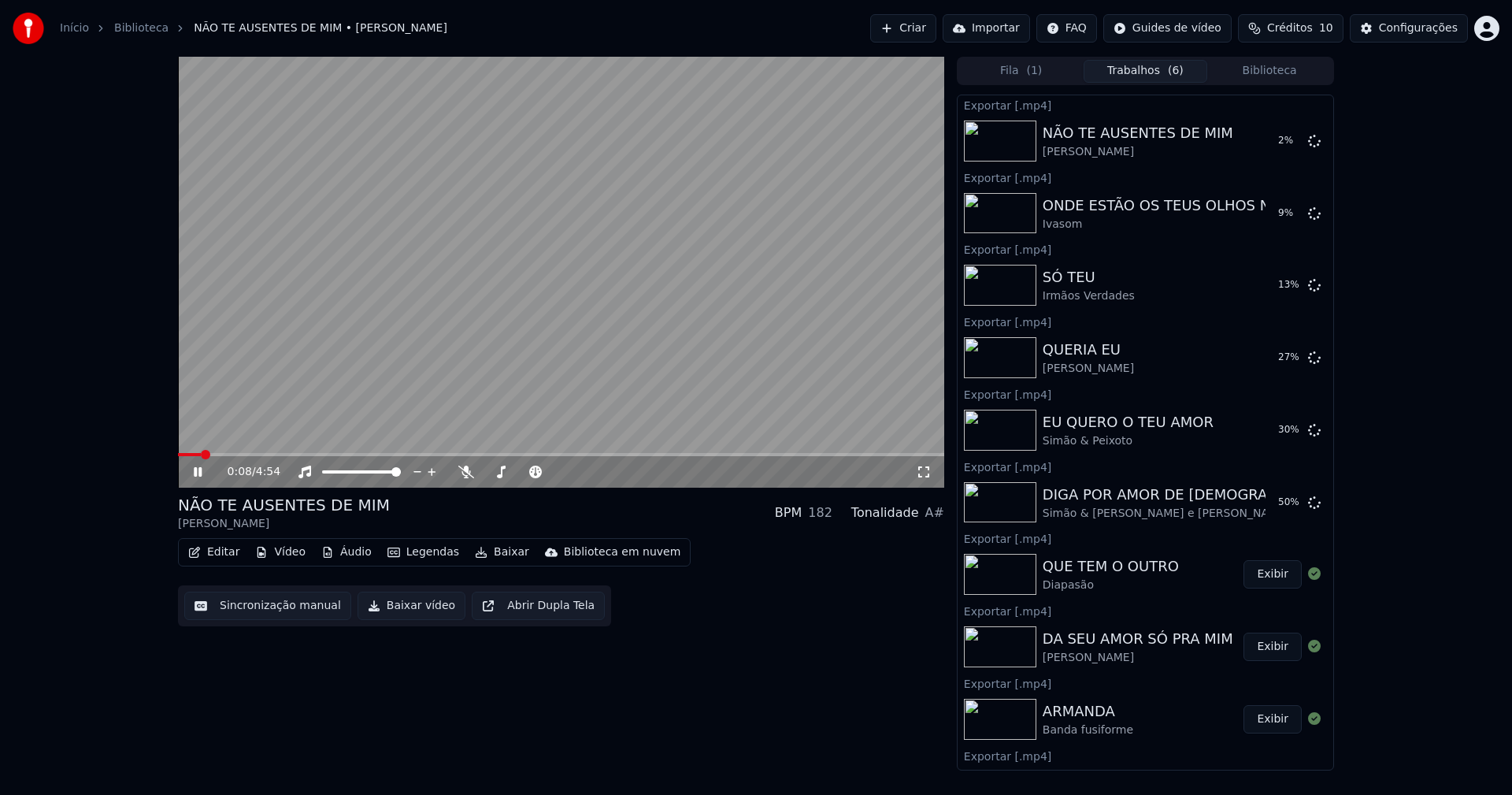
click at [195, 470] on icon at bounding box center [197, 471] width 8 height 9
click at [1287, 70] on button "Biblioteca" at bounding box center [1269, 70] width 124 height 23
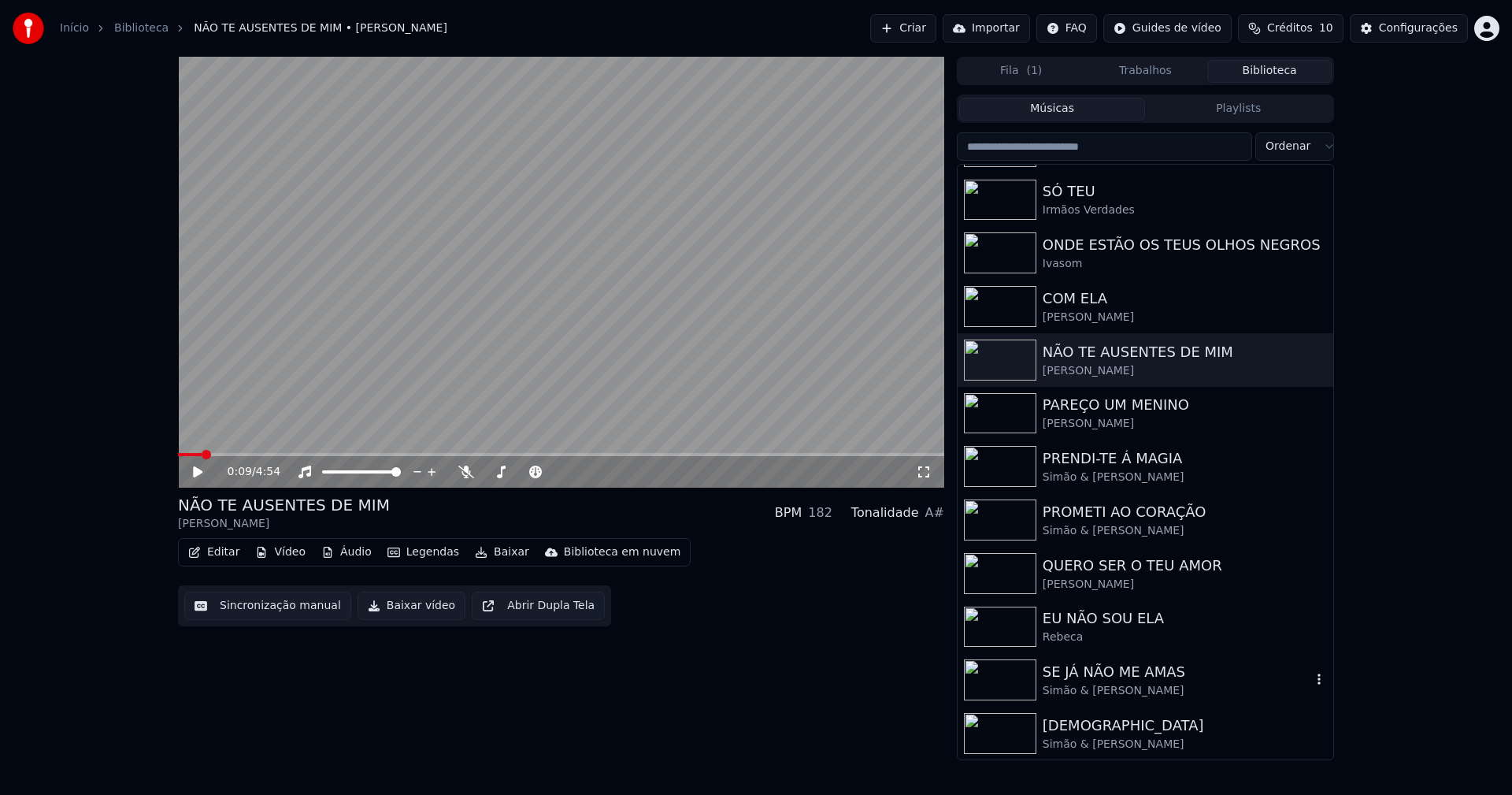
scroll to position [475, 0]
drag, startPoint x: 1089, startPoint y: 415, endPoint x: 667, endPoint y: 462, distance: 424.6
click at [1089, 414] on div "PAREÇO UM MENINO Márcio Viveiros" at bounding box center [1177, 412] width 268 height 38
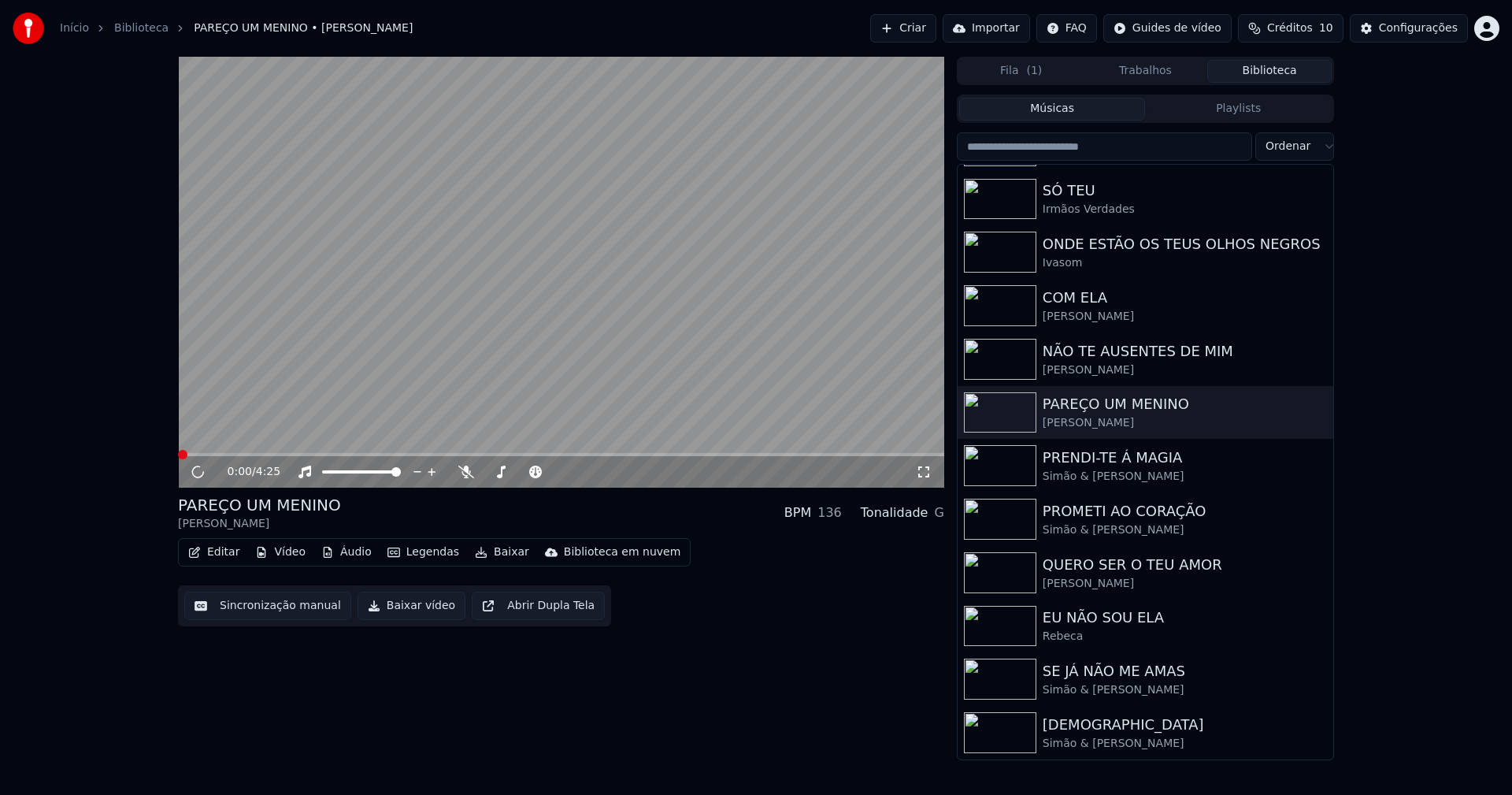
click at [402, 611] on button "Baixar vídeo" at bounding box center [412, 606] width 108 height 29
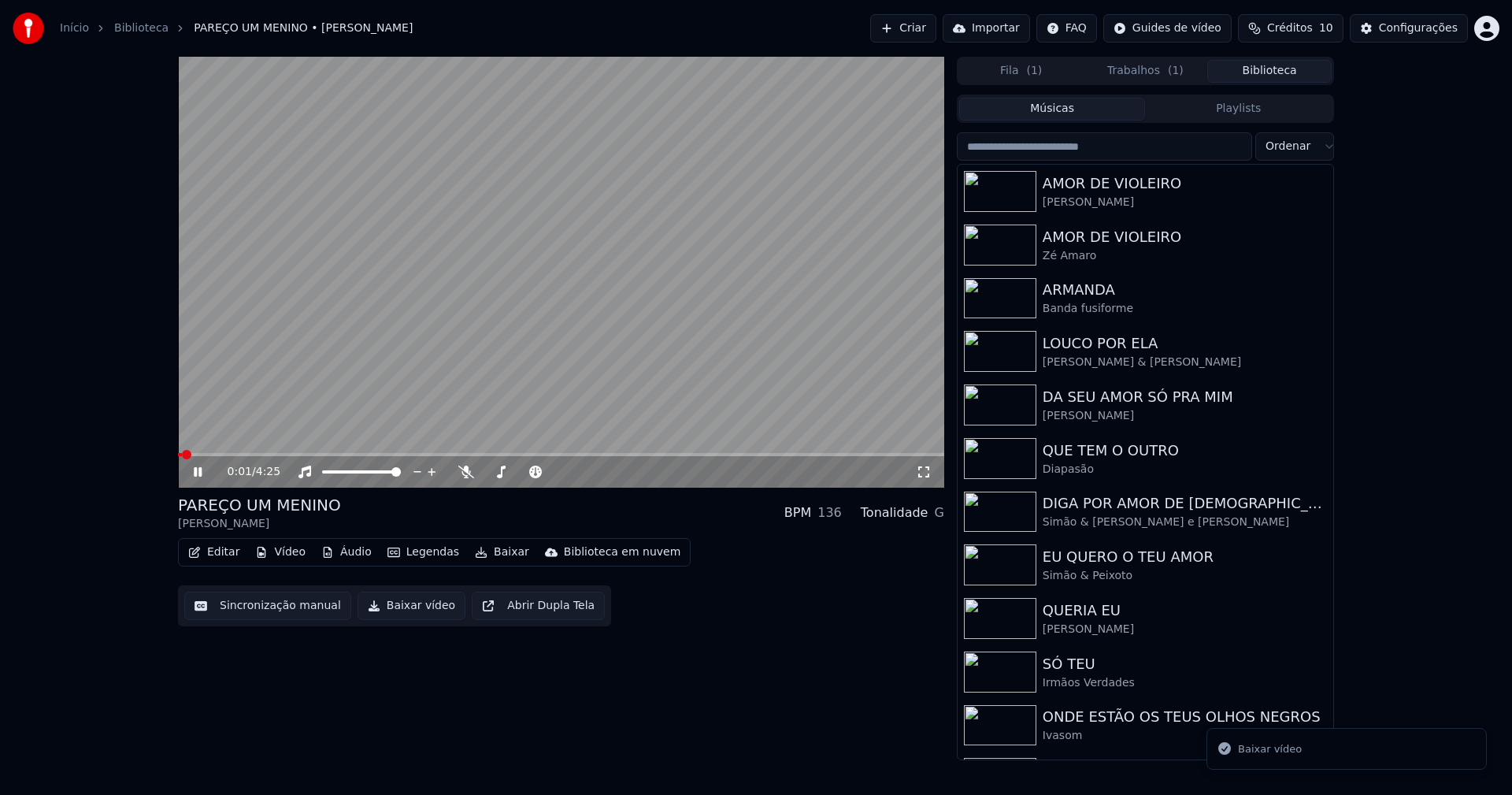
drag, startPoint x: 1287, startPoint y: 72, endPoint x: 1219, endPoint y: 135, distance: 92.7
click at [1287, 72] on button "Biblioteca" at bounding box center [1269, 70] width 124 height 23
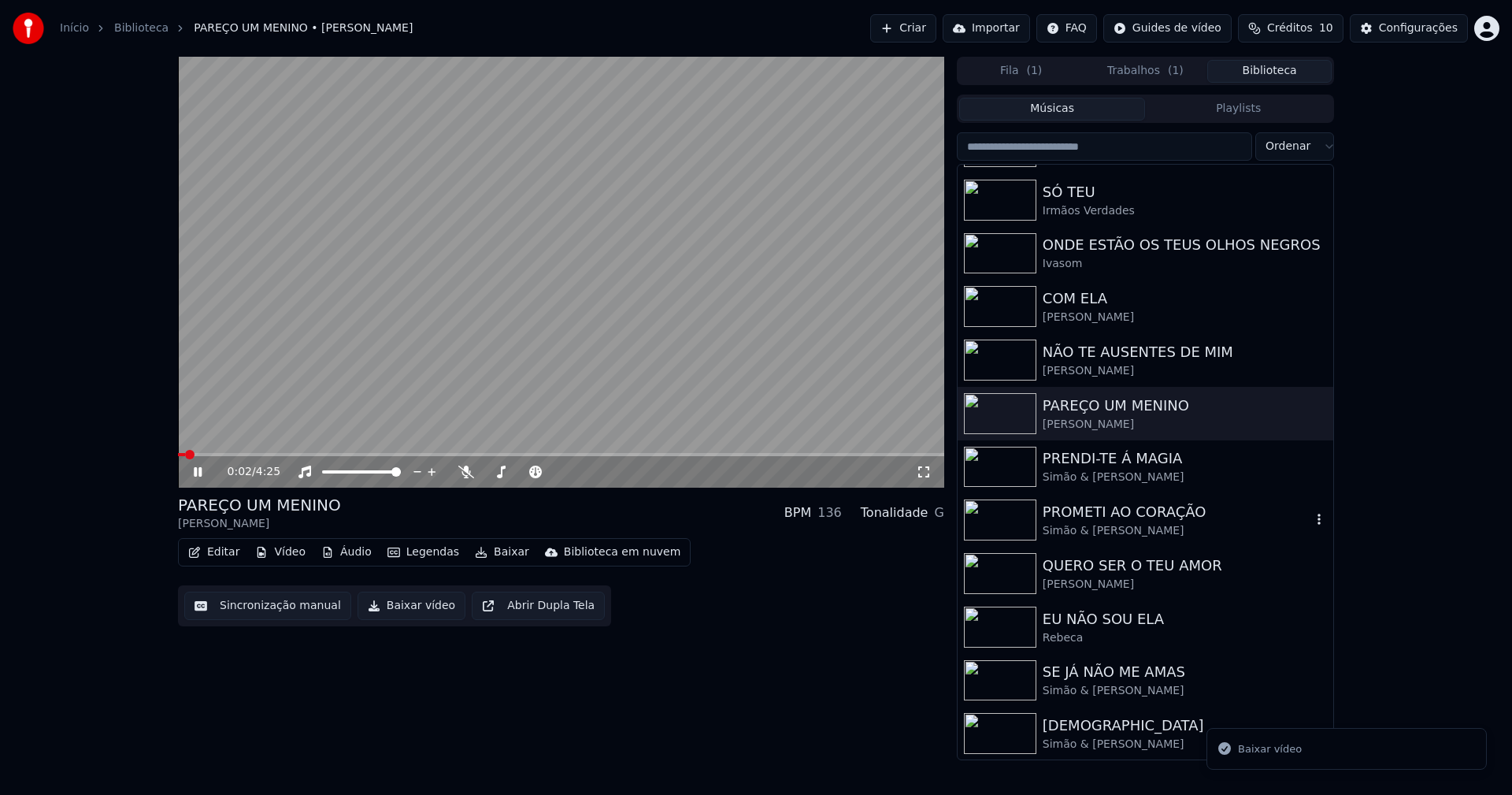
scroll to position [475, 0]
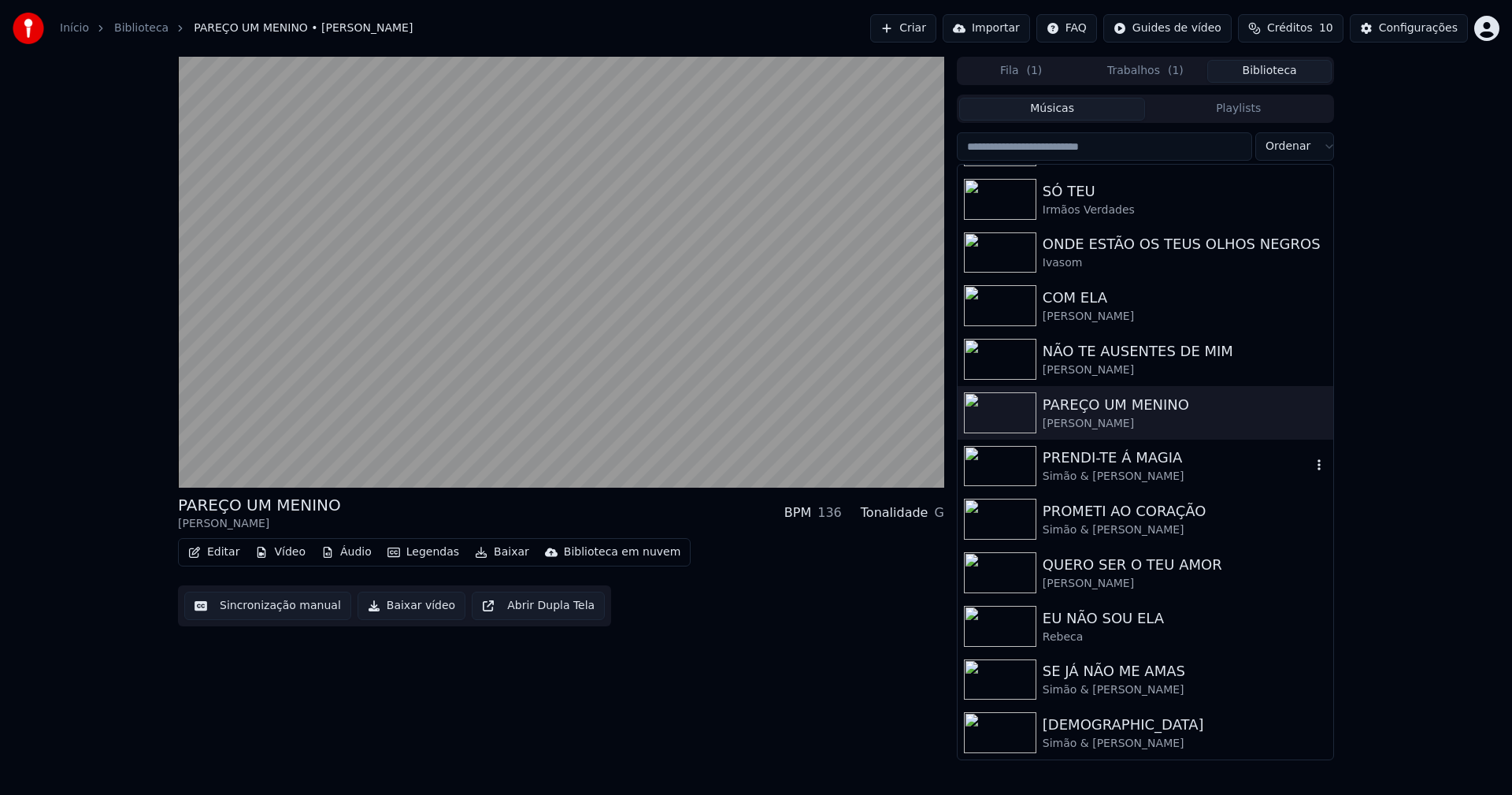
click at [1098, 477] on div "Simão & Juliano Mota" at bounding box center [1177, 476] width 268 height 16
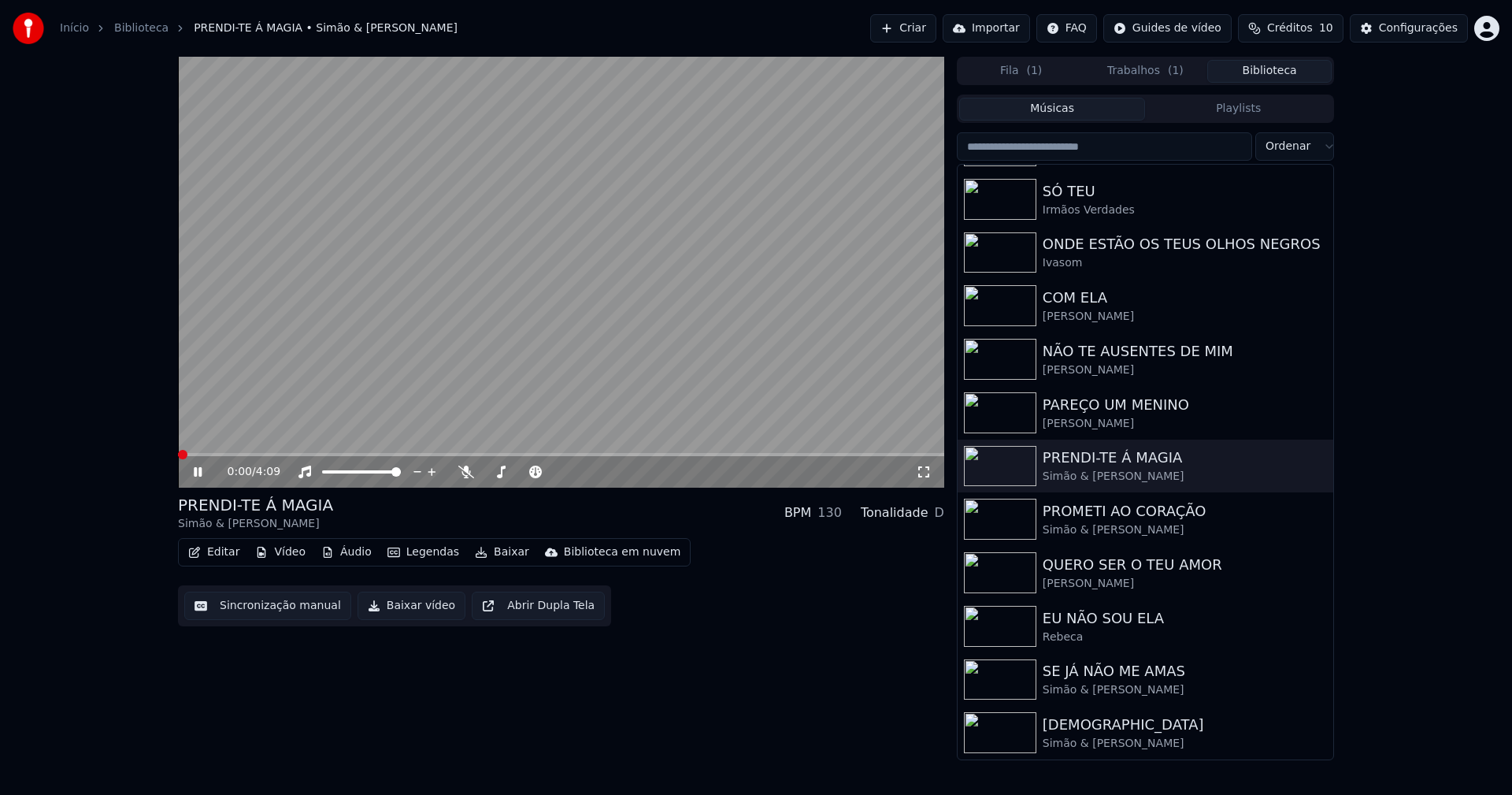
click at [411, 612] on button "Baixar vídeo" at bounding box center [412, 606] width 108 height 29
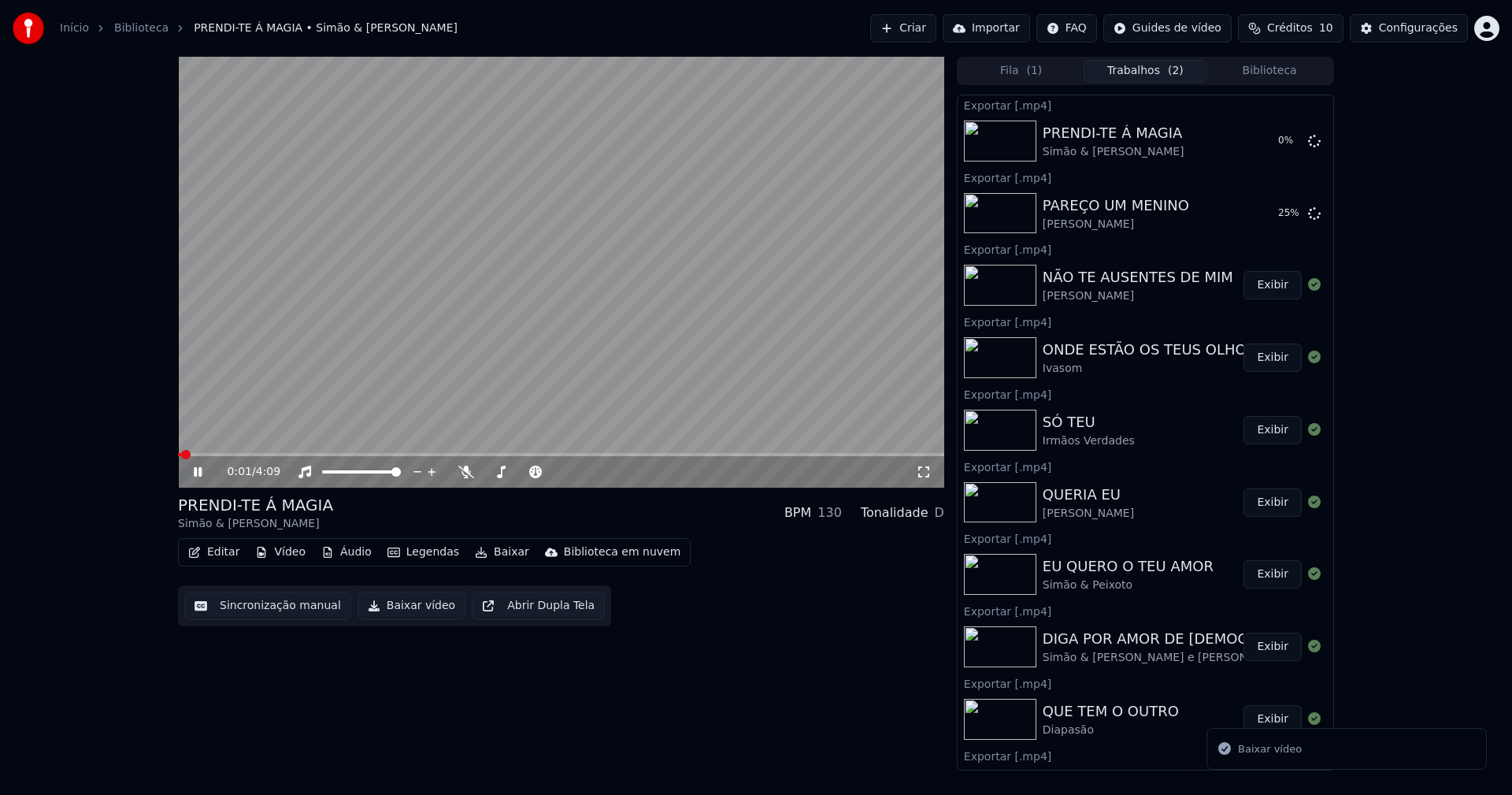
click at [1295, 70] on button "Biblioteca" at bounding box center [1269, 70] width 124 height 23
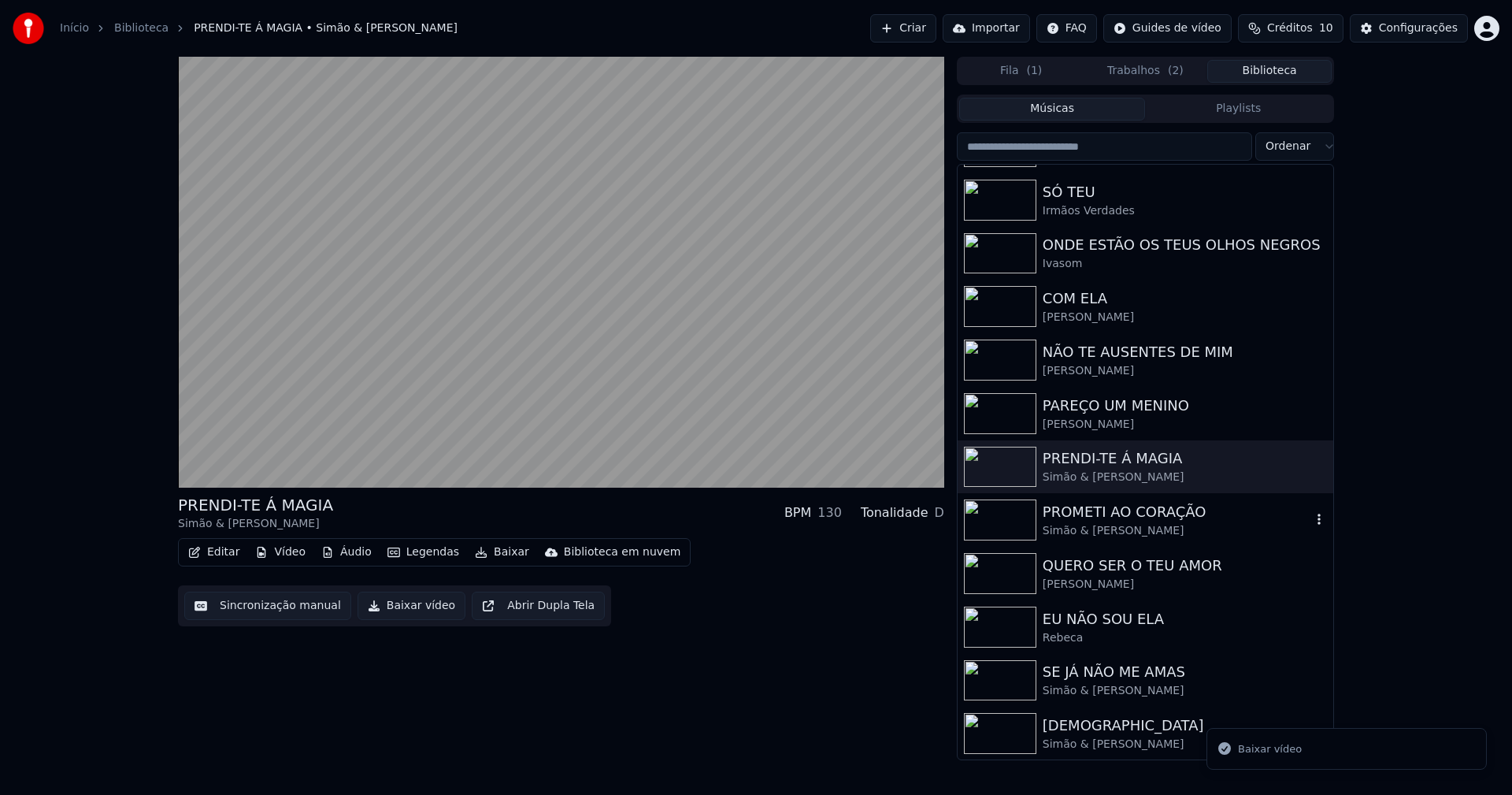
scroll to position [475, 0]
click at [1102, 530] on div "Simão & Filipe Baptista" at bounding box center [1177, 530] width 268 height 16
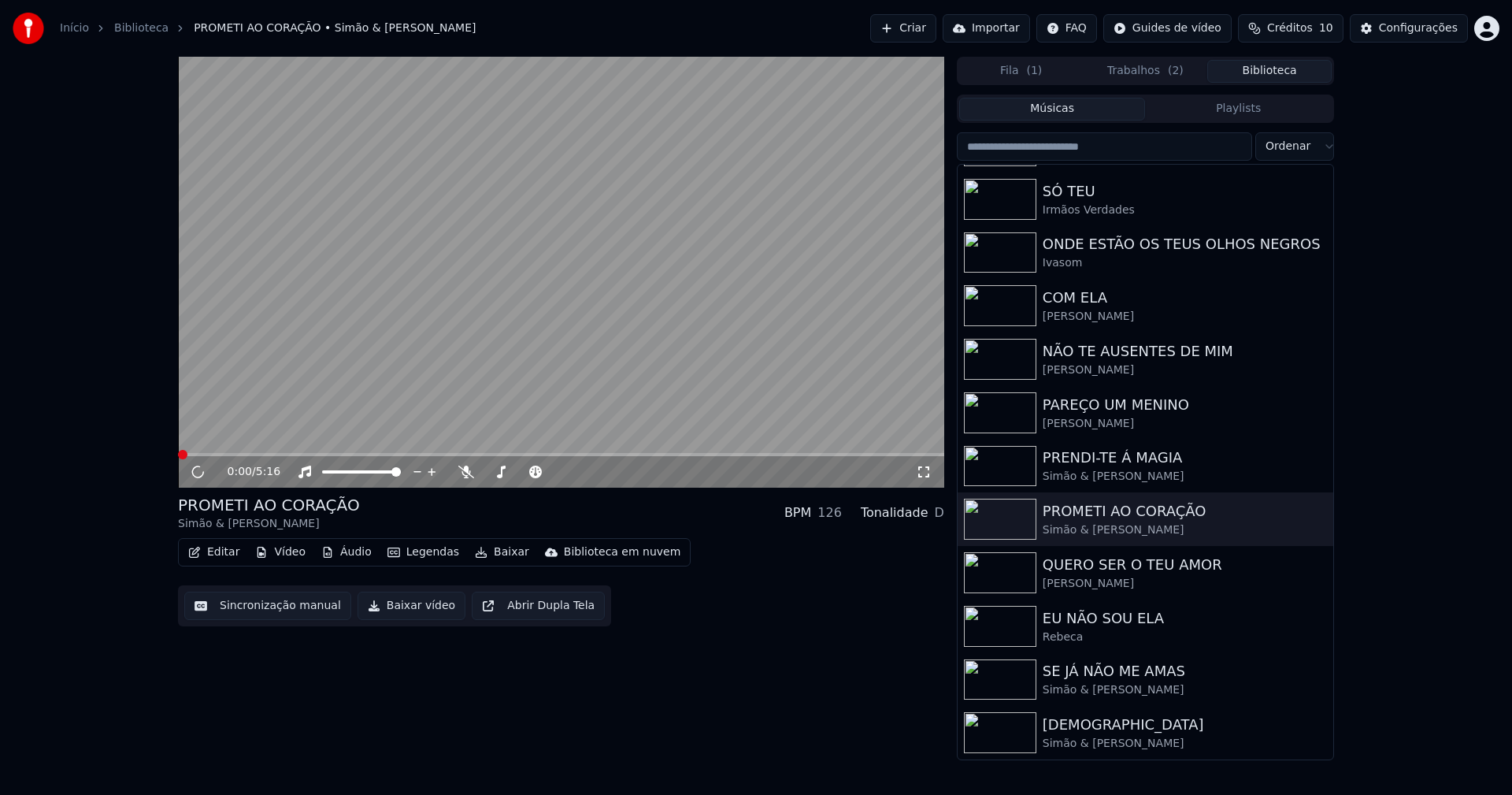
click at [419, 611] on button "Baixar vídeo" at bounding box center [412, 606] width 108 height 29
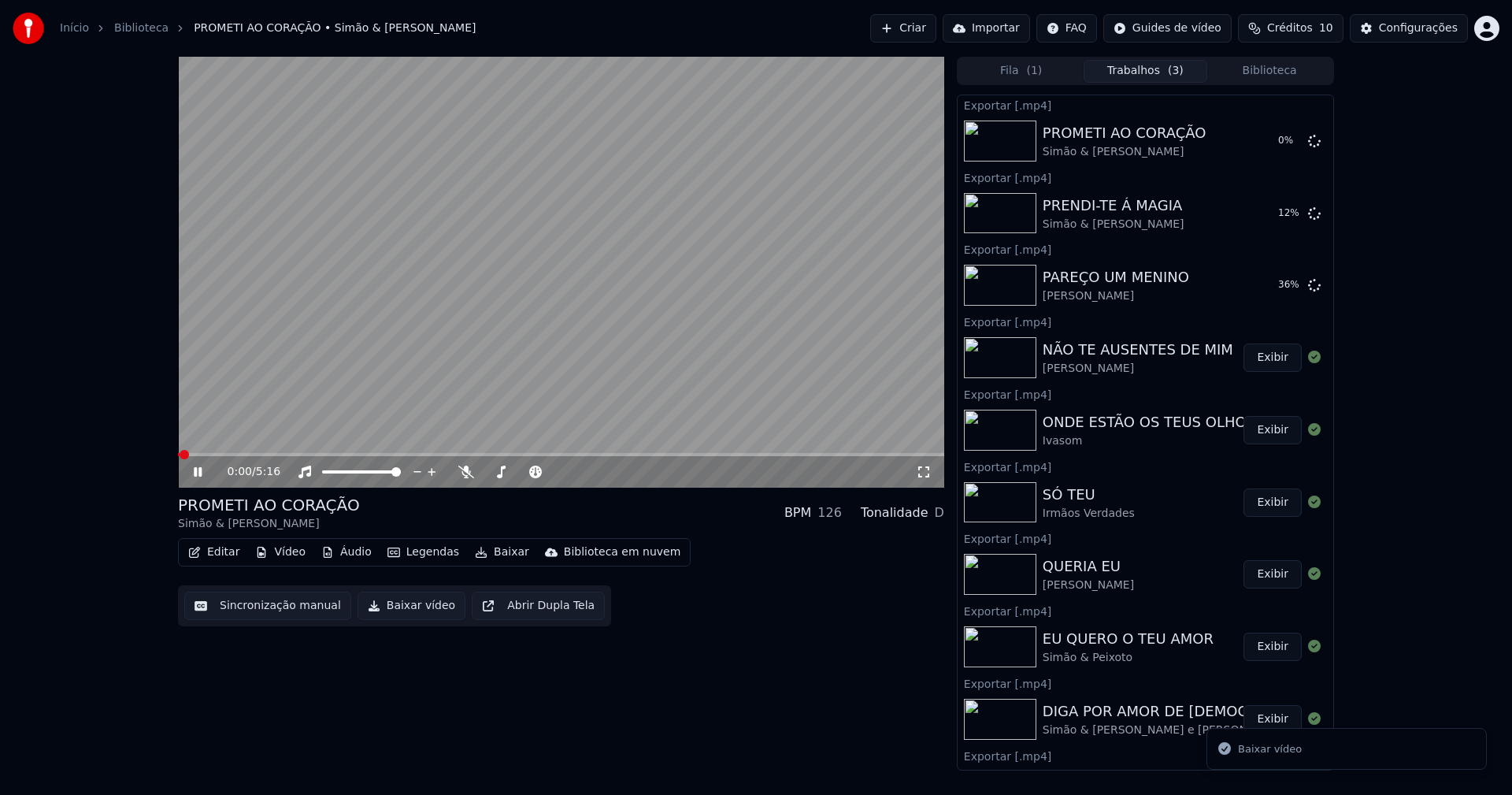
click at [1271, 72] on button "Biblioteca" at bounding box center [1269, 70] width 124 height 23
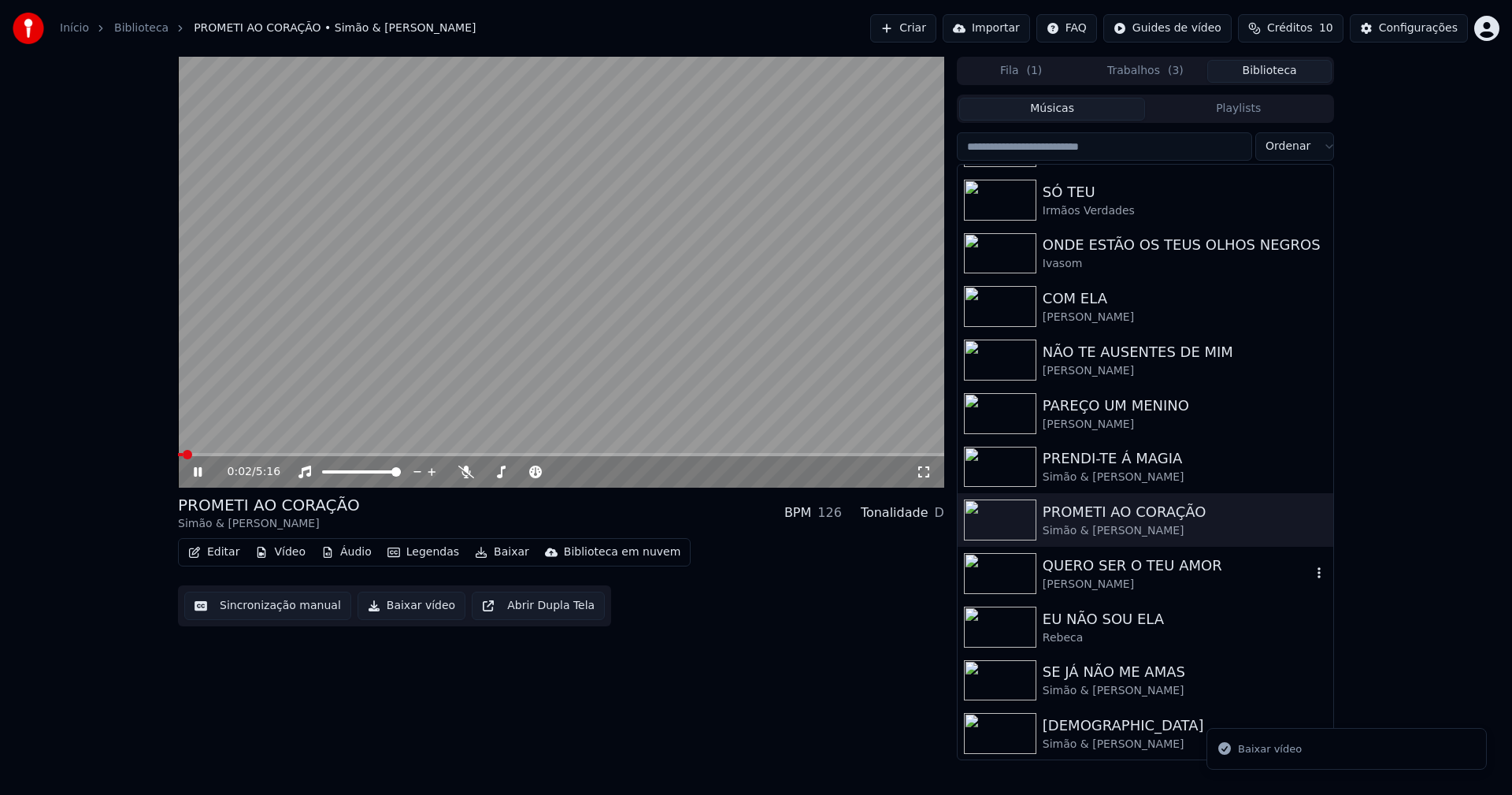
scroll to position [475, 0]
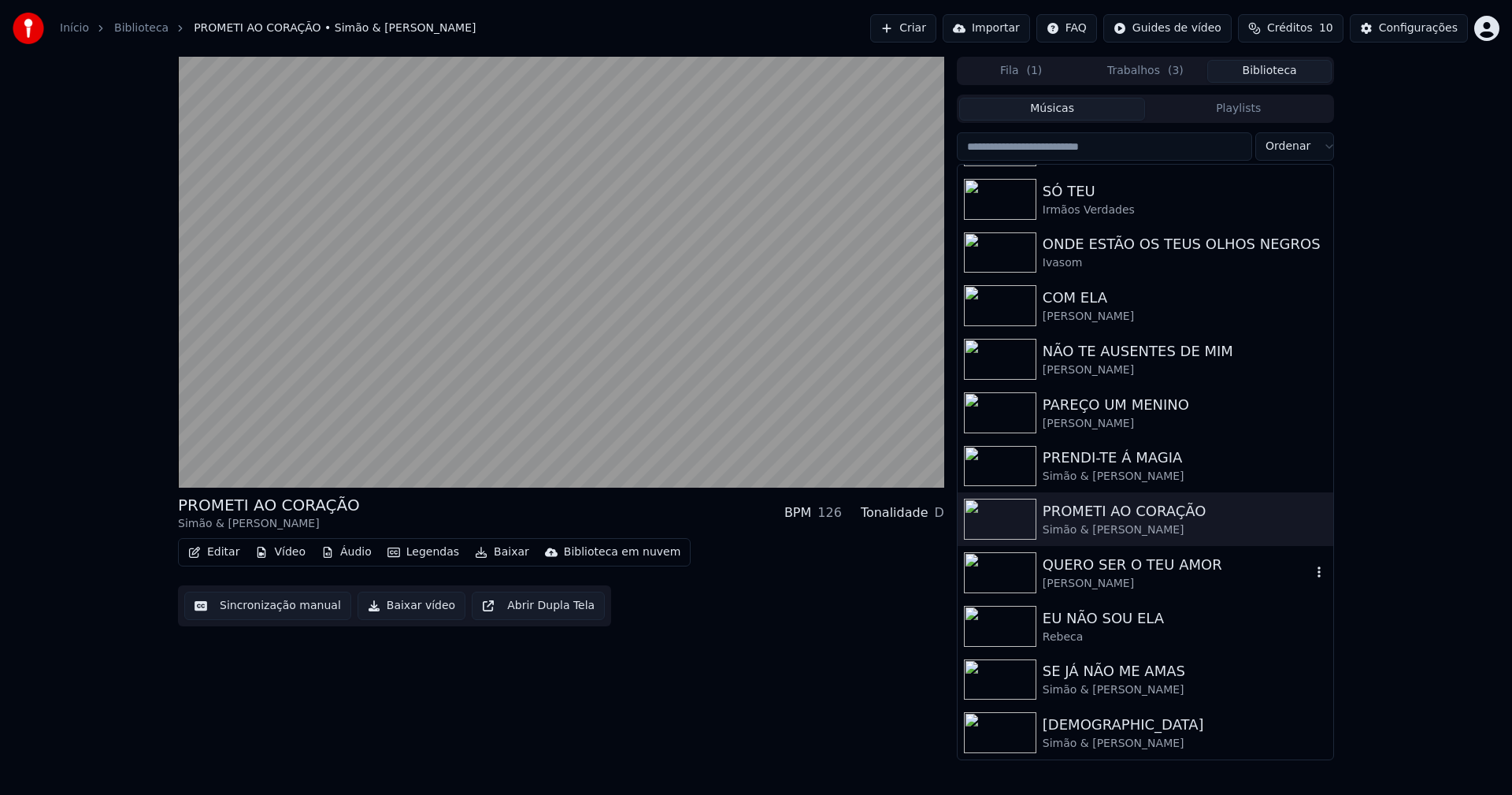
click at [1099, 582] on div "Marco Paulo" at bounding box center [1177, 584] width 268 height 16
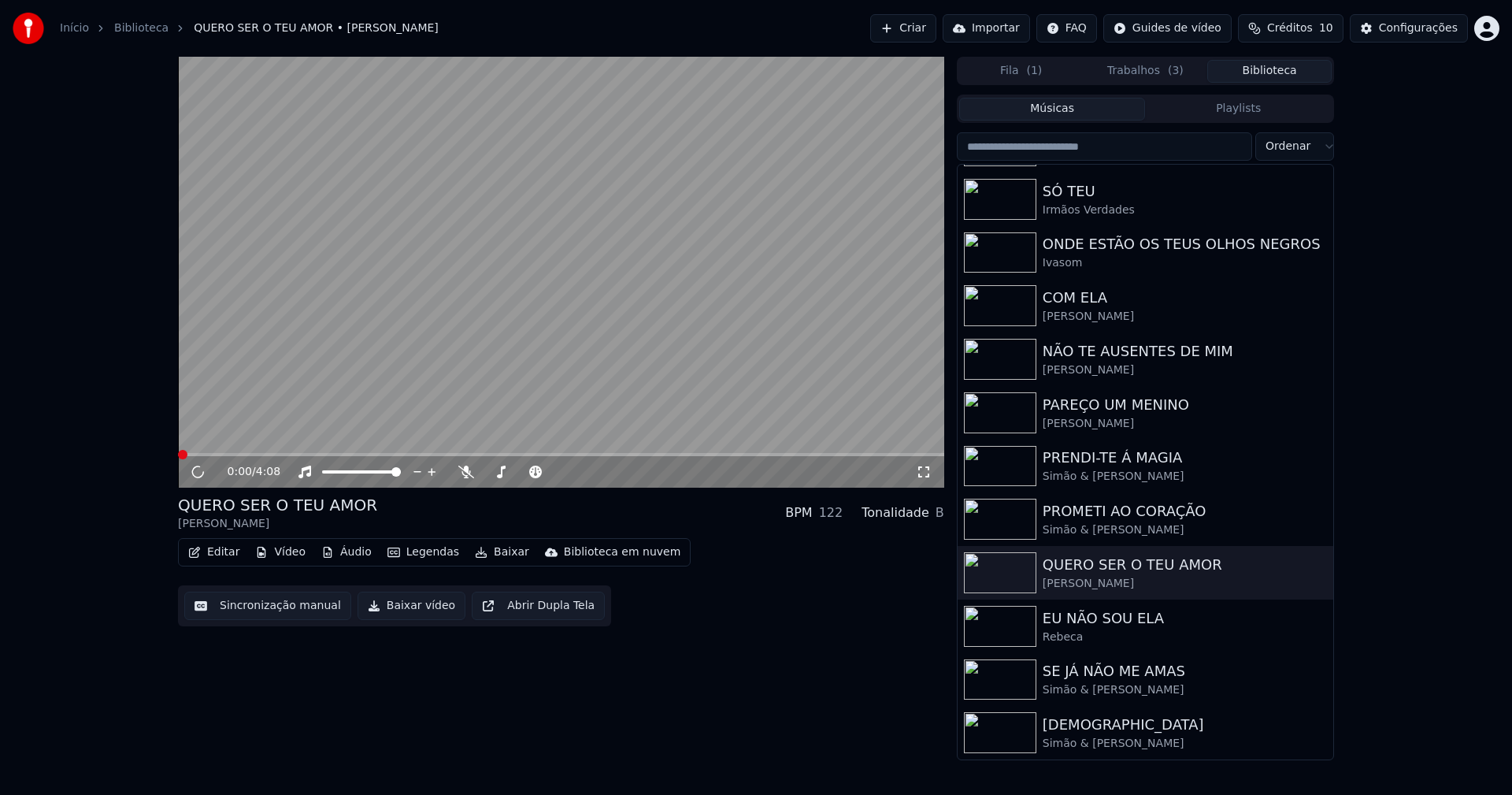
click at [403, 608] on button "Baixar vídeo" at bounding box center [412, 606] width 108 height 29
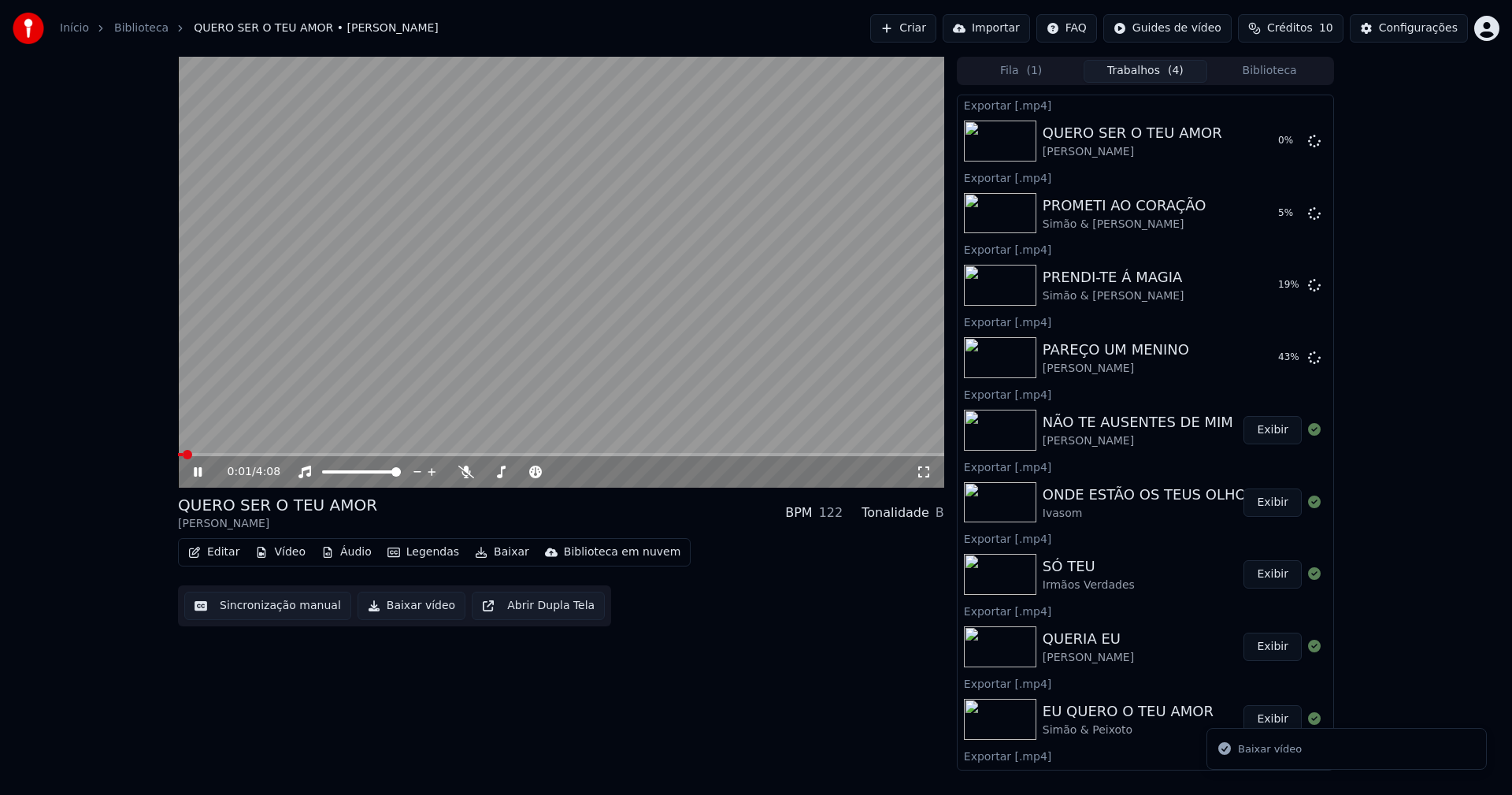
click at [1276, 69] on button "Biblioteca" at bounding box center [1269, 70] width 124 height 23
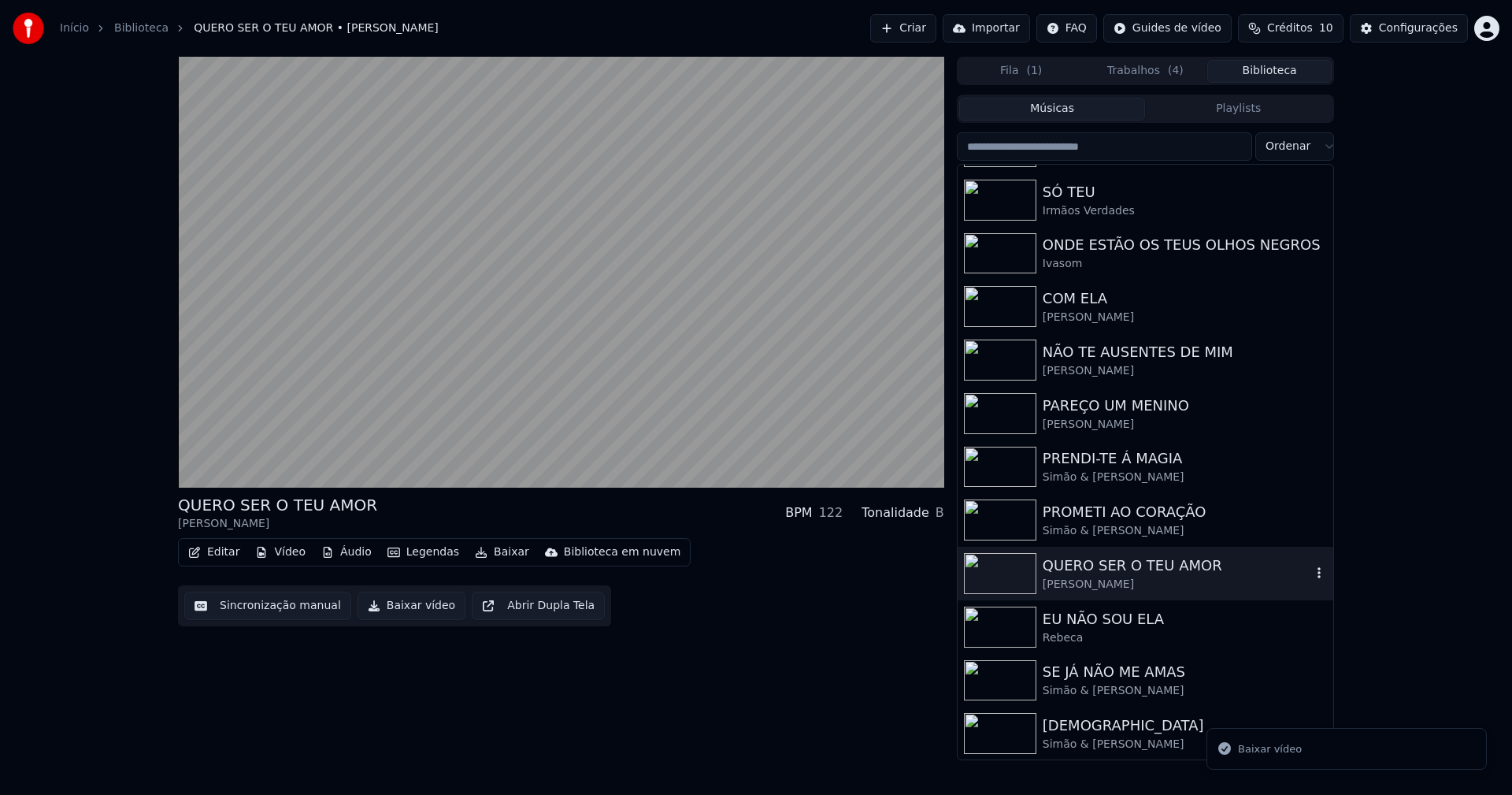
scroll to position [475, 0]
drag, startPoint x: 1102, startPoint y: 698, endPoint x: 1107, endPoint y: 688, distance: 11.2
click at [1102, 698] on div "Simão & José Ricardo" at bounding box center [1177, 690] width 268 height 16
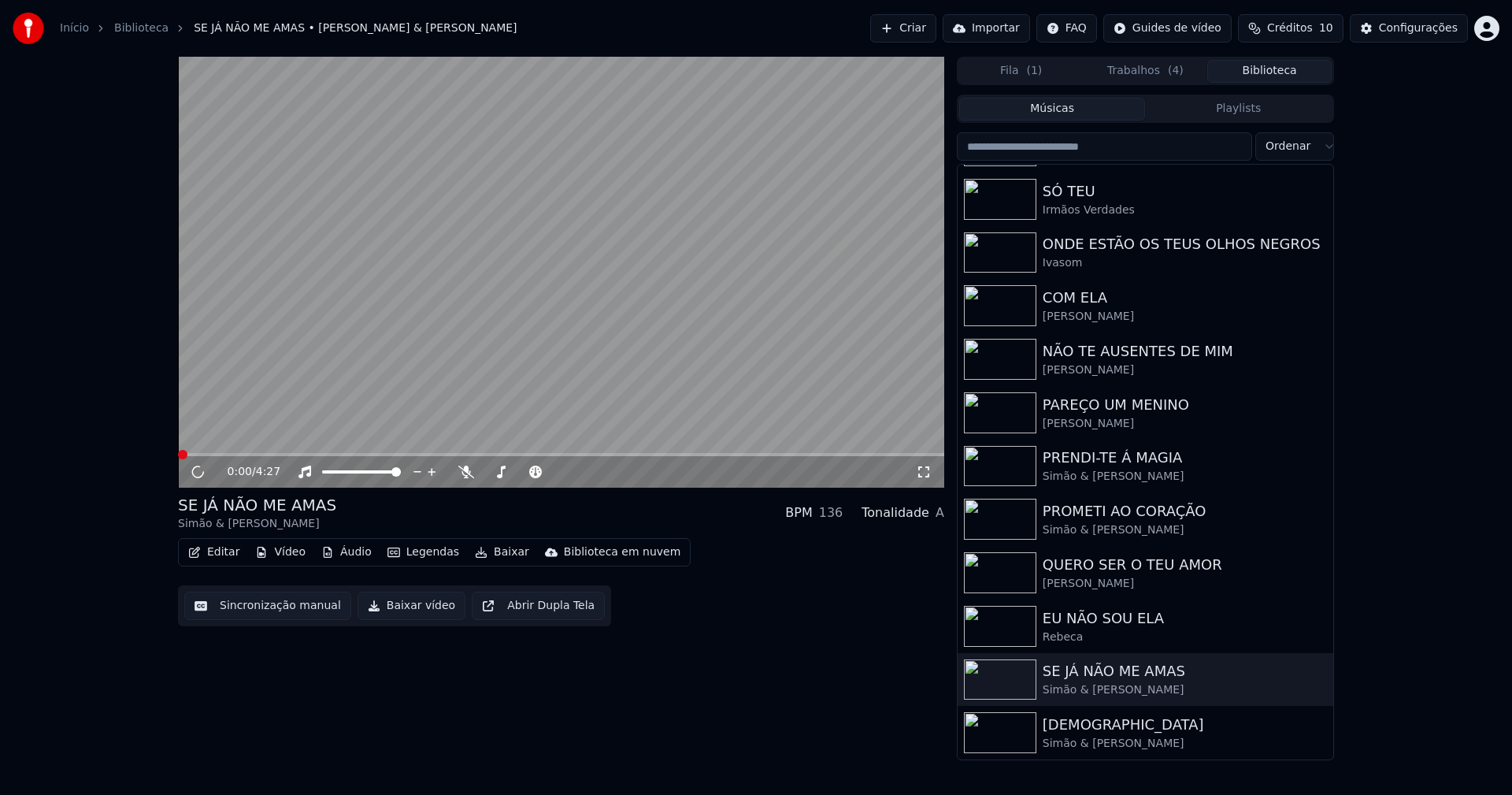
click at [415, 606] on button "Baixar vídeo" at bounding box center [412, 606] width 108 height 29
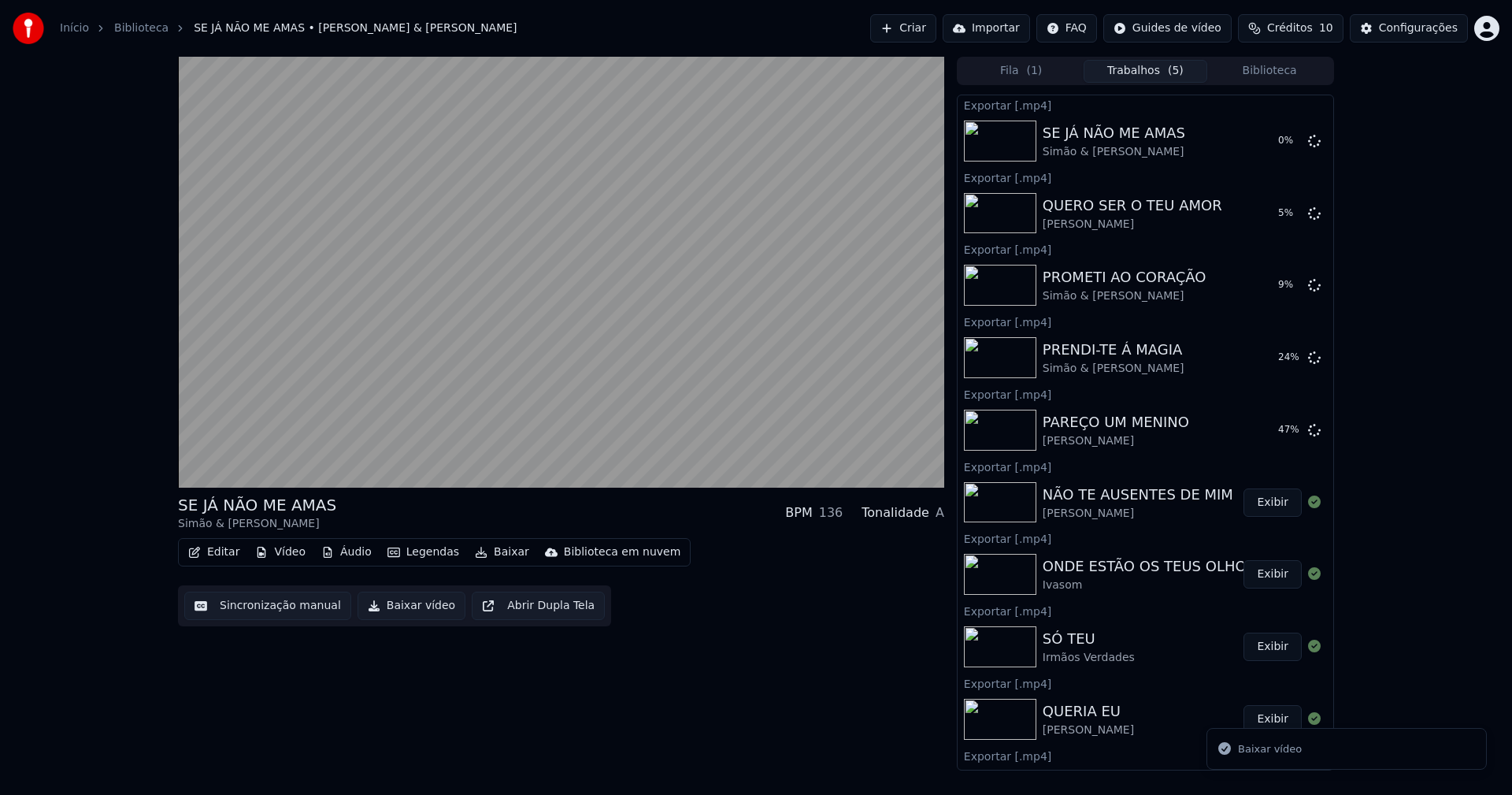
click at [1298, 72] on button "Biblioteca" at bounding box center [1269, 70] width 124 height 23
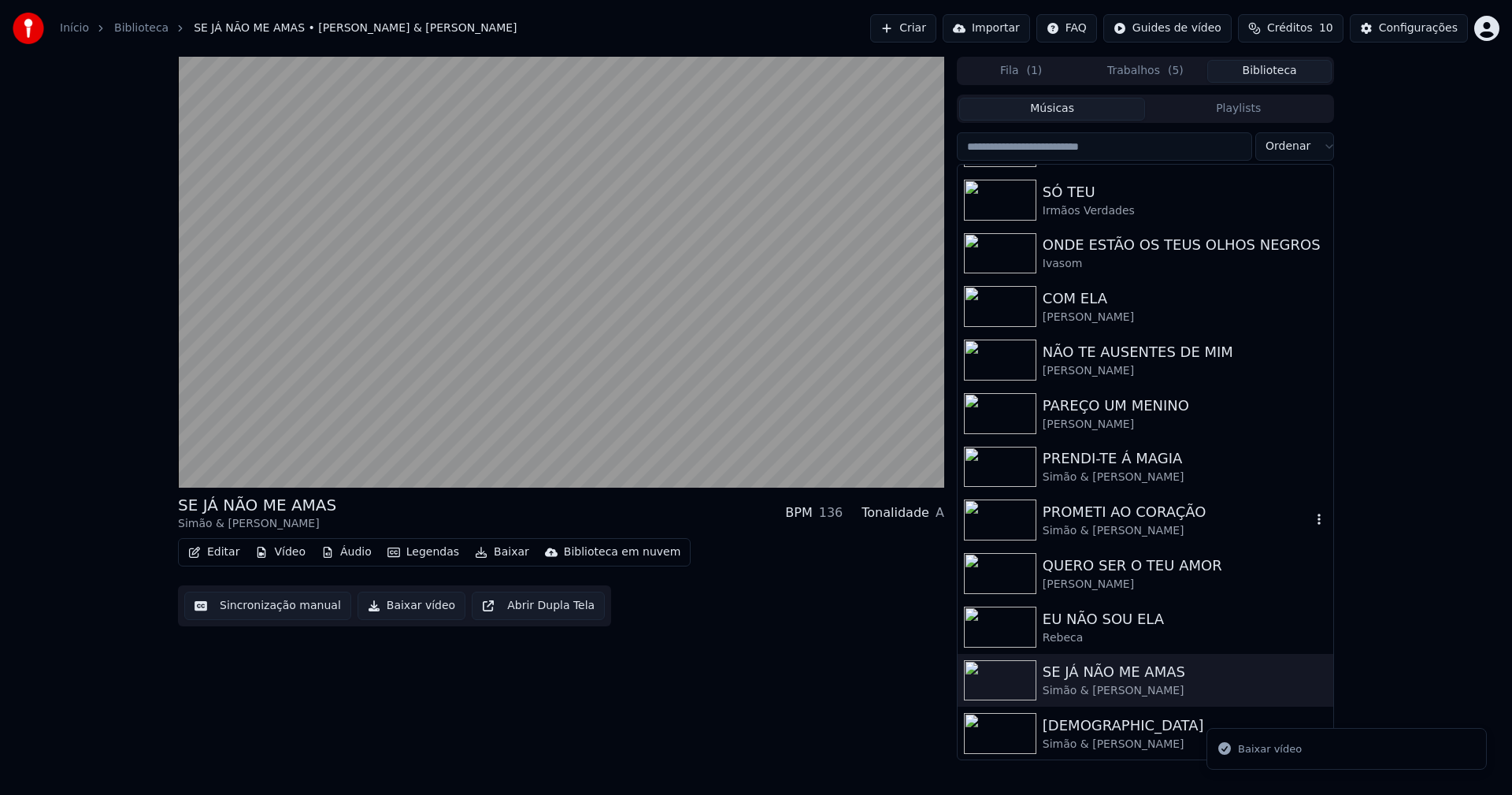
scroll to position [475, 0]
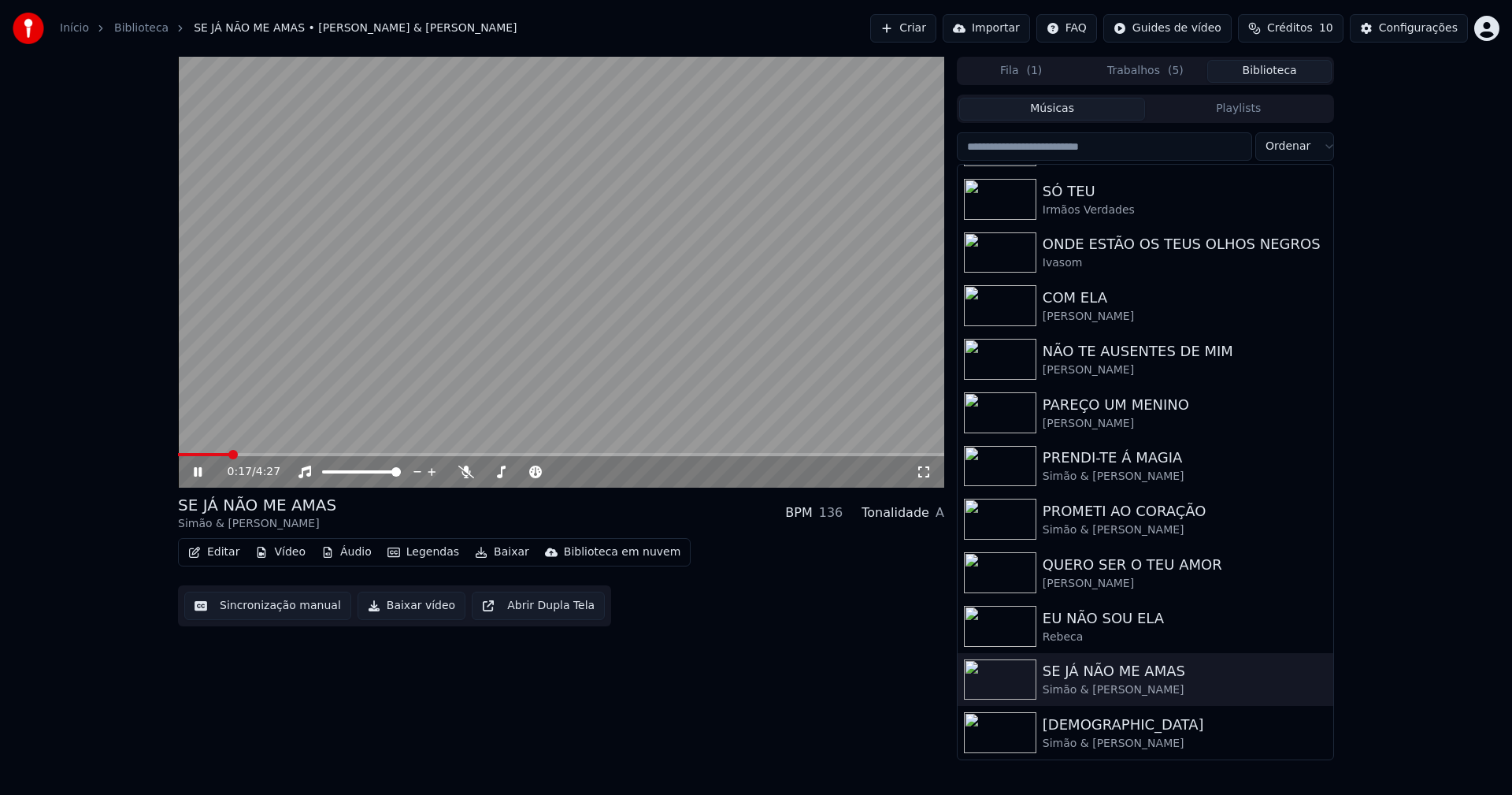
click at [205, 470] on icon at bounding box center [209, 471] width 37 height 13
click at [1109, 64] on button "Trabalhos ( 5 )" at bounding box center [1146, 70] width 124 height 23
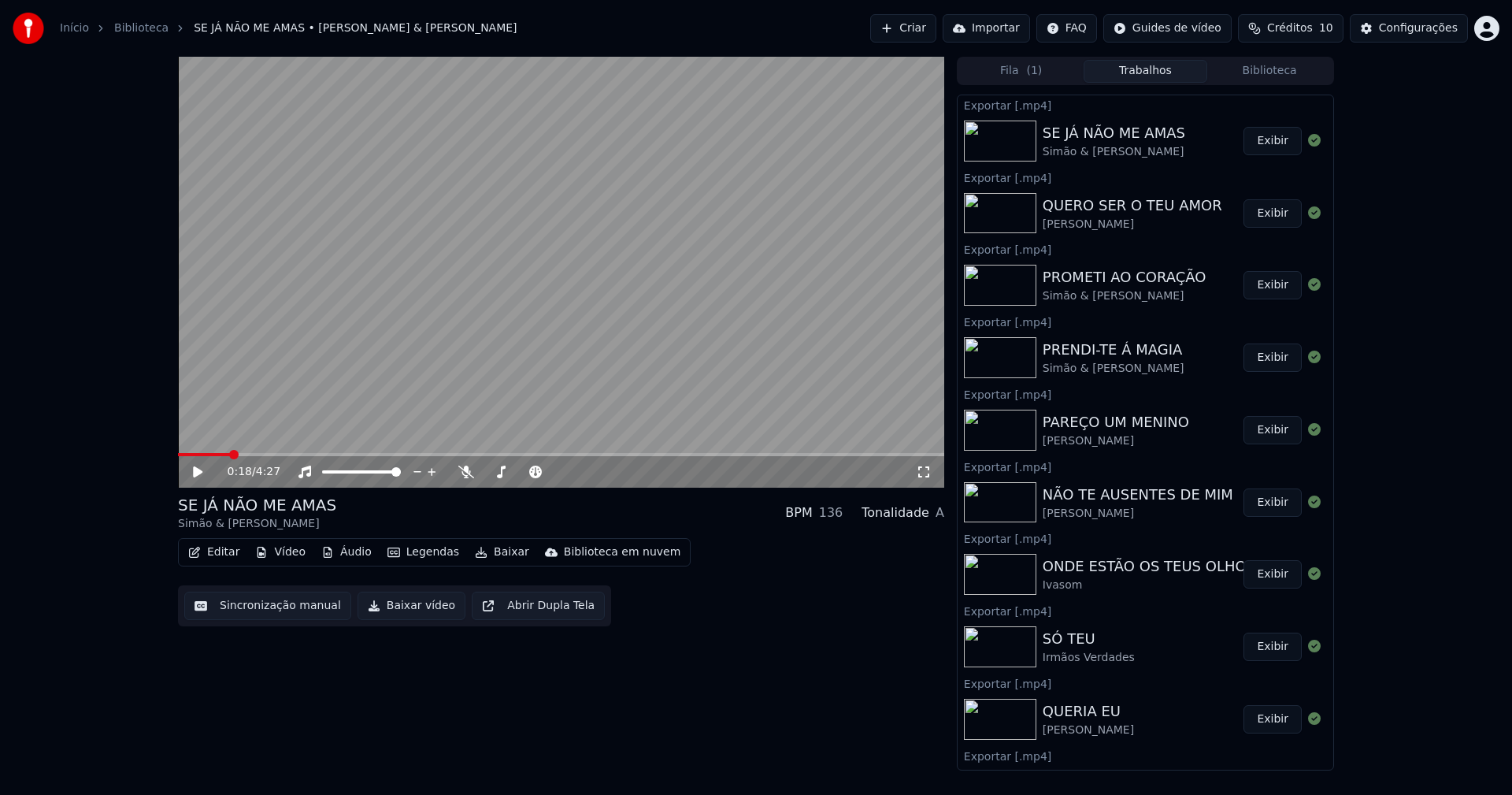
click at [1264, 70] on button "Biblioteca" at bounding box center [1269, 70] width 124 height 23
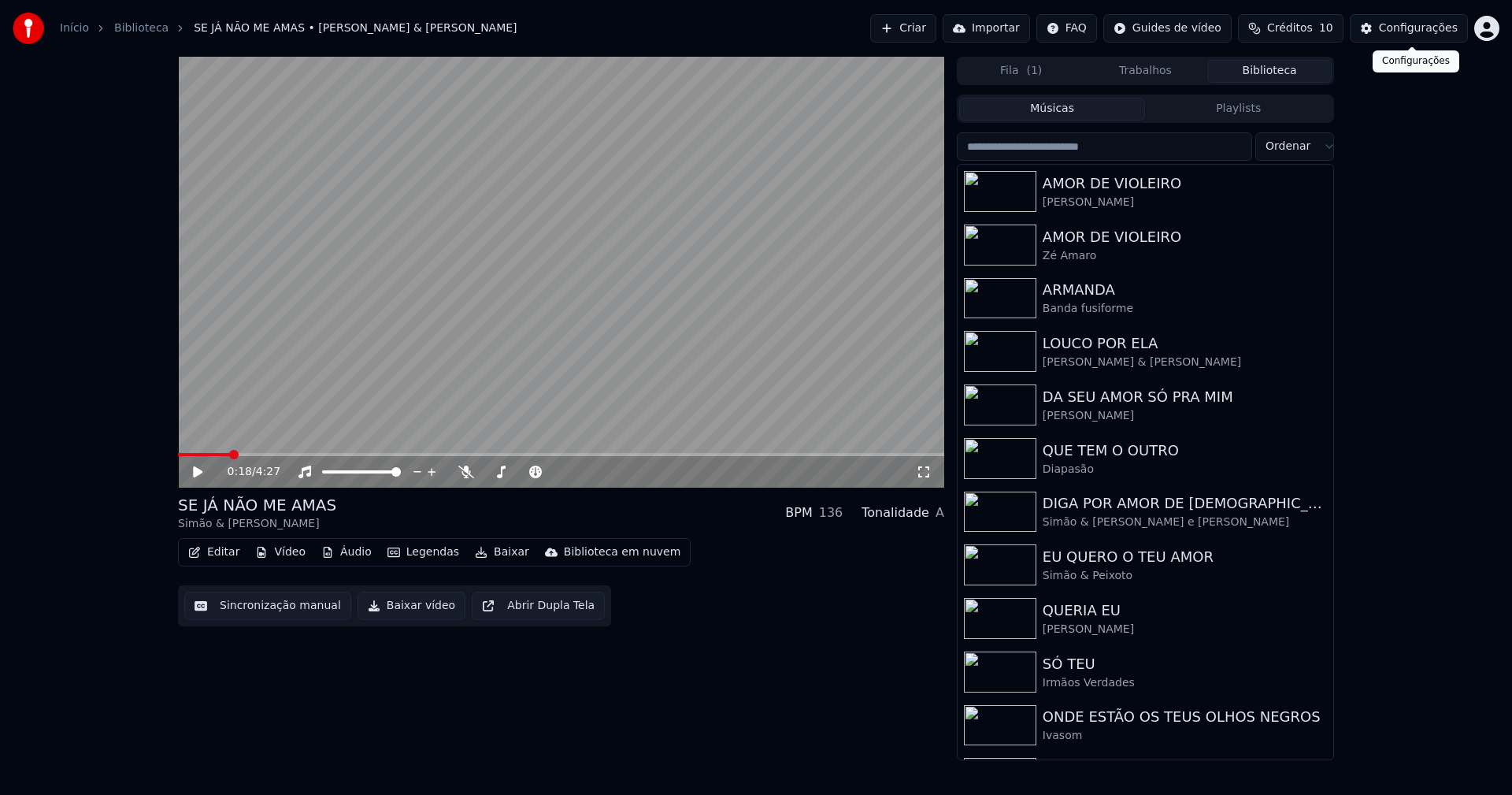
click at [1421, 30] on div "Configurações" at bounding box center [1418, 28] width 79 height 16
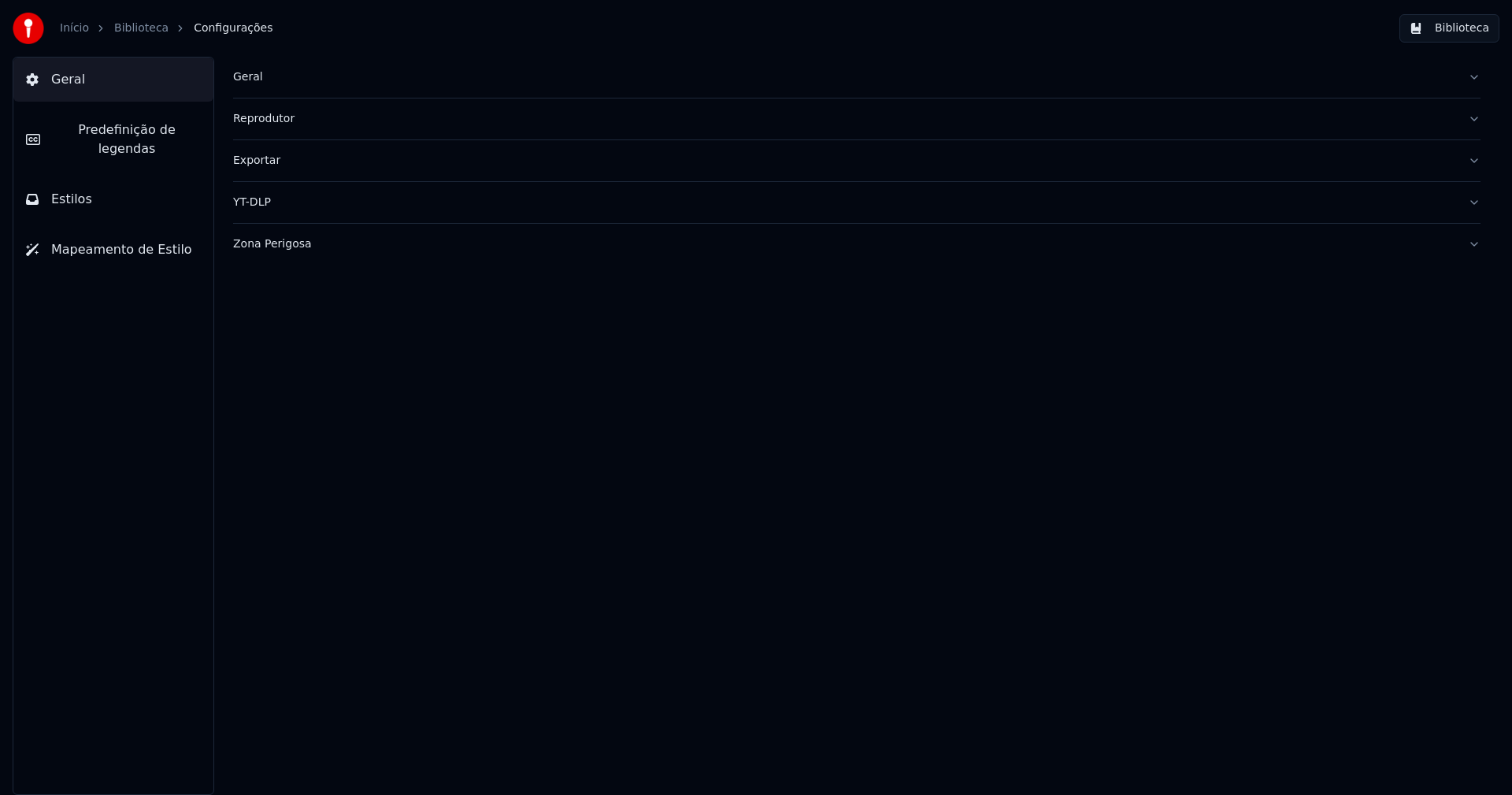
click at [108, 185] on button "Estilos" at bounding box center [113, 199] width 200 height 44
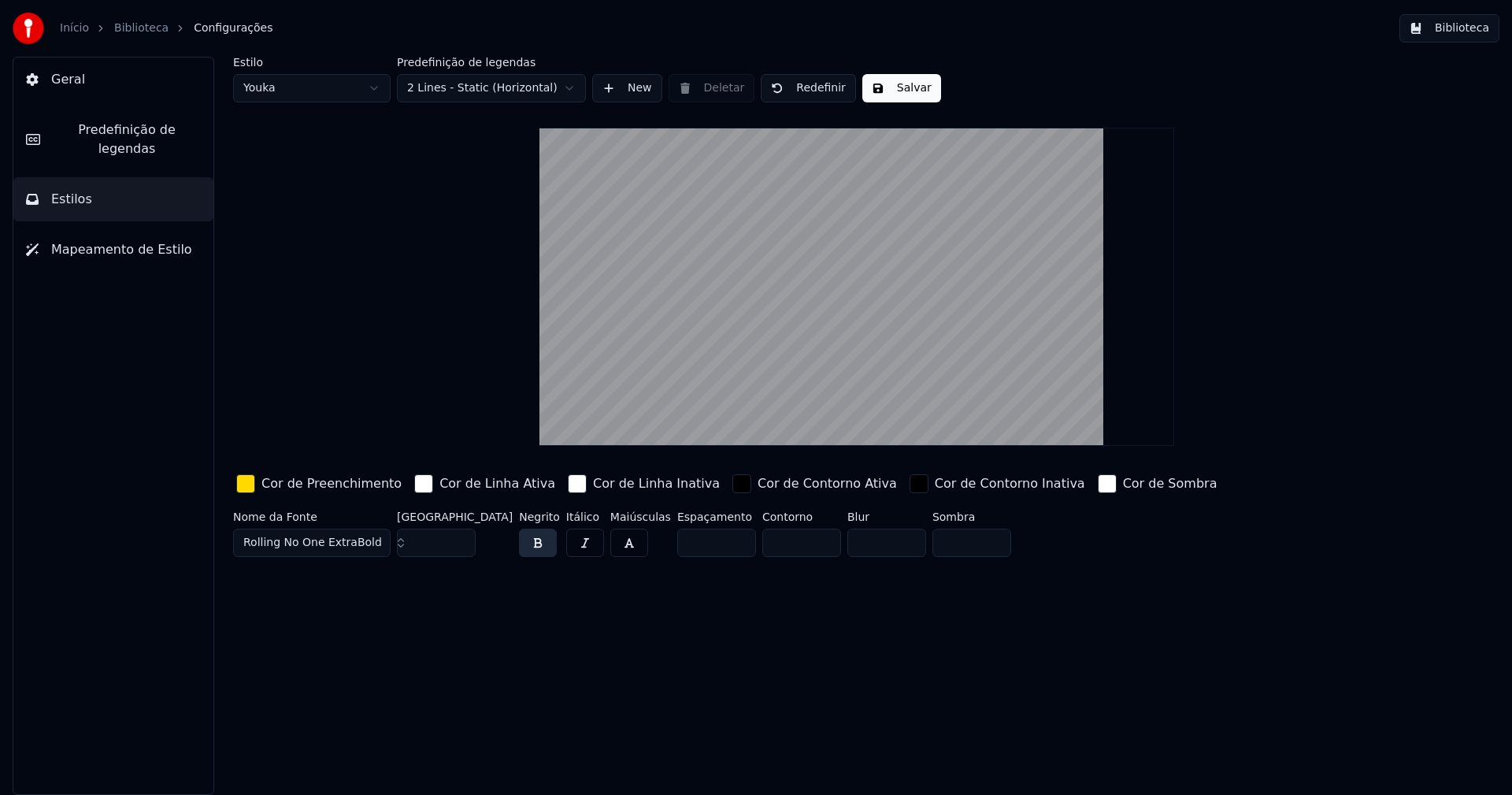
drag, startPoint x: 249, startPoint y: 482, endPoint x: 250, endPoint y: 502, distance: 20.0
click at [248, 482] on div "button" at bounding box center [246, 484] width 19 height 19
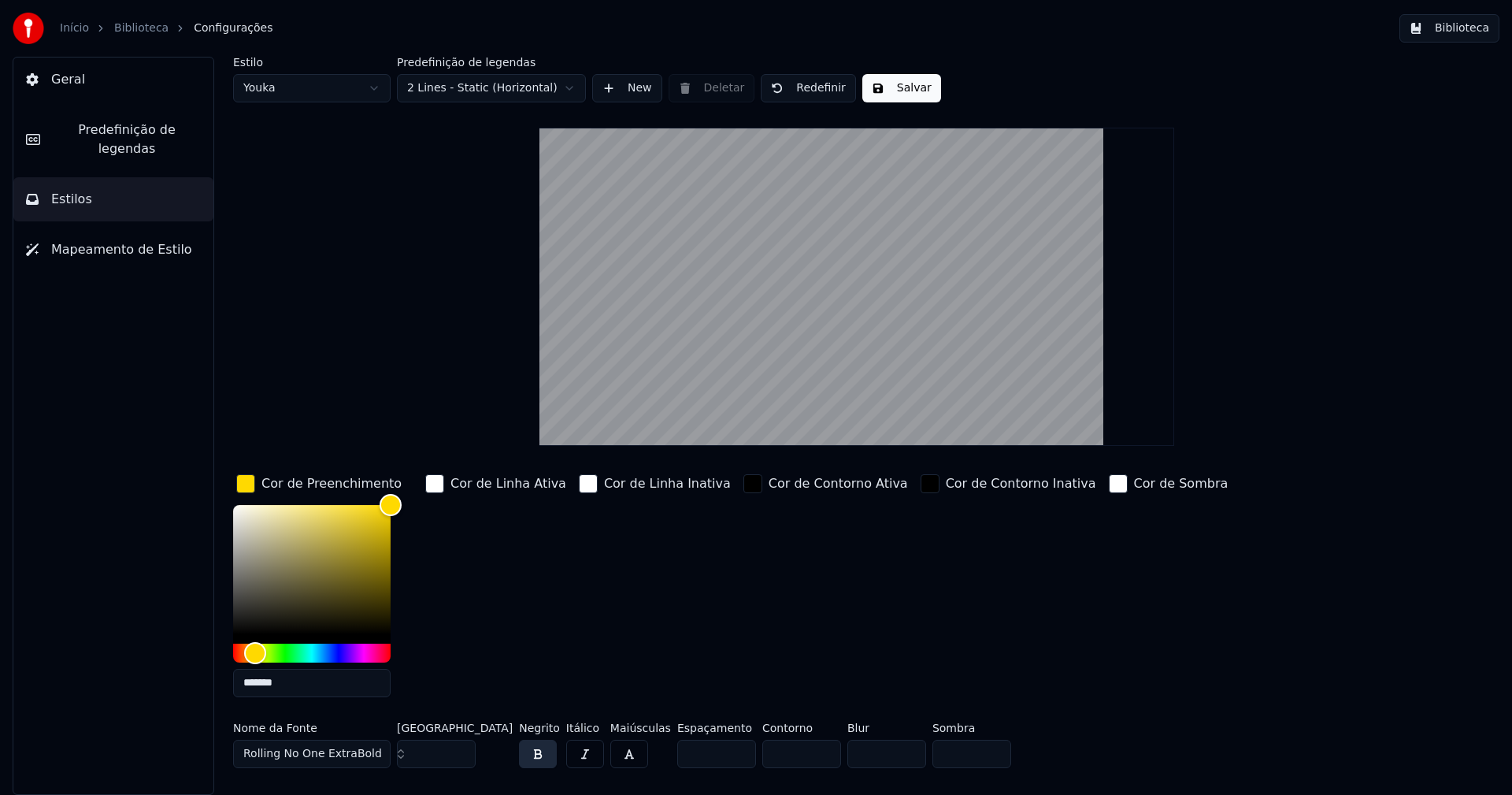
click at [308, 688] on input "*******" at bounding box center [312, 683] width 158 height 29
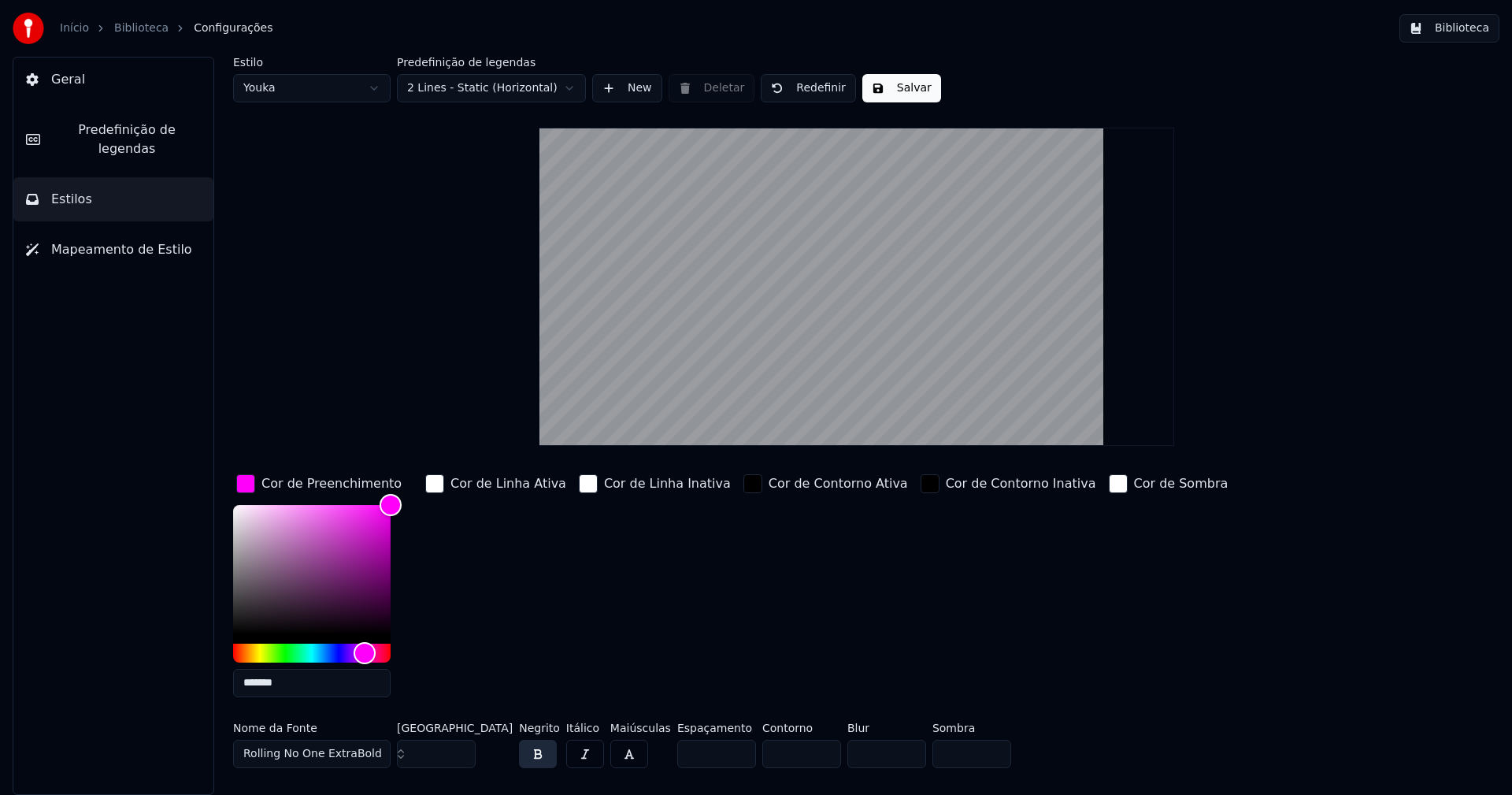
type input "*******"
click at [252, 486] on div "button" at bounding box center [246, 484] width 19 height 19
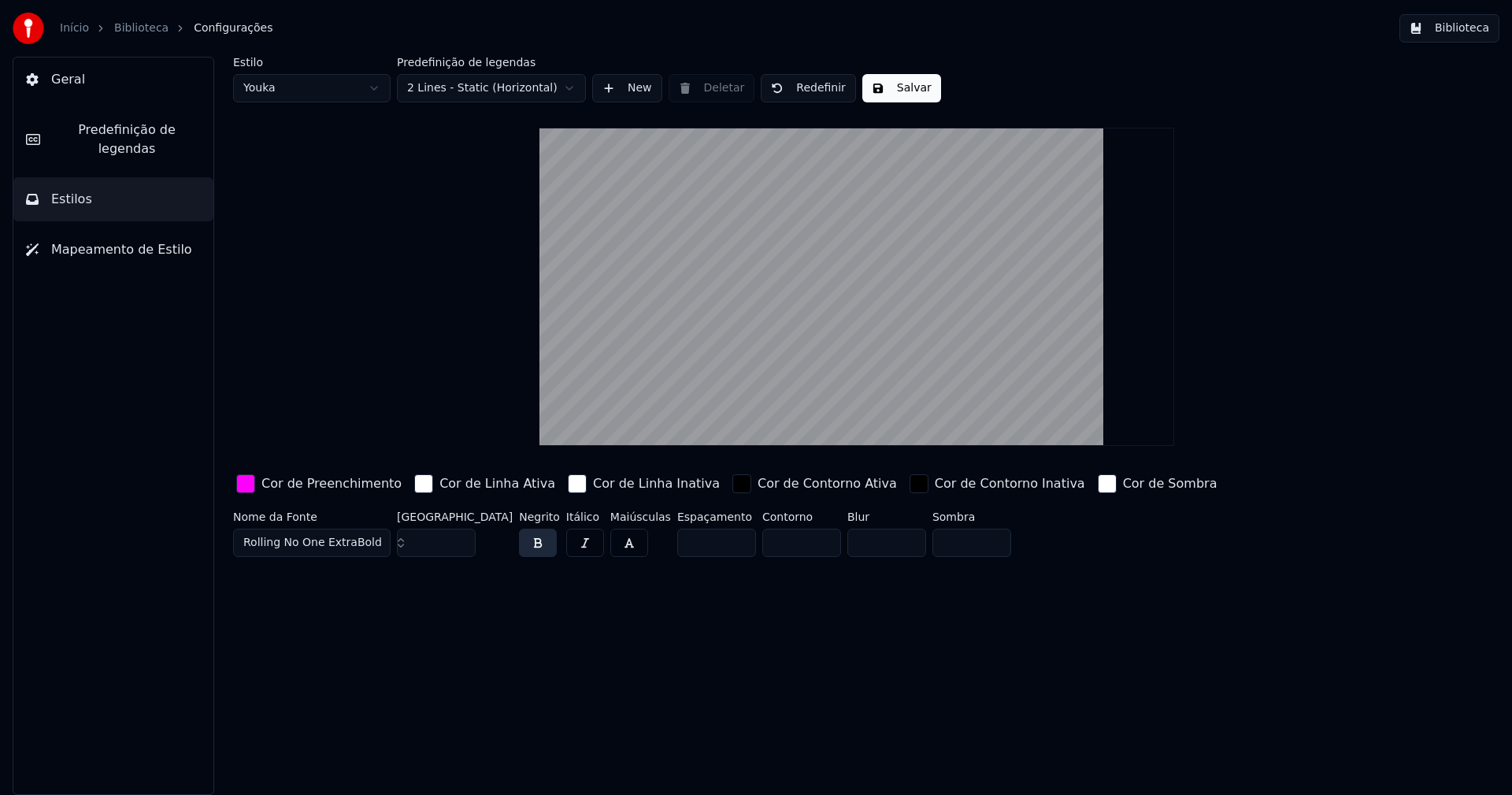
click at [1478, 29] on button "Biblioteca" at bounding box center [1449, 29] width 100 height 29
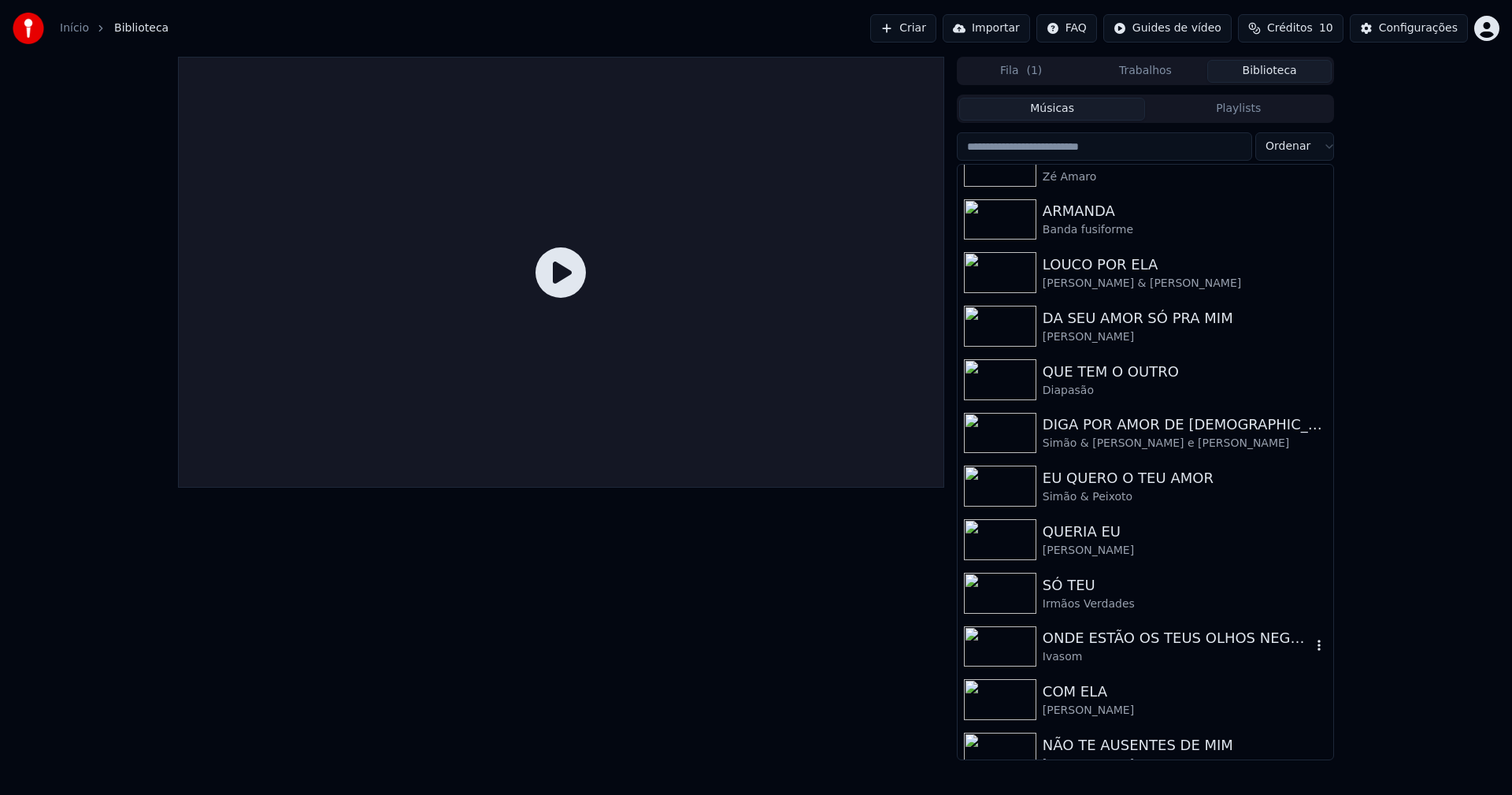
scroll to position [158, 0]
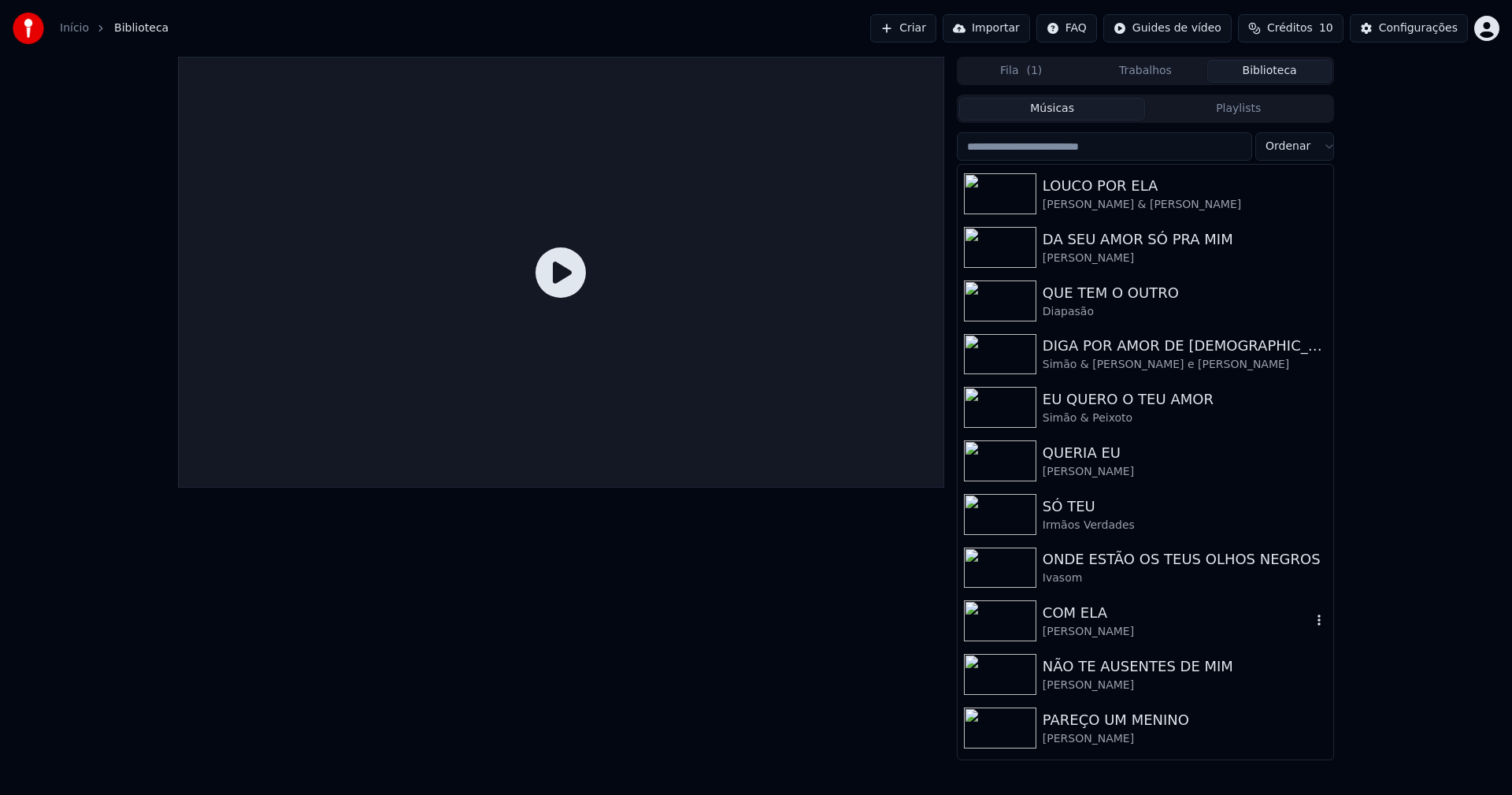
click at [1078, 616] on div "COM ELA" at bounding box center [1177, 613] width 268 height 22
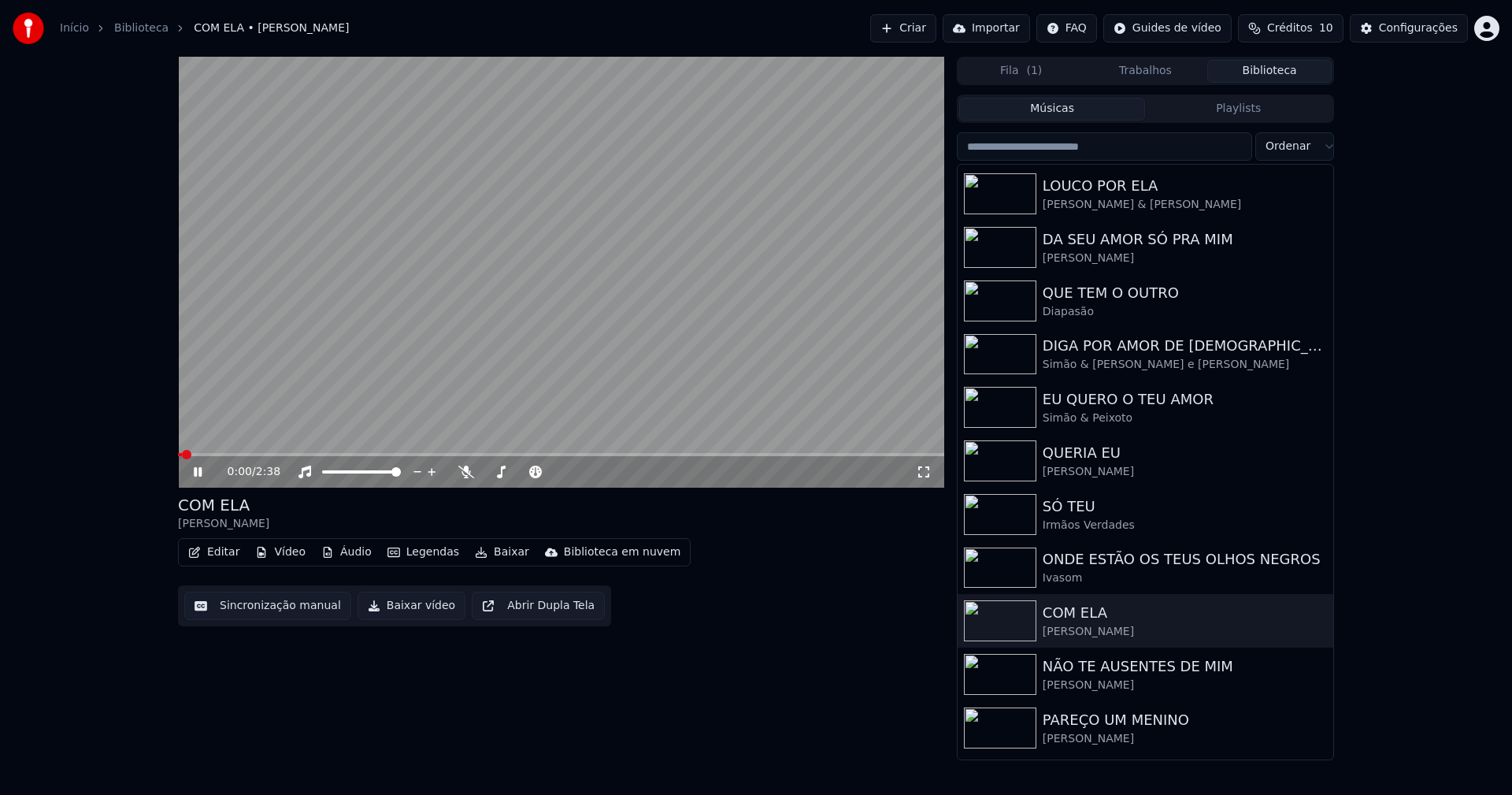
click at [418, 609] on button "Baixar vídeo" at bounding box center [412, 606] width 108 height 29
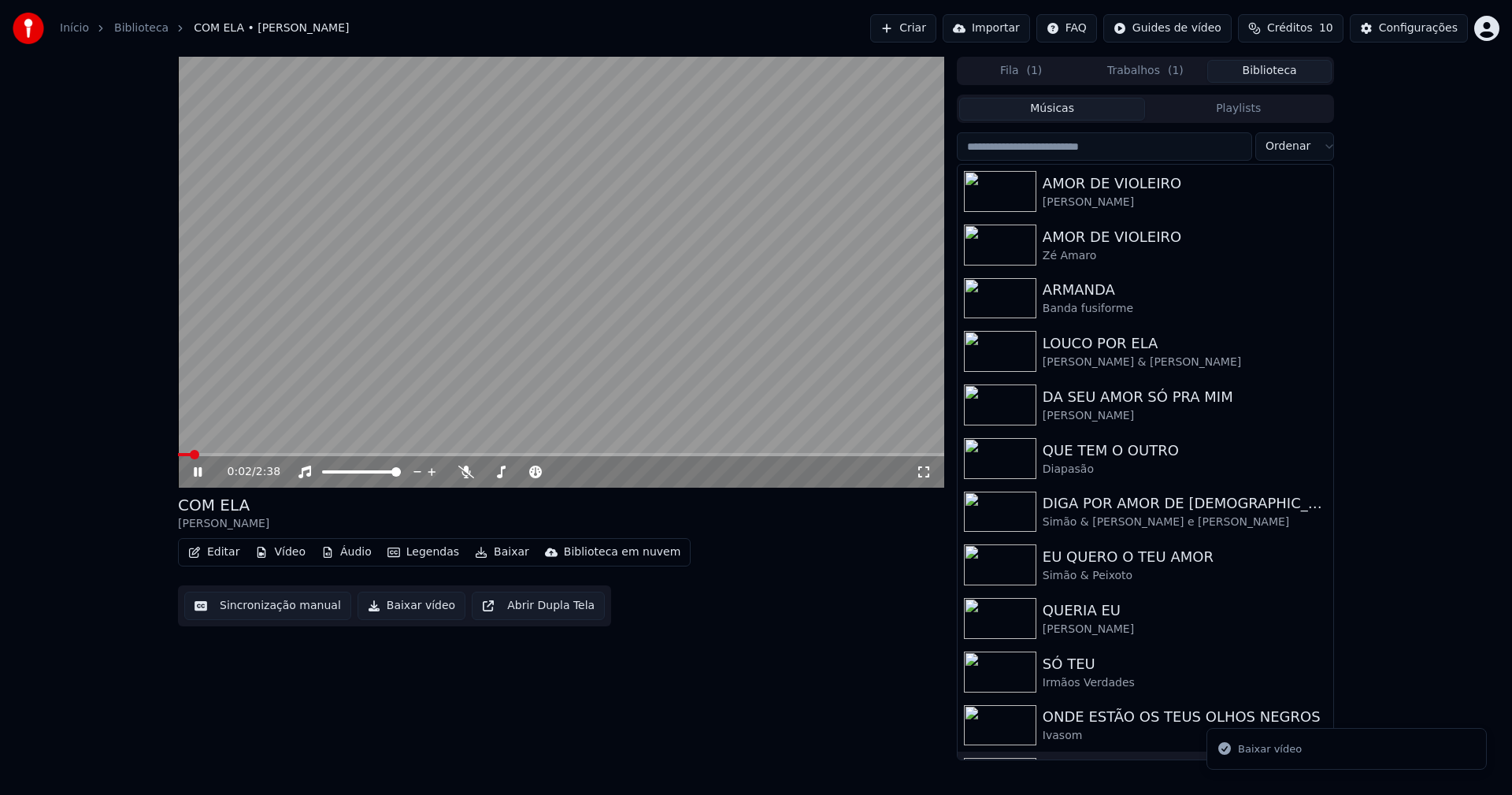
click at [1277, 72] on button "Biblioteca" at bounding box center [1269, 70] width 124 height 23
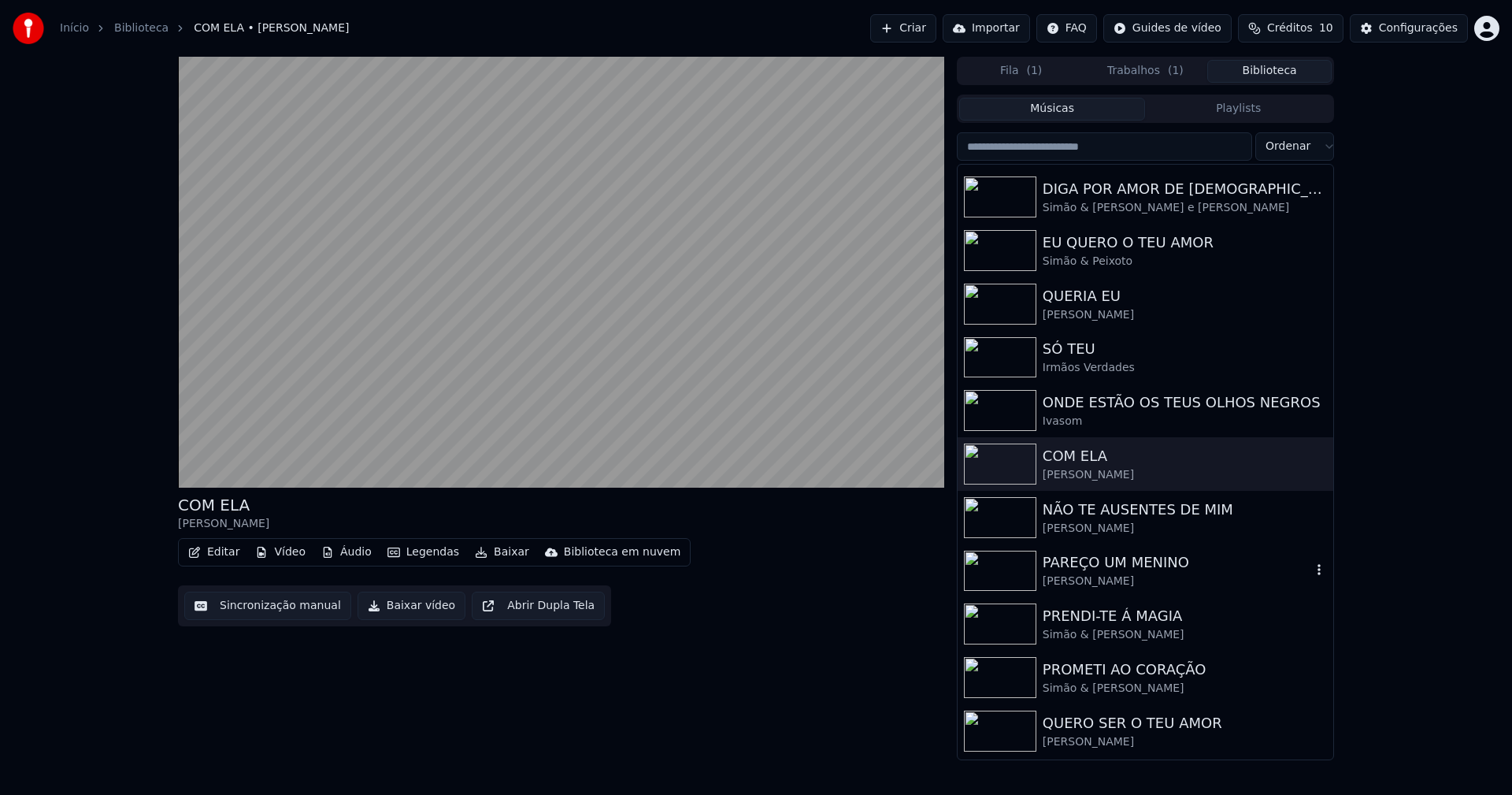
scroll to position [394, 0]
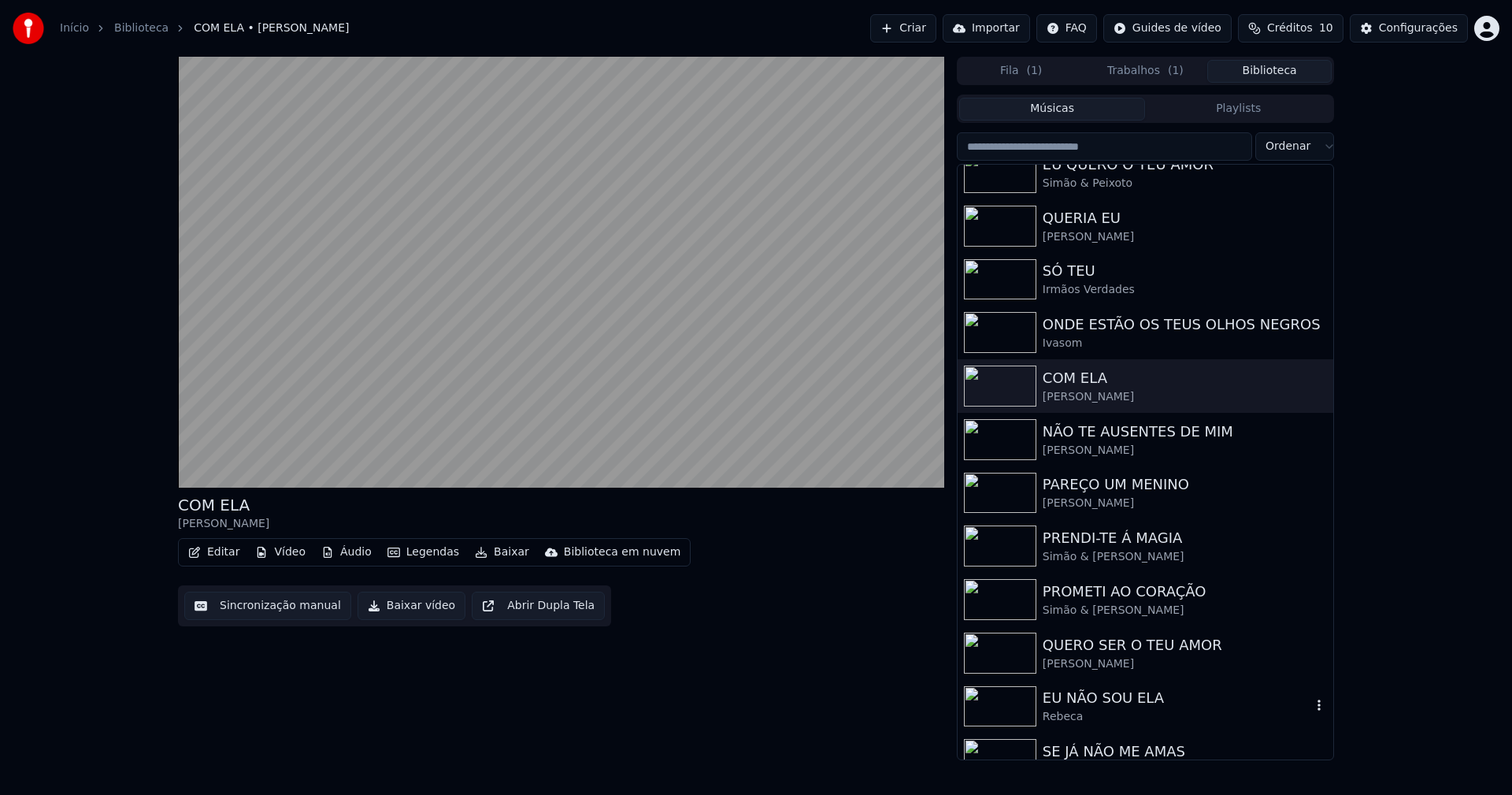
click at [1060, 710] on div "Rebeca" at bounding box center [1177, 717] width 268 height 16
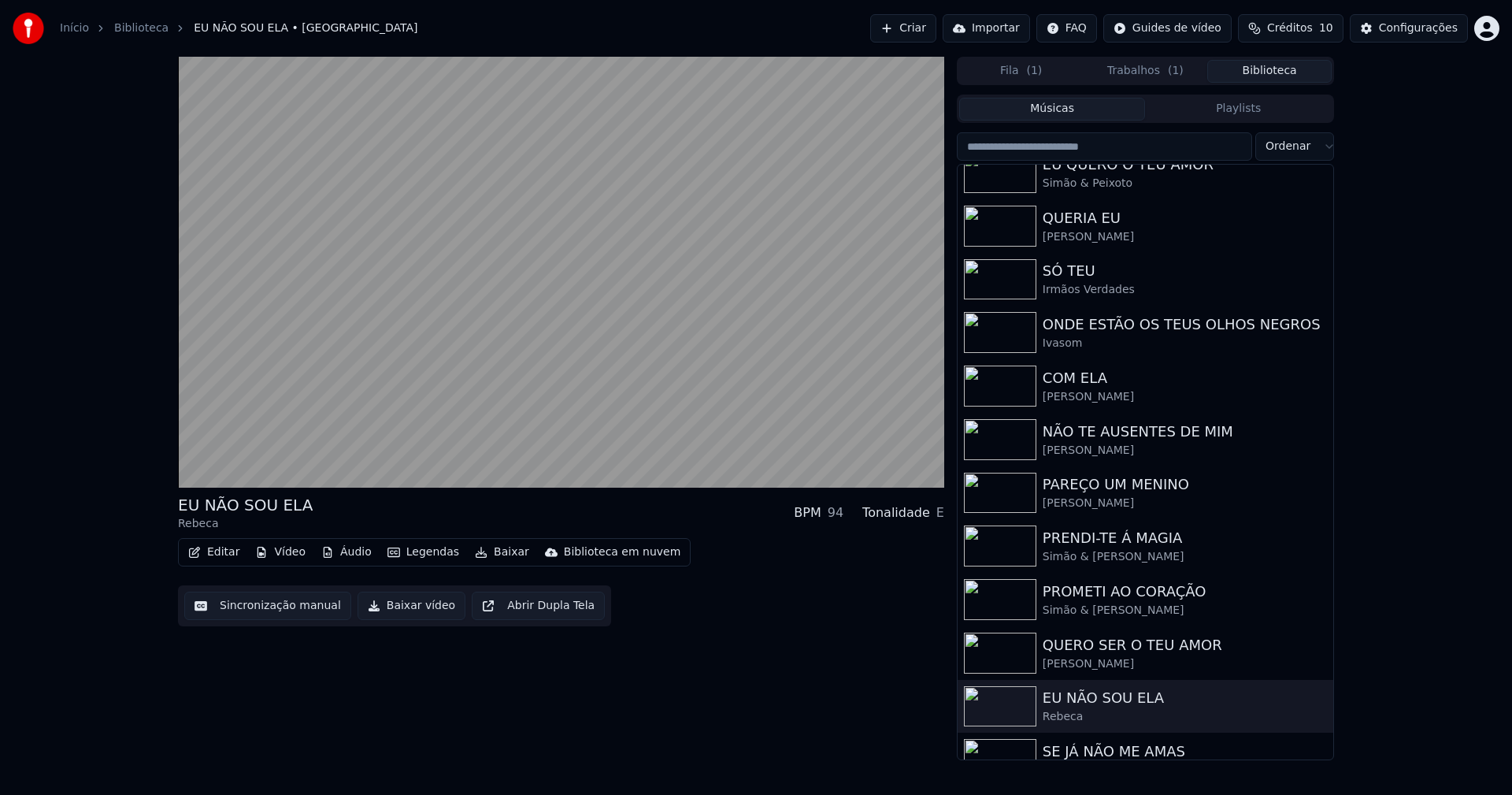
click at [412, 613] on button "Baixar vídeo" at bounding box center [412, 606] width 108 height 29
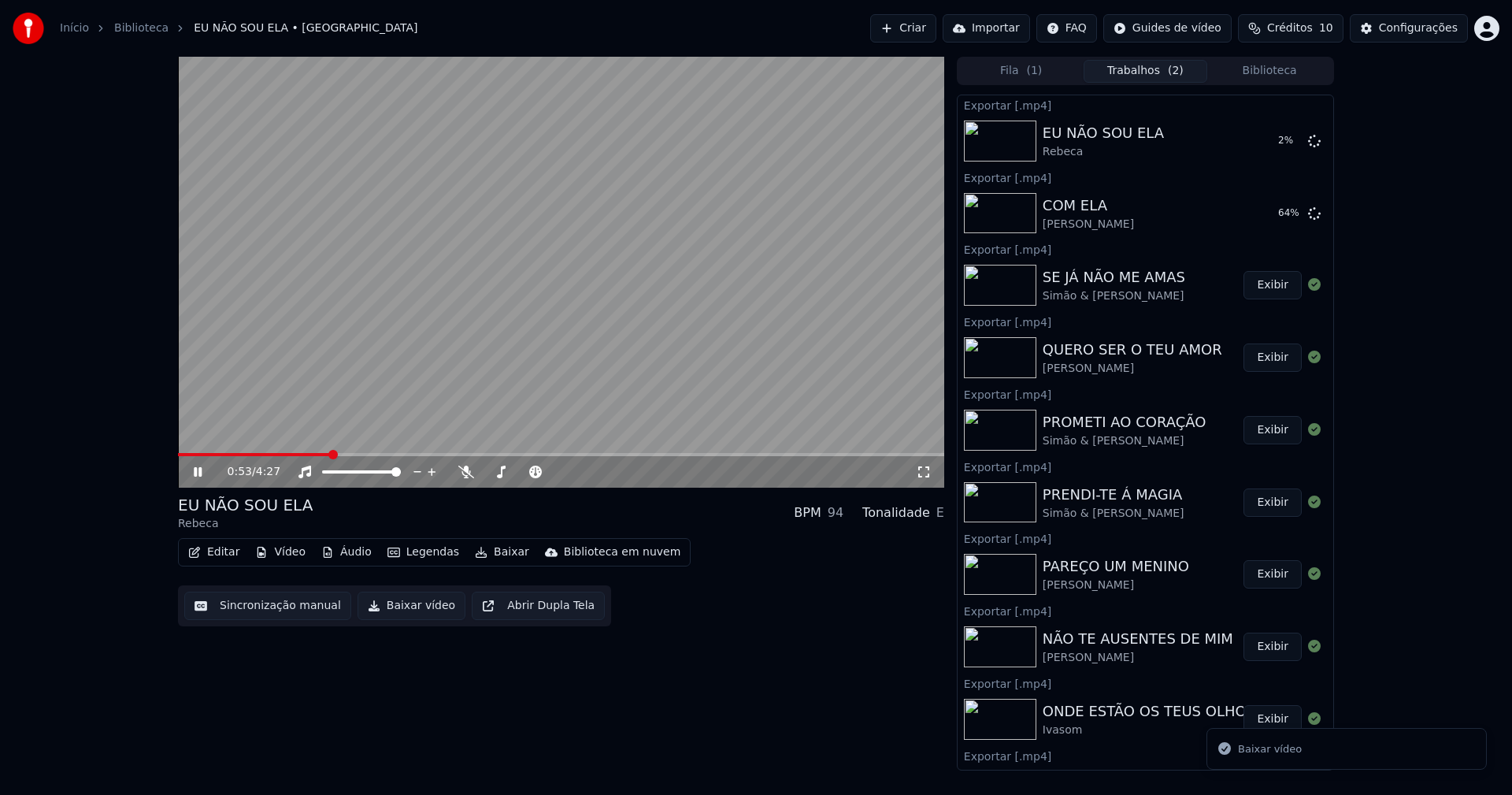
click at [329, 455] on span at bounding box center [561, 455] width 766 height 3
drag, startPoint x: 197, startPoint y: 475, endPoint x: 384, endPoint y: 398, distance: 202.2
click at [198, 475] on icon at bounding box center [209, 471] width 37 height 13
drag, startPoint x: 1300, startPoint y: 216, endPoint x: 1305, endPoint y: 183, distance: 33.4
click at [1308, 215] on icon at bounding box center [1314, 212] width 13 height 13
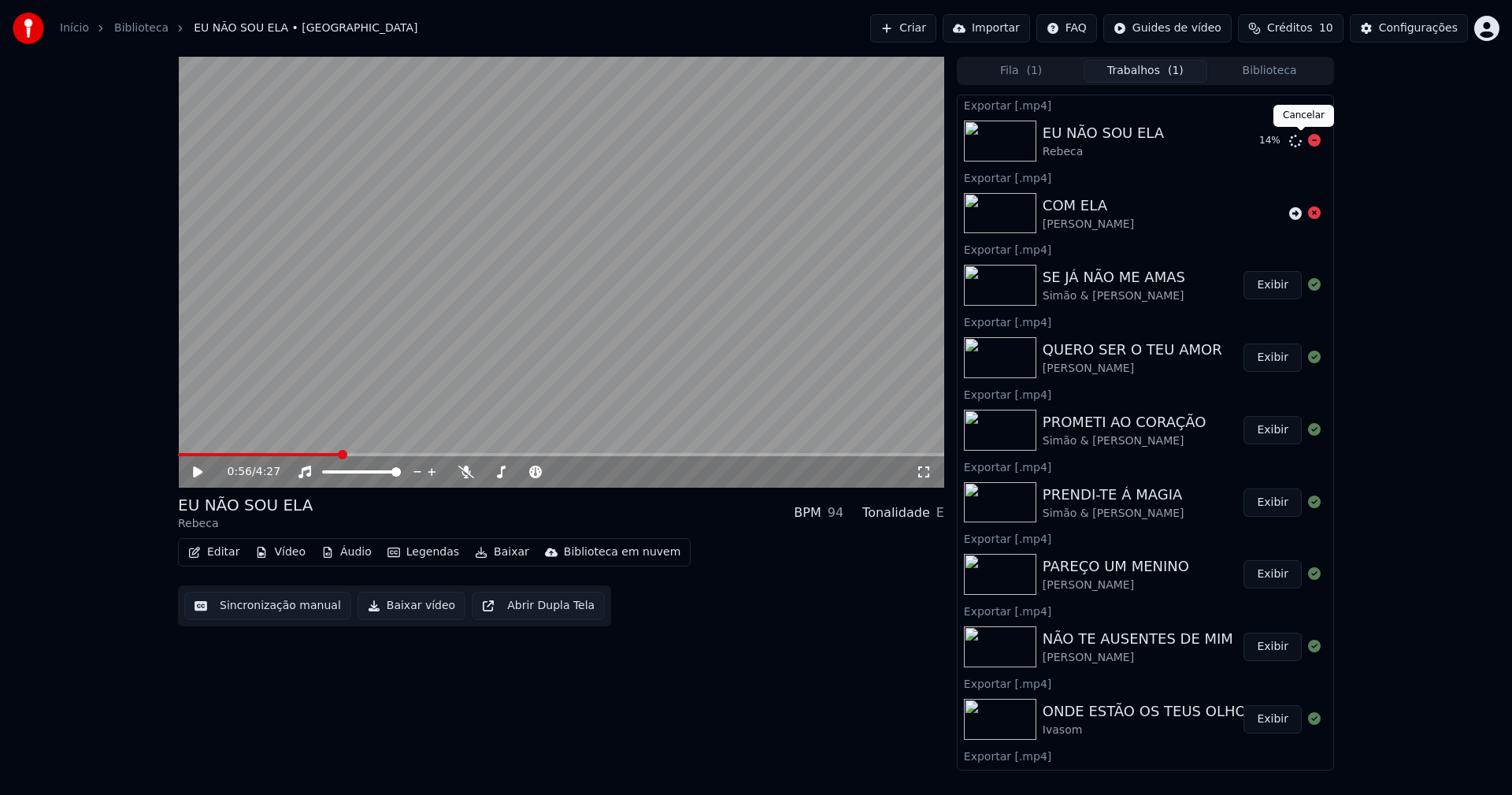
click at [1308, 143] on icon at bounding box center [1314, 140] width 13 height 13
click at [1427, 31] on div "Configurações" at bounding box center [1418, 28] width 79 height 16
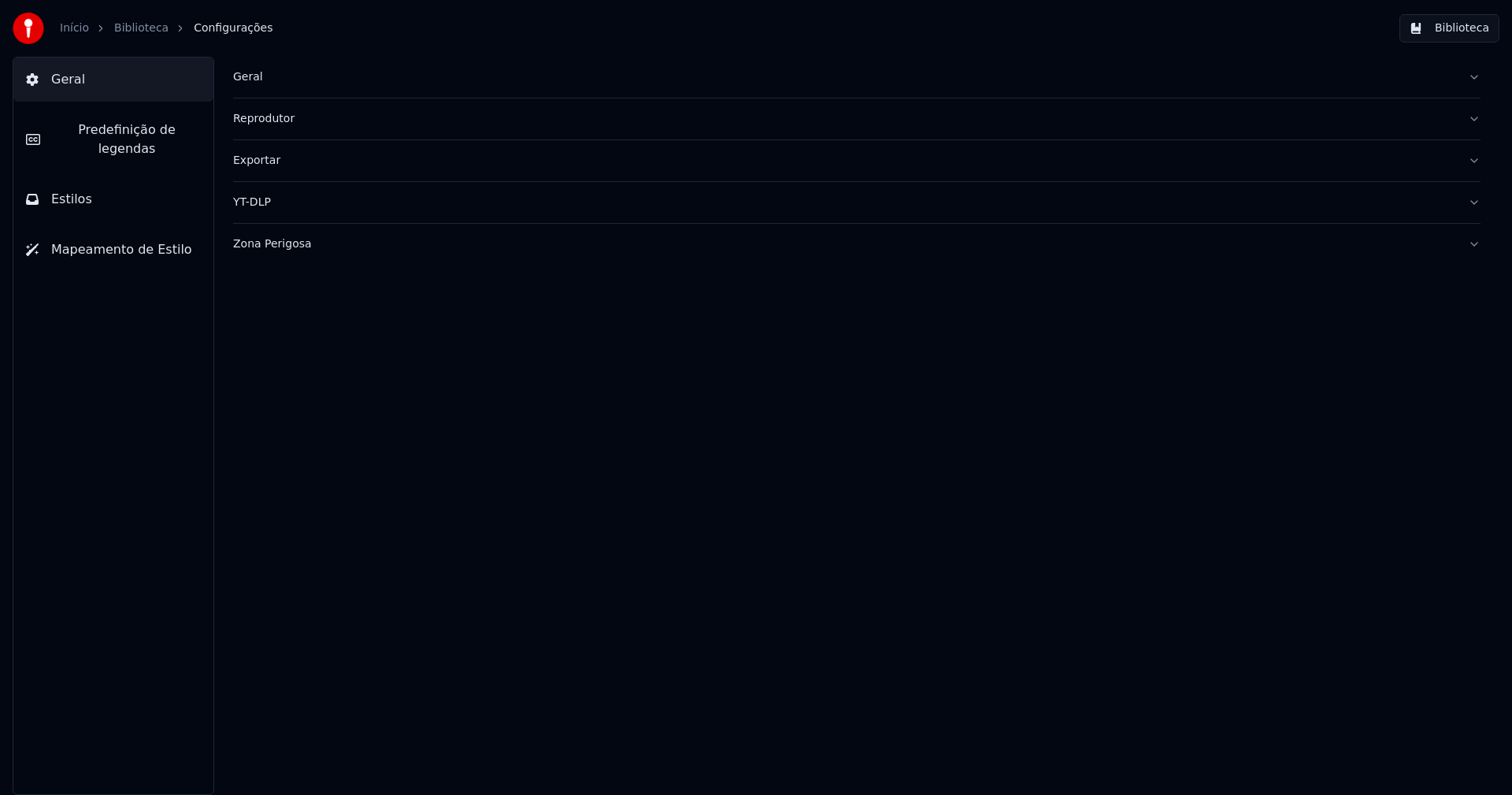
drag, startPoint x: 95, startPoint y: 173, endPoint x: 134, endPoint y: 289, distance: 122.4
click at [96, 177] on button "Estilos" at bounding box center [113, 199] width 200 height 44
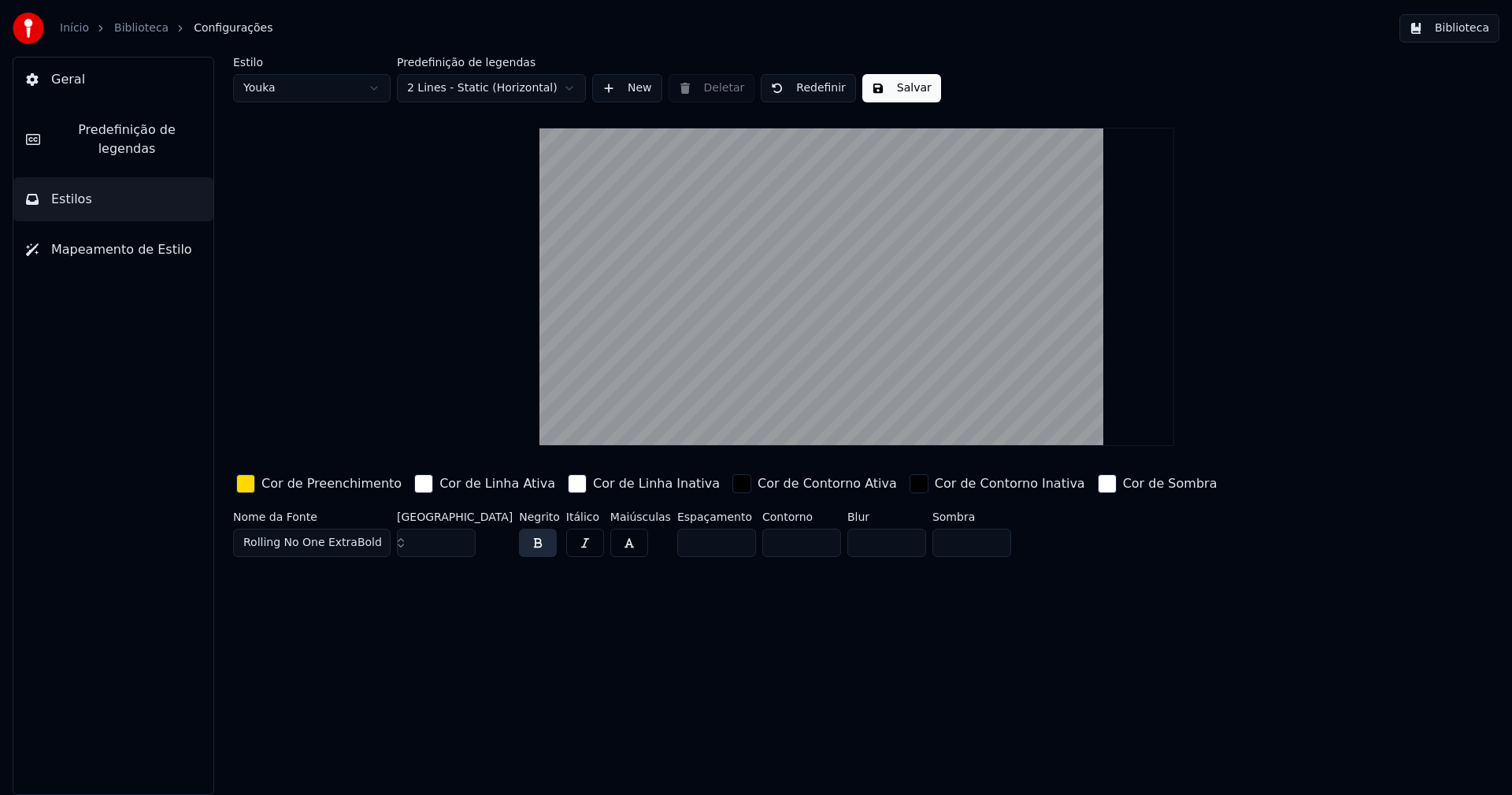
click at [249, 475] on div "button" at bounding box center [246, 484] width 19 height 19
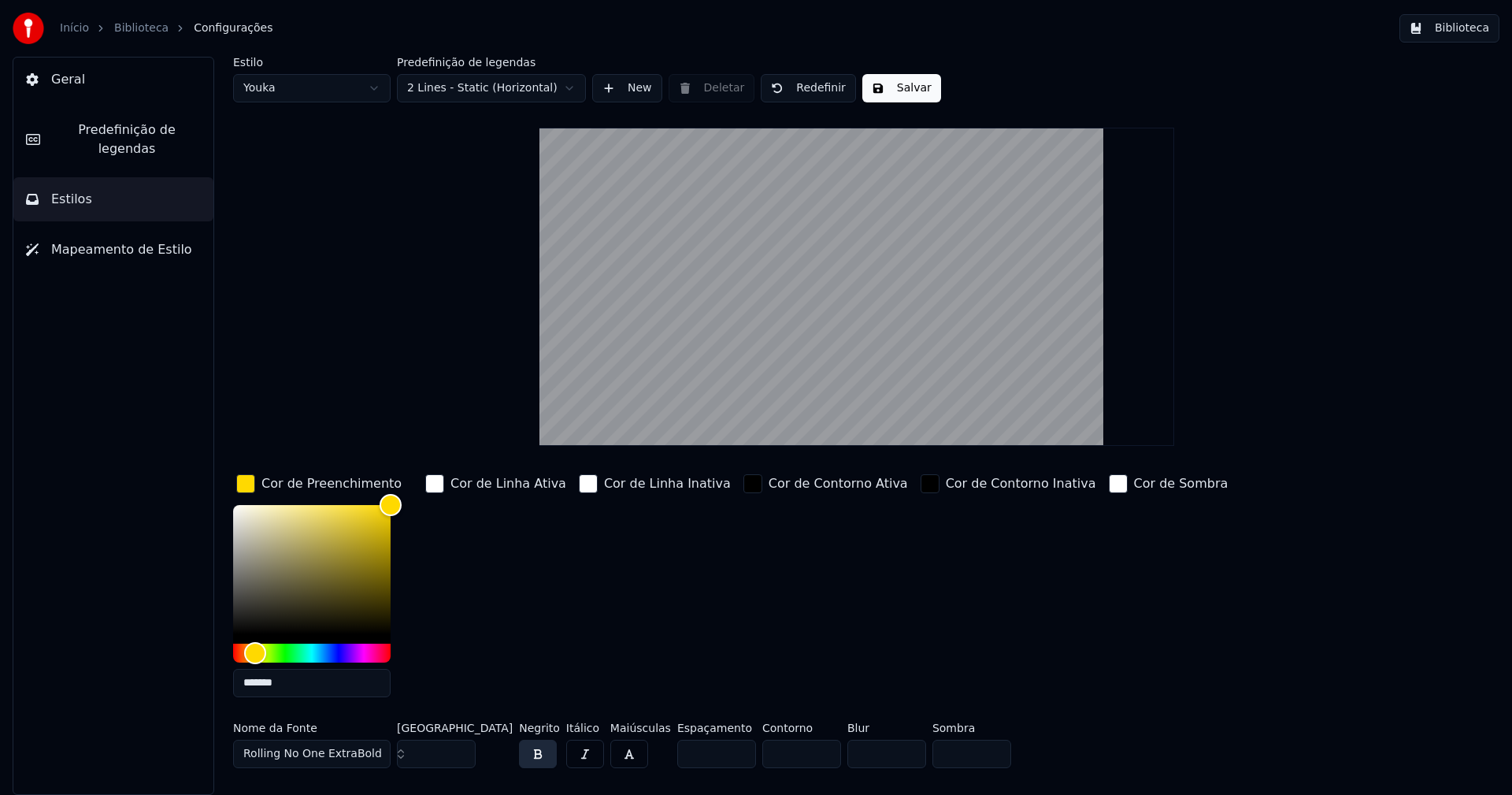
click at [305, 683] on input "*******" at bounding box center [312, 683] width 158 height 29
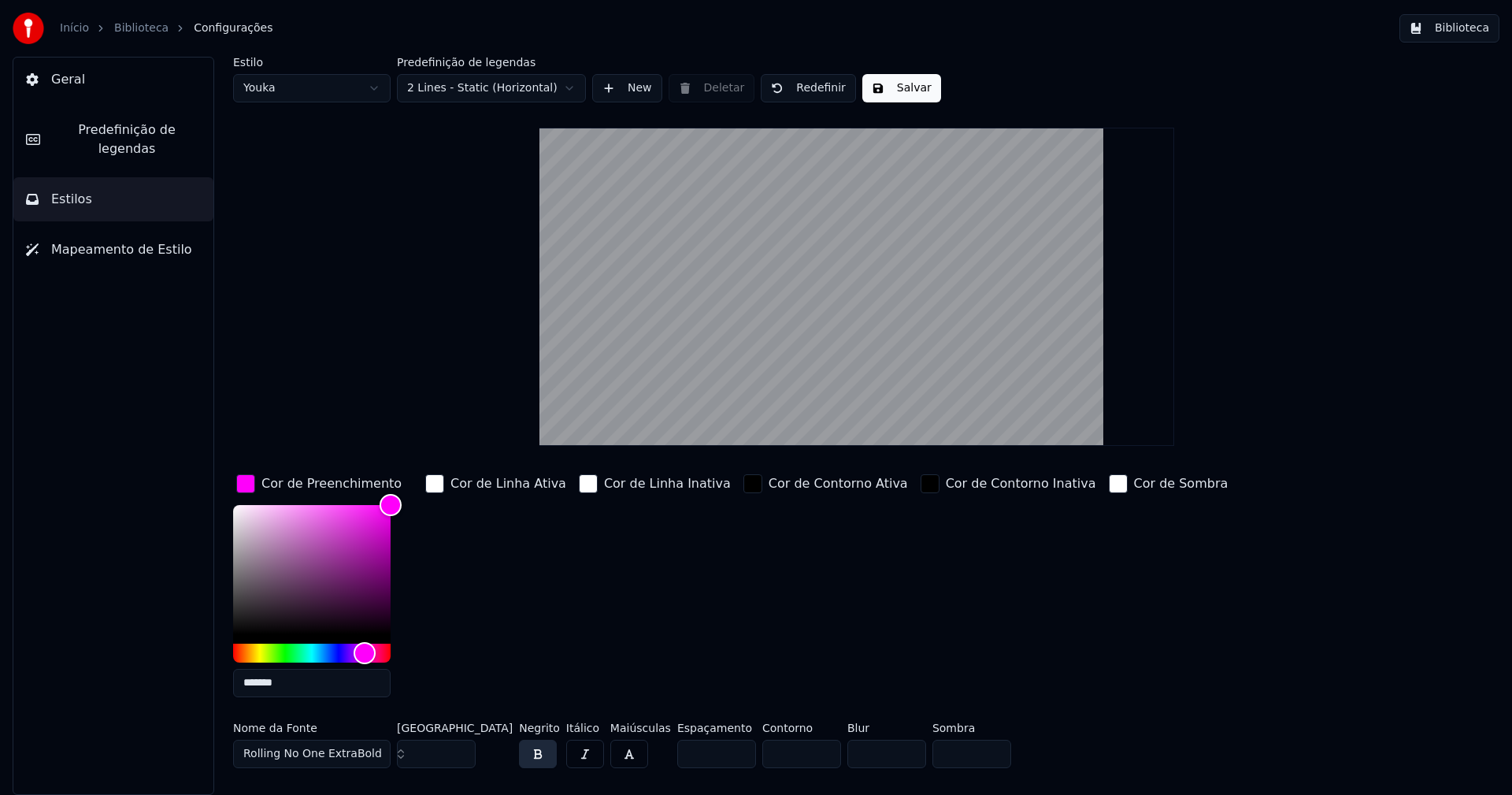
type input "*******"
drag, startPoint x: 241, startPoint y: 486, endPoint x: 254, endPoint y: 478, distance: 15.3
click at [243, 485] on div "button" at bounding box center [246, 484] width 19 height 19
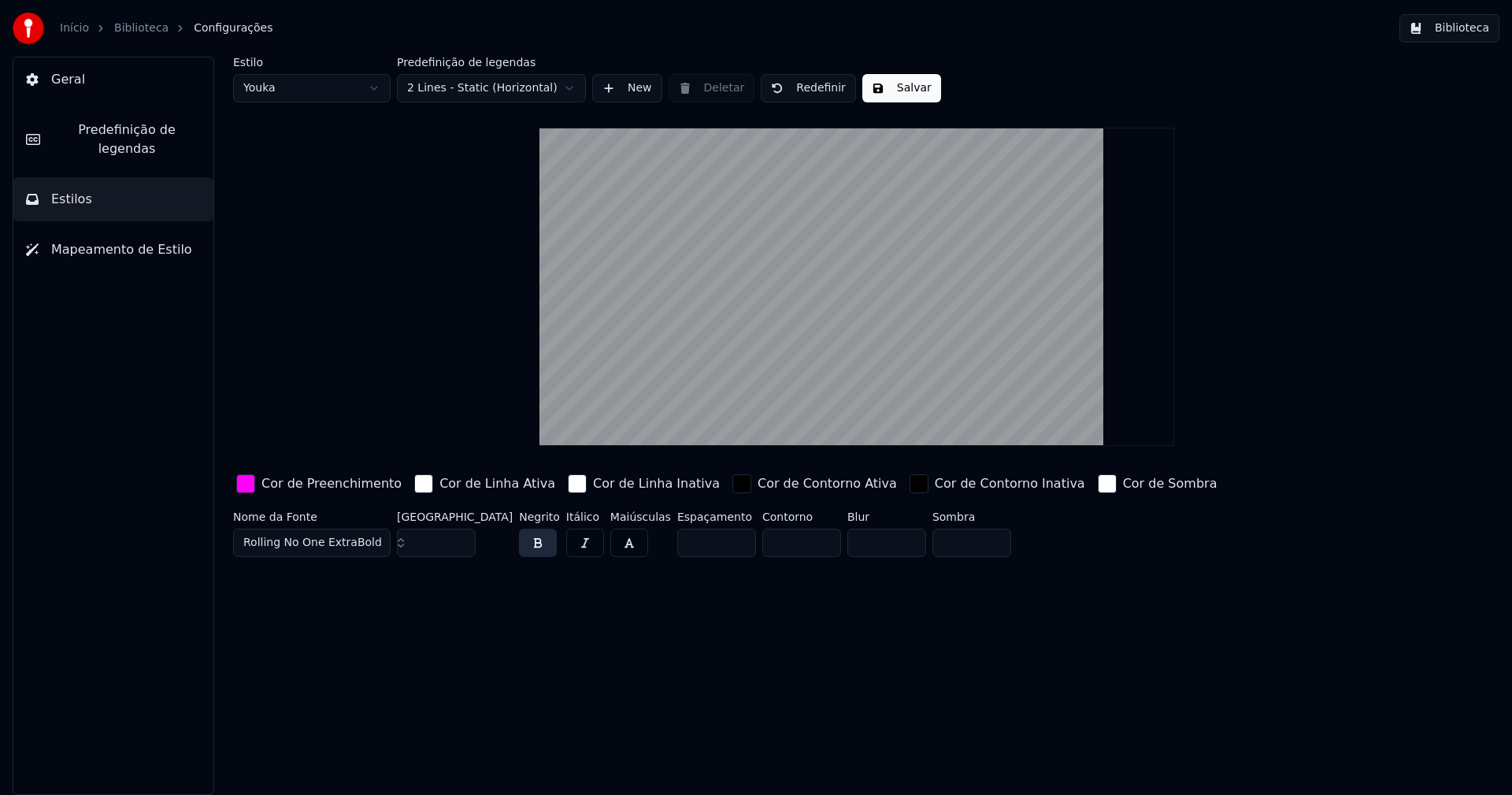
drag, startPoint x: 877, startPoint y: 96, endPoint x: 900, endPoint y: 88, distance: 24.4
click at [878, 96] on button "Salvar" at bounding box center [902, 88] width 79 height 29
click at [1478, 22] on button "Biblioteca" at bounding box center [1449, 29] width 100 height 29
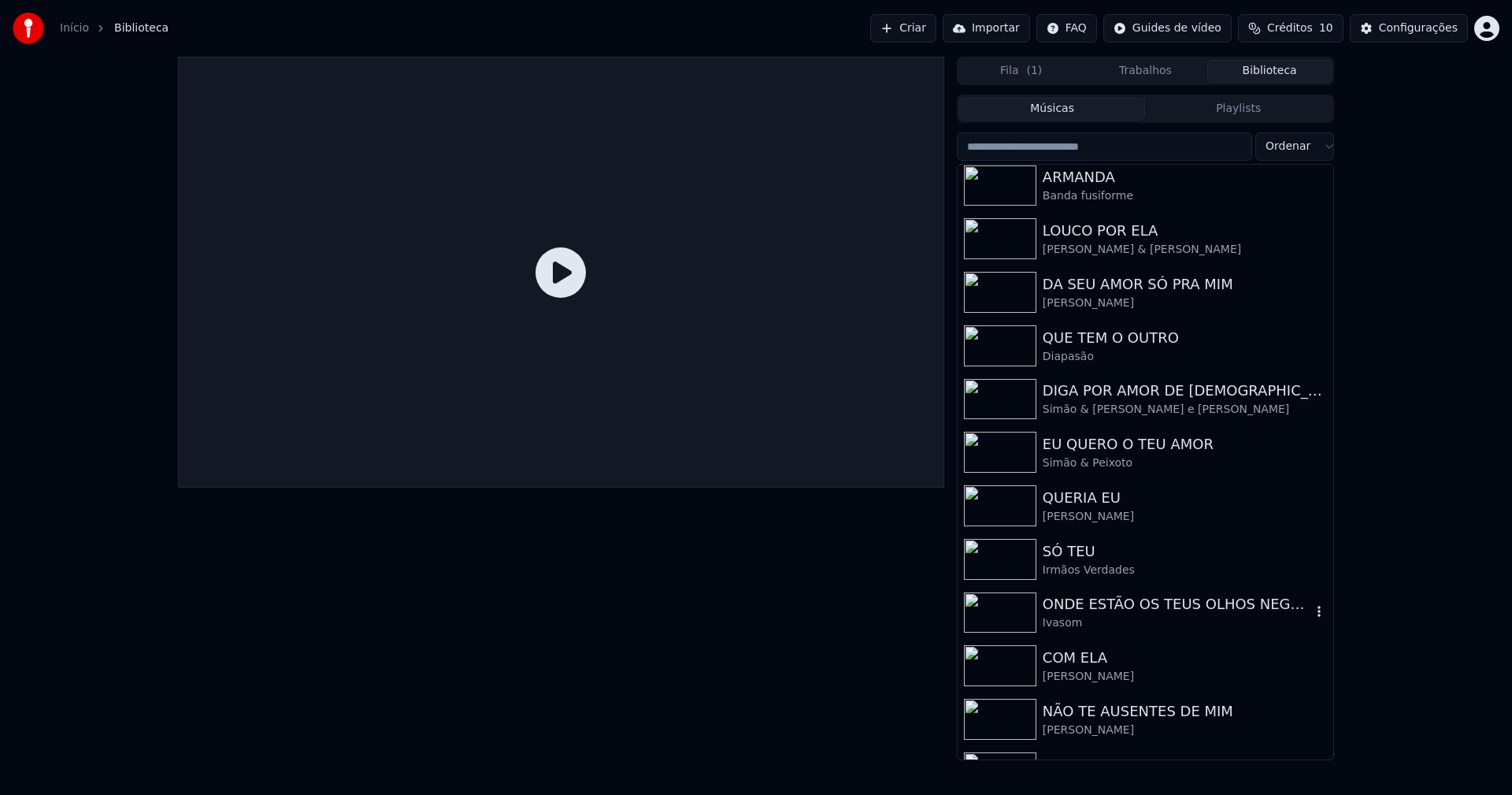
scroll to position [158, 0]
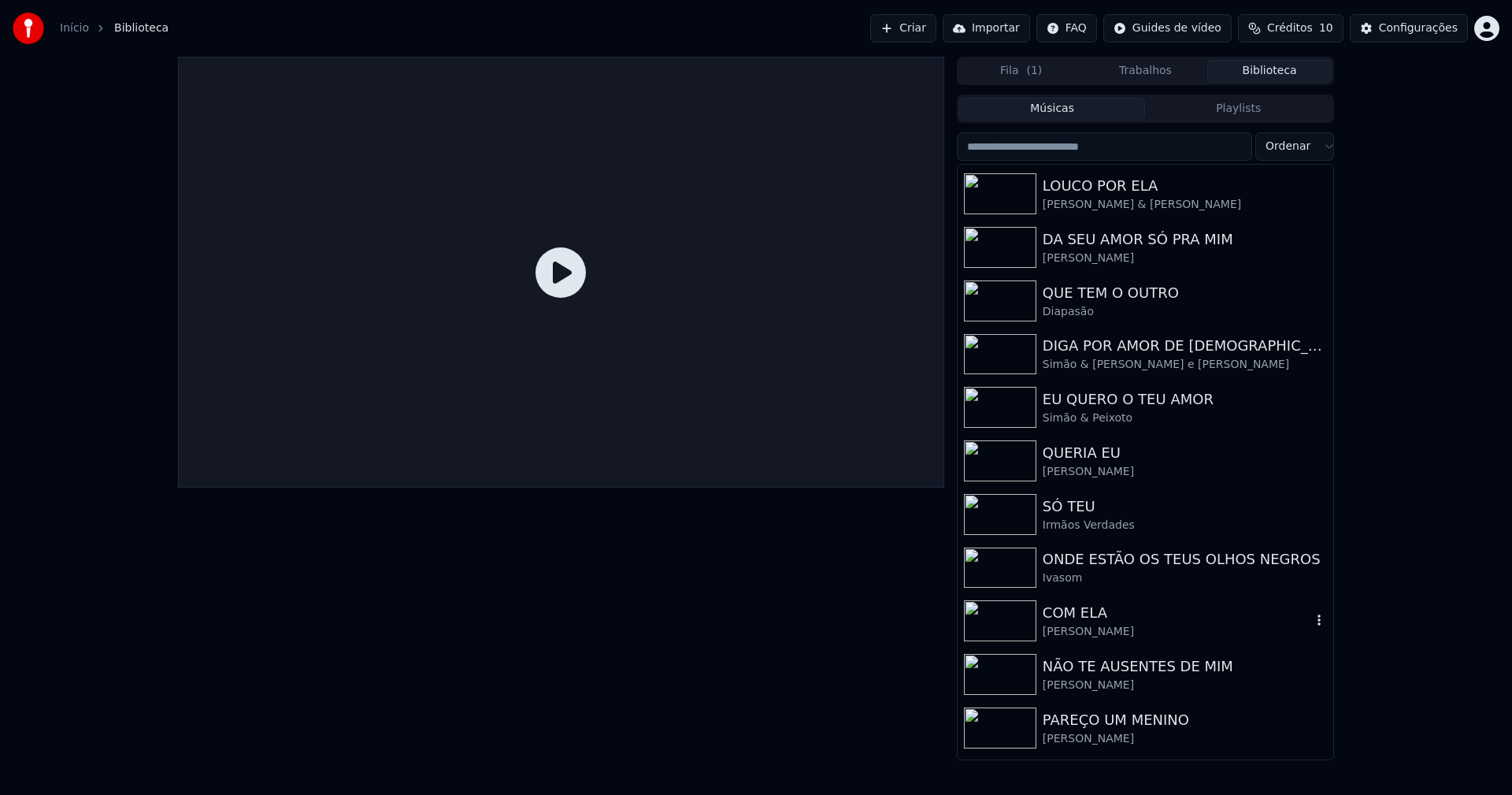
click at [1102, 631] on div "[PERSON_NAME]" at bounding box center [1177, 631] width 268 height 16
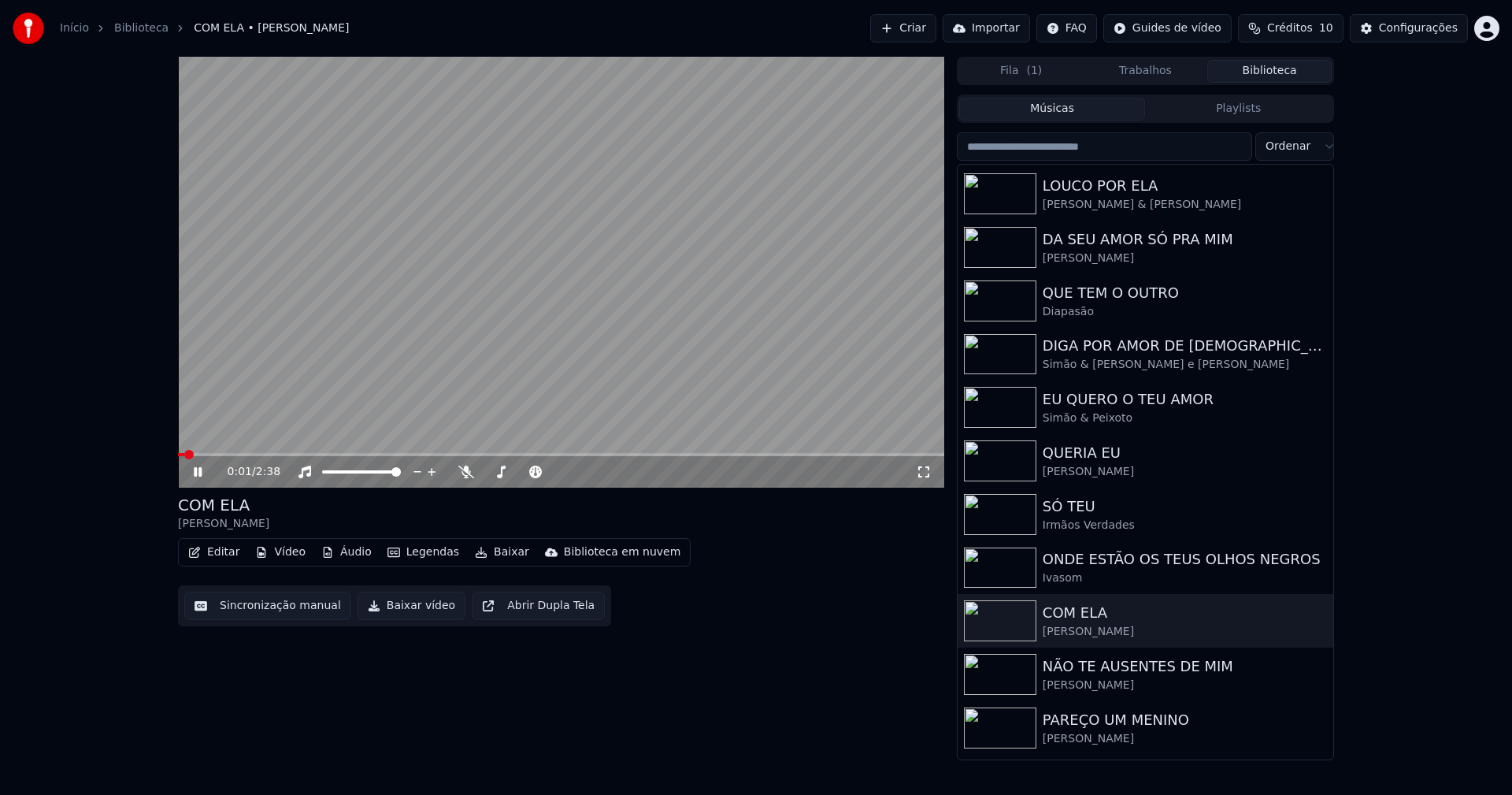
click at [420, 455] on span at bounding box center [561, 455] width 766 height 3
click at [406, 608] on button "Baixar vídeo" at bounding box center [412, 606] width 108 height 29
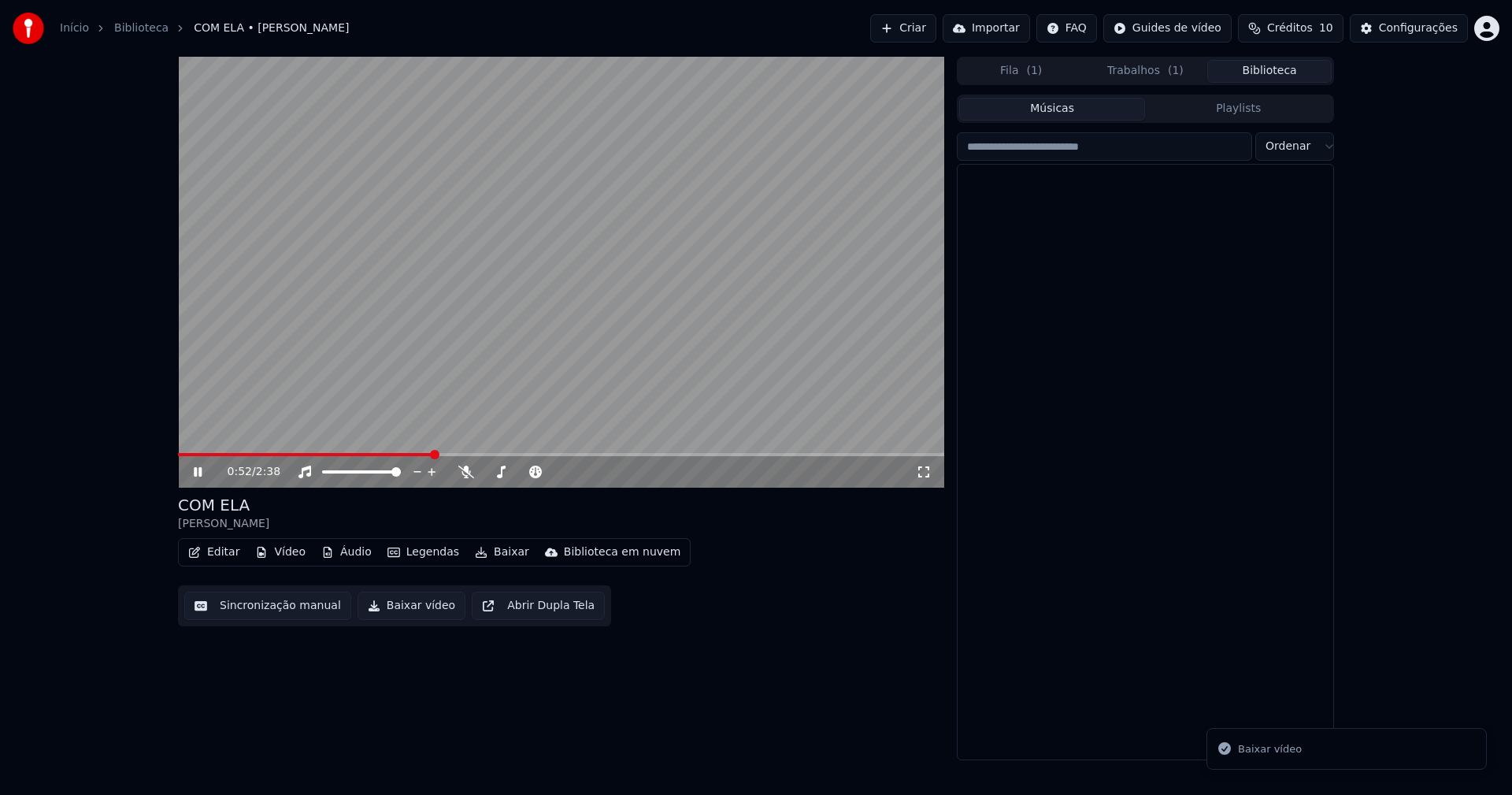
click at [1293, 67] on button "Biblioteca" at bounding box center [1269, 70] width 124 height 23
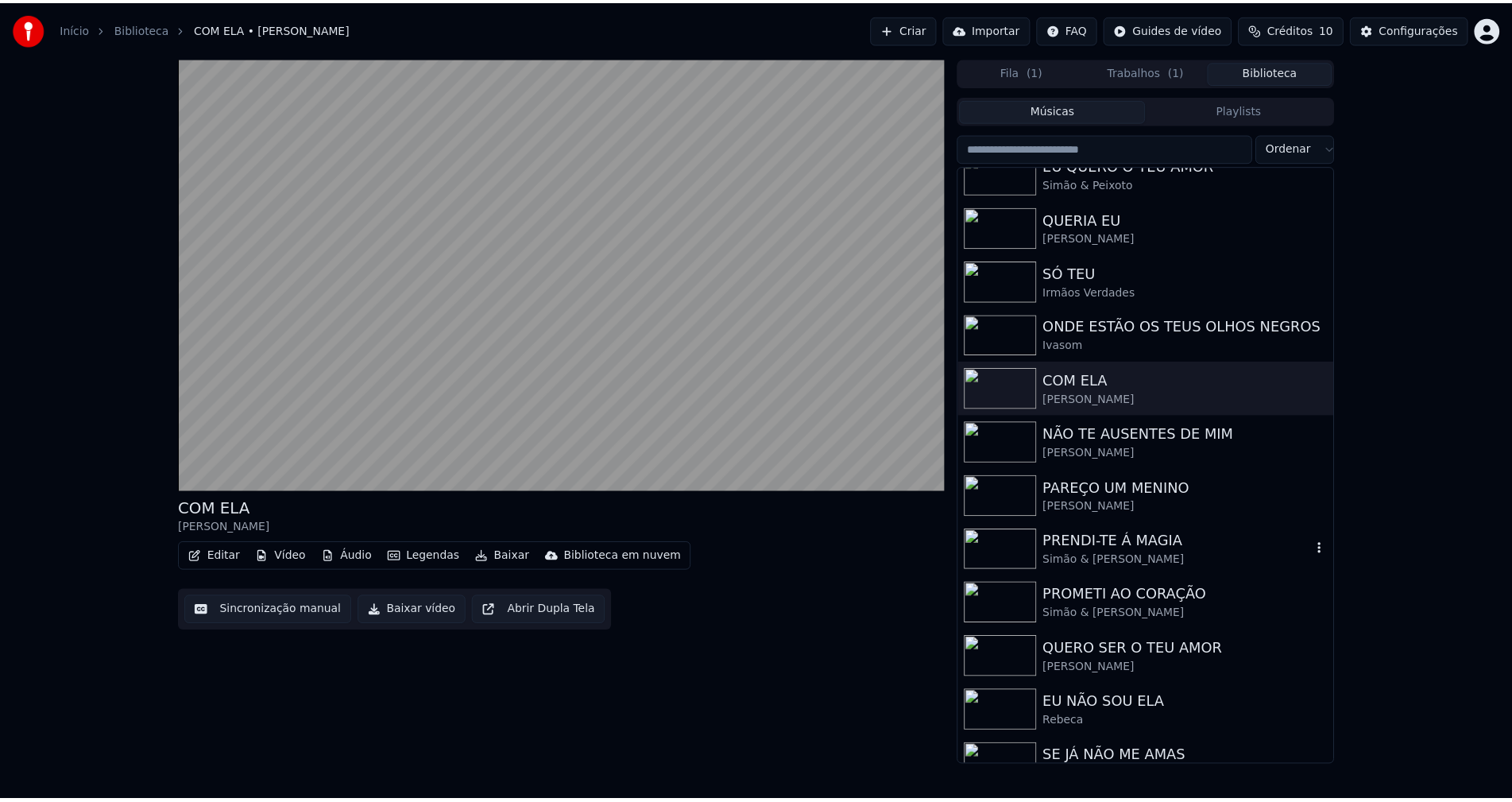
scroll to position [477, 0]
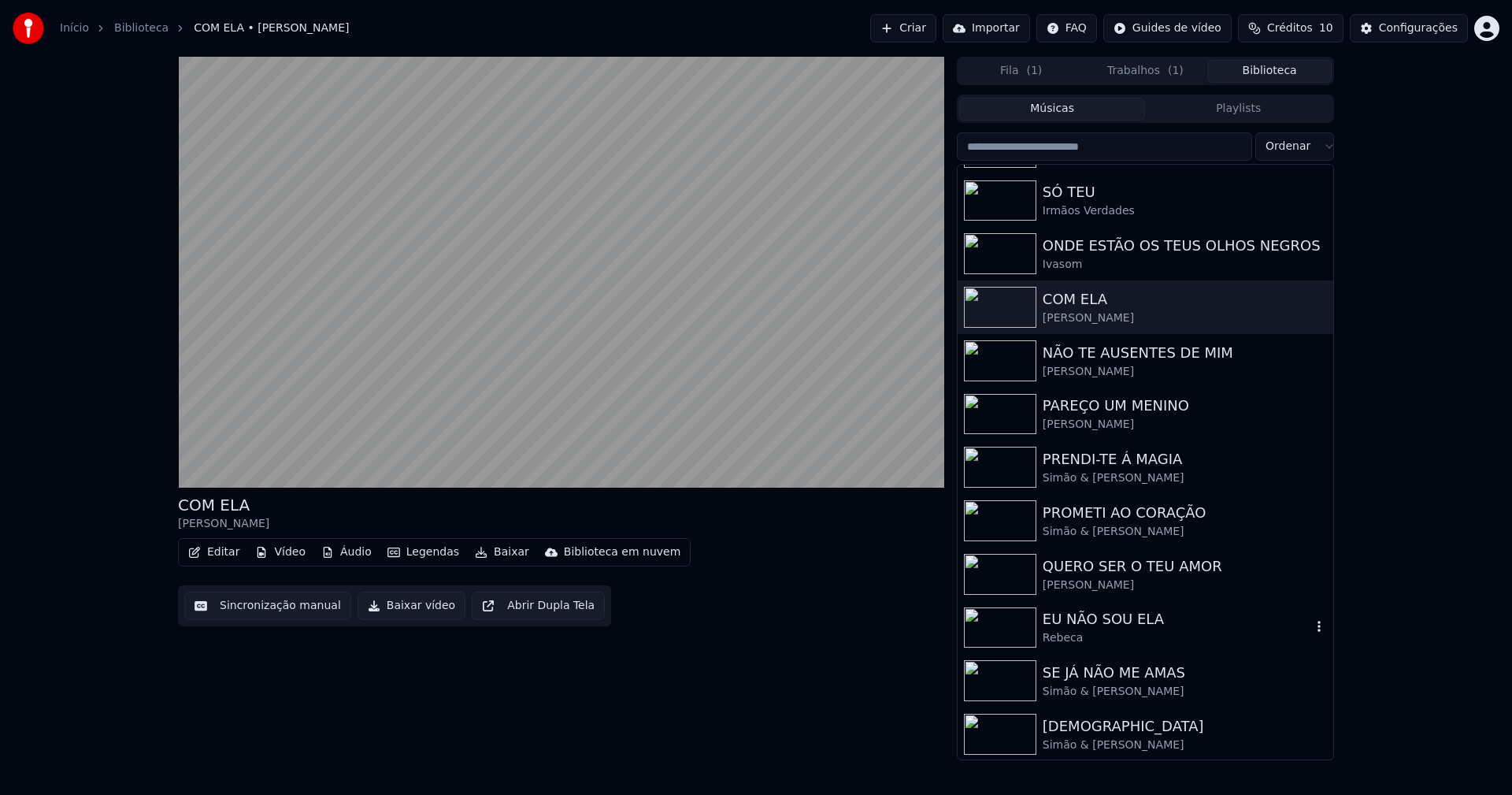
drag, startPoint x: 1090, startPoint y: 629, endPoint x: 1100, endPoint y: 601, distance: 29.7
click at [1091, 627] on div "EU NÃO SOU ELA" at bounding box center [1177, 619] width 268 height 22
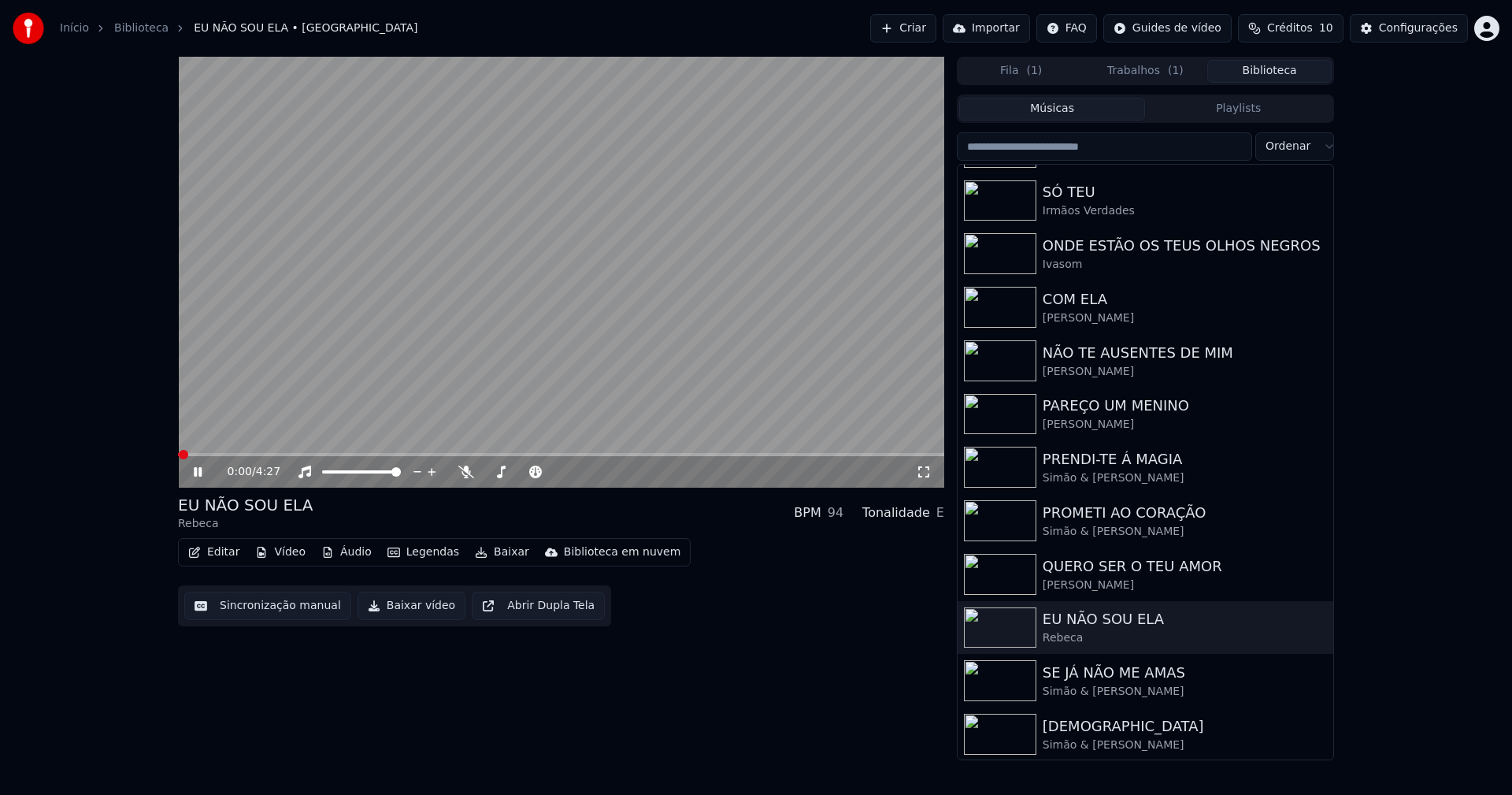
click at [355, 453] on span at bounding box center [561, 455] width 766 height 3
click at [455, 455] on span at bounding box center [561, 455] width 766 height 3
click at [518, 454] on span at bounding box center [561, 455] width 766 height 3
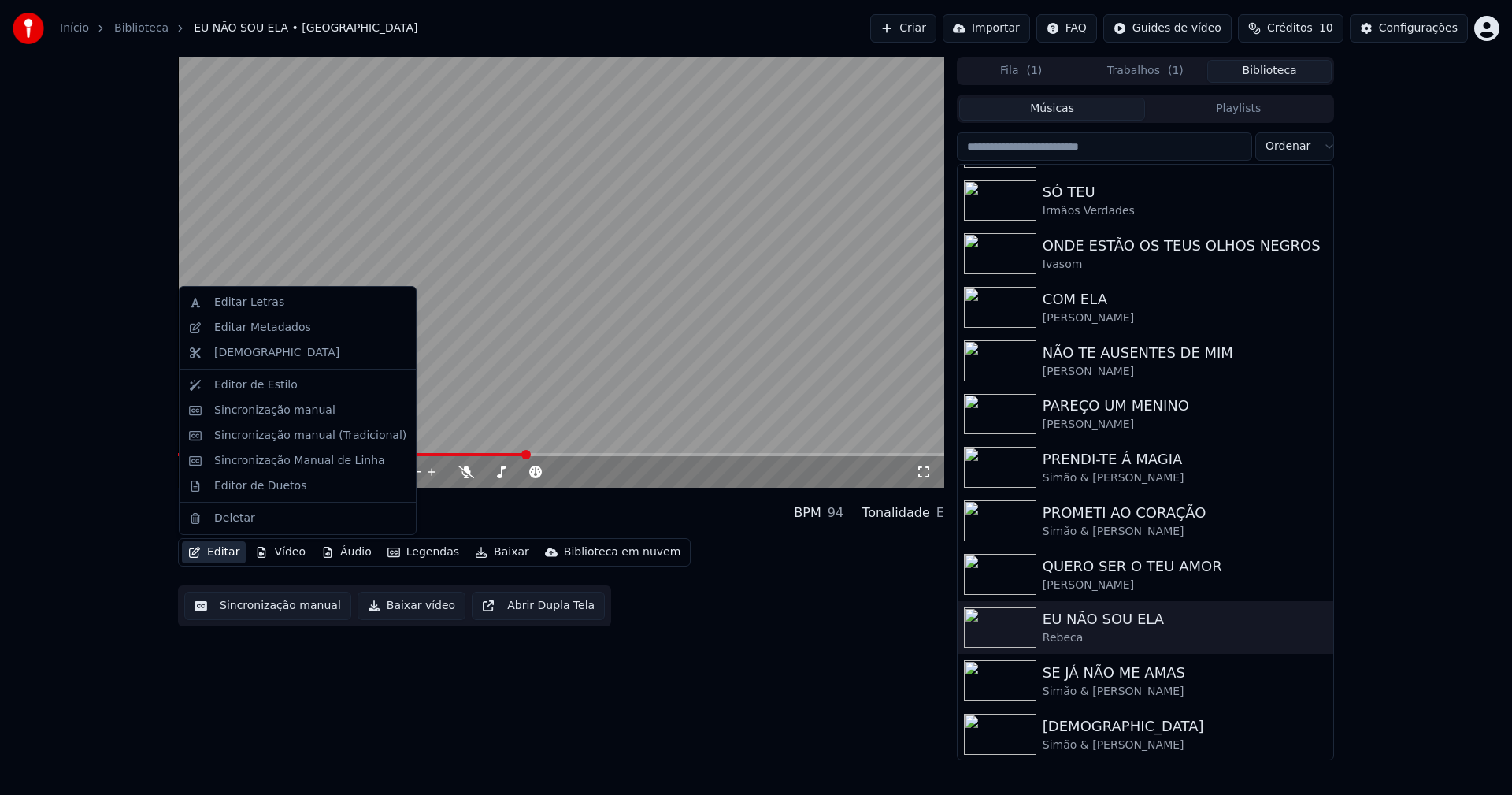
click at [218, 553] on button "Editar" at bounding box center [214, 553] width 64 height 22
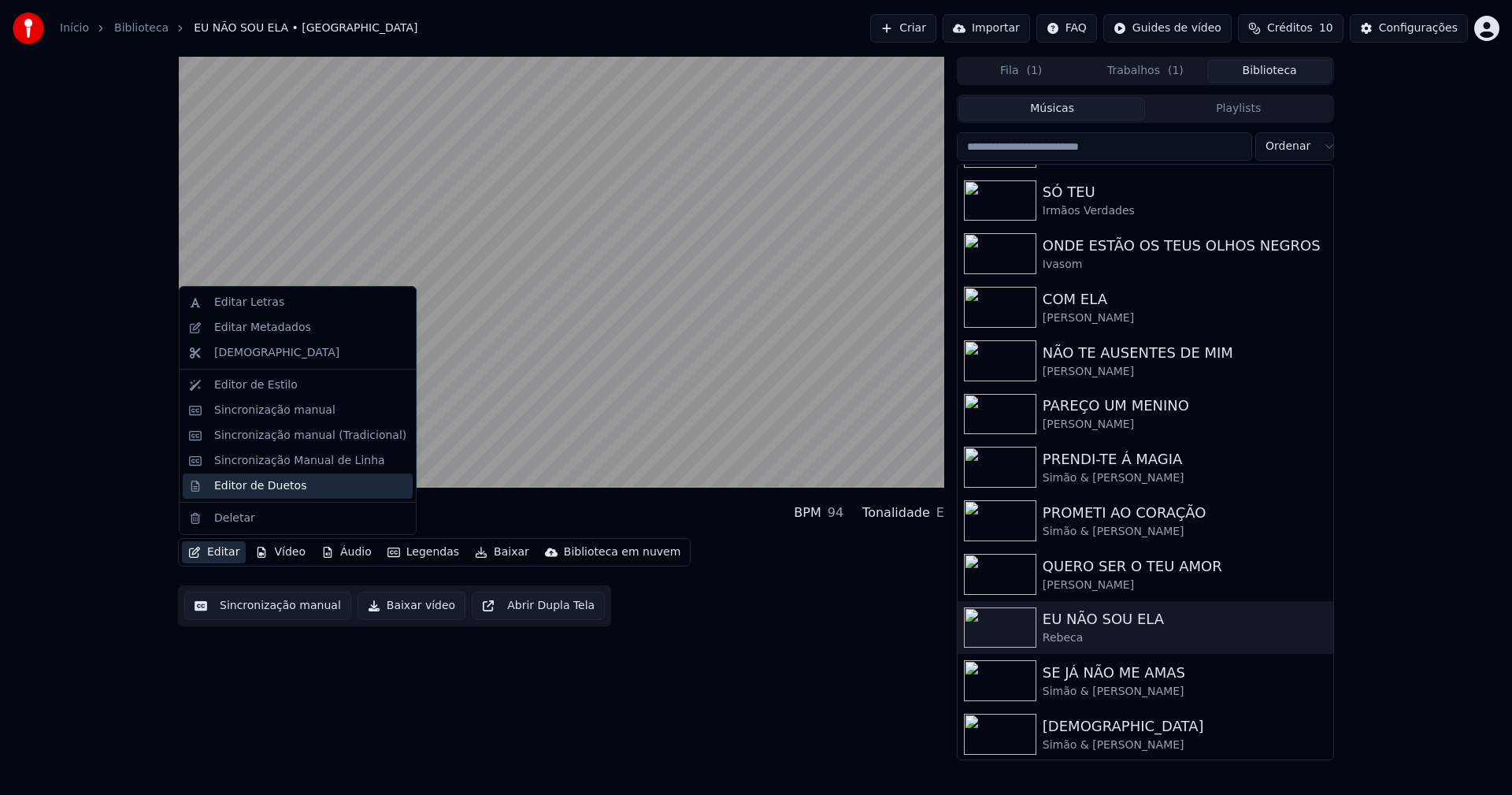
click at [244, 486] on div "Editor de Duetos" at bounding box center [261, 486] width 92 height 16
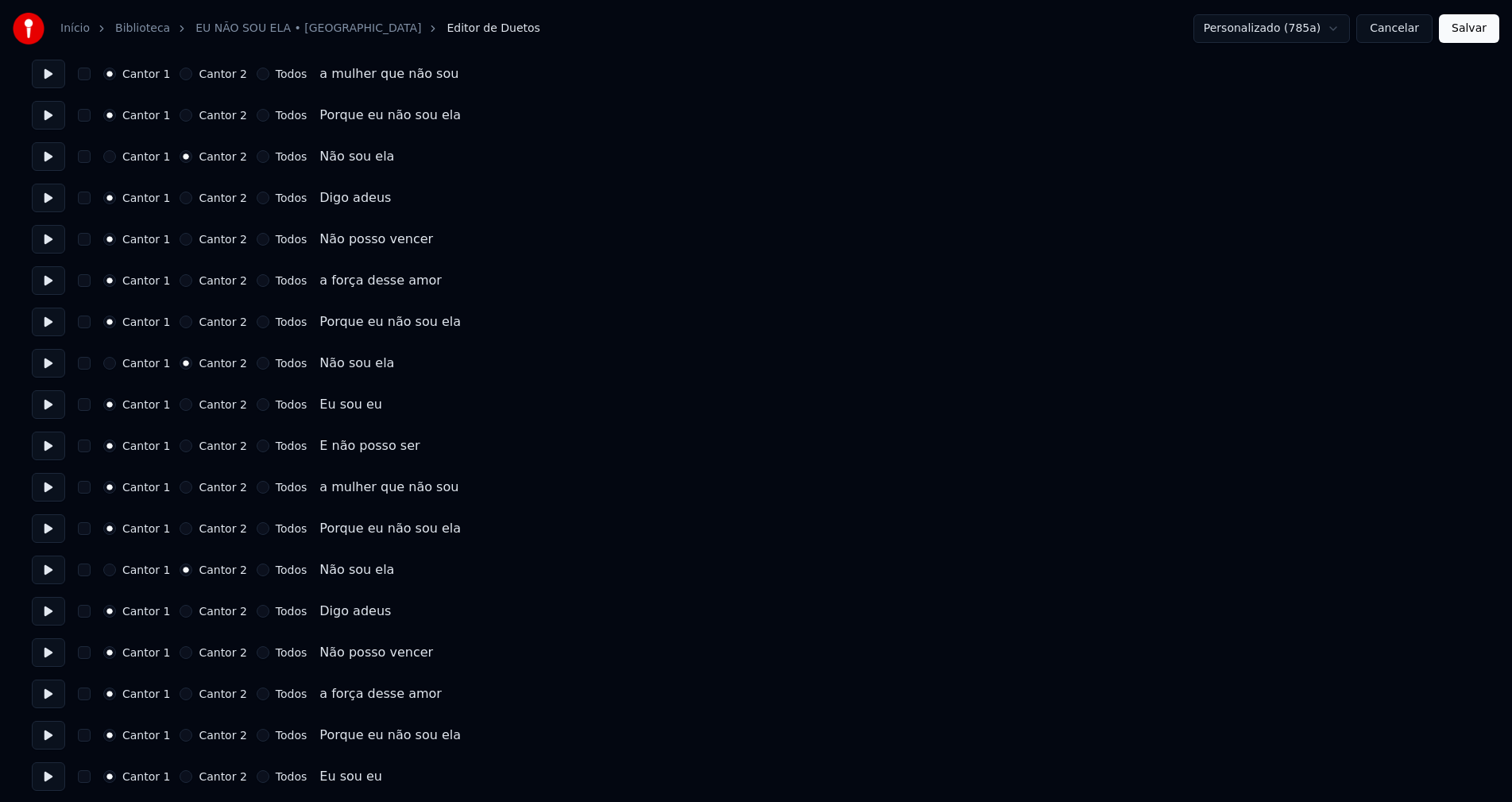
scroll to position [2385, 0]
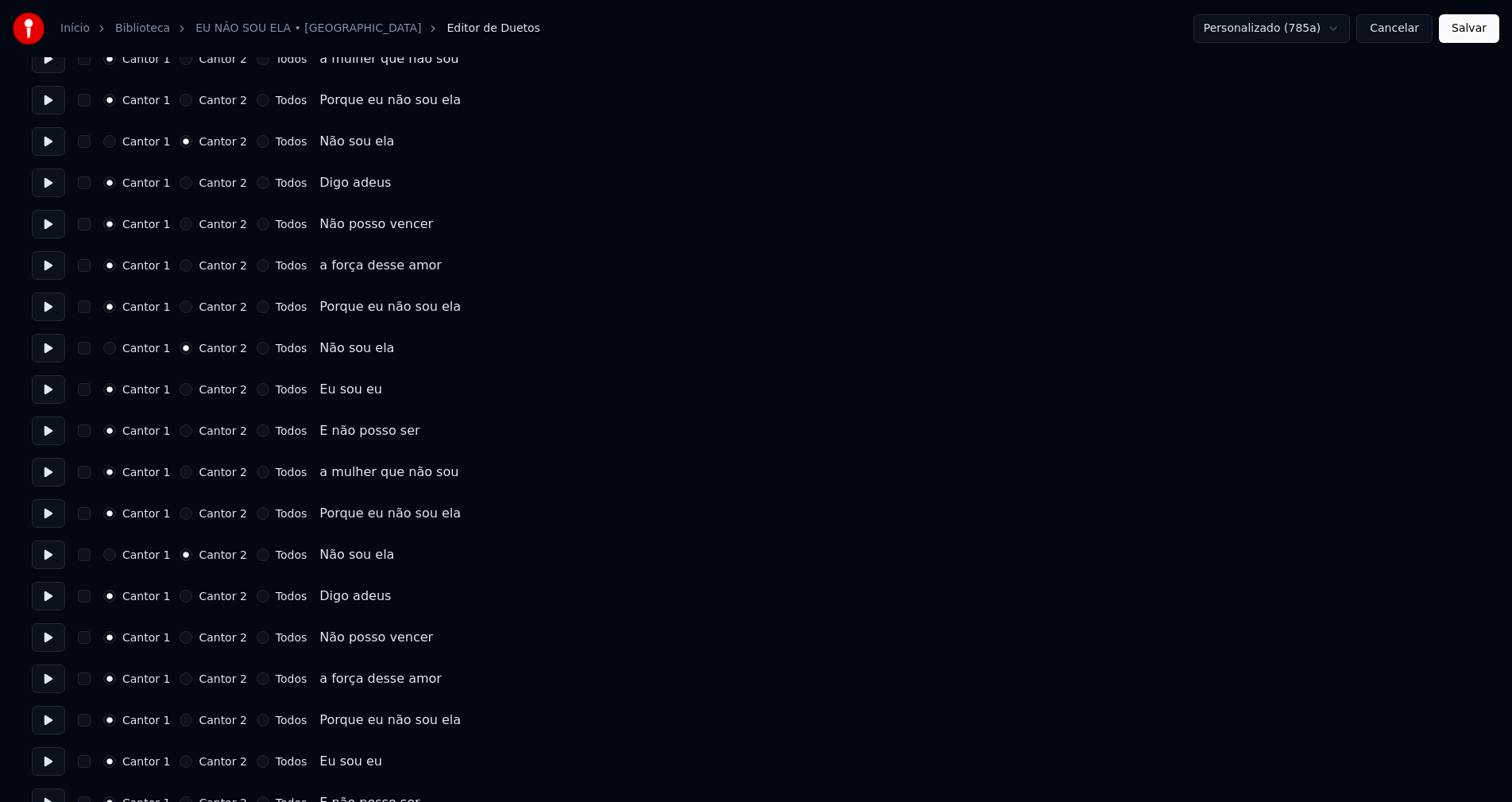
click at [1411, 24] on button "Cancelar" at bounding box center [1394, 29] width 76 height 29
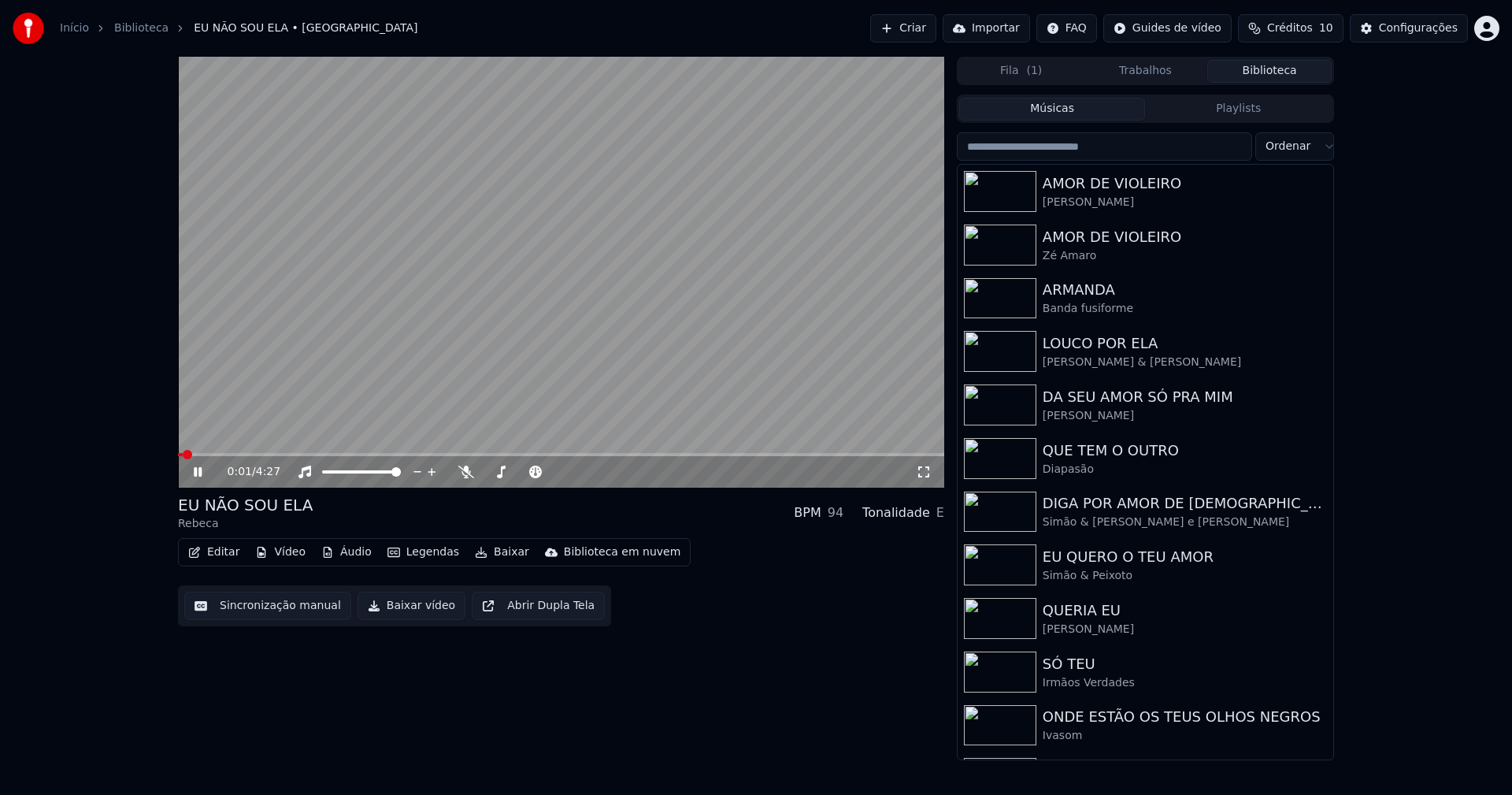
click at [403, 608] on button "Baixar vídeo" at bounding box center [412, 606] width 108 height 29
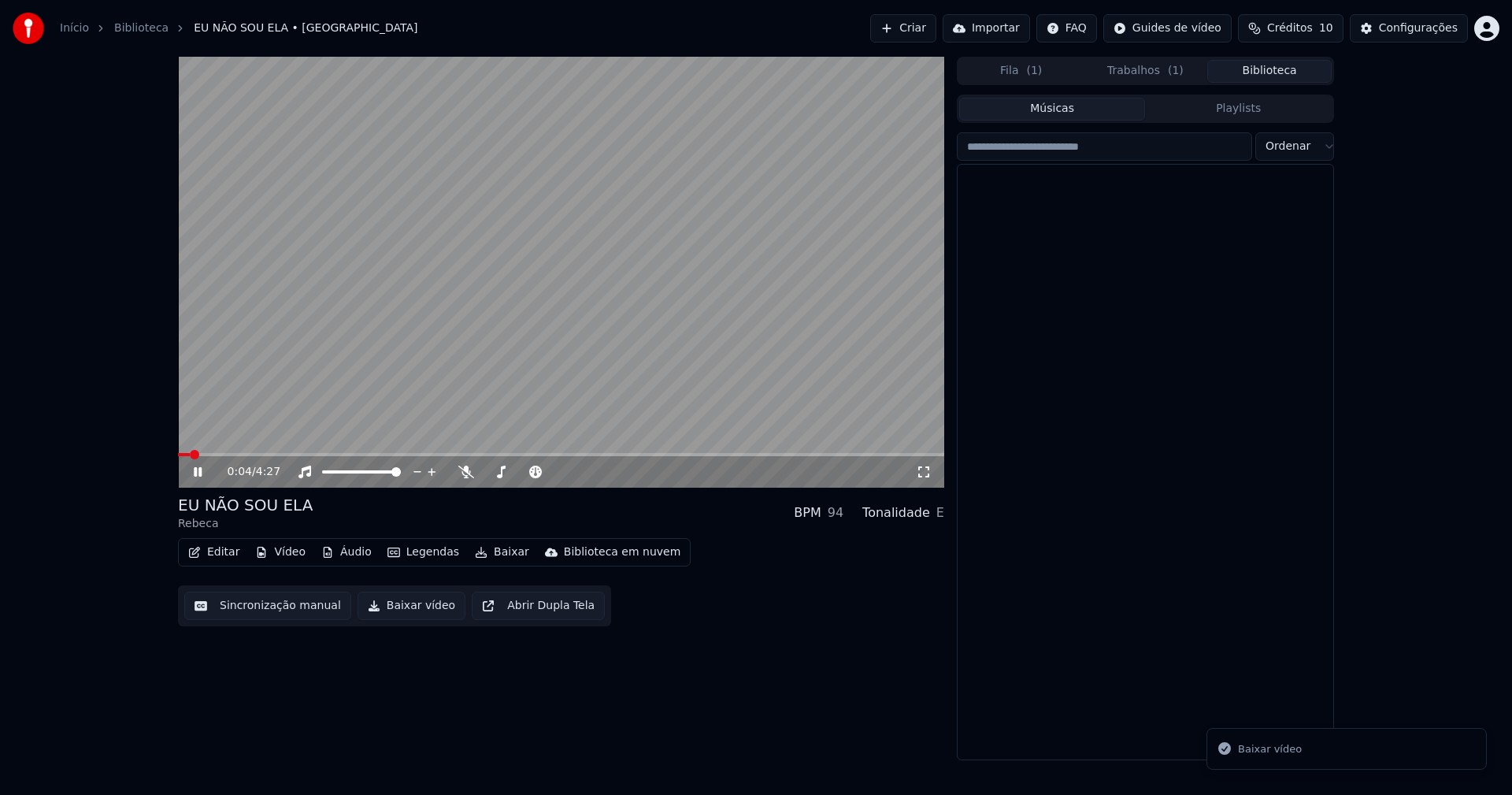
click at [1297, 74] on button "Biblioteca" at bounding box center [1269, 70] width 124 height 23
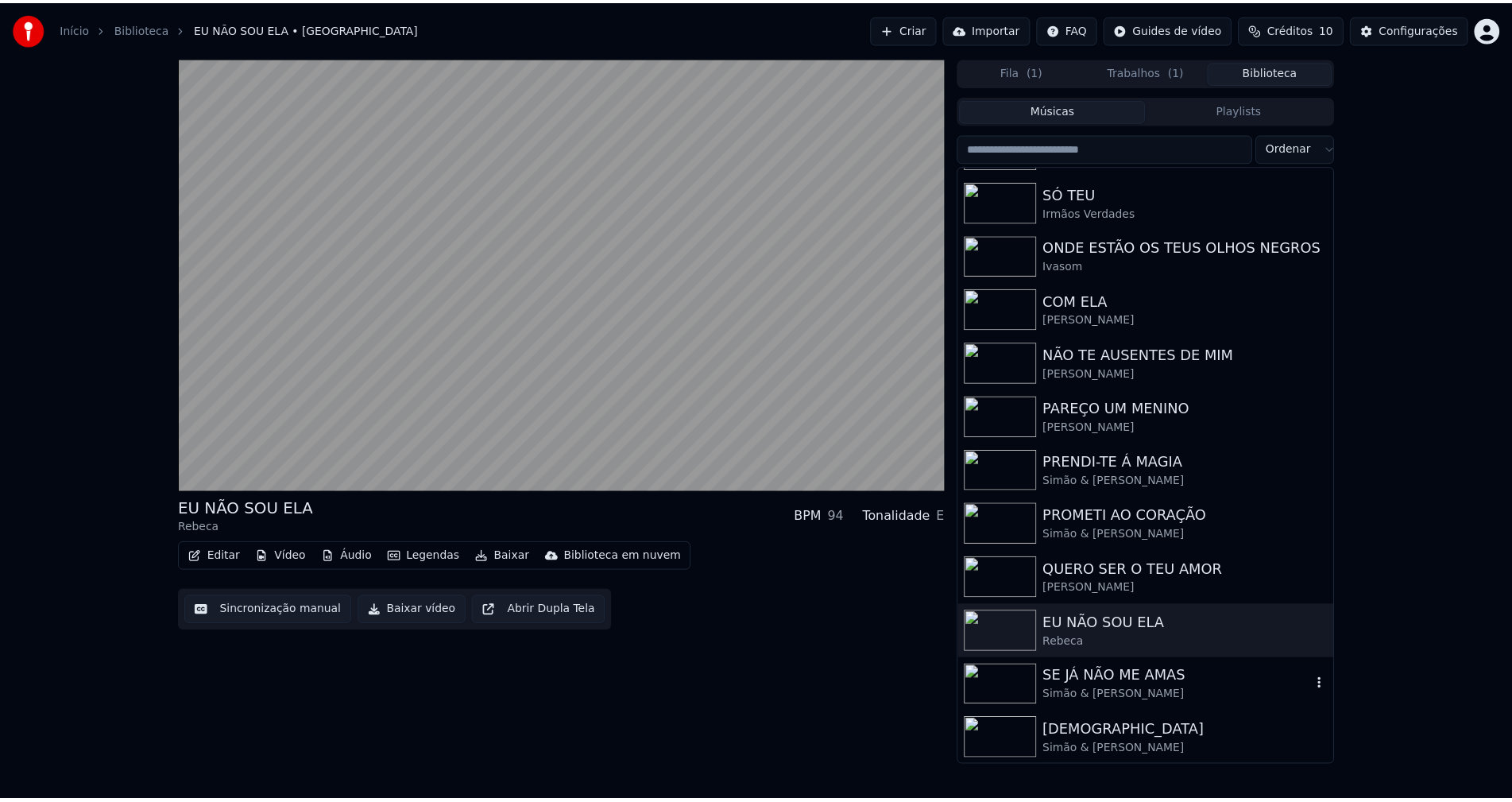
scroll to position [479, 0]
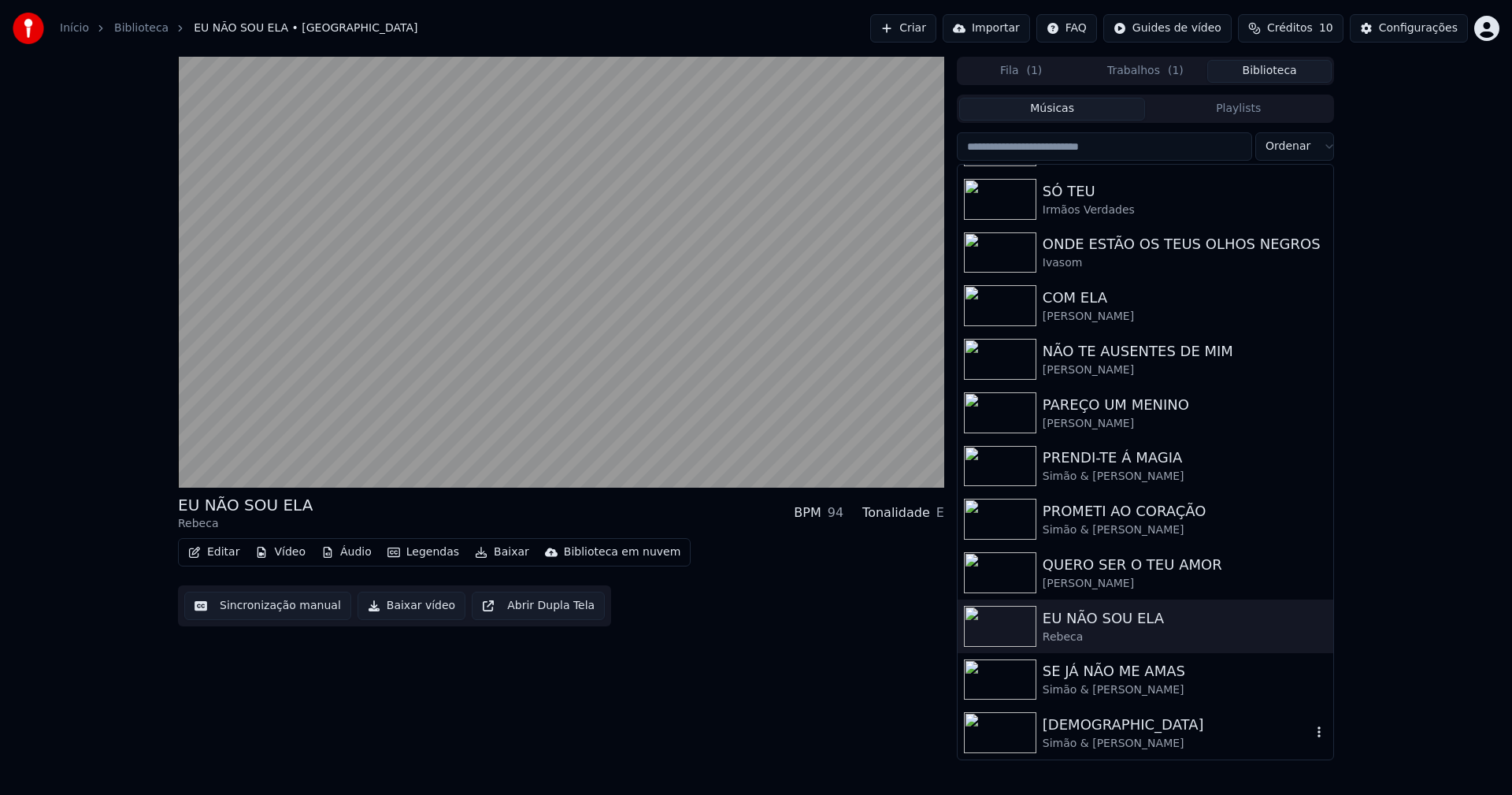
drag, startPoint x: 1121, startPoint y: 732, endPoint x: 1256, endPoint y: 734, distance: 135.0
click at [1126, 732] on div "YEMANJÁ" at bounding box center [1177, 725] width 268 height 22
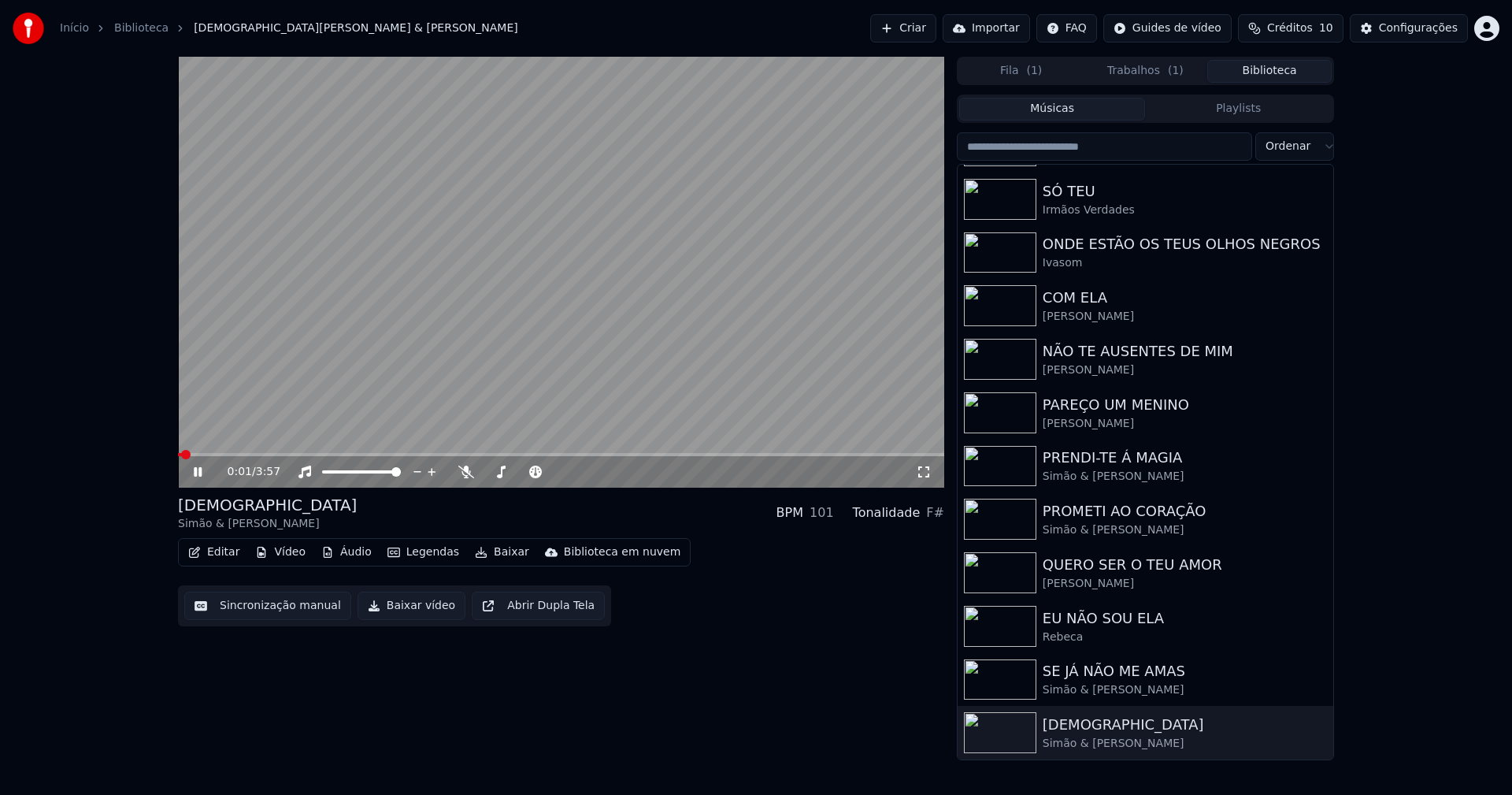
click at [223, 555] on button "Editar" at bounding box center [214, 553] width 64 height 22
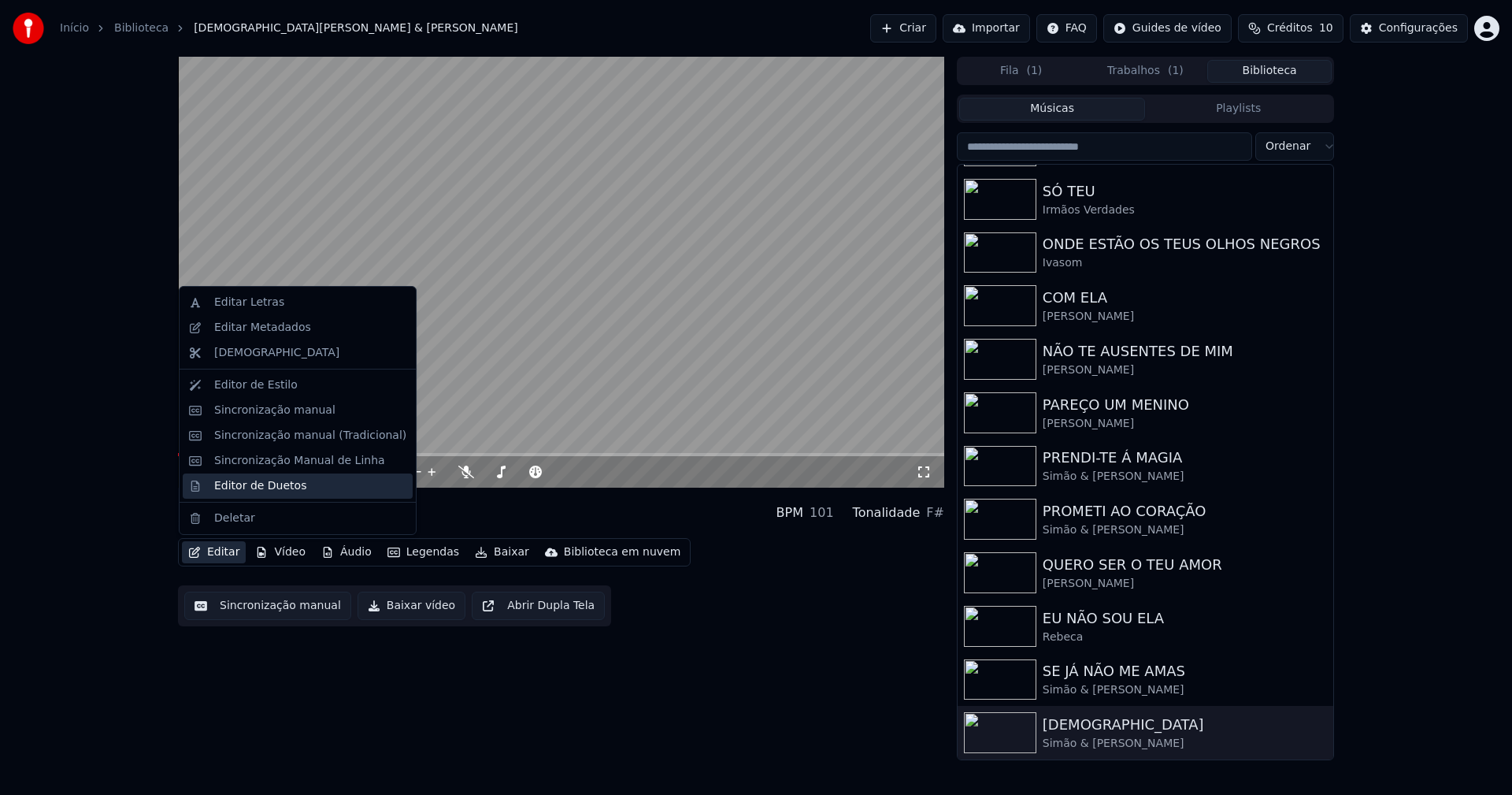
click at [251, 492] on div "Editor de Duetos" at bounding box center [261, 486] width 92 height 16
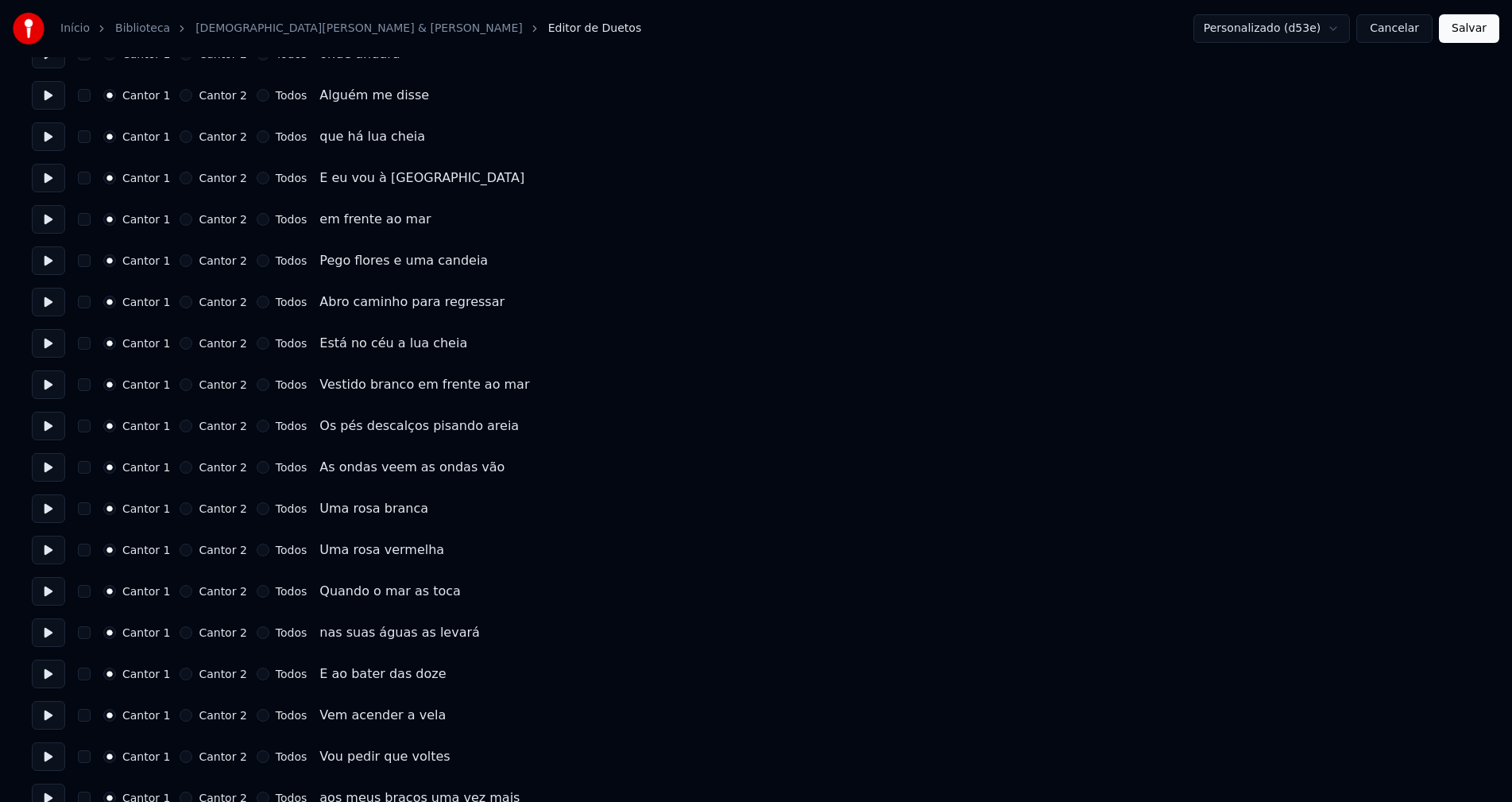
scroll to position [557, 0]
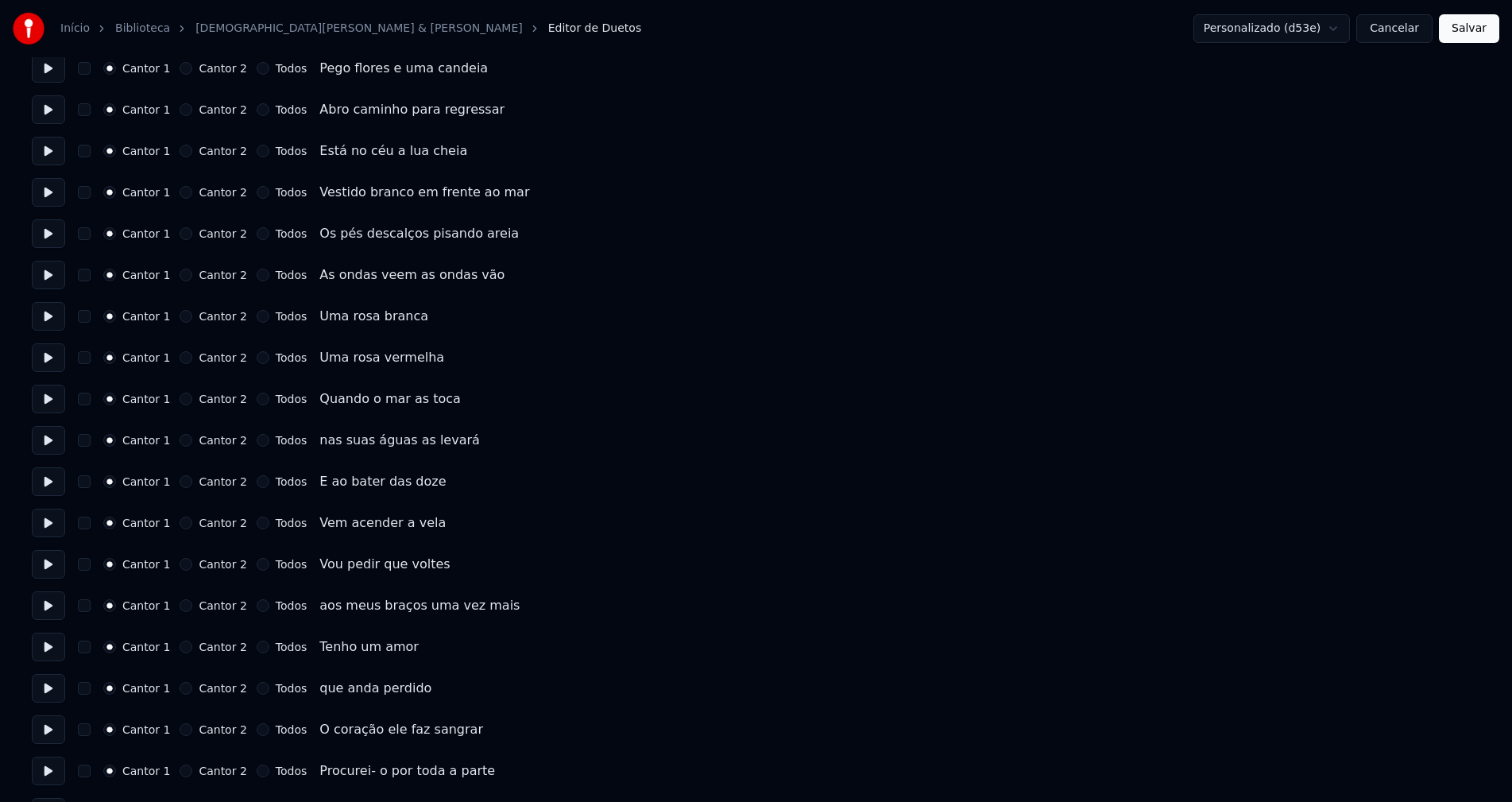
click at [1396, 33] on button "Cancelar" at bounding box center [1394, 29] width 76 height 29
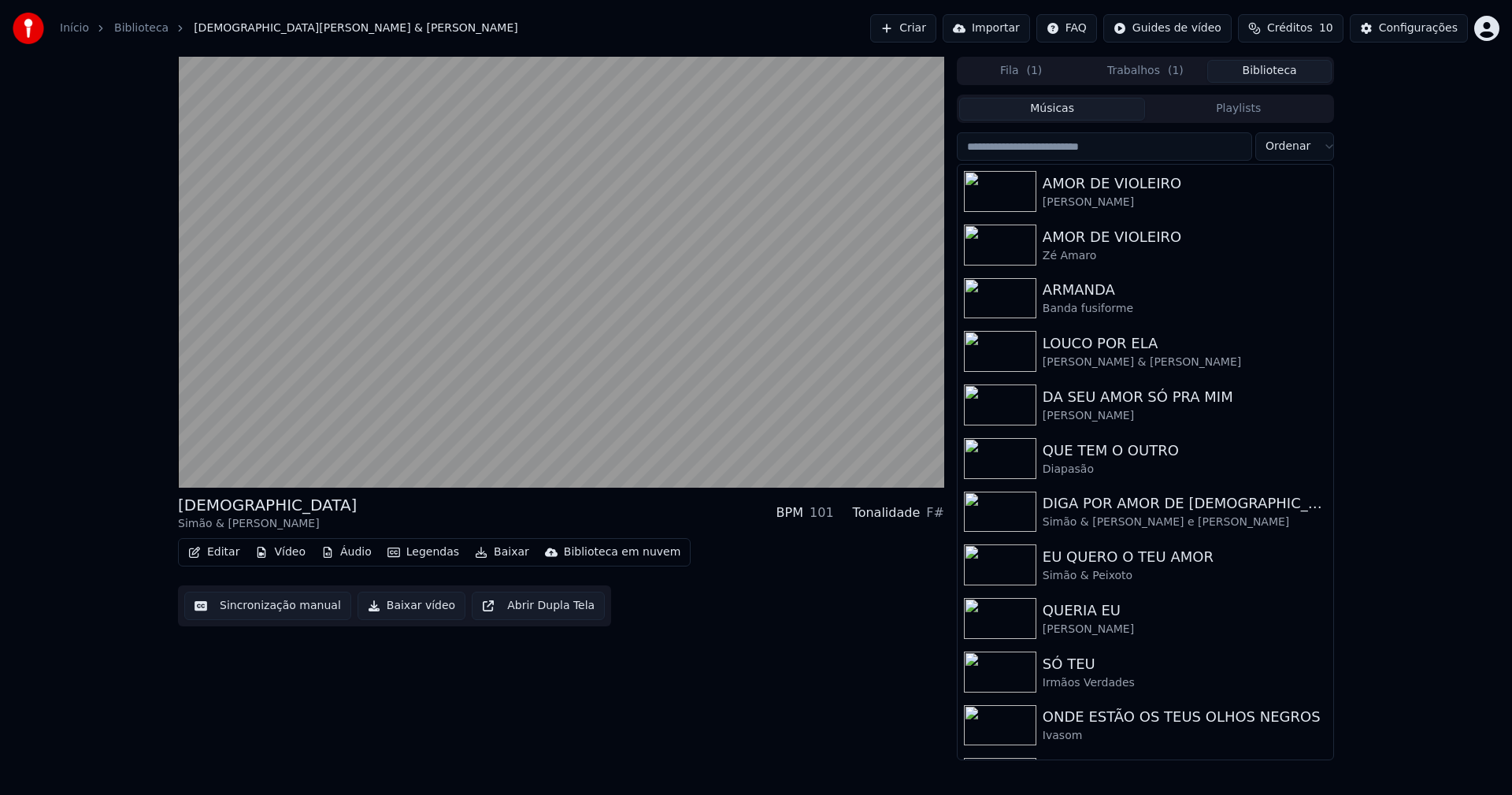
click at [395, 606] on button "Baixar vídeo" at bounding box center [412, 606] width 108 height 29
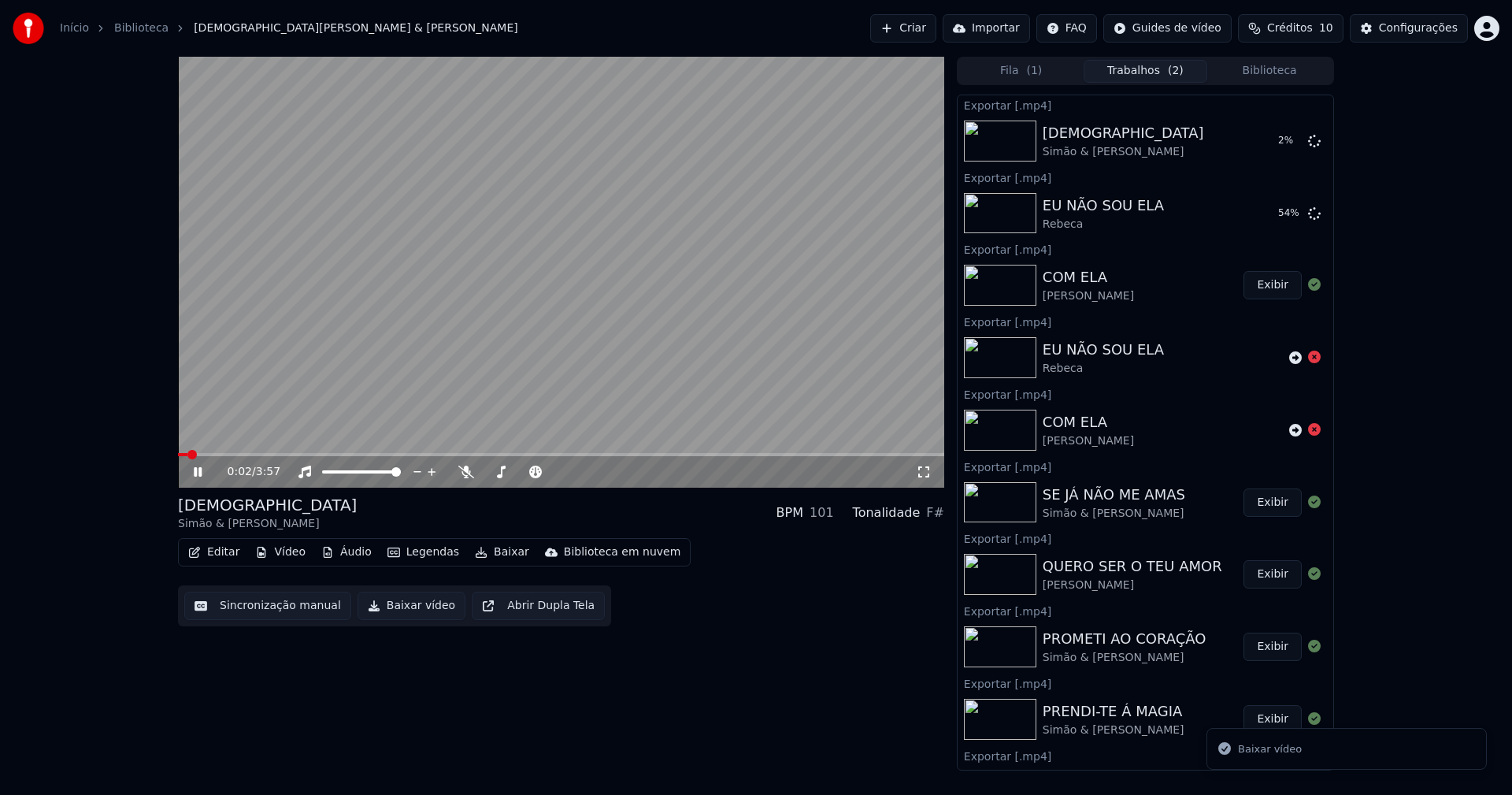
click at [200, 475] on icon at bounding box center [197, 471] width 8 height 9
drag, startPoint x: 1432, startPoint y: 32, endPoint x: 1420, endPoint y: 33, distance: 12.0
click at [1420, 33] on div "Configurações" at bounding box center [1418, 28] width 79 height 16
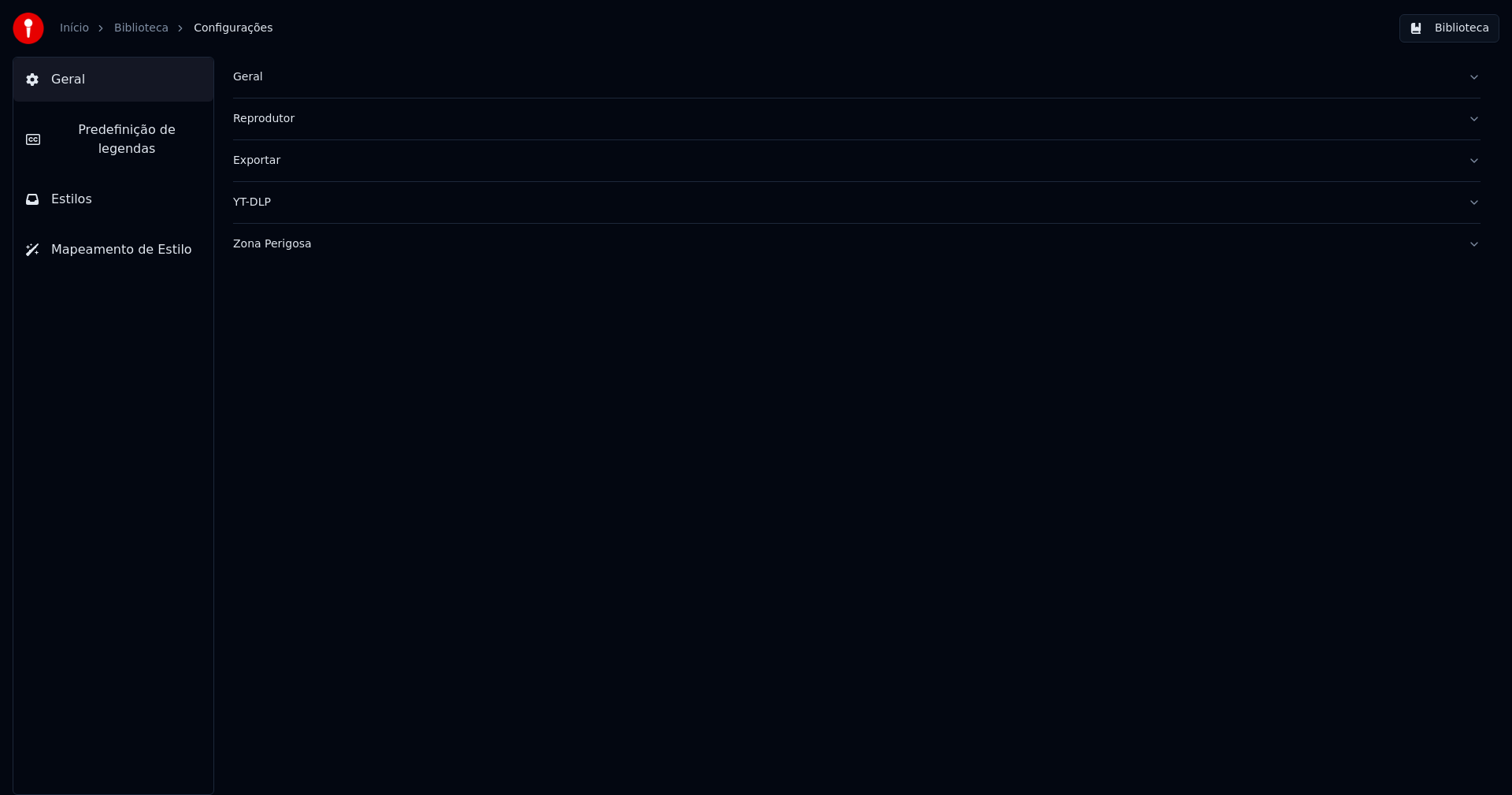
drag, startPoint x: 134, startPoint y: 179, endPoint x: 155, endPoint y: 205, distance: 33.4
click at [134, 179] on button "Estilos" at bounding box center [113, 199] width 200 height 44
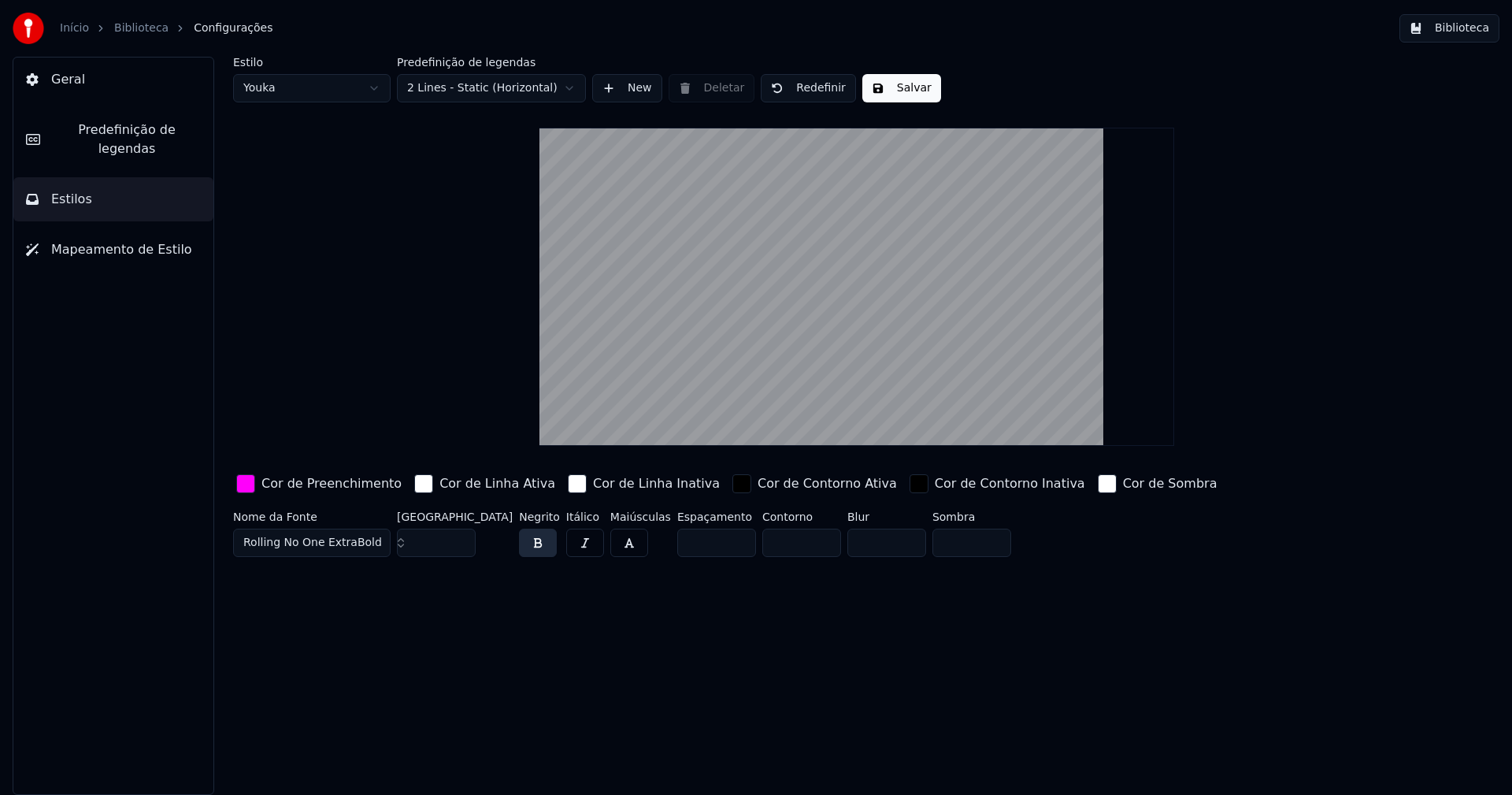
click at [251, 483] on div "button" at bounding box center [246, 484] width 19 height 19
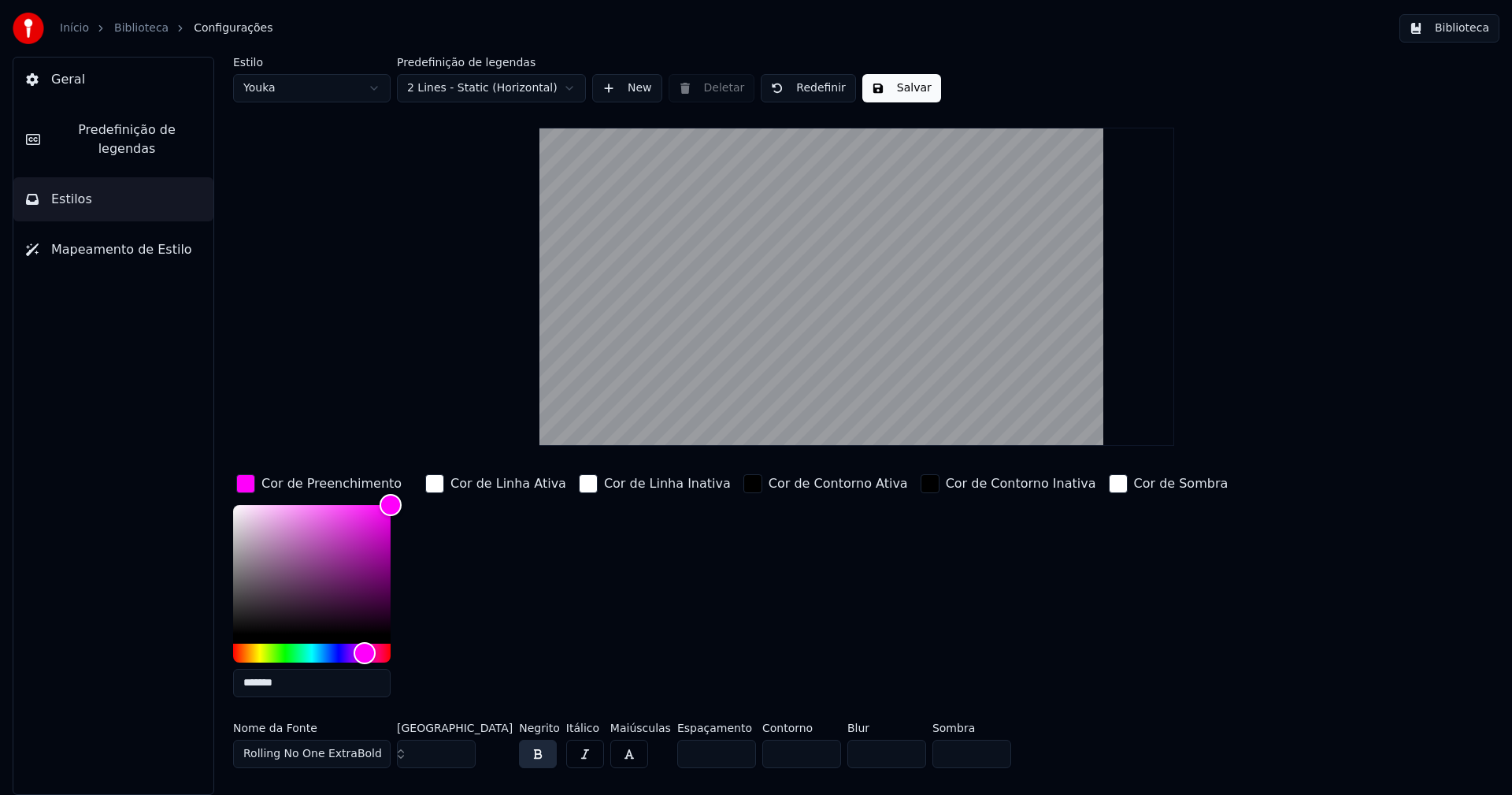
click at [308, 686] on input "*******" at bounding box center [312, 683] width 158 height 29
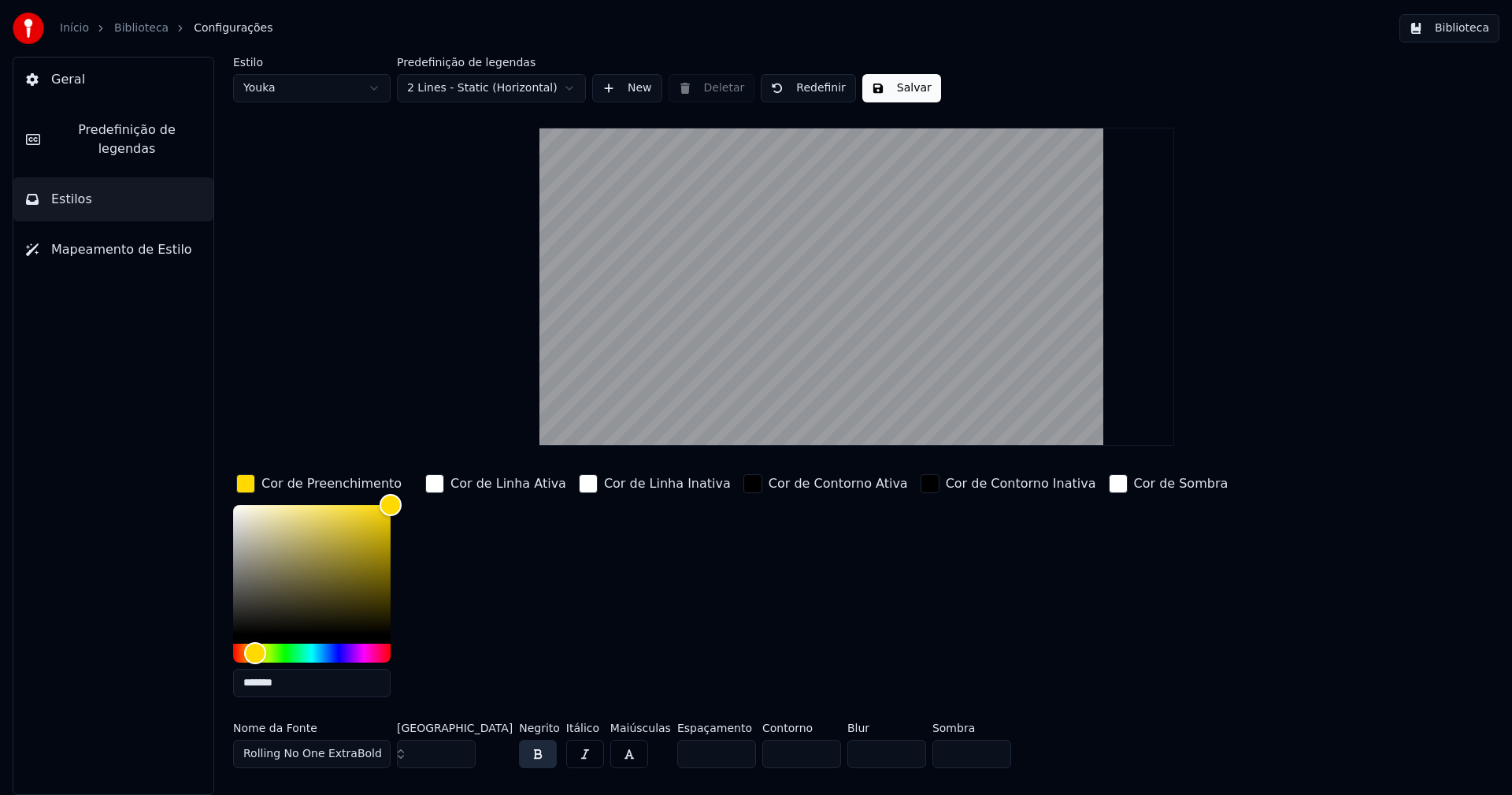
type input "*******"
click at [241, 482] on div "button" at bounding box center [246, 484] width 19 height 19
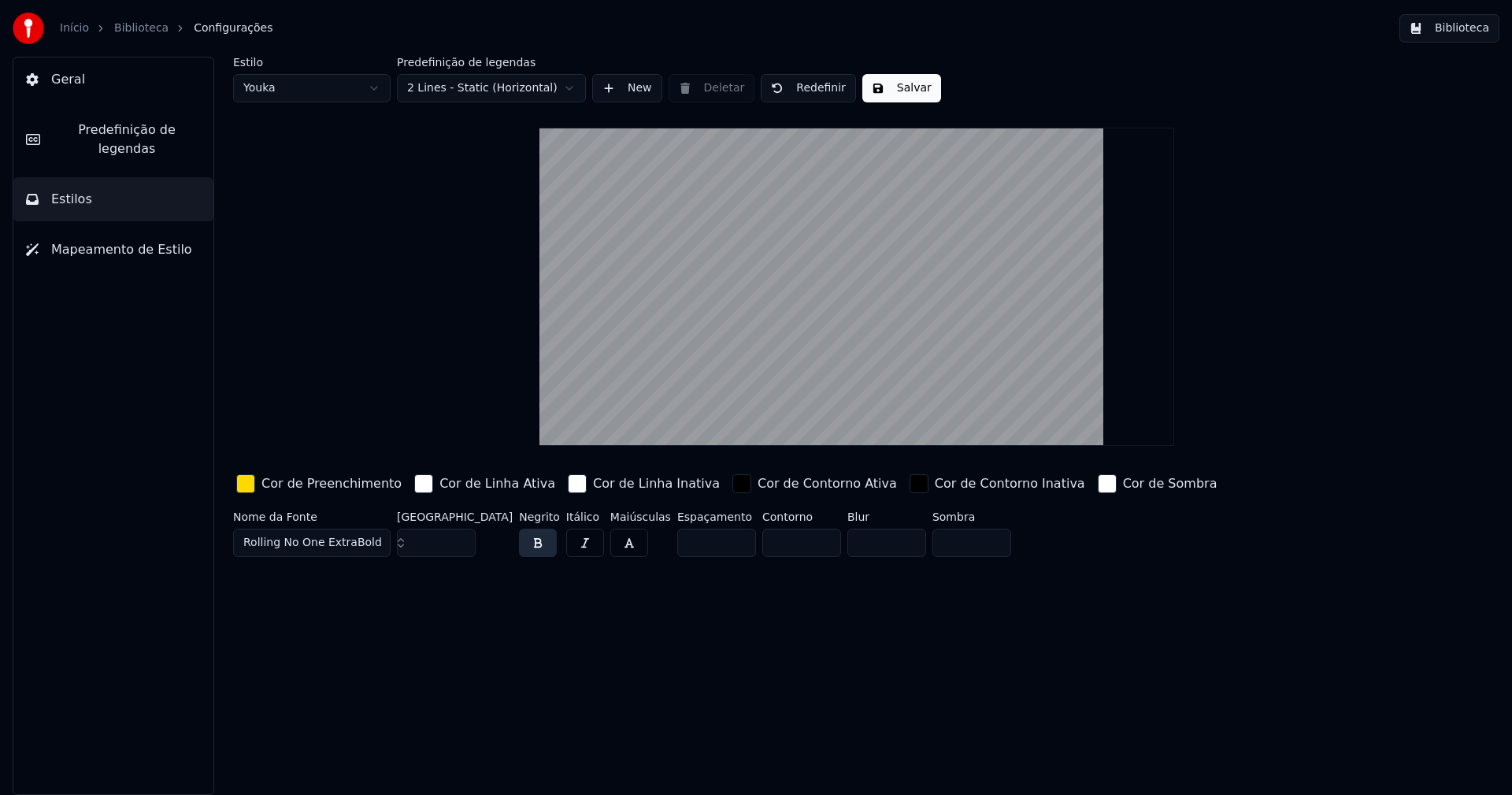
click at [892, 88] on button "Salvar" at bounding box center [902, 88] width 79 height 29
click at [80, 190] on span "Estilos" at bounding box center [71, 199] width 41 height 19
click at [251, 488] on div "button" at bounding box center [246, 484] width 19 height 19
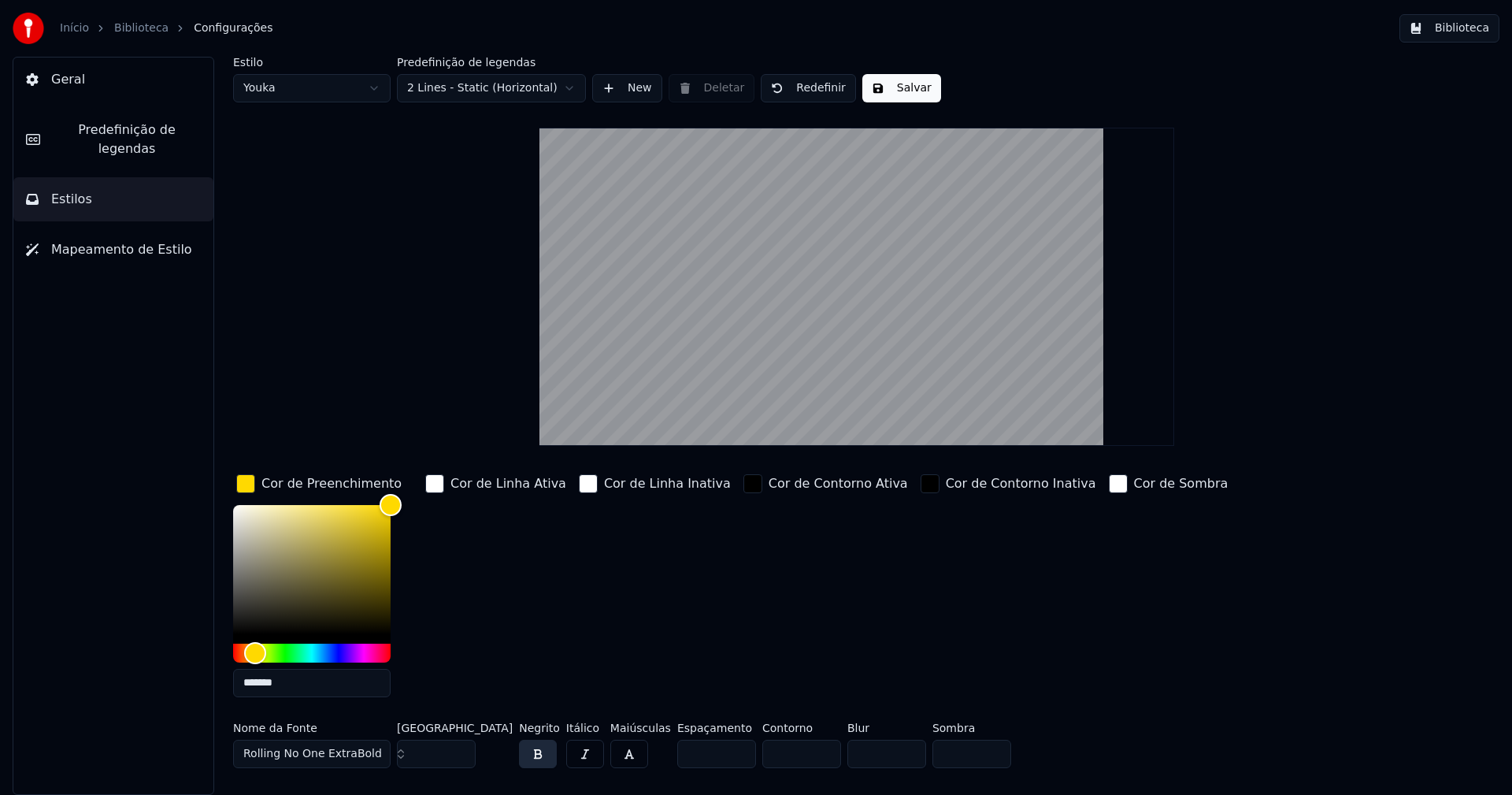
drag, startPoint x: 398, startPoint y: 231, endPoint x: 346, endPoint y: 145, distance: 100.5
click at [396, 220] on div "Estilo Youka Predefinição de legendas 2 Lines - Static (Horizontal) New Deletar…" at bounding box center [857, 416] width 1247 height 718
click at [369, 81] on html "Início Biblioteca Configurações Biblioteca Geral Predefinição de legendas Estil…" at bounding box center [756, 398] width 1512 height 795
type input "**"
type input "*******"
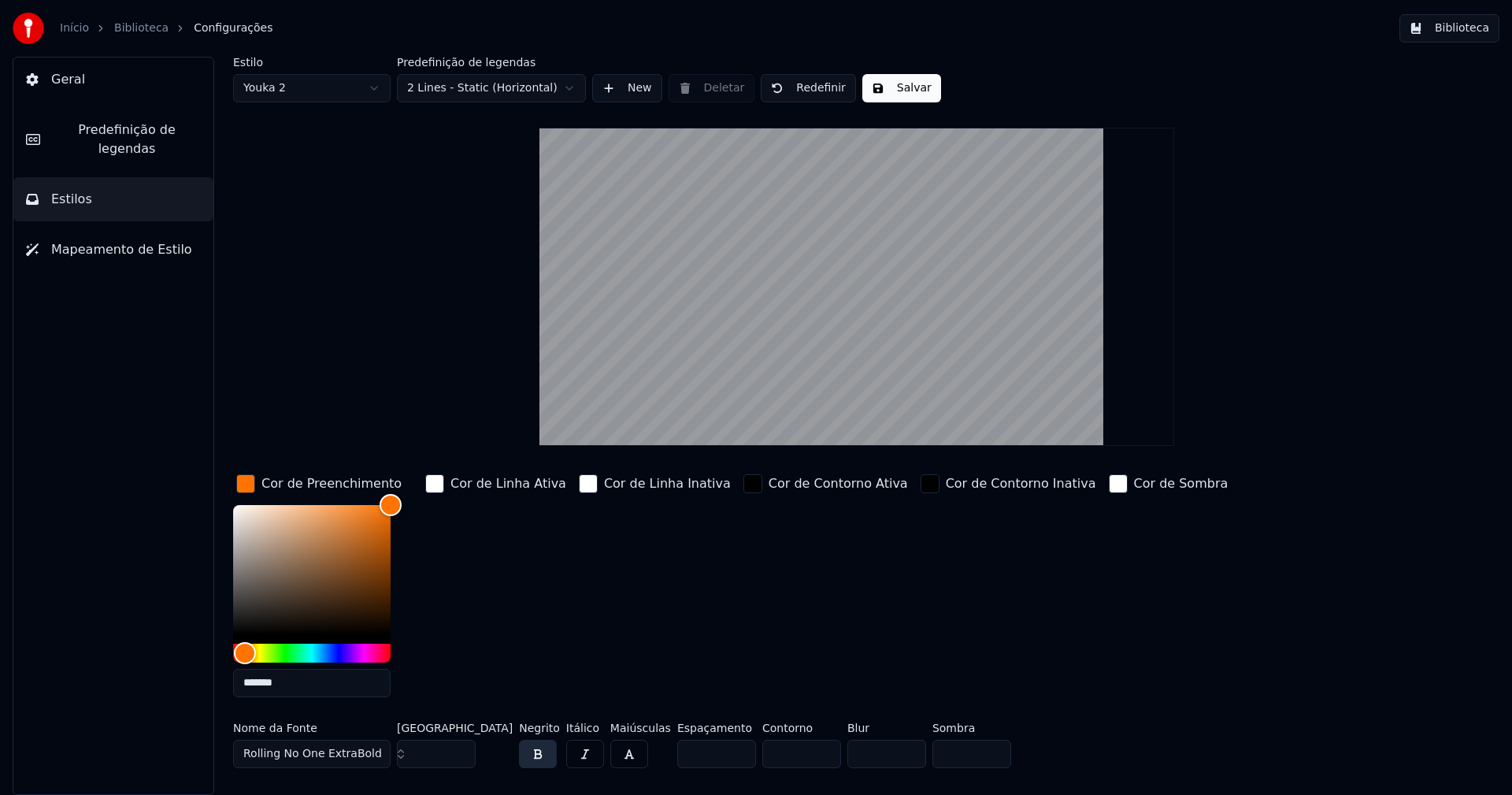
click at [246, 483] on div "button" at bounding box center [246, 484] width 19 height 19
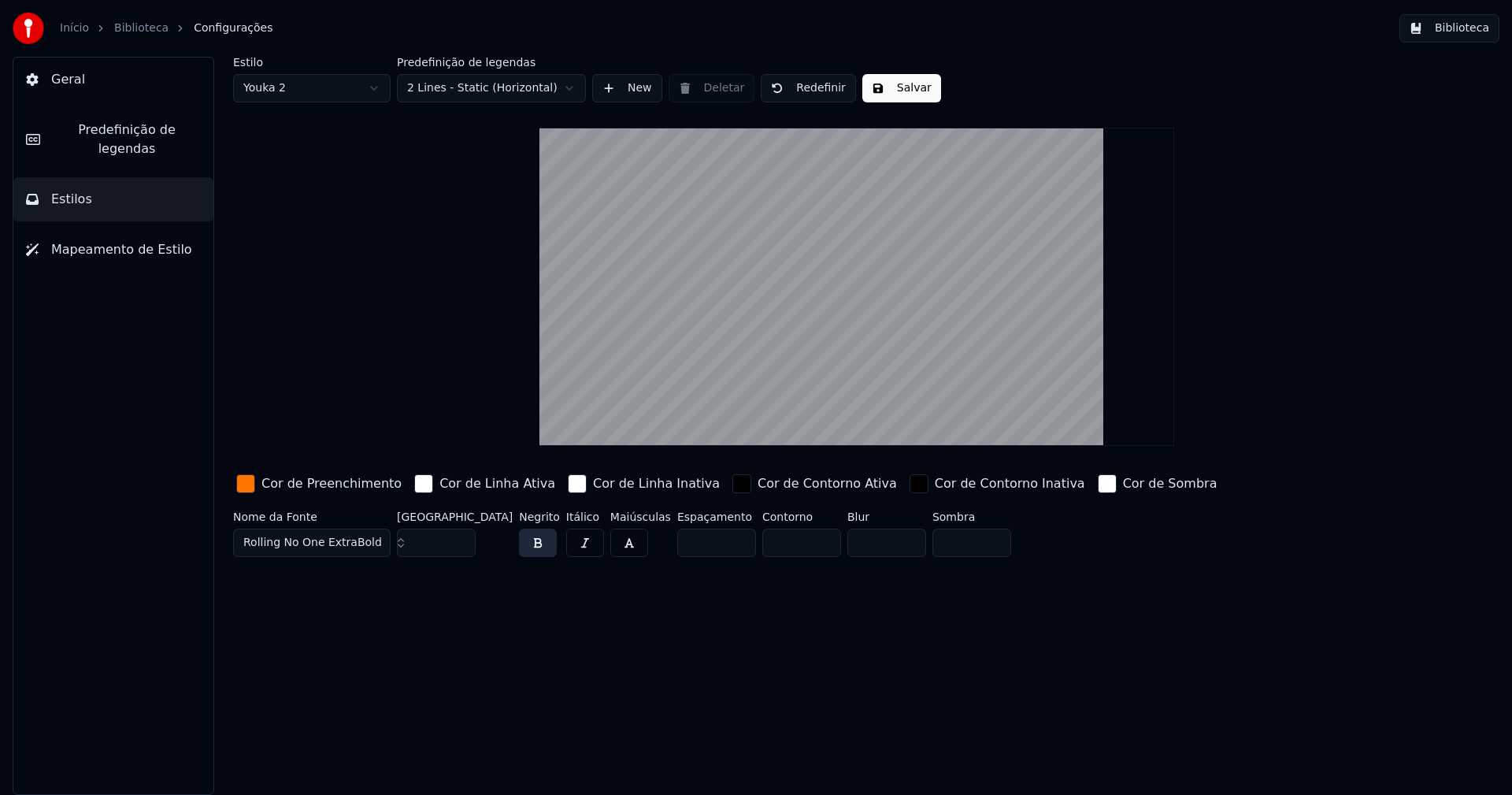
click at [459, 537] on input "**" at bounding box center [437, 543] width 79 height 29
click at [459, 537] on input "***" at bounding box center [437, 543] width 79 height 29
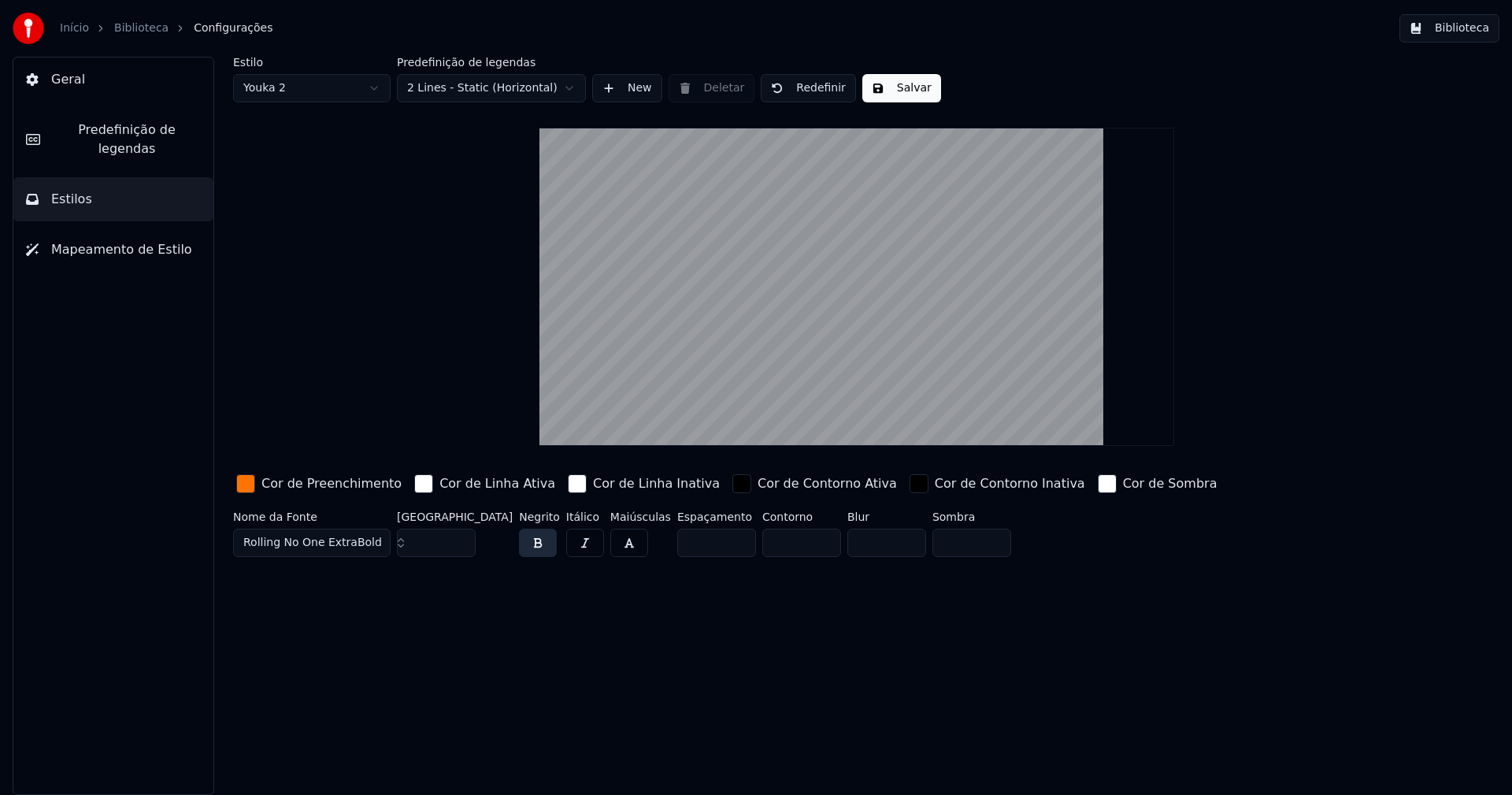
click at [459, 537] on input "***" at bounding box center [437, 543] width 79 height 29
type input "***"
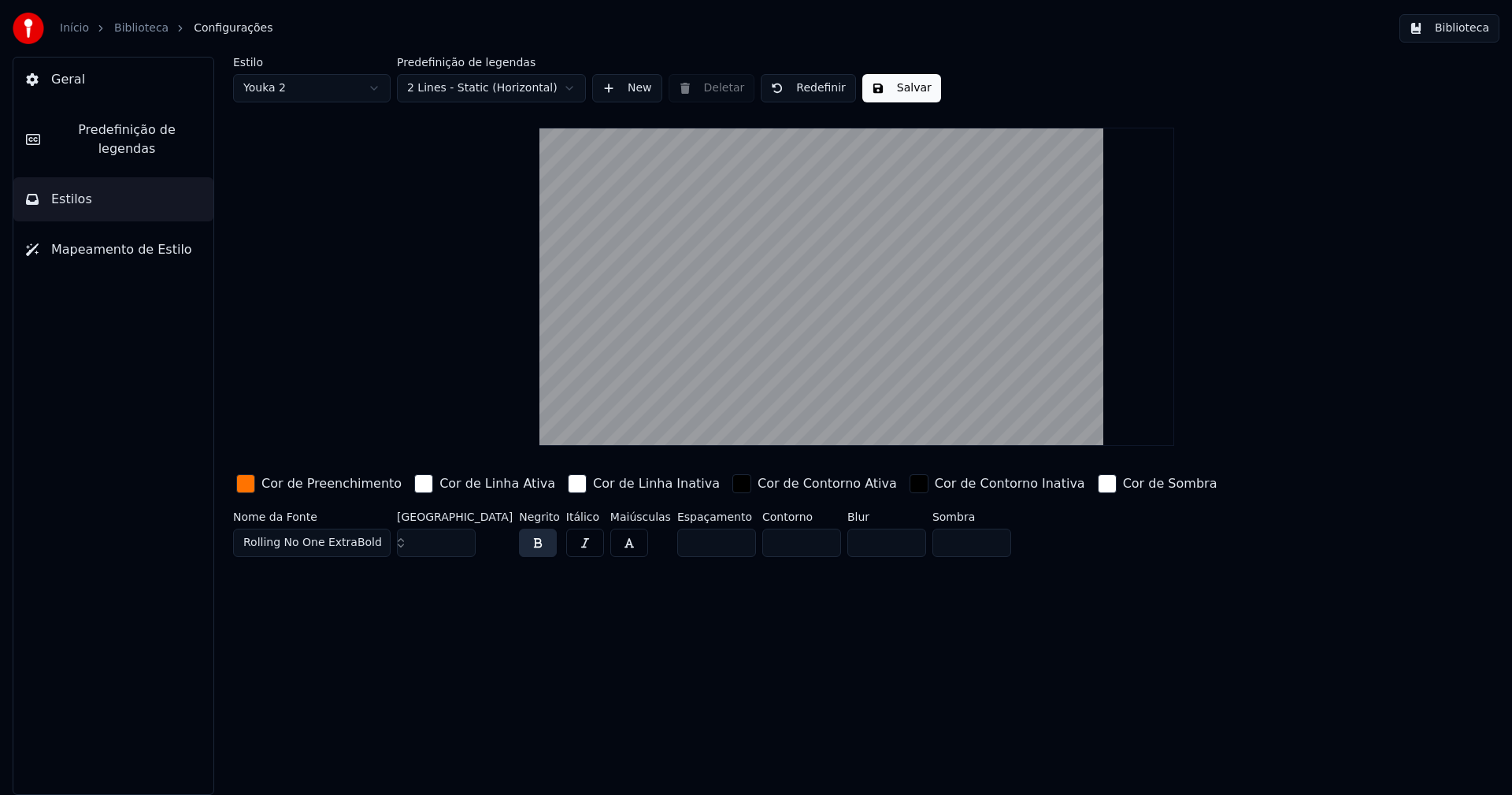
click at [459, 537] on input "***" at bounding box center [437, 543] width 79 height 29
click at [883, 93] on button "Salvar" at bounding box center [902, 88] width 79 height 29
click at [1465, 34] on button "Biblioteca" at bounding box center [1449, 29] width 100 height 29
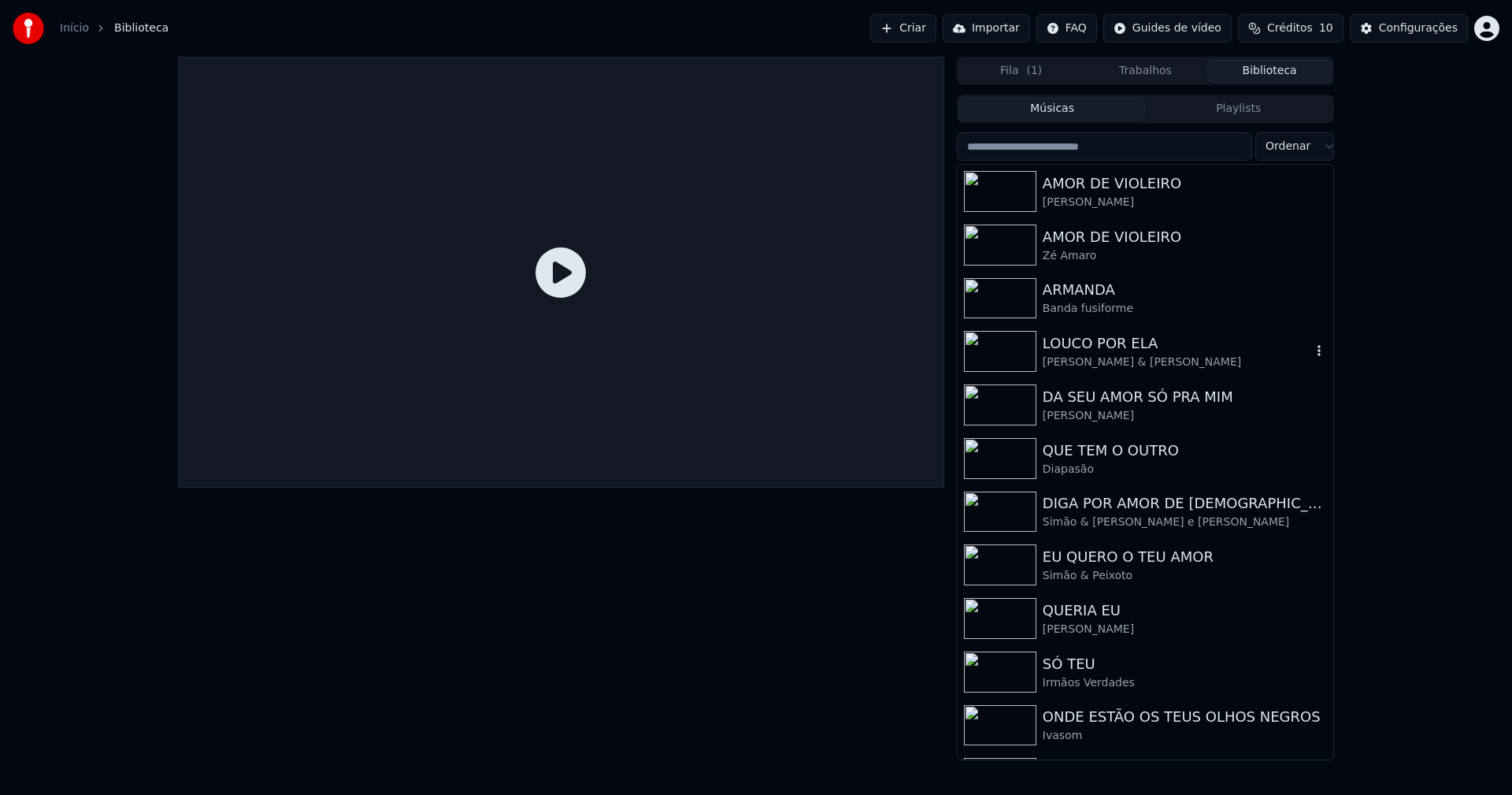
drag, startPoint x: 1103, startPoint y: 362, endPoint x: 1173, endPoint y: 305, distance: 90.3
click at [1104, 362] on div "Cláudio Rocha & Marcus" at bounding box center [1177, 362] width 268 height 16
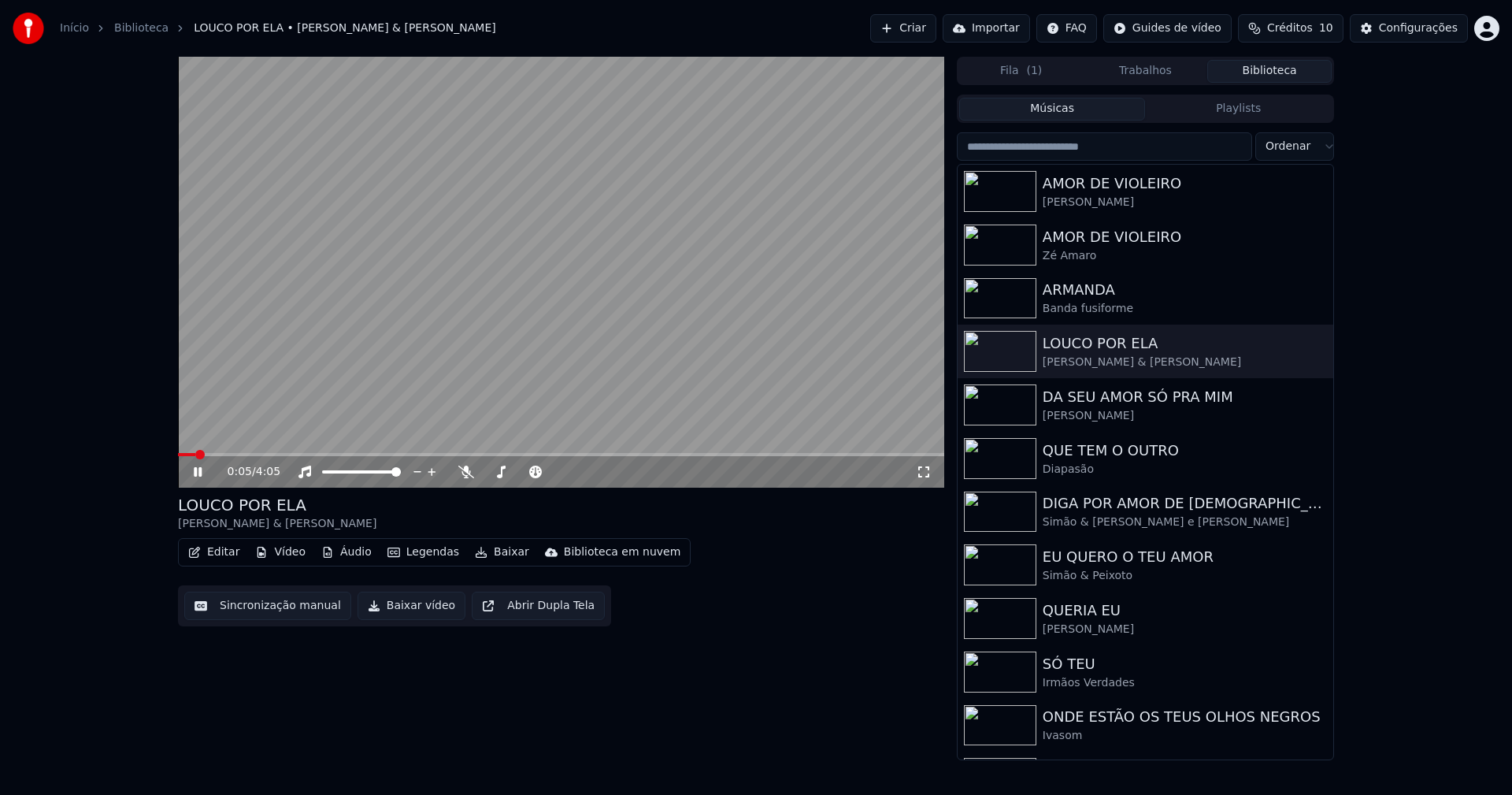
click at [284, 454] on span at bounding box center [561, 455] width 766 height 3
click at [400, 614] on button "Baixar vídeo" at bounding box center [412, 606] width 108 height 29
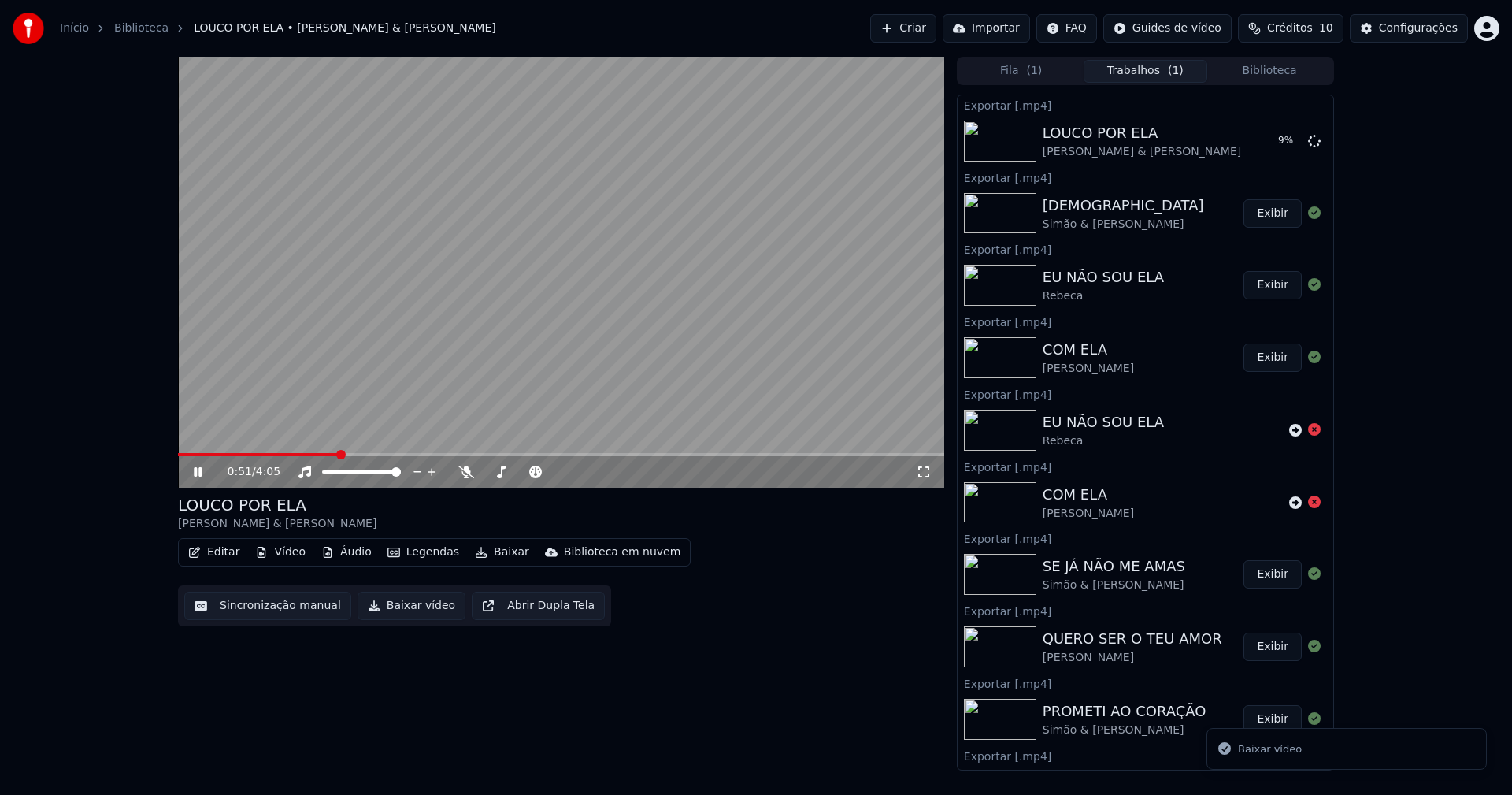
click at [194, 473] on icon at bounding box center [197, 471] width 8 height 9
click at [1434, 30] on div "Configurações" at bounding box center [1418, 28] width 79 height 16
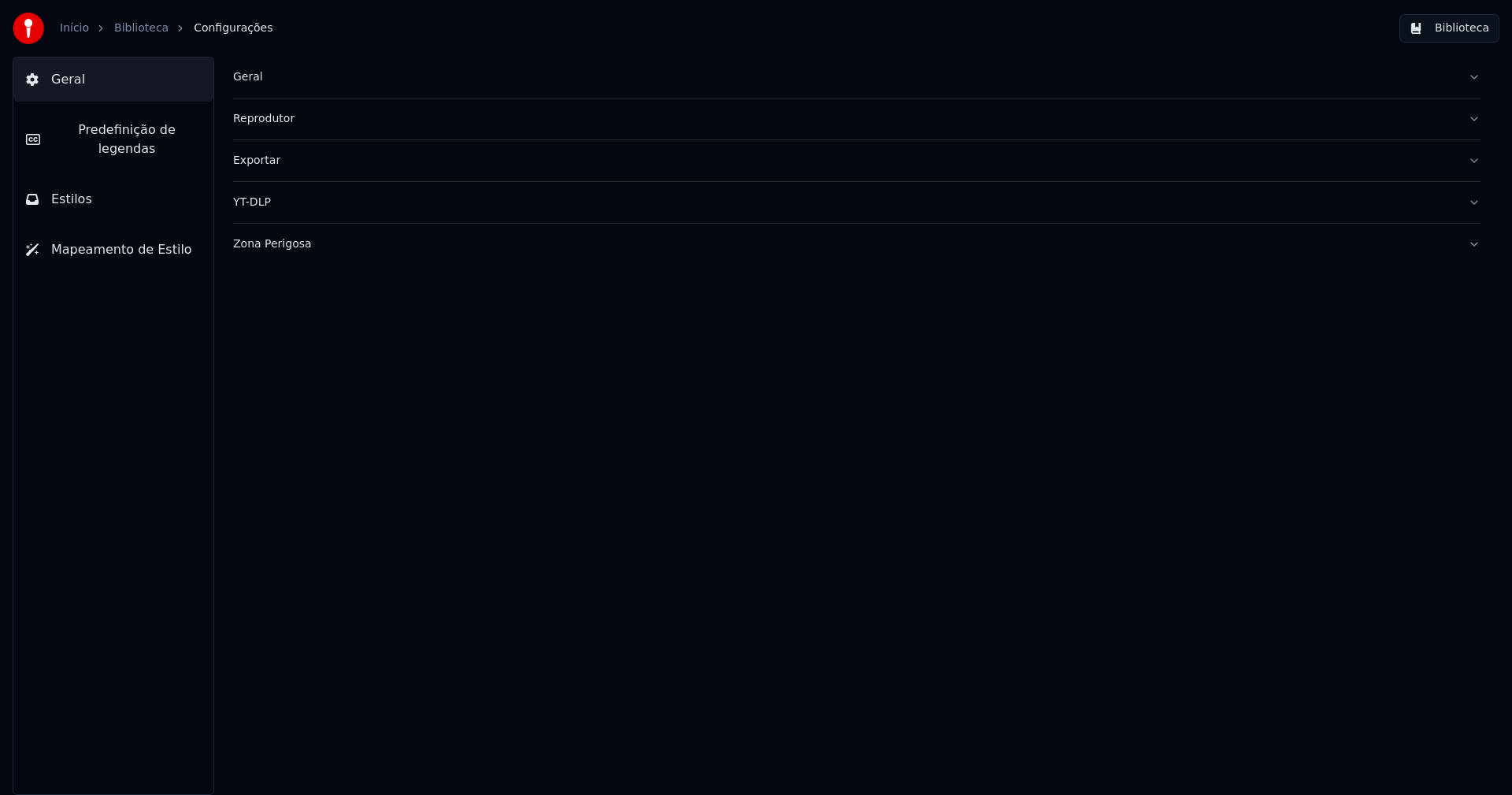
click at [255, 79] on div "Geral" at bounding box center [844, 77] width 1222 height 16
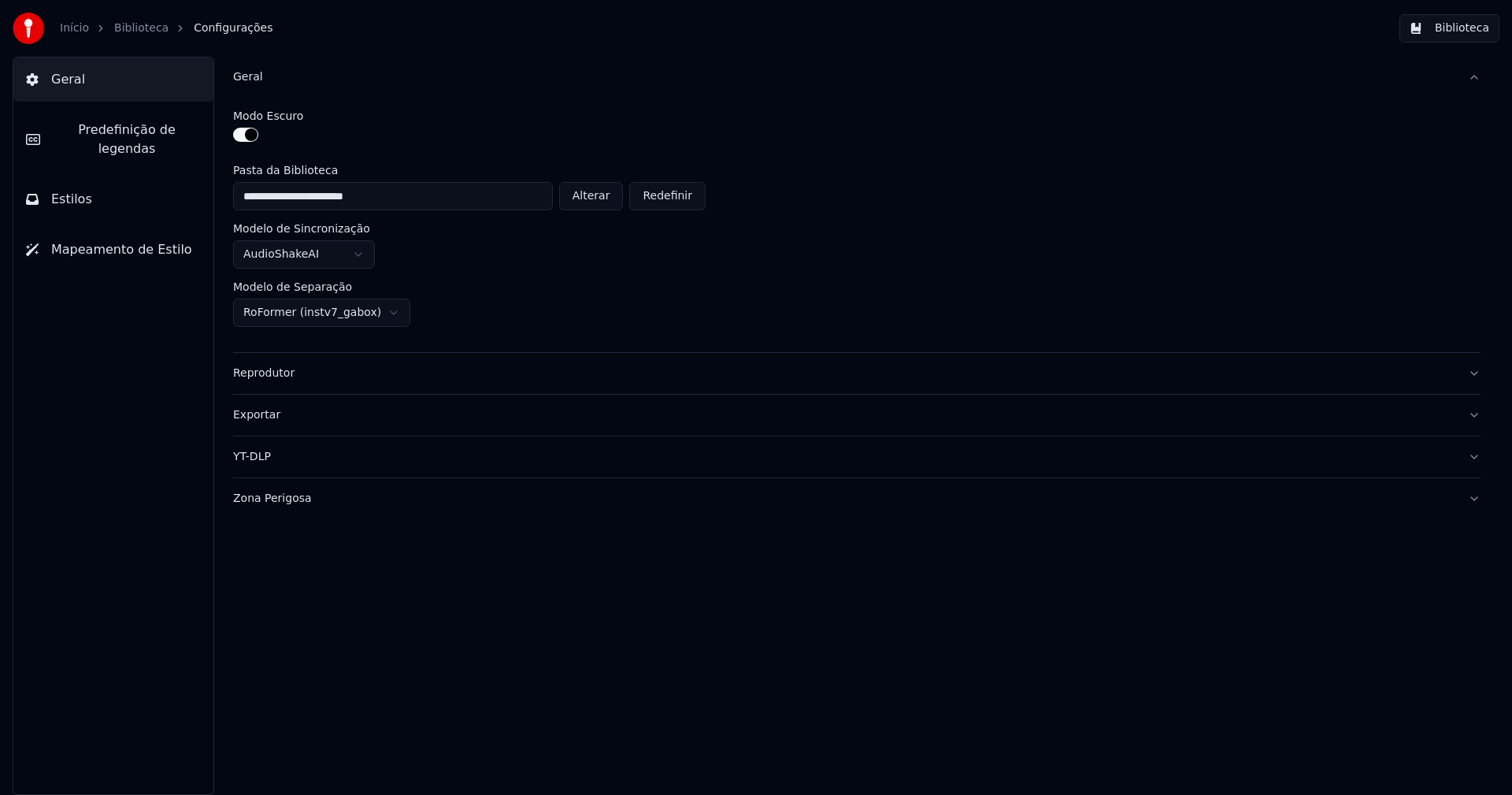
click at [609, 199] on button "Alterar" at bounding box center [591, 196] width 65 height 29
type input "**********"
click at [1463, 32] on button "Biblioteca" at bounding box center [1449, 29] width 100 height 29
